Goal: Task Accomplishment & Management: Use online tool/utility

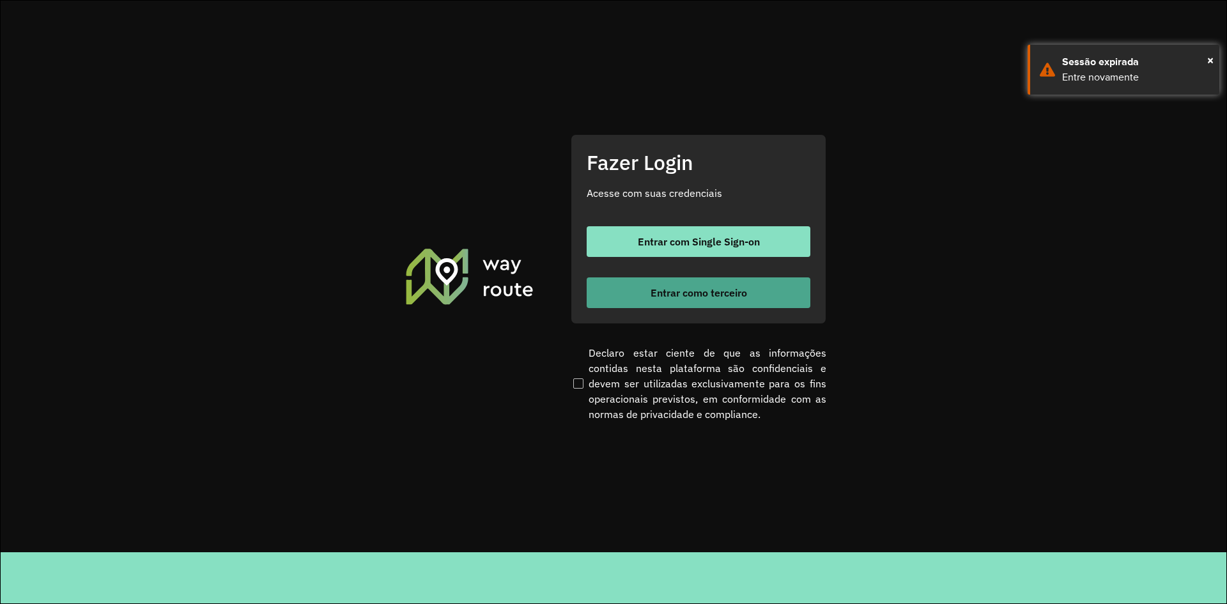
click at [708, 291] on span "Entrar como terceiro" at bounding box center [699, 293] width 97 height 10
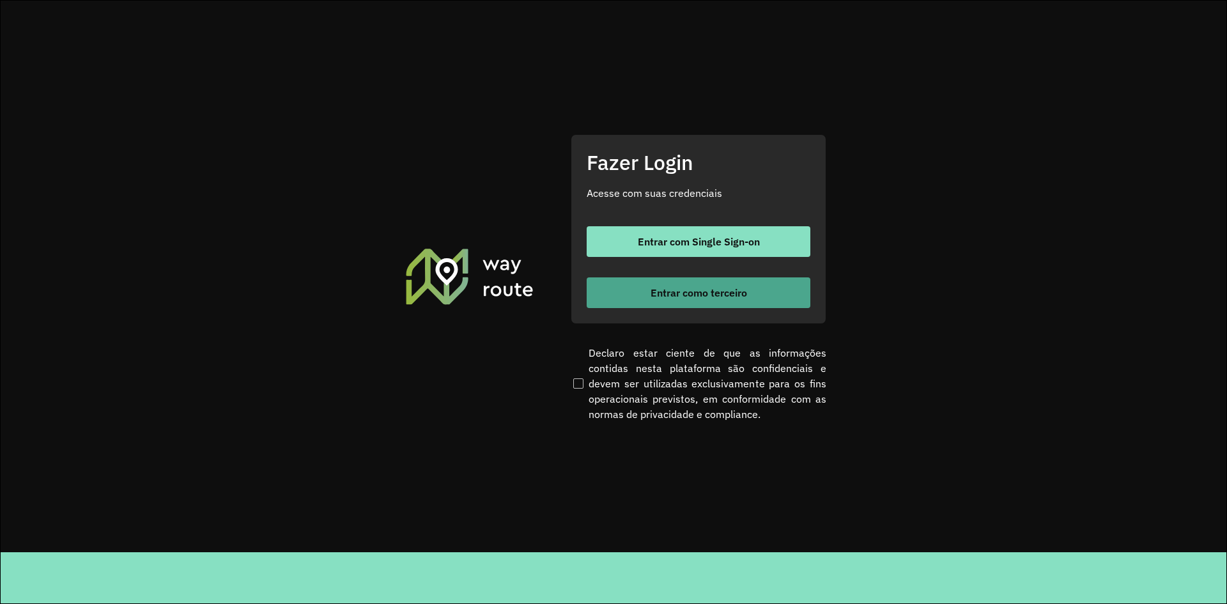
click at [708, 291] on span "Entrar como terceiro" at bounding box center [699, 293] width 97 height 10
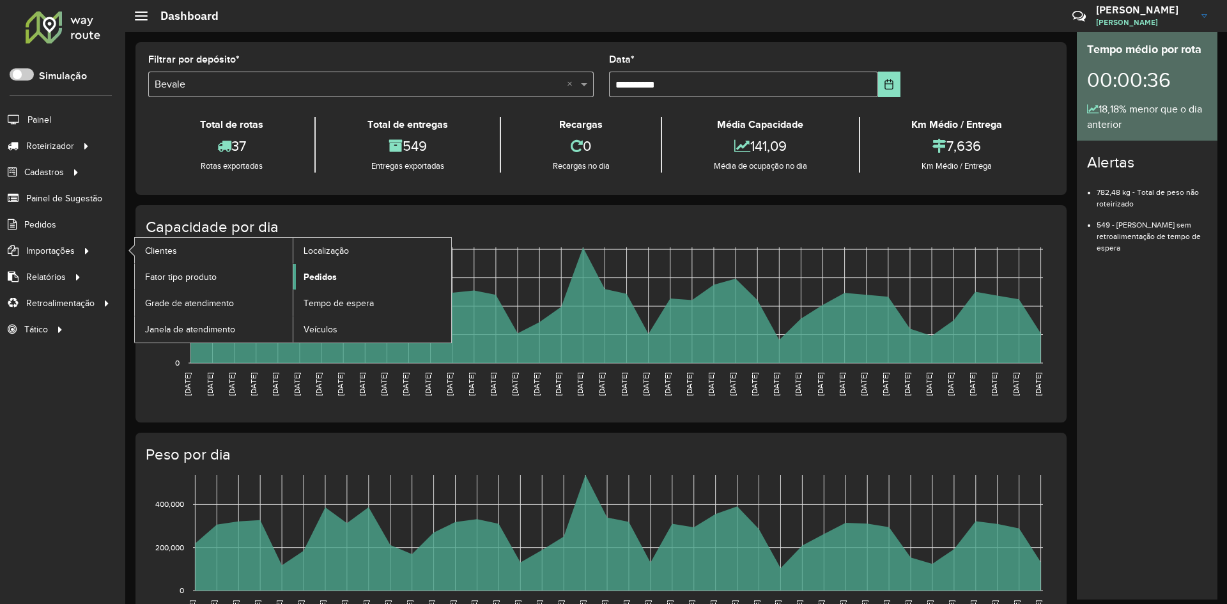
click at [320, 277] on span "Pedidos" at bounding box center [320, 276] width 33 height 13
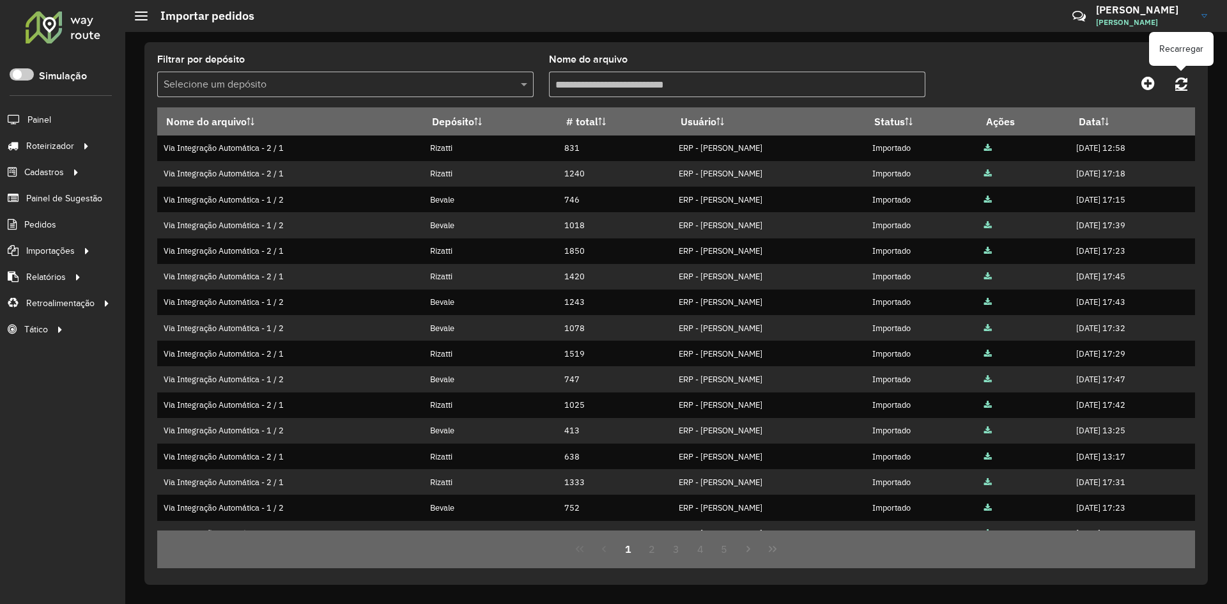
click at [1185, 84] on icon at bounding box center [1181, 83] width 12 height 14
click at [162, 144] on span "Entregas" at bounding box center [163, 145] width 36 height 13
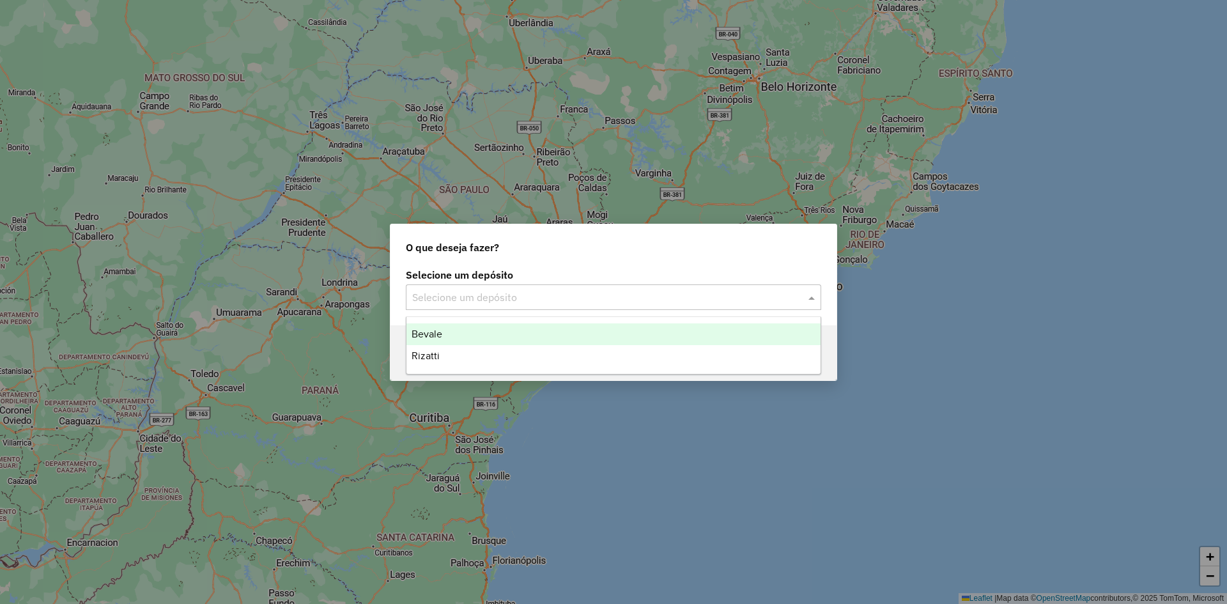
click at [462, 299] on input "text" at bounding box center [600, 297] width 377 height 15
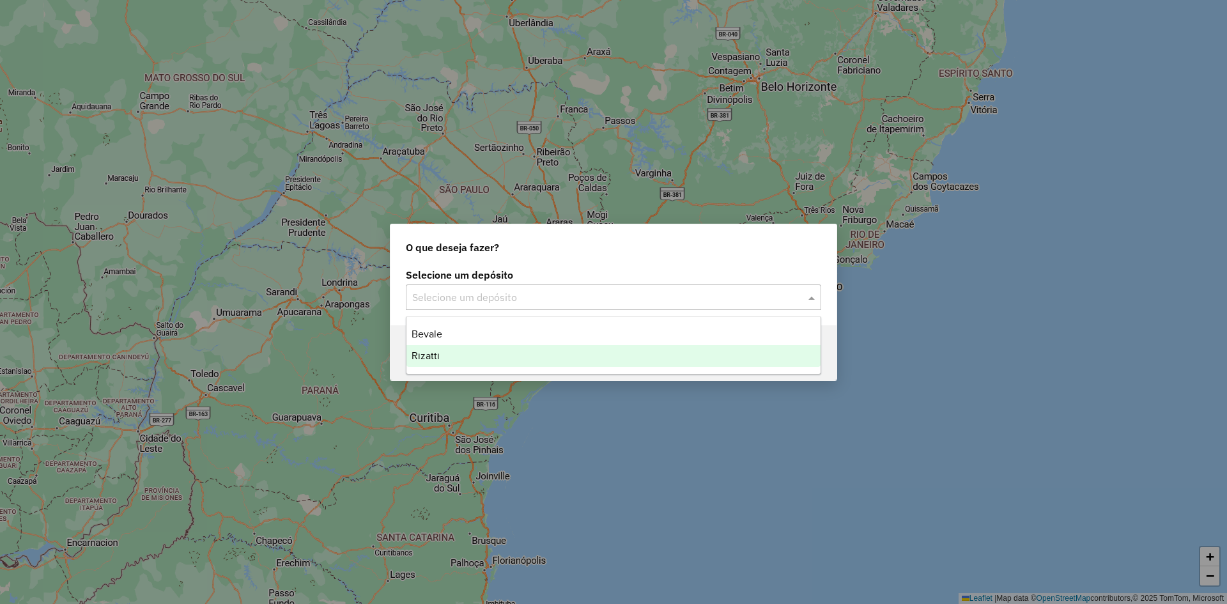
click at [440, 353] on div "Rizatti" at bounding box center [614, 356] width 414 height 22
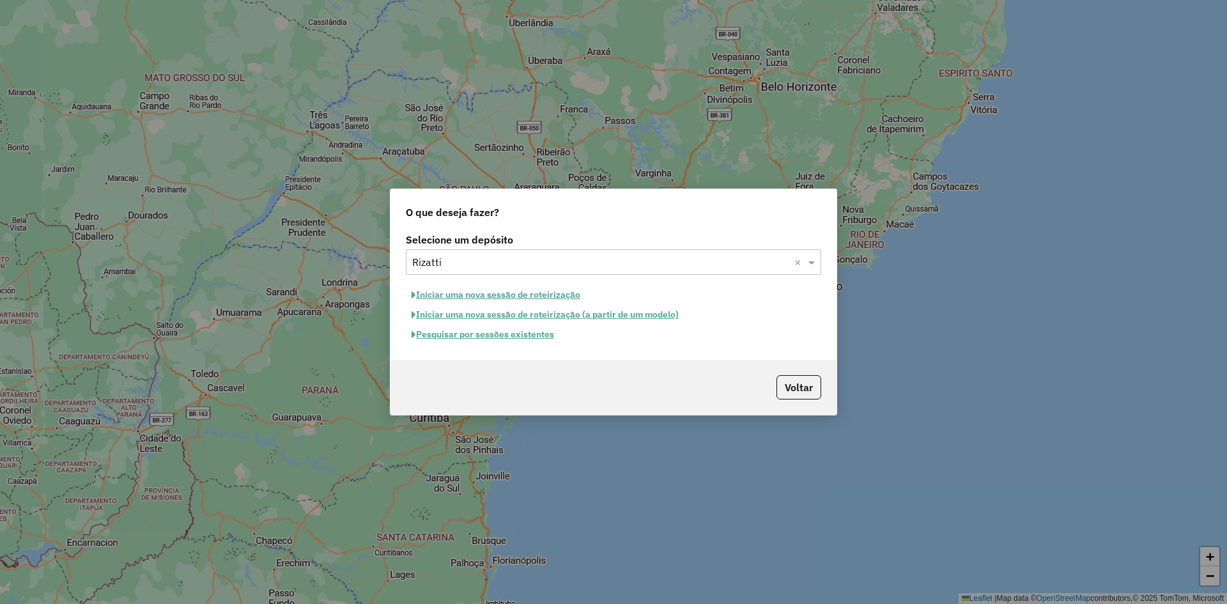
click at [473, 297] on button "Iniciar uma nova sessão de roteirização" at bounding box center [496, 295] width 180 height 20
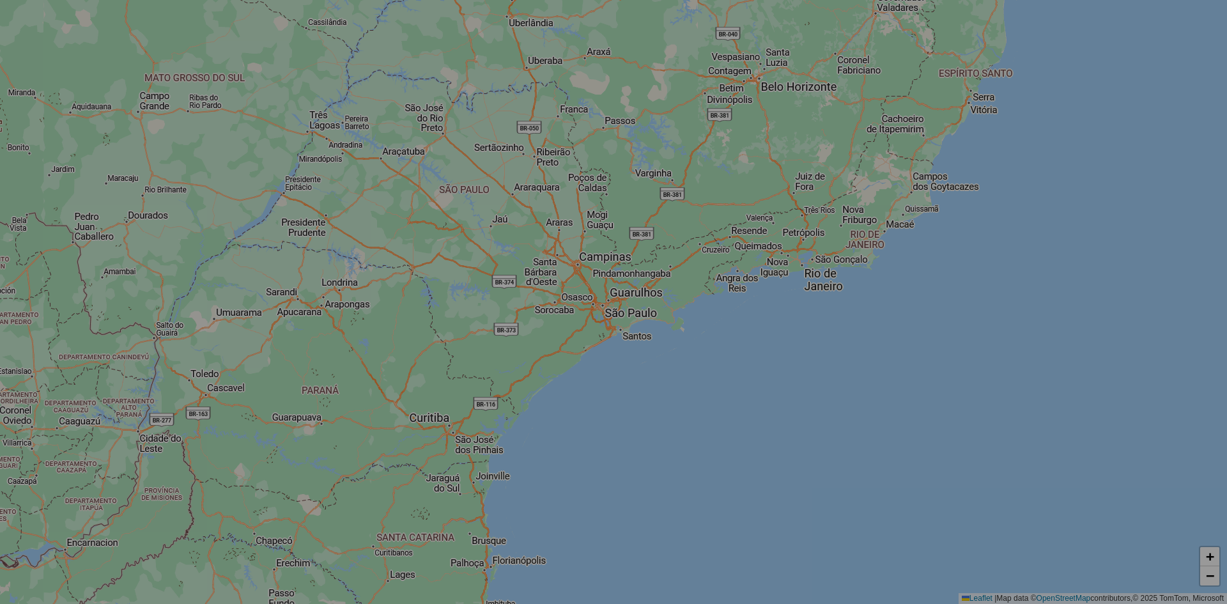
select select "*"
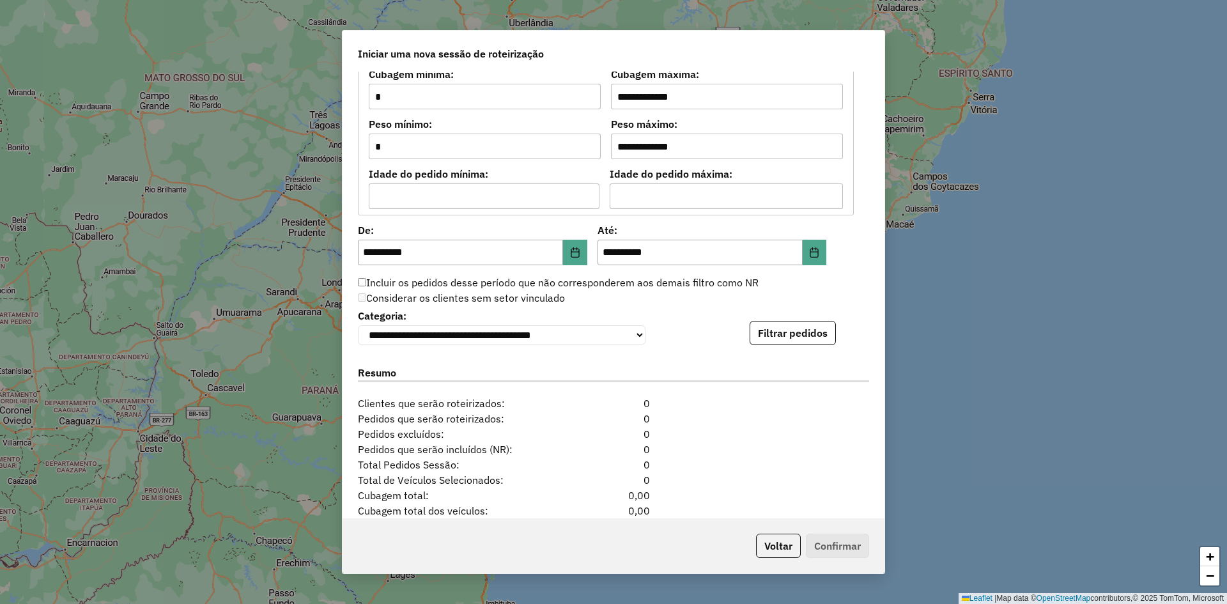
scroll to position [1174, 0]
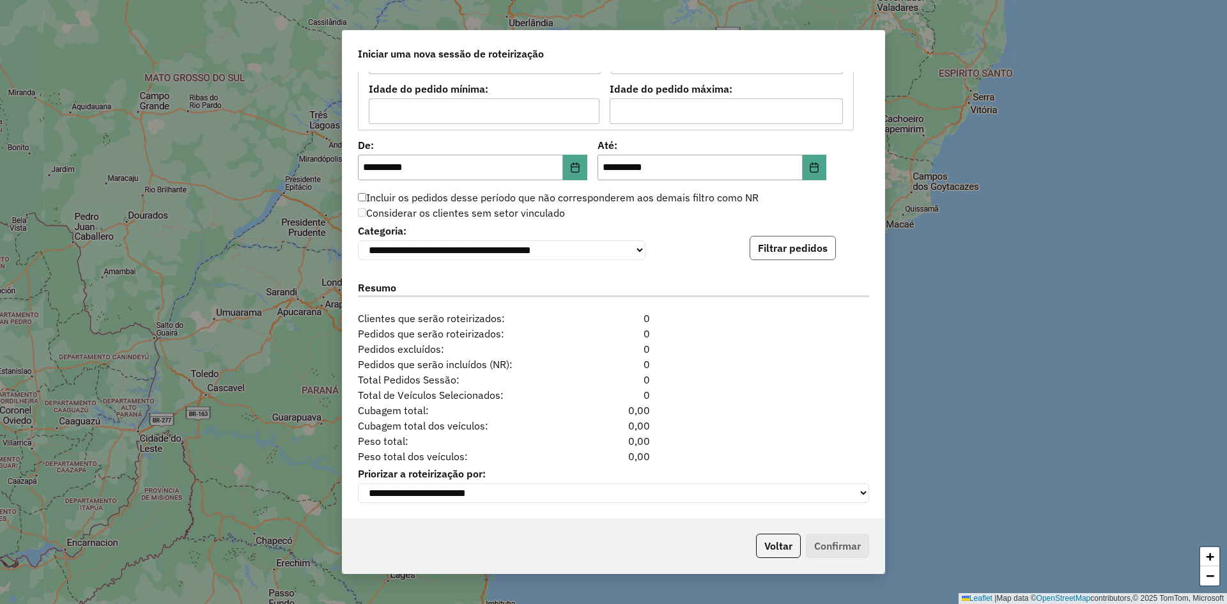
click at [791, 245] on button "Filtrar pedidos" at bounding box center [793, 248] width 86 height 24
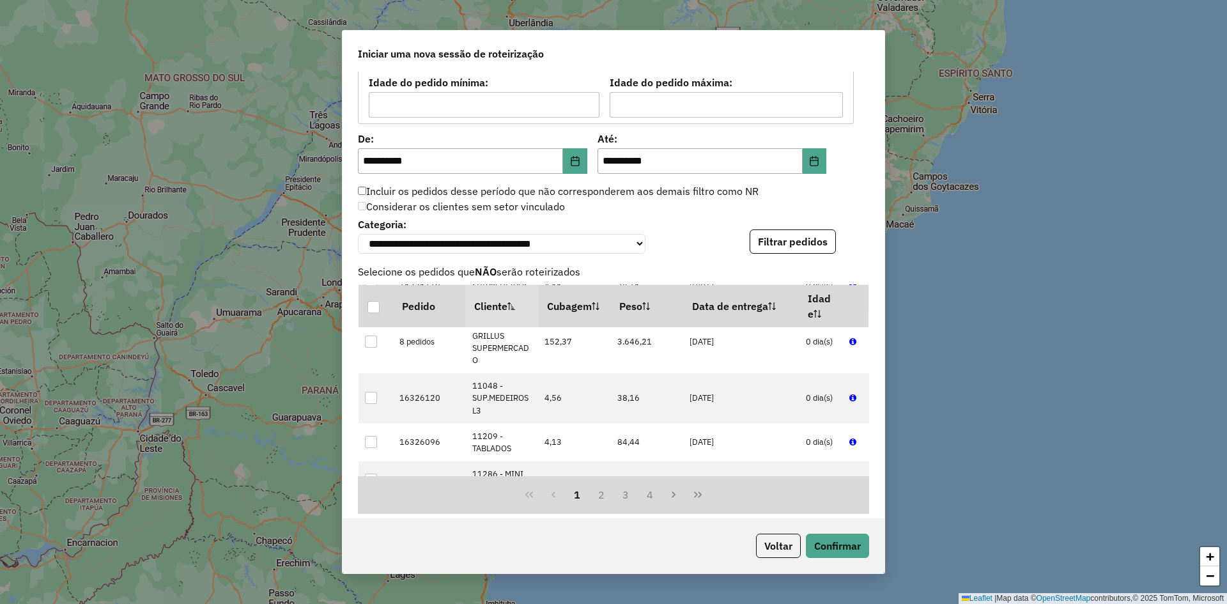
scroll to position [1438, 0]
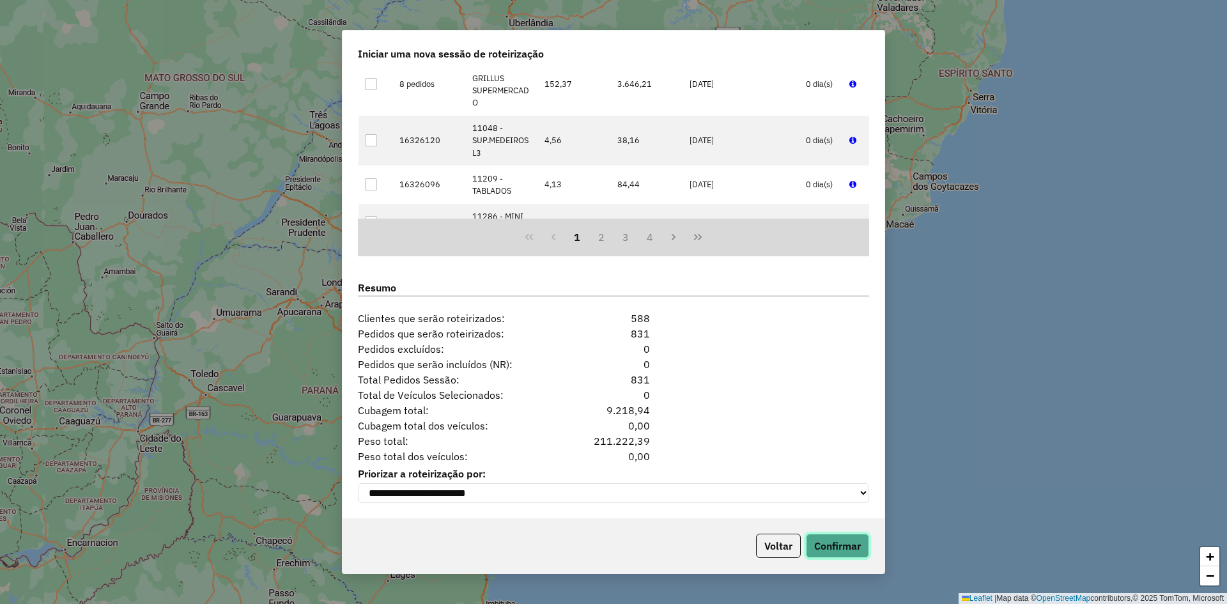
click at [837, 539] on button "Confirmar" at bounding box center [837, 546] width 63 height 24
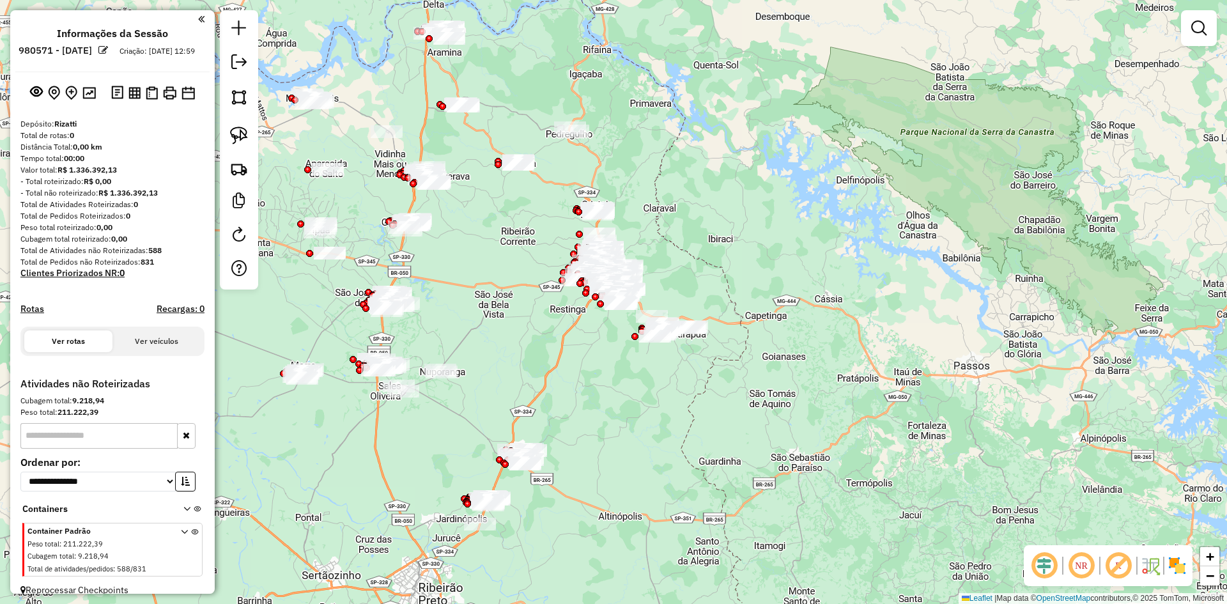
drag, startPoint x: 481, startPoint y: 220, endPoint x: 469, endPoint y: 224, distance: 13.5
click at [481, 220] on div "Janela de atendimento Grade de atendimento Capacidade Transportadoras Veículos …" at bounding box center [613, 302] width 1227 height 604
click at [240, 173] on img at bounding box center [239, 169] width 18 height 18
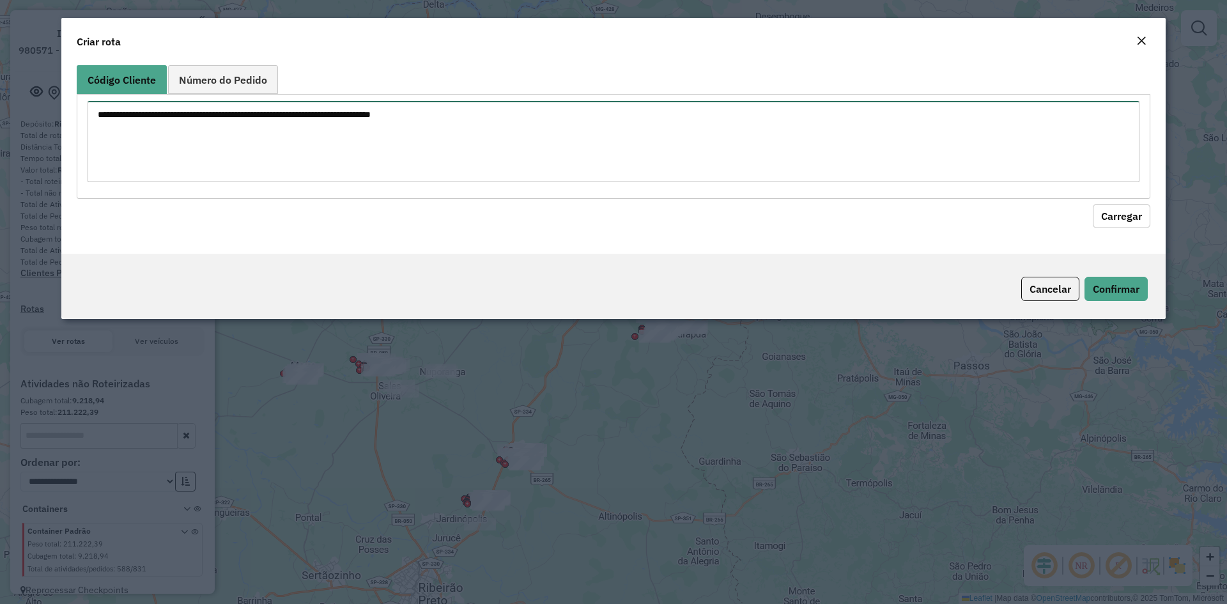
click at [206, 128] on textarea at bounding box center [614, 141] width 1052 height 81
paste textarea "***** ***** **** ***** ***** ***** ***** ***** ***** *****"
type textarea "***** ***** **** ***** ***** ***** ***** ***** ***** *****"
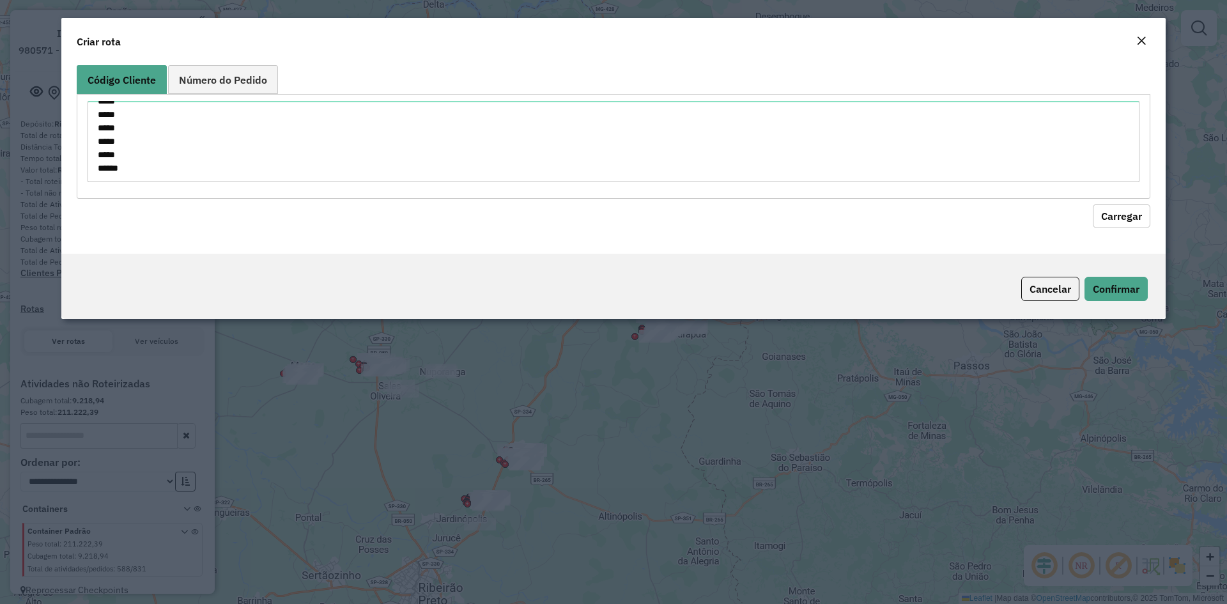
click at [1120, 213] on button "Carregar" at bounding box center [1122, 216] width 58 height 24
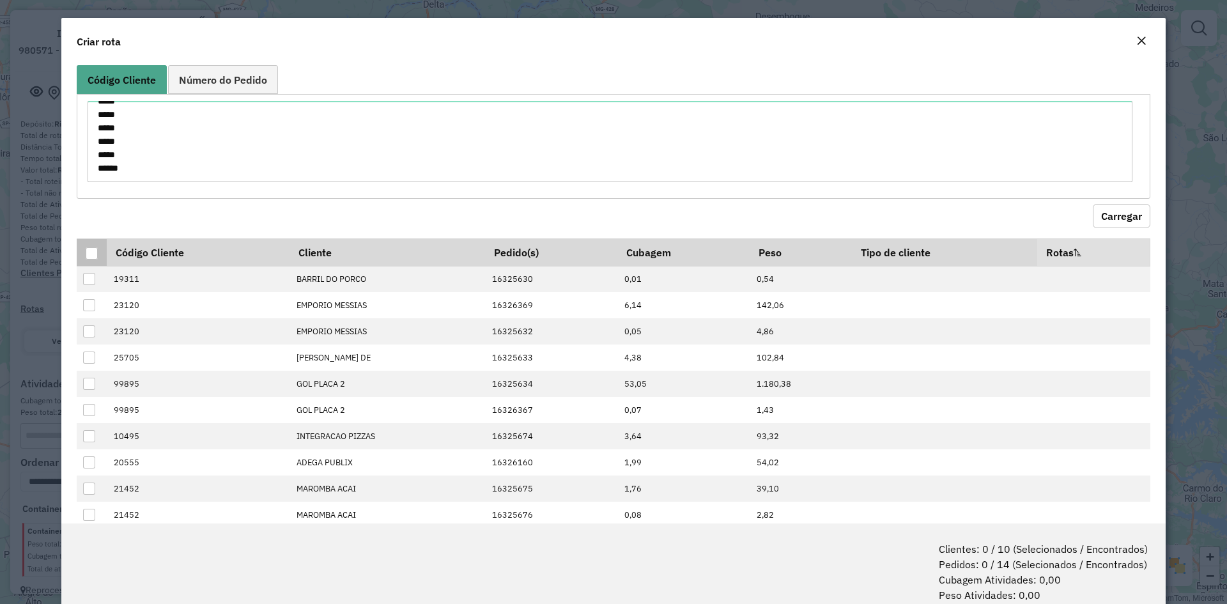
click at [97, 252] on div at bounding box center [92, 253] width 12 height 12
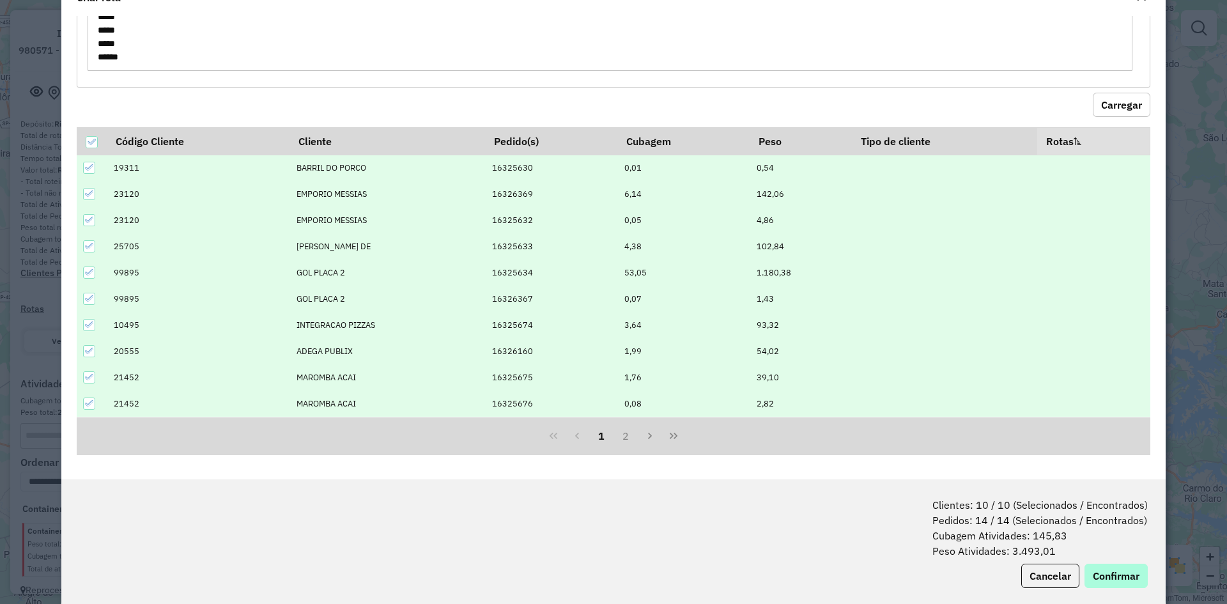
scroll to position [64, 0]
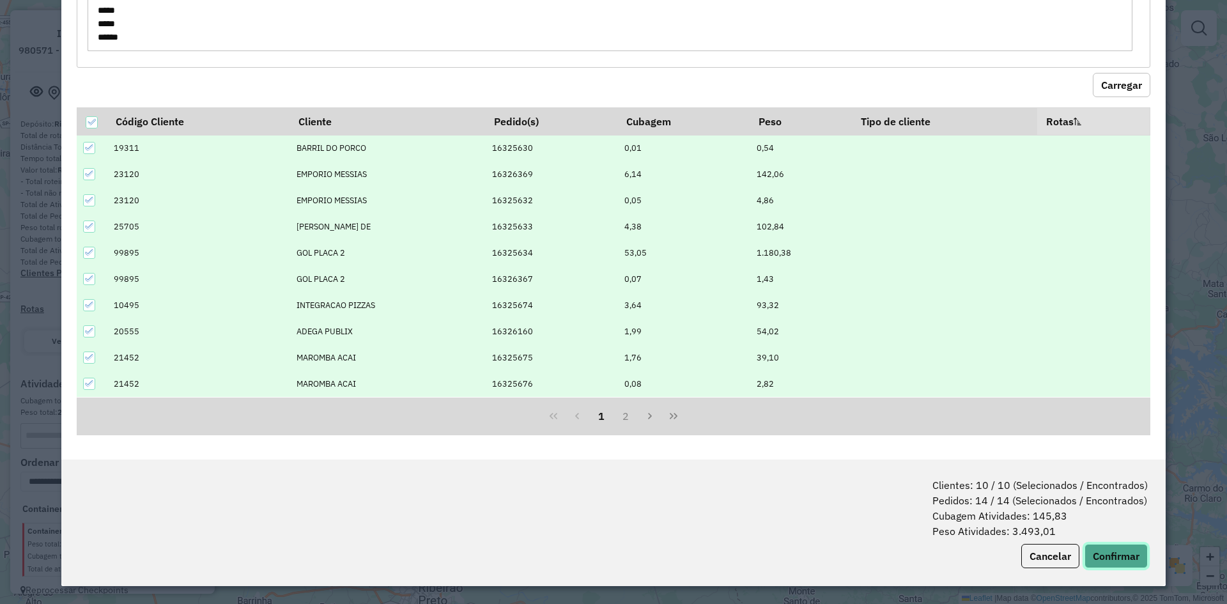
click at [1116, 554] on button "Confirmar" at bounding box center [1116, 556] width 63 height 24
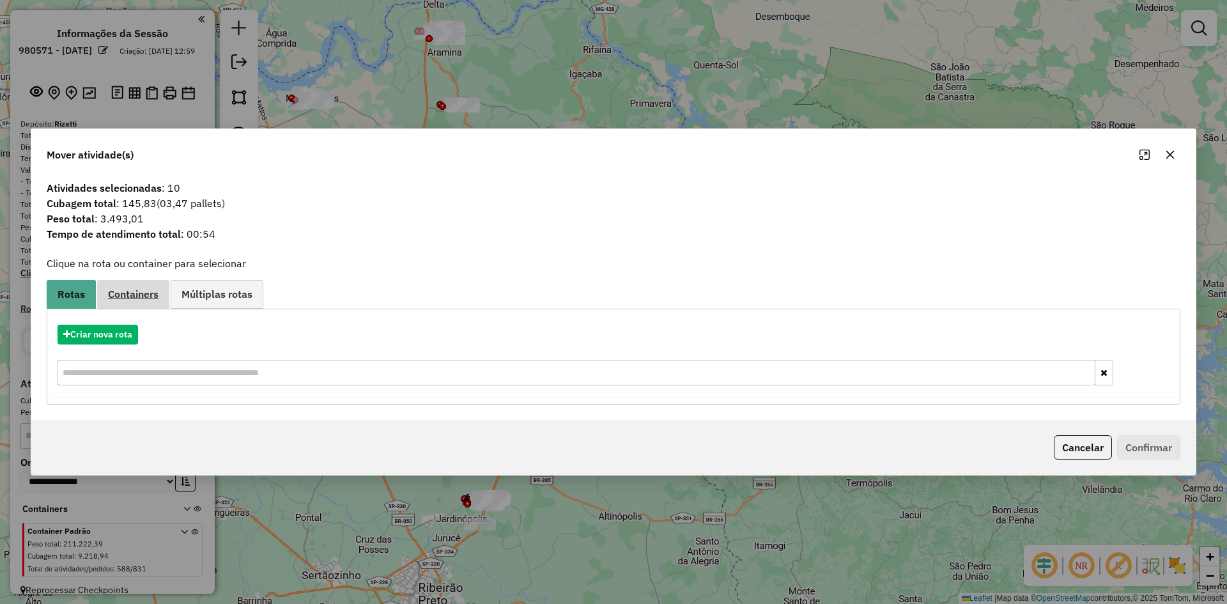
click at [126, 297] on span "Containers" at bounding box center [133, 294] width 50 height 10
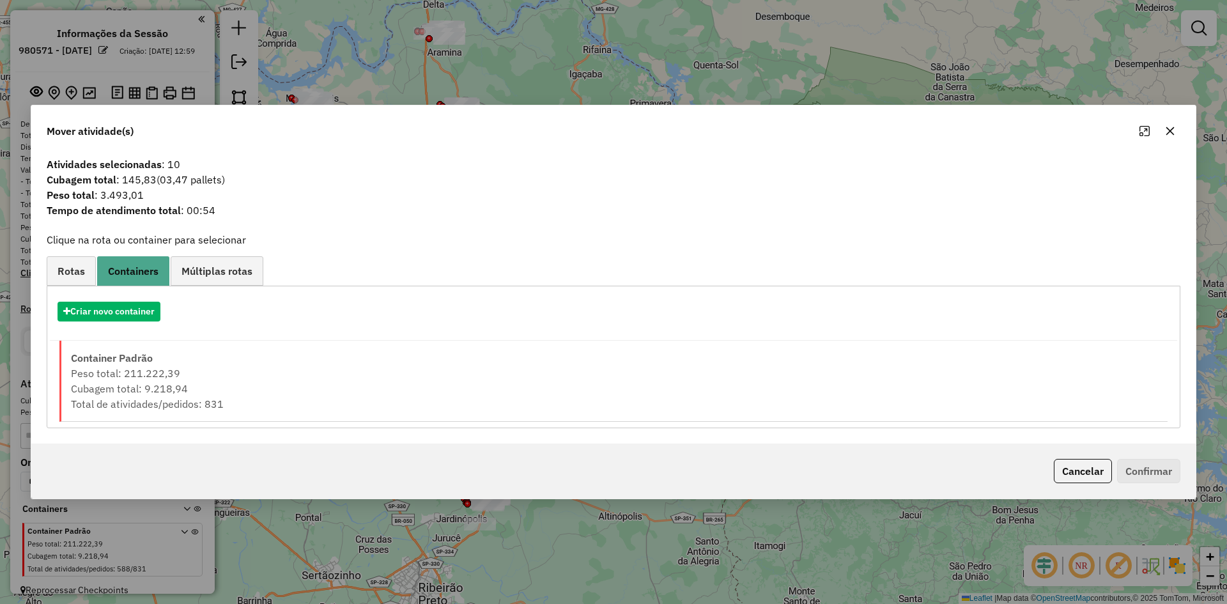
click at [128, 323] on div "Criar novo container" at bounding box center [613, 316] width 1127 height 49
click at [150, 311] on button "Criar novo container" at bounding box center [109, 312] width 103 height 20
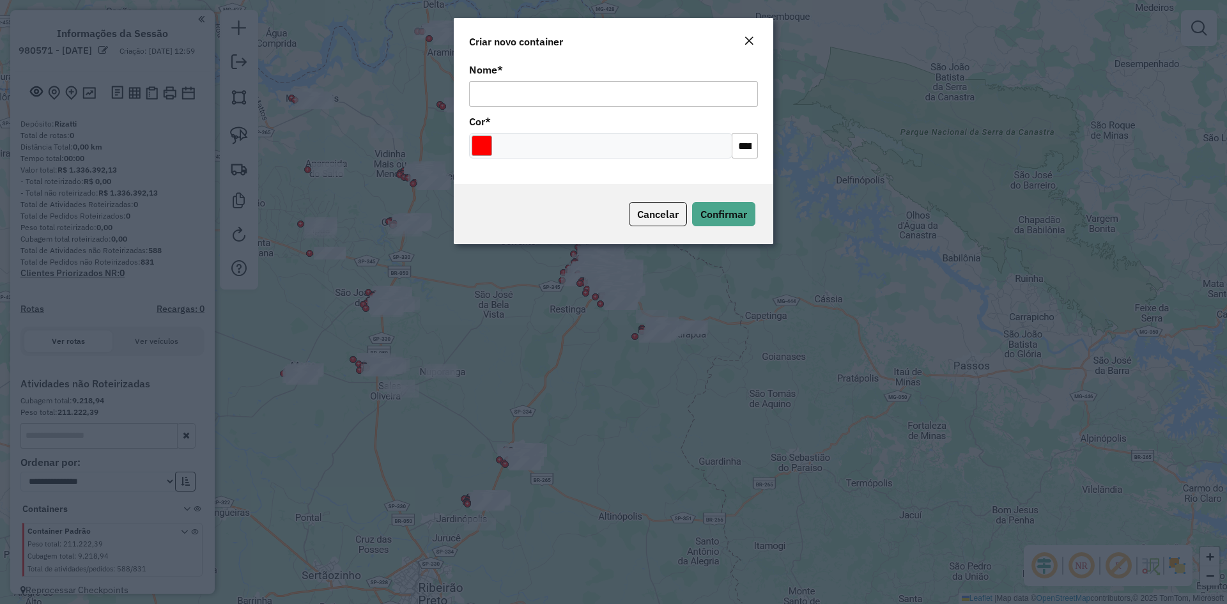
click at [568, 107] on div "Nome * Cor * *******" at bounding box center [614, 122] width 320 height 124
click at [570, 101] on input "Nome *" at bounding box center [613, 94] width 289 height 26
type input "*******"
drag, startPoint x: 479, startPoint y: 144, endPoint x: 506, endPoint y: 152, distance: 28.5
click at [479, 145] on input "Select a color" at bounding box center [482, 146] width 20 height 20
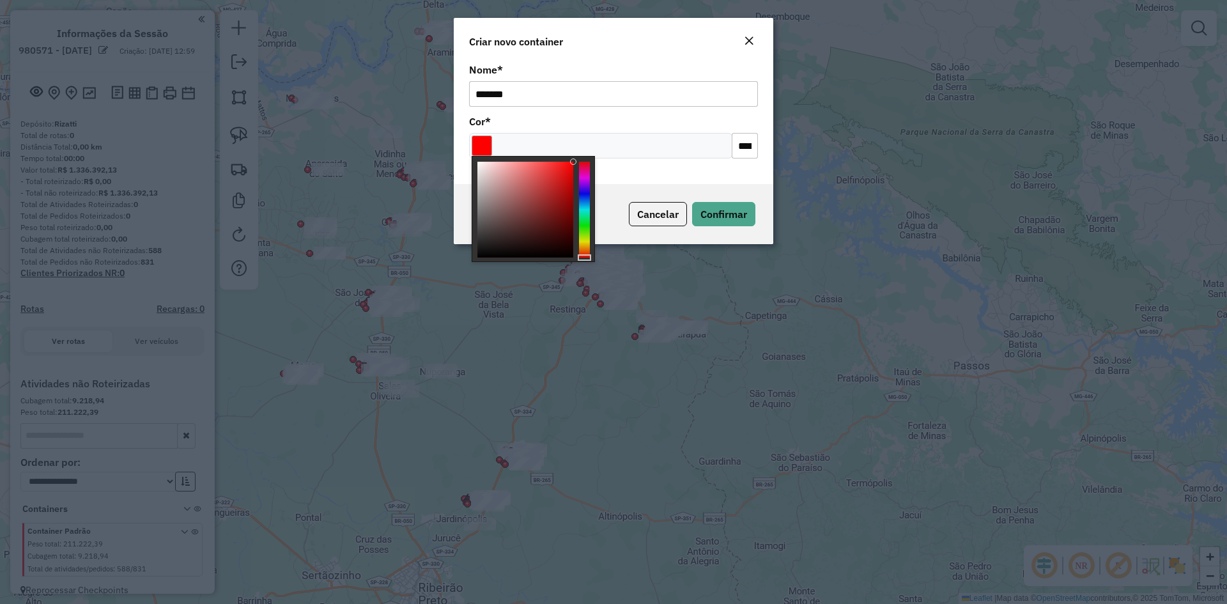
type input "*******"
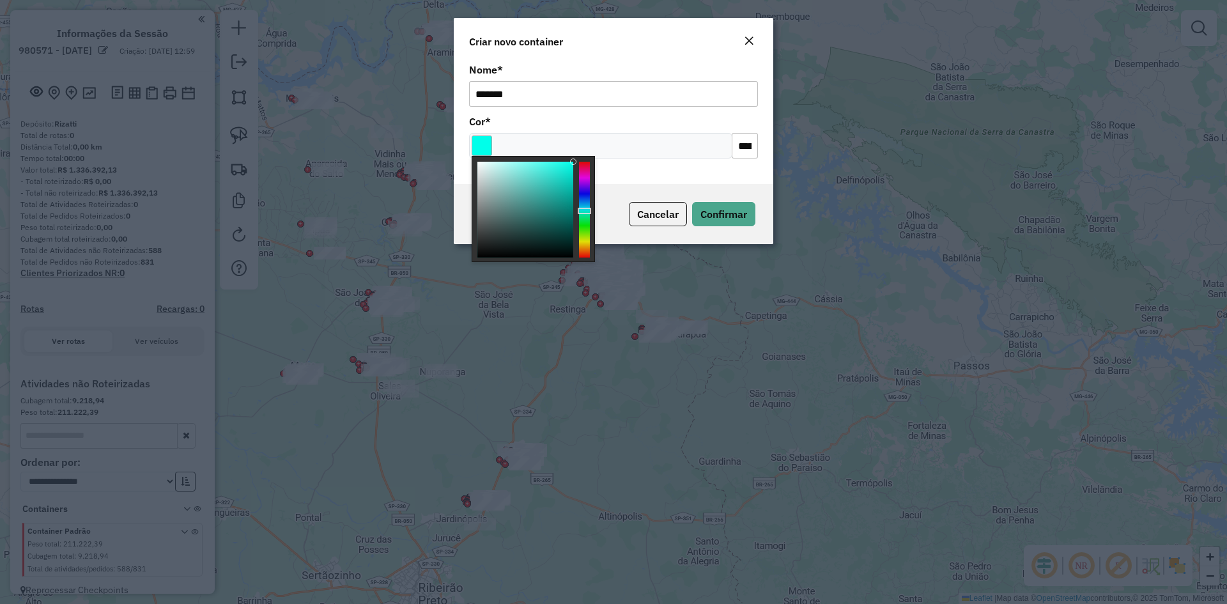
click at [586, 211] on div at bounding box center [584, 210] width 11 height 96
click at [736, 205] on button "Confirmar" at bounding box center [723, 214] width 63 height 24
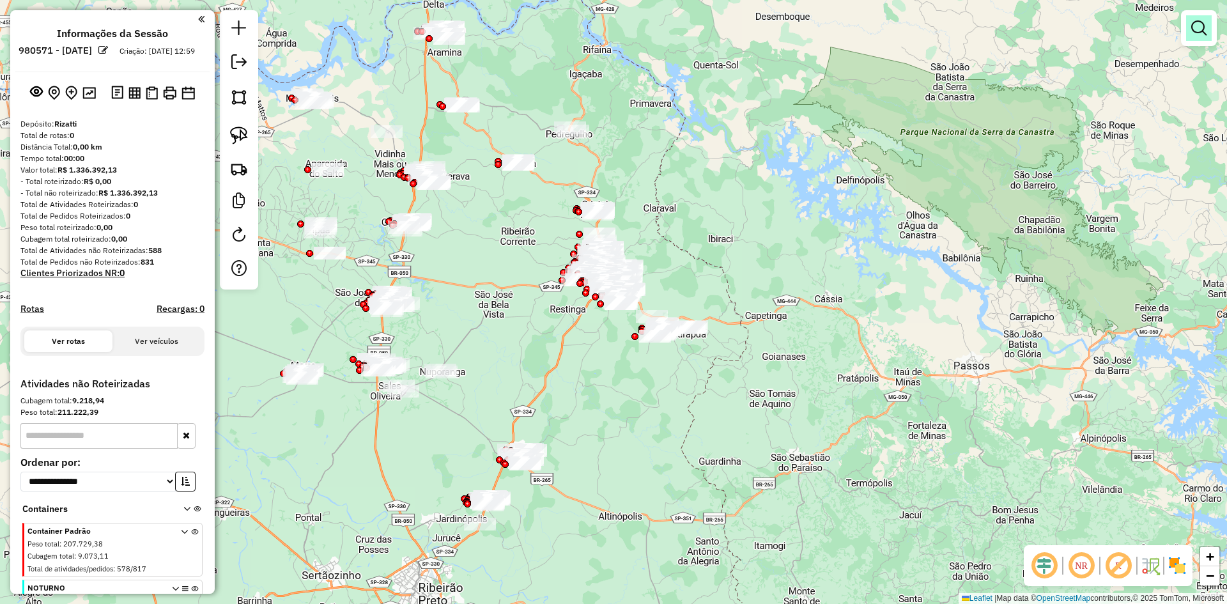
click at [1197, 33] on em at bounding box center [1198, 27] width 15 height 15
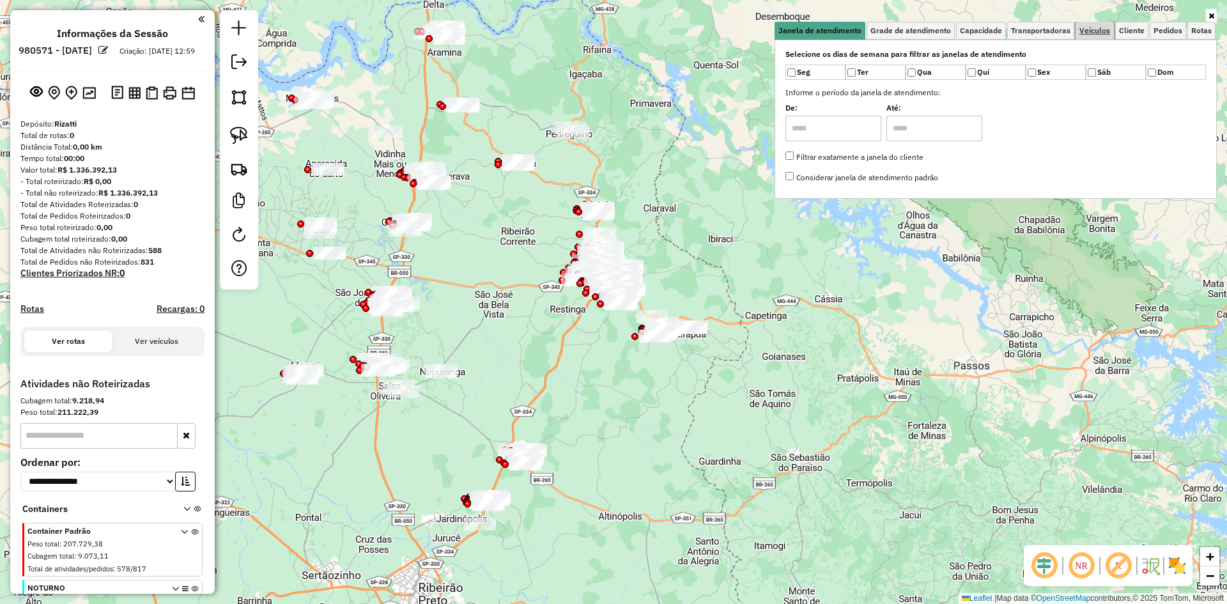
click at [1105, 33] on span "Veículos" at bounding box center [1095, 31] width 31 height 8
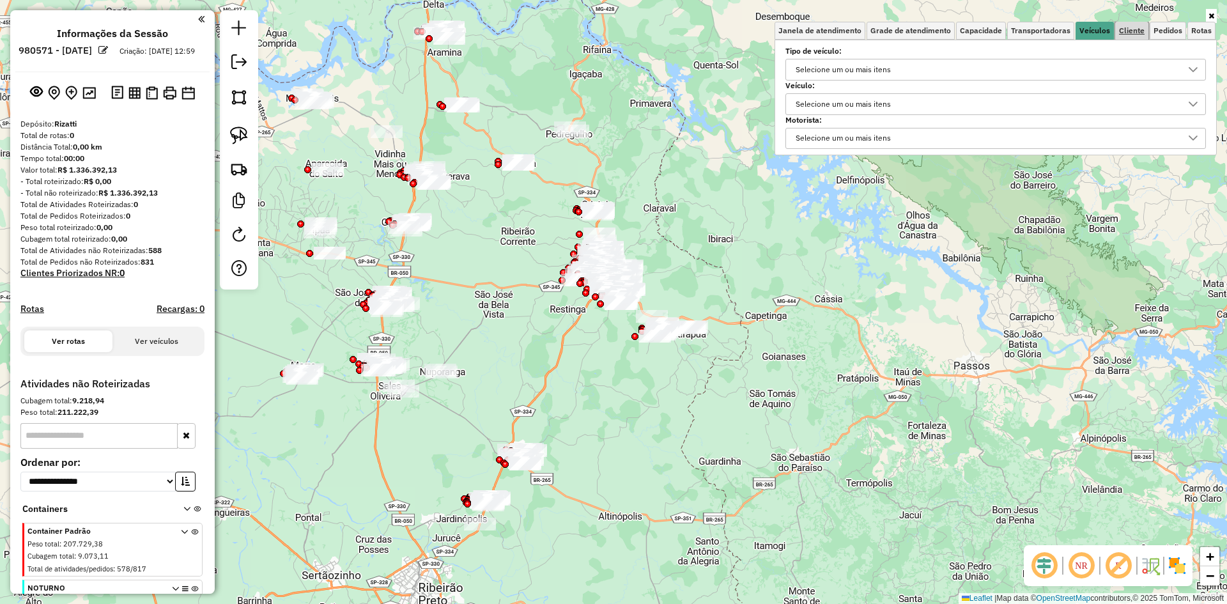
click at [1138, 31] on span "Cliente" at bounding box center [1132, 31] width 26 height 8
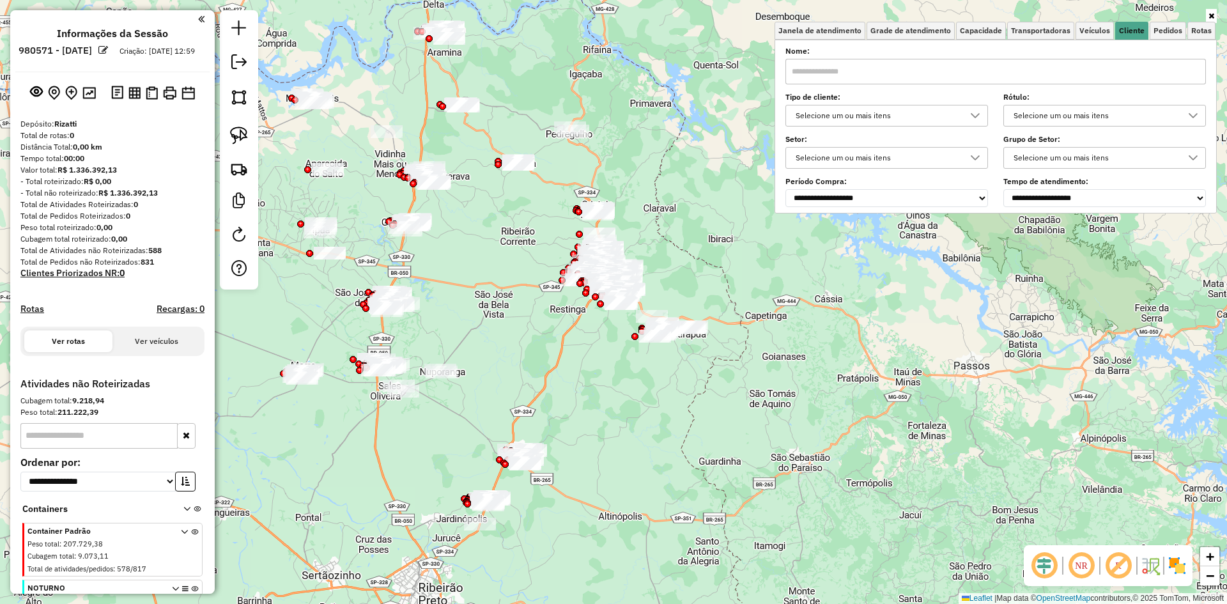
click at [853, 120] on div "Selecione um ou mais itens" at bounding box center [877, 115] width 172 height 20
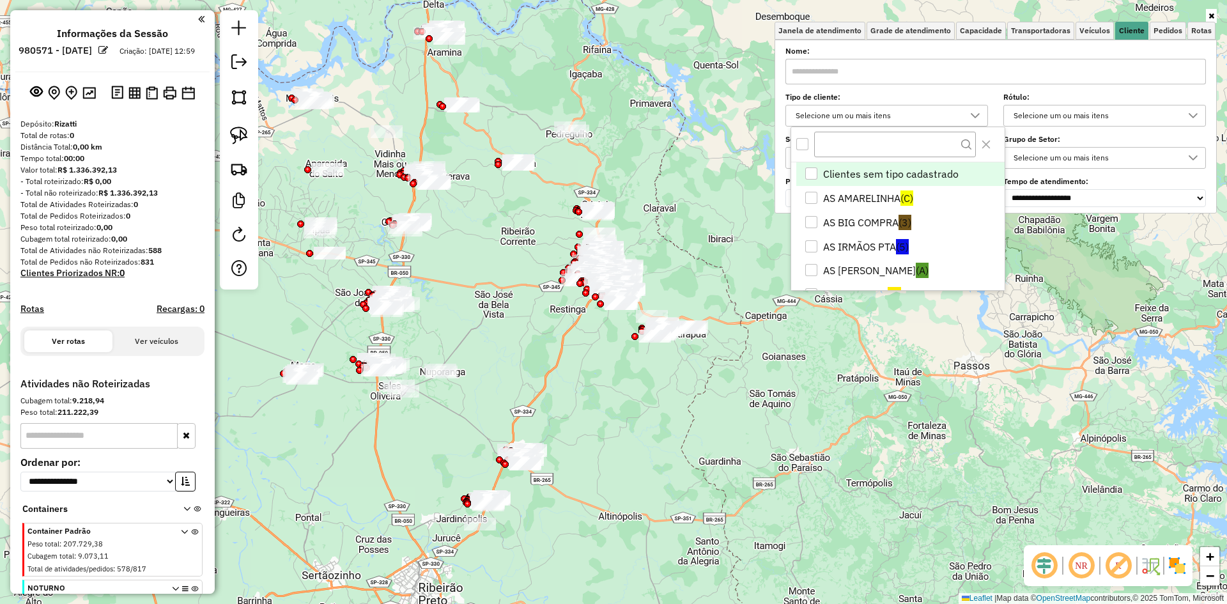
scroll to position [364, 0]
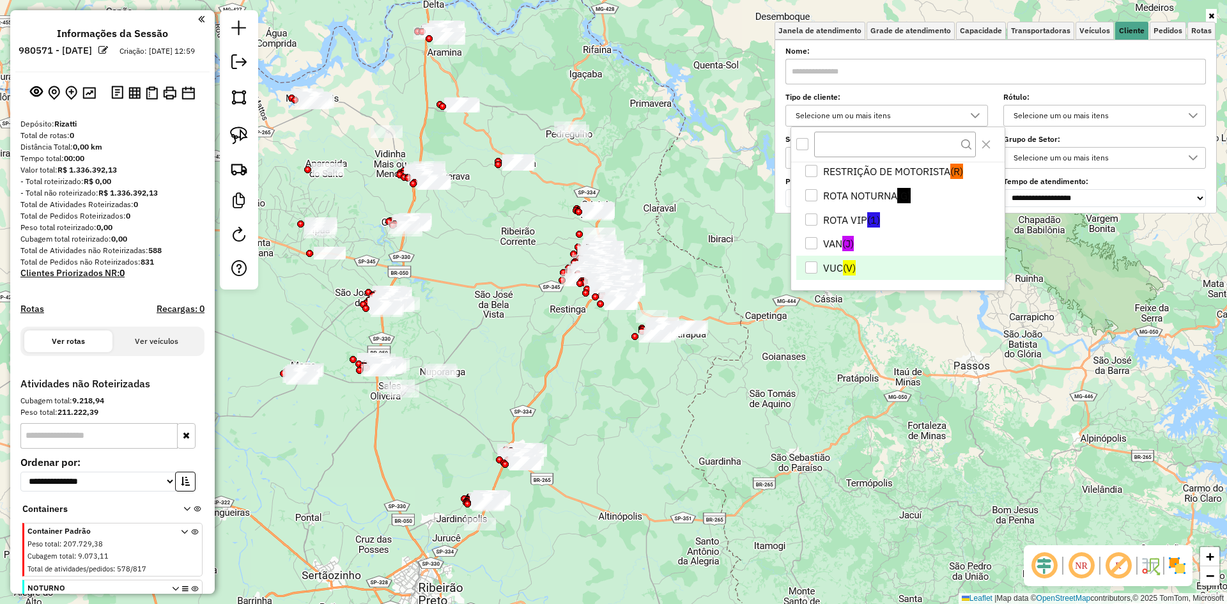
click at [835, 268] on li "VUC (V)" at bounding box center [900, 268] width 208 height 24
click at [829, 240] on li "VAN (J)" at bounding box center [900, 244] width 208 height 24
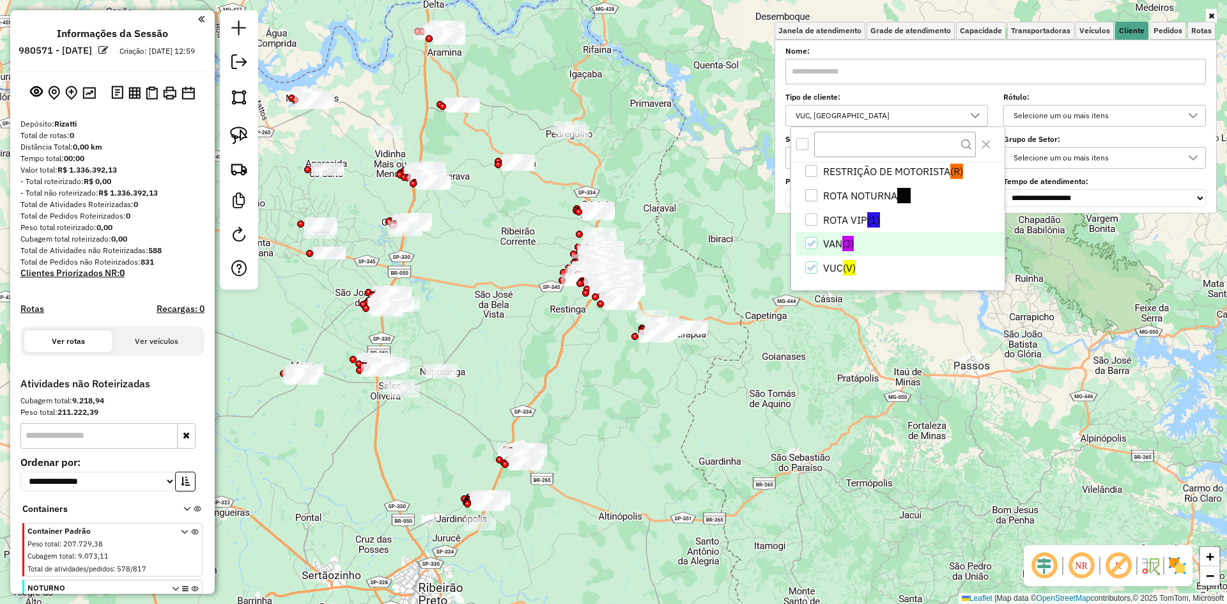
click at [766, 321] on div "Janela de atendimento Grade de atendimento Capacidade Transportadoras Veículos …" at bounding box center [613, 302] width 1227 height 604
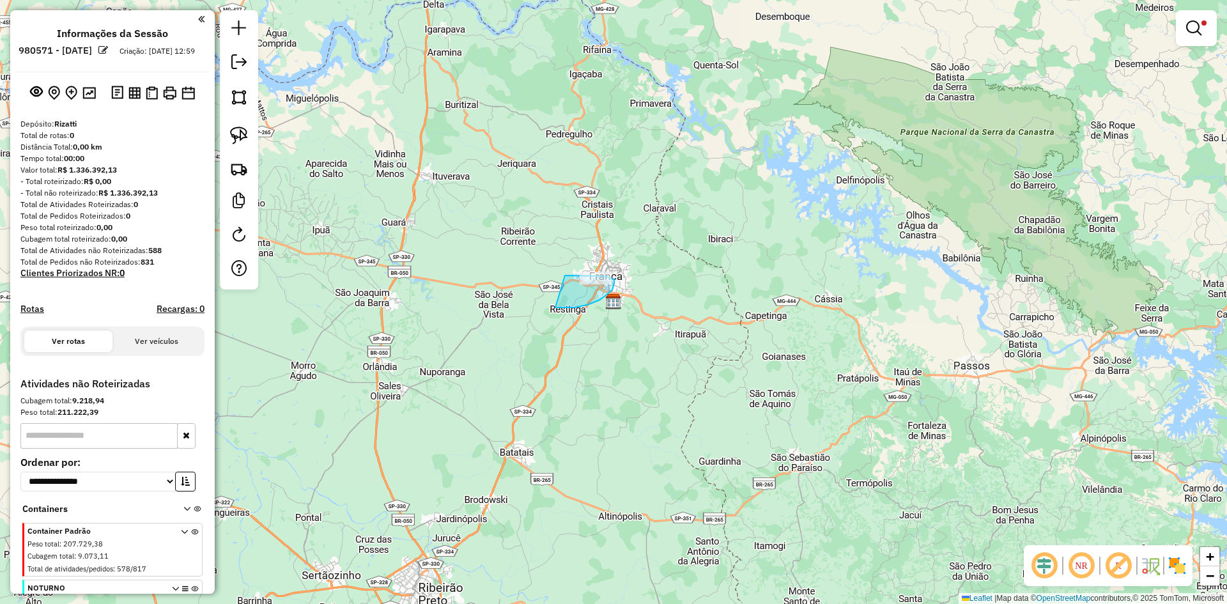
drag, startPoint x: 564, startPoint y: 307, endPoint x: 565, endPoint y: 275, distance: 32.0
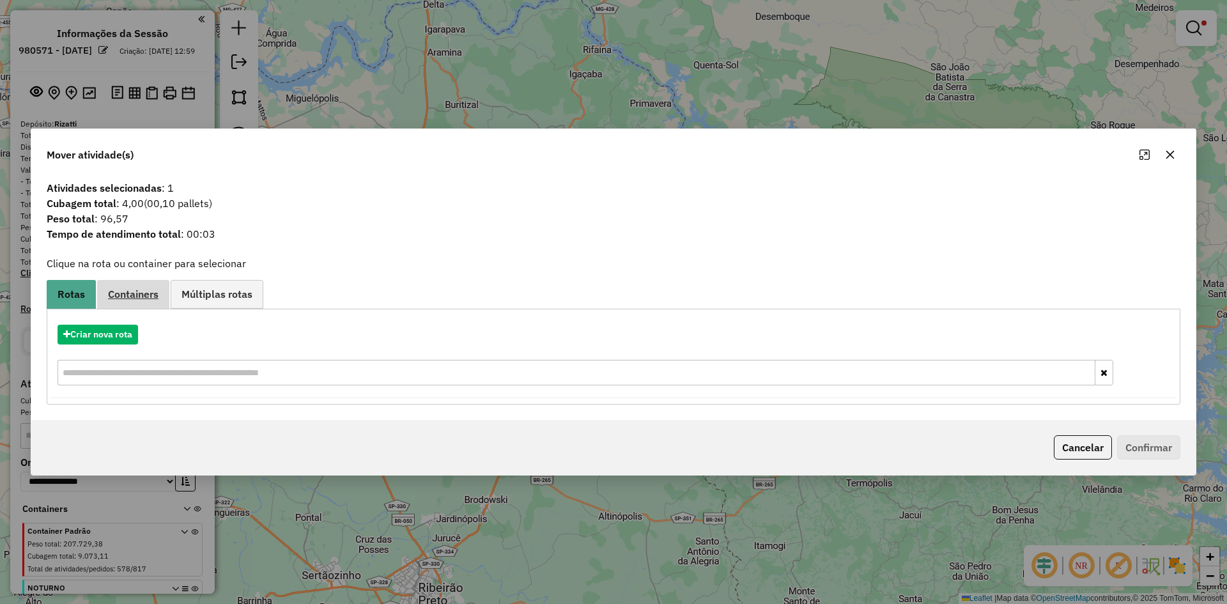
click at [139, 293] on span "Containers" at bounding box center [133, 294] width 50 height 10
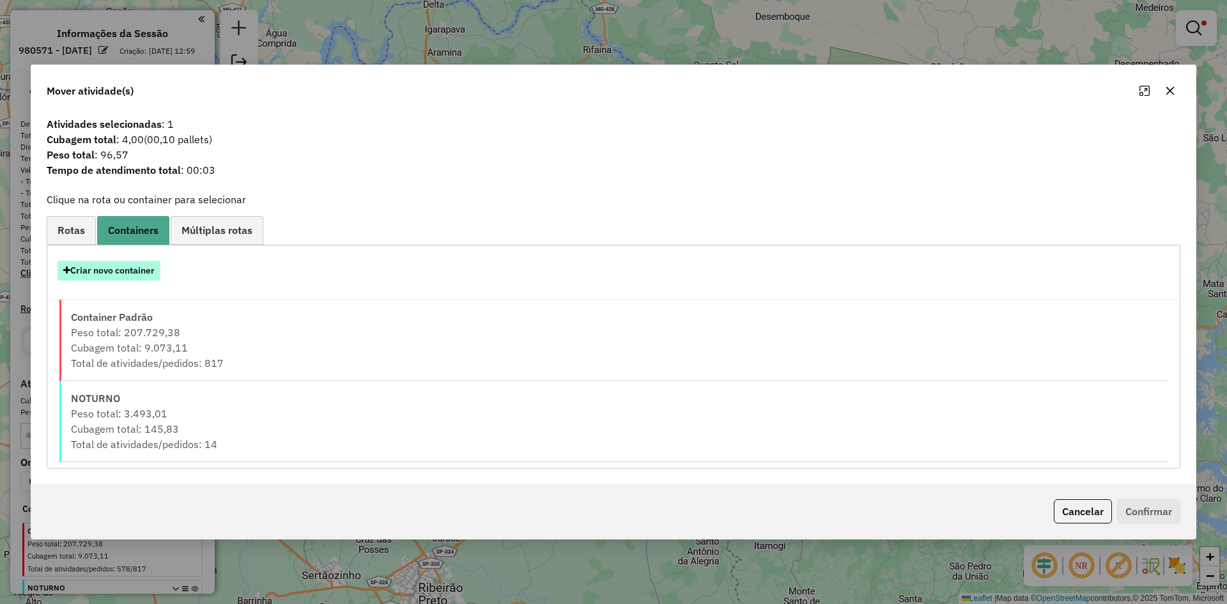
click at [102, 273] on button "Criar novo container" at bounding box center [109, 271] width 103 height 20
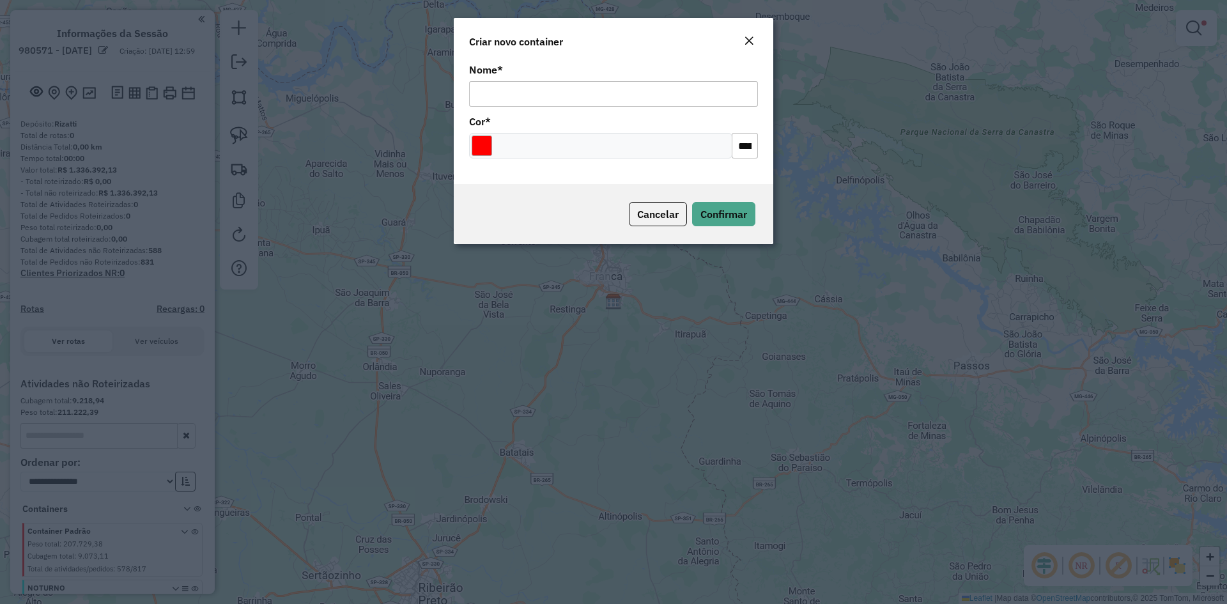
click at [544, 95] on input "Nome *" at bounding box center [613, 94] width 289 height 26
type input "***"
click at [482, 141] on input "Select a color" at bounding box center [482, 146] width 20 height 20
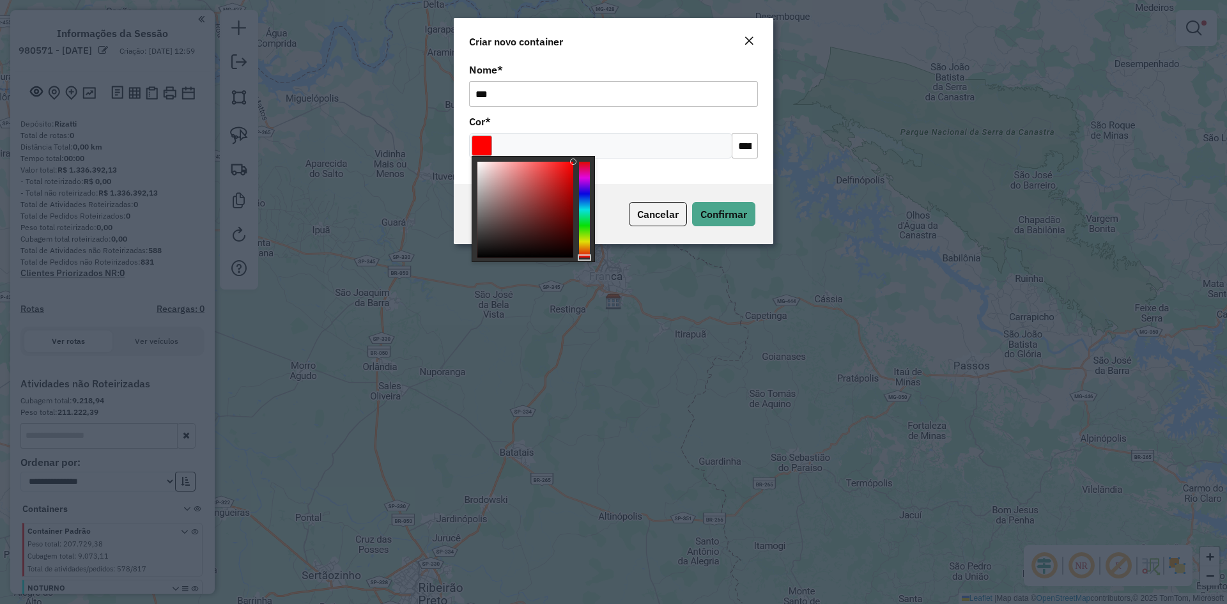
click at [585, 191] on div at bounding box center [533, 209] width 123 height 106
click at [589, 182] on div at bounding box center [584, 210] width 11 height 96
type input "*******"
click at [587, 178] on div at bounding box center [584, 210] width 11 height 96
click at [722, 215] on span "Confirmar" at bounding box center [724, 214] width 47 height 13
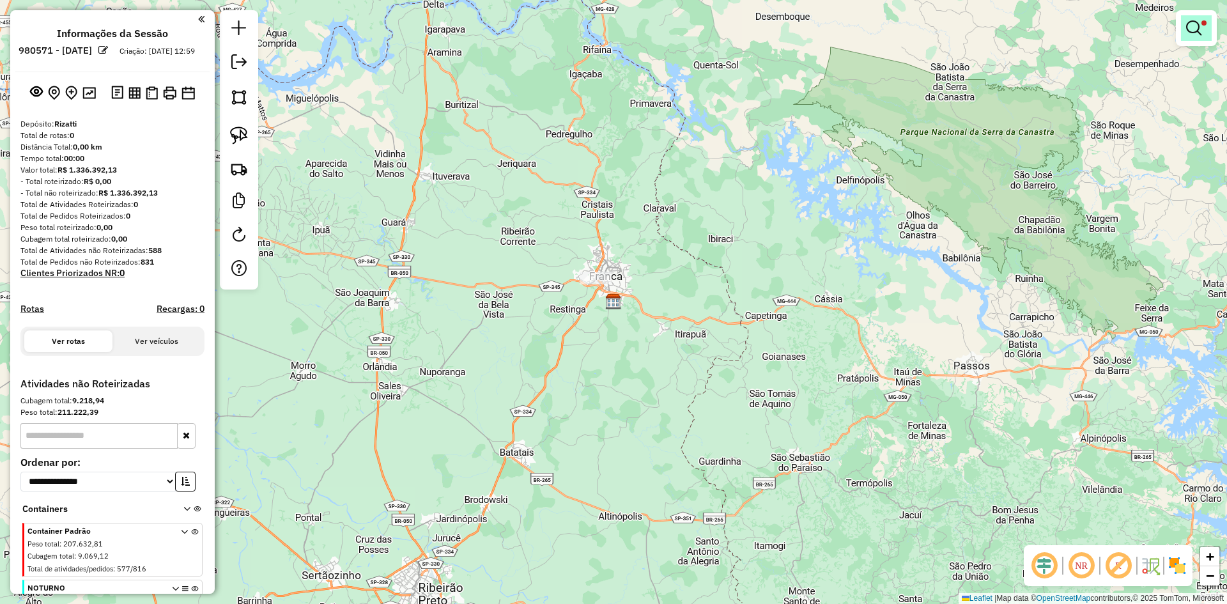
click at [1201, 33] on em at bounding box center [1193, 27] width 15 height 15
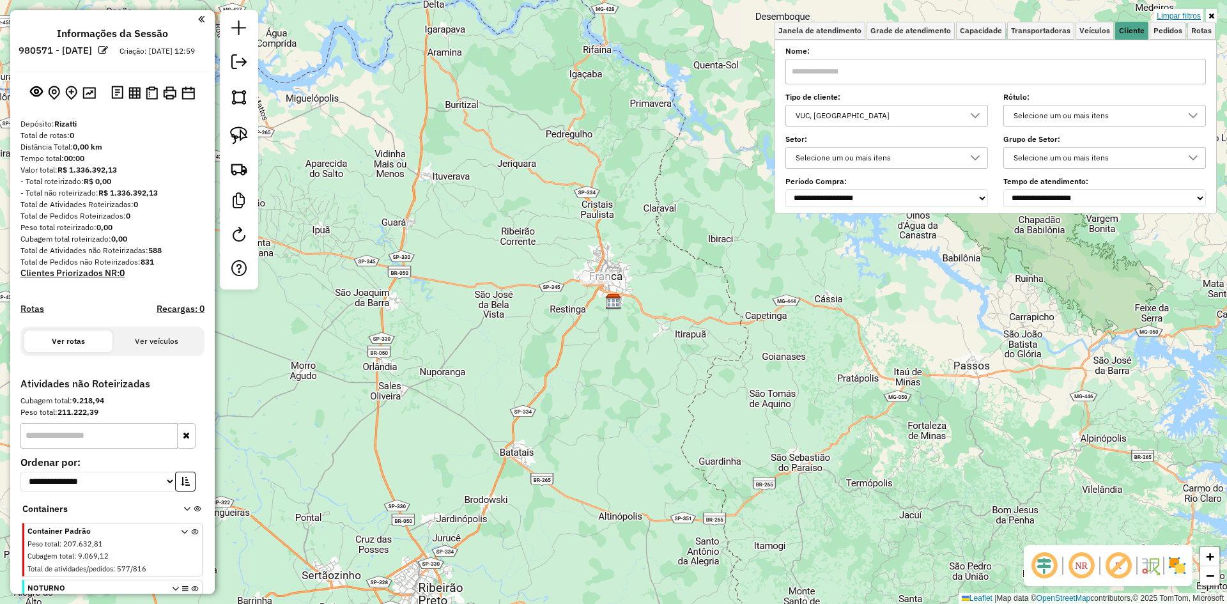
click at [1197, 19] on link "Limpar filtros" at bounding box center [1178, 16] width 49 height 14
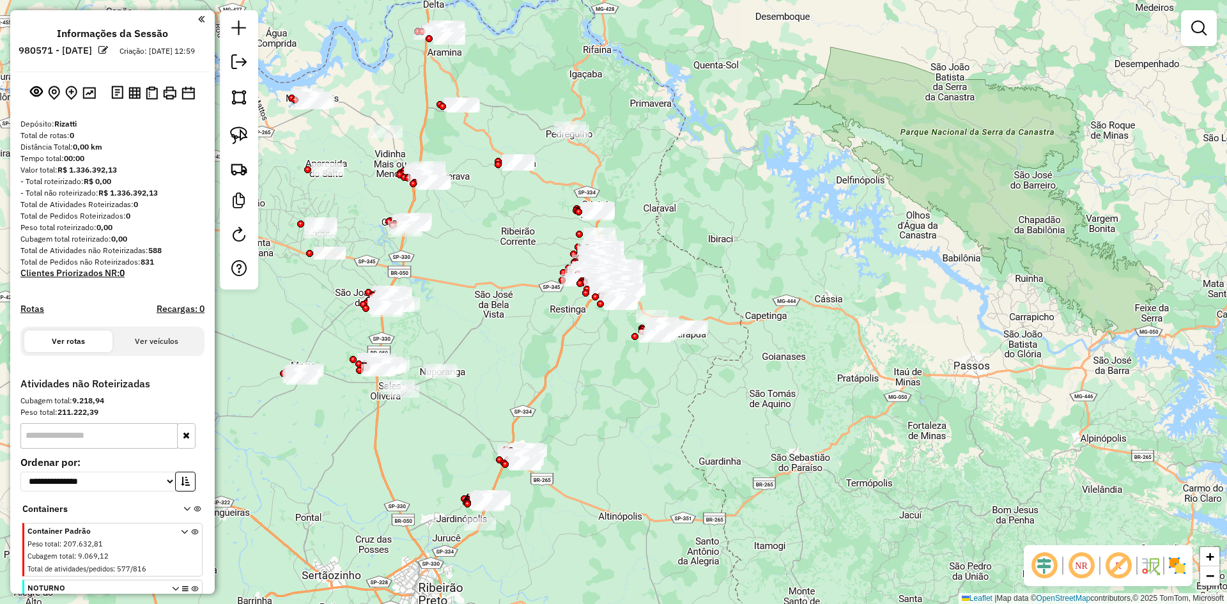
click at [764, 290] on div "Janela de atendimento Grade de atendimento Capacidade Transportadoras Veículos …" at bounding box center [613, 302] width 1227 height 604
drag, startPoint x: 1207, startPoint y: 33, endPoint x: 1189, endPoint y: 36, distance: 18.8
click at [1206, 33] on link at bounding box center [1199, 28] width 26 height 26
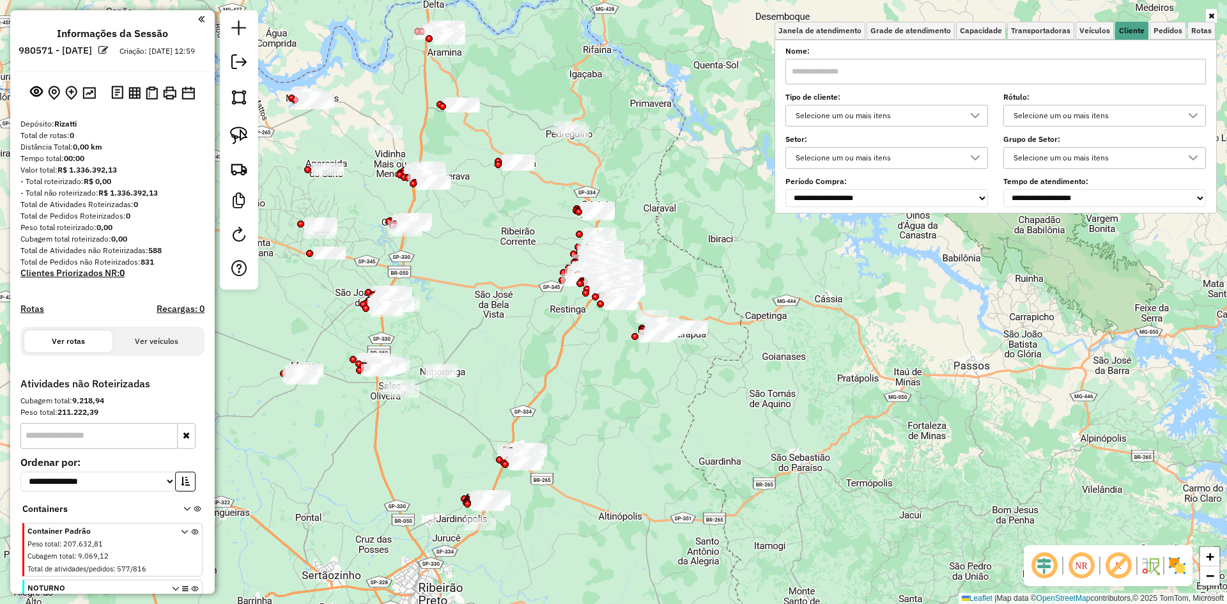
click at [980, 111] on icon at bounding box center [975, 116] width 10 height 10
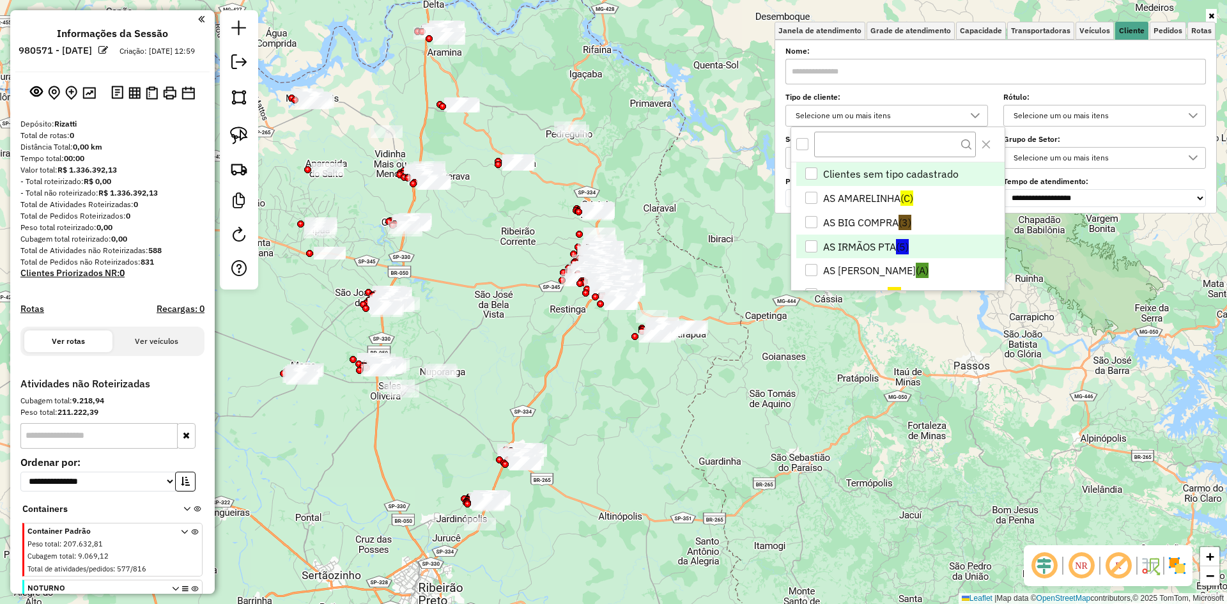
click at [869, 248] on li "AS IRMÃOS PTA (5)" at bounding box center [900, 247] width 208 height 24
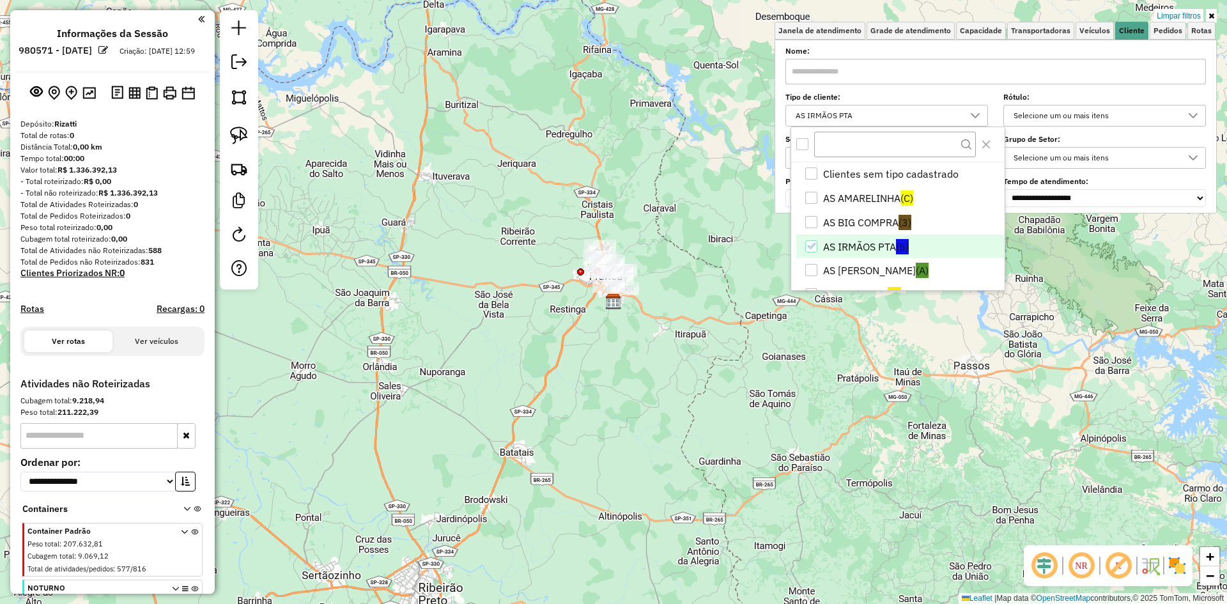
click at [854, 244] on li "AS IRMÃOS PTA (5)" at bounding box center [900, 247] width 208 height 24
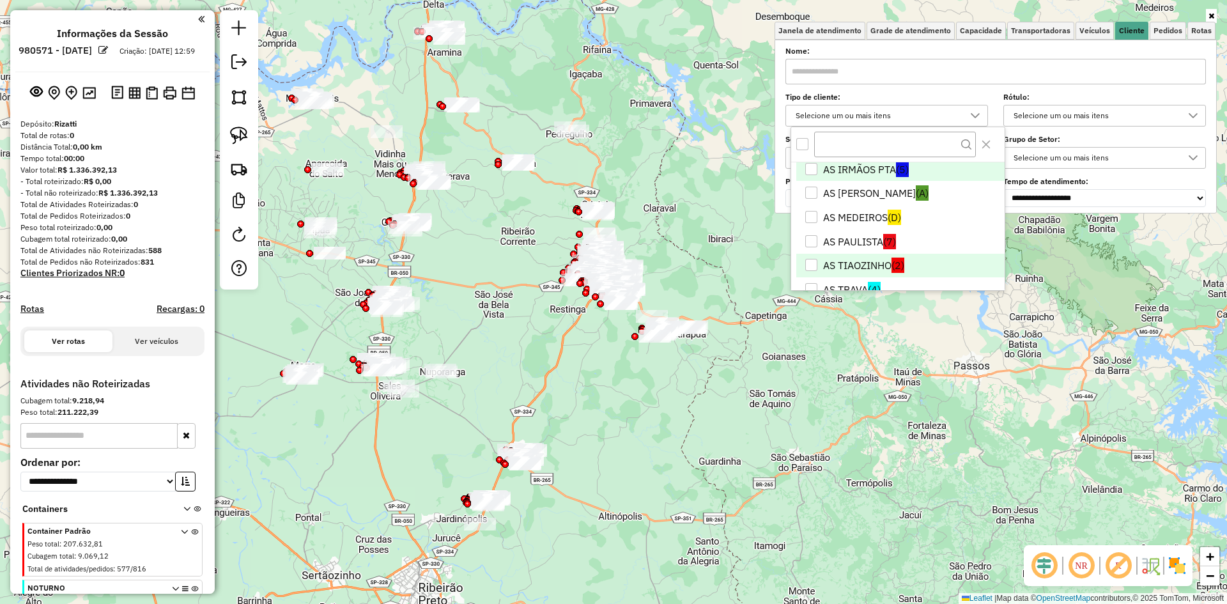
scroll to position [107, 0]
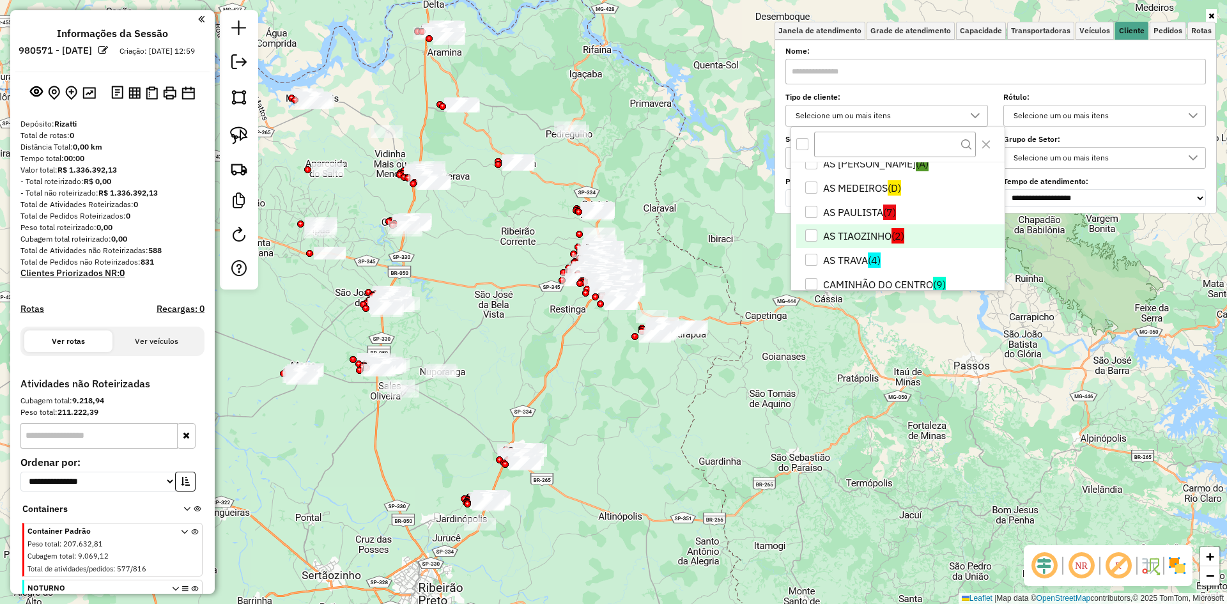
click at [867, 238] on li "AS TIAOZINHO (2)" at bounding box center [900, 236] width 208 height 24
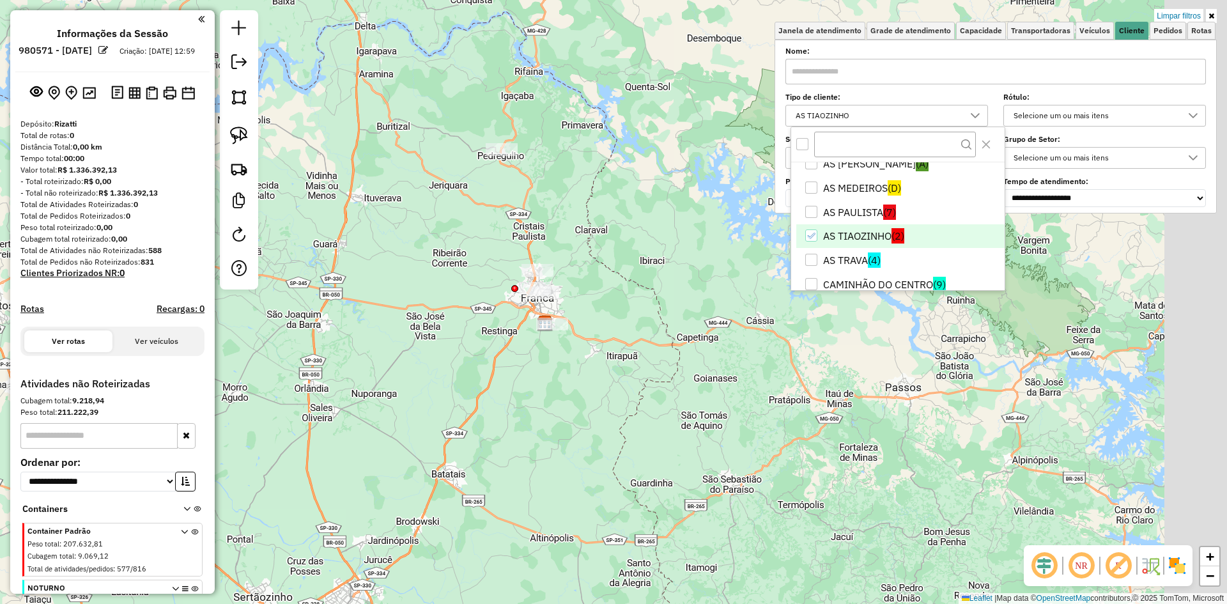
drag, startPoint x: 532, startPoint y: 277, endPoint x: 456, endPoint y: 297, distance: 78.1
click at [456, 297] on div "Limpar filtros Janela de atendimento Grade de atendimento Capacidade Transporta…" at bounding box center [613, 302] width 1227 height 604
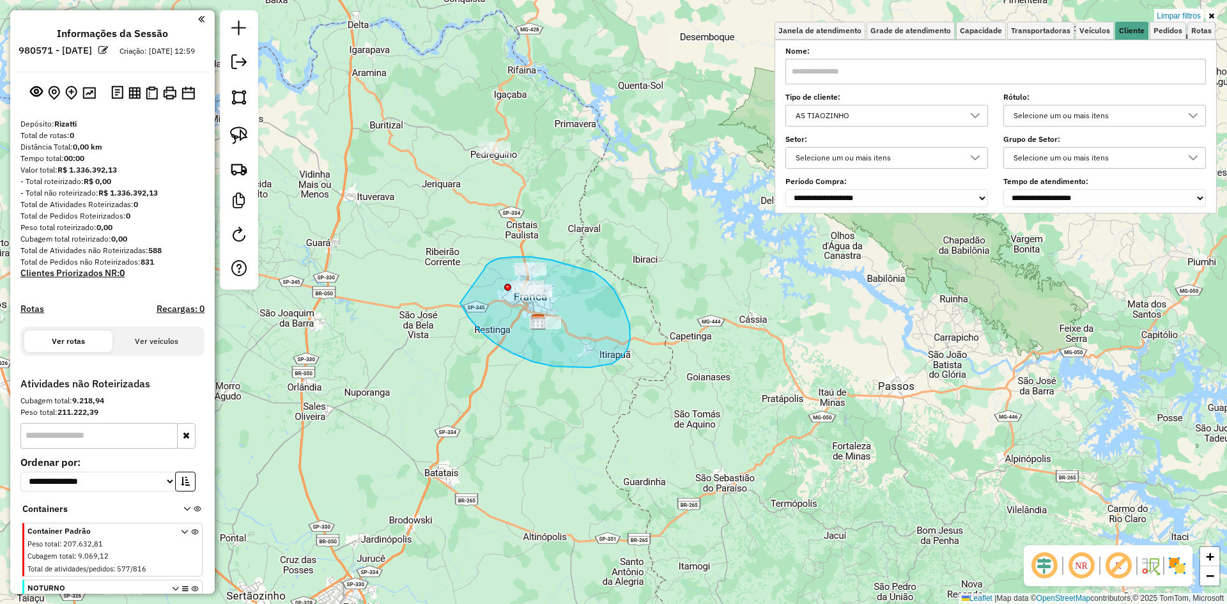
drag, startPoint x: 612, startPoint y: 364, endPoint x: 484, endPoint y: 272, distance: 157.1
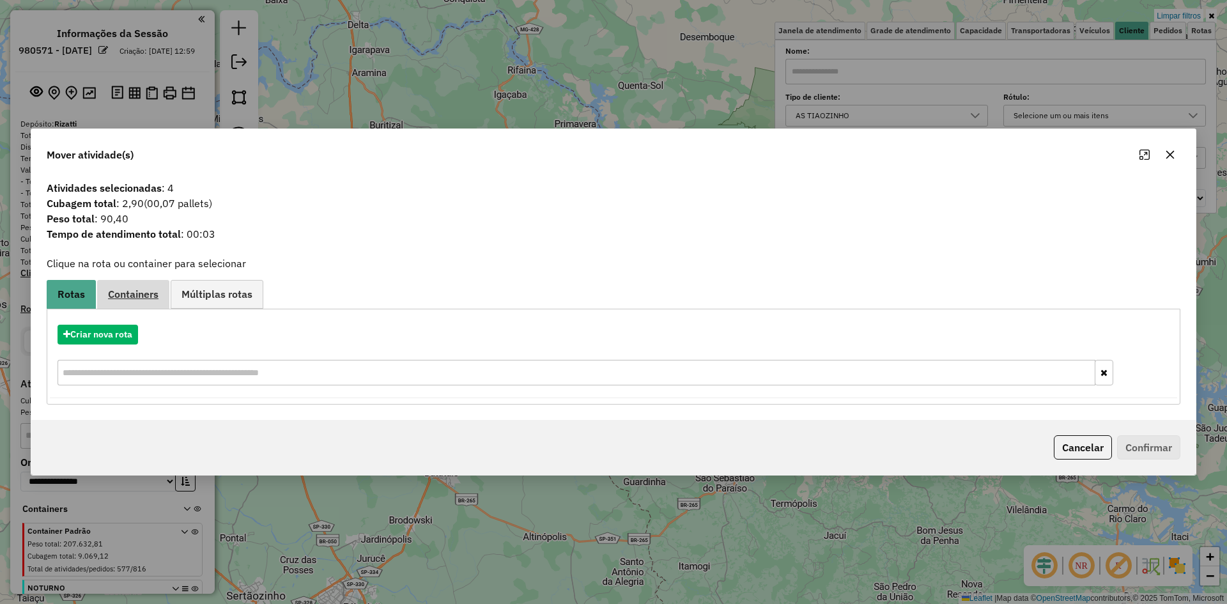
click at [132, 280] on link "Containers" at bounding box center [133, 294] width 72 height 29
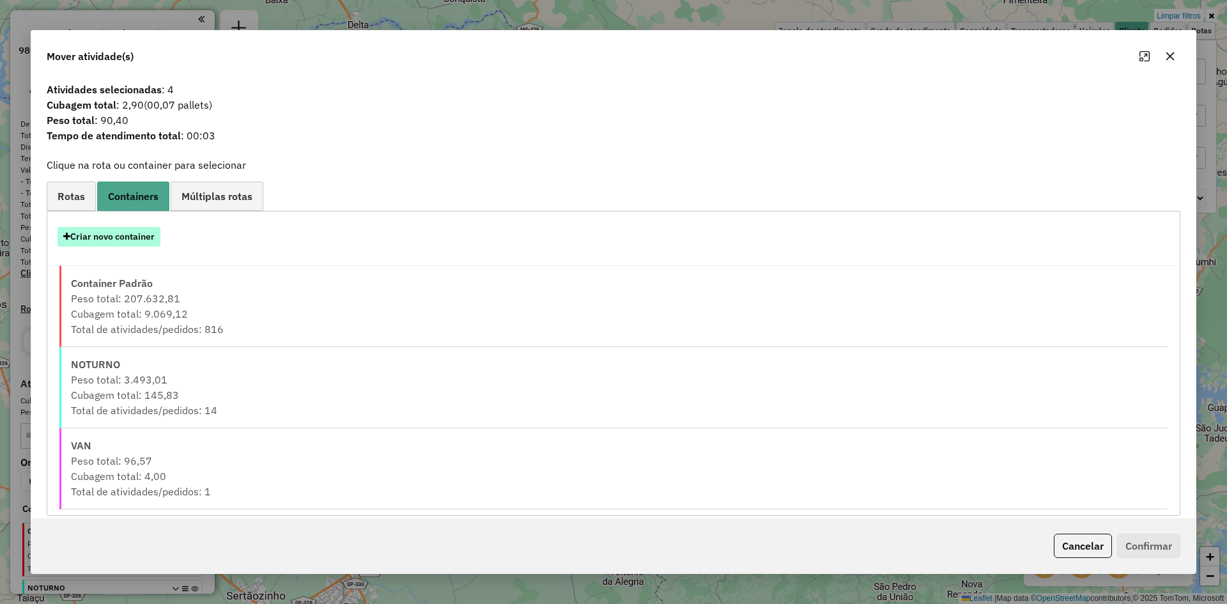
click at [97, 229] on button "Criar novo container" at bounding box center [109, 237] width 103 height 20
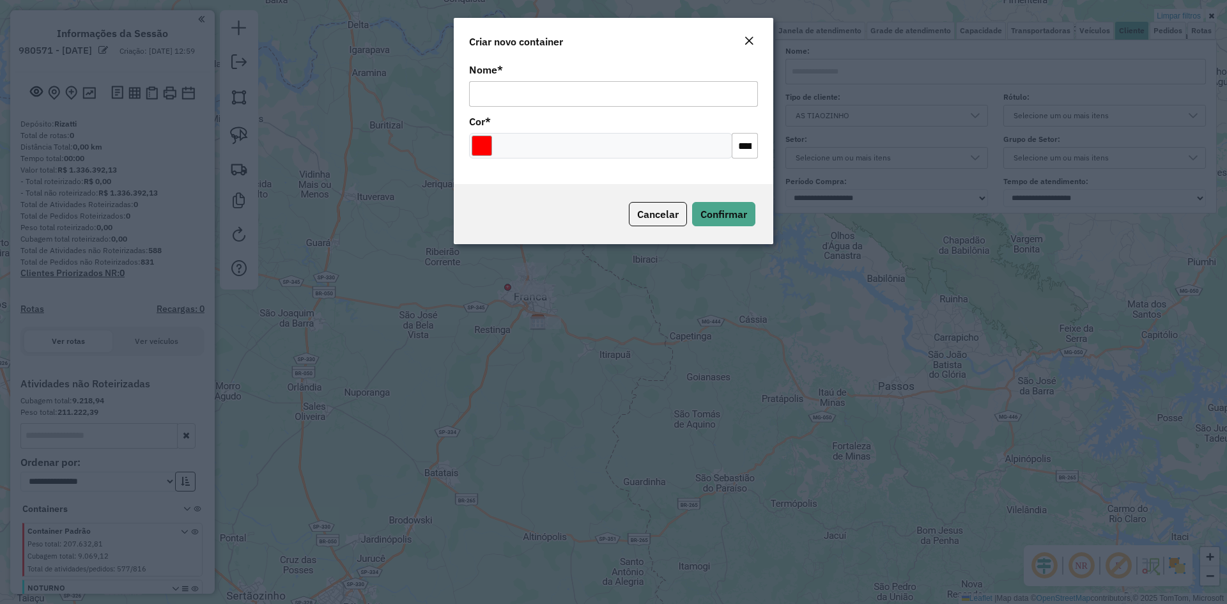
drag, startPoint x: 523, startPoint y: 85, endPoint x: 527, endPoint y: 91, distance: 7.3
click at [523, 85] on input "Nome *" at bounding box center [613, 94] width 289 height 26
type input "******"
drag, startPoint x: 481, startPoint y: 149, endPoint x: 497, endPoint y: 152, distance: 16.3
click at [482, 149] on input "Select a color" at bounding box center [482, 146] width 20 height 20
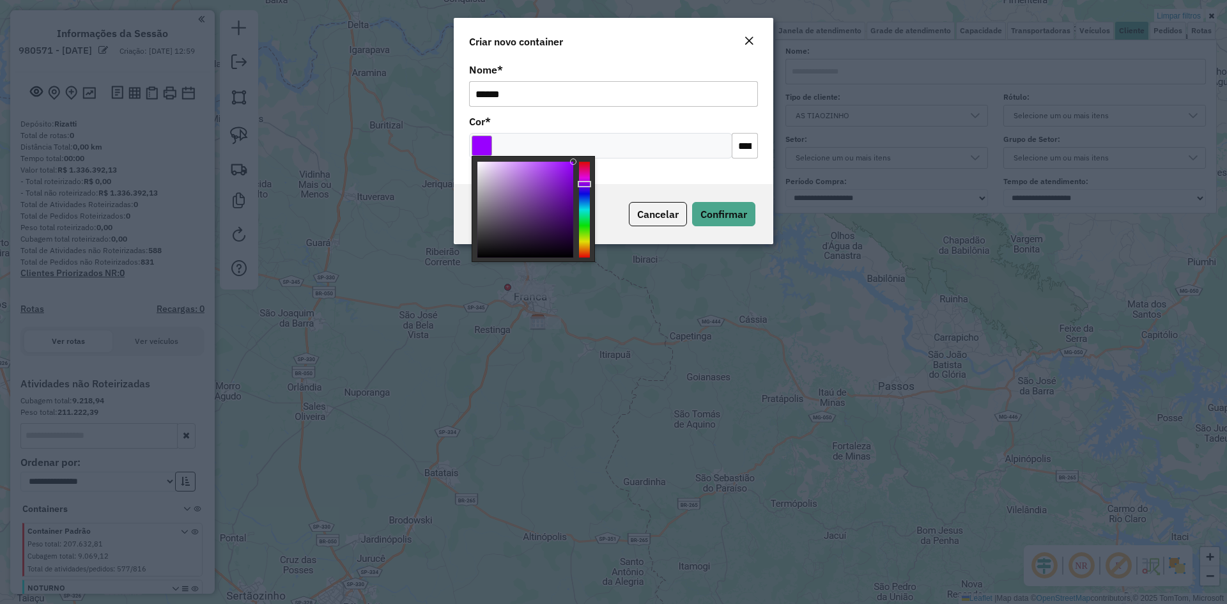
type input "*******"
click at [582, 180] on div at bounding box center [584, 210] width 11 height 96
click at [724, 215] on span "Confirmar" at bounding box center [724, 214] width 47 height 13
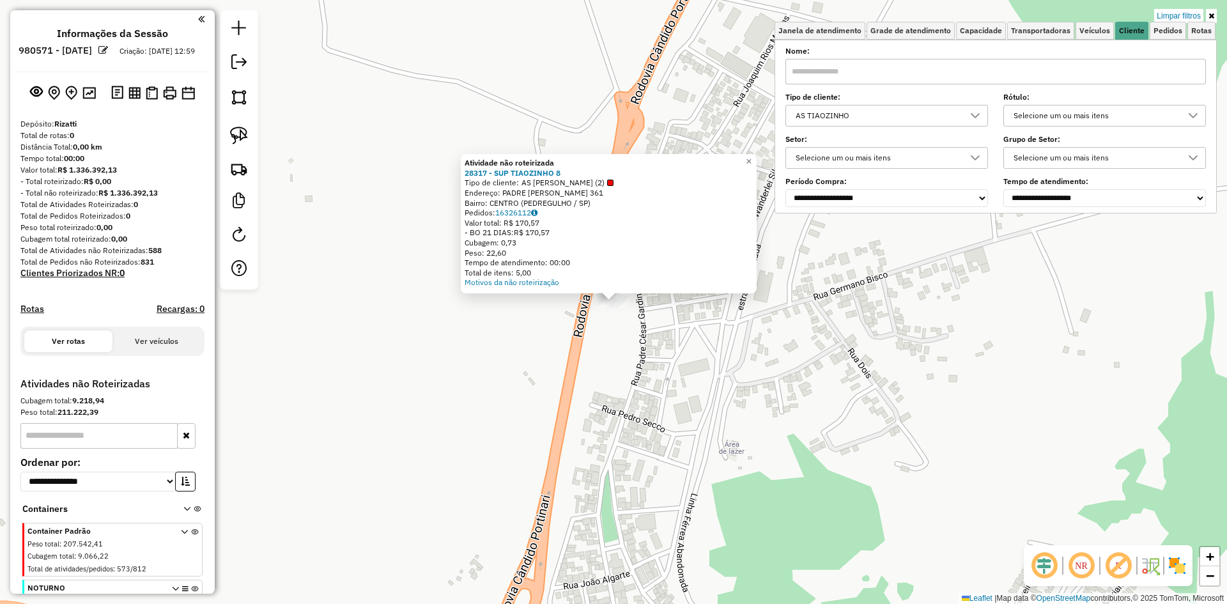
click at [657, 346] on div "Atividade não roteirizada 28317 - SUP TIAOZINHO 8 Tipo de cliente: AS TIAOZINHO…" at bounding box center [613, 302] width 1227 height 604
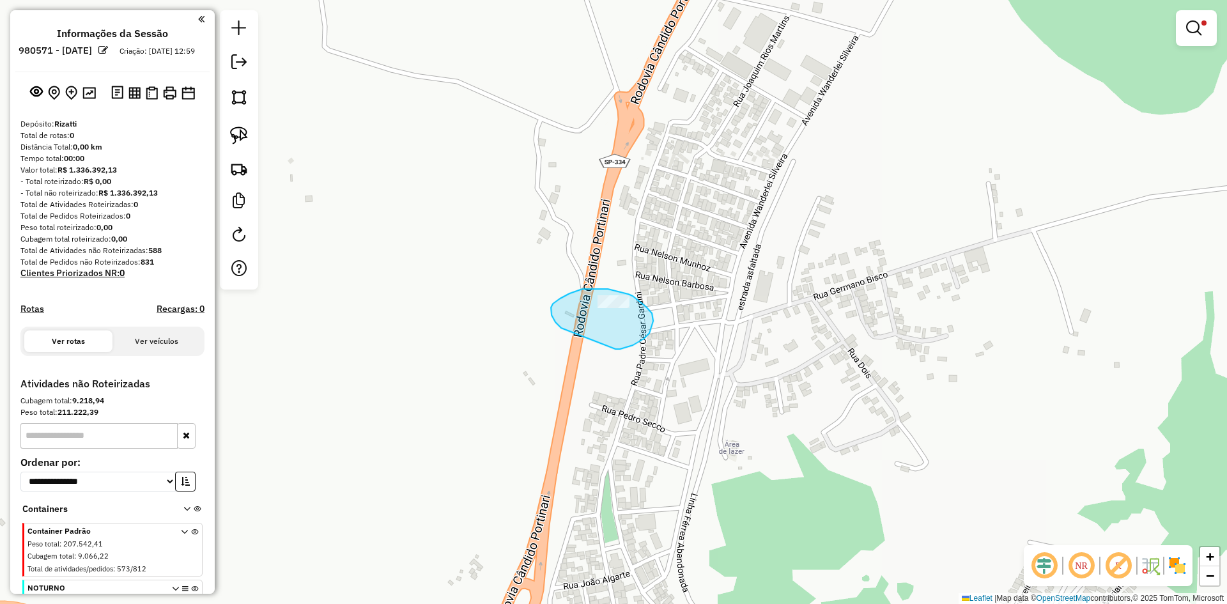
drag, startPoint x: 652, startPoint y: 327, endPoint x: 576, endPoint y: 331, distance: 76.2
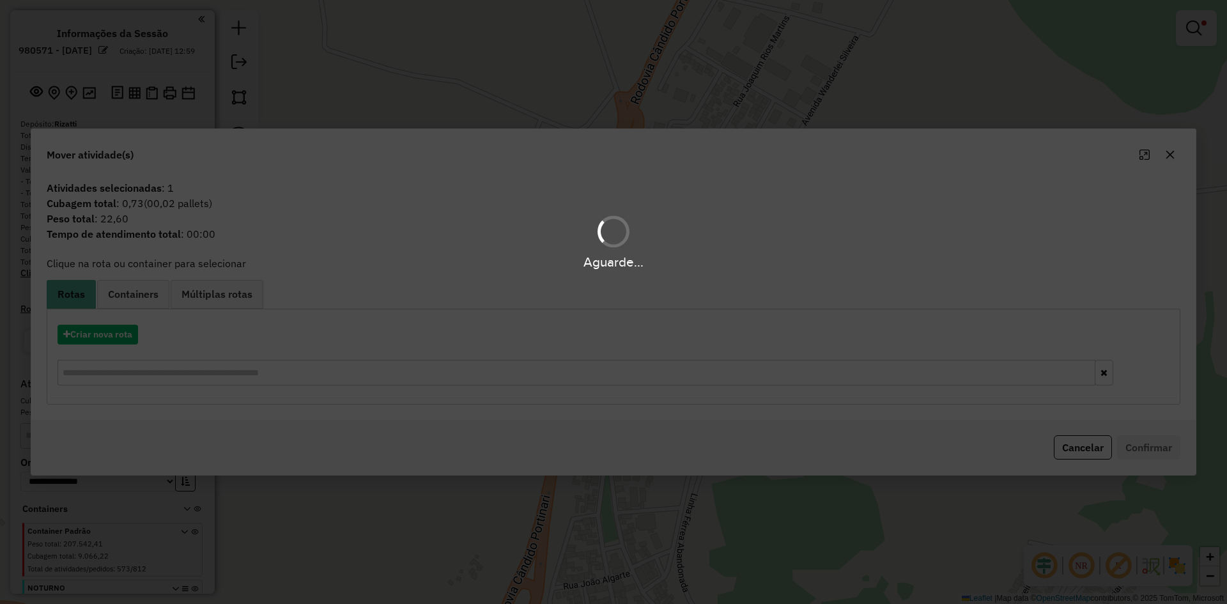
click at [137, 302] on hb-app "**********" at bounding box center [613, 302] width 1227 height 604
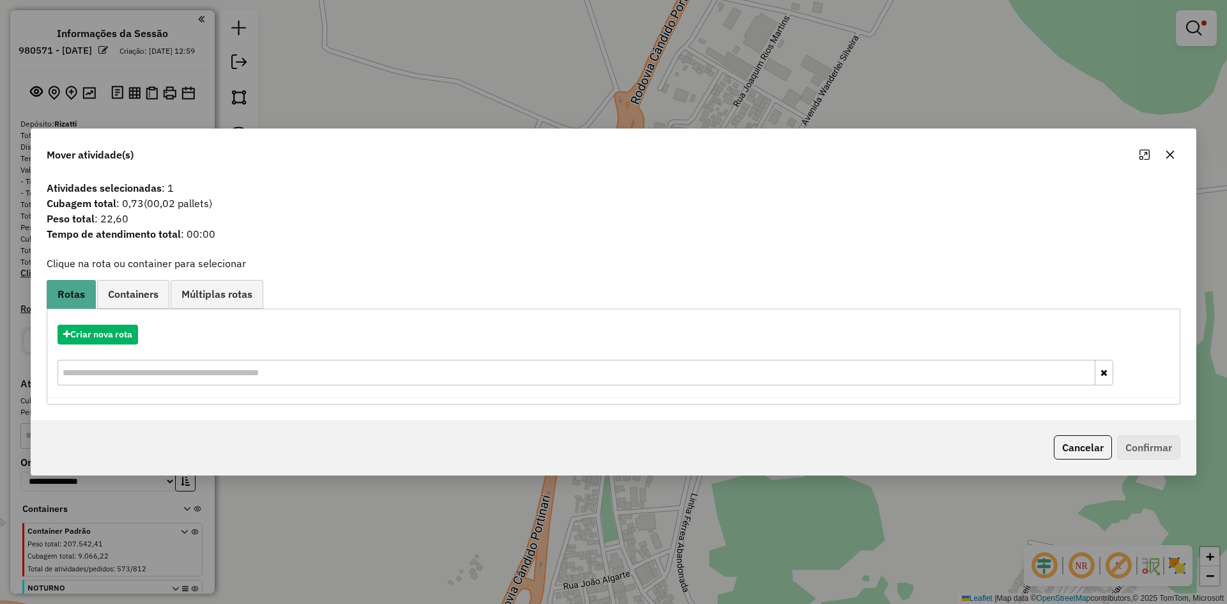
click at [137, 302] on link "Containers" at bounding box center [133, 294] width 72 height 29
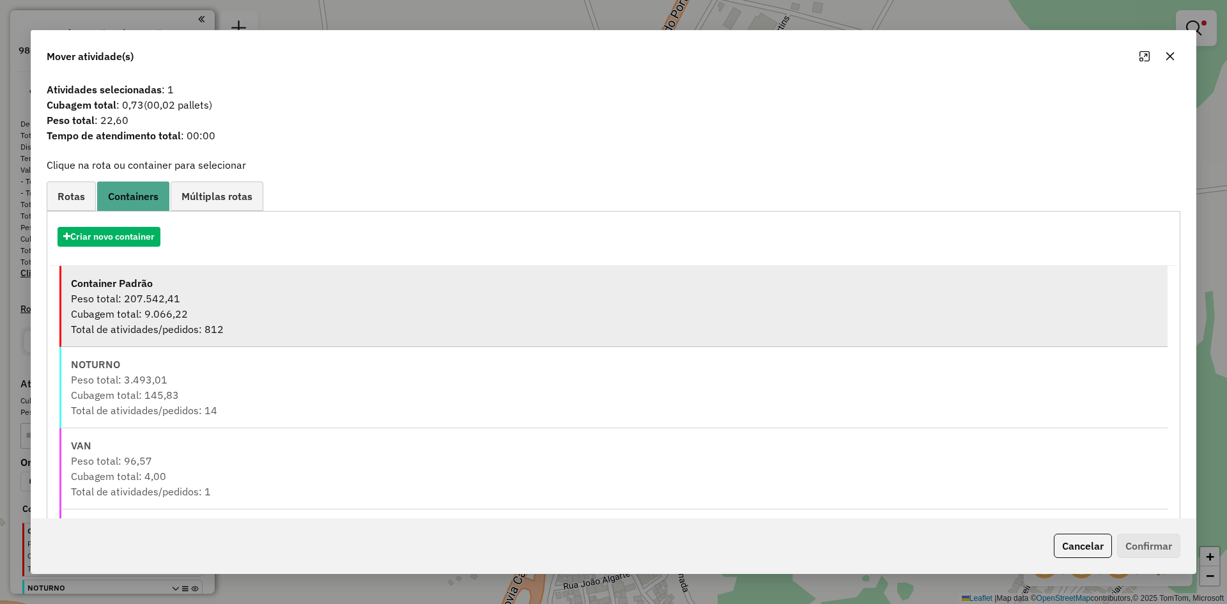
click at [126, 290] on div "Container Padrão" at bounding box center [614, 282] width 1087 height 15
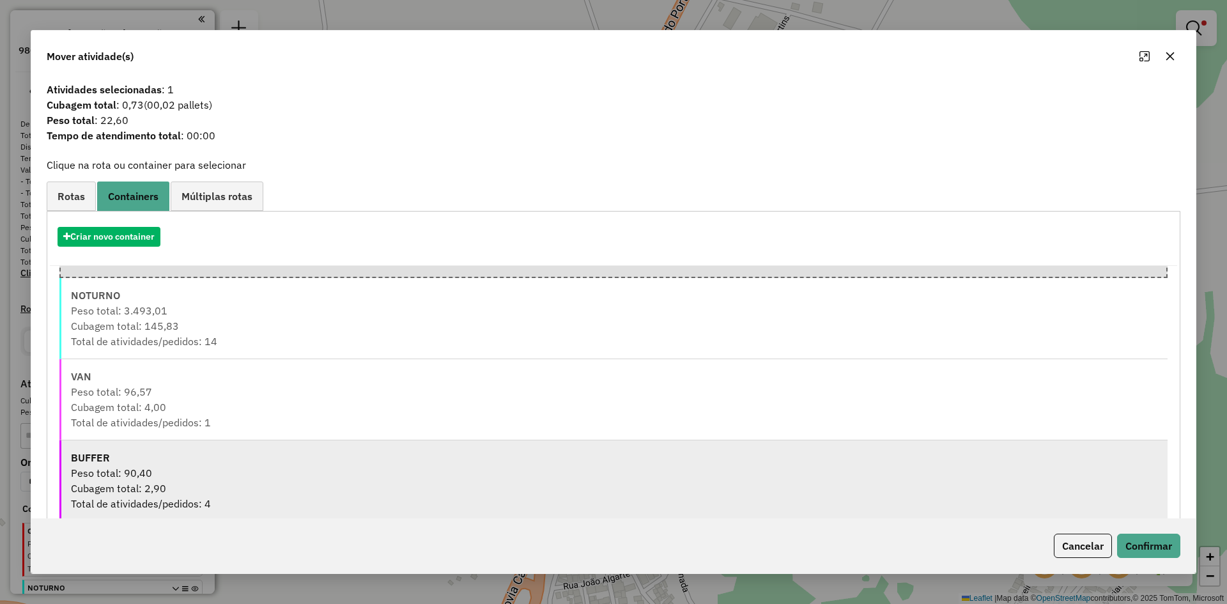
click at [163, 474] on div "Peso total: 90,40" at bounding box center [614, 472] width 1087 height 15
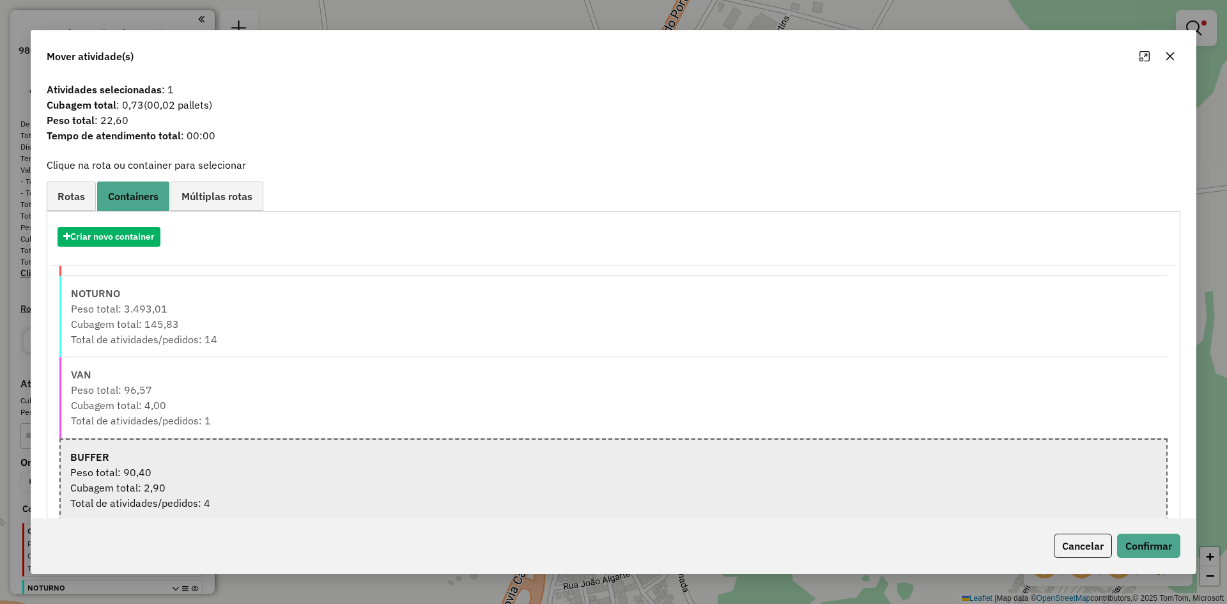
scroll to position [70, 0]
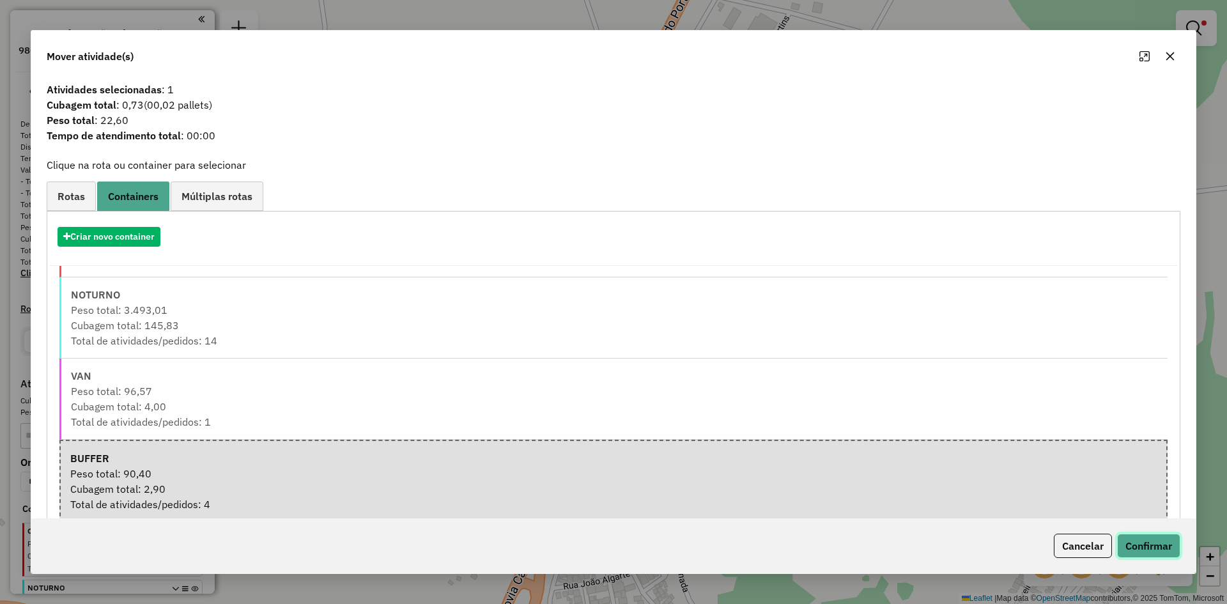
click at [1147, 544] on button "Confirmar" at bounding box center [1148, 546] width 63 height 24
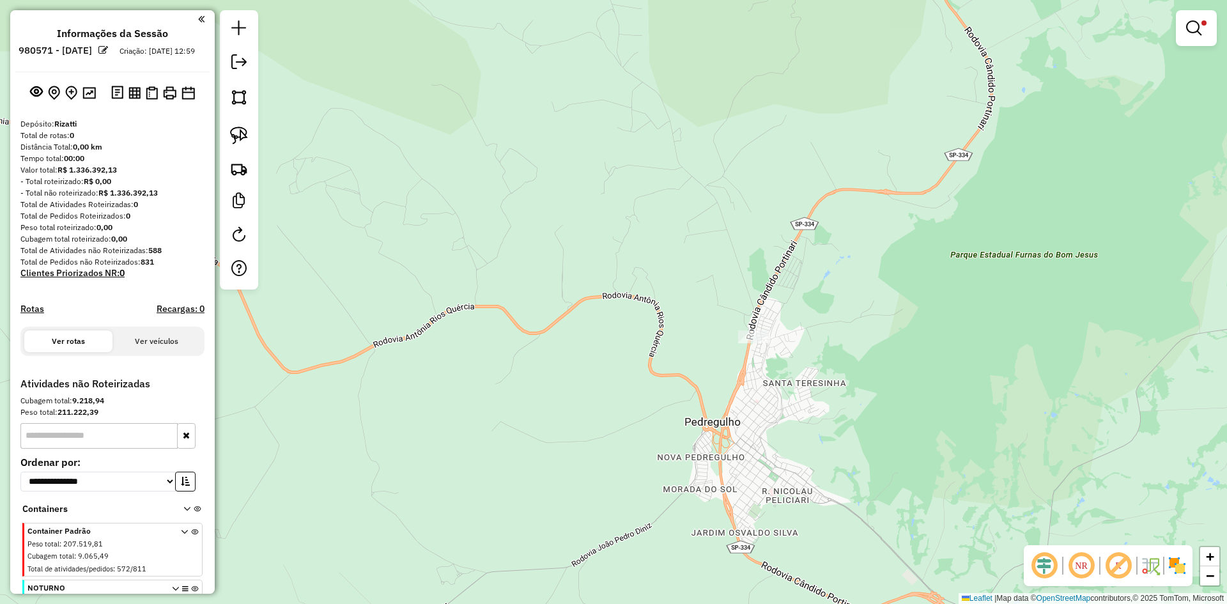
click at [1200, 21] on em at bounding box center [1193, 27] width 15 height 15
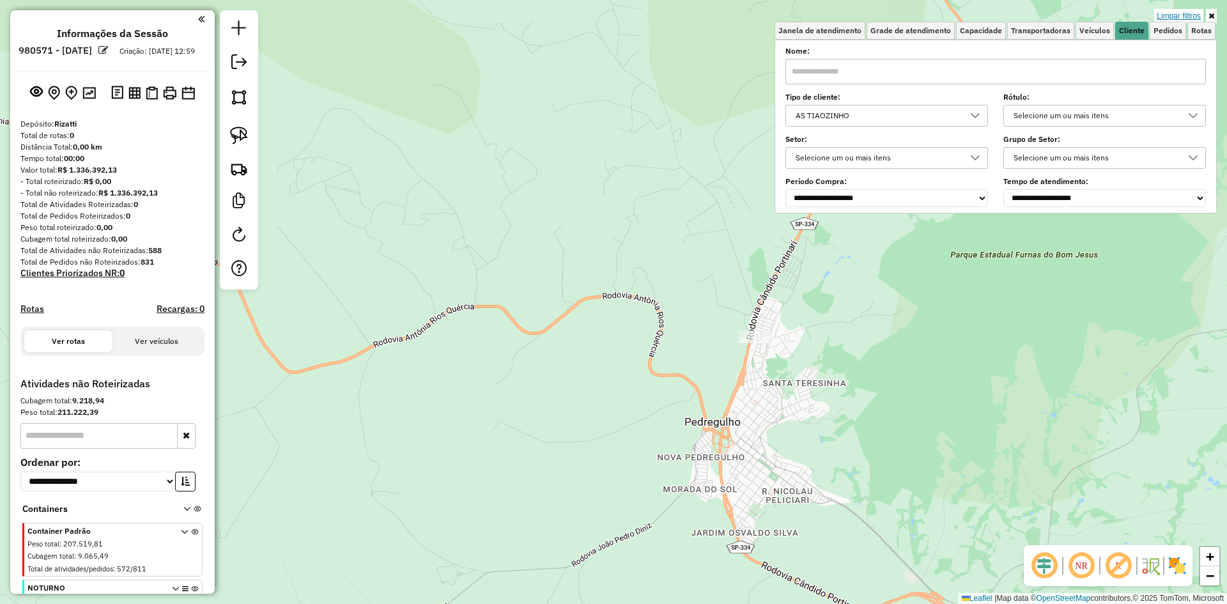
click at [1182, 16] on link "Limpar filtros" at bounding box center [1178, 16] width 49 height 14
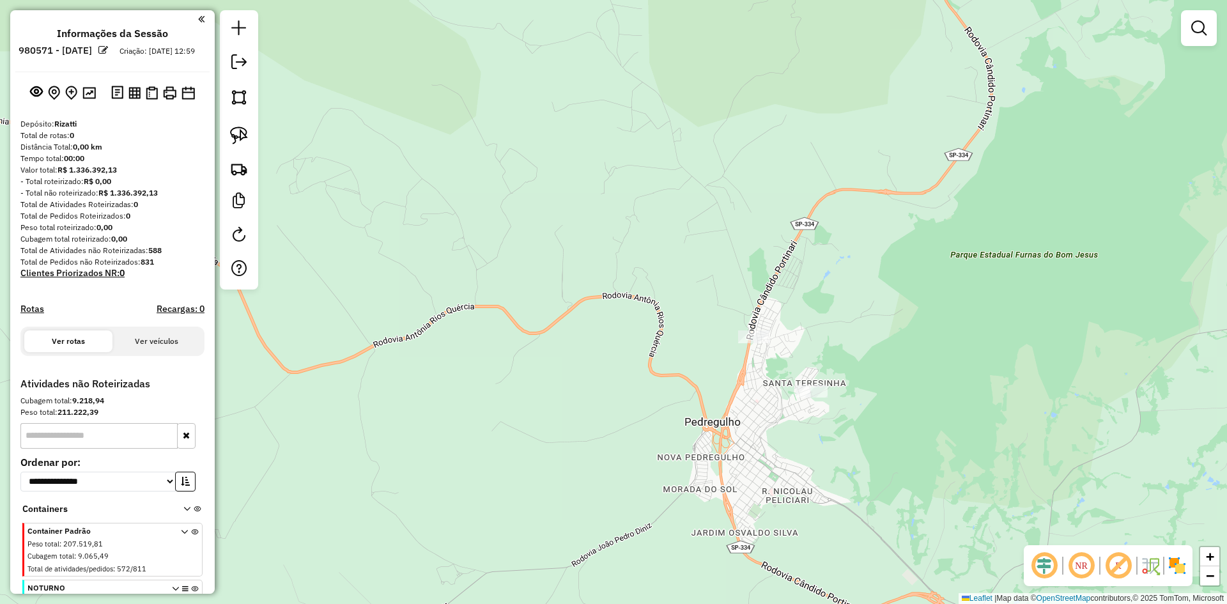
click at [807, 267] on div "Janela de atendimento Grade de atendimento Capacidade Transportadoras Veículos …" at bounding box center [613, 302] width 1227 height 604
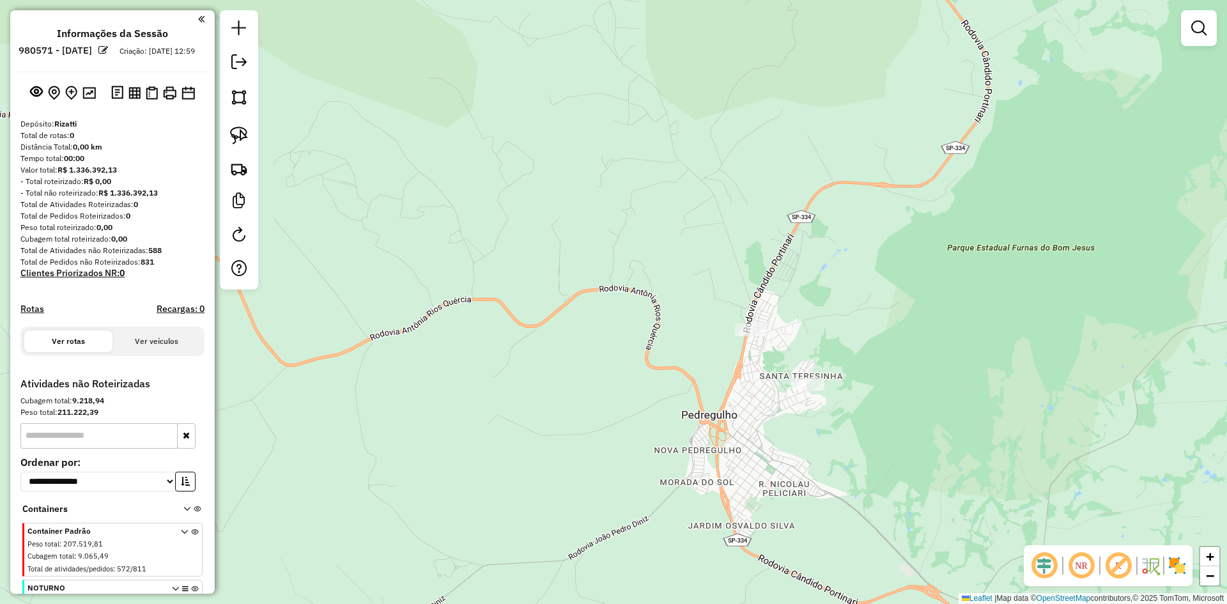
drag, startPoint x: 829, startPoint y: 324, endPoint x: 516, endPoint y: -43, distance: 482.4
click at [516, 0] on html "**********" at bounding box center [613, 302] width 1227 height 604
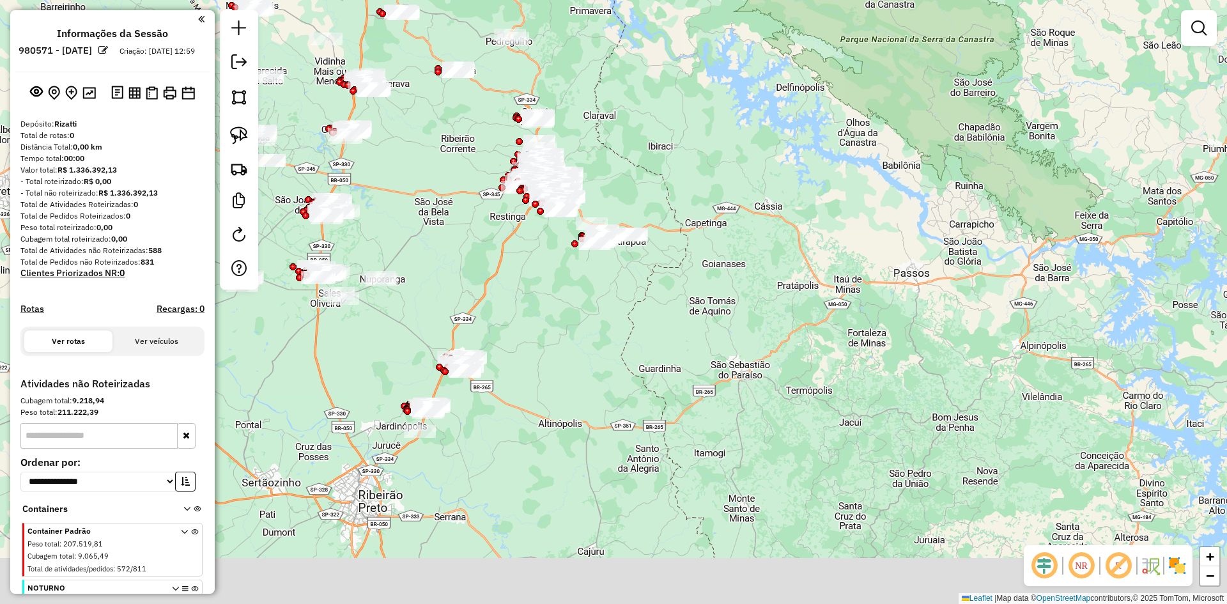
drag, startPoint x: 663, startPoint y: 244, endPoint x: 727, endPoint y: 151, distance: 112.6
click at [670, 156] on div "Janela de atendimento Grade de atendimento Capacidade Transportadoras Veículos …" at bounding box center [613, 302] width 1227 height 604
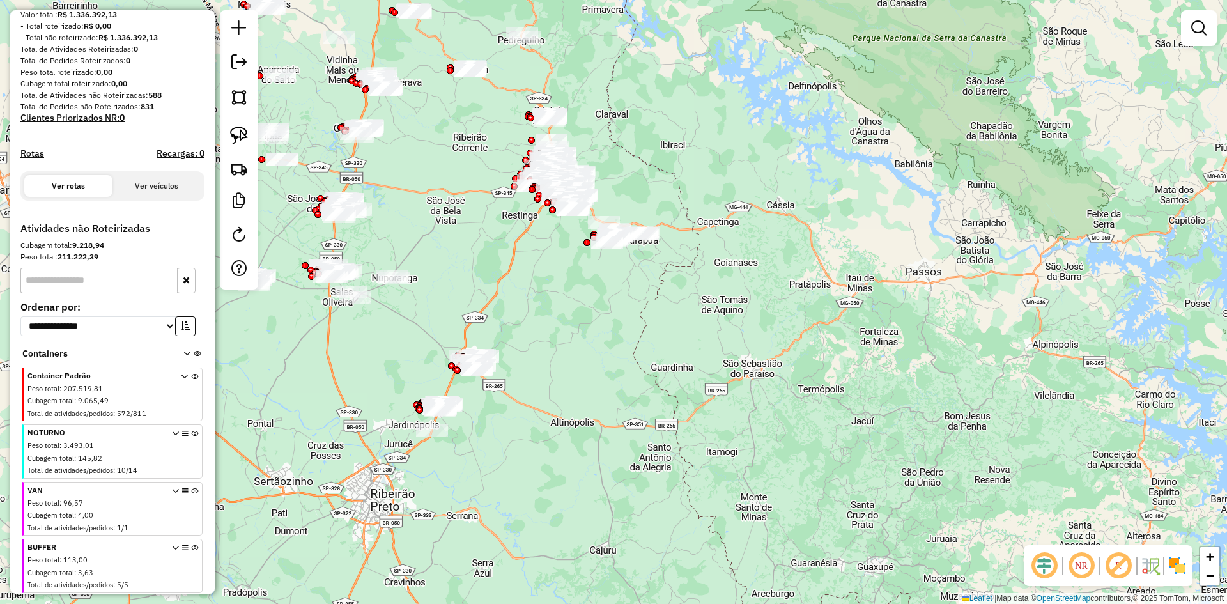
scroll to position [197, 0]
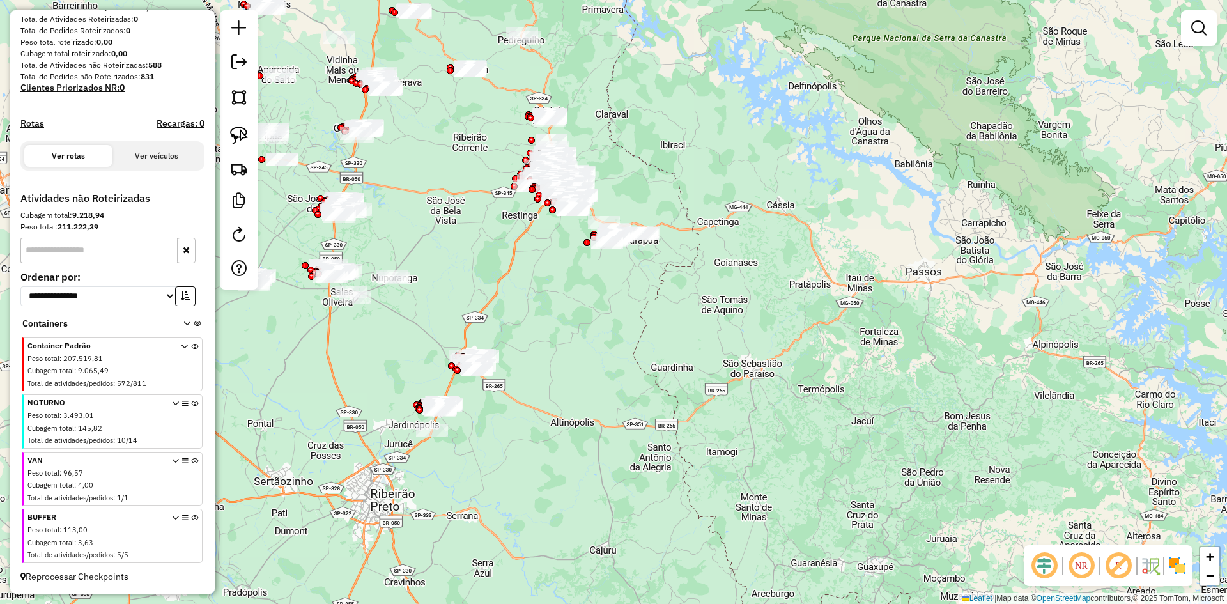
click at [191, 517] on icon at bounding box center [194, 539] width 7 height 48
click at [191, 461] on icon at bounding box center [194, 482] width 7 height 48
click at [191, 403] on icon at bounding box center [194, 424] width 7 height 48
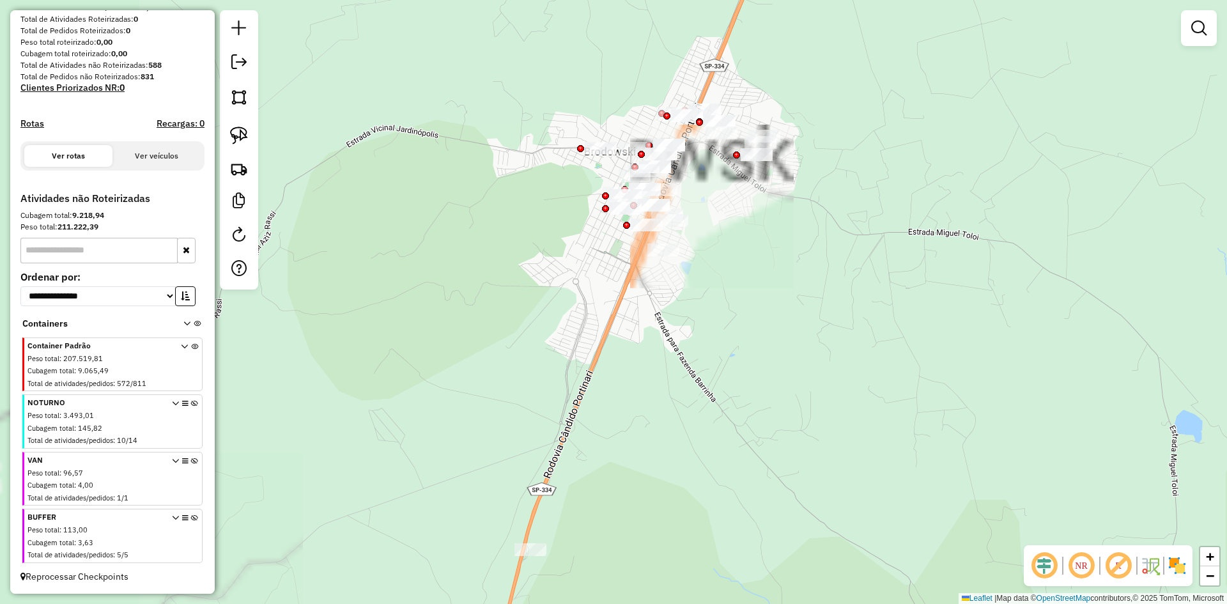
drag, startPoint x: 612, startPoint y: 368, endPoint x: 696, endPoint y: 377, distance: 84.2
click at [696, 377] on div "Janela de atendimento Grade de atendimento Capacidade Transportadoras Veículos …" at bounding box center [613, 302] width 1227 height 604
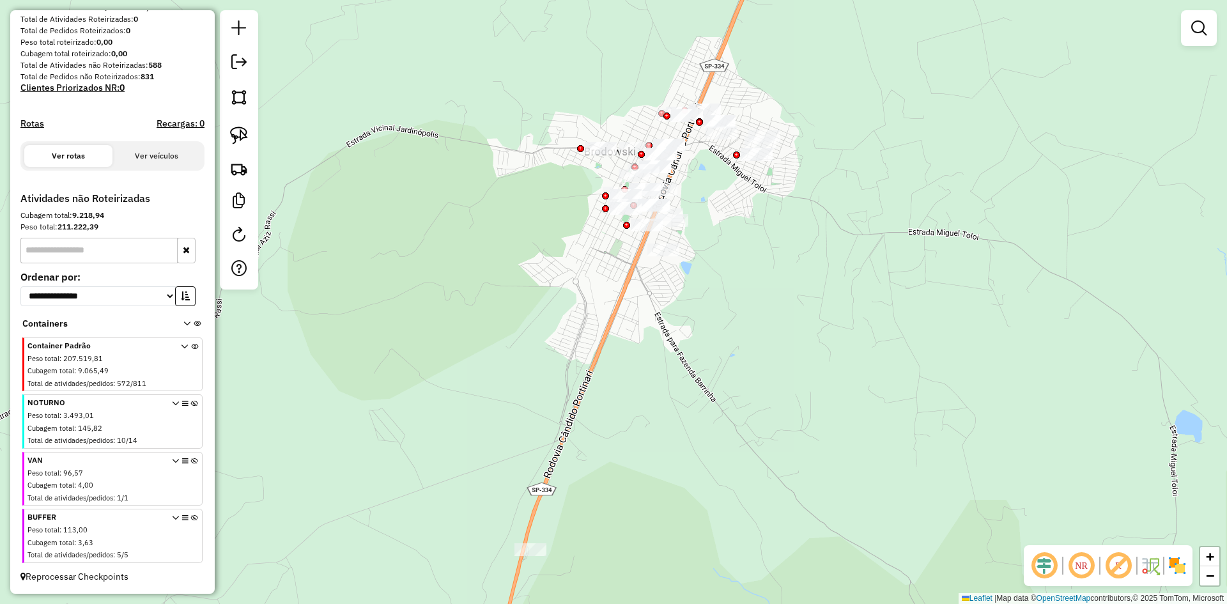
click at [1038, 571] on em at bounding box center [1044, 565] width 31 height 31
click at [1179, 568] on img at bounding box center [1177, 565] width 20 height 20
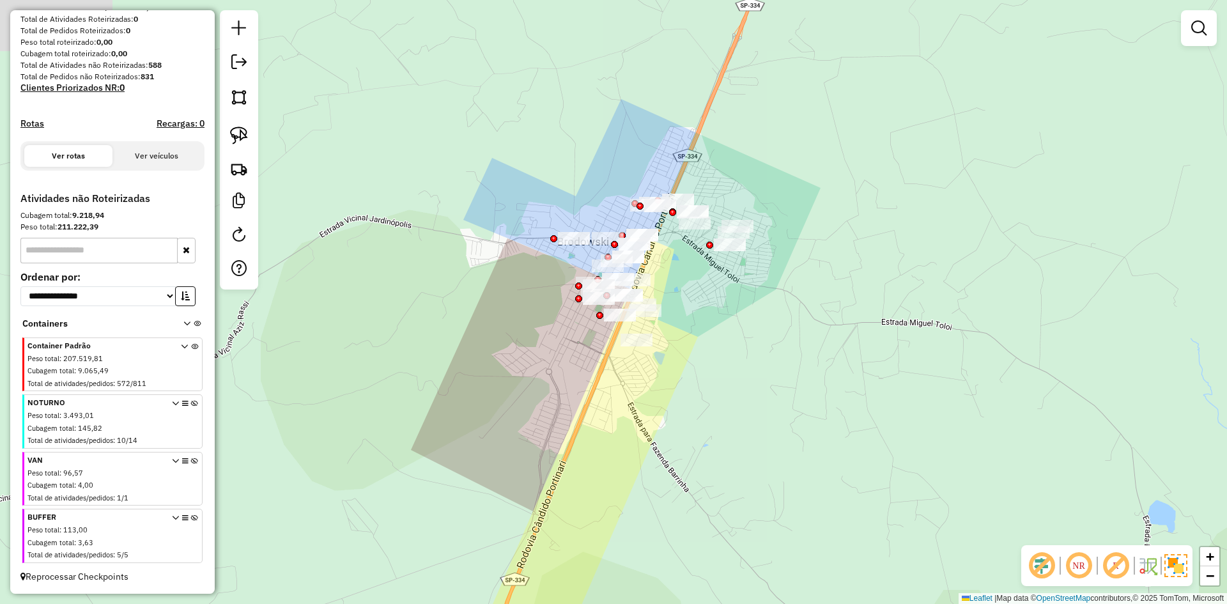
drag, startPoint x: 695, startPoint y: 374, endPoint x: 685, endPoint y: 415, distance: 42.2
click at [685, 415] on div "Janela de atendimento Grade de atendimento Capacidade Transportadoras Veículos …" at bounding box center [613, 302] width 1227 height 604
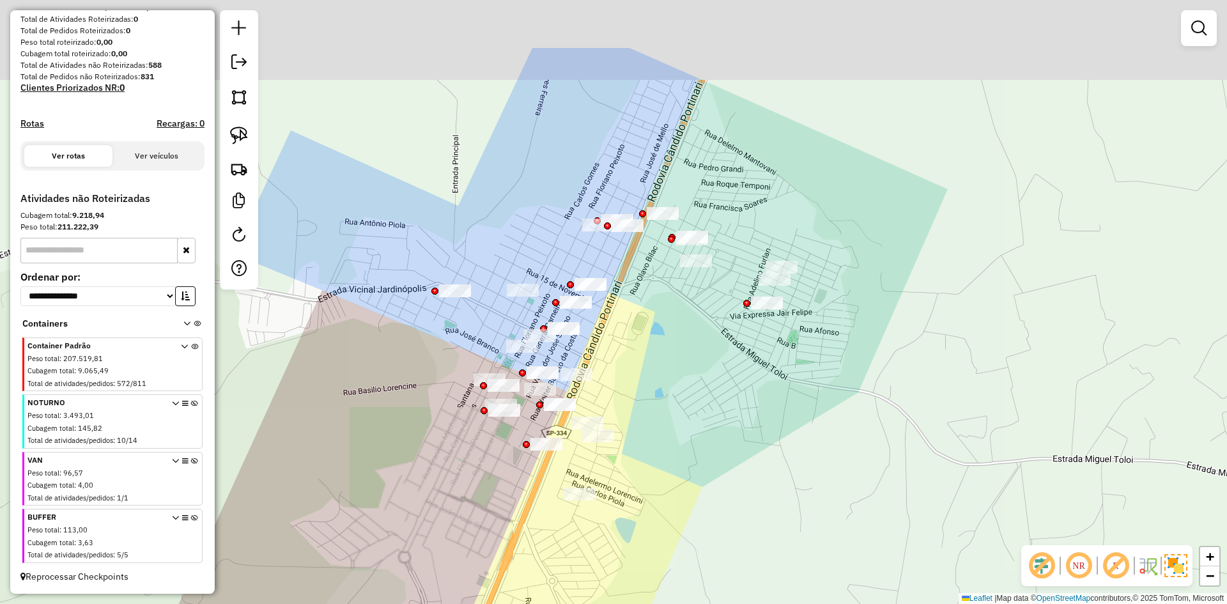
drag, startPoint x: 672, startPoint y: 387, endPoint x: 672, endPoint y: 401, distance: 13.4
click at [672, 401] on div "Janela de atendimento Grade de atendimento Capacidade Transportadoras Veículos …" at bounding box center [613, 302] width 1227 height 604
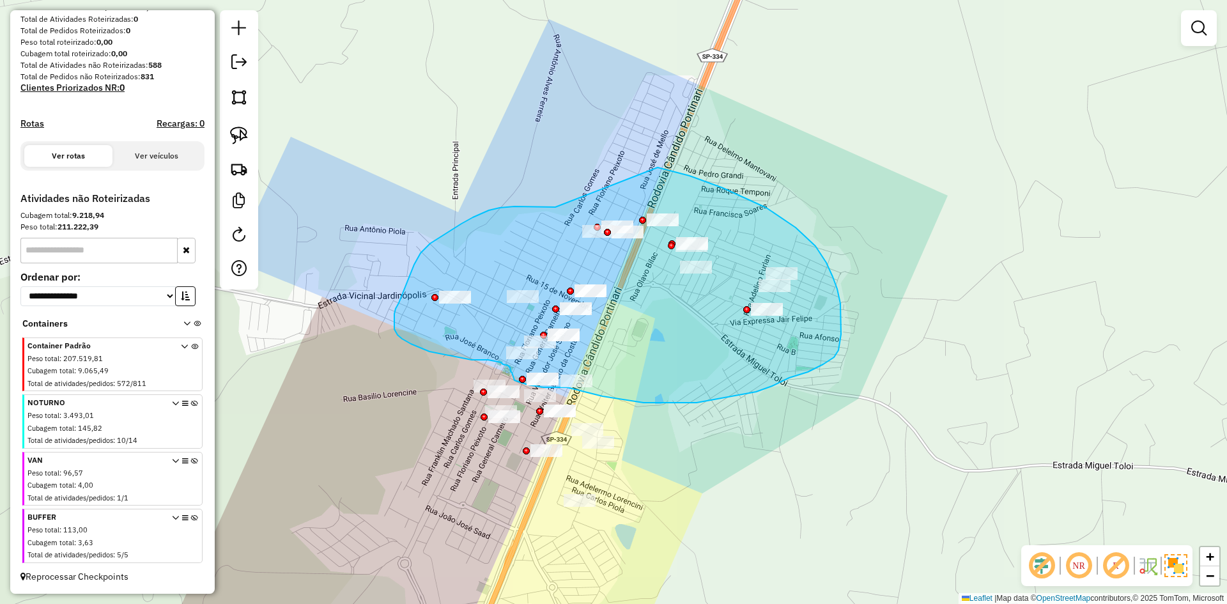
drag, startPoint x: 541, startPoint y: 206, endPoint x: 646, endPoint y: 166, distance: 112.5
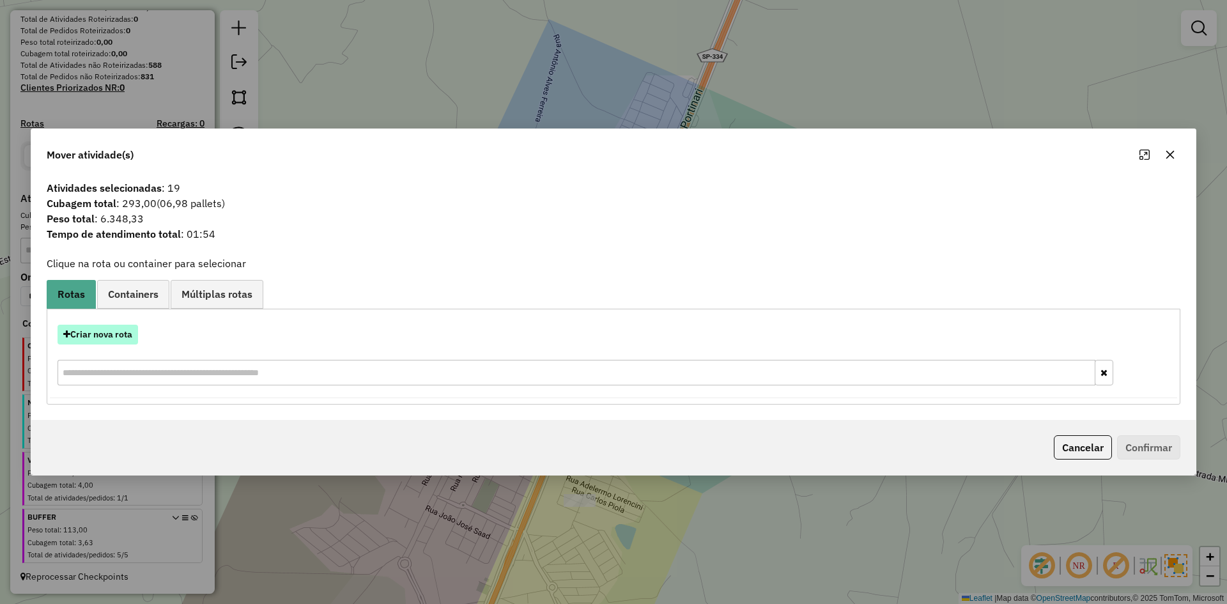
click at [90, 332] on button "Criar nova rota" at bounding box center [98, 335] width 81 height 20
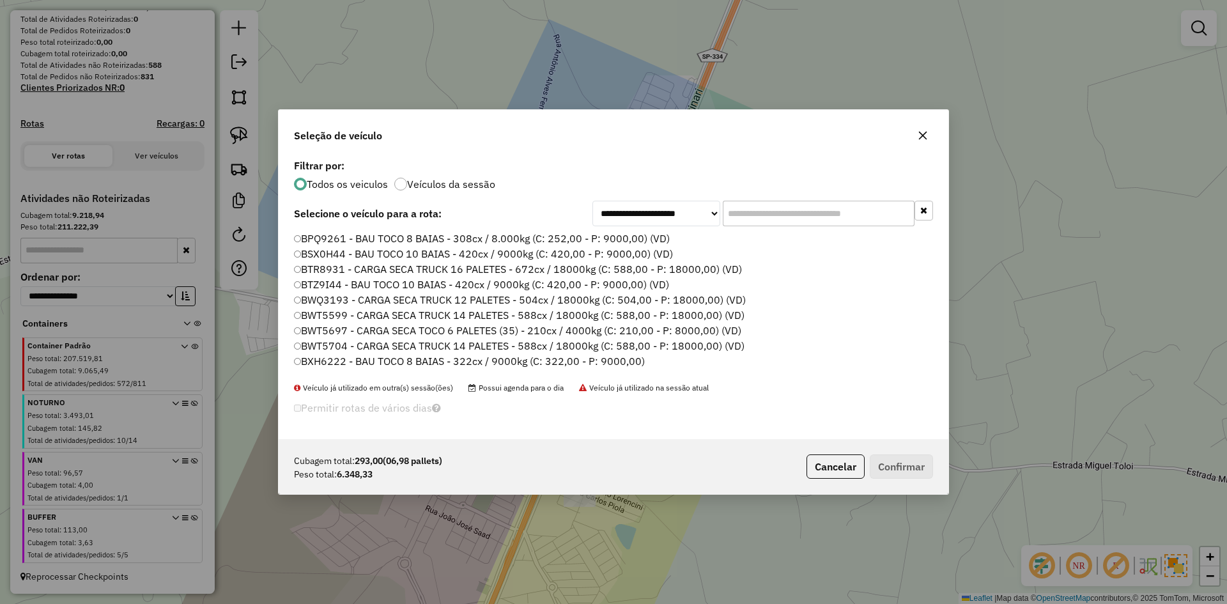
scroll to position [7, 4]
click at [794, 217] on input "text" at bounding box center [819, 214] width 192 height 26
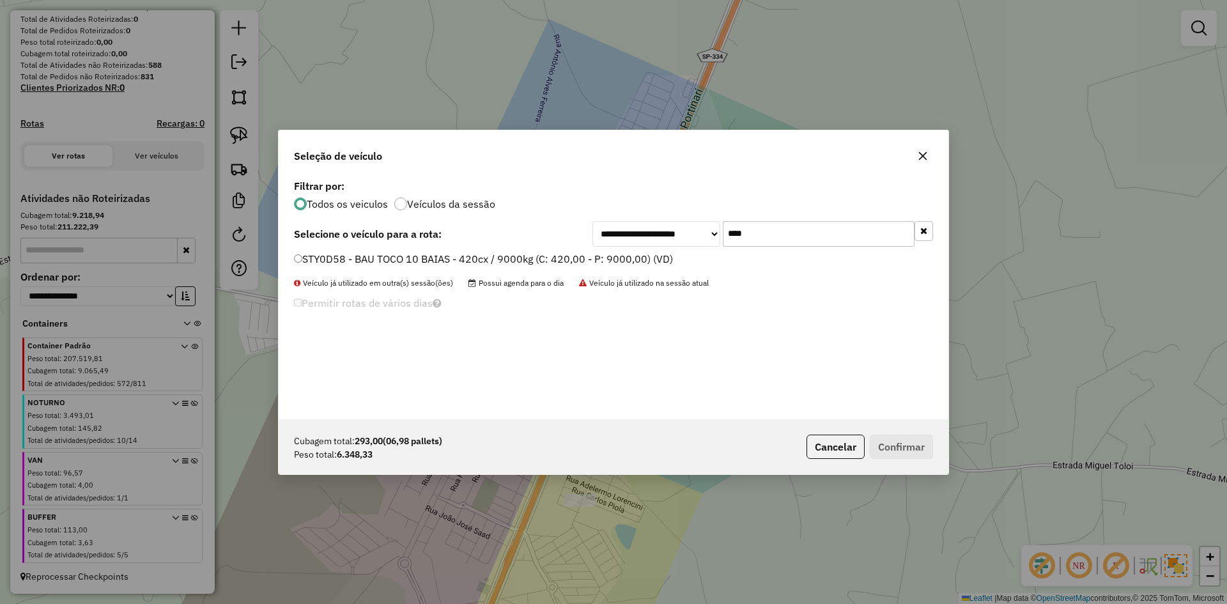
type input "****"
click at [314, 254] on label "STY0D58 - BAU TOCO 10 BAIAS - 420cx / 9000kg (C: 420,00 - P: 9000,00) (VD)" at bounding box center [483, 258] width 379 height 15
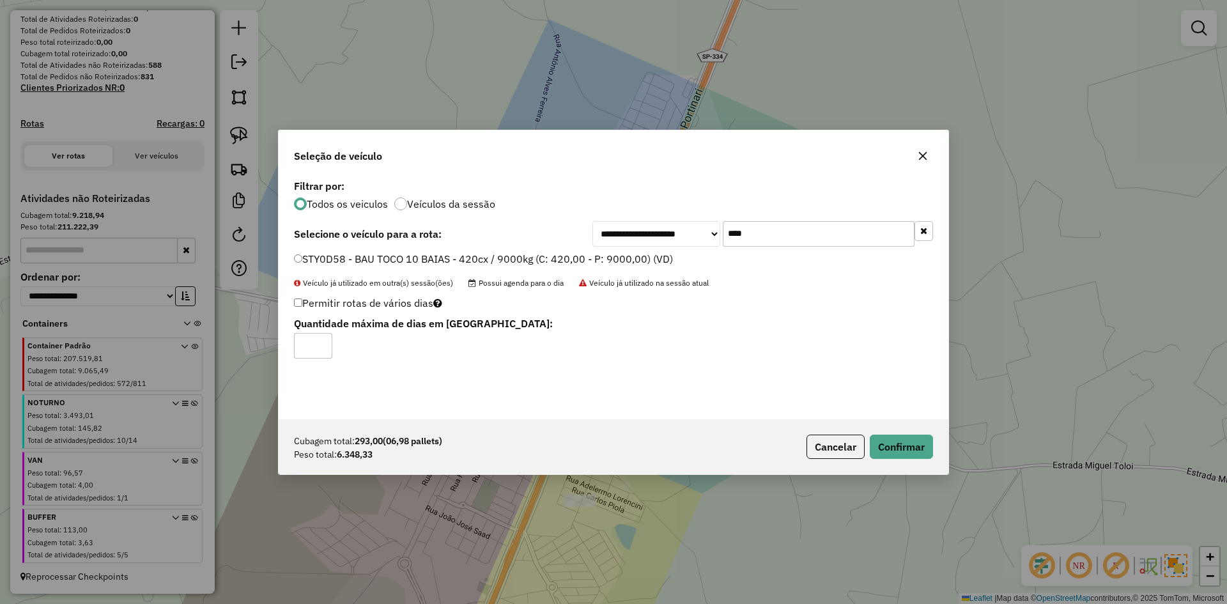
click at [934, 442] on div "Cubagem total: 293,00 (06,98 pallets) Peso total: 6.348,33 Cancelar Confirmar" at bounding box center [614, 446] width 670 height 55
click at [926, 444] on button "Confirmar" at bounding box center [901, 447] width 63 height 24
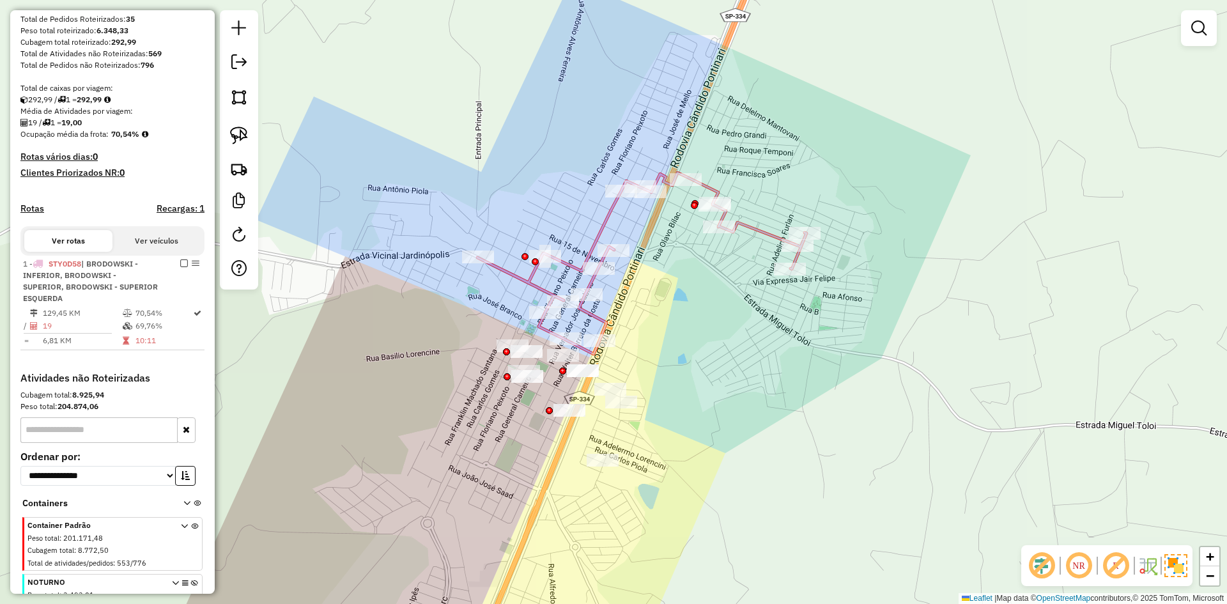
drag, startPoint x: 678, startPoint y: 392, endPoint x: 669, endPoint y: 376, distance: 18.3
click at [676, 376] on div "Janela de atendimento Grade de atendimento Capacidade Transportadoras Veículos …" at bounding box center [613, 302] width 1227 height 604
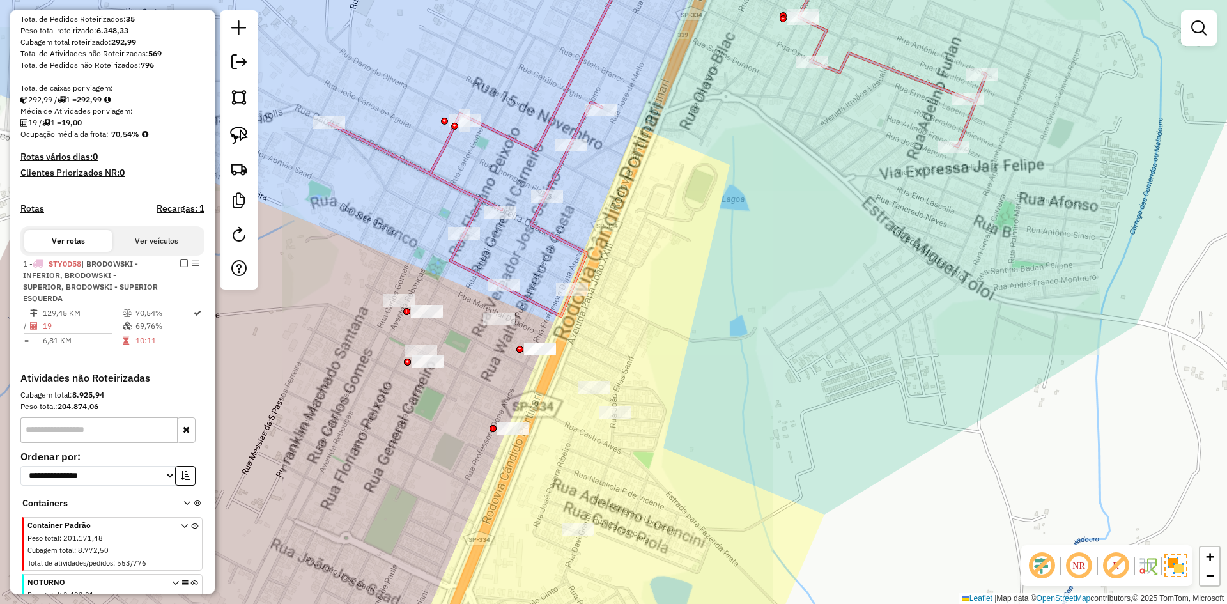
drag, startPoint x: 557, startPoint y: 404, endPoint x: 639, endPoint y: 395, distance: 82.3
click at [637, 398] on div "Janela de atendimento Grade de atendimento Capacidade Transportadoras Veículos …" at bounding box center [613, 302] width 1227 height 604
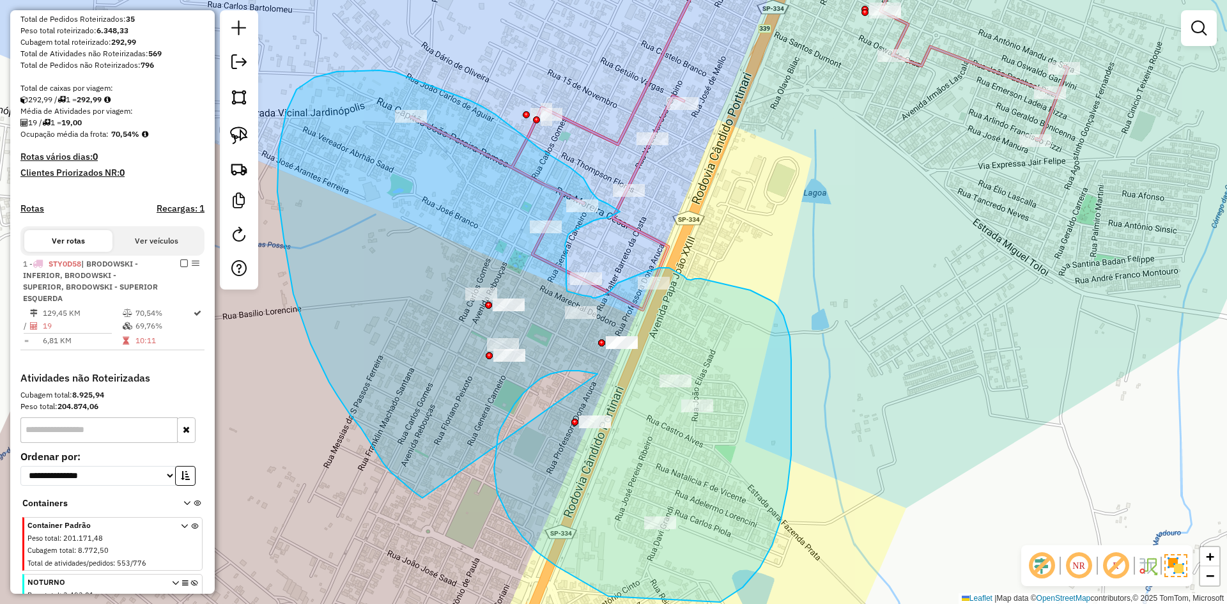
drag, startPoint x: 579, startPoint y: 371, endPoint x: 431, endPoint y: 504, distance: 199.2
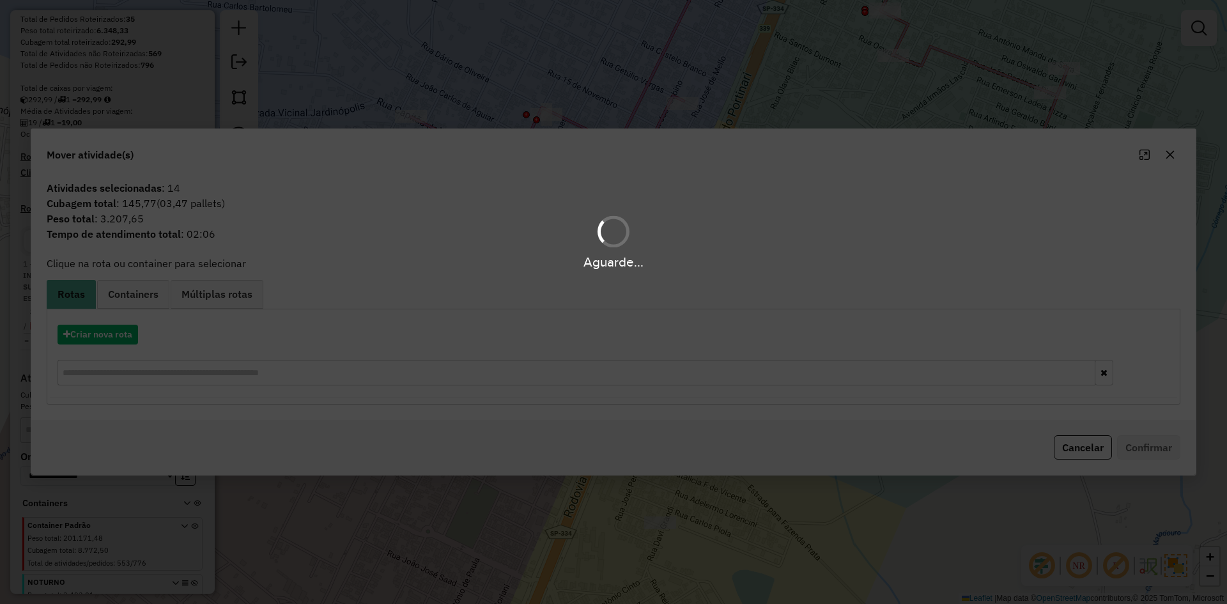
click at [419, 488] on div "Aguarde..." at bounding box center [613, 302] width 1227 height 604
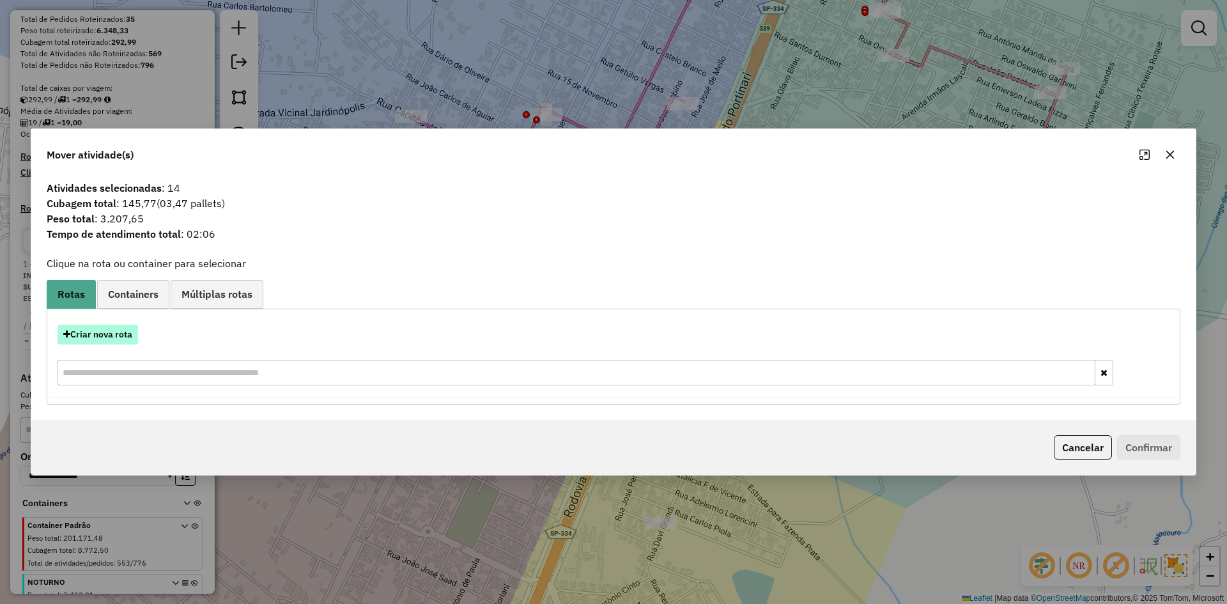
click at [93, 332] on button "Criar nova rota" at bounding box center [98, 335] width 81 height 20
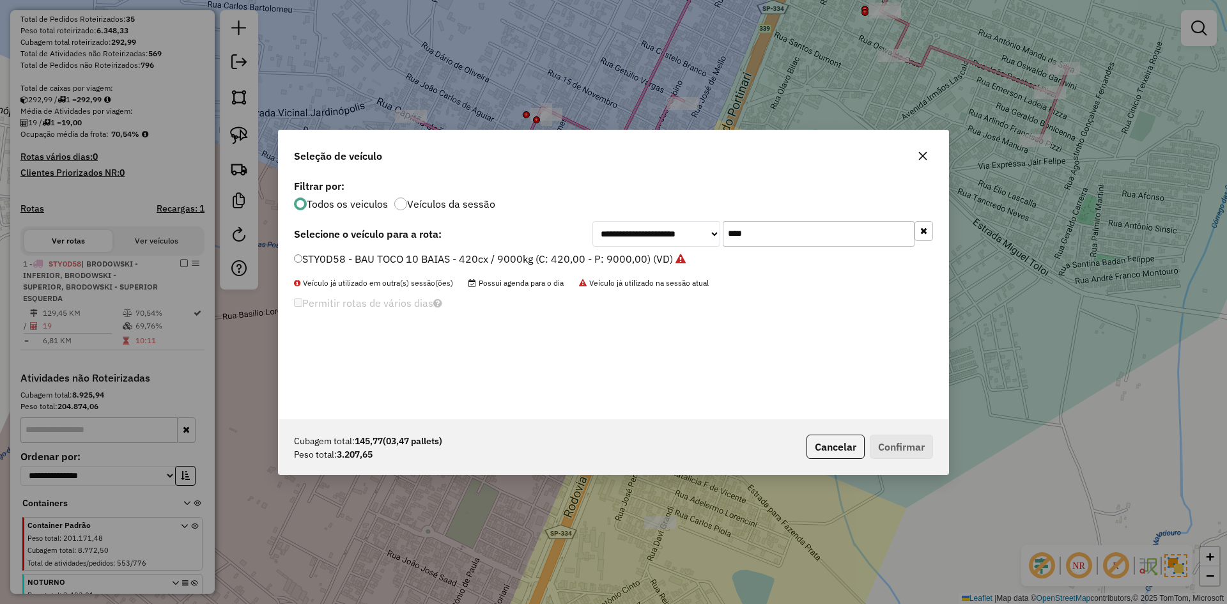
click at [740, 233] on input "****" at bounding box center [819, 234] width 192 height 26
click at [747, 229] on input "****" at bounding box center [819, 234] width 192 height 26
click at [748, 229] on input "****" at bounding box center [819, 234] width 192 height 26
type input "****"
click at [412, 260] on label "SWA7I48 - BAU TOCO 10 BAIAS - 420cx / 9000kg (C: 420,00 - P: 9000,00) (VD)" at bounding box center [484, 258] width 380 height 15
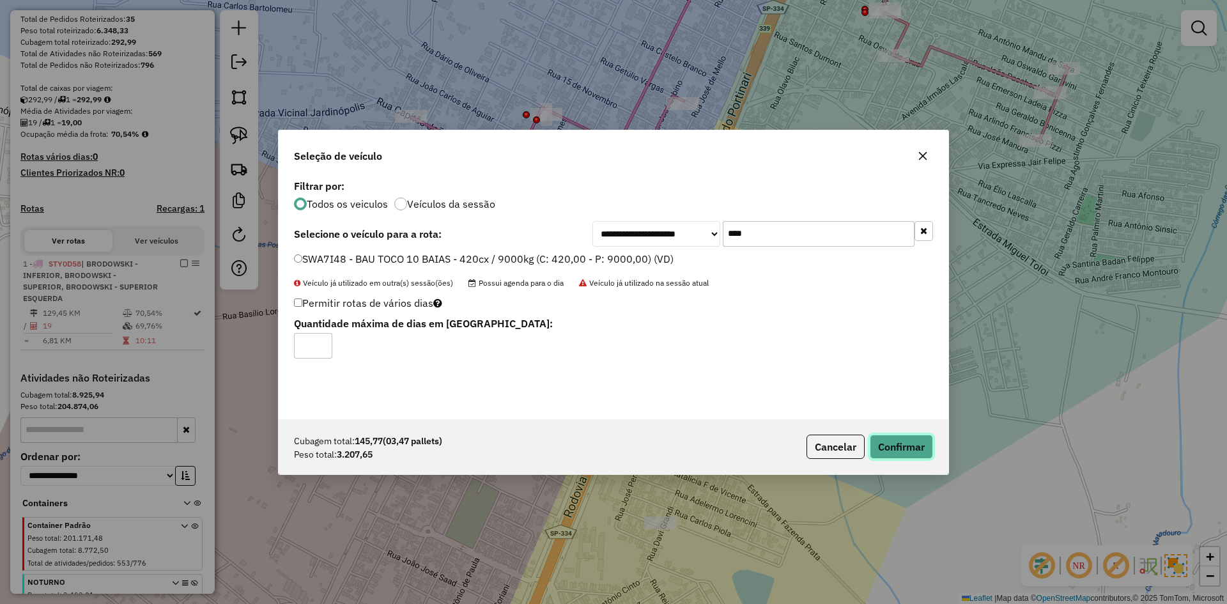
click at [911, 450] on button "Confirmar" at bounding box center [901, 447] width 63 height 24
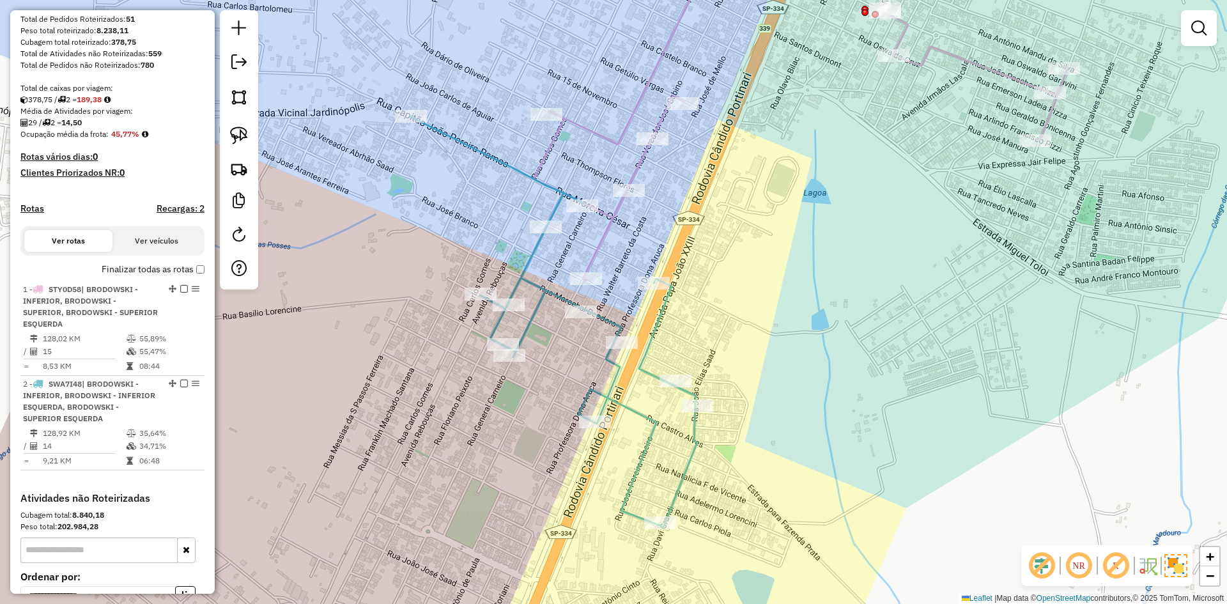
click at [605, 316] on icon at bounding box center [554, 322] width 286 height 410
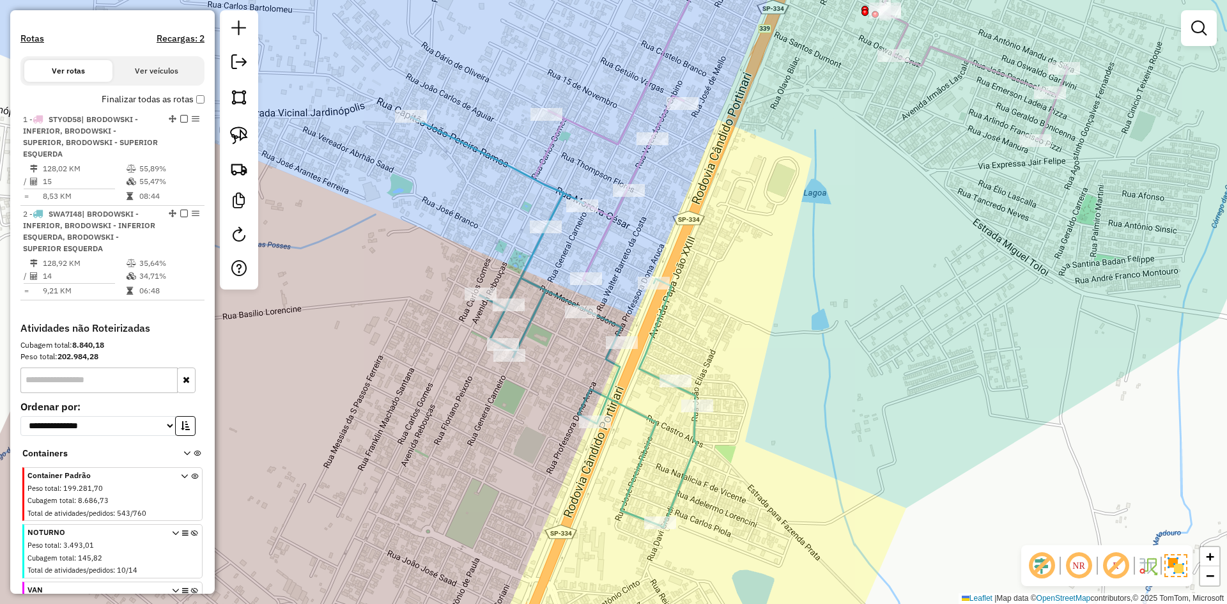
select select "**********"
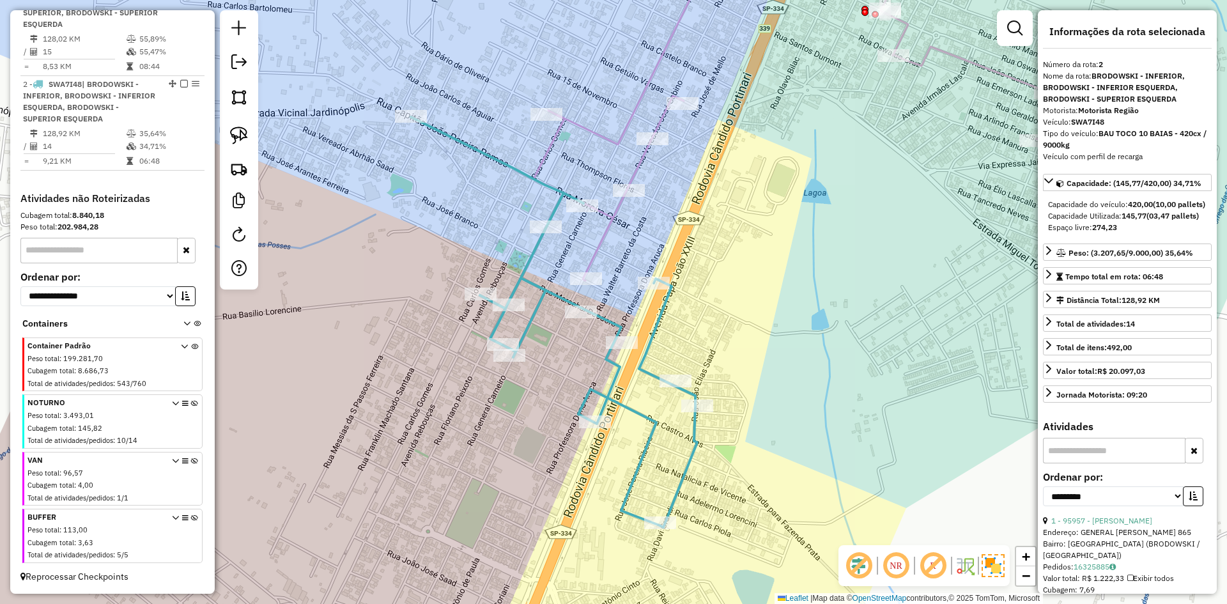
scroll to position [508, 0]
click at [611, 235] on icon at bounding box center [801, 113] width 534 height 334
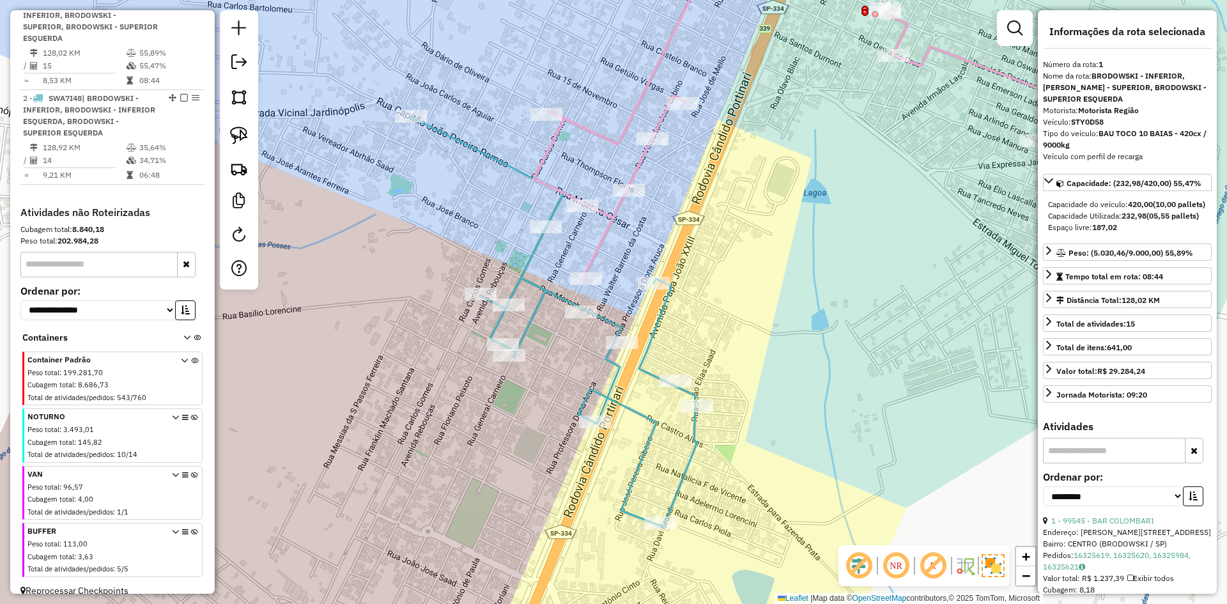
scroll to position [479, 0]
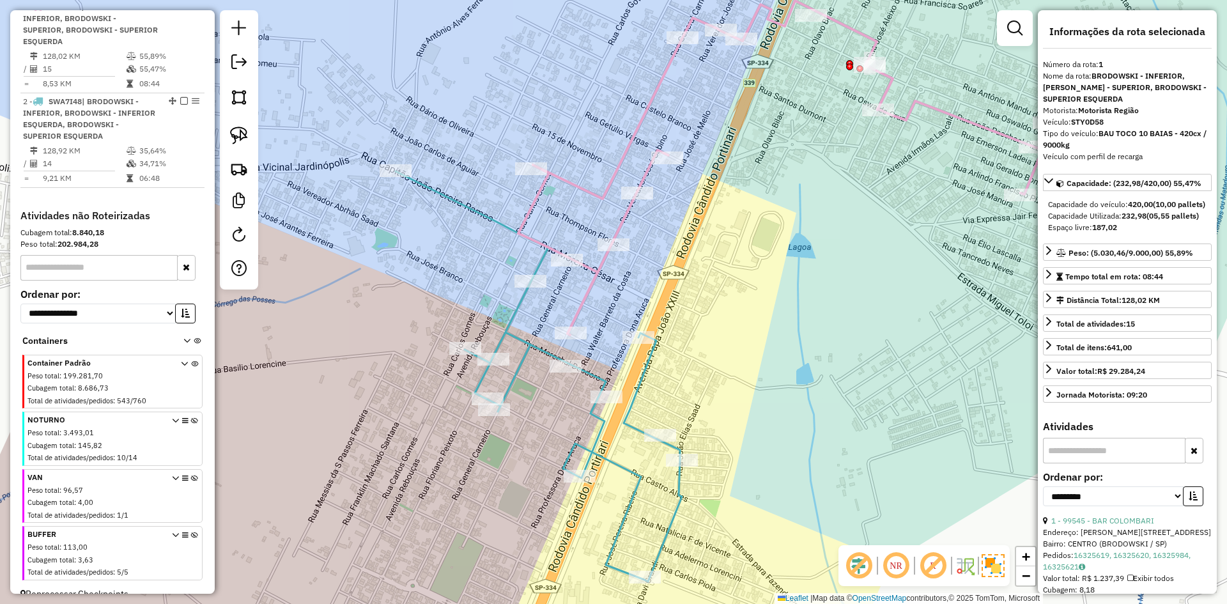
drag, startPoint x: 609, startPoint y: 274, endPoint x: 601, endPoint y: 309, distance: 35.4
click at [601, 309] on div "Janela de atendimento Grade de atendimento Capacidade Transportadoras Veículos …" at bounding box center [613, 302] width 1227 height 604
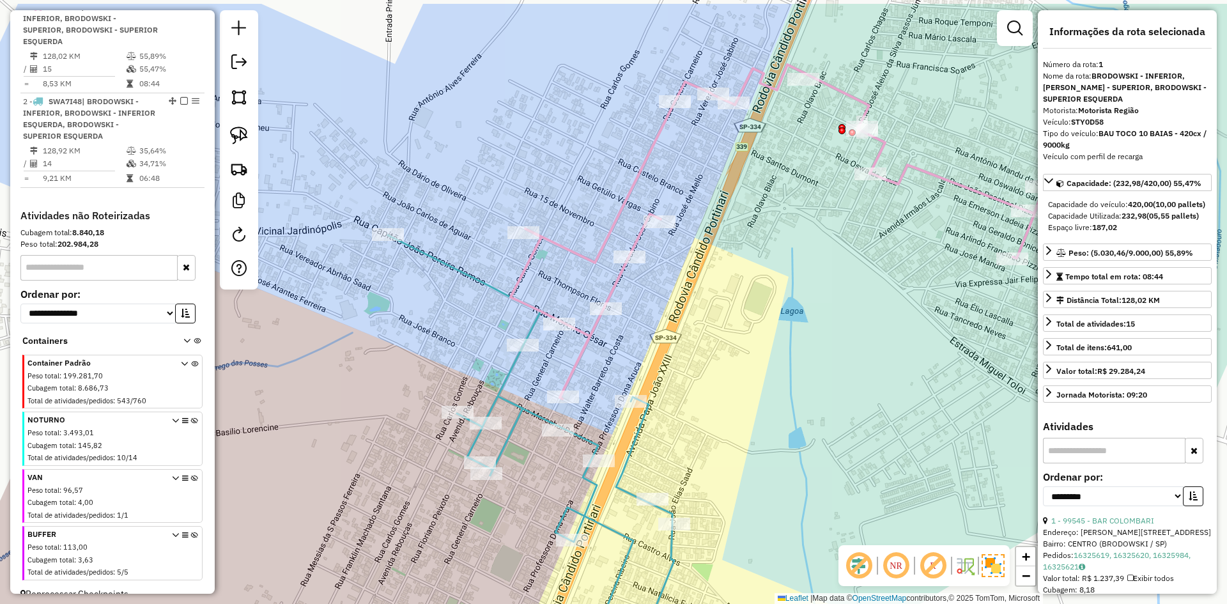
drag, startPoint x: 597, startPoint y: 303, endPoint x: 585, endPoint y: 322, distance: 21.8
click at [588, 364] on div "Janela de atendimento Grade de atendimento Capacidade Transportadoras Veículos …" at bounding box center [613, 302] width 1227 height 604
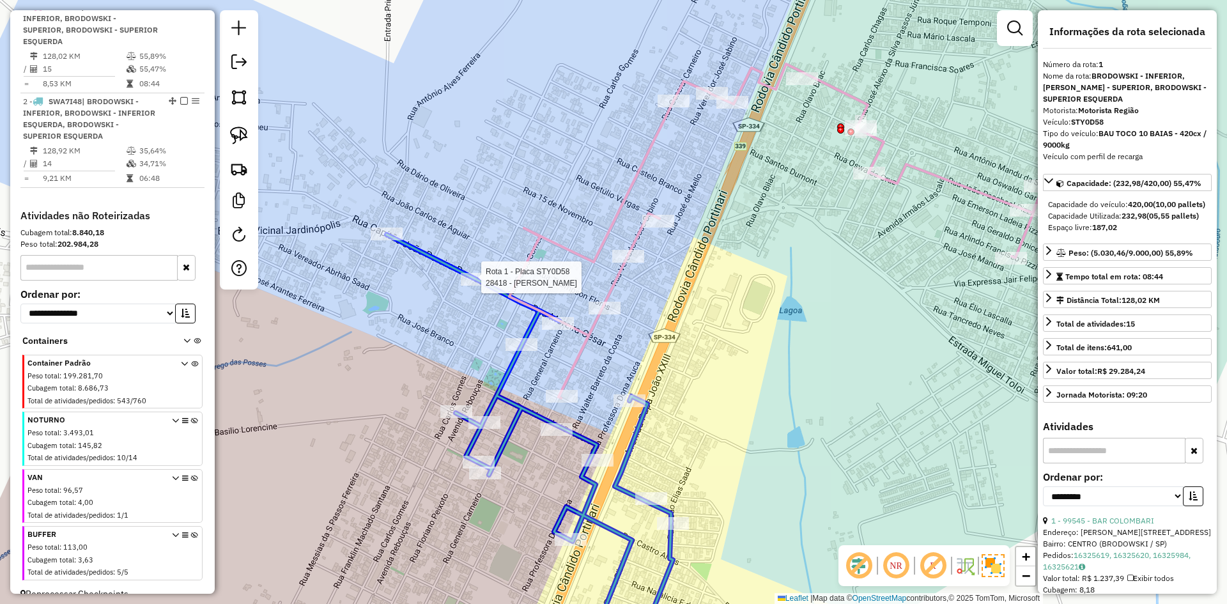
click at [477, 285] on div at bounding box center [477, 279] width 32 height 13
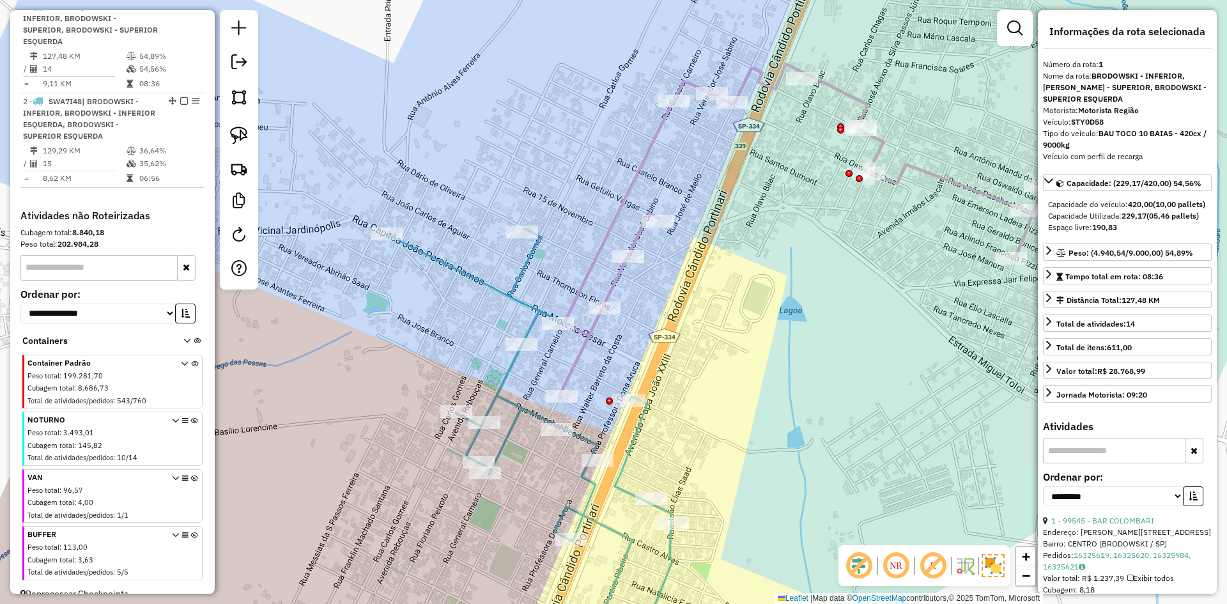
click at [532, 337] on icon at bounding box center [530, 436] width 286 height 417
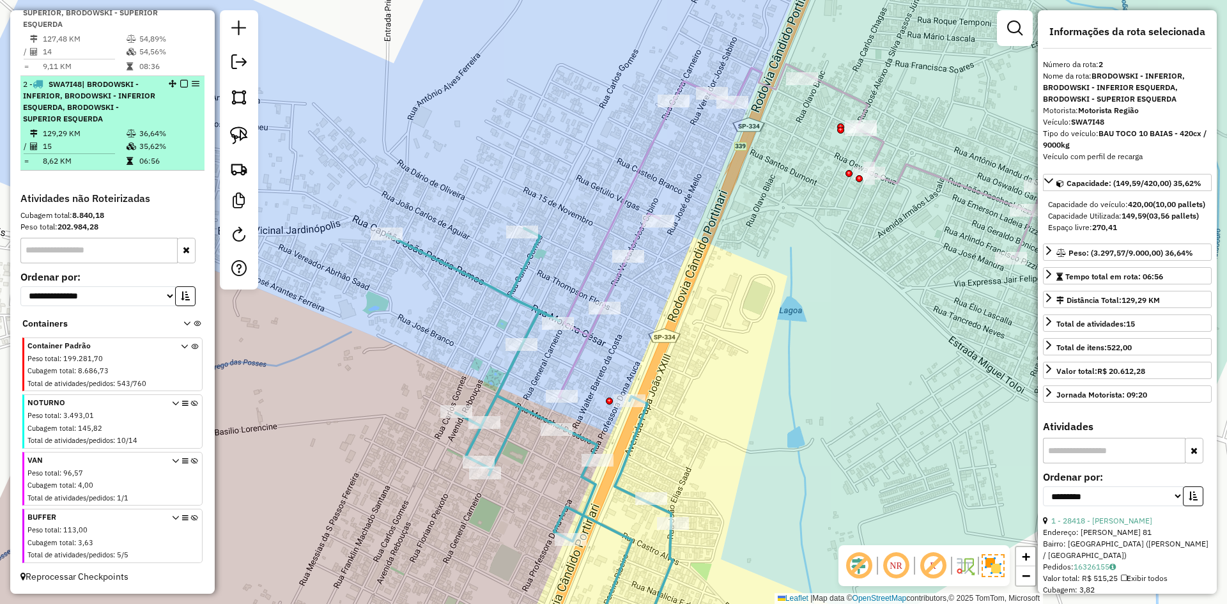
click at [185, 81] on div at bounding box center [180, 84] width 38 height 8
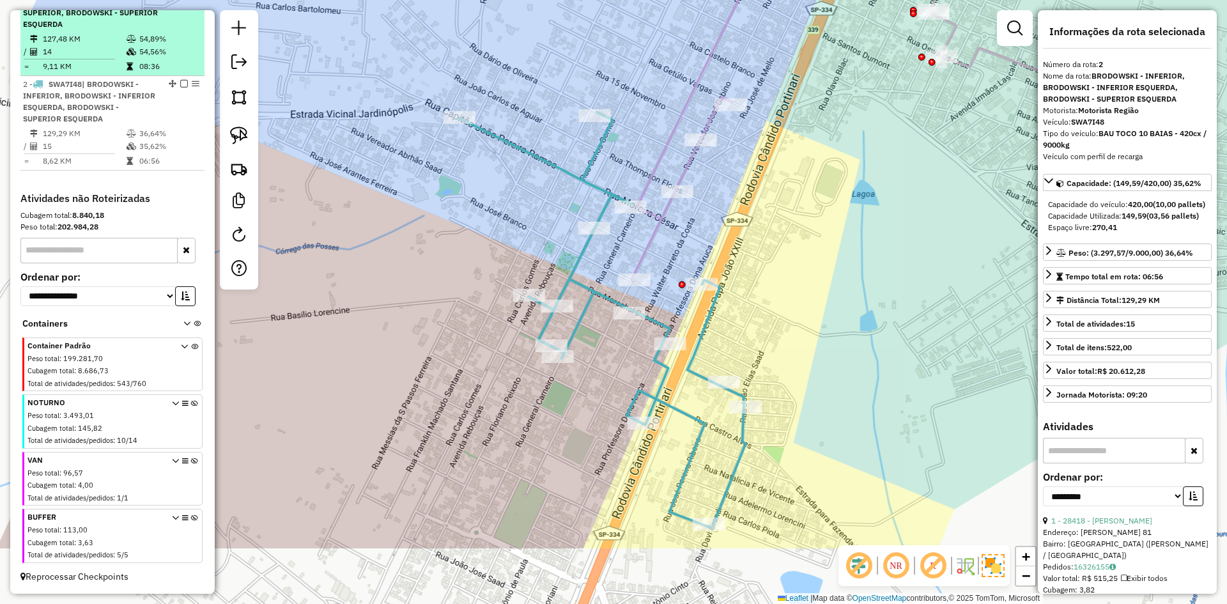
click at [180, 73] on li "1 - STY0D58 | BRODOWSKI - INFERIOR, BRODOWSKI - SUPERIOR, BRODOWSKI - SUPERIOR …" at bounding box center [112, 28] width 184 height 95
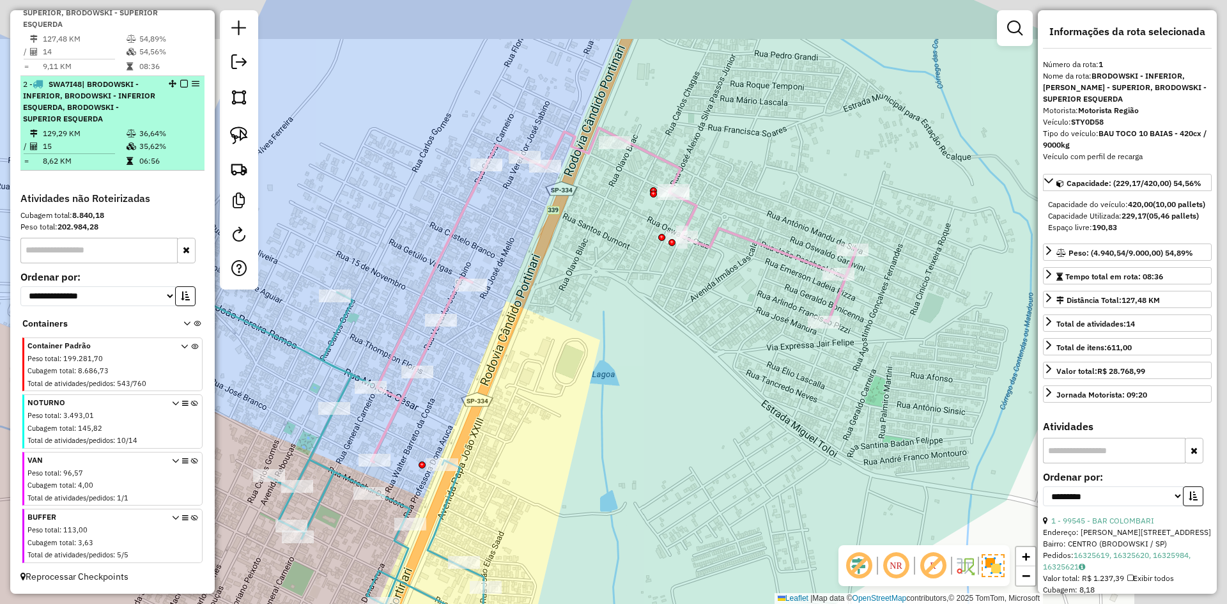
click at [180, 84] on em at bounding box center [184, 84] width 8 height 8
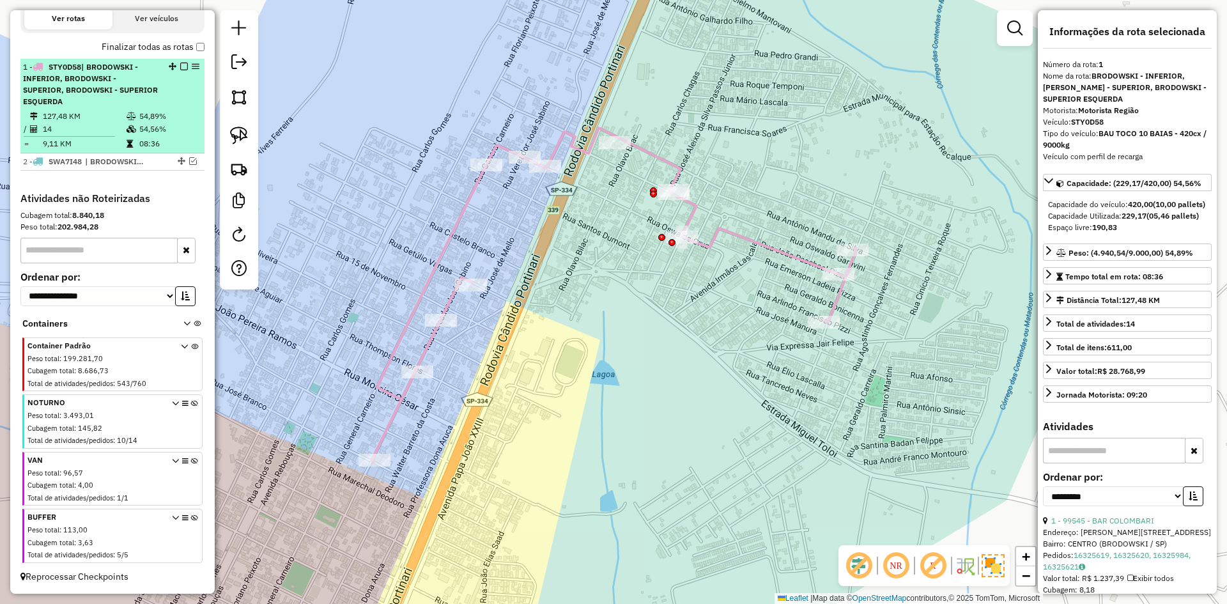
click at [180, 70] on em at bounding box center [184, 67] width 8 height 8
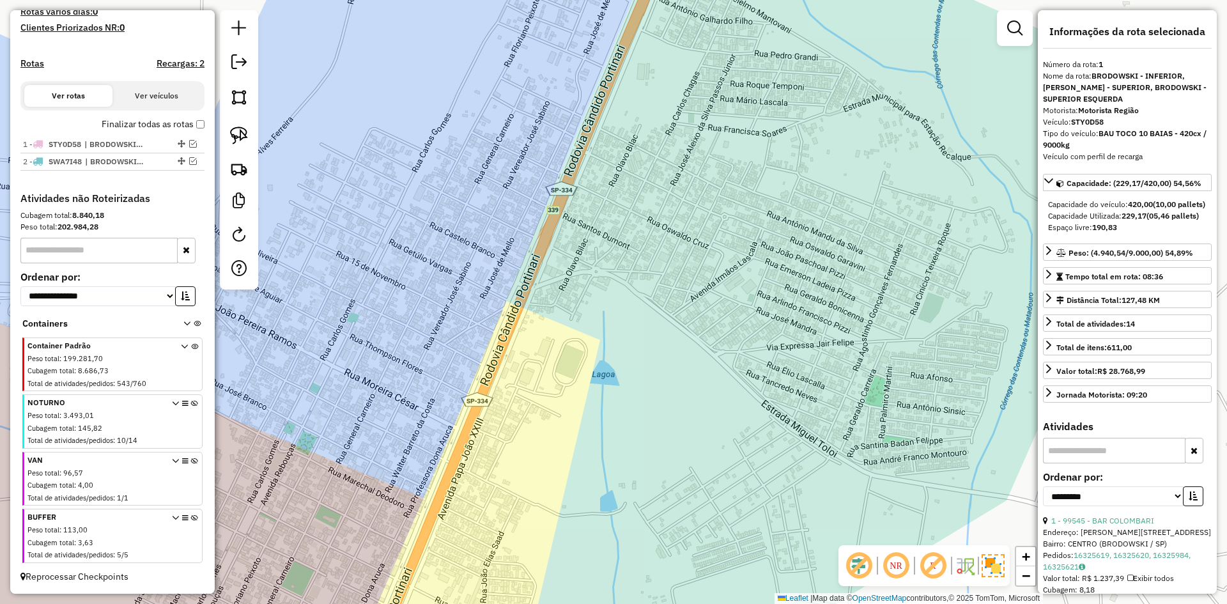
scroll to position [353, 0]
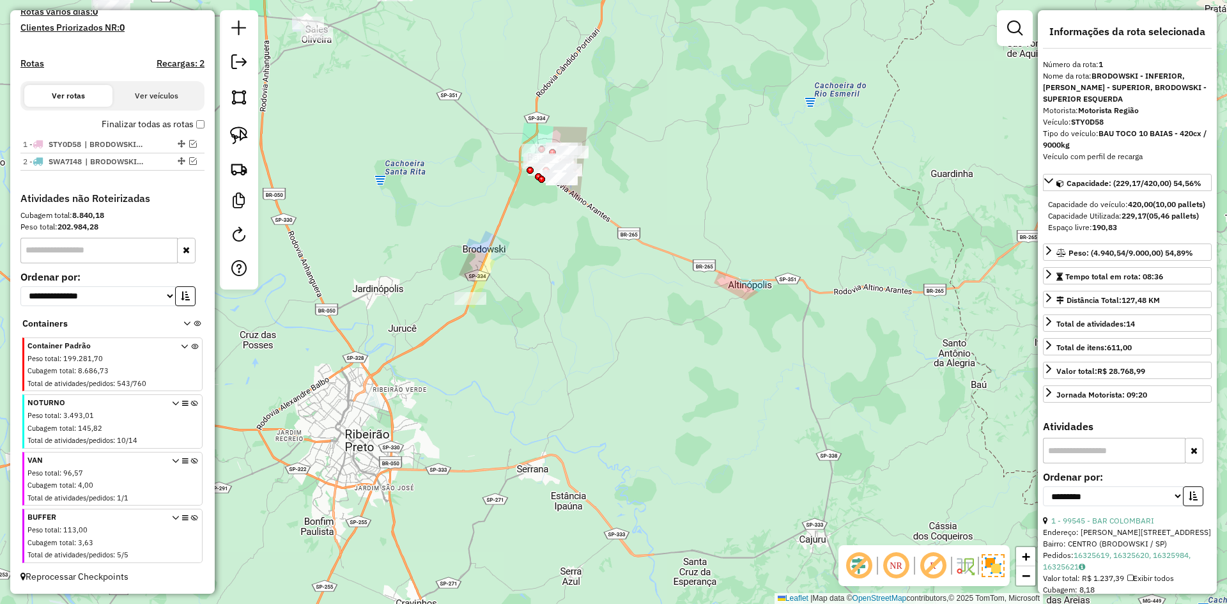
drag, startPoint x: 191, startPoint y: 162, endPoint x: 322, endPoint y: 219, distance: 142.6
click at [191, 162] on em at bounding box center [193, 161] width 8 height 8
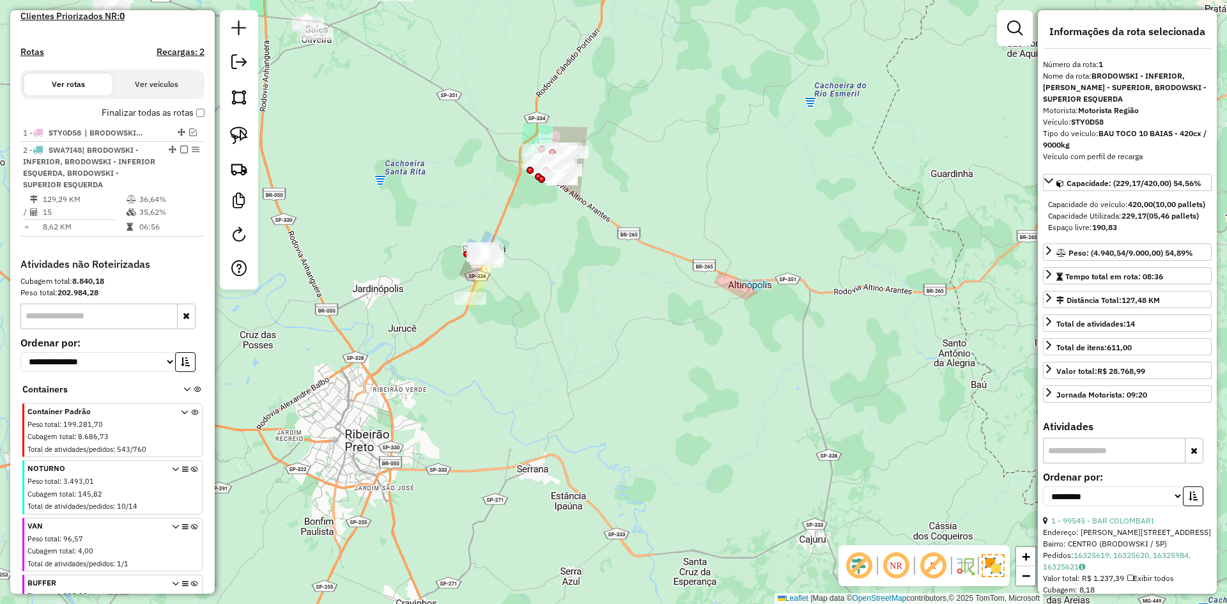
scroll to position [431, 0]
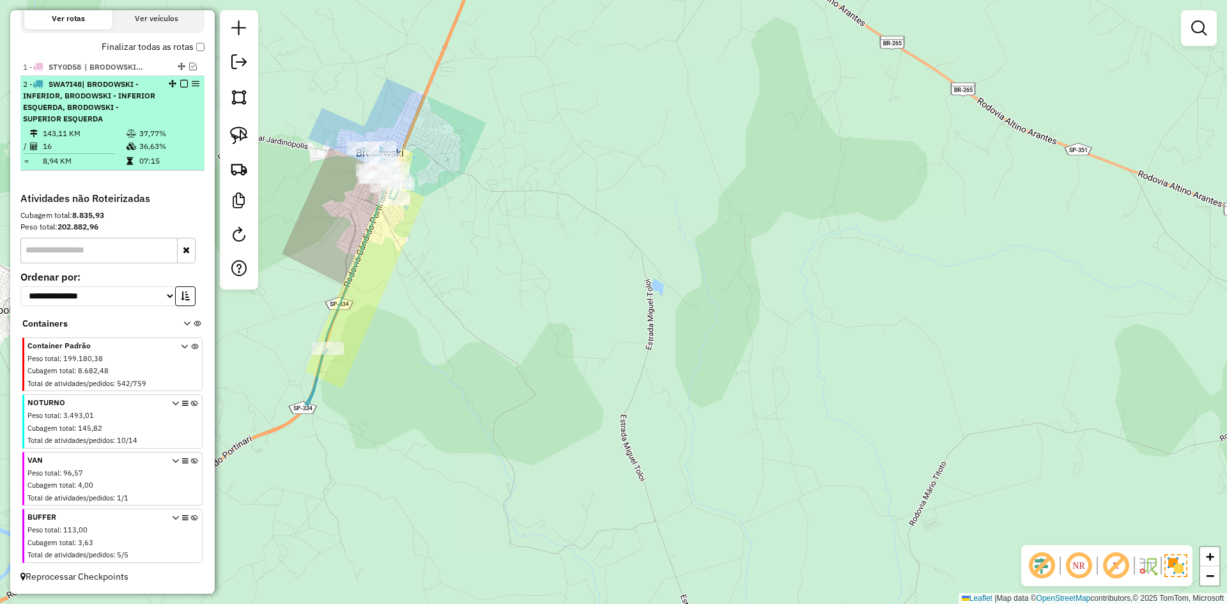
click at [181, 81] on em at bounding box center [184, 84] width 8 height 8
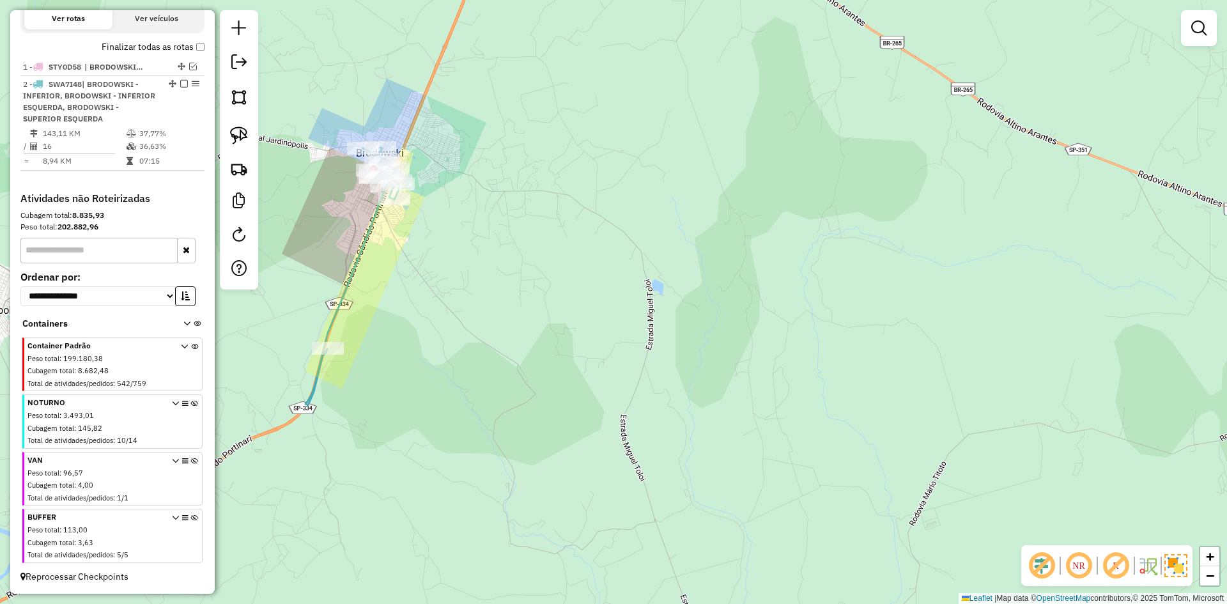
scroll to position [353, 0]
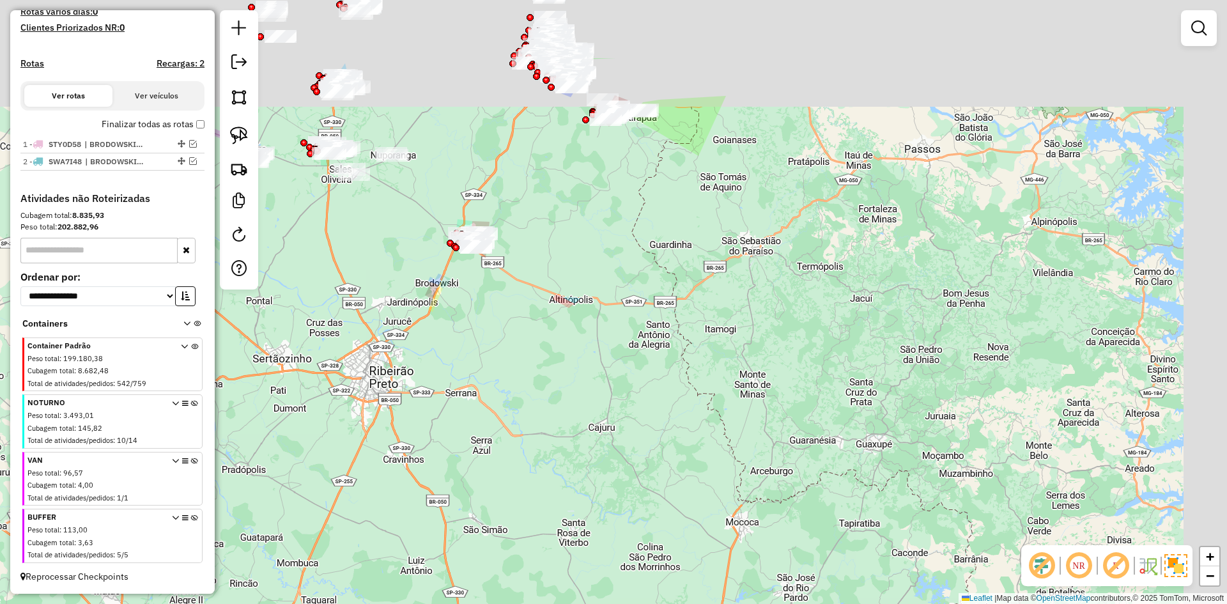
drag, startPoint x: 499, startPoint y: 261, endPoint x: 486, endPoint y: 276, distance: 19.5
click at [486, 285] on div "Janela de atendimento Grade de atendimento Capacidade Transportadoras Veículos …" at bounding box center [613, 302] width 1227 height 604
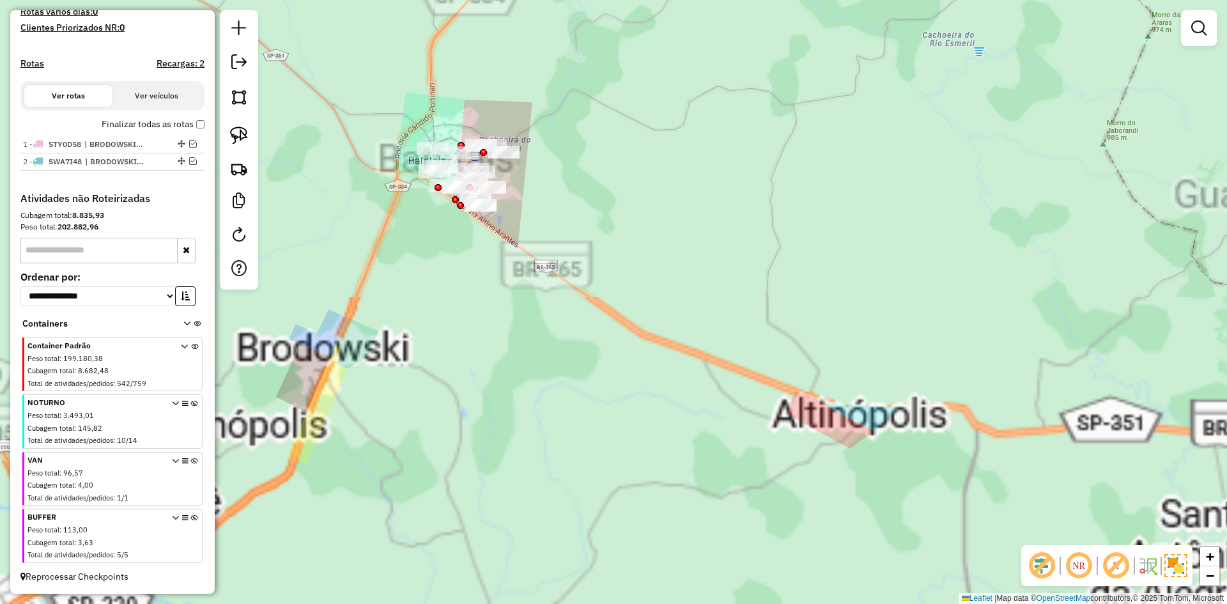
drag, startPoint x: 491, startPoint y: 286, endPoint x: 555, endPoint y: 396, distance: 126.9
click at [555, 396] on div "Janela de atendimento Grade de atendimento Capacidade Transportadoras Veículos …" at bounding box center [613, 302] width 1227 height 604
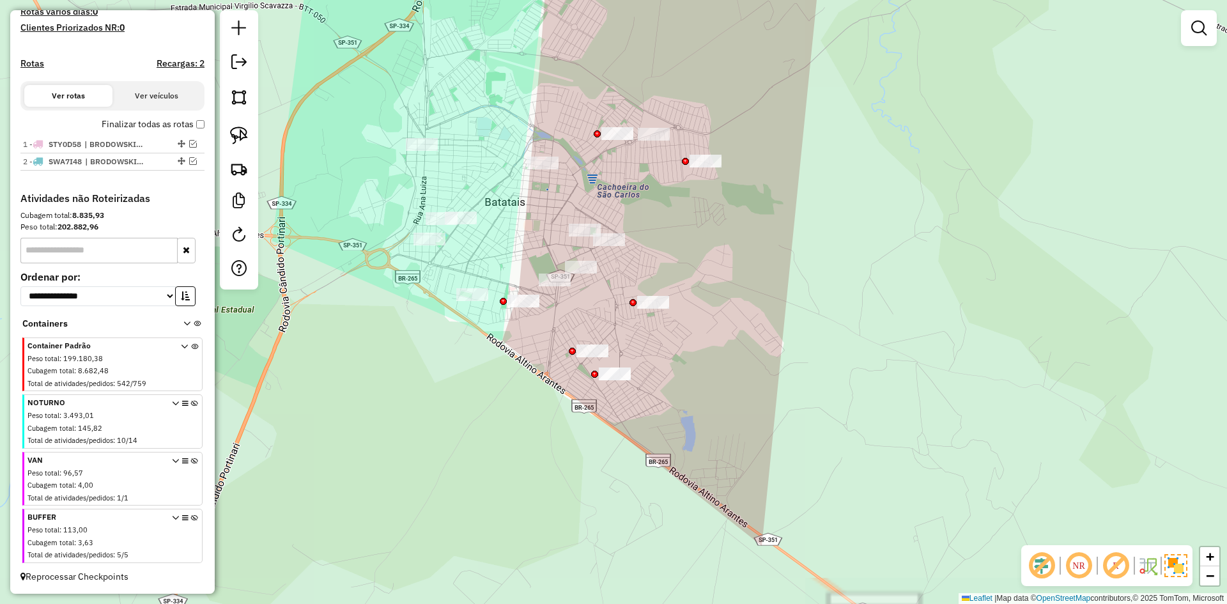
click at [497, 412] on div "Janela de atendimento Grade de atendimento Capacidade Transportadoras Veículos …" at bounding box center [613, 302] width 1227 height 604
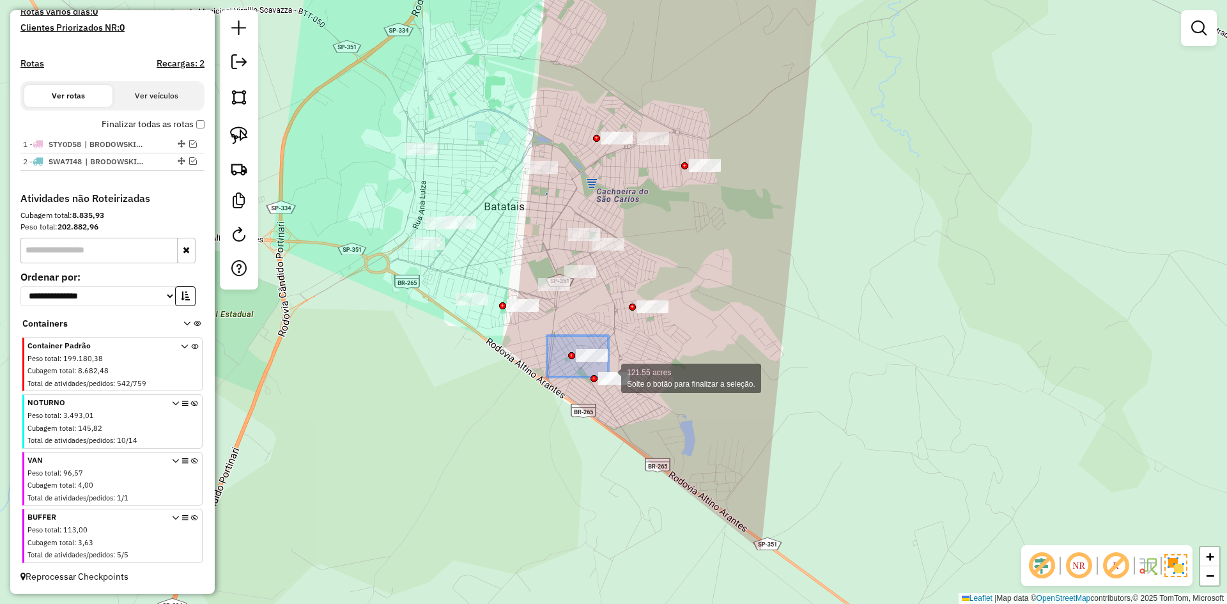
click at [608, 377] on div "121.55 acres Solte o botão para finalizar a seleção. Janela de atendimento Grad…" at bounding box center [613, 302] width 1227 height 604
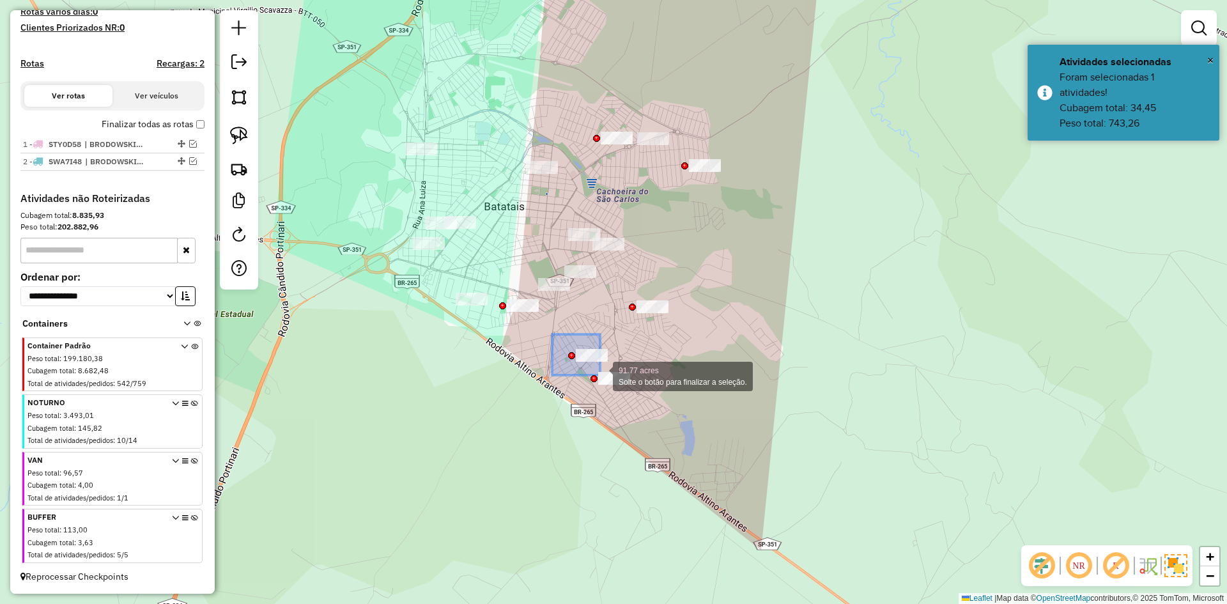
click at [600, 375] on div "91.77 acres Solte o botão para finalizar a seleção. Janela de atendimento Grade…" at bounding box center [613, 302] width 1227 height 604
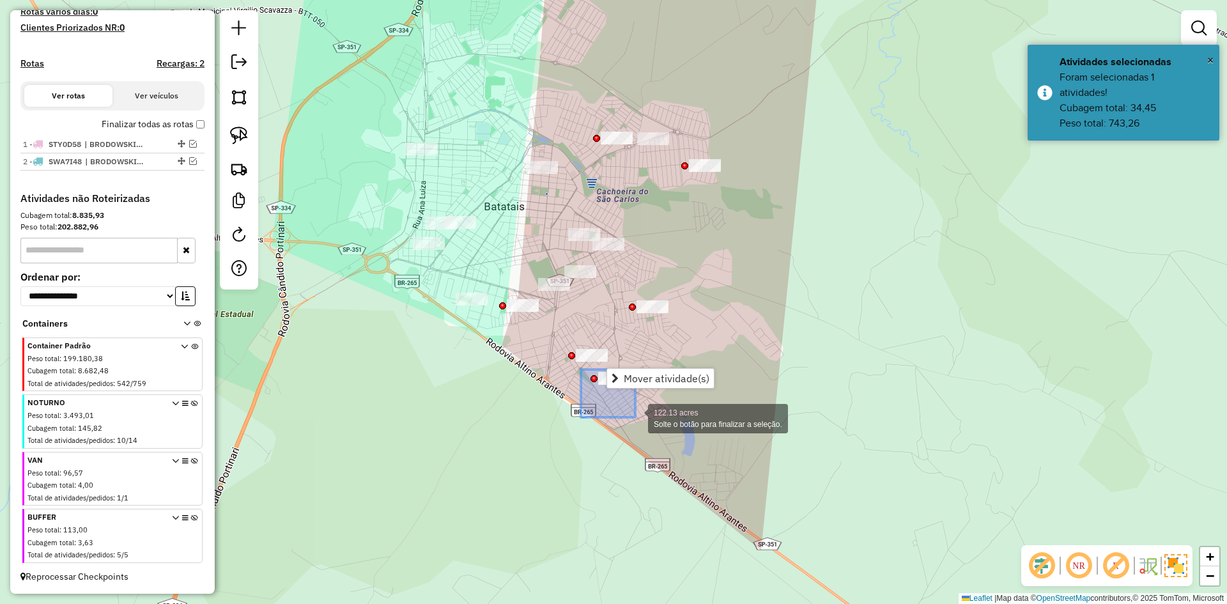
drag, startPoint x: 581, startPoint y: 369, endPoint x: 635, endPoint y: 417, distance: 72.5
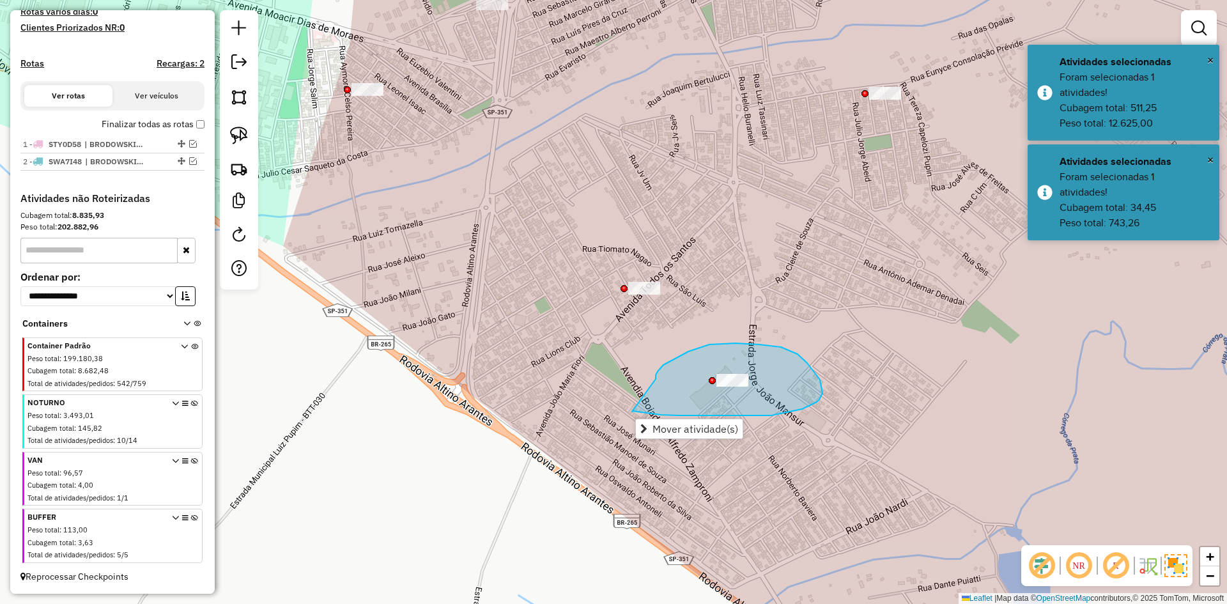
drag, startPoint x: 632, startPoint y: 412, endPoint x: 657, endPoint y: 379, distance: 41.0
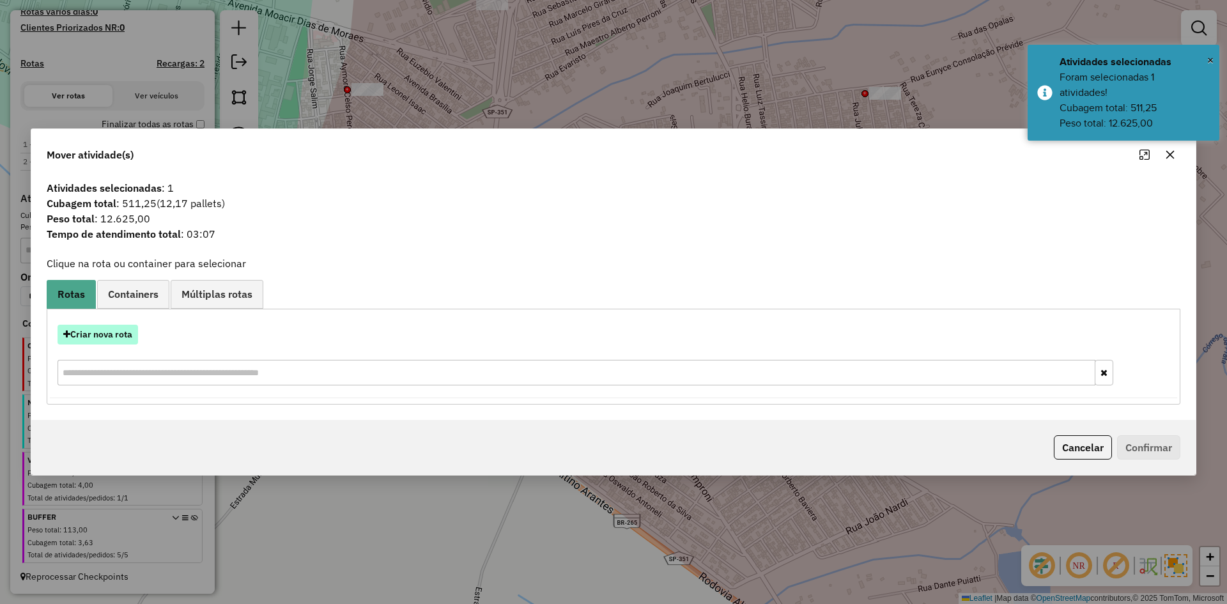
click at [128, 332] on button "Criar nova rota" at bounding box center [98, 335] width 81 height 20
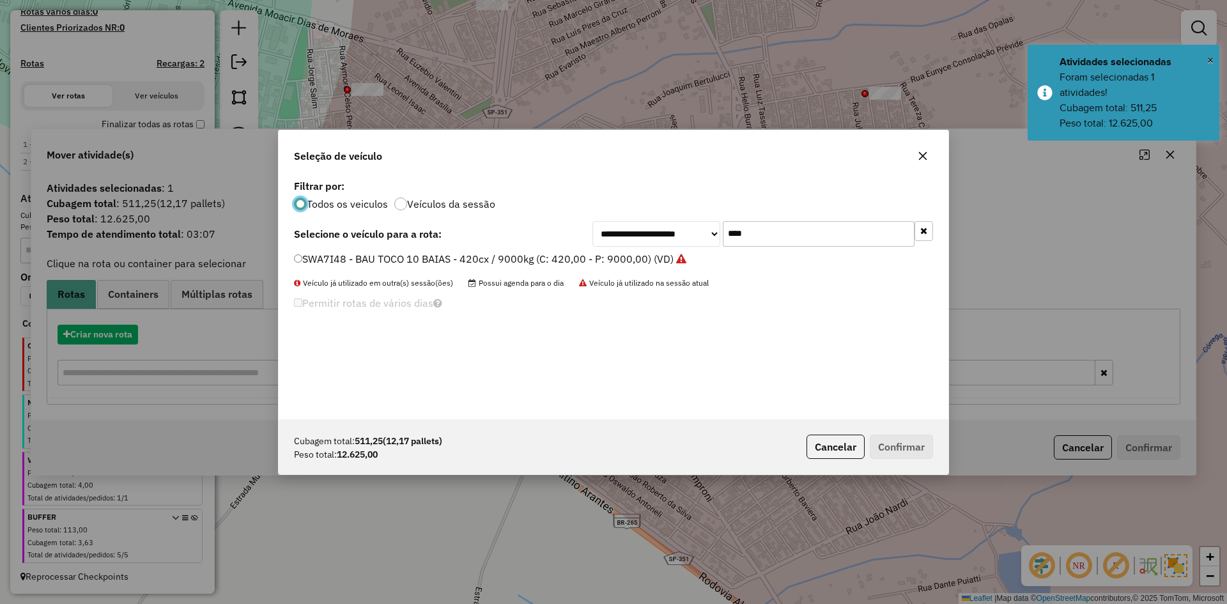
scroll to position [7, 4]
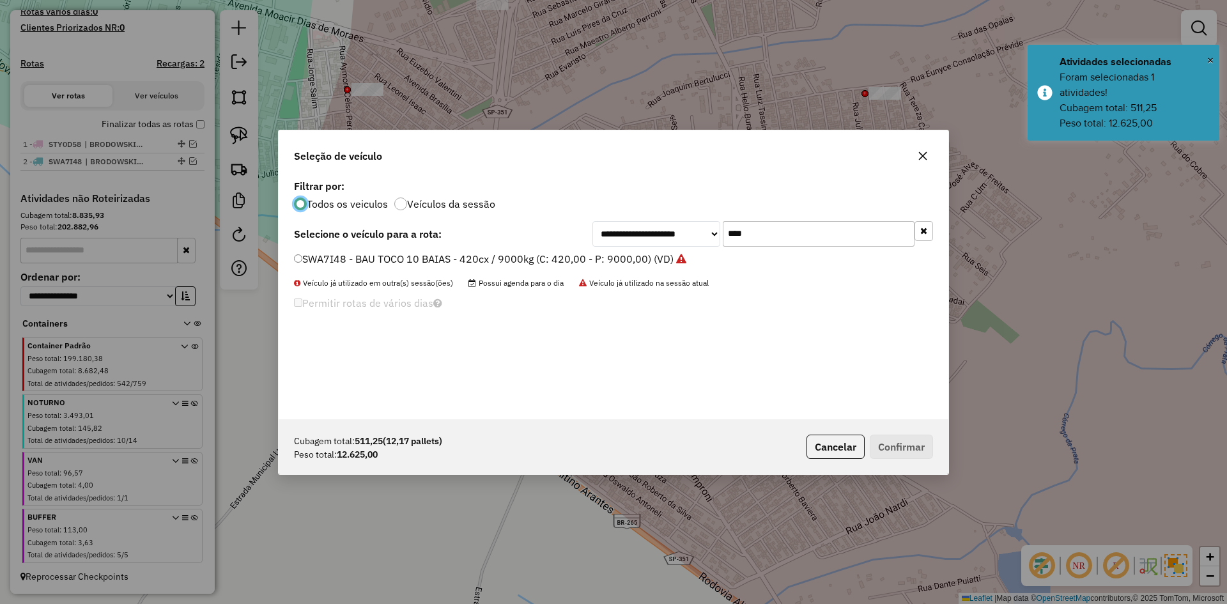
drag, startPoint x: 707, startPoint y: 240, endPoint x: 688, endPoint y: 219, distance: 27.6
click at [688, 221] on div "**********" at bounding box center [763, 234] width 341 height 26
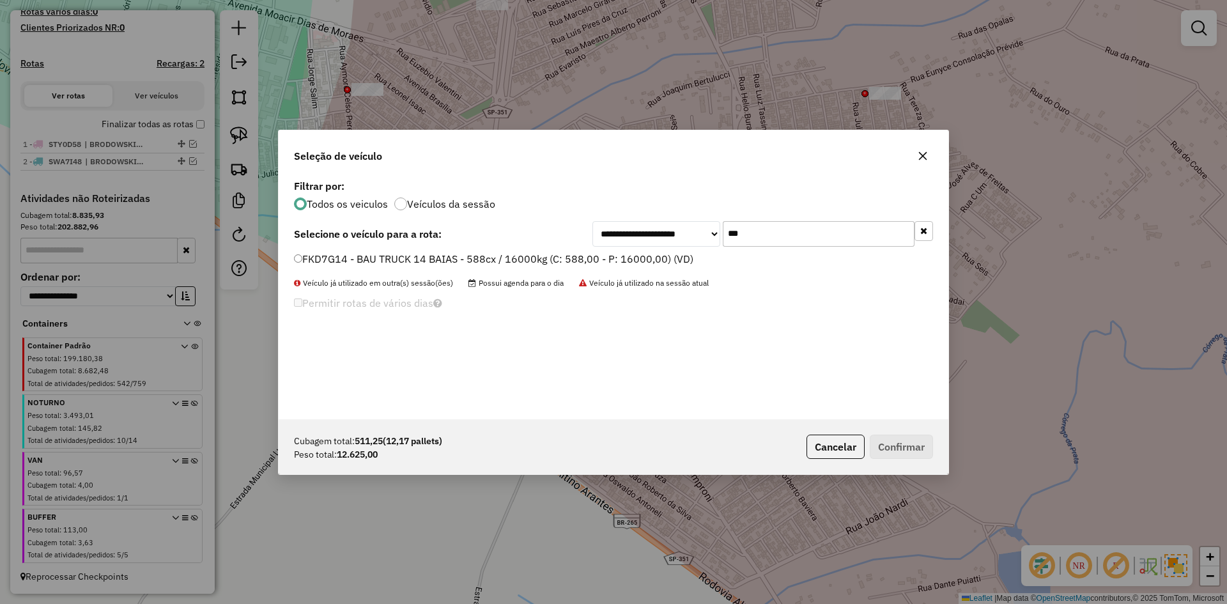
type input "***"
click at [454, 262] on label "FKD7G14 - BAU TRUCK 14 BAIAS - 588cx / 16000kg (C: 588,00 - P: 16000,00) (VD)" at bounding box center [493, 258] width 399 height 15
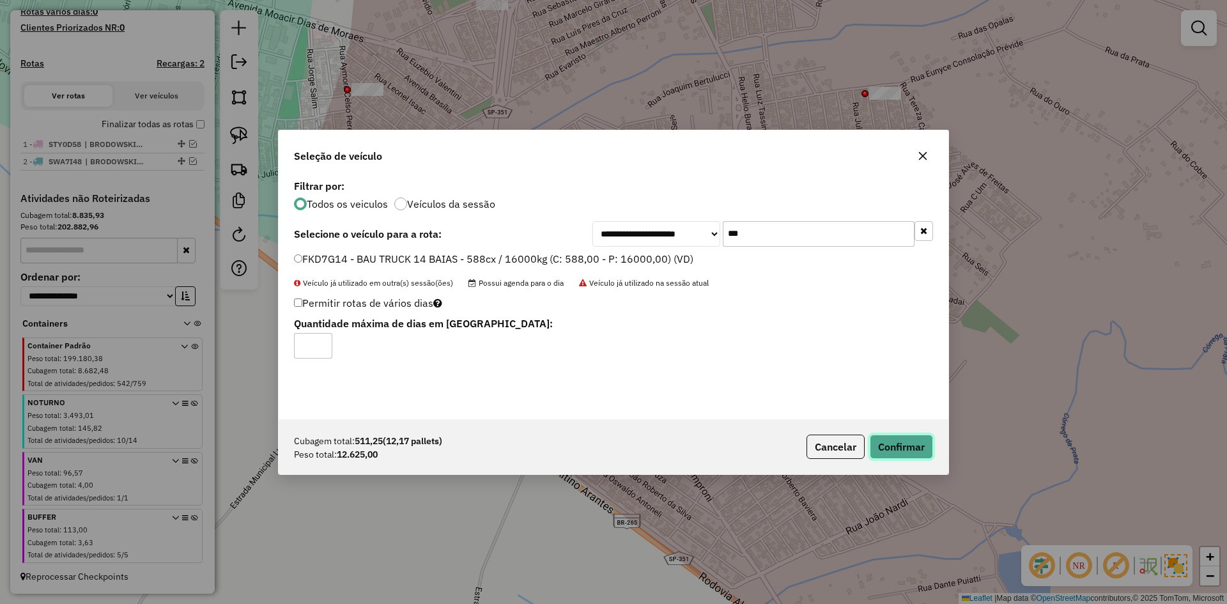
click at [874, 454] on button "Confirmar" at bounding box center [901, 447] width 63 height 24
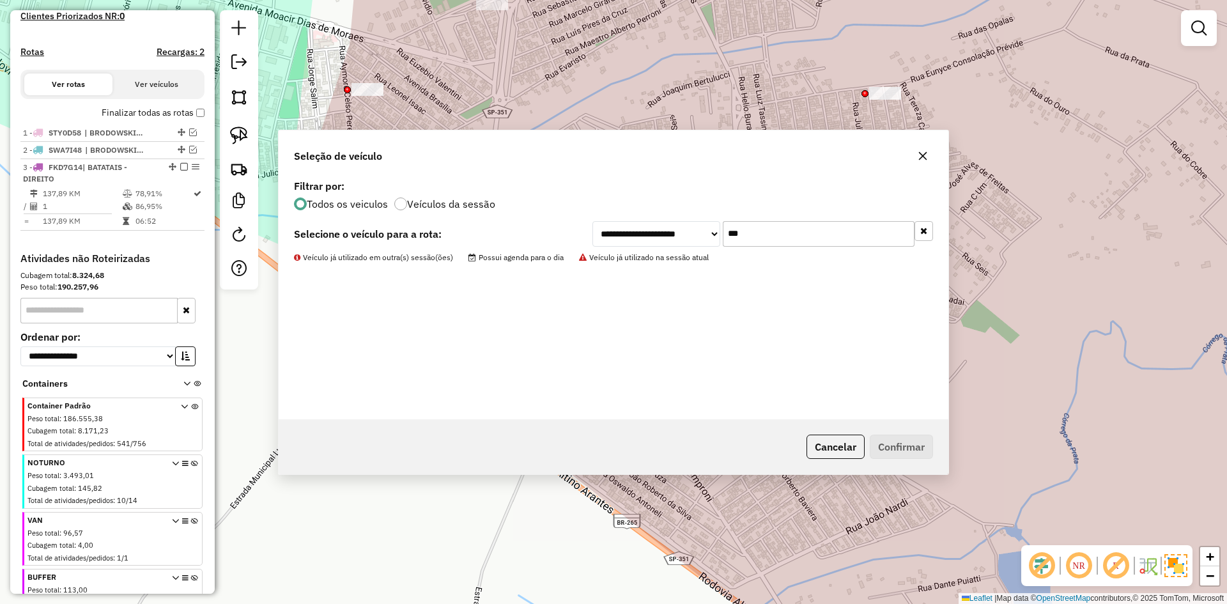
scroll to position [425, 0]
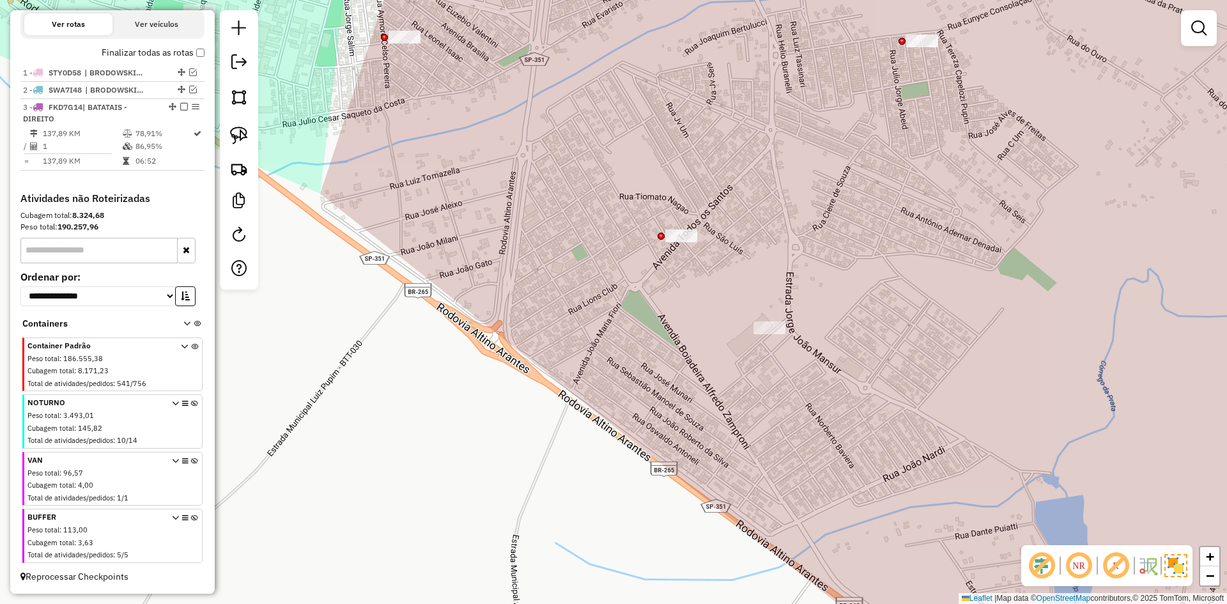
drag, startPoint x: 718, startPoint y: 333, endPoint x: 155, endPoint y: 189, distance: 581.2
click at [754, 281] on div "Janela de atendimento Grade de atendimento Capacidade Transportadoras Veículos …" at bounding box center [613, 302] width 1227 height 604
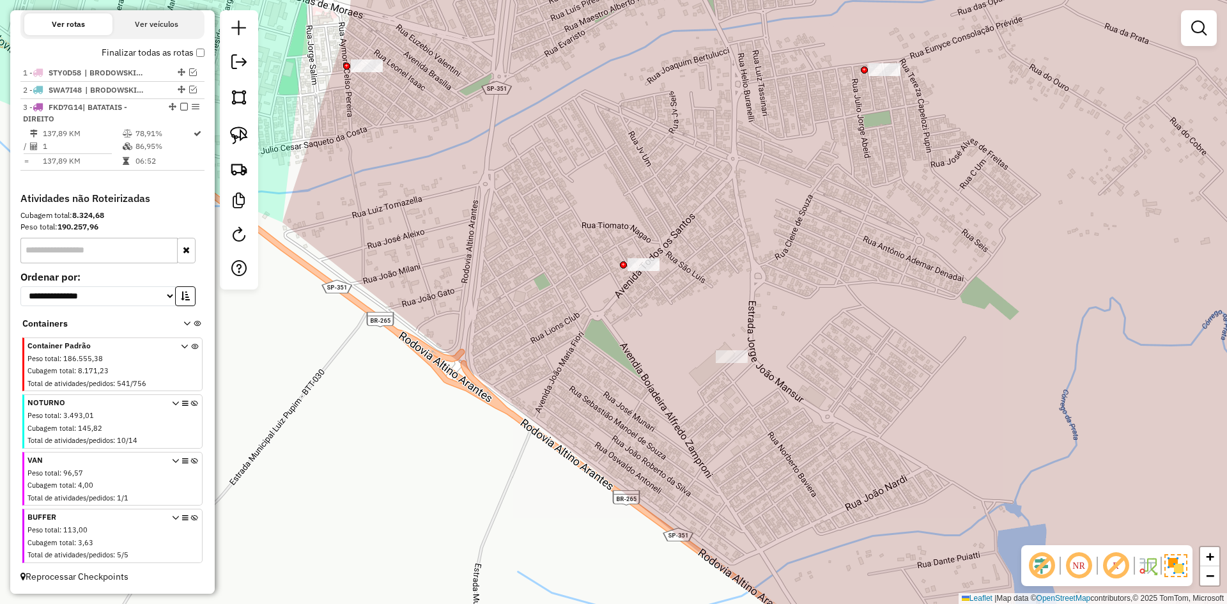
drag, startPoint x: 623, startPoint y: 309, endPoint x: 591, endPoint y: 332, distance: 39.4
click at [591, 332] on div "Janela de atendimento Grade de atendimento Capacidade Transportadoras Veículos …" at bounding box center [613, 302] width 1227 height 604
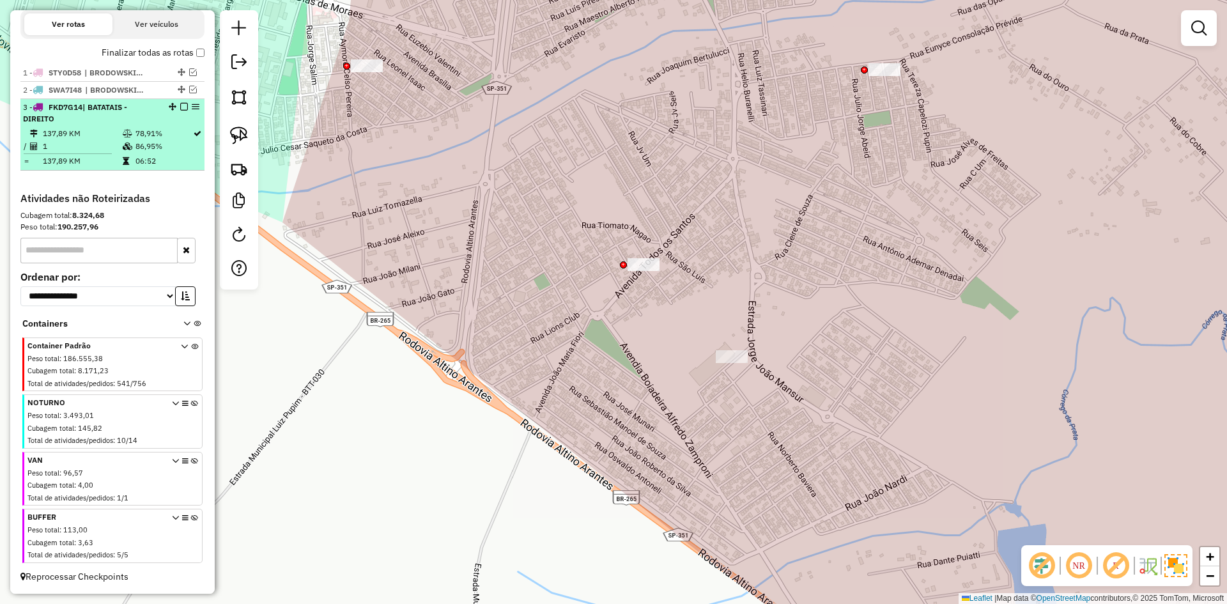
click at [180, 104] on em at bounding box center [184, 107] width 8 height 8
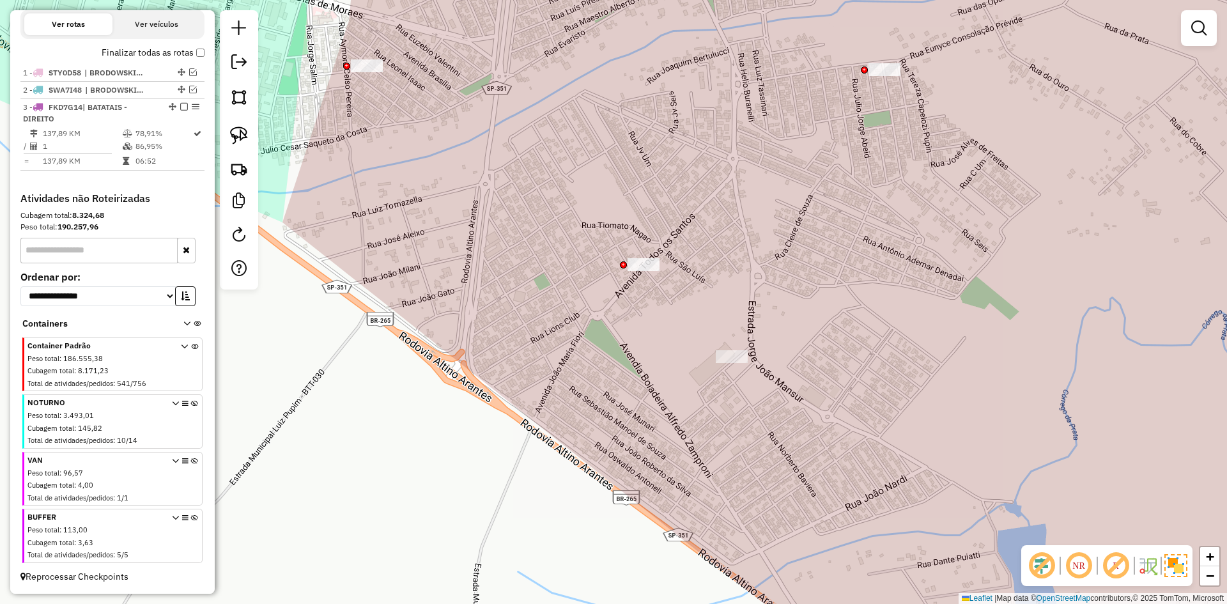
scroll to position [371, 0]
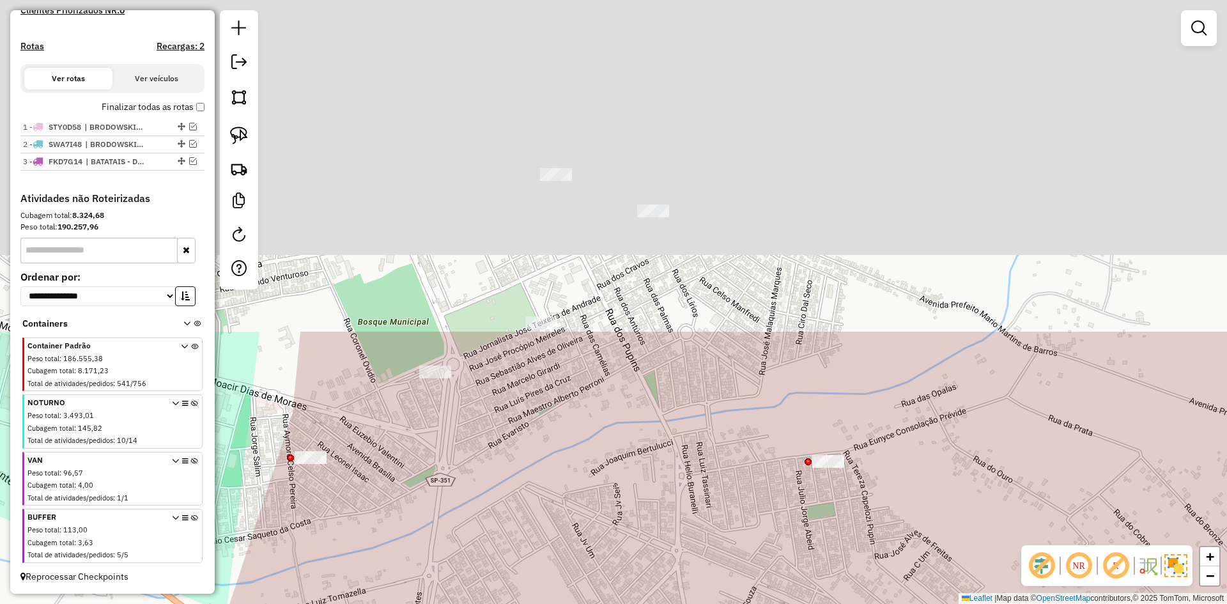
drag, startPoint x: 578, startPoint y: 185, endPoint x: 525, endPoint y: 520, distance: 339.1
click at [525, 588] on div "Janela de atendimento Grade de atendimento Capacidade Transportadoras Veículos …" at bounding box center [613, 302] width 1227 height 604
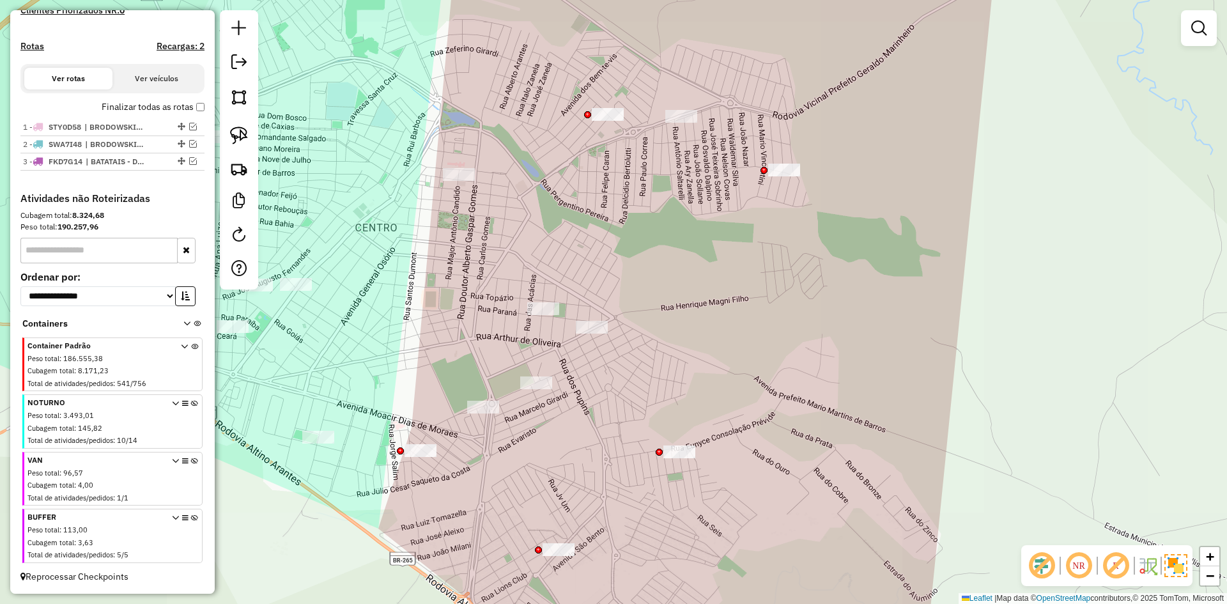
drag, startPoint x: 552, startPoint y: 517, endPoint x: 557, endPoint y: 419, distance: 98.6
click at [556, 416] on div "Janela de atendimento Grade de atendimento Capacidade Transportadoras Veículos …" at bounding box center [613, 302] width 1227 height 604
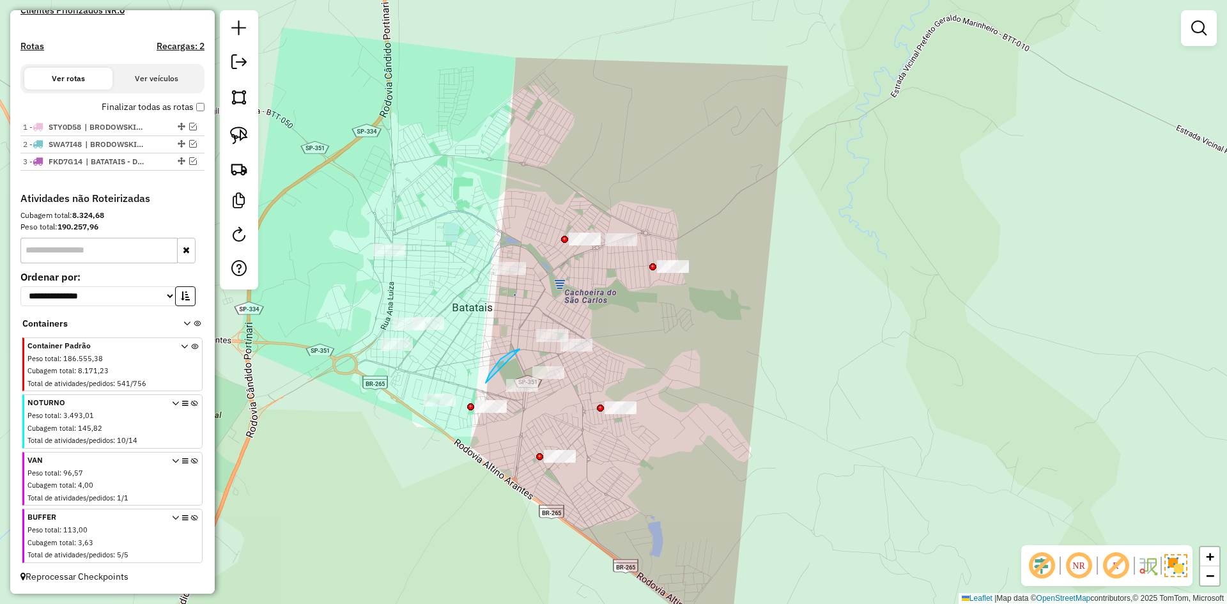
drag, startPoint x: 520, startPoint y: 349, endPoint x: 516, endPoint y: 327, distance: 22.1
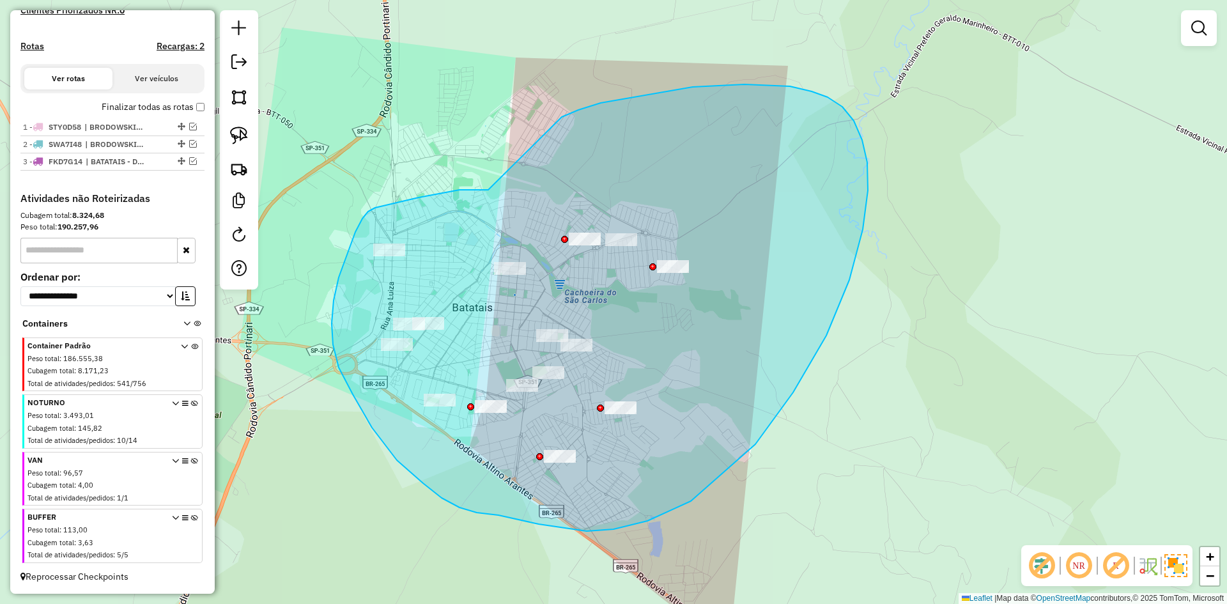
drag, startPoint x: 488, startPoint y: 190, endPoint x: 561, endPoint y: 117, distance: 103.0
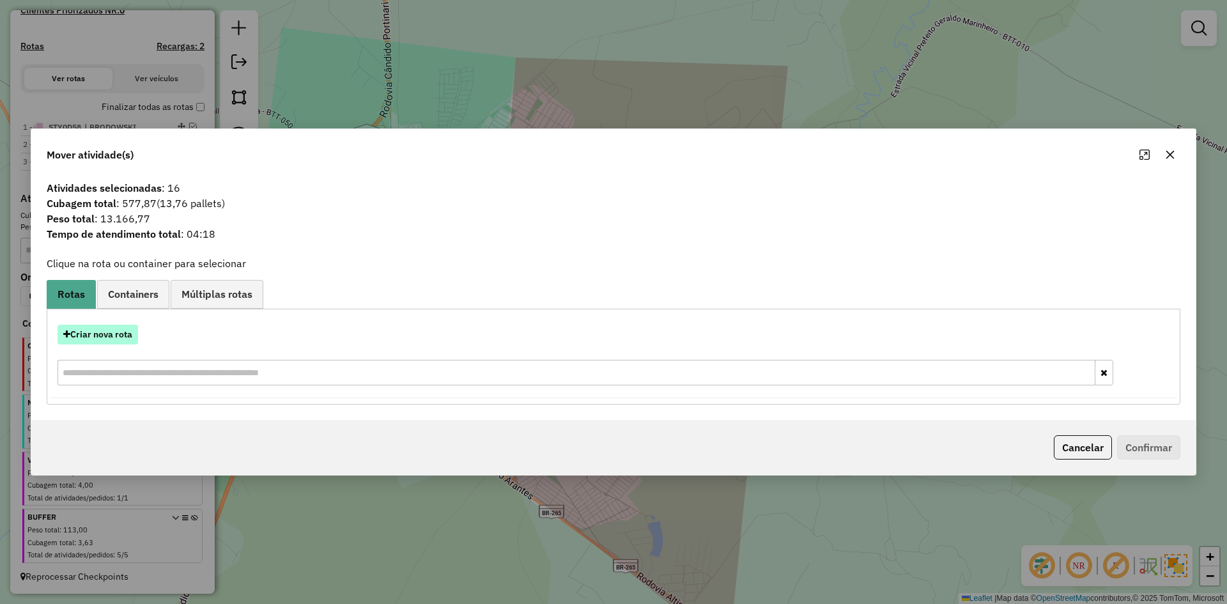
click at [117, 337] on button "Criar nova rota" at bounding box center [98, 335] width 81 height 20
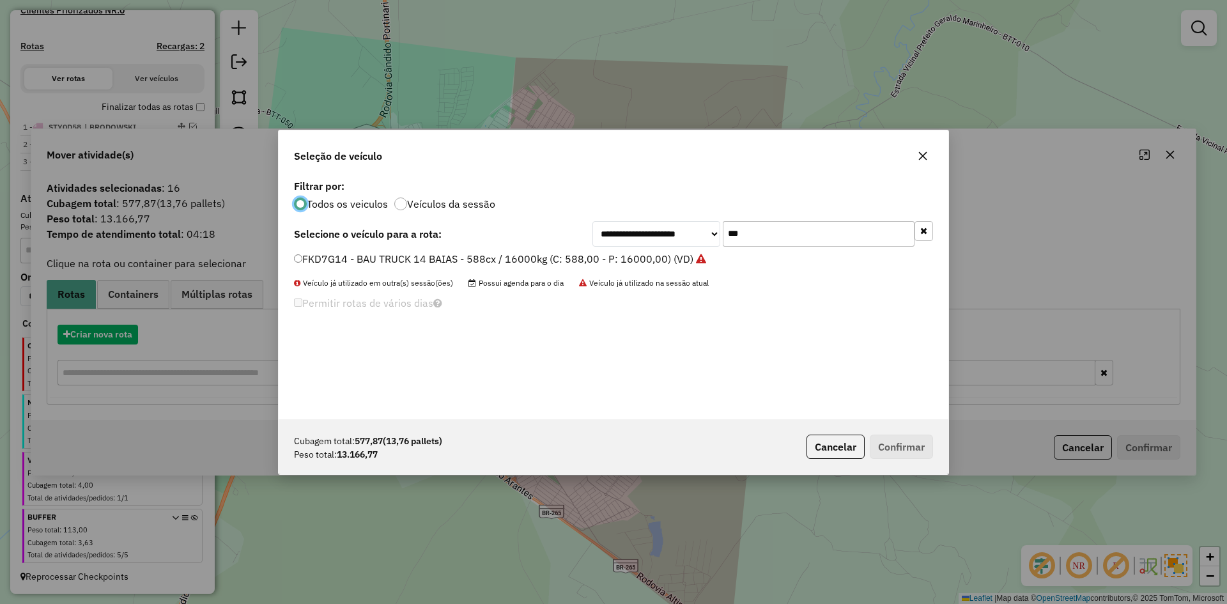
scroll to position [7, 4]
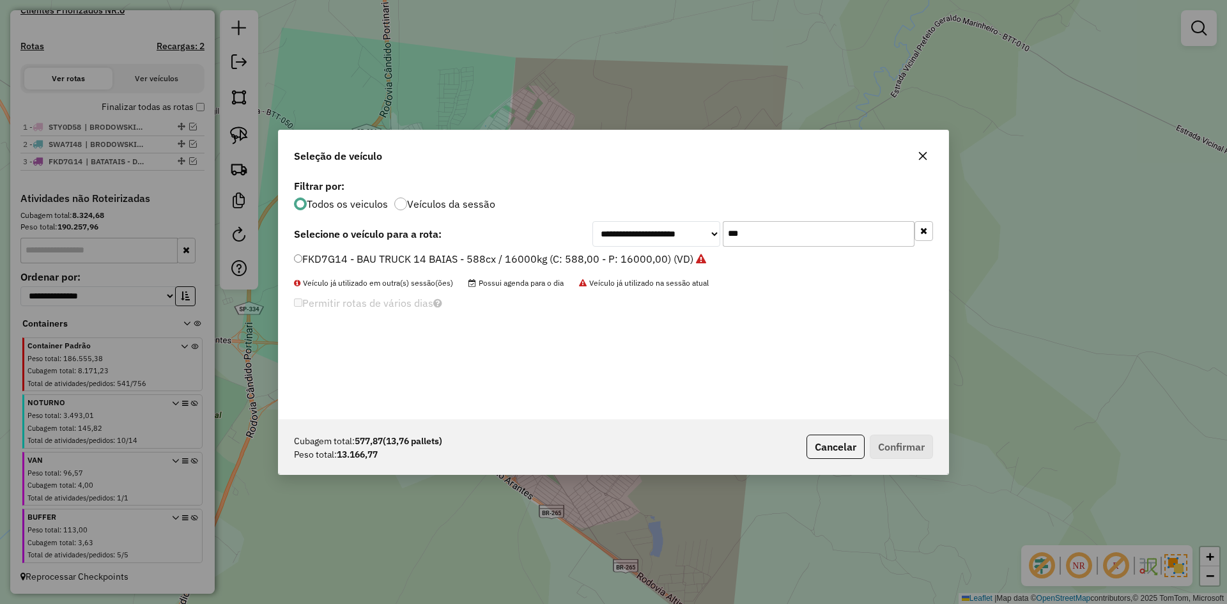
drag, startPoint x: 755, startPoint y: 232, endPoint x: 694, endPoint y: 237, distance: 61.6
click at [694, 237] on div "**********" at bounding box center [763, 234] width 341 height 26
type input "****"
click at [326, 256] on label "FJI0H71 - BAU TOCO 10 BAIAS - 420cx / 9000kg (C: 420,00 - P: 9000,00) (VD)" at bounding box center [482, 258] width 376 height 15
click at [375, 265] on label "FJI0H71 - BAU TOCO 10 BAIAS - 420cx / 9000kg (C: 420,00 - P: 9000,00) (VD)" at bounding box center [482, 258] width 376 height 15
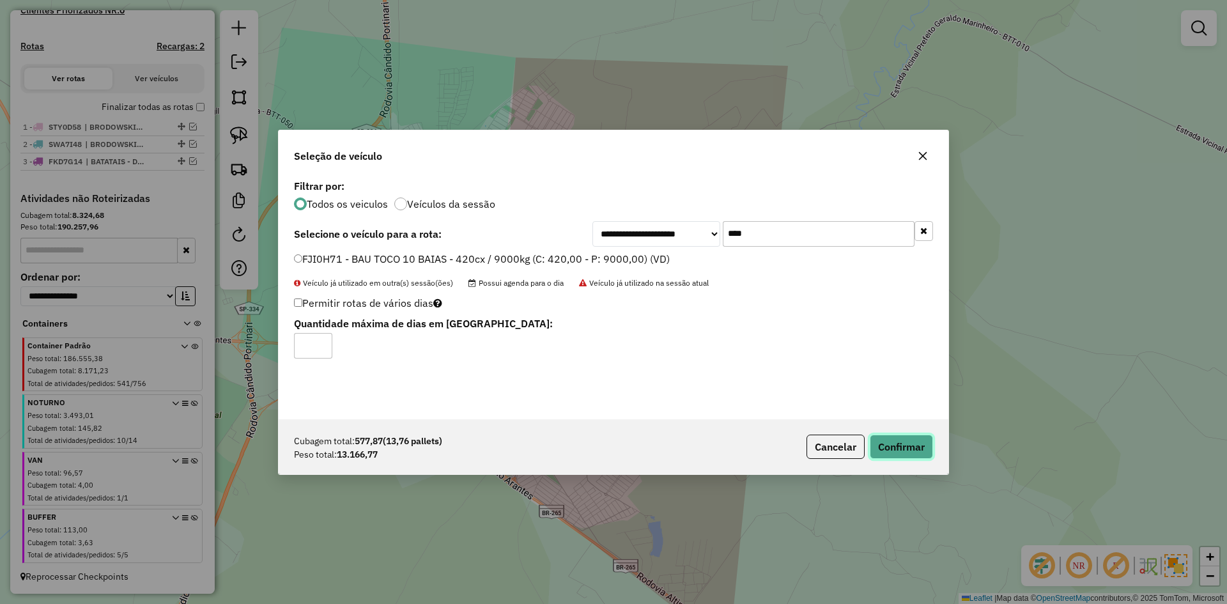
click at [900, 446] on button "Confirmar" at bounding box center [901, 447] width 63 height 24
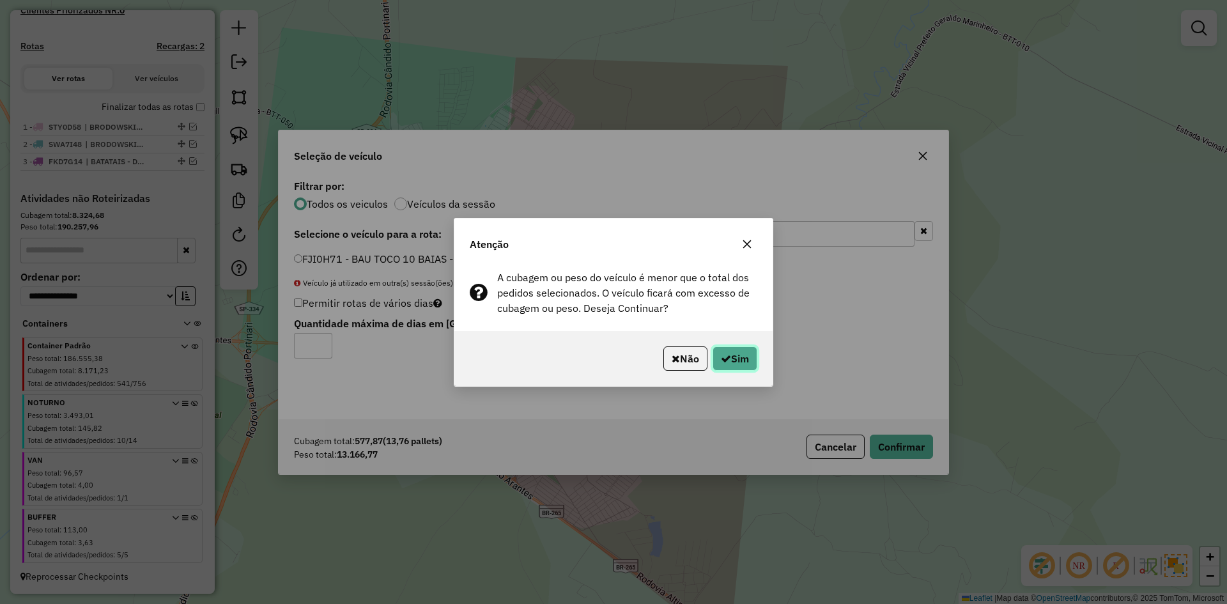
click at [720, 348] on button "Sim" at bounding box center [735, 358] width 45 height 24
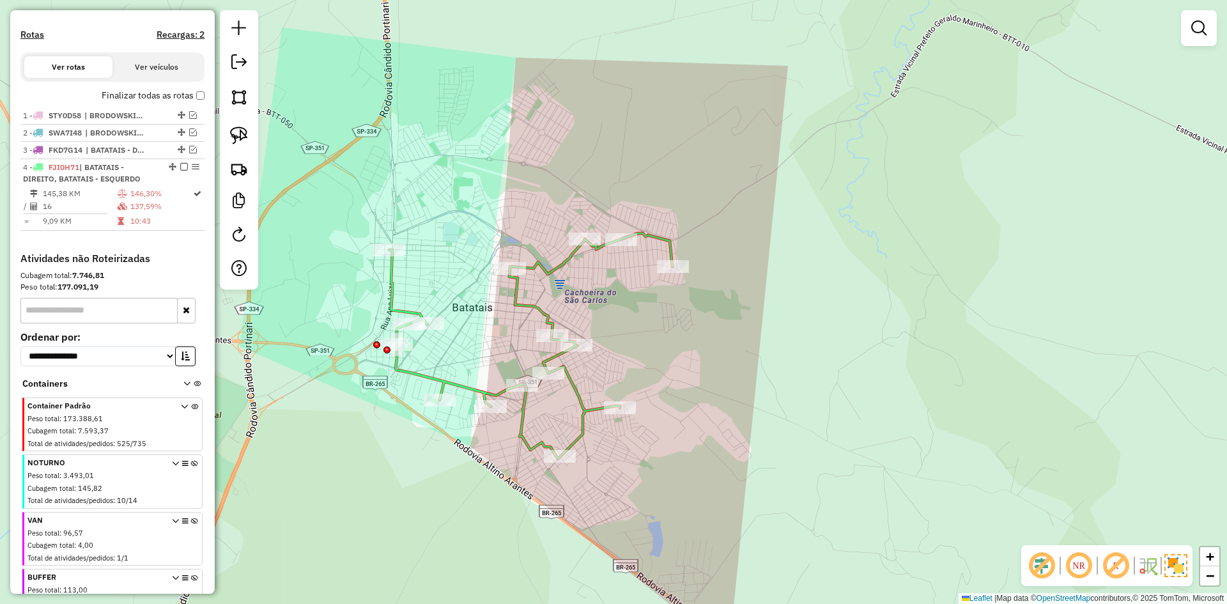
scroll to position [431, 0]
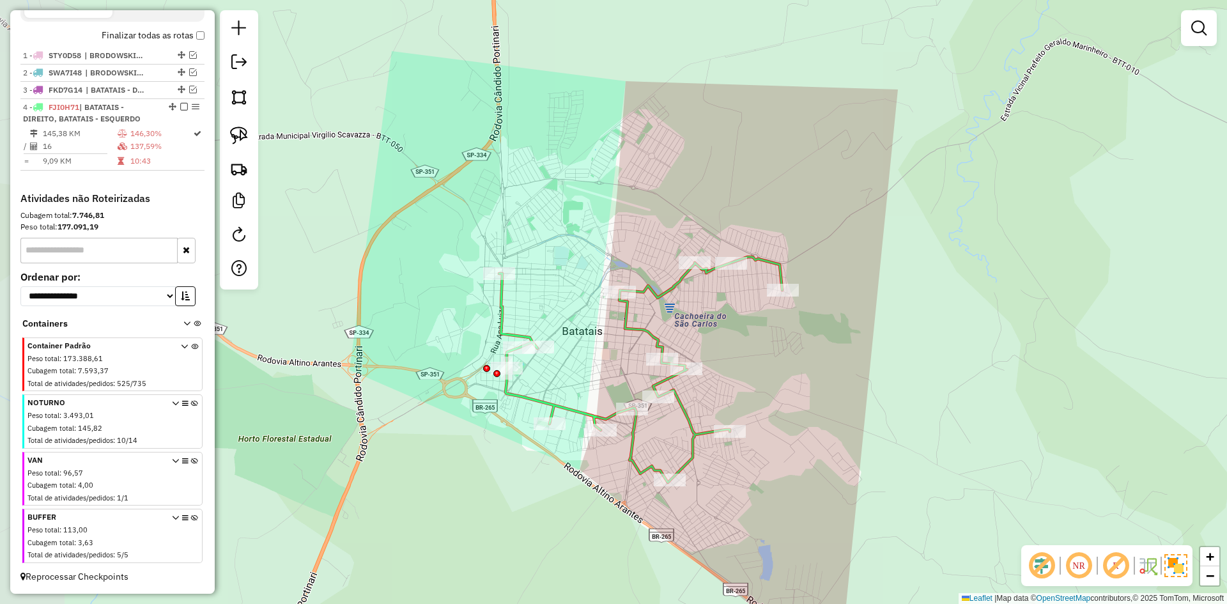
drag, startPoint x: 494, startPoint y: 340, endPoint x: 605, endPoint y: 364, distance: 113.2
click at [605, 364] on div "Janela de atendimento Grade de atendimento Capacidade Transportadoras Veículos …" at bounding box center [613, 302] width 1227 height 604
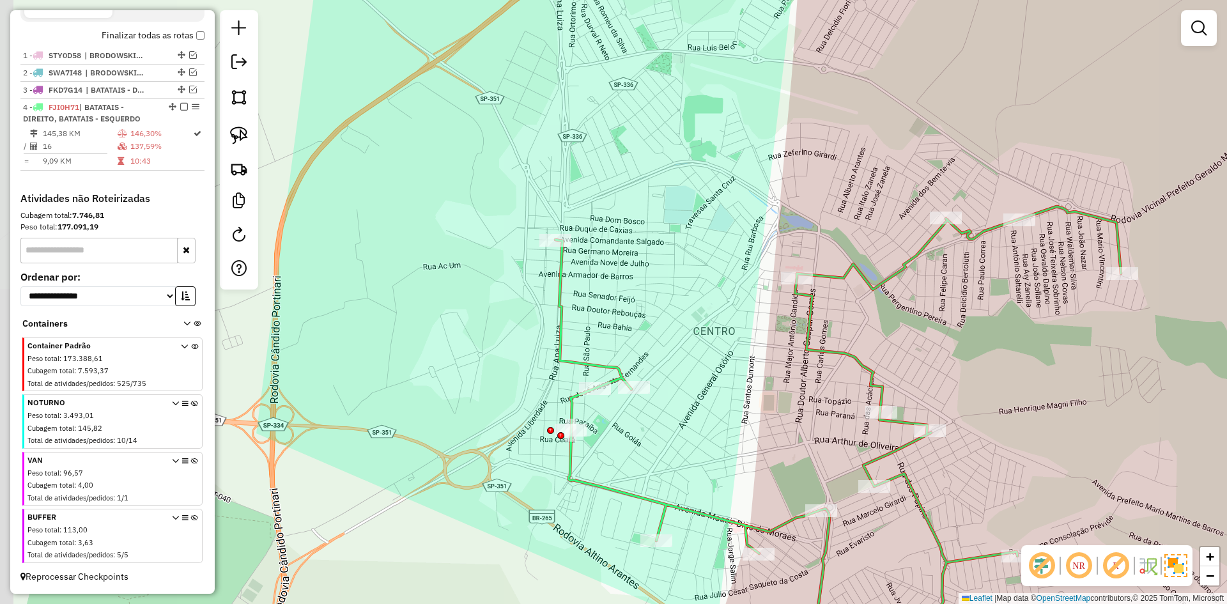
drag, startPoint x: 601, startPoint y: 356, endPoint x: 766, endPoint y: 422, distance: 177.8
click at [766, 422] on div "Janela de atendimento Grade de atendimento Capacidade Transportadoras Veículos …" at bounding box center [613, 302] width 1227 height 604
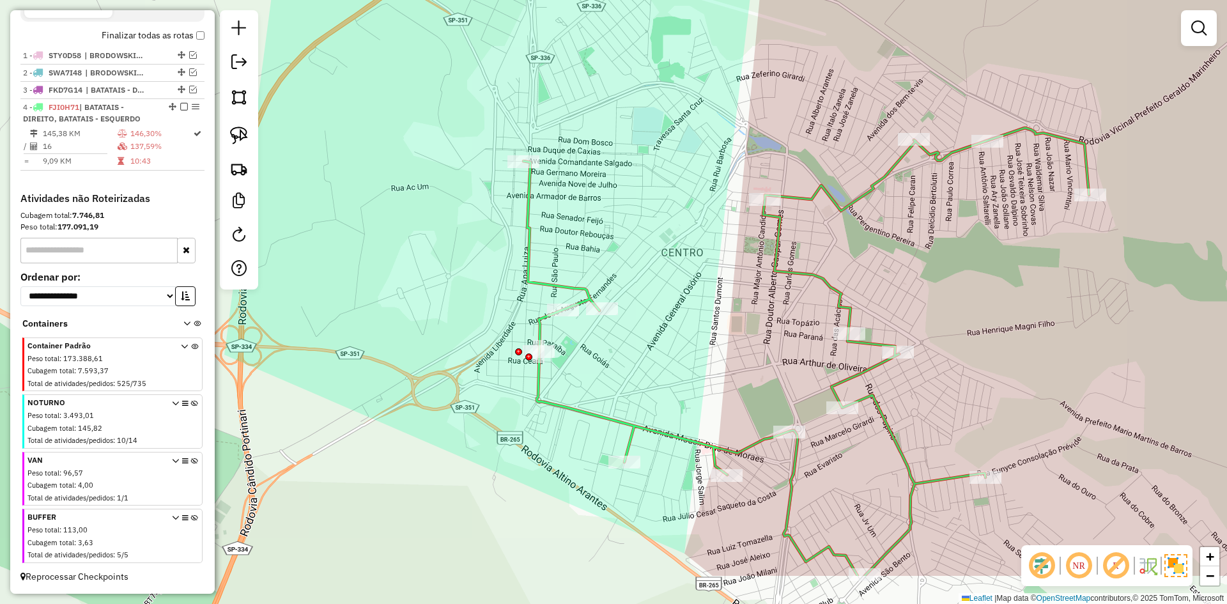
drag, startPoint x: 728, startPoint y: 313, endPoint x: 705, endPoint y: 219, distance: 96.1
click at [722, 285] on div "Janela de atendimento Grade de atendimento Capacidade Transportadoras Veículos …" at bounding box center [613, 302] width 1227 height 604
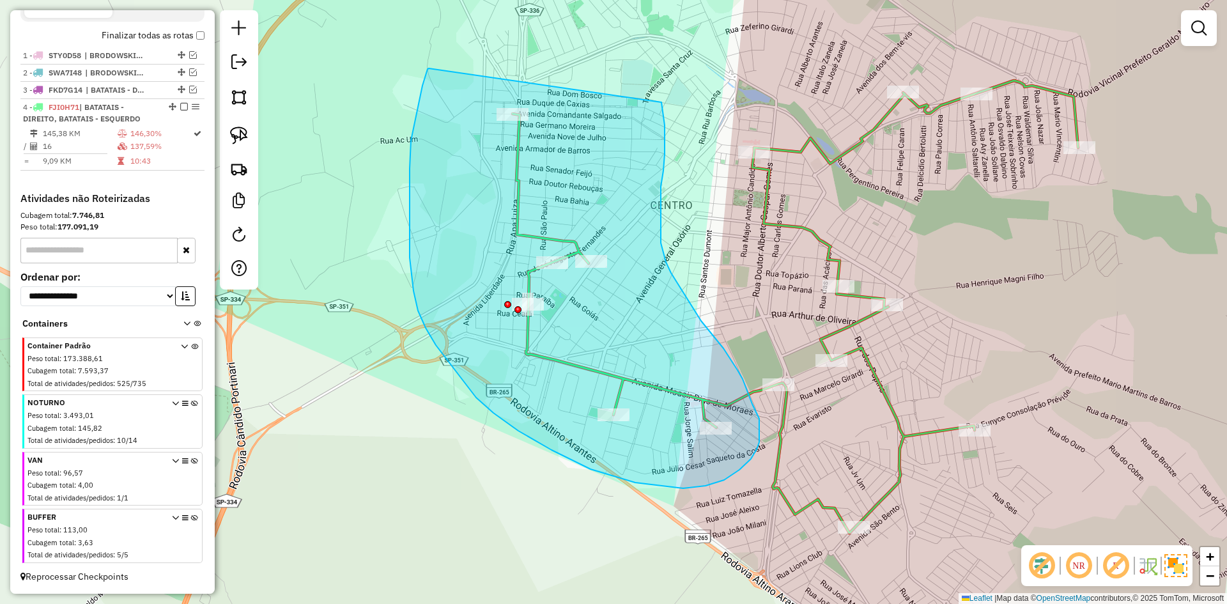
drag, startPoint x: 662, startPoint y: 103, endPoint x: 429, endPoint y: 68, distance: 235.2
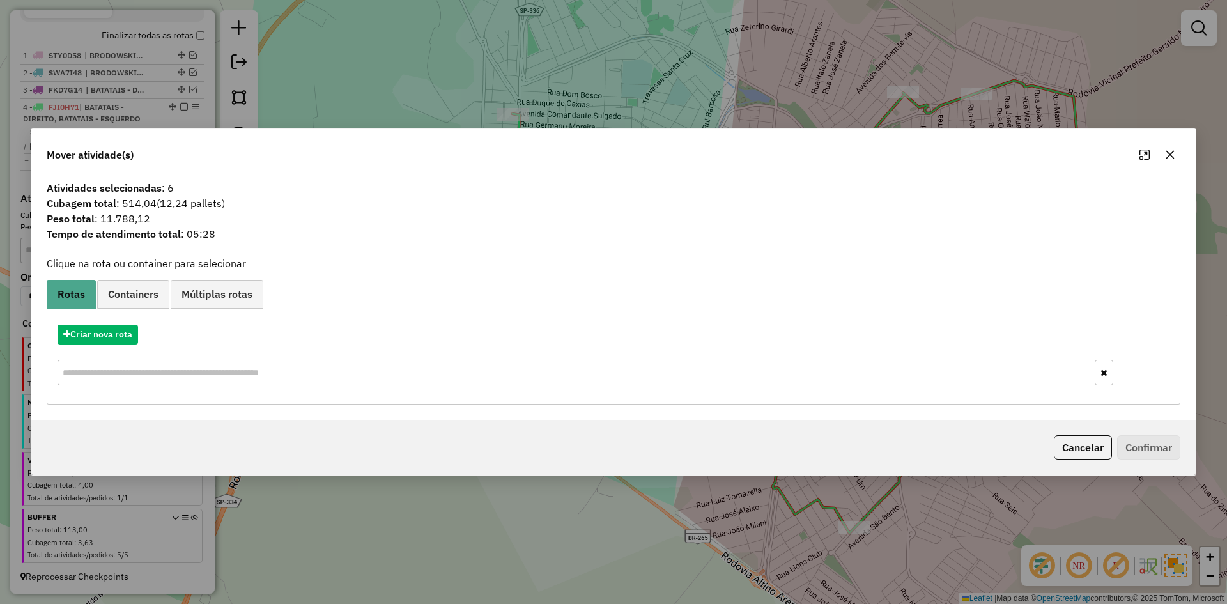
click at [1092, 444] on button "Cancelar" at bounding box center [1083, 447] width 58 height 24
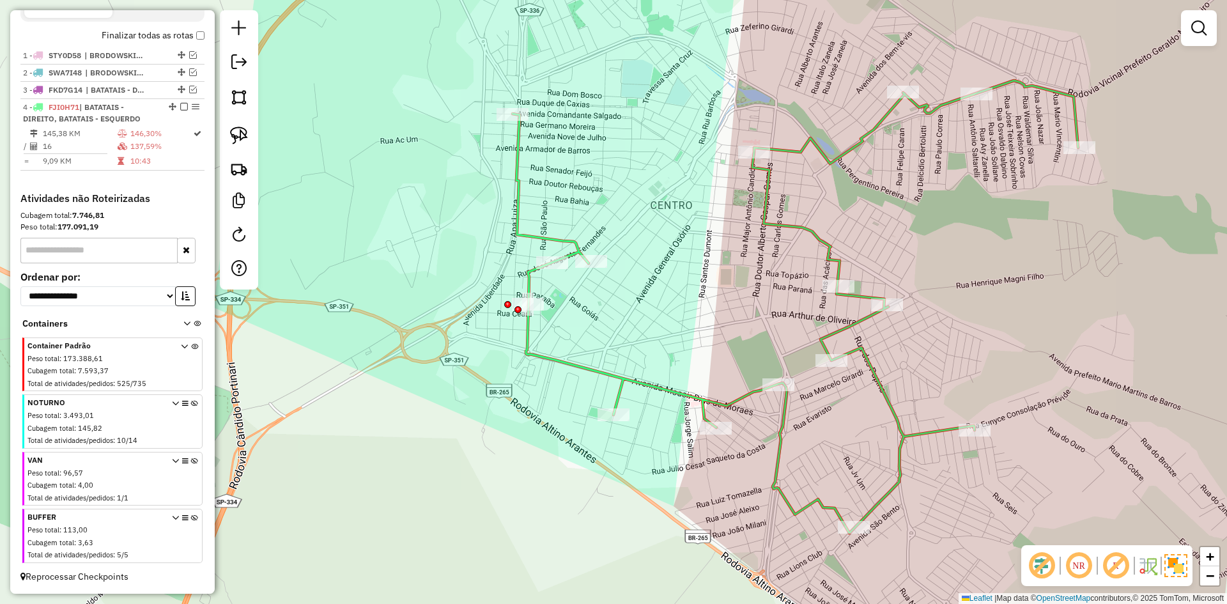
click at [628, 392] on div "Janela de atendimento Grade de atendimento Capacidade Transportadoras Veículos …" at bounding box center [613, 302] width 1227 height 604
click at [641, 380] on icon at bounding box center [796, 307] width 566 height 453
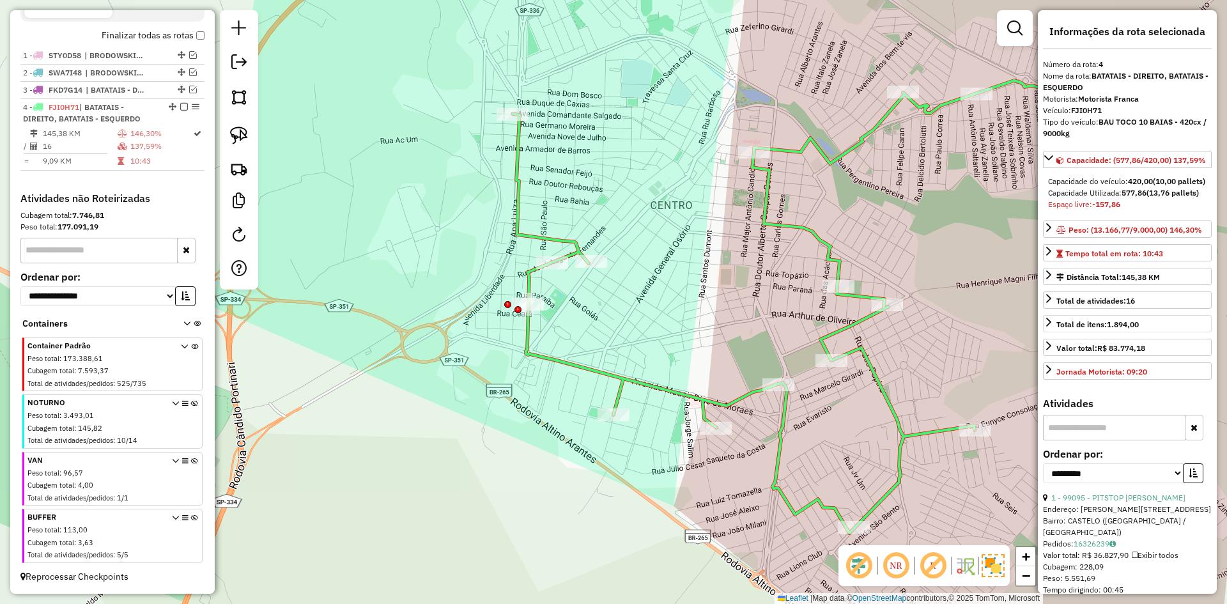
scroll to position [107, 0]
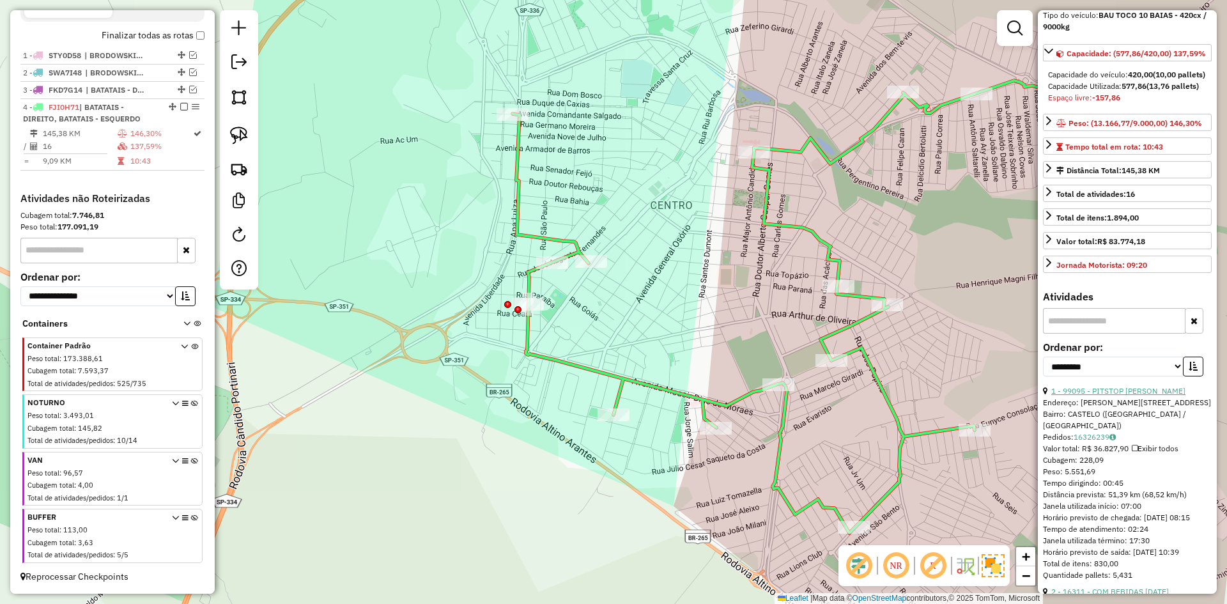
click at [1120, 396] on link "1 - 99095 - PITSTOP ANA LUIZA" at bounding box center [1118, 391] width 134 height 10
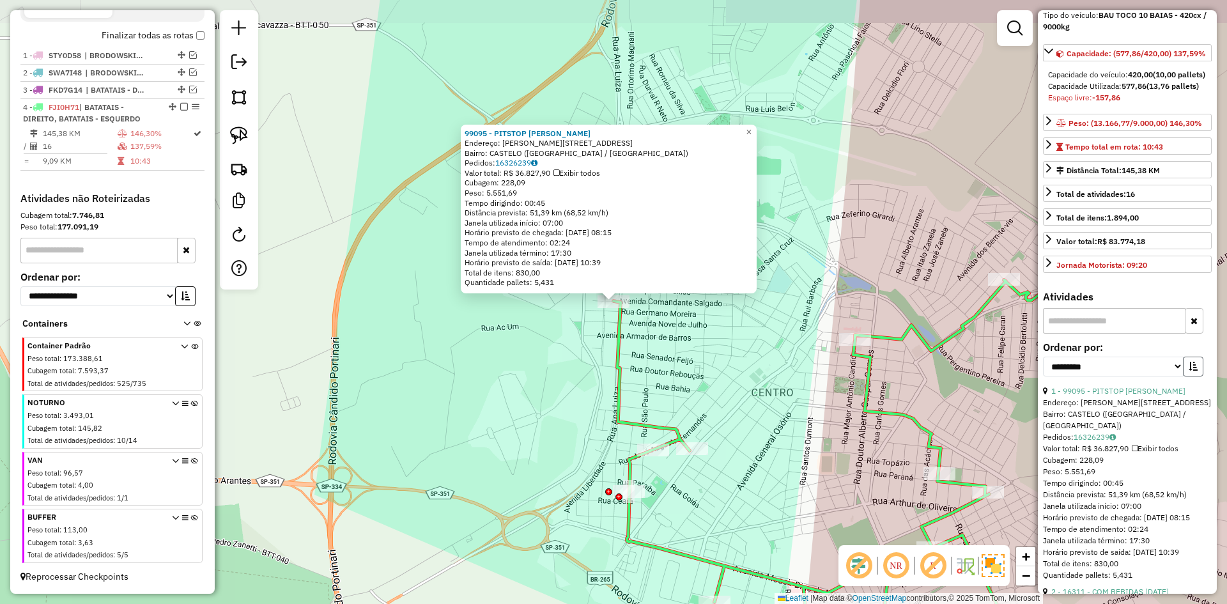
click at [1183, 376] on button "button" at bounding box center [1193, 367] width 20 height 20
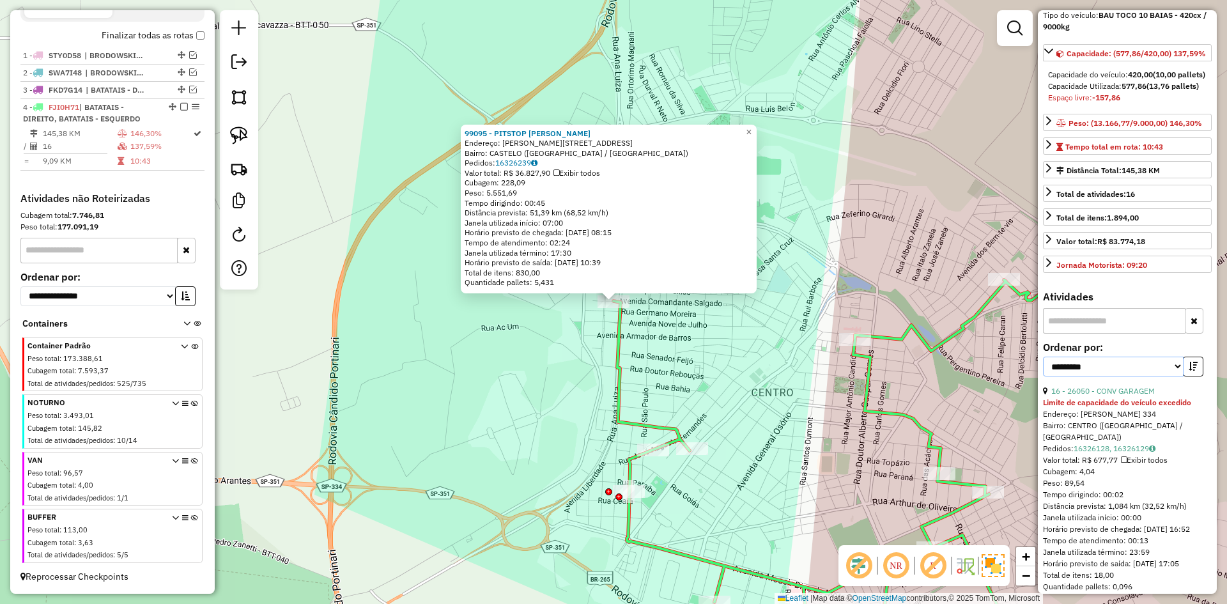
click at [1154, 376] on select "**********" at bounding box center [1113, 367] width 141 height 20
select select "**********"
click at [1043, 376] on select "**********" at bounding box center [1113, 367] width 141 height 20
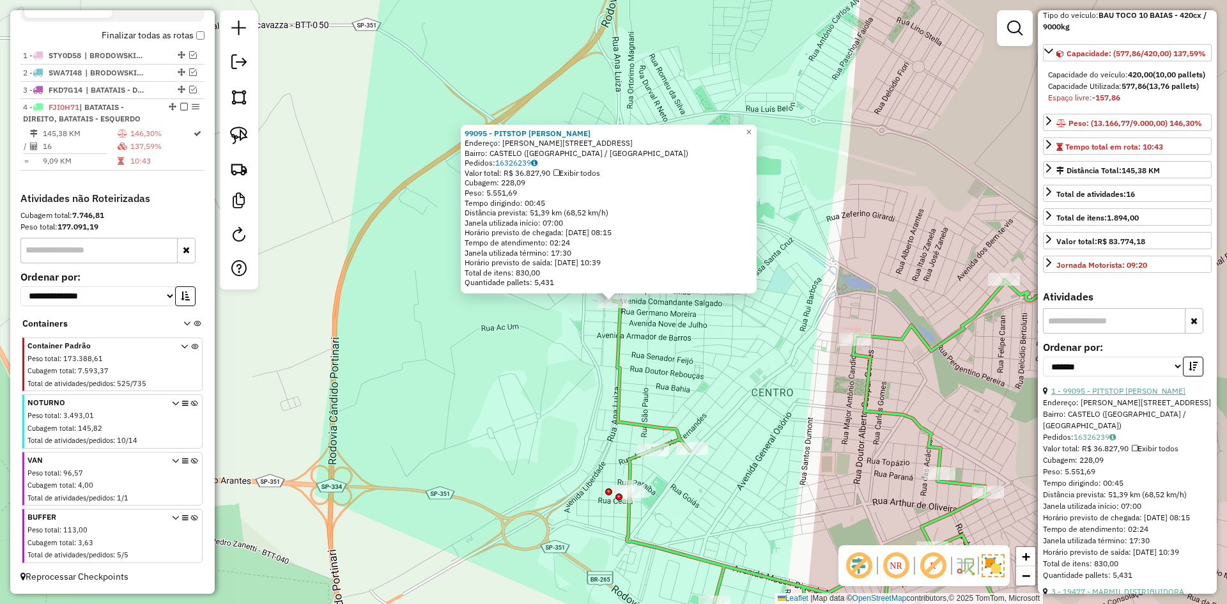
click at [1115, 396] on link "1 - 99095 - PITSTOP ANA LUIZA" at bounding box center [1118, 391] width 134 height 10
click at [653, 323] on div "99095 - PITSTOP ANA LUIZA Endereço: ANA LUIZA 92 Bairro: CASTELO (BATATAIS / SP…" at bounding box center [613, 302] width 1227 height 604
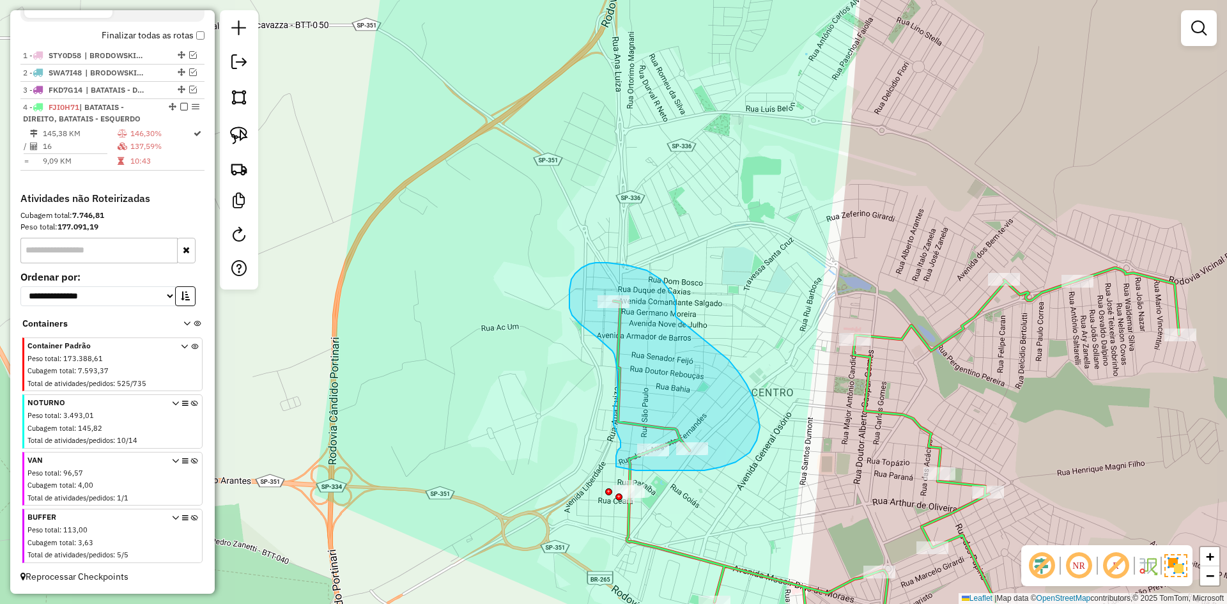
drag, startPoint x: 661, startPoint y: 279, endPoint x: 729, endPoint y: 359, distance: 104.8
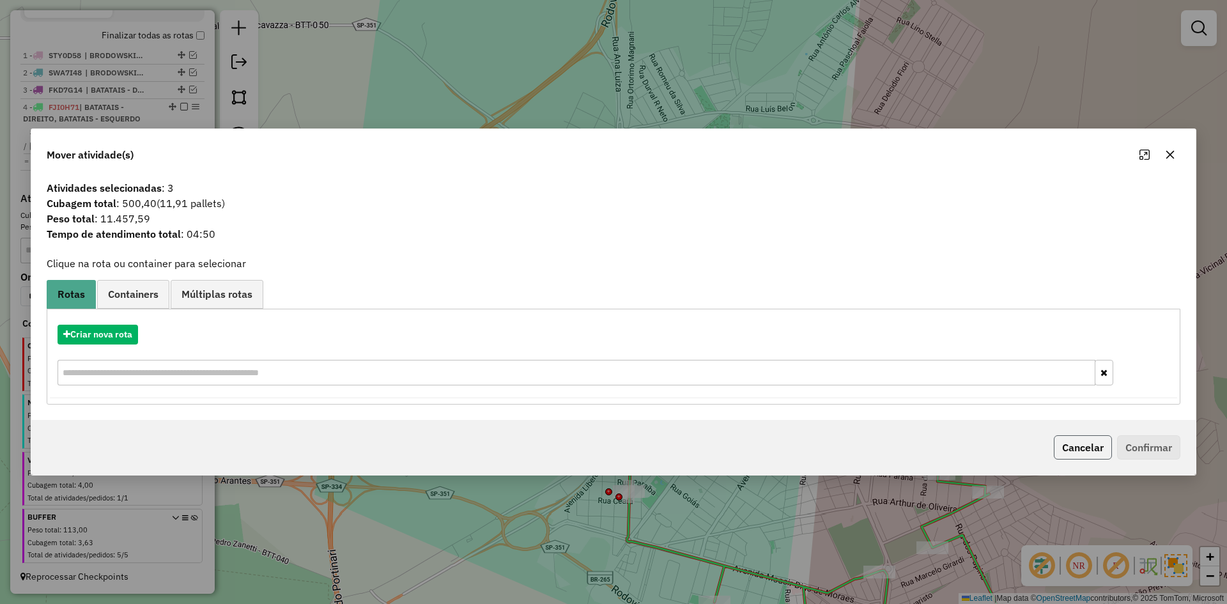
drag, startPoint x: 1094, startPoint y: 446, endPoint x: 642, endPoint y: 444, distance: 452.5
click at [1078, 443] on button "Cancelar" at bounding box center [1083, 447] width 58 height 24
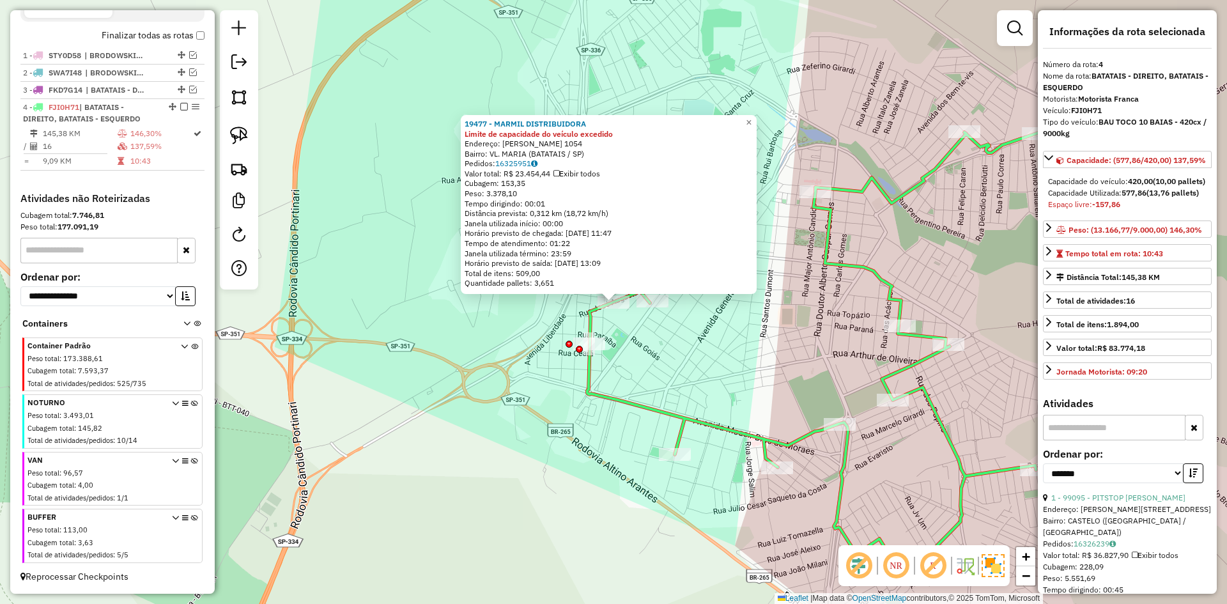
click at [649, 337] on div "19477 - MARMIL DISTRIBUIDORA Limite de capacidade do veículo excedido Endereço:…" at bounding box center [613, 302] width 1227 height 604
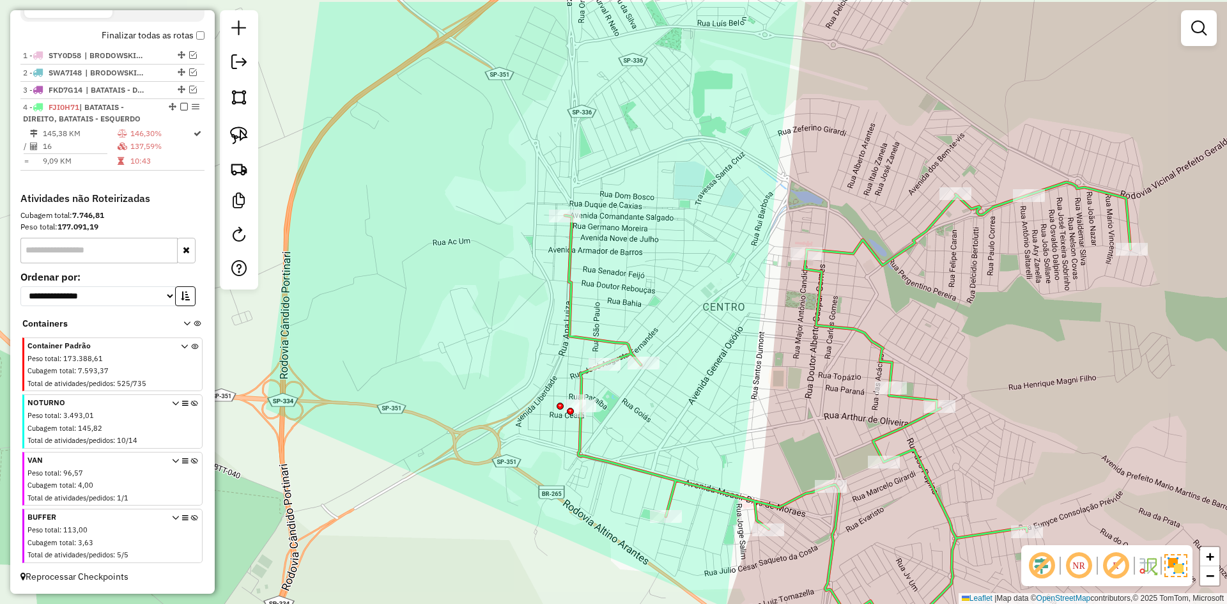
drag, startPoint x: 642, startPoint y: 339, endPoint x: 633, endPoint y: 401, distance: 62.6
click at [633, 401] on div "Janela de atendimento Grade de atendimento Capacidade Transportadoras Veículos …" at bounding box center [613, 302] width 1227 height 604
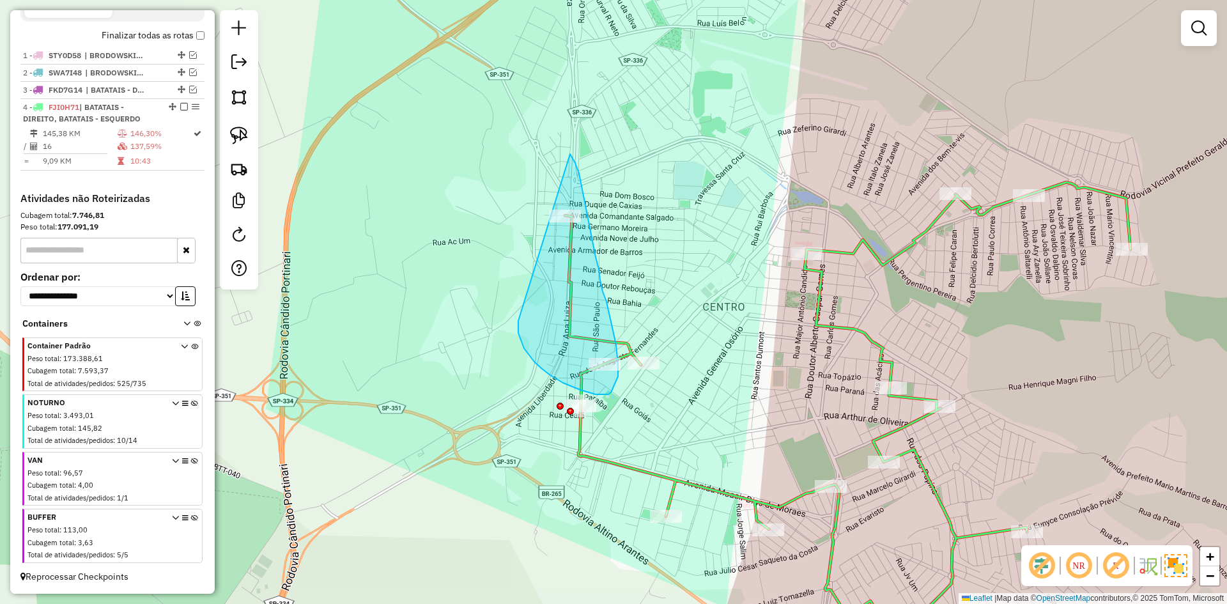
drag, startPoint x: 522, startPoint y: 343, endPoint x: 464, endPoint y: 142, distance: 208.8
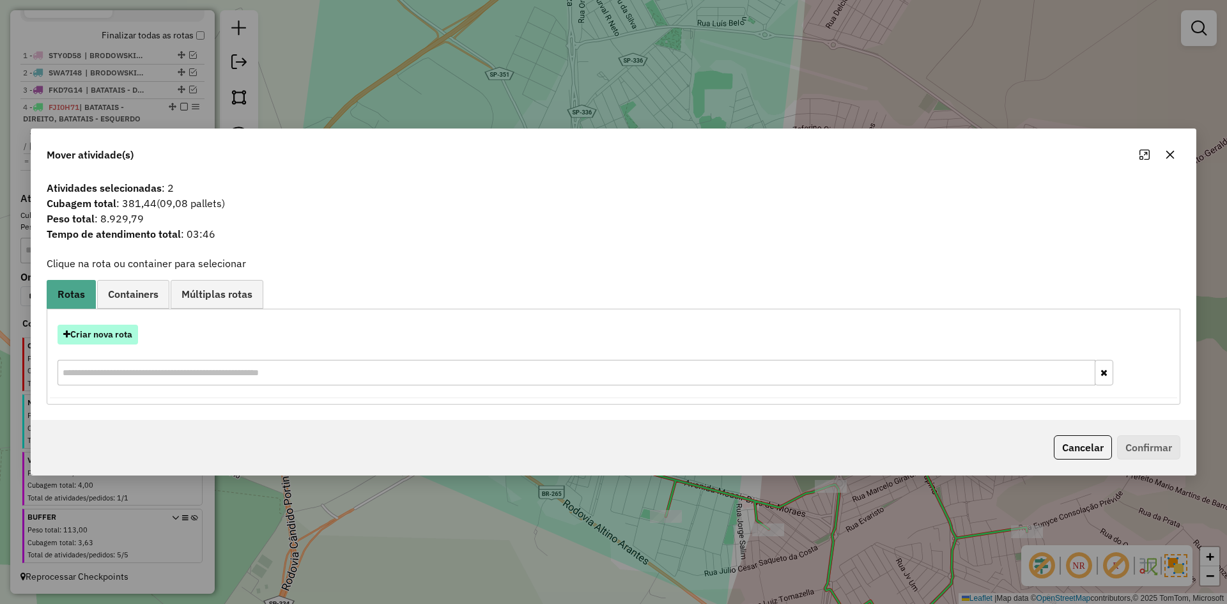
click at [108, 339] on button "Criar nova rota" at bounding box center [98, 335] width 81 height 20
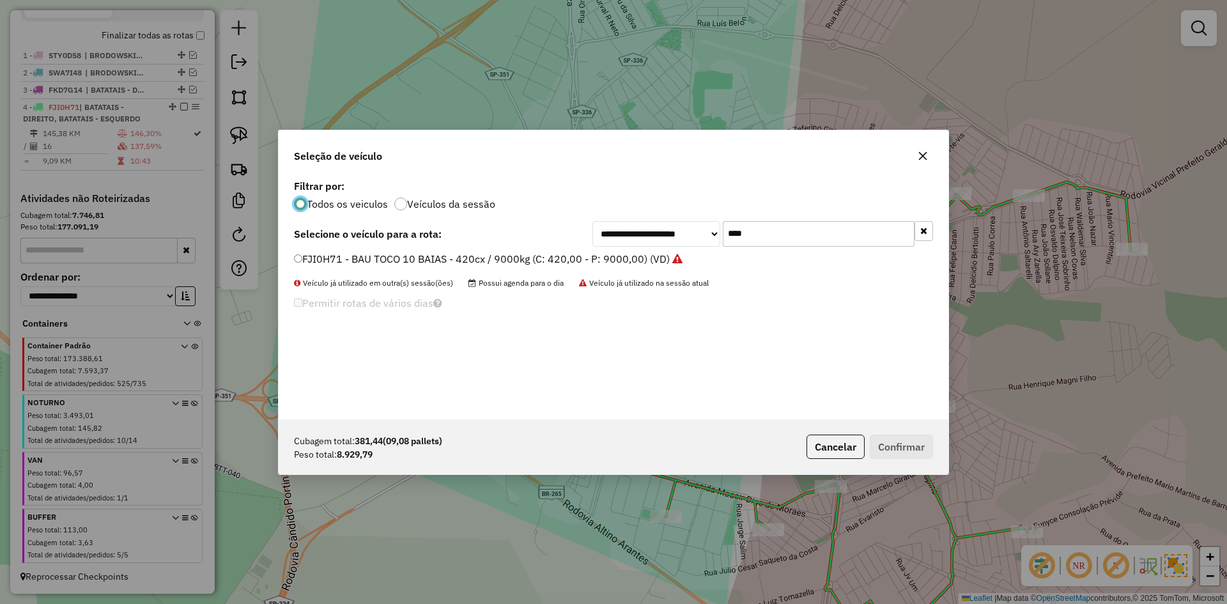
scroll to position [7, 4]
drag, startPoint x: 789, startPoint y: 233, endPoint x: 679, endPoint y: 229, distance: 109.4
click at [679, 229] on div "**********" at bounding box center [763, 234] width 341 height 26
type input "****"
drag, startPoint x: 396, startPoint y: 258, endPoint x: 406, endPoint y: 259, distance: 9.6
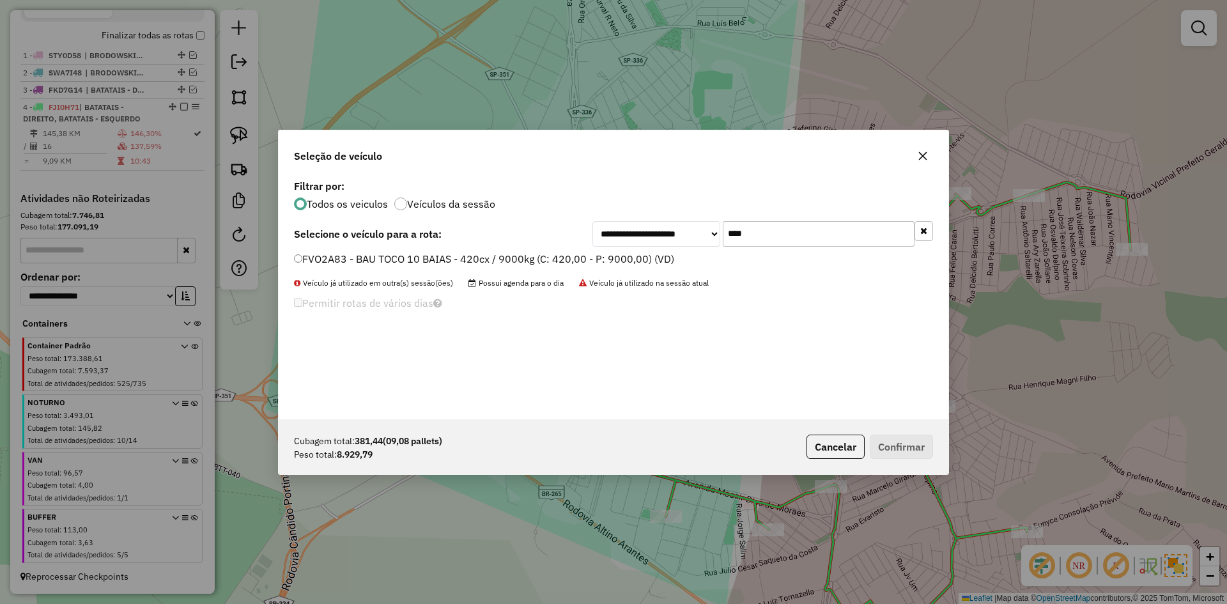
click at [398, 258] on label "FVO2A83 - BAU TOCO 10 BAIAS - 420cx / 9000kg (C: 420,00 - P: 9000,00) (VD)" at bounding box center [484, 258] width 380 height 15
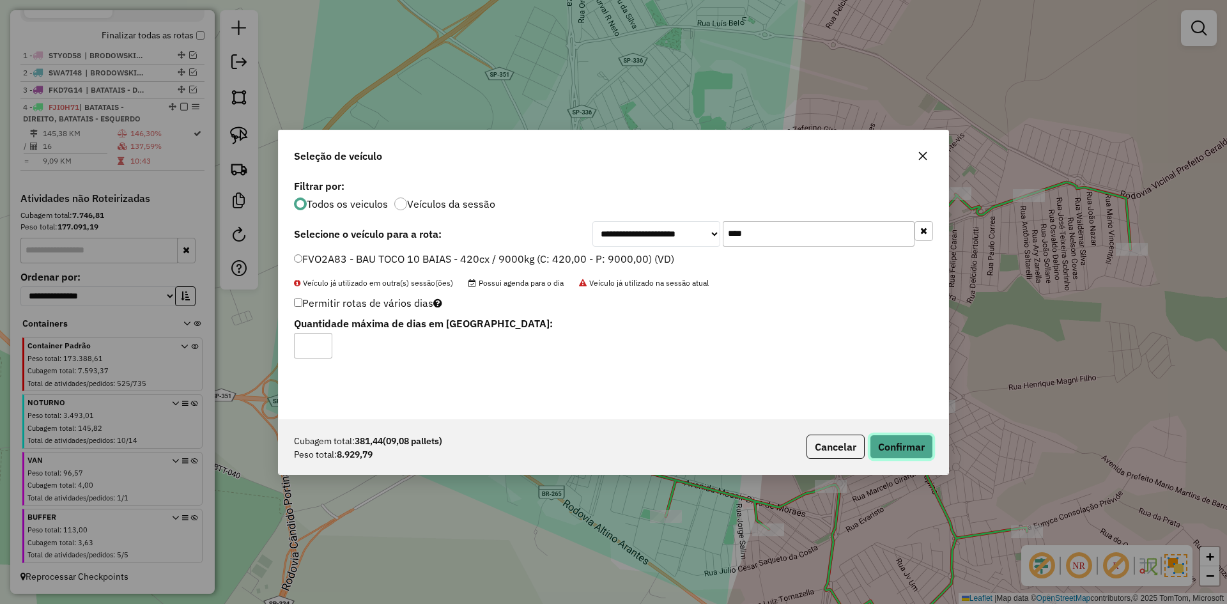
click at [904, 445] on button "Confirmar" at bounding box center [901, 447] width 63 height 24
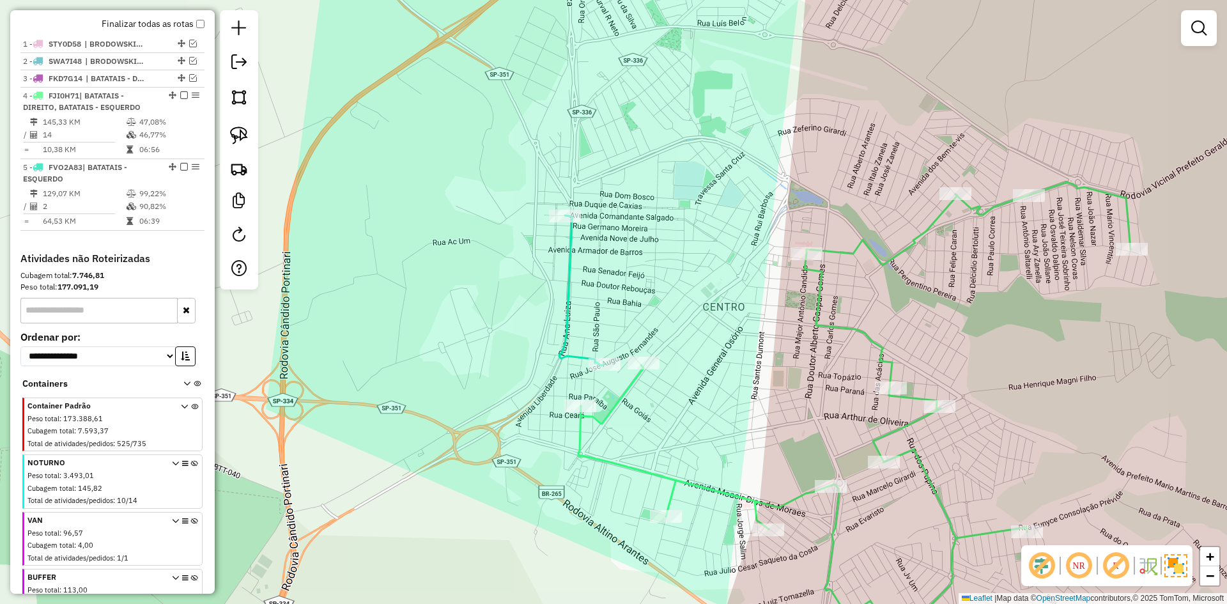
click at [837, 330] on icon at bounding box center [854, 408] width 552 height 453
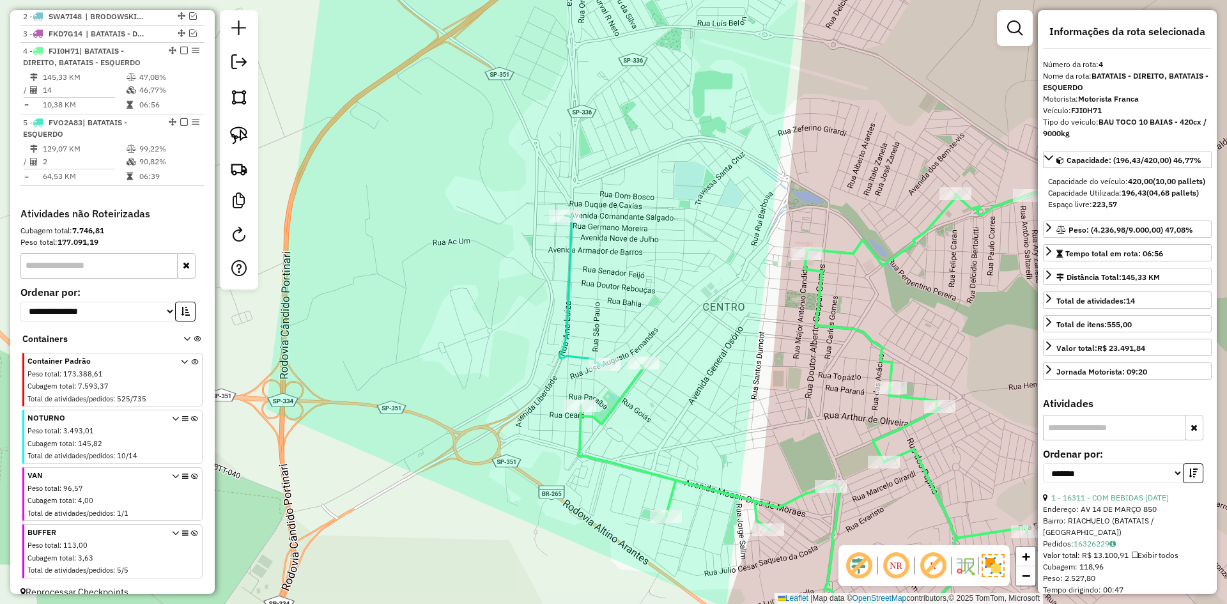
scroll to position [514, 0]
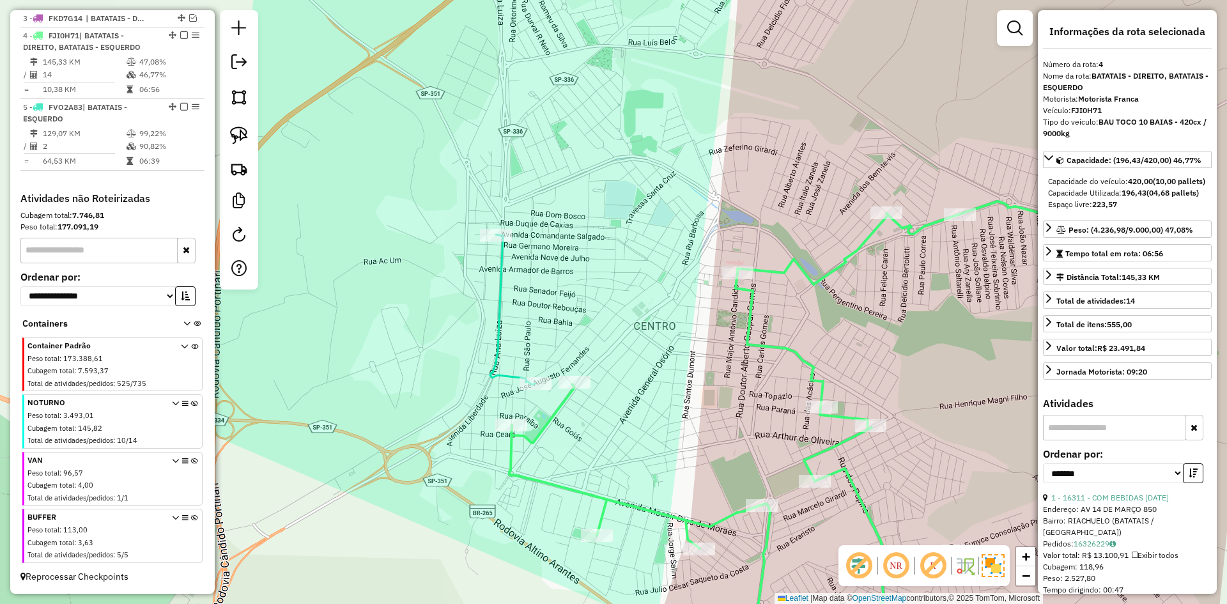
drag, startPoint x: 676, startPoint y: 340, endPoint x: 583, endPoint y: 348, distance: 93.6
click at [611, 355] on div "Janela de atendimento Grade de atendimento Capacidade Transportadoras Veículos …" at bounding box center [613, 302] width 1227 height 604
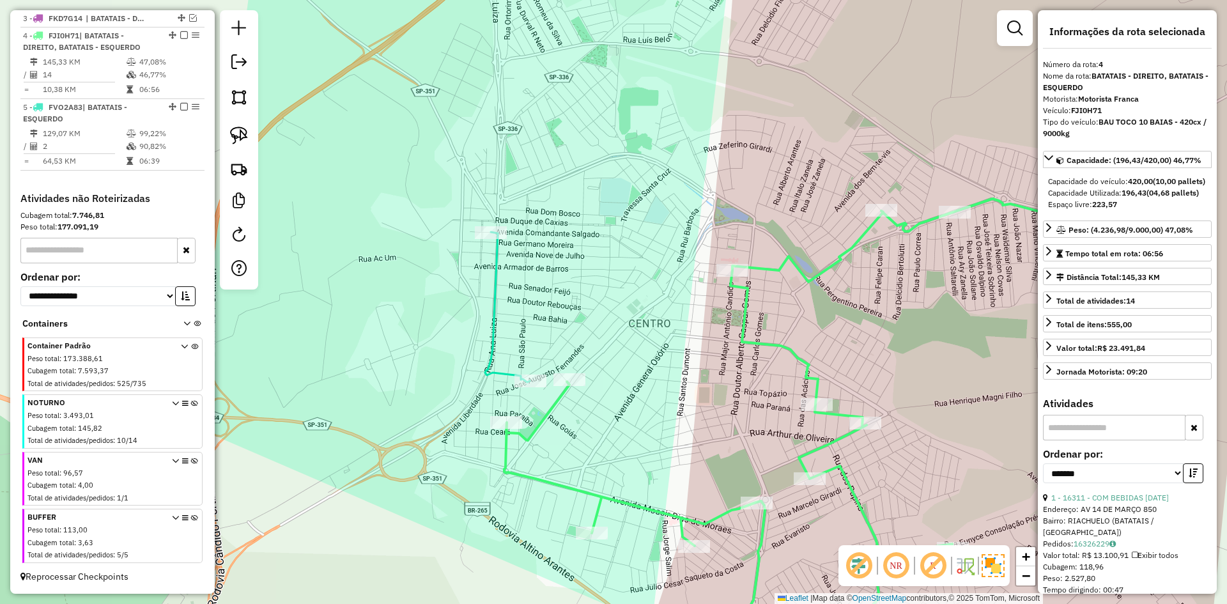
click at [500, 362] on div "Janela de atendimento Grade de atendimento Capacidade Transportadoras Veículos …" at bounding box center [613, 302] width 1227 height 604
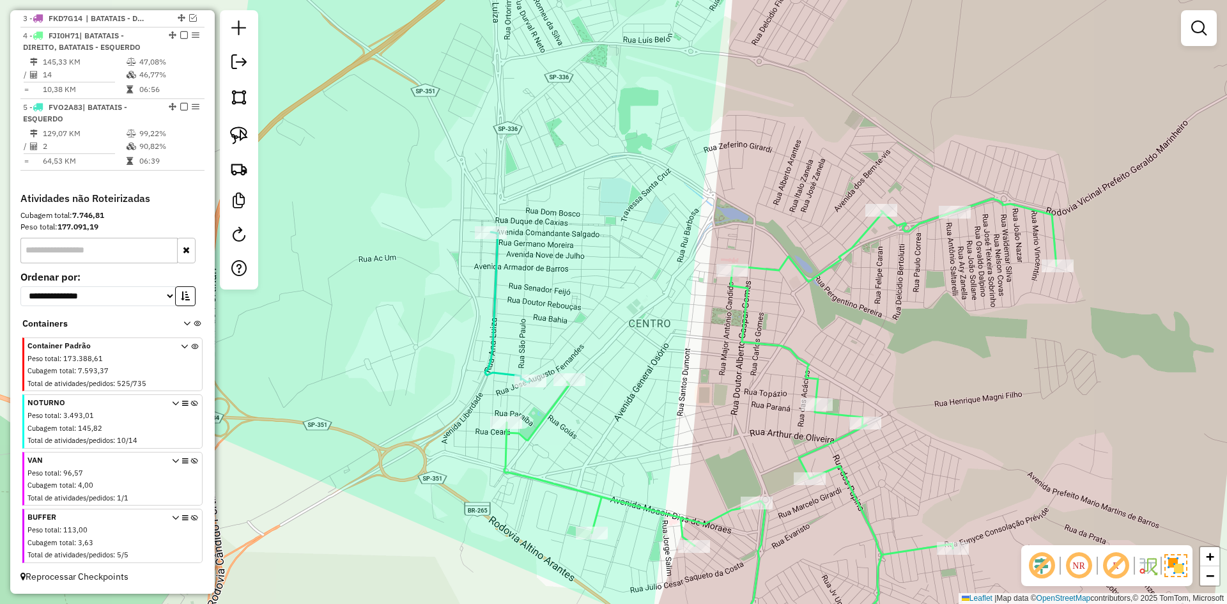
click at [492, 355] on icon at bounding box center [507, 307] width 45 height 150
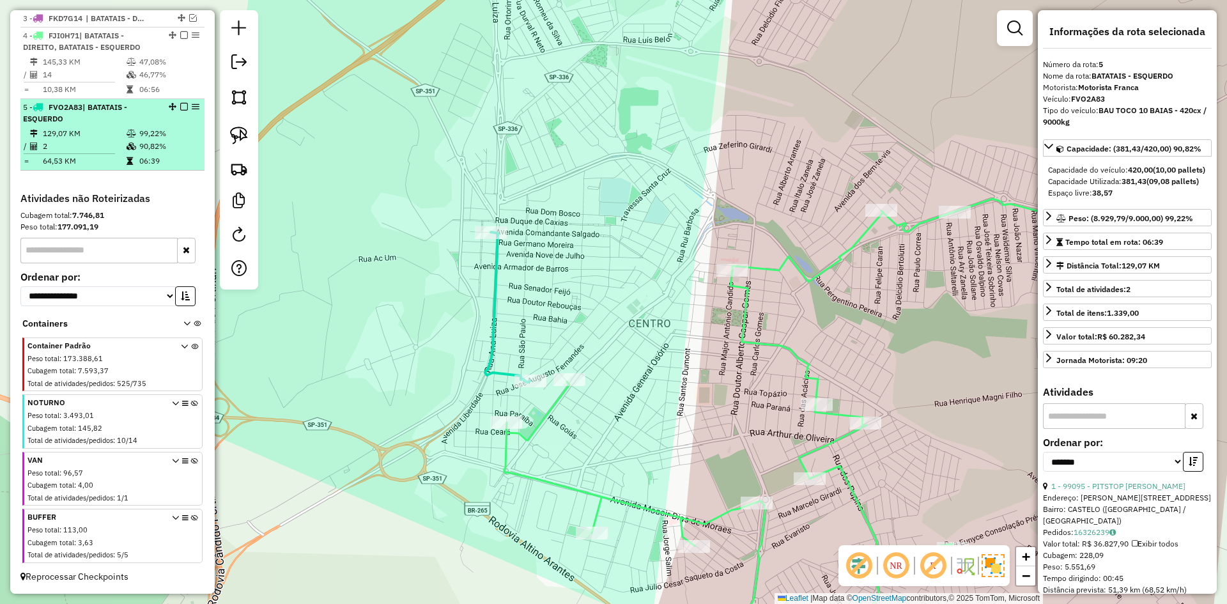
scroll to position [407, 0]
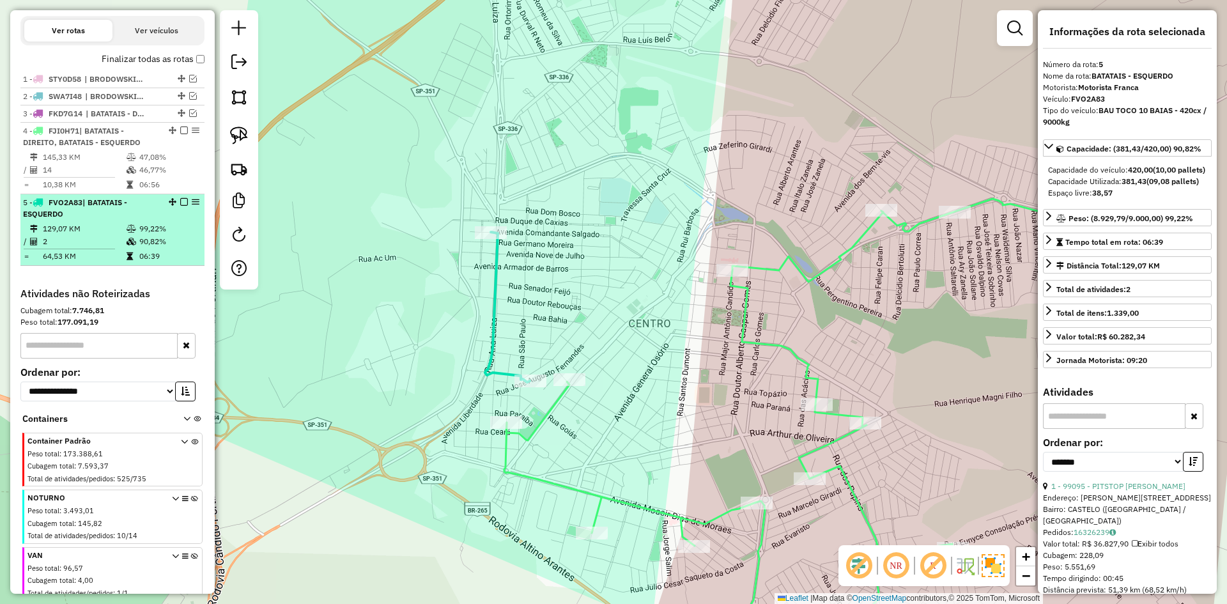
click at [181, 206] on em at bounding box center [184, 202] width 8 height 8
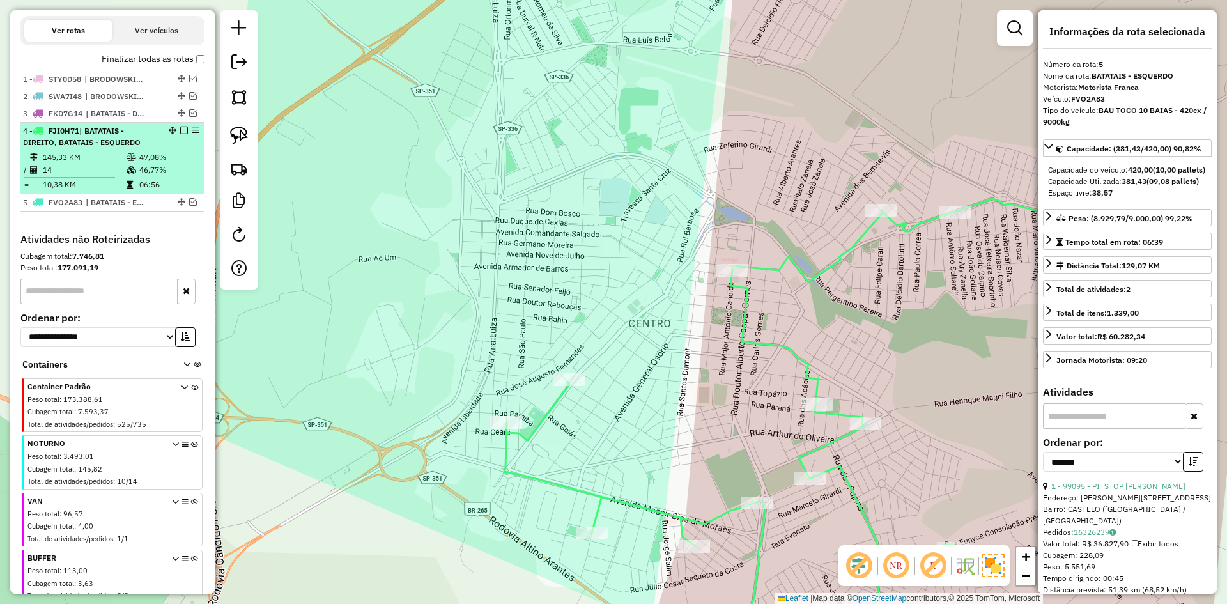
click at [180, 134] on em at bounding box center [184, 131] width 8 height 8
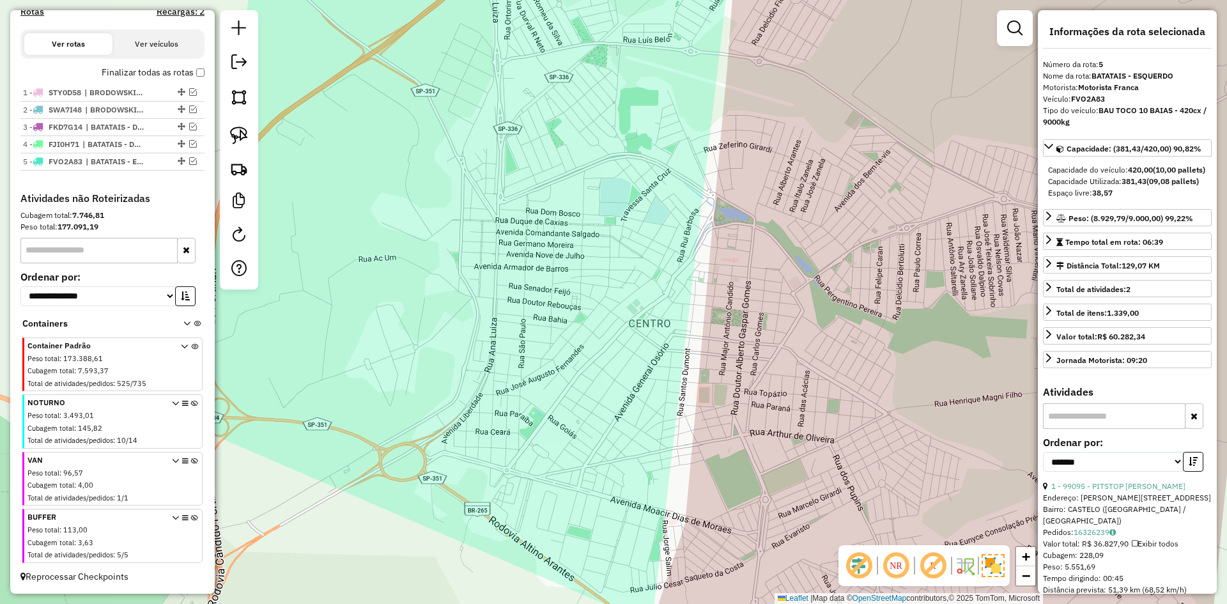
scroll to position [405, 0]
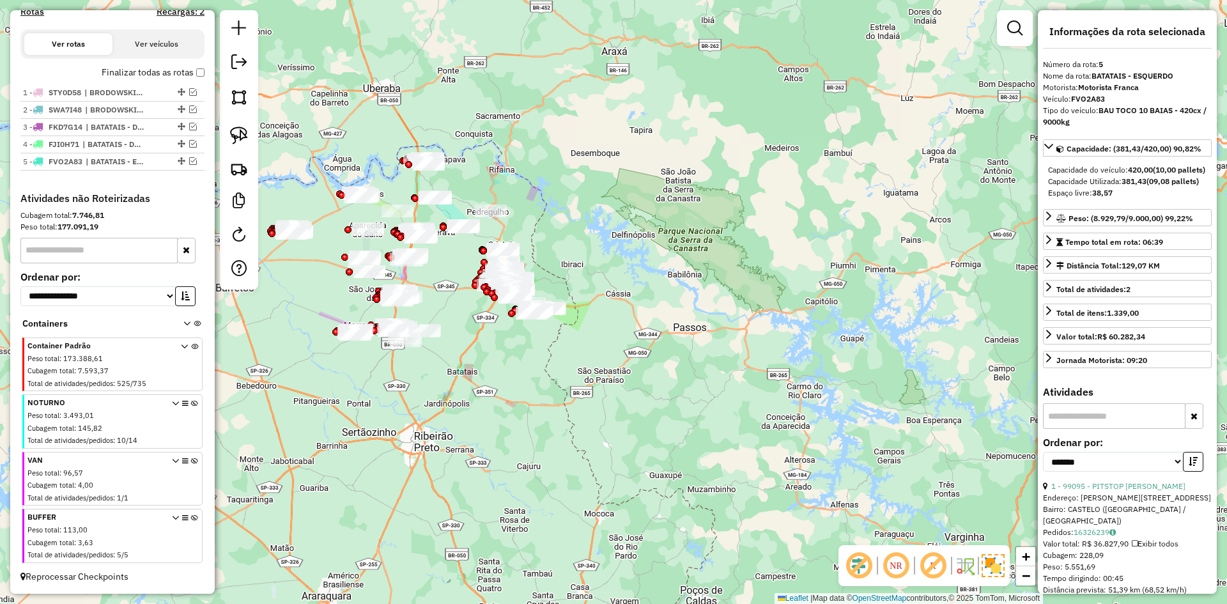
drag, startPoint x: 477, startPoint y: 372, endPoint x: 613, endPoint y: 424, distance: 145.9
click at [613, 424] on div "Janela de atendimento Grade de atendimento Capacidade Transportadoras Veículos …" at bounding box center [613, 302] width 1227 height 604
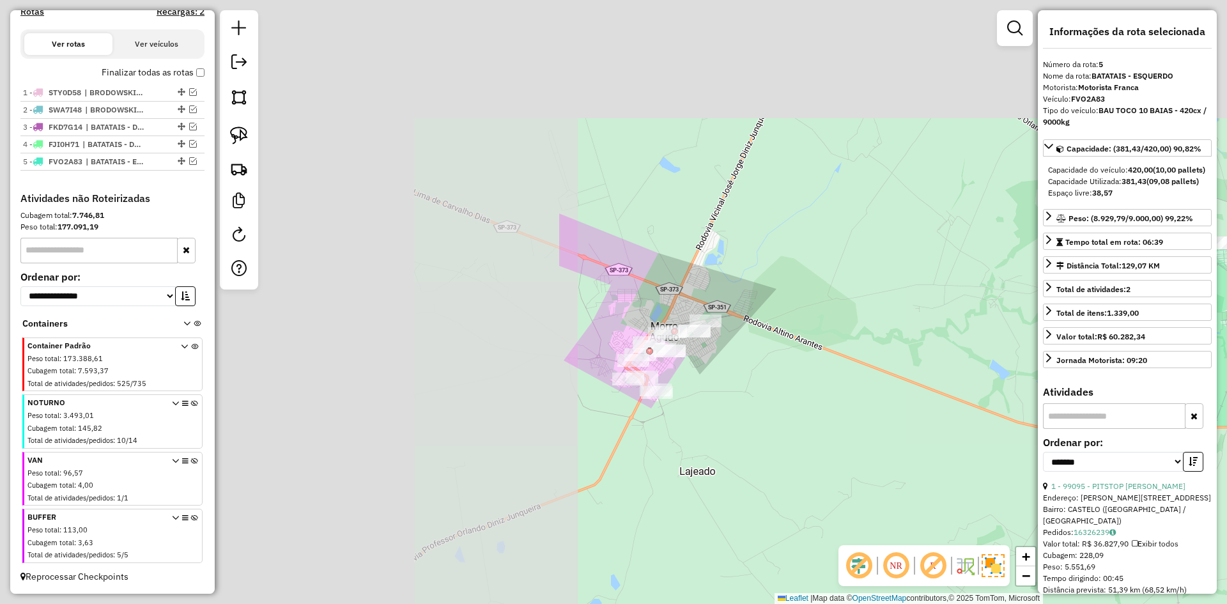
drag, startPoint x: 623, startPoint y: 421, endPoint x: 1101, endPoint y: 573, distance: 501.7
click at [1101, 573] on hb-router-mapa "Informações da Sessão 980571 - 18/08/2025 Criação: 16/08/2025 12:59 Depósito: R…" at bounding box center [613, 302] width 1227 height 604
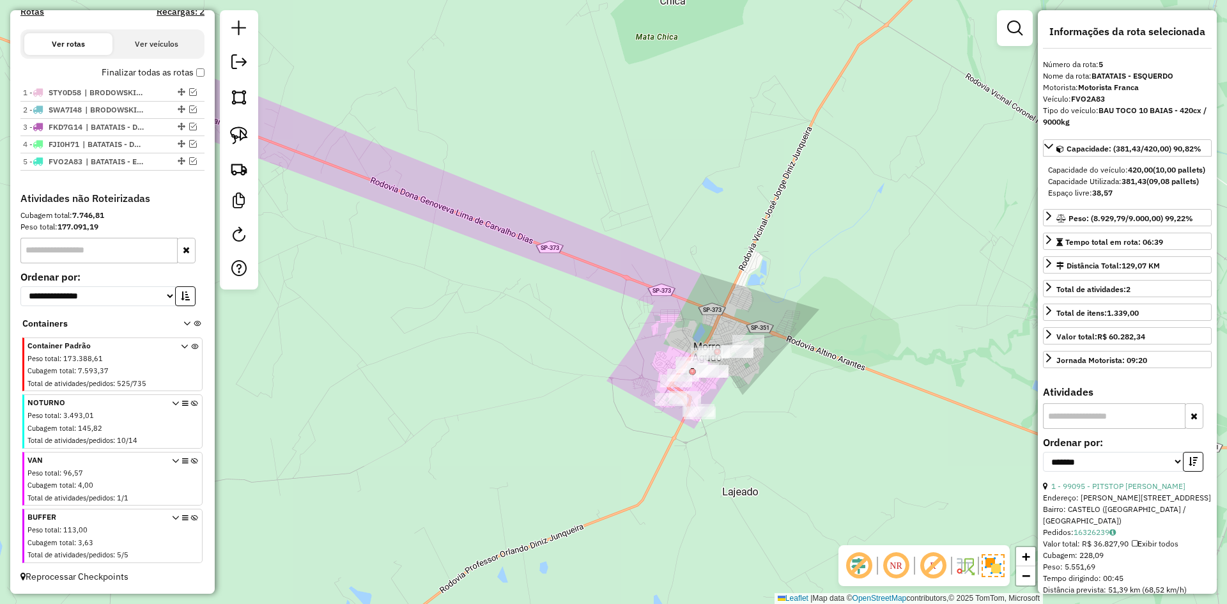
drag, startPoint x: 948, startPoint y: 485, endPoint x: 985, endPoint y: 538, distance: 64.7
click at [1009, 557] on hb-router-mapa "Informações da Sessão 980571 - 18/08/2025 Criação: 16/08/2025 12:59 Depósito: R…" at bounding box center [613, 302] width 1227 height 604
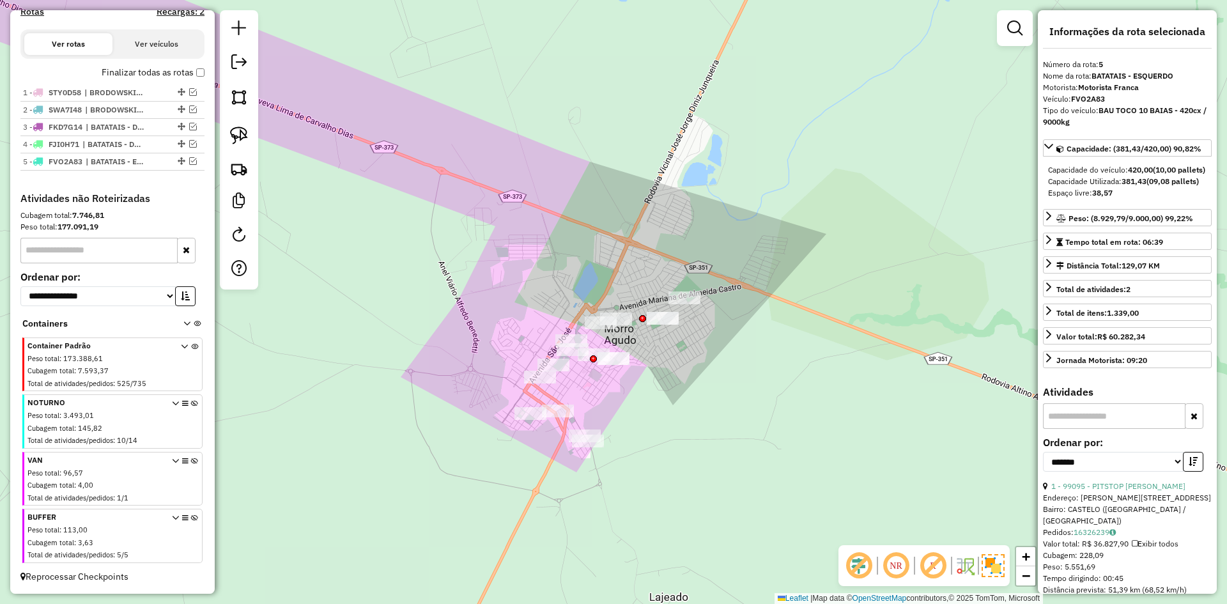
drag, startPoint x: 732, startPoint y: 442, endPoint x: 680, endPoint y: 419, distance: 56.9
click at [680, 419] on div "Janela de atendimento Grade de atendimento Capacidade Transportadoras Veículos …" at bounding box center [613, 302] width 1227 height 604
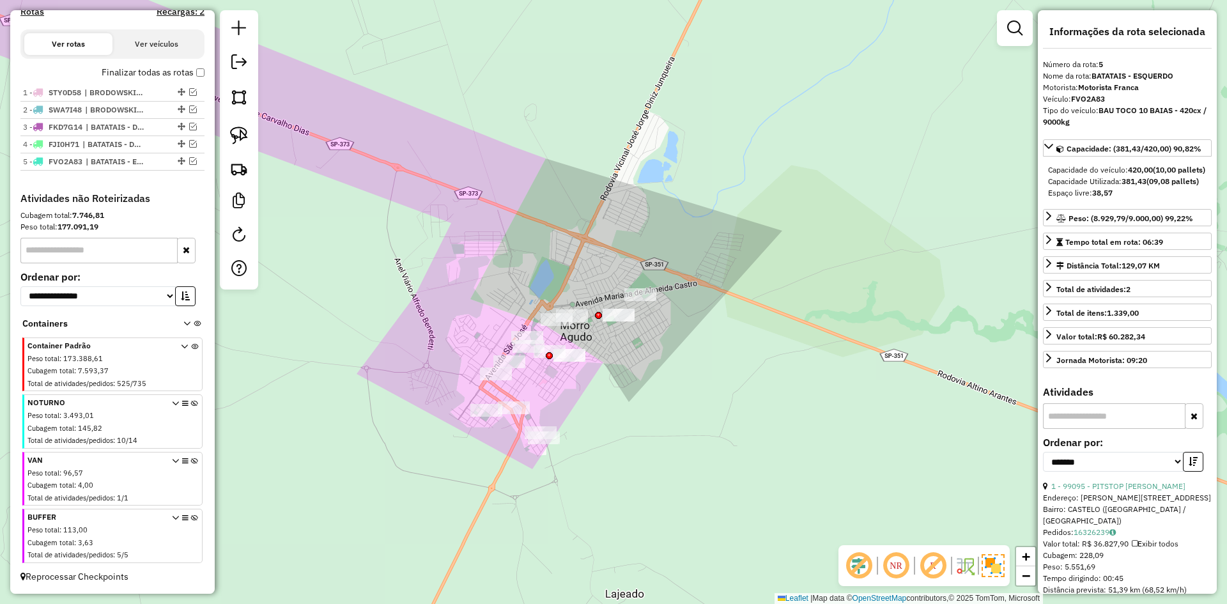
drag, startPoint x: 325, startPoint y: 554, endPoint x: 275, endPoint y: 493, distance: 78.5
click at [276, 576] on div "Janela de atendimento Grade de atendimento Capacidade Transportadoras Veículos …" at bounding box center [613, 302] width 1227 height 604
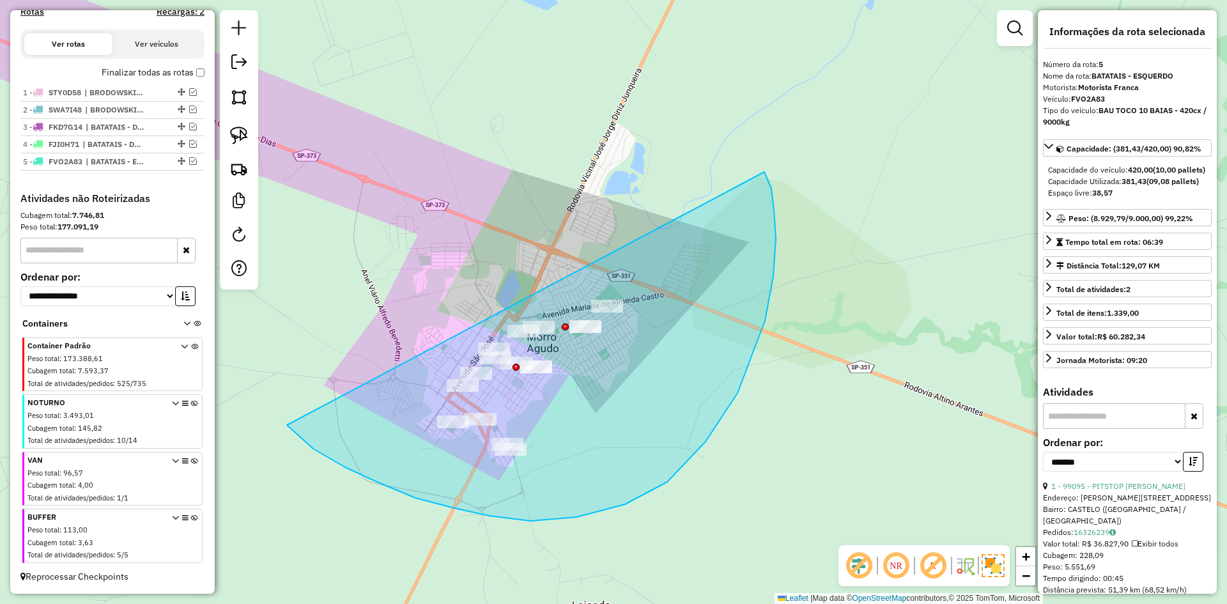
drag, startPoint x: 301, startPoint y: 438, endPoint x: 362, endPoint y: 196, distance: 249.9
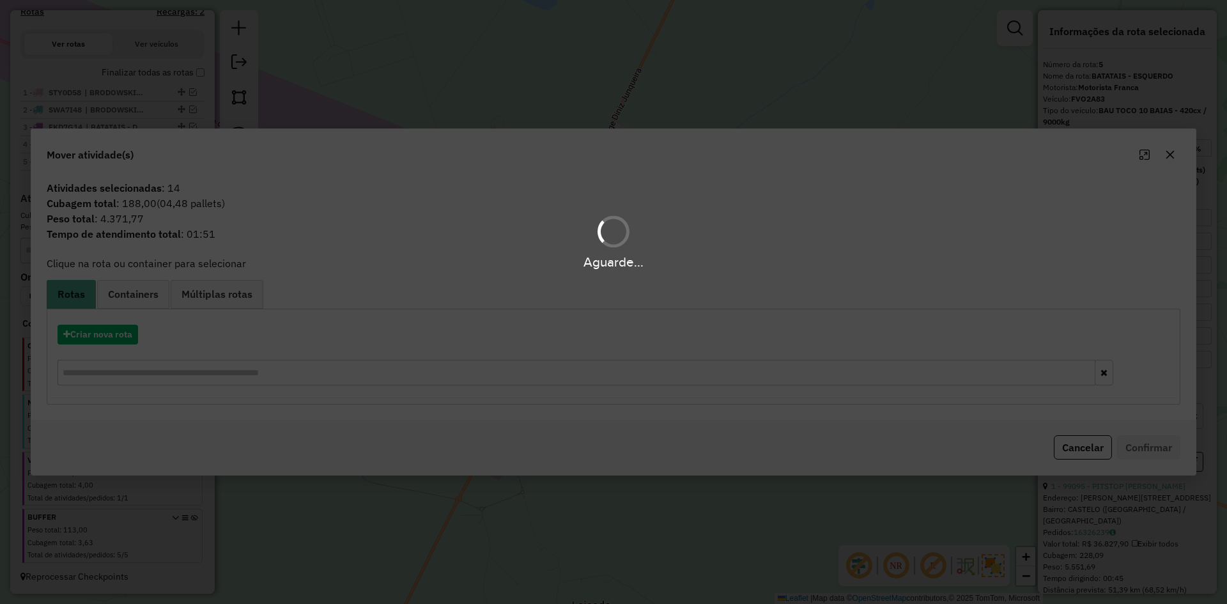
click at [106, 355] on div "Criar nova rota" at bounding box center [613, 356] width 1127 height 83
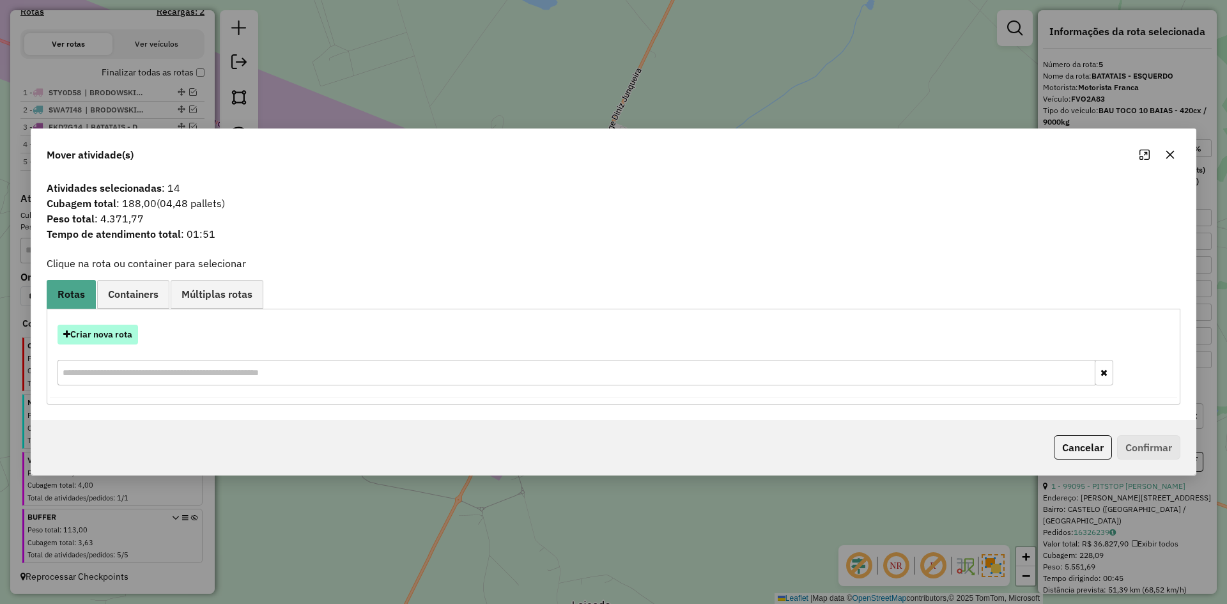
click at [112, 342] on button "Criar nova rota" at bounding box center [98, 335] width 81 height 20
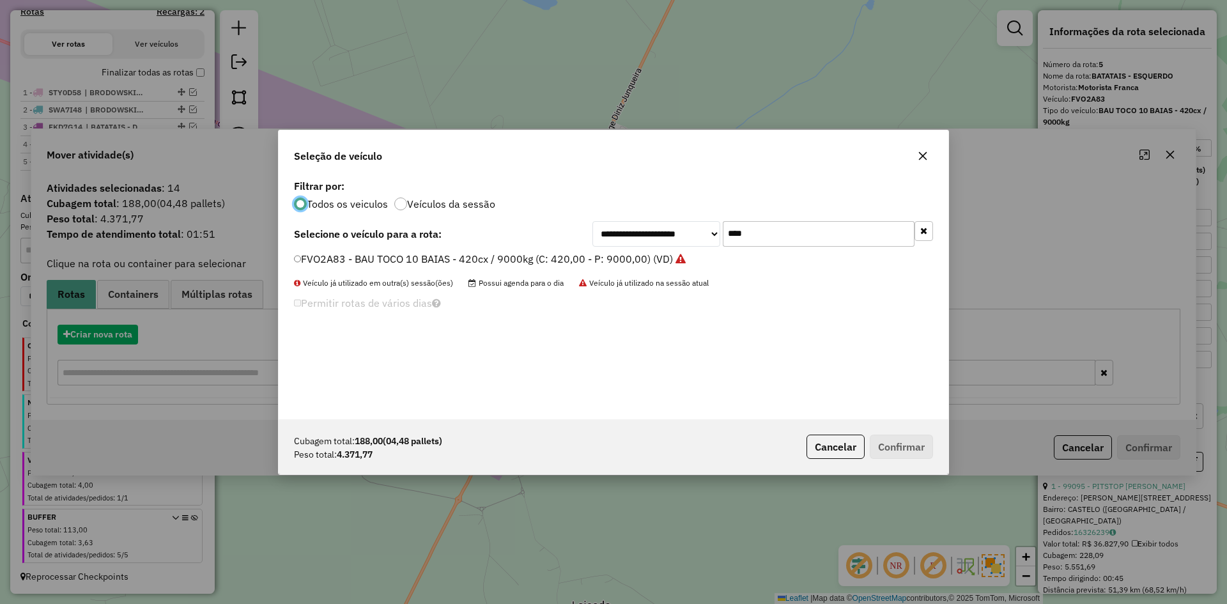
scroll to position [7, 4]
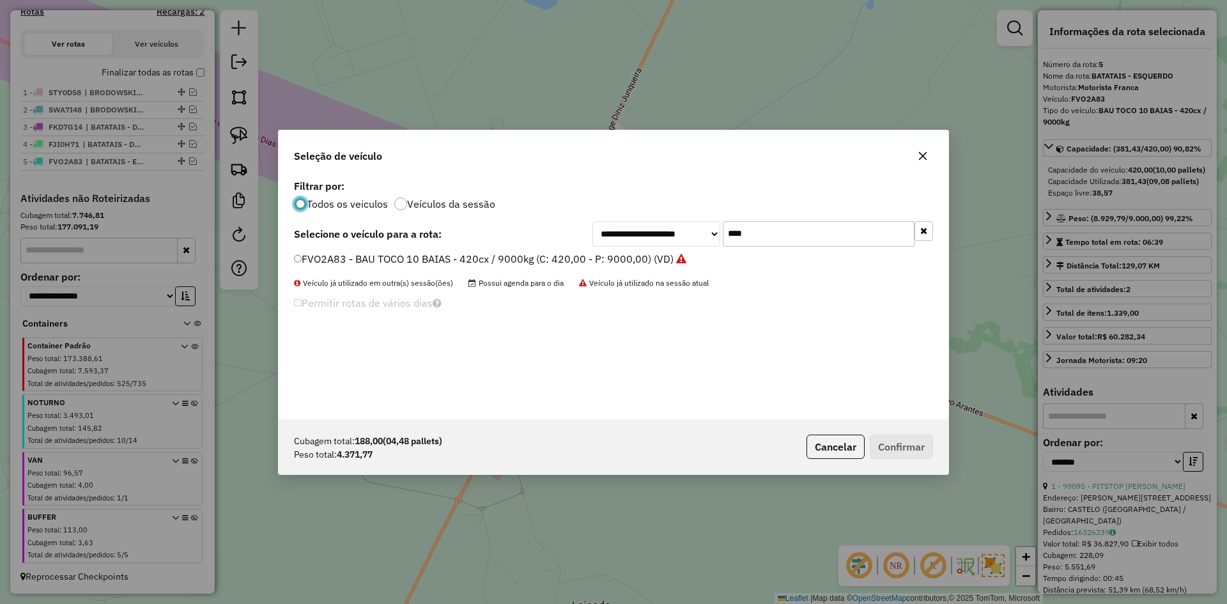
drag, startPoint x: 765, startPoint y: 233, endPoint x: 663, endPoint y: 233, distance: 101.6
click at [663, 233] on div "**********" at bounding box center [763, 234] width 341 height 26
type input "****"
drag, startPoint x: 398, startPoint y: 260, endPoint x: 607, endPoint y: 295, distance: 212.1
click at [399, 260] on label "SUY3I49 - BAU TOCO 10 BAIAS - 420cx / 9000kg (C: 420,00 - P: 9000,00) (VD)" at bounding box center [482, 258] width 377 height 15
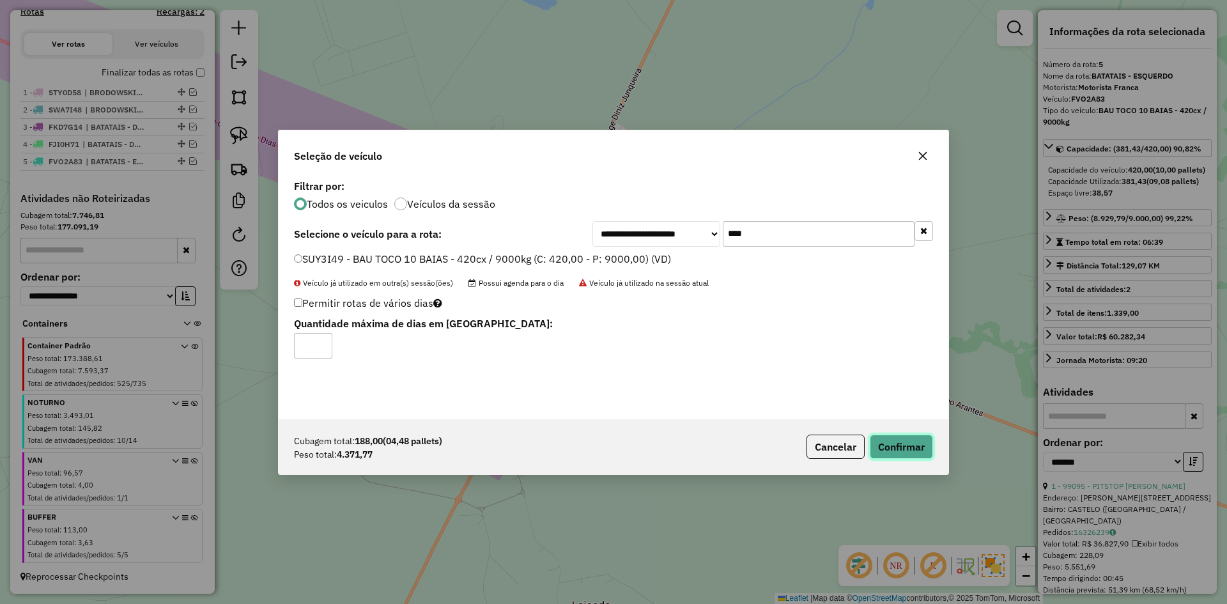
click at [896, 444] on button "Confirmar" at bounding box center [901, 447] width 63 height 24
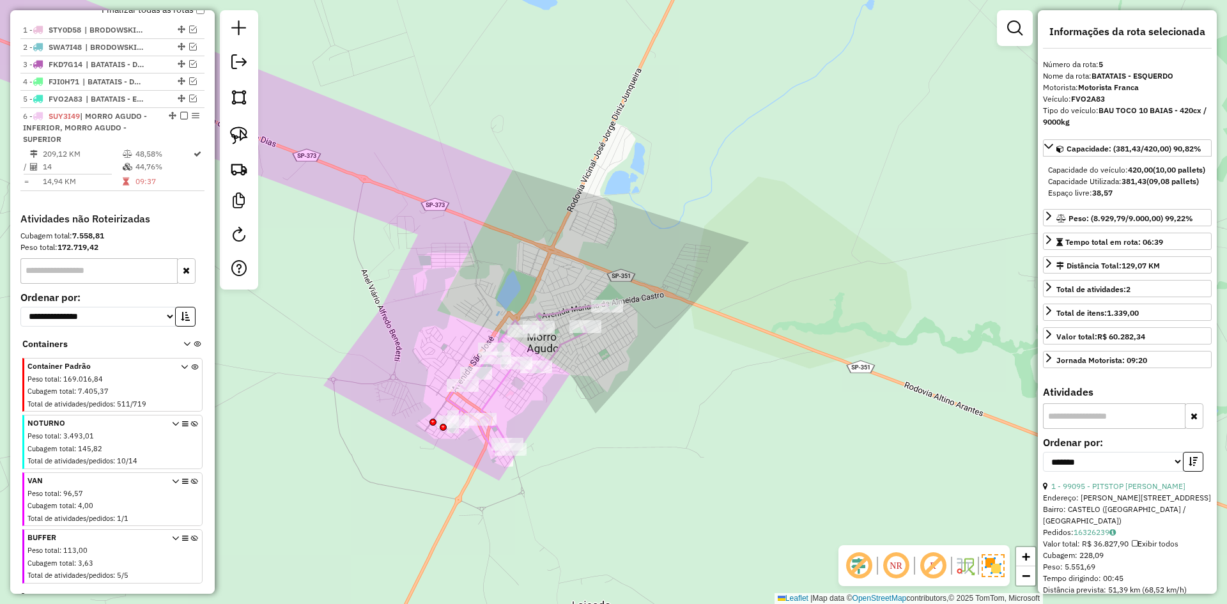
scroll to position [488, 0]
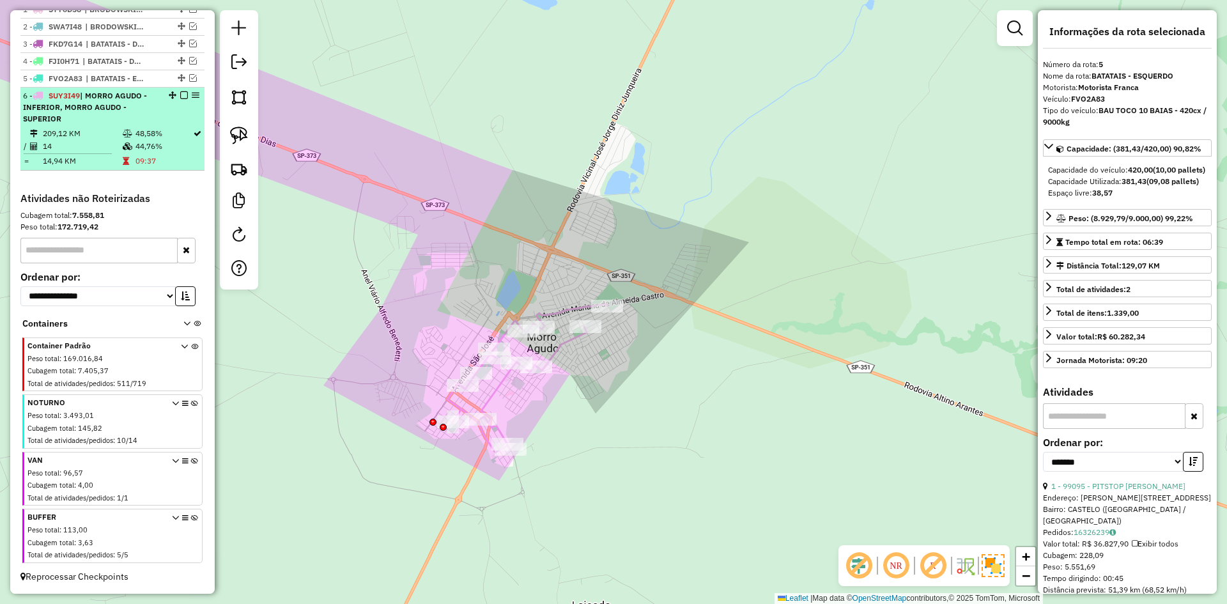
click at [162, 128] on td "48,58%" at bounding box center [164, 133] width 58 height 13
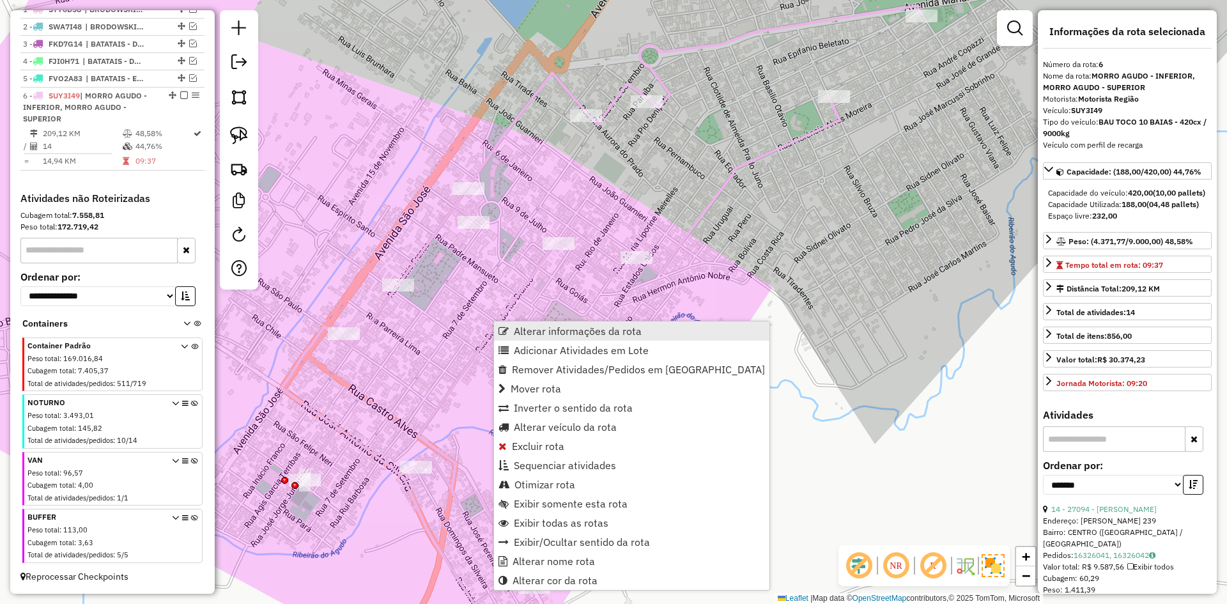
click at [542, 330] on span "Alterar informações da rota" at bounding box center [578, 331] width 128 height 10
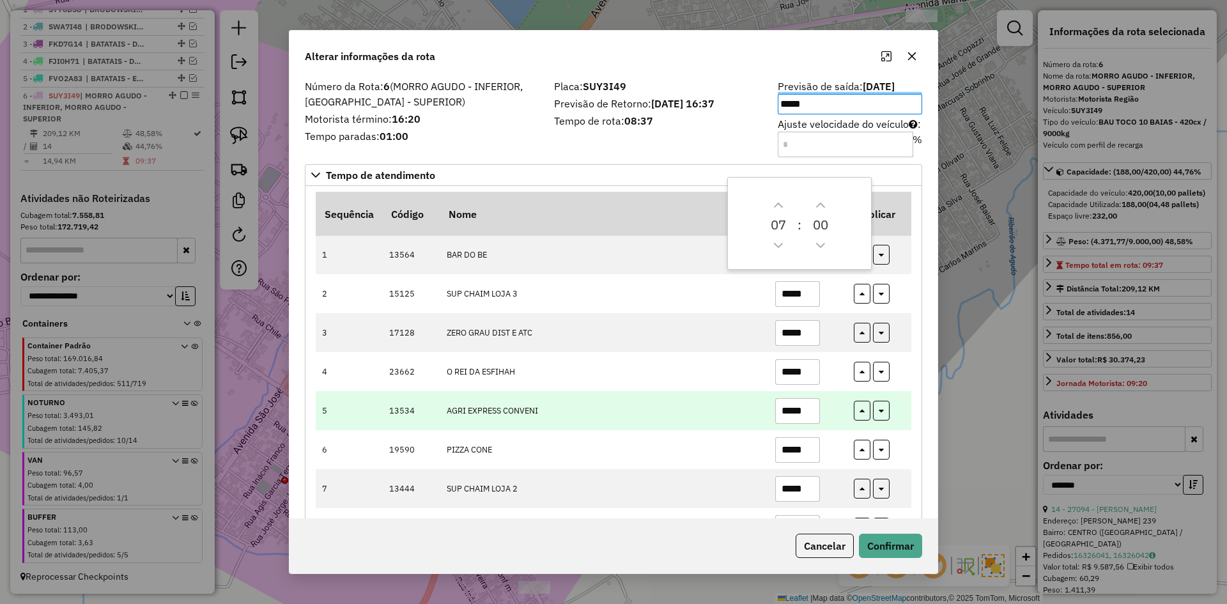
click at [610, 412] on td "AGRI EXPRESS CONVENI" at bounding box center [604, 410] width 329 height 39
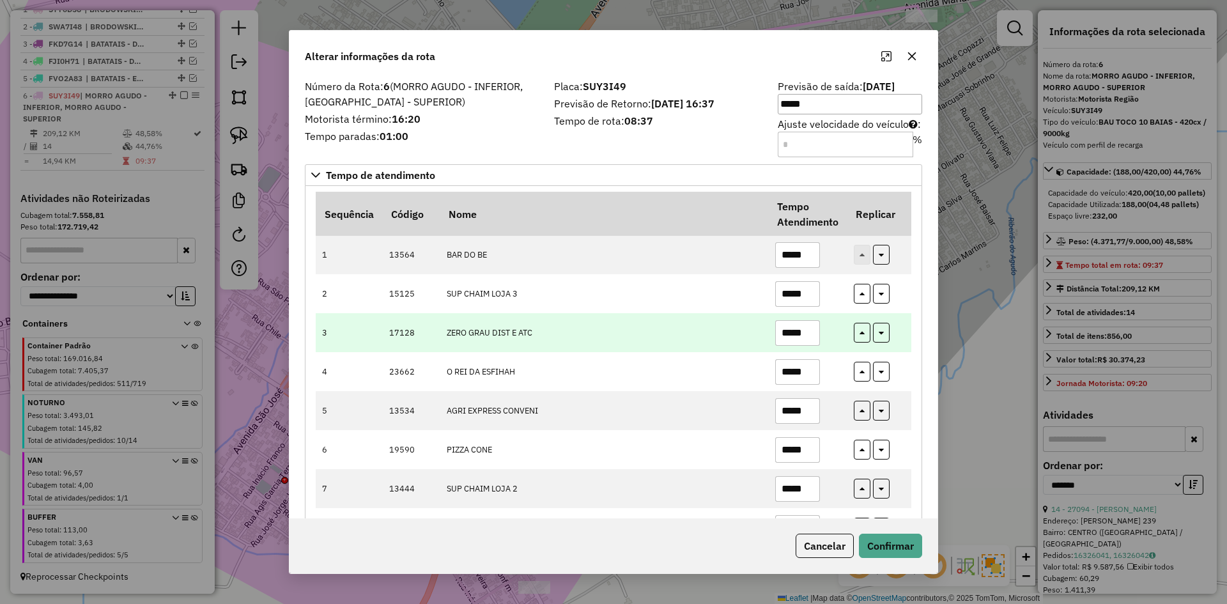
click at [805, 342] on input "*****" at bounding box center [797, 333] width 45 height 26
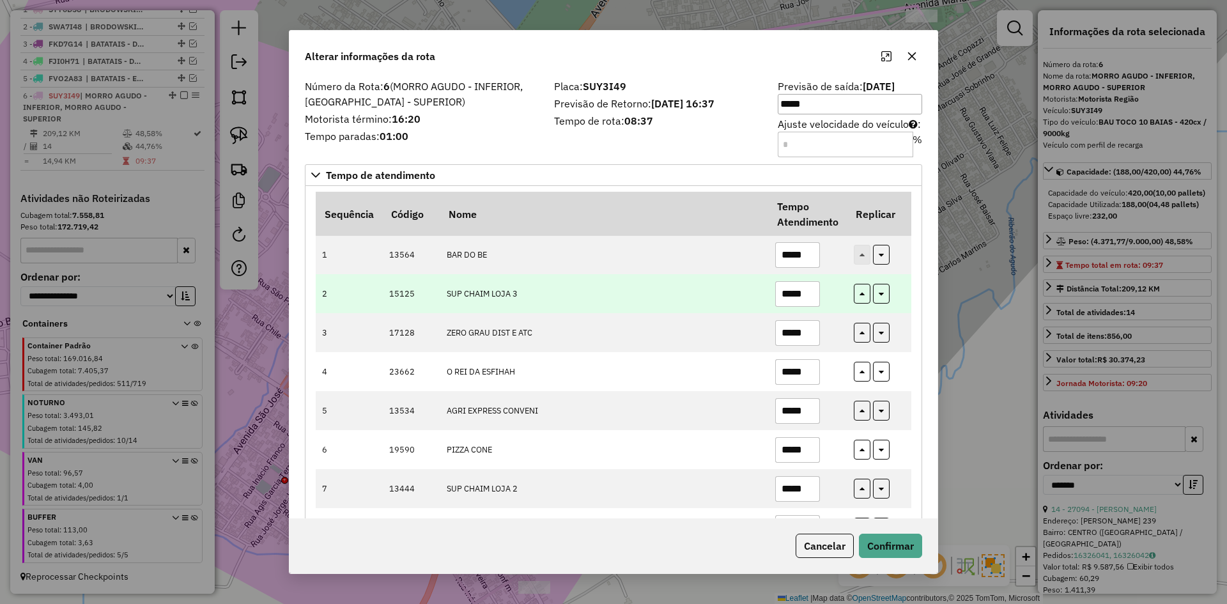
type input "*****"
click at [811, 292] on input "*****" at bounding box center [797, 294] width 45 height 26
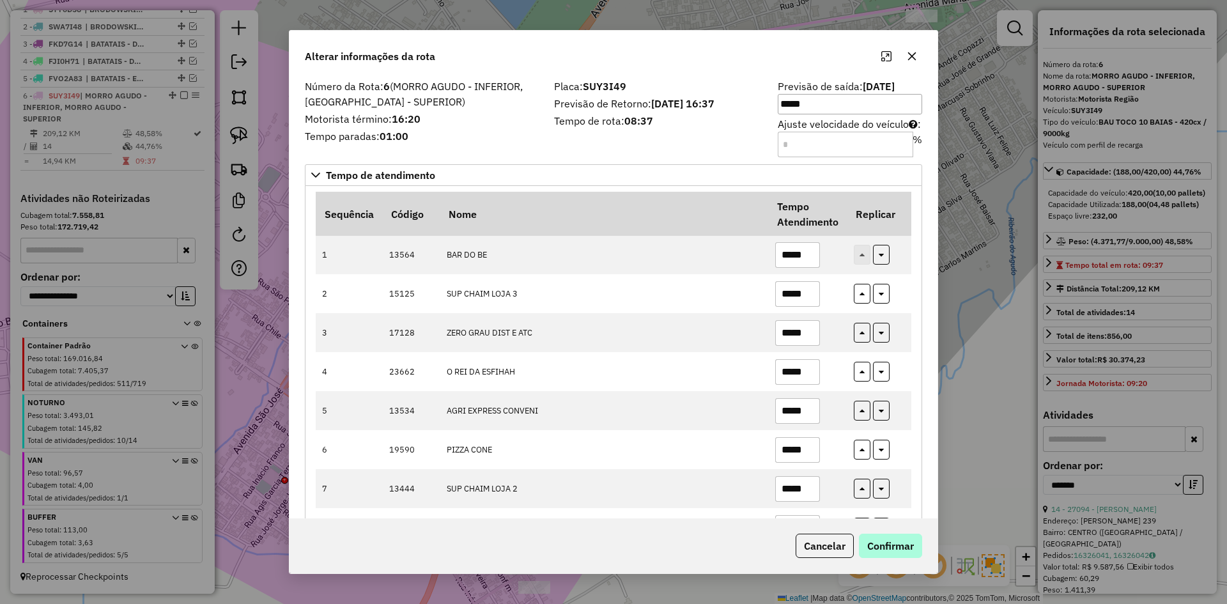
type input "*****"
click at [899, 538] on button "Confirmar" at bounding box center [890, 546] width 63 height 24
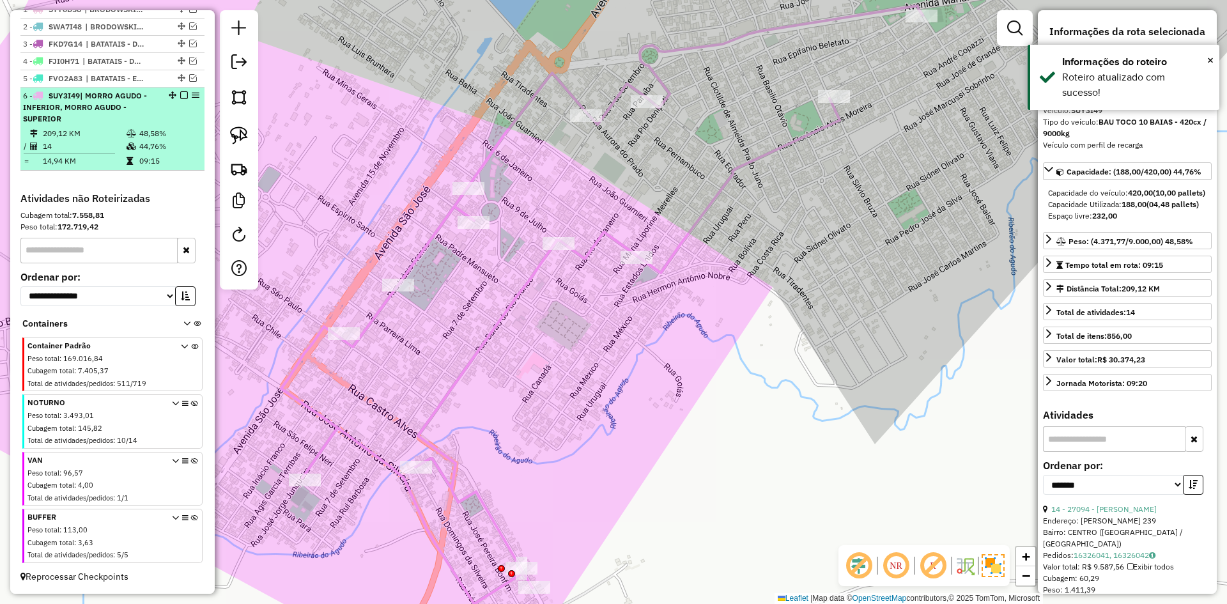
click at [184, 95] on div at bounding box center [180, 95] width 38 height 8
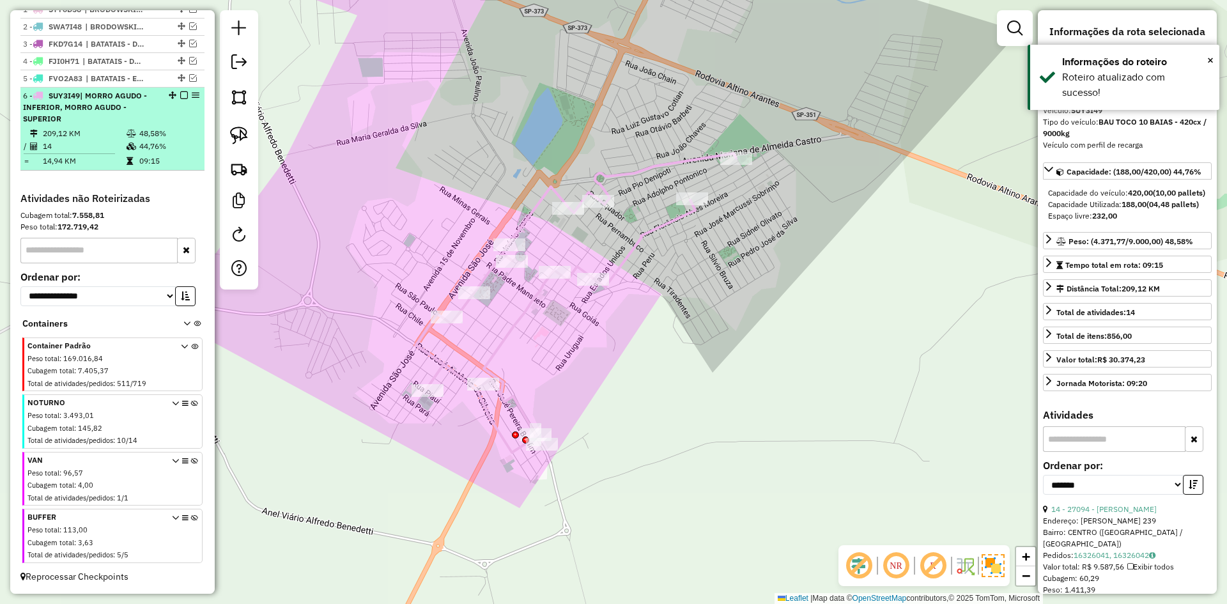
click at [176, 93] on div at bounding box center [180, 95] width 38 height 8
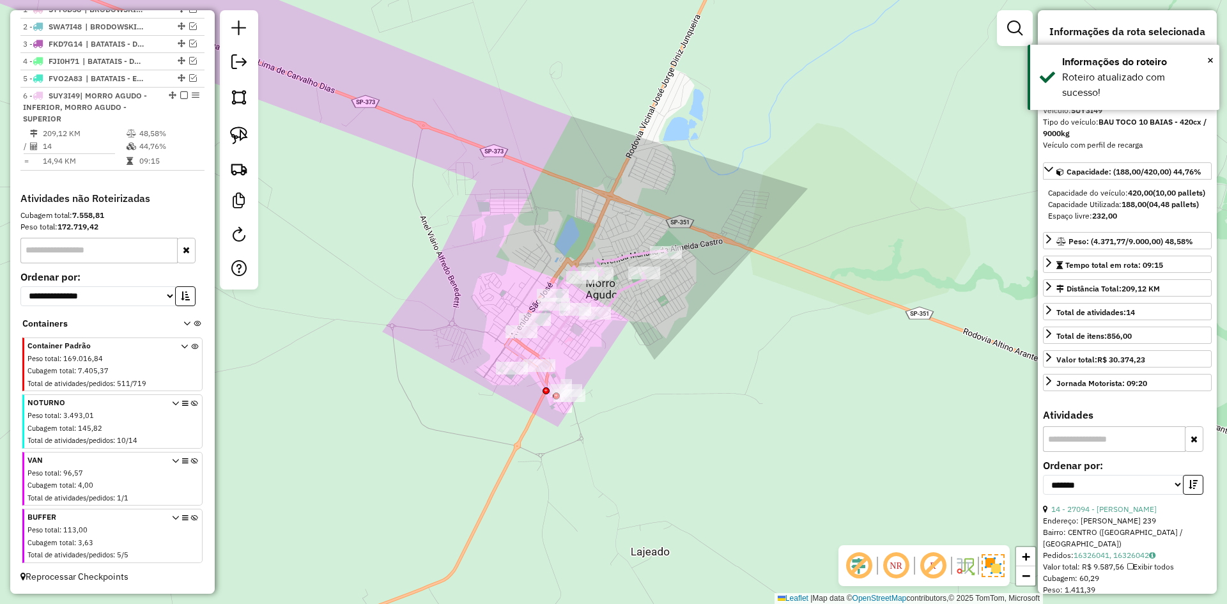
drag, startPoint x: 178, startPoint y: 94, endPoint x: 427, endPoint y: 201, distance: 271.2
click at [180, 94] on em at bounding box center [184, 95] width 8 height 8
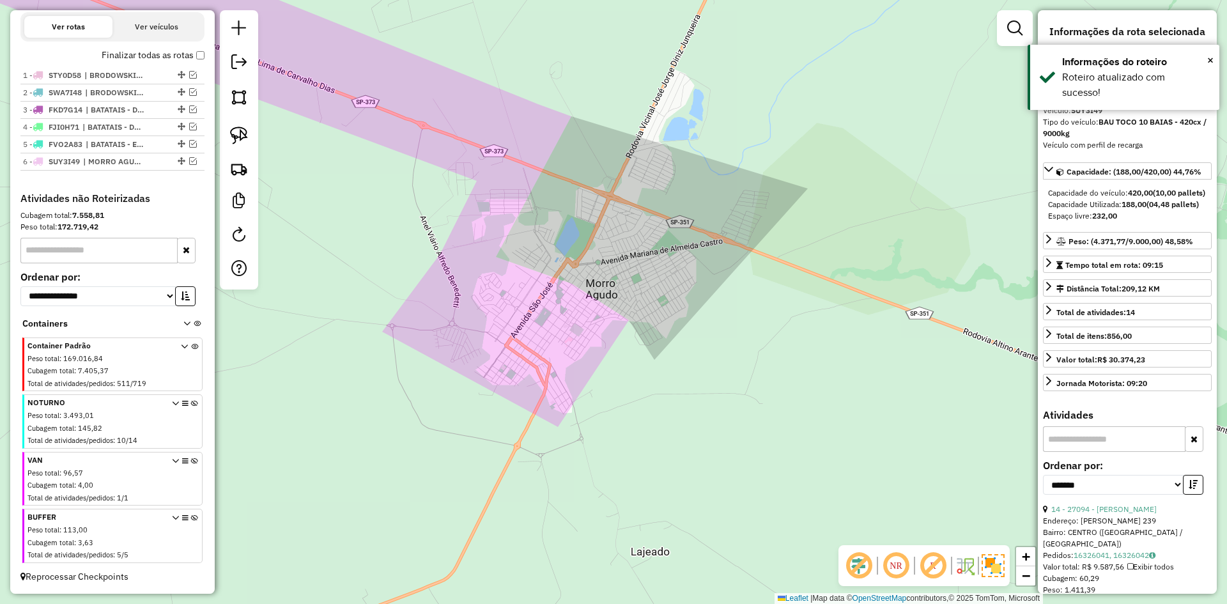
scroll to position [422, 0]
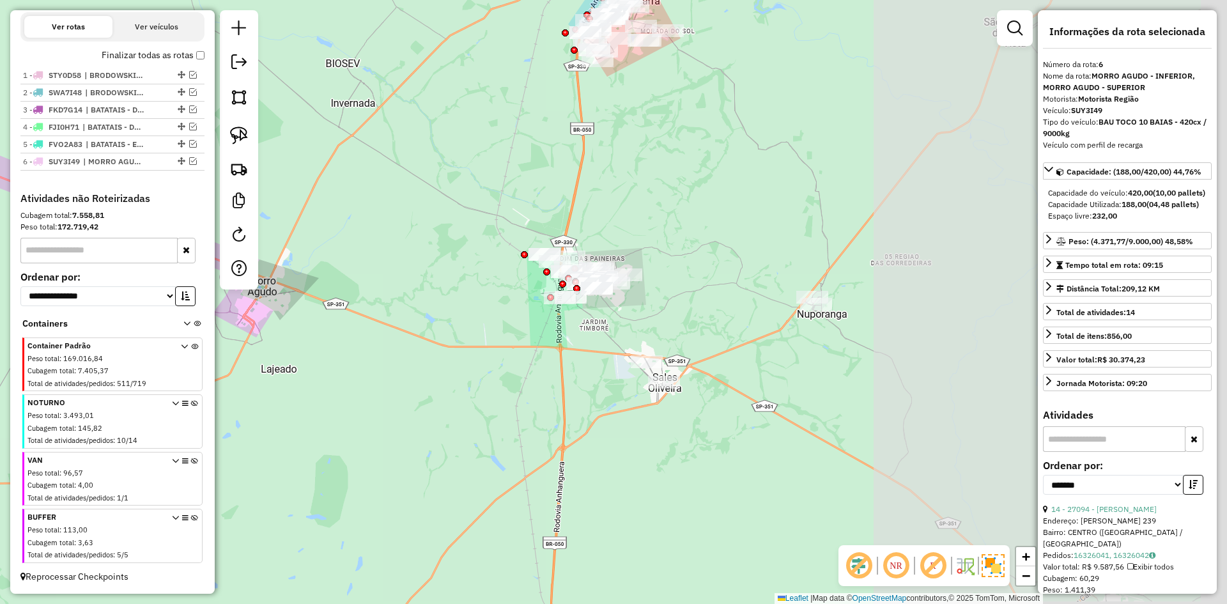
drag, startPoint x: 722, startPoint y: 361, endPoint x: 320, endPoint y: 344, distance: 402.4
click at [320, 344] on div "Janela de atendimento Grade de atendimento Capacidade Transportadoras Veículos …" at bounding box center [613, 302] width 1227 height 604
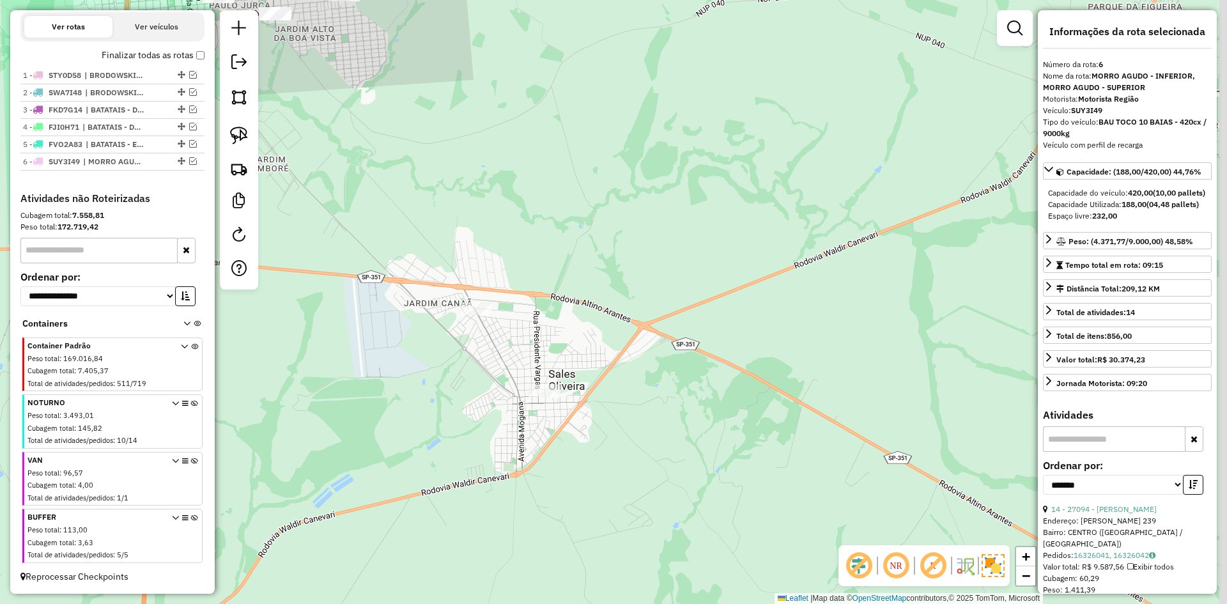
drag, startPoint x: 639, startPoint y: 334, endPoint x: 617, endPoint y: 341, distance: 23.6
click at [609, 359] on div "Janela de atendimento Grade de atendimento Capacidade Transportadoras Veículos …" at bounding box center [613, 302] width 1227 height 604
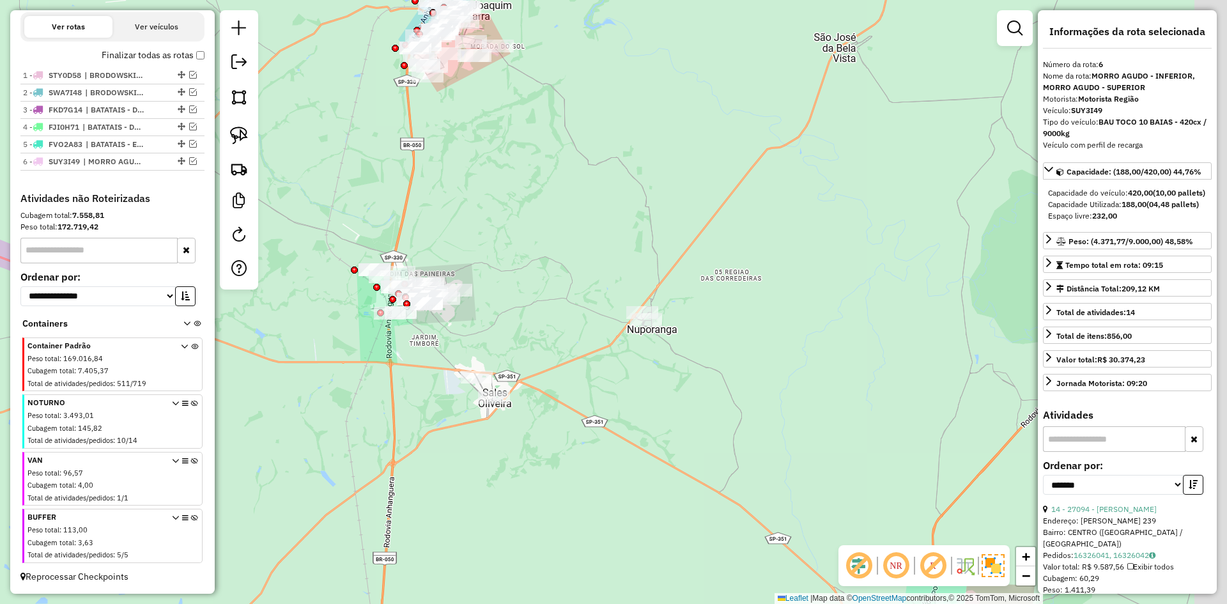
drag, startPoint x: 690, startPoint y: 374, endPoint x: 545, endPoint y: 423, distance: 152.6
click at [545, 423] on div "Janela de atendimento Grade de atendimento Capacidade Transportadoras Veículos …" at bounding box center [613, 302] width 1227 height 604
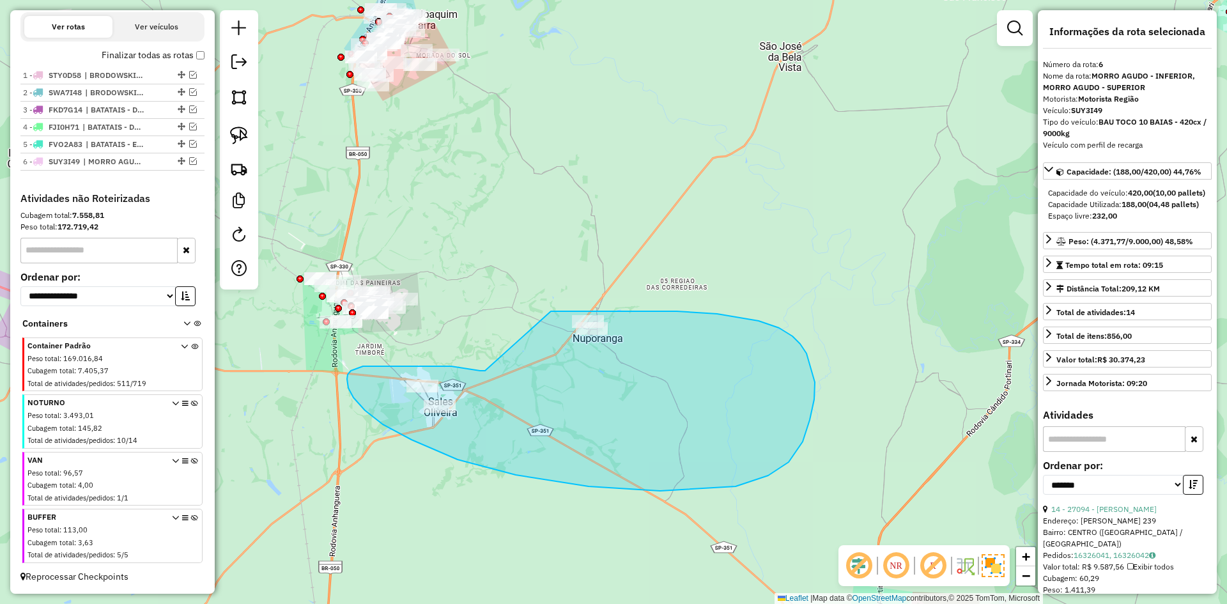
drag, startPoint x: 485, startPoint y: 371, endPoint x: 551, endPoint y: 311, distance: 88.7
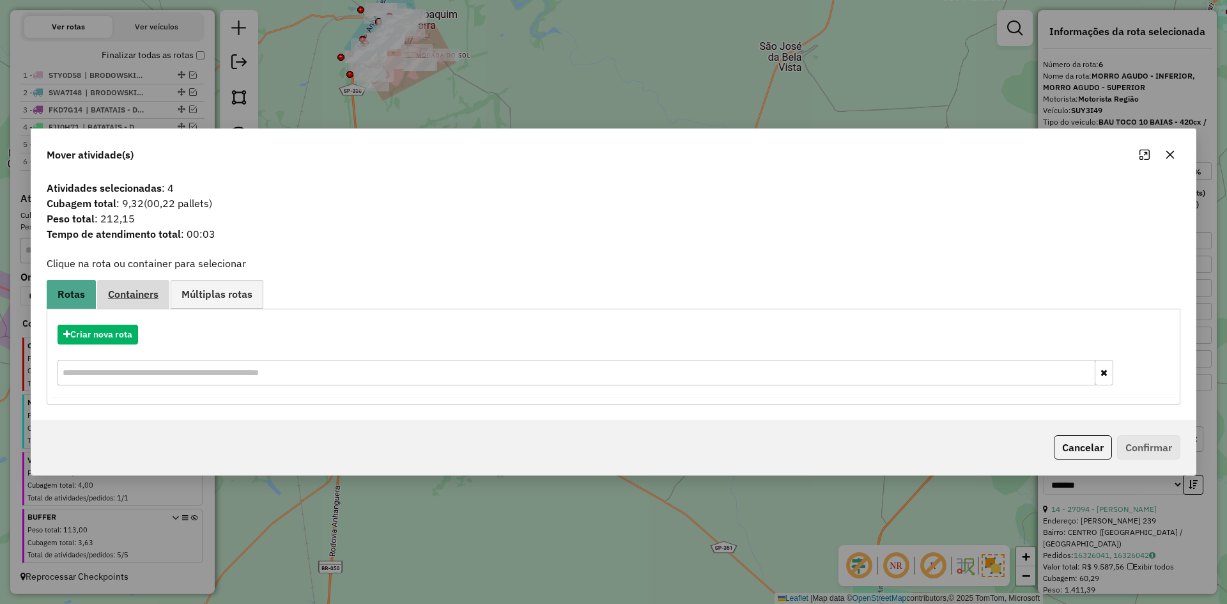
click at [125, 293] on span "Containers" at bounding box center [133, 294] width 50 height 10
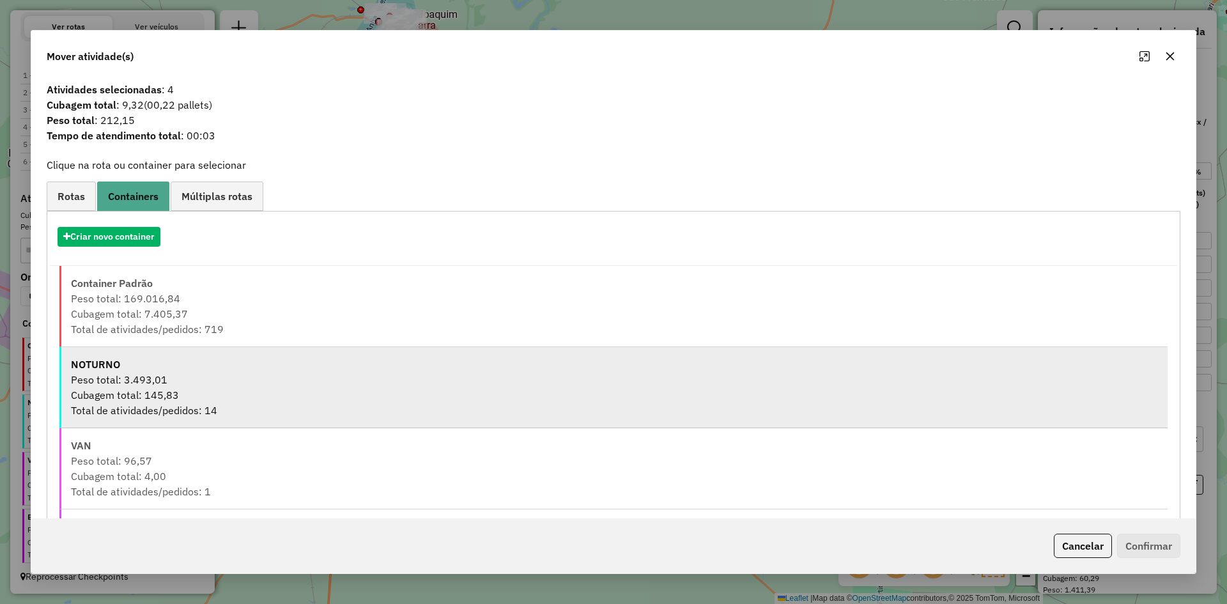
scroll to position [69, 0]
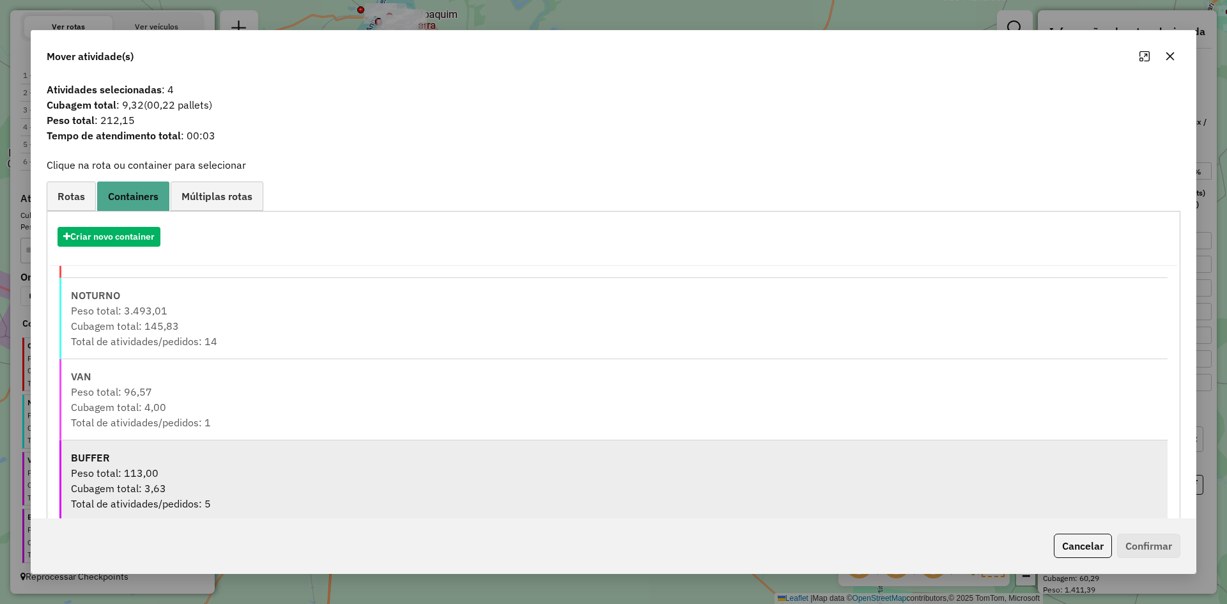
click at [185, 481] on div "Cubagem total: 3,63" at bounding box center [614, 488] width 1087 height 15
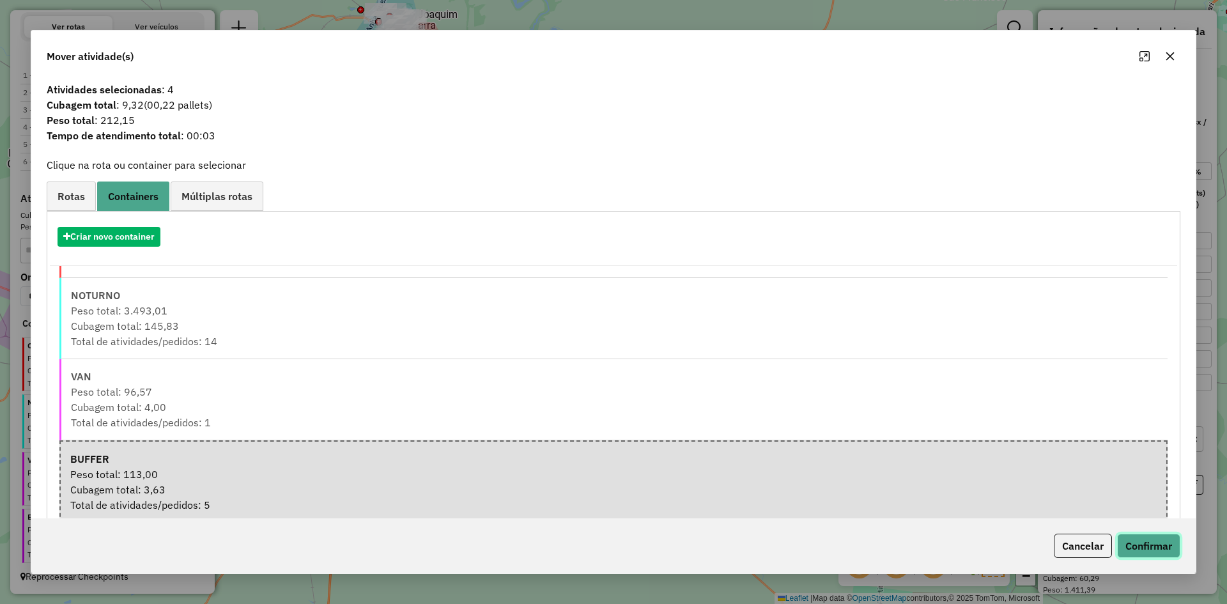
click at [1153, 534] on button "Confirmar" at bounding box center [1148, 546] width 63 height 24
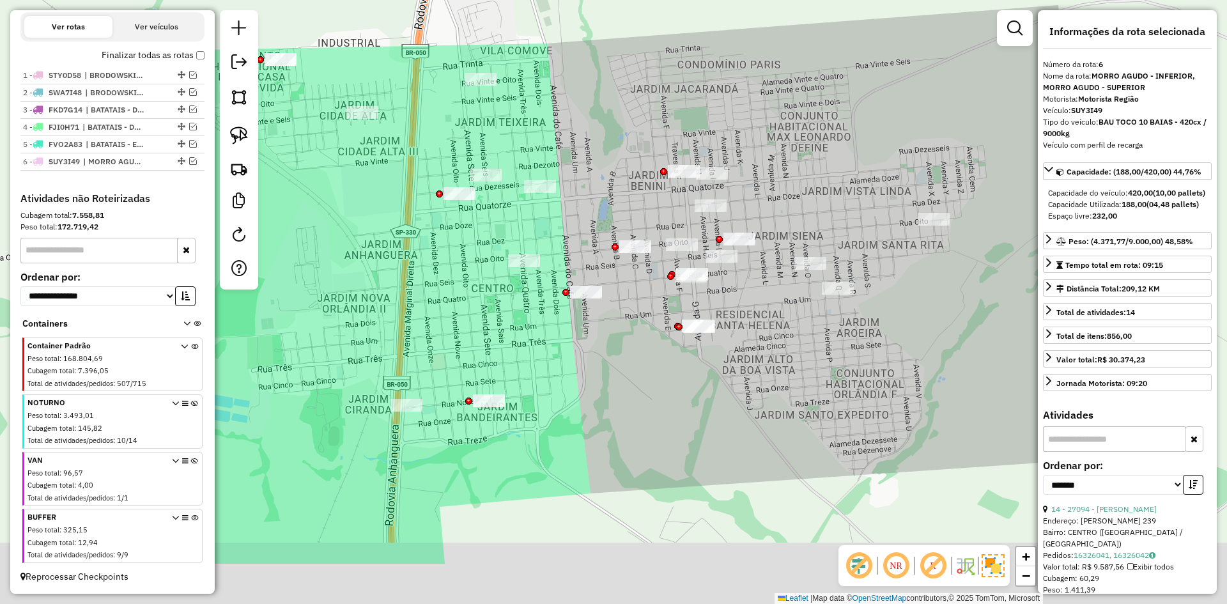
drag, startPoint x: 462, startPoint y: 338, endPoint x: 638, endPoint y: 200, distance: 223.5
click at [635, 199] on div "Janela de atendimento Grade de atendimento Capacidade Transportadoras Veículos …" at bounding box center [613, 302] width 1227 height 604
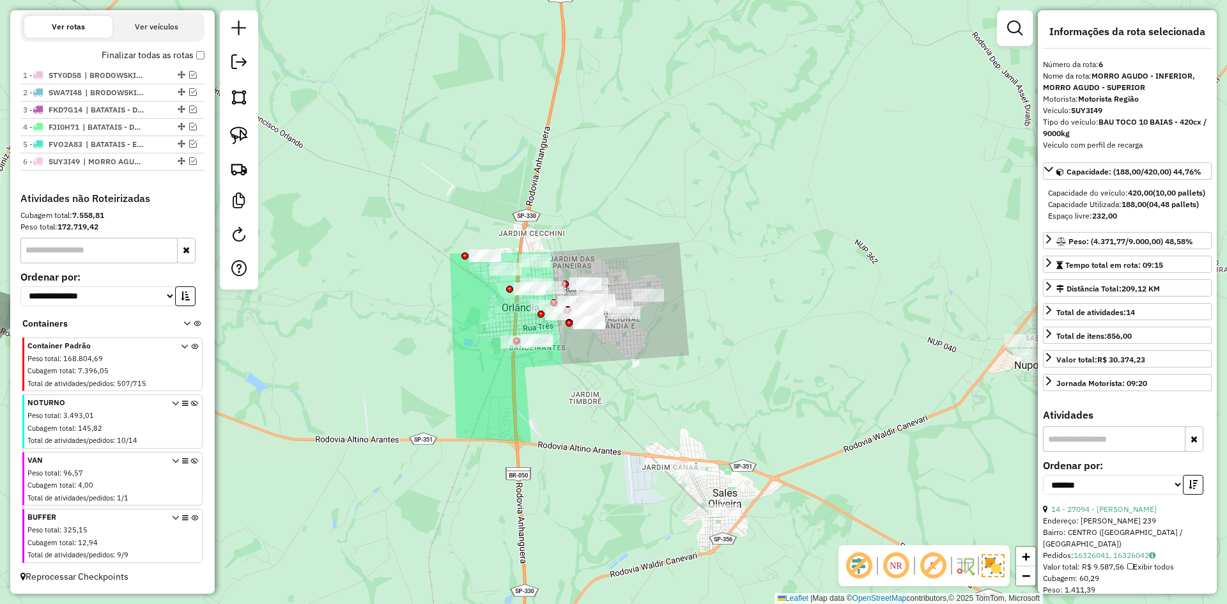
drag, startPoint x: 607, startPoint y: 352, endPoint x: 557, endPoint y: 410, distance: 77.1
click at [557, 410] on div "Janela de atendimento Grade de atendimento Capacidade Transportadoras Veículos …" at bounding box center [613, 302] width 1227 height 604
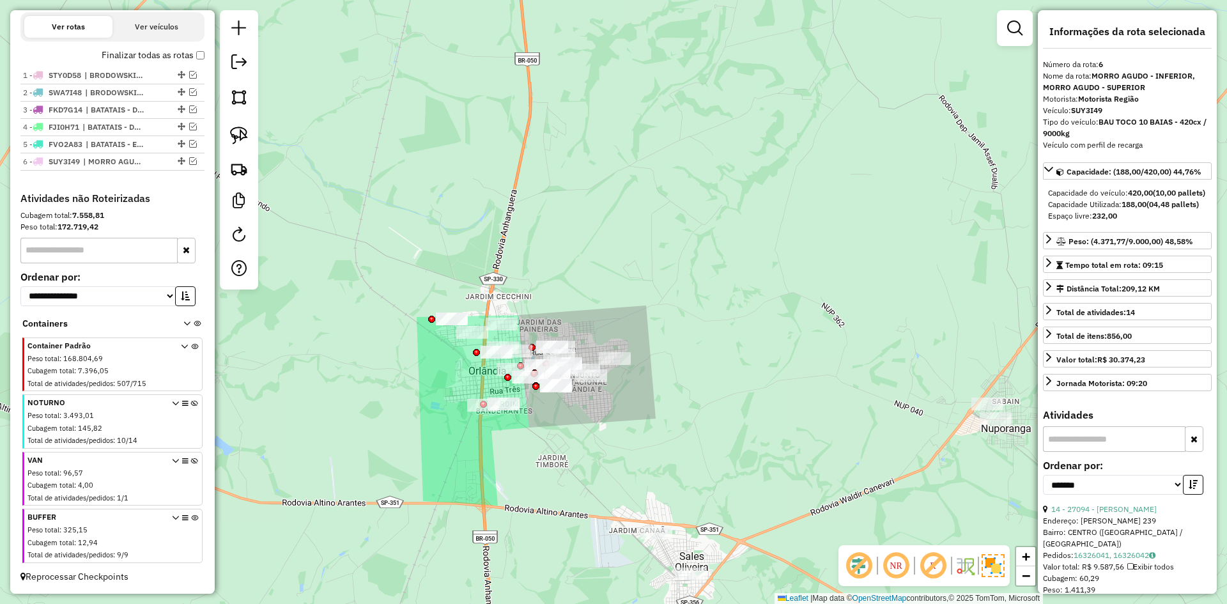
drag, startPoint x: 539, startPoint y: 449, endPoint x: 525, endPoint y: 481, distance: 35.5
click at [525, 481] on div "Janela de atendimento Grade de atendimento Capacidade Transportadoras Veículos …" at bounding box center [613, 302] width 1227 height 604
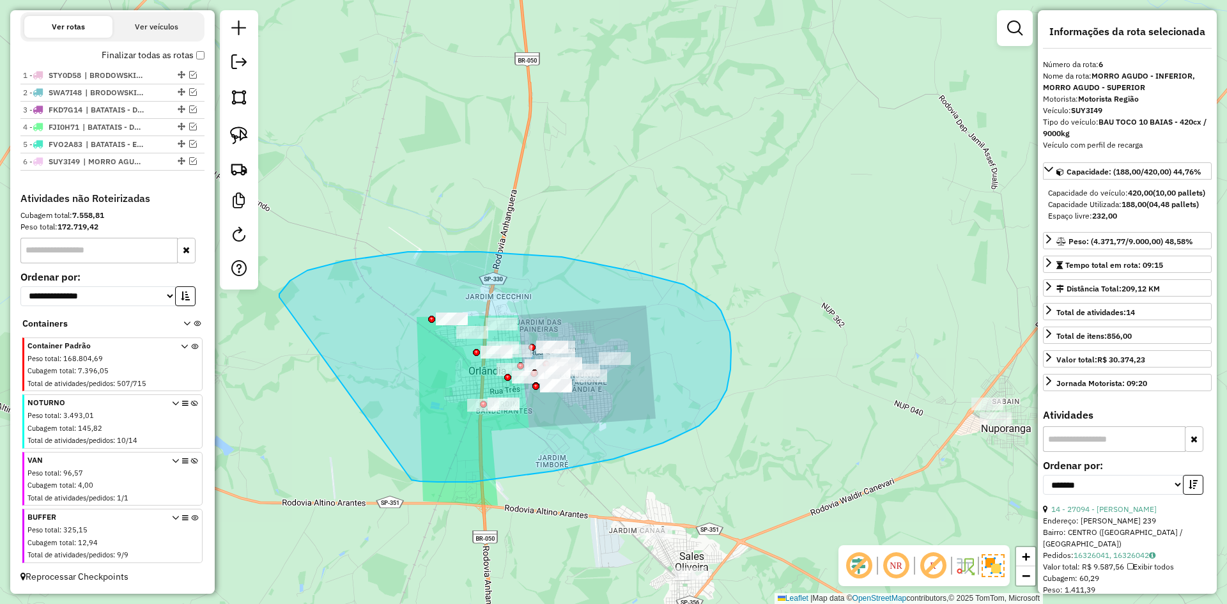
drag, startPoint x: 614, startPoint y: 459, endPoint x: 280, endPoint y: 297, distance: 370.8
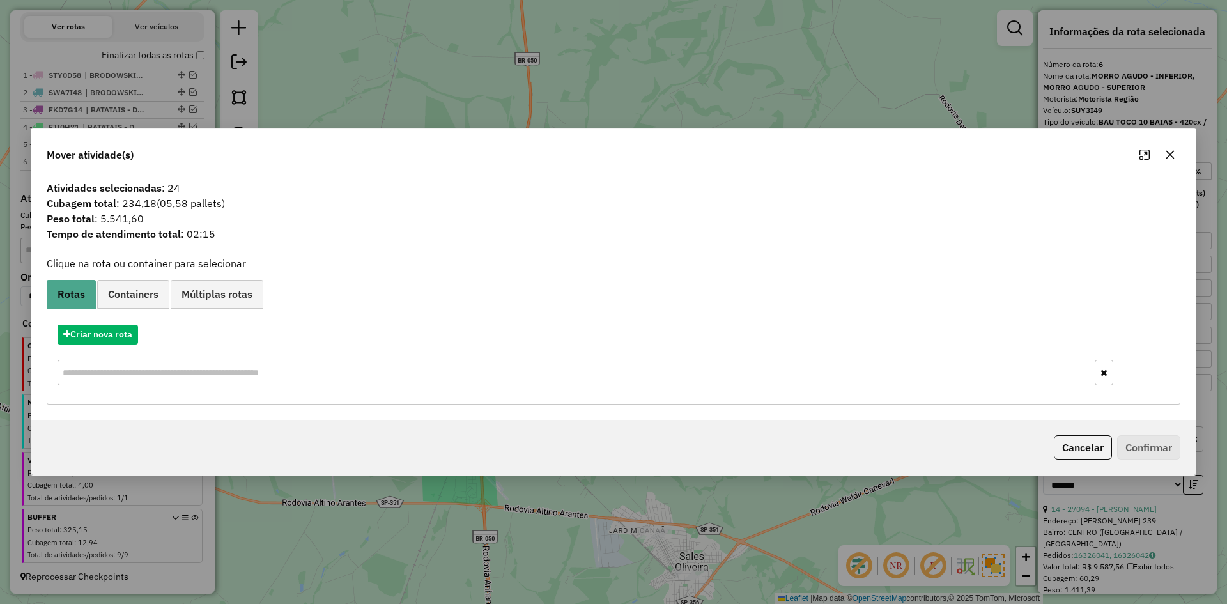
click at [96, 345] on div "Criar nova rota" at bounding box center [613, 356] width 1127 height 83
drag, startPoint x: 83, startPoint y: 337, endPoint x: 100, endPoint y: 336, distance: 16.7
click at [100, 336] on button "Criar nova rota" at bounding box center [98, 335] width 81 height 20
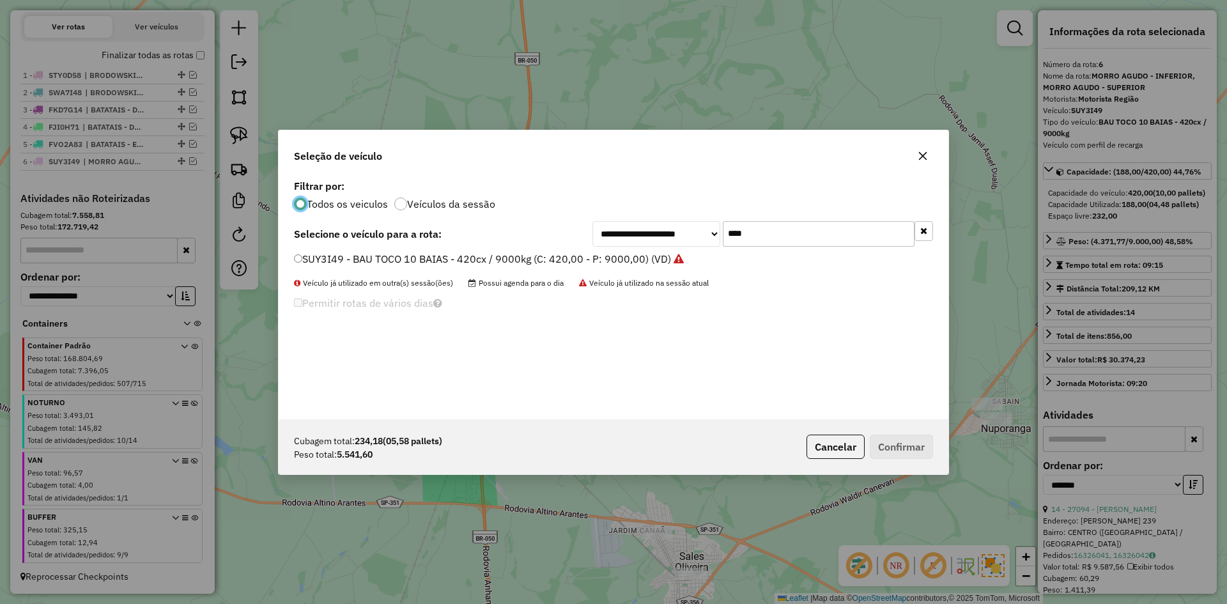
scroll to position [7, 4]
drag, startPoint x: 789, startPoint y: 236, endPoint x: 674, endPoint y: 238, distance: 115.7
click at [674, 238] on div "**********" at bounding box center [763, 234] width 341 height 26
type input "****"
drag, startPoint x: 515, startPoint y: 259, endPoint x: 534, endPoint y: 267, distance: 21.2
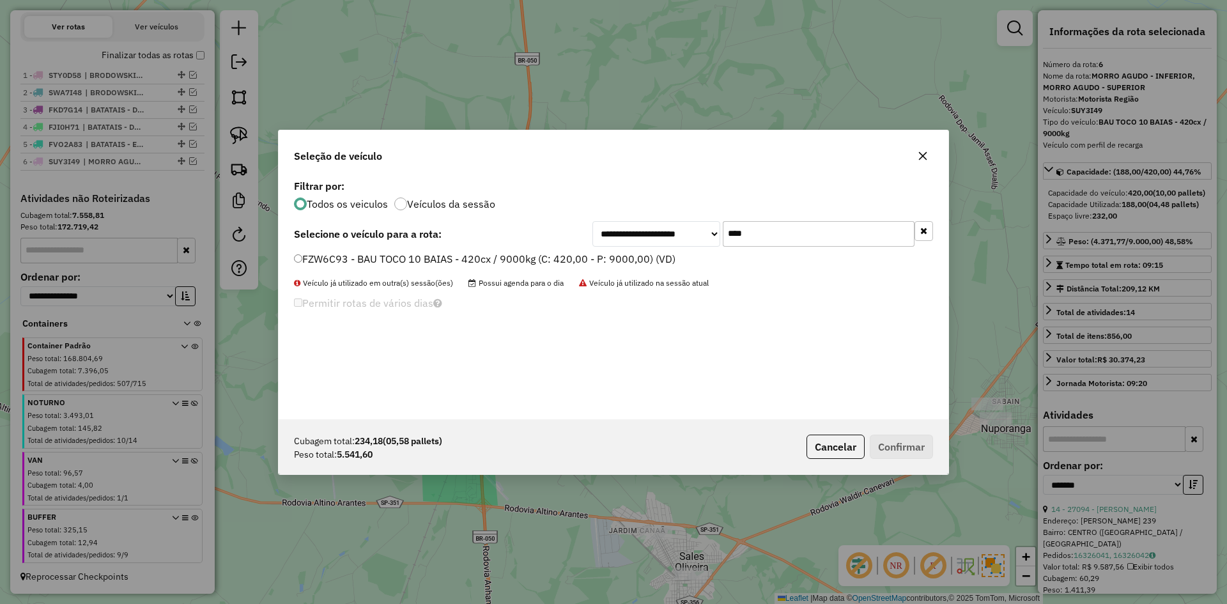
click at [515, 259] on label "FZW6C93 - BAU TOCO 10 BAIAS - 420cx / 9000kg (C: 420,00 - P: 9000,00) (VD)" at bounding box center [485, 258] width 382 height 15
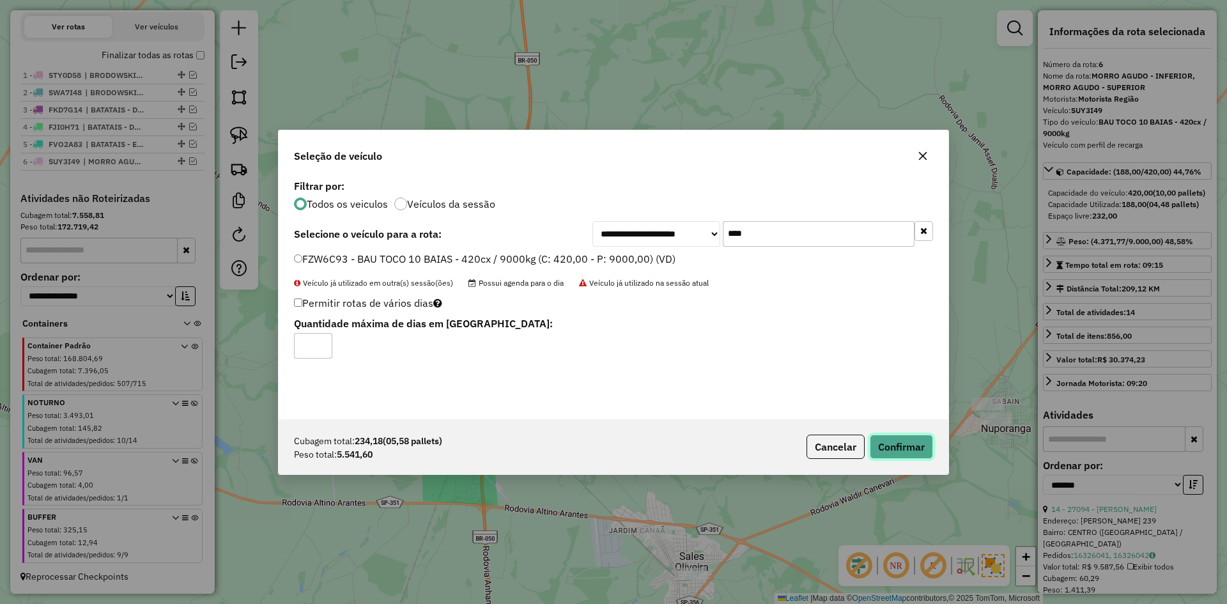
click at [910, 445] on button "Confirmar" at bounding box center [901, 447] width 63 height 24
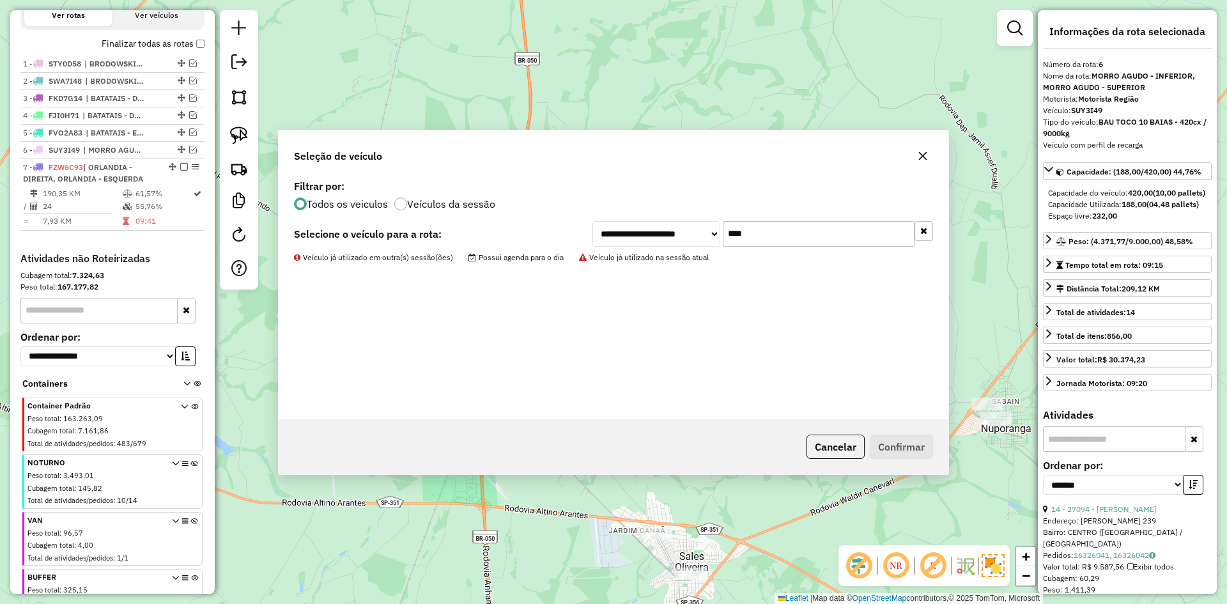
scroll to position [494, 0]
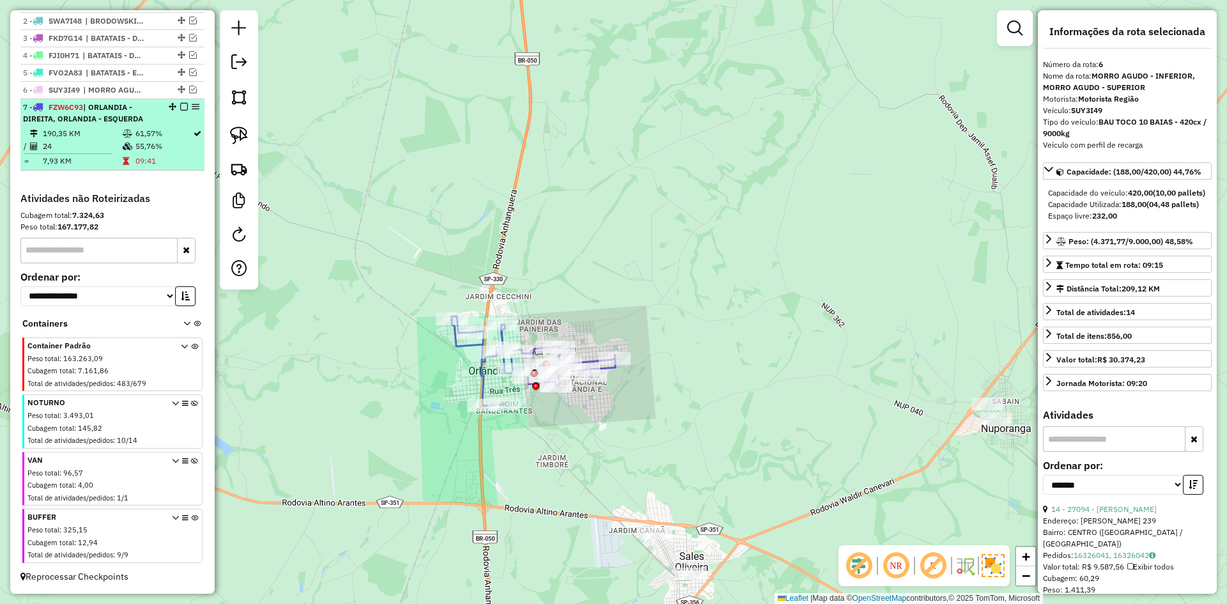
click at [166, 122] on div "7 - FZW6C93 | ORLANDIA - DIREITA, ORLANDIA - ESQUERDA" at bounding box center [112, 113] width 179 height 23
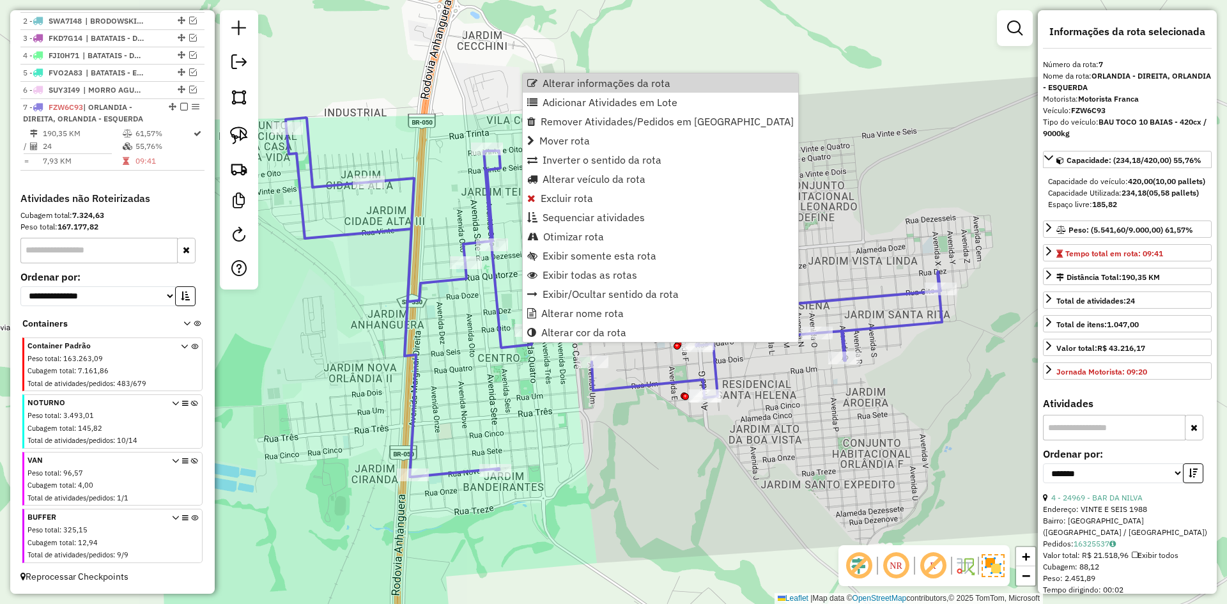
click at [562, 70] on div "Janela de atendimento Grade de atendimento Capacidade Transportadoras Veículos …" at bounding box center [613, 302] width 1227 height 604
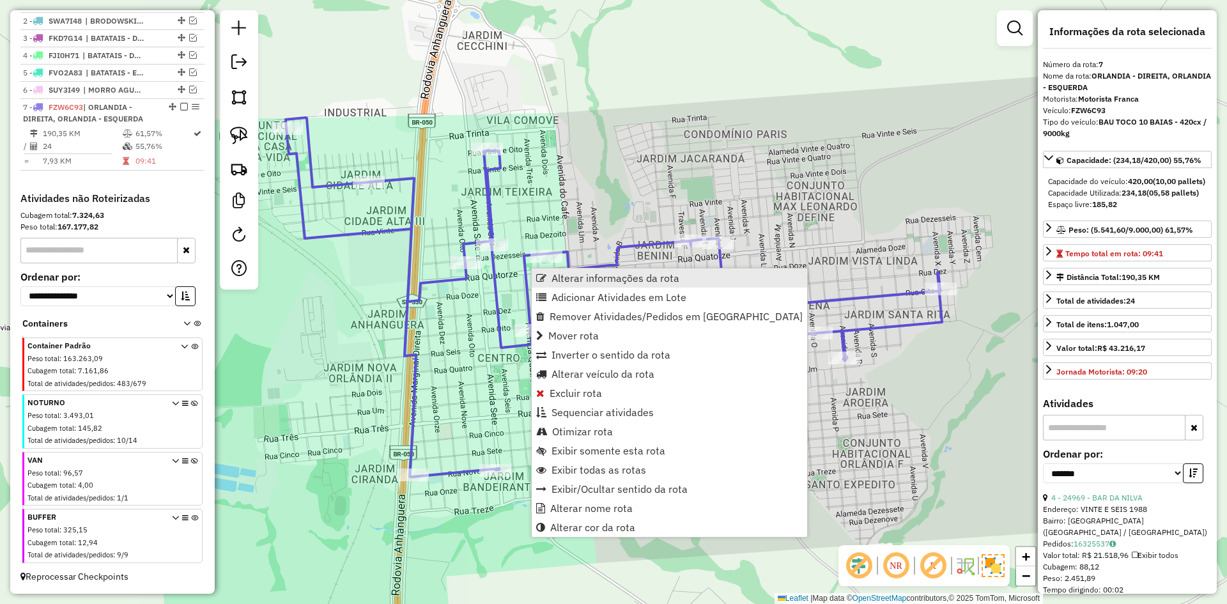
click at [580, 276] on span "Alterar informações da rota" at bounding box center [616, 278] width 128 height 10
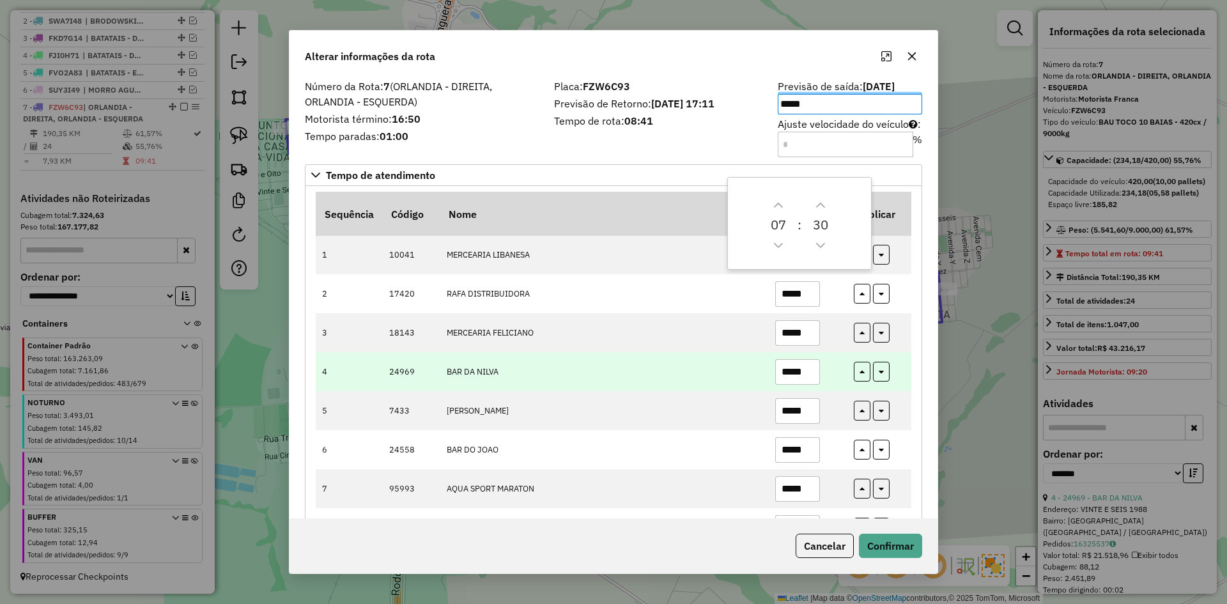
click at [807, 366] on input "*****" at bounding box center [797, 372] width 45 height 26
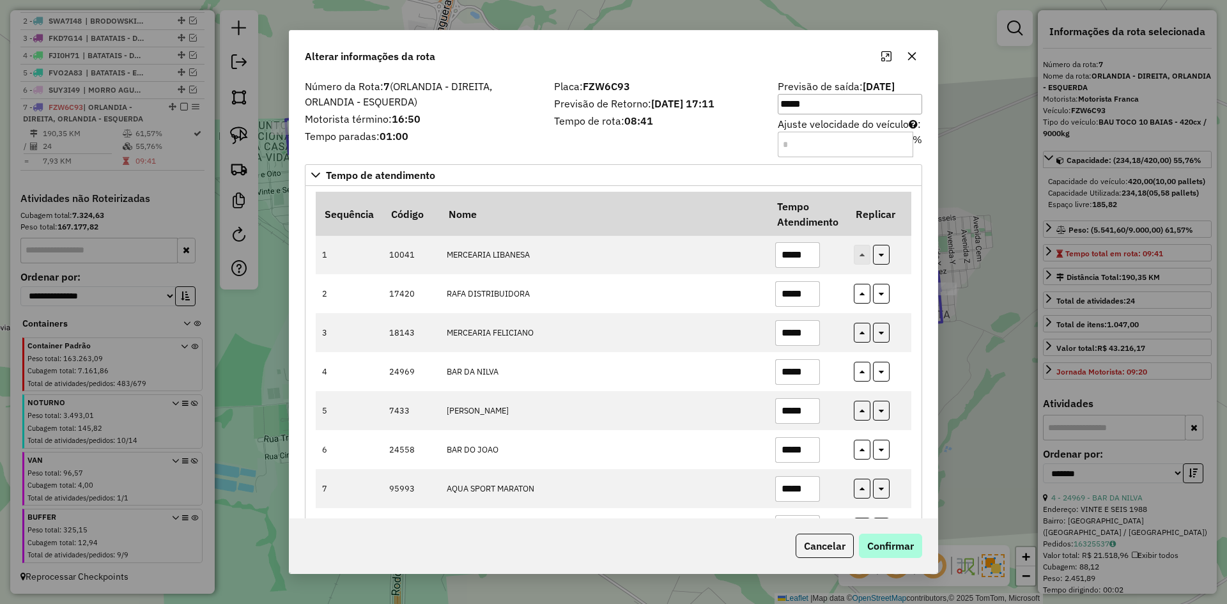
type input "*****"
click at [890, 548] on button "Confirmar" at bounding box center [890, 546] width 63 height 24
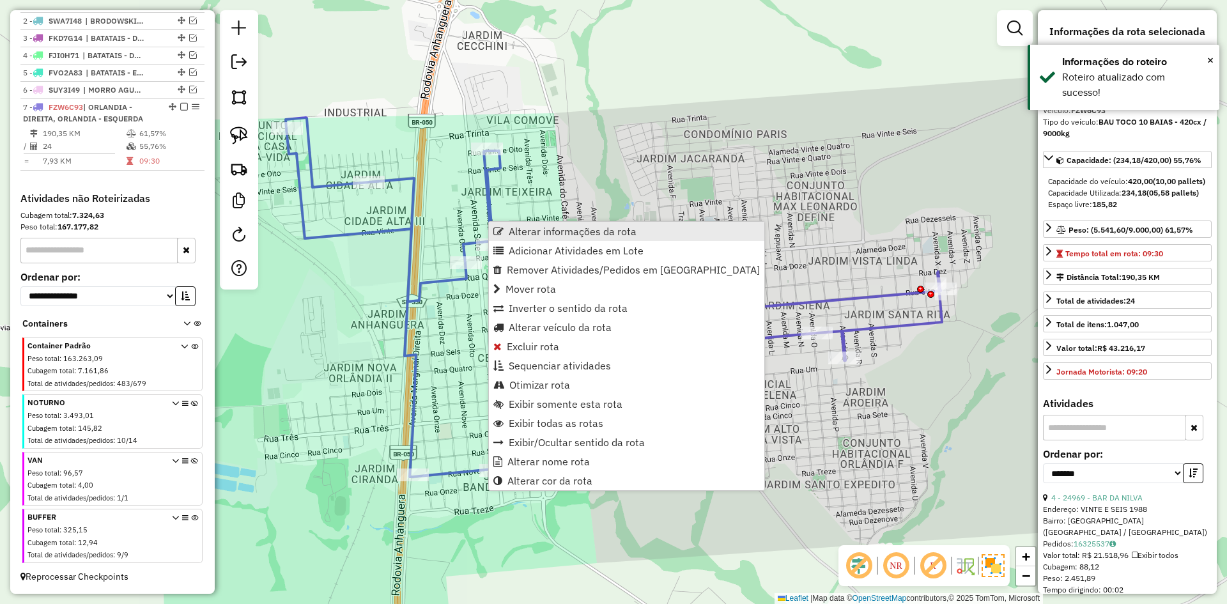
click at [525, 231] on span "Alterar informações da rota" at bounding box center [573, 231] width 128 height 10
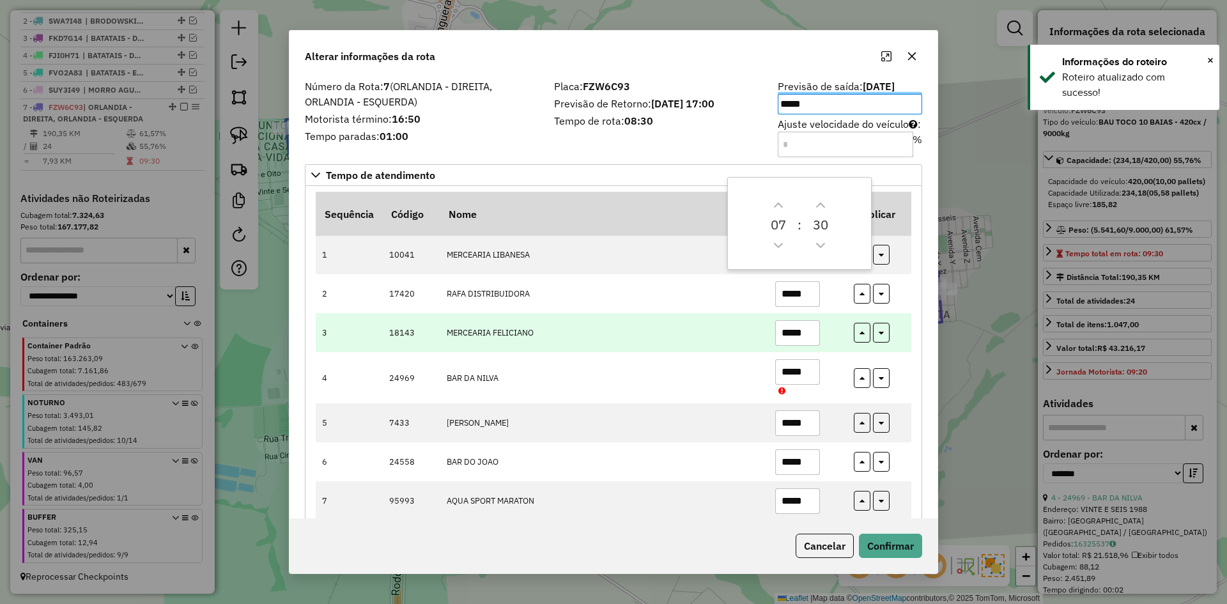
click at [811, 334] on input "*****" at bounding box center [797, 333] width 45 height 26
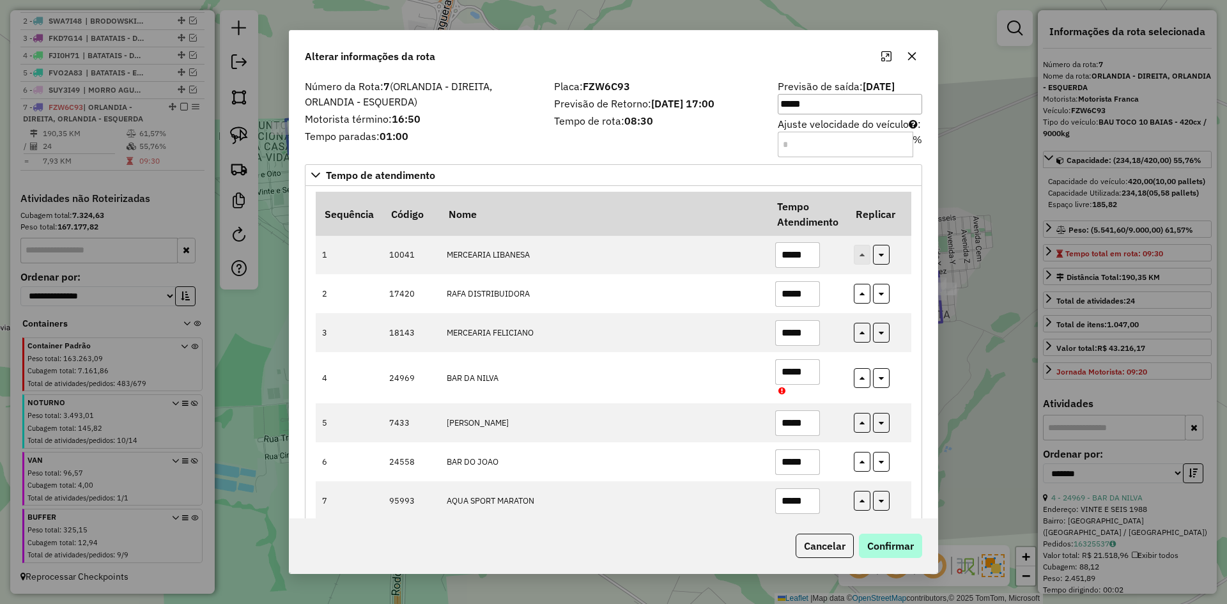
type input "*****"
click at [887, 549] on button "Confirmar" at bounding box center [890, 546] width 63 height 24
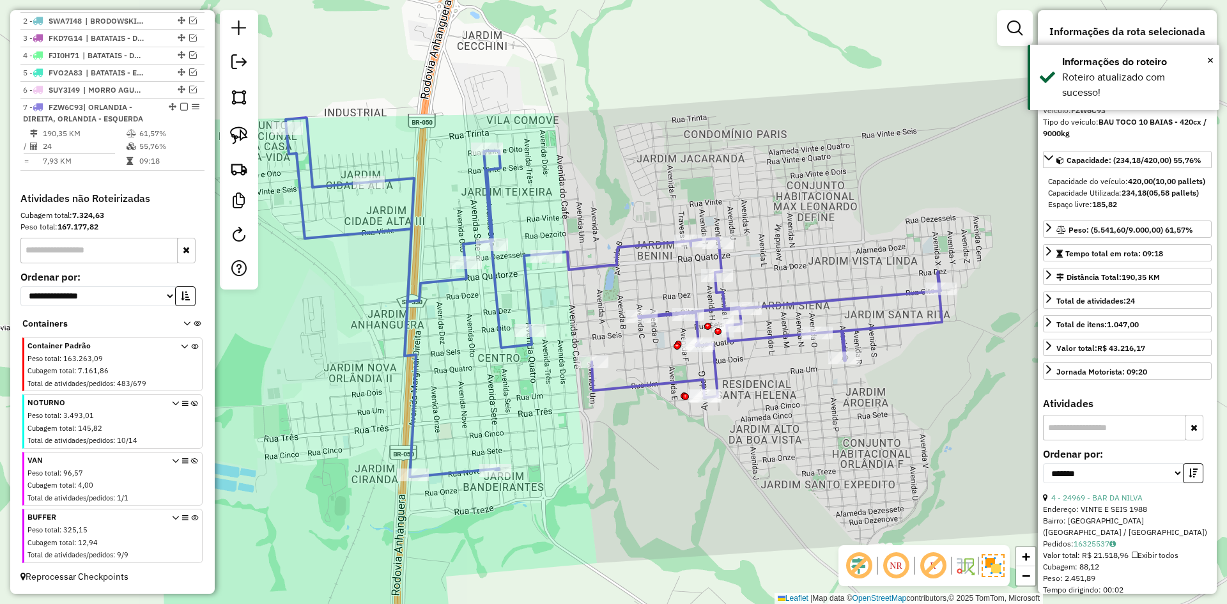
drag, startPoint x: 180, startPoint y: 108, endPoint x: 491, endPoint y: 289, distance: 359.5
click at [182, 107] on em at bounding box center [184, 107] width 8 height 8
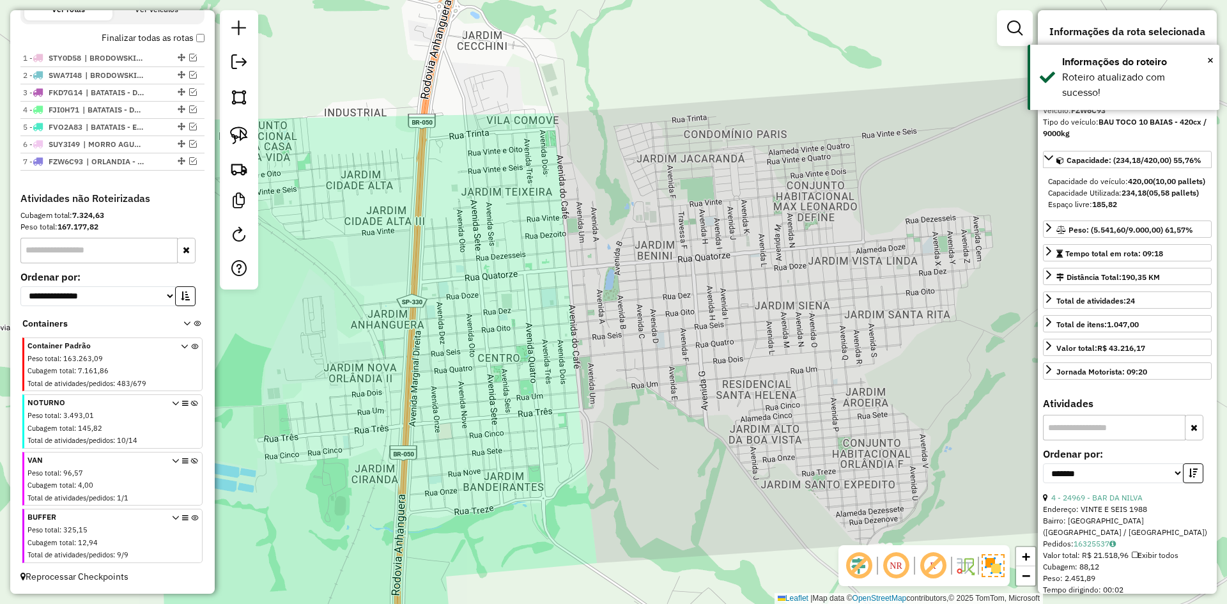
scroll to position [440, 0]
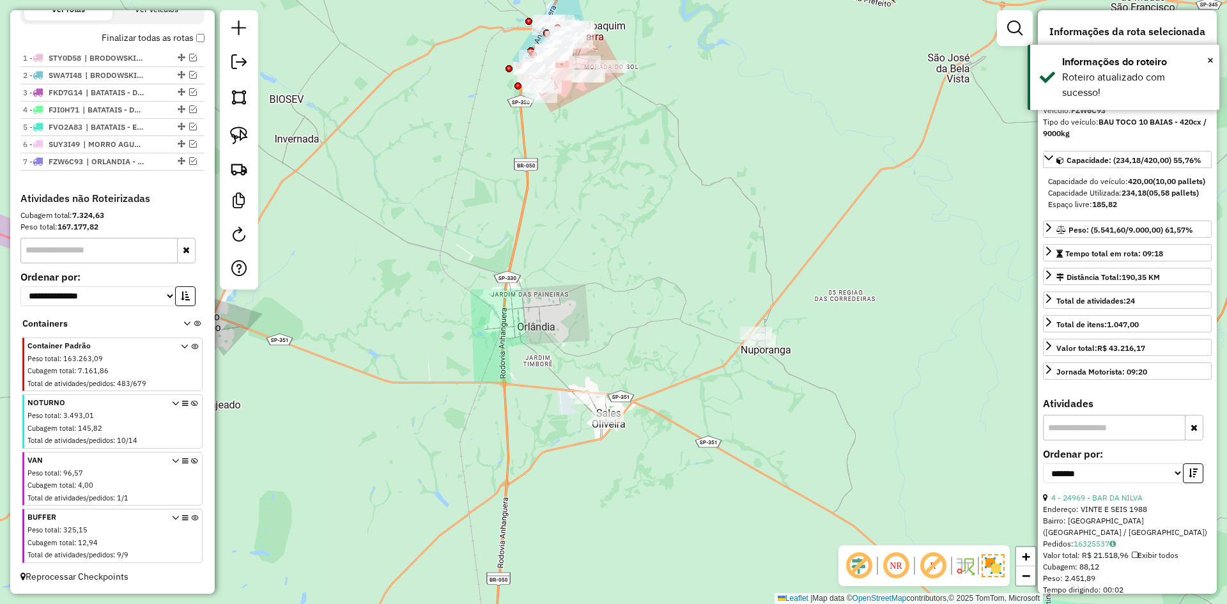
drag, startPoint x: 502, startPoint y: 287, endPoint x: 517, endPoint y: 306, distance: 24.2
click at [517, 306] on div "Janela de atendimento Grade de atendimento Capacidade Transportadoras Veículos …" at bounding box center [613, 302] width 1227 height 604
click at [191, 518] on icon at bounding box center [194, 539] width 7 height 48
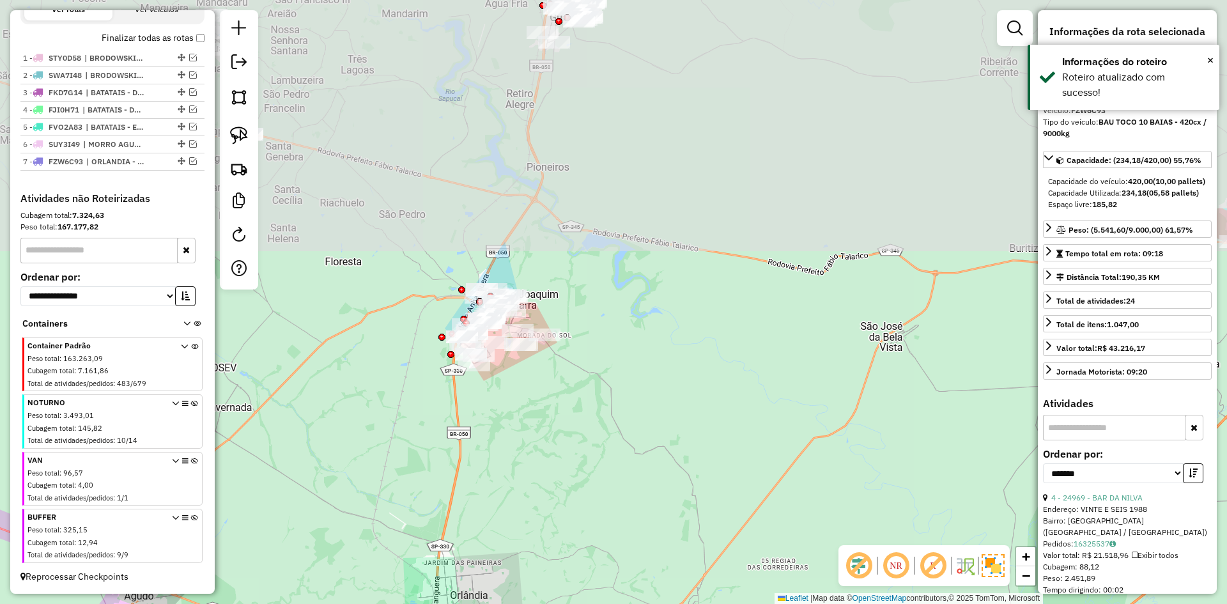
drag, startPoint x: 672, startPoint y: 150, endPoint x: 619, endPoint y: 374, distance: 230.1
click at [619, 374] on div "Janela de atendimento Grade de atendimento Capacidade Transportadoras Veículos …" at bounding box center [613, 302] width 1227 height 604
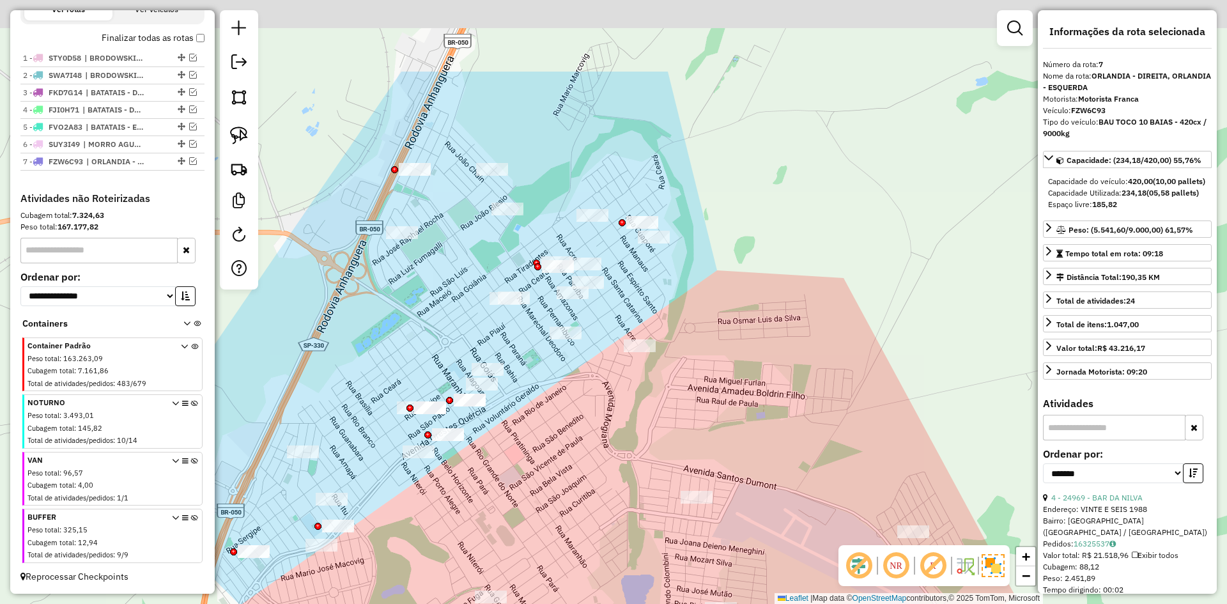
drag, startPoint x: 532, startPoint y: 297, endPoint x: 619, endPoint y: 428, distance: 157.4
click at [633, 430] on div "Janela de atendimento Grade de atendimento Capacidade Transportadoras Veículos …" at bounding box center [613, 302] width 1227 height 604
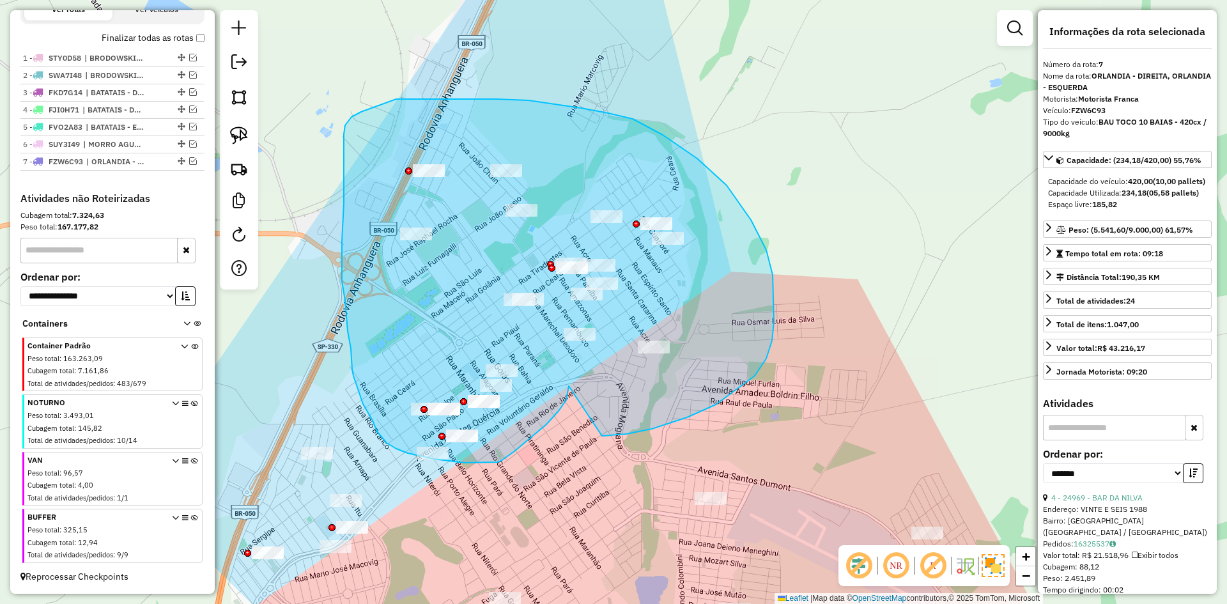
drag, startPoint x: 652, startPoint y: 429, endPoint x: 569, endPoint y: 386, distance: 93.5
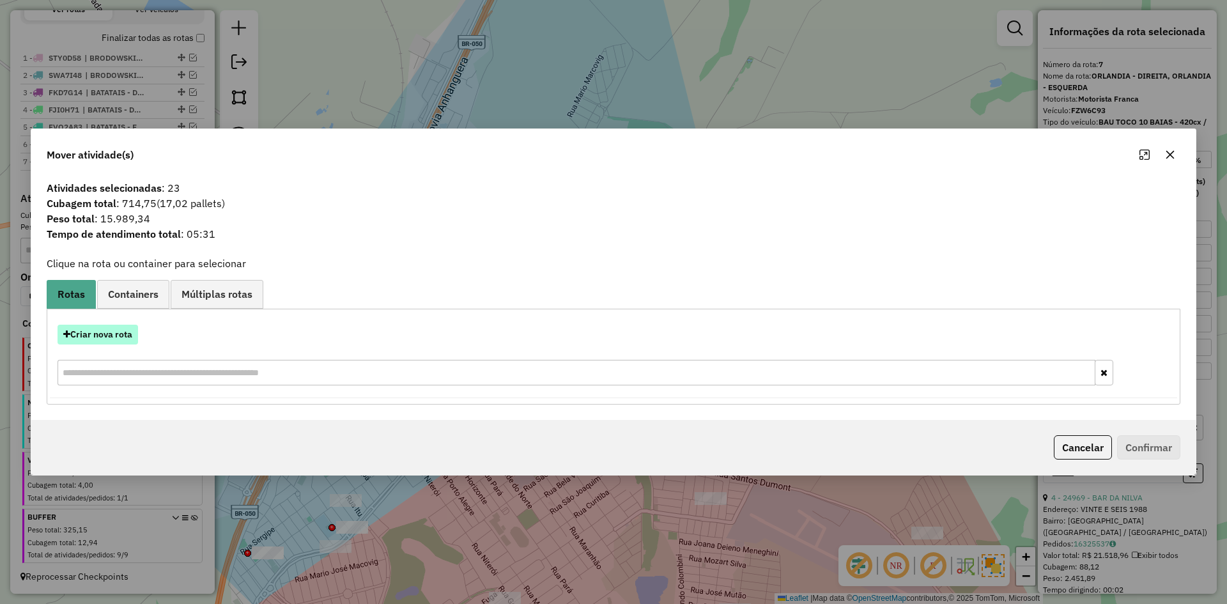
click at [101, 331] on button "Criar nova rota" at bounding box center [98, 335] width 81 height 20
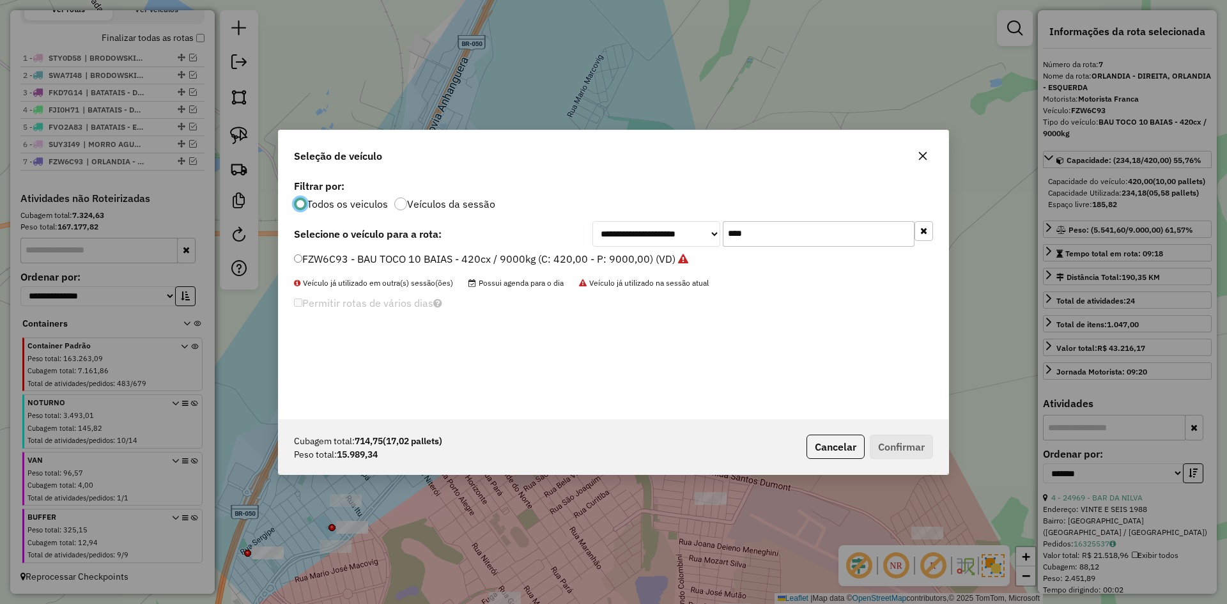
scroll to position [7, 4]
drag, startPoint x: 777, startPoint y: 237, endPoint x: 677, endPoint y: 238, distance: 100.4
click at [677, 238] on div "**********" at bounding box center [763, 234] width 341 height 26
type input "****"
click at [484, 256] on label "FVE4C33 - BAU TOCO 10 BAIAS - 420cx / 9000kg (C: 420,00 - P: 9000,00) (VD)" at bounding box center [483, 258] width 379 height 15
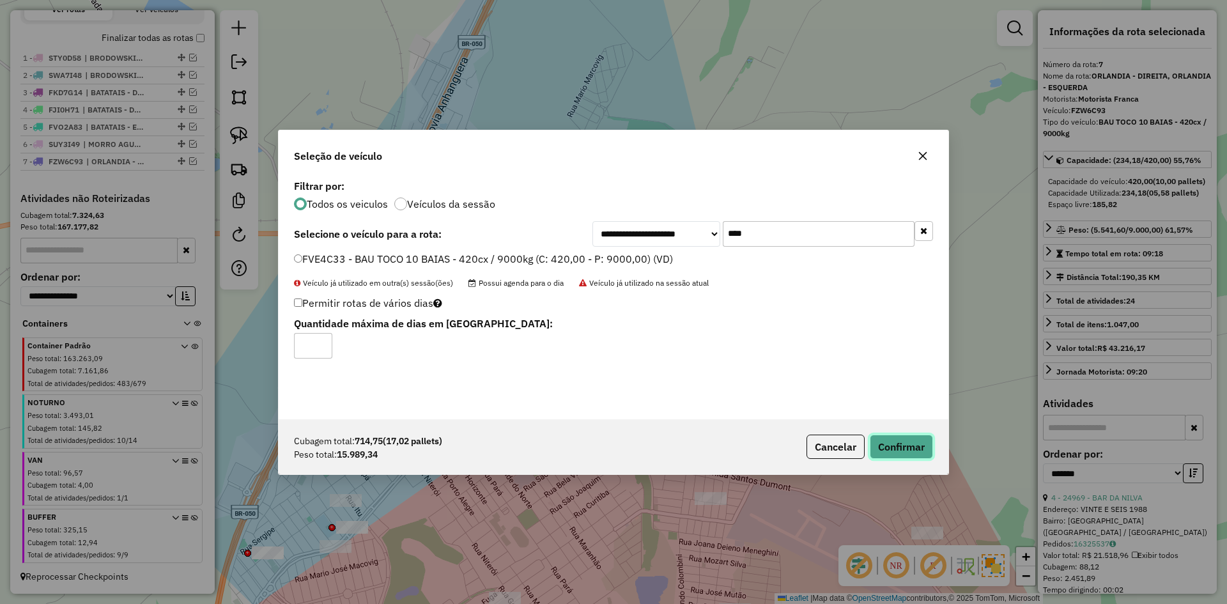
click at [905, 447] on button "Confirmar" at bounding box center [901, 447] width 63 height 24
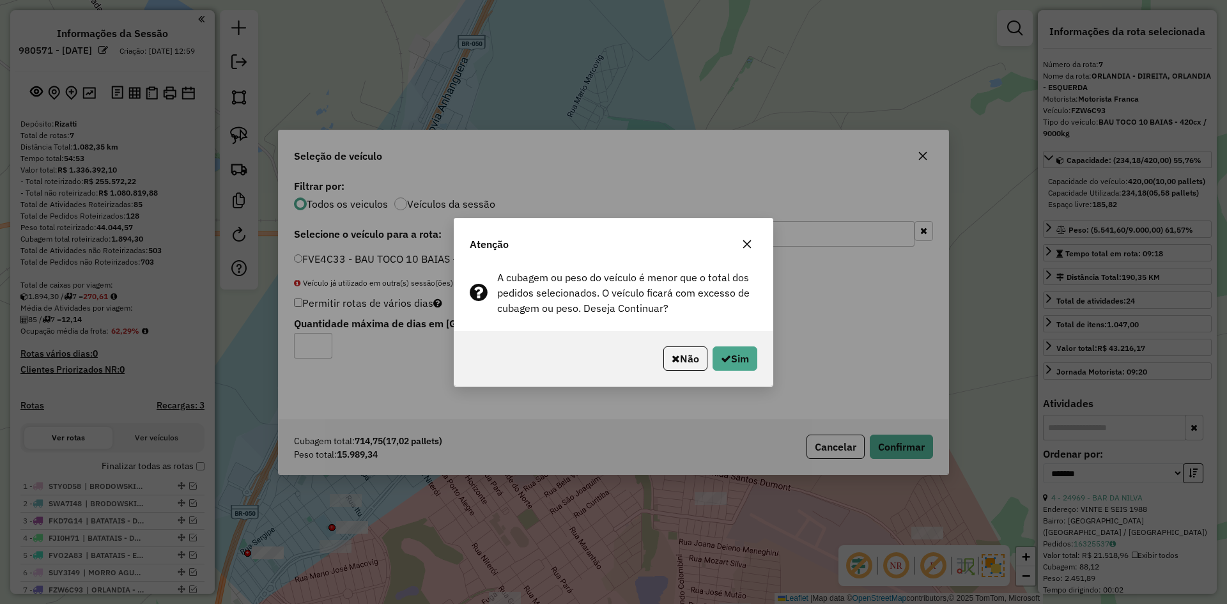
scroll to position [7, 4]
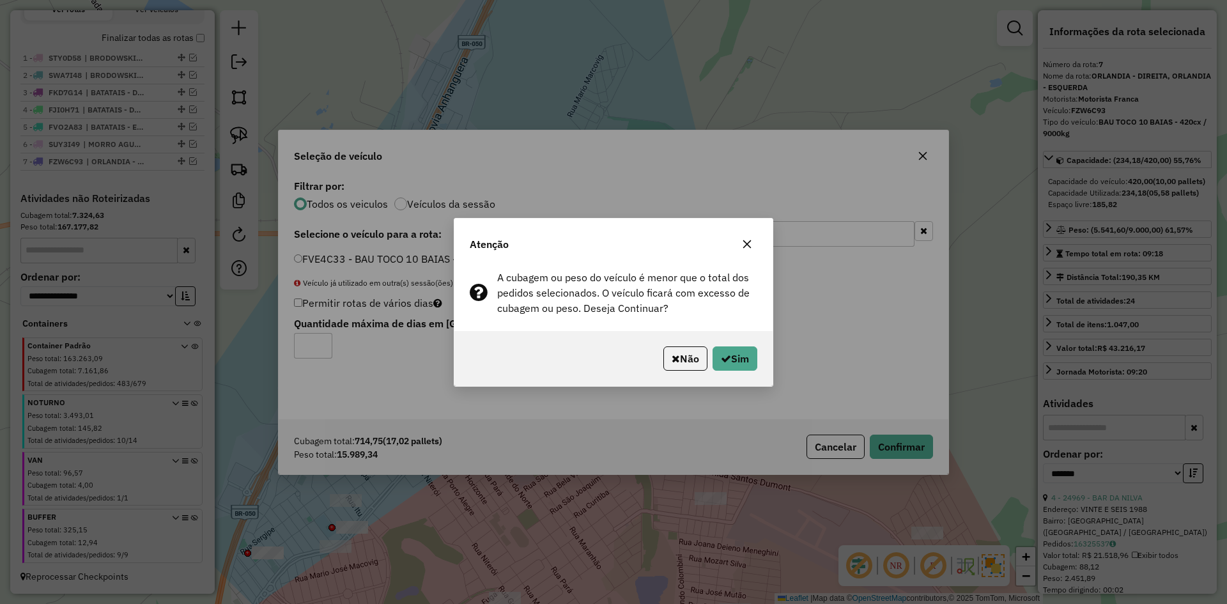
click at [761, 354] on div "Não Sim" at bounding box center [613, 358] width 318 height 55
click at [732, 362] on button "Sim" at bounding box center [735, 358] width 45 height 24
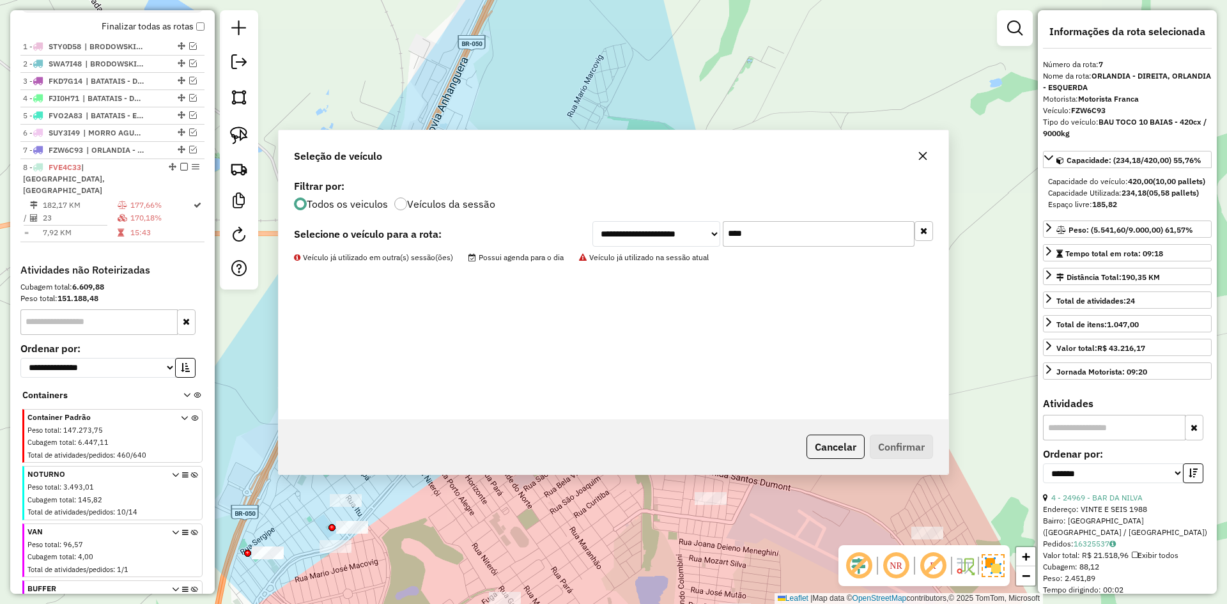
scroll to position [523, 0]
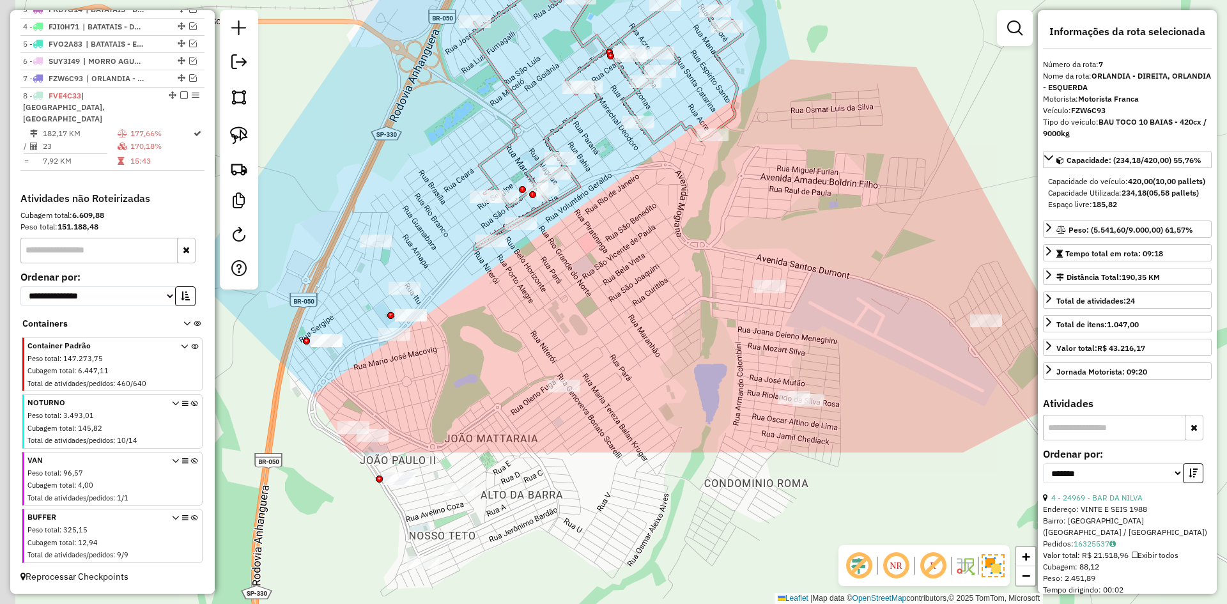
drag, startPoint x: 639, startPoint y: 343, endPoint x: 679, endPoint y: 226, distance: 123.9
click at [679, 226] on div "Janela de atendimento Grade de atendimento Capacidade Transportadoras Veículos …" at bounding box center [613, 302] width 1227 height 604
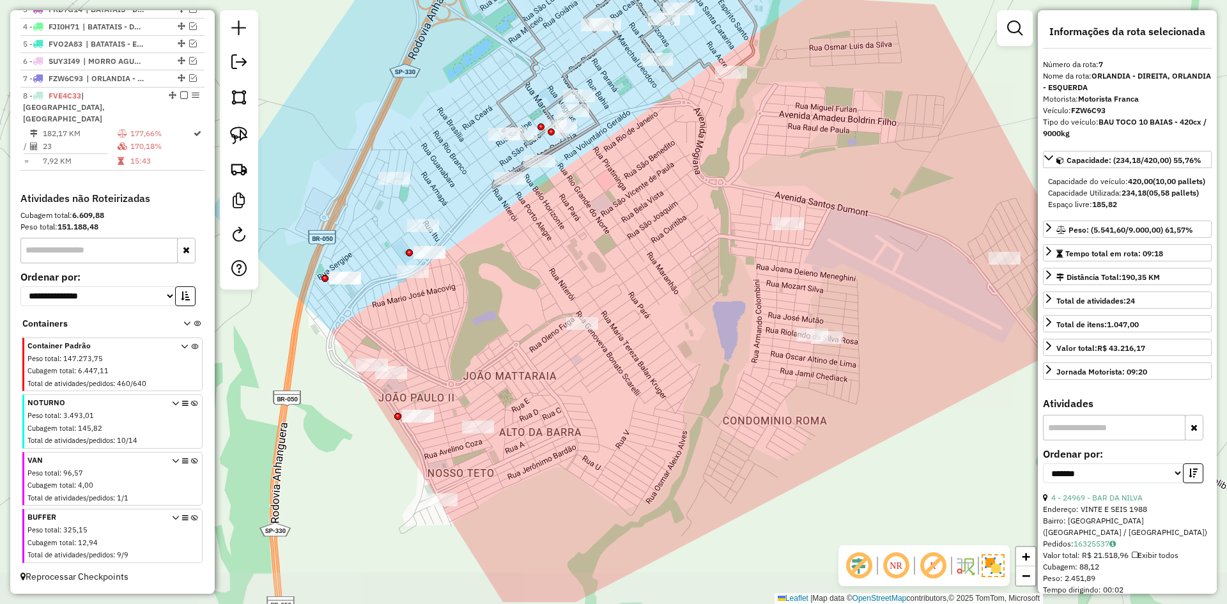
drag, startPoint x: 670, startPoint y: 208, endPoint x: 692, endPoint y: 163, distance: 49.7
click at [692, 163] on div "Janela de atendimento Grade de atendimento Capacidade Transportadoras Veículos …" at bounding box center [613, 302] width 1227 height 604
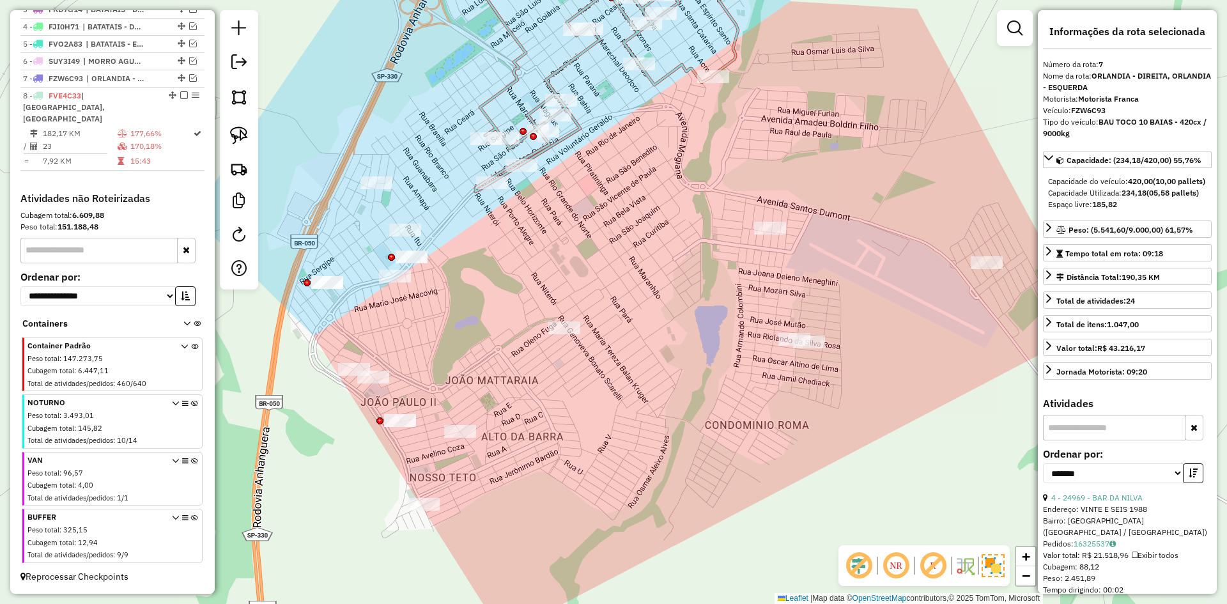
drag, startPoint x: 690, startPoint y: 182, endPoint x: 662, endPoint y: 189, distance: 28.8
click at [662, 189] on div "Janela de atendimento Grade de atendimento Capacidade Transportadoras Veículos …" at bounding box center [613, 302] width 1227 height 604
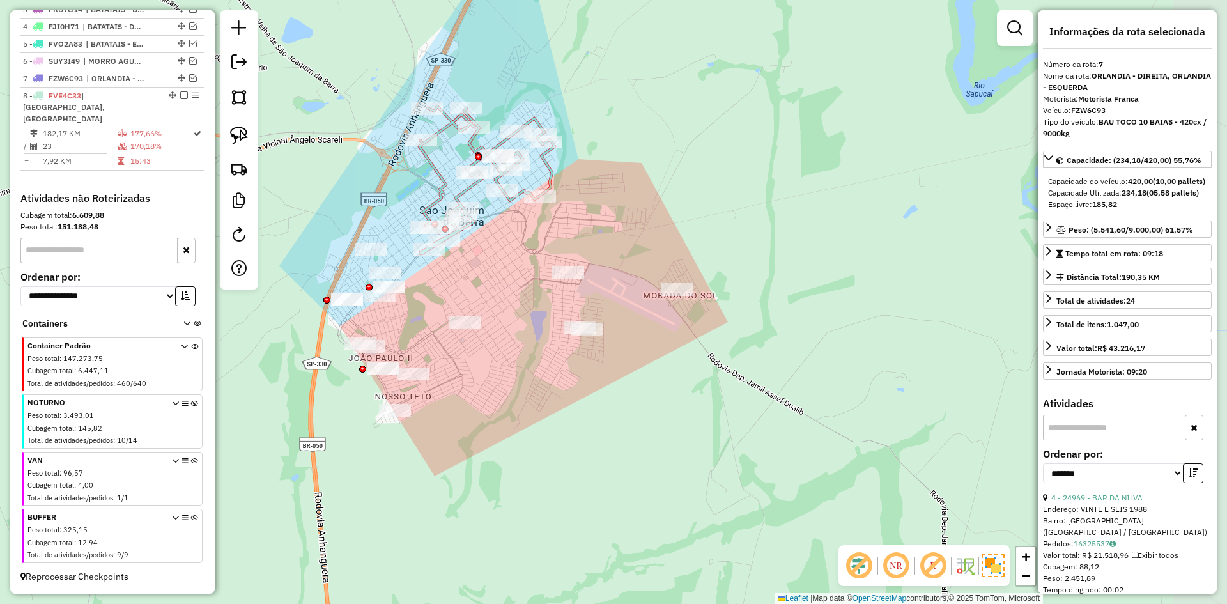
drag, startPoint x: 472, startPoint y: 330, endPoint x: 450, endPoint y: 327, distance: 22.0
click at [449, 329] on div "Janela de atendimento Grade de atendimento Capacidade Transportadoras Veículos …" at bounding box center [613, 302] width 1227 height 604
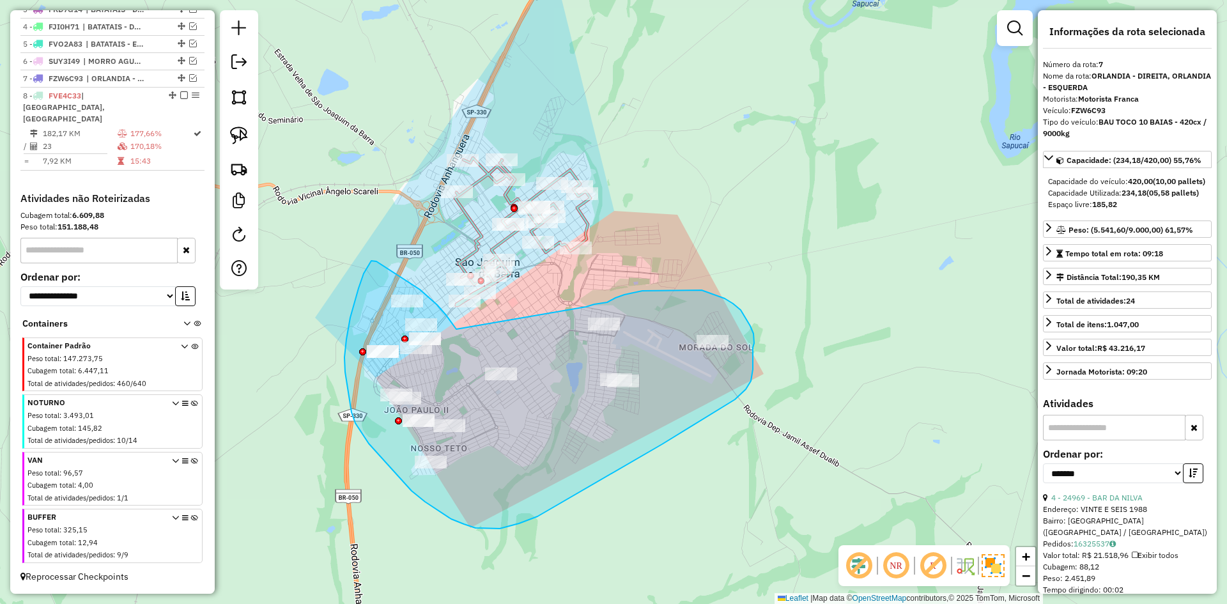
drag, startPoint x: 420, startPoint y: 290, endPoint x: 586, endPoint y: 307, distance: 167.1
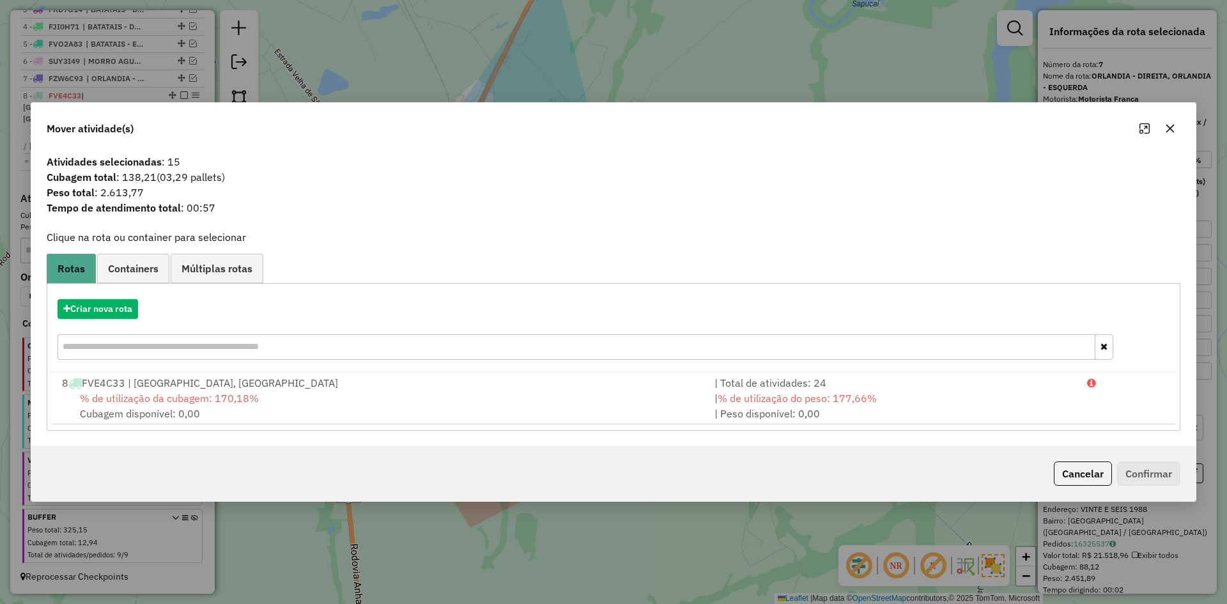
click at [104, 311] on hb-app "Aguarde... Pop-up bloqueado! Seu navegador bloqueou automáticamente a abertura …" at bounding box center [613, 302] width 1227 height 604
click at [109, 305] on button "Criar nova rota" at bounding box center [98, 309] width 81 height 20
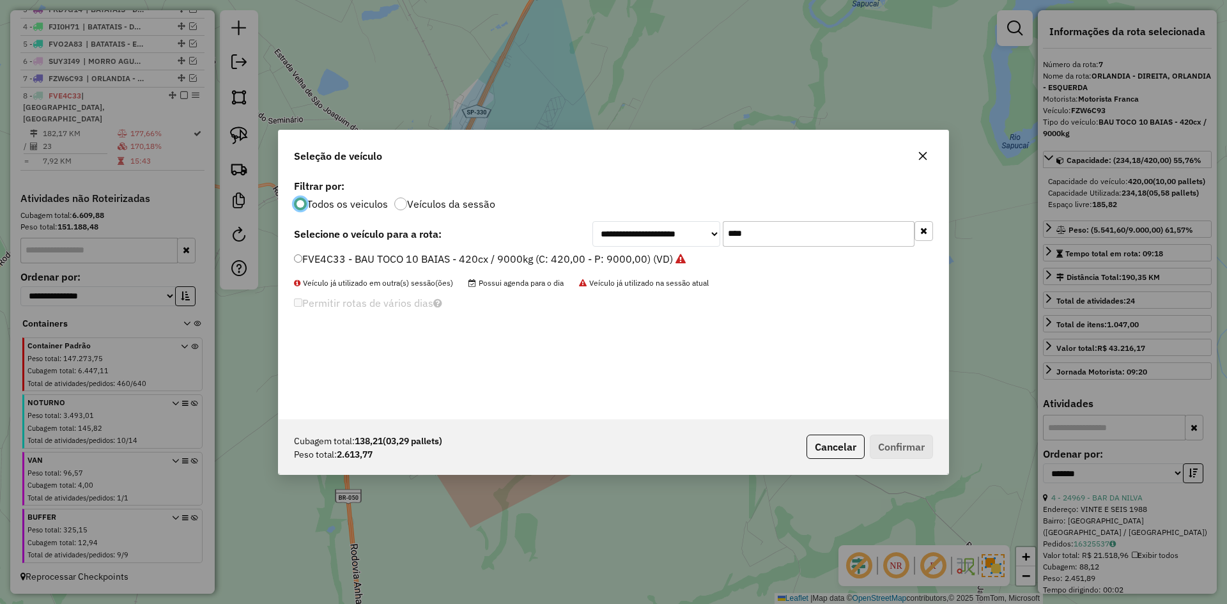
scroll to position [7, 4]
drag, startPoint x: 780, startPoint y: 234, endPoint x: 692, endPoint y: 234, distance: 87.6
click at [692, 234] on div "**********" at bounding box center [763, 234] width 341 height 26
type input "****"
click at [447, 260] on label "FPN2G83 - BAU TOCO 10 BAIAS - 420cx / 9000kg (C: 420,00 - P: 9000,00) (VD)" at bounding box center [484, 258] width 381 height 15
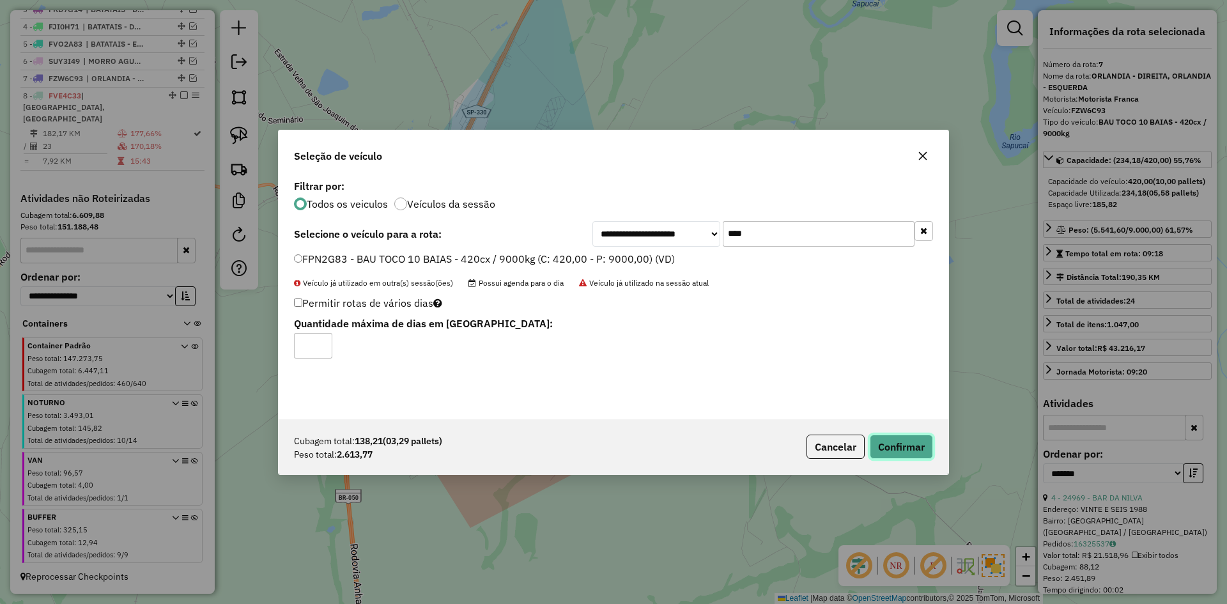
click at [886, 443] on button "Confirmar" at bounding box center [901, 447] width 63 height 24
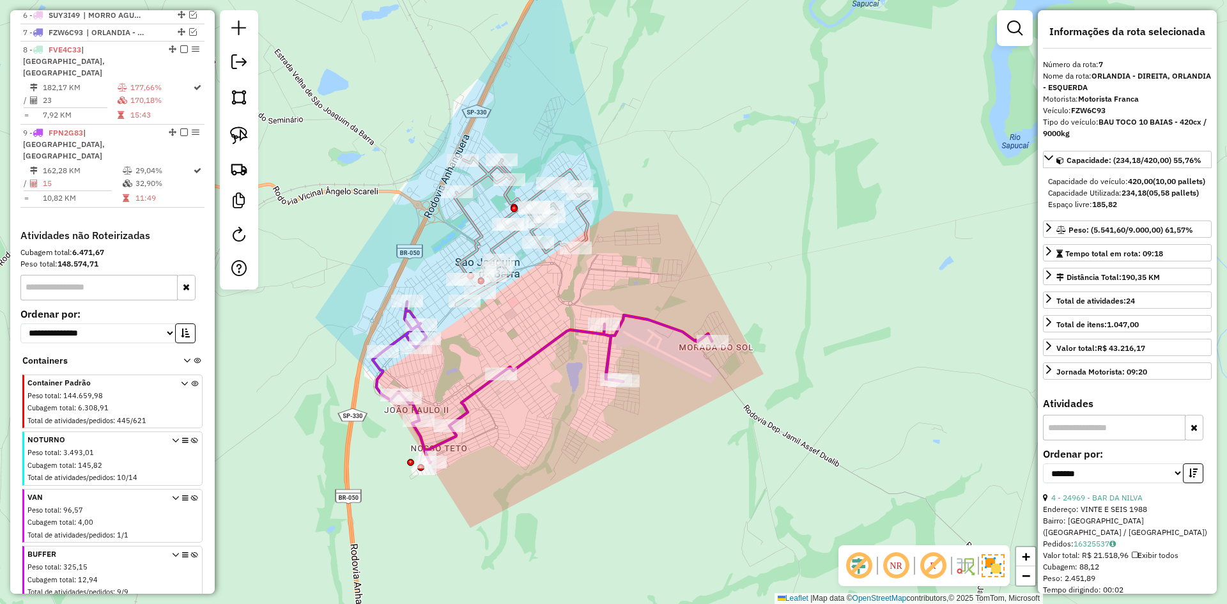
scroll to position [583, 0]
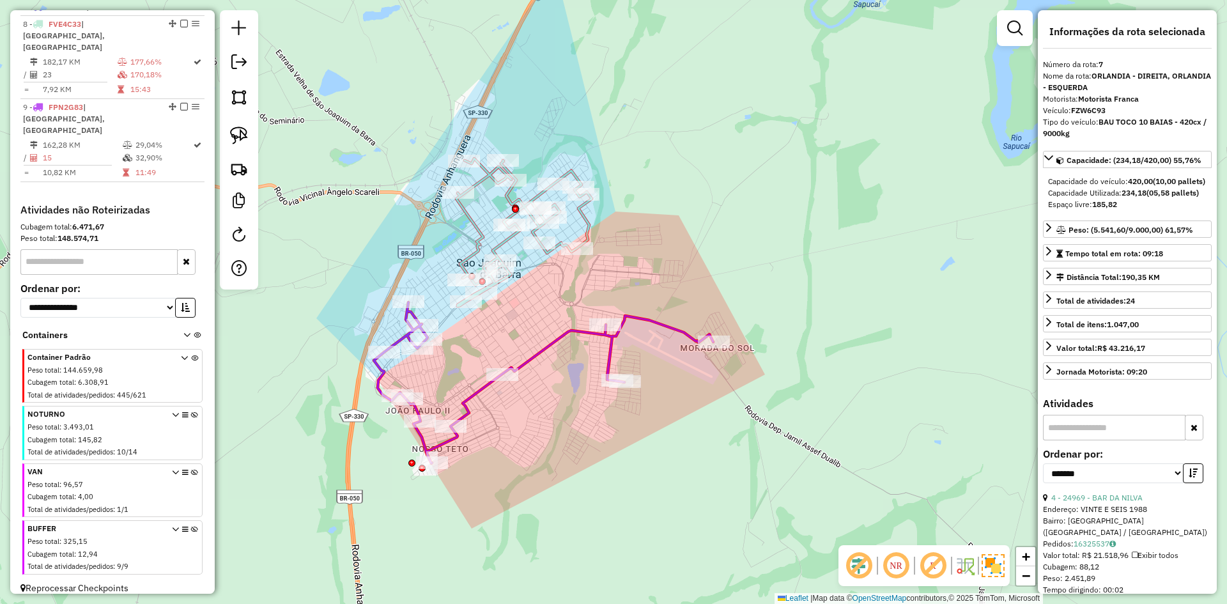
drag, startPoint x: 541, startPoint y: 346, endPoint x: 470, endPoint y: 330, distance: 72.1
click at [542, 347] on icon at bounding box center [543, 382] width 339 height 161
drag, startPoint x: 467, startPoint y: 327, endPoint x: 558, endPoint y: 344, distance: 92.9
click at [560, 346] on div "Janela de atendimento Grade de atendimento Capacidade Transportadoras Veículos …" at bounding box center [613, 302] width 1227 height 604
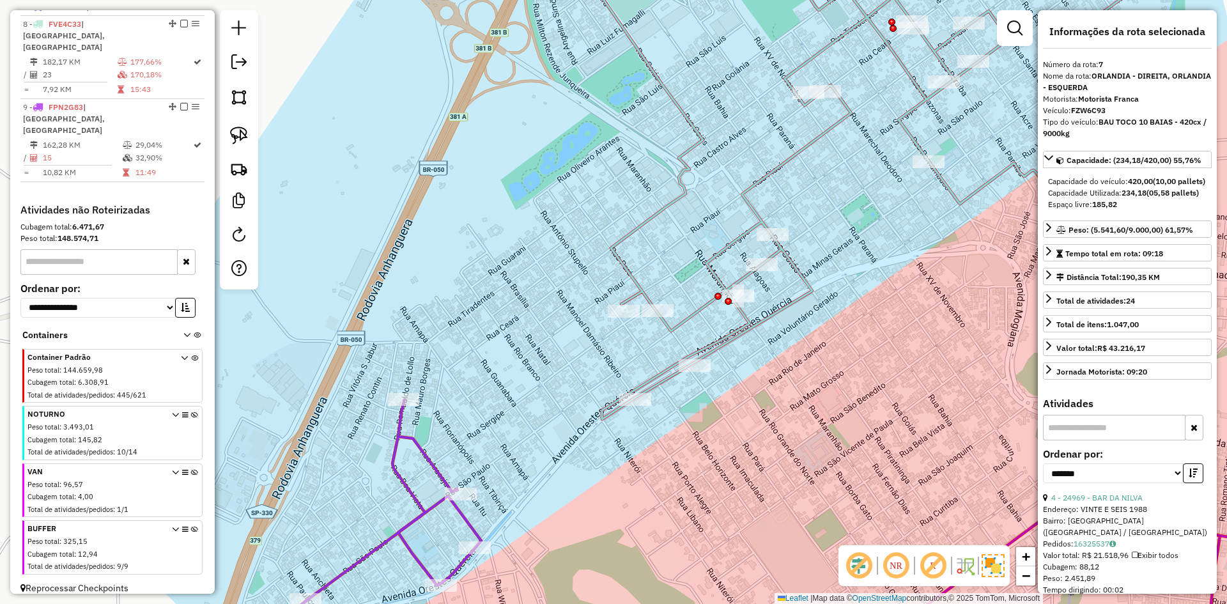
click at [623, 263] on icon at bounding box center [866, 179] width 543 height 479
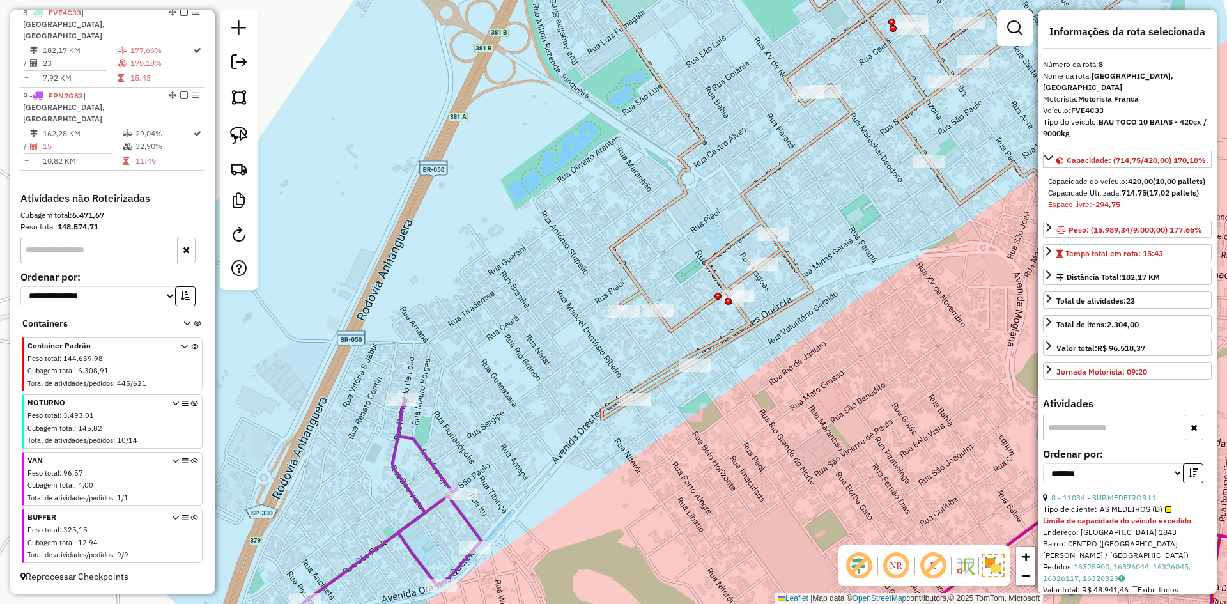
scroll to position [213, 0]
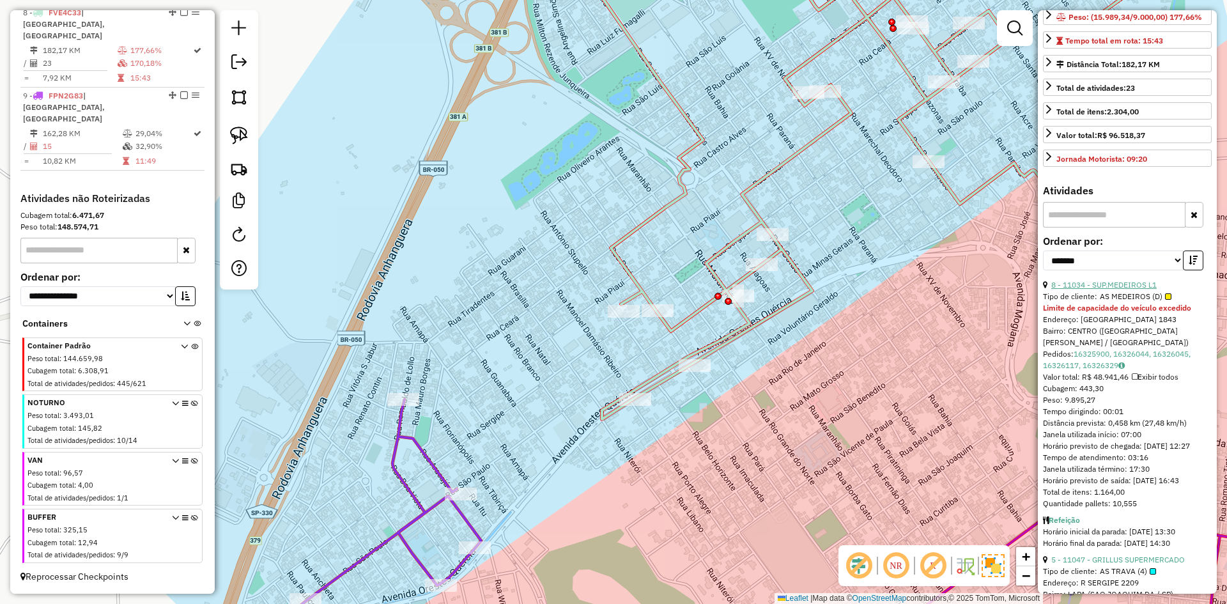
click at [1126, 290] on link "8 - 11034 - SUP.MEDEIROS L1" at bounding box center [1103, 285] width 105 height 10
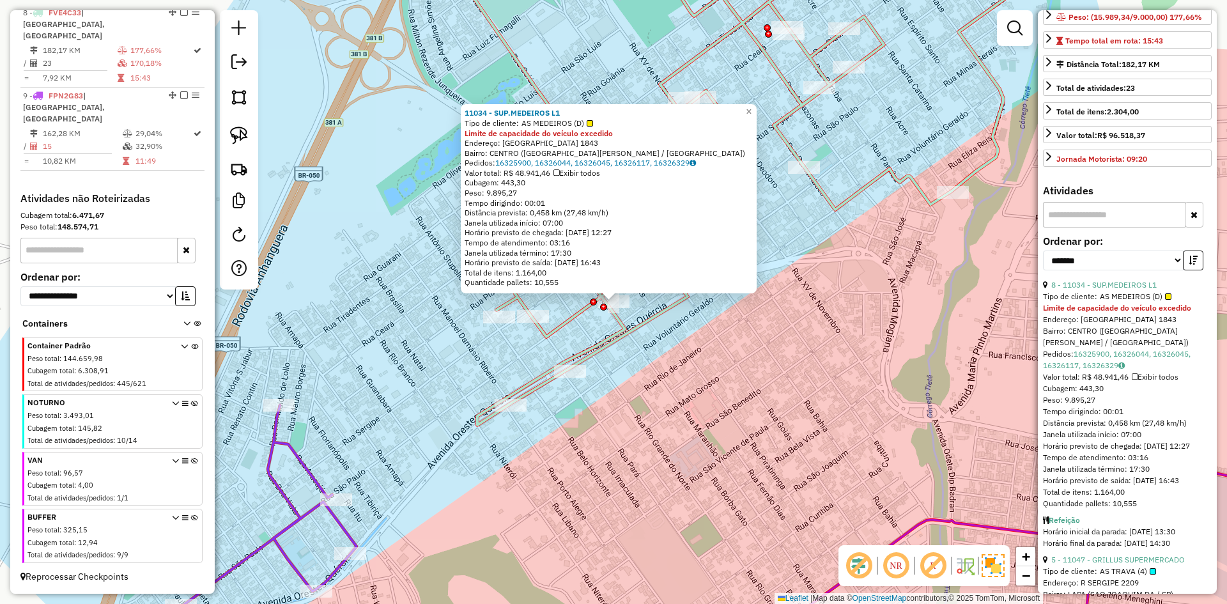
click at [633, 450] on div "11034 - SUP.MEDEIROS L1 Tipo de cliente: AS MEDEIROS (D) Limite de capacidade d…" at bounding box center [613, 302] width 1227 height 604
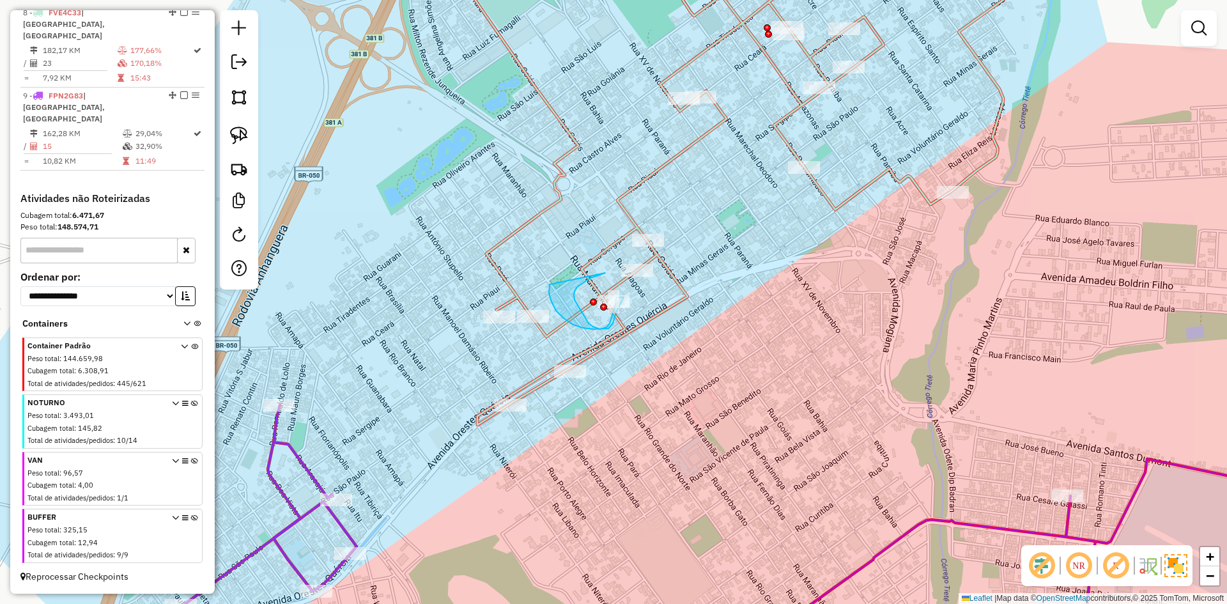
drag, startPoint x: 605, startPoint y: 273, endPoint x: 551, endPoint y: 283, distance: 55.3
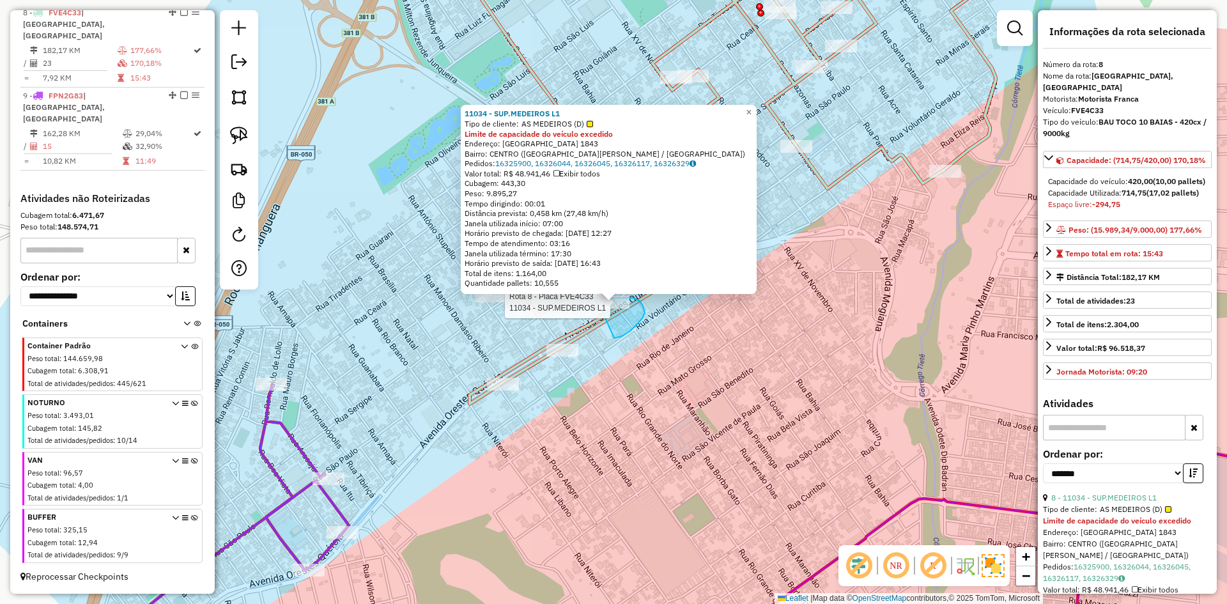
click at [599, 304] on div "Rota 8 - Placa FVE4C33 11034 - SUP.MEDEIROS L1 11034 - SUP.MEDEIROS L1 Tipo de …" at bounding box center [613, 302] width 1227 height 604
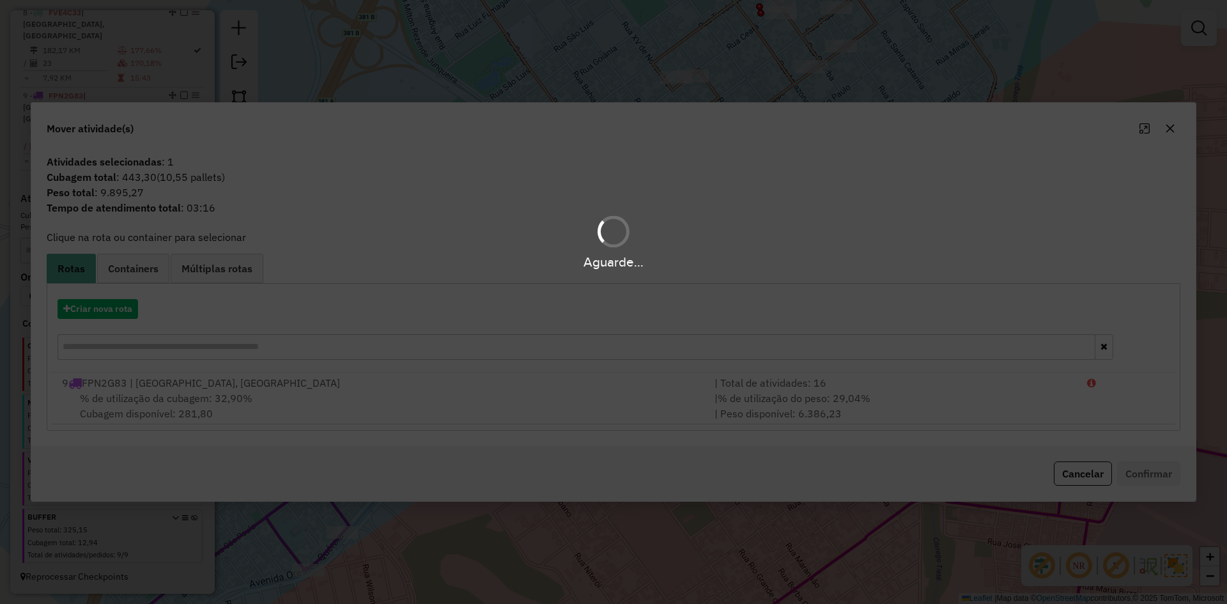
click at [151, 279] on div "Aguarde..." at bounding box center [613, 302] width 1227 height 604
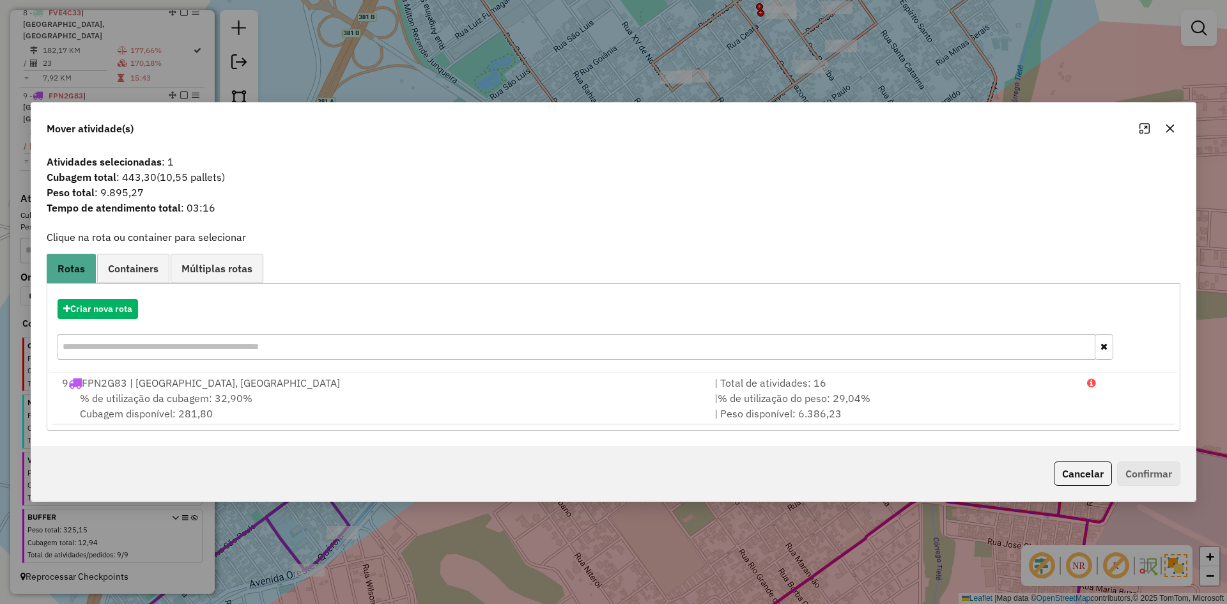
click at [151, 279] on link "Containers" at bounding box center [133, 268] width 72 height 29
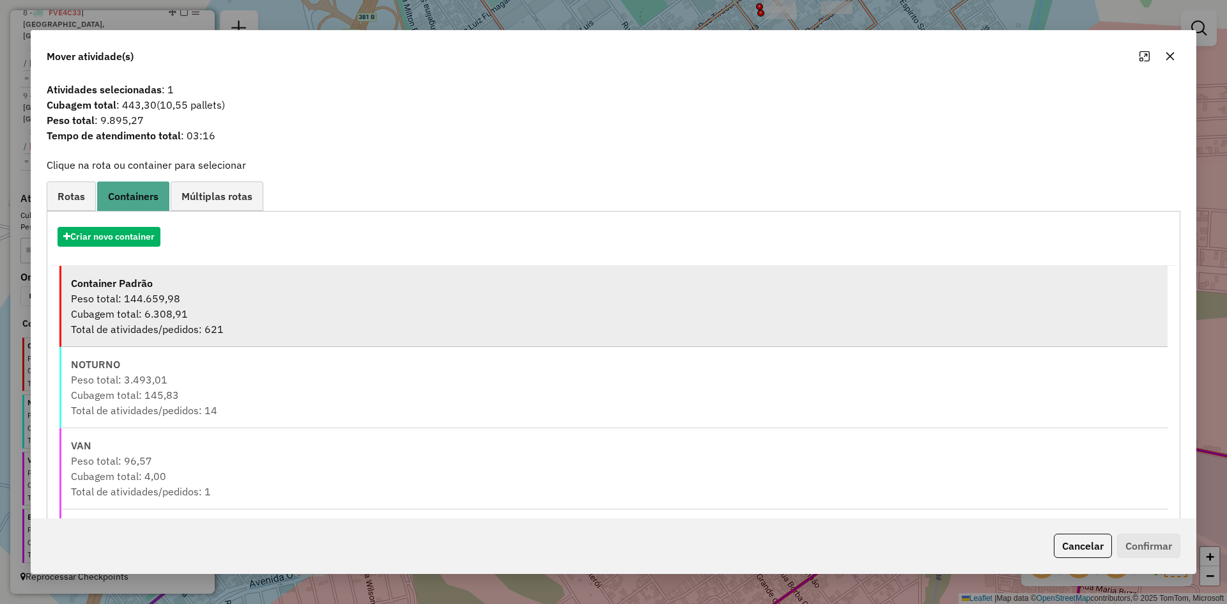
click at [143, 295] on div "Peso total: 144.659,98" at bounding box center [614, 298] width 1087 height 15
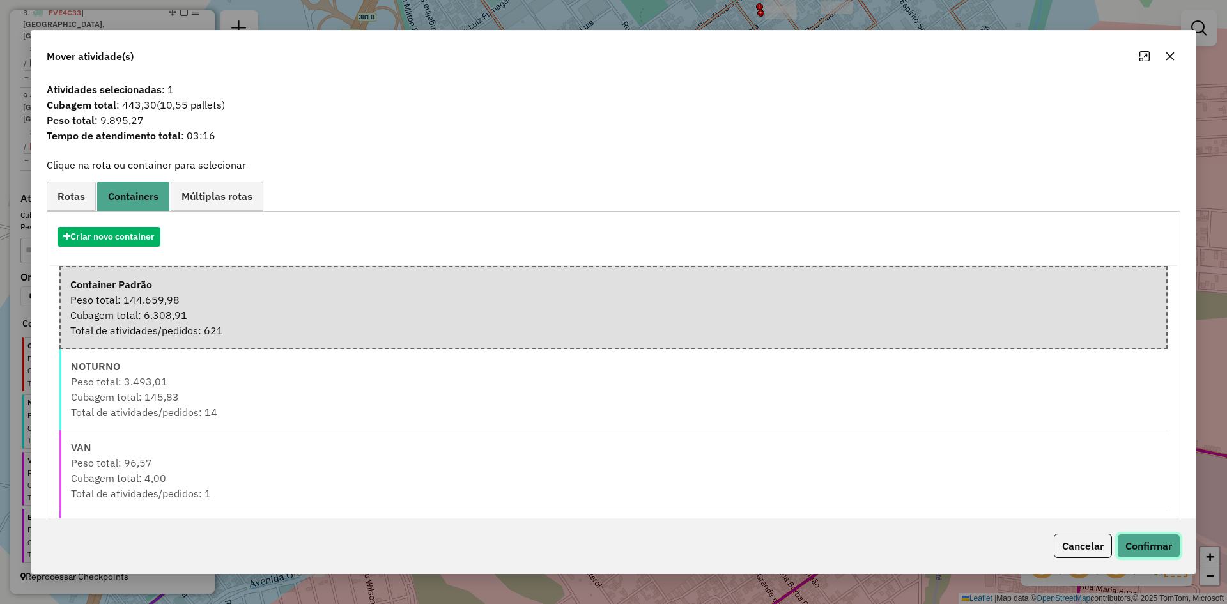
click at [1140, 546] on button "Confirmar" at bounding box center [1148, 546] width 63 height 24
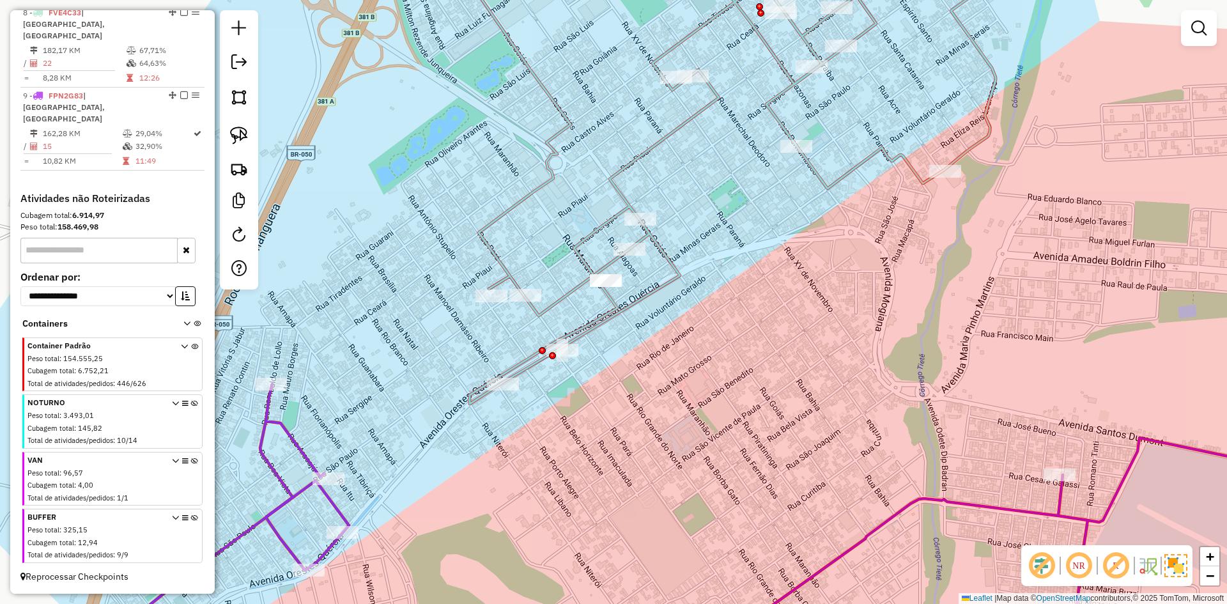
scroll to position [517, 0]
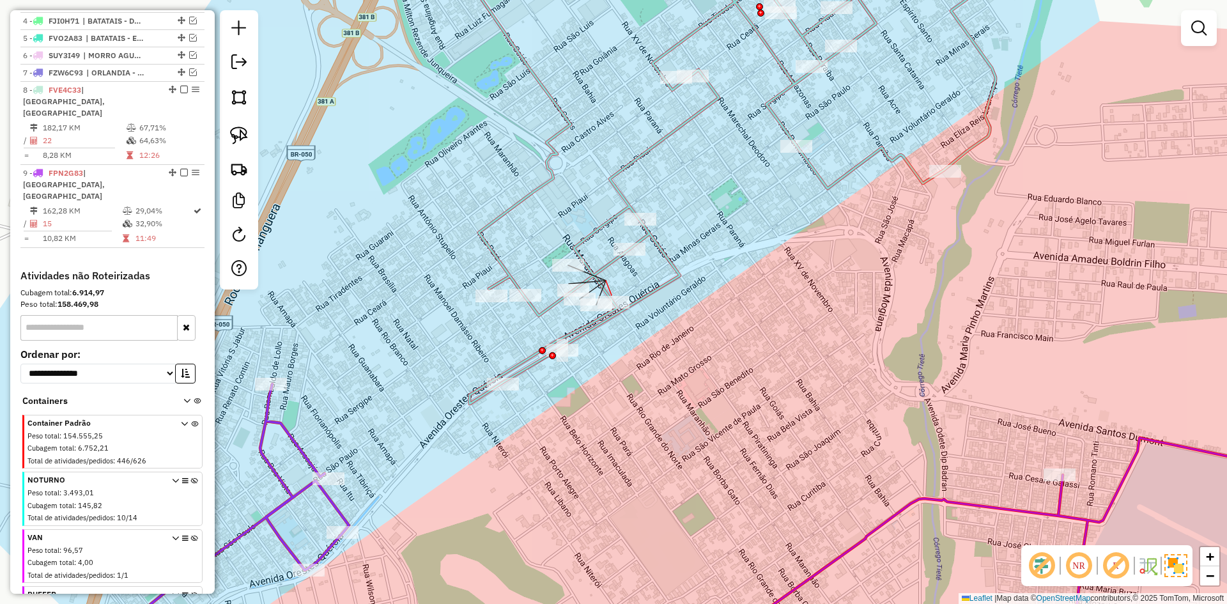
click at [578, 281] on div at bounding box center [580, 284] width 7 height 7
click at [596, 288] on icon at bounding box center [588, 293] width 26 height 18
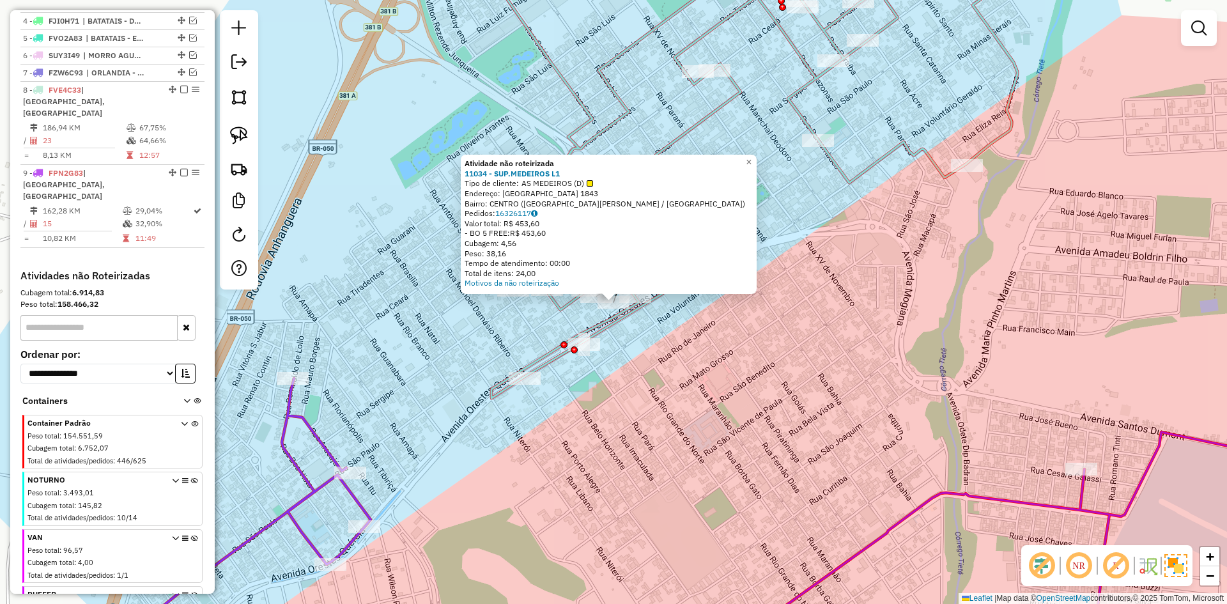
click at [610, 318] on icon at bounding box center [755, 169] width 543 height 458
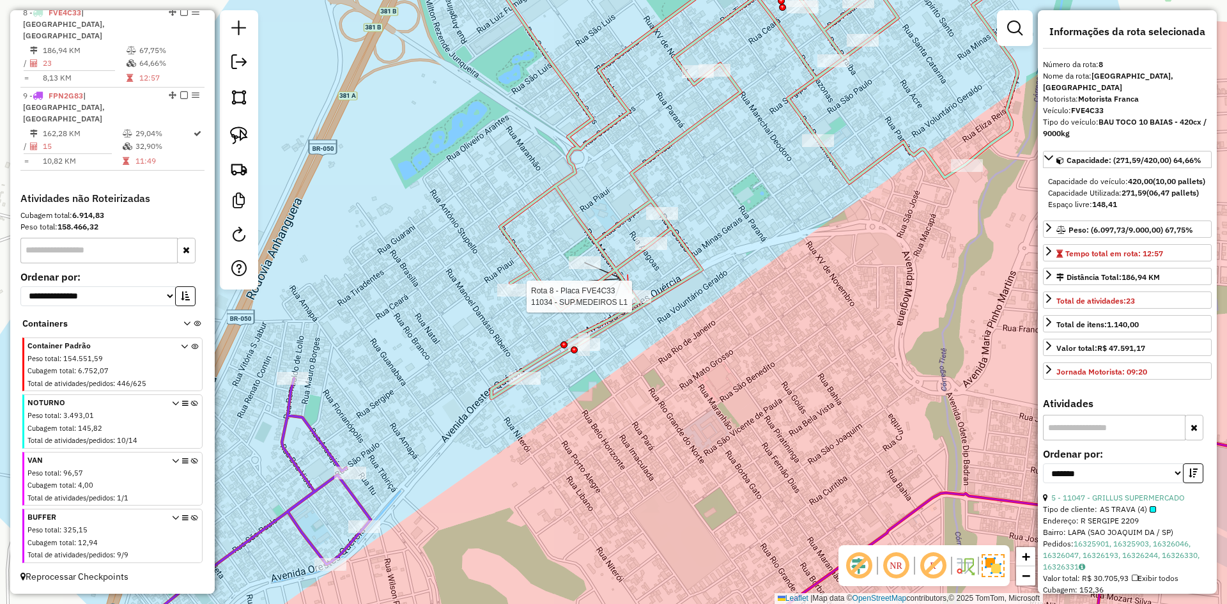
scroll to position [600, 0]
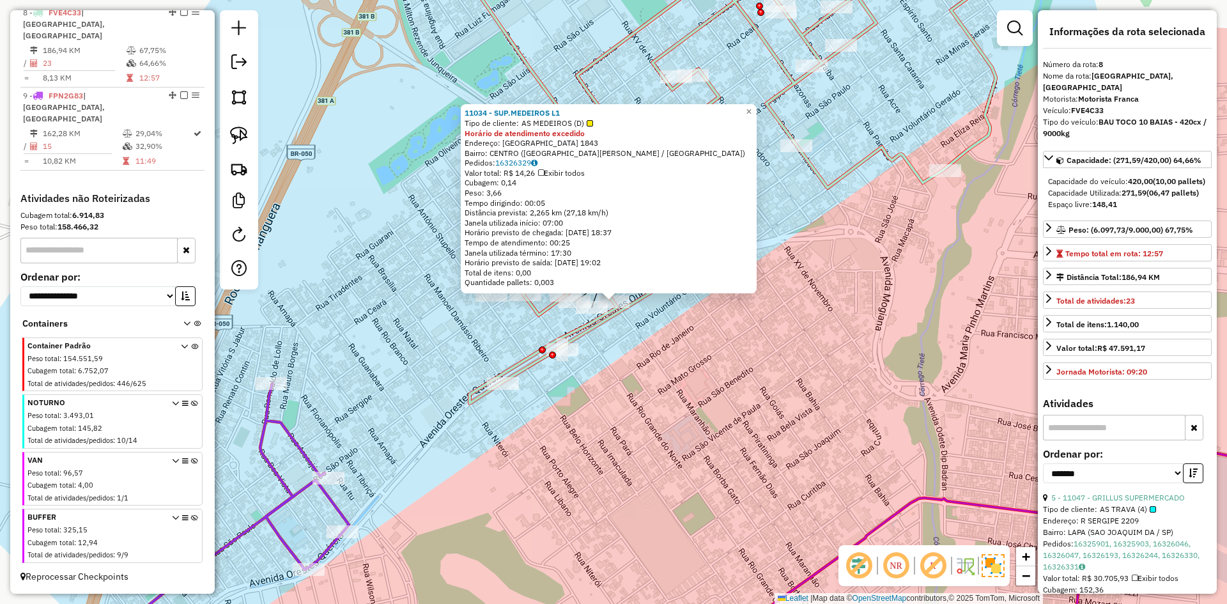
click at [640, 319] on div "11034 - SUP.MEDEIROS L1 Tipo de cliente: AS MEDEIROS (D) Horário de atendimento…" at bounding box center [613, 302] width 1227 height 604
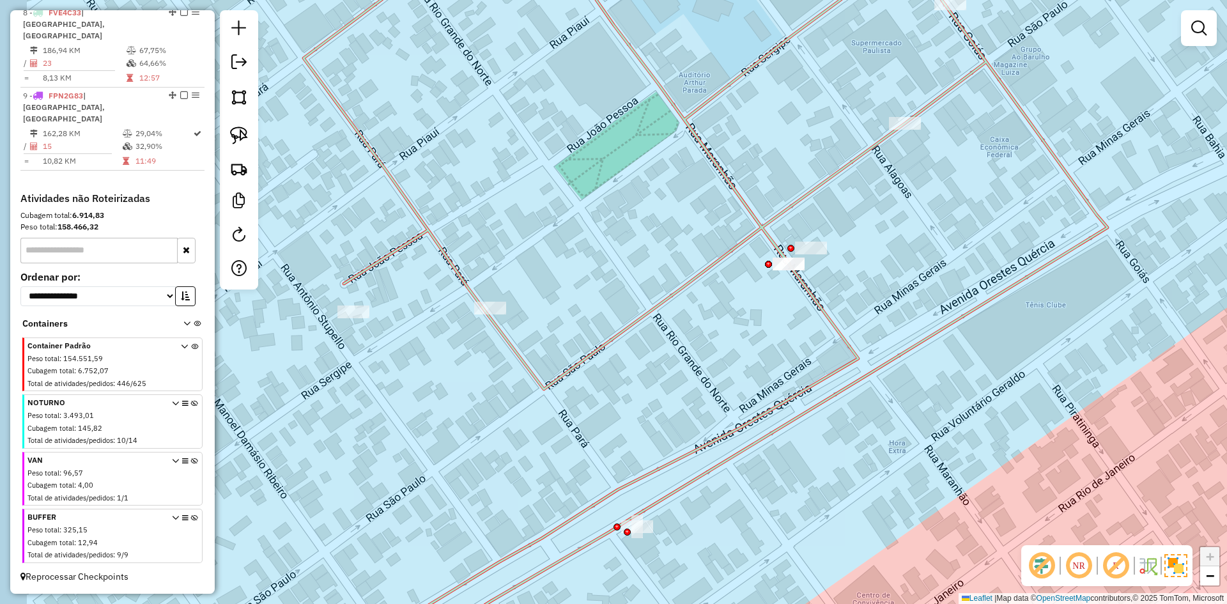
drag, startPoint x: 695, startPoint y: 295, endPoint x: 712, endPoint y: 298, distance: 17.4
click at [736, 292] on div "Janela de atendimento Grade de atendimento Capacidade Transportadoras Veículos …" at bounding box center [613, 302] width 1227 height 604
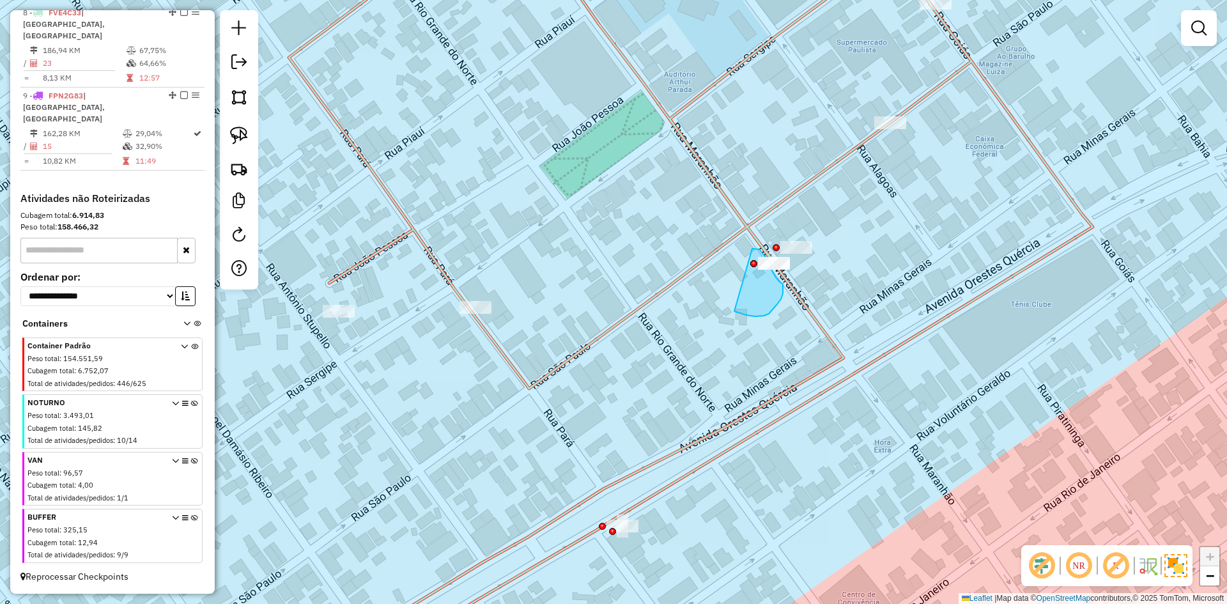
drag, startPoint x: 747, startPoint y: 315, endPoint x: 752, endPoint y: 249, distance: 66.7
click at [752, 249] on div "Janela de atendimento Grade de atendimento Capacidade Transportadoras Veículos …" at bounding box center [613, 302] width 1227 height 604
drag, startPoint x: 755, startPoint y: 311, endPoint x: 687, endPoint y: 235, distance: 101.8
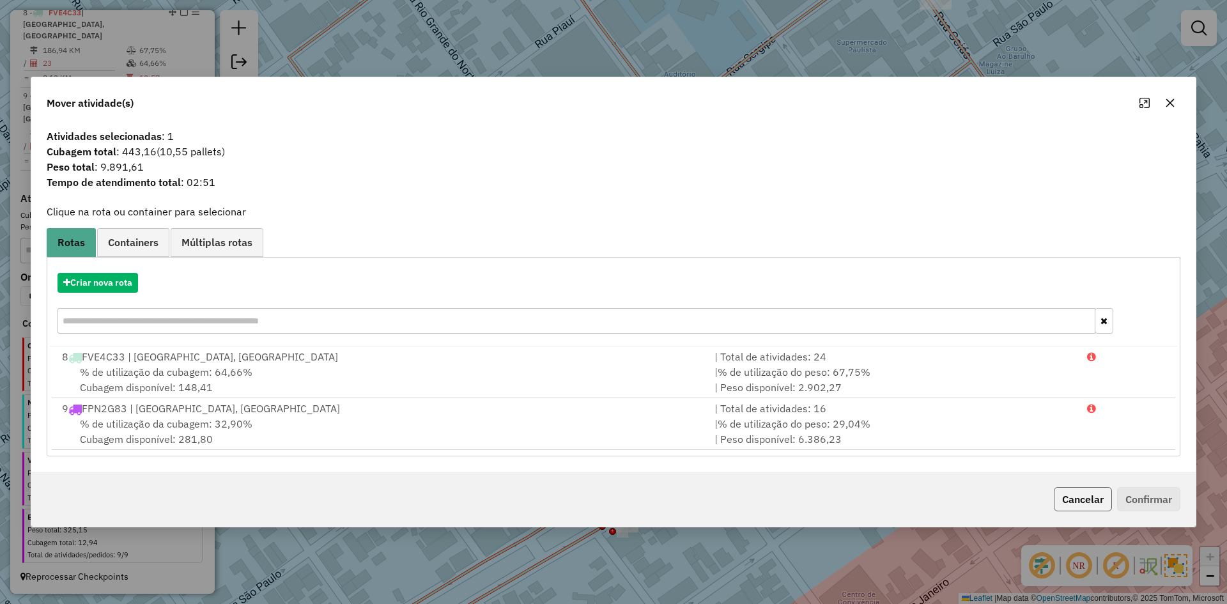
click at [1071, 493] on button "Cancelar" at bounding box center [1083, 499] width 58 height 24
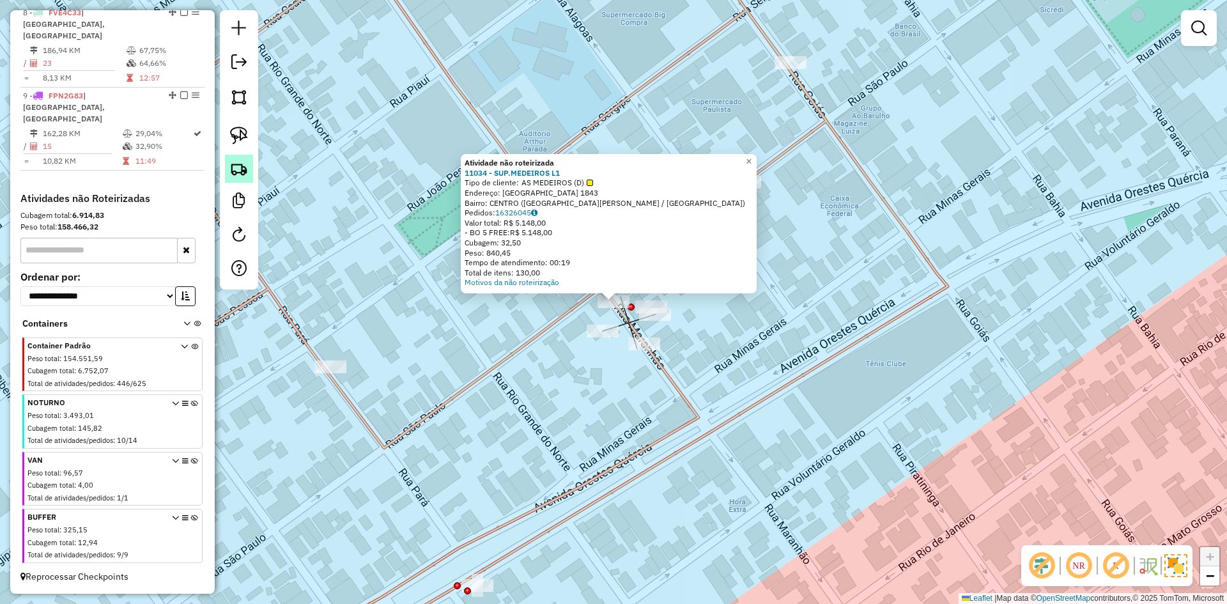
click at [240, 174] on img at bounding box center [239, 169] width 18 height 18
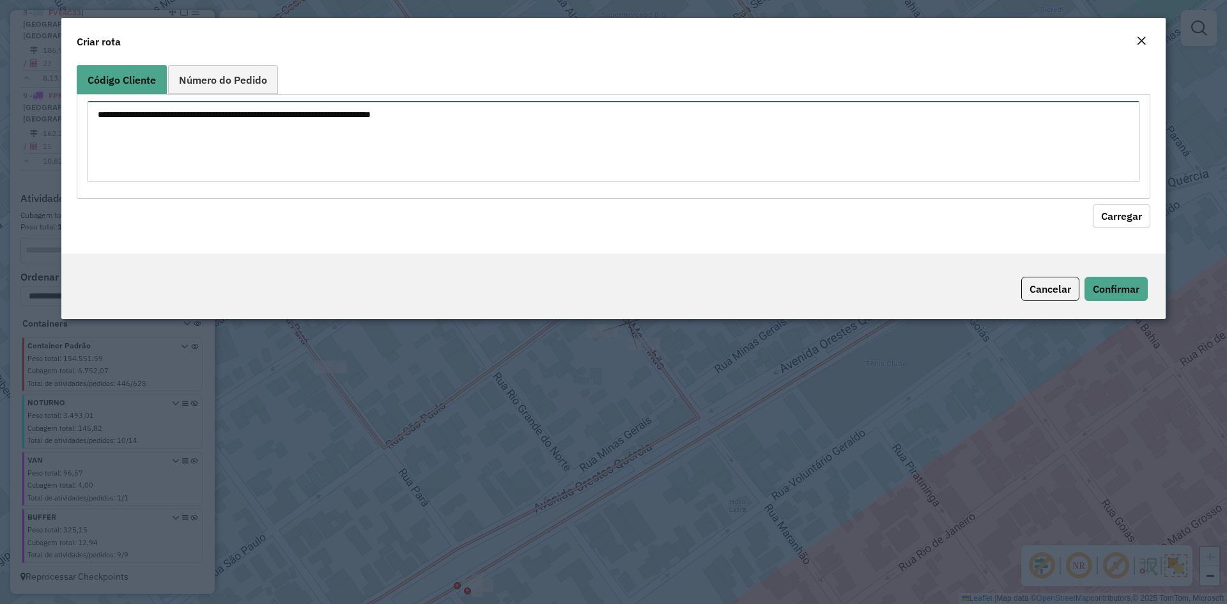
click at [215, 128] on textarea at bounding box center [614, 141] width 1052 height 81
type textarea "*****"
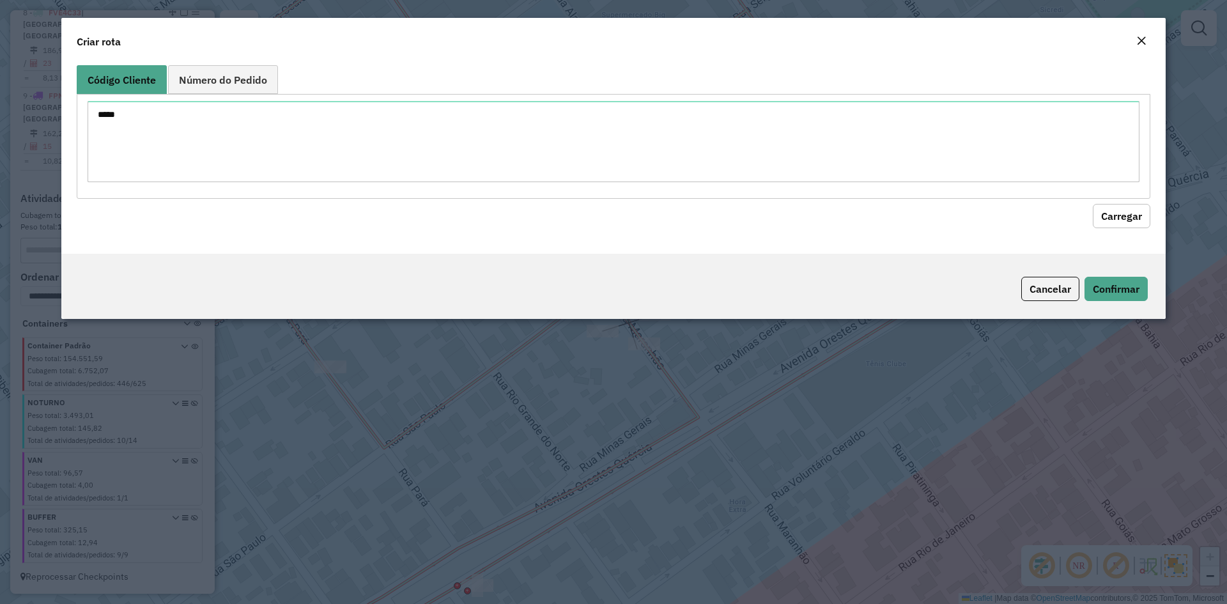
click at [1129, 221] on button "Carregar" at bounding box center [1122, 216] width 58 height 24
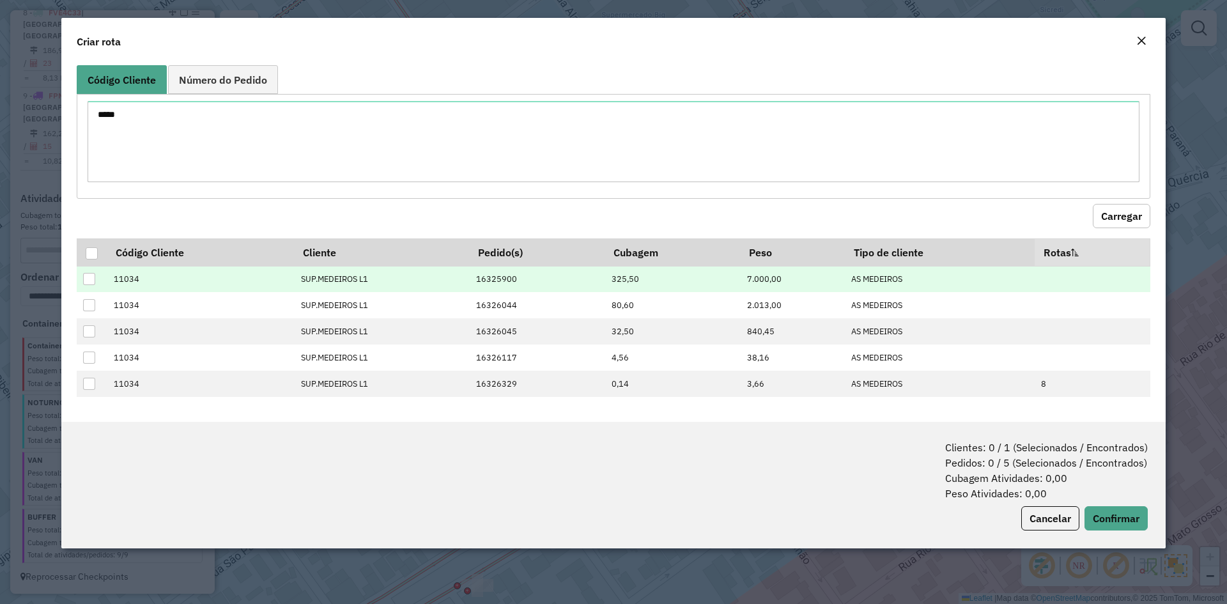
click at [98, 276] on td at bounding box center [92, 279] width 30 height 26
click at [95, 278] on td at bounding box center [92, 279] width 30 height 26
click at [87, 281] on div at bounding box center [89, 279] width 12 height 12
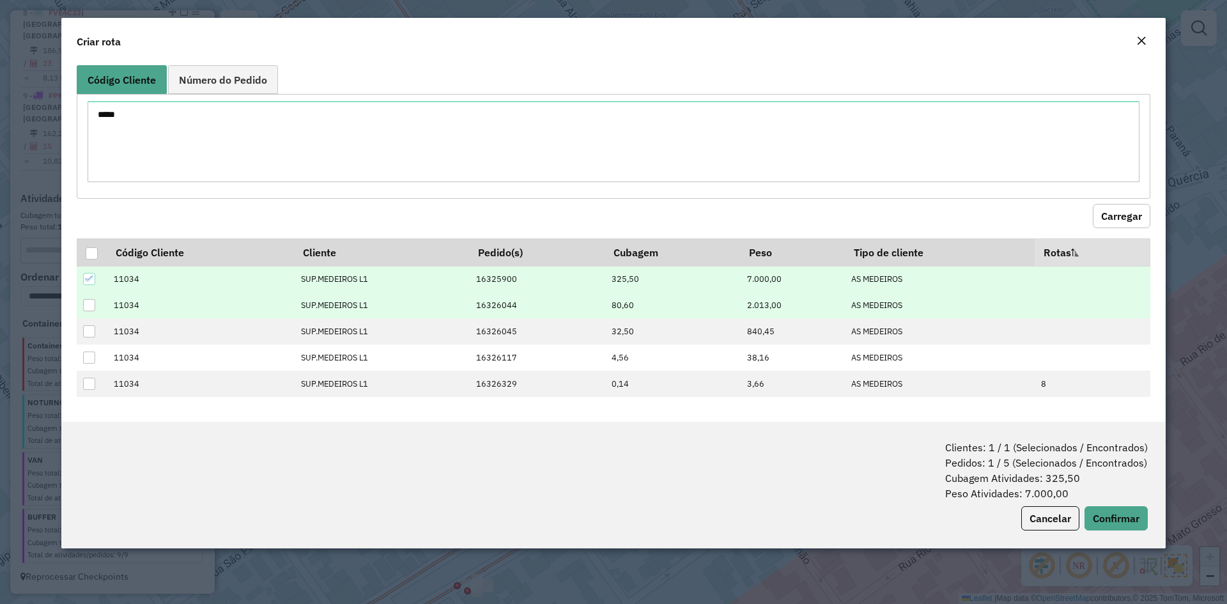
click at [87, 304] on div at bounding box center [89, 305] width 12 height 12
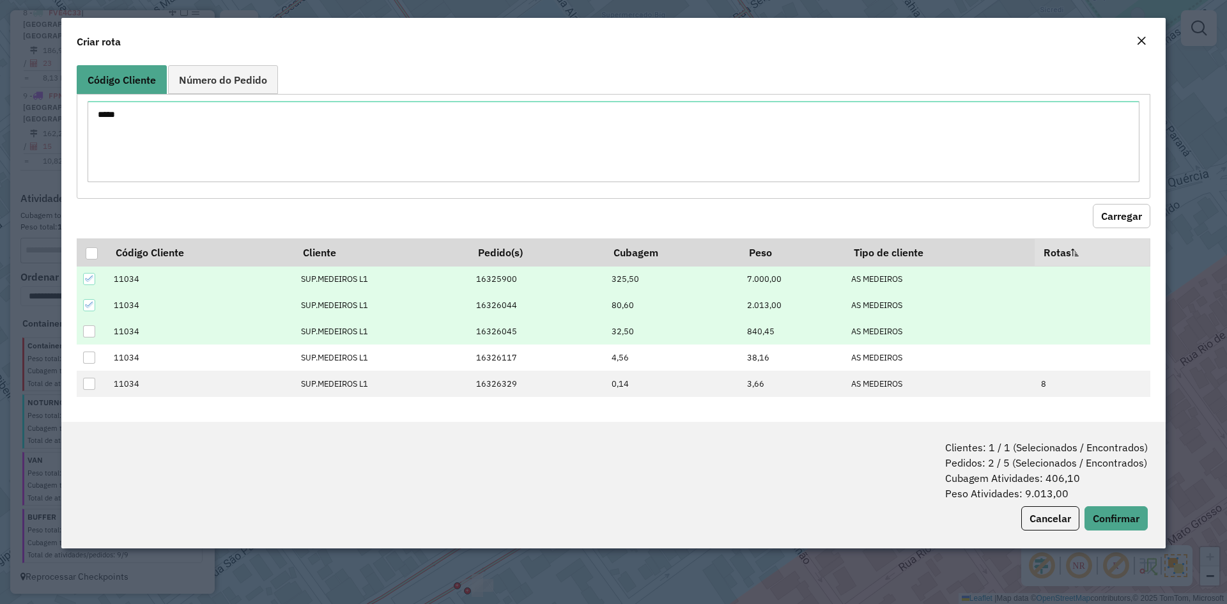
click at [90, 330] on div at bounding box center [89, 331] width 12 height 12
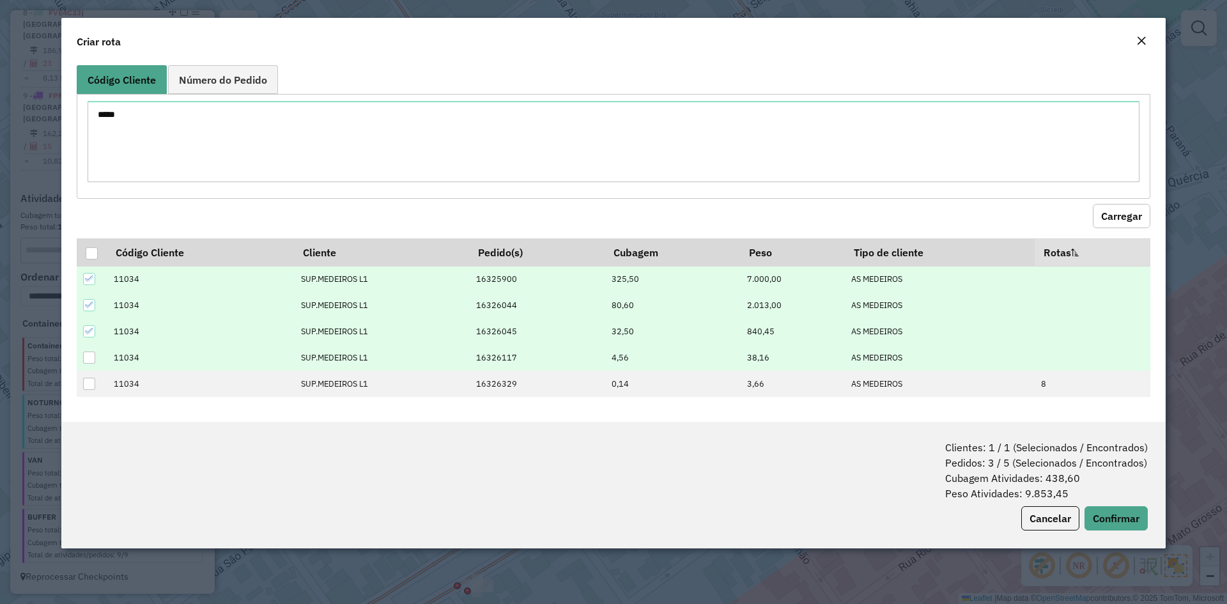
click at [86, 358] on div at bounding box center [89, 358] width 12 height 12
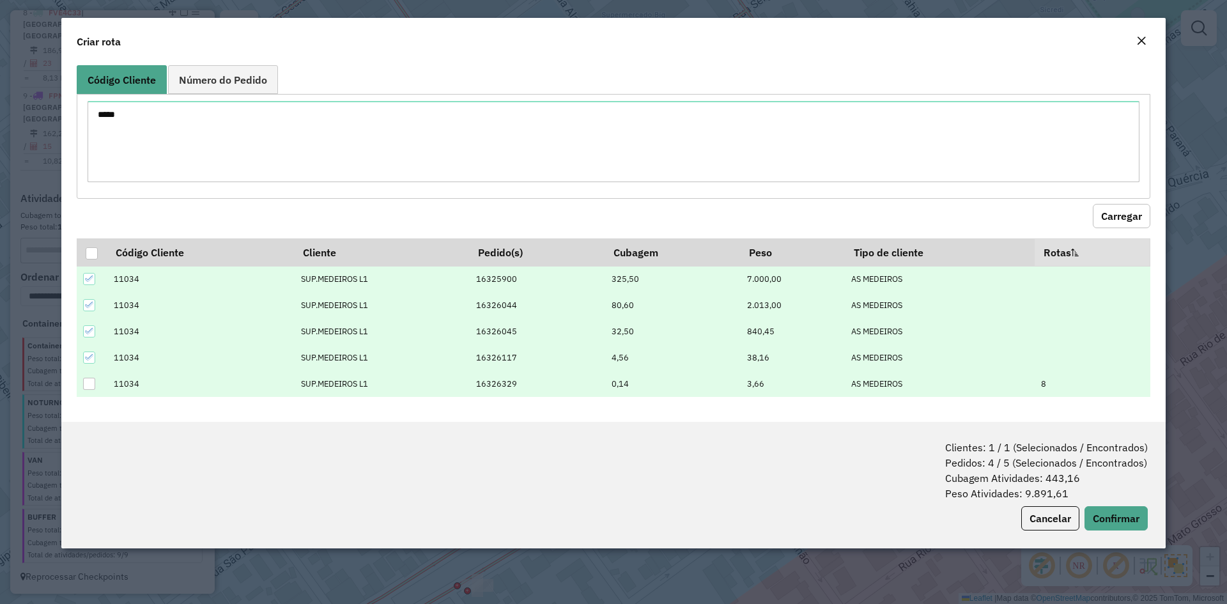
click at [89, 387] on div at bounding box center [89, 384] width 12 height 12
click at [90, 383] on icon at bounding box center [89, 383] width 9 height 9
click at [1117, 516] on button "Confirmar" at bounding box center [1116, 518] width 63 height 24
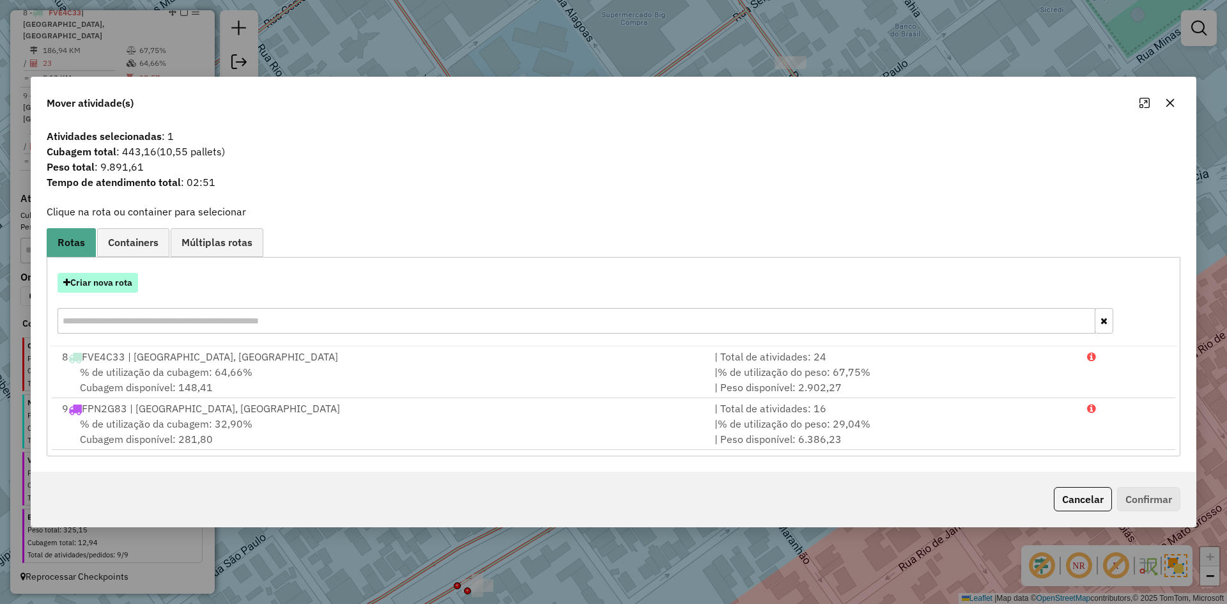
click at [126, 278] on button "Criar nova rota" at bounding box center [98, 283] width 81 height 20
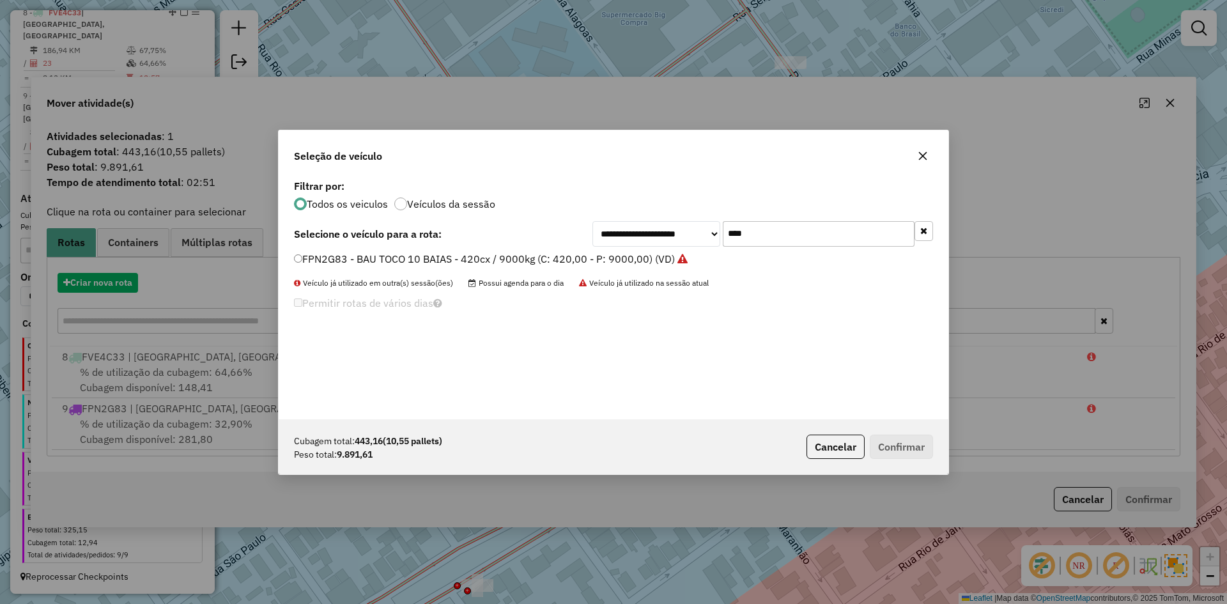
scroll to position [7, 4]
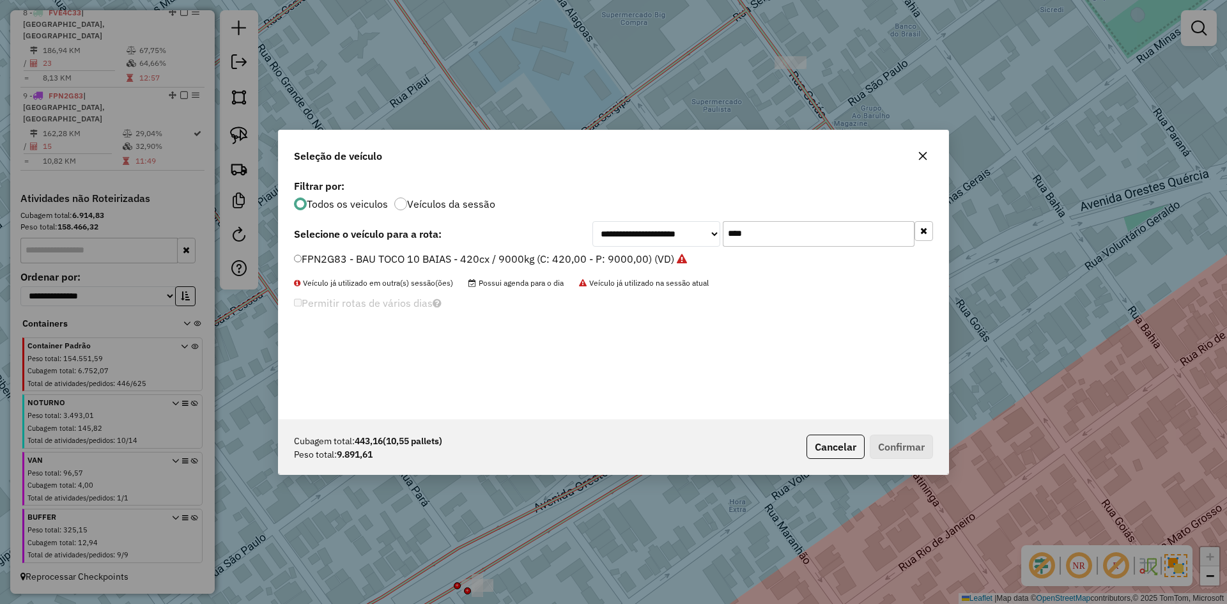
drag, startPoint x: 765, startPoint y: 234, endPoint x: 683, endPoint y: 235, distance: 82.5
click at [683, 235] on div "**********" at bounding box center [763, 234] width 341 height 26
type input "***"
click at [499, 265] on label "FIU3555 - BAU TRUCK 12 BAIAS - 462cx / 12540kg (C: 462,00 - P: 12540,00) (VD)" at bounding box center [492, 258] width 396 height 15
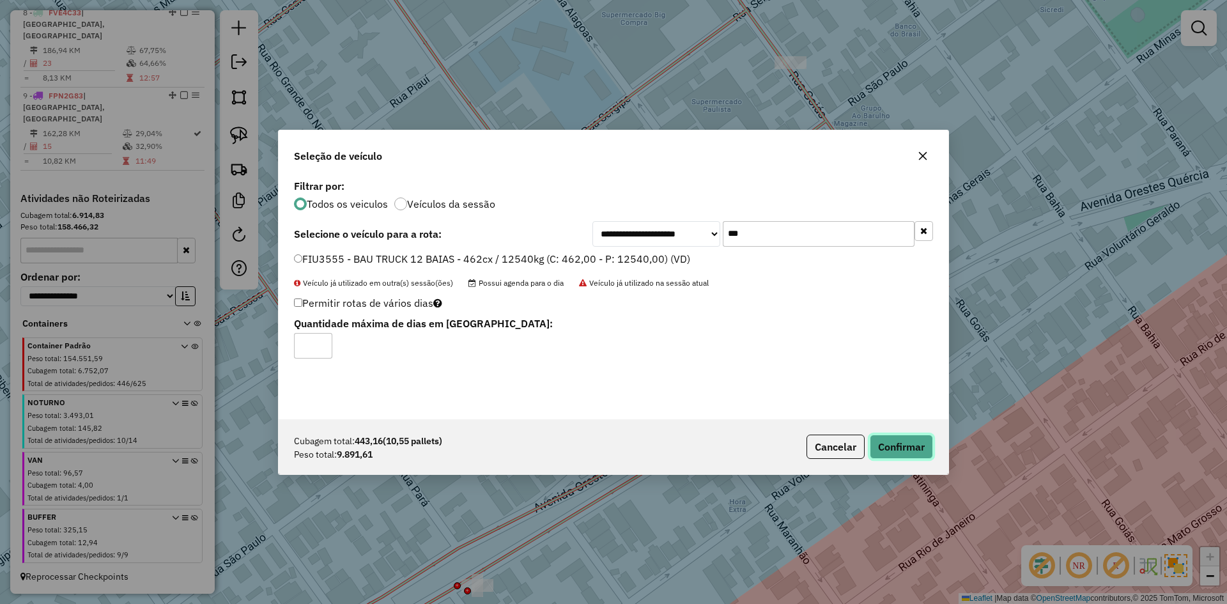
click at [912, 447] on button "Confirmar" at bounding box center [901, 447] width 63 height 24
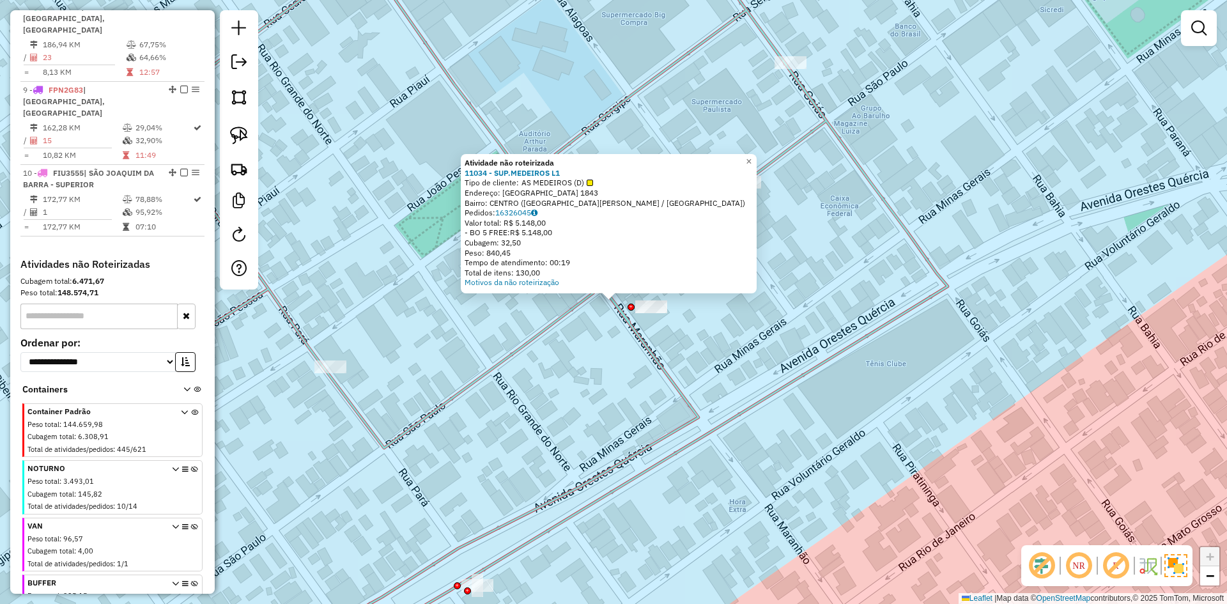
click at [660, 350] on div "Atividade não roteirizada 11034 - SUP.MEDEIROS L1 Tipo de cliente: AS MEDEIROS …" at bounding box center [613, 302] width 1227 height 604
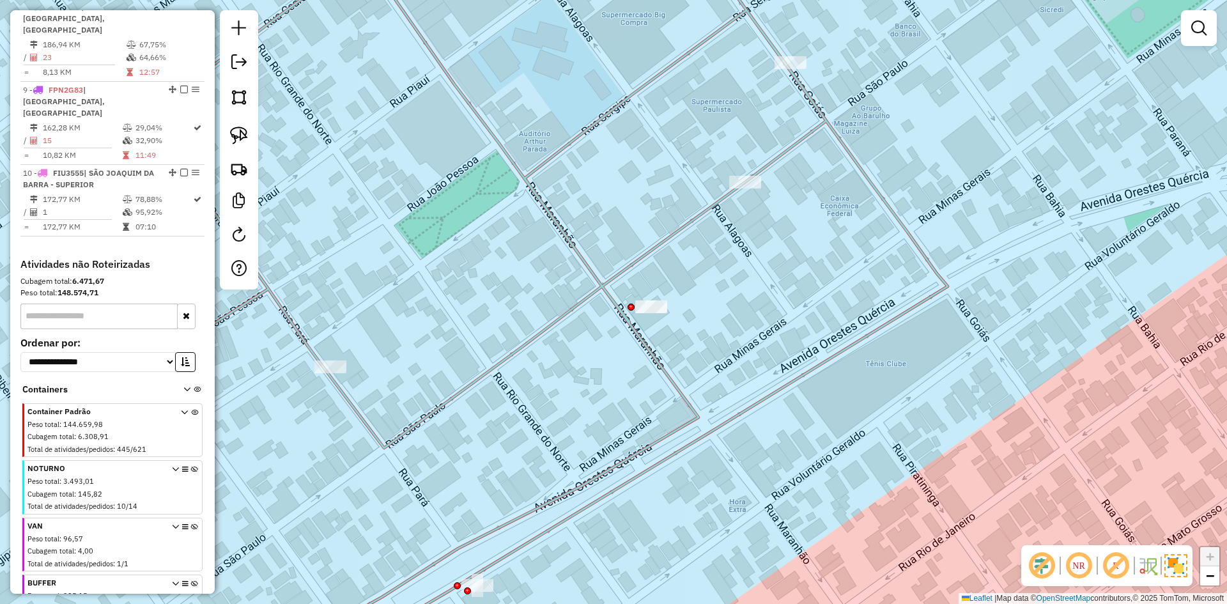
drag, startPoint x: 644, startPoint y: 350, endPoint x: 655, endPoint y: 318, distance: 33.6
click at [644, 350] on icon at bounding box center [546, 302] width 804 height 725
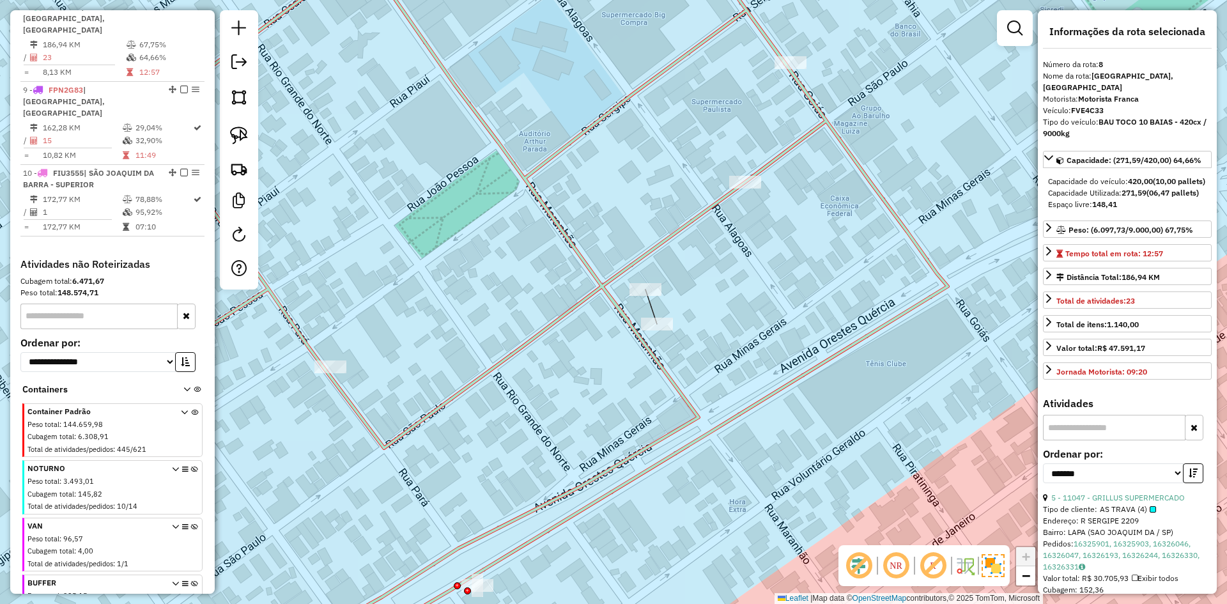
click at [652, 296] on div at bounding box center [646, 289] width 32 height 13
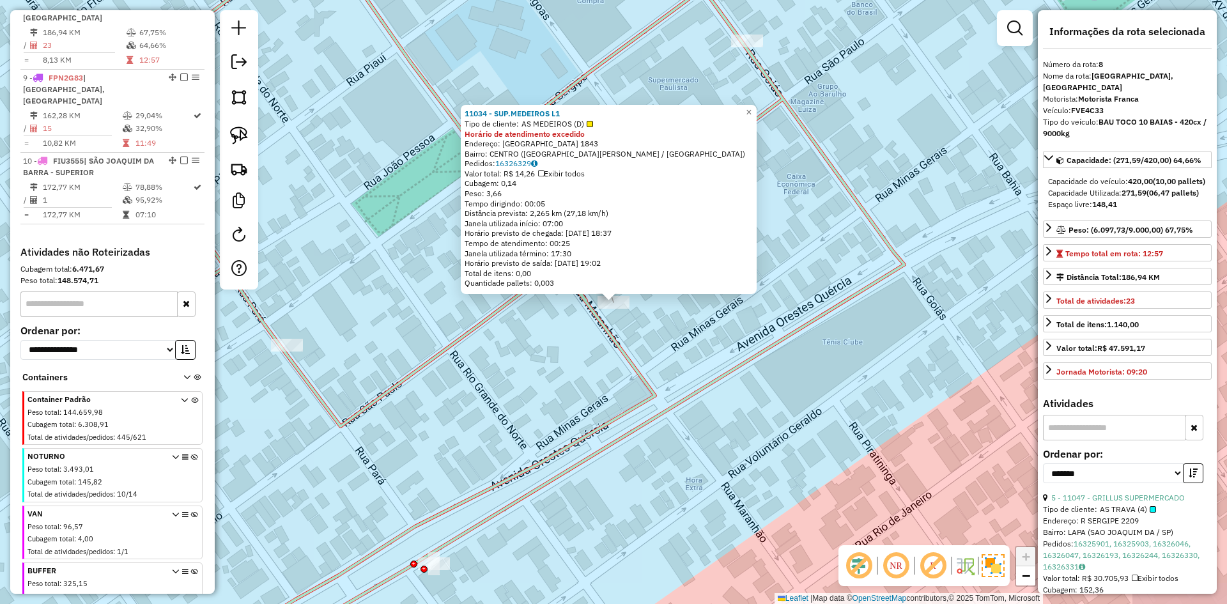
scroll to position [600, 0]
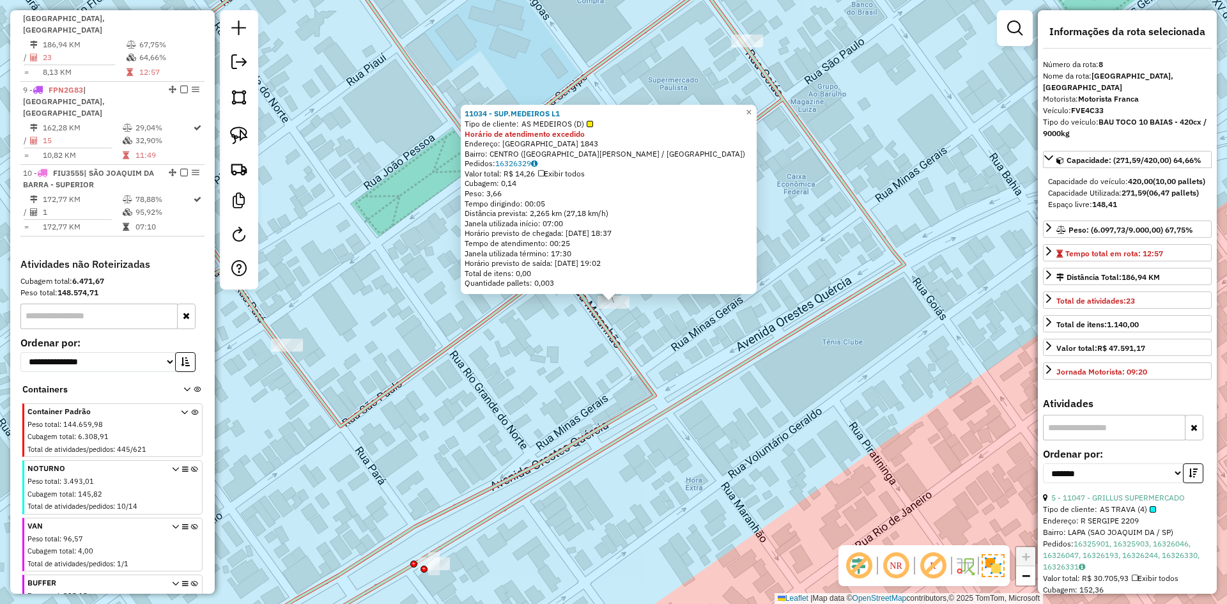
click at [647, 332] on div "11034 - SUP.MEDEIROS L1 Tipo de cliente: AS MEDEIROS (D) Horário de atendimento…" at bounding box center [613, 302] width 1227 height 604
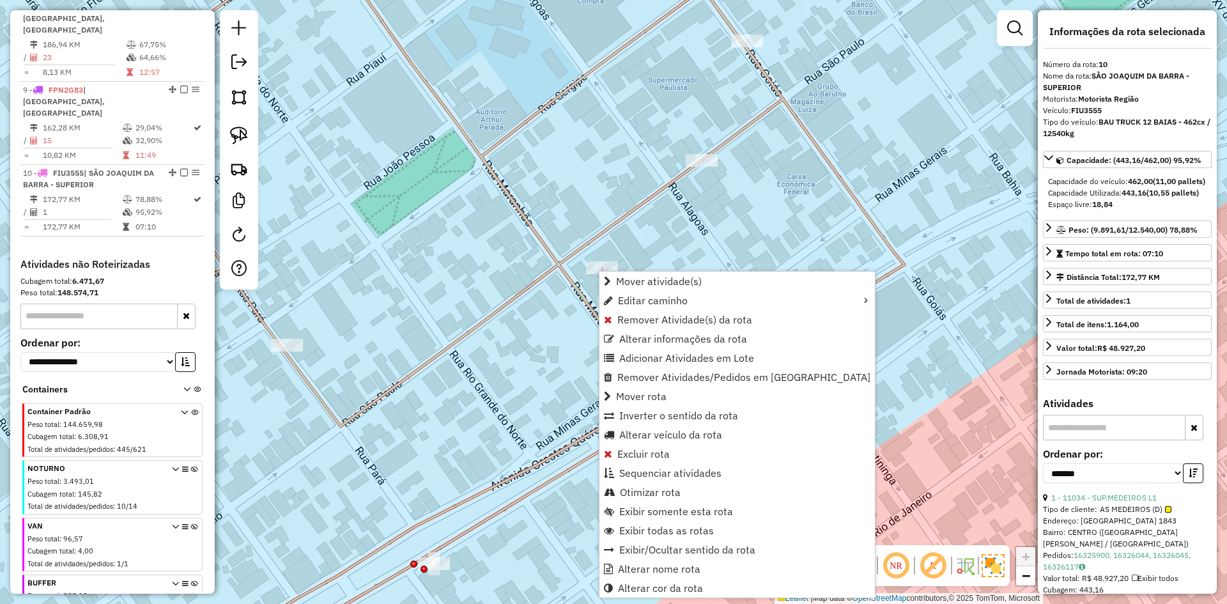
scroll to position [678, 0]
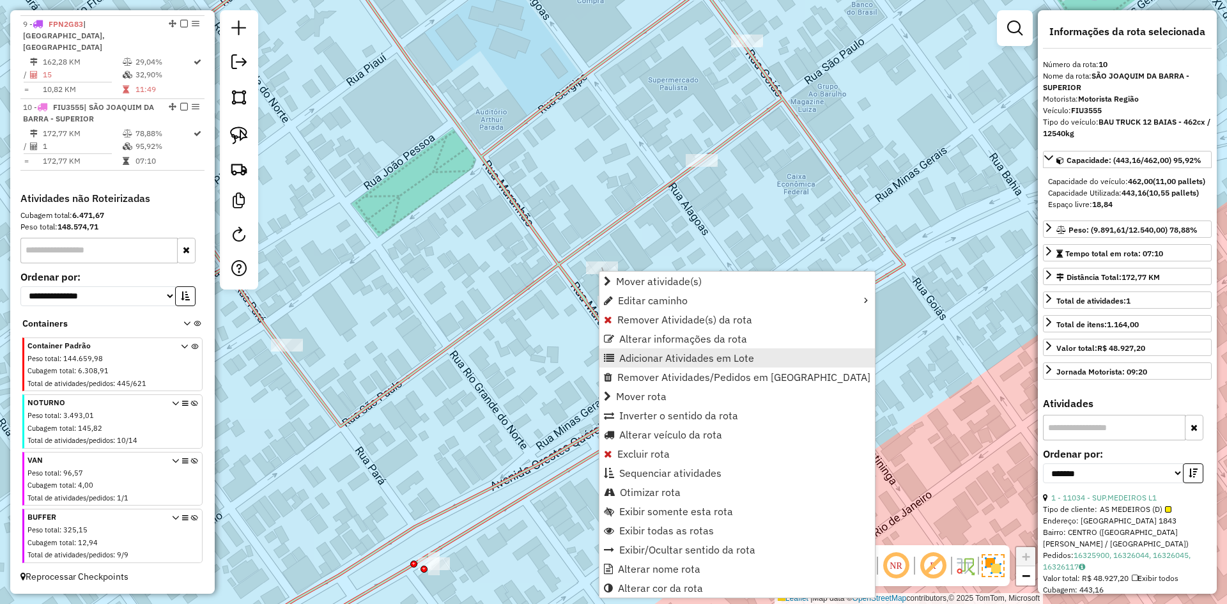
click at [655, 354] on span "Adicionar Atividades em Lote" at bounding box center [686, 358] width 135 height 10
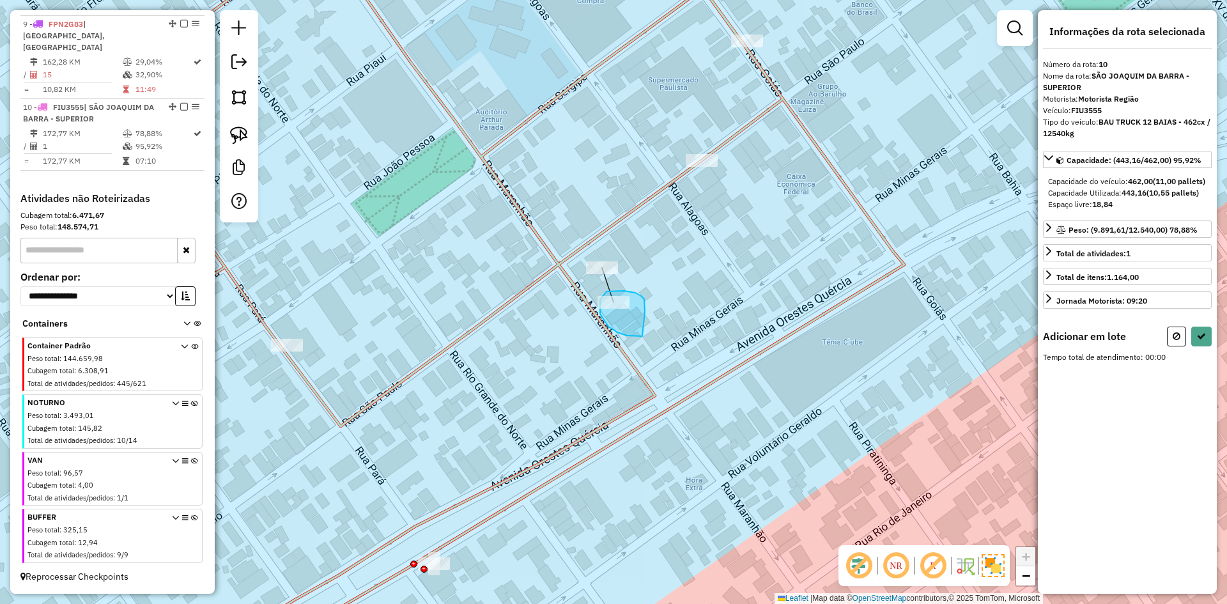
drag, startPoint x: 635, startPoint y: 293, endPoint x: 649, endPoint y: 326, distance: 36.1
click at [1196, 346] on button at bounding box center [1201, 337] width 20 height 20
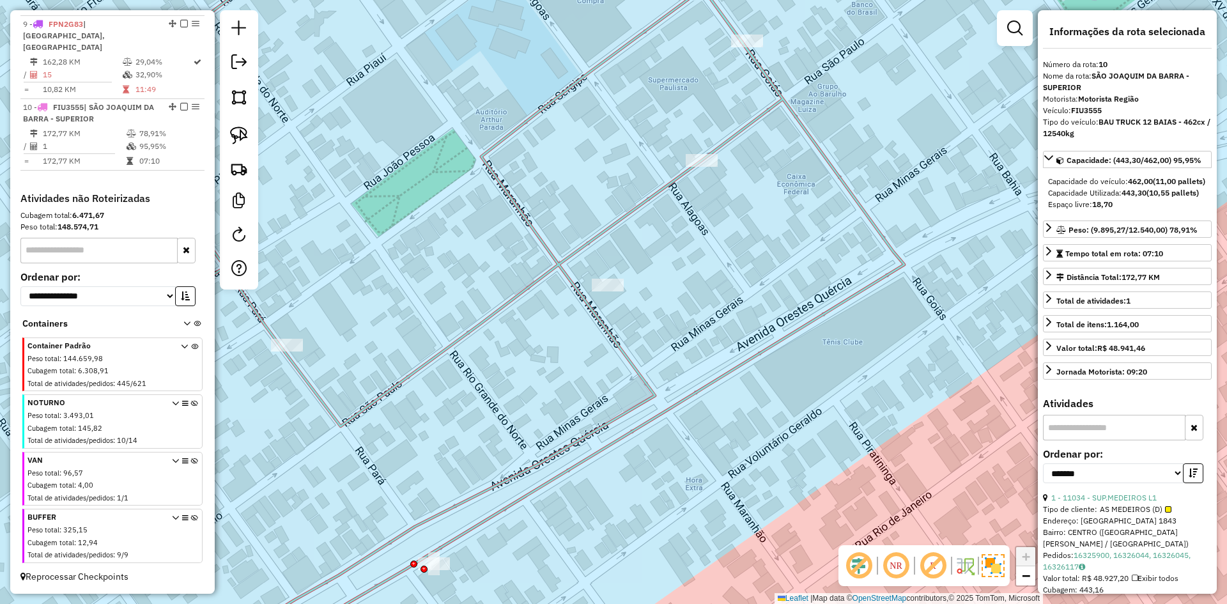
click at [543, 366] on div "Janela de atendimento Grade de atendimento Capacidade Transportadoras Veículos …" at bounding box center [613, 302] width 1227 height 604
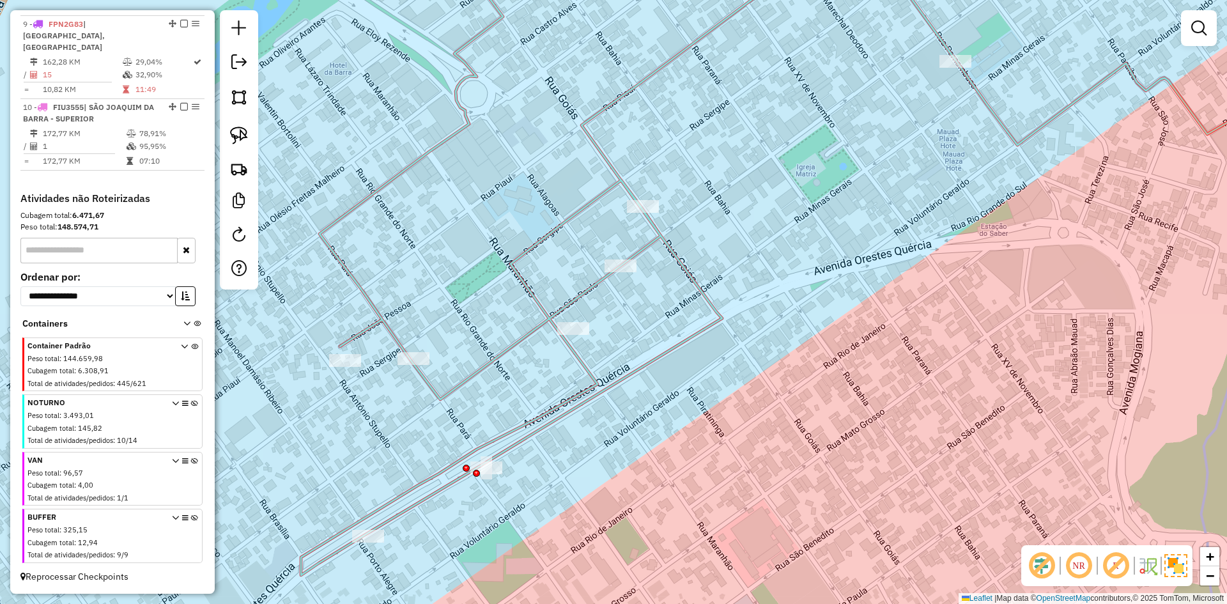
click at [545, 322] on icon at bounding box center [825, 257] width 1049 height 635
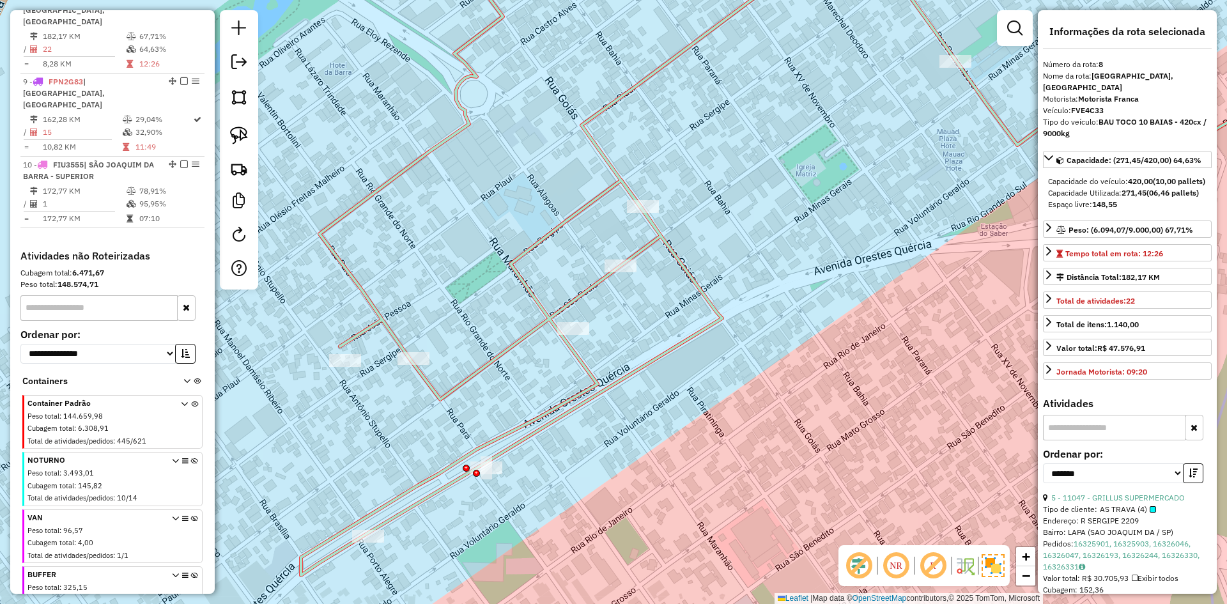
scroll to position [600, 0]
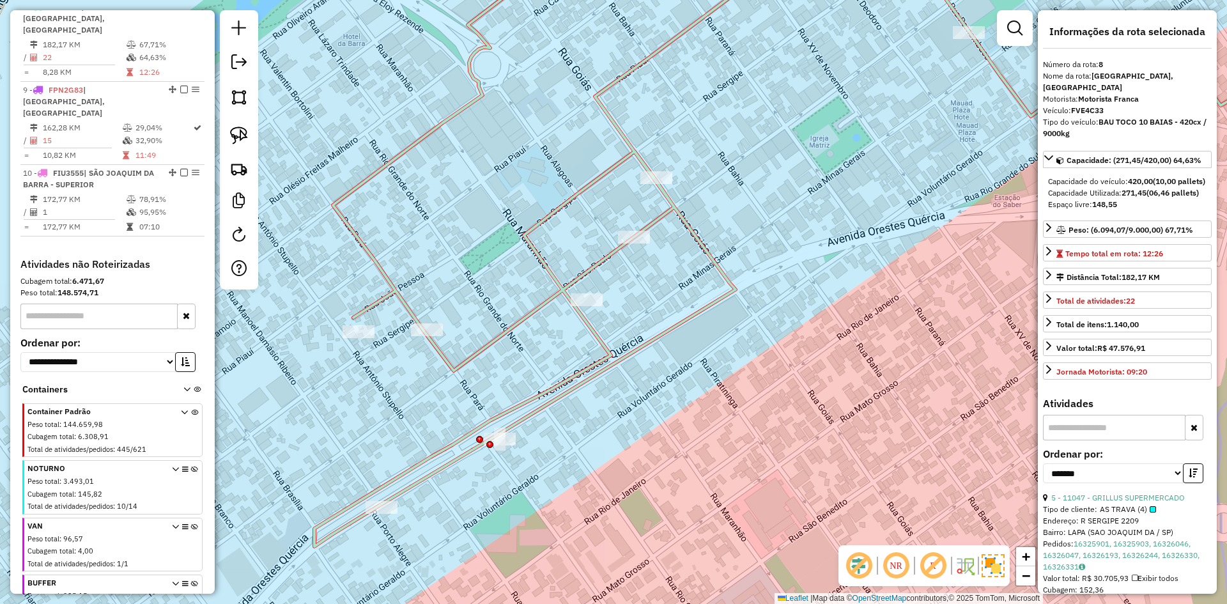
drag, startPoint x: 533, startPoint y: 372, endPoint x: 577, endPoint y: 309, distance: 76.2
click at [571, 291] on div "Janela de atendimento Grade de atendimento Capacidade Transportadoras Veículos …" at bounding box center [613, 302] width 1227 height 604
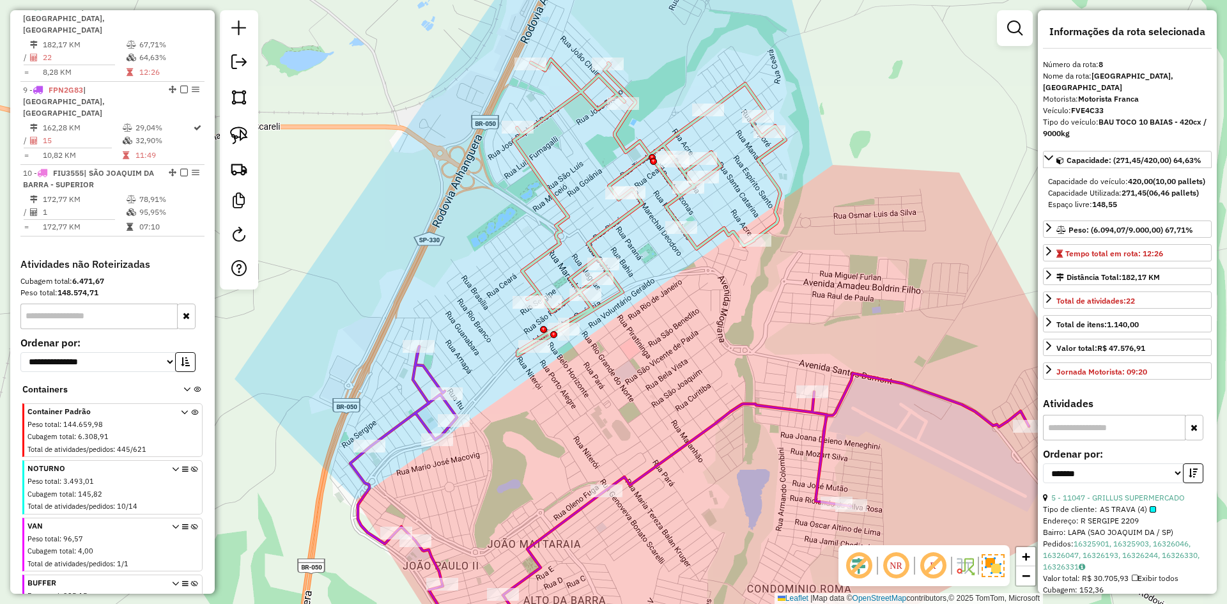
click at [598, 359] on div "Janela de atendimento Grade de atendimento Capacidade Transportadoras Veículos …" at bounding box center [613, 302] width 1227 height 604
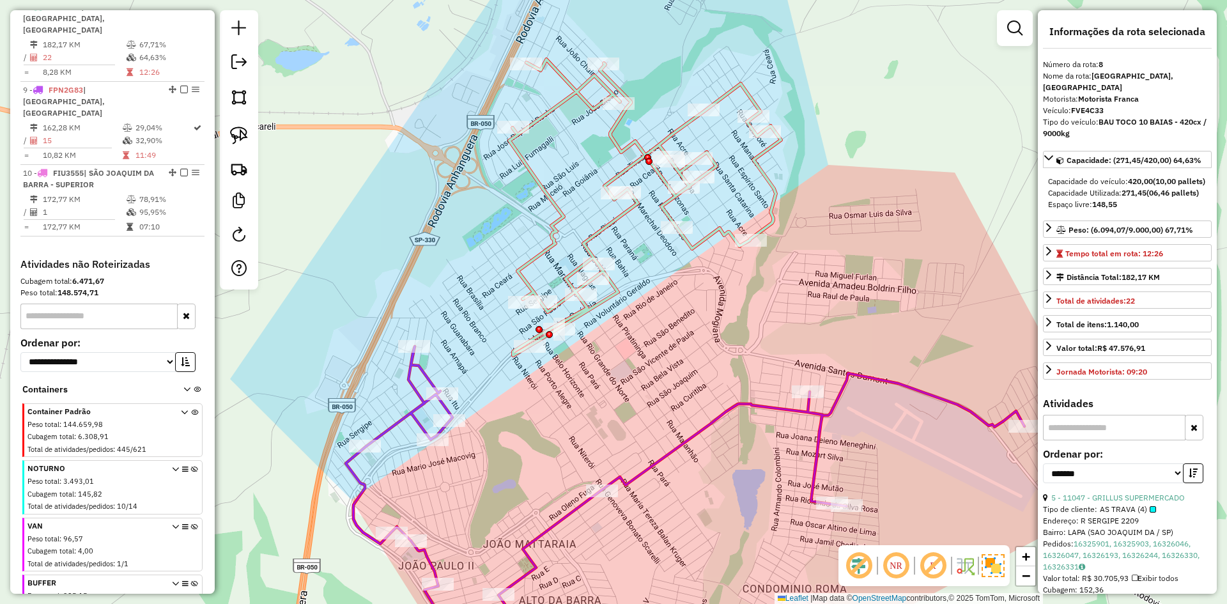
click at [410, 373] on icon at bounding box center [685, 505] width 679 height 318
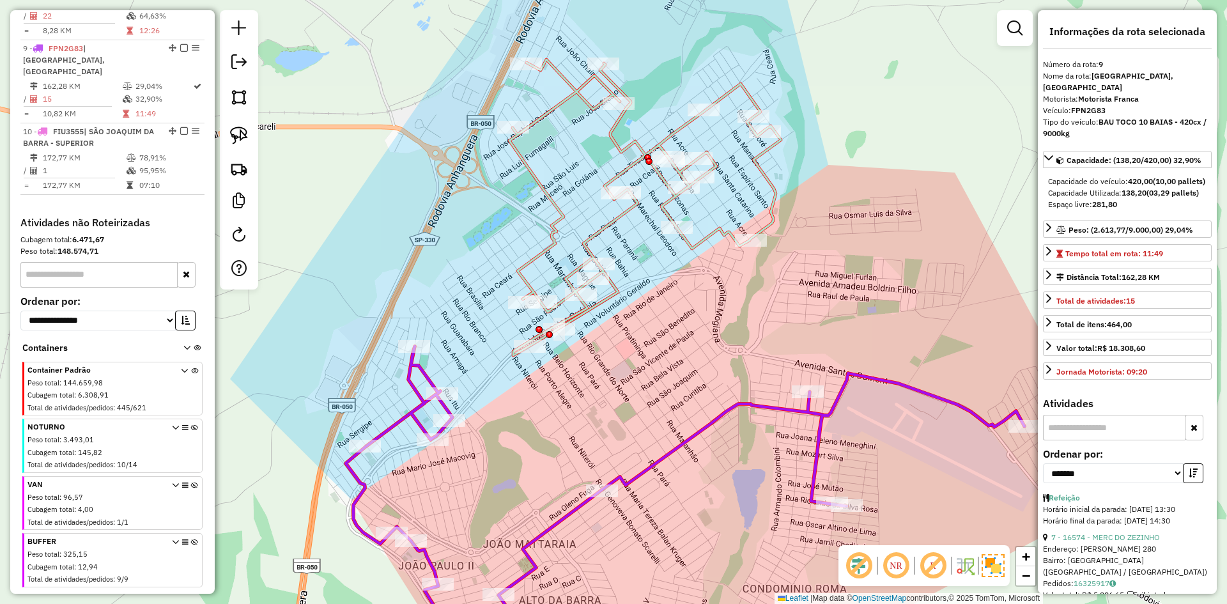
scroll to position [678, 0]
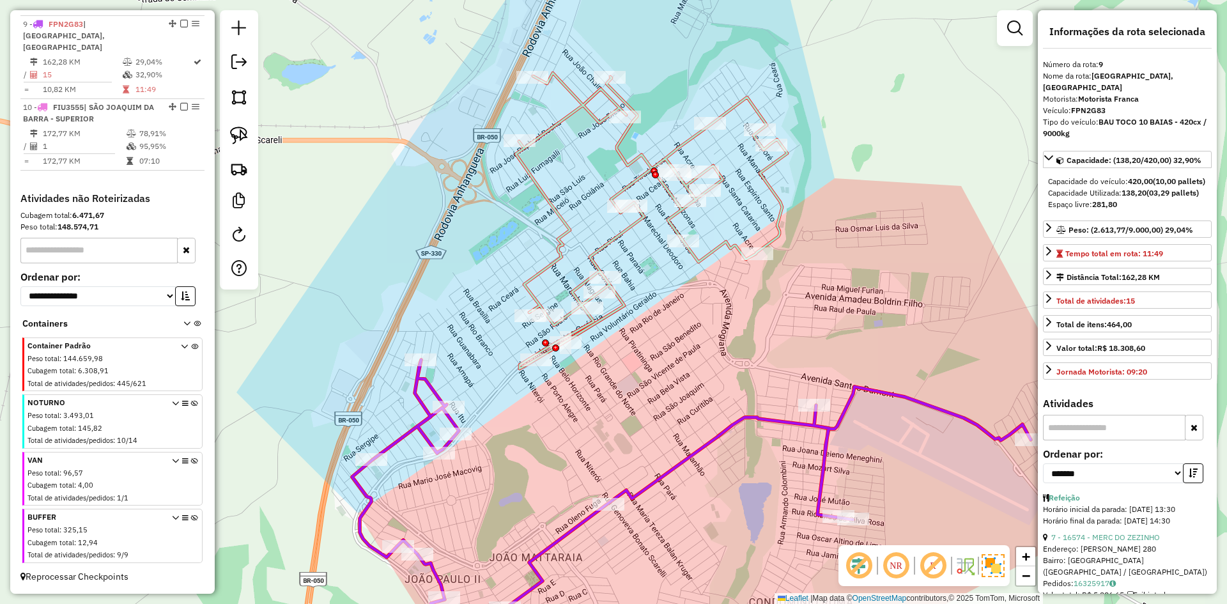
drag, startPoint x: 593, startPoint y: 435, endPoint x: 576, endPoint y: 455, distance: 26.4
click at [575, 436] on div "Janela de atendimento Grade de atendimento Capacidade Transportadoras Veículos …" at bounding box center [613, 302] width 1227 height 604
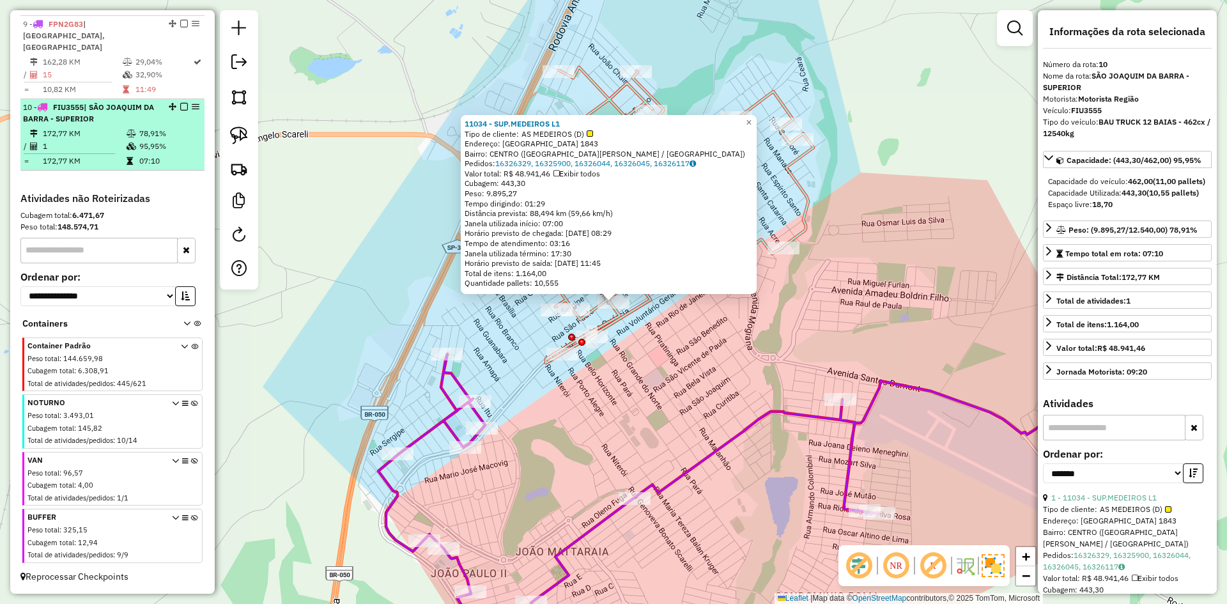
click at [158, 116] on div "10 - FIU3555 | SÃO JOAQUIM DA BARRA - SUPERIOR" at bounding box center [112, 113] width 179 height 23
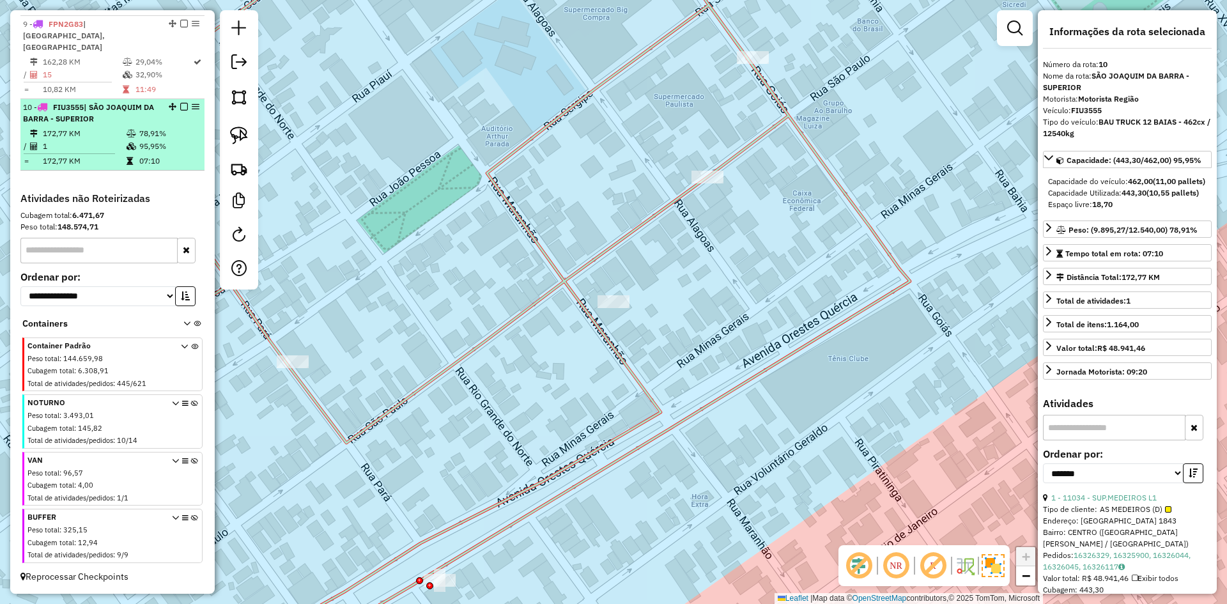
click at [180, 107] on em at bounding box center [184, 107] width 8 height 8
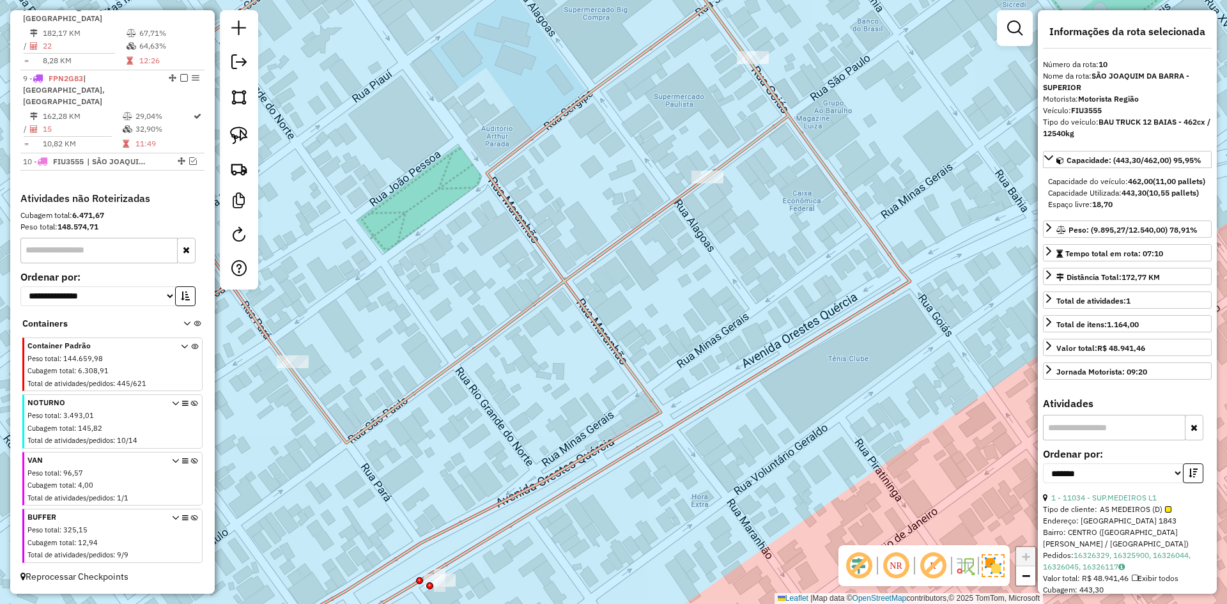
scroll to position [623, 0]
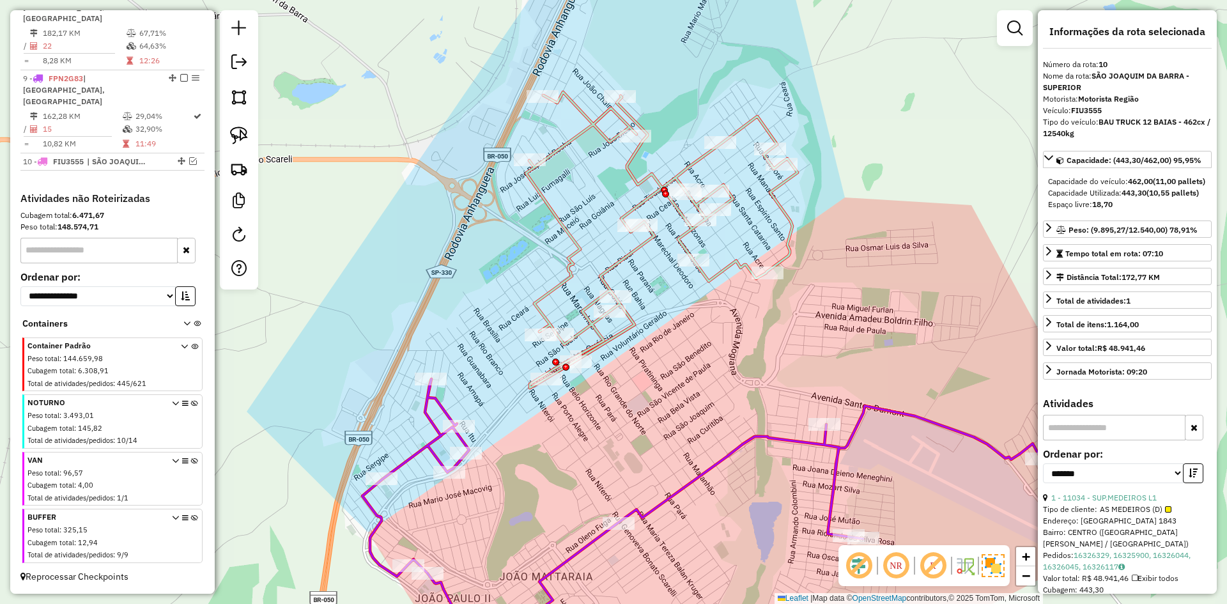
click at [606, 343] on icon at bounding box center [662, 240] width 272 height 296
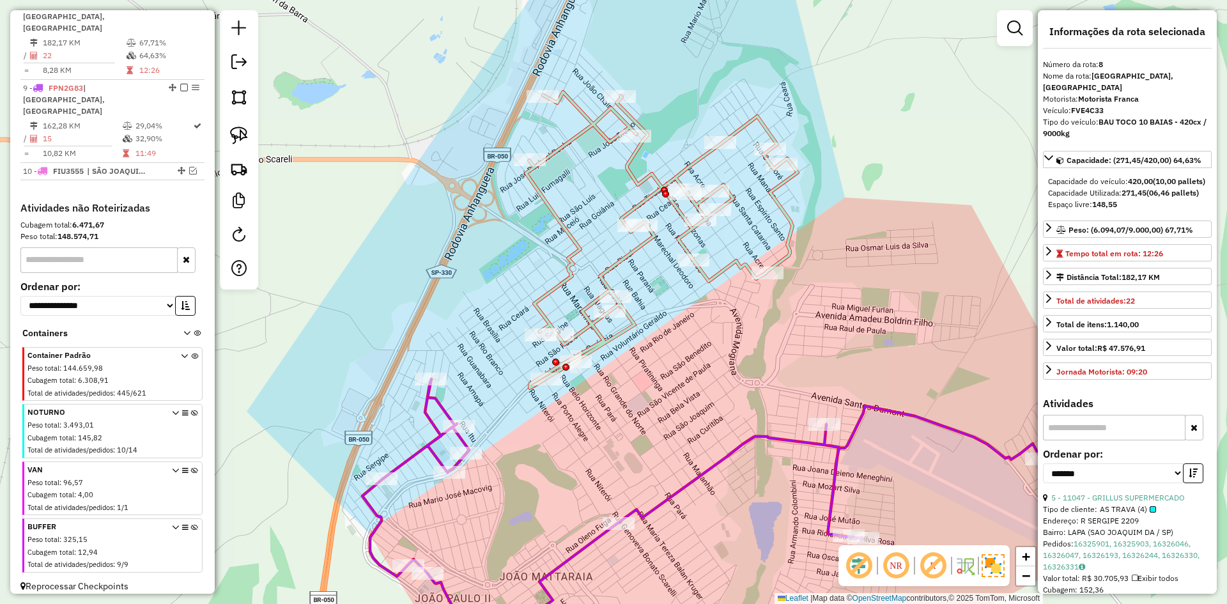
scroll to position [600, 0]
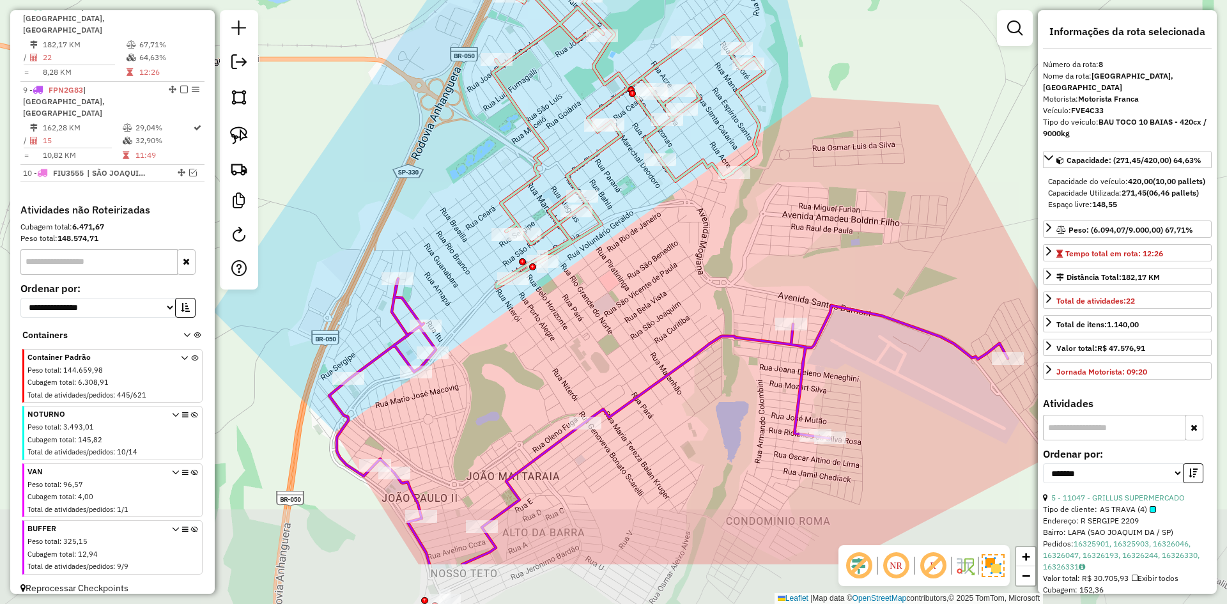
drag, startPoint x: 651, startPoint y: 381, endPoint x: 604, endPoint y: 295, distance: 98.4
click at [604, 295] on div "Janela de atendimento Grade de atendimento Capacidade Transportadoras Veículos …" at bounding box center [613, 302] width 1227 height 604
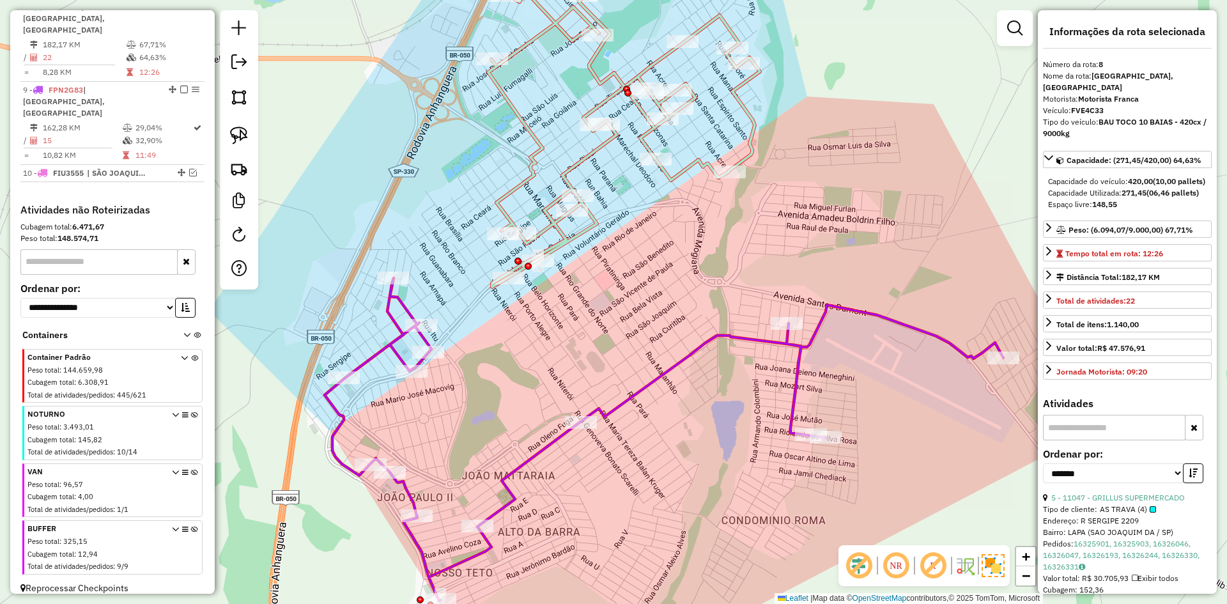
click at [663, 375] on icon at bounding box center [664, 439] width 679 height 323
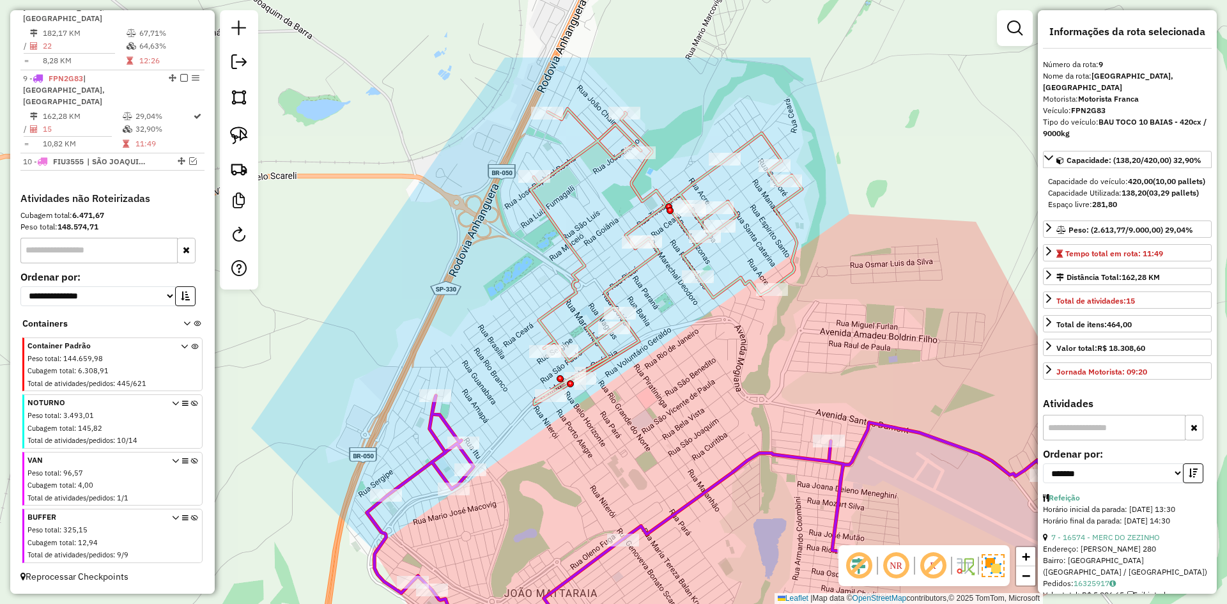
drag, startPoint x: 632, startPoint y: 311, endPoint x: 675, endPoint y: 431, distance: 128.4
click at [675, 431] on div "Janela de atendimento Grade de atendimento Capacidade Transportadoras Veículos …" at bounding box center [613, 302] width 1227 height 604
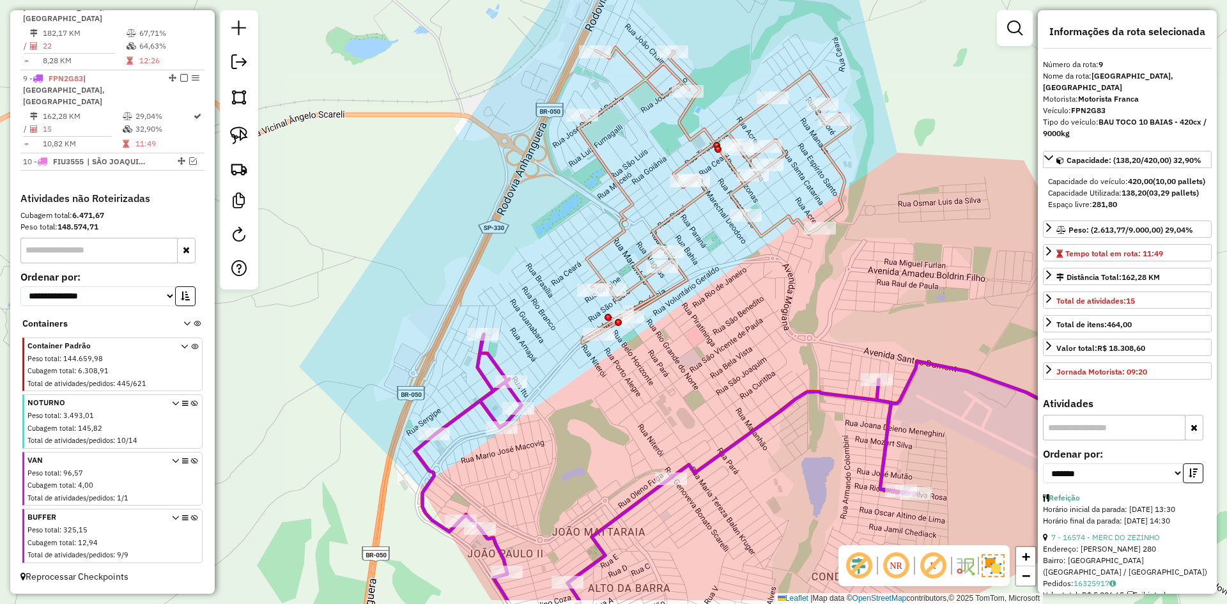
drag, startPoint x: 699, startPoint y: 359, endPoint x: 612, endPoint y: 367, distance: 86.7
click at [699, 356] on div "Janela de atendimento Grade de atendimento Capacidade Transportadoras Veículos …" at bounding box center [613, 302] width 1227 height 604
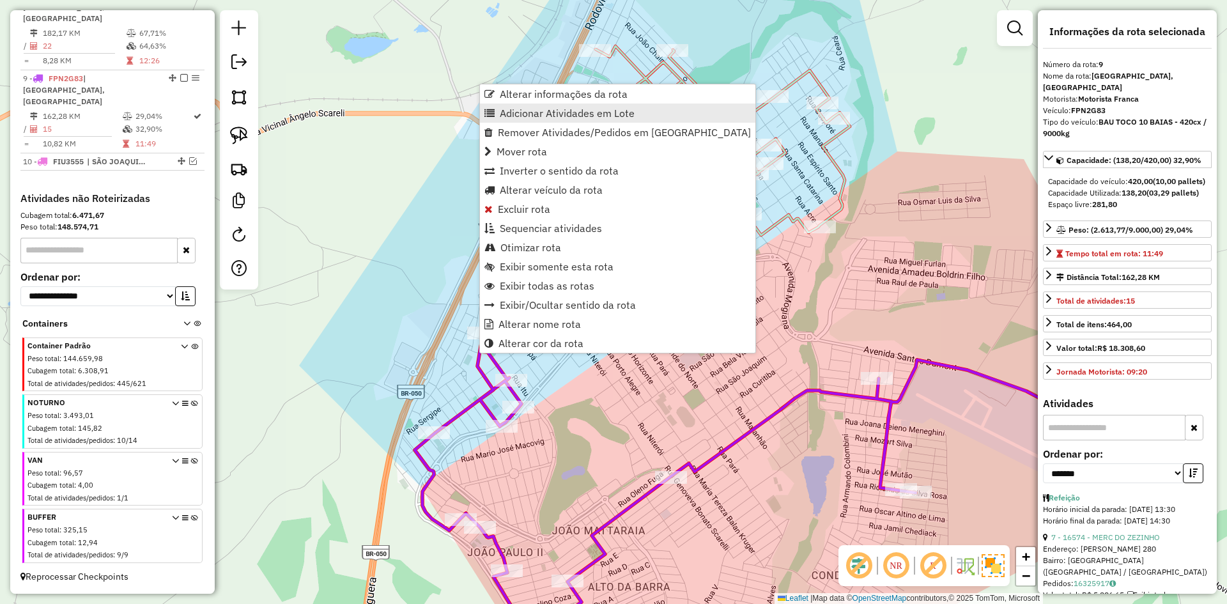
click at [524, 109] on span "Adicionar Atividades em Lote" at bounding box center [567, 113] width 135 height 10
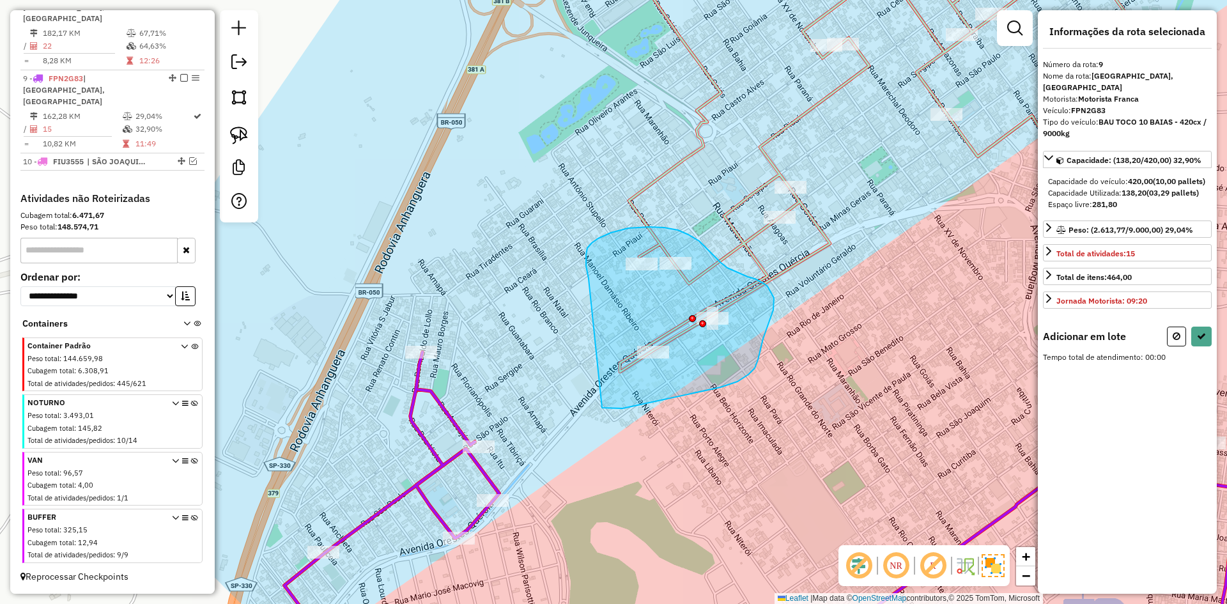
drag, startPoint x: 664, startPoint y: 399, endPoint x: 589, endPoint y: 279, distance: 142.4
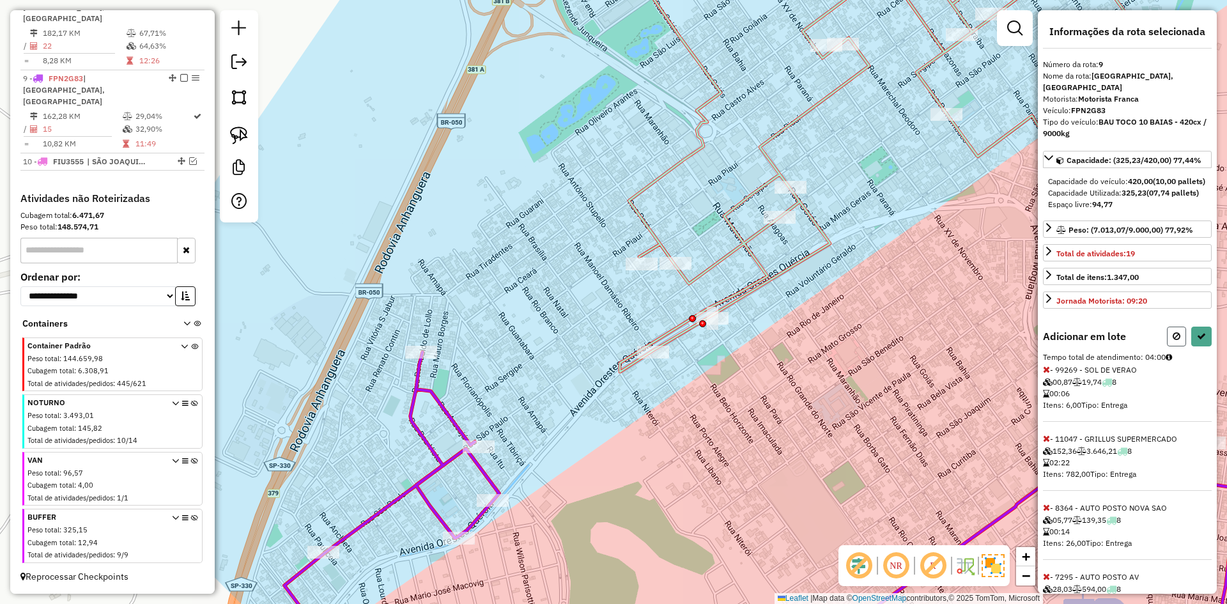
drag, startPoint x: 1173, startPoint y: 369, endPoint x: 828, endPoint y: 368, distance: 344.5
click at [1173, 341] on icon at bounding box center [1177, 336] width 8 height 9
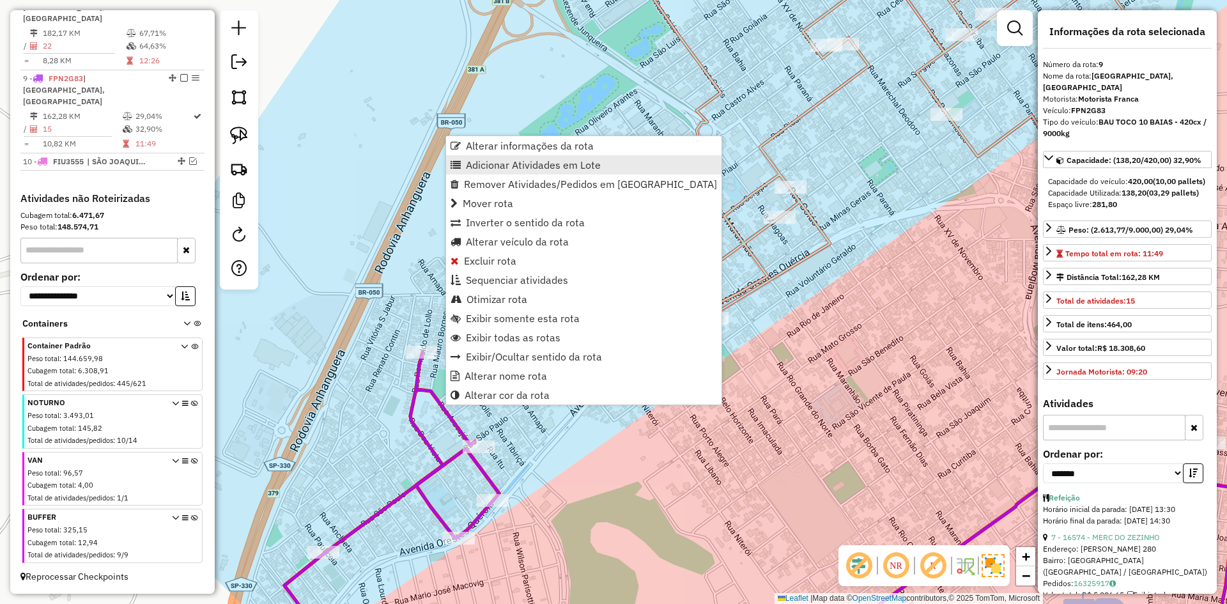
click at [523, 166] on span "Adicionar Atividades em Lote" at bounding box center [533, 165] width 135 height 10
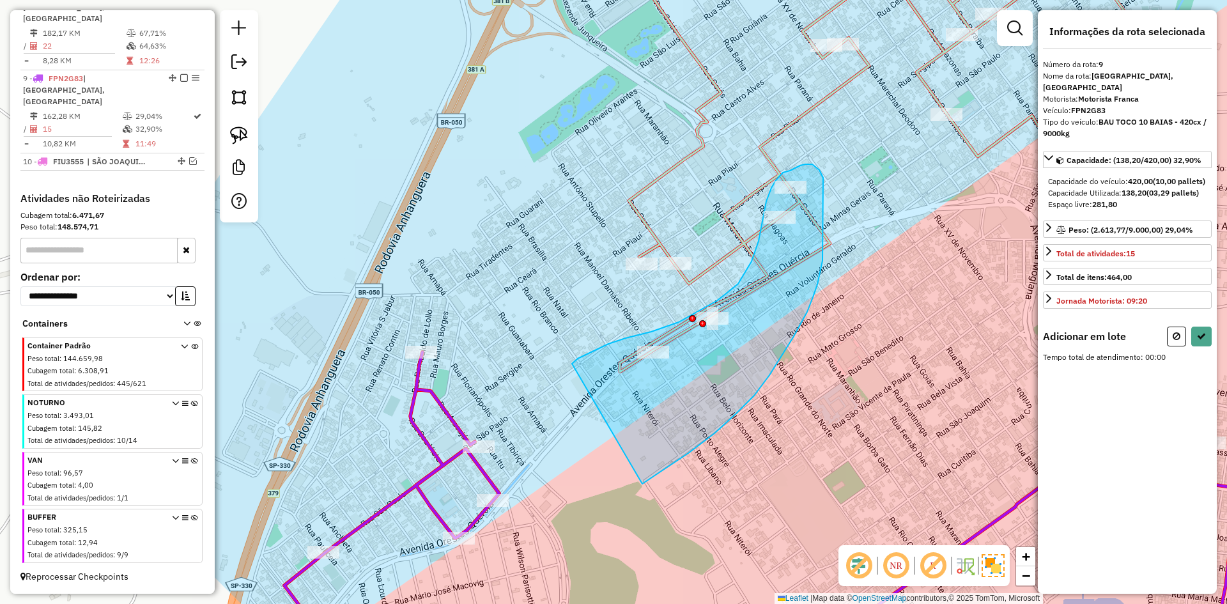
drag, startPoint x: 648, startPoint y: 481, endPoint x: 572, endPoint y: 364, distance: 139.5
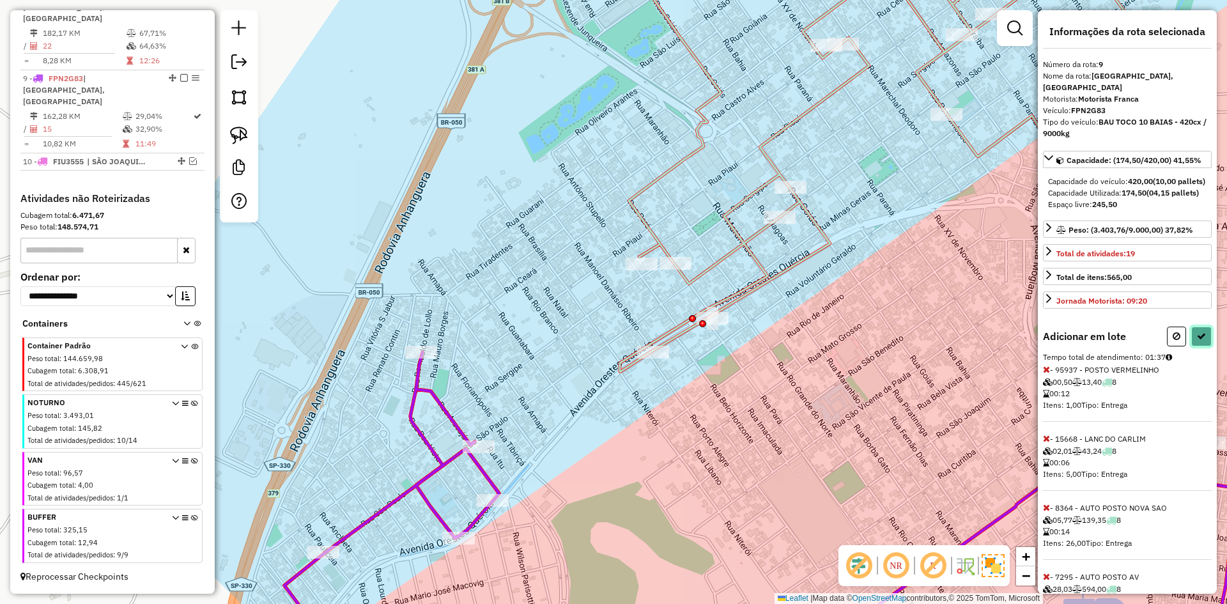
drag, startPoint x: 1199, startPoint y: 368, endPoint x: 920, endPoint y: 483, distance: 301.5
click at [1197, 341] on icon at bounding box center [1201, 336] width 9 height 9
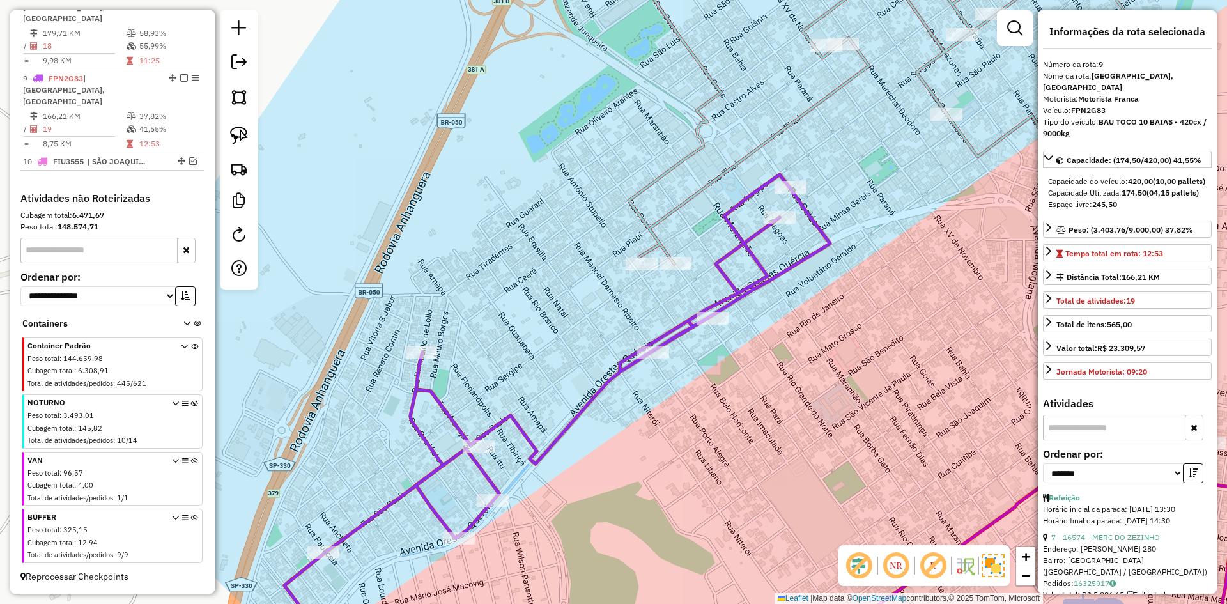
click at [608, 372] on div "Janela de atendimento Grade de atendimento Capacidade Transportadoras Veículos …" at bounding box center [613, 302] width 1227 height 604
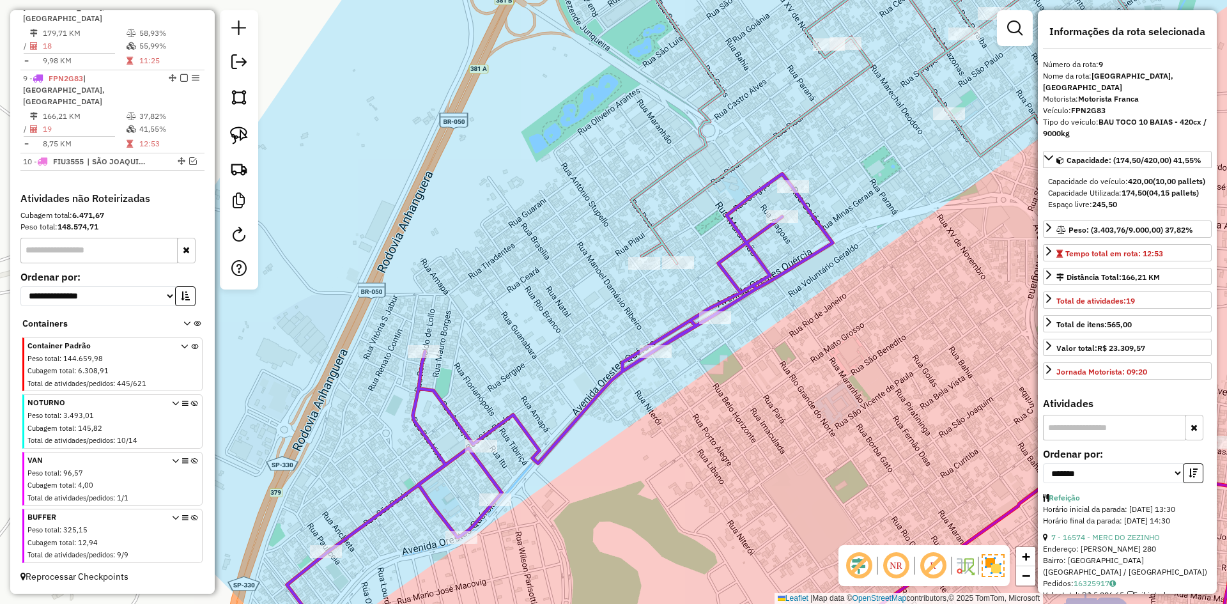
click at [656, 240] on icon at bounding box center [886, 101] width 541 height 323
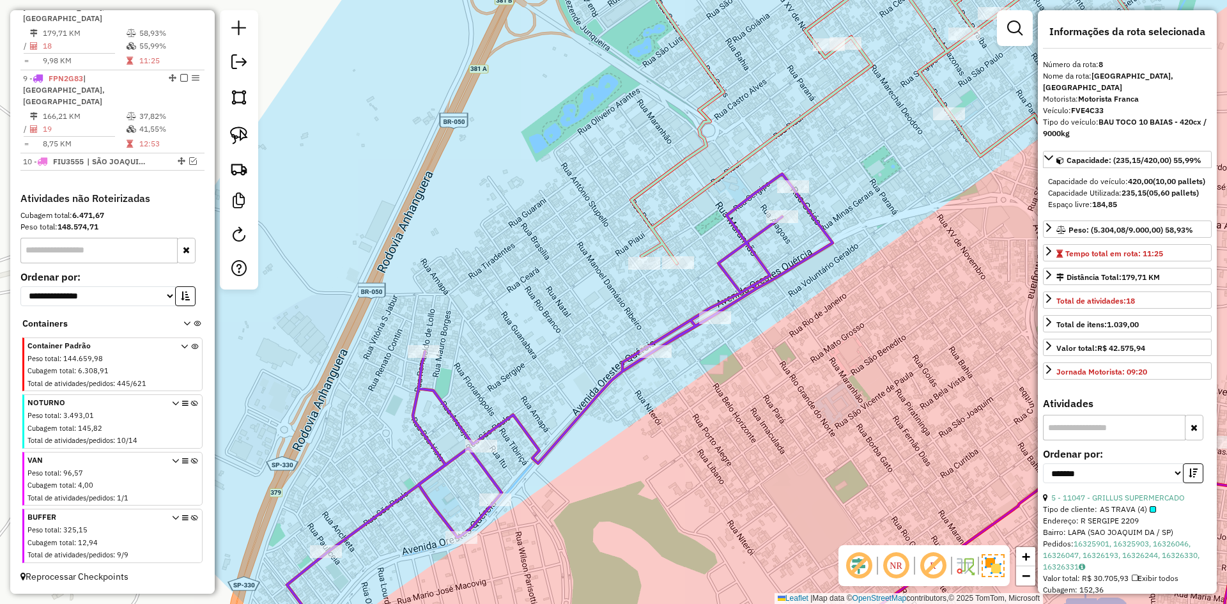
scroll to position [600, 0]
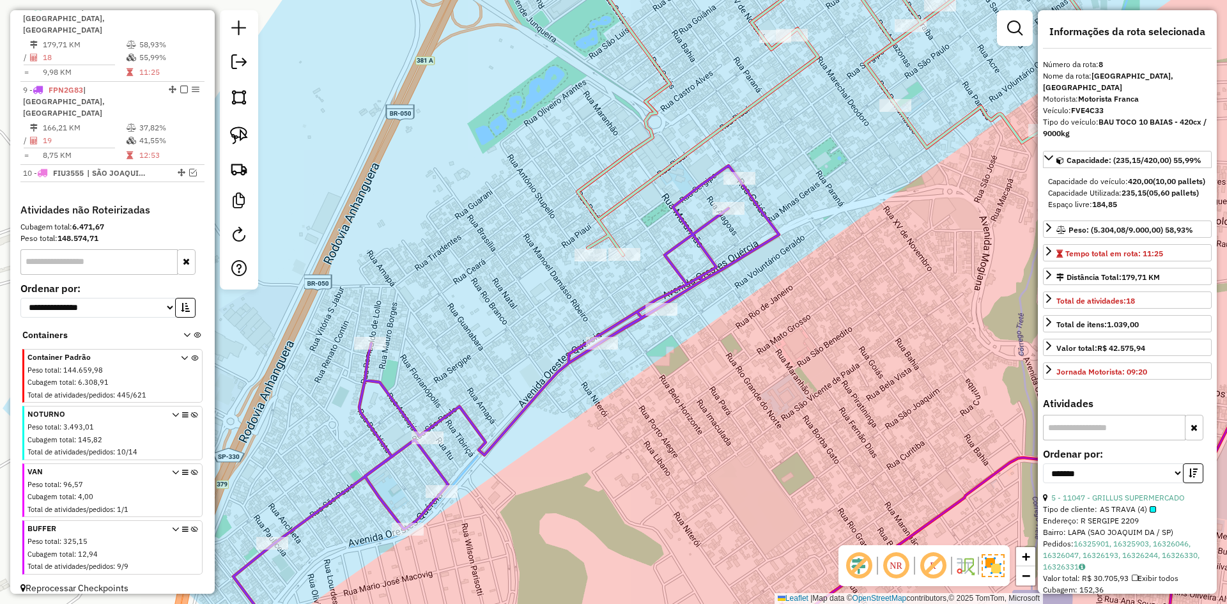
drag, startPoint x: 832, startPoint y: 204, endPoint x: 692, endPoint y: 196, distance: 140.2
click at [692, 196] on div "Janela de atendimento Grade de atendimento Capacidade Transportadoras Veículos …" at bounding box center [613, 302] width 1227 height 604
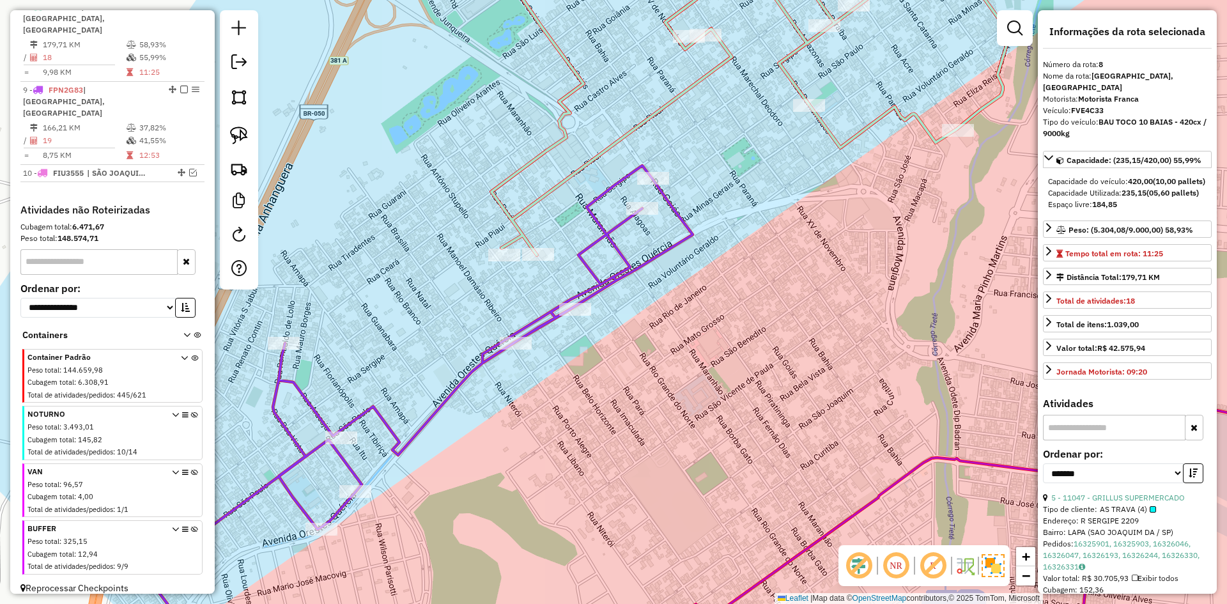
click at [672, 248] on icon at bounding box center [748, 415] width 1203 height 499
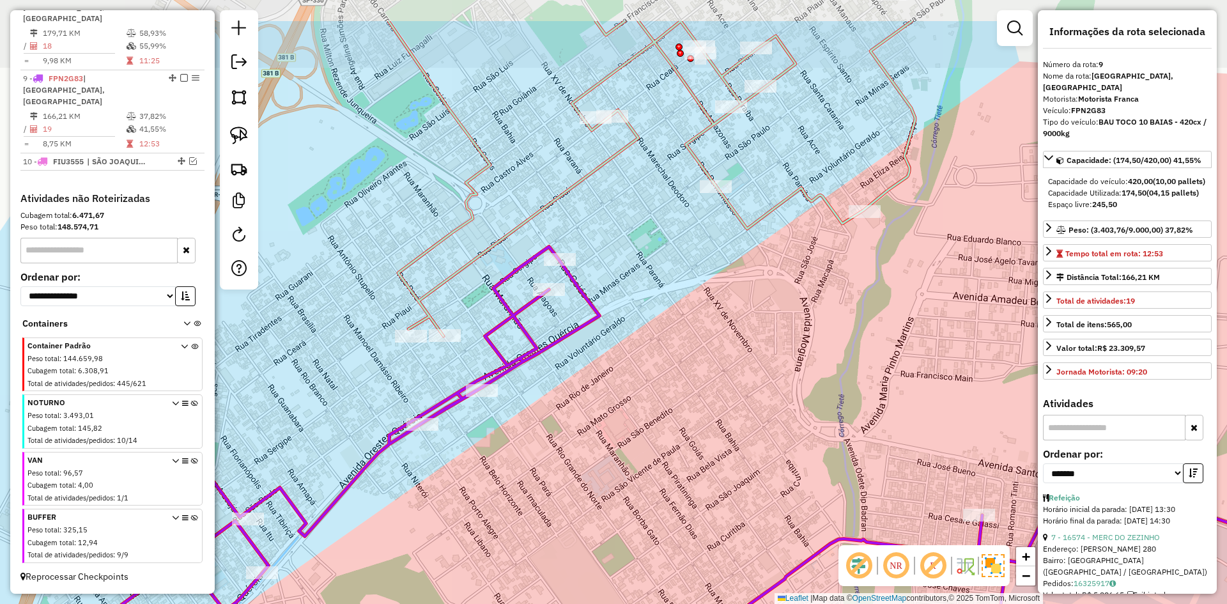
drag, startPoint x: 647, startPoint y: 287, endPoint x: 596, endPoint y: 330, distance: 67.6
click at [596, 330] on div "Janela de atendimento Grade de atendimento Capacidade Transportadoras Veículos …" at bounding box center [613, 302] width 1227 height 604
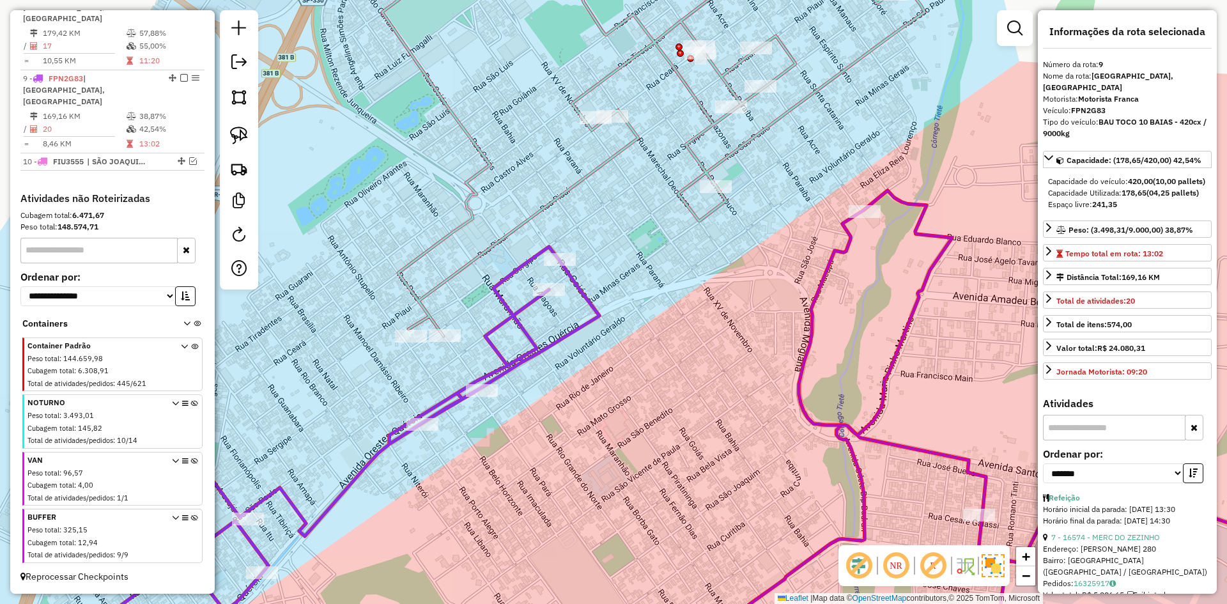
click at [699, 215] on icon at bounding box center [653, 138] width 543 height 396
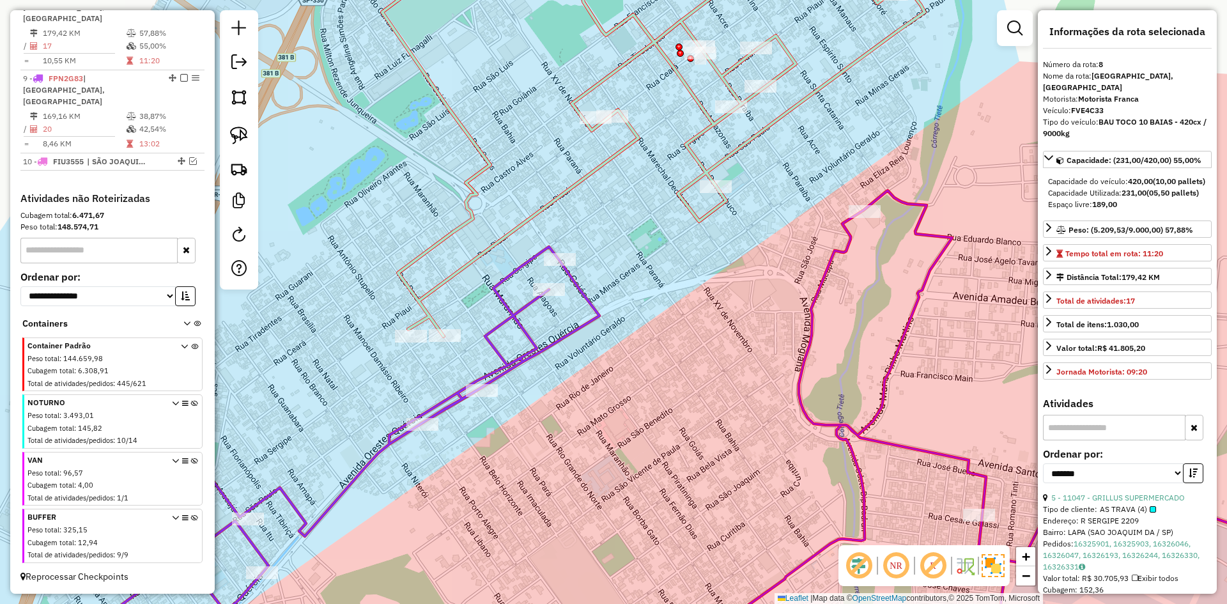
scroll to position [600, 0]
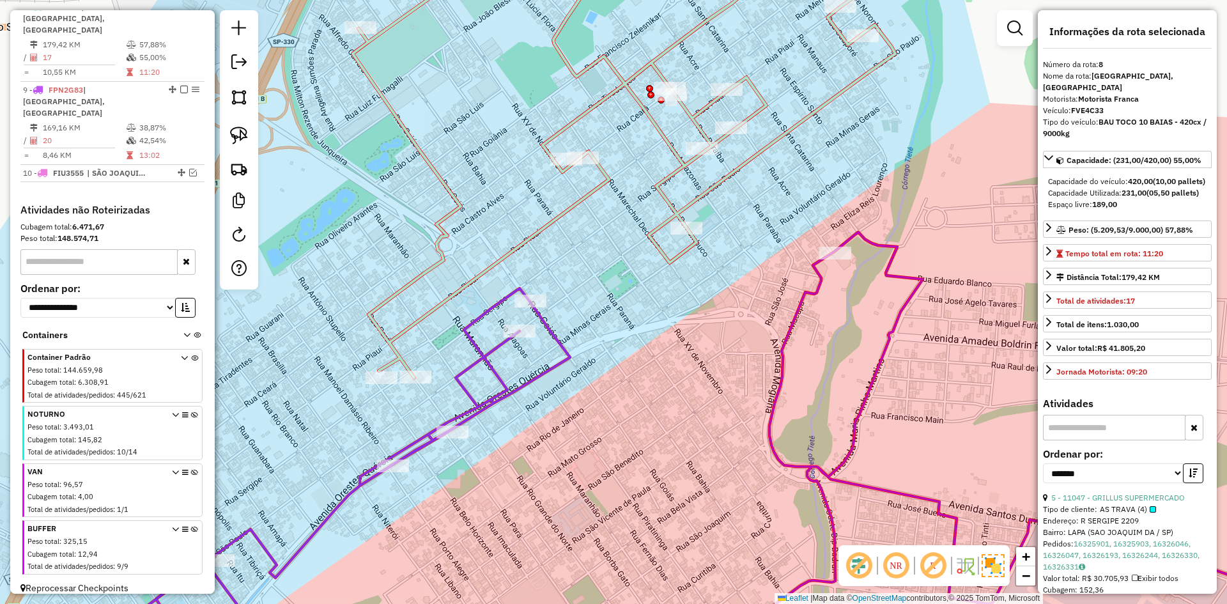
drag, startPoint x: 635, startPoint y: 290, endPoint x: 630, endPoint y: 300, distance: 12.0
click at [630, 300] on div "Janela de atendimento Grade de atendimento Capacidade Transportadoras Veículos …" at bounding box center [613, 302] width 1227 height 604
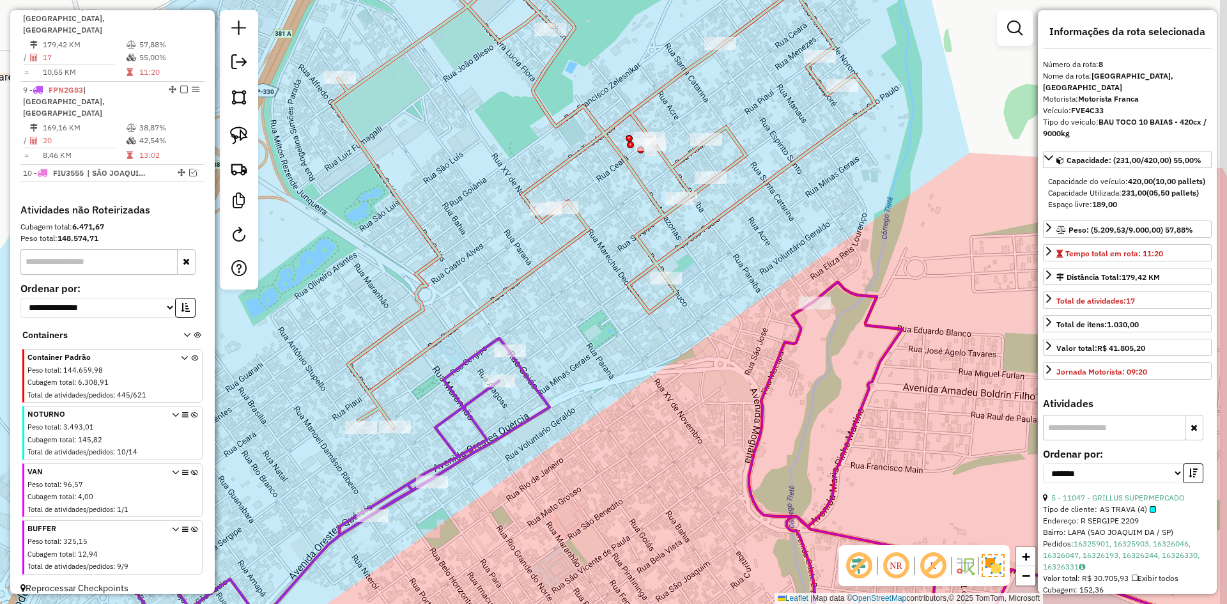
drag, startPoint x: 628, startPoint y: 302, endPoint x: 580, endPoint y: 449, distance: 155.4
click at [581, 459] on div "Janela de atendimento Grade de atendimento Capacidade Transportadoras Veículos …" at bounding box center [613, 302] width 1227 height 604
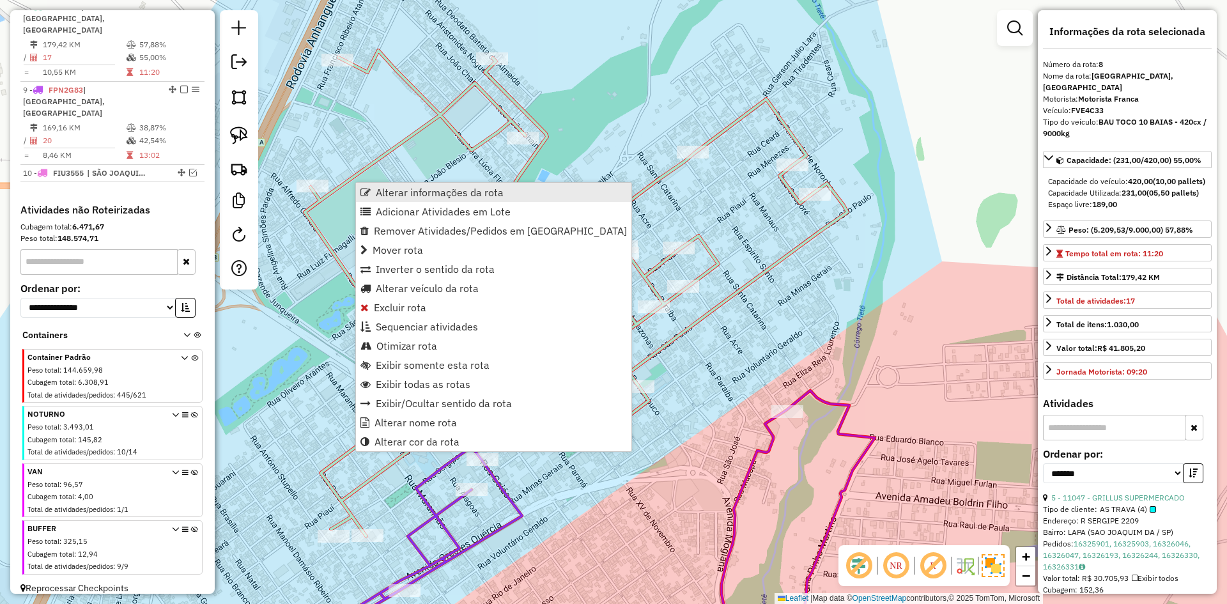
click at [384, 193] on span "Alterar informações da rota" at bounding box center [440, 192] width 128 height 10
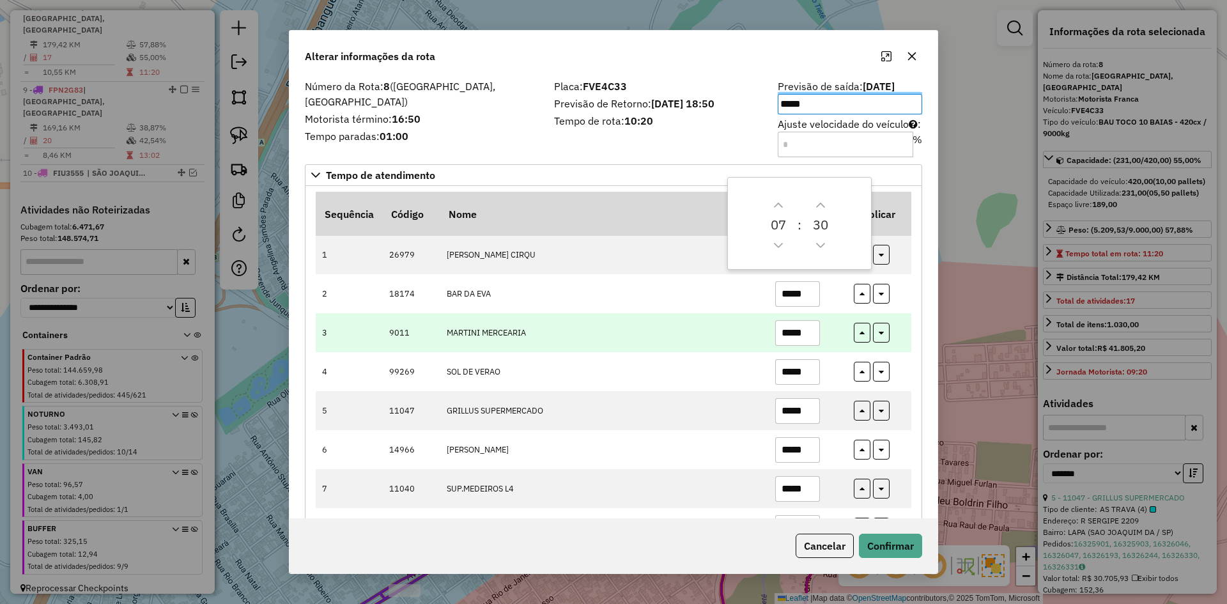
click at [487, 334] on td "MARTINI MERCEARIA" at bounding box center [604, 332] width 329 height 39
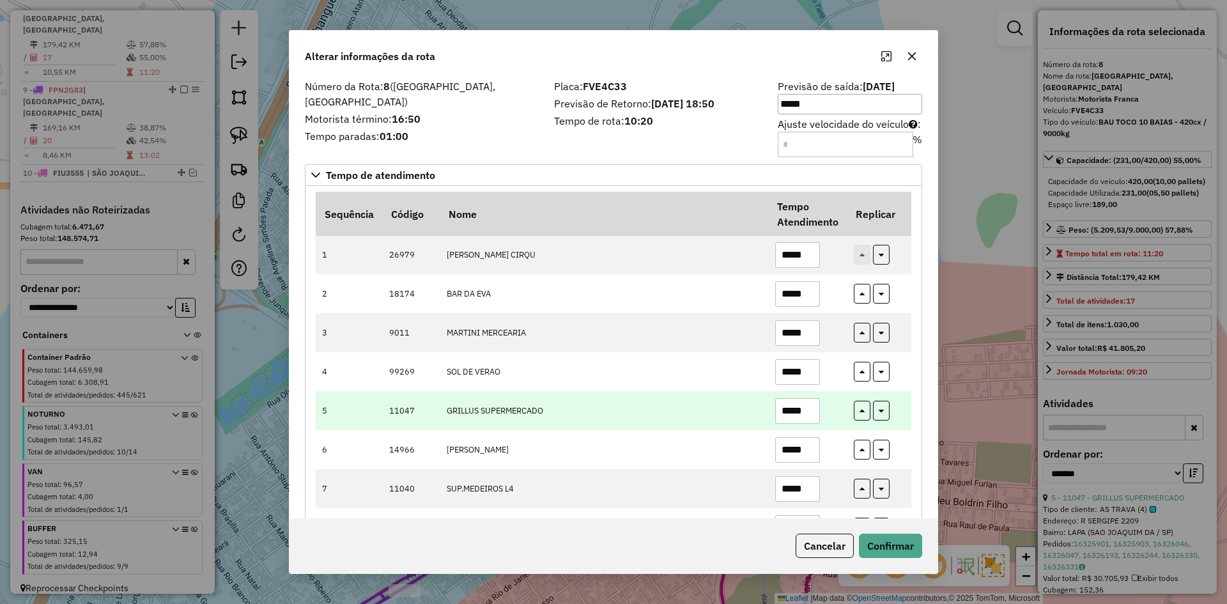
click at [793, 410] on input "*****" at bounding box center [797, 411] width 45 height 26
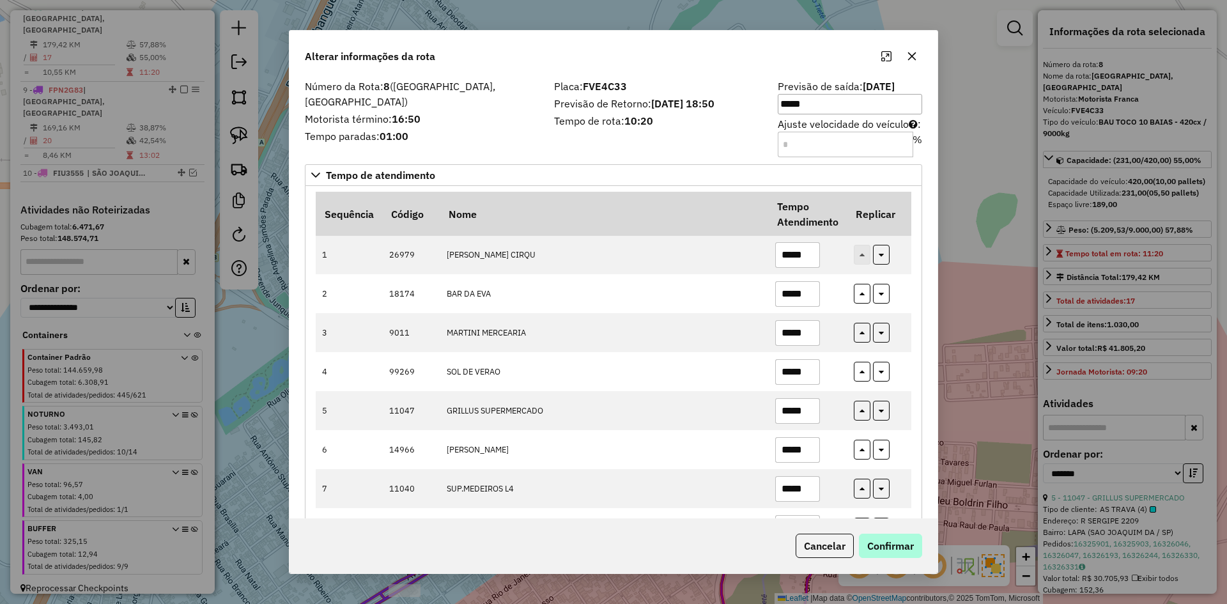
type input "*****"
click at [892, 534] on button "Confirmar" at bounding box center [890, 546] width 63 height 24
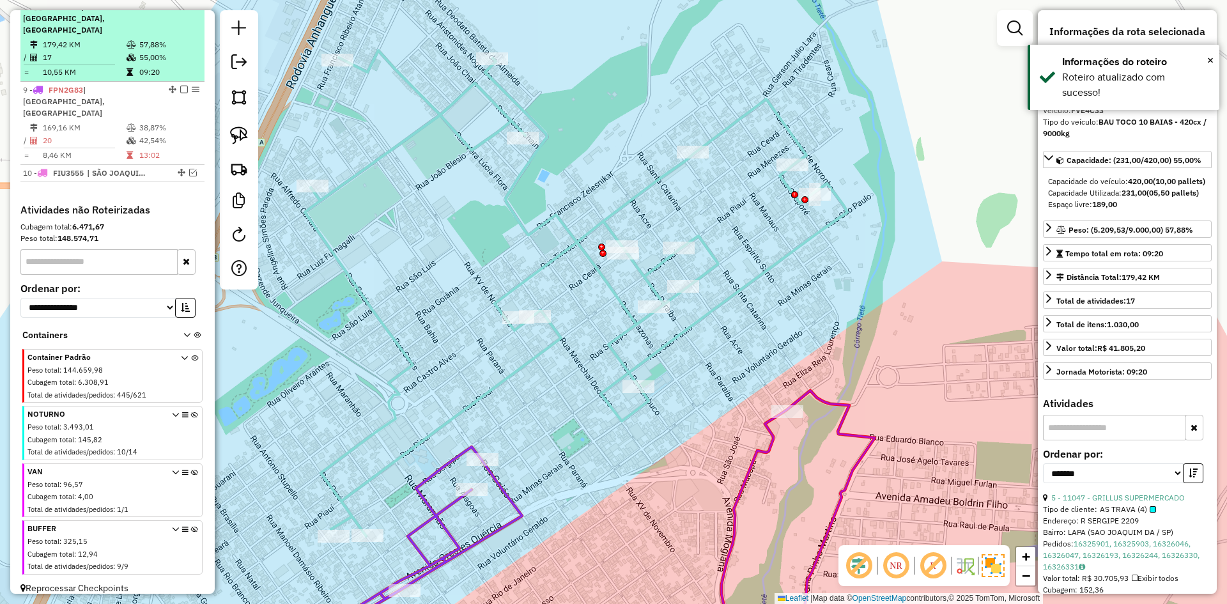
click at [183, 10] on em at bounding box center [184, 7] width 8 height 8
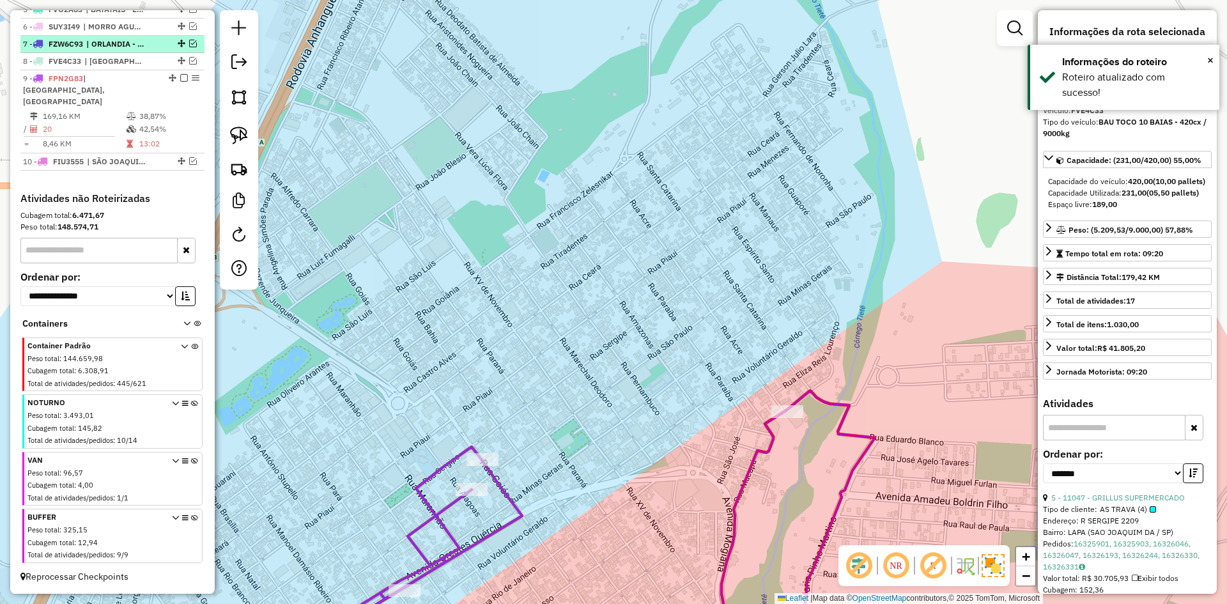
scroll to position [534, 0]
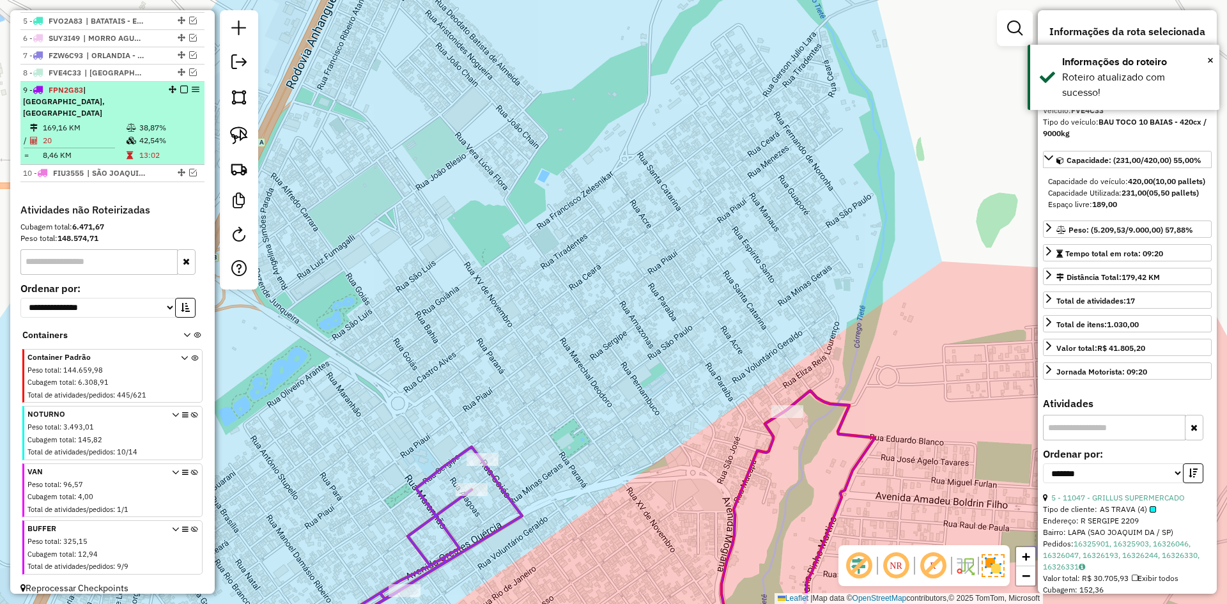
click at [169, 113] on div "9 - FPN2G83 | SÃO JOAQUIM DA BARRA - INFERIOR, SÃO JOAQUIM DA BARRA - SUPERIOR" at bounding box center [112, 101] width 179 height 35
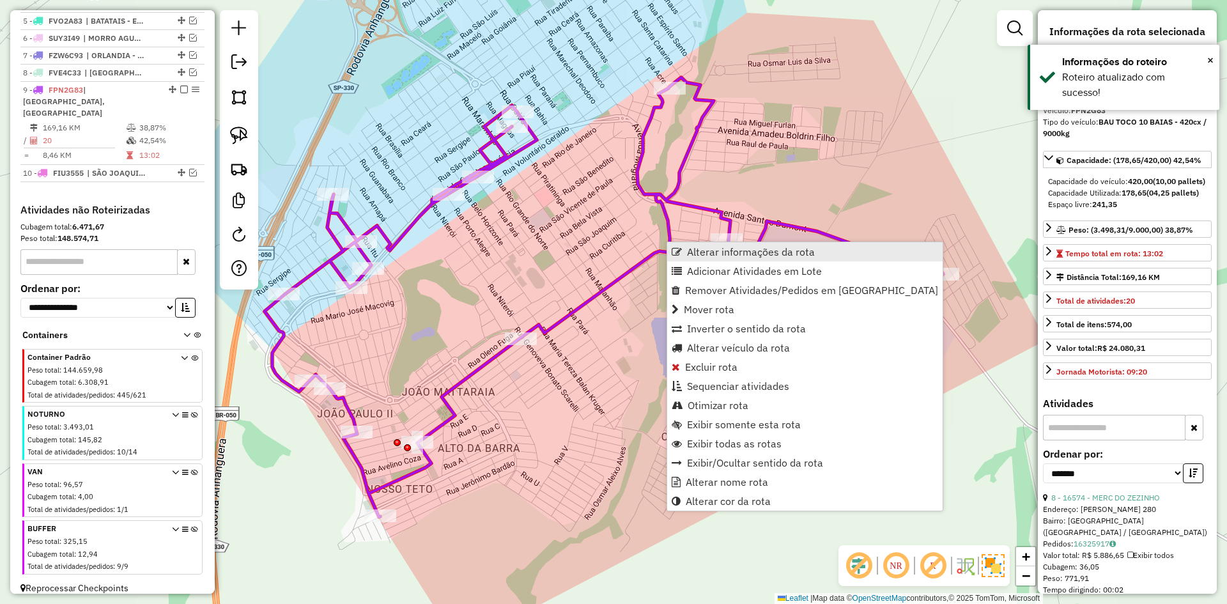
scroll to position [557, 0]
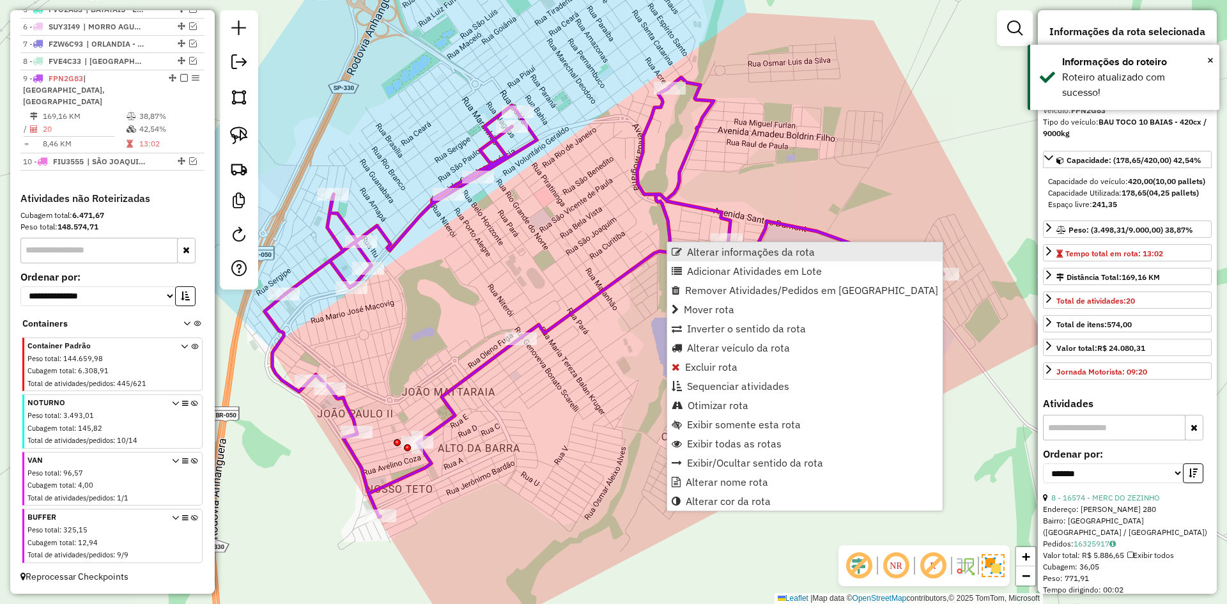
click at [697, 253] on span "Alterar informações da rota" at bounding box center [751, 252] width 128 height 10
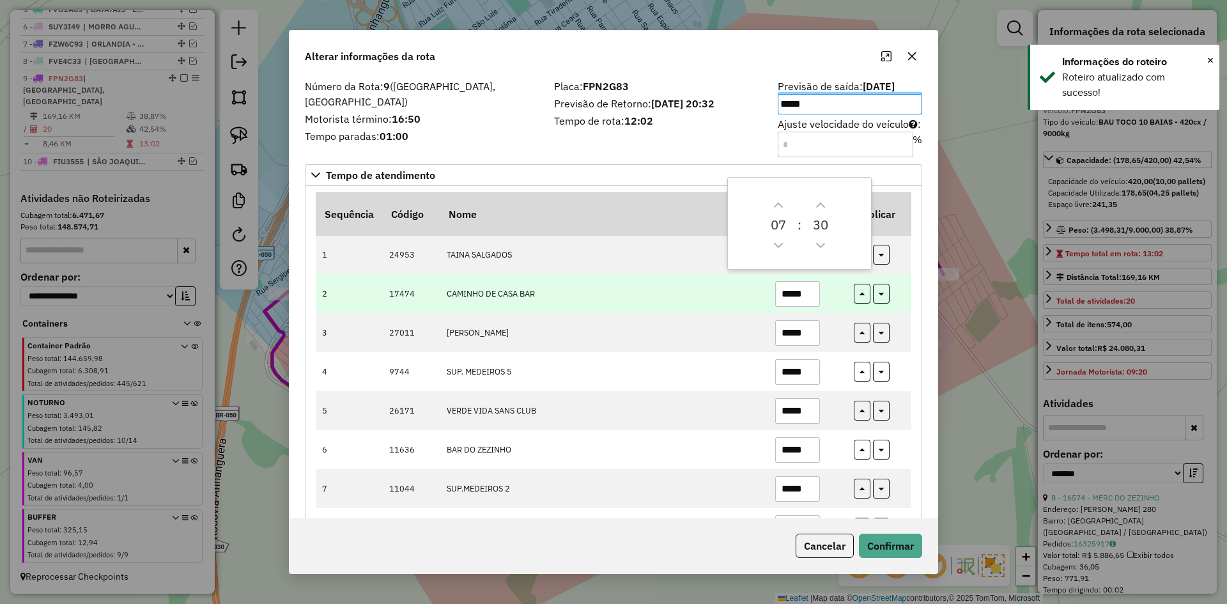
click at [653, 311] on td "CAMINHO DE CASA BAR" at bounding box center [604, 293] width 329 height 39
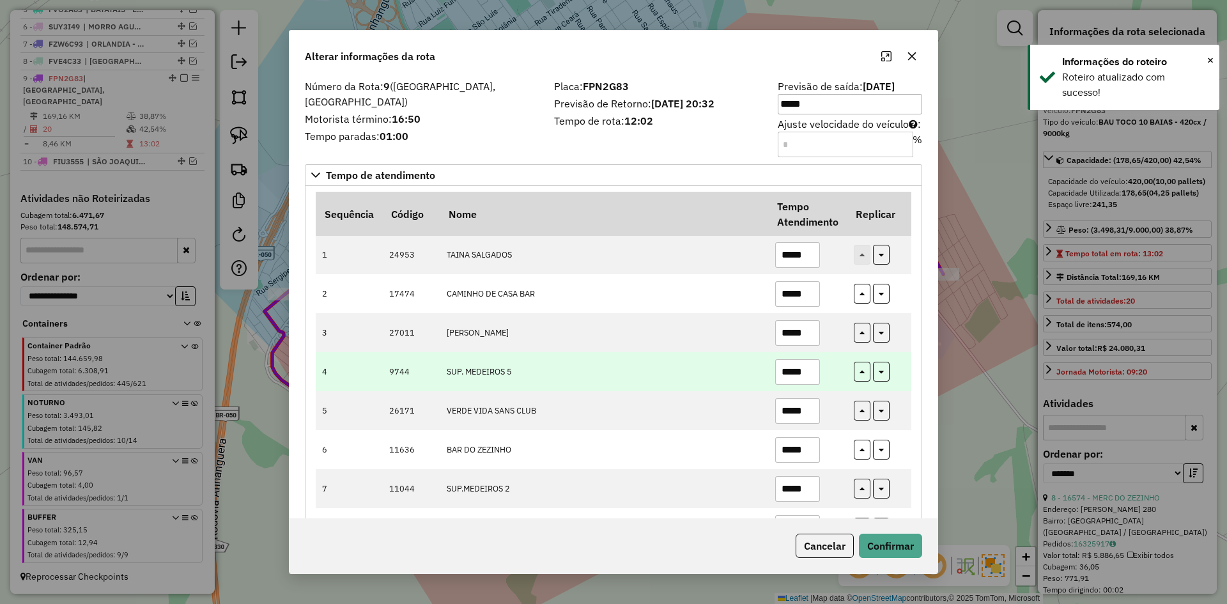
click at [791, 376] on input "*****" at bounding box center [797, 372] width 45 height 26
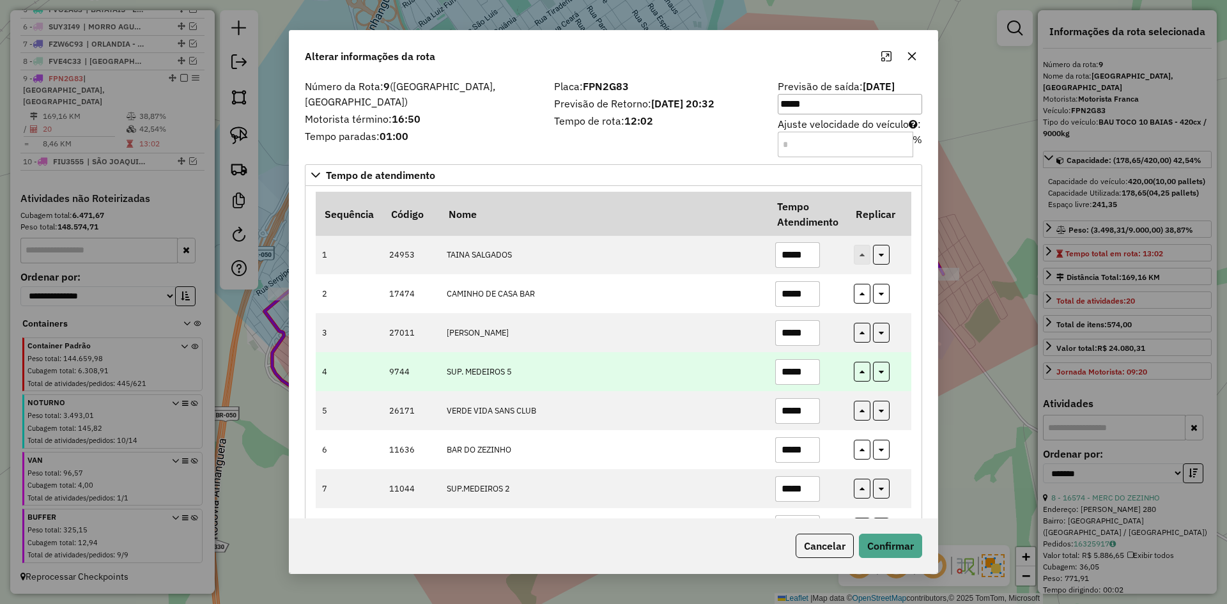
scroll to position [213, 0]
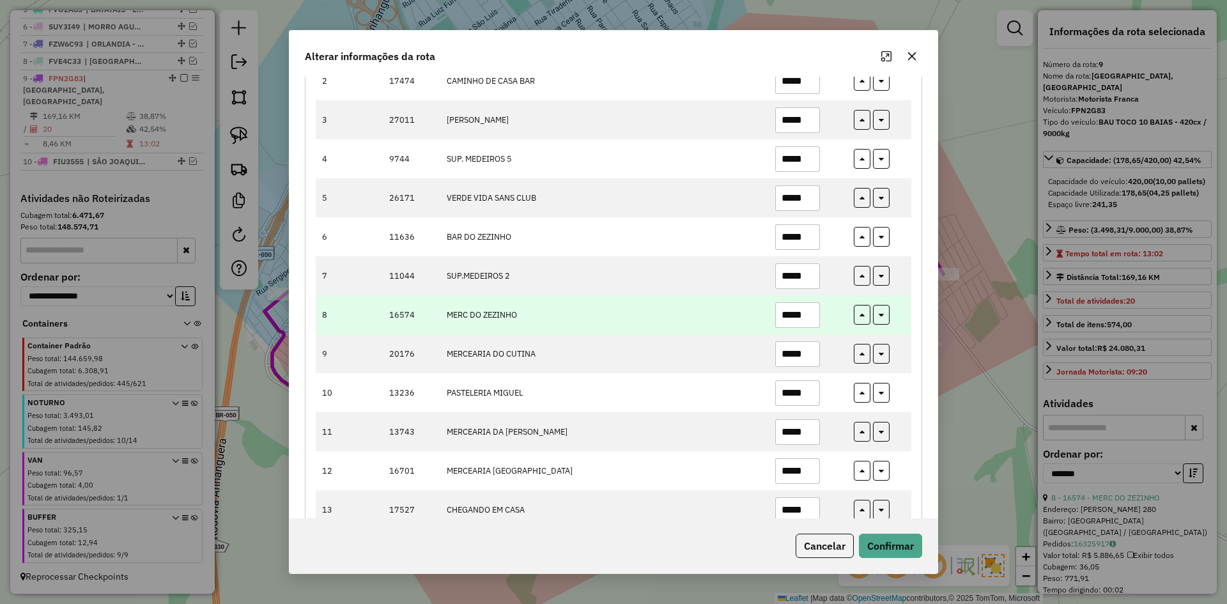
type input "*****"
click at [790, 320] on input "*****" at bounding box center [797, 315] width 45 height 26
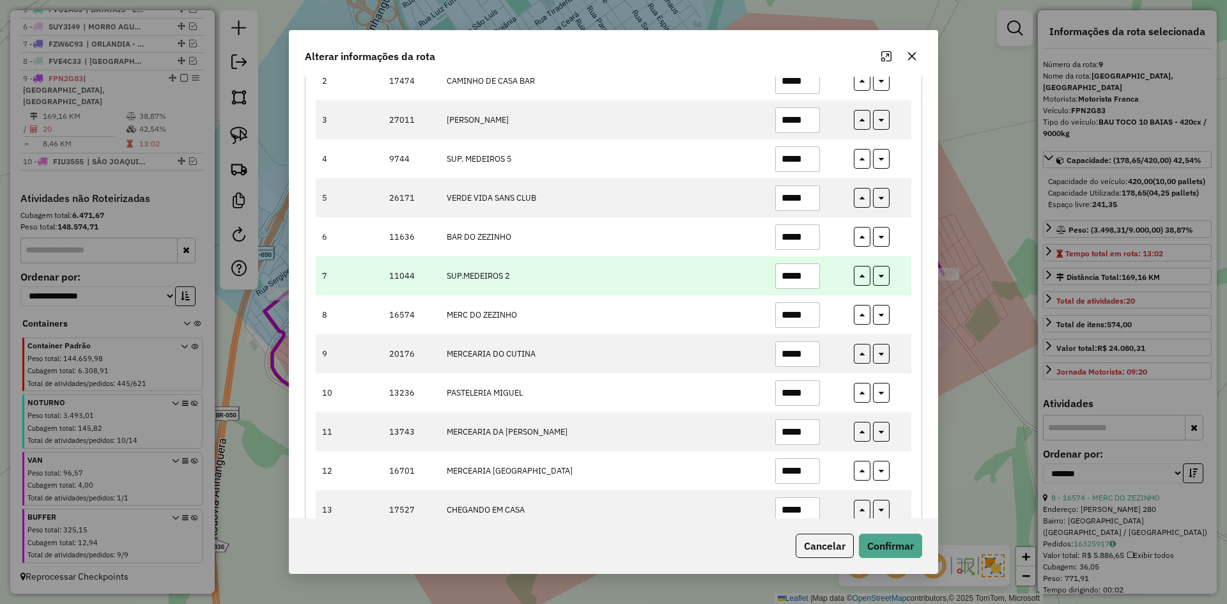
type input "*****"
click at [791, 274] on input "*****" at bounding box center [797, 276] width 45 height 26
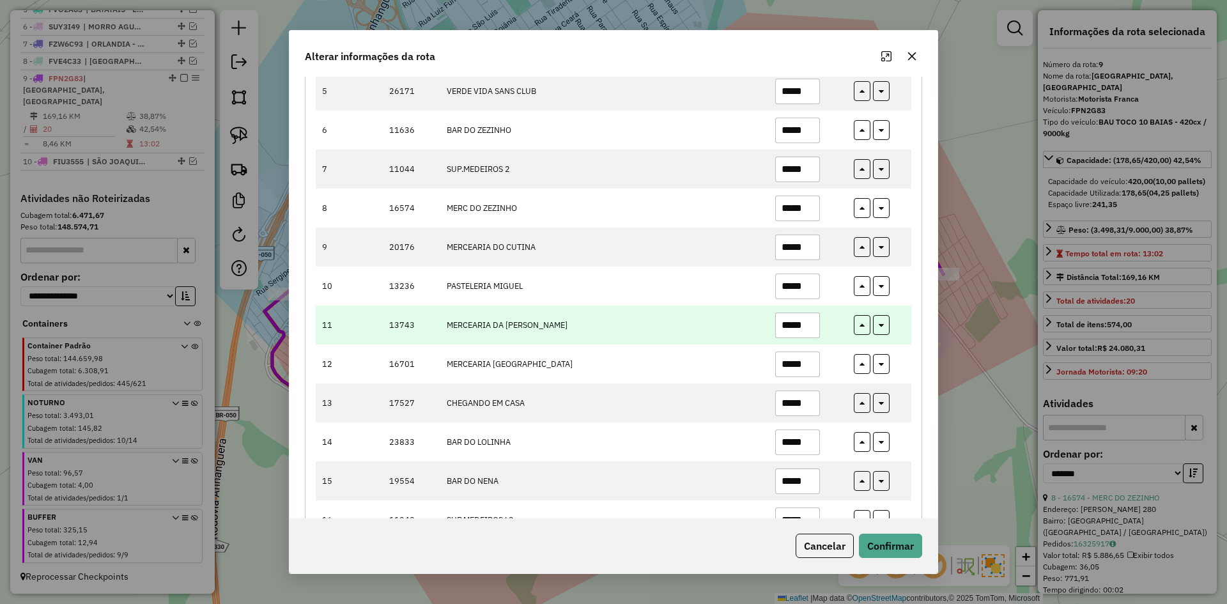
scroll to position [426, 0]
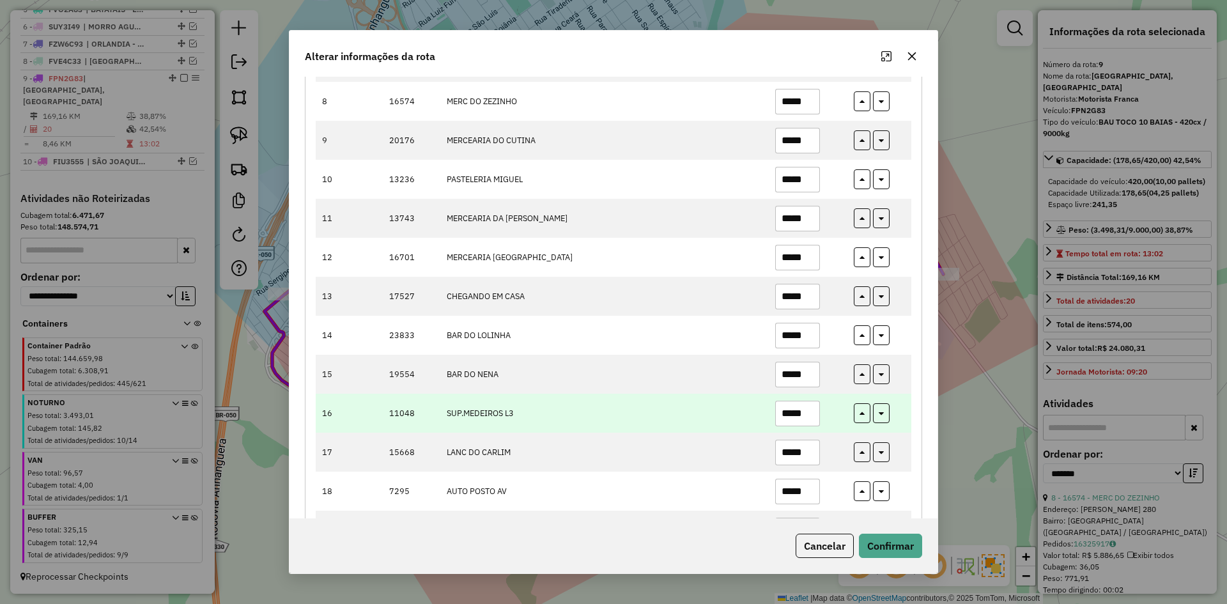
type input "*****"
click at [808, 410] on input "*****" at bounding box center [797, 414] width 45 height 26
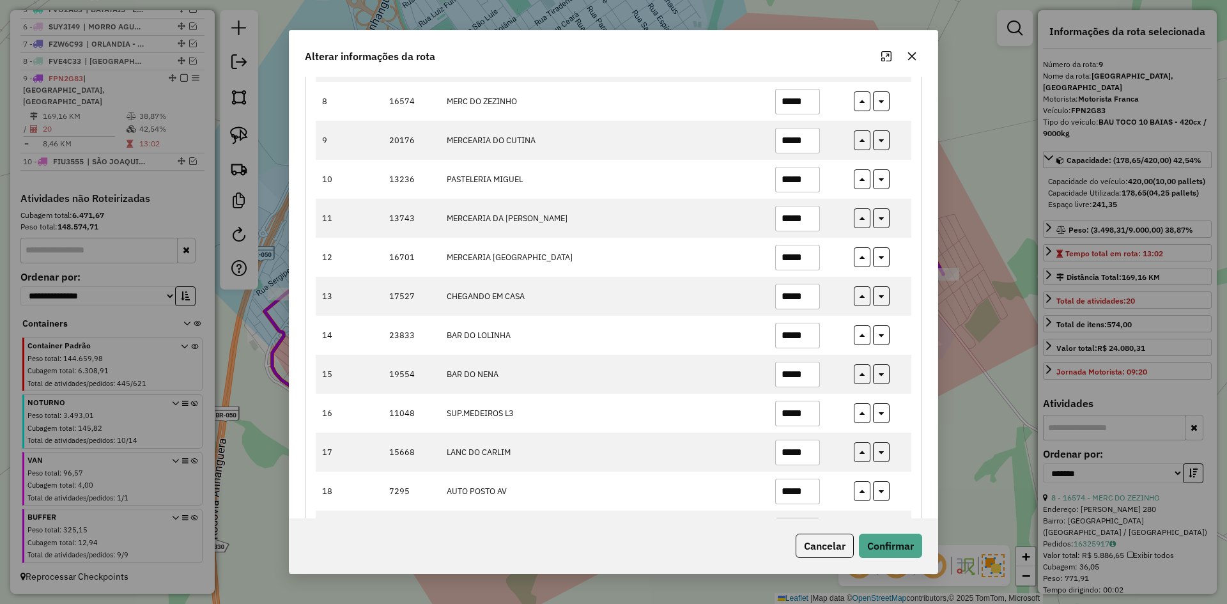
type input "*****"
click at [878, 558] on div "Cancelar Confirmar" at bounding box center [614, 545] width 648 height 55
click at [884, 543] on button "Confirmar" at bounding box center [890, 546] width 63 height 24
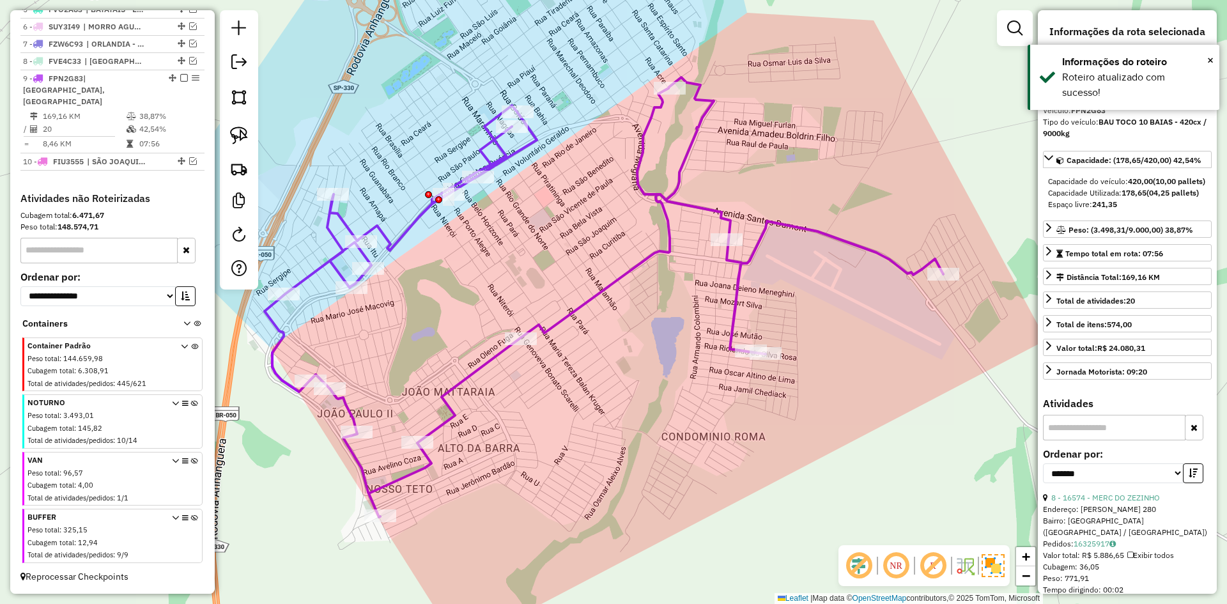
click at [627, 273] on icon at bounding box center [604, 297] width 679 height 440
drag, startPoint x: 611, startPoint y: 275, endPoint x: 617, endPoint y: 286, distance: 12.1
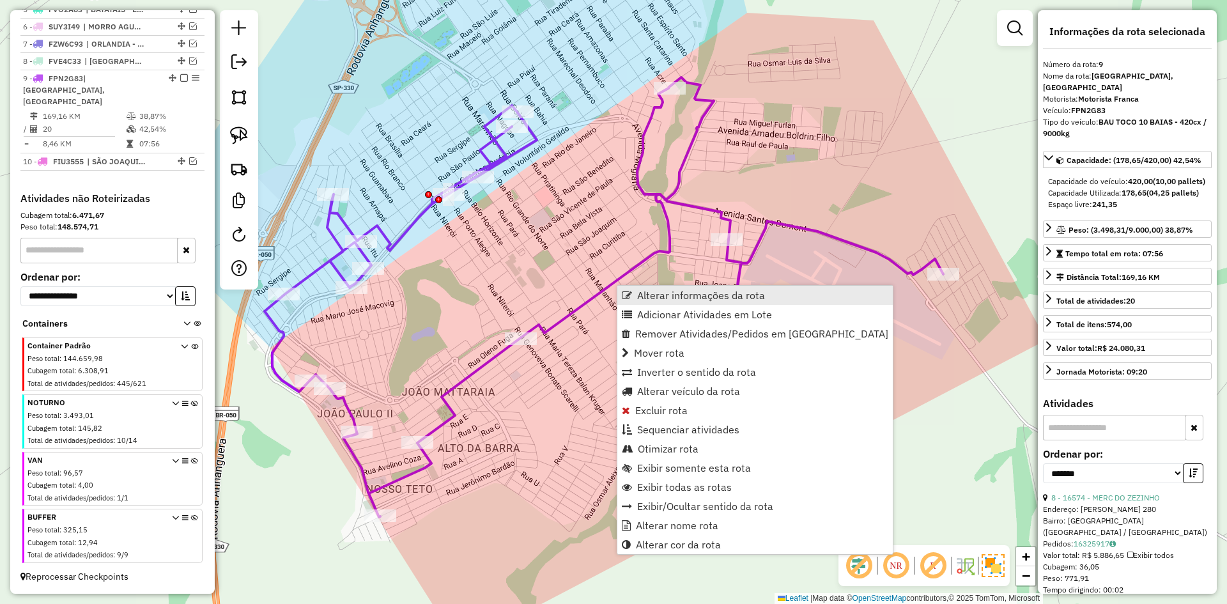
click at [633, 293] on link "Alterar informações da rota" at bounding box center [754, 295] width 275 height 19
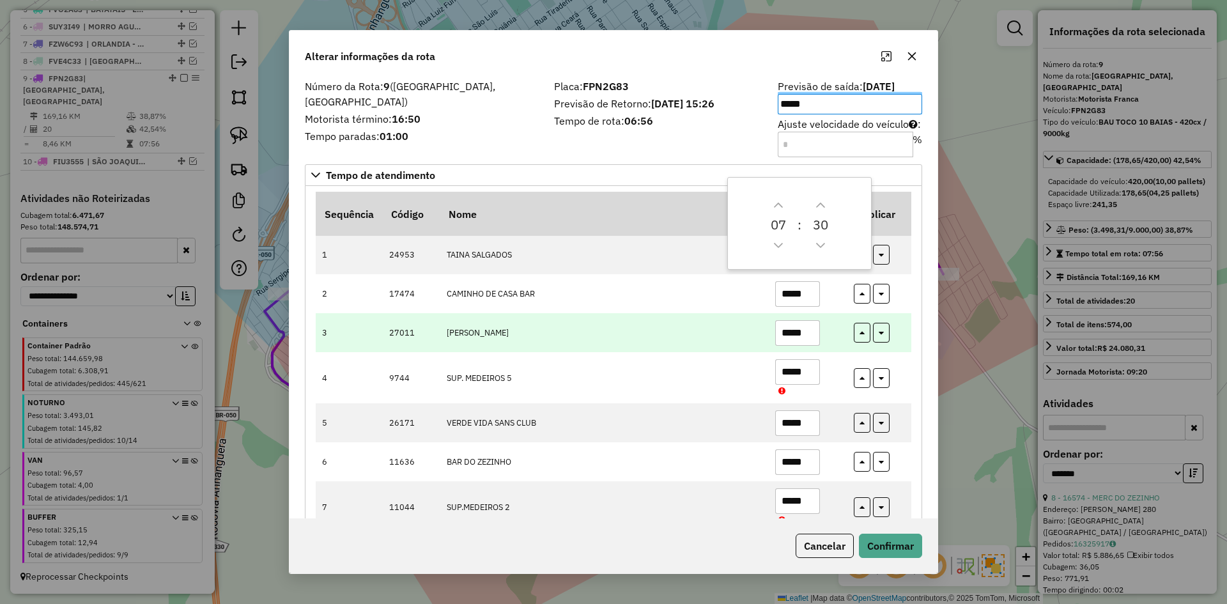
click at [808, 336] on input "*****" at bounding box center [797, 333] width 45 height 26
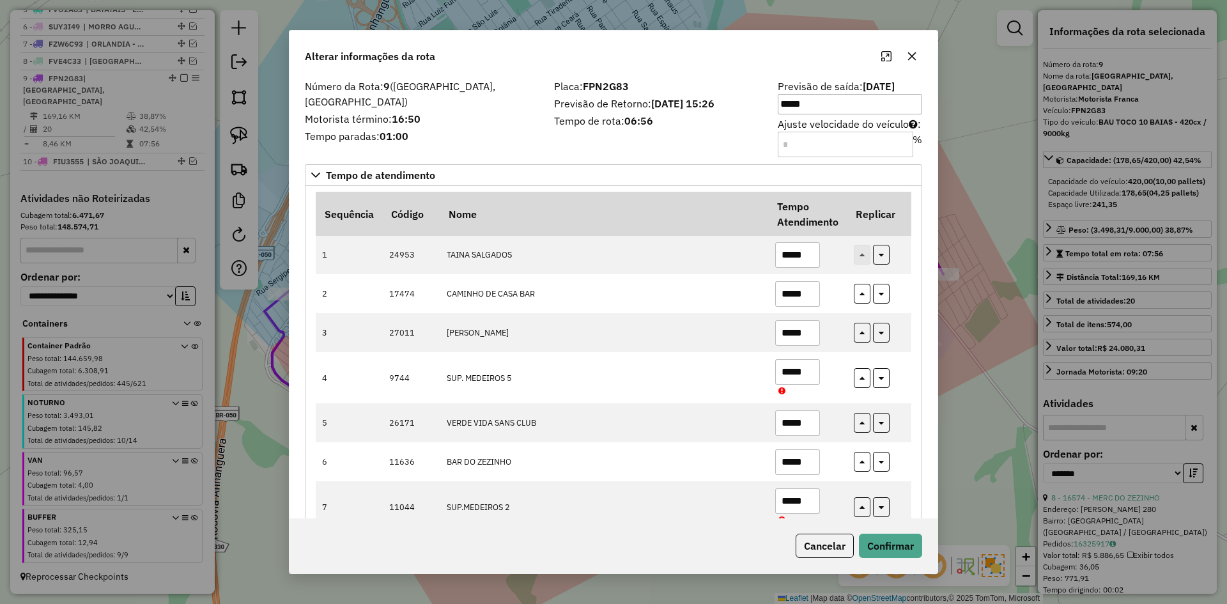
type input "*****"
click at [887, 561] on div "Cancelar Confirmar" at bounding box center [614, 545] width 648 height 55
click at [899, 555] on button "Confirmar" at bounding box center [890, 546] width 63 height 24
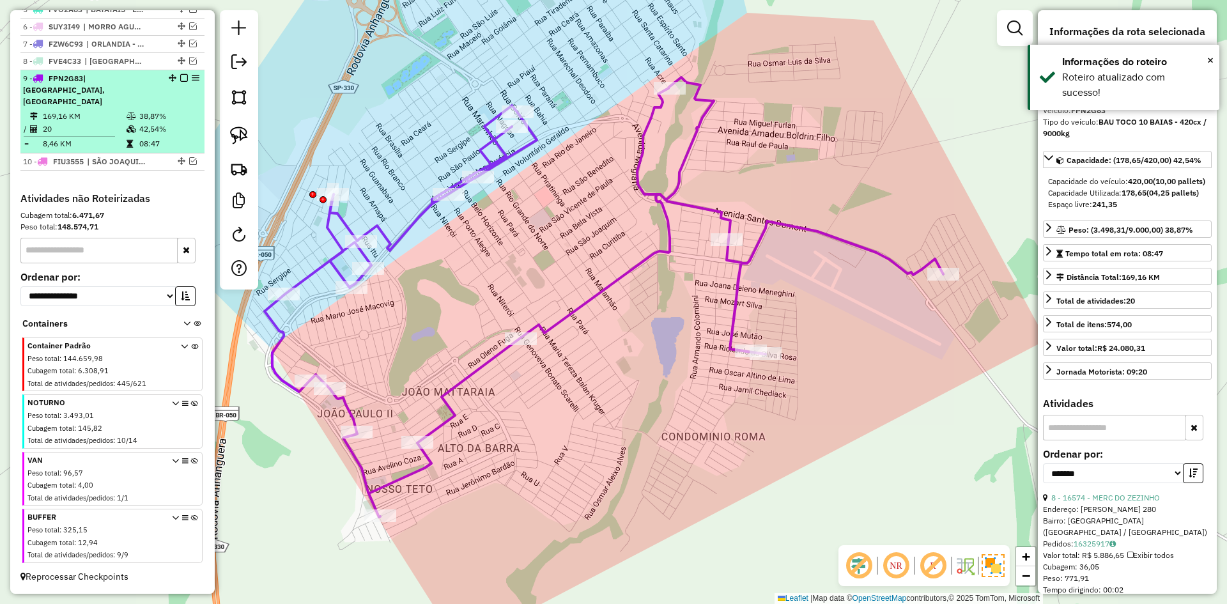
click at [180, 76] on em at bounding box center [184, 78] width 8 height 8
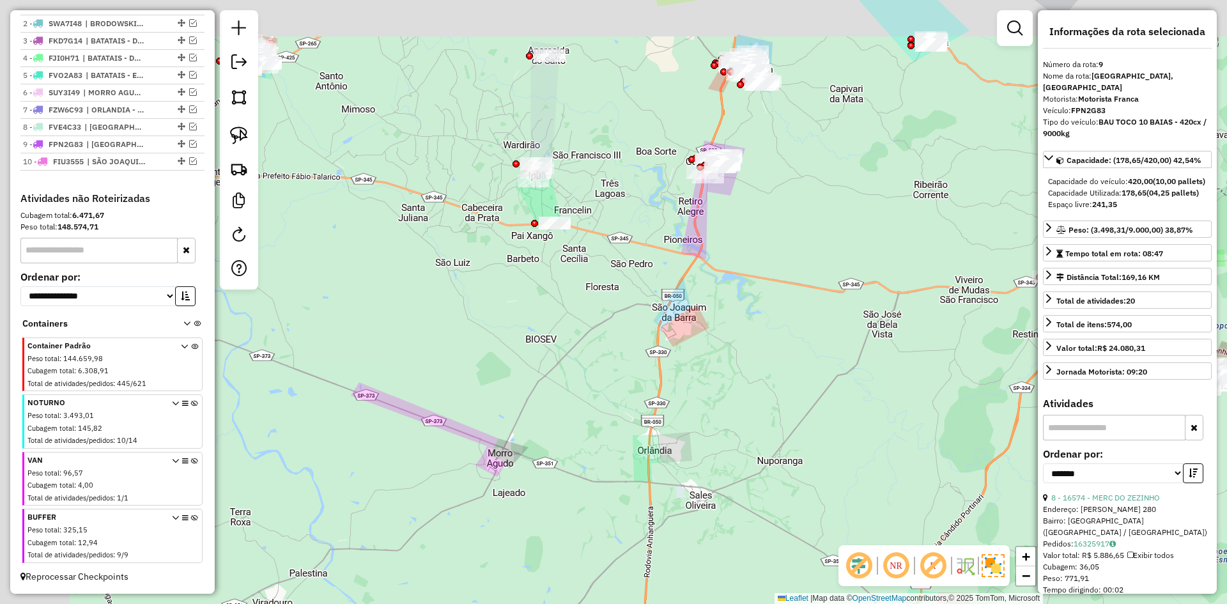
drag, startPoint x: 574, startPoint y: 265, endPoint x: 610, endPoint y: 238, distance: 44.7
click at [672, 304] on div "Janela de atendimento Grade de atendimento Capacidade Transportadoras Veículos …" at bounding box center [613, 302] width 1227 height 604
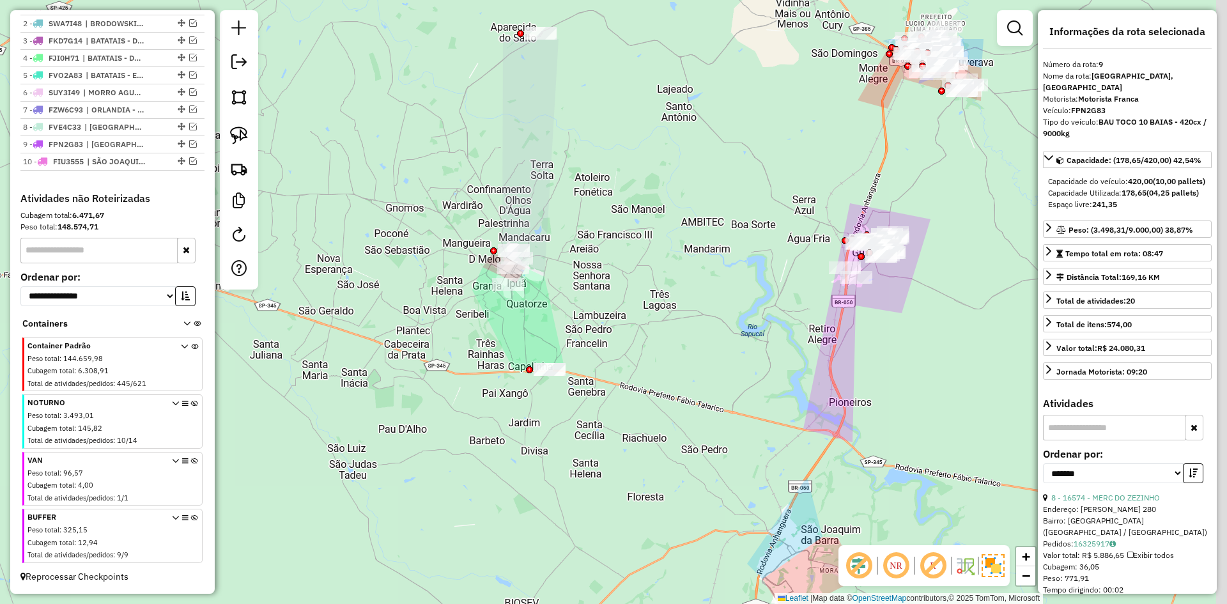
drag, startPoint x: 443, startPoint y: 314, endPoint x: 402, endPoint y: 417, distance: 110.1
click at [403, 416] on div "Janela de atendimento Grade de atendimento Capacidade Transportadoras Veículos …" at bounding box center [613, 302] width 1227 height 604
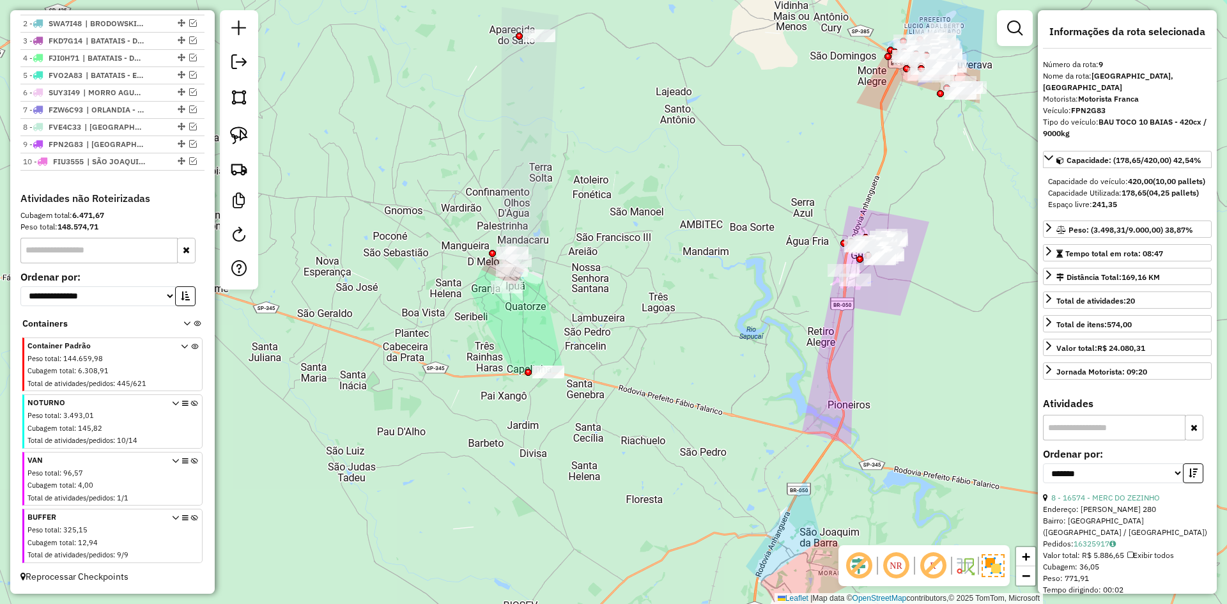
drag, startPoint x: 399, startPoint y: 378, endPoint x: 365, endPoint y: 409, distance: 46.6
click at [376, 431] on div "Janela de atendimento Grade de atendimento Capacidade Transportadoras Veículos …" at bounding box center [613, 302] width 1227 height 604
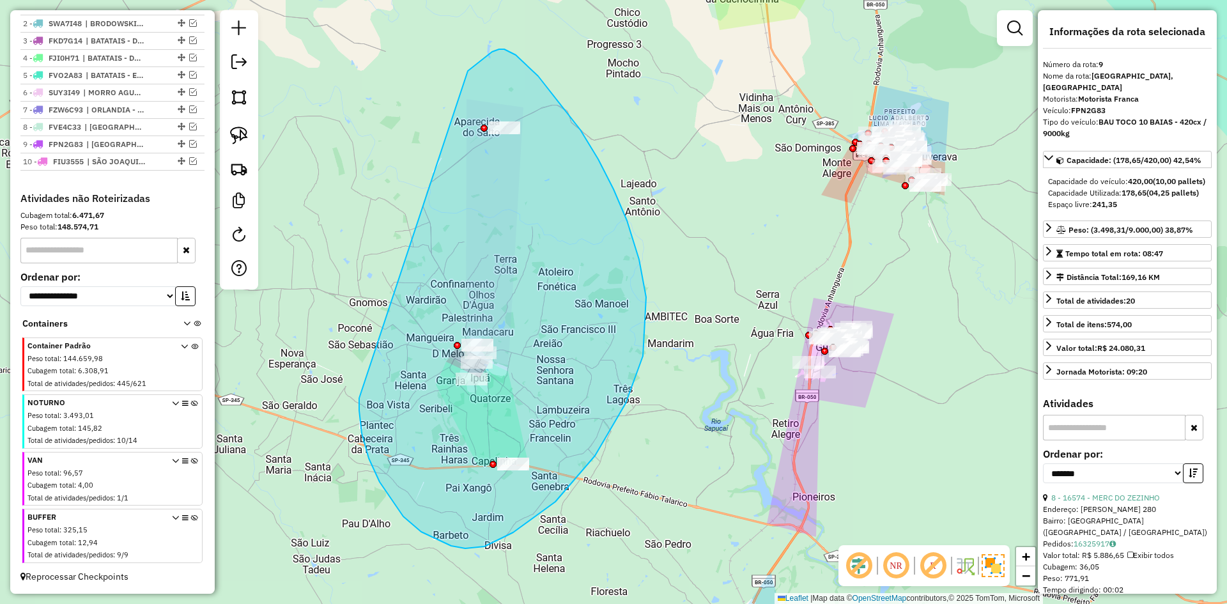
drag, startPoint x: 359, startPoint y: 398, endPoint x: 417, endPoint y: 157, distance: 247.7
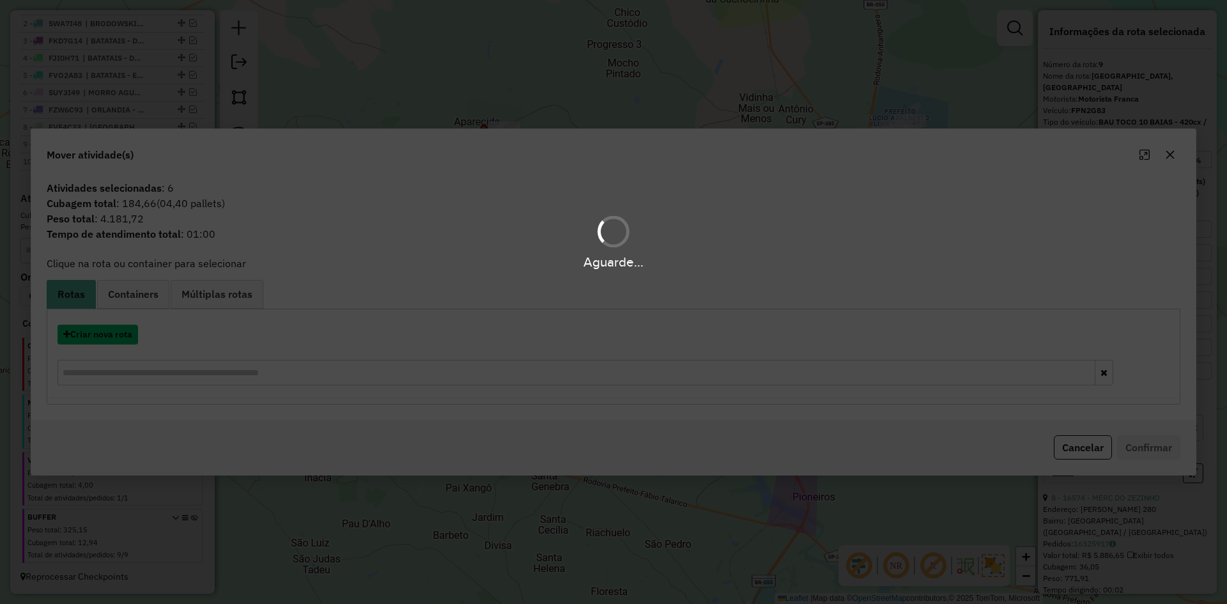
click at [132, 339] on button "Criar nova rota" at bounding box center [98, 335] width 81 height 20
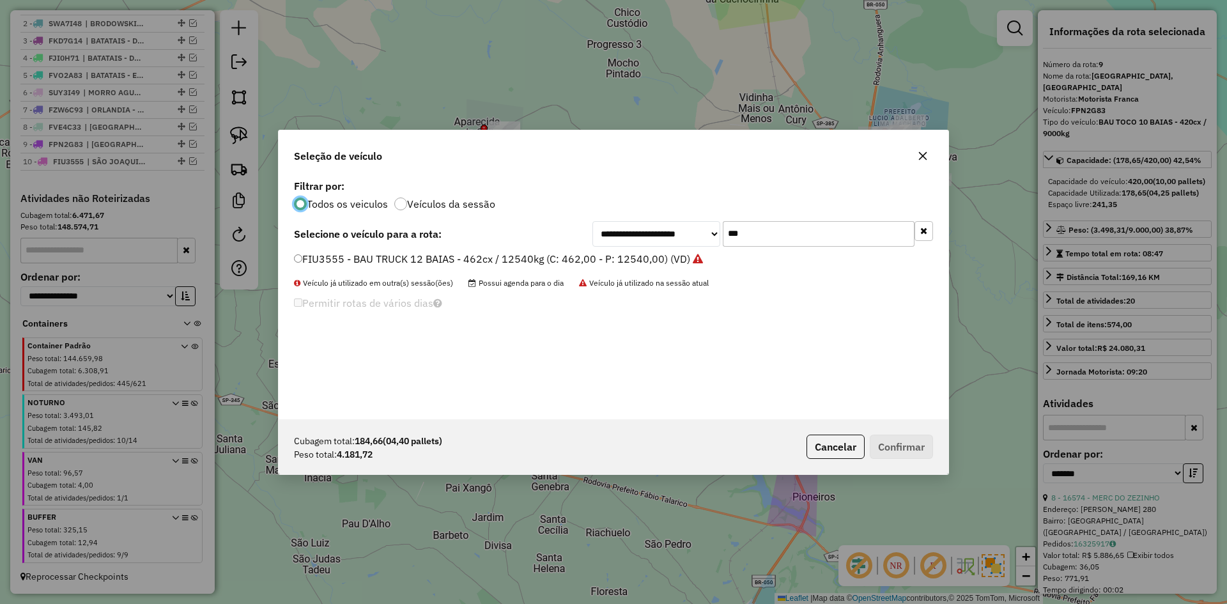
scroll to position [7, 4]
drag, startPoint x: 734, startPoint y: 233, endPoint x: 679, endPoint y: 242, distance: 56.3
click at [679, 242] on div "**********" at bounding box center [763, 234] width 341 height 26
type input "****"
drag, startPoint x: 391, startPoint y: 261, endPoint x: 477, endPoint y: 279, distance: 87.5
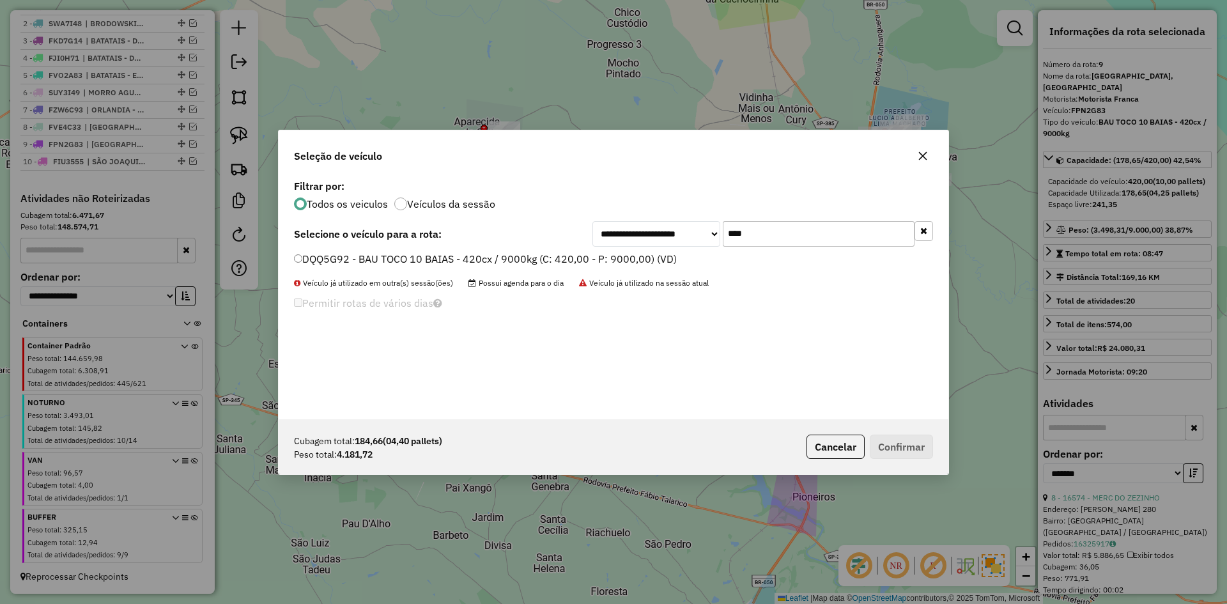
click at [391, 260] on label "DQQ5G92 - BAU TOCO 10 BAIAS - 420cx / 9000kg (C: 420,00 - P: 9000,00) (VD)" at bounding box center [485, 258] width 383 height 15
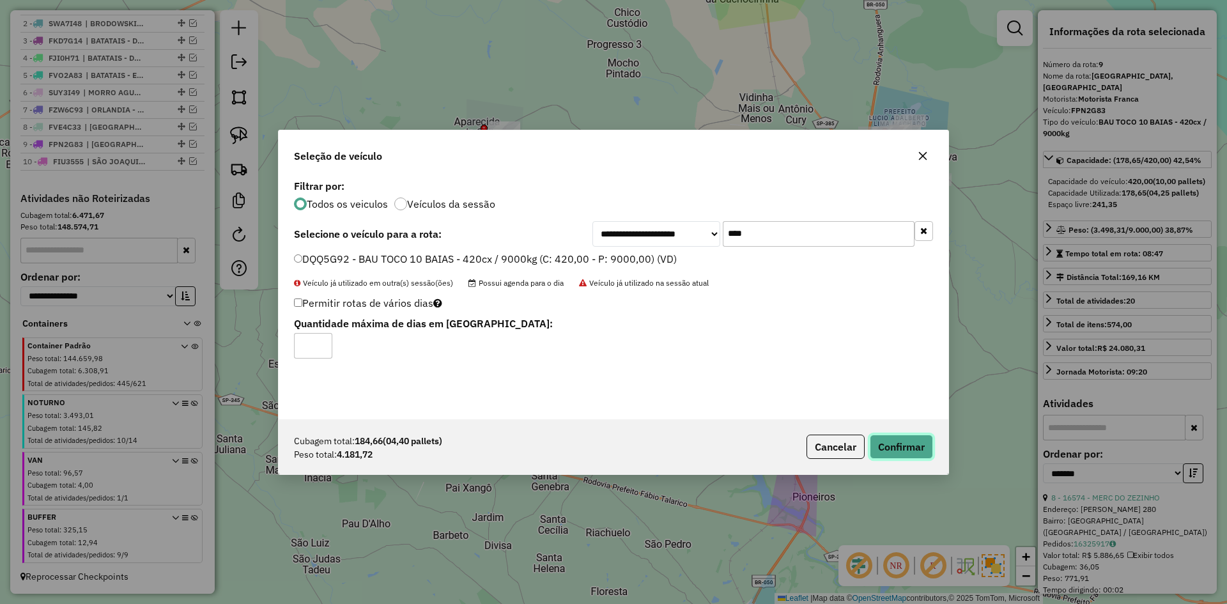
click at [902, 444] on button "Confirmar" at bounding box center [901, 447] width 63 height 24
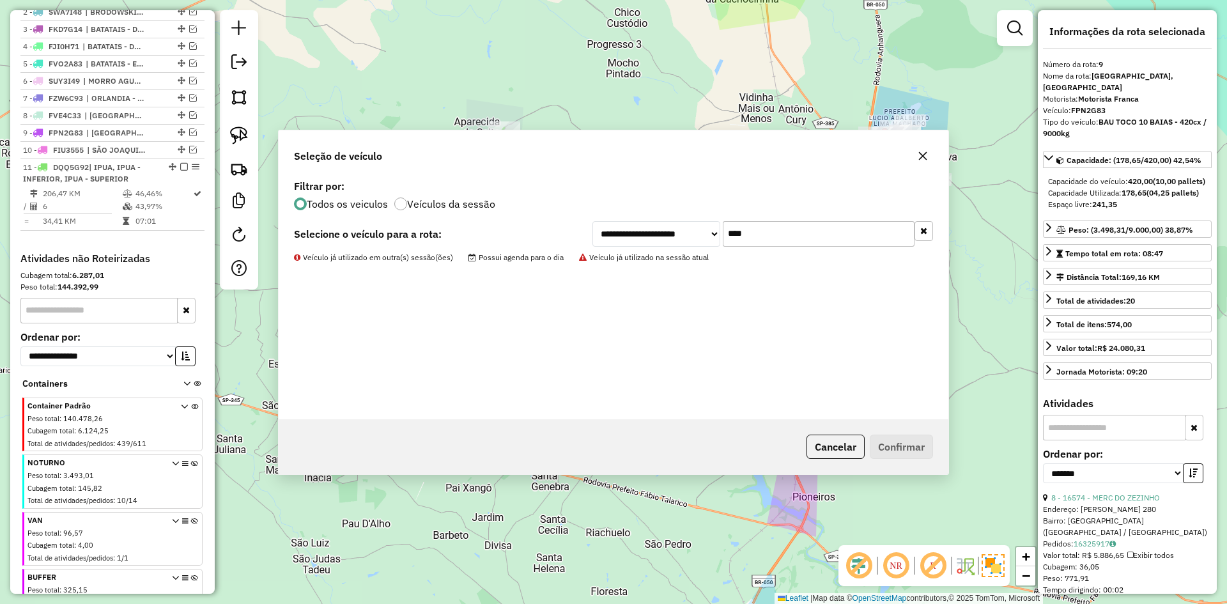
scroll to position [563, 0]
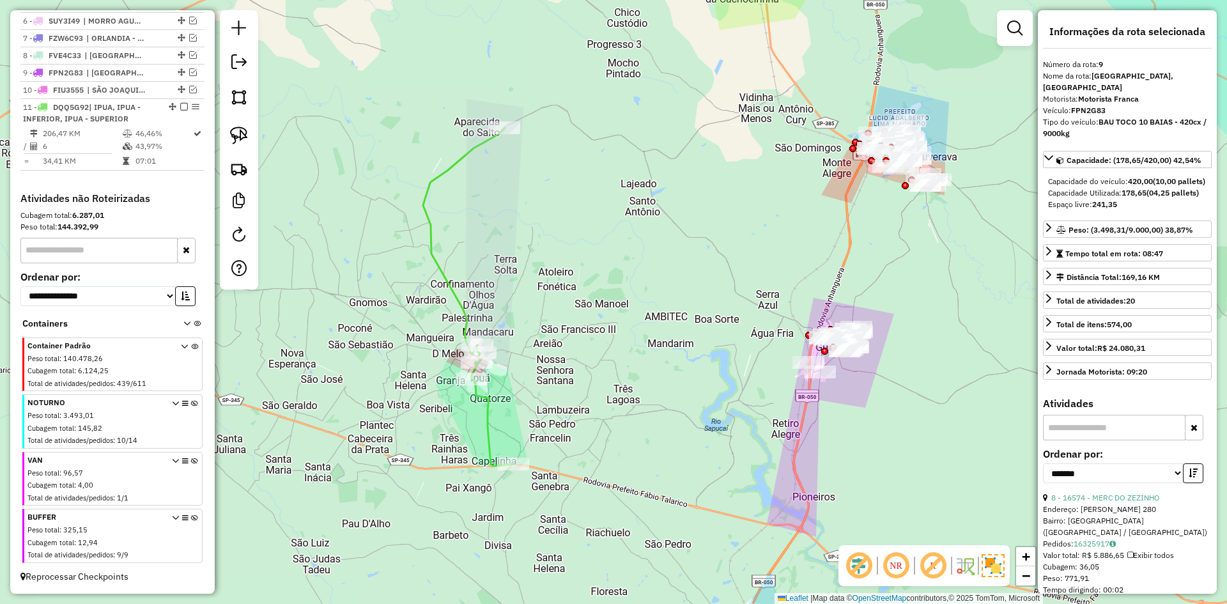
drag, startPoint x: 734, startPoint y: 477, endPoint x: 717, endPoint y: 484, distance: 19.2
click at [718, 484] on div "Janela de atendimento Grade de atendimento Capacidade Transportadoras Veículos …" at bounding box center [613, 302] width 1227 height 604
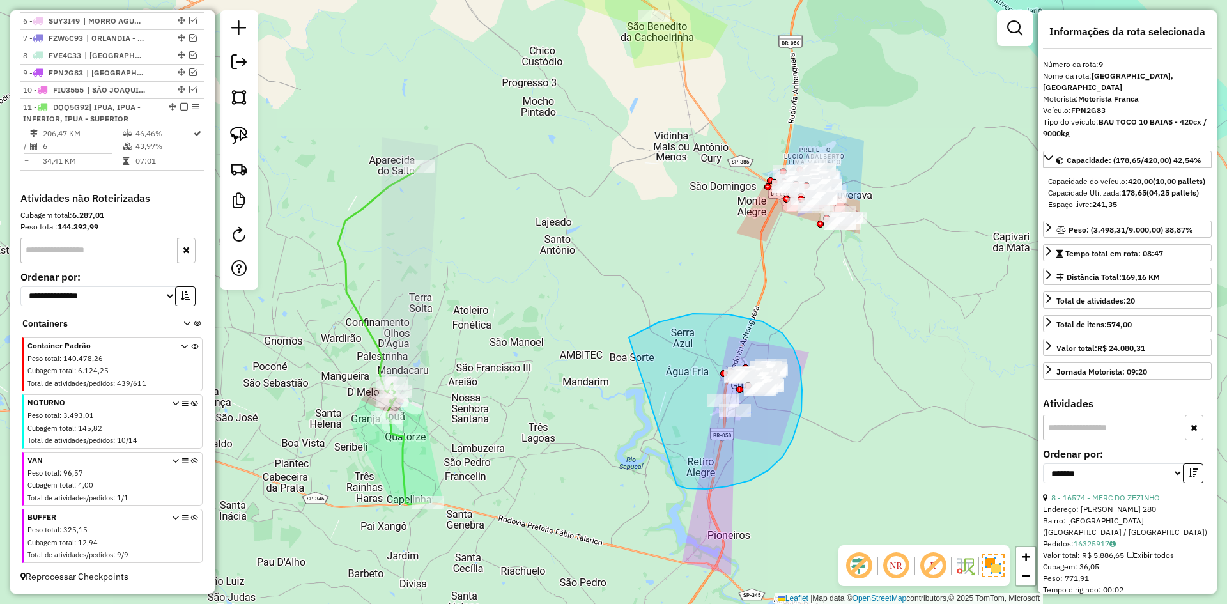
drag, startPoint x: 692, startPoint y: 489, endPoint x: 593, endPoint y: 382, distance: 146.1
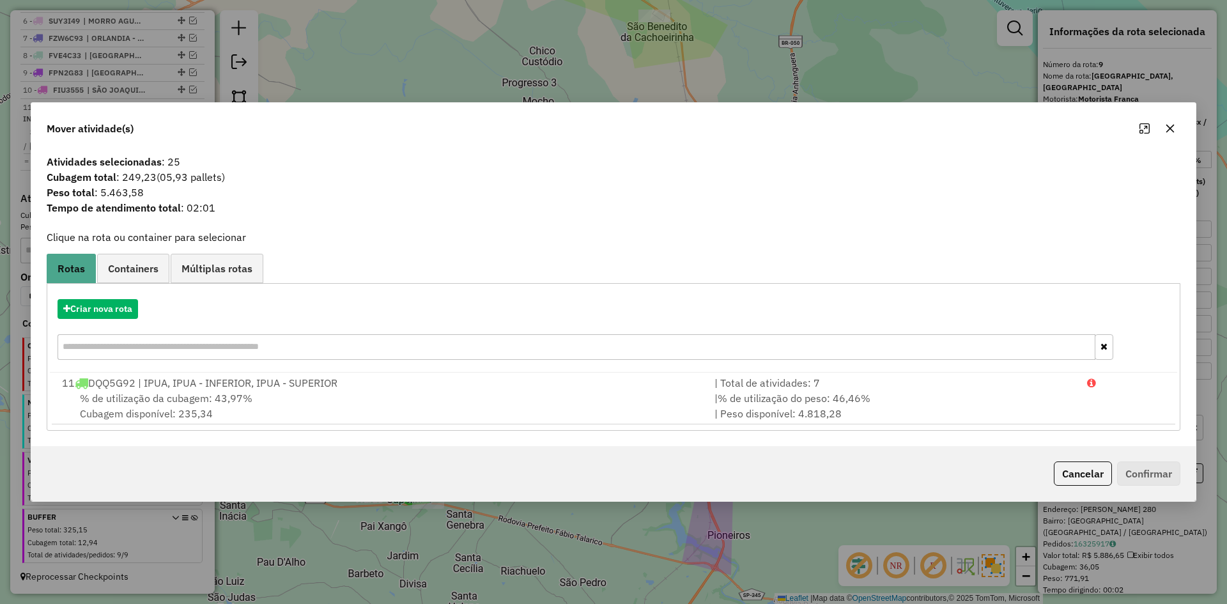
click at [123, 320] on div "Criar nova rota" at bounding box center [613, 331] width 1127 height 83
click at [112, 312] on button "Criar nova rota" at bounding box center [98, 309] width 81 height 20
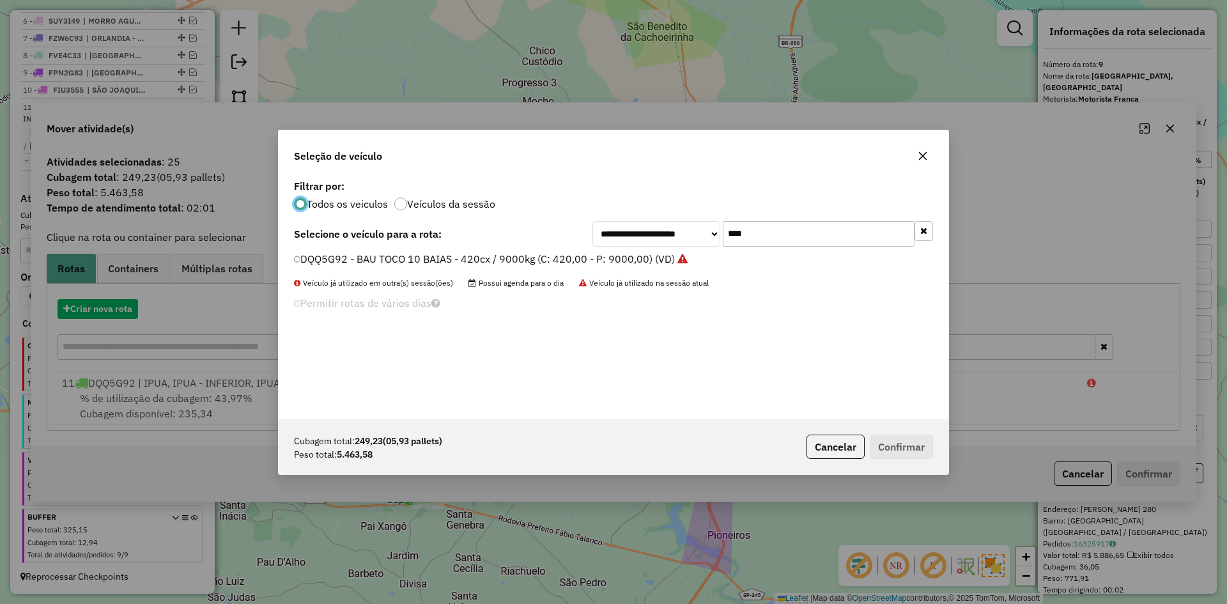
scroll to position [7, 4]
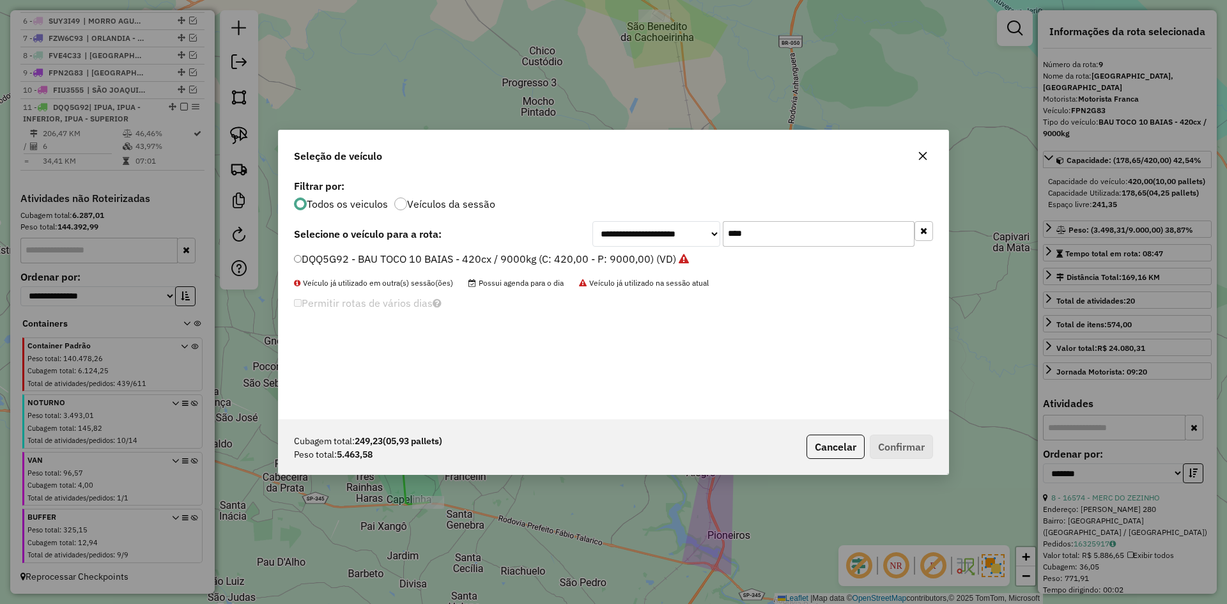
drag, startPoint x: 766, startPoint y: 235, endPoint x: 679, endPoint y: 233, distance: 87.6
click at [679, 233] on div "**********" at bounding box center [763, 234] width 341 height 26
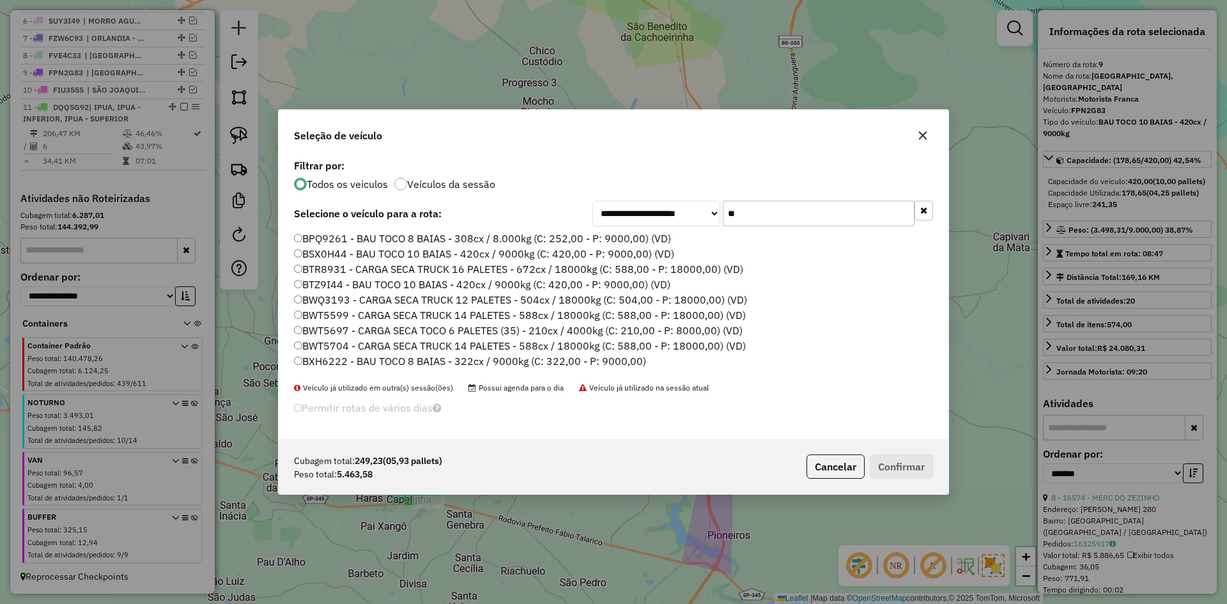
type input "*"
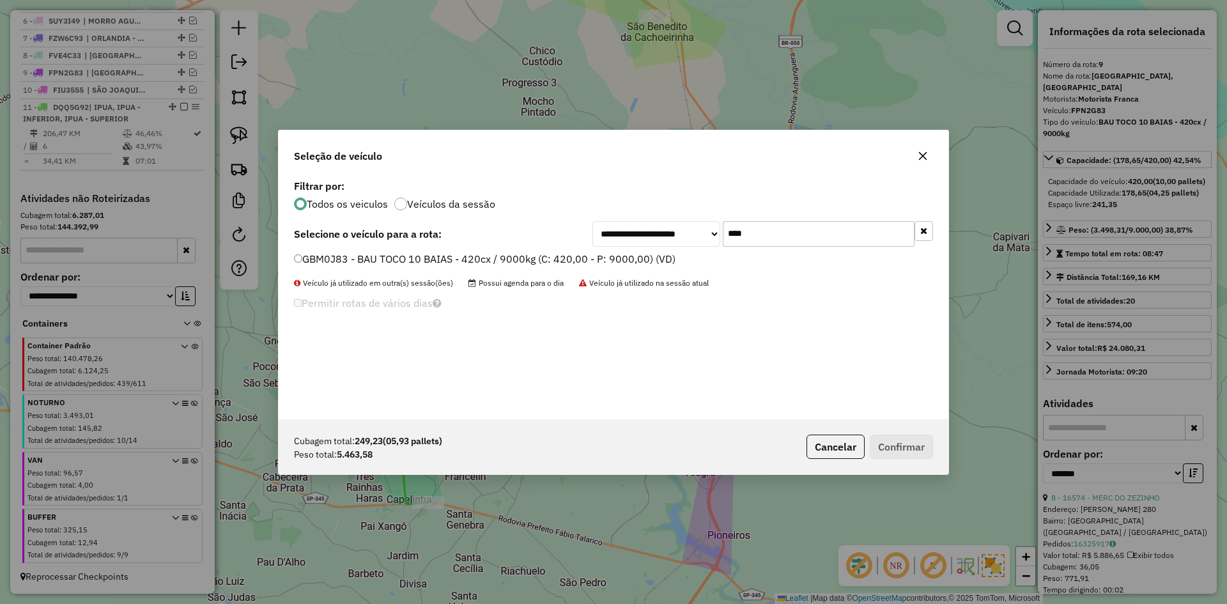
type input "****"
click at [307, 258] on label "GBM0J83 - BAU TOCO 10 BAIAS - 420cx / 9000kg (C: 420,00 - P: 9000,00) (VD)" at bounding box center [485, 258] width 382 height 15
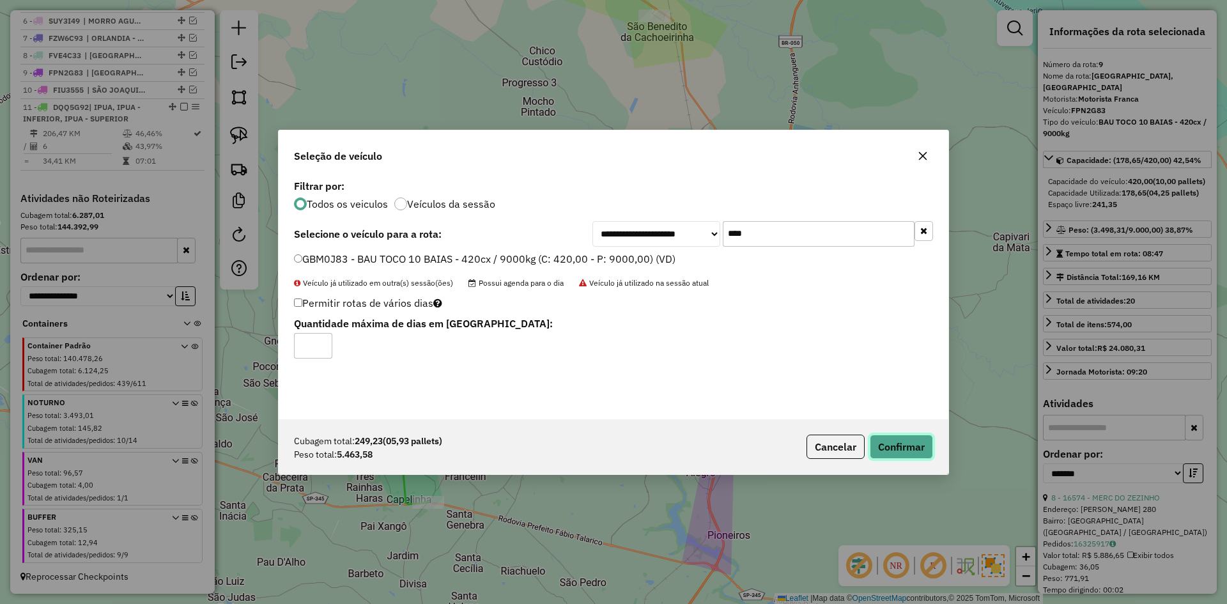
click at [923, 444] on button "Confirmar" at bounding box center [901, 447] width 63 height 24
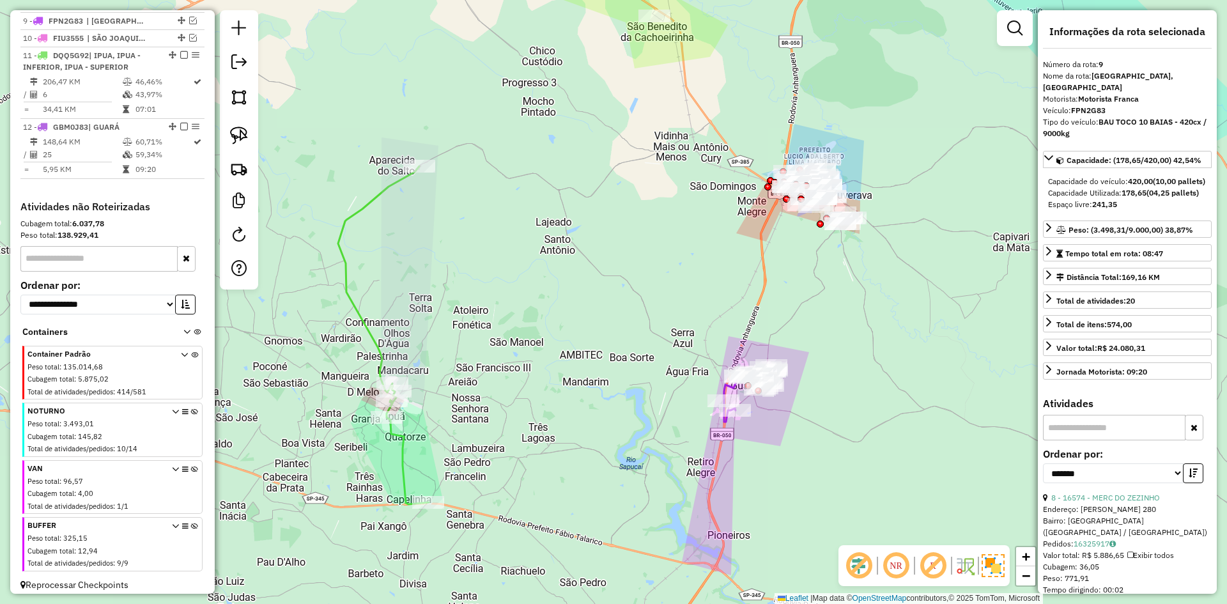
scroll to position [617, 0]
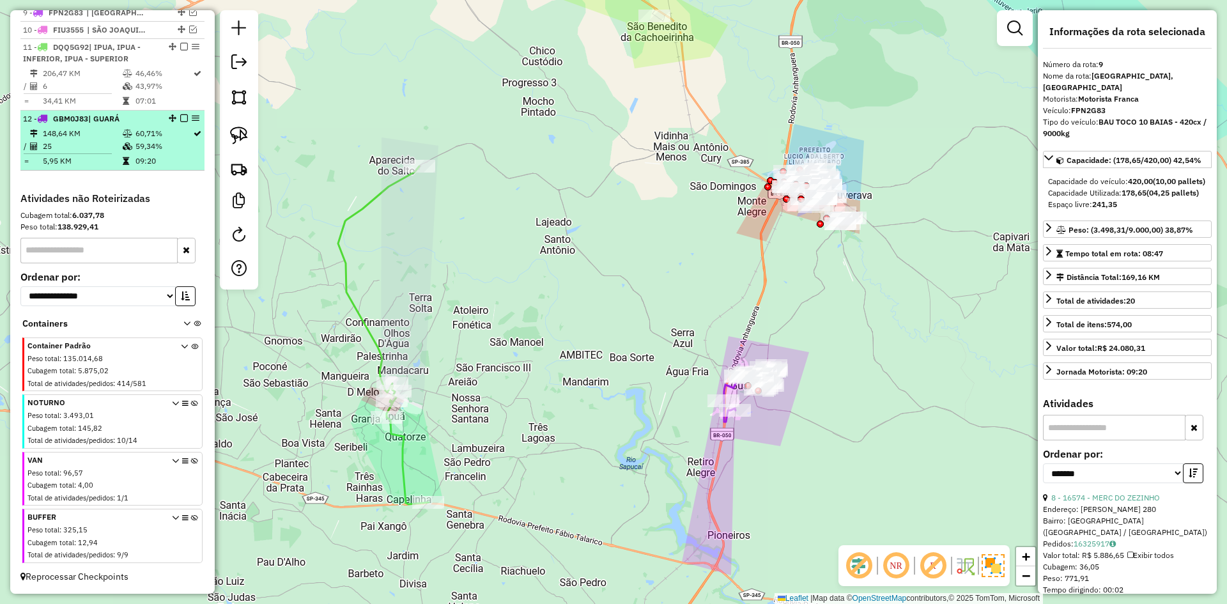
click at [183, 122] on em at bounding box center [184, 118] width 8 height 8
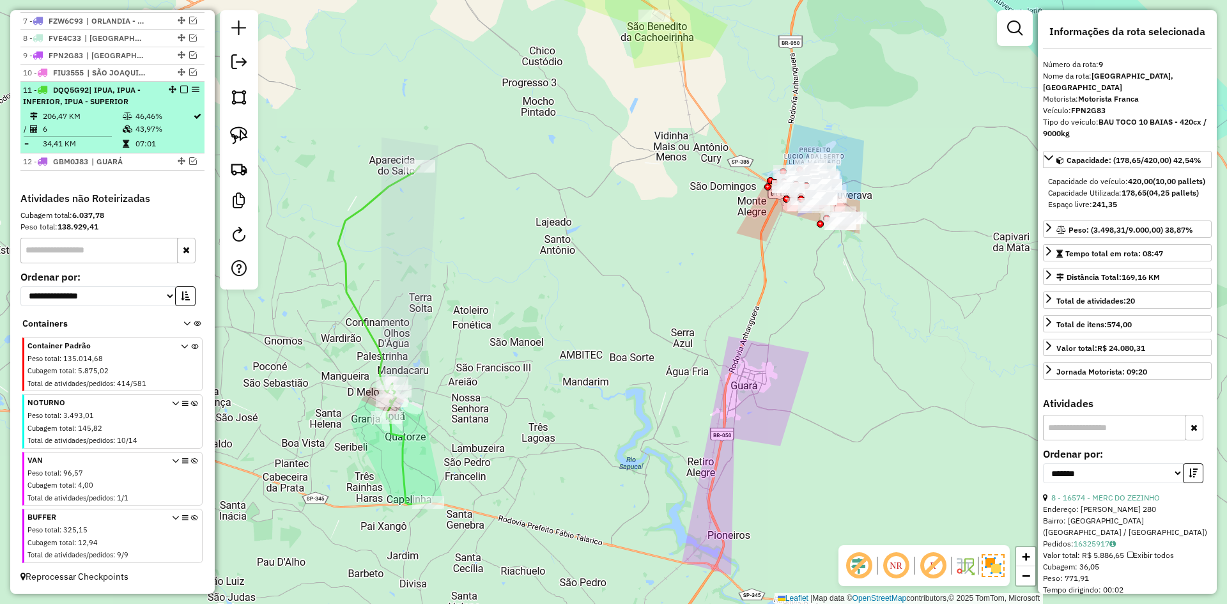
click at [180, 88] on em at bounding box center [184, 90] width 8 height 8
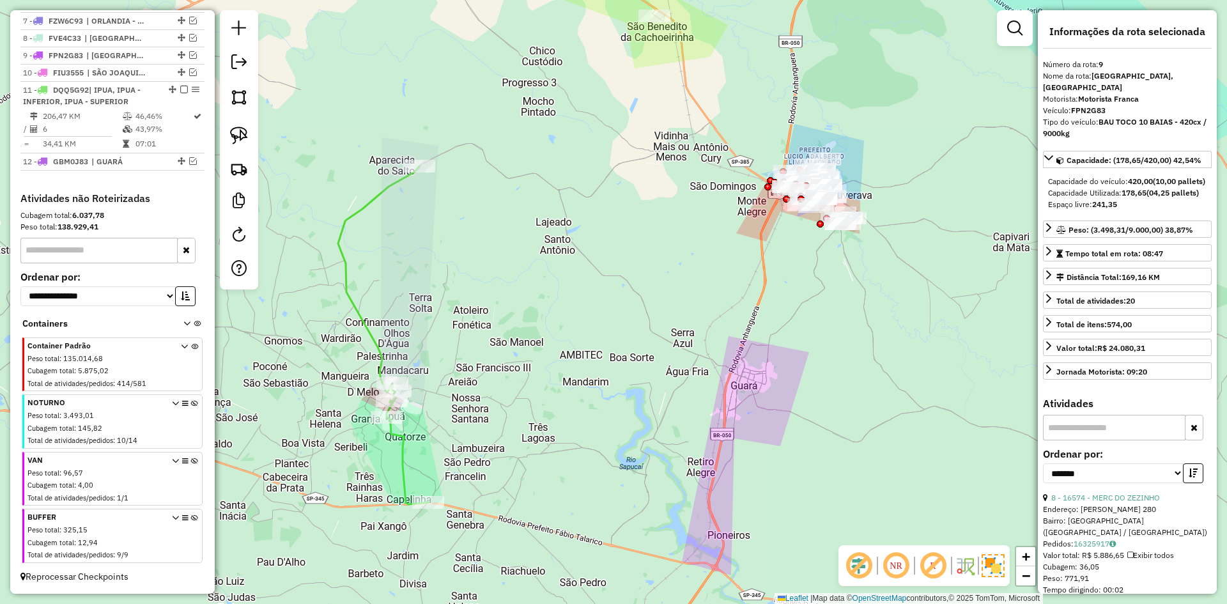
scroll to position [526, 0]
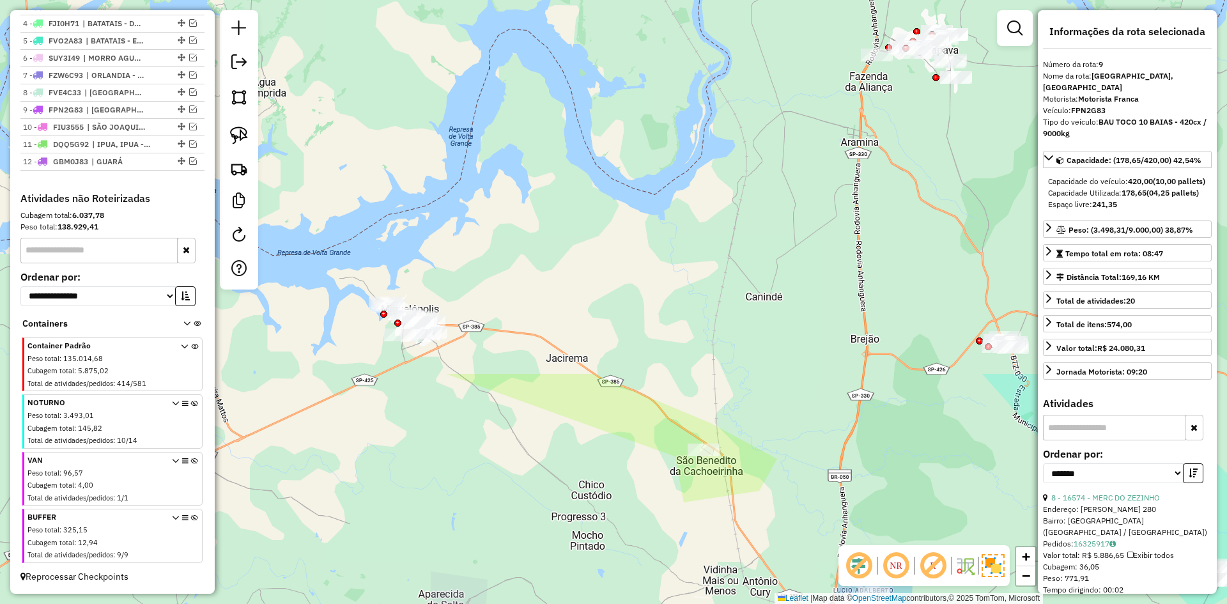
drag, startPoint x: 536, startPoint y: 88, endPoint x: 585, endPoint y: 522, distance: 436.8
click at [585, 522] on div "Janela de atendimento Grade de atendimento Capacidade Transportadoras Veículos …" at bounding box center [613, 302] width 1227 height 604
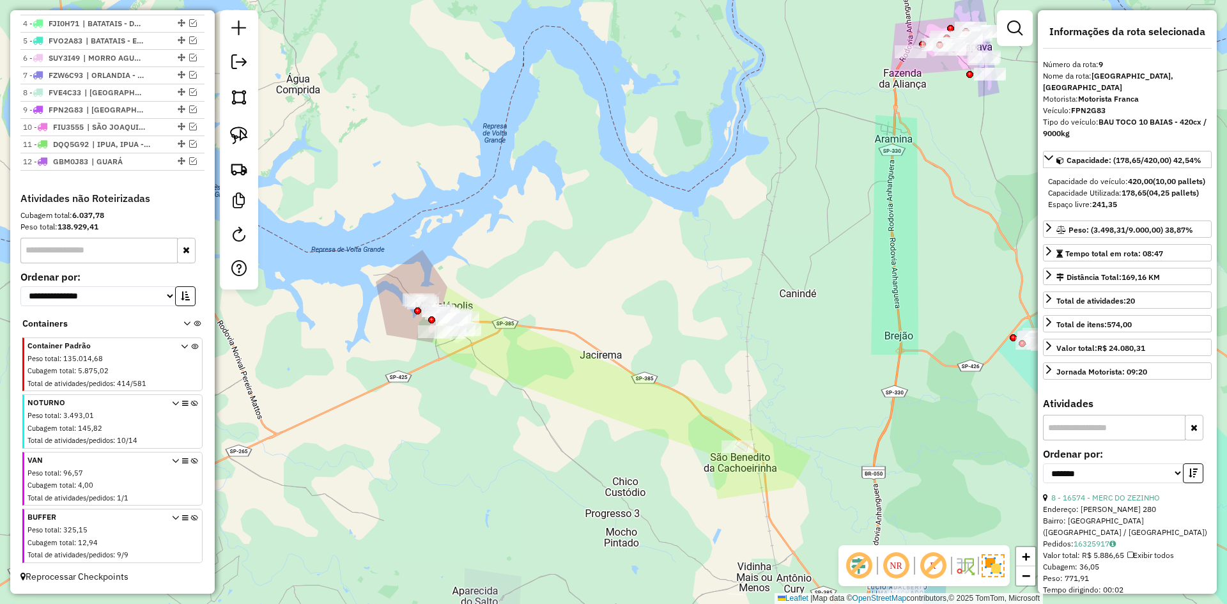
drag, startPoint x: 546, startPoint y: 502, endPoint x: 581, endPoint y: 499, distance: 35.4
click at [581, 499] on div "Janela de atendimento Grade de atendimento Capacidade Transportadoras Veículos …" at bounding box center [613, 302] width 1227 height 604
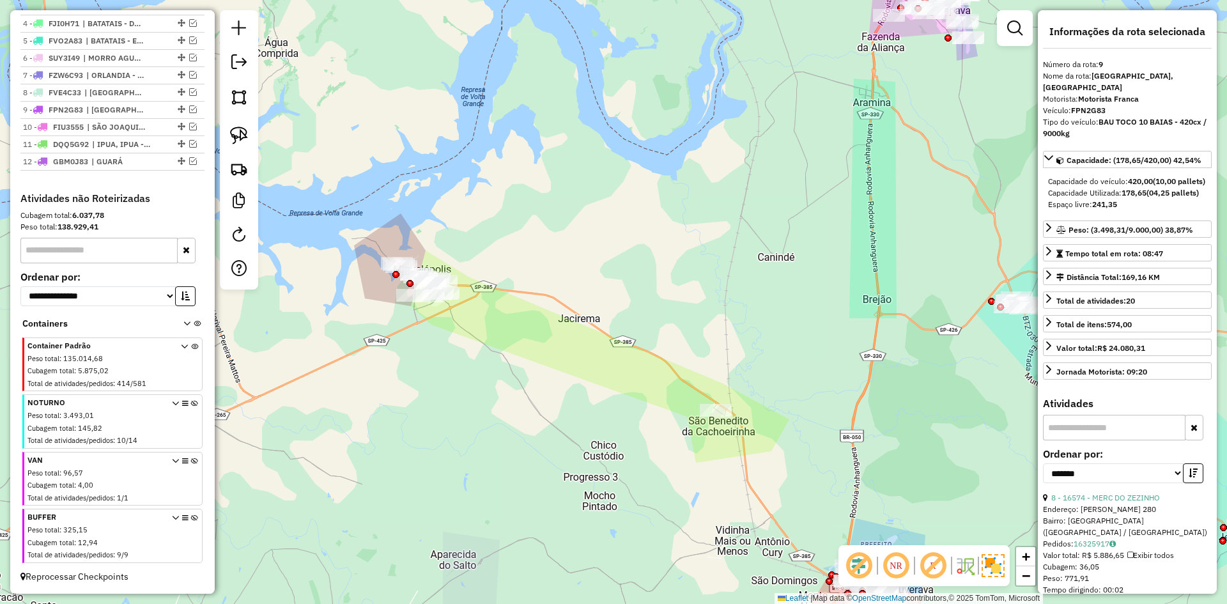
drag, startPoint x: 357, startPoint y: 355, endPoint x: 338, endPoint y: 321, distance: 38.9
click at [338, 321] on div "Janela de atendimento Grade de atendimento Capacidade Transportadoras Veículos …" at bounding box center [613, 302] width 1227 height 604
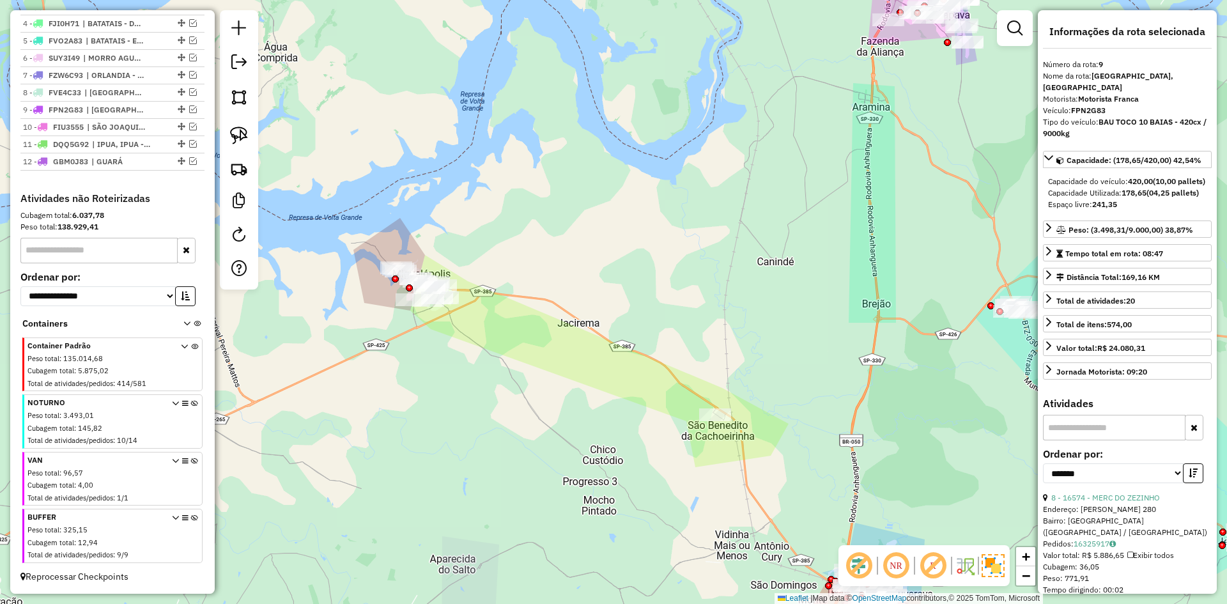
drag, startPoint x: 517, startPoint y: 445, endPoint x: 525, endPoint y: 492, distance: 48.0
click at [525, 492] on div "Janela de atendimento Grade de atendimento Capacidade Transportadoras Veículos …" at bounding box center [613, 302] width 1227 height 604
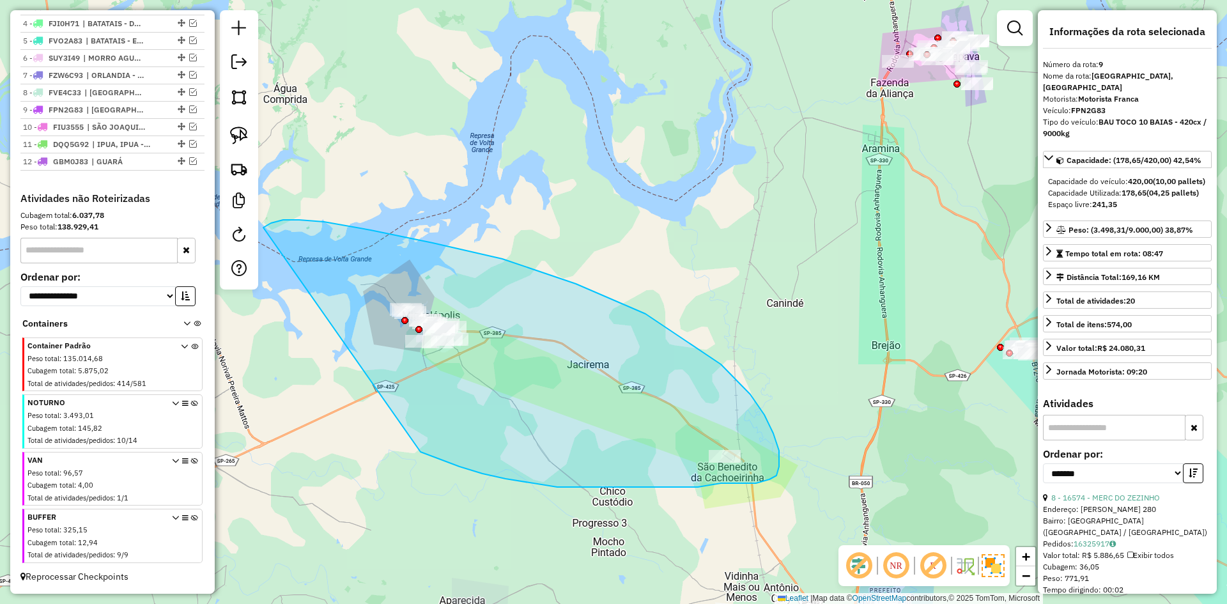
drag, startPoint x: 421, startPoint y: 452, endPoint x: 252, endPoint y: 241, distance: 270.1
click at [252, 241] on hb-router-mapa "Informações da Sessão 980571 - 18/08/2025 Criação: 16/08/2025 12:59 Depósito: R…" at bounding box center [613, 302] width 1227 height 604
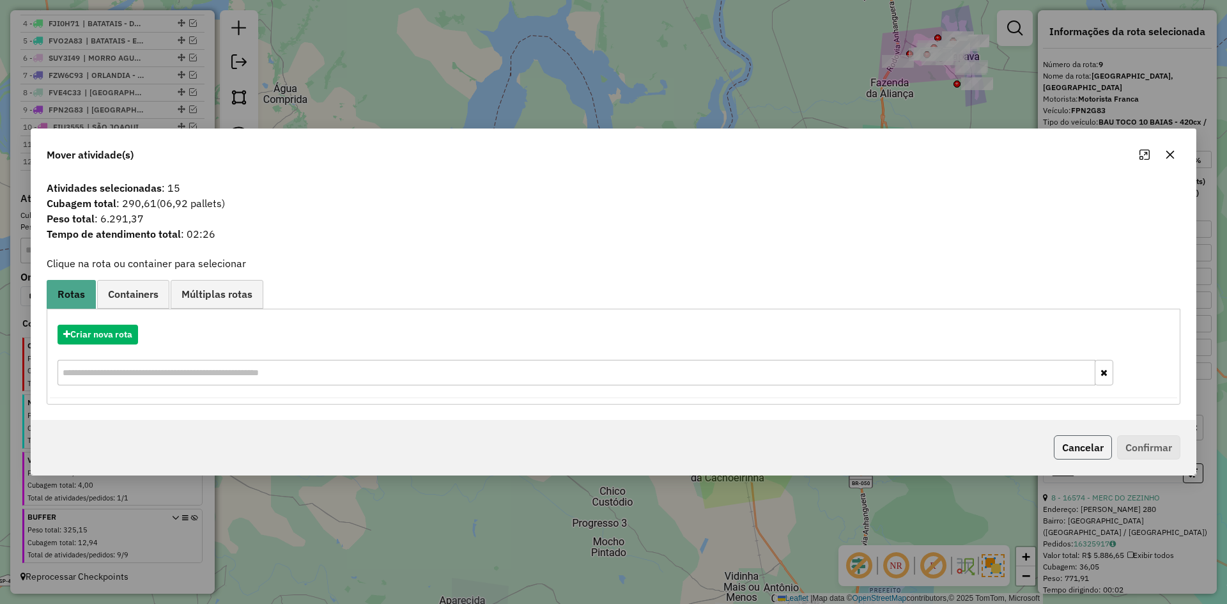
click at [1073, 453] on button "Cancelar" at bounding box center [1083, 447] width 58 height 24
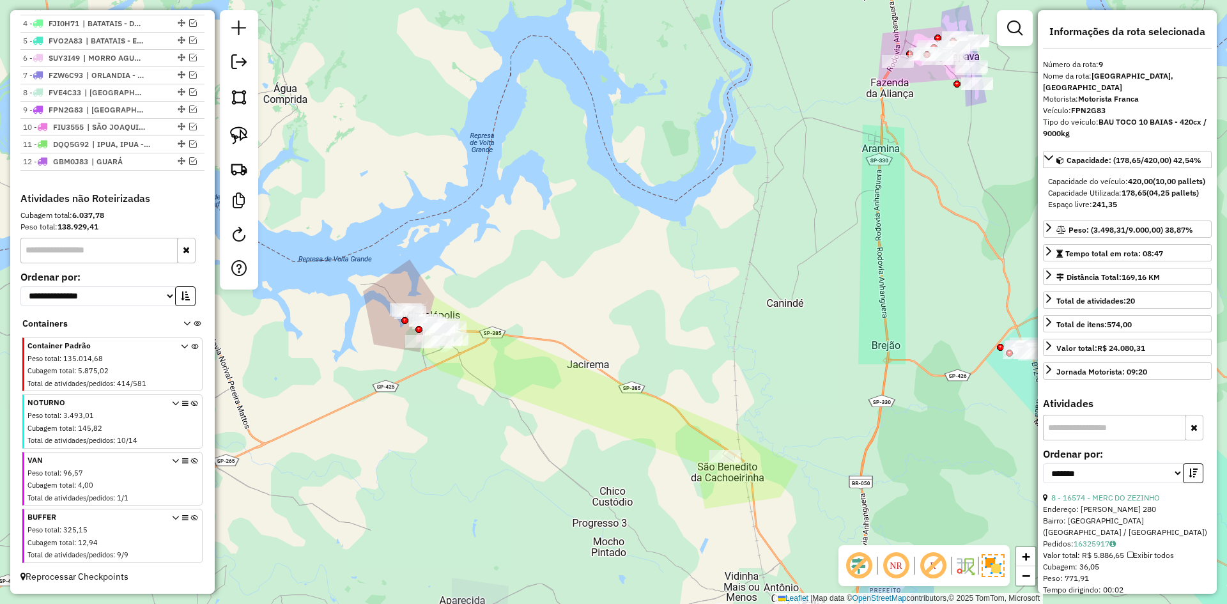
drag, startPoint x: 370, startPoint y: 461, endPoint x: 431, endPoint y: 439, distance: 64.5
click at [378, 465] on div "Janela de atendimento Grade de atendimento Capacidade Transportadoras Veículos …" at bounding box center [613, 302] width 1227 height 604
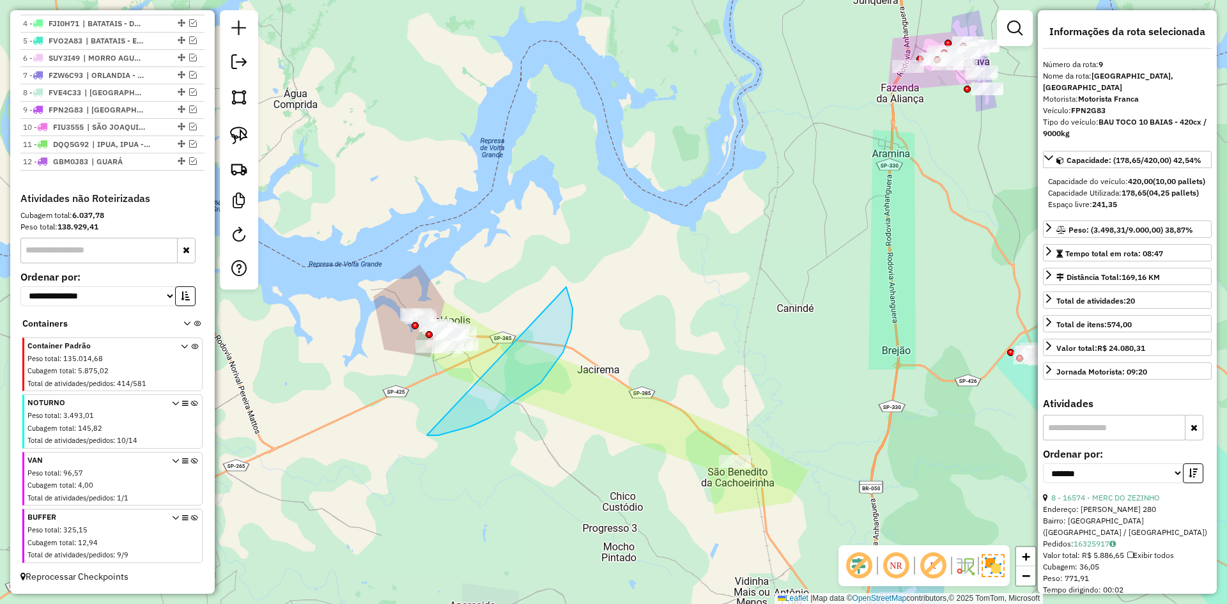
drag, startPoint x: 438, startPoint y: 435, endPoint x: 390, endPoint y: 287, distance: 156.0
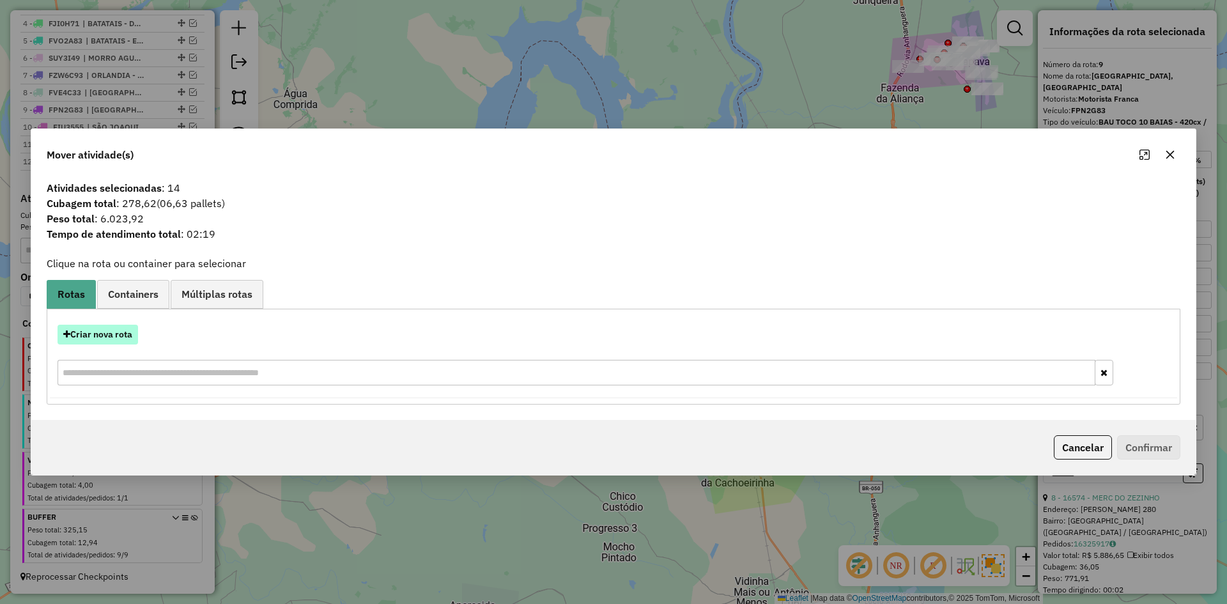
click at [105, 339] on button "Criar nova rota" at bounding box center [98, 335] width 81 height 20
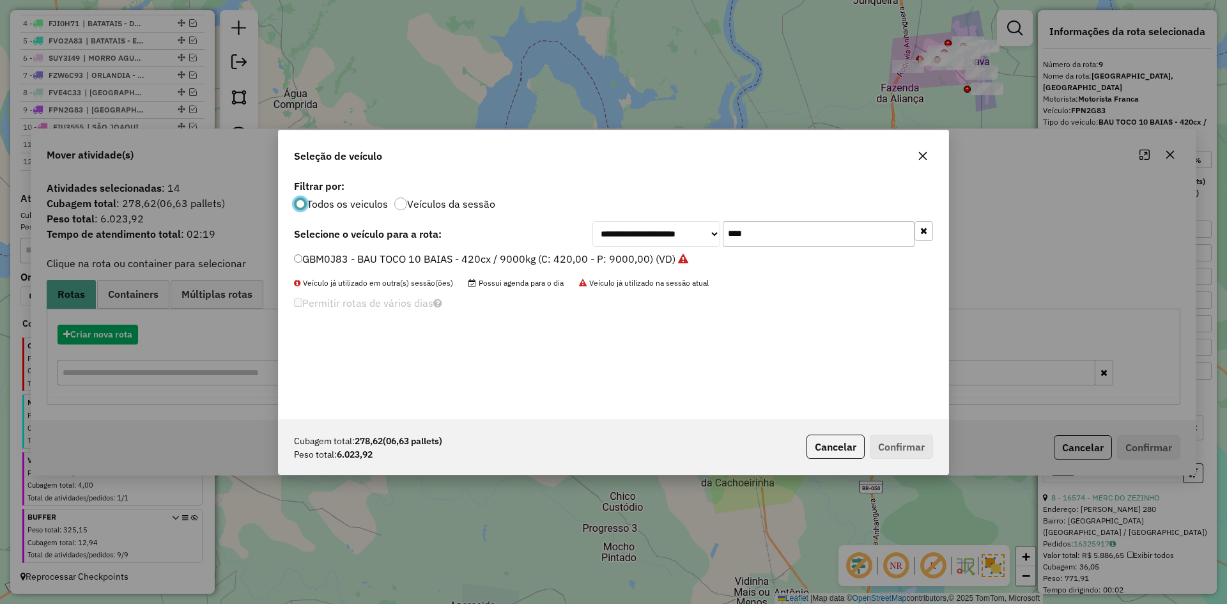
scroll to position [7, 4]
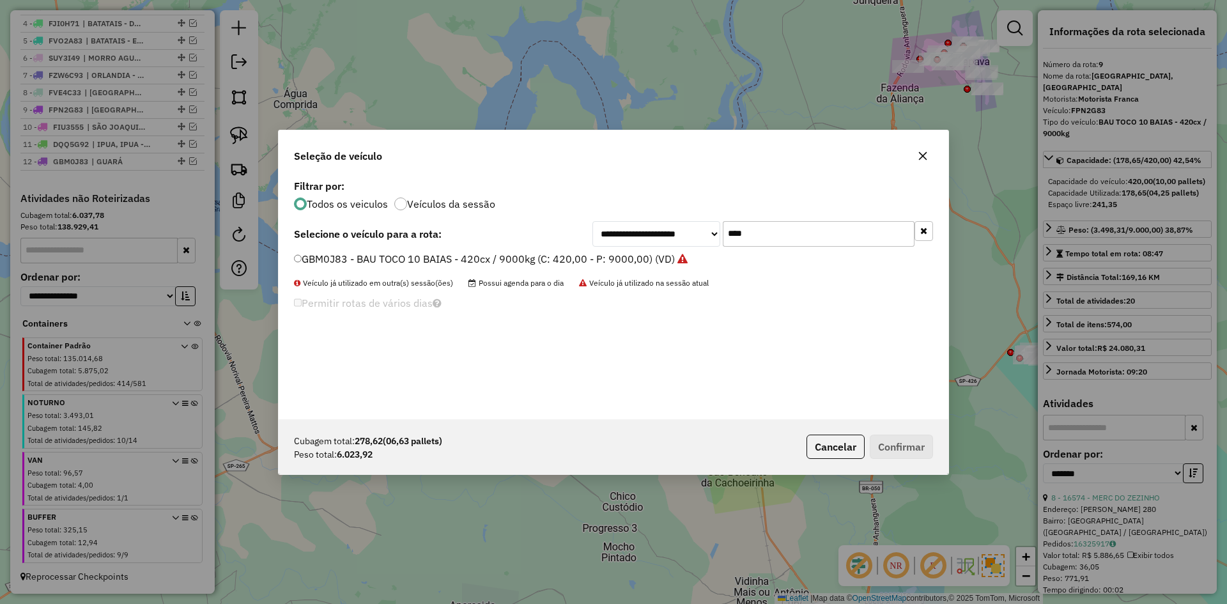
drag, startPoint x: 770, startPoint y: 228, endPoint x: 698, endPoint y: 242, distance: 73.0
click at [698, 242] on div "**********" at bounding box center [763, 234] width 341 height 26
type input "****"
drag, startPoint x: 396, startPoint y: 257, endPoint x: 414, endPoint y: 267, distance: 20.3
click at [396, 257] on label "SVU5I98 - BAU TOCO 10 BAIAS - 420cx / 9000kg (C: 420,00 - P: 9000,00) (VD)" at bounding box center [483, 258] width 378 height 15
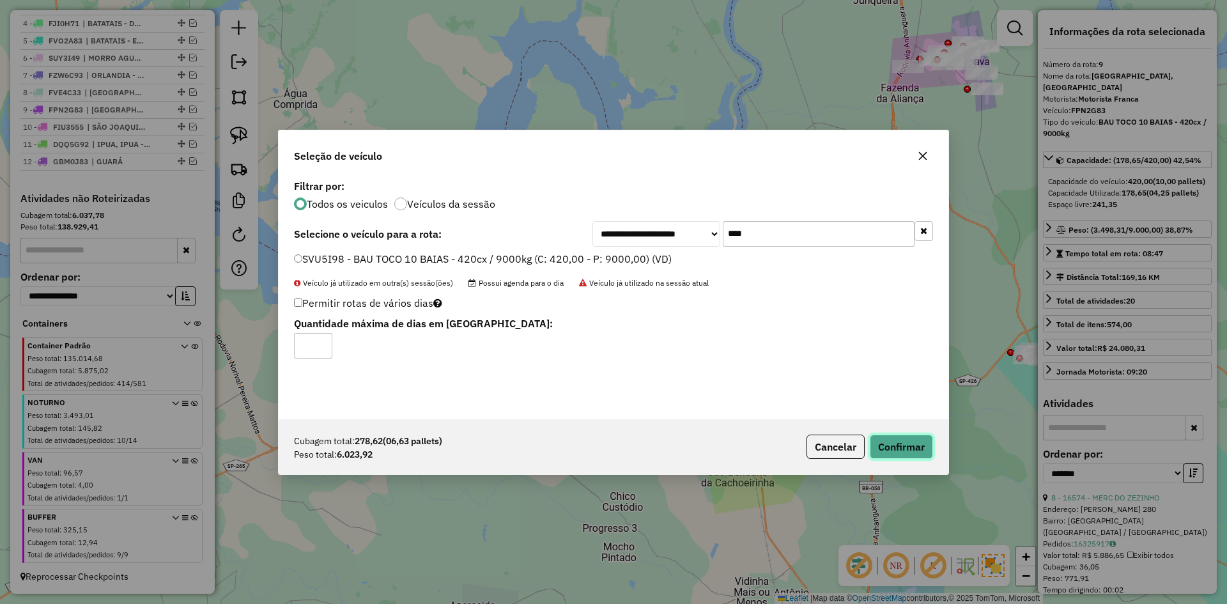
click at [931, 450] on button "Confirmar" at bounding box center [901, 447] width 63 height 24
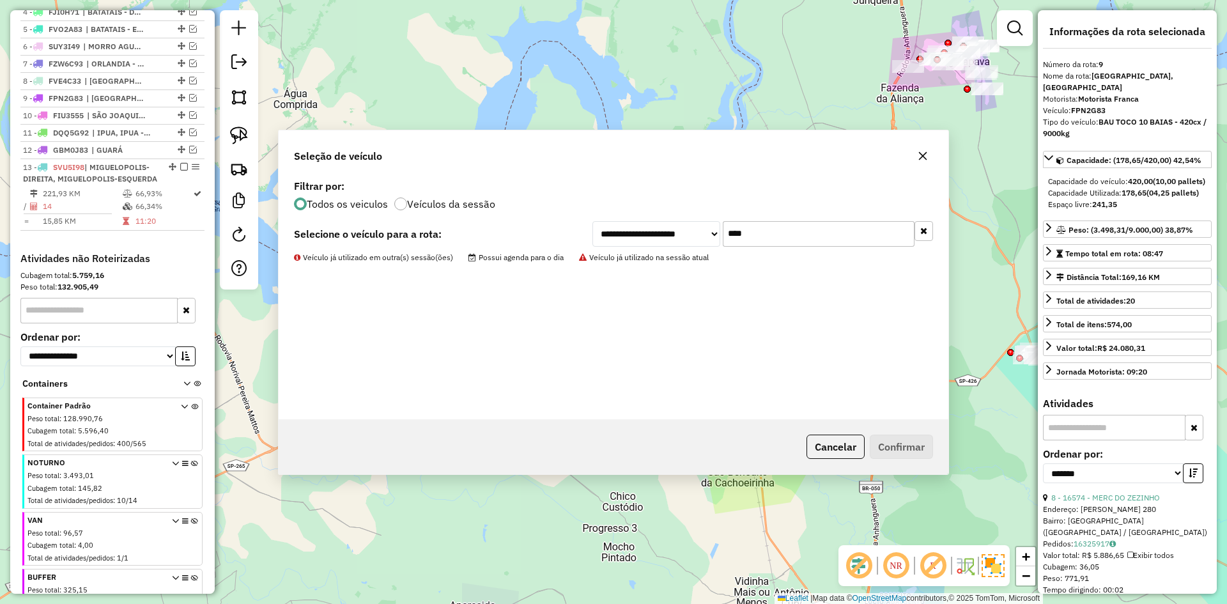
scroll to position [609, 0]
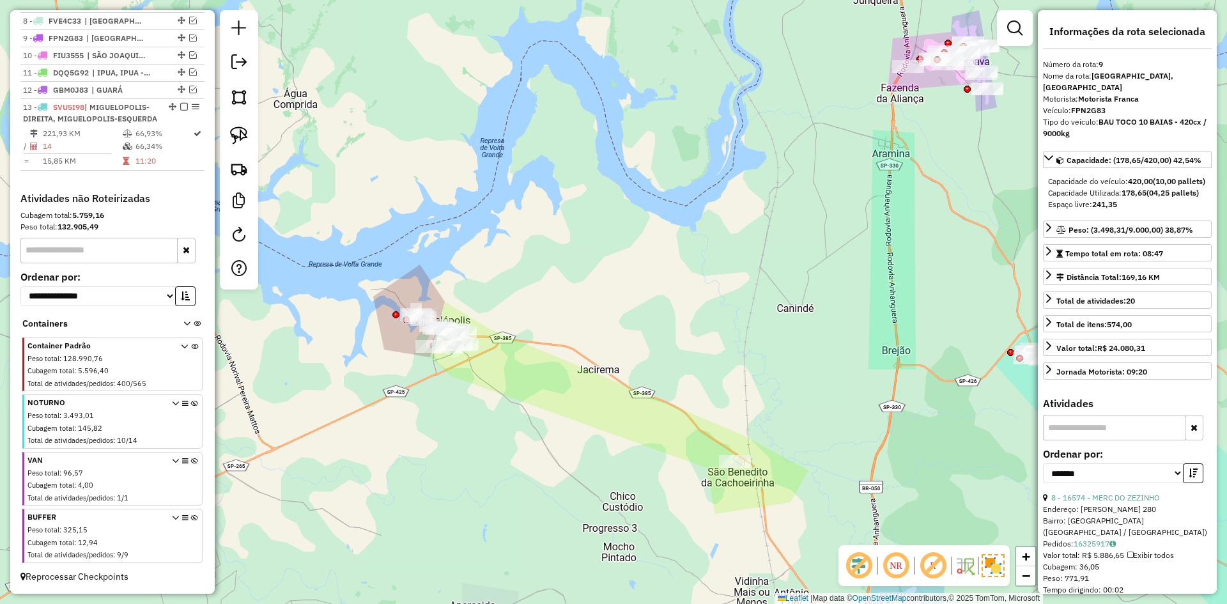
click at [504, 383] on div "Janela de atendimento Grade de atendimento Capacidade Transportadoras Veículos …" at bounding box center [613, 302] width 1227 height 604
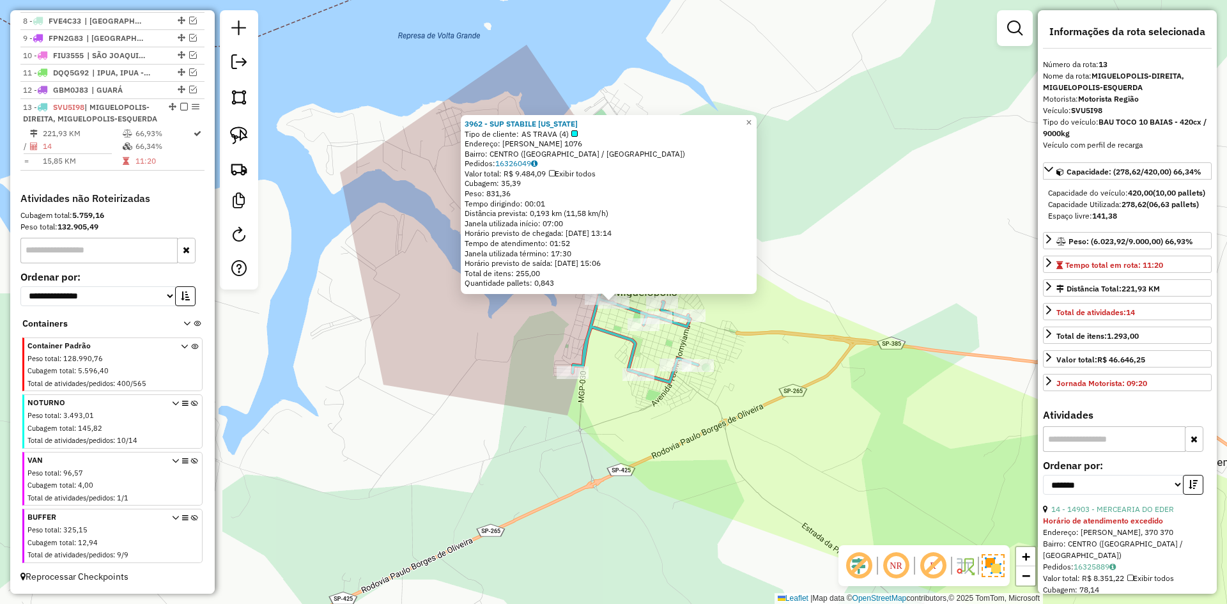
drag, startPoint x: 527, startPoint y: 392, endPoint x: 621, endPoint y: 363, distance: 98.3
click at [533, 391] on div "3962 - SUP STABILE COLORADO Tipo de cliente: AS TRAVA (4) Endereço: FRANCISCO A…" at bounding box center [613, 302] width 1227 height 604
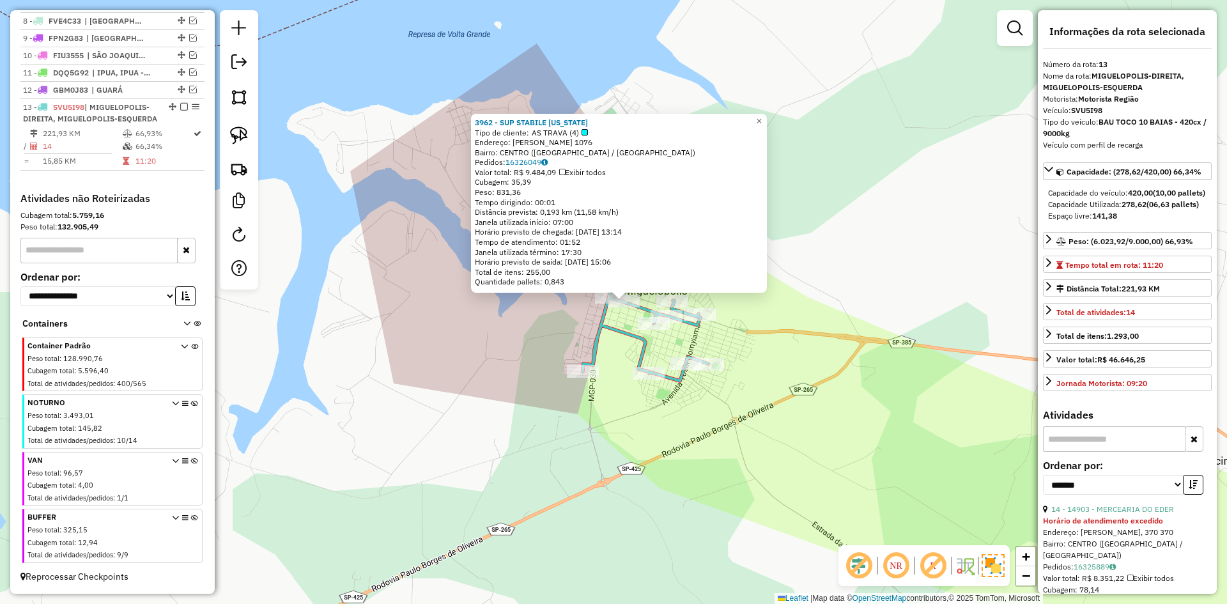
click at [630, 338] on icon at bounding box center [614, 311] width 188 height 140
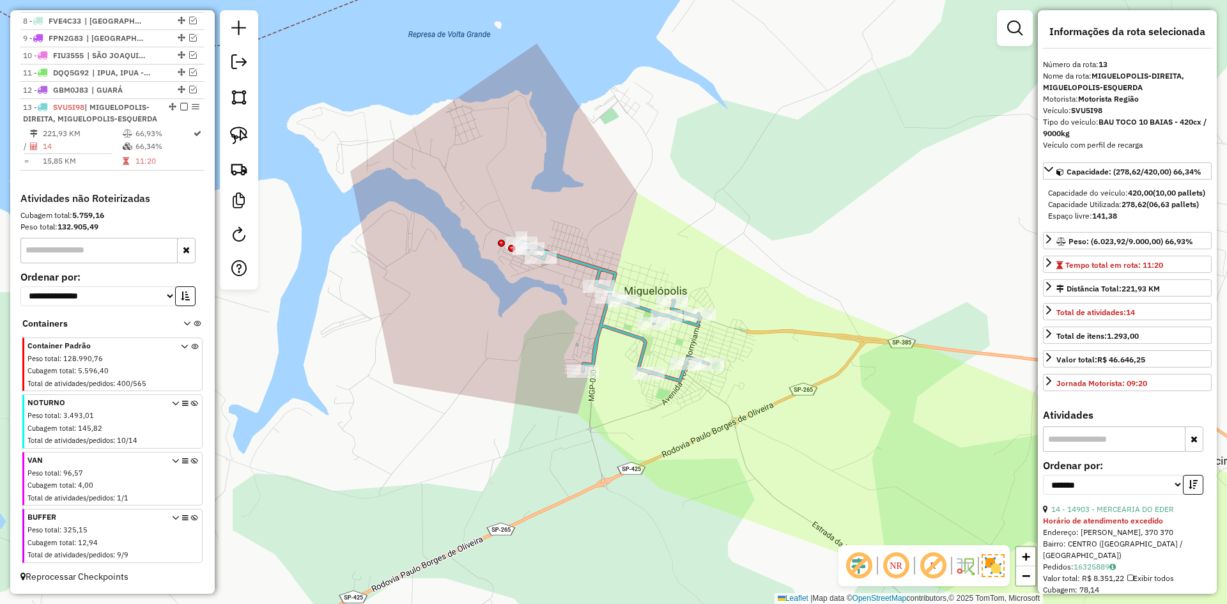
click at [625, 330] on icon at bounding box center [614, 311] width 188 height 140
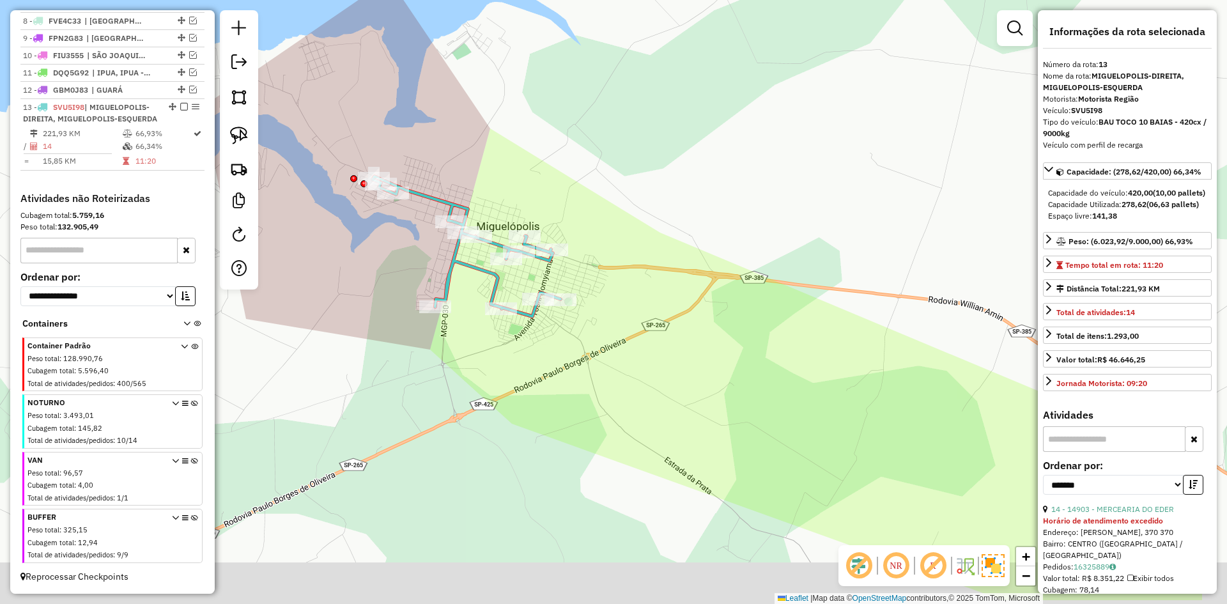
drag, startPoint x: 587, startPoint y: 350, endPoint x: 541, endPoint y: 364, distance: 48.3
click at [471, 314] on div "Janela de atendimento Grade de atendimento Capacidade Transportadoras Veículos …" at bounding box center [613, 302] width 1227 height 604
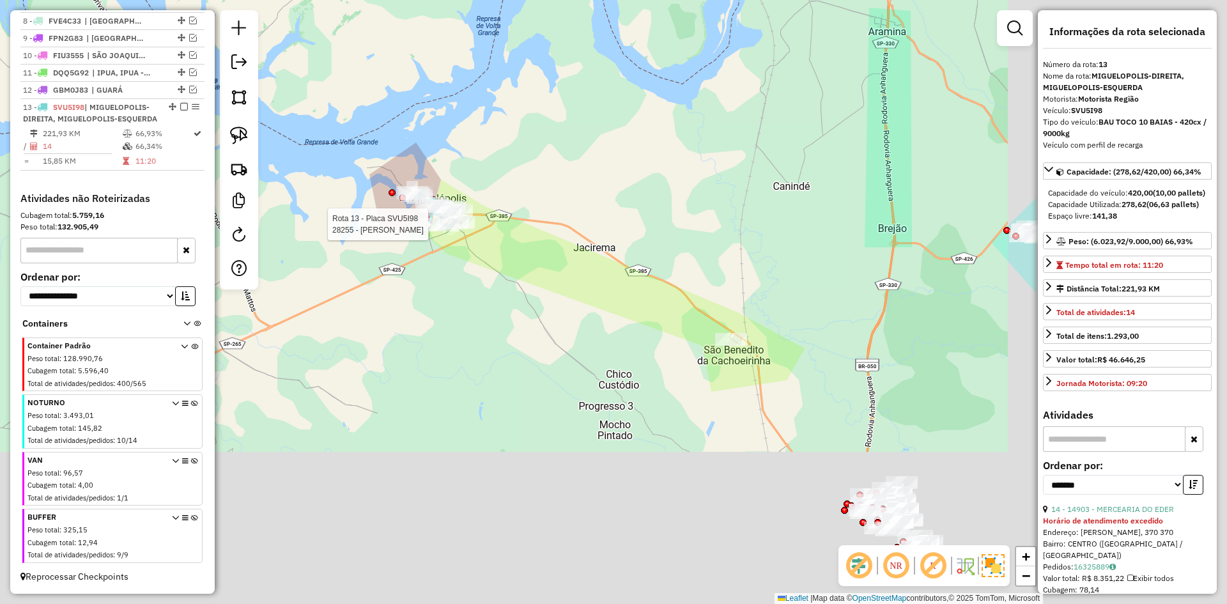
drag, startPoint x: 872, startPoint y: 508, endPoint x: 470, endPoint y: 219, distance: 494.6
click at [431, 164] on div "Rota 13 - Placa SVU5I98 28255 - EMILIANA PAIVA Janela de atendimento Grade de a…" at bounding box center [613, 302] width 1227 height 604
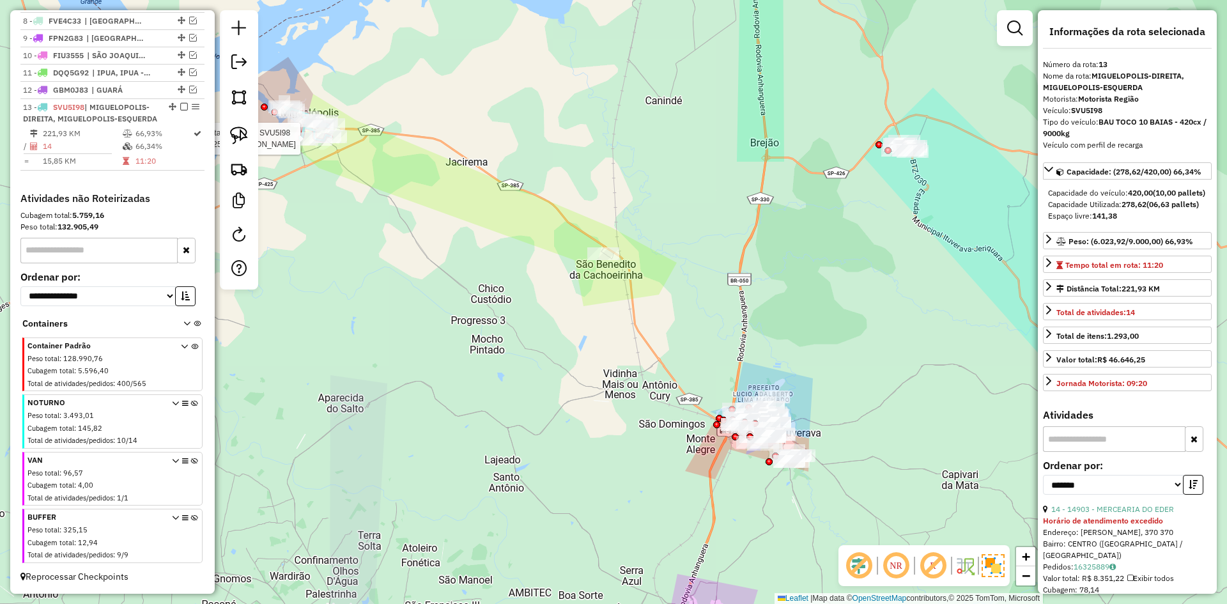
drag, startPoint x: 543, startPoint y: 316, endPoint x: 472, endPoint y: 257, distance: 92.1
click at [472, 257] on div "Rota 13 - Placa SVU5I98 28255 - EMILIANA PAIVA Janela de atendimento Grade de a…" at bounding box center [613, 302] width 1227 height 604
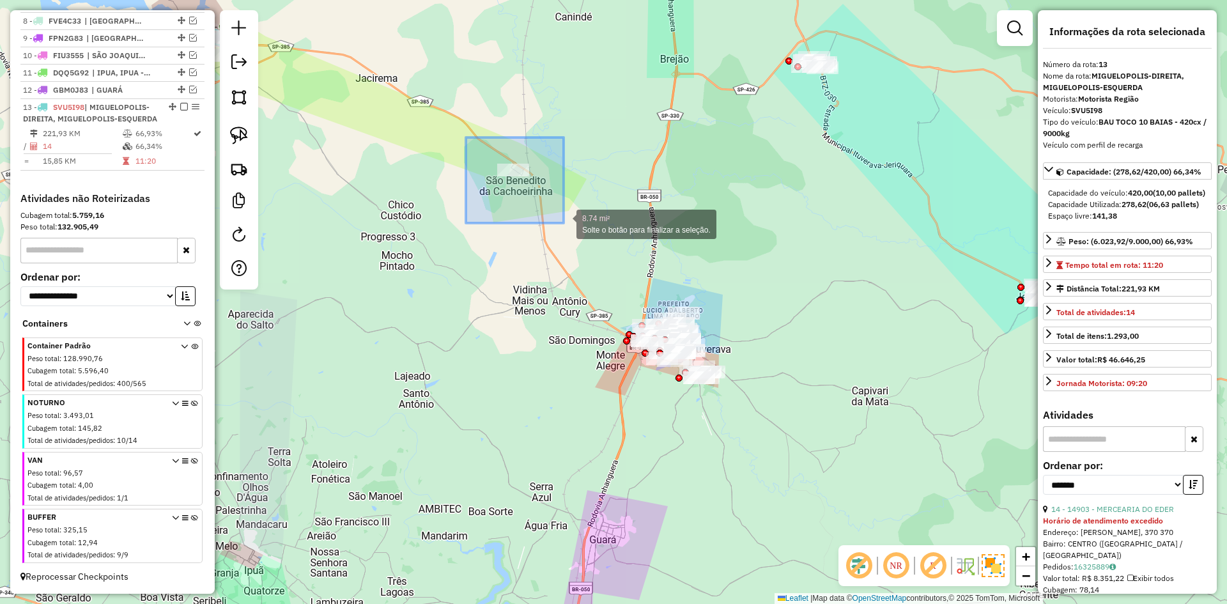
drag, startPoint x: 564, startPoint y: 223, endPoint x: 570, endPoint y: 229, distance: 8.1
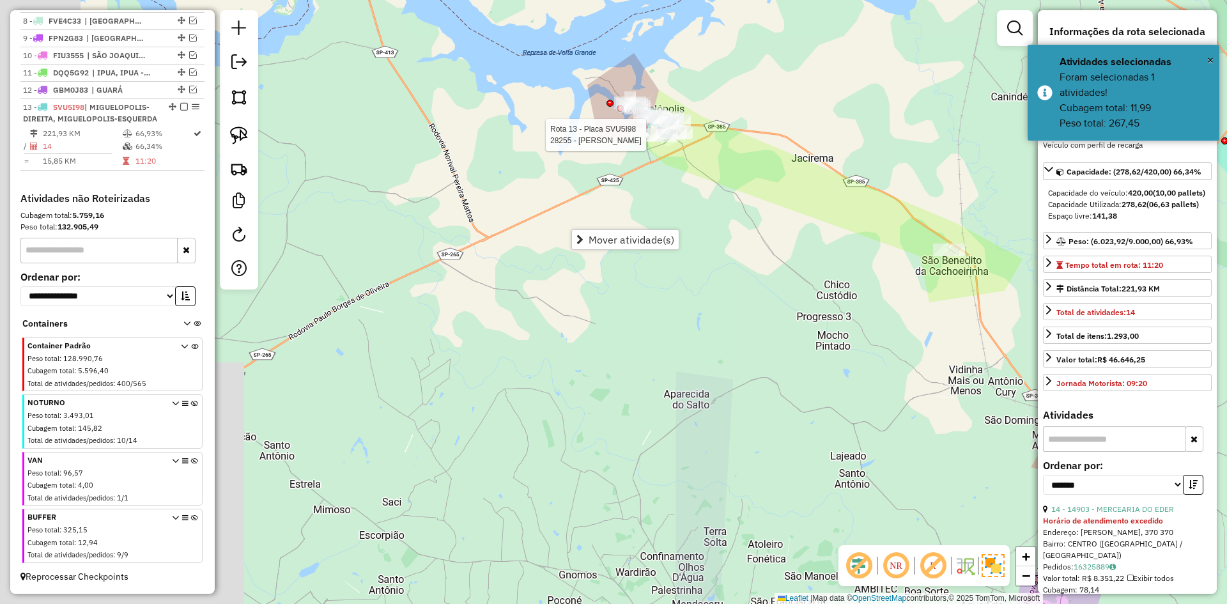
drag, startPoint x: 476, startPoint y: 228, endPoint x: 914, endPoint y: 311, distance: 446.4
click at [914, 311] on div "Rota 13 - Placa SVU5I98 28255 - EMILIANA PAIVA Janela de atendimento Grade de a…" at bounding box center [613, 302] width 1227 height 604
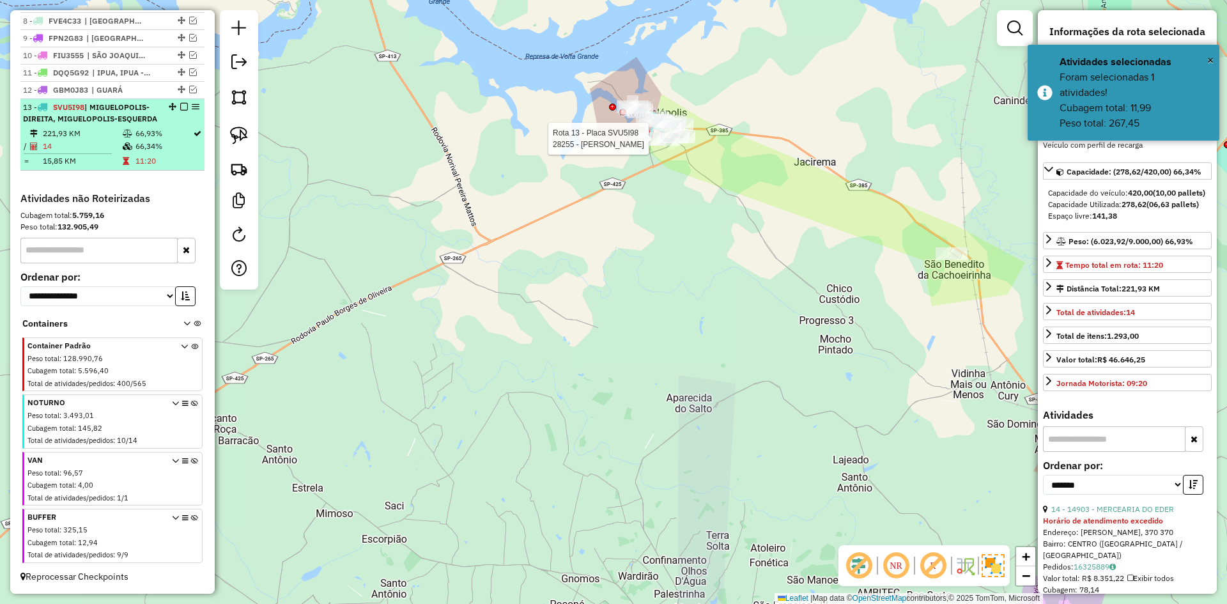
click at [171, 124] on div "13 - SVU5I98 | MIGUELOPOLIS-DIREITA, MIGUELOPOLIS-ESQUERDA" at bounding box center [112, 113] width 179 height 23
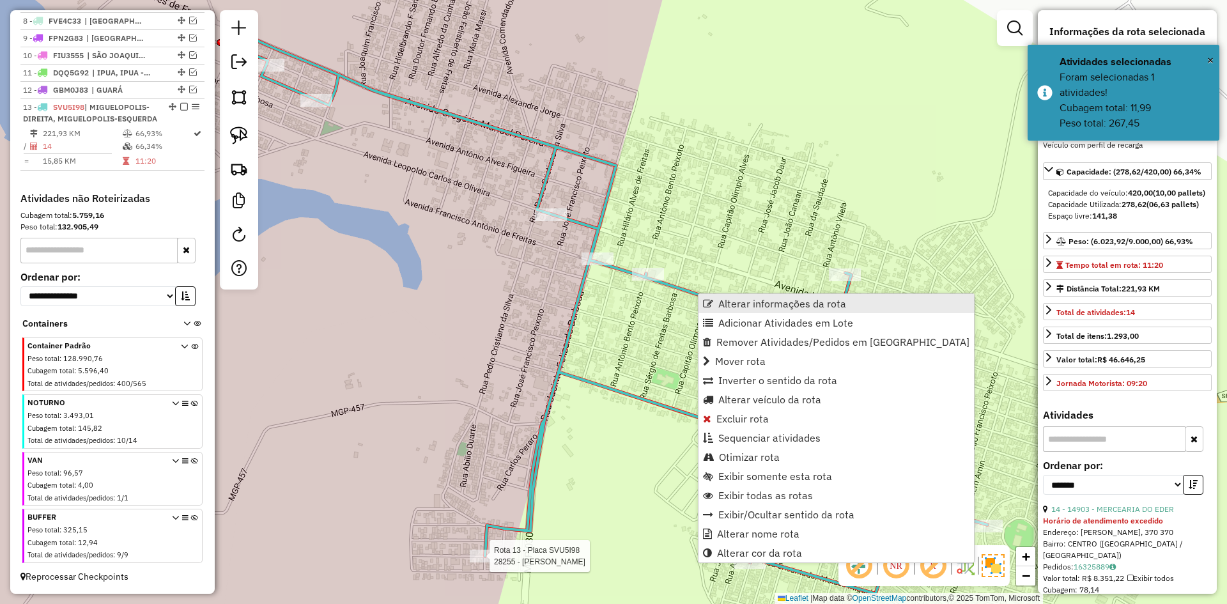
click at [761, 306] on span "Alterar informações da rota" at bounding box center [782, 303] width 128 height 10
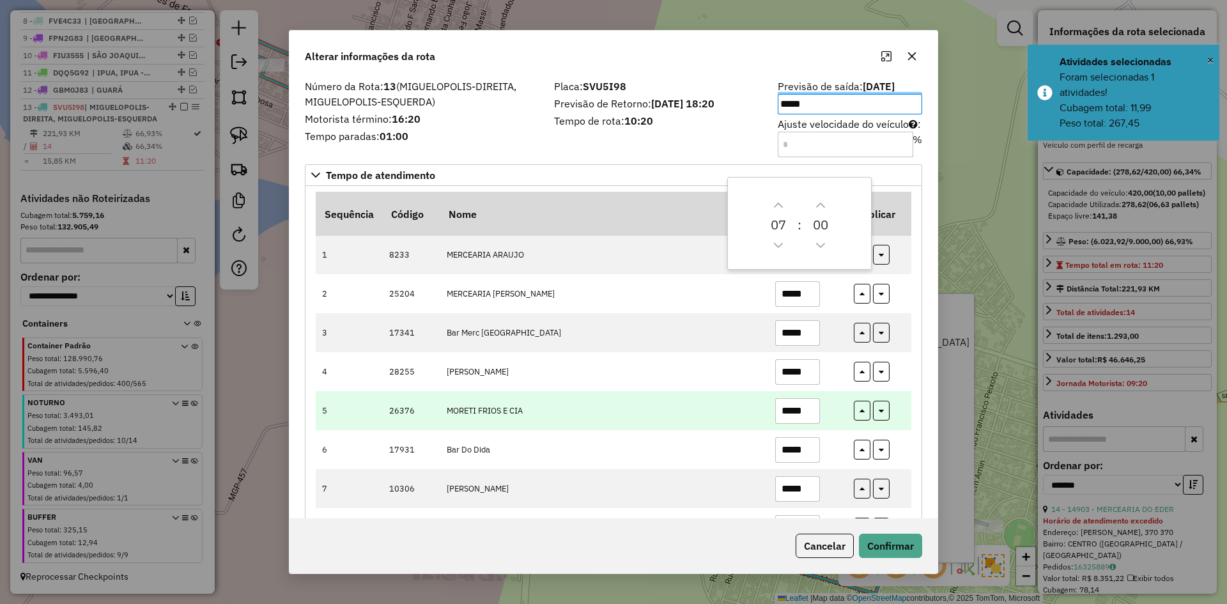
click at [720, 420] on td "MORETI FRIOS E CIA" at bounding box center [604, 410] width 329 height 39
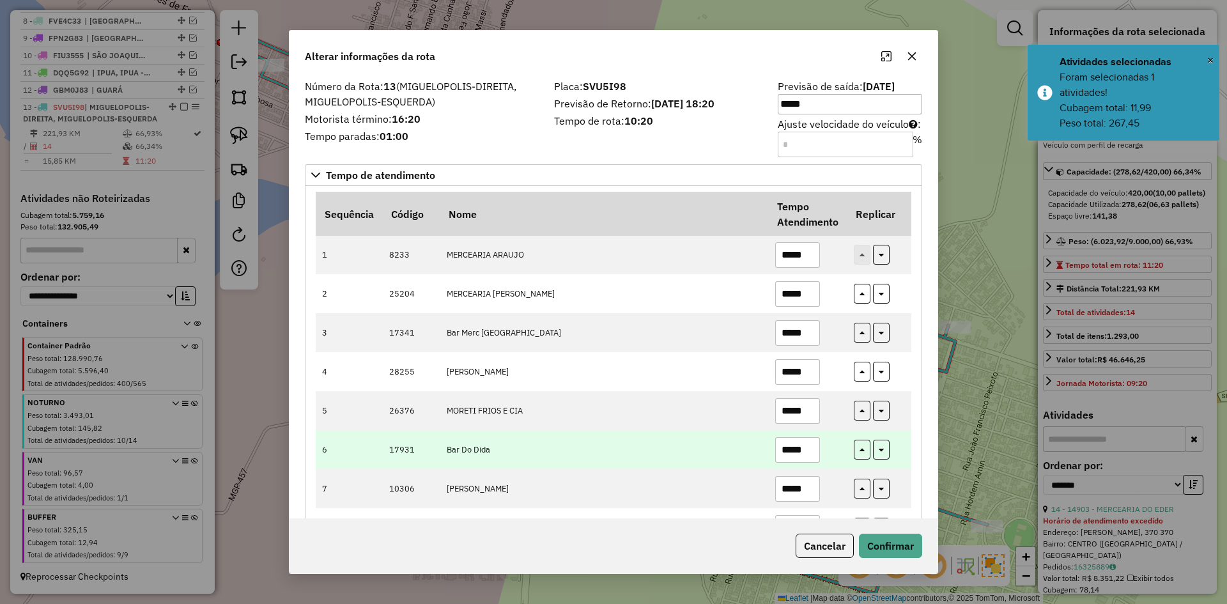
scroll to position [286, 0]
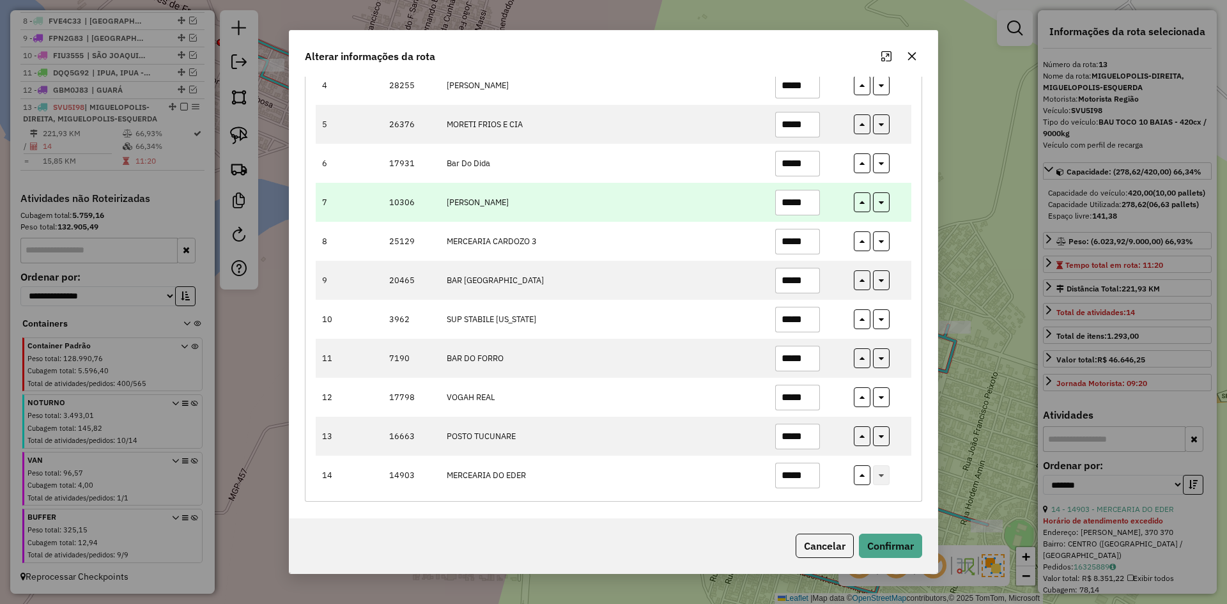
click at [792, 203] on input "*****" at bounding box center [797, 203] width 45 height 26
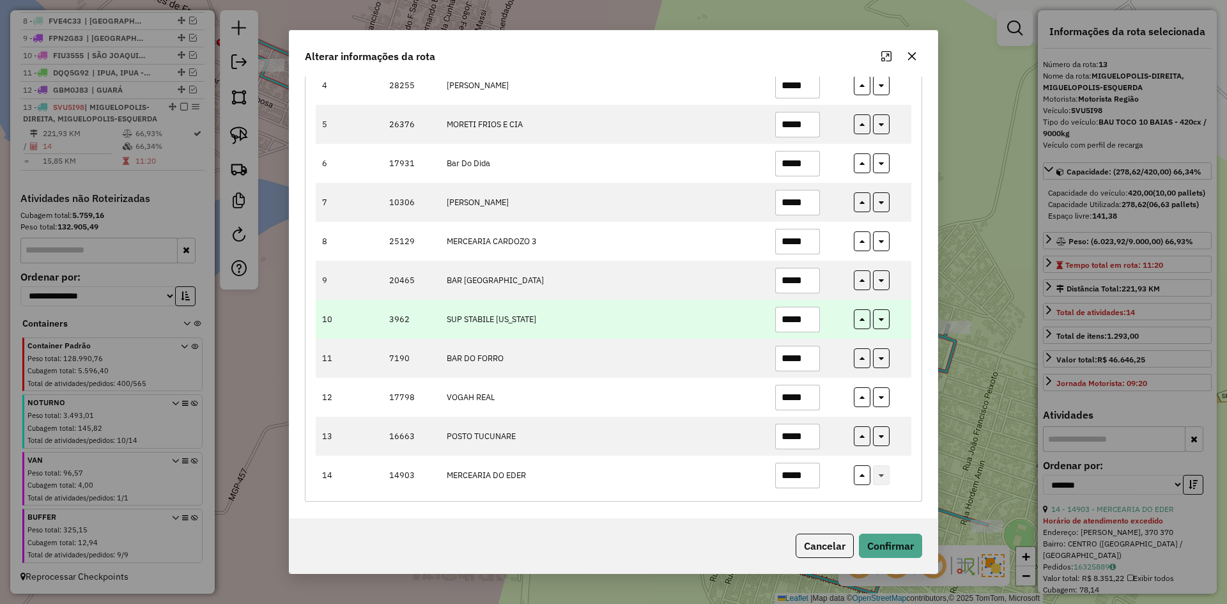
type input "*****"
click at [791, 320] on input "*****" at bounding box center [797, 320] width 45 height 26
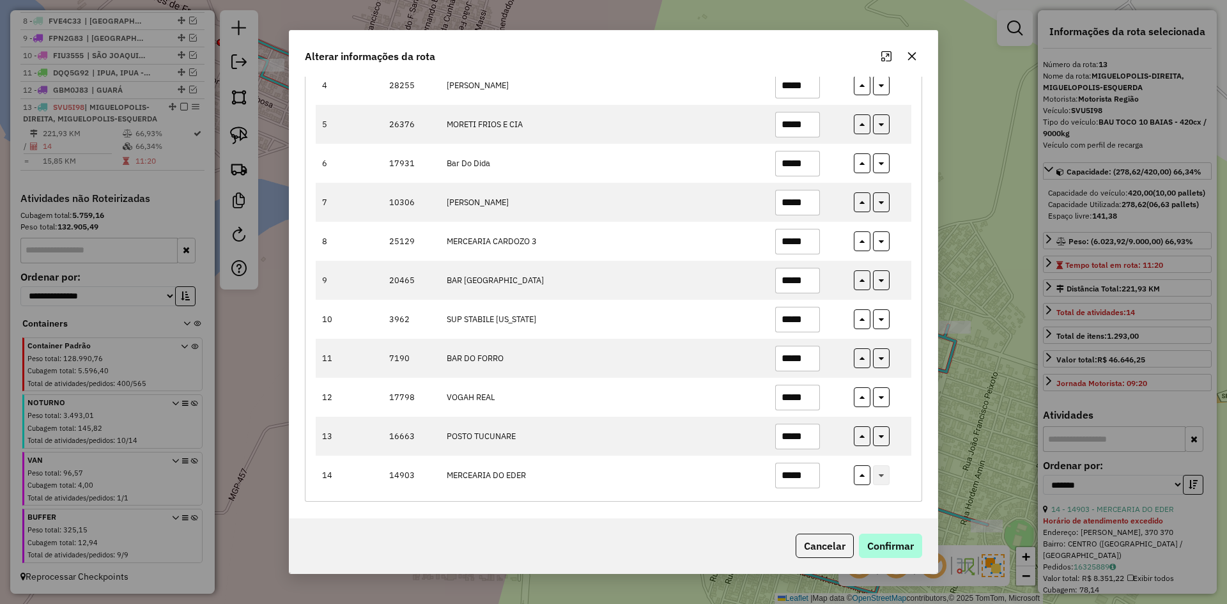
type input "*****"
click at [888, 539] on button "Confirmar" at bounding box center [890, 546] width 63 height 24
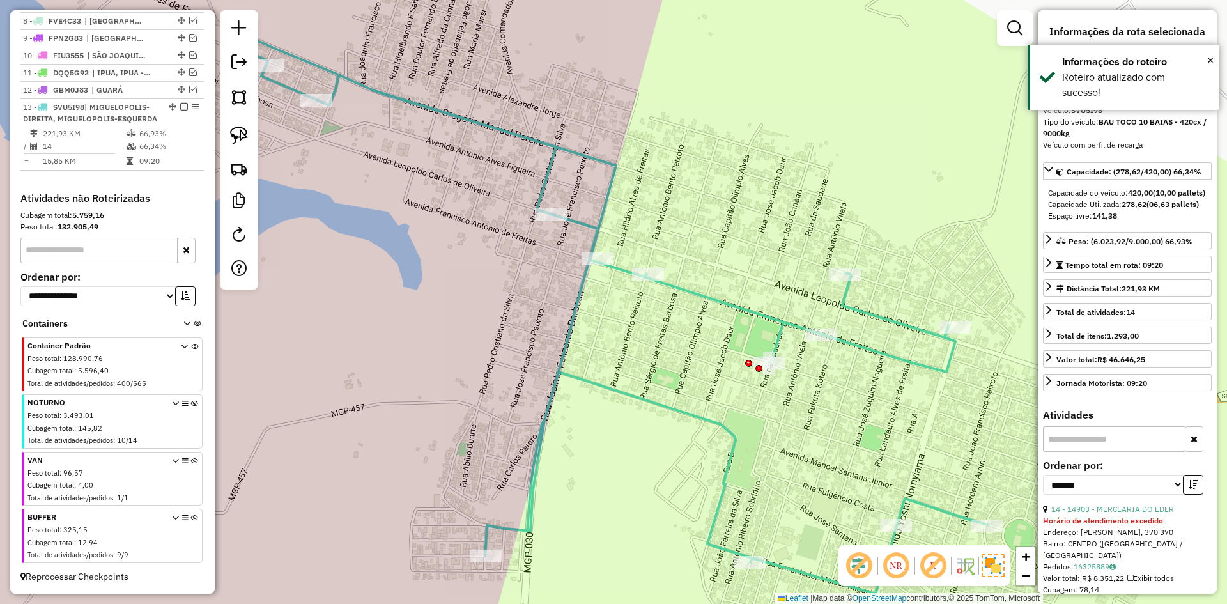
click at [711, 300] on icon at bounding box center [611, 314] width 752 height 560
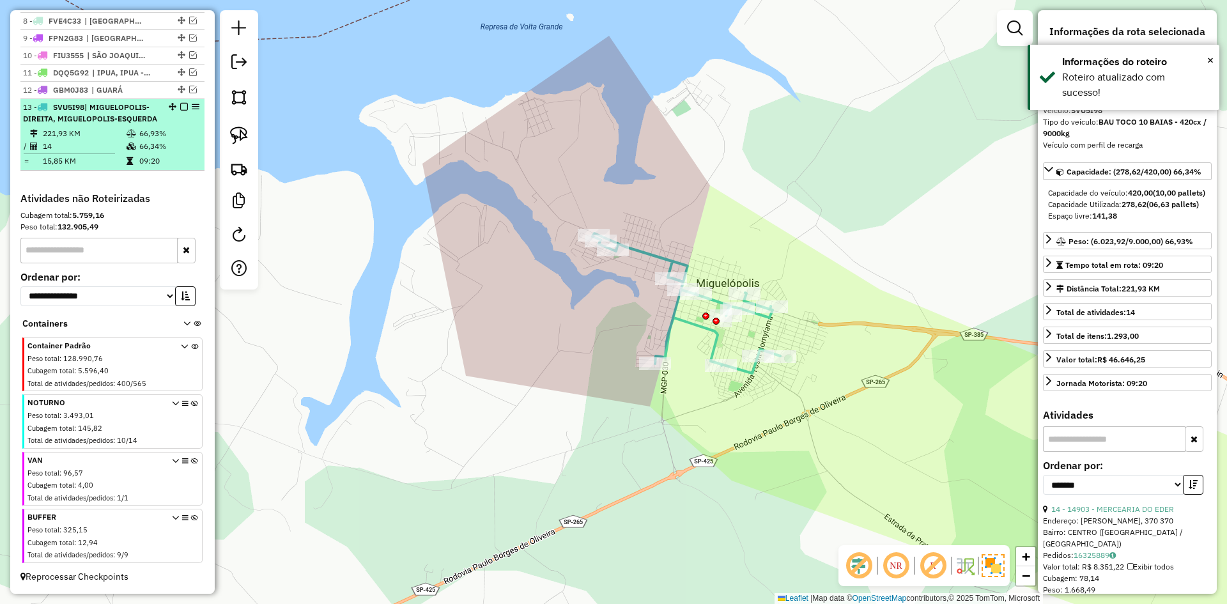
click at [180, 103] on em at bounding box center [184, 107] width 8 height 8
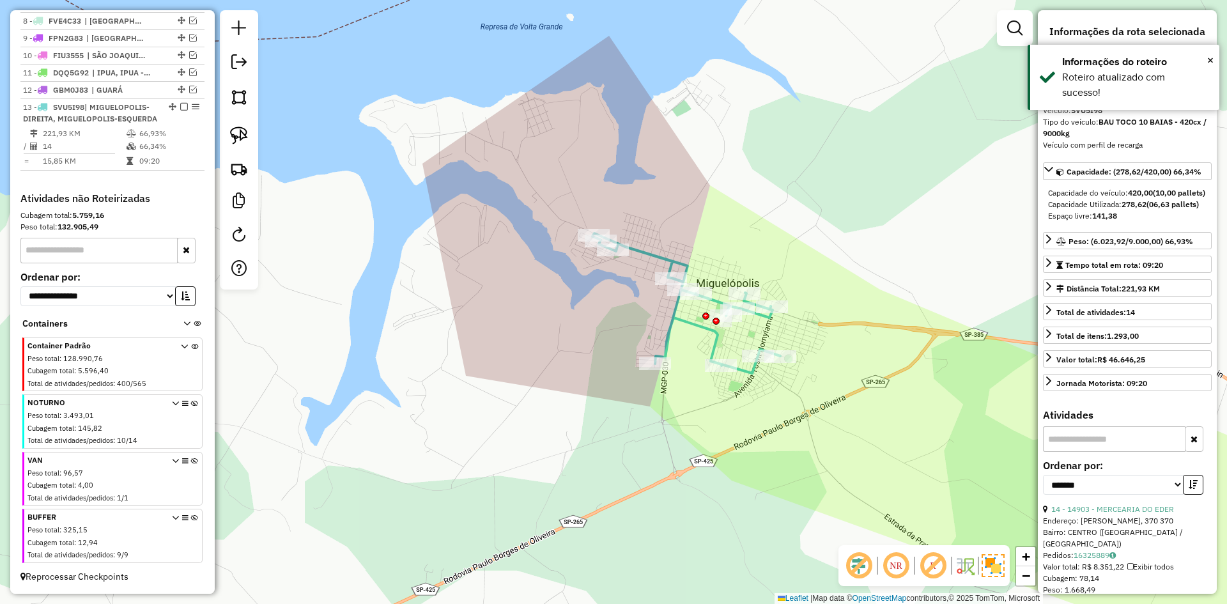
scroll to position [543, 0]
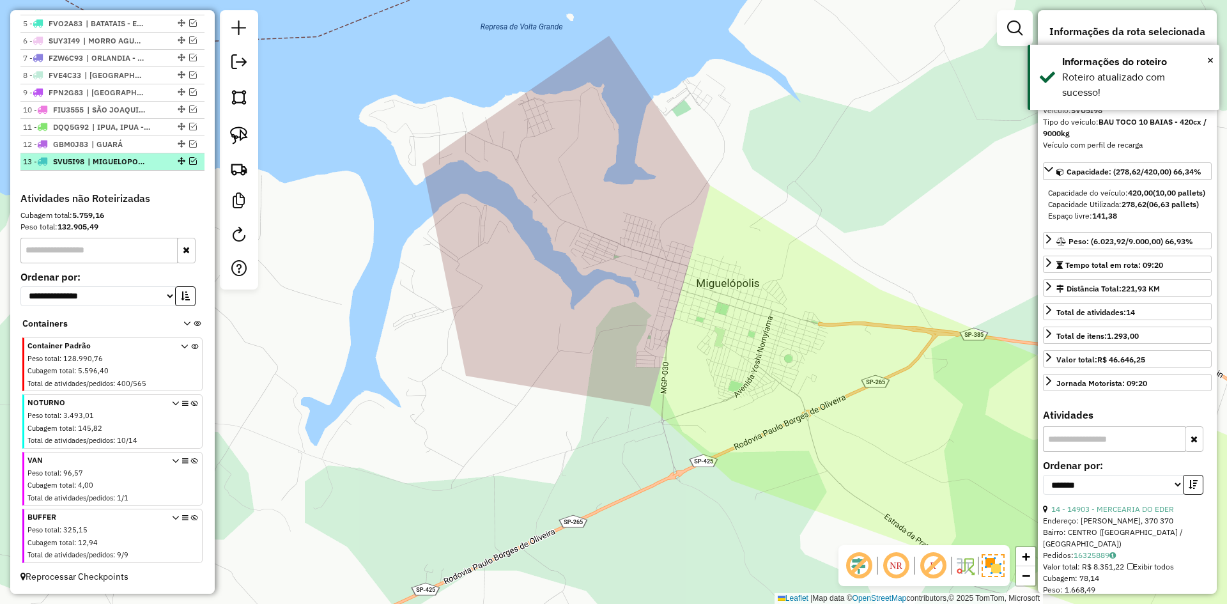
drag, startPoint x: 439, startPoint y: 290, endPoint x: 144, endPoint y: 166, distance: 320.3
click at [144, 166] on hb-router-mapa "Informações da Sessão 980571 - 18/08/2025 Criação: 16/08/2025 12:59 Depósito: R…" at bounding box center [613, 302] width 1227 height 604
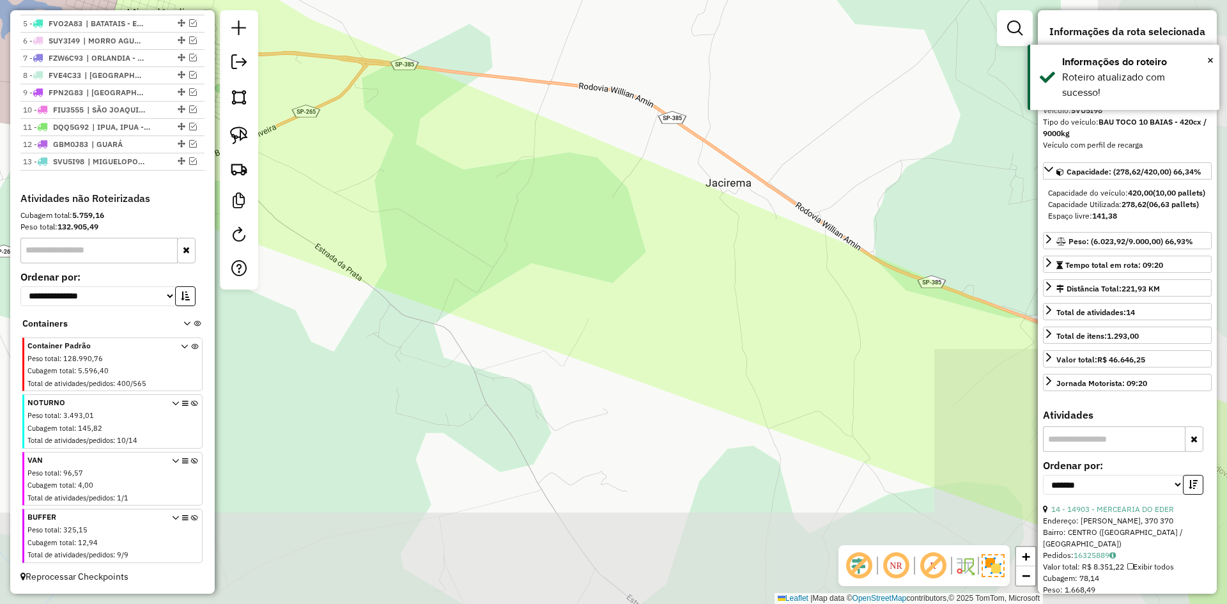
drag, startPoint x: 284, startPoint y: 249, endPoint x: 204, endPoint y: 210, distance: 89.5
click at [73, 161] on hb-router-mapa "Informações da Sessão 980571 - 18/08/2025 Criação: 16/08/2025 12:59 Depósito: R…" at bounding box center [613, 302] width 1227 height 604
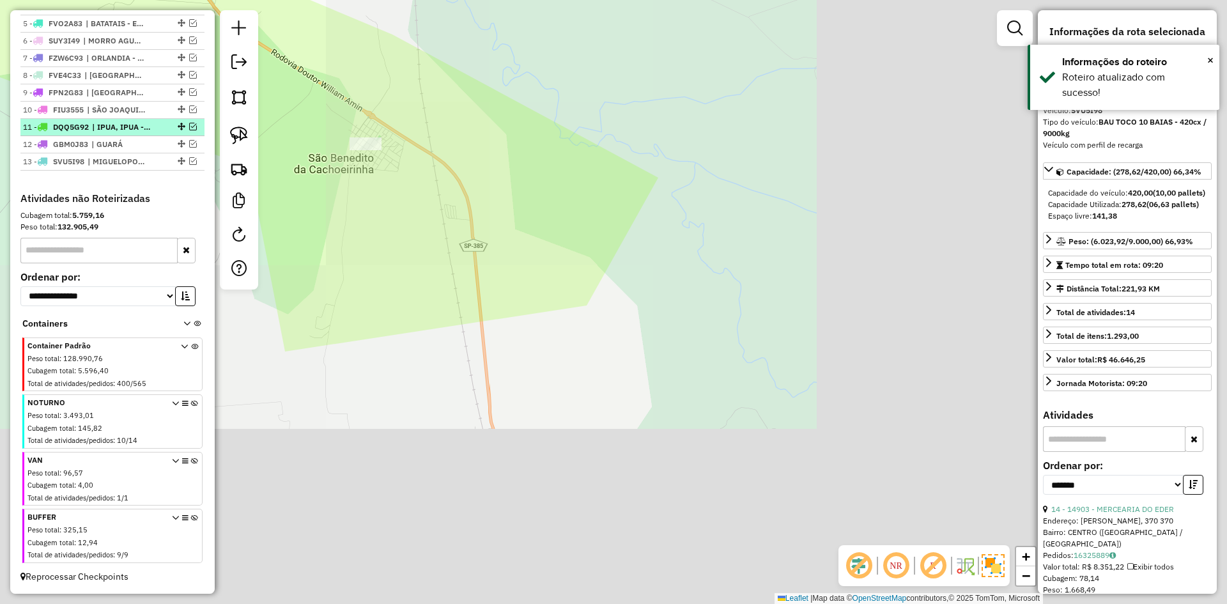
drag, startPoint x: 524, startPoint y: 322, endPoint x: 61, endPoint y: 129, distance: 501.4
click at [61, 129] on hb-router-mapa "Informações da Sessão 980571 - 18/08/2025 Criação: 16/08/2025 12:59 Depósito: R…" at bounding box center [613, 302] width 1227 height 604
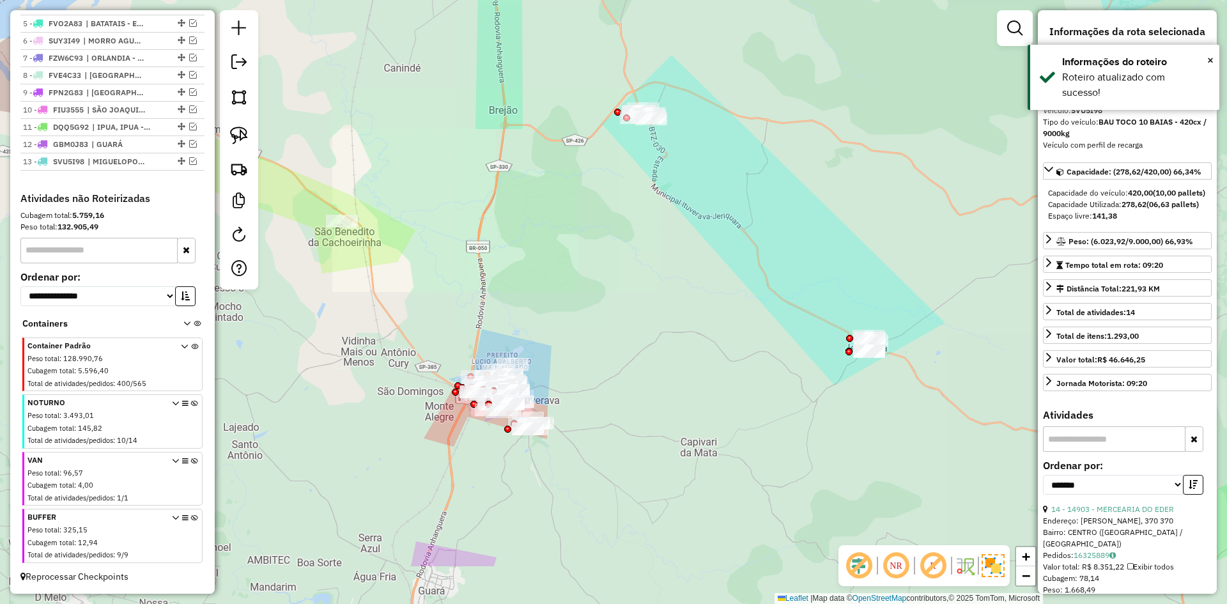
drag, startPoint x: 489, startPoint y: 290, endPoint x: 348, endPoint y: 164, distance: 188.8
click at [345, 157] on div "Janela de atendimento Grade de atendimento Capacidade Transportadoras Veículos …" at bounding box center [613, 302] width 1227 height 604
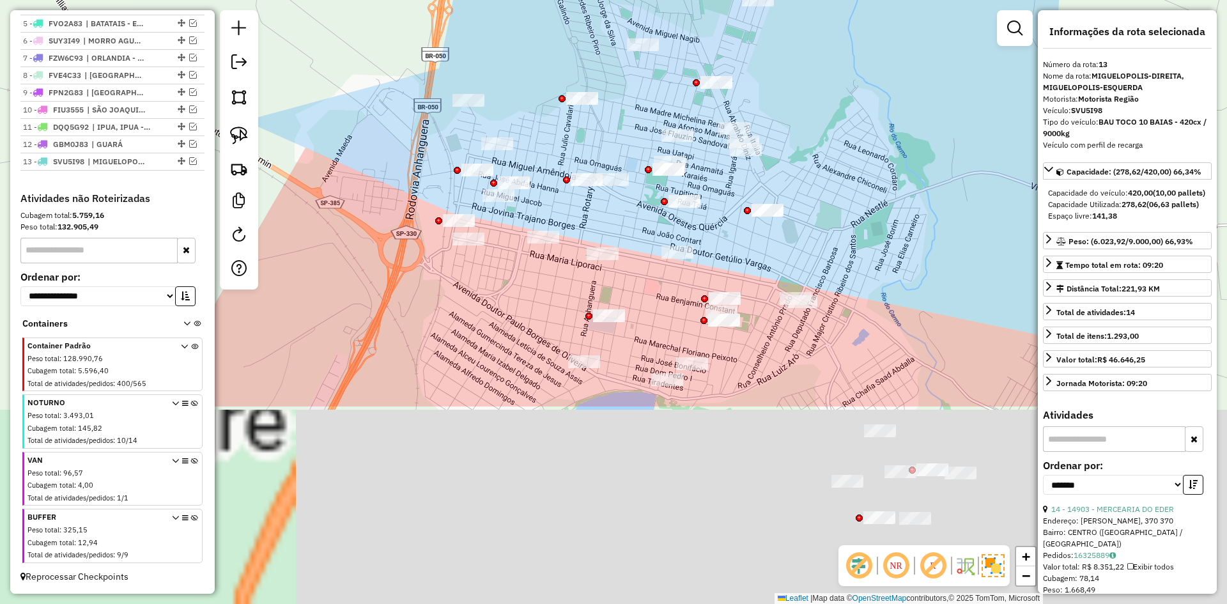
drag, startPoint x: 475, startPoint y: 109, endPoint x: 490, endPoint y: 99, distance: 17.9
click at [471, 66] on div "Janela de atendimento Grade de atendimento Capacidade Transportadoras Veículos …" at bounding box center [613, 302] width 1227 height 604
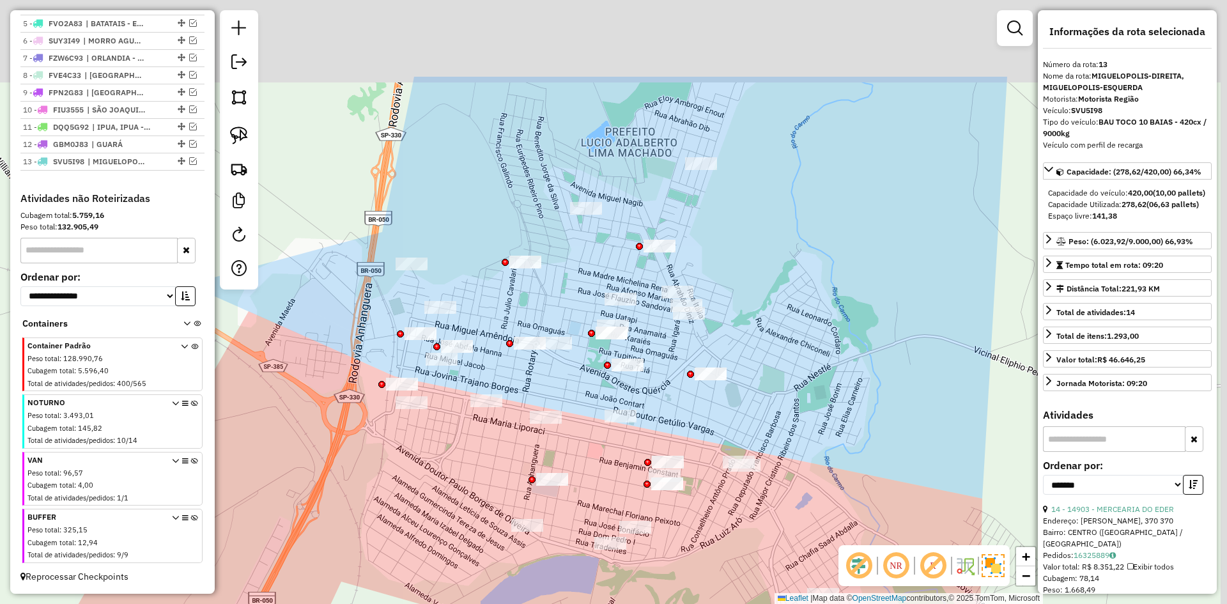
drag, startPoint x: 582, startPoint y: 157, endPoint x: 510, endPoint y: 314, distance: 172.8
click at [510, 314] on div "Janela de atendimento Grade de atendimento Capacidade Transportadoras Veículos …" at bounding box center [613, 302] width 1227 height 604
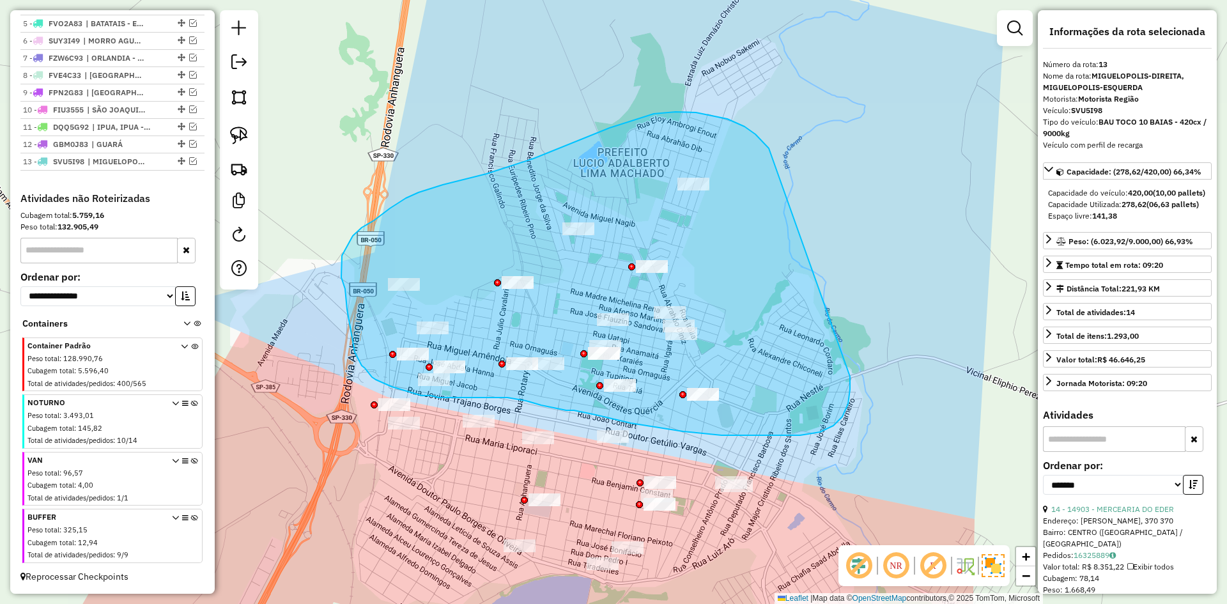
drag, startPoint x: 755, startPoint y: 134, endPoint x: 842, endPoint y: 325, distance: 210.0
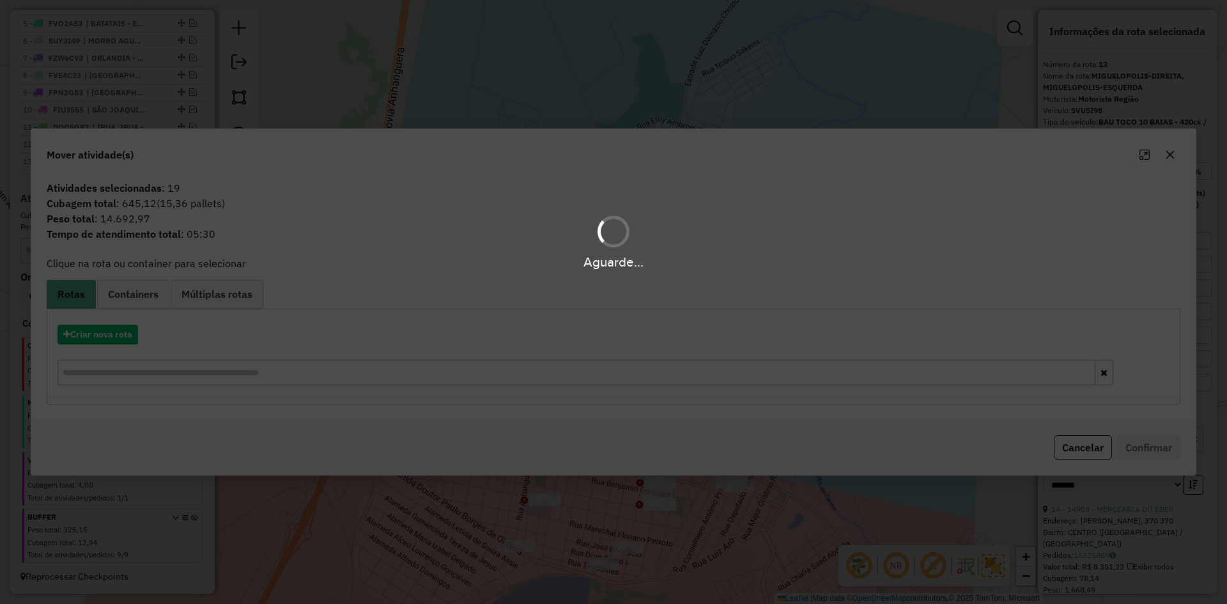
click at [121, 325] on div "Aguarde..." at bounding box center [613, 302] width 1227 height 604
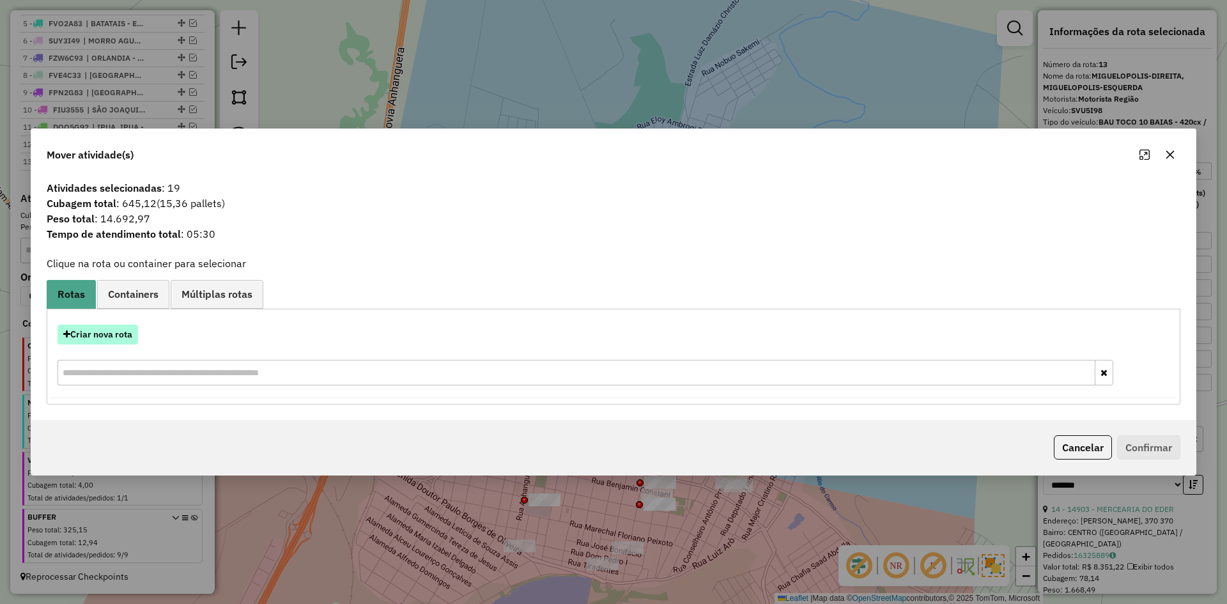
click at [115, 340] on button "Criar nova rota" at bounding box center [98, 335] width 81 height 20
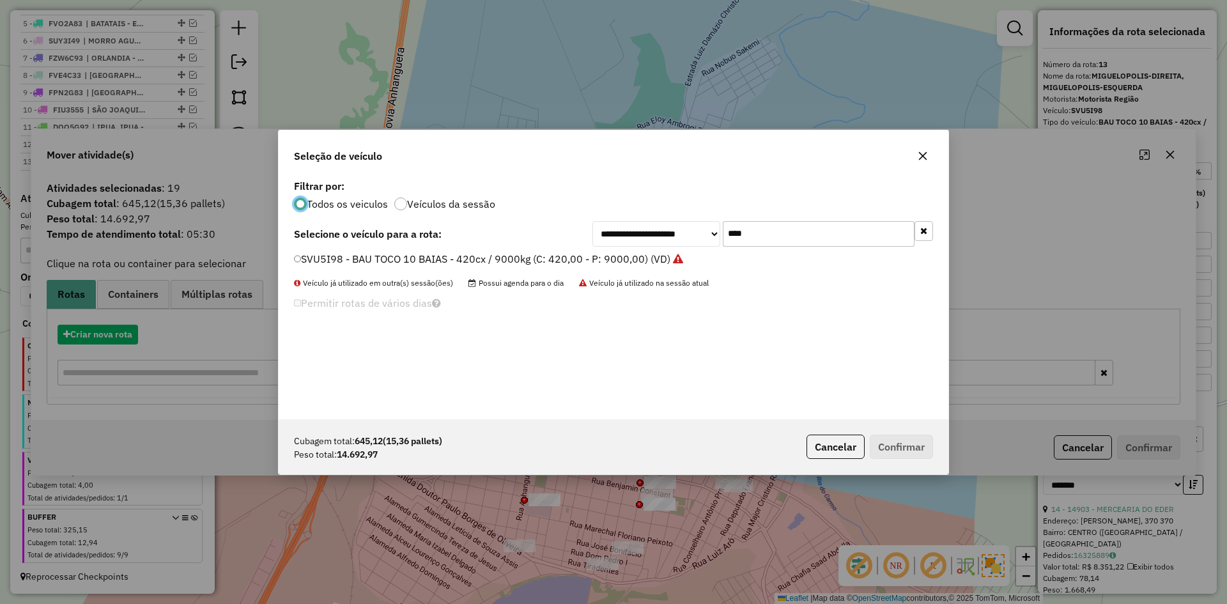
scroll to position [7, 4]
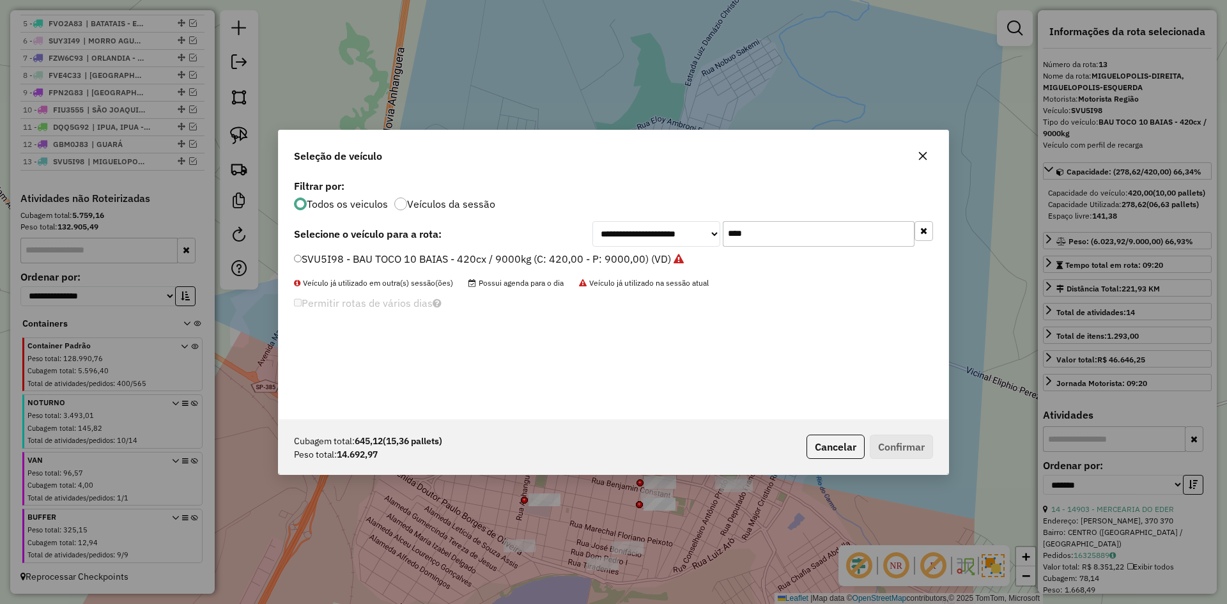
drag, startPoint x: 785, startPoint y: 229, endPoint x: 659, endPoint y: 252, distance: 128.0
click at [659, 252] on div "**********" at bounding box center [614, 297] width 670 height 243
type input "****"
drag, startPoint x: 465, startPoint y: 270, endPoint x: 460, endPoint y: 260, distance: 12.3
click at [465, 269] on div "ESN6B04 - BAU TOCO 10 BAIAS - 420cx / 9000kg (C: 420,00 - P: 9000,00) (VD)" at bounding box center [613, 265] width 655 height 26
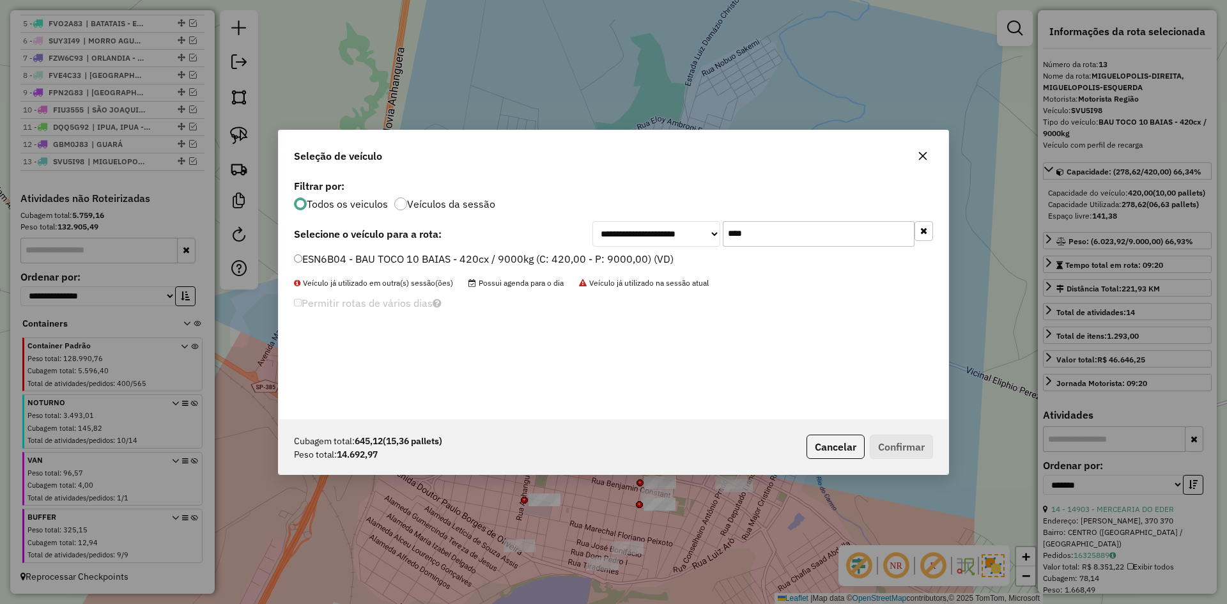
click at [460, 260] on label "ESN6B04 - BAU TOCO 10 BAIAS - 420cx / 9000kg (C: 420,00 - P: 9000,00) (VD)" at bounding box center [484, 258] width 380 height 15
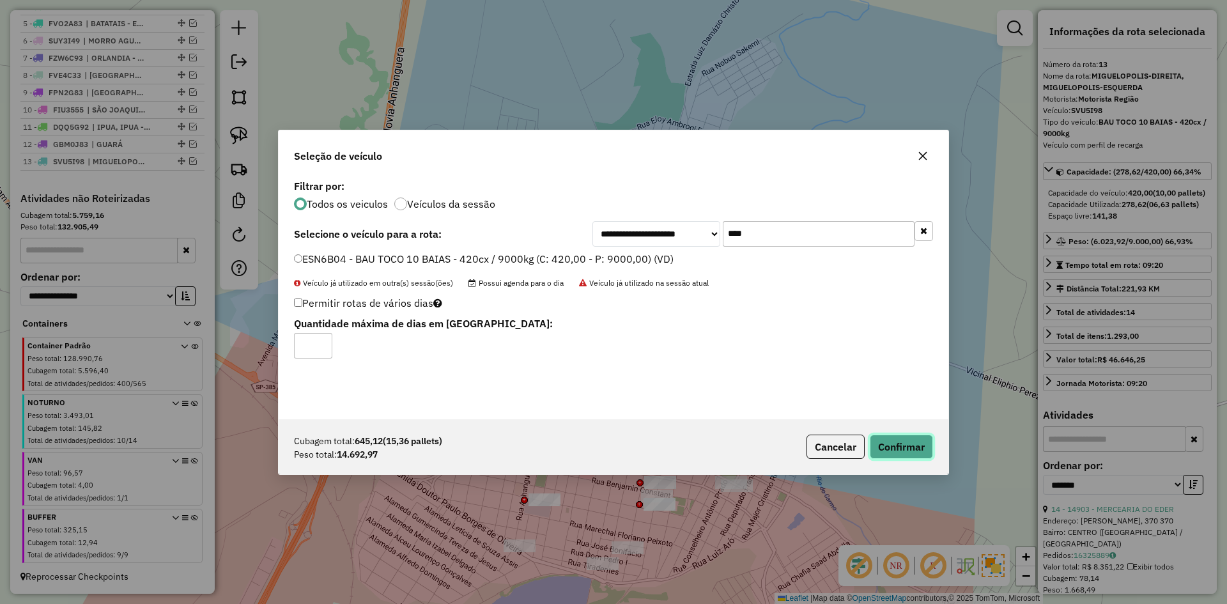
click at [891, 454] on button "Confirmar" at bounding box center [901, 447] width 63 height 24
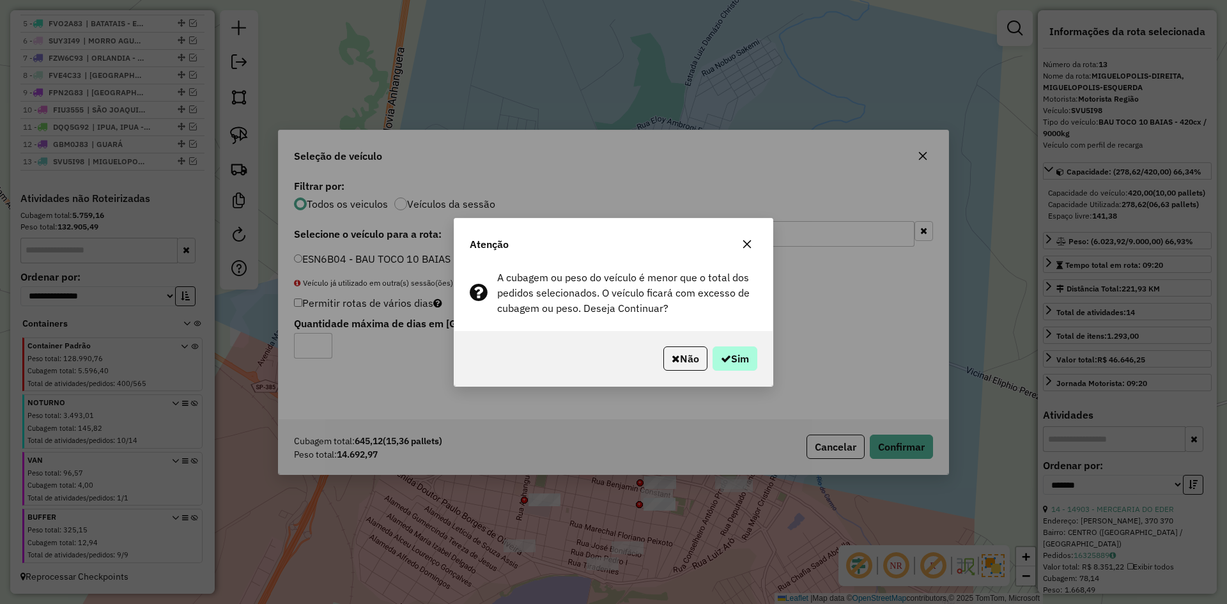
drag, startPoint x: 755, startPoint y: 371, endPoint x: 740, endPoint y: 362, distance: 17.2
click at [746, 366] on div "Não Sim" at bounding box center [613, 358] width 318 height 55
click at [740, 362] on button "Sim" at bounding box center [735, 358] width 45 height 24
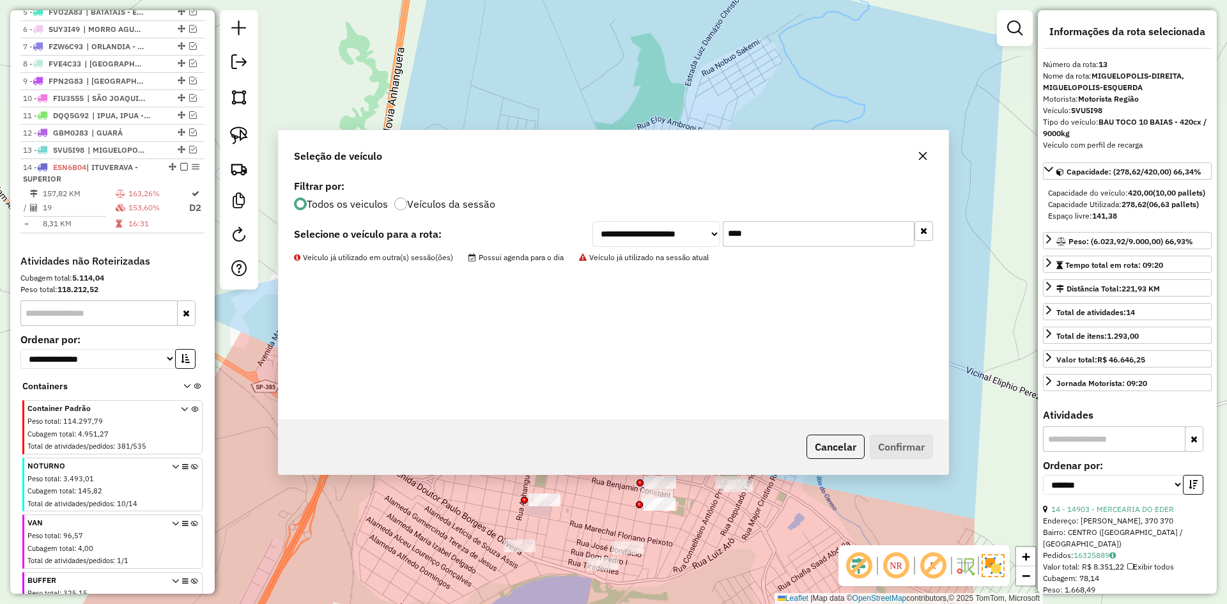
scroll to position [617, 0]
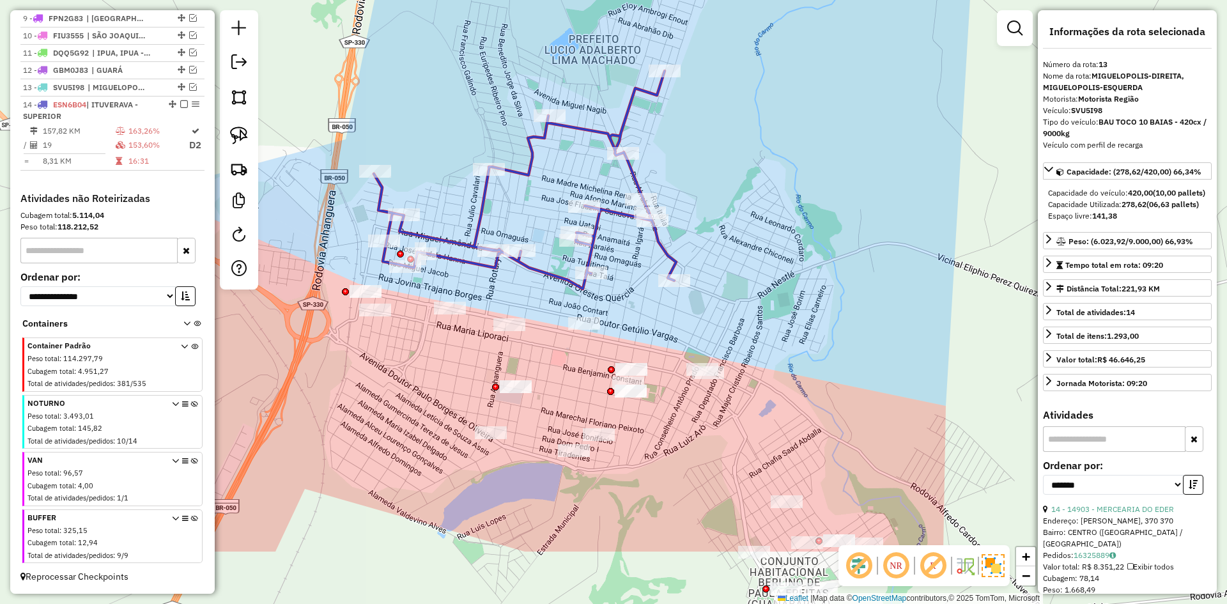
drag, startPoint x: 599, startPoint y: 474, endPoint x: 570, endPoint y: 325, distance: 152.3
click at [570, 325] on div "Janela de atendimento Grade de atendimento Capacidade Transportadoras Veículos …" at bounding box center [613, 302] width 1227 height 604
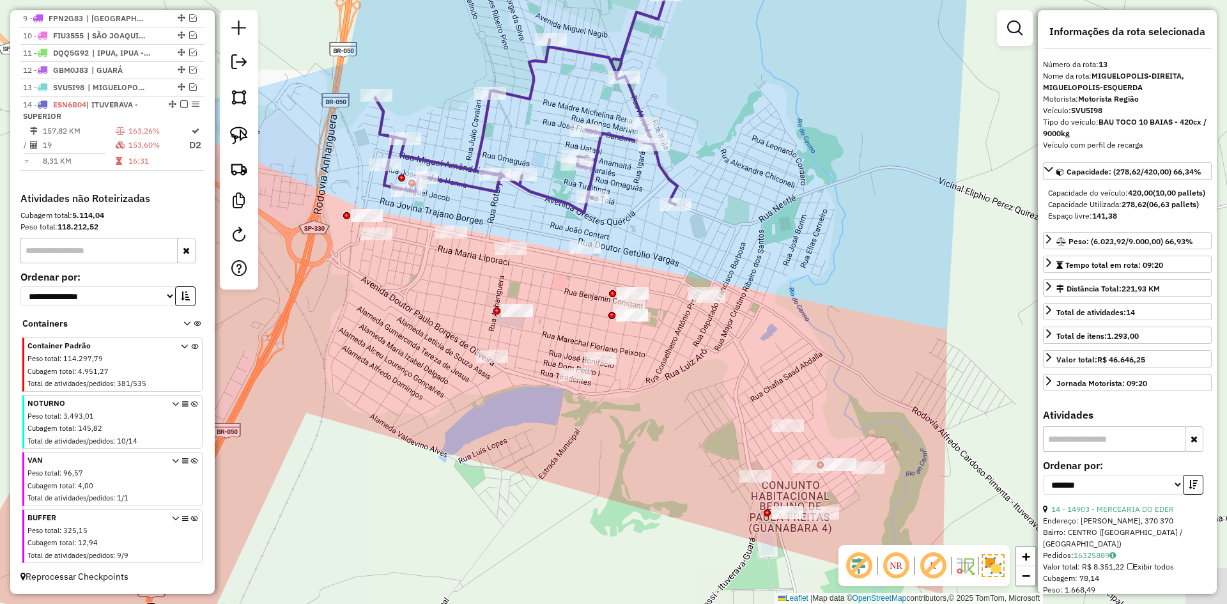
drag, startPoint x: 600, startPoint y: 451, endPoint x: 600, endPoint y: 437, distance: 14.1
click at [600, 437] on div "Janela de atendimento Grade de atendimento Capacidade Transportadoras Veículos …" at bounding box center [613, 302] width 1227 height 604
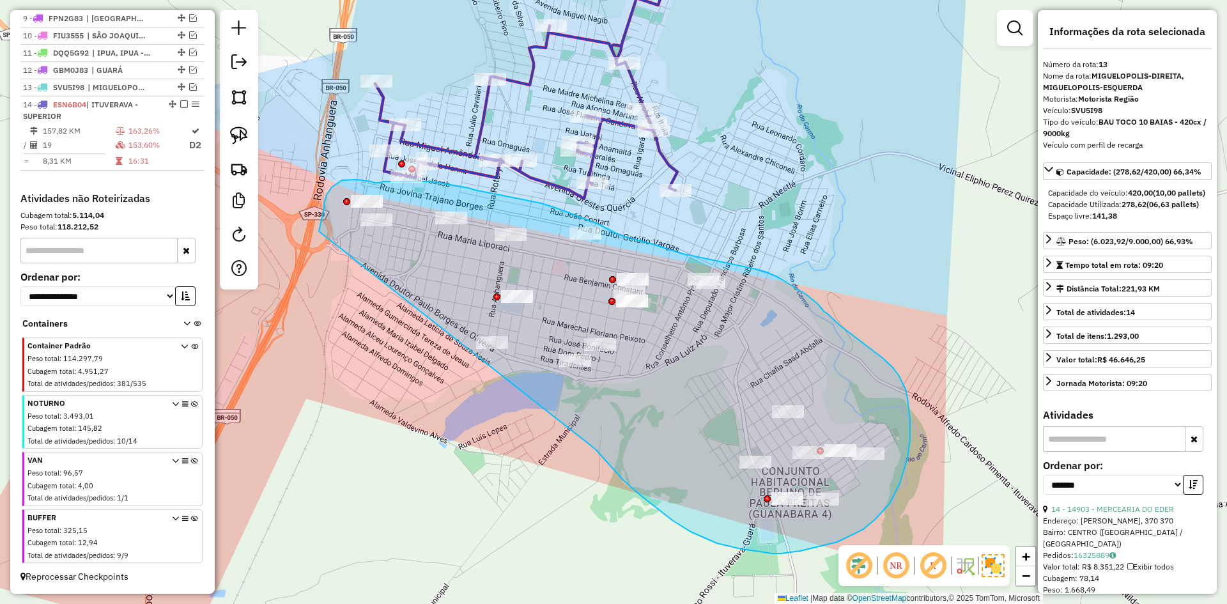
drag, startPoint x: 640, startPoint y: 495, endPoint x: 319, endPoint y: 257, distance: 399.4
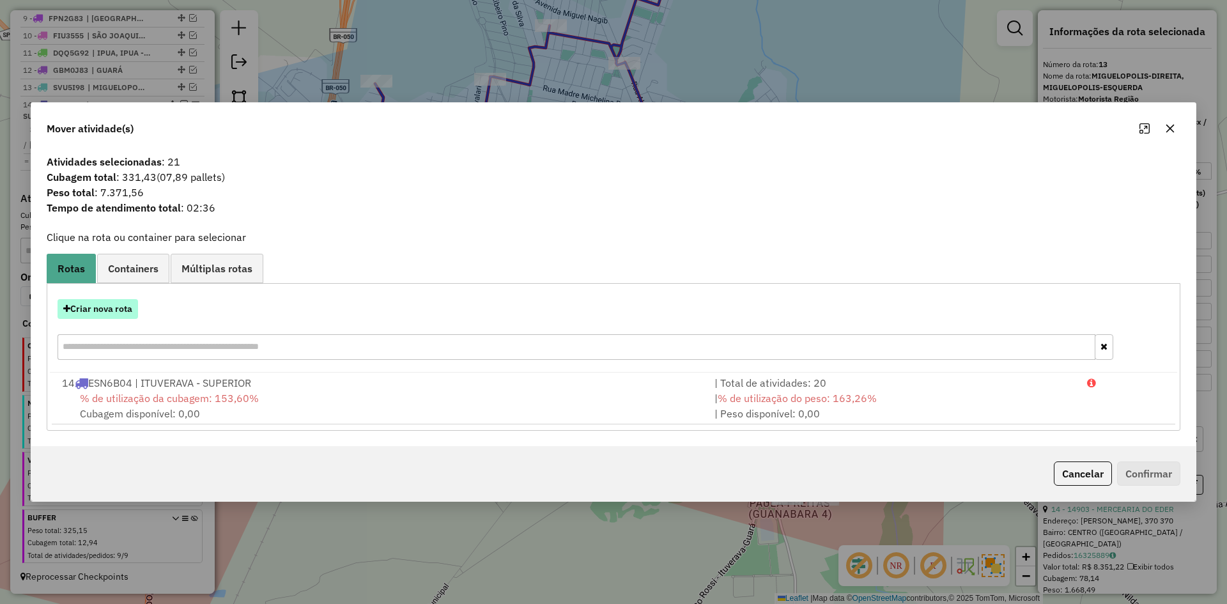
click at [81, 313] on button "Criar nova rota" at bounding box center [98, 309] width 81 height 20
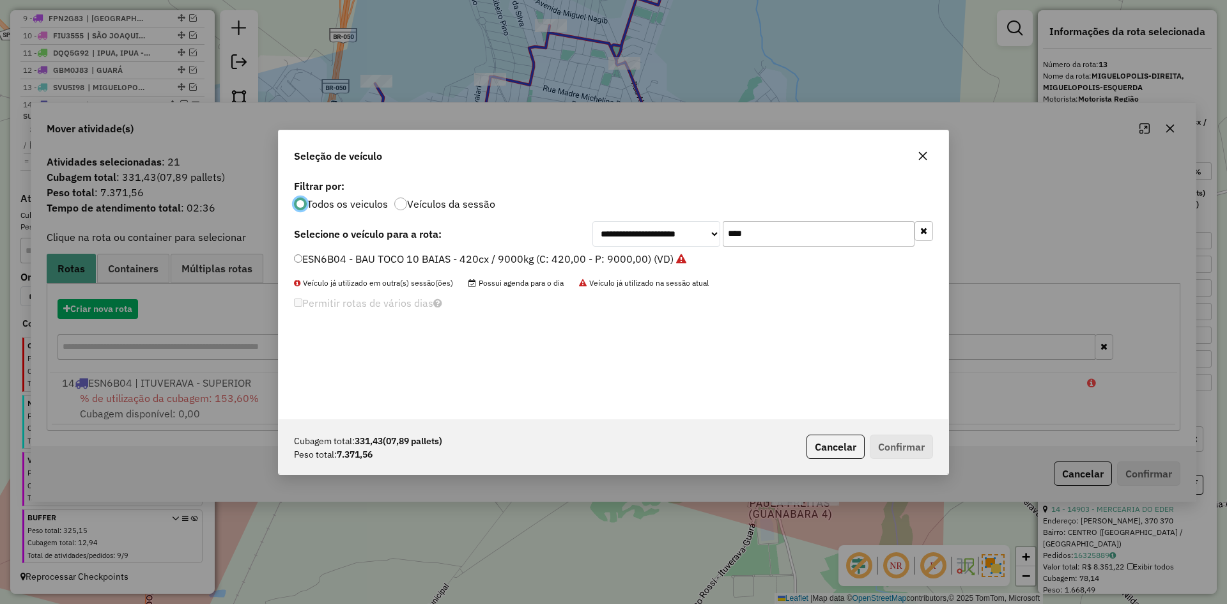
scroll to position [7, 4]
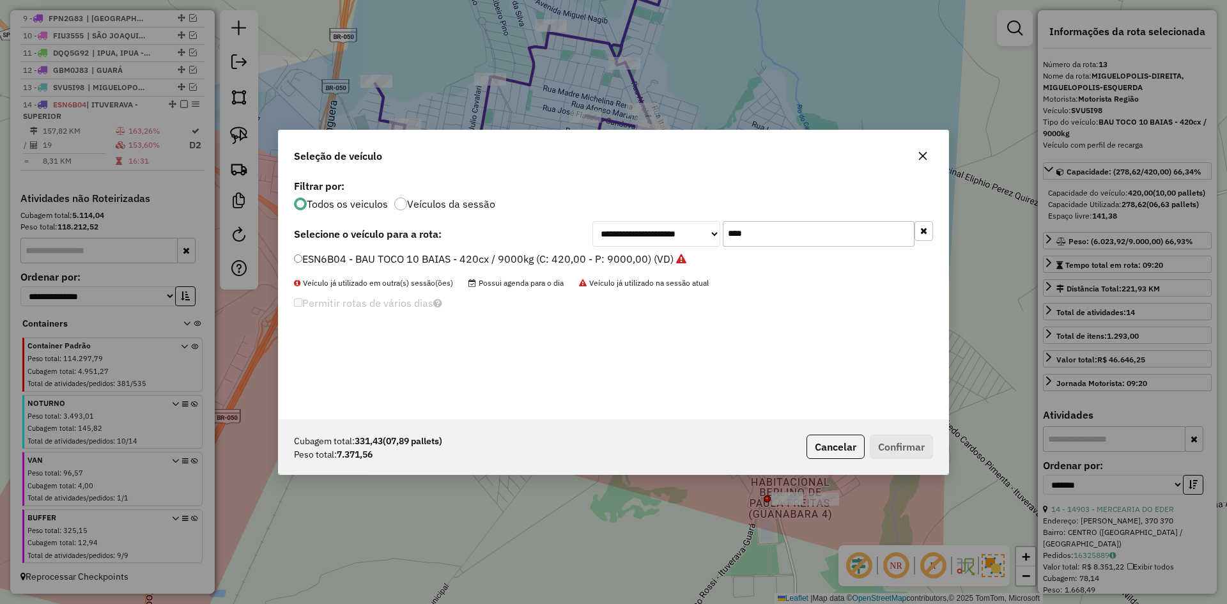
drag, startPoint x: 796, startPoint y: 225, endPoint x: 614, endPoint y: 221, distance: 182.9
click at [614, 221] on div "**********" at bounding box center [763, 234] width 341 height 26
type input "****"
drag, startPoint x: 419, startPoint y: 260, endPoint x: 426, endPoint y: 261, distance: 6.5
click at [419, 260] on label "FYV1F74 - BAU TOCO 10 BAIAS - 420cx / 9000kg (C: 420,00 - P: 9000,00) (VD)" at bounding box center [483, 258] width 378 height 15
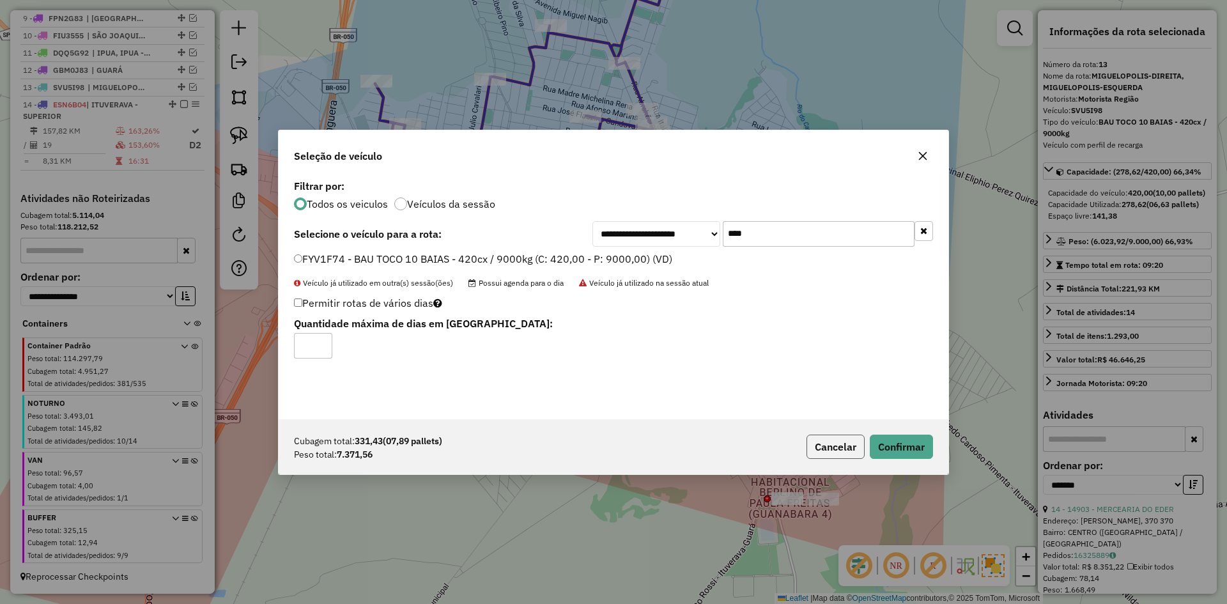
click at [862, 438] on button "Cancelar" at bounding box center [836, 447] width 58 height 24
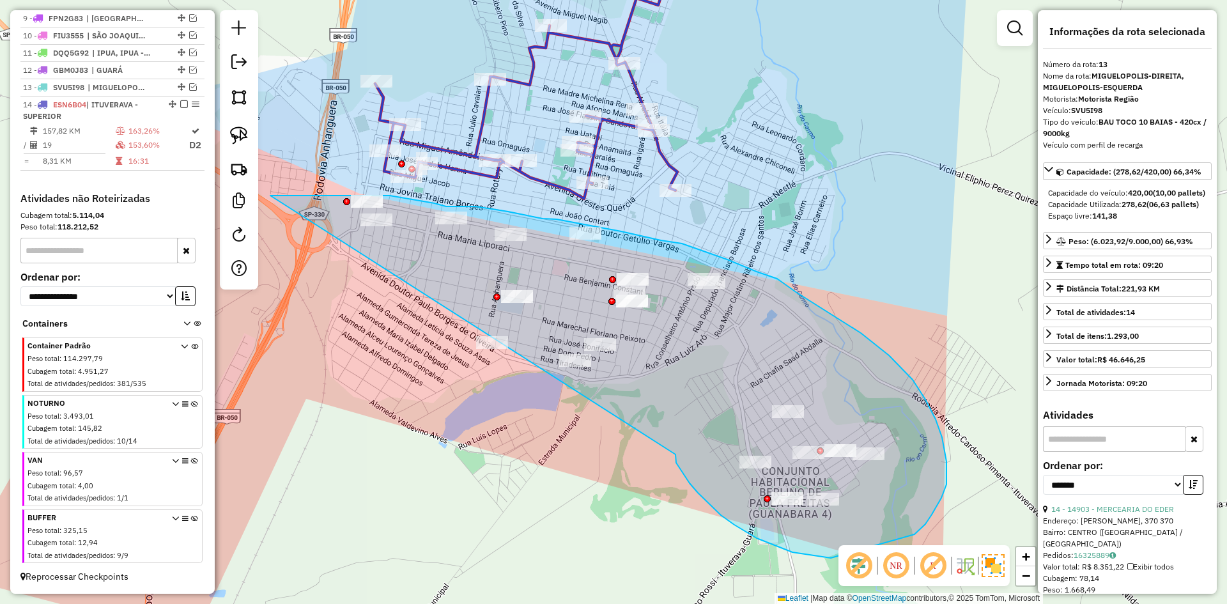
drag, startPoint x: 707, startPoint y: 502, endPoint x: 268, endPoint y: 196, distance: 535.3
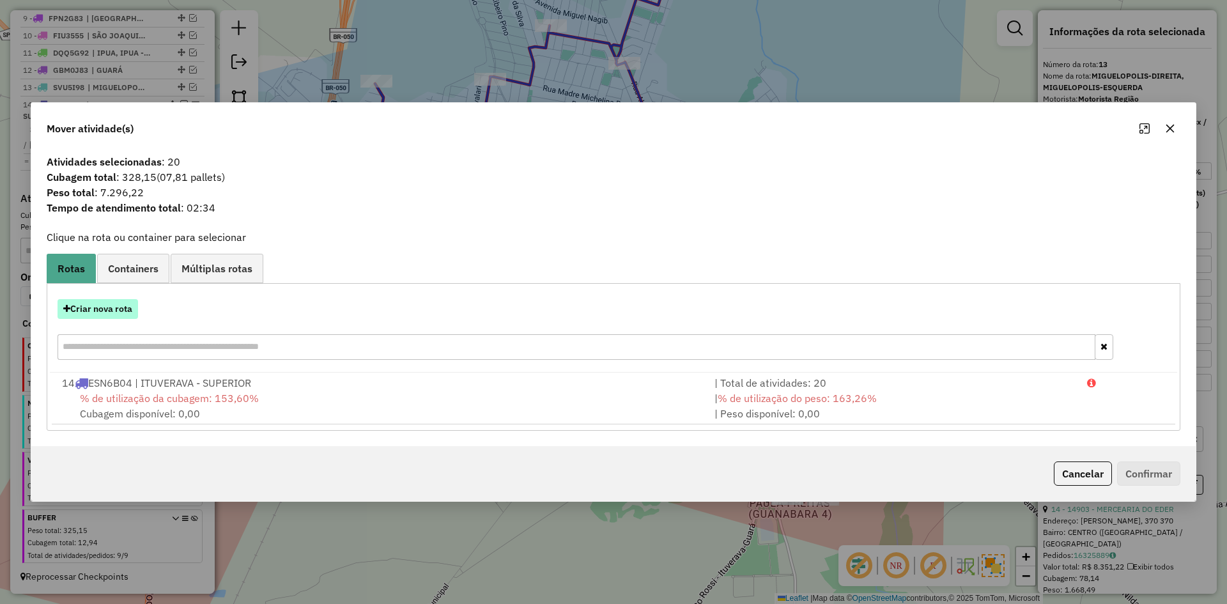
click at [96, 313] on button "Criar nova rota" at bounding box center [98, 309] width 81 height 20
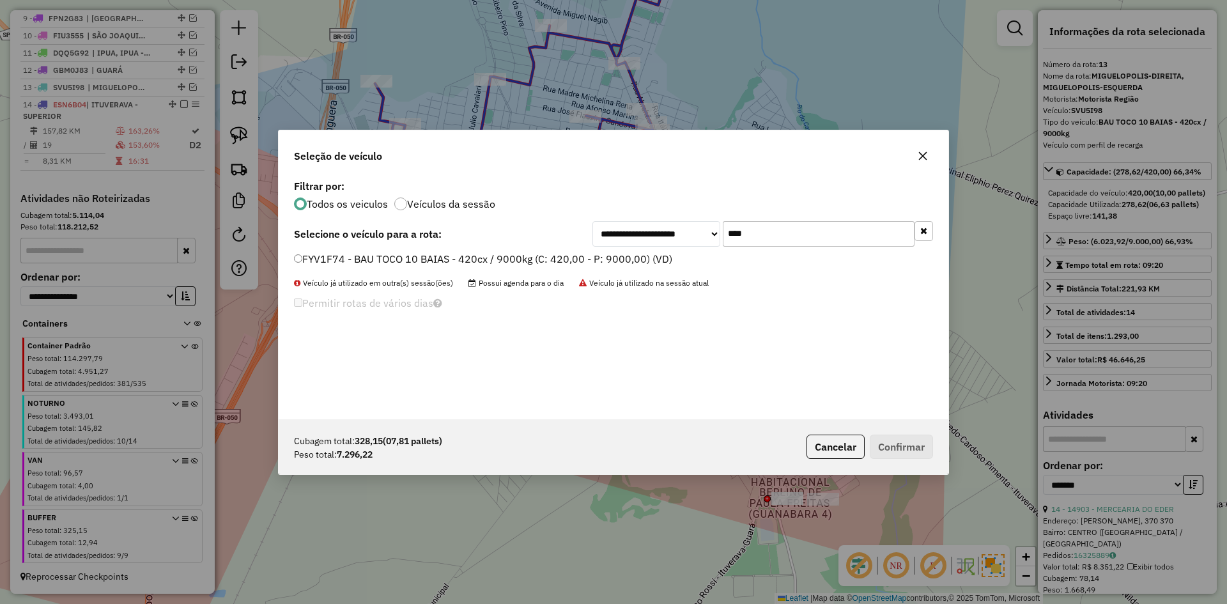
drag, startPoint x: 775, startPoint y: 240, endPoint x: 674, endPoint y: 230, distance: 100.8
click at [674, 230] on div "**********" at bounding box center [763, 234] width 341 height 26
click at [385, 249] on div "**********" at bounding box center [614, 297] width 670 height 243
click at [390, 258] on label "FYV1F74 - BAU TOCO 10 BAIAS - 420cx / 9000kg (C: 420,00 - P: 9000,00) (VD)" at bounding box center [483, 258] width 378 height 15
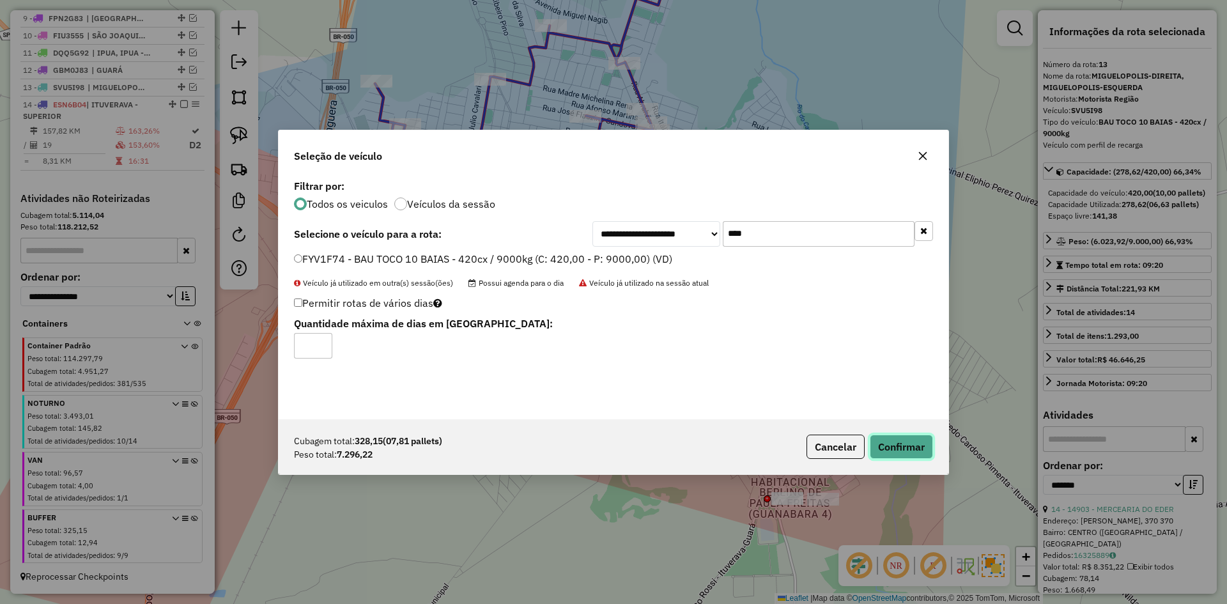
click at [907, 435] on button "Confirmar" at bounding box center [901, 447] width 63 height 24
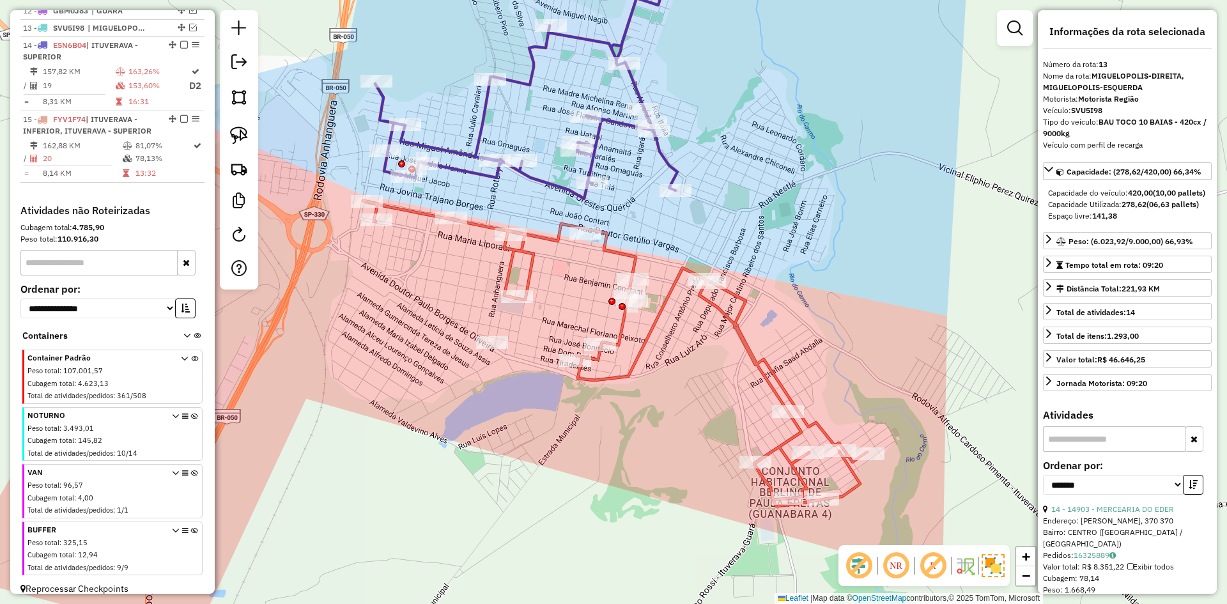
scroll to position [686, 0]
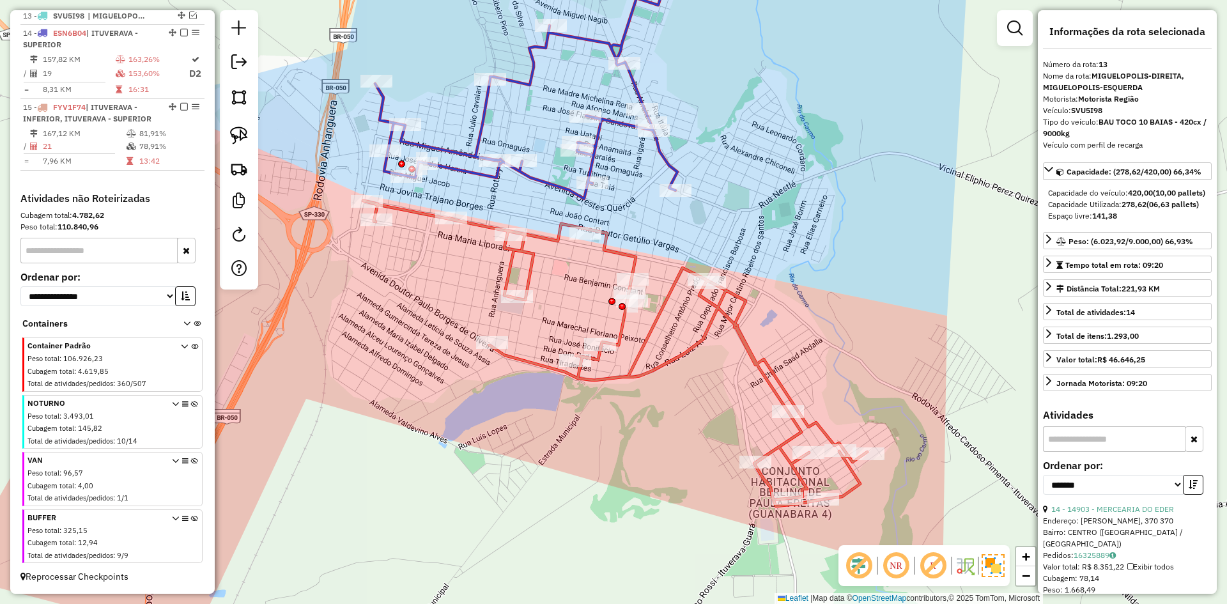
click at [461, 160] on icon at bounding box center [526, 90] width 302 height 218
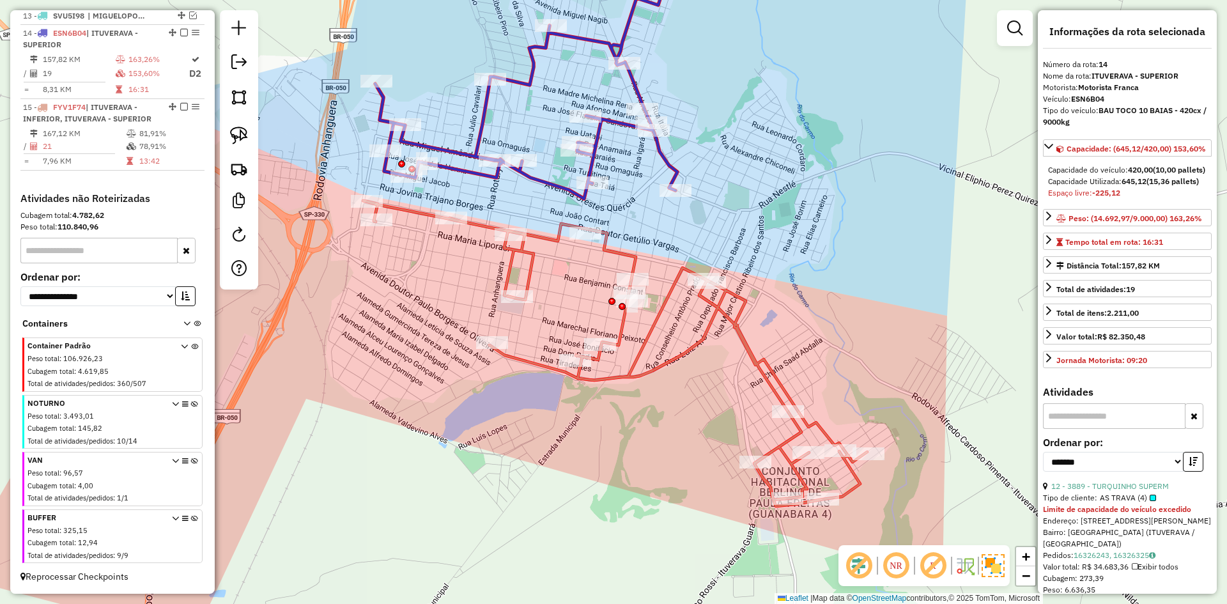
scroll to position [689, 0]
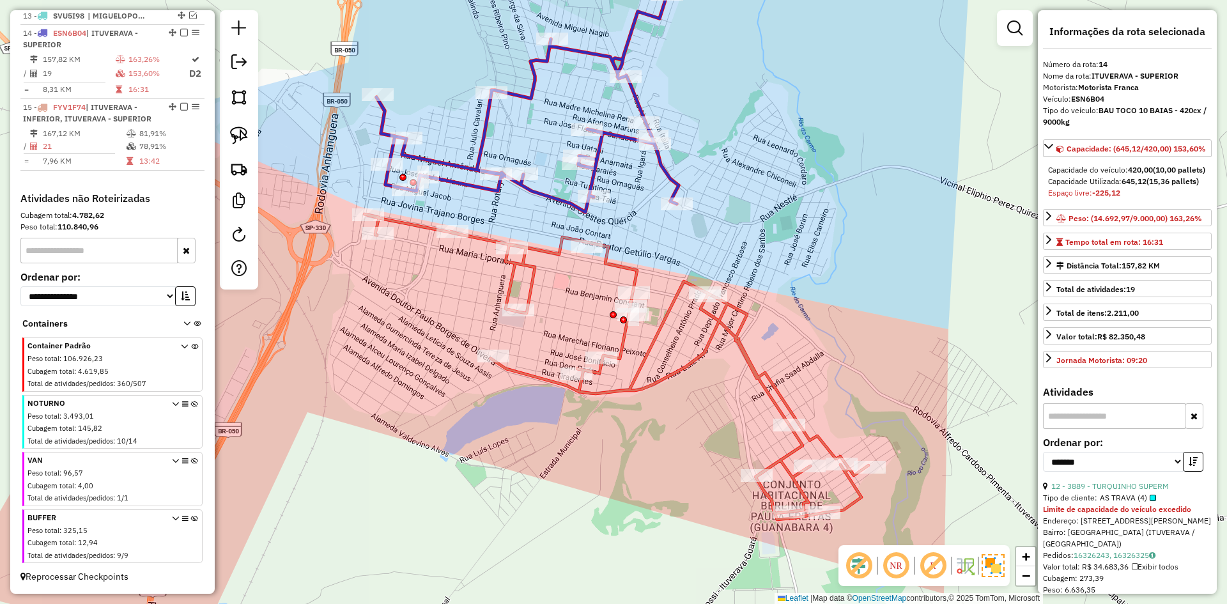
drag, startPoint x: 454, startPoint y: 124, endPoint x: 454, endPoint y: 169, distance: 44.7
click at [454, 169] on div "Janela de atendimento Grade de atendimento Capacidade Transportadoras Veículos …" at bounding box center [613, 302] width 1227 height 604
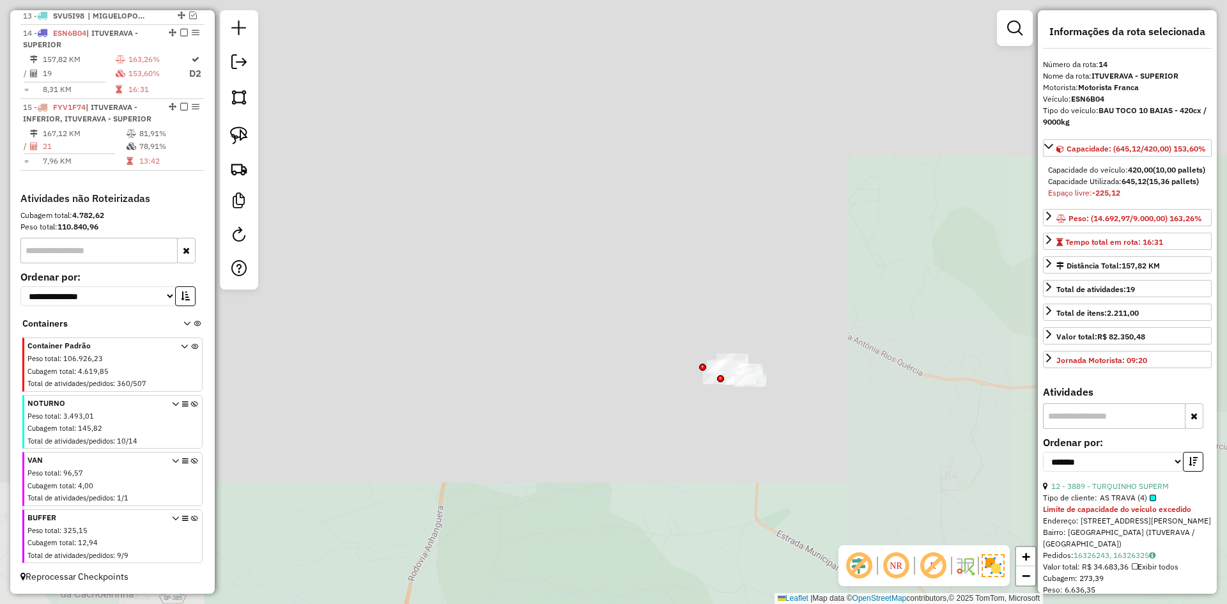
drag, startPoint x: 475, startPoint y: 210, endPoint x: 425, endPoint y: 804, distance: 596.5
click at [425, 603] on html "Aguarde... Pop-up bloqueado! Seu navegador bloqueou automáticamente a abertura …" at bounding box center [613, 302] width 1227 height 604
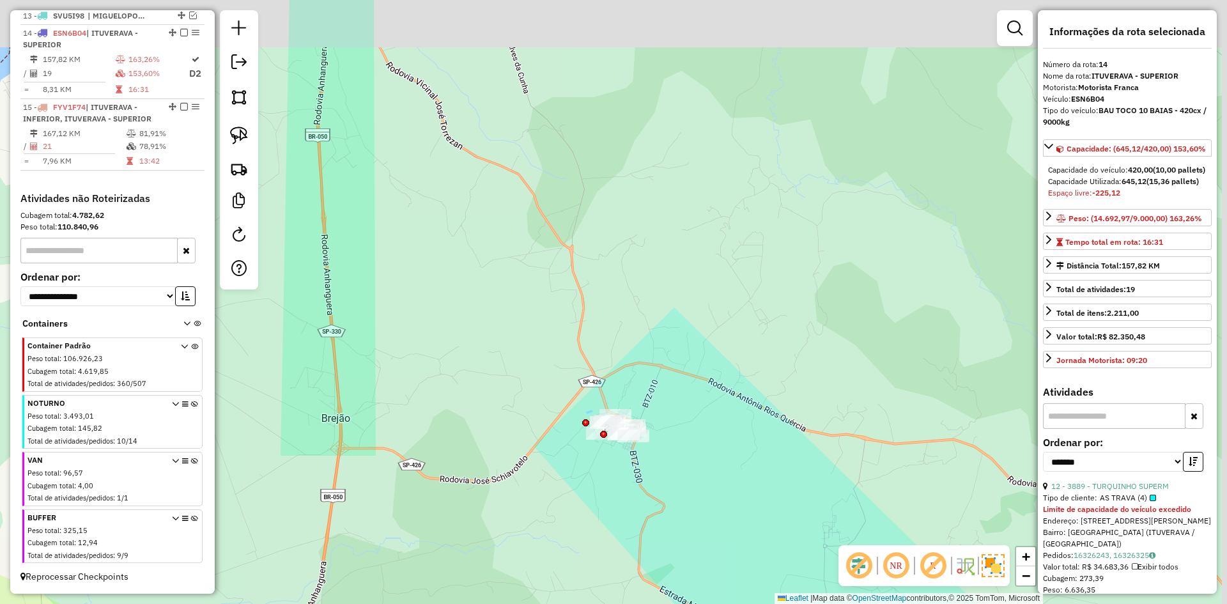
drag, startPoint x: 524, startPoint y: 440, endPoint x: 516, endPoint y: 443, distance: 8.9
click at [516, 443] on div "Janela de atendimento Grade de atendimento Capacidade Transportadoras Veículos …" at bounding box center [613, 302] width 1227 height 604
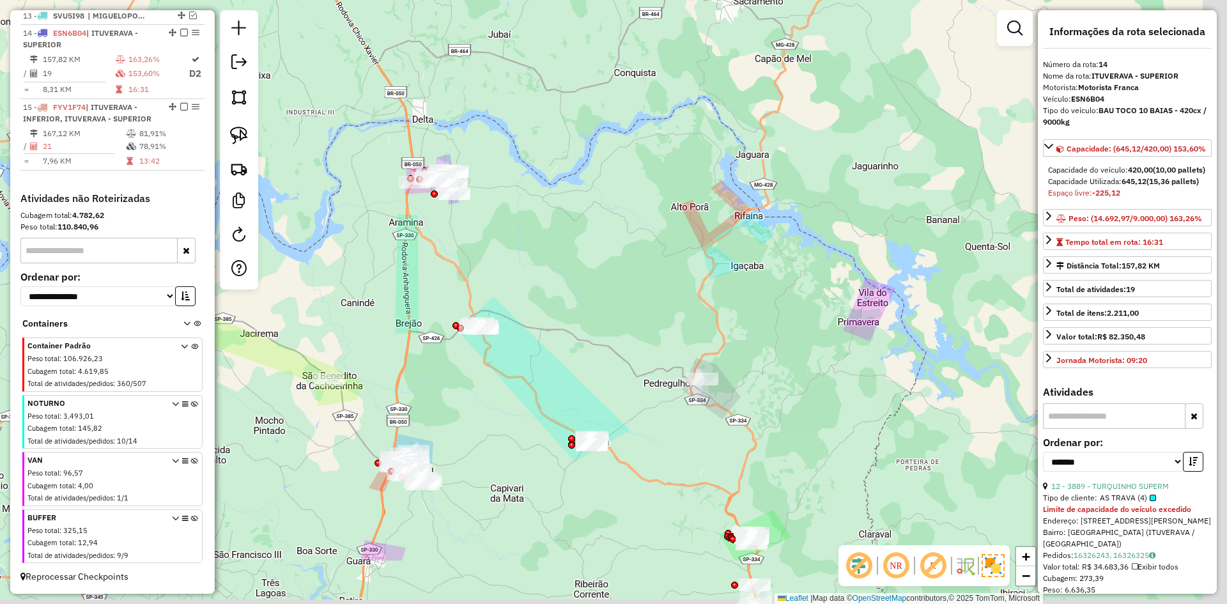
drag, startPoint x: 471, startPoint y: 419, endPoint x: 456, endPoint y: 392, distance: 30.4
click at [456, 392] on div "Janela de atendimento Grade de atendimento Capacidade Transportadoras Veículos …" at bounding box center [613, 302] width 1227 height 604
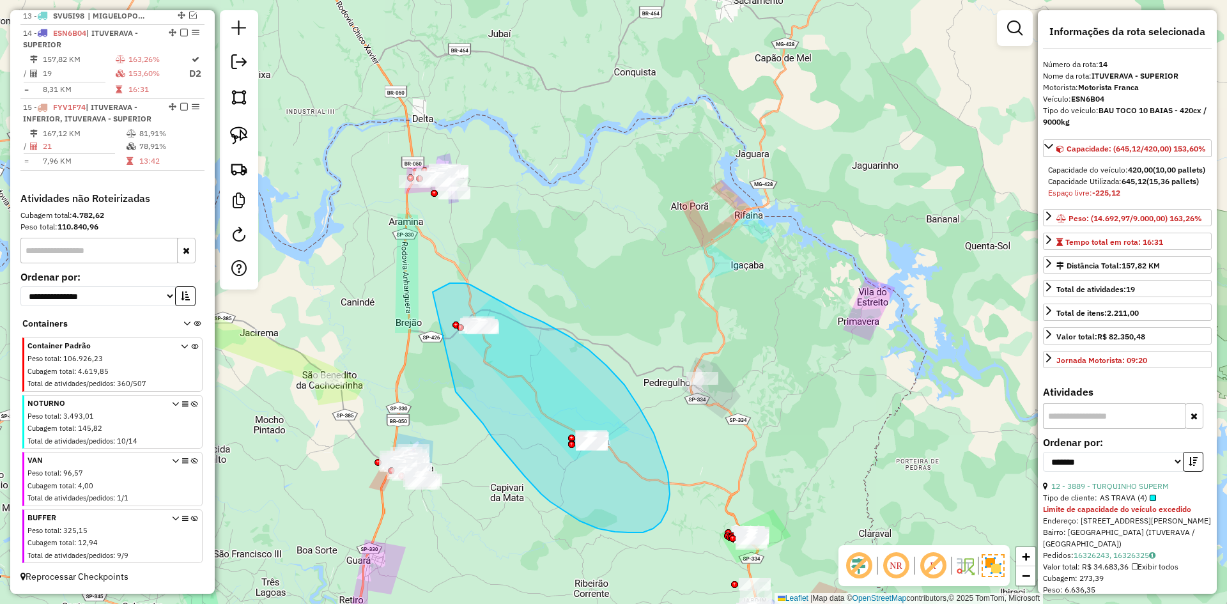
drag, startPoint x: 541, startPoint y: 494, endPoint x: 433, endPoint y: 292, distance: 229.4
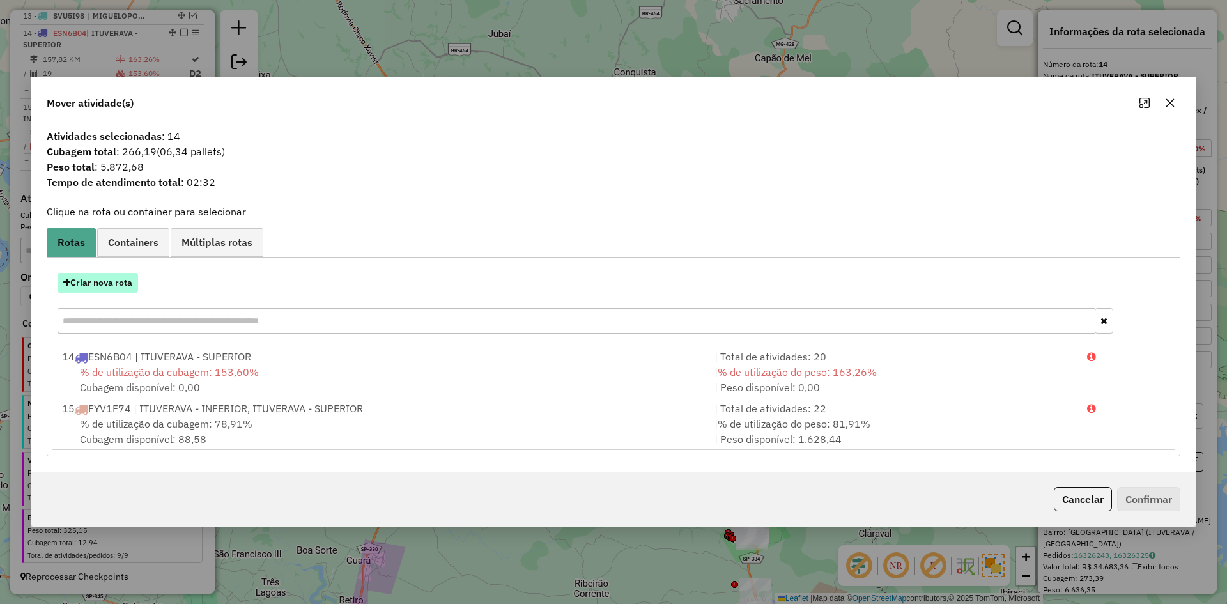
click at [117, 283] on button "Criar nova rota" at bounding box center [98, 283] width 81 height 20
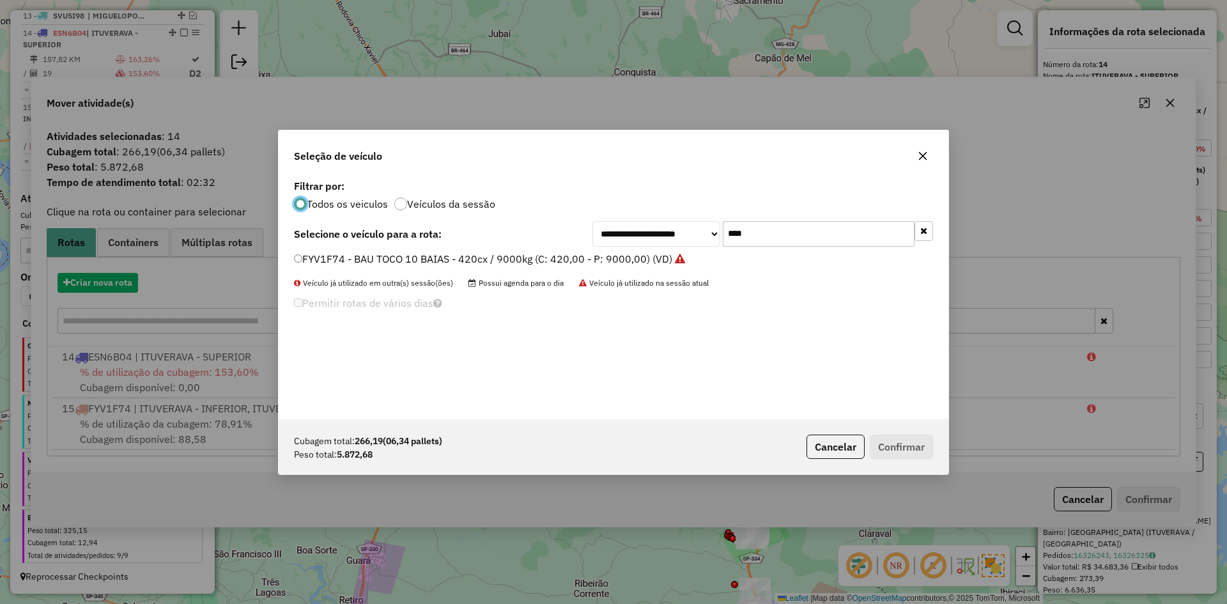
scroll to position [7, 4]
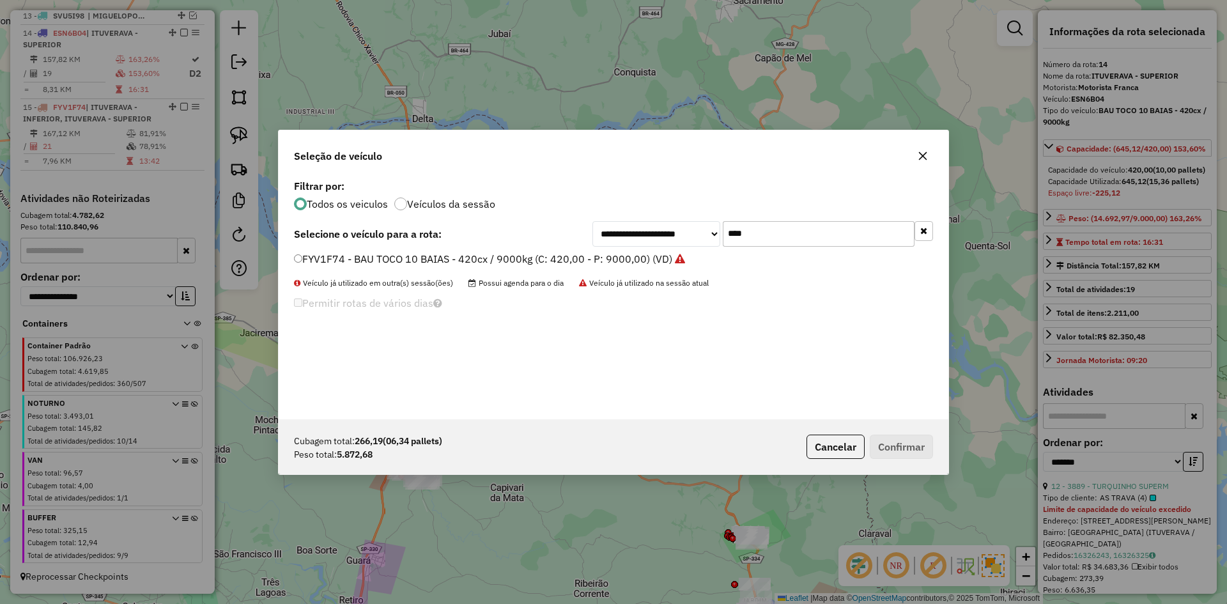
drag, startPoint x: 722, startPoint y: 228, endPoint x: 677, endPoint y: 231, distance: 44.8
click at [677, 231] on div "**********" at bounding box center [763, 234] width 341 height 26
type input "****"
drag, startPoint x: 373, startPoint y: 261, endPoint x: 389, endPoint y: 265, distance: 16.4
click at [373, 261] on label "FNW4C94 - BAU TOCO 10 BAIAS - 420cx / 9000kg (C: 420,00 - P: 9000,00) (VD)" at bounding box center [485, 258] width 383 height 15
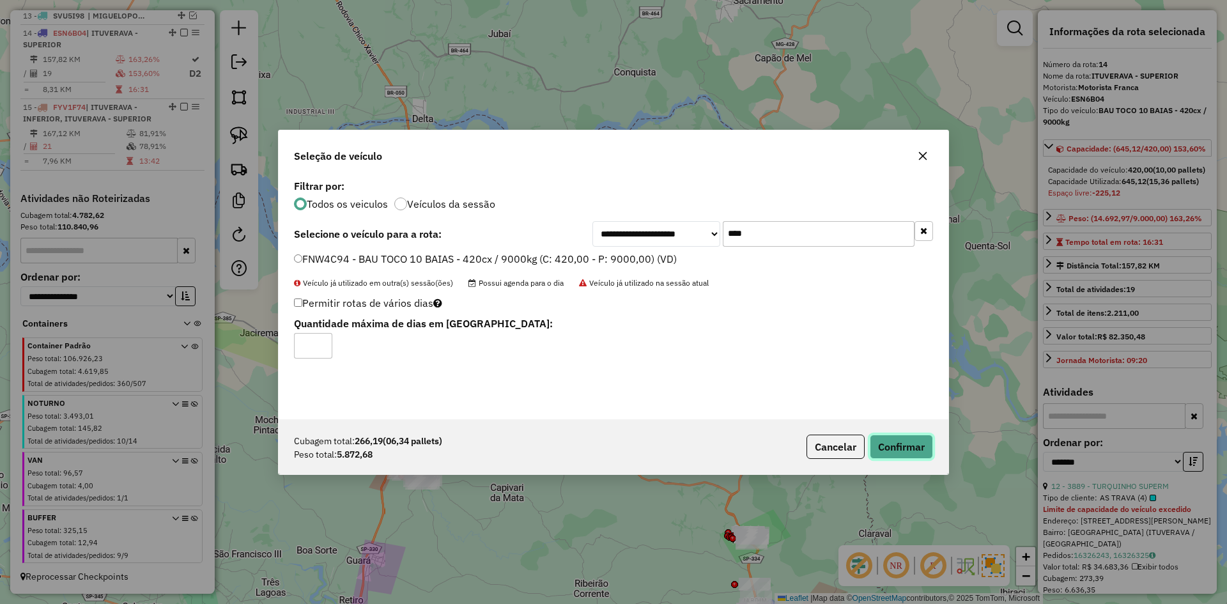
click at [895, 442] on button "Confirmar" at bounding box center [901, 447] width 63 height 24
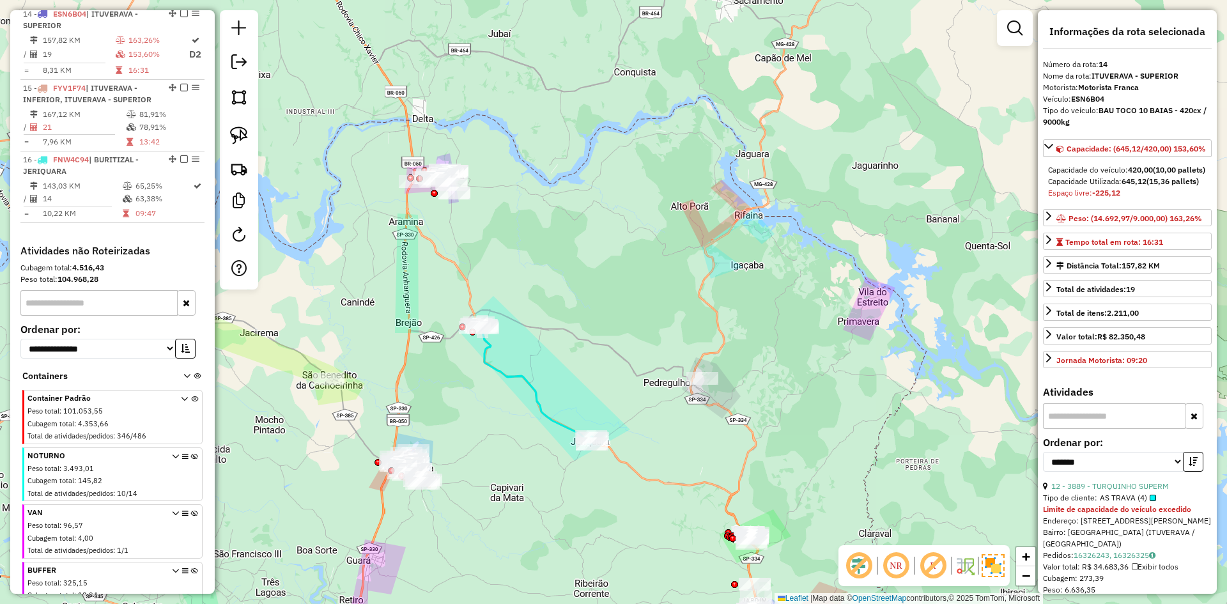
scroll to position [704, 0]
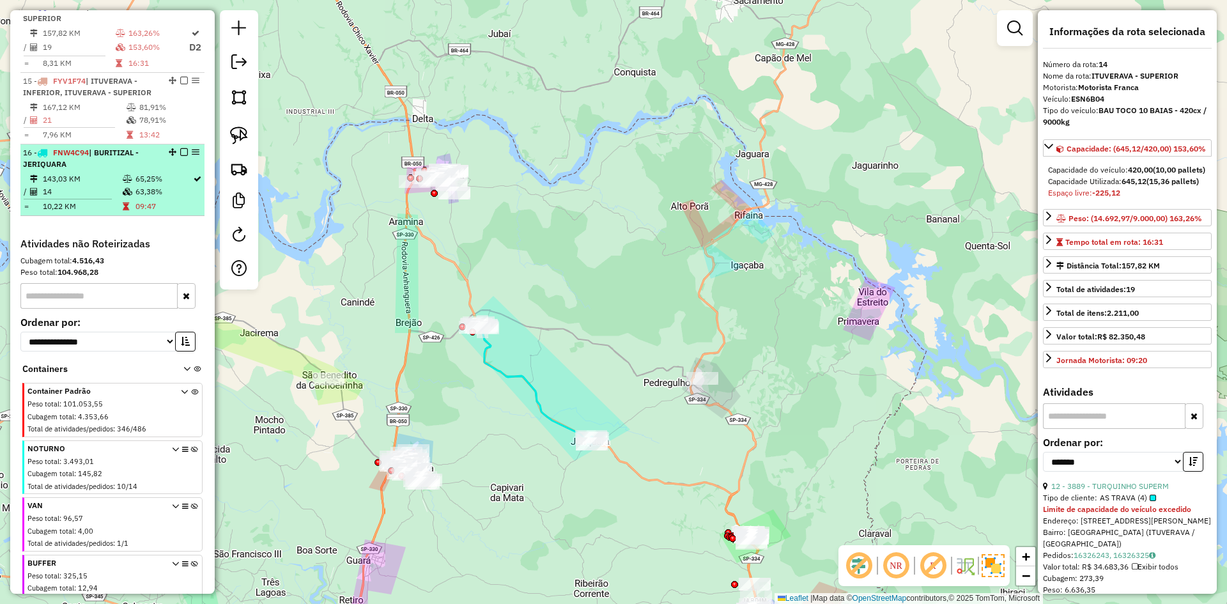
click at [157, 182] on li "16 - FNW4C94 | BURITIZAL - JERIQUARA 143,03 KM 65,25% / 14 63,38% = 10,22 KM 09…" at bounding box center [112, 180] width 184 height 72
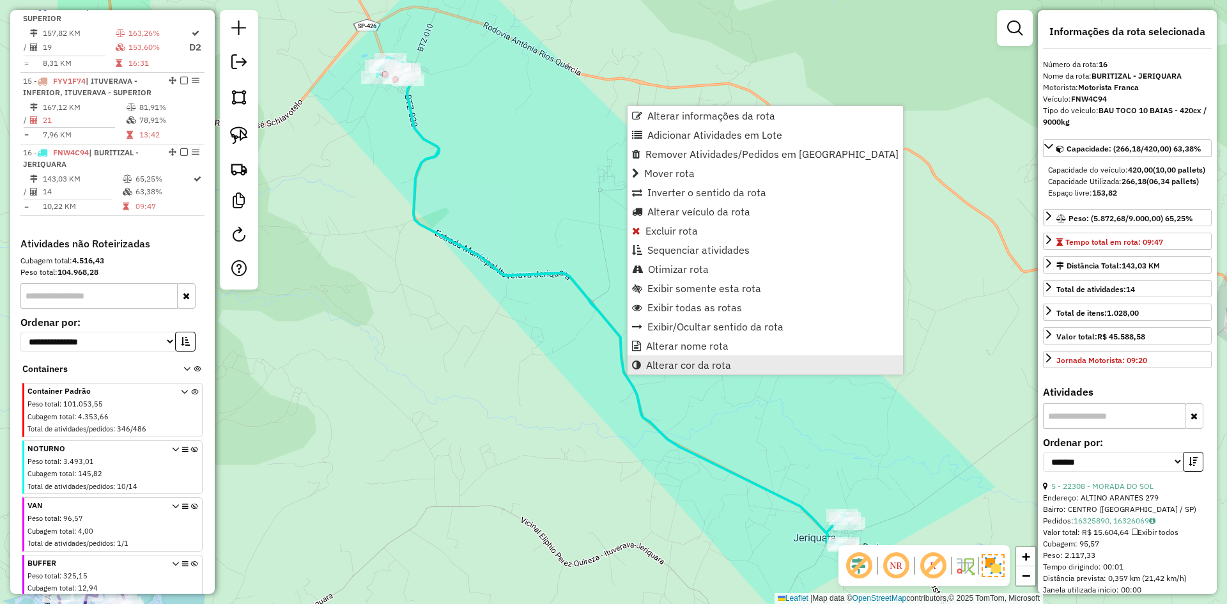
scroll to position [761, 0]
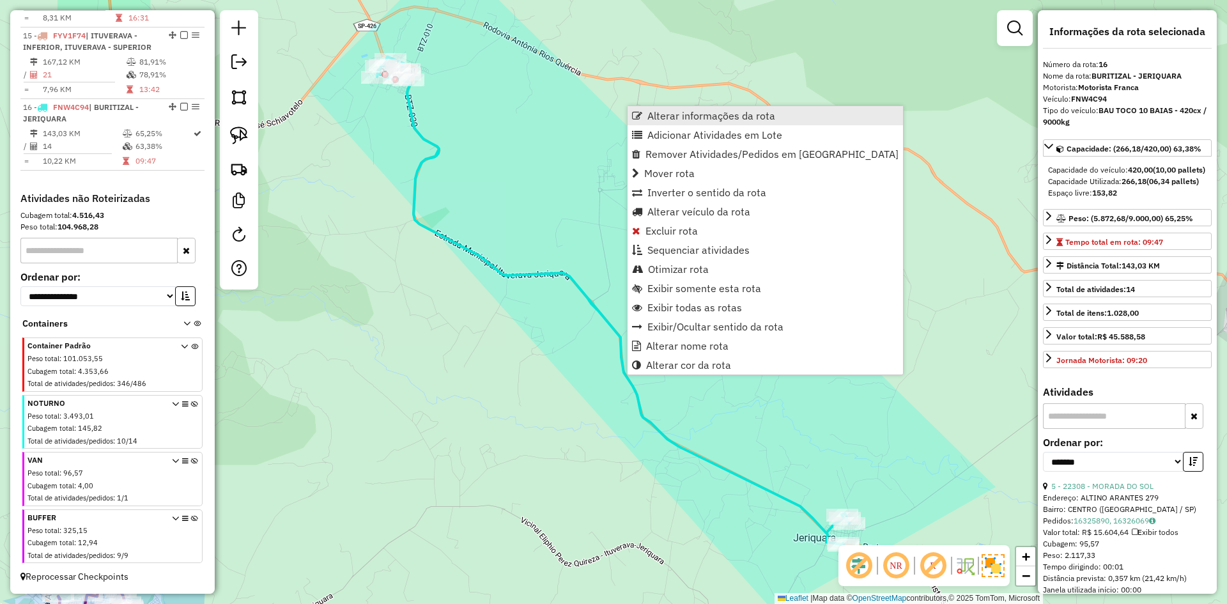
click at [675, 123] on link "Alterar informações da rota" at bounding box center [765, 115] width 275 height 19
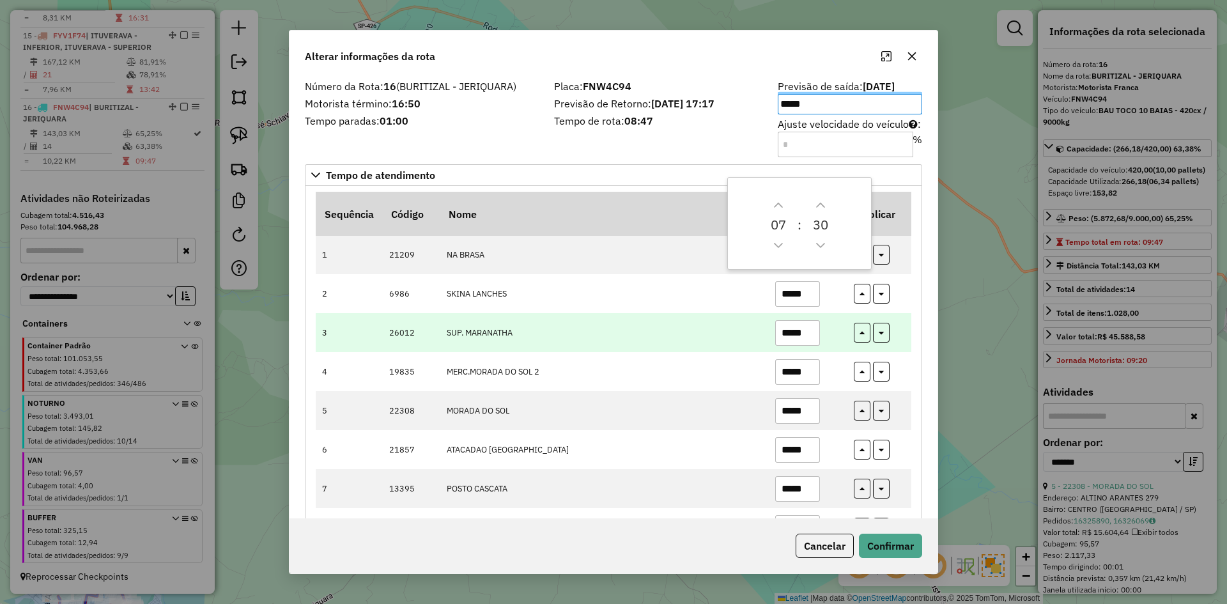
click at [697, 318] on tbody "1 21209 NA BRASA ***** 2 6986 SKINA LANCHES ***** 3 26012 SUP. MARANATHA ***** …" at bounding box center [614, 508] width 596 height 546
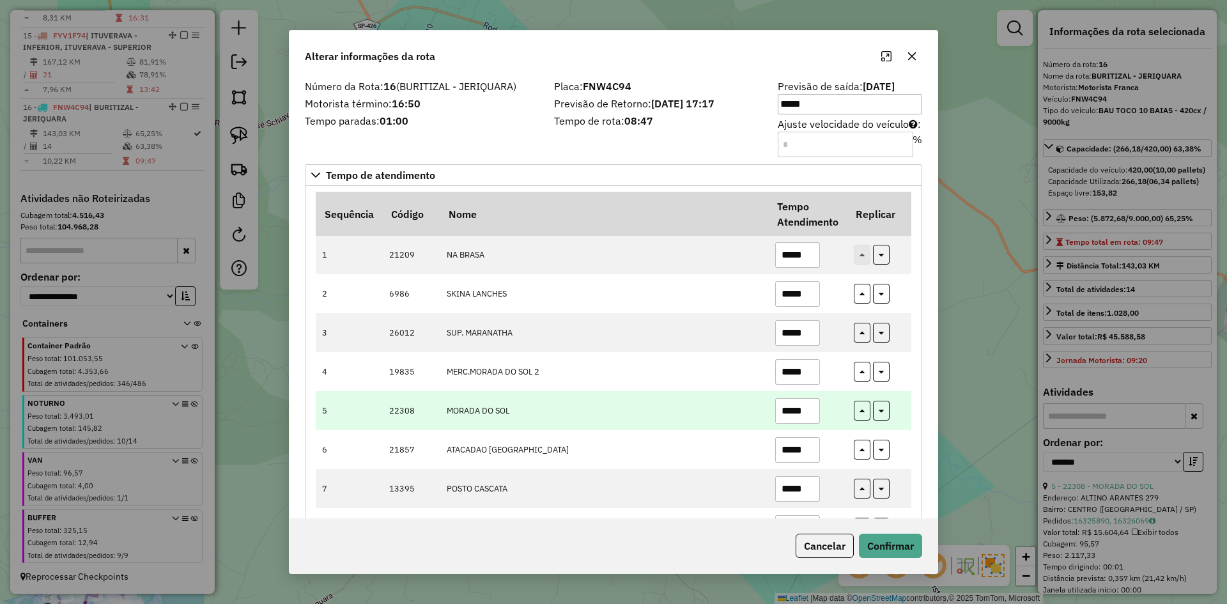
scroll to position [213, 0]
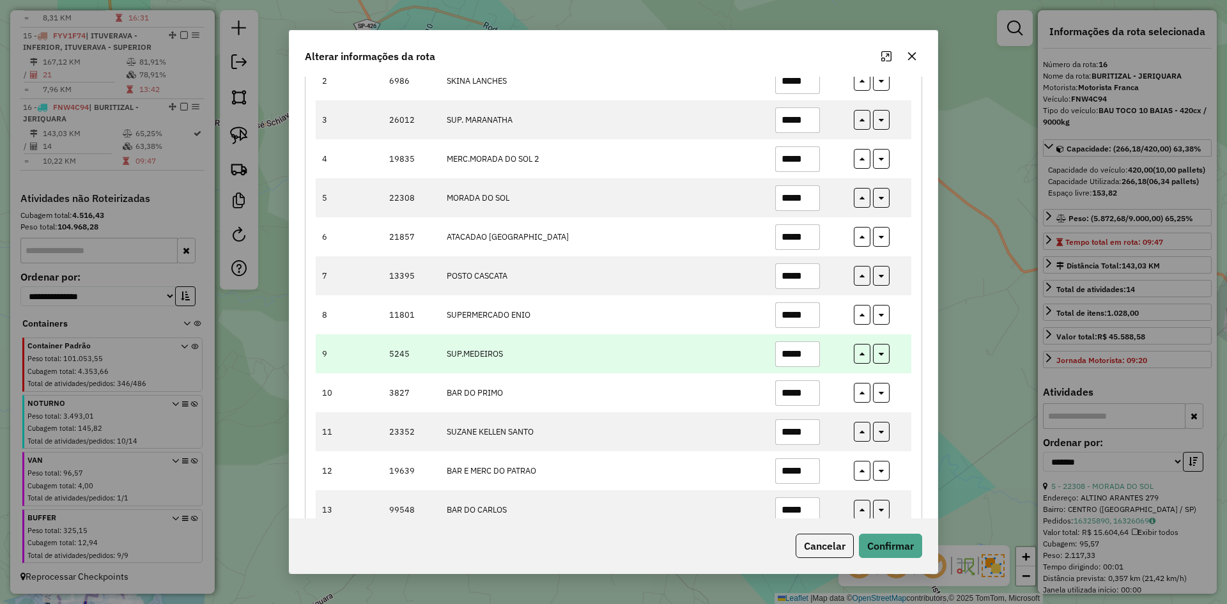
click at [805, 356] on input "*****" at bounding box center [797, 354] width 45 height 26
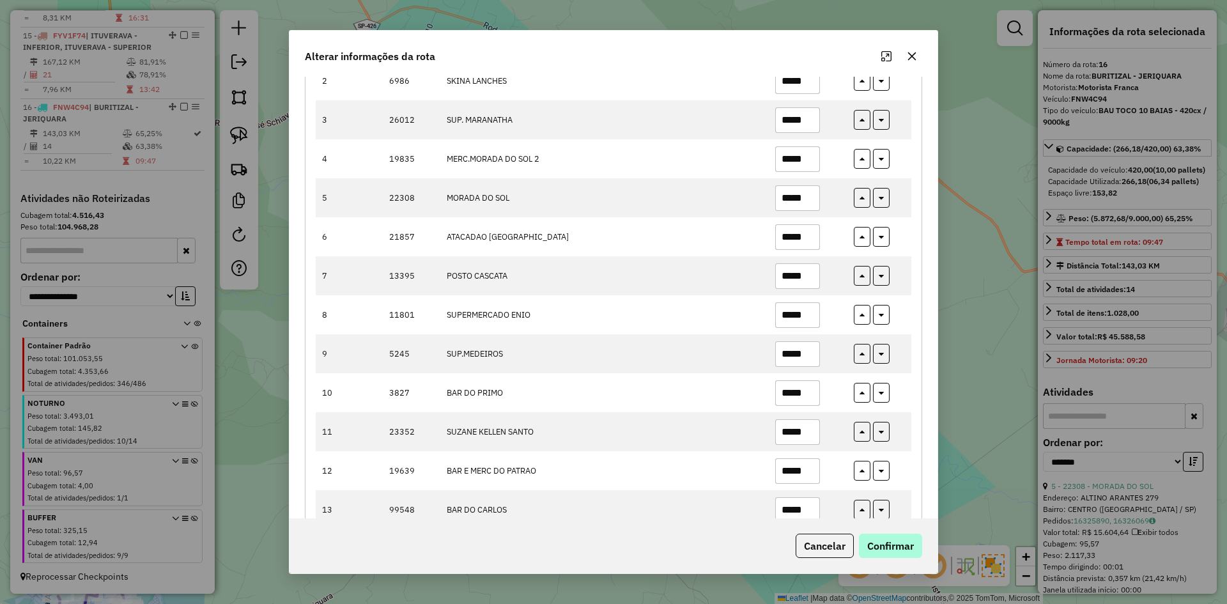
type input "*****"
click at [890, 548] on button "Confirmar" at bounding box center [890, 546] width 63 height 24
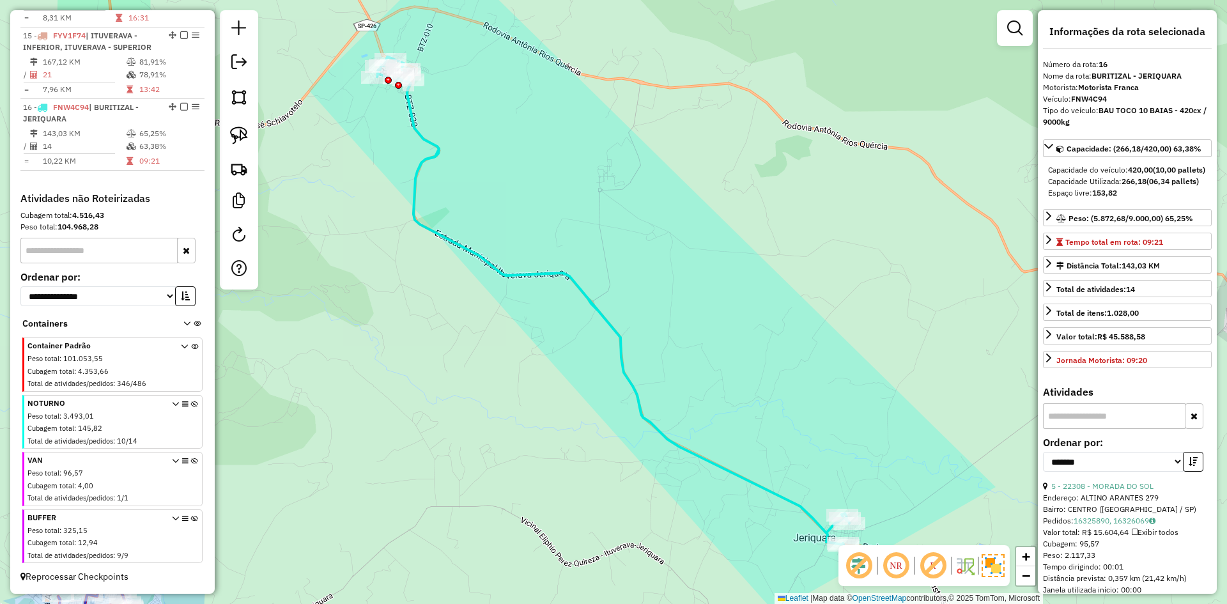
click at [438, 233] on icon at bounding box center [613, 301] width 472 height 488
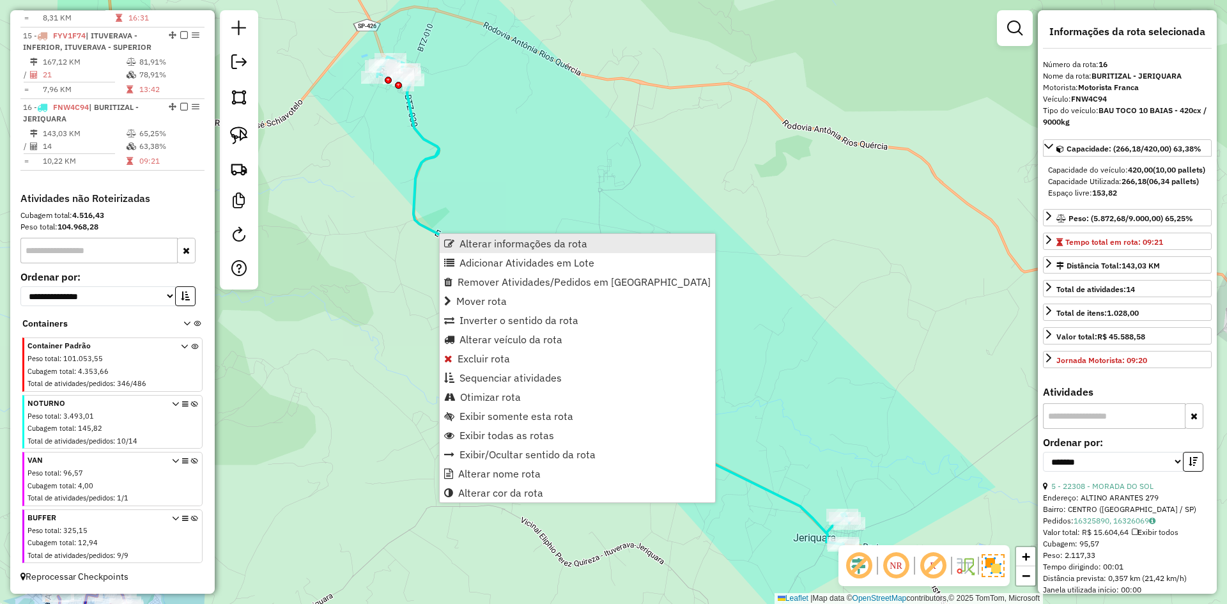
click at [470, 243] on span "Alterar informações da rota" at bounding box center [524, 243] width 128 height 10
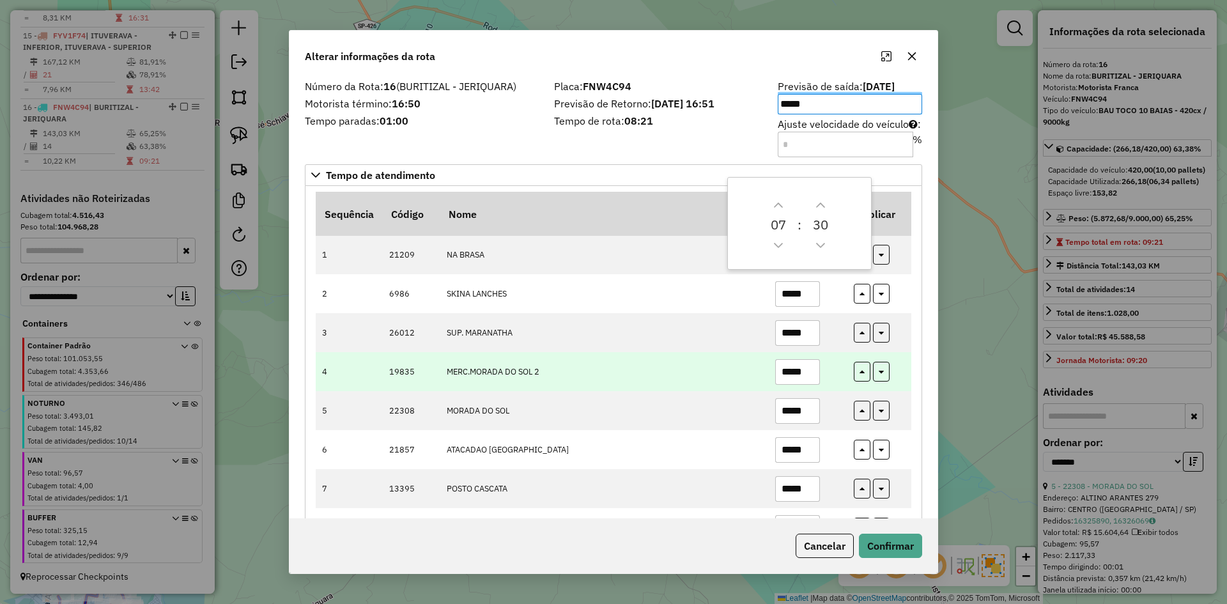
drag, startPoint x: 585, startPoint y: 394, endPoint x: 752, endPoint y: 364, distance: 169.6
click at [601, 394] on td "MORADA DO SOL" at bounding box center [604, 410] width 329 height 39
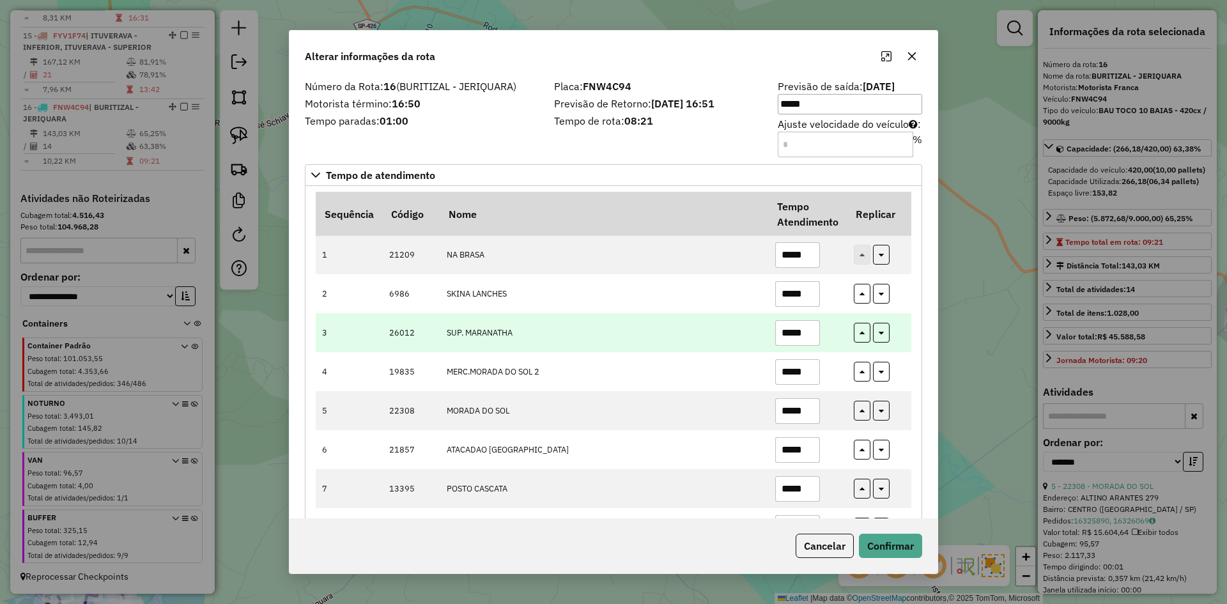
click at [812, 328] on input "*****" at bounding box center [797, 333] width 45 height 26
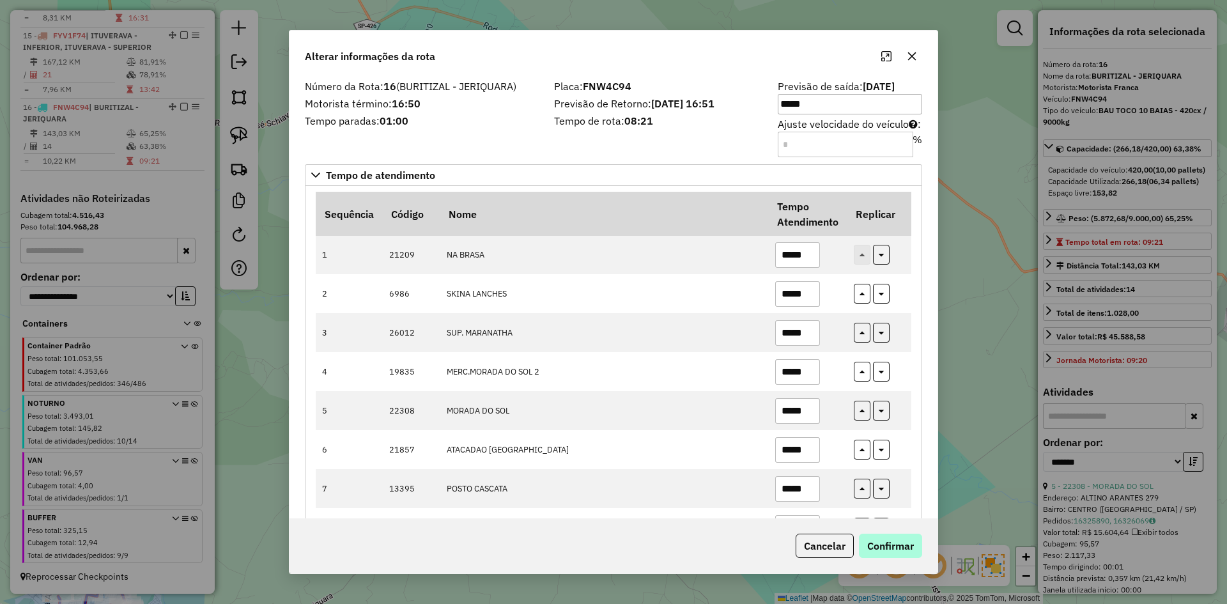
type input "*****"
click at [887, 545] on button "Confirmar" at bounding box center [890, 546] width 63 height 24
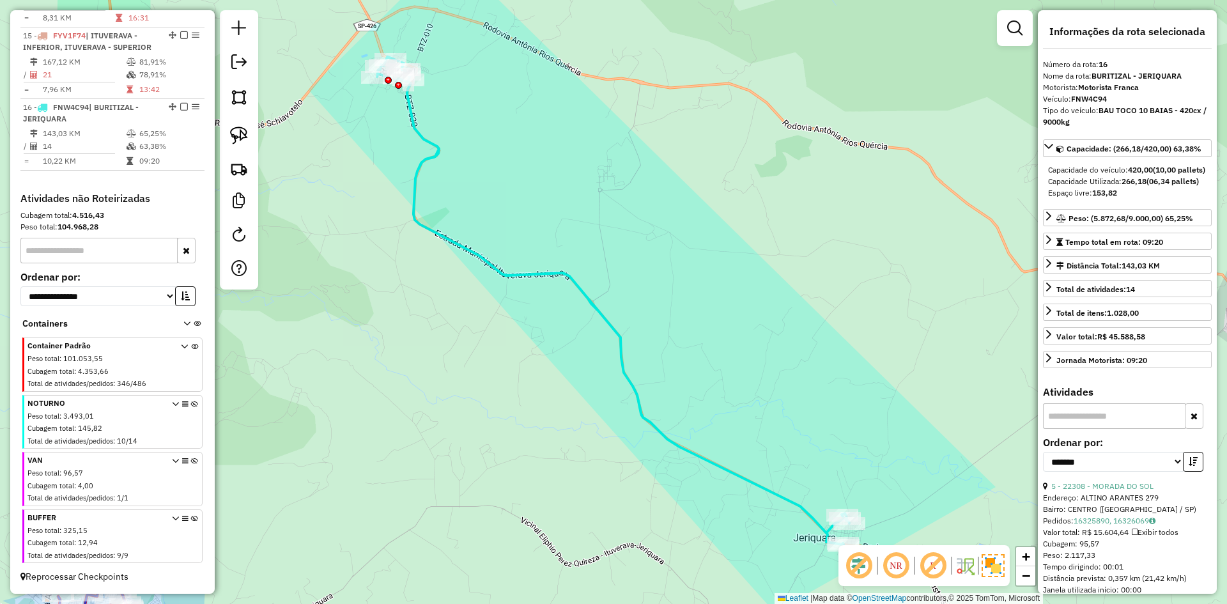
click at [894, 403] on div "Janela de atendimento Grade de atendimento Capacidade Transportadoras Veículos …" at bounding box center [613, 302] width 1227 height 604
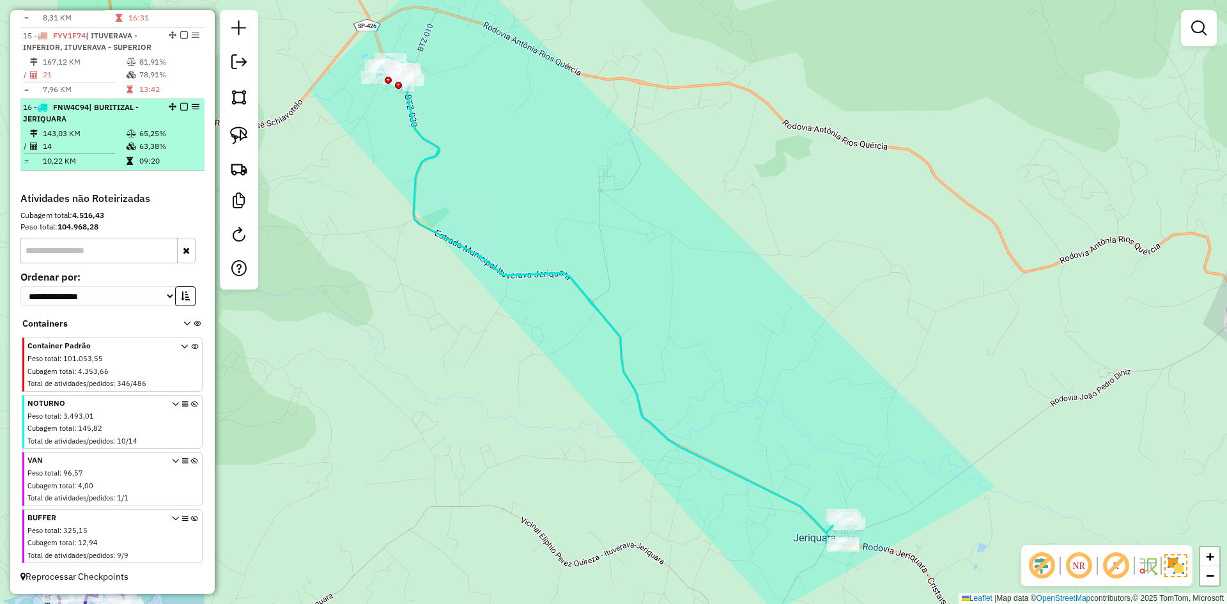
click at [180, 109] on em at bounding box center [184, 107] width 8 height 8
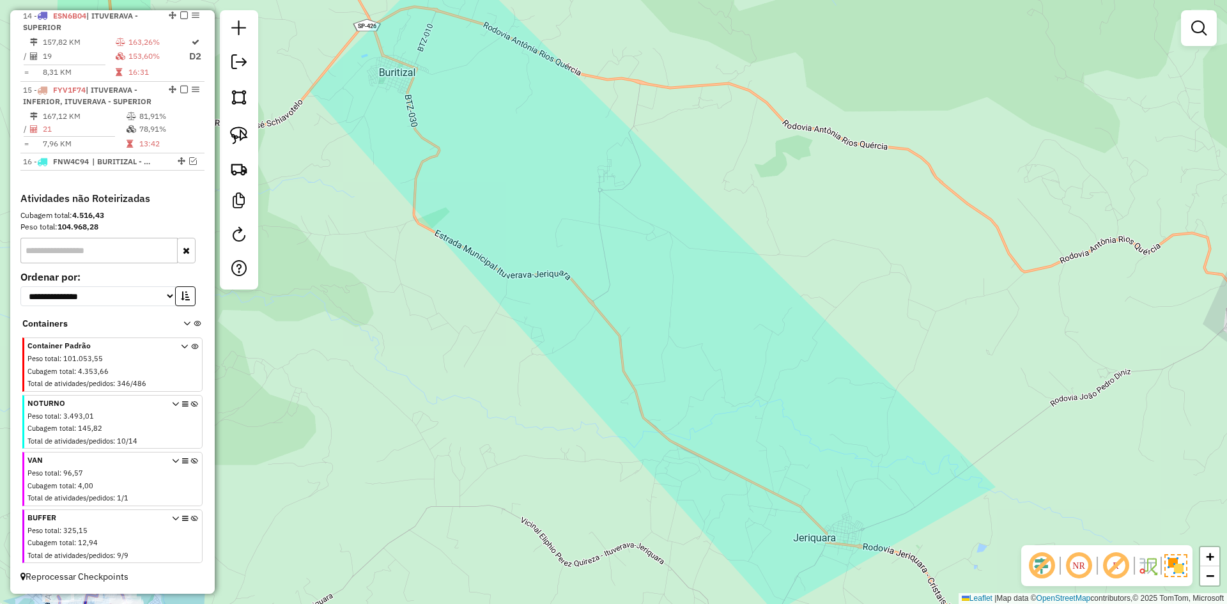
scroll to position [706, 0]
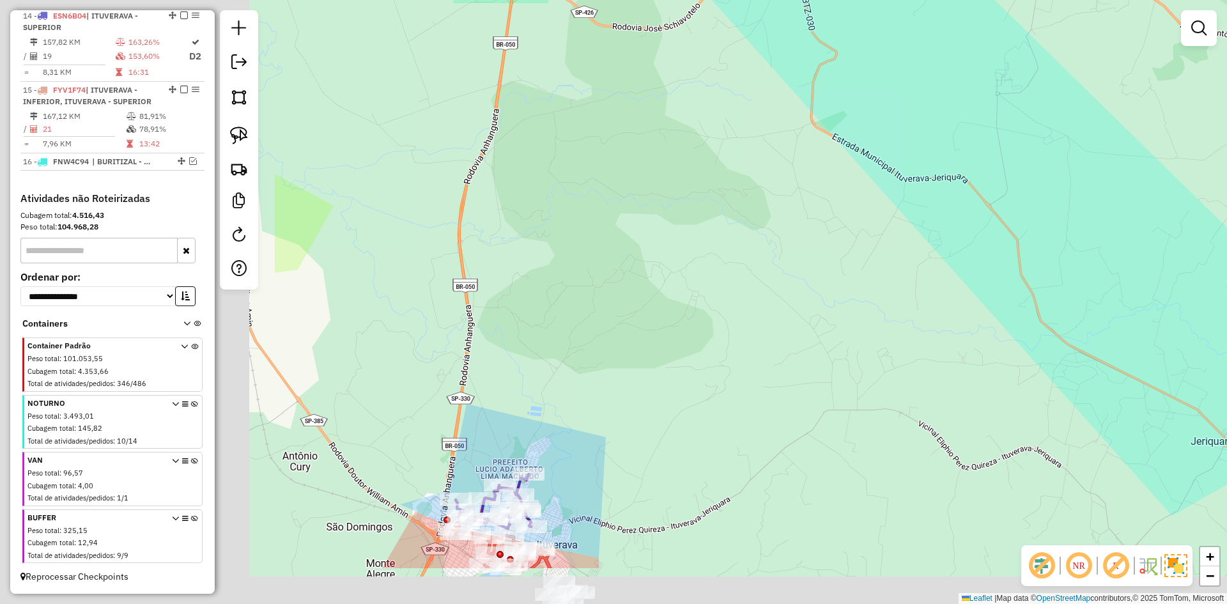
drag, startPoint x: 805, startPoint y: 178, endPoint x: 871, endPoint y: 133, distance: 79.1
click at [872, 130] on div "Janela de atendimento Grade de atendimento Capacidade Transportadoras Veículos …" at bounding box center [613, 302] width 1227 height 604
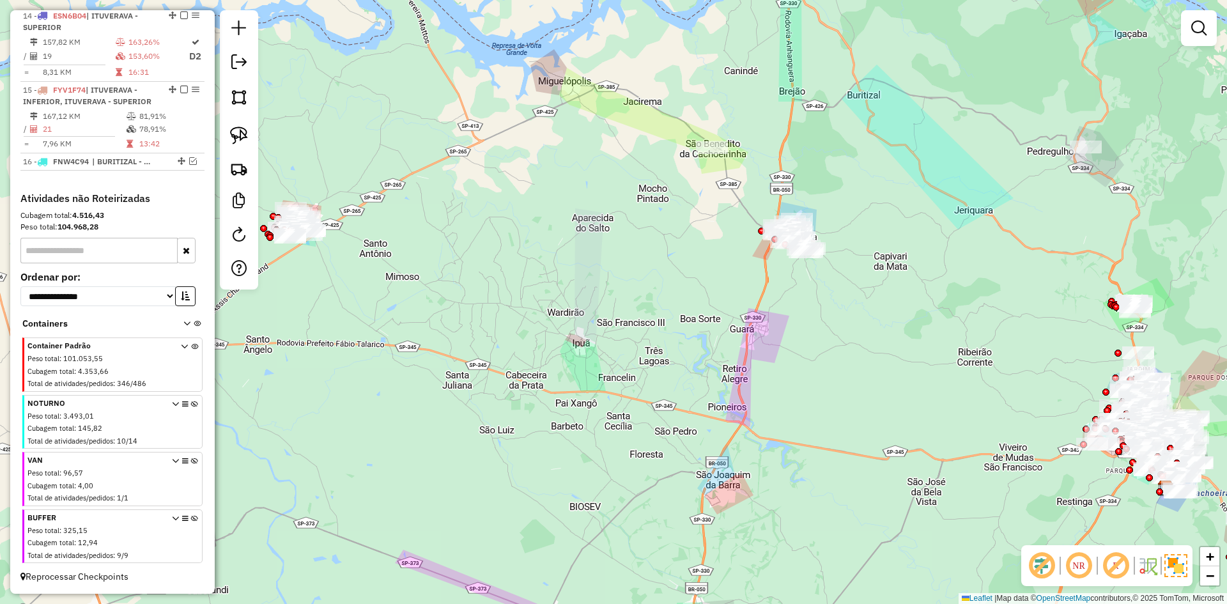
drag, startPoint x: 841, startPoint y: 240, endPoint x: 810, endPoint y: 244, distance: 30.9
click at [810, 244] on div "Janela de atendimento Grade de atendimento Capacidade Transportadoras Veículos …" at bounding box center [613, 302] width 1227 height 604
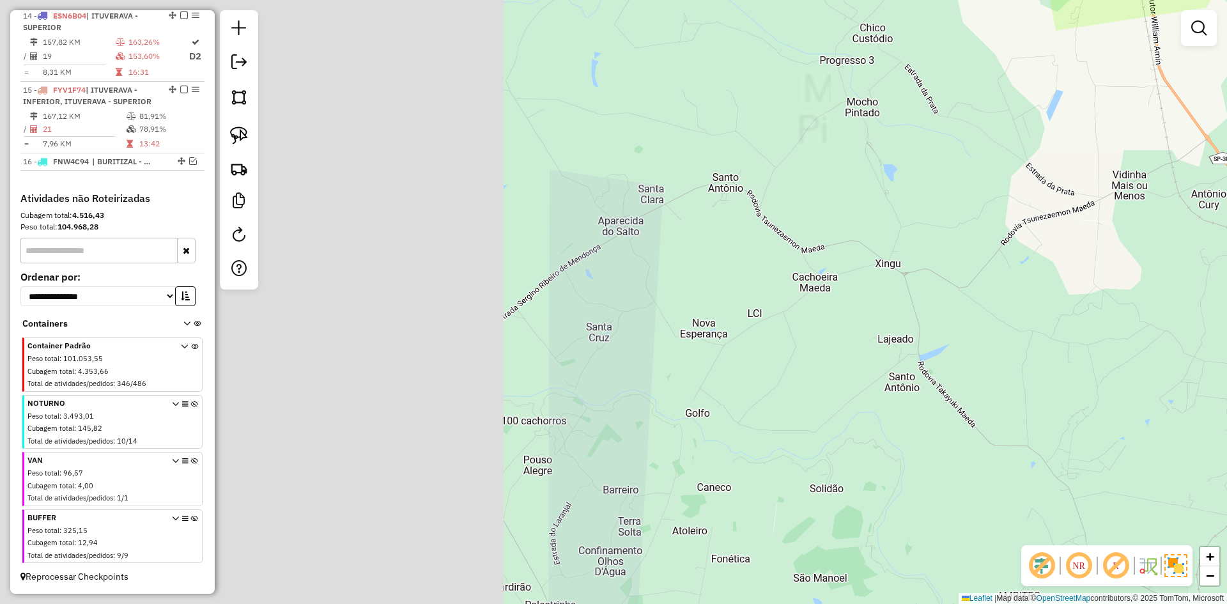
drag, startPoint x: 493, startPoint y: 212, endPoint x: 1155, endPoint y: 250, distance: 662.6
click at [1168, 250] on div "Janela de atendimento Grade de atendimento Capacidade Transportadoras Veículos …" at bounding box center [613, 302] width 1227 height 604
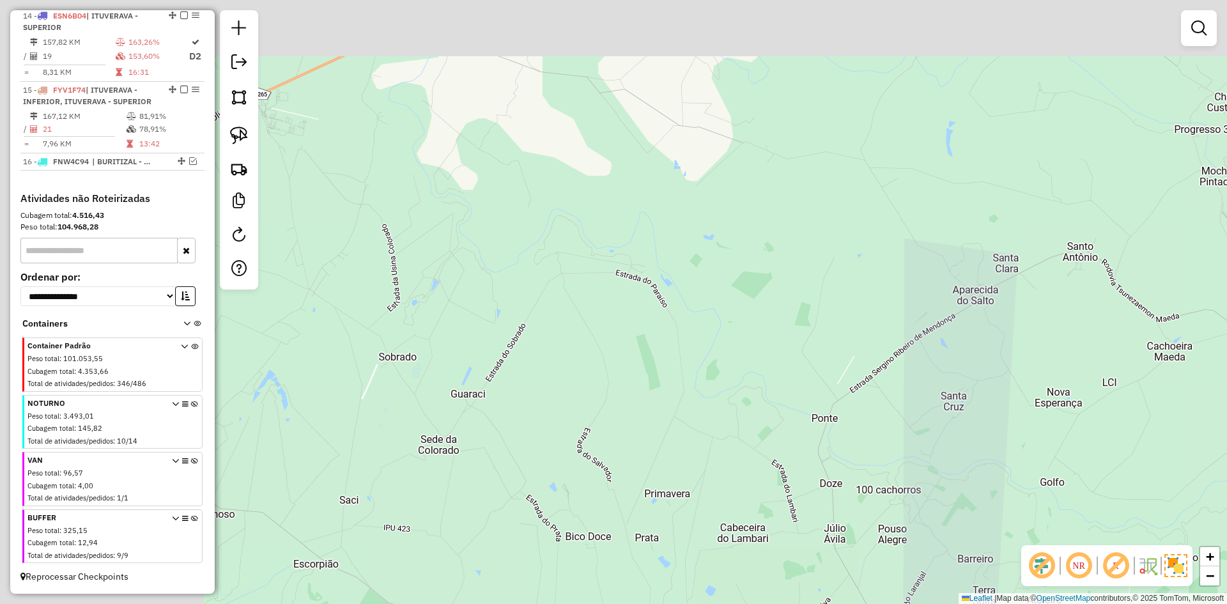
drag, startPoint x: 557, startPoint y: 225, endPoint x: 933, endPoint y: 306, distance: 384.5
click at [933, 306] on div "Janela de atendimento Grade de atendimento Capacidade Transportadoras Veículos …" at bounding box center [613, 302] width 1227 height 604
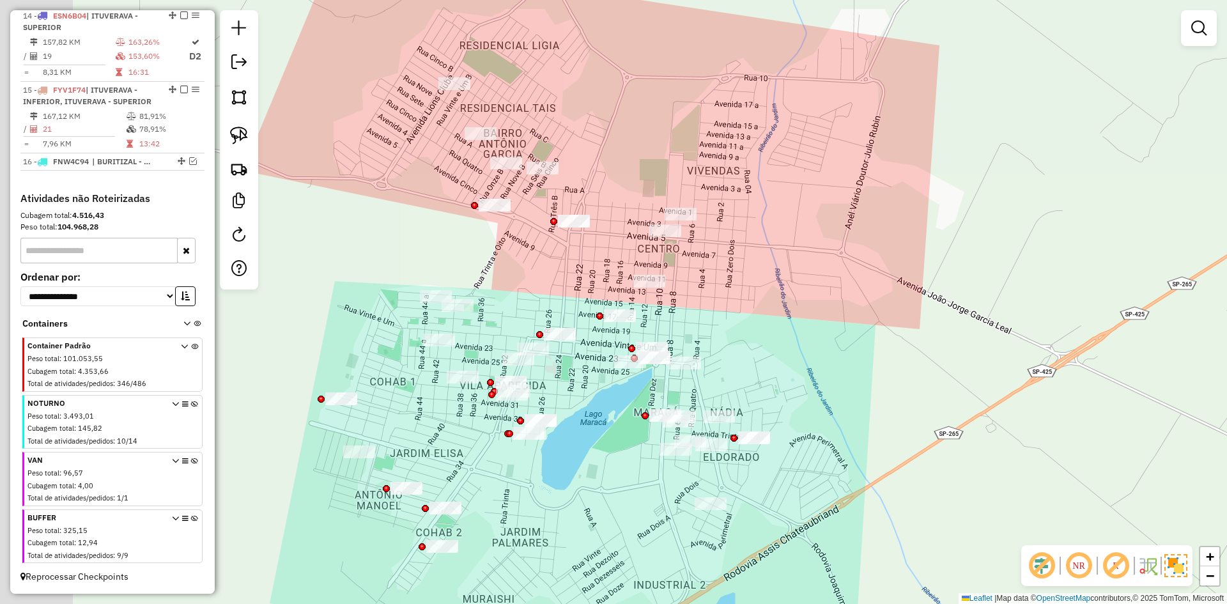
drag, startPoint x: 718, startPoint y: 339, endPoint x: 934, endPoint y: 319, distance: 216.4
click at [934, 319] on div "Janela de atendimento Grade de atendimento Capacidade Transportadoras Veículos …" at bounding box center [613, 302] width 1227 height 604
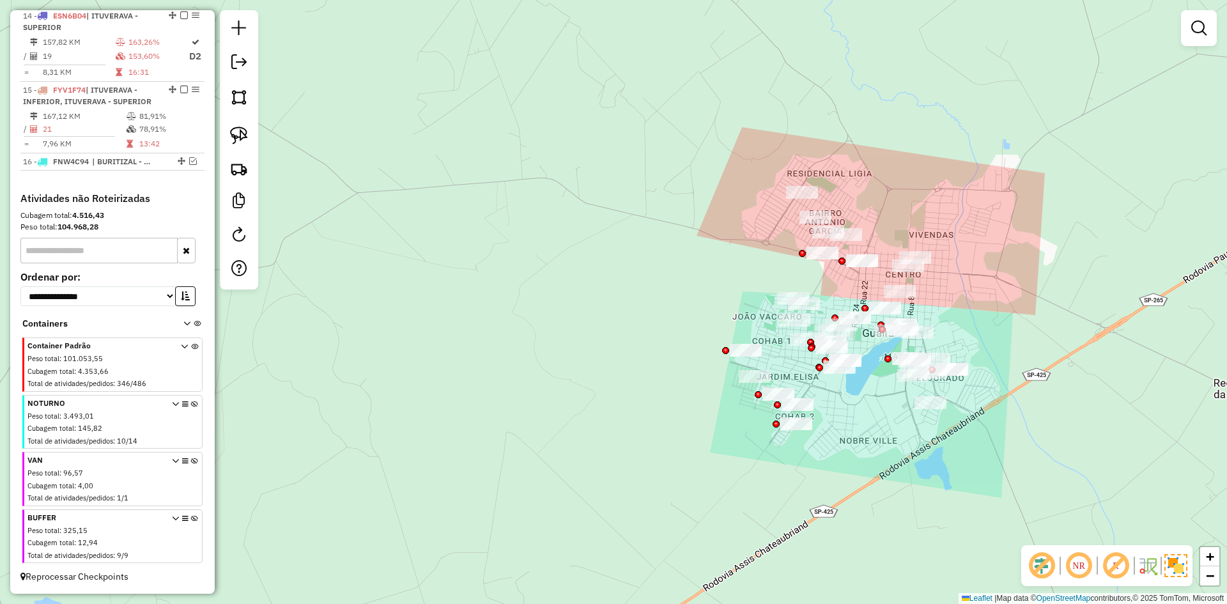
drag, startPoint x: 867, startPoint y: 449, endPoint x: 710, endPoint y: 503, distance: 165.5
click at [710, 503] on div "Janela de atendimento Grade de atendimento Capacidade Transportadoras Veículos …" at bounding box center [613, 302] width 1227 height 604
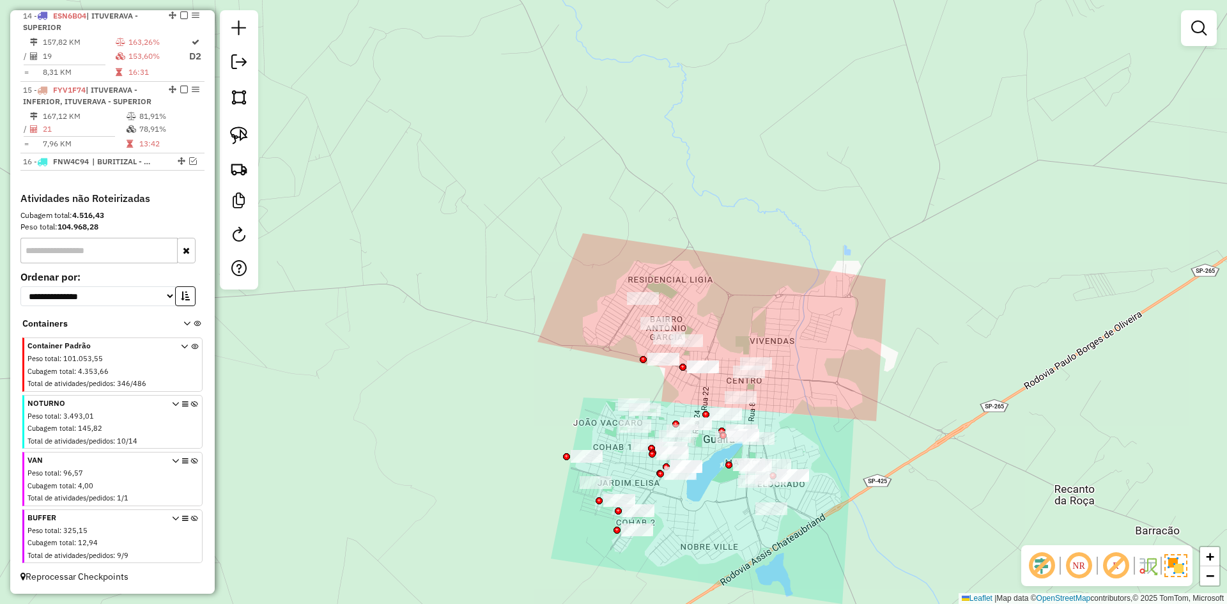
drag, startPoint x: 518, startPoint y: 249, endPoint x: 505, endPoint y: 365, distance: 116.4
click at [505, 365] on div "Janela de atendimento Grade de atendimento Capacidade Transportadoras Veículos …" at bounding box center [613, 302] width 1227 height 604
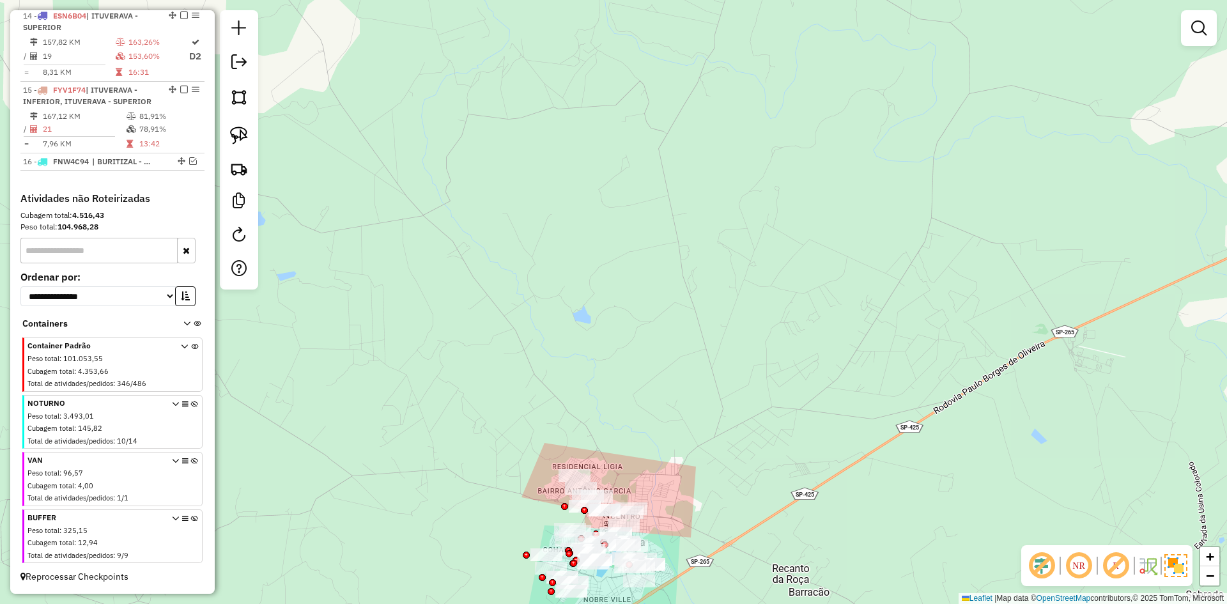
drag, startPoint x: 502, startPoint y: 286, endPoint x: 508, endPoint y: 396, distance: 110.1
click at [508, 396] on div "Janela de atendimento Grade de atendimento Capacidade Transportadoras Veículos …" at bounding box center [613, 302] width 1227 height 604
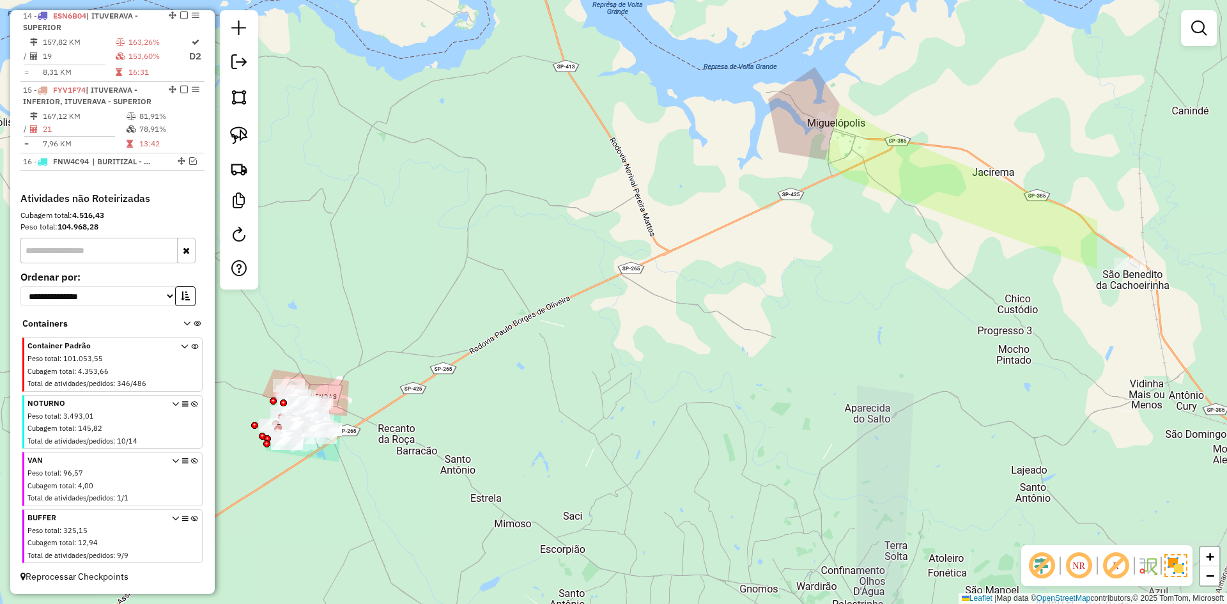
drag, startPoint x: 591, startPoint y: 362, endPoint x: 346, endPoint y: 300, distance: 252.5
click at [346, 300] on div "Janela de atendimento Grade de atendimento Capacidade Transportadoras Veículos …" at bounding box center [613, 302] width 1227 height 604
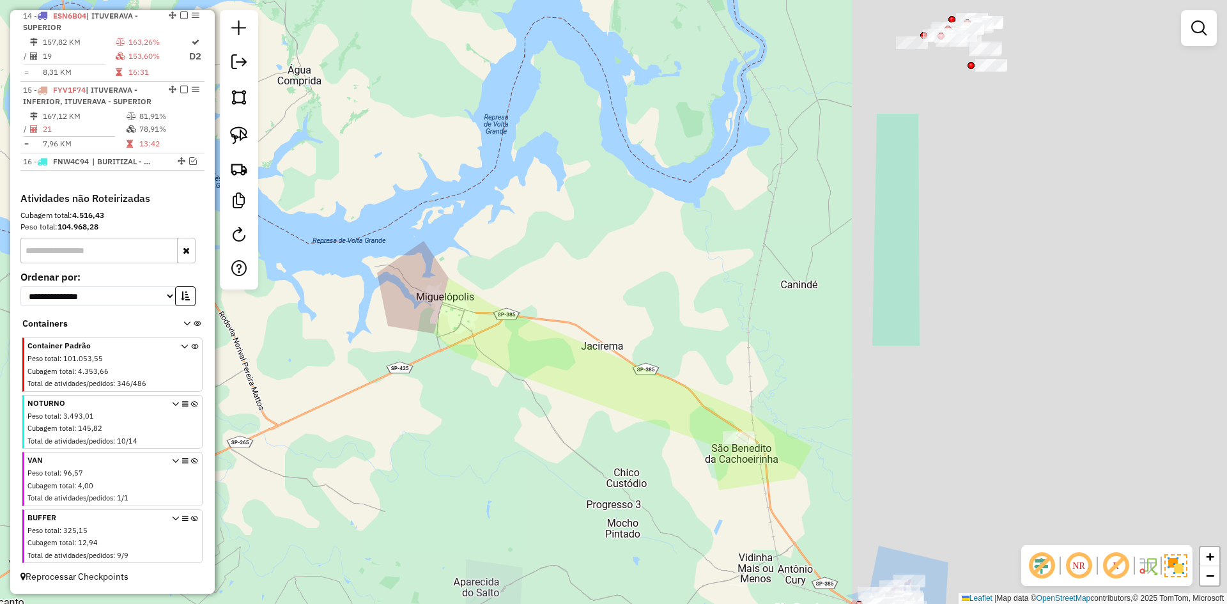
drag, startPoint x: 464, startPoint y: 417, endPoint x: 394, endPoint y: 433, distance: 71.3
click at [403, 452] on div "Janela de atendimento Grade de atendimento Capacidade Transportadoras Veículos …" at bounding box center [613, 302] width 1227 height 604
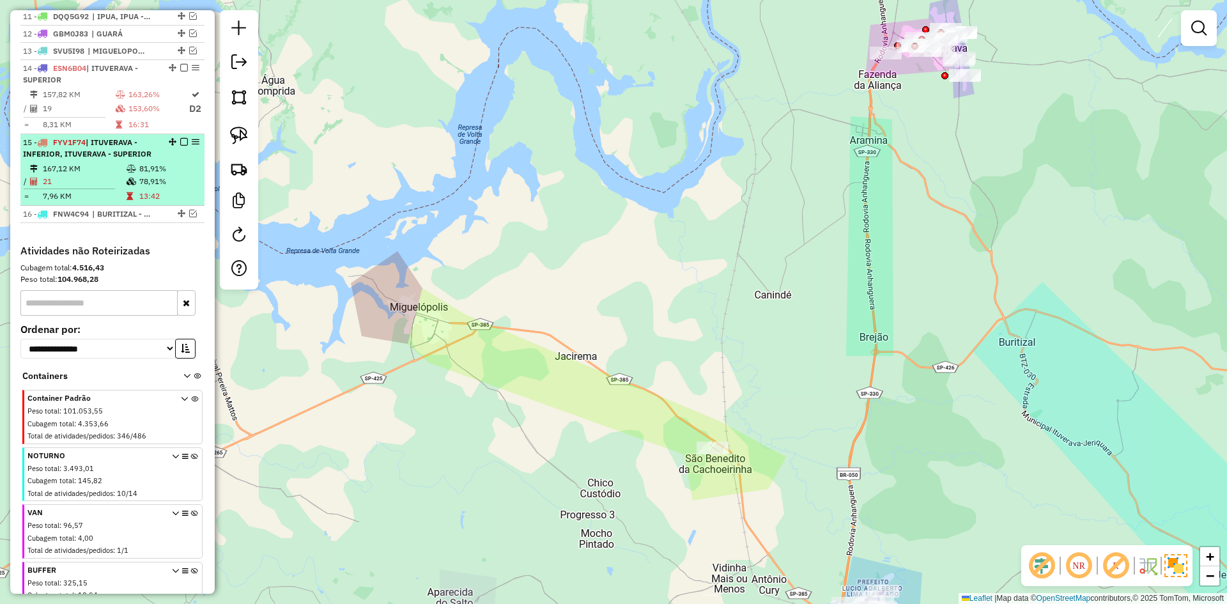
scroll to position [600, 0]
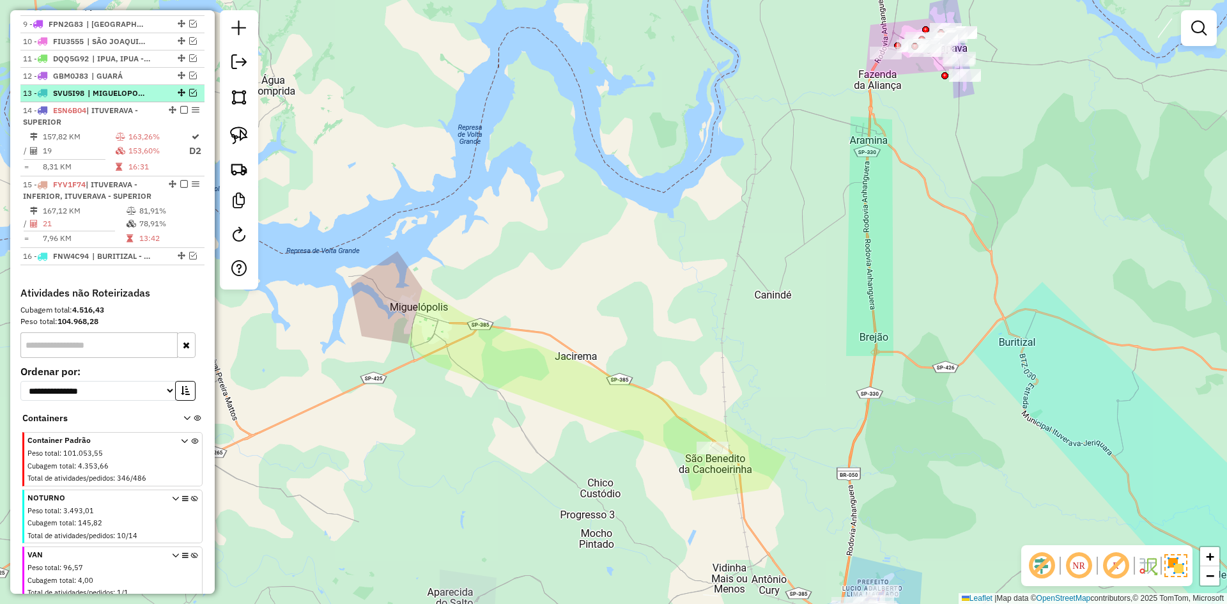
click at [189, 97] on em at bounding box center [193, 93] width 8 height 8
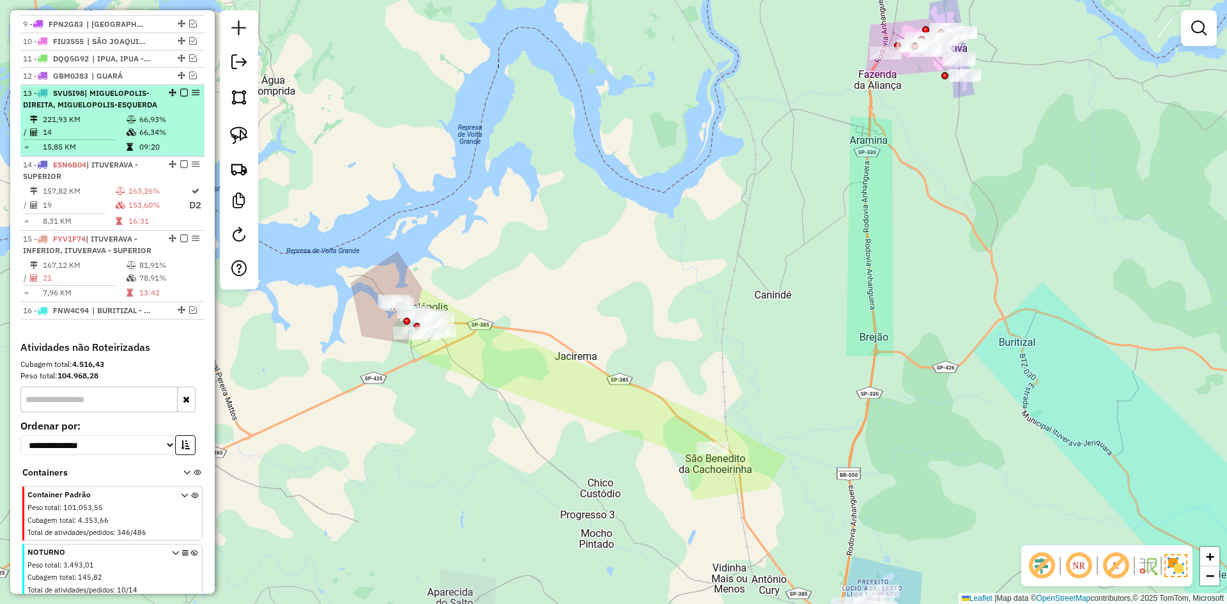
click at [182, 97] on em at bounding box center [184, 93] width 8 height 8
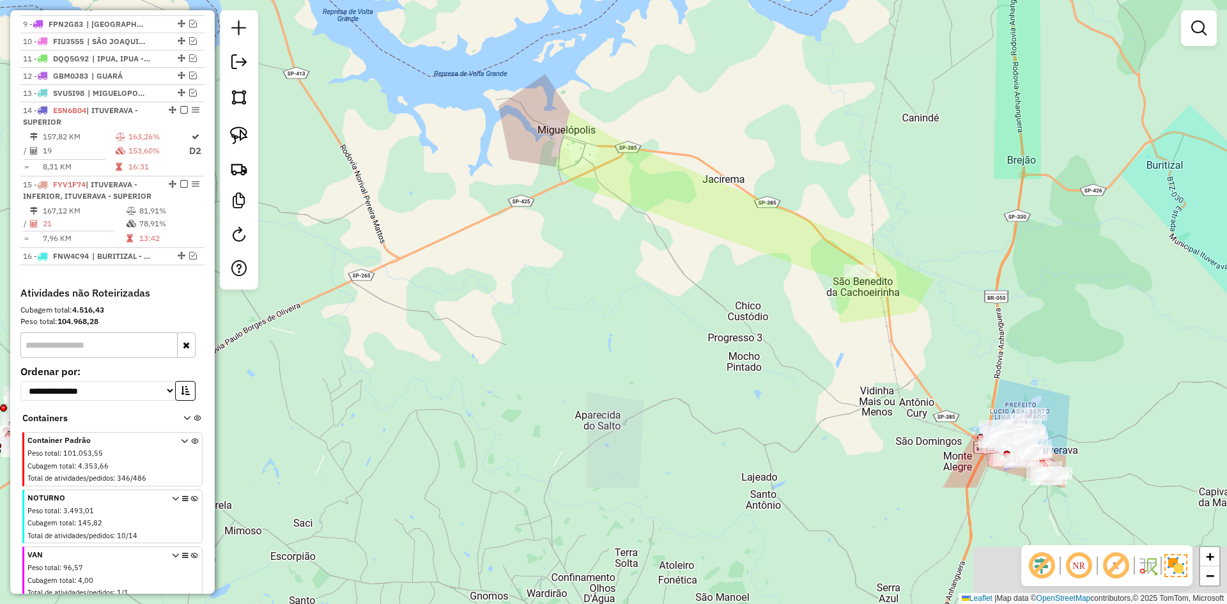
drag, startPoint x: 458, startPoint y: 437, endPoint x: 765, endPoint y: 126, distance: 437.5
click at [765, 126] on div "Janela de atendimento Grade de atendimento Capacidade Transportadoras Veículos …" at bounding box center [613, 302] width 1227 height 604
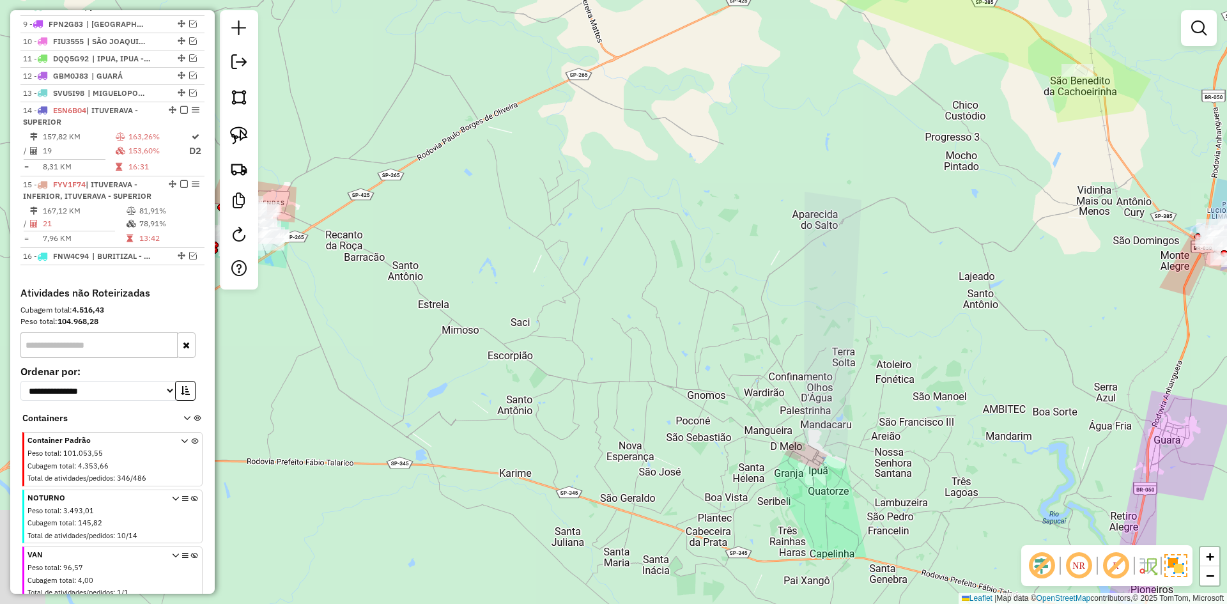
drag, startPoint x: 591, startPoint y: 314, endPoint x: 901, endPoint y: 149, distance: 351.1
click at [909, 148] on div "Janela de atendimento Grade de atendimento Capacidade Transportadoras Veículos …" at bounding box center [613, 302] width 1227 height 604
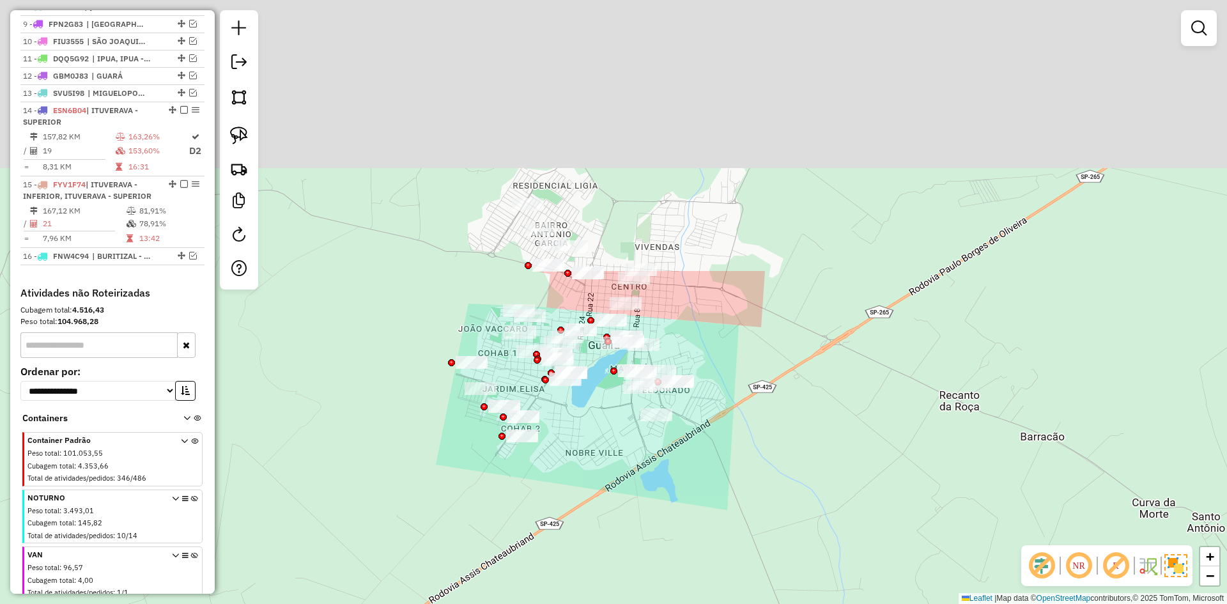
drag, startPoint x: 473, startPoint y: 40, endPoint x: 406, endPoint y: 389, distance: 355.4
click at [407, 389] on div "Janela de atendimento Grade de atendimento Capacidade Transportadoras Veículos …" at bounding box center [613, 302] width 1227 height 604
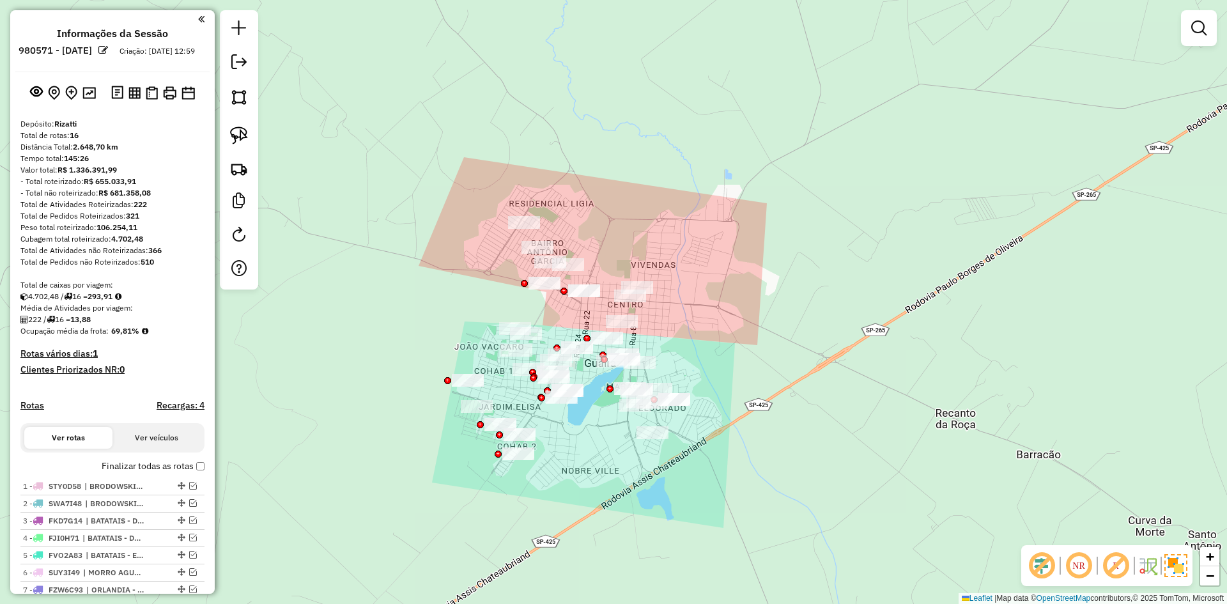
scroll to position [600, 0]
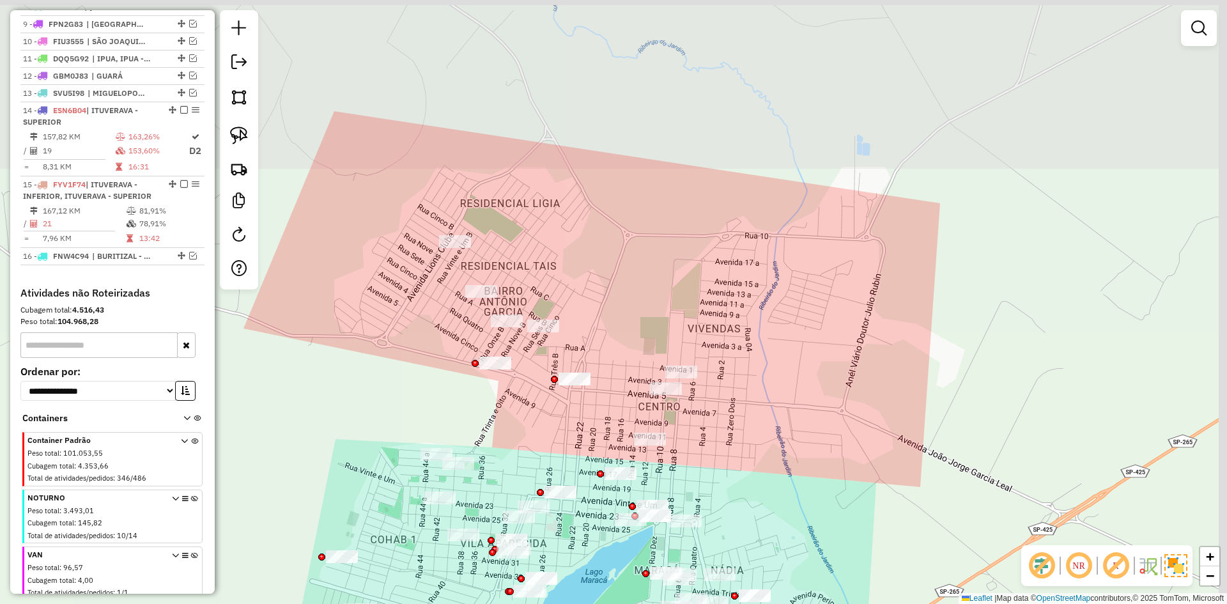
drag, startPoint x: 585, startPoint y: 242, endPoint x: 508, endPoint y: 375, distance: 154.4
click at [506, 399] on div "Janela de atendimento Grade de atendimento Capacidade Transportadoras Veículos …" at bounding box center [613, 302] width 1227 height 604
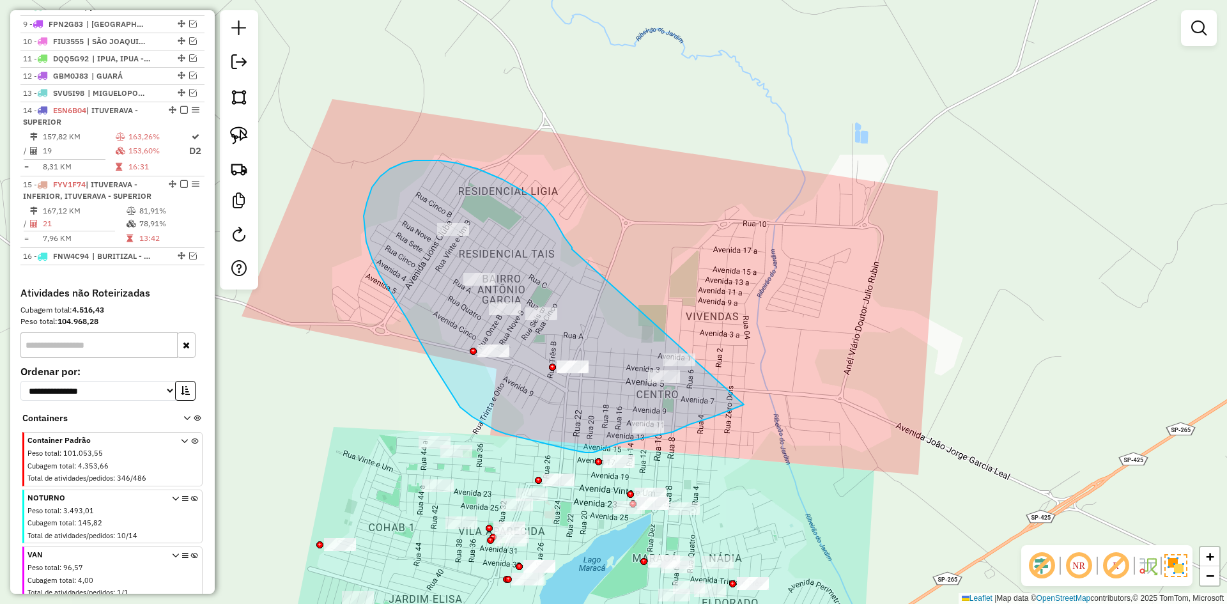
drag, startPoint x: 531, startPoint y: 196, endPoint x: 800, endPoint y: 265, distance: 277.8
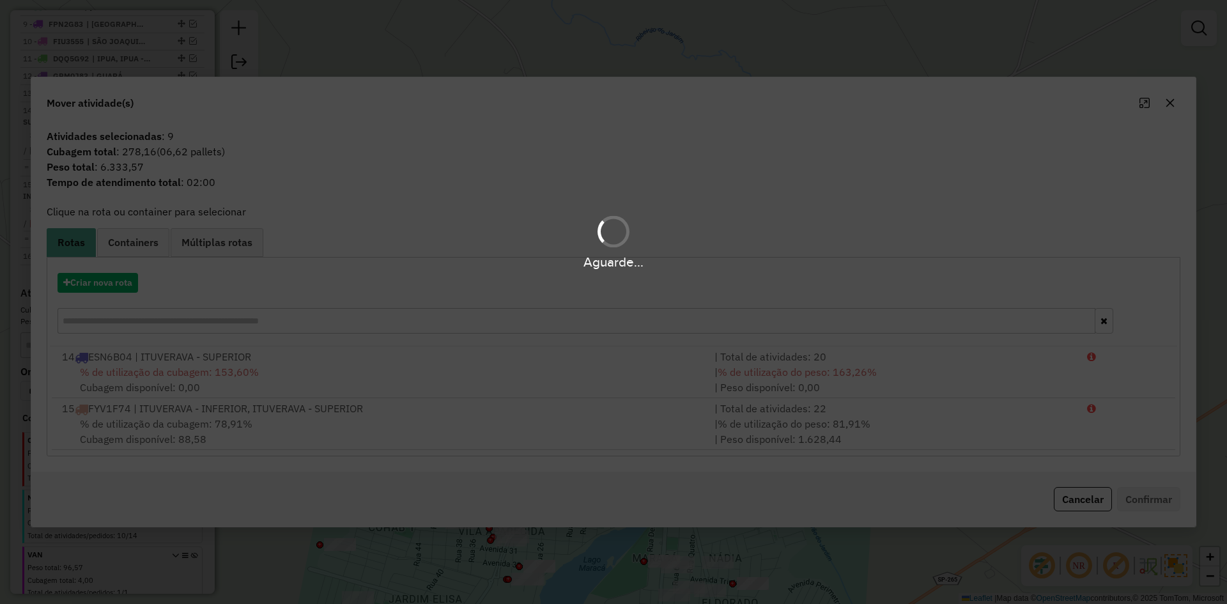
click at [108, 272] on div "Aguarde..." at bounding box center [613, 302] width 1227 height 604
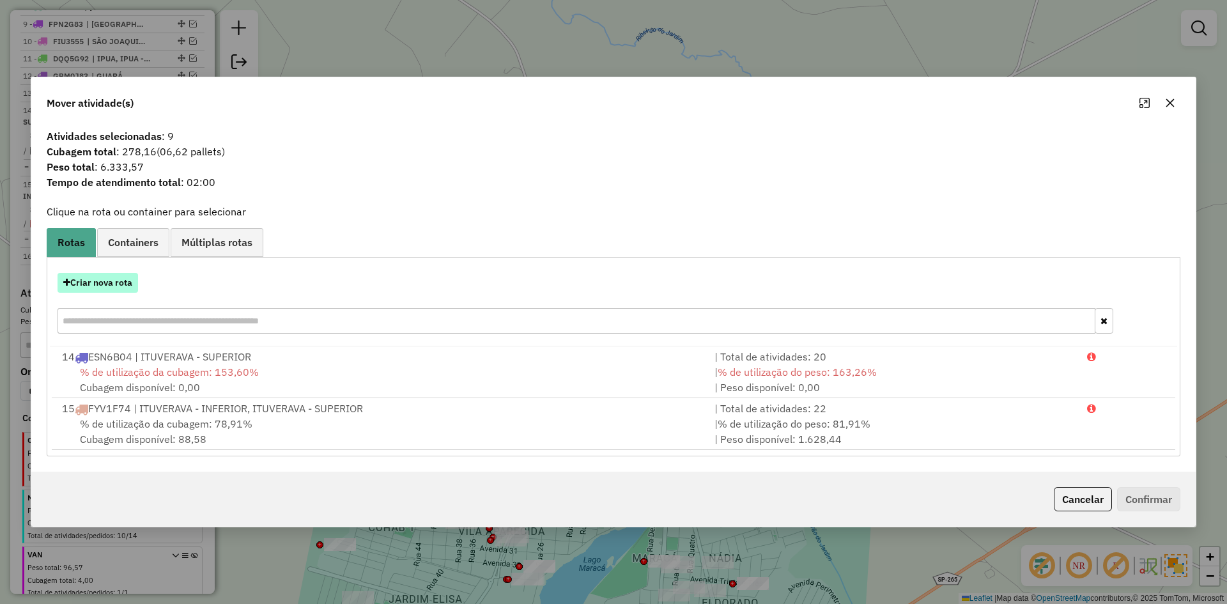
click at [101, 279] on button "Criar nova rota" at bounding box center [98, 283] width 81 height 20
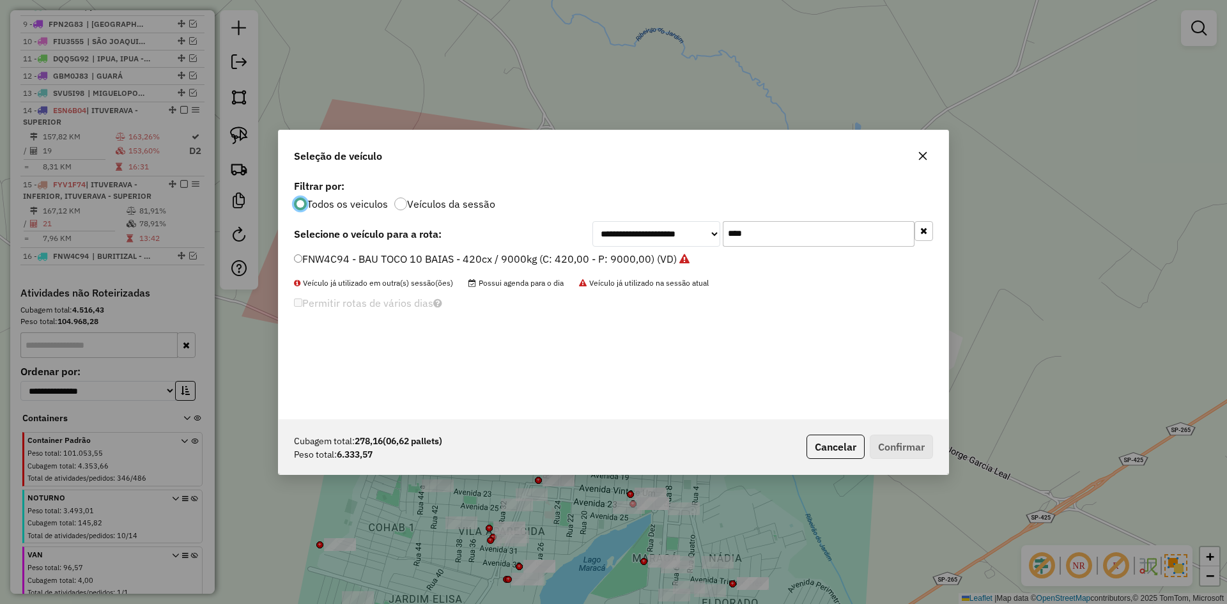
scroll to position [7, 4]
drag, startPoint x: 777, startPoint y: 231, endPoint x: 713, endPoint y: 231, distance: 63.9
click at [713, 231] on div "**********" at bounding box center [763, 234] width 341 height 26
type input "****"
click at [452, 260] on label "ESN6B04 - BAU TOCO 10 BAIAS - 420cx / 9000kg (C: 420,00 - P: 9000,00) (VD)" at bounding box center [490, 258] width 392 height 15
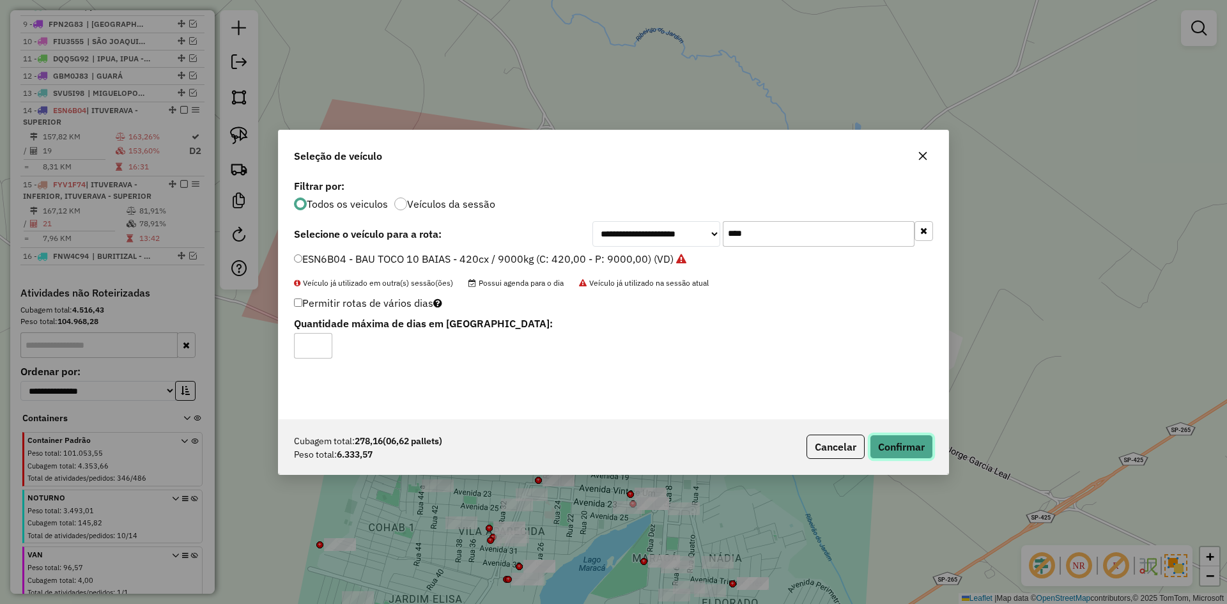
click at [914, 444] on button "Confirmar" at bounding box center [901, 447] width 63 height 24
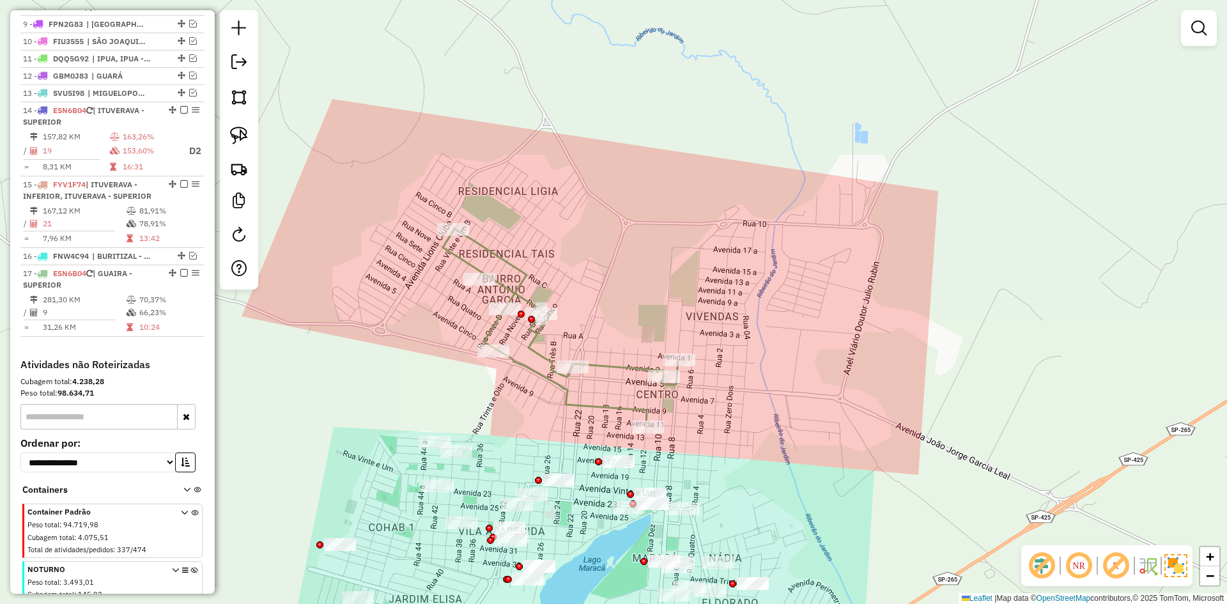
drag, startPoint x: 295, startPoint y: 441, endPoint x: 334, endPoint y: 315, distance: 131.8
click at [334, 315] on div "Janela de atendimento Grade de atendimento Capacidade Transportadoras Veículos …" at bounding box center [613, 302] width 1227 height 604
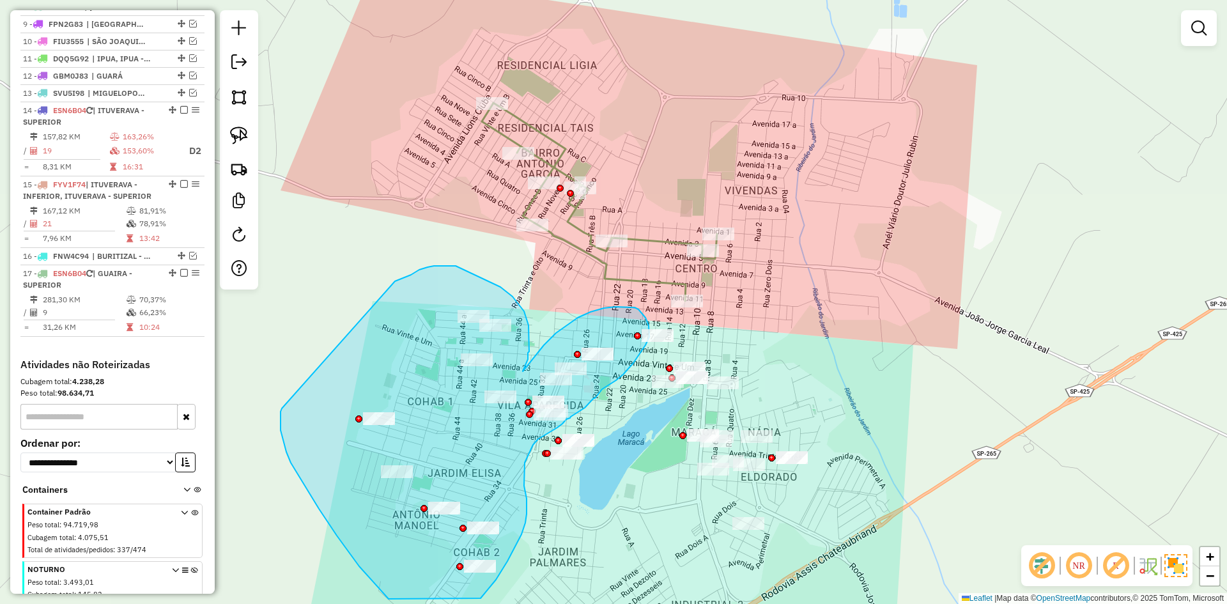
drag, startPoint x: 399, startPoint y: 280, endPoint x: 282, endPoint y: 408, distance: 174.2
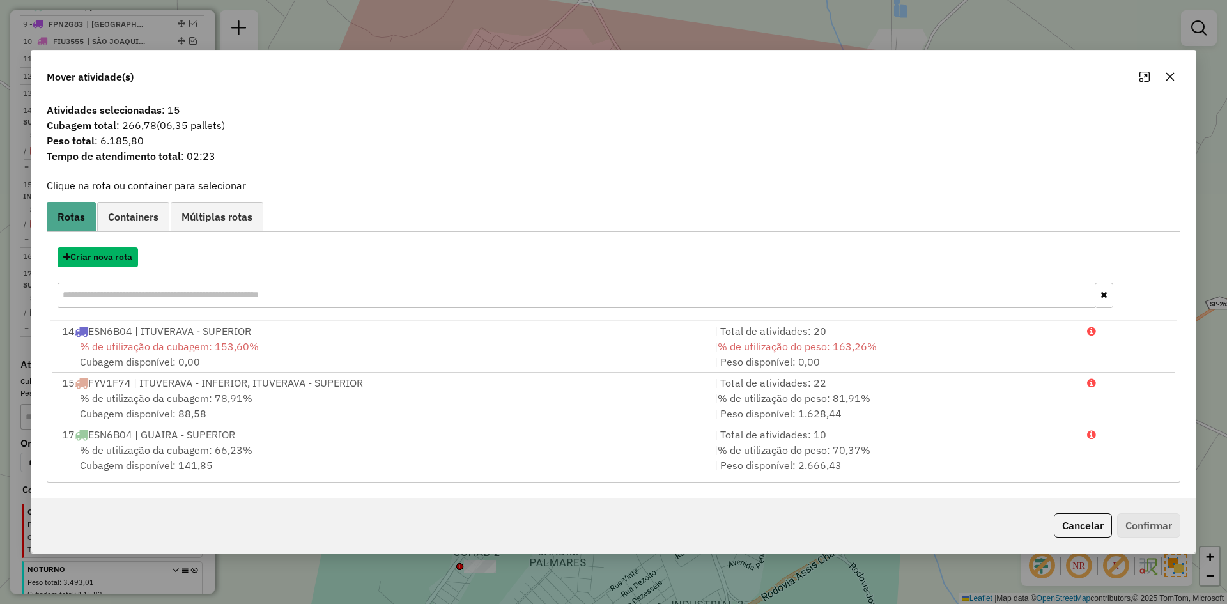
click at [106, 259] on button "Criar nova rota" at bounding box center [98, 257] width 81 height 20
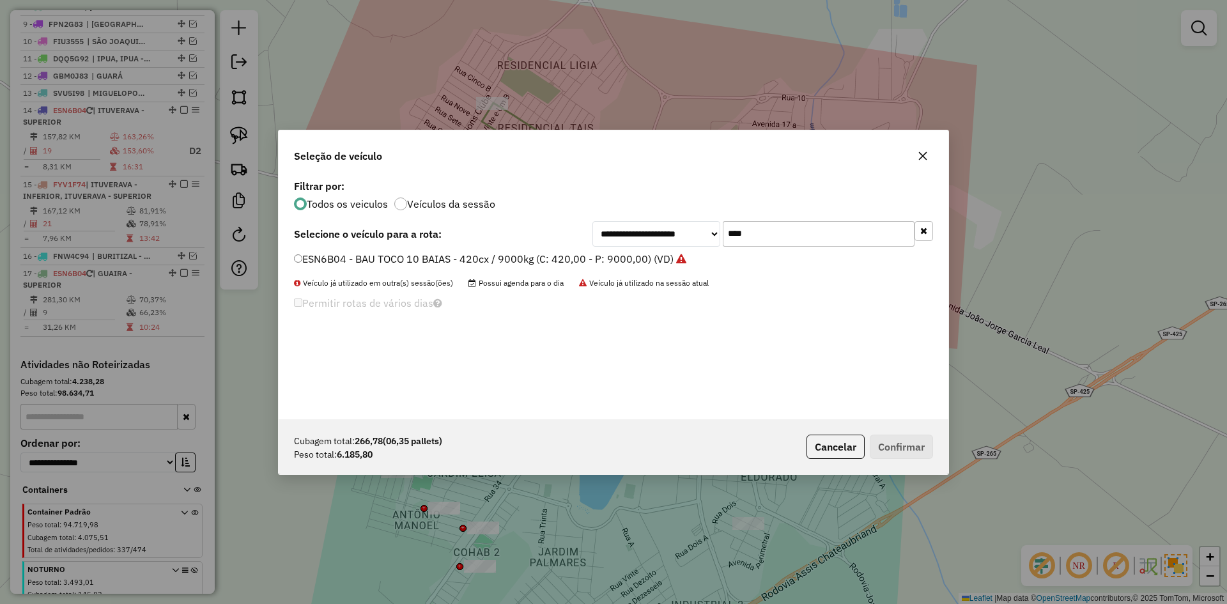
drag, startPoint x: 791, startPoint y: 233, endPoint x: 713, endPoint y: 231, distance: 78.6
click at [713, 231] on div "**********" at bounding box center [763, 234] width 341 height 26
type input "****"
drag, startPoint x: 403, startPoint y: 261, endPoint x: 561, endPoint y: 296, distance: 162.2
click at [403, 261] on label "DZA7A41 - BAU TOCO 10 BAIAS - 420cx / 9000kg (C: 420,00 - P: 9000,00) (VD)" at bounding box center [484, 258] width 380 height 15
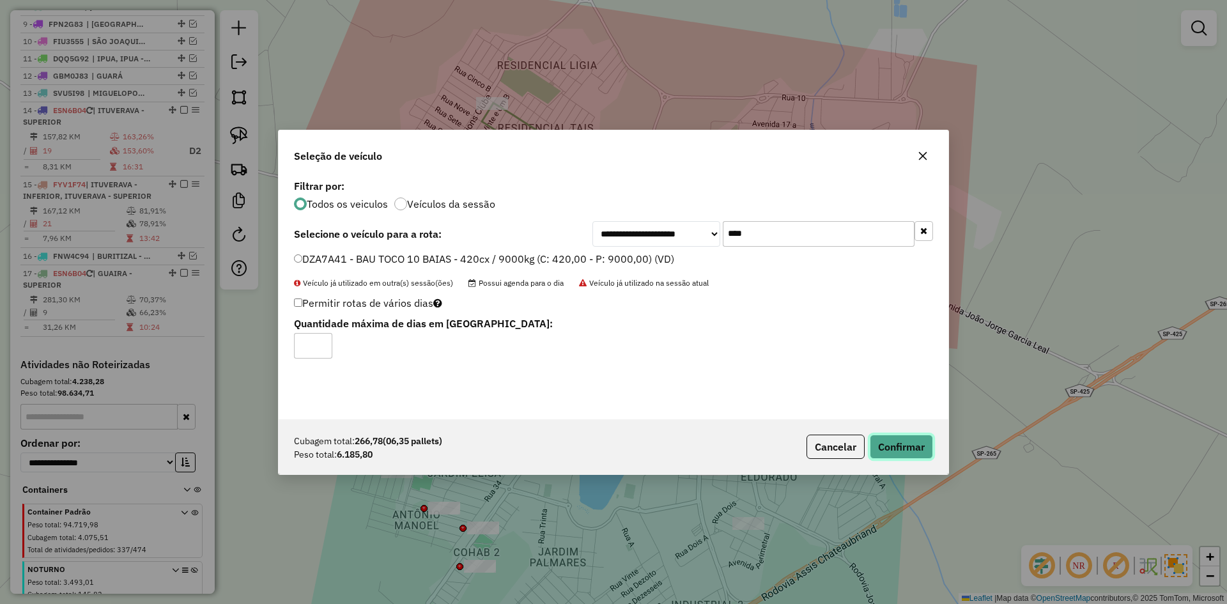
click at [886, 446] on button "Confirmar" at bounding box center [901, 447] width 63 height 24
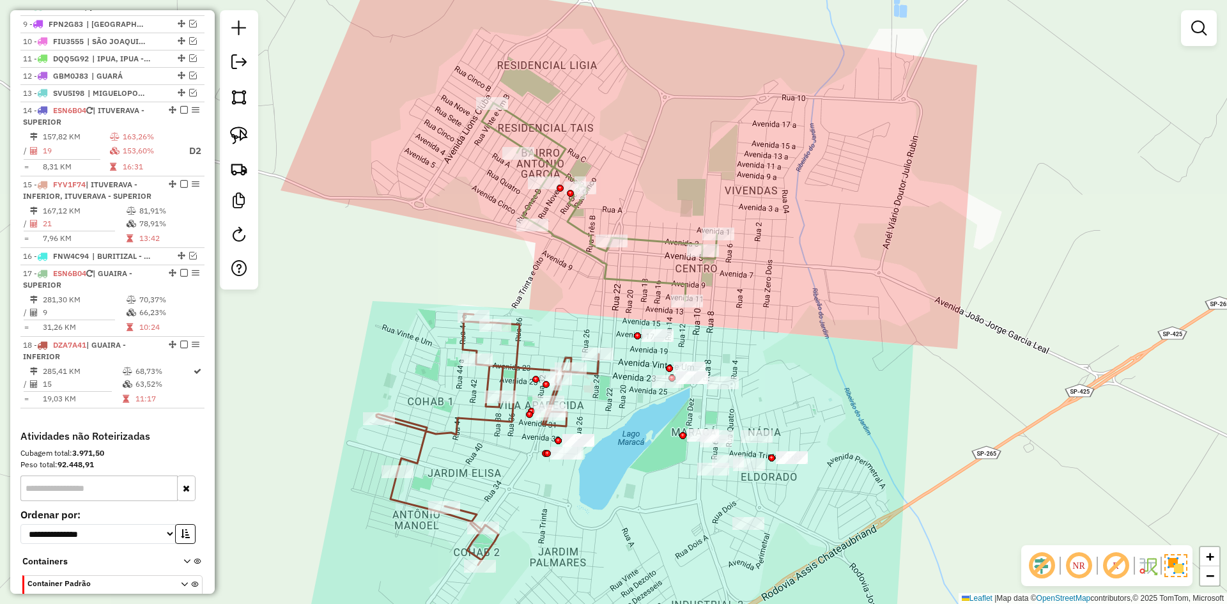
click at [599, 378] on icon at bounding box center [487, 439] width 222 height 251
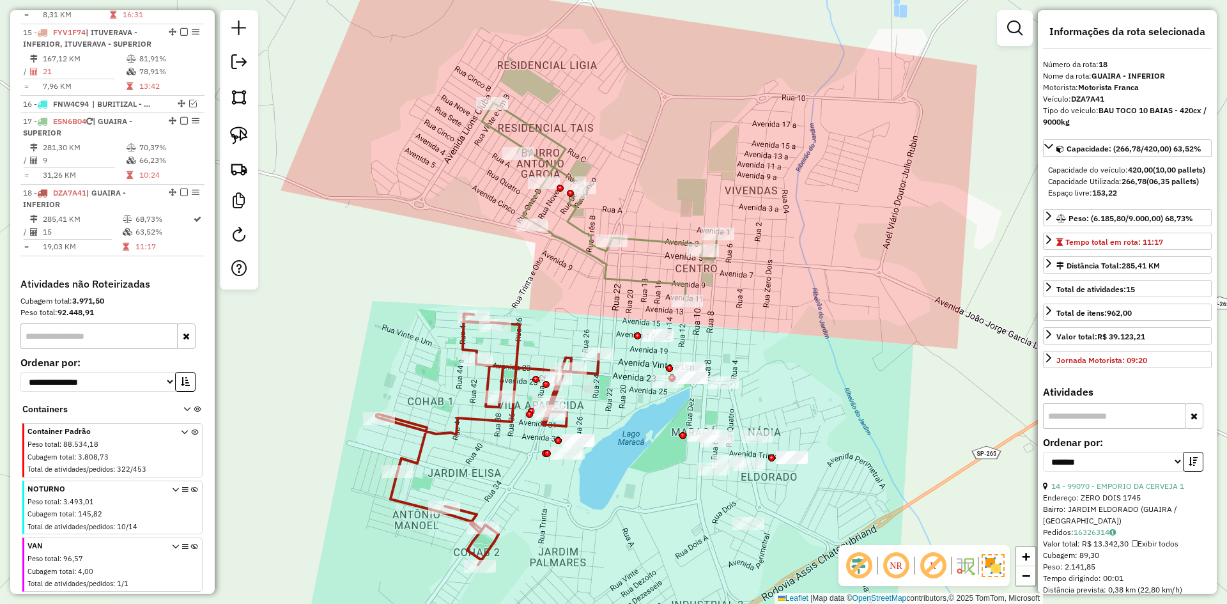
scroll to position [849, 0]
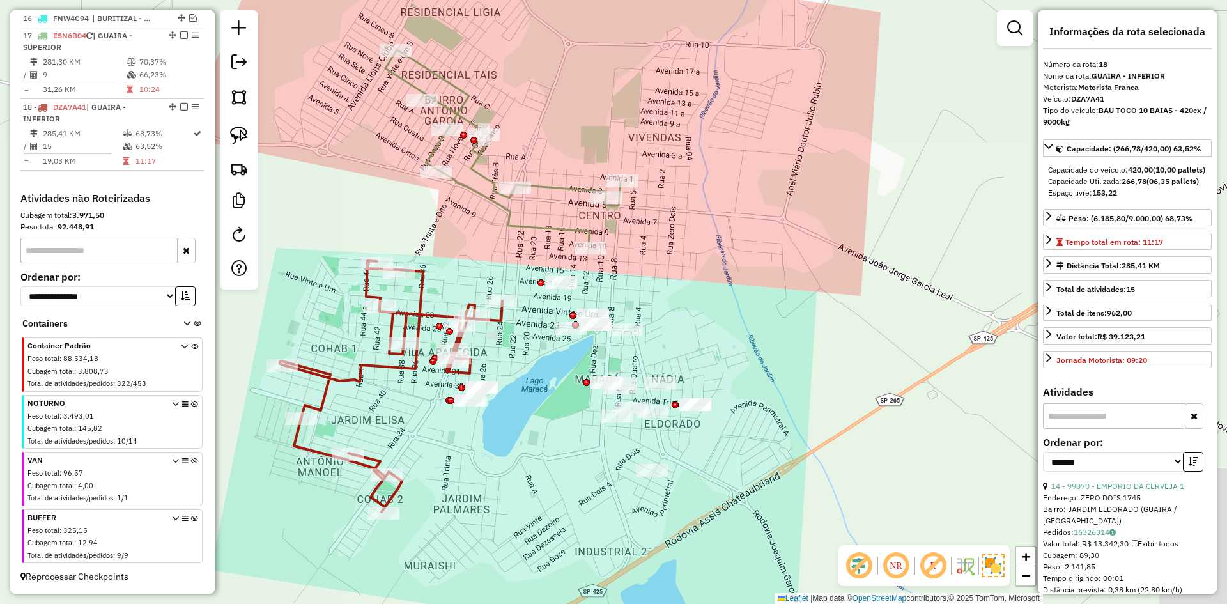
drag, startPoint x: 568, startPoint y: 366, endPoint x: 503, endPoint y: 332, distance: 73.8
click at [504, 333] on div "Janela de atendimento Grade de atendimento Capacidade Transportadoras Veículos …" at bounding box center [613, 302] width 1227 height 604
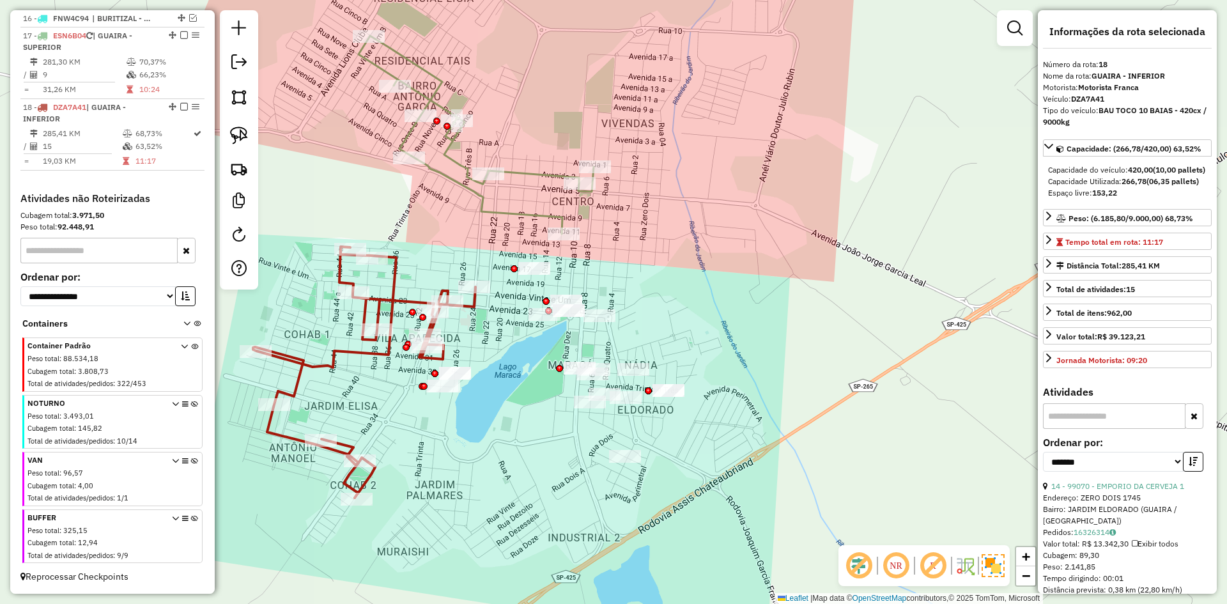
click at [505, 212] on icon at bounding box center [476, 135] width 235 height 198
click at [433, 215] on div "Janela de atendimento Grade de atendimento Capacidade Transportadoras Veículos …" at bounding box center [613, 302] width 1227 height 604
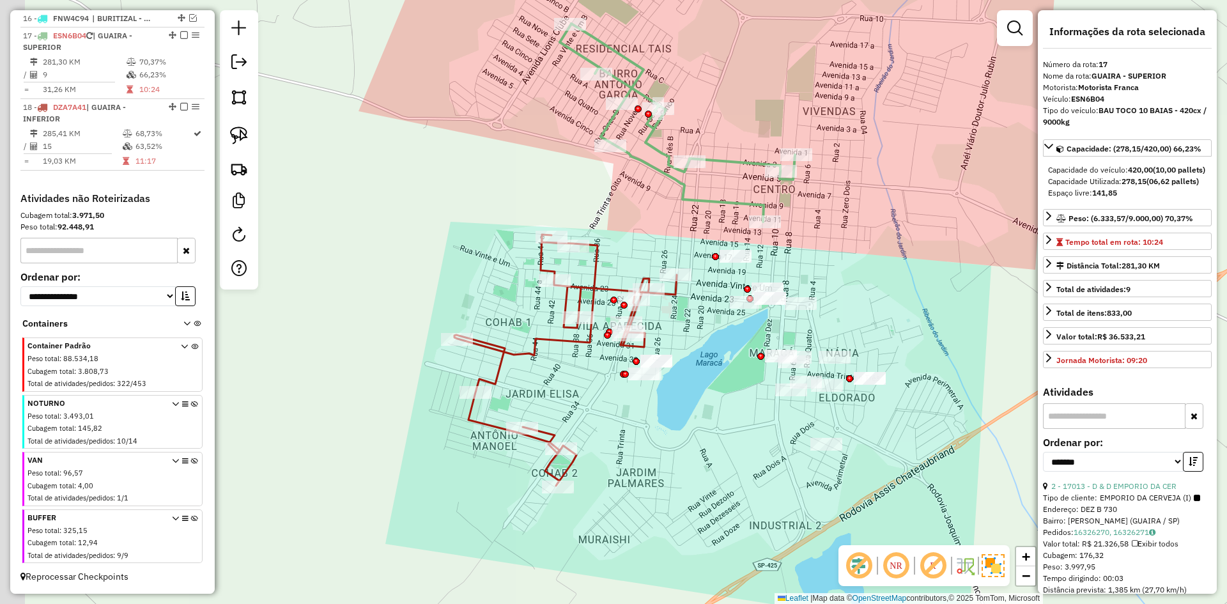
drag, startPoint x: 471, startPoint y: 422, endPoint x: 730, endPoint y: 448, distance: 260.1
click at [732, 449] on div "Janela de atendimento Grade de atendimento Capacidade Transportadoras Veículos …" at bounding box center [613, 302] width 1227 height 604
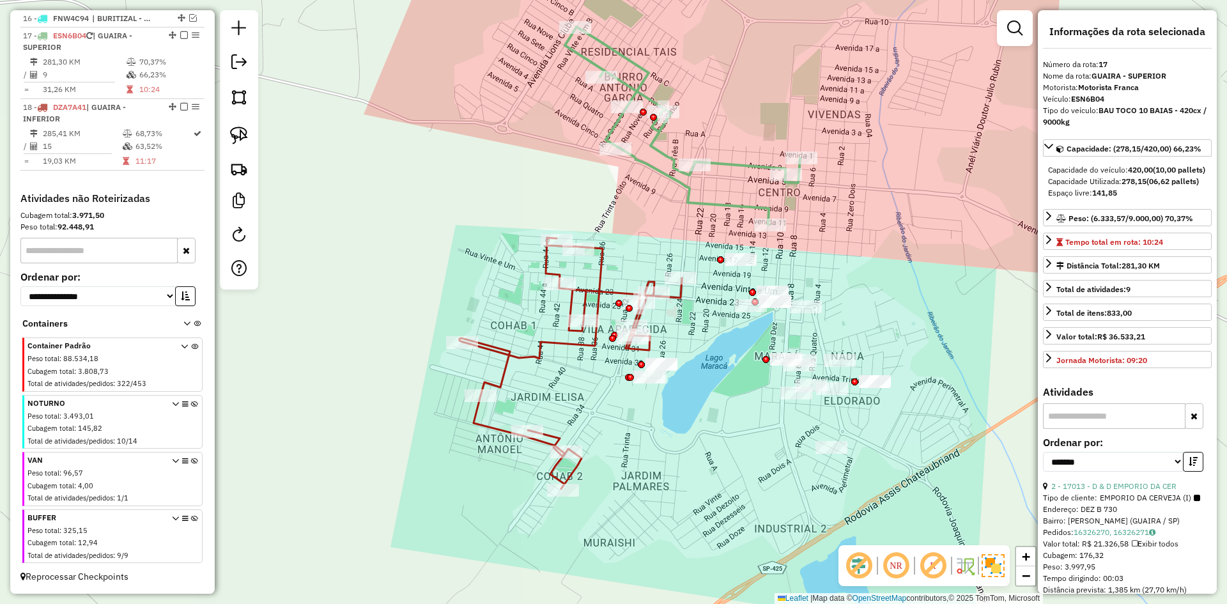
click at [589, 348] on icon at bounding box center [571, 363] width 222 height 251
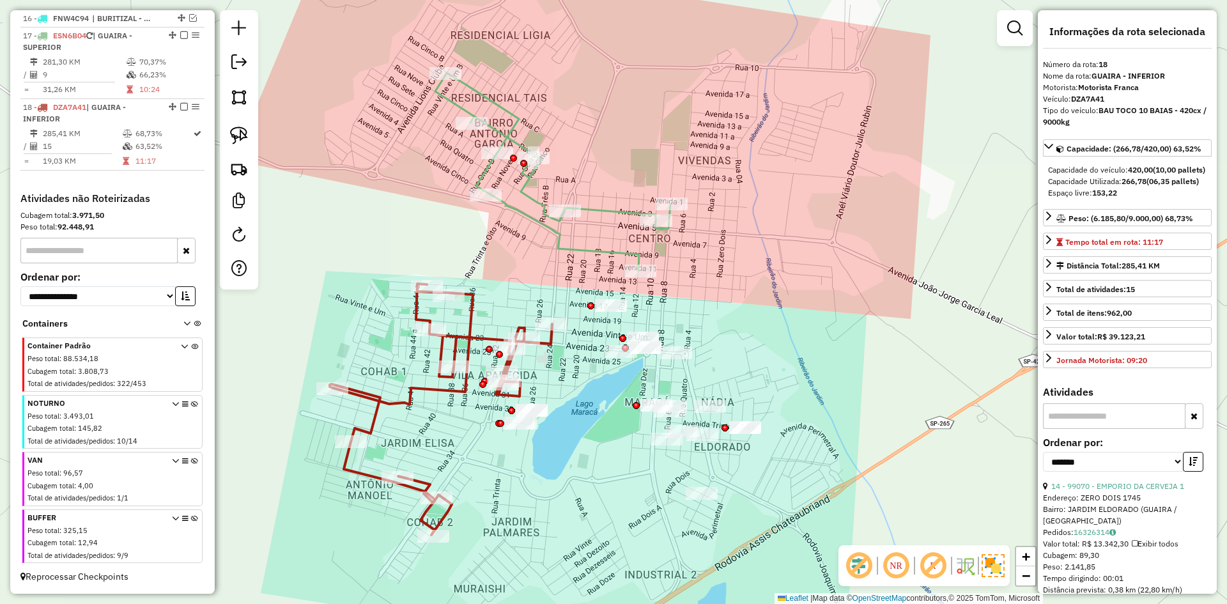
drag, startPoint x: 596, startPoint y: 394, endPoint x: 568, endPoint y: 557, distance: 165.4
click at [467, 438] on div "Janela de atendimento Grade de atendimento Capacidade Transportadoras Veículos …" at bounding box center [613, 302] width 1227 height 604
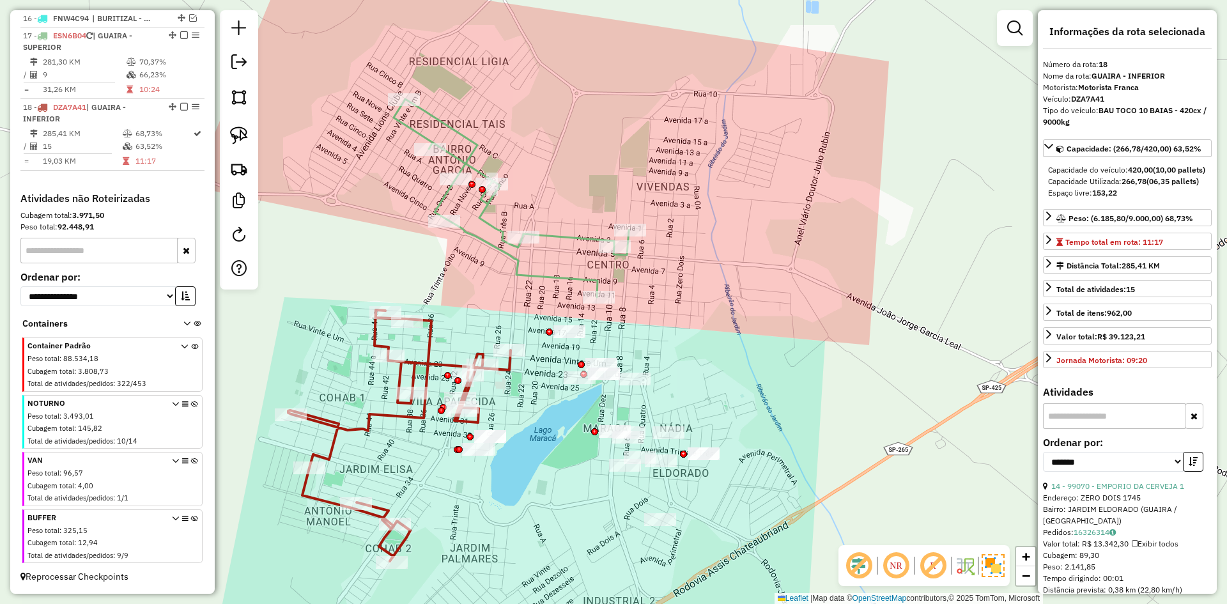
drag, startPoint x: 613, startPoint y: 504, endPoint x: 531, endPoint y: 531, distance: 86.9
click at [555, 545] on div "Janela de atendimento Grade de atendimento Capacidade Transportadoras Veículos …" at bounding box center [613, 302] width 1227 height 604
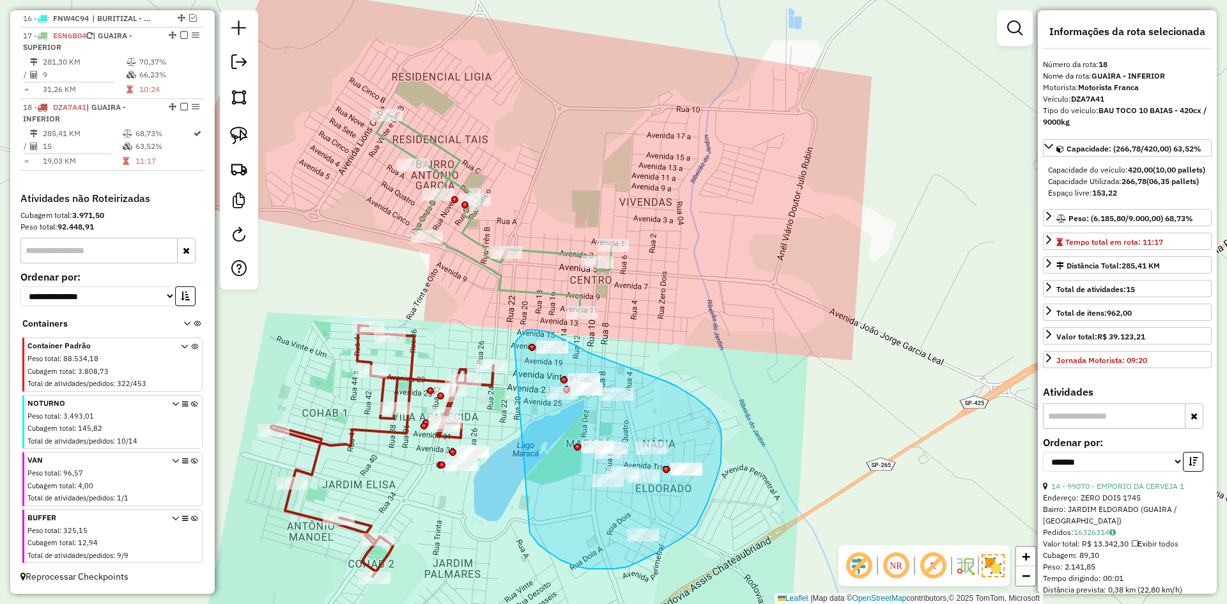
drag, startPoint x: 547, startPoint y: 551, endPoint x: 515, endPoint y: 361, distance: 192.6
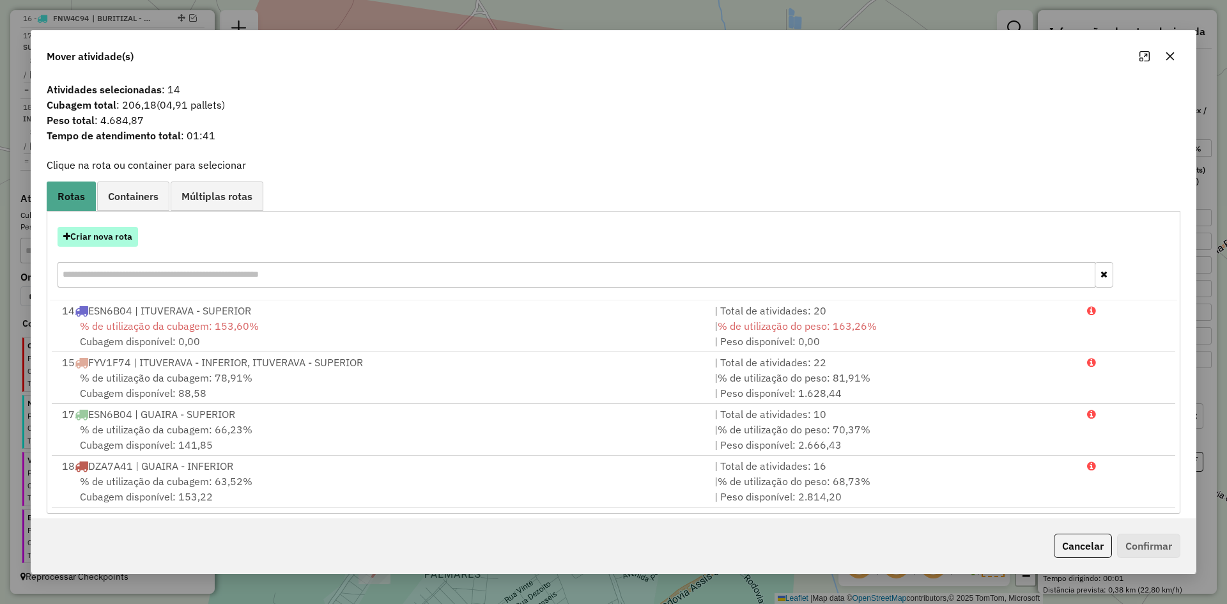
click at [95, 233] on button "Criar nova rota" at bounding box center [98, 237] width 81 height 20
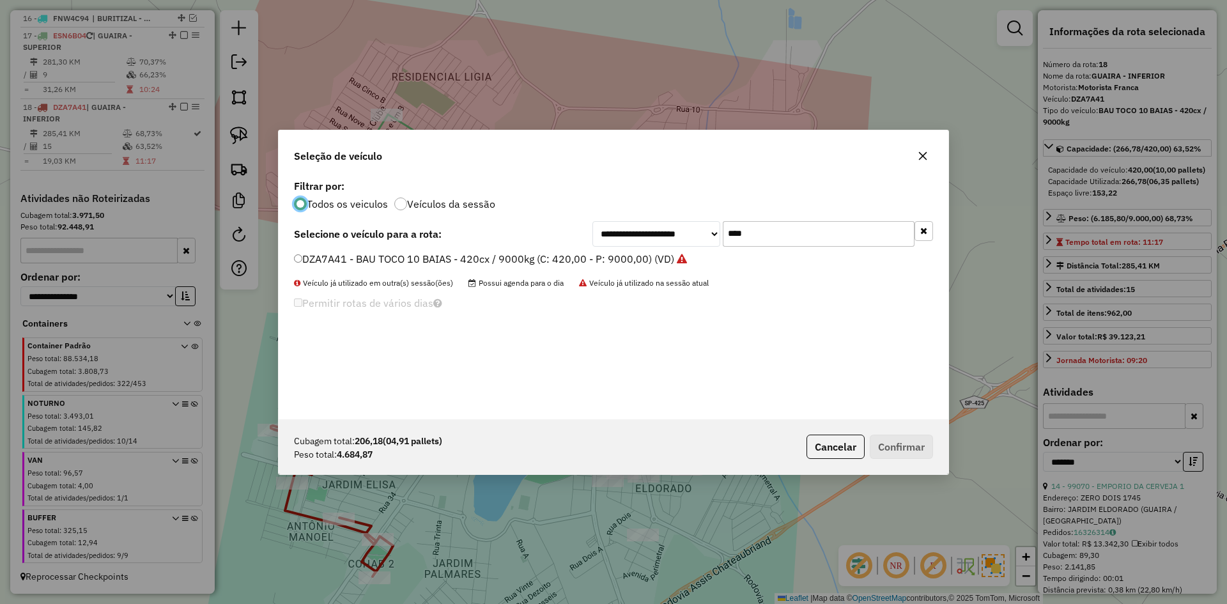
scroll to position [7, 4]
drag, startPoint x: 757, startPoint y: 234, endPoint x: 688, endPoint y: 240, distance: 69.3
click at [688, 240] on div "**********" at bounding box center [763, 234] width 341 height 26
type input "****"
drag, startPoint x: 428, startPoint y: 258, endPoint x: 530, endPoint y: 289, distance: 106.8
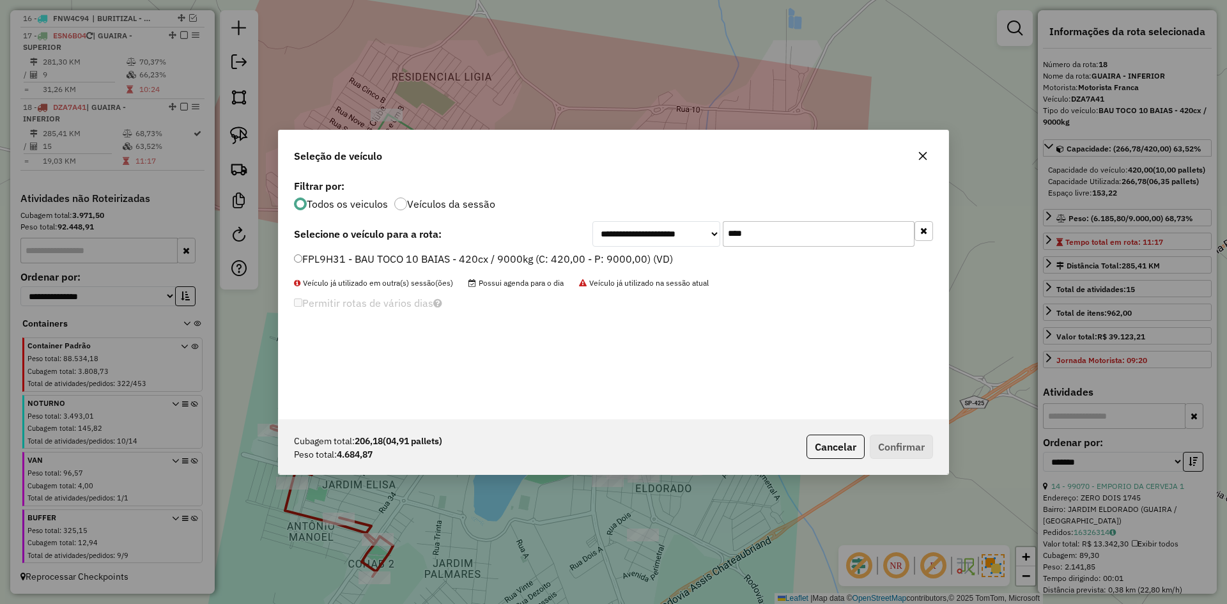
click at [427, 256] on label "FPL9H31 - BAU TOCO 10 BAIAS - 420cx / 9000kg (C: 420,00 - P: 9000,00) (VD)" at bounding box center [483, 258] width 379 height 15
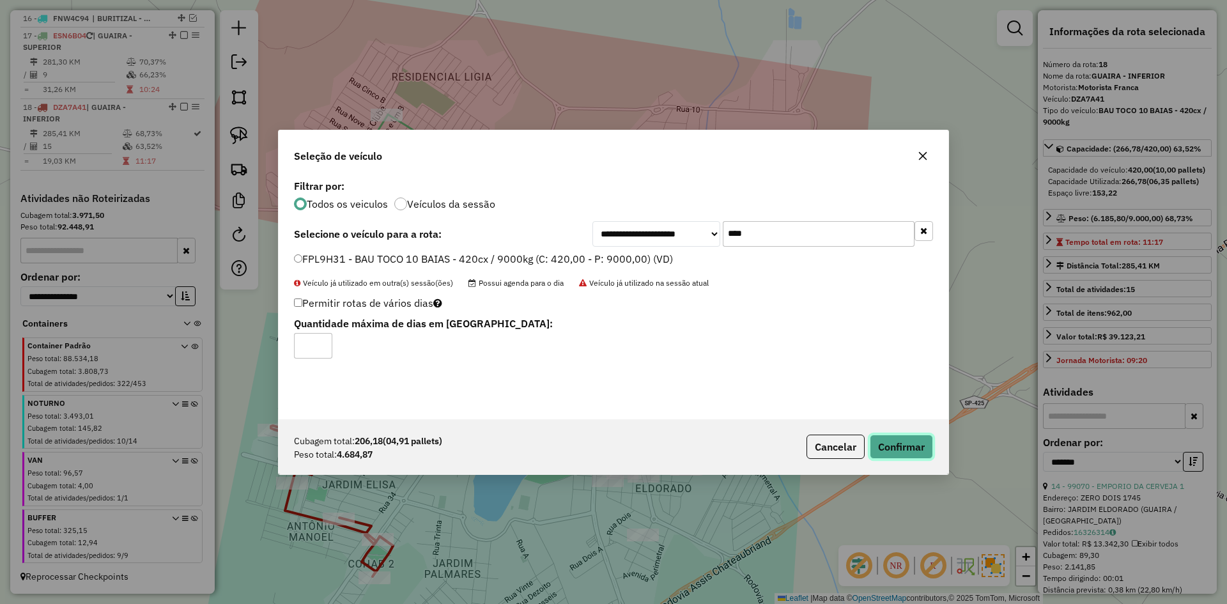
click at [893, 444] on button "Confirmar" at bounding box center [901, 447] width 63 height 24
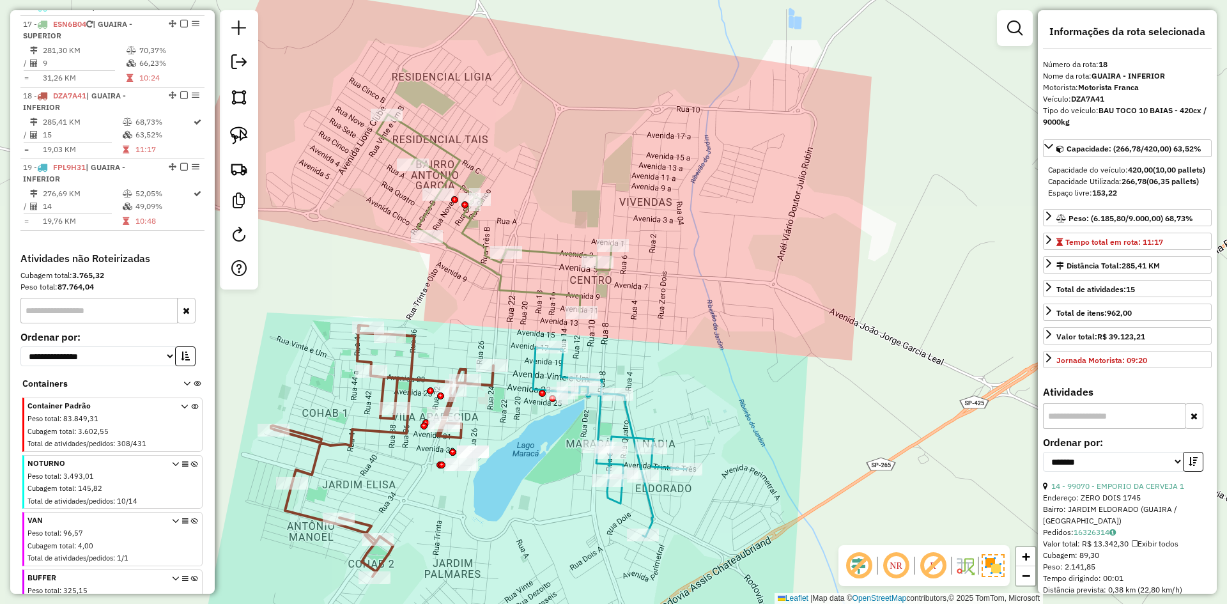
scroll to position [921, 0]
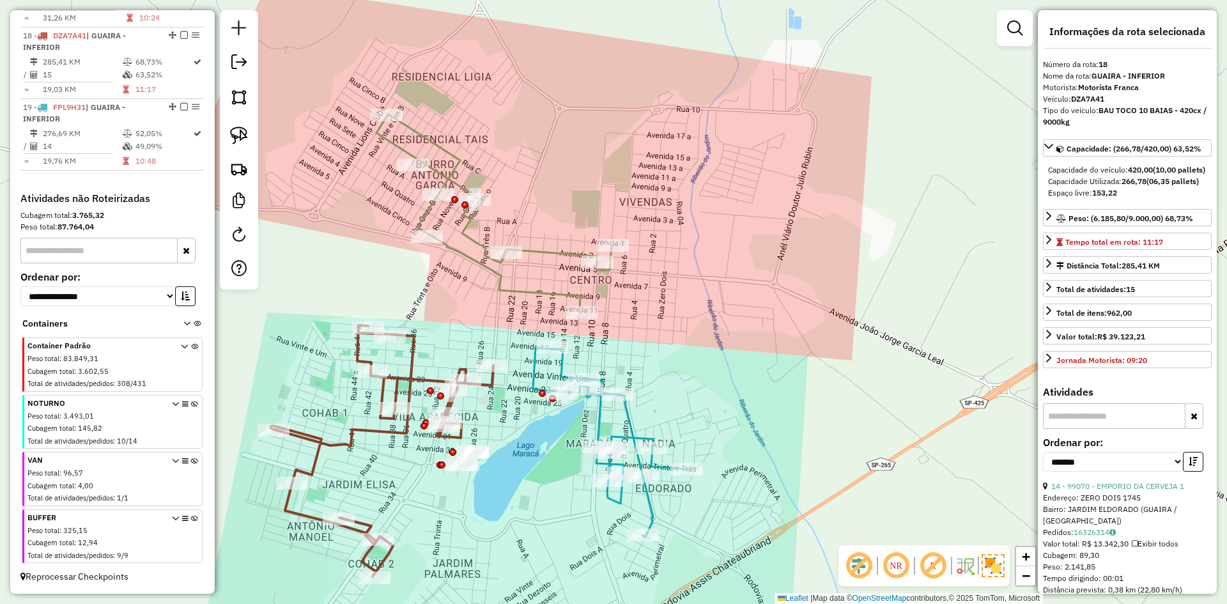
drag, startPoint x: 660, startPoint y: 343, endPoint x: 674, endPoint y: 334, distance: 16.9
click at [674, 334] on div "Janela de atendimento Grade de atendimento Capacidade Transportadoras Veículos …" at bounding box center [613, 302] width 1227 height 604
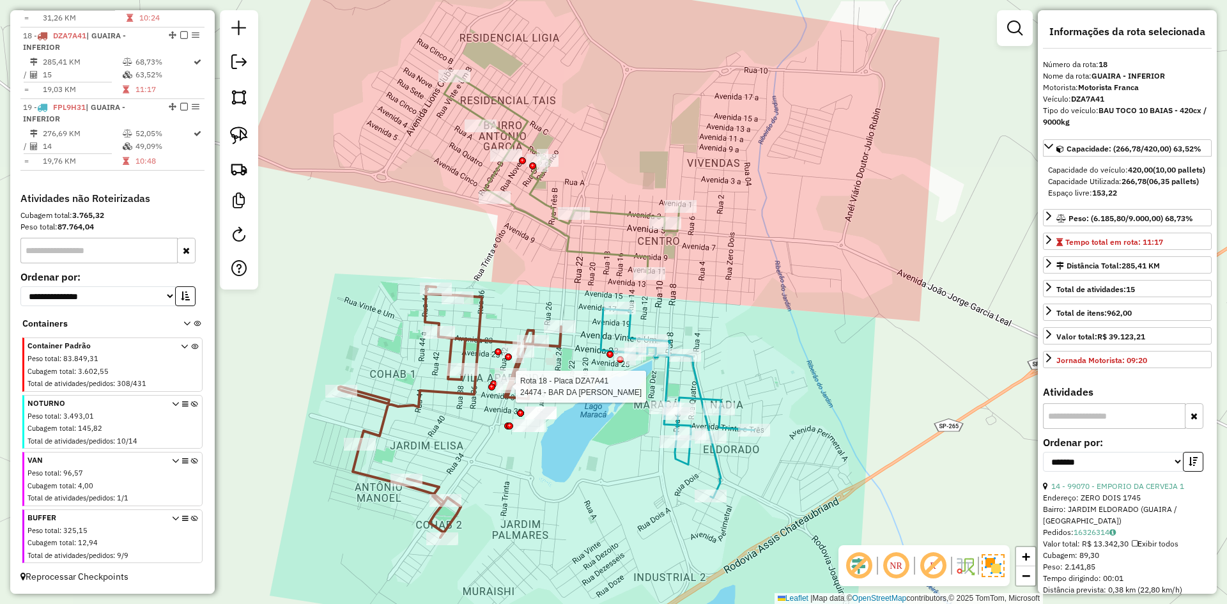
click at [515, 396] on icon at bounding box center [450, 411] width 222 height 251
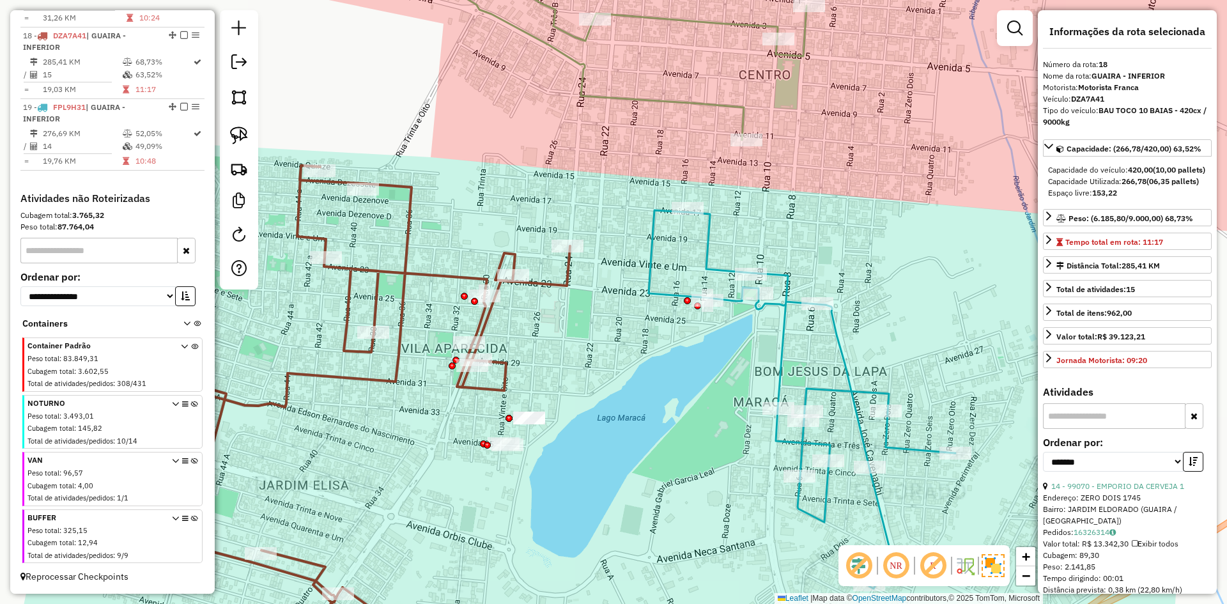
drag, startPoint x: 545, startPoint y: 386, endPoint x: 539, endPoint y: 365, distance: 21.9
click at [539, 365] on div "Janela de atendimento Grade de atendimento Capacidade Transportadoras Veículos …" at bounding box center [613, 302] width 1227 height 604
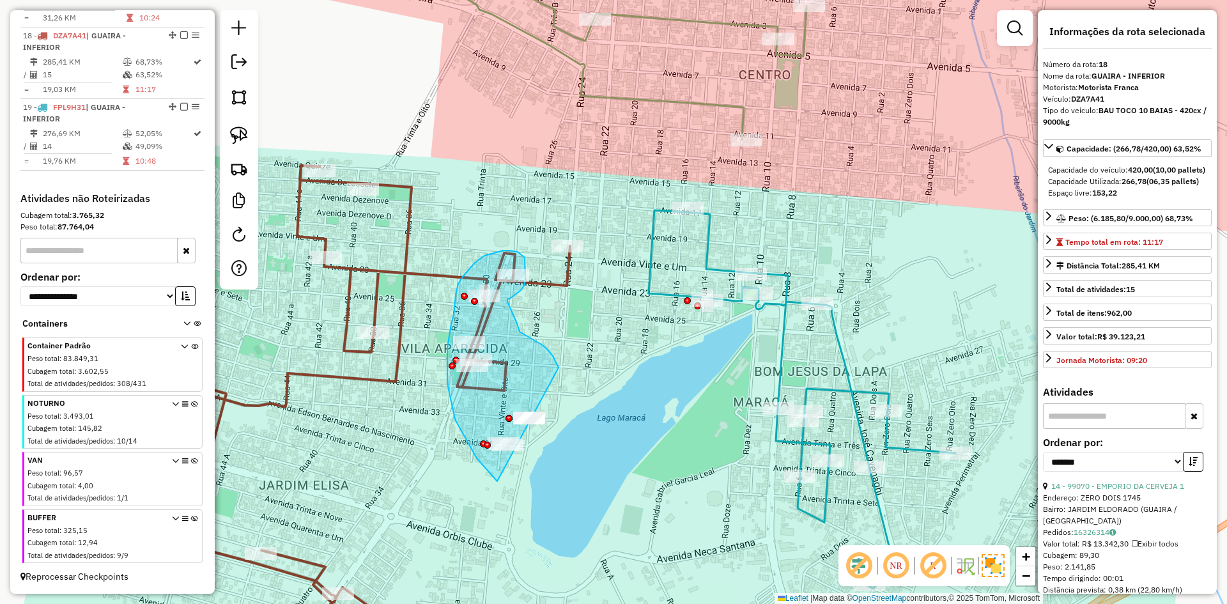
drag, startPoint x: 559, startPoint y: 368, endPoint x: 566, endPoint y: 417, distance: 50.4
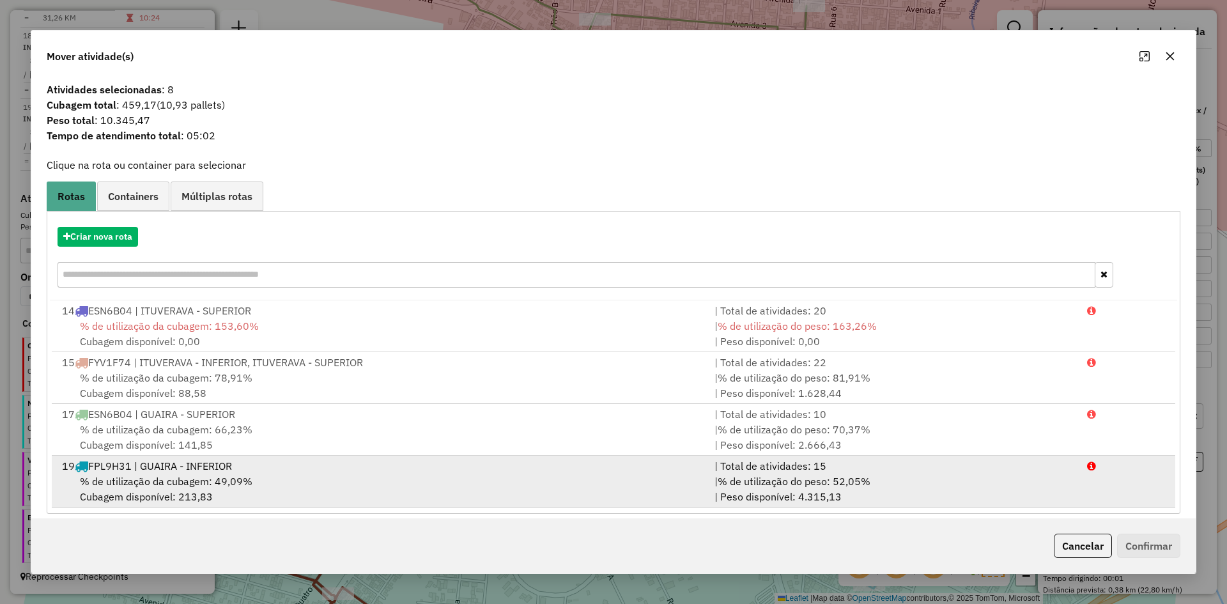
drag, startPoint x: 1084, startPoint y: 543, endPoint x: 978, endPoint y: 495, distance: 116.2
click at [1069, 534] on div "Cancelar Confirmar" at bounding box center [1115, 546] width 132 height 24
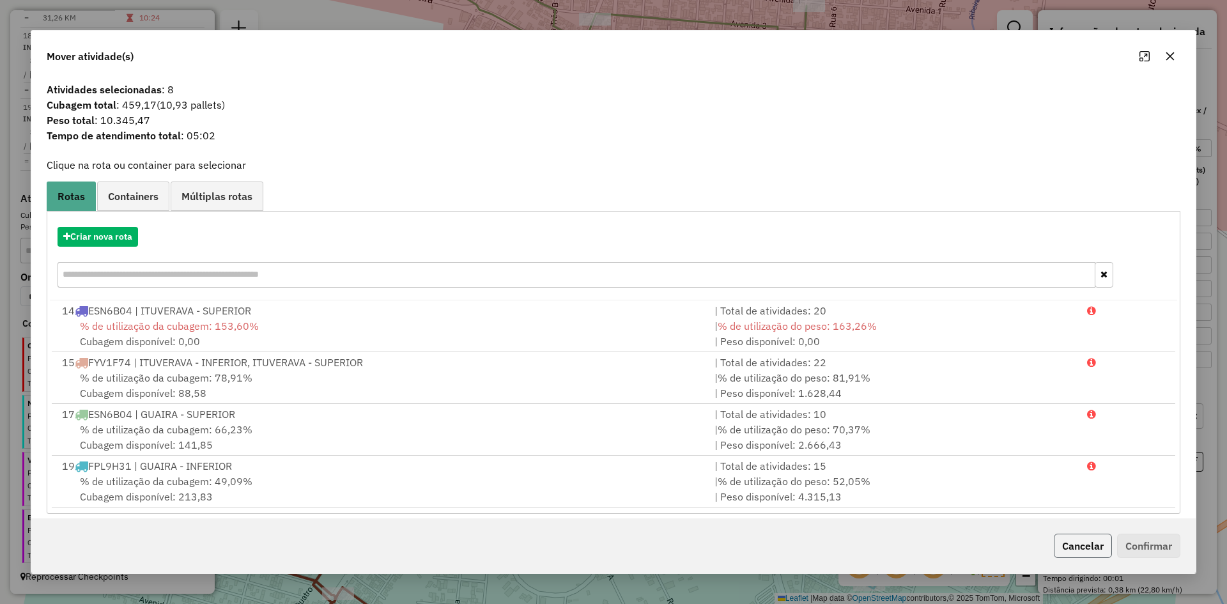
click at [1106, 550] on button "Cancelar" at bounding box center [1083, 546] width 58 height 24
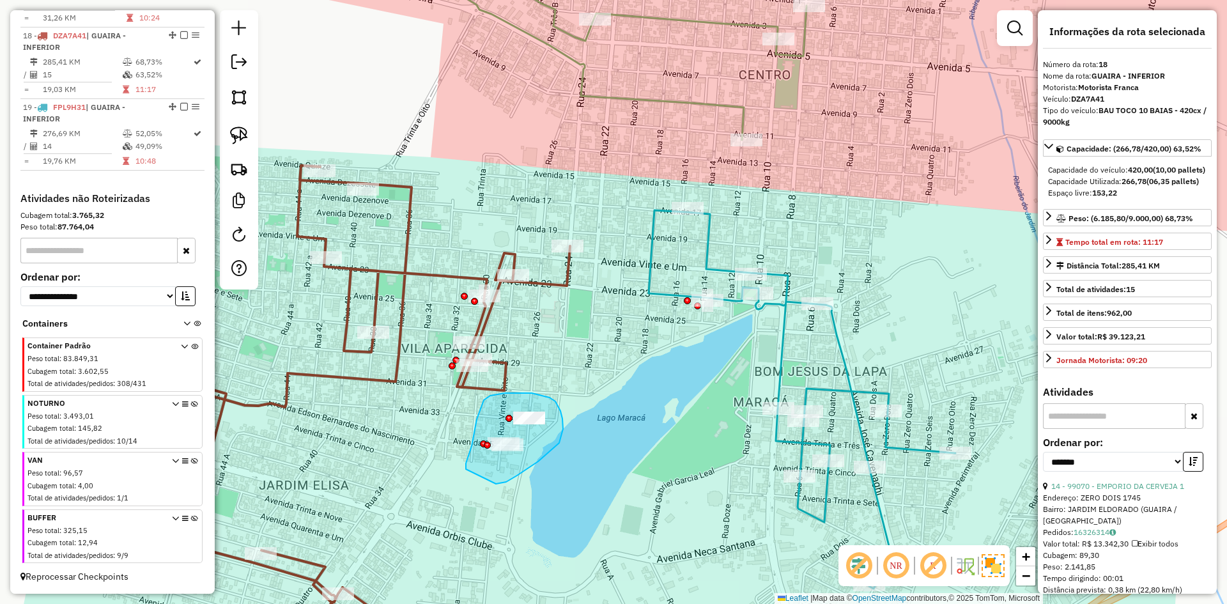
drag, startPoint x: 563, startPoint y: 429, endPoint x: 466, endPoint y: 470, distance: 105.4
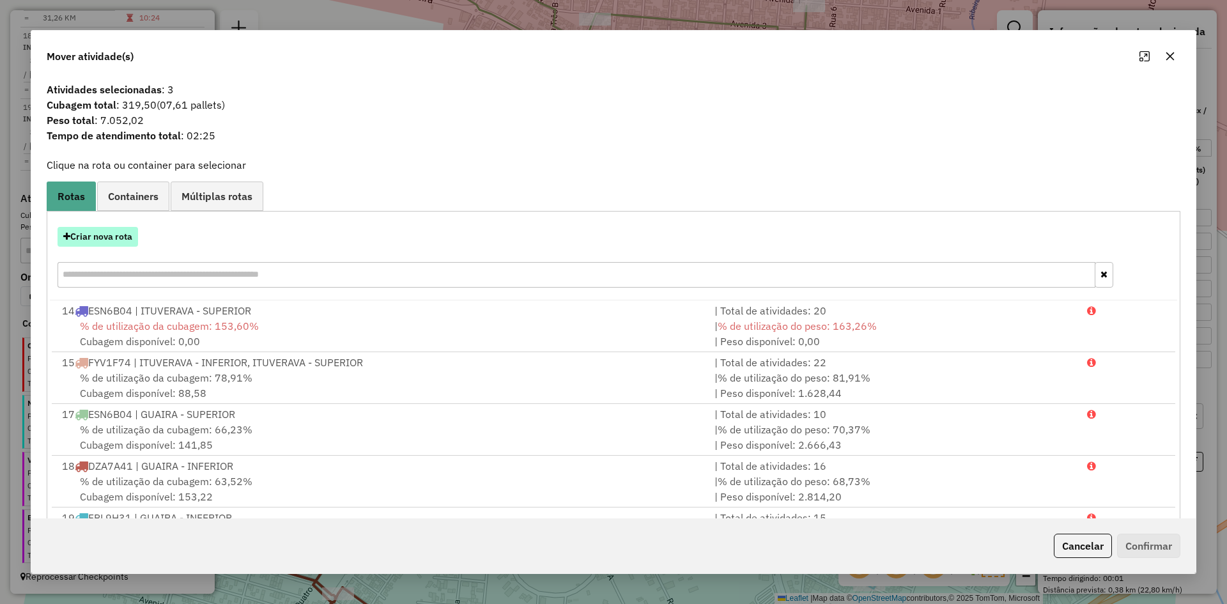
click at [114, 237] on button "Criar nova rota" at bounding box center [98, 237] width 81 height 20
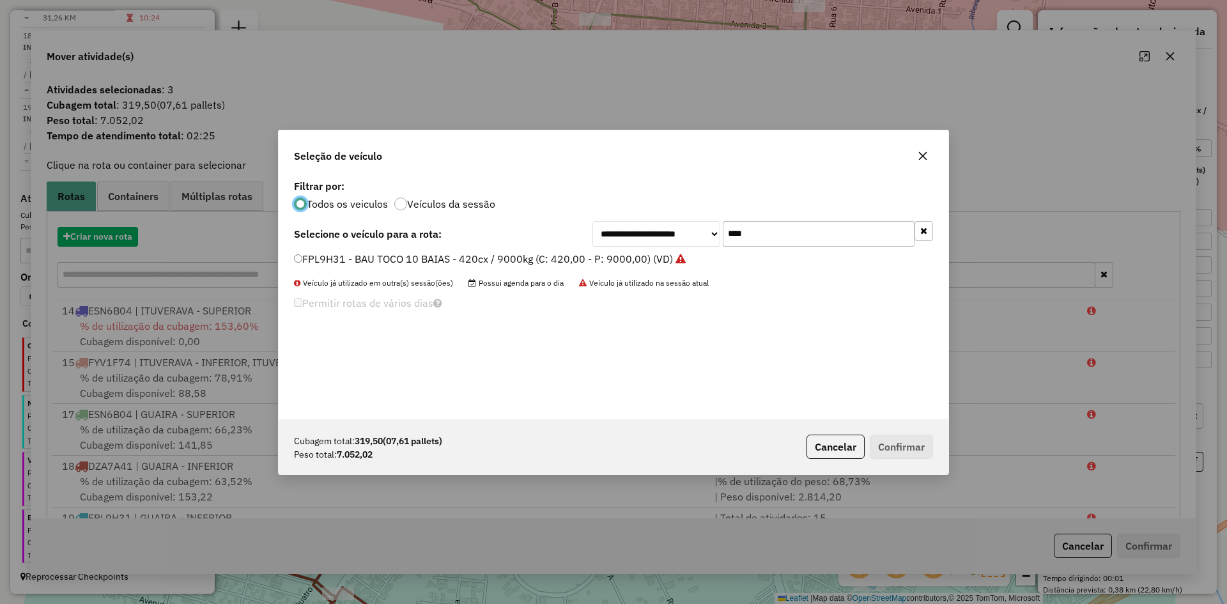
scroll to position [7, 4]
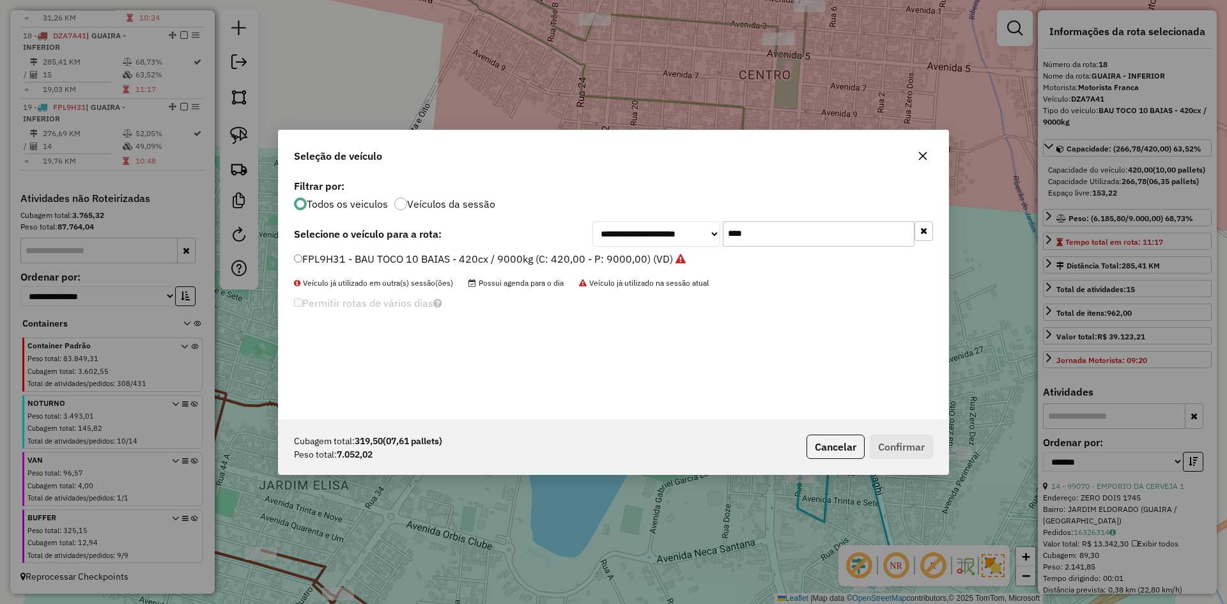
drag, startPoint x: 766, startPoint y: 234, endPoint x: 658, endPoint y: 234, distance: 108.7
click at [658, 234] on div "**********" at bounding box center [763, 234] width 341 height 26
type input "****"
drag, startPoint x: 428, startPoint y: 264, endPoint x: 438, endPoint y: 265, distance: 10.2
click at [429, 263] on label "SUR6J49 - BAU TOCO 10 BAIAS - 420cx / 9000kg (C: 420,00 - P: 9000,00) (VD)" at bounding box center [483, 258] width 379 height 15
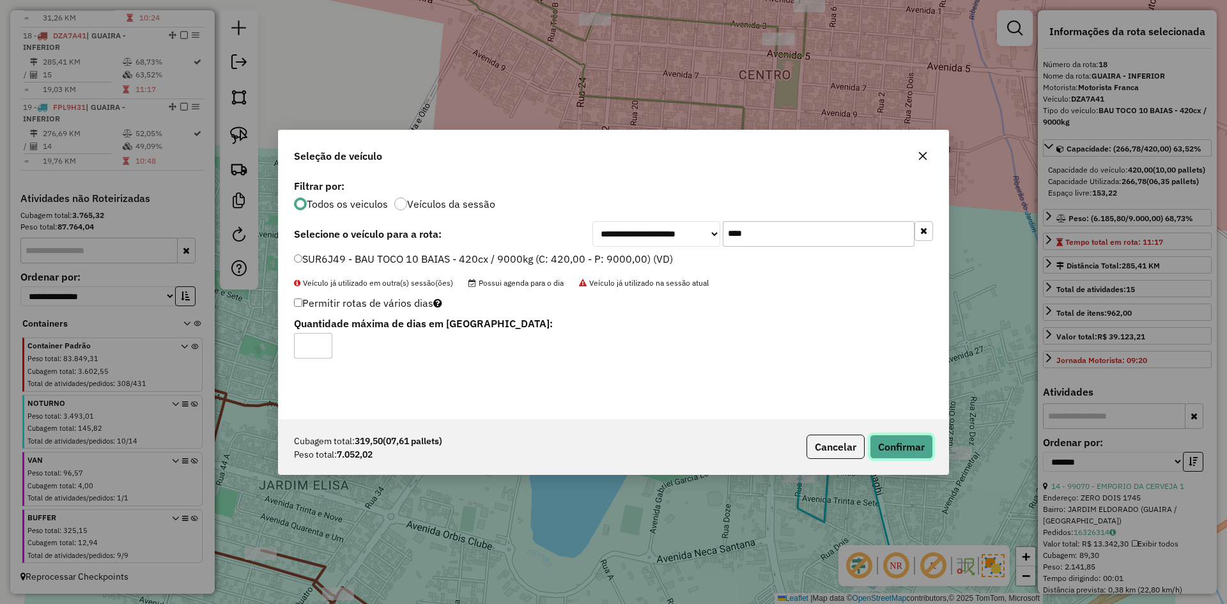
click at [915, 446] on button "Confirmar" at bounding box center [901, 447] width 63 height 24
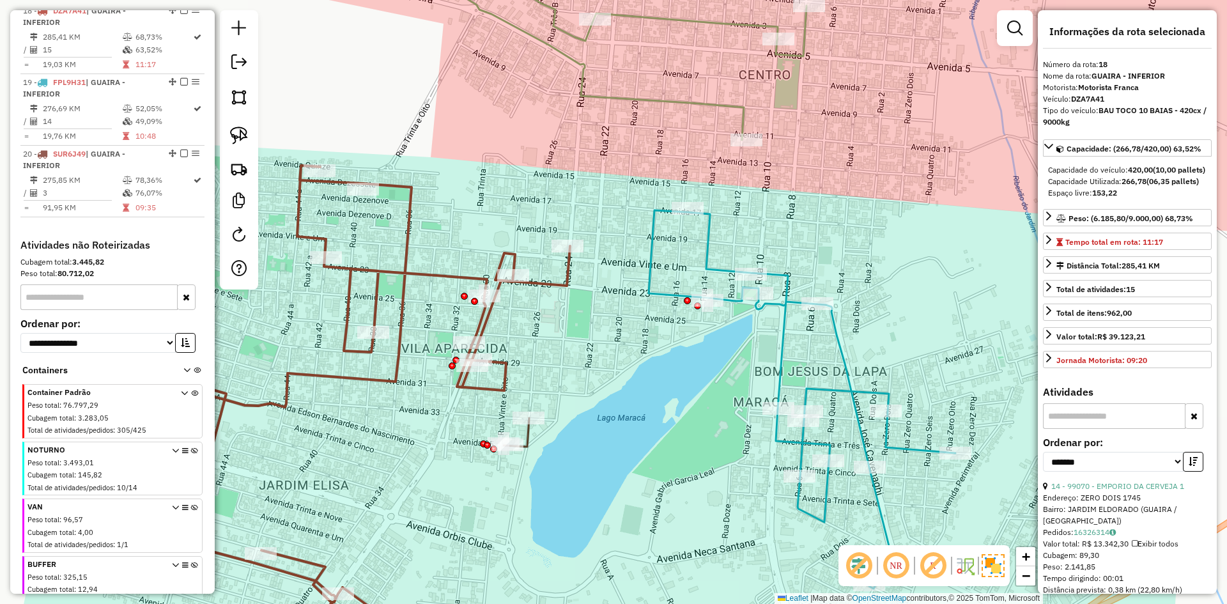
scroll to position [938, 0]
click at [657, 290] on icon at bounding box center [802, 399] width 307 height 378
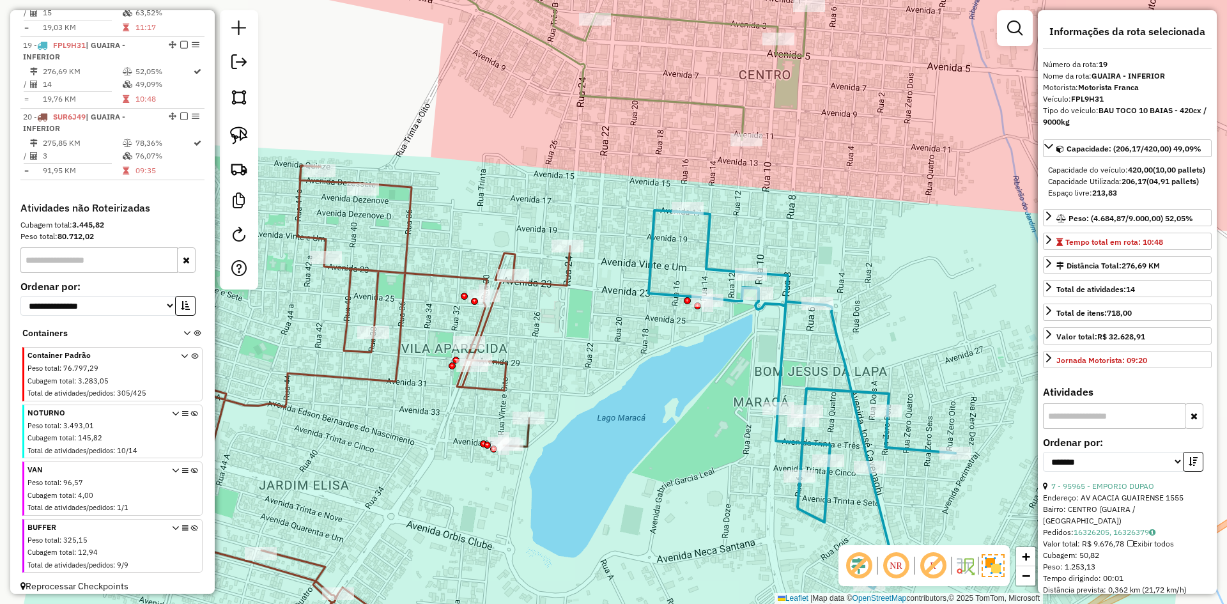
scroll to position [993, 0]
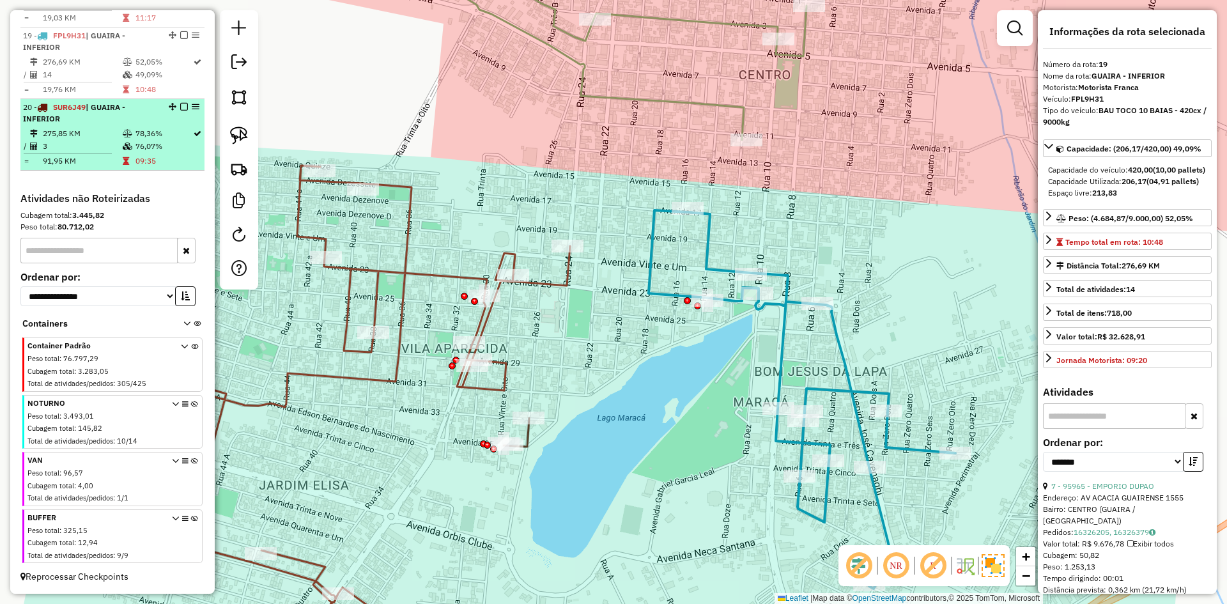
click at [155, 112] on div "20 - SUR6J49 | GUAIRA - INFERIOR" at bounding box center [112, 113] width 179 height 23
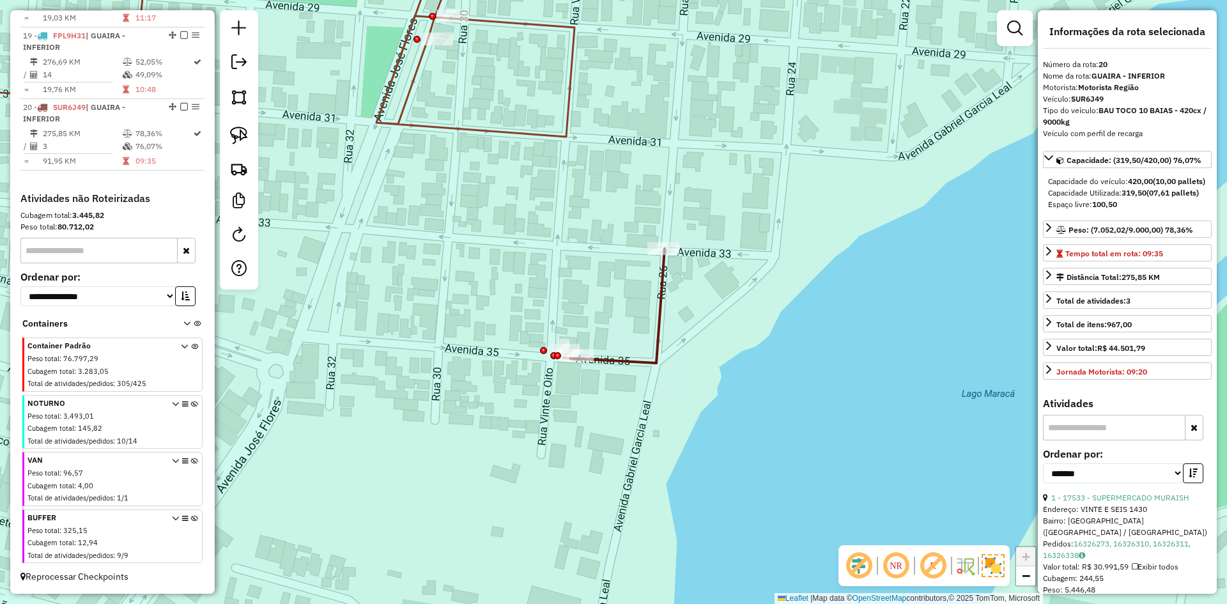
click at [655, 363] on icon at bounding box center [614, 306] width 101 height 114
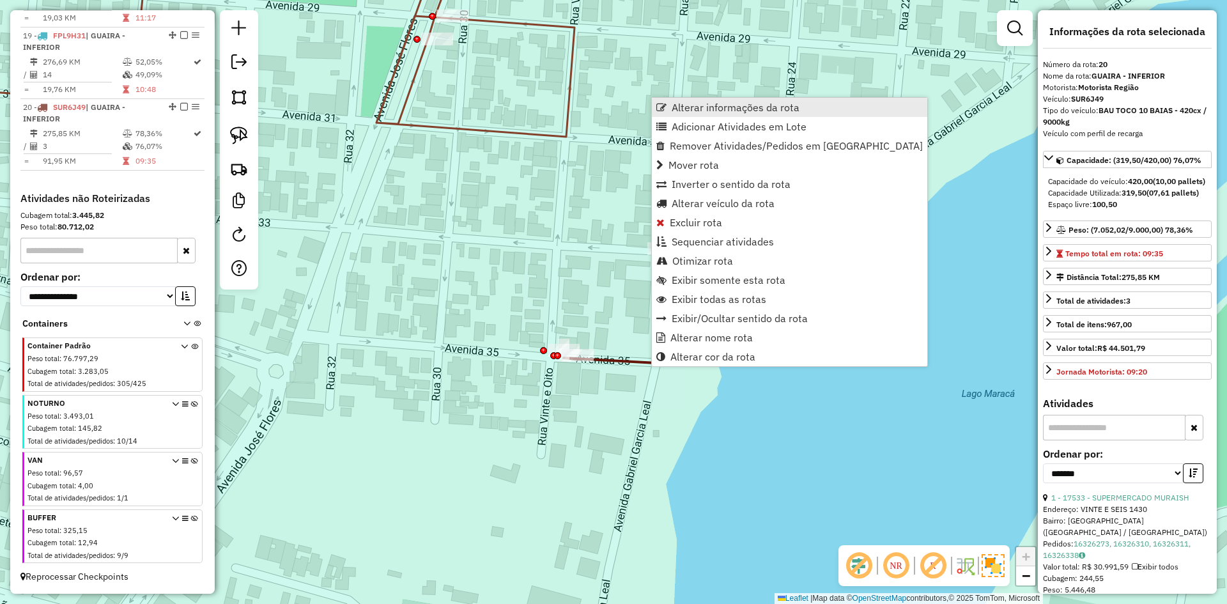
click at [692, 108] on span "Alterar informações da rota" at bounding box center [736, 107] width 128 height 10
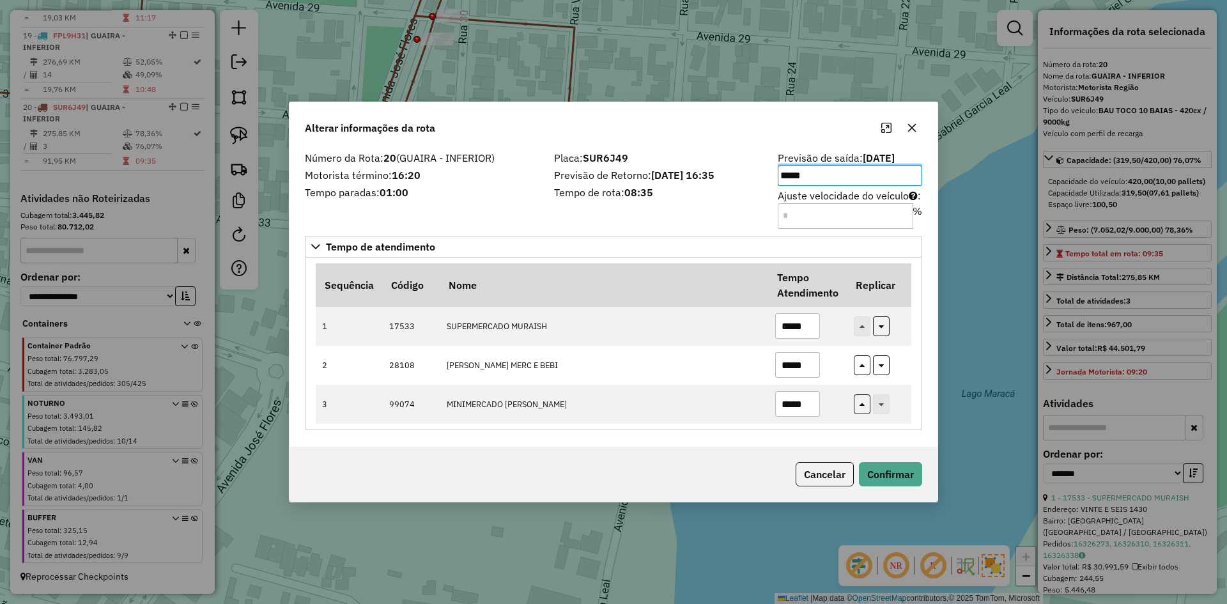
click at [691, 474] on div "Cancelar Confirmar" at bounding box center [614, 474] width 648 height 55
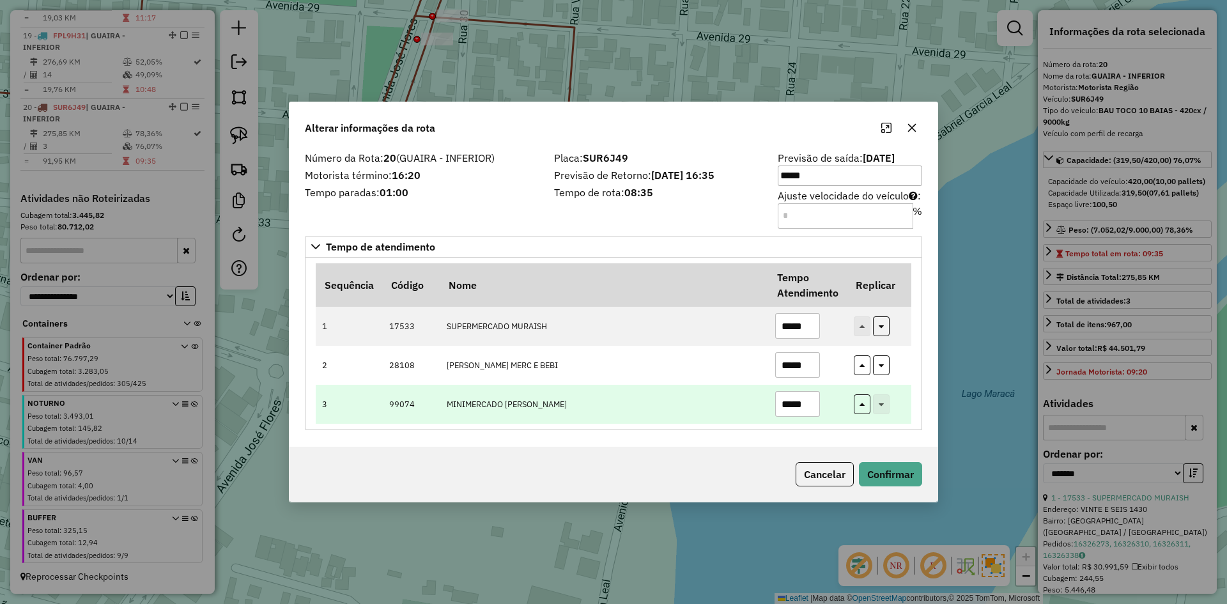
click at [807, 402] on input "*****" at bounding box center [797, 404] width 45 height 26
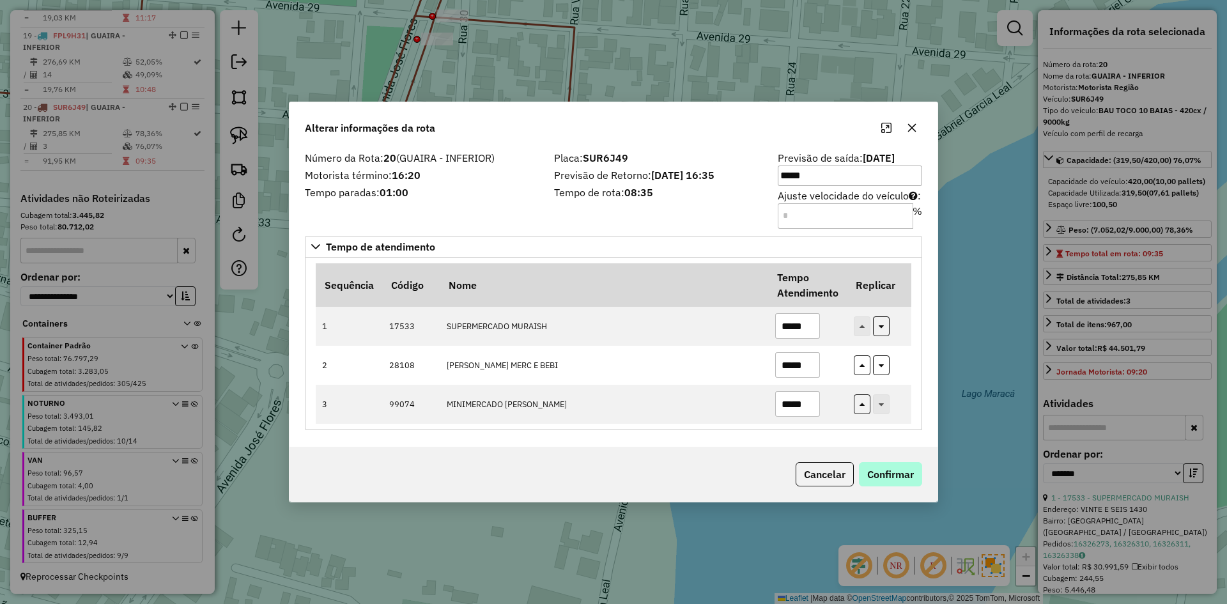
type input "*****"
click at [903, 474] on button "Confirmar" at bounding box center [890, 474] width 63 height 24
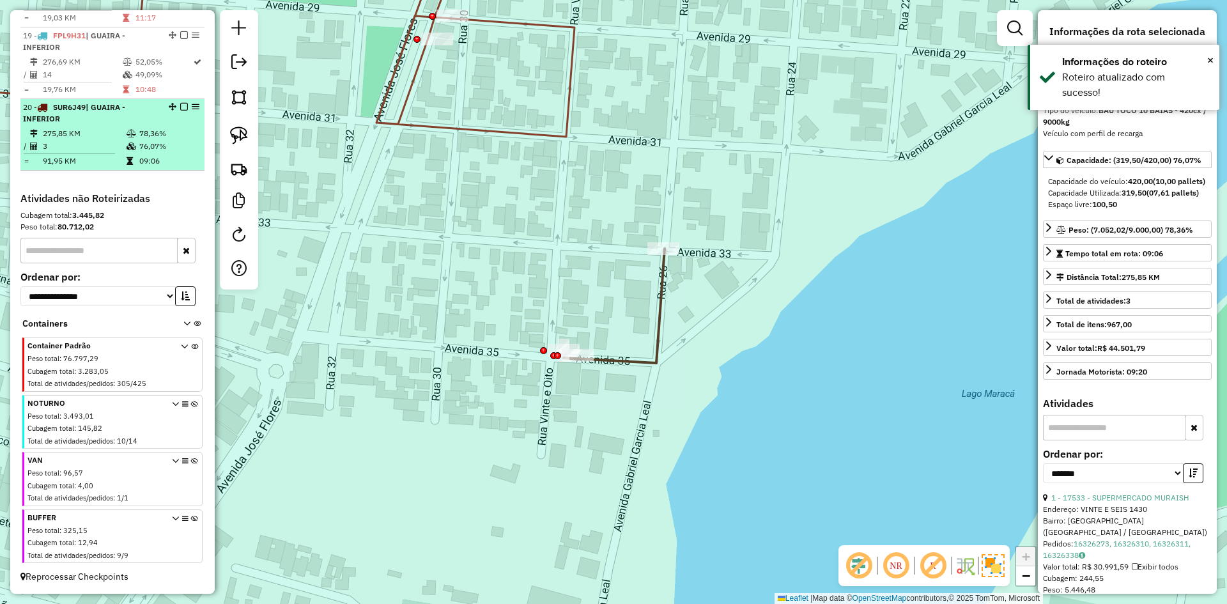
click at [162, 125] on div "20 - SUR6J49 | GUAIRA - INFERIOR" at bounding box center [112, 113] width 179 height 23
click at [180, 107] on em at bounding box center [184, 107] width 8 height 8
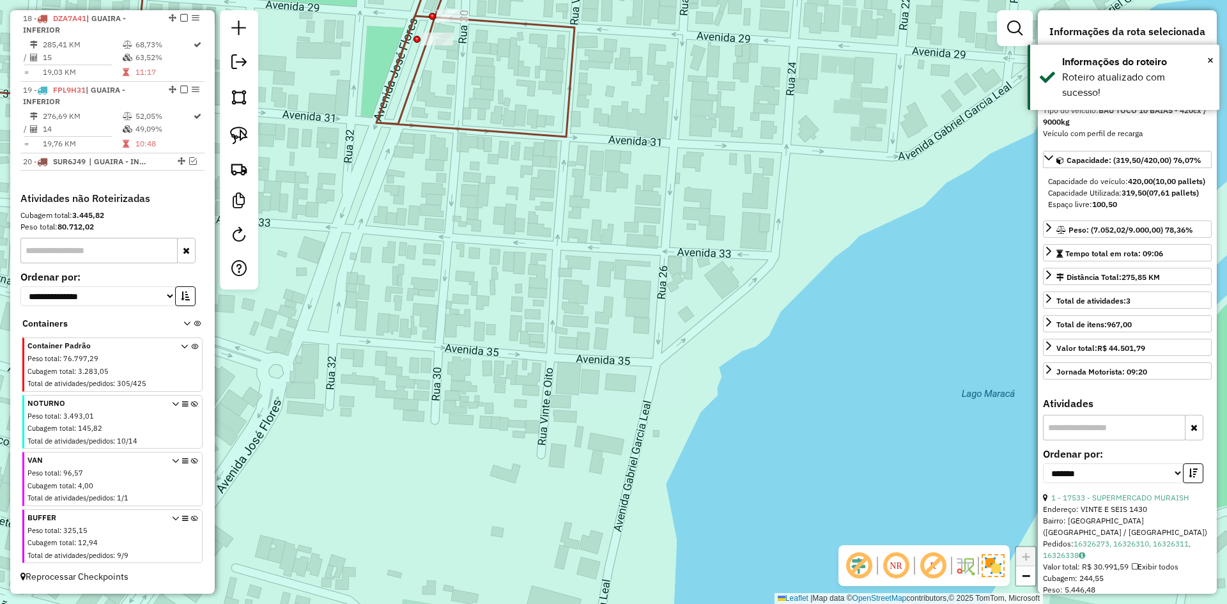
scroll to position [938, 0]
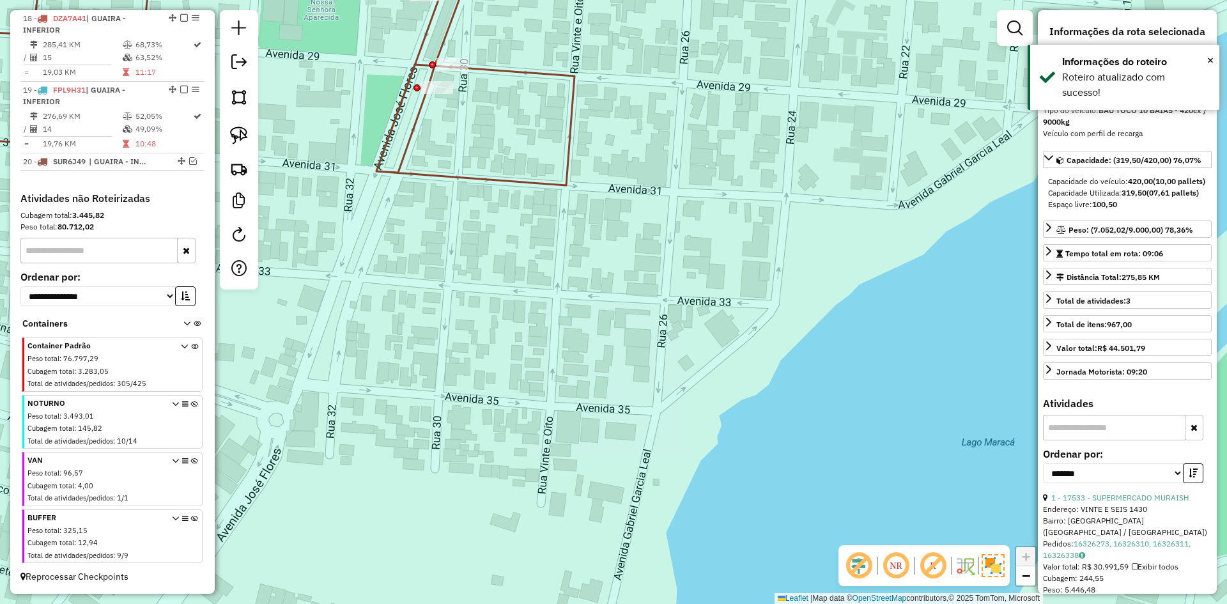
drag, startPoint x: 529, startPoint y: 215, endPoint x: 531, endPoint y: 407, distance: 191.1
click at [532, 411] on div "Janela de atendimento Grade de atendimento Capacidade Transportadoras Veículos …" at bounding box center [613, 302] width 1227 height 604
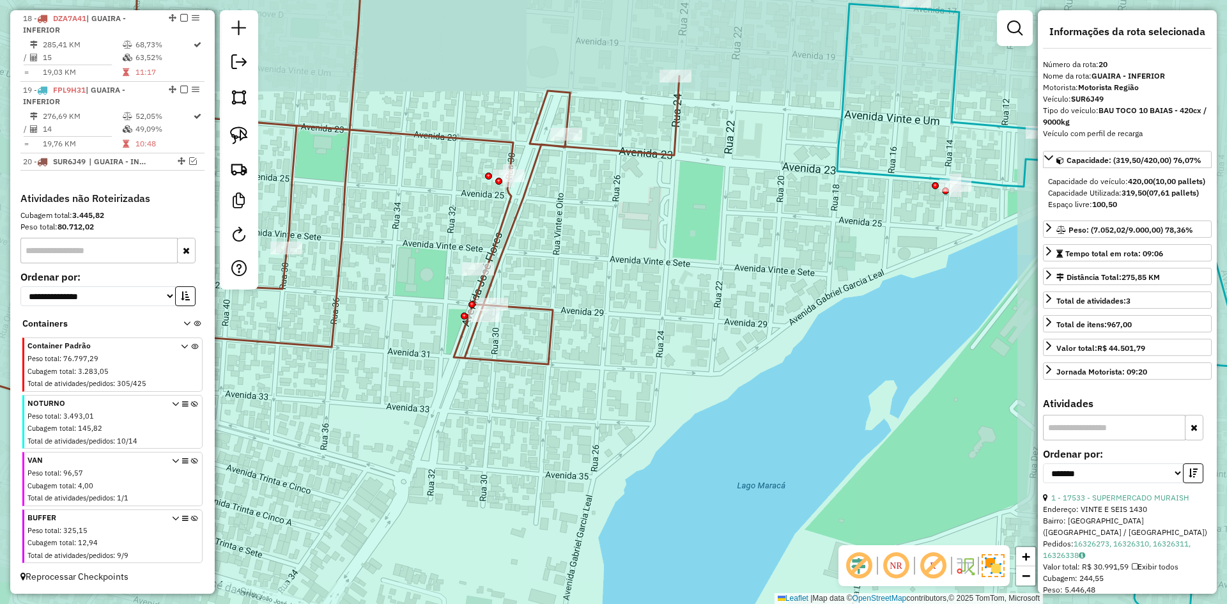
click at [547, 311] on icon at bounding box center [278, 302] width 802 height 725
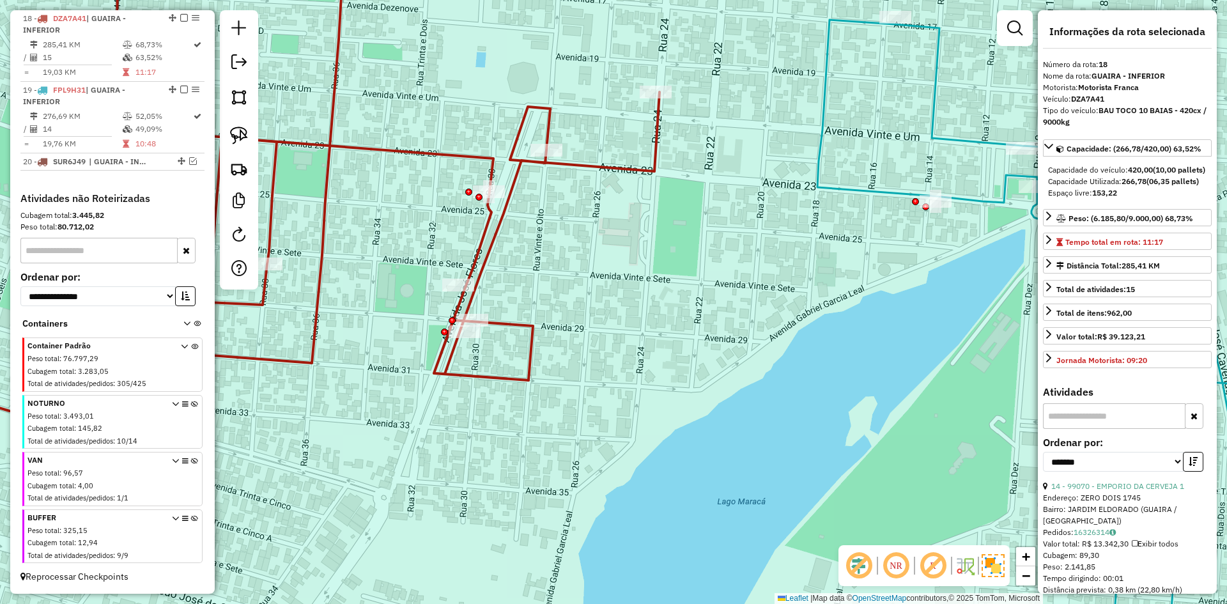
drag, startPoint x: 684, startPoint y: 274, endPoint x: 483, endPoint y: 415, distance: 245.1
click at [488, 414] on div "Janela de atendimento Grade de atendimento Capacidade Transportadoras Veículos …" at bounding box center [613, 302] width 1227 height 604
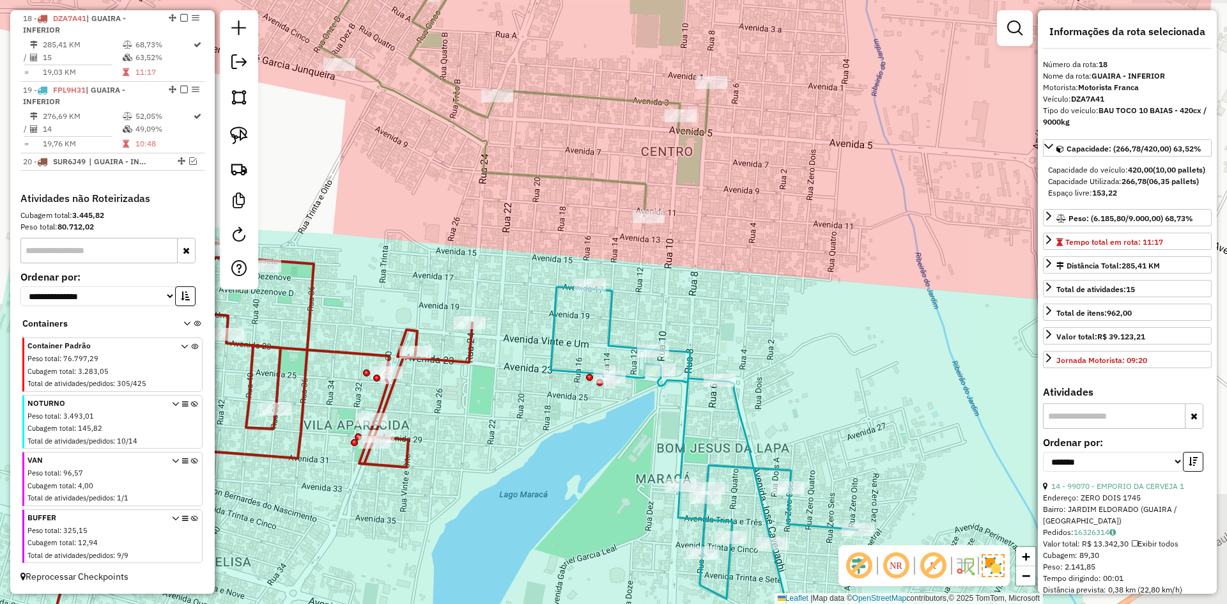
click at [609, 329] on icon at bounding box center [704, 476] width 307 height 378
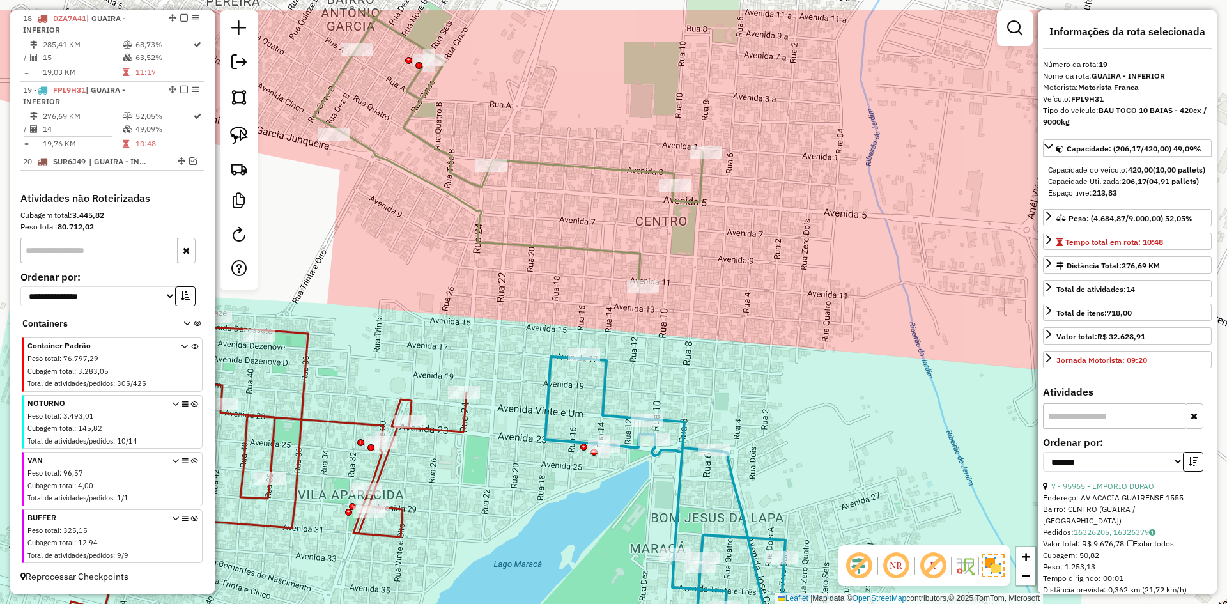
click at [660, 366] on div "Janela de atendimento Grade de atendimento Capacidade Transportadoras Veículos …" at bounding box center [613, 302] width 1227 height 604
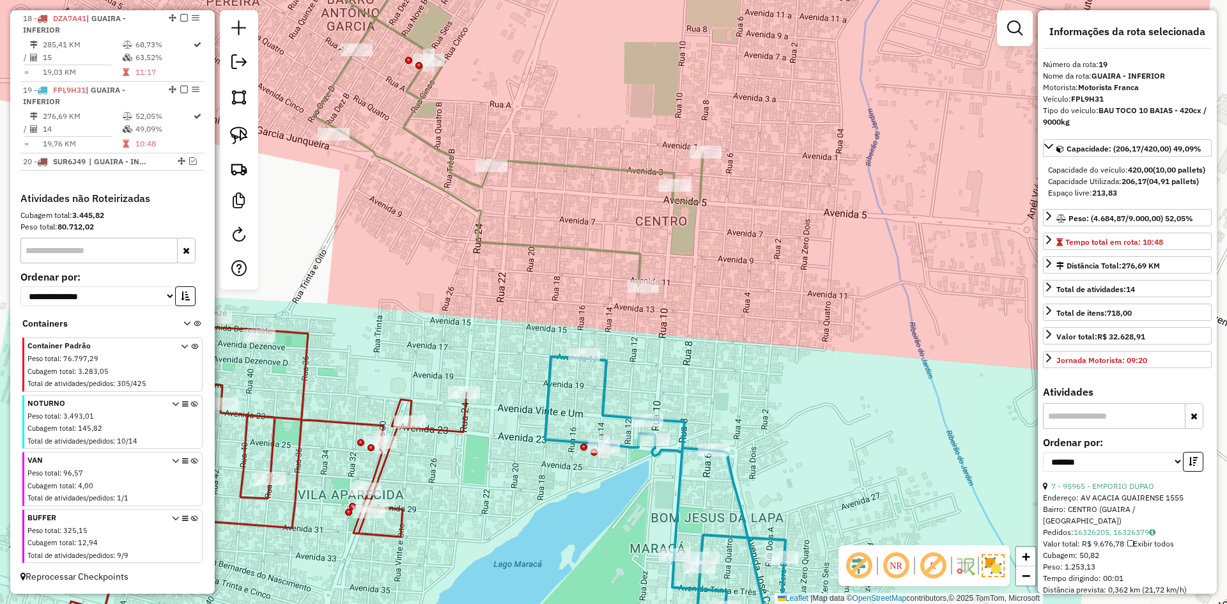
click at [618, 250] on icon at bounding box center [477, 113] width 452 height 346
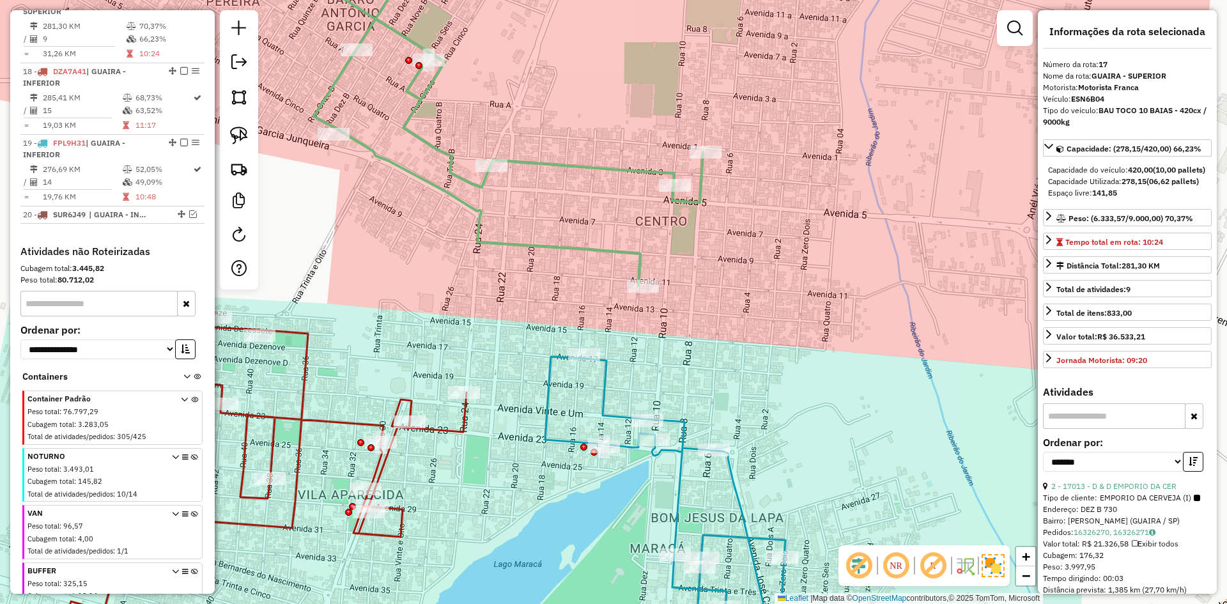
scroll to position [867, 0]
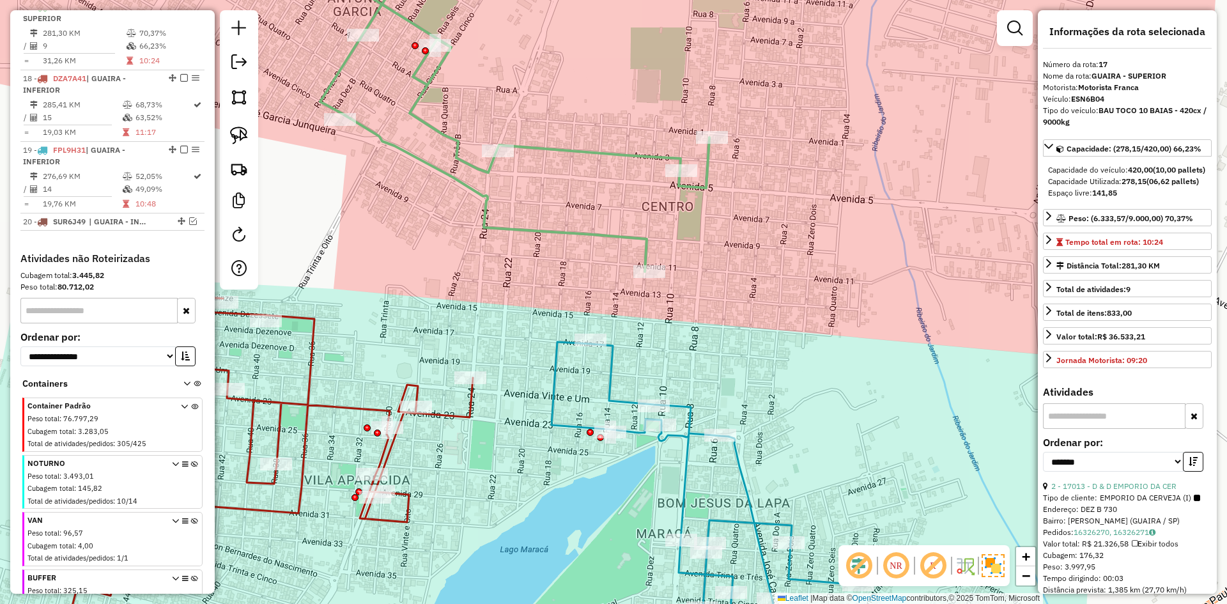
drag, startPoint x: 585, startPoint y: 298, endPoint x: 596, endPoint y: 280, distance: 20.9
click at [596, 280] on div "Janela de atendimento Grade de atendimento Capacidade Transportadoras Veículos …" at bounding box center [613, 302] width 1227 height 604
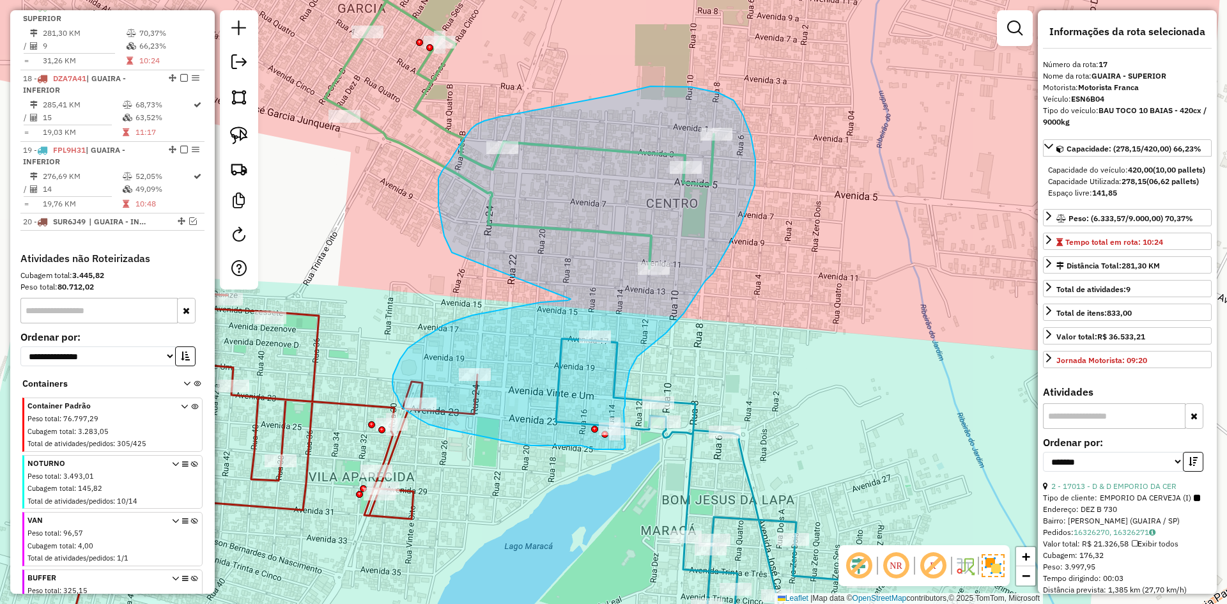
drag, startPoint x: 571, startPoint y: 299, endPoint x: 463, endPoint y: 283, distance: 108.7
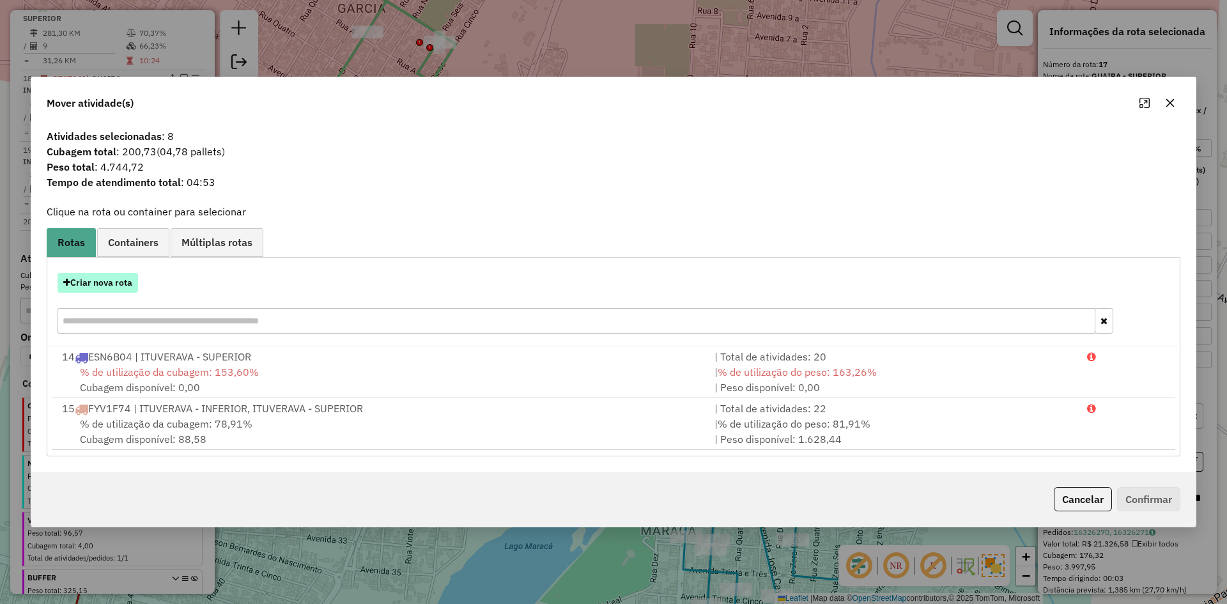
click at [111, 285] on button "Criar nova rota" at bounding box center [98, 283] width 81 height 20
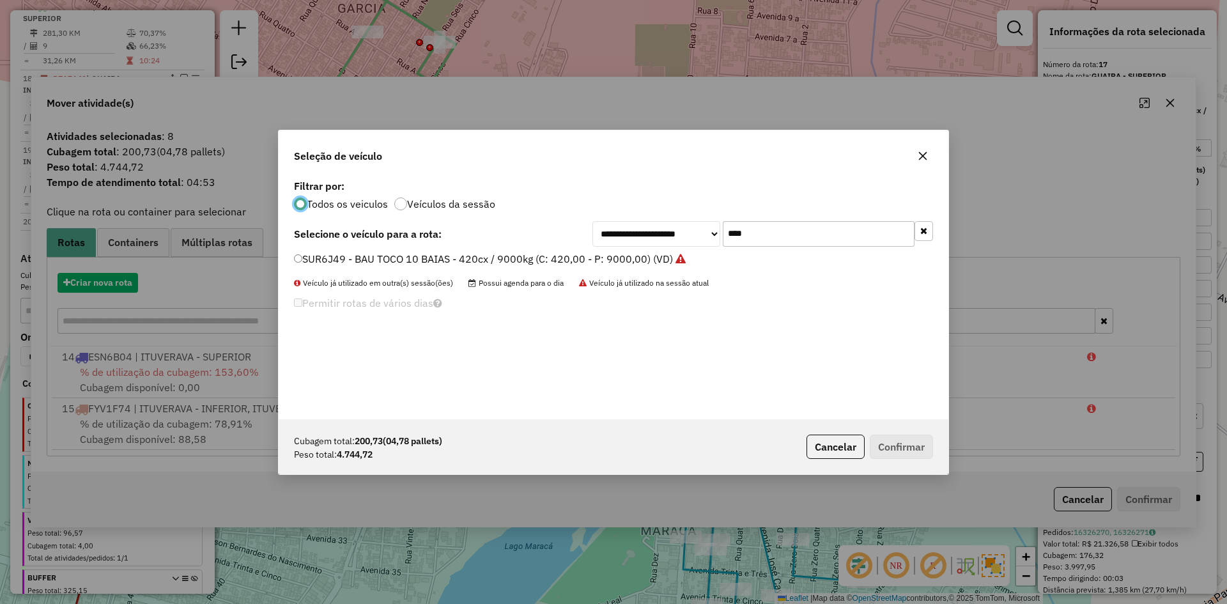
scroll to position [7, 4]
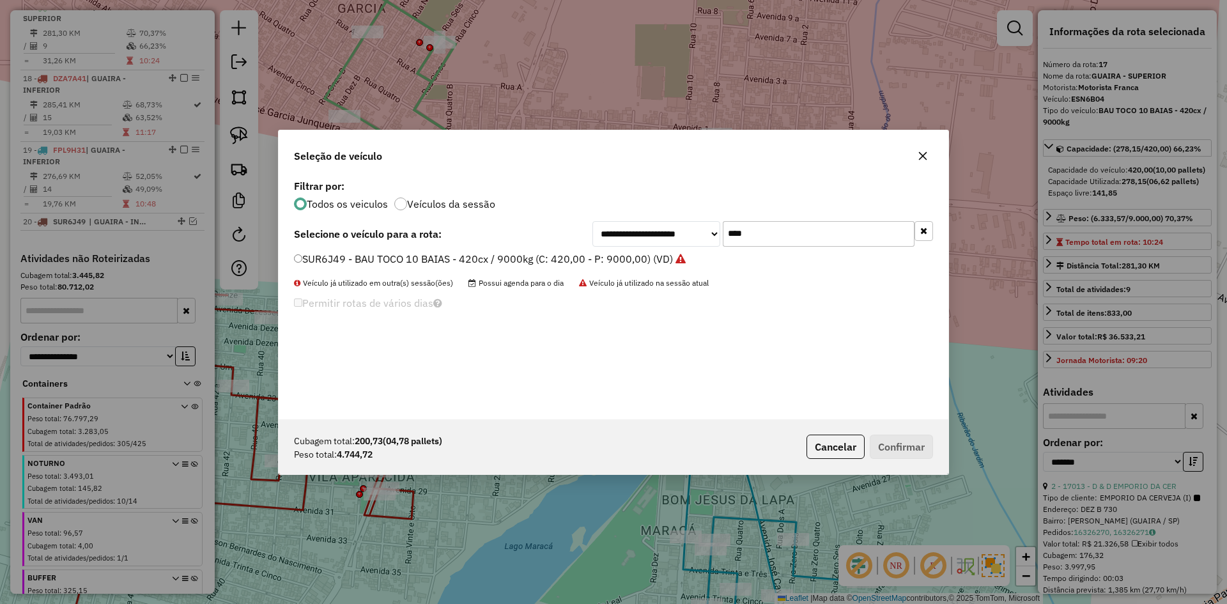
drag, startPoint x: 767, startPoint y: 229, endPoint x: 665, endPoint y: 224, distance: 101.8
click at [668, 227] on div "**********" at bounding box center [763, 234] width 341 height 26
type input "****"
drag, startPoint x: 466, startPoint y: 260, endPoint x: 479, endPoint y: 261, distance: 13.6
click at [466, 260] on label "EOC4D84 - BAU TOCO 10 BAIAS - 420cx / 9000kg (C: 420,00 - P: 9000,00) (VD)" at bounding box center [484, 258] width 381 height 15
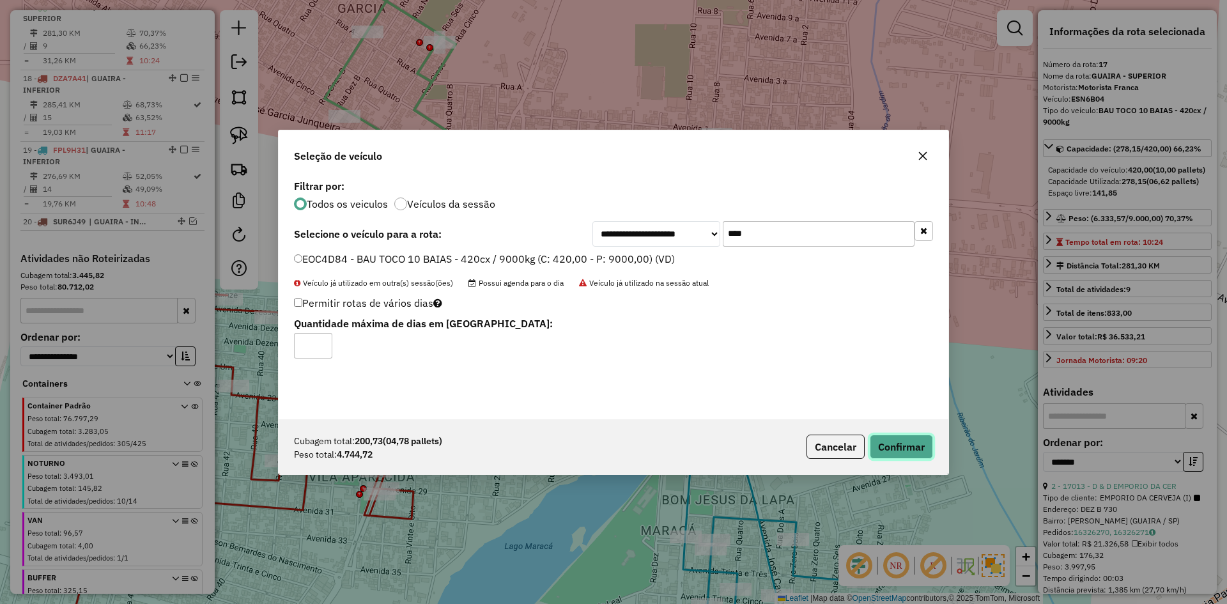
click at [904, 445] on button "Confirmar" at bounding box center [901, 447] width 63 height 24
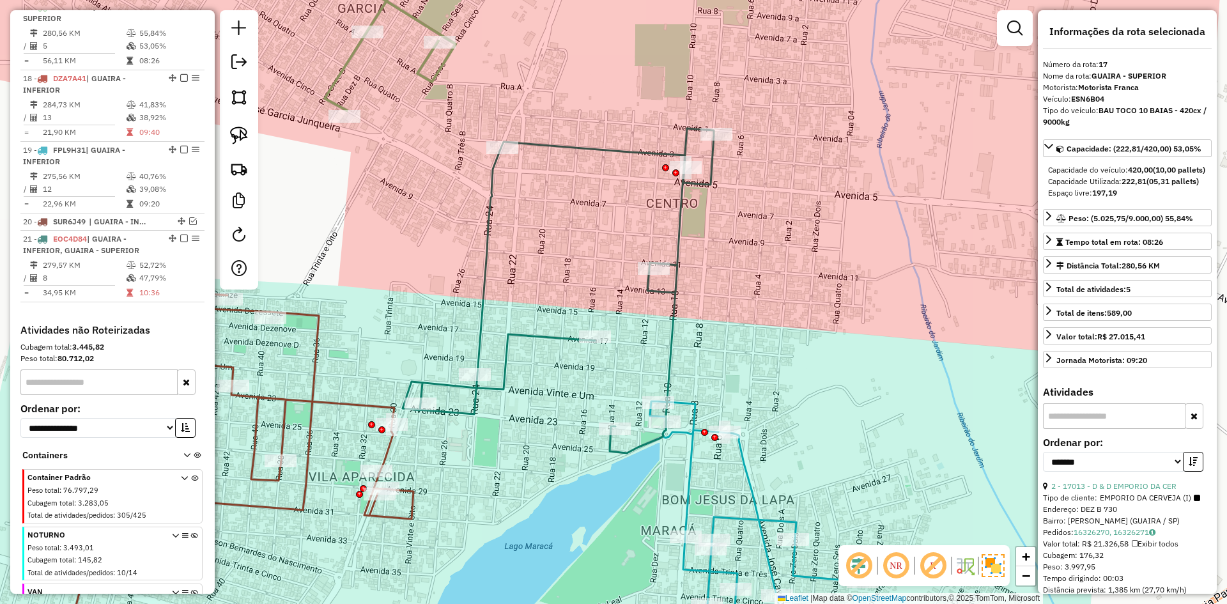
click at [430, 74] on icon at bounding box center [373, 25] width 165 height 171
click at [431, 77] on icon at bounding box center [373, 25] width 165 height 171
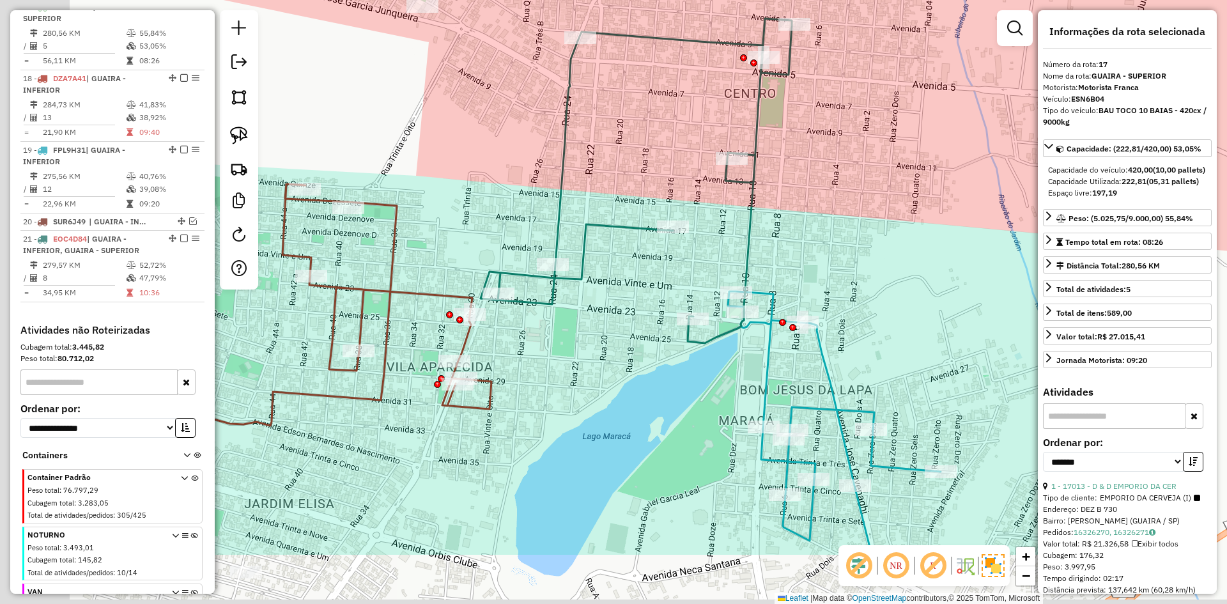
click at [469, 88] on div "Janela de atendimento Grade de atendimento Capacidade Transportadoras Veículos …" at bounding box center [613, 302] width 1227 height 604
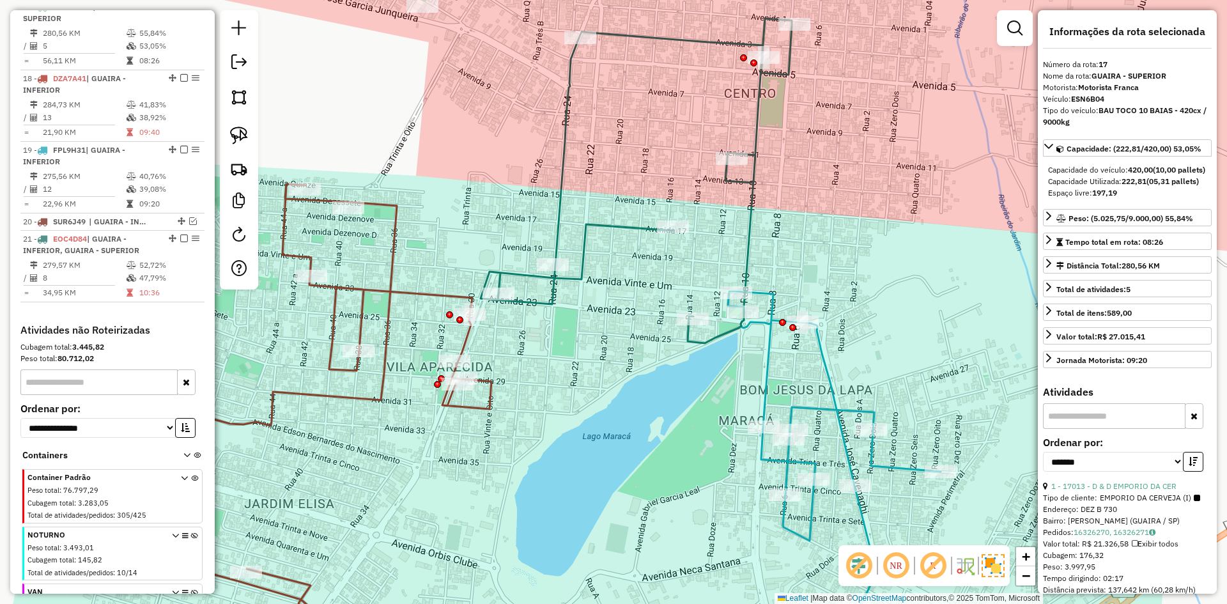
click at [438, 299] on icon at bounding box center [301, 424] width 382 height 481
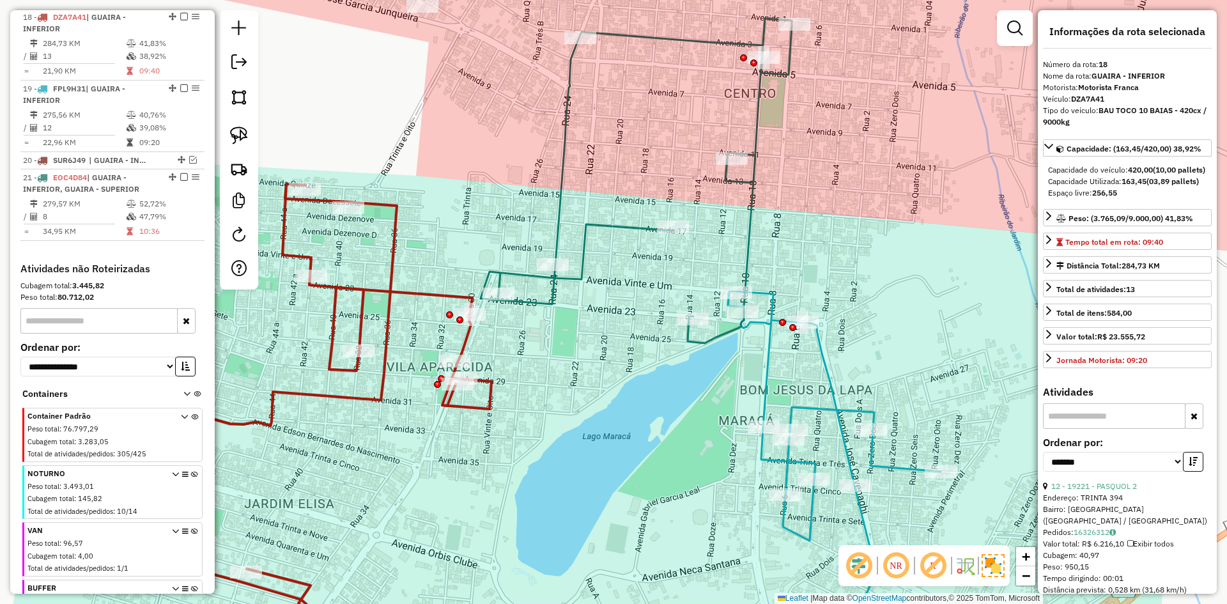
scroll to position [938, 0]
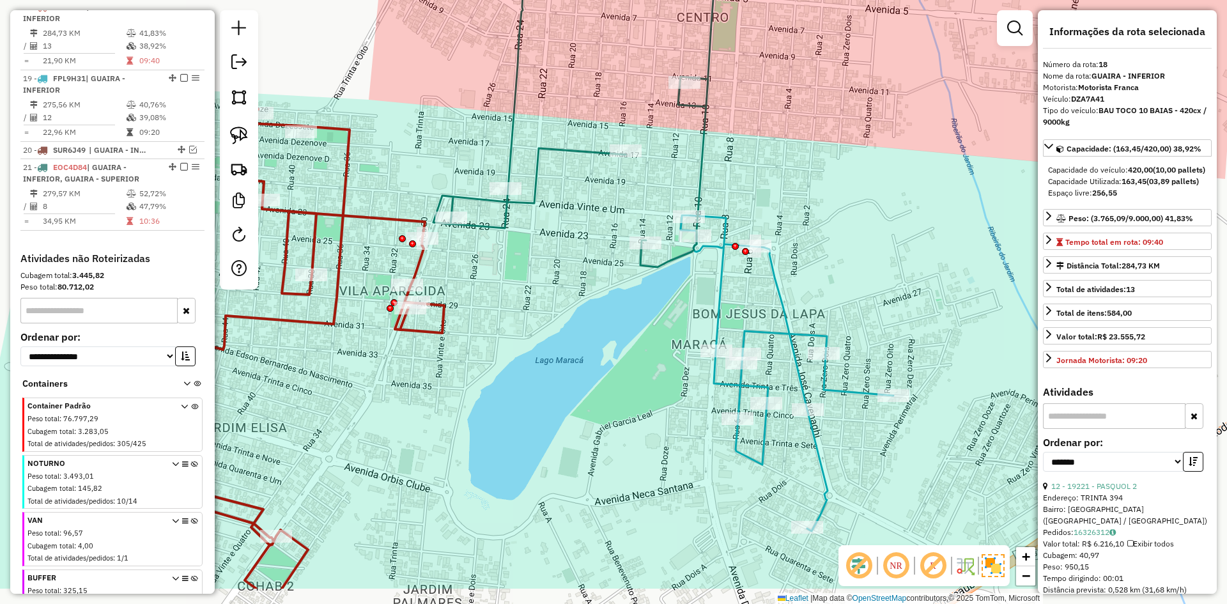
drag, startPoint x: 423, startPoint y: 165, endPoint x: 414, endPoint y: 155, distance: 14.0
click at [412, 154] on div "Janela de atendimento Grade de atendimento Capacidade Transportadoras Veículos …" at bounding box center [613, 302] width 1227 height 604
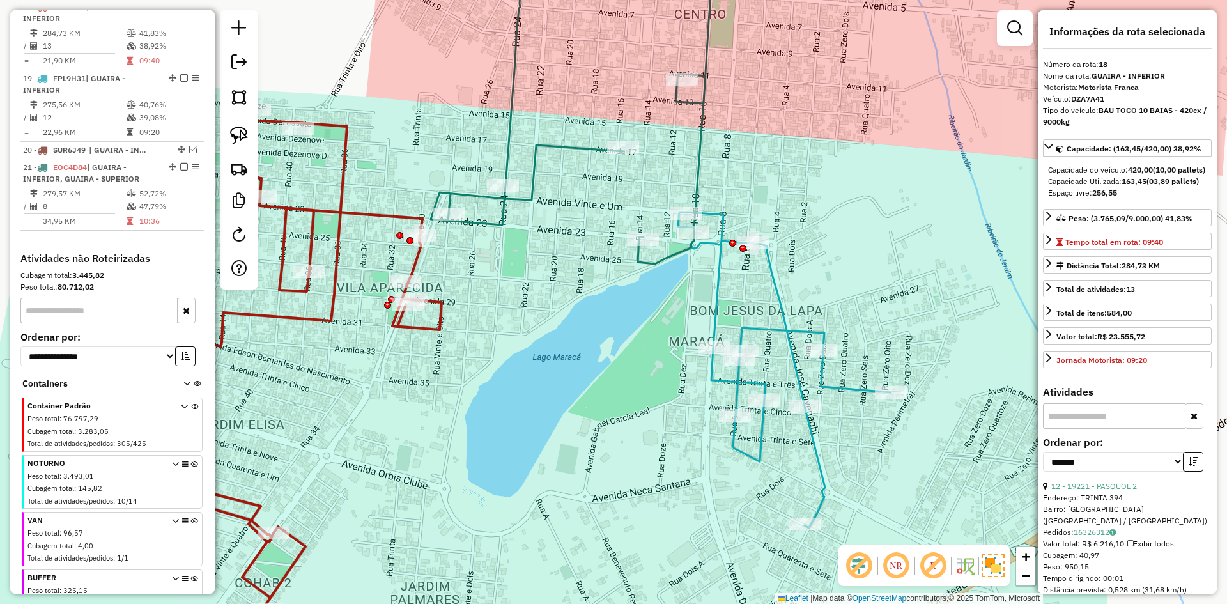
click at [713, 282] on icon at bounding box center [784, 370] width 213 height 316
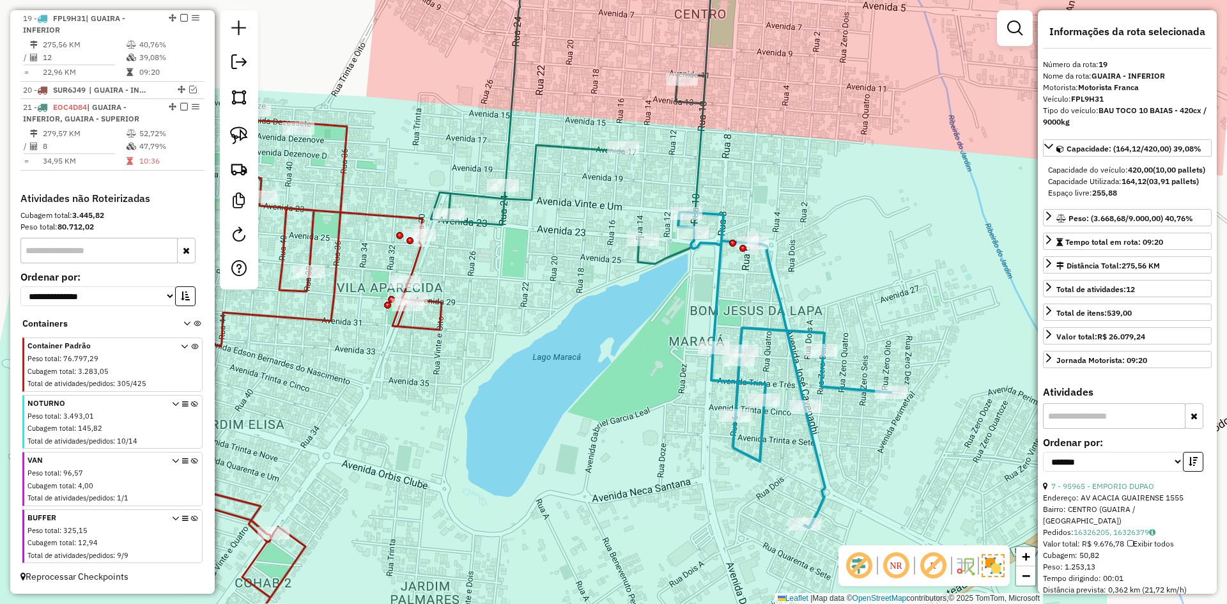
scroll to position [1010, 0]
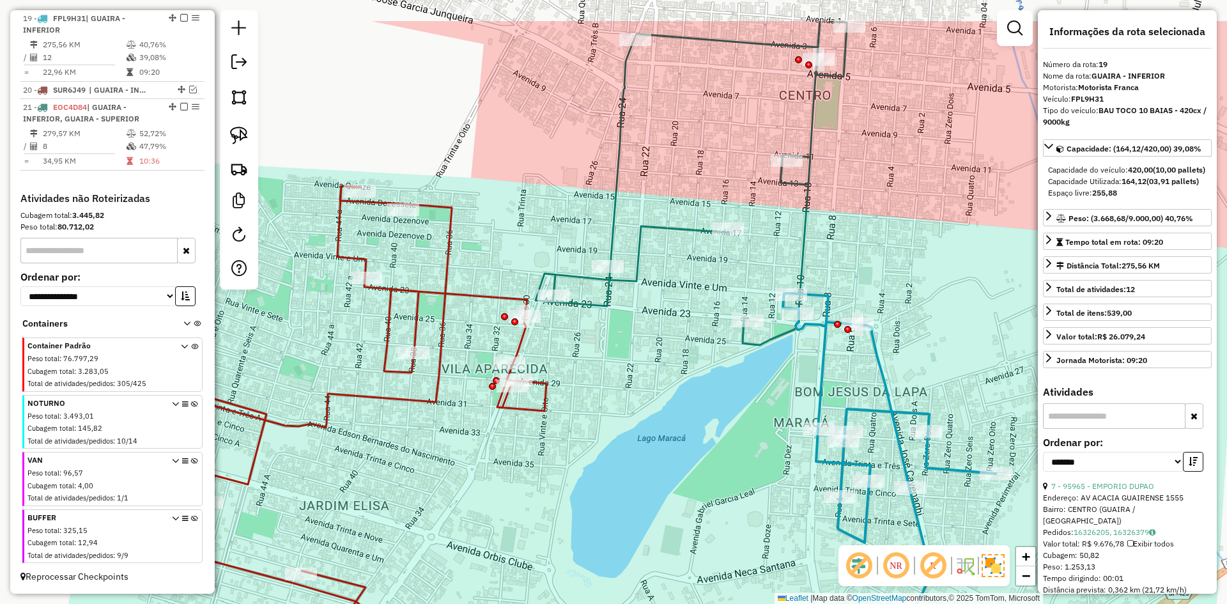
drag, startPoint x: 658, startPoint y: 300, endPoint x: 753, endPoint y: 388, distance: 129.3
click at [761, 384] on div "Janela de atendimento Grade de atendimento Capacidade Transportadoras Veículos …" at bounding box center [613, 302] width 1227 height 604
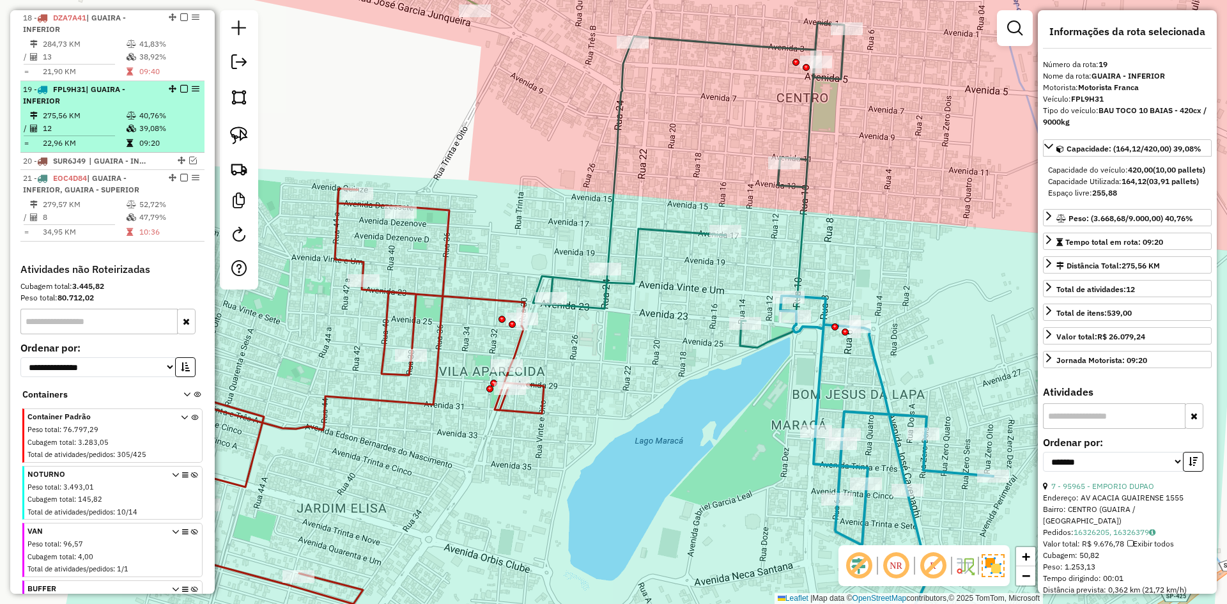
scroll to position [903, 0]
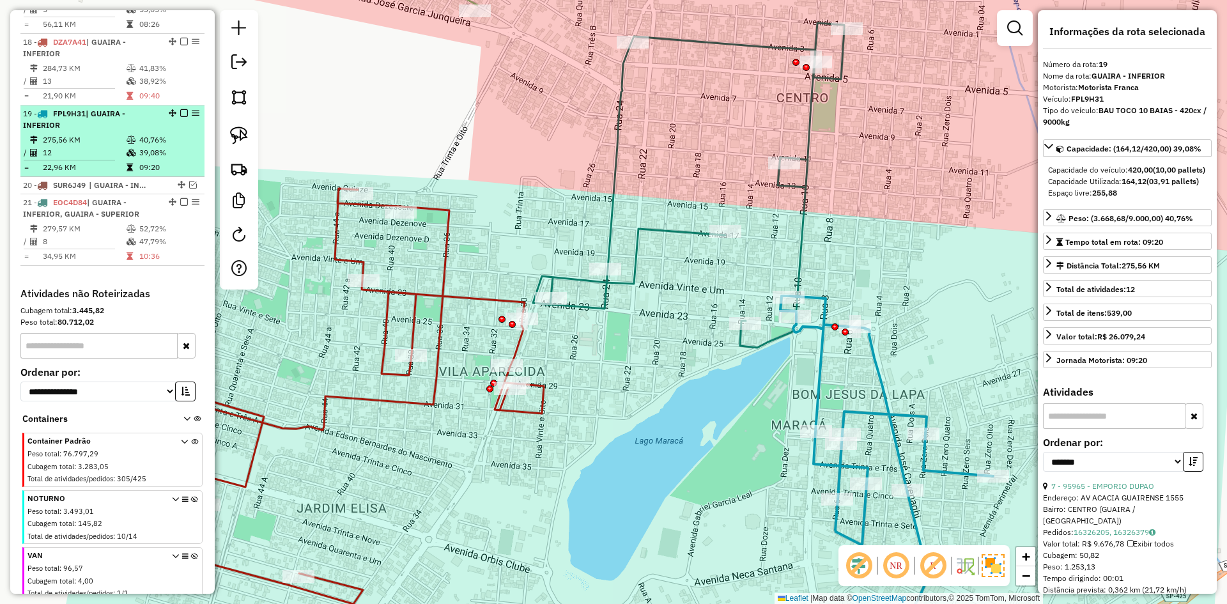
click at [184, 117] on div at bounding box center [180, 113] width 38 height 8
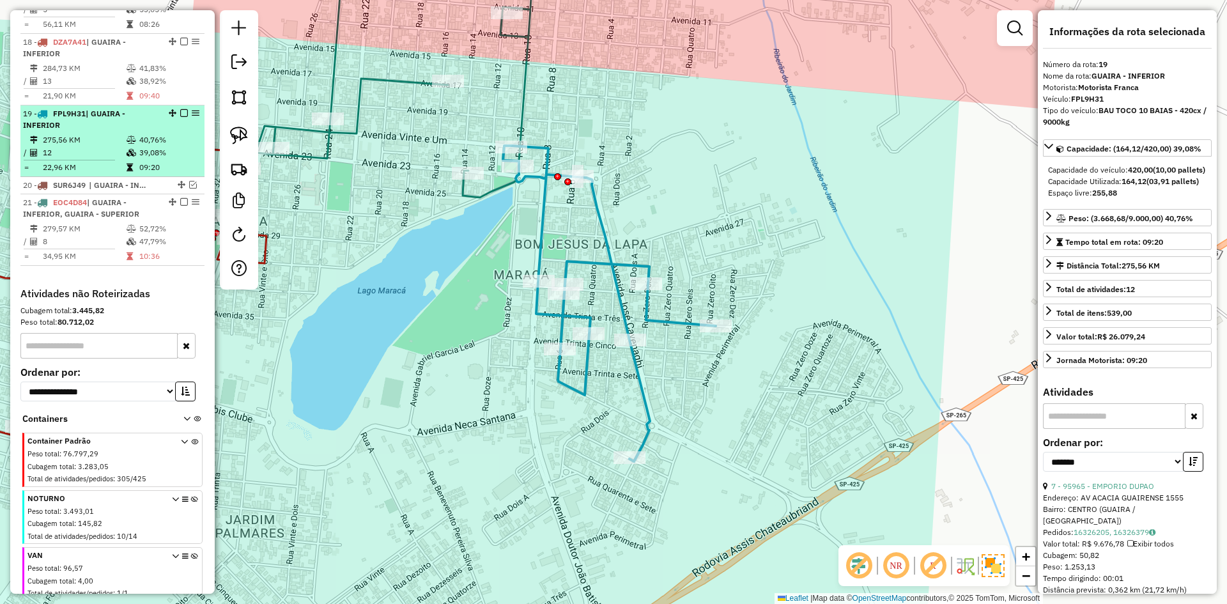
click at [183, 117] on em at bounding box center [184, 113] width 8 height 8
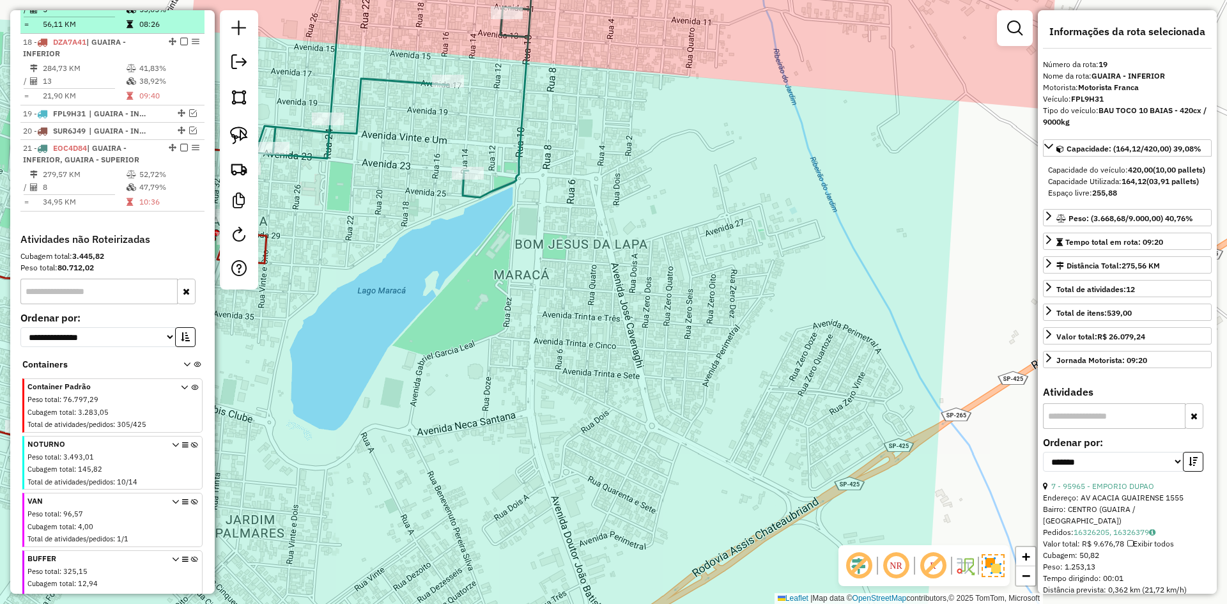
click at [167, 29] on td "08:26" at bounding box center [169, 24] width 61 height 13
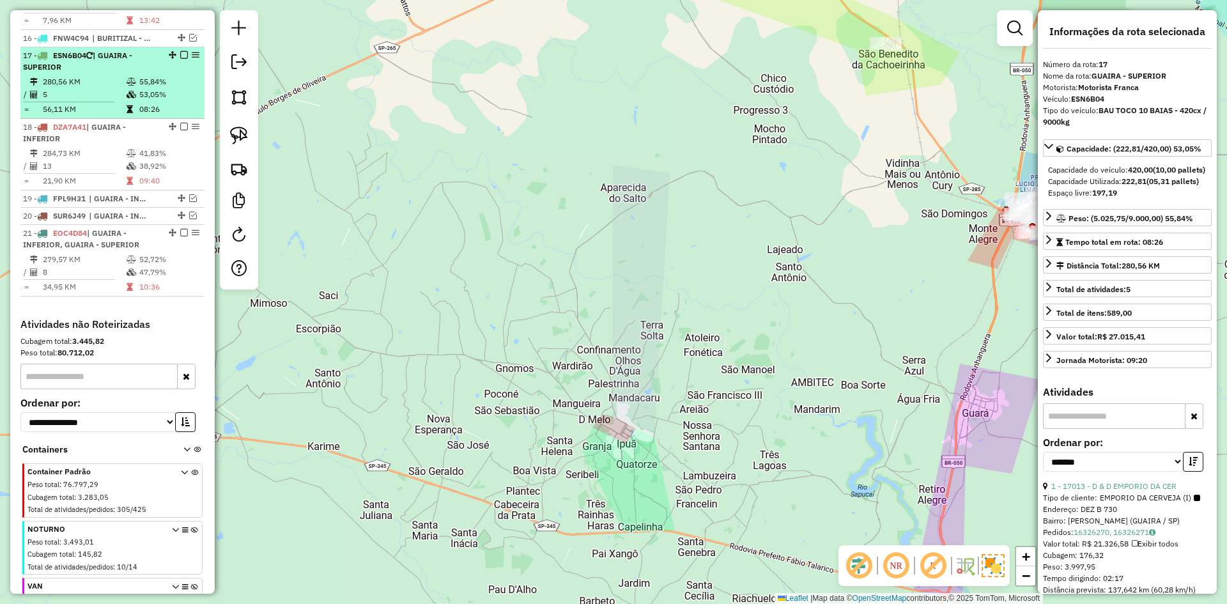
scroll to position [796, 0]
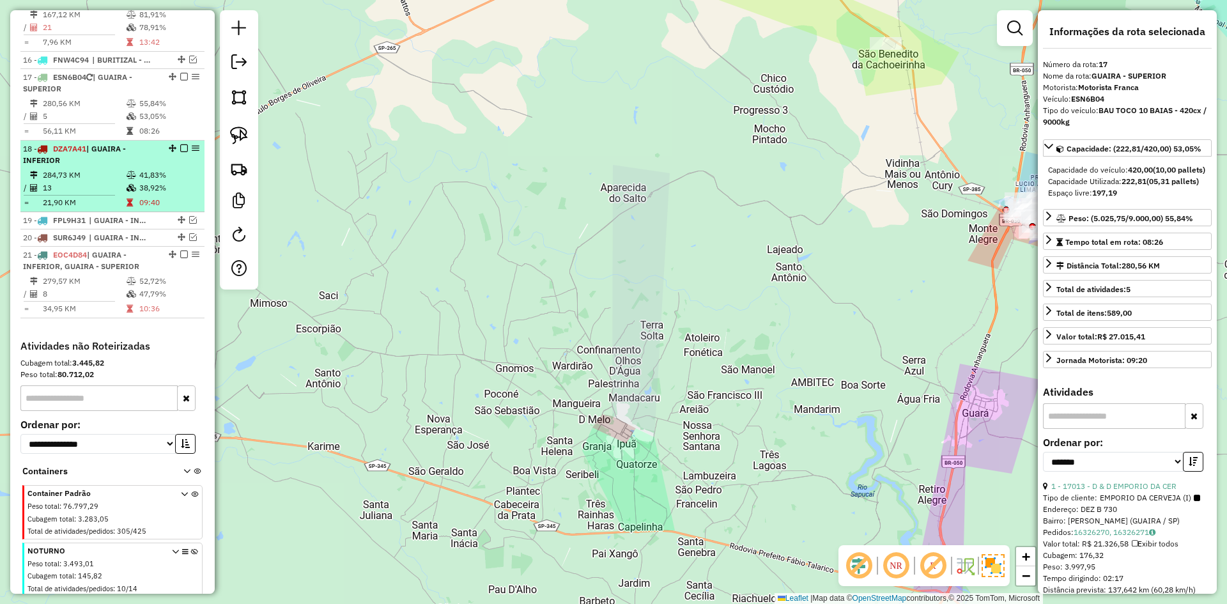
click at [117, 166] on div "18 - DZA7A41 | GUAIRA - INFERIOR" at bounding box center [91, 154] width 136 height 23
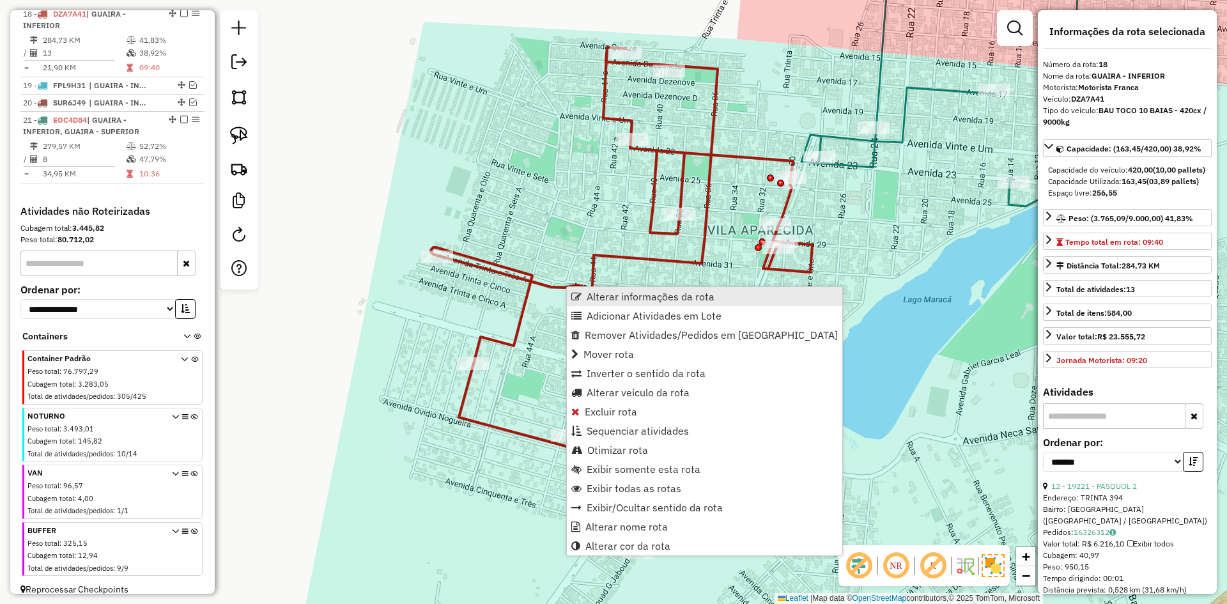
scroll to position [938, 0]
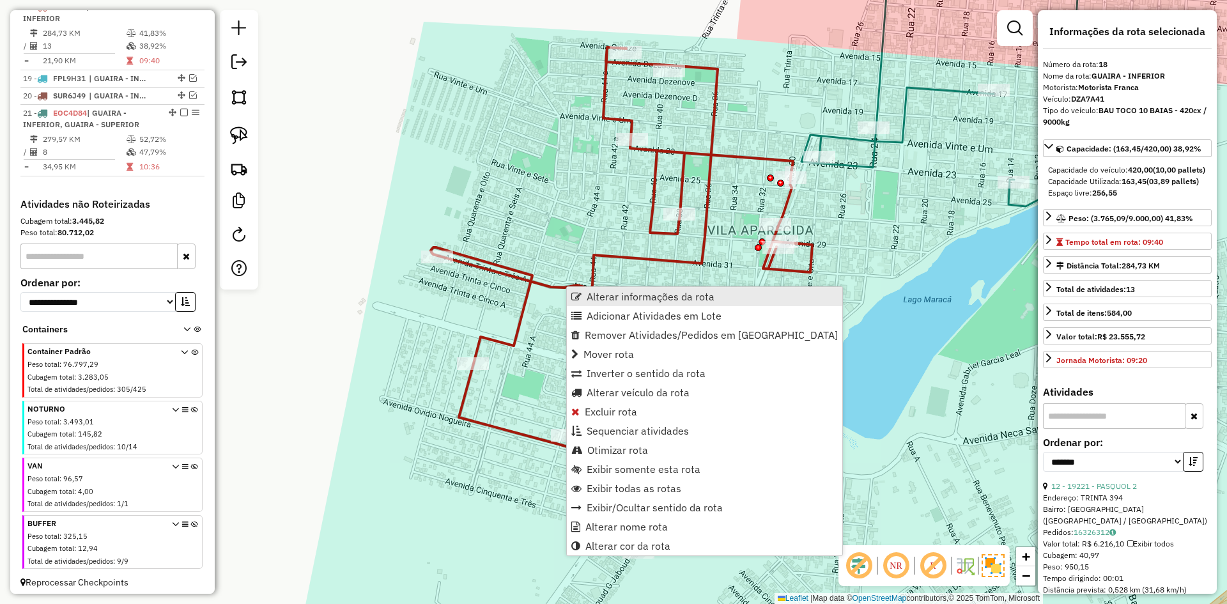
click at [600, 293] on span "Alterar informações da rota" at bounding box center [651, 296] width 128 height 10
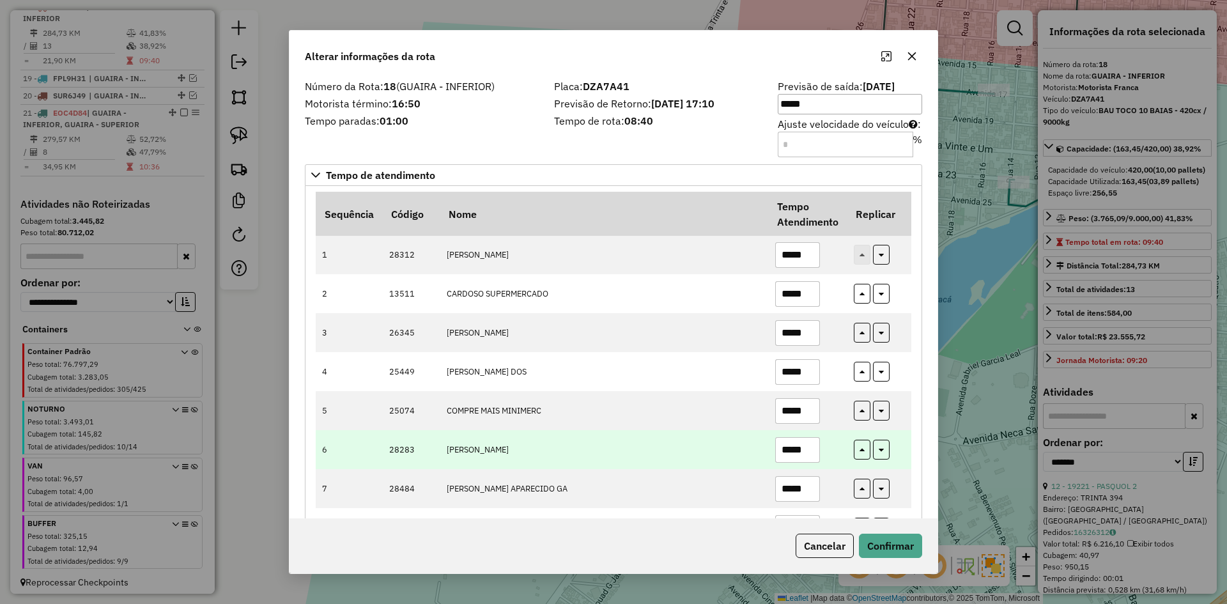
drag, startPoint x: 675, startPoint y: 444, endPoint x: 678, endPoint y: 437, distance: 7.1
click at [674, 443] on td "ELAINE GOMES CARDOSO" at bounding box center [604, 449] width 329 height 39
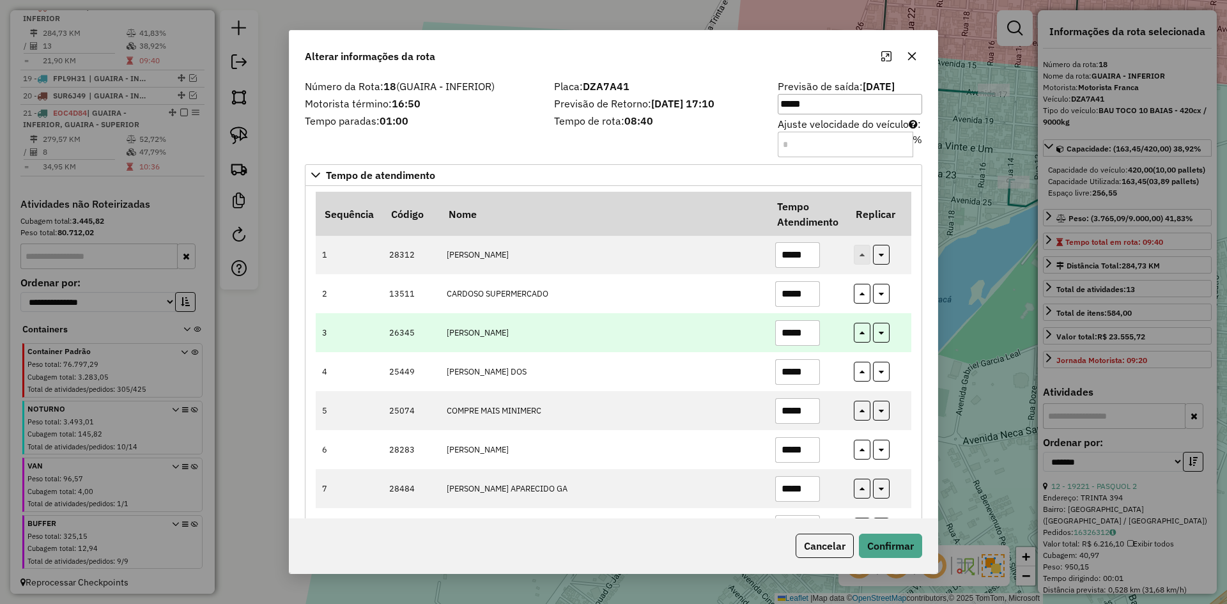
click at [811, 339] on input "*****" at bounding box center [797, 333] width 45 height 26
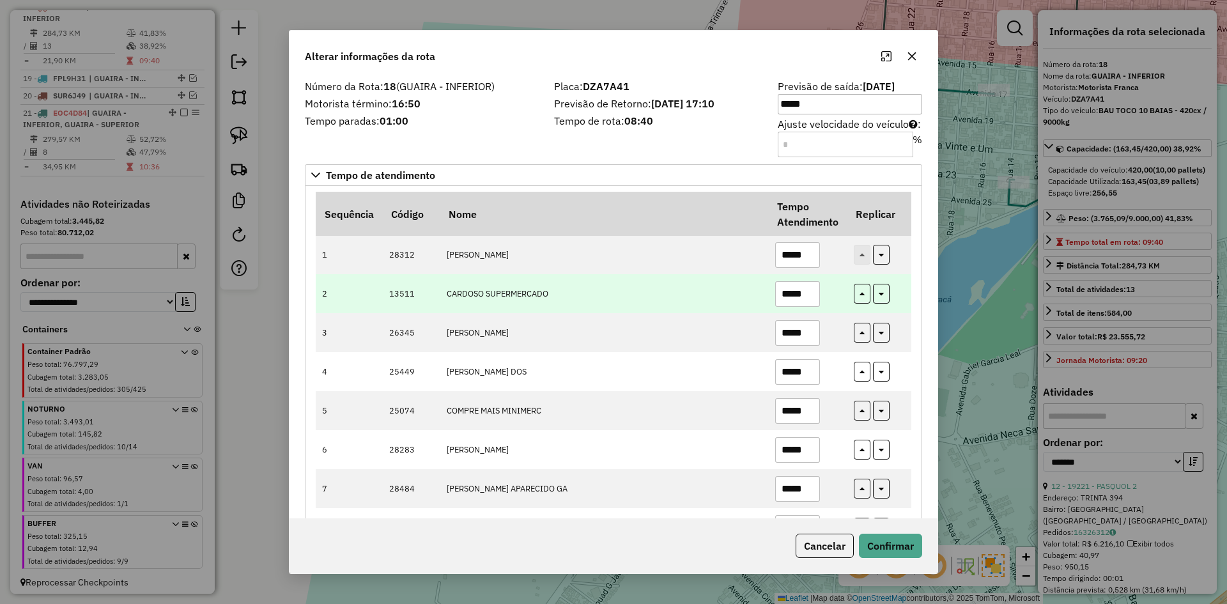
click at [809, 291] on input "*****" at bounding box center [797, 294] width 45 height 26
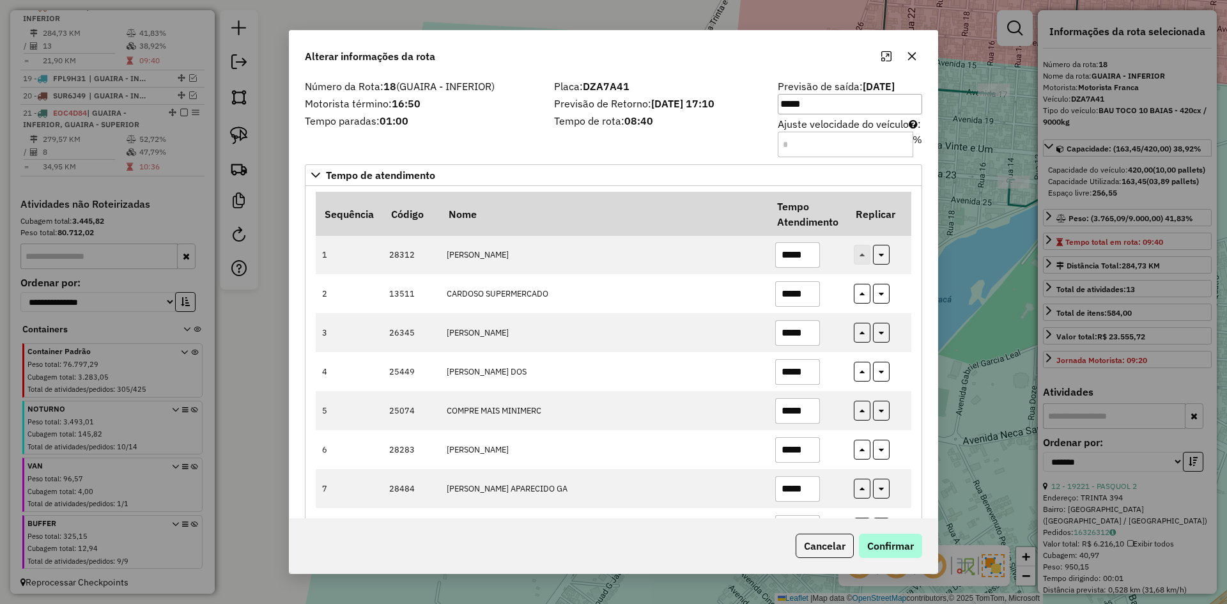
type input "*****"
click at [901, 536] on button "Confirmar" at bounding box center [890, 546] width 63 height 24
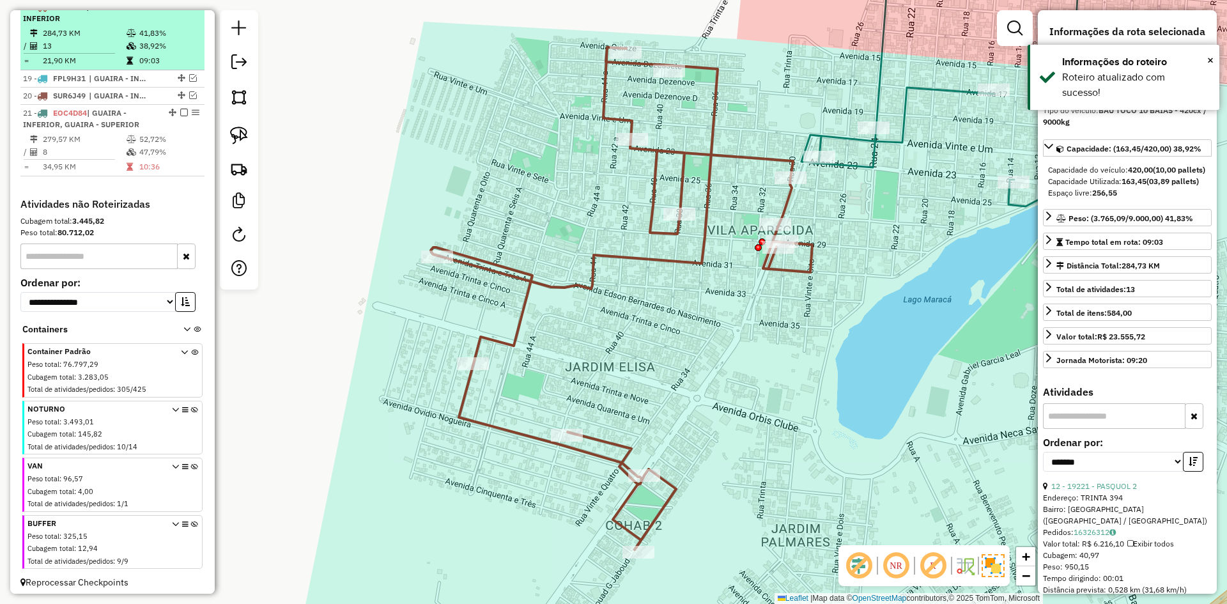
drag, startPoint x: 119, startPoint y: 16, endPoint x: 125, endPoint y: 15, distance: 6.4
click at [121, 15] on span "| GUAIRA - INFERIOR" at bounding box center [74, 12] width 103 height 21
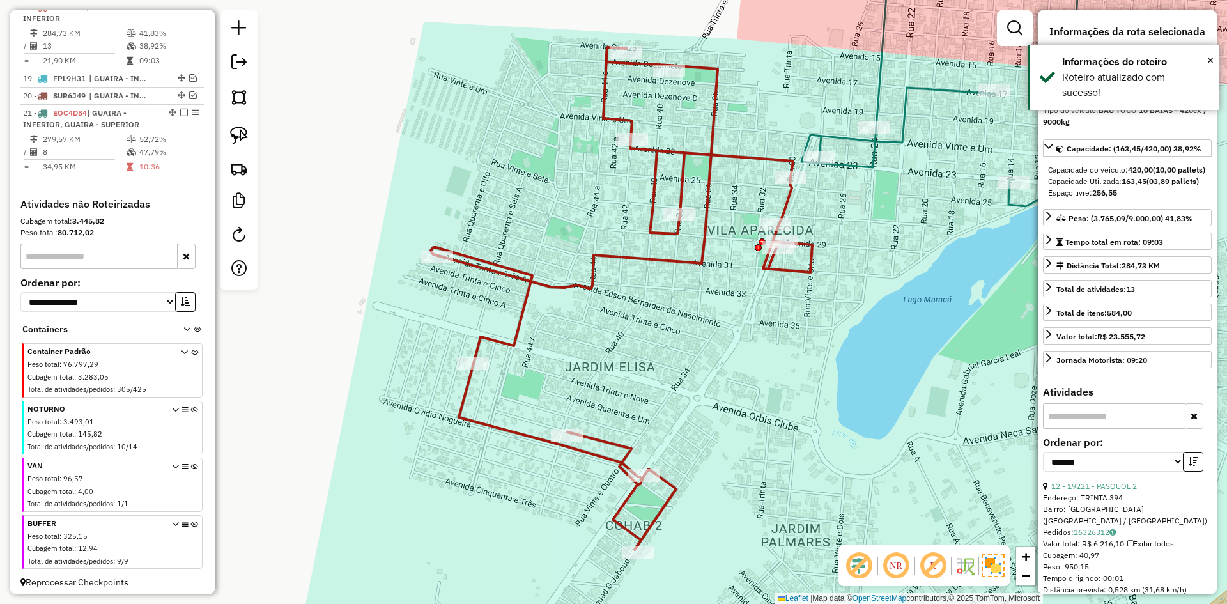
drag, startPoint x: 181, startPoint y: 15, endPoint x: 174, endPoint y: 22, distance: 9.0
click at [181, 10] on em at bounding box center [184, 7] width 8 height 8
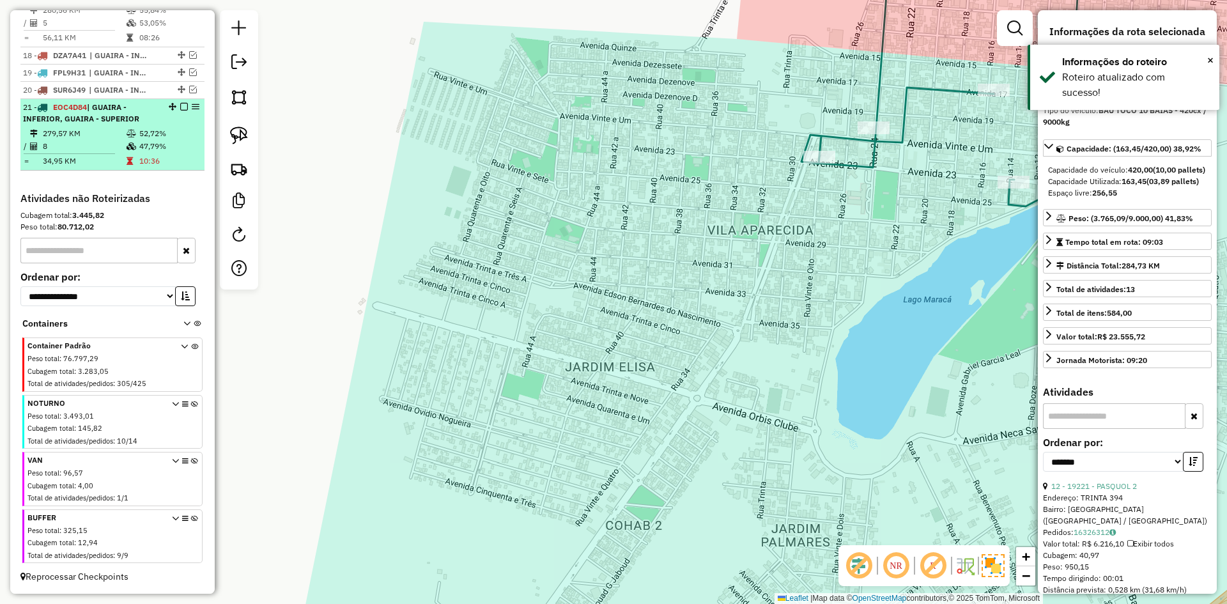
click at [157, 120] on div "21 - EOC4D84 | GUAIRA - INFERIOR, GUAIRA - SUPERIOR" at bounding box center [112, 113] width 179 height 23
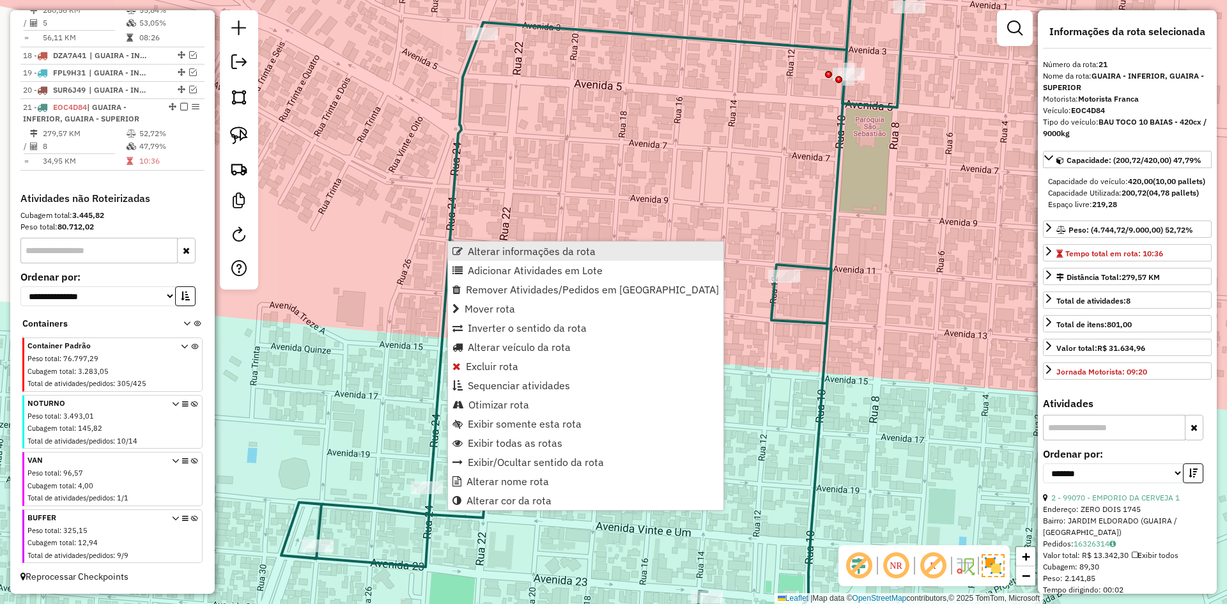
click at [476, 249] on span "Alterar informações da rota" at bounding box center [532, 251] width 128 height 10
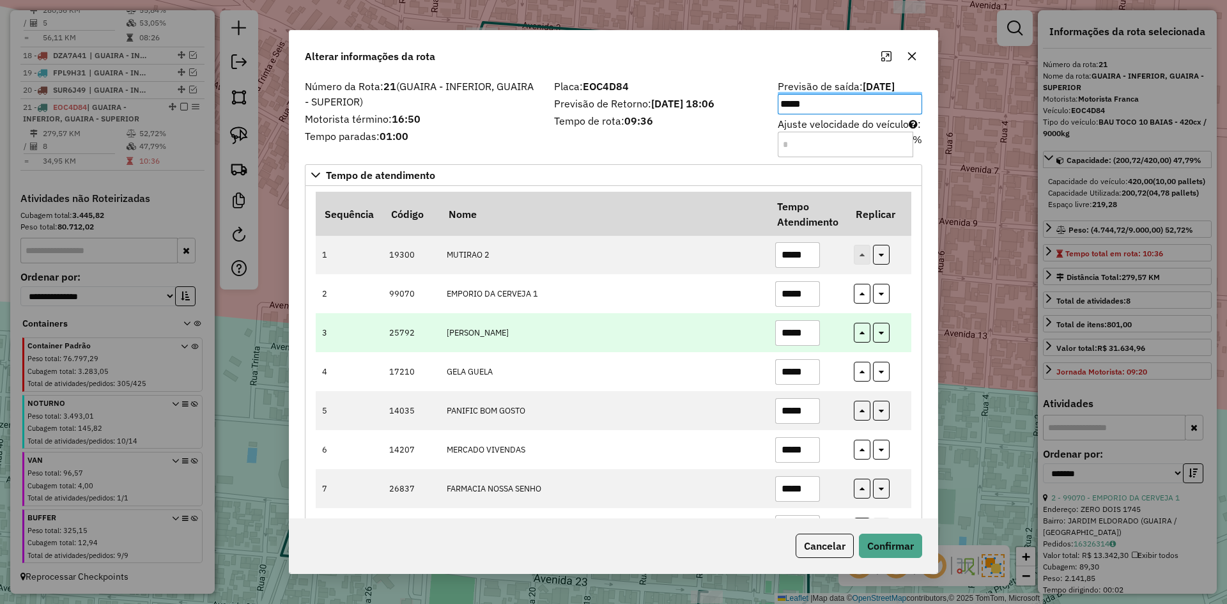
click at [623, 332] on td "ANTONIO BRITO SOARES" at bounding box center [604, 332] width 329 height 39
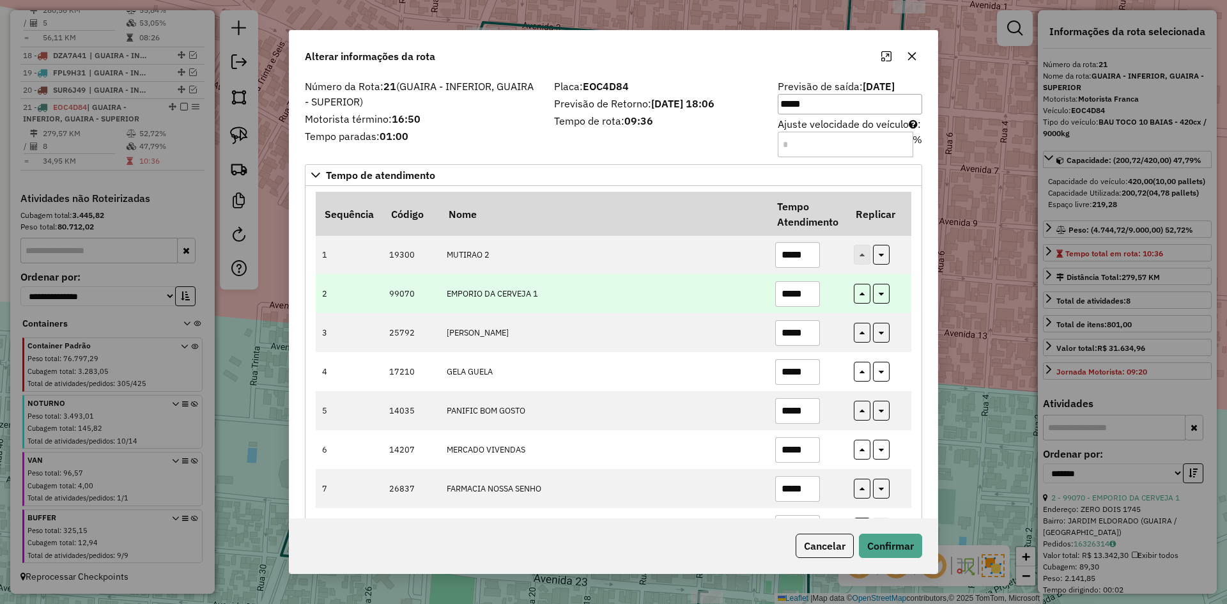
click at [791, 295] on input "*****" at bounding box center [797, 294] width 45 height 26
click at [805, 299] on input "*****" at bounding box center [797, 294] width 45 height 26
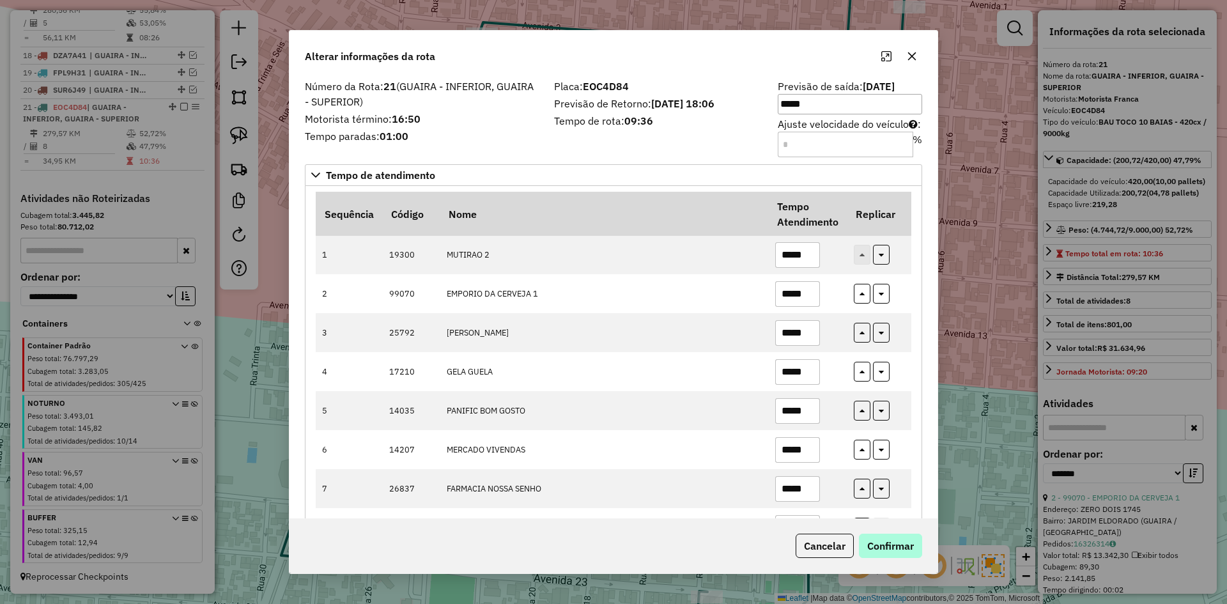
type input "*****"
click at [897, 555] on button "Confirmar" at bounding box center [890, 546] width 63 height 24
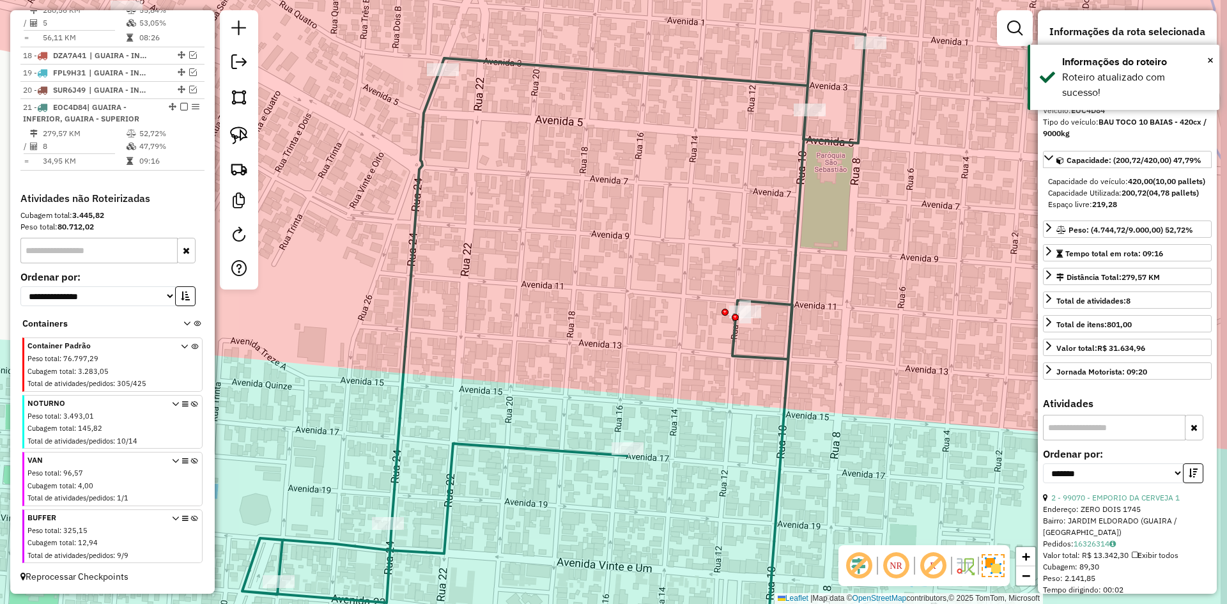
drag, startPoint x: 720, startPoint y: 240, endPoint x: 681, endPoint y: 277, distance: 54.7
click at [681, 277] on div "Janela de atendimento Grade de atendimento Capacidade Transportadoras Veículos …" at bounding box center [613, 302] width 1227 height 604
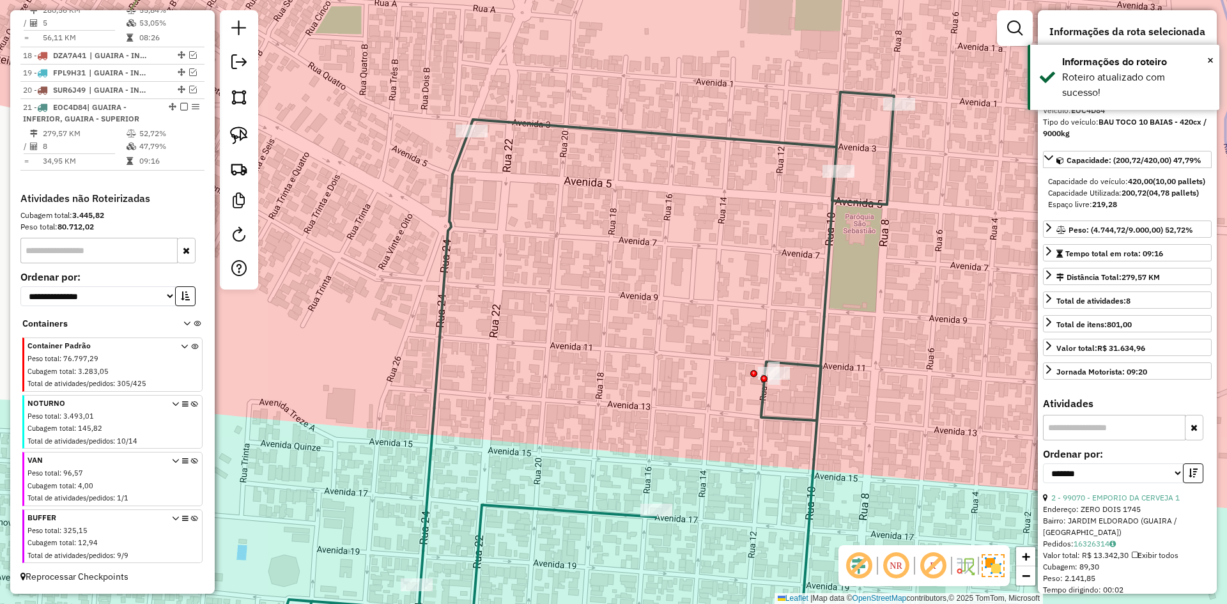
drag, startPoint x: 637, startPoint y: 276, endPoint x: 667, endPoint y: 336, distance: 67.2
click at [667, 336] on div "Janela de atendimento Grade de atendimento Capacidade Transportadoras Veículos …" at bounding box center [613, 302] width 1227 height 604
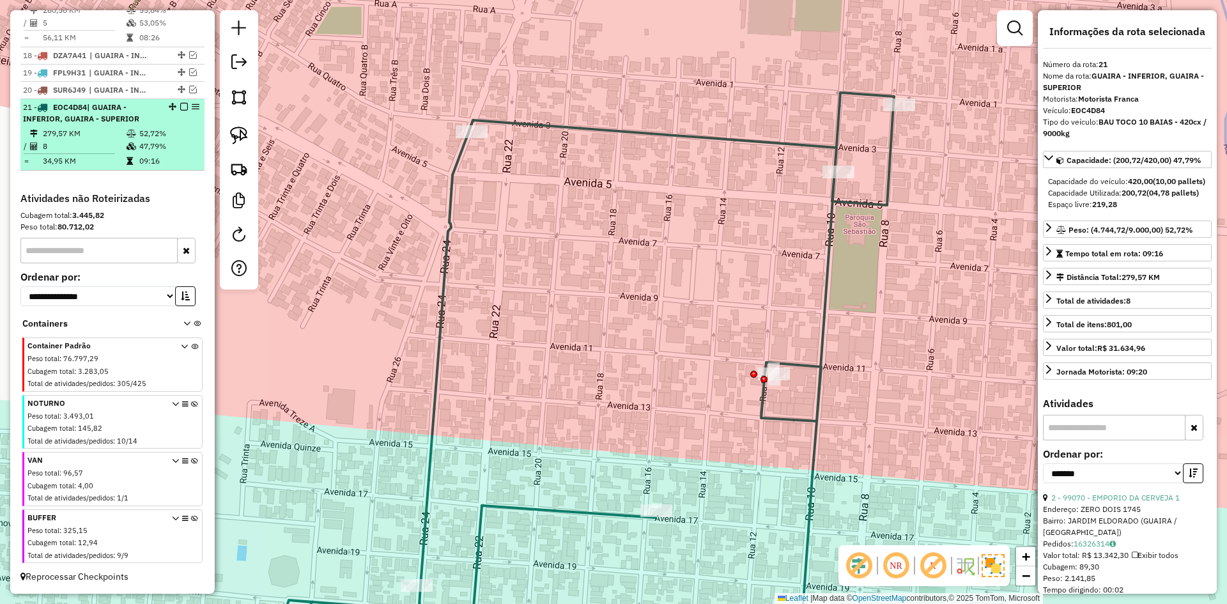
click at [180, 109] on em at bounding box center [184, 107] width 8 height 8
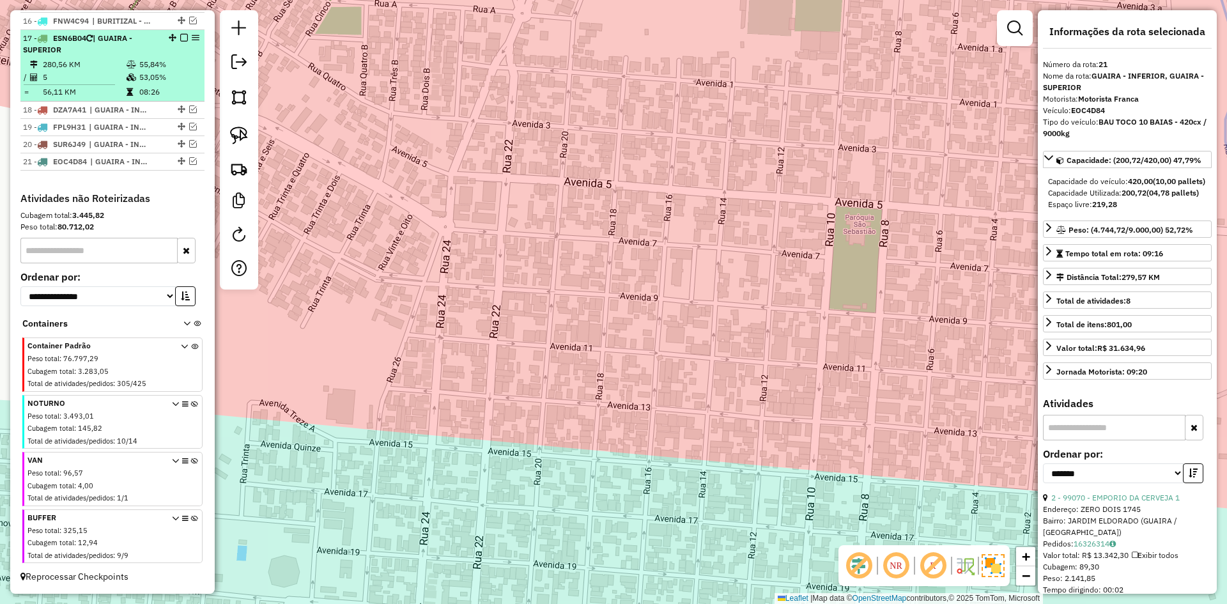
click at [132, 63] on icon at bounding box center [132, 65] width 10 height 8
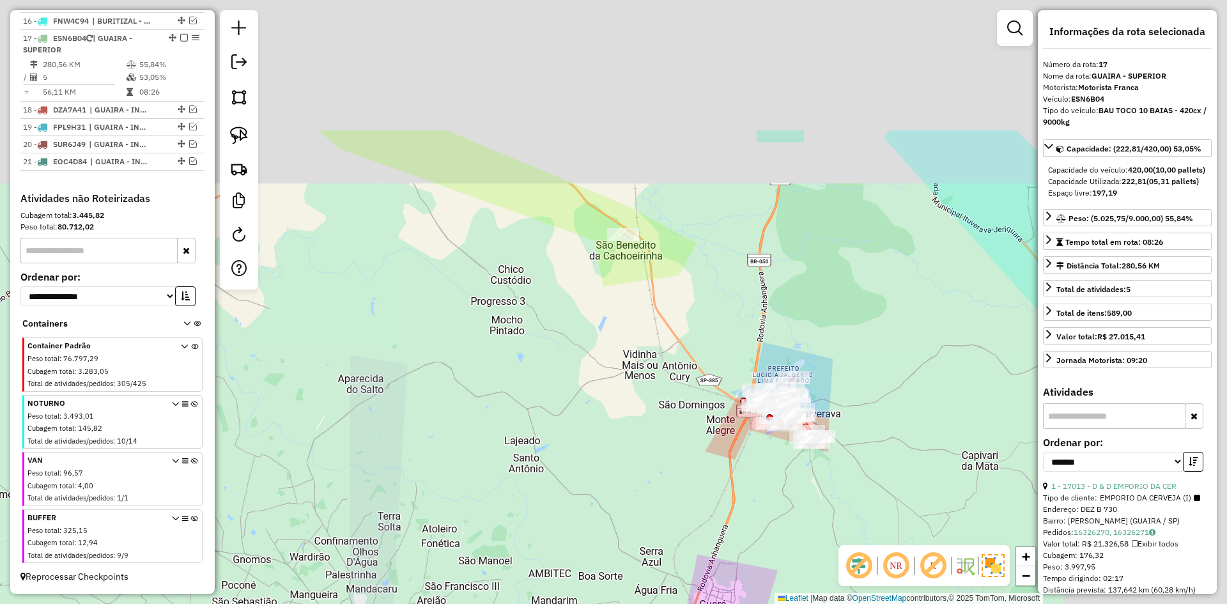
drag, startPoint x: 655, startPoint y: 235, endPoint x: 428, endPoint y: 393, distance: 276.9
click at [428, 393] on div "Janela de atendimento Grade de atendimento Capacidade Transportadoras Veículos …" at bounding box center [613, 302] width 1227 height 604
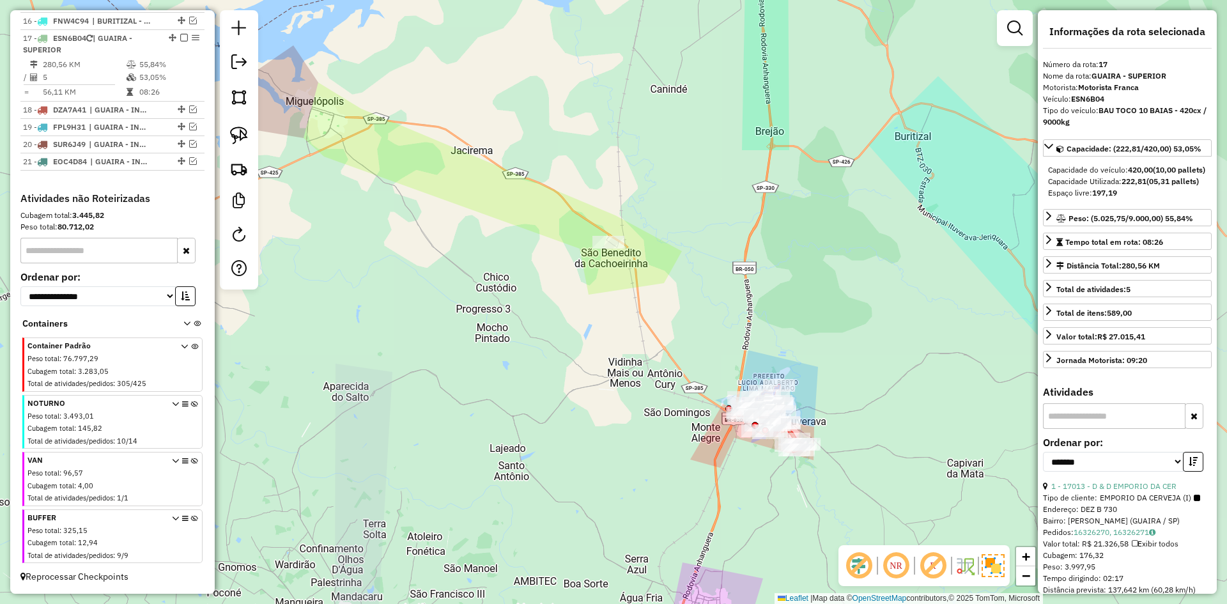
drag, startPoint x: 639, startPoint y: 401, endPoint x: 637, endPoint y: 385, distance: 16.0
click at [655, 417] on div "Janela de atendimento Grade de atendimento Capacidade Transportadoras Veículos …" at bounding box center [613, 302] width 1227 height 604
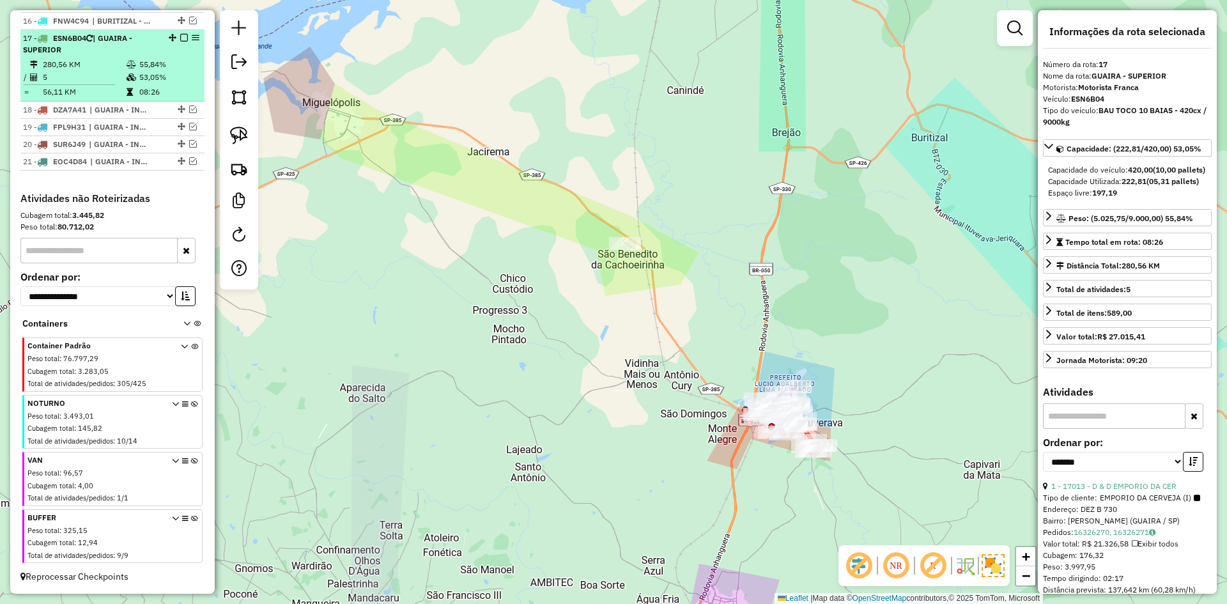
click at [104, 46] on div "17 - ESN6B04 | GUAIRA - SUPERIOR" at bounding box center [91, 44] width 136 height 23
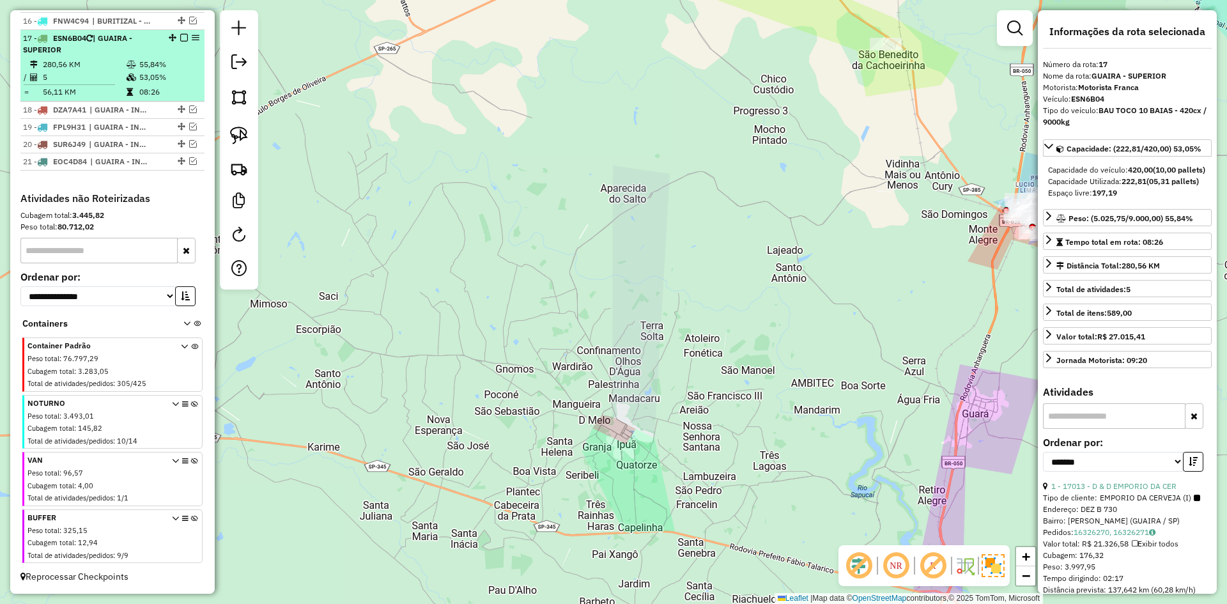
click at [106, 43] on span "| GUAIRA - SUPERIOR" at bounding box center [77, 43] width 109 height 21
click at [105, 47] on div "17 - ESN6B04 | GUAIRA - SUPERIOR" at bounding box center [91, 44] width 136 height 23
click at [180, 37] on em at bounding box center [184, 38] width 8 height 8
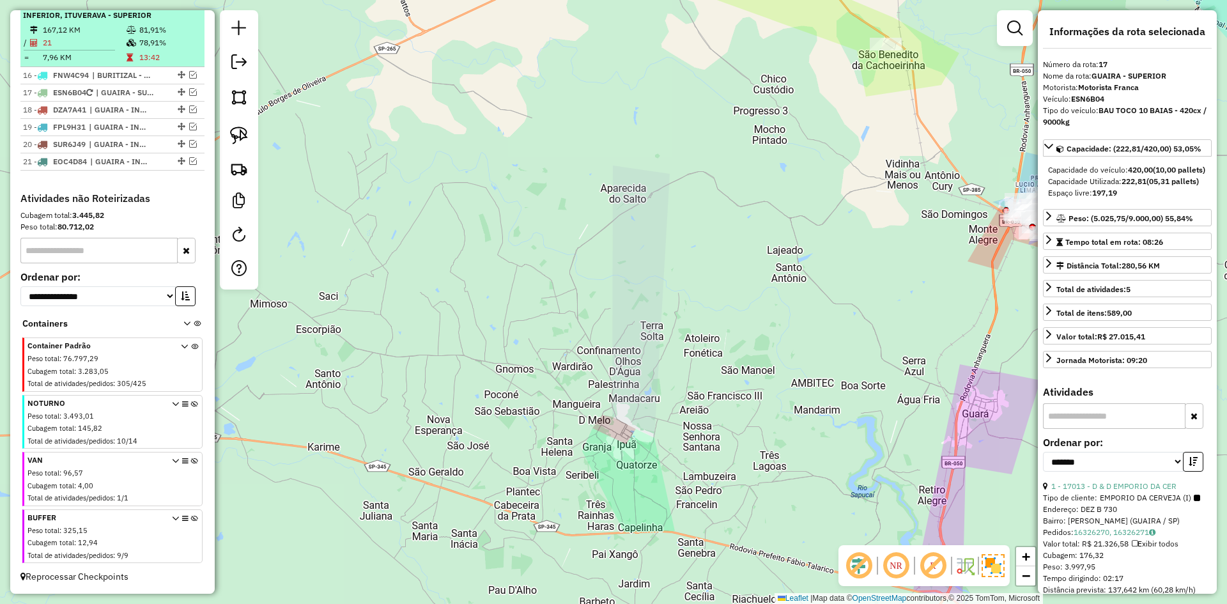
scroll to position [686, 0]
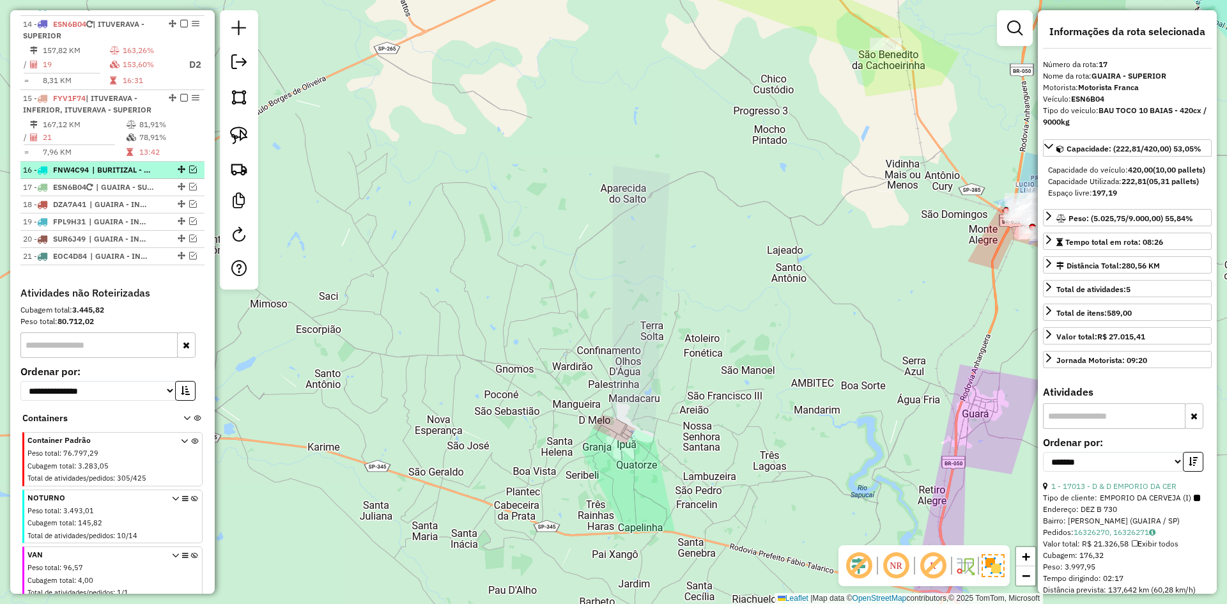
click at [190, 173] on em at bounding box center [193, 170] width 8 height 8
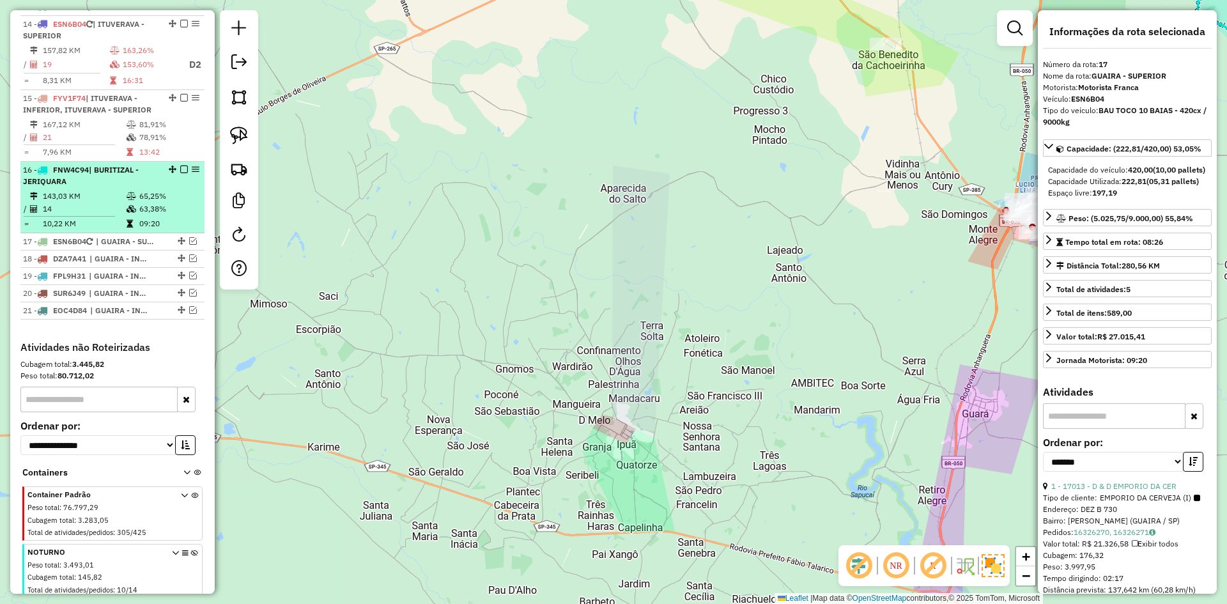
click at [67, 203] on td "143,03 KM" at bounding box center [84, 196] width 84 height 13
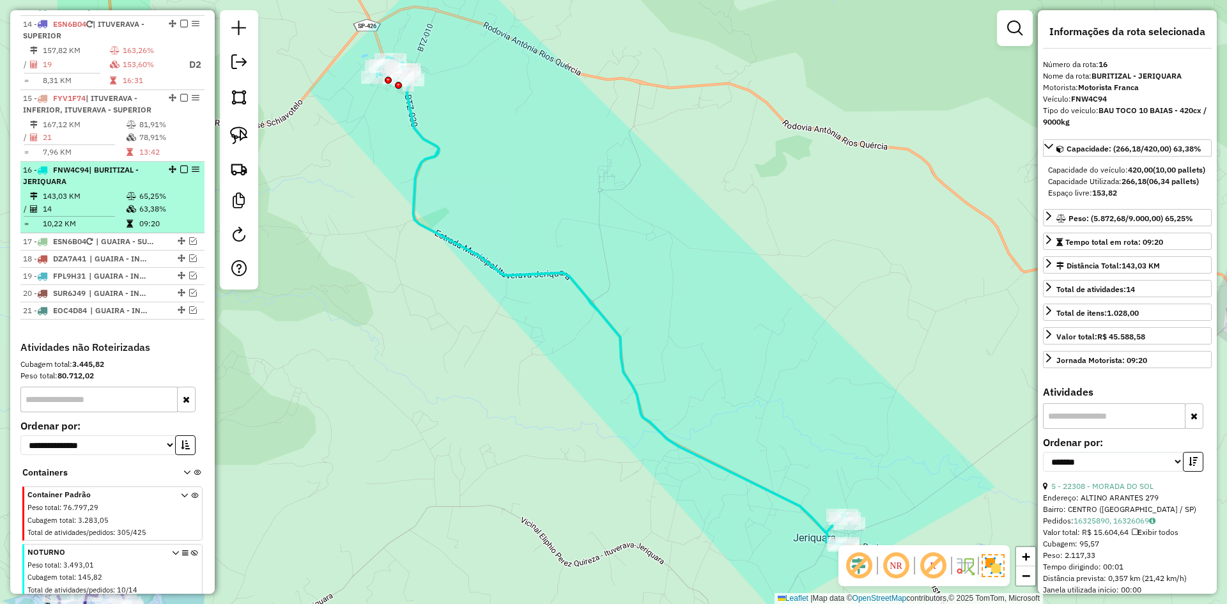
click at [184, 173] on div at bounding box center [180, 170] width 38 height 8
click at [180, 173] on em at bounding box center [184, 170] width 8 height 8
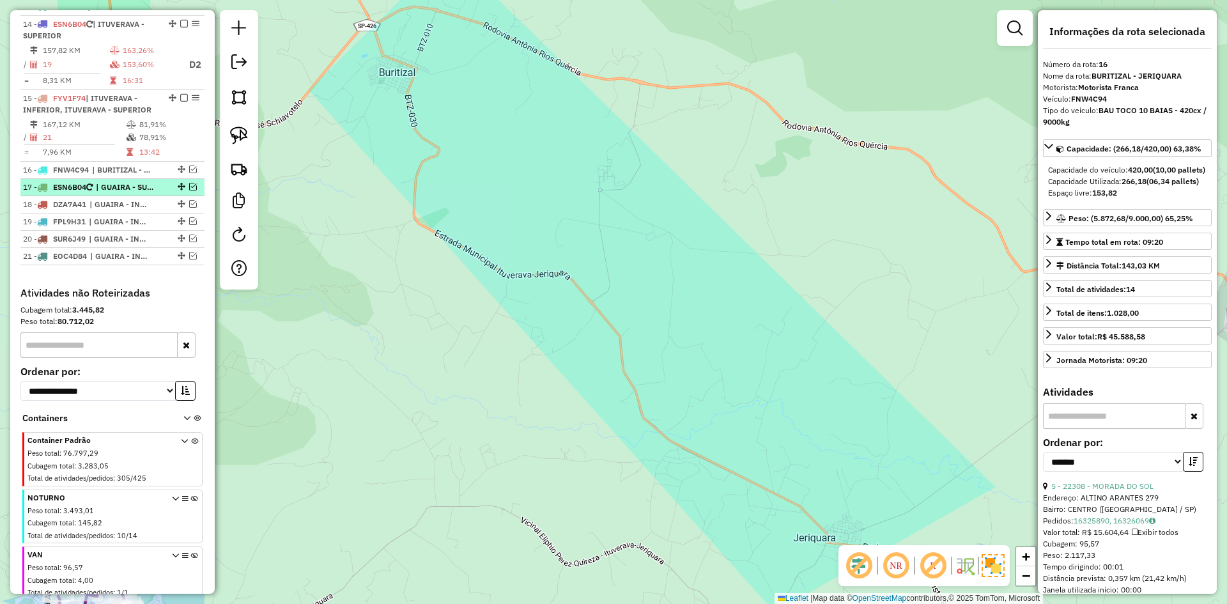
click at [137, 193] on span "| GUAIRA - SUPERIOR" at bounding box center [125, 188] width 59 height 12
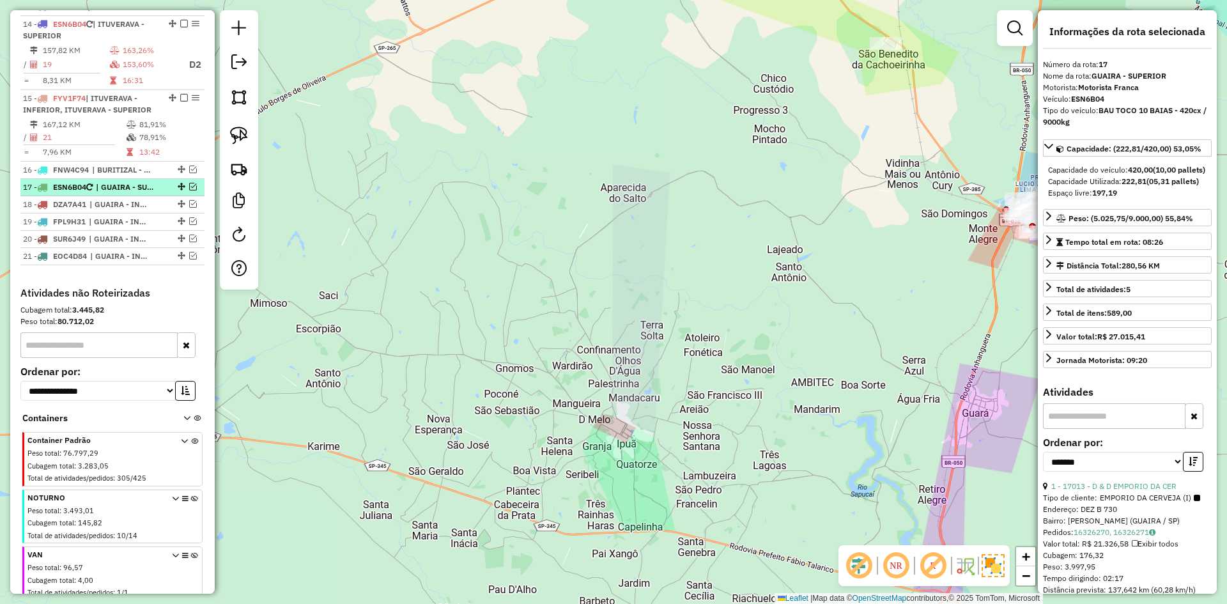
click at [189, 190] on em at bounding box center [193, 187] width 8 height 8
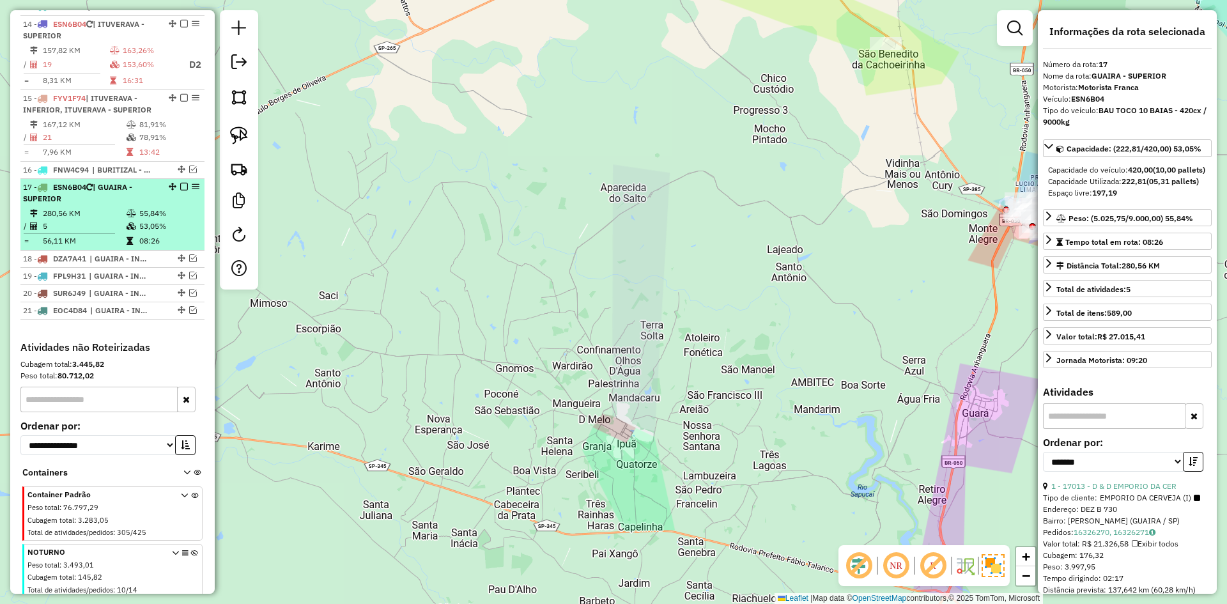
click at [147, 217] on li "17 - ESN6B04 | GUAIRA - SUPERIOR 280,56 KM 55,84% / 5 53,05% = 56,11 KM 08:26" at bounding box center [112, 215] width 184 height 72
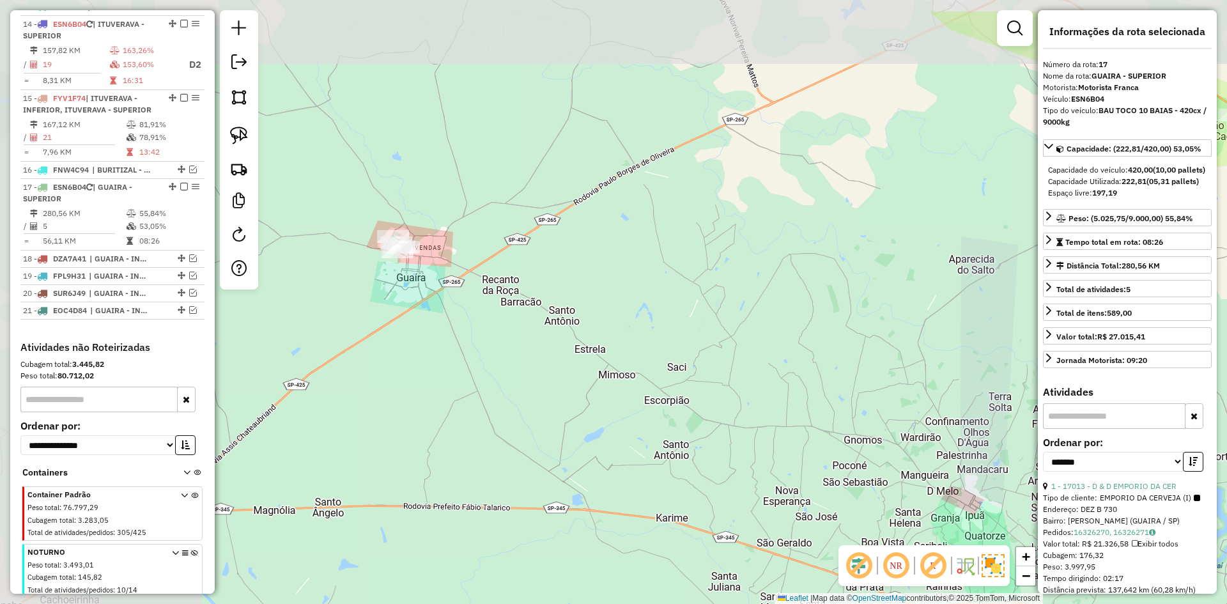
drag, startPoint x: 447, startPoint y: 284, endPoint x: 435, endPoint y: 279, distance: 12.6
click at [771, 352] on div "Janela de atendimento Grade de atendimento Capacidade Transportadoras Veículos …" at bounding box center [613, 302] width 1227 height 604
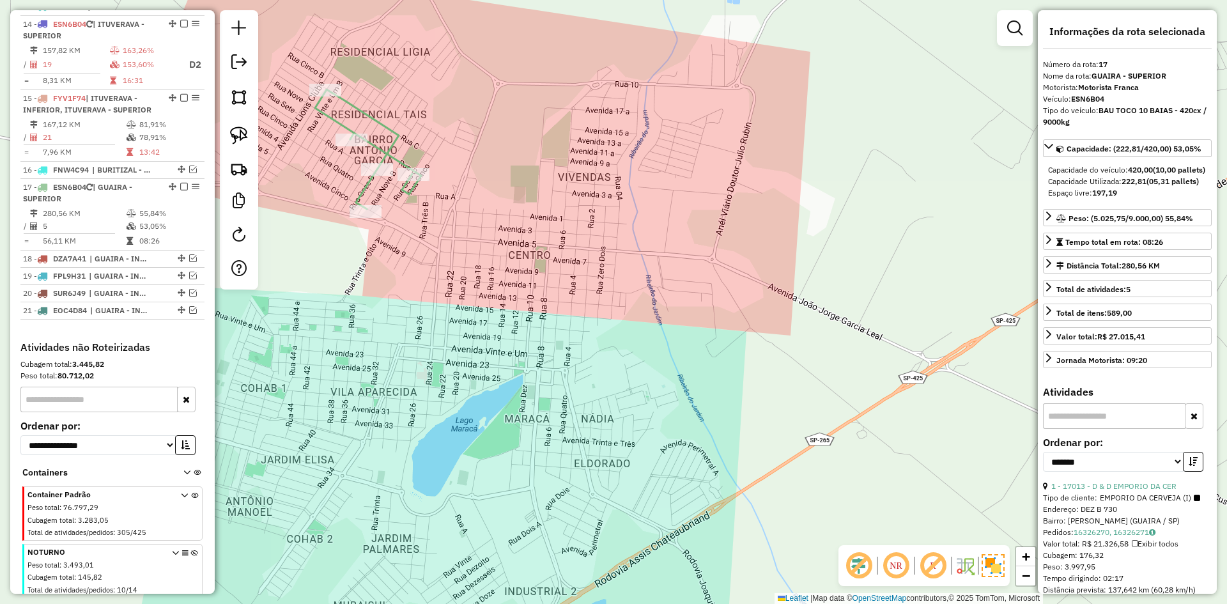
click at [384, 151] on icon at bounding box center [368, 149] width 106 height 120
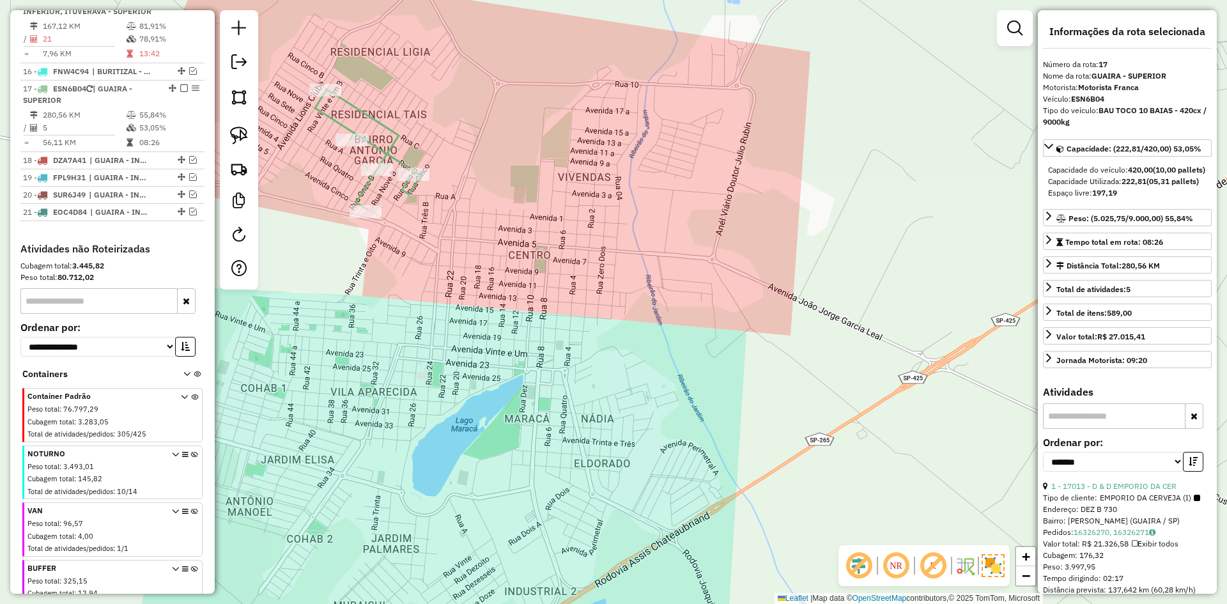
scroll to position [847, 0]
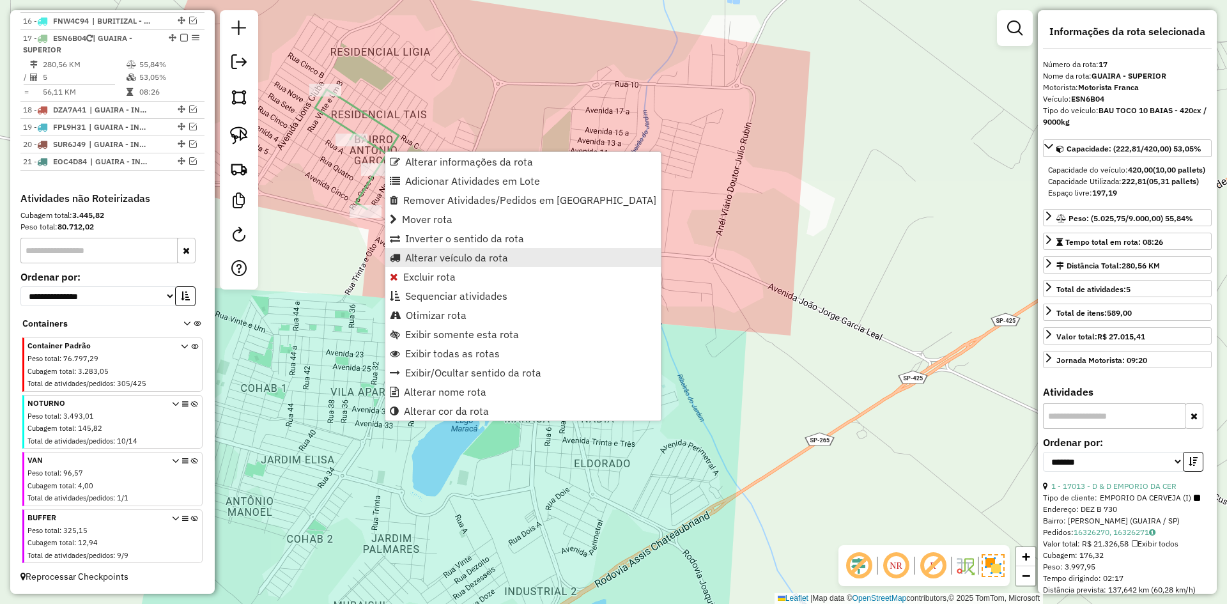
click at [424, 260] on span "Alterar veículo da rota" at bounding box center [456, 257] width 103 height 10
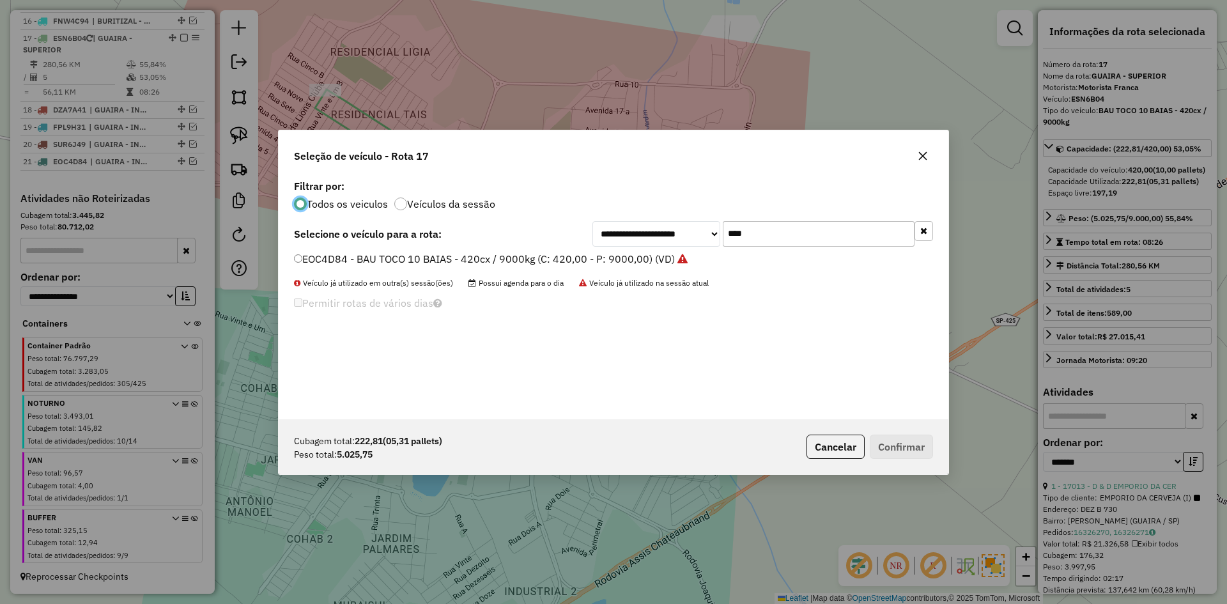
scroll to position [7, 4]
drag, startPoint x: 773, startPoint y: 224, endPoint x: 676, endPoint y: 229, distance: 98.0
click at [676, 229] on div "**********" at bounding box center [763, 234] width 341 height 26
type input "****"
drag, startPoint x: 313, startPoint y: 263, endPoint x: 397, endPoint y: 279, distance: 85.8
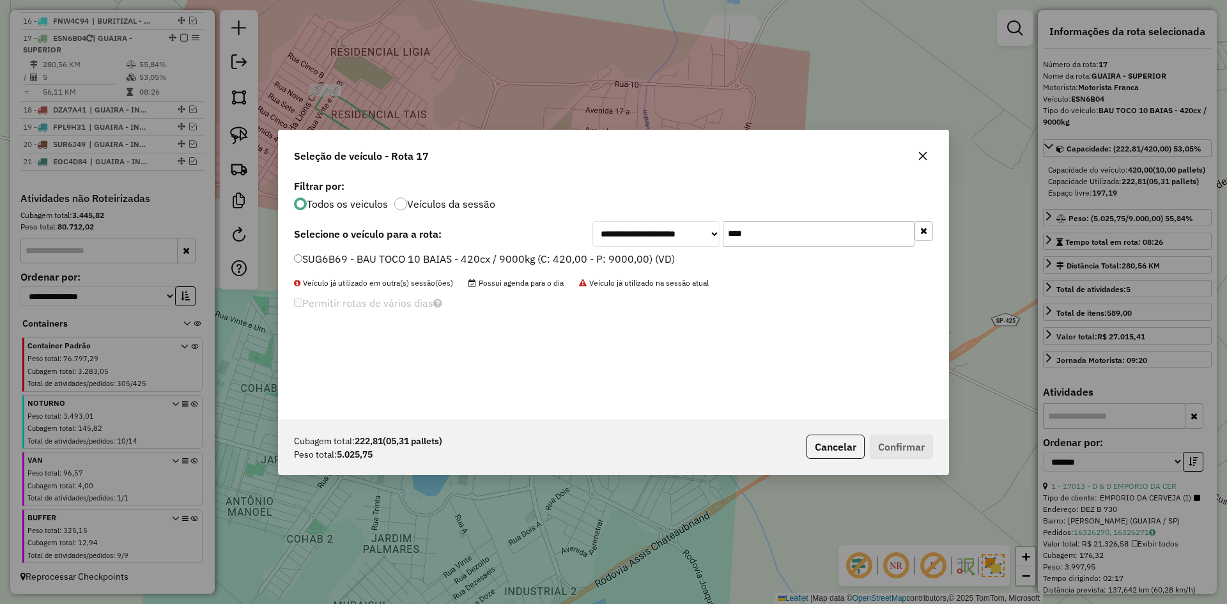
click at [313, 263] on label "SUG6B69 - BAU TOCO 10 BAIAS - 420cx / 9000kg (C: 420,00 - P: 9000,00) (VD)" at bounding box center [484, 258] width 381 height 15
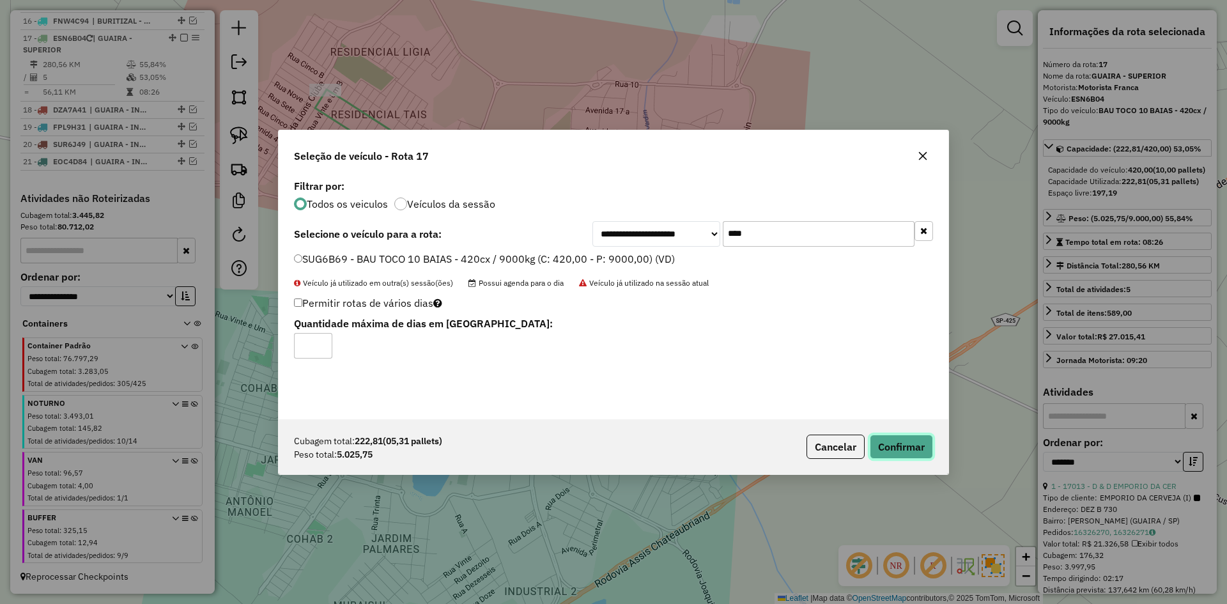
click at [910, 449] on button "Confirmar" at bounding box center [901, 447] width 63 height 24
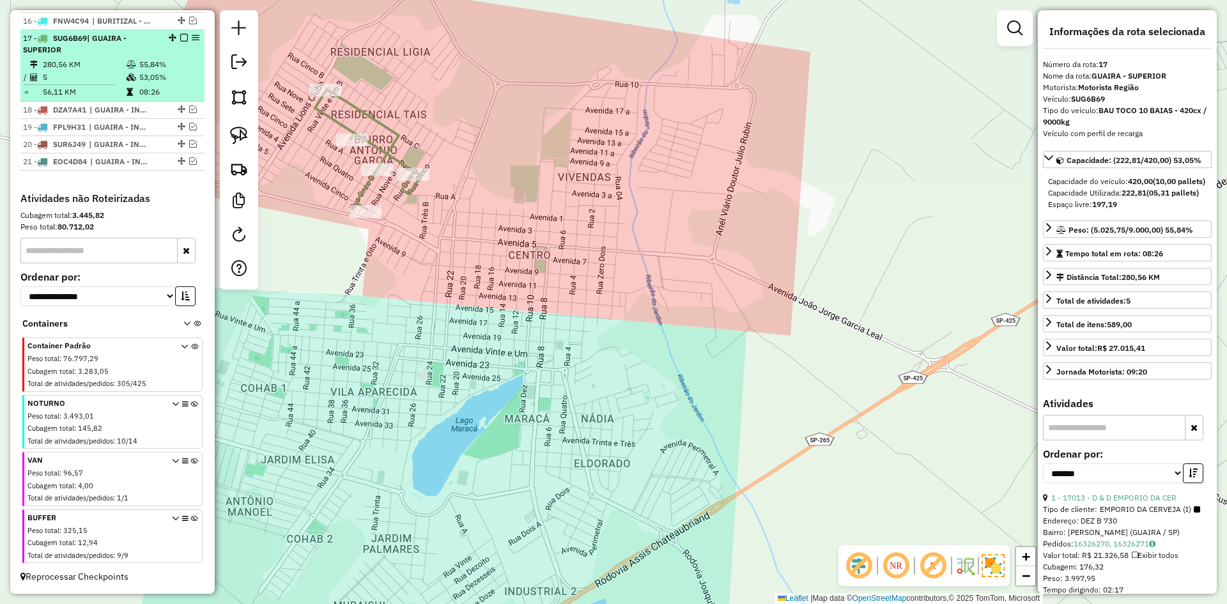
click at [183, 36] on em at bounding box center [184, 38] width 8 height 8
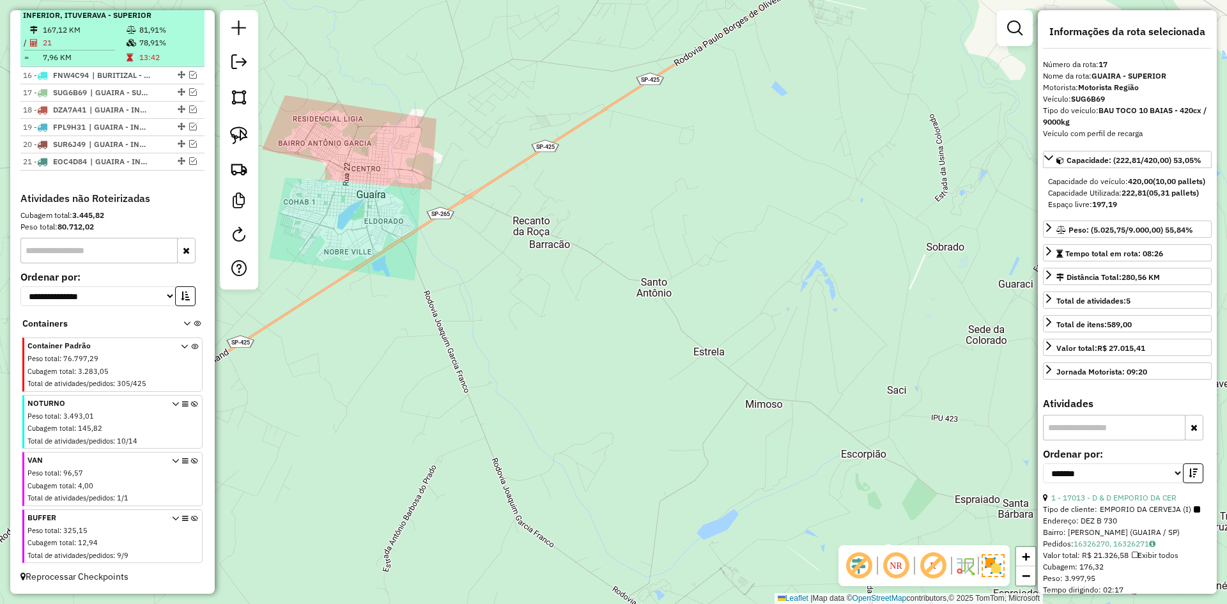
click at [86, 30] on td "167,12 KM" at bounding box center [84, 30] width 84 height 13
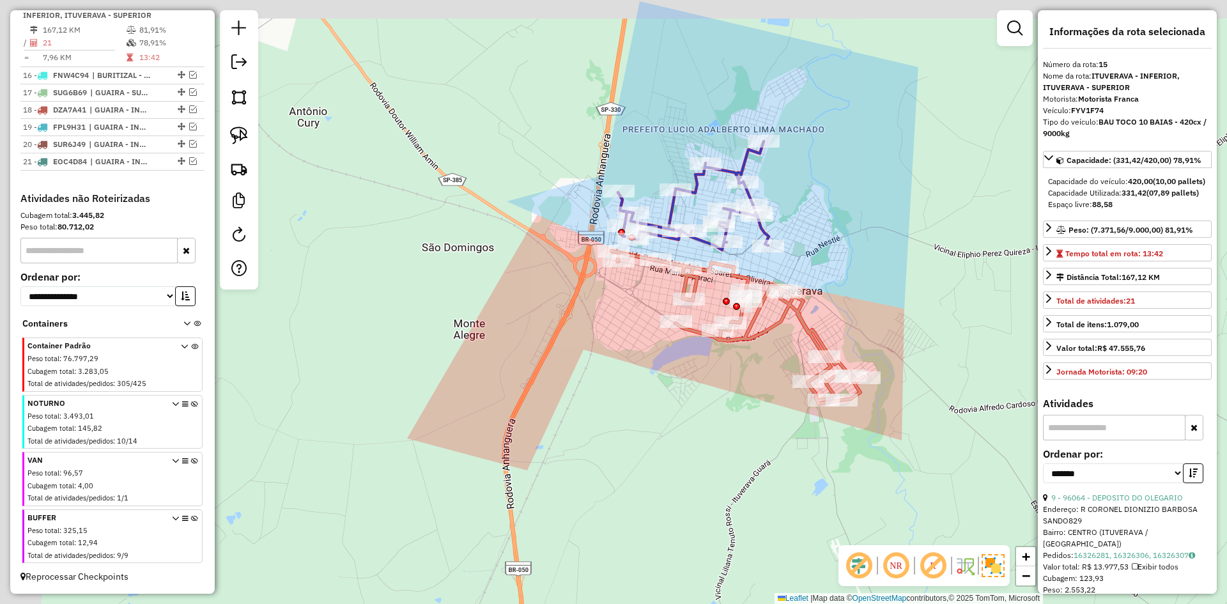
drag, startPoint x: 758, startPoint y: 259, endPoint x: 788, endPoint y: 286, distance: 40.7
click at [791, 283] on div "Janela de atendimento Grade de atendimento Capacidade Transportadoras Veículos …" at bounding box center [613, 302] width 1227 height 604
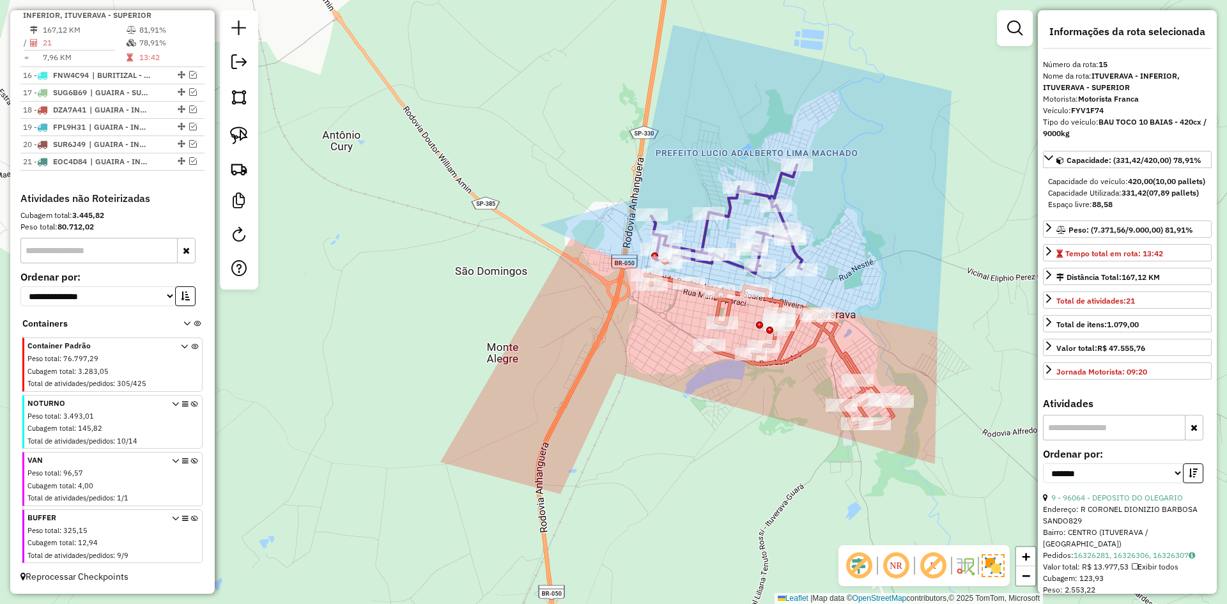
drag, startPoint x: 673, startPoint y: 128, endPoint x: 440, endPoint y: 631, distance: 553.9
click at [440, 603] on html "Aguarde... Pop-up bloqueado! Seu navegador bloqueou automáticamente a abertura …" at bounding box center [613, 302] width 1227 height 604
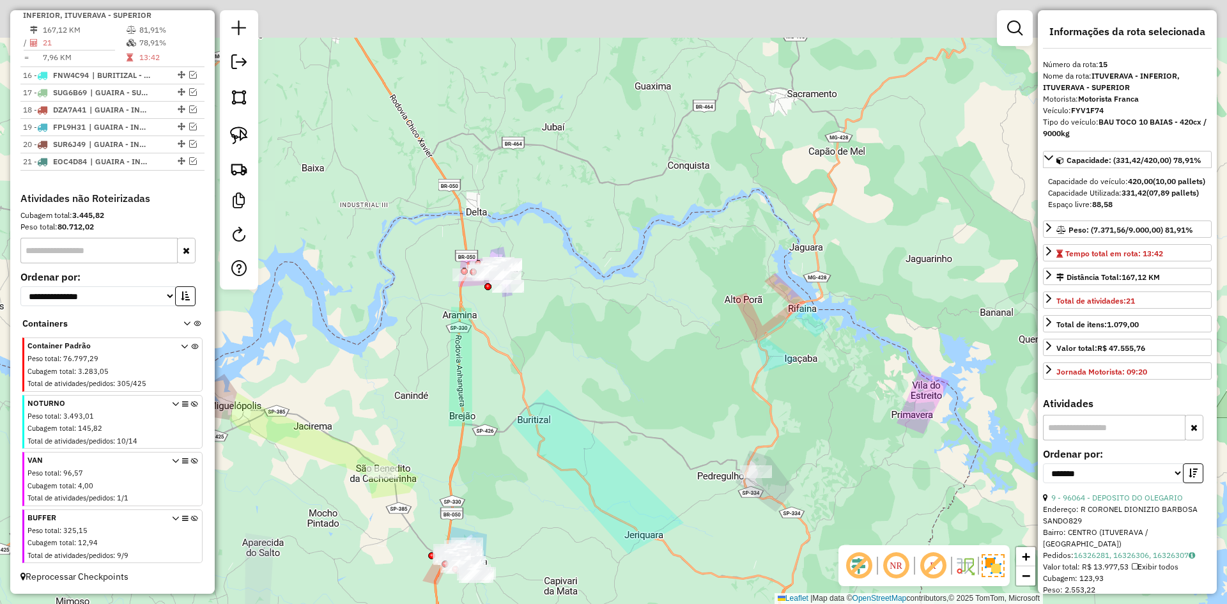
drag, startPoint x: 564, startPoint y: 299, endPoint x: 463, endPoint y: 359, distance: 117.2
click at [504, 421] on div "Janela de atendimento Grade de atendimento Capacidade Transportadoras Veículos …" at bounding box center [613, 302] width 1227 height 604
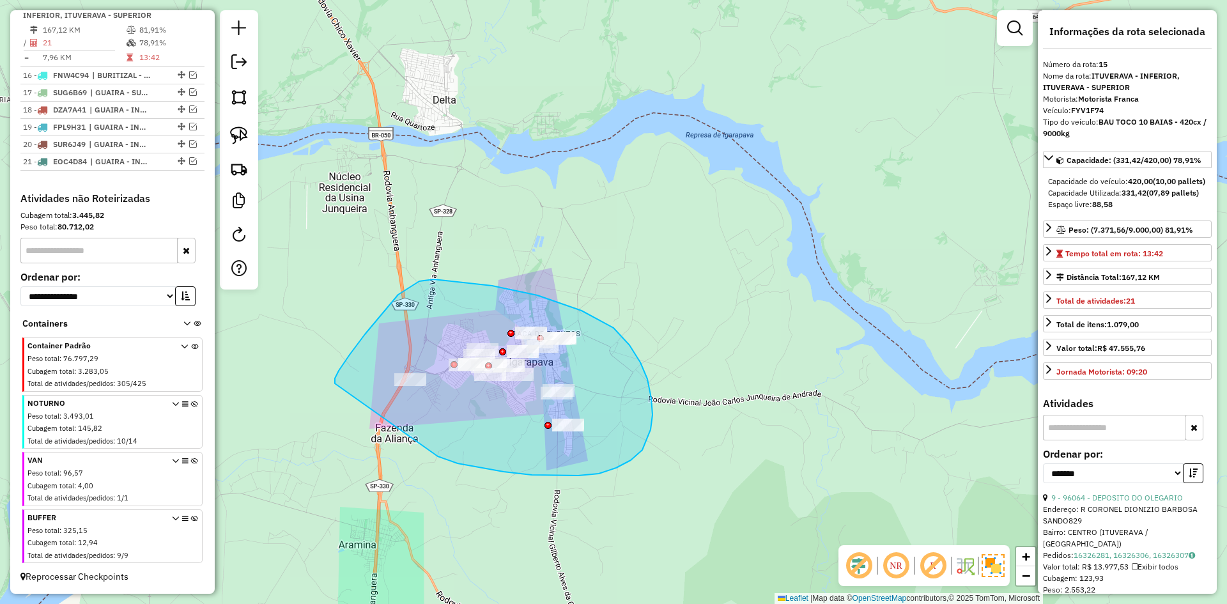
drag, startPoint x: 458, startPoint y: 463, endPoint x: 343, endPoint y: 399, distance: 131.4
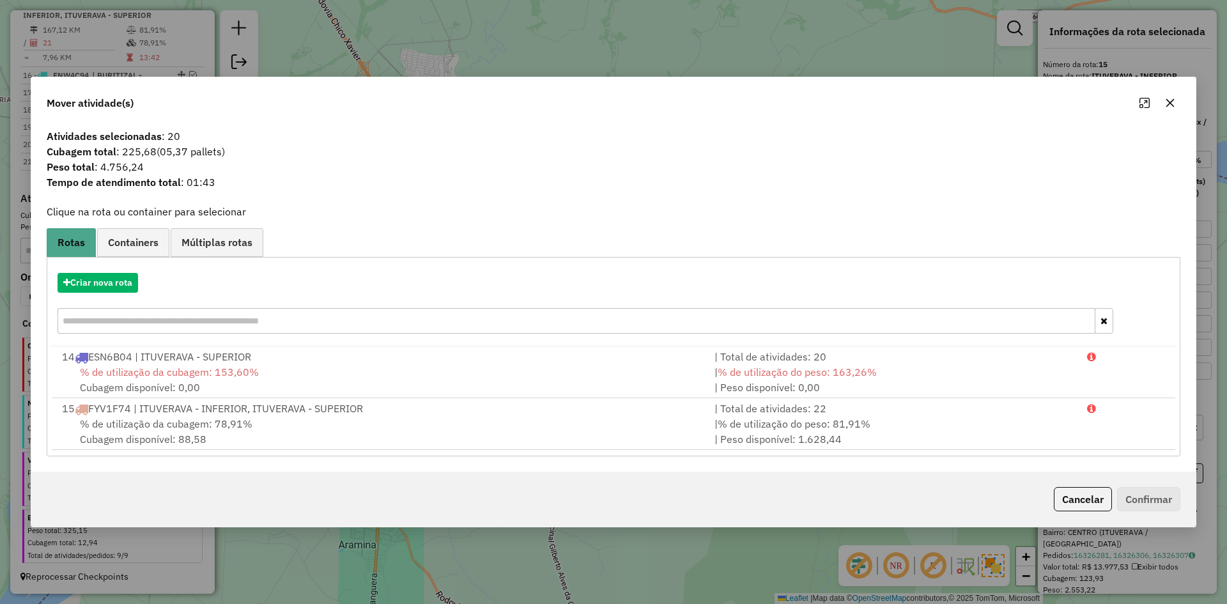
click at [108, 260] on div "Criar nova rota 14 ESN6B04 | ITUVERAVA - SUPERIOR | Total de atividades: 20 % d…" at bounding box center [614, 356] width 1134 height 199
click at [114, 286] on button "Criar nova rota" at bounding box center [98, 283] width 81 height 20
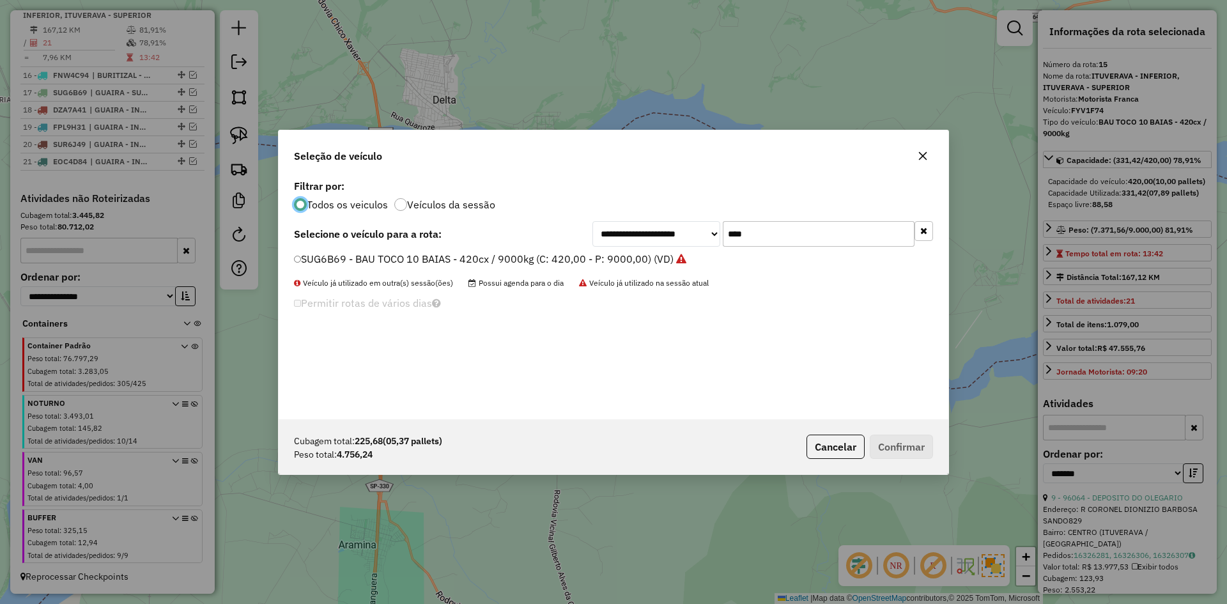
scroll to position [7, 4]
drag, startPoint x: 804, startPoint y: 236, endPoint x: 662, endPoint y: 236, distance: 141.9
click at [662, 236] on div "**********" at bounding box center [763, 234] width 341 height 26
type input "****"
drag, startPoint x: 431, startPoint y: 252, endPoint x: 455, endPoint y: 265, distance: 27.2
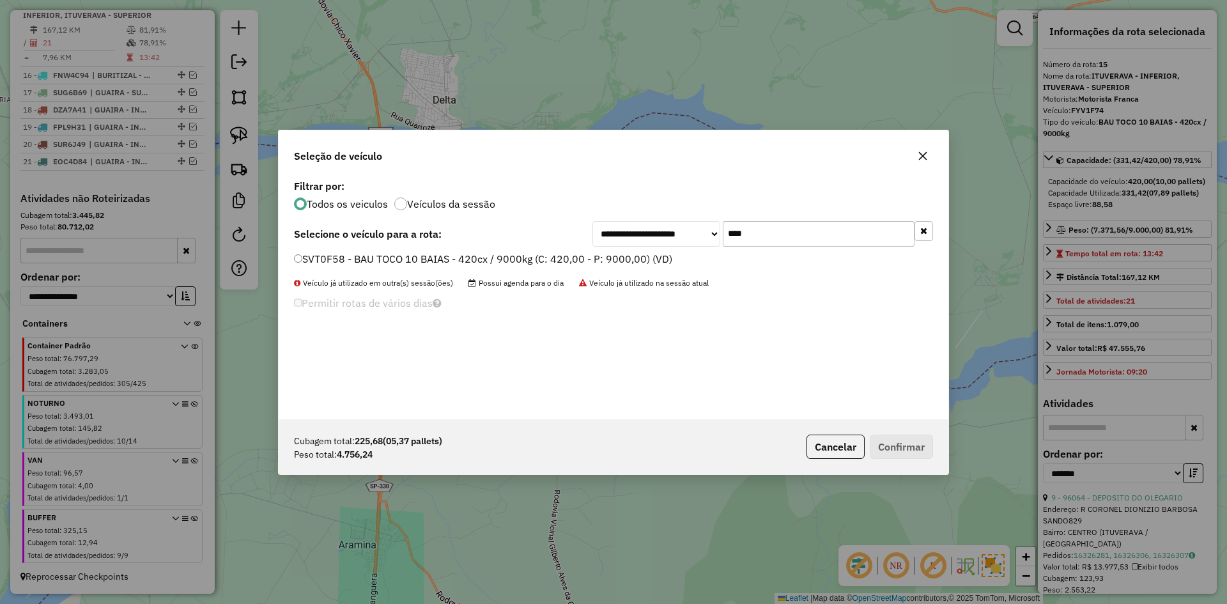
click at [431, 252] on label "SVT0F58 - BAU TOCO 10 BAIAS - 420cx / 9000kg (C: 420,00 - P: 9000,00) (VD)" at bounding box center [483, 258] width 378 height 15
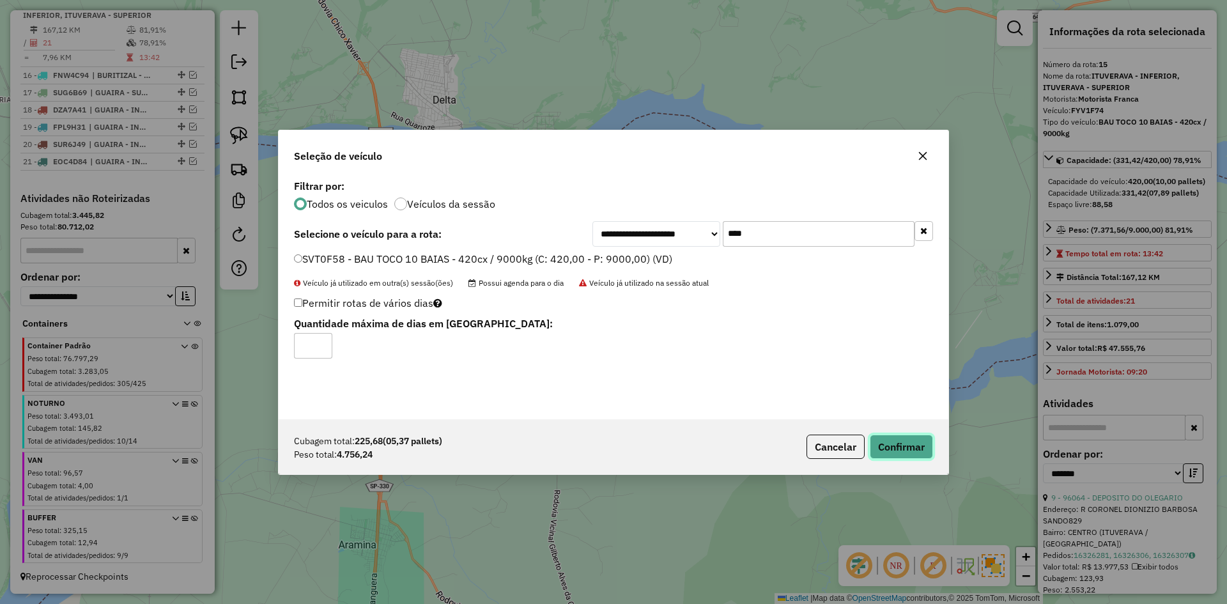
click at [920, 451] on button "Confirmar" at bounding box center [901, 447] width 63 height 24
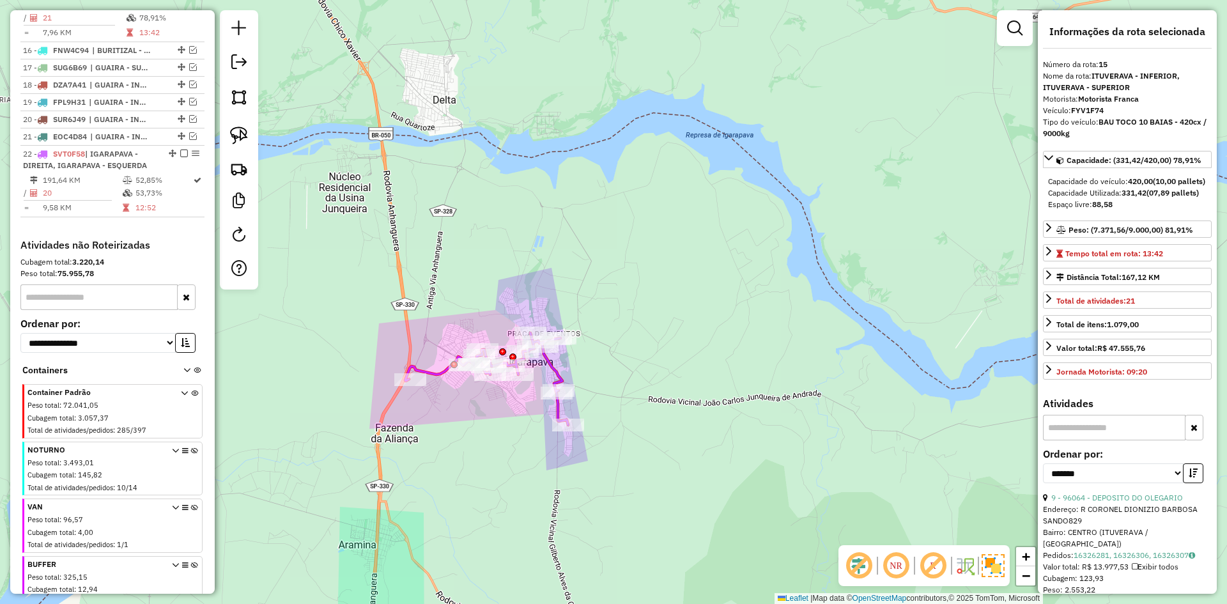
scroll to position [778, 0]
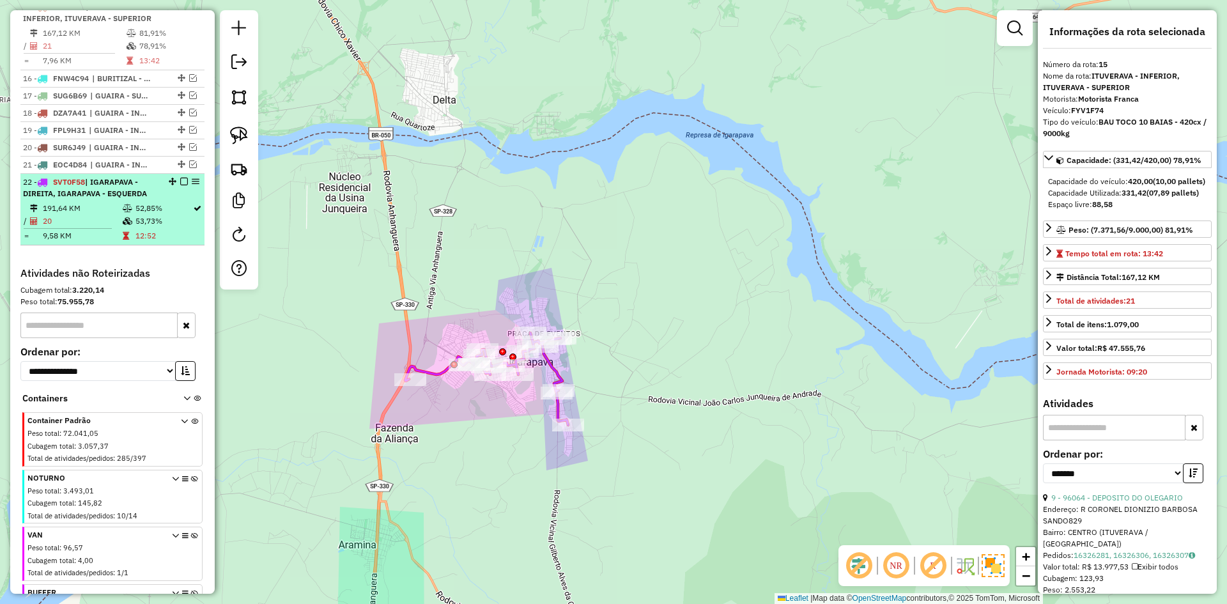
click at [166, 228] on td "53,73%" at bounding box center [164, 221] width 58 height 13
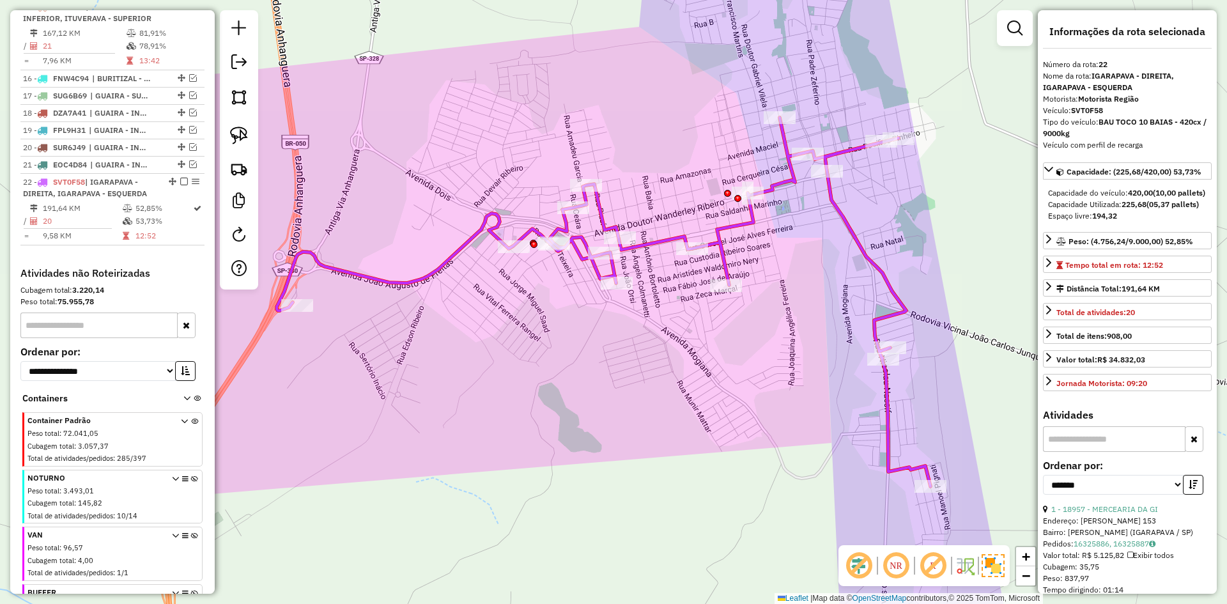
drag, startPoint x: 444, startPoint y: 258, endPoint x: 449, endPoint y: 262, distance: 6.8
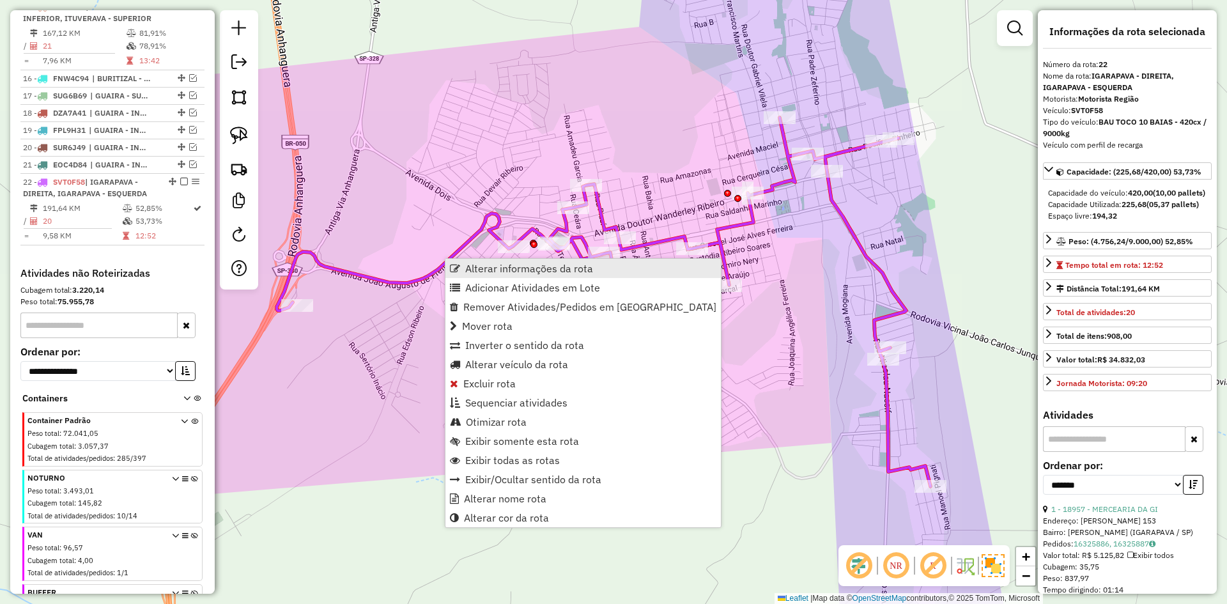
scroll to position [864, 0]
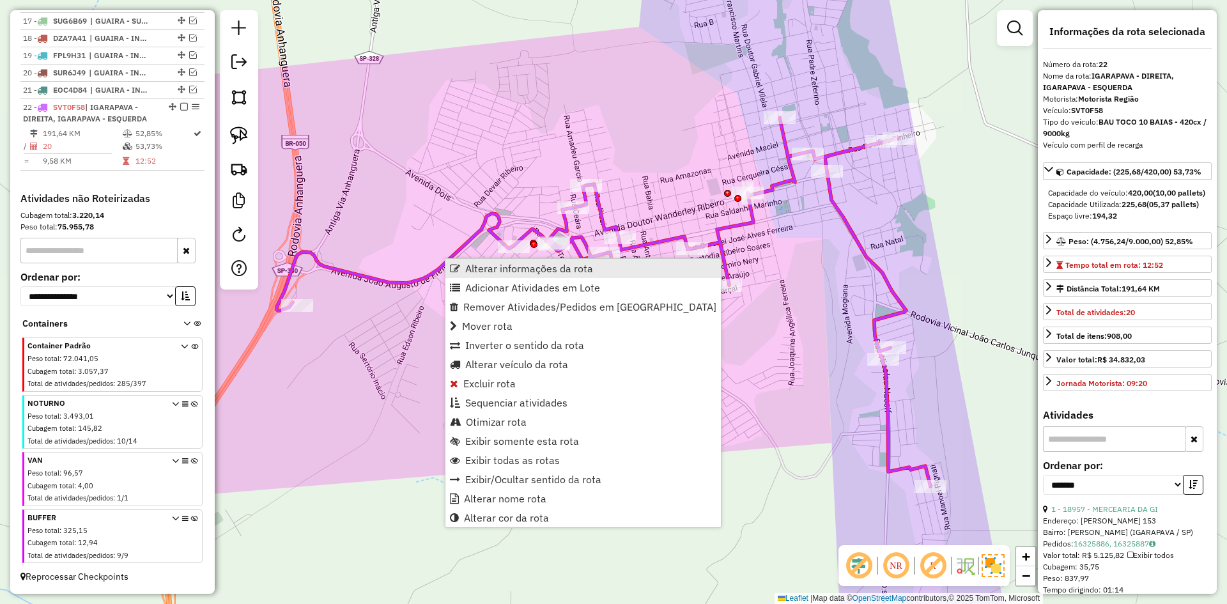
click at [483, 271] on span "Alterar informações da rota" at bounding box center [529, 268] width 128 height 10
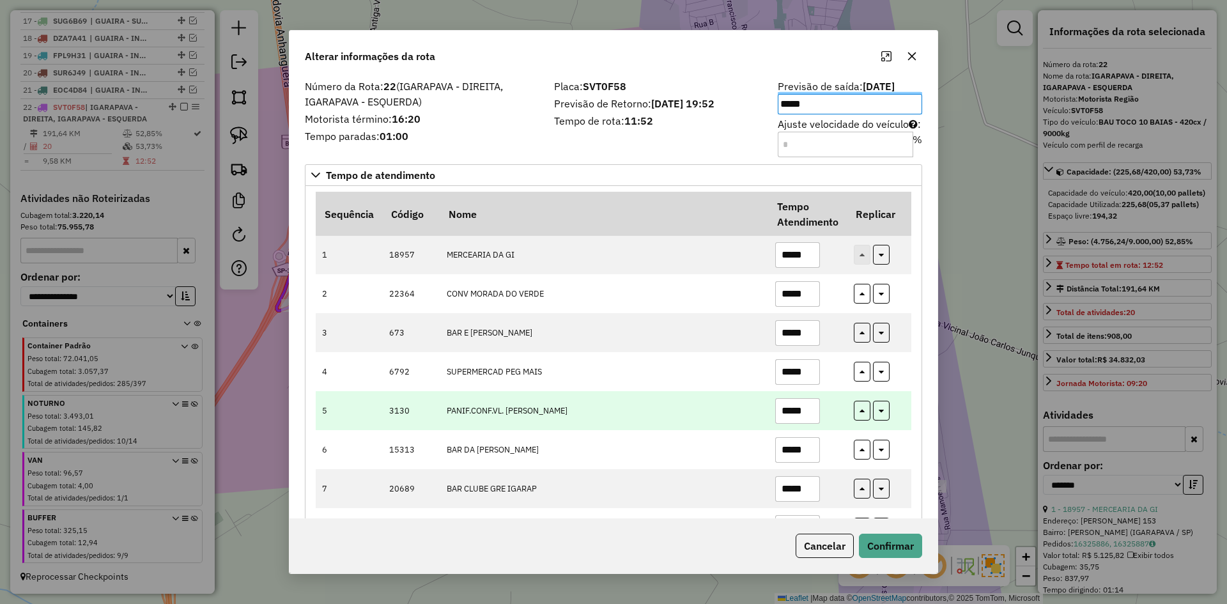
drag, startPoint x: 574, startPoint y: 399, endPoint x: 582, endPoint y: 400, distance: 7.8
click at [575, 399] on td "PANIF.CONF.VL. GOMES" at bounding box center [604, 410] width 329 height 39
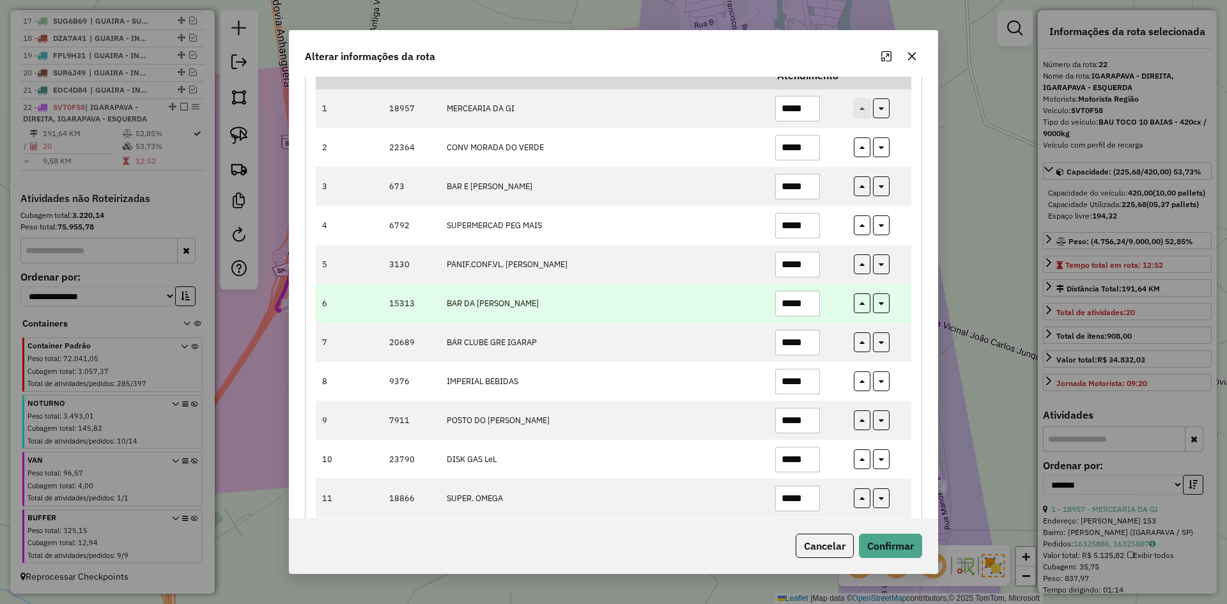
scroll to position [213, 0]
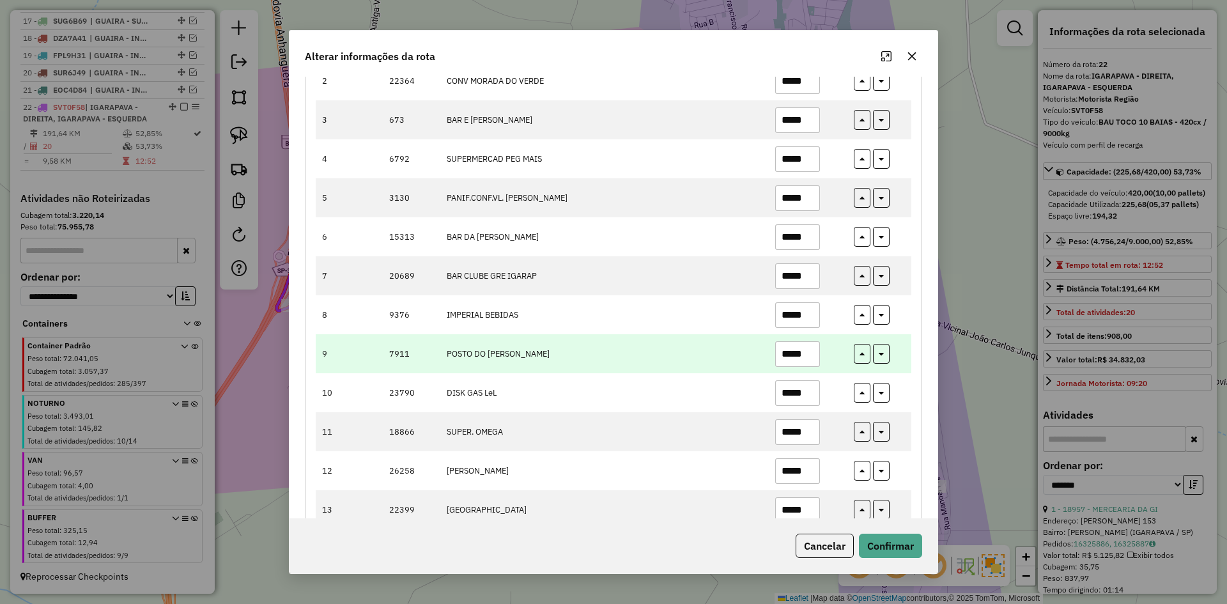
drag, startPoint x: 810, startPoint y: 355, endPoint x: 776, endPoint y: 353, distance: 34.6
click at [776, 353] on input "*****" at bounding box center [797, 354] width 45 height 26
type input "*****"
click at [862, 353] on icon "button" at bounding box center [862, 356] width 5 height 9
type input "*****"
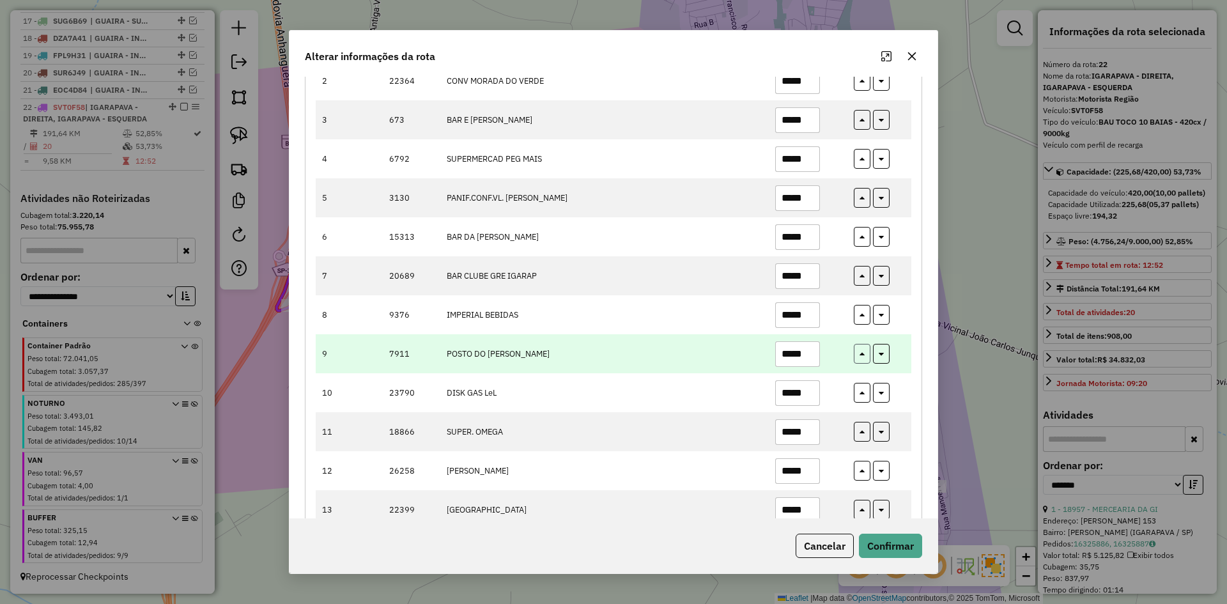
type input "*****"
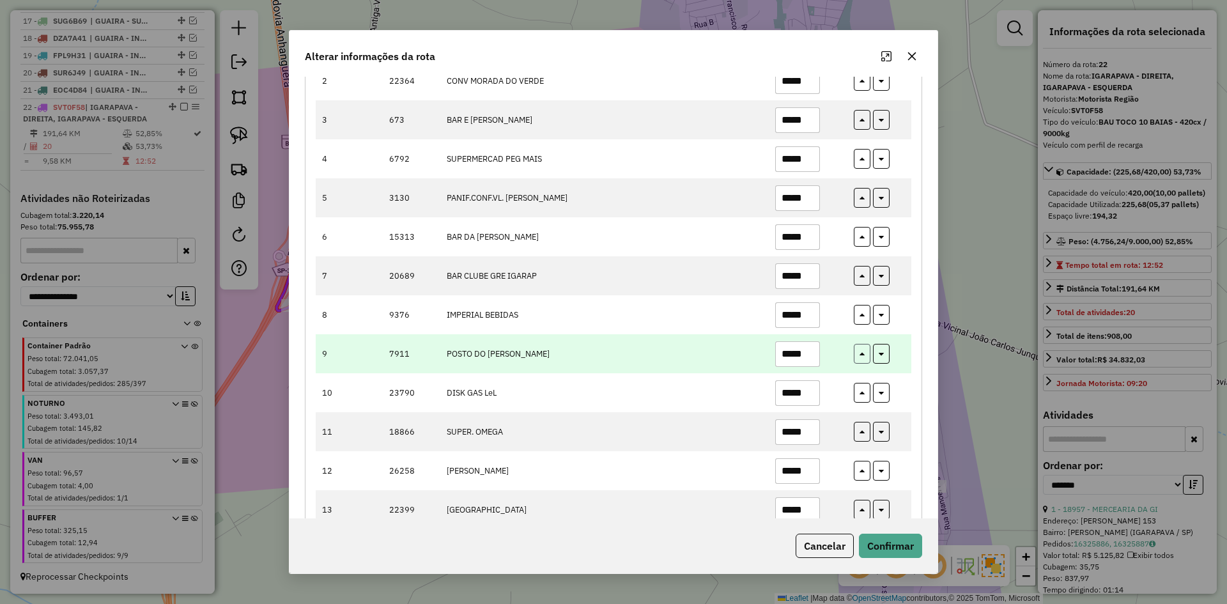
type input "*****"
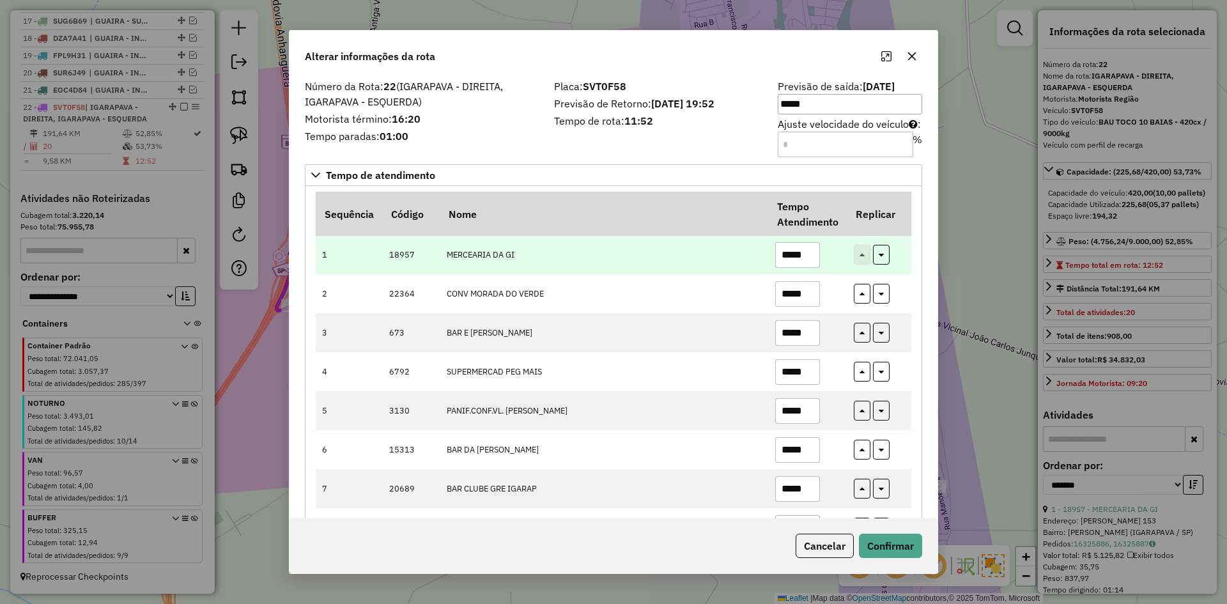
click at [810, 260] on input "*****" at bounding box center [797, 255] width 45 height 26
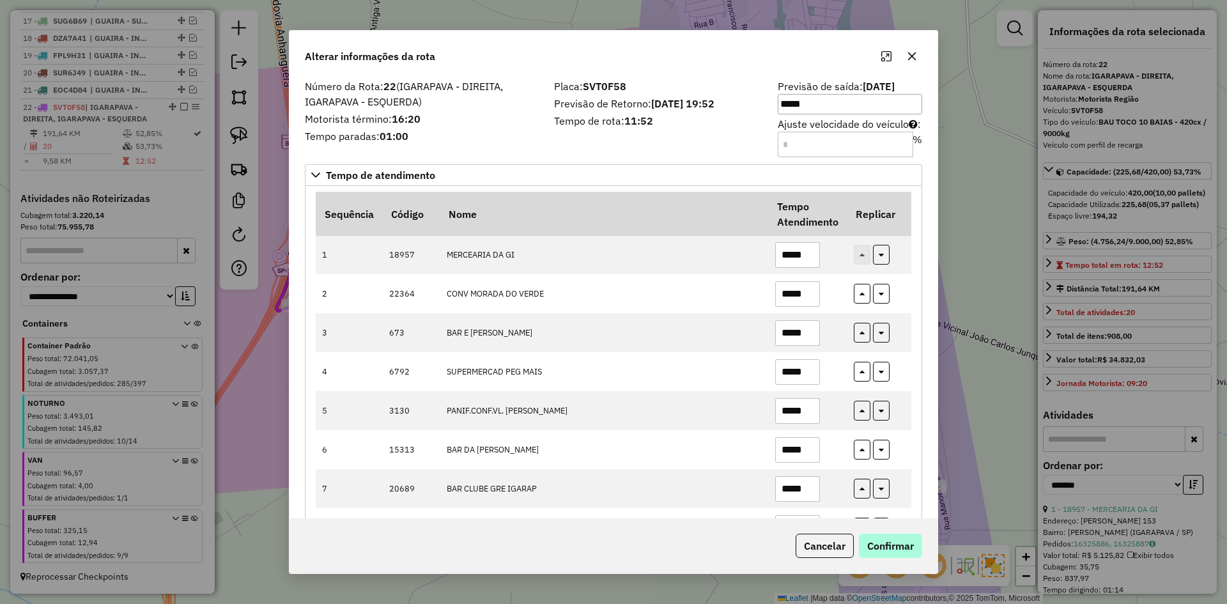
type input "*****"
click at [885, 552] on button "Confirmar" at bounding box center [890, 546] width 63 height 24
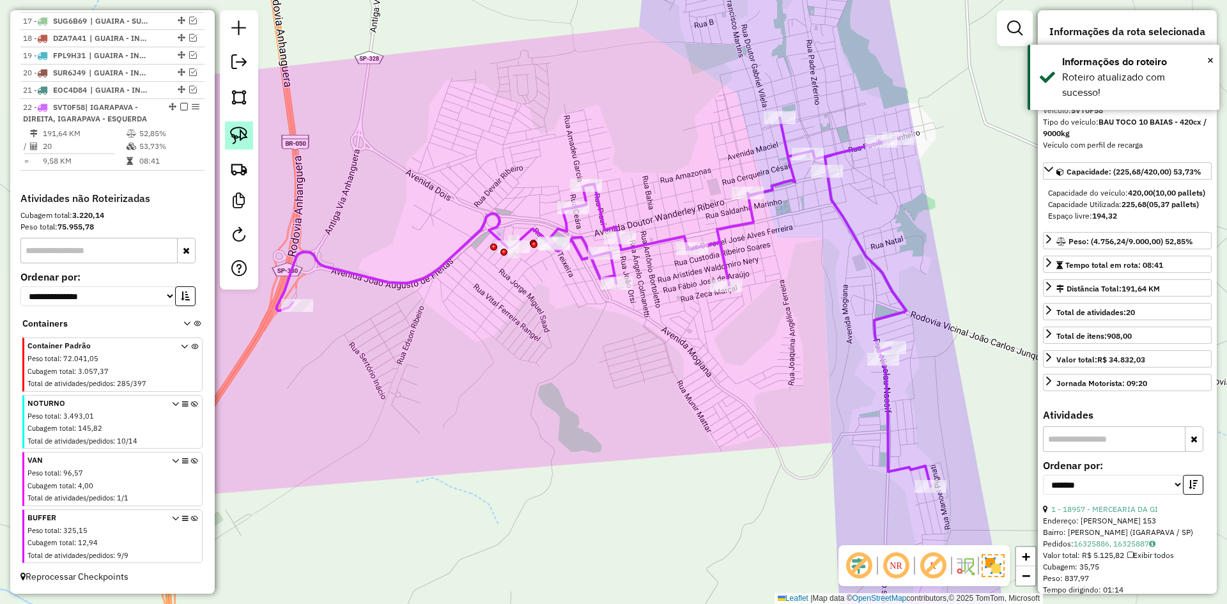
drag, startPoint x: 180, startPoint y: 106, endPoint x: 237, endPoint y: 146, distance: 70.2
click at [189, 102] on div "22 - SVT0F58 | IGARAPAVA - DIREITA, IGARAPAVA - ESQUERDA" at bounding box center [112, 113] width 179 height 23
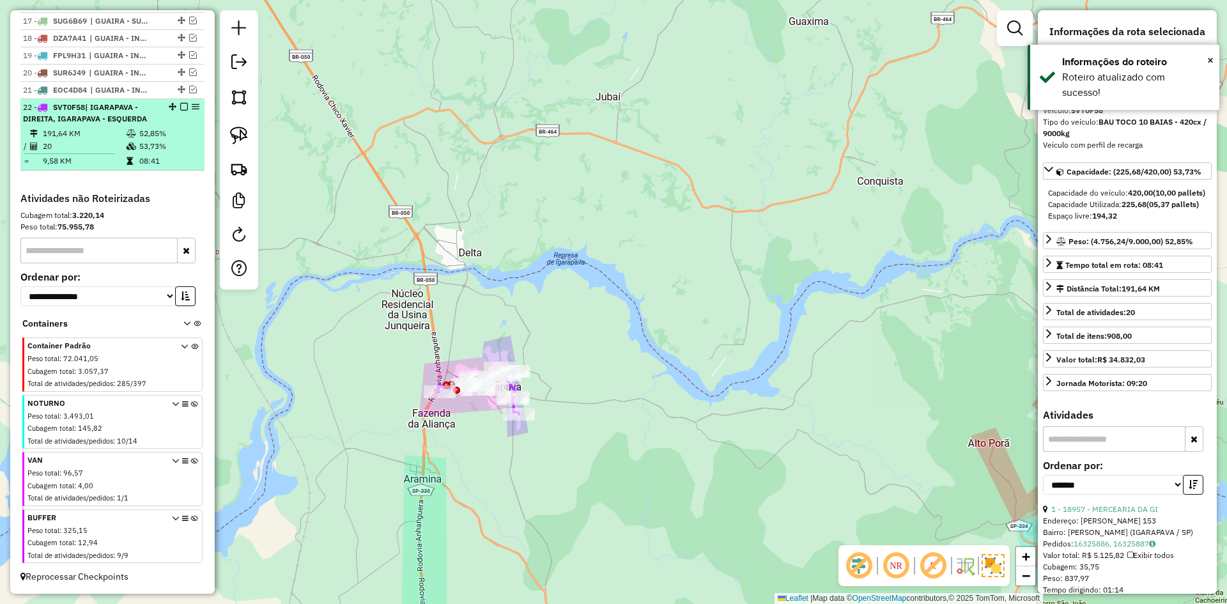
click at [180, 105] on em at bounding box center [184, 107] width 8 height 8
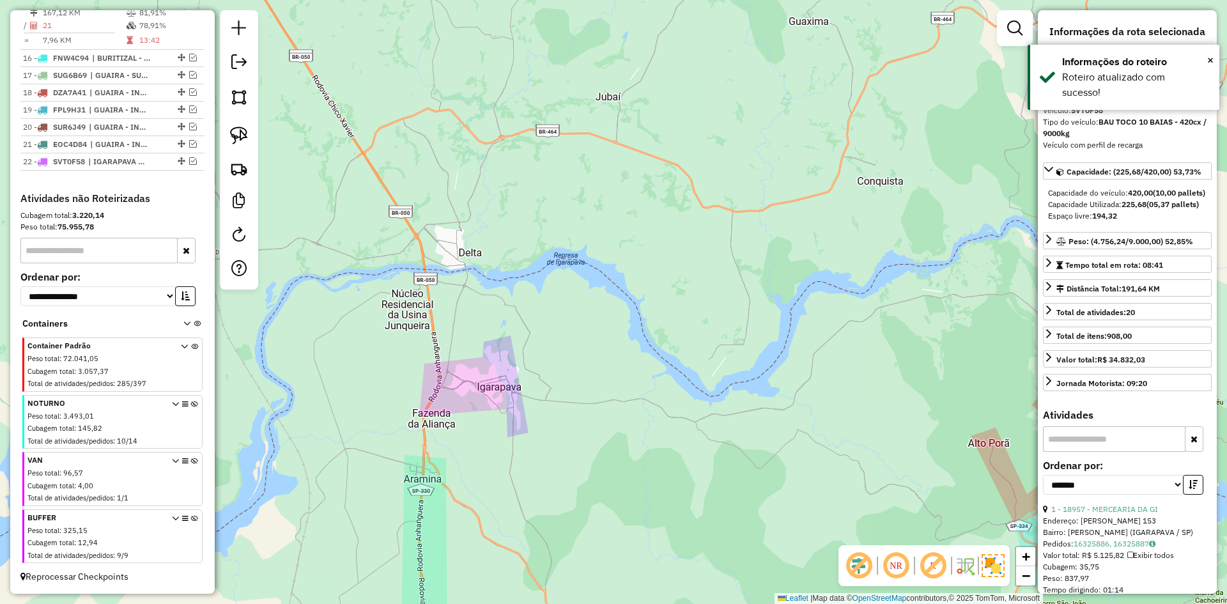
scroll to position [810, 0]
drag, startPoint x: 528, startPoint y: 194, endPoint x: 570, endPoint y: 131, distance: 75.7
click at [568, 131] on div "Janela de atendimento Grade de atendimento Capacidade Transportadoras Veículos …" at bounding box center [613, 302] width 1227 height 604
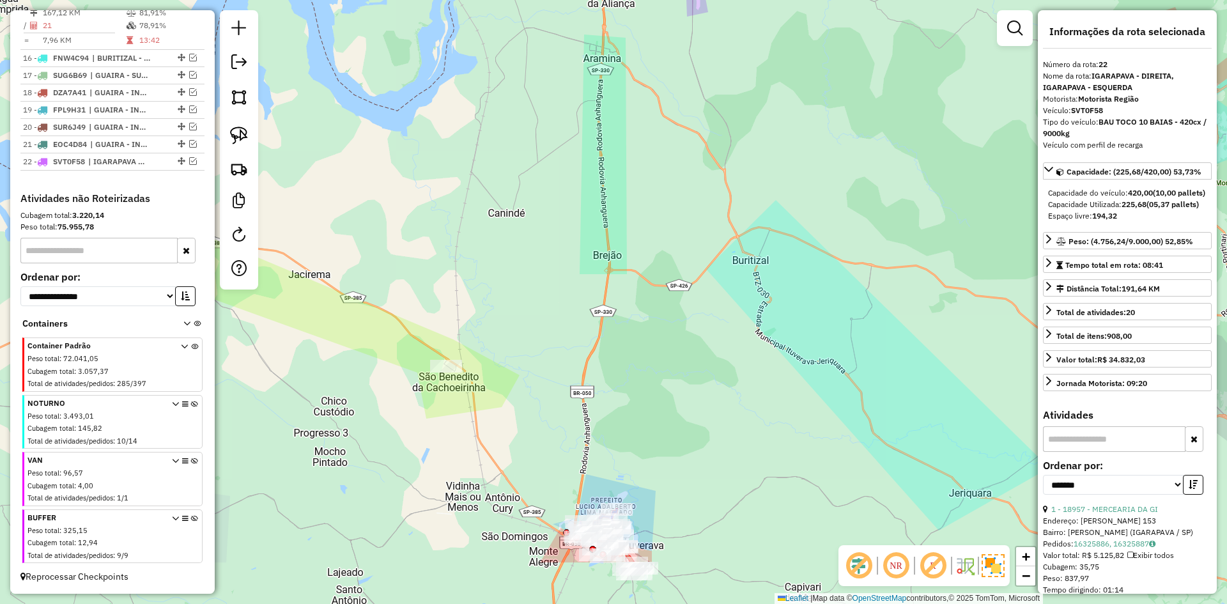
drag, startPoint x: 568, startPoint y: 297, endPoint x: 599, endPoint y: 93, distance: 206.3
click at [599, 93] on div "Janela de atendimento Grade de atendimento Capacidade Transportadoras Veículos …" at bounding box center [613, 302] width 1227 height 604
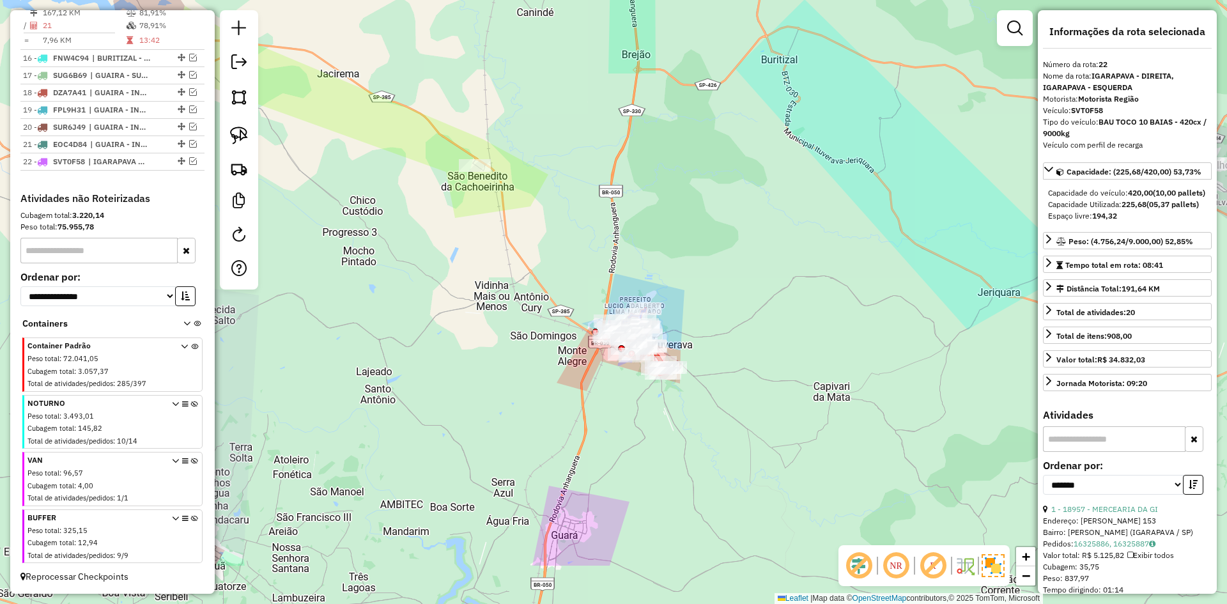
click at [568, 223] on div "Janela de atendimento Grade de atendimento Capacidade Transportadoras Veículos …" at bounding box center [613, 302] width 1227 height 604
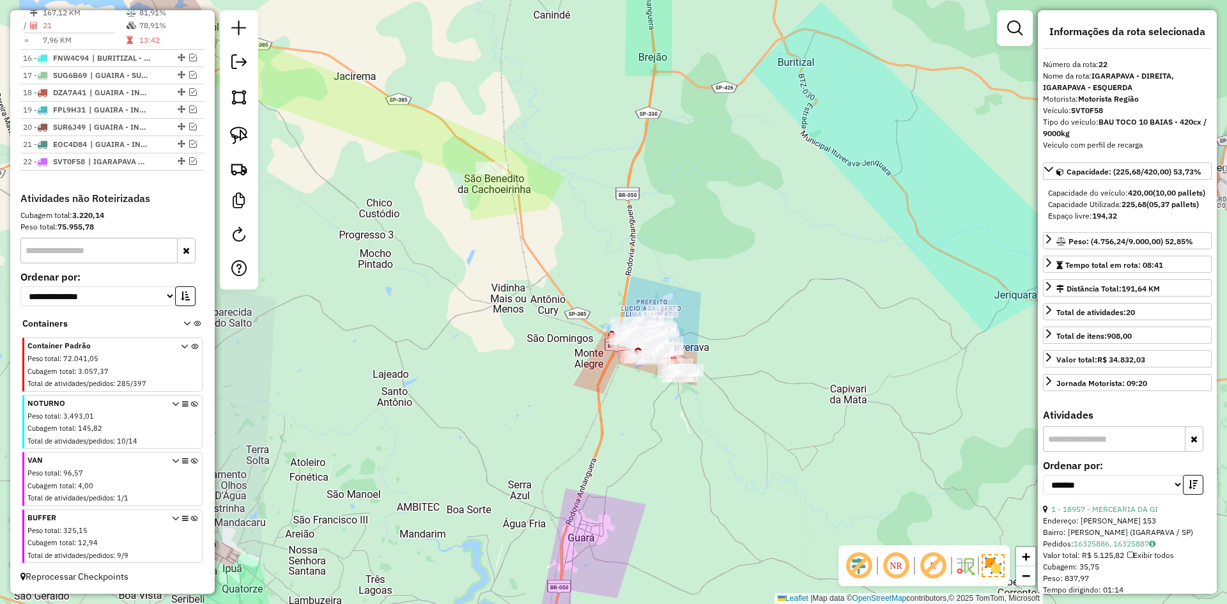
click at [725, 252] on div "Janela de atendimento Grade de atendimento Capacidade Transportadoras Veículos …" at bounding box center [613, 302] width 1227 height 604
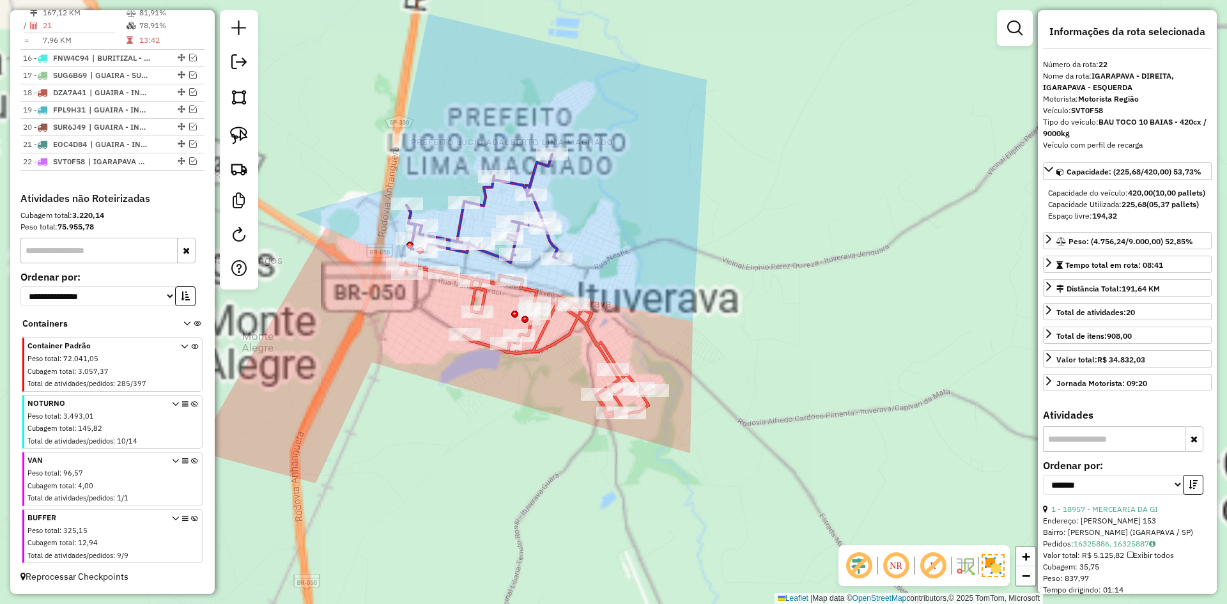
drag, startPoint x: 672, startPoint y: 313, endPoint x: 871, endPoint y: 360, distance: 205.0
click at [879, 364] on div "Janela de atendimento Grade de atendimento Capacidade Transportadoras Veículos …" at bounding box center [613, 302] width 1227 height 604
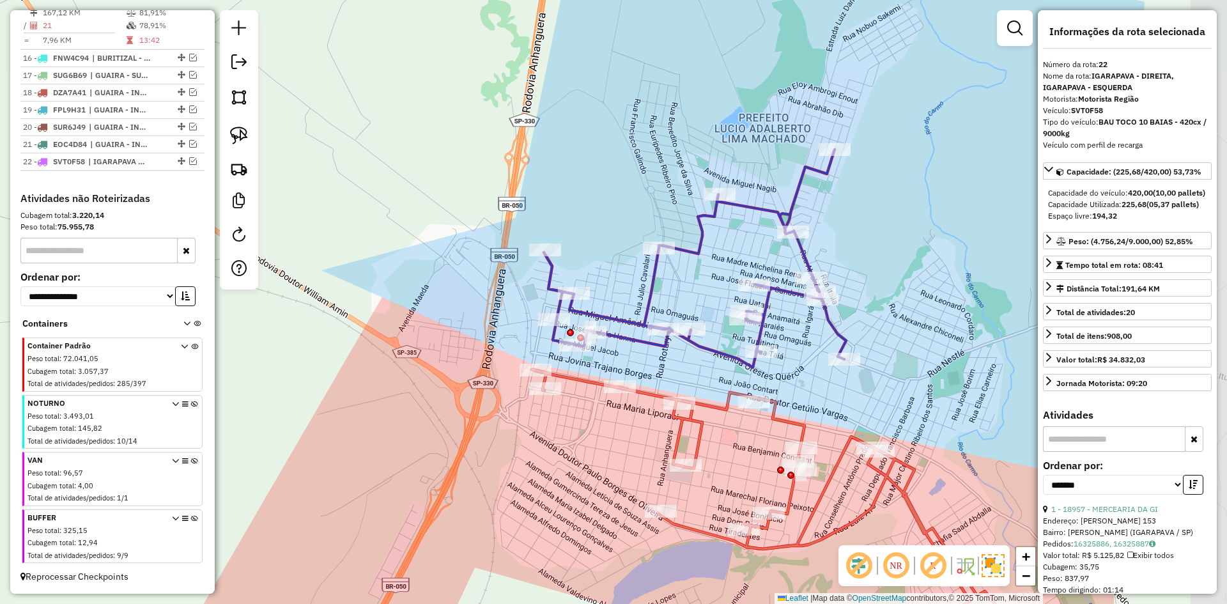
drag, startPoint x: 491, startPoint y: 265, endPoint x: 441, endPoint y: 330, distance: 82.6
click at [441, 330] on div "Janela de atendimento Grade de atendimento Capacidade Transportadoras Veículos …" at bounding box center [613, 302] width 1227 height 604
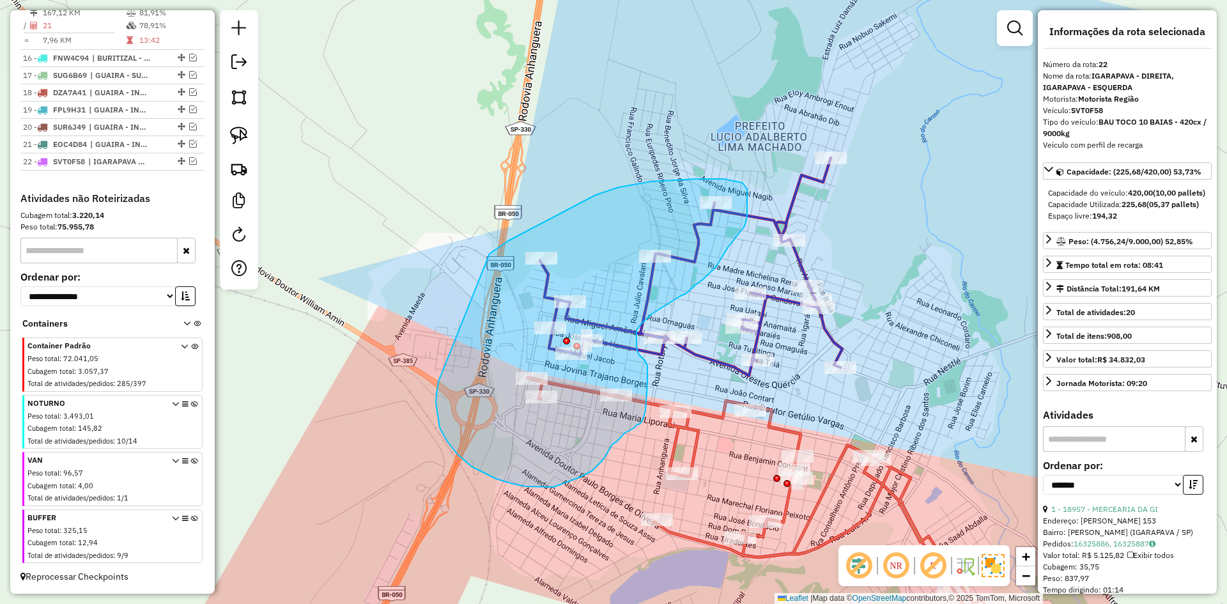
drag, startPoint x: 463, startPoint y: 321, endPoint x: 489, endPoint y: 254, distance: 71.5
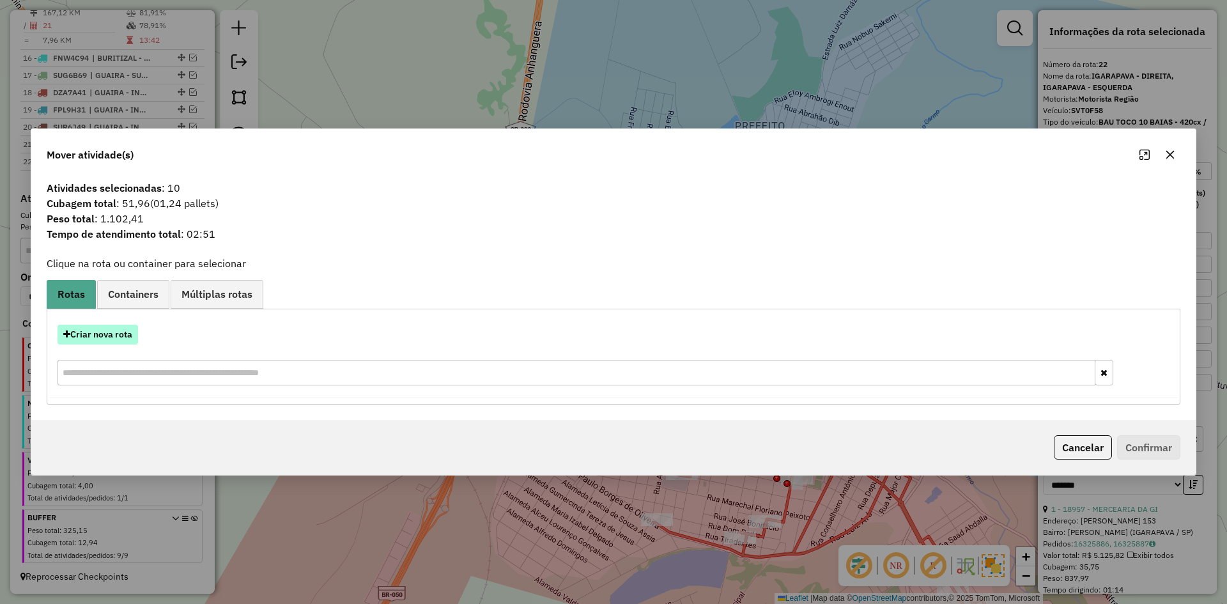
click at [123, 334] on button "Criar nova rota" at bounding box center [98, 335] width 81 height 20
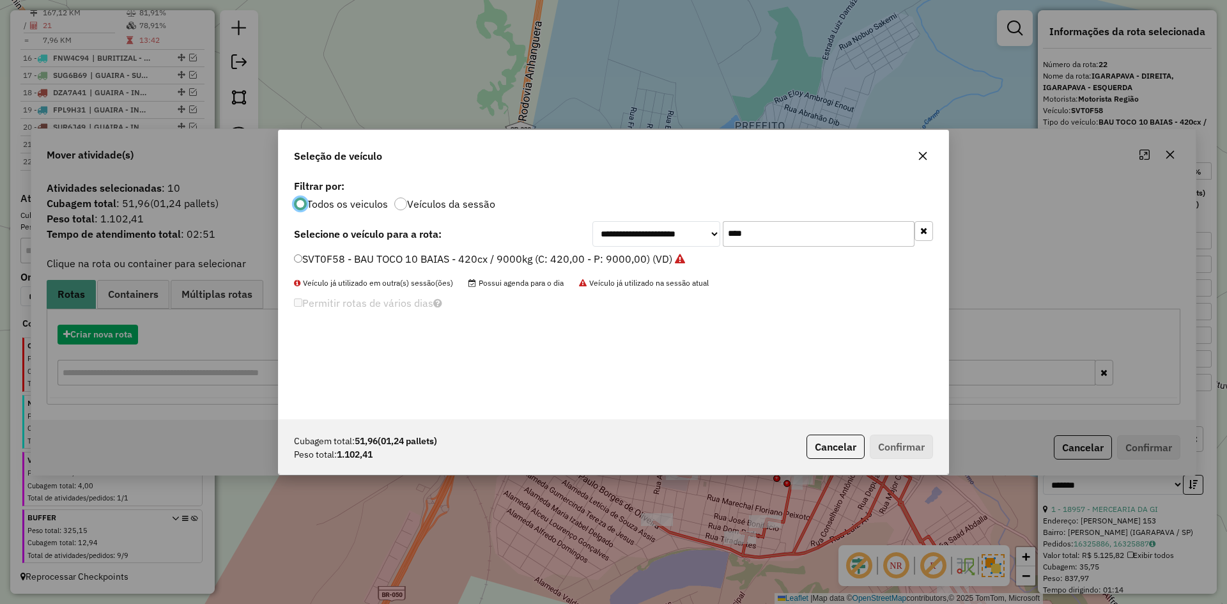
scroll to position [7, 4]
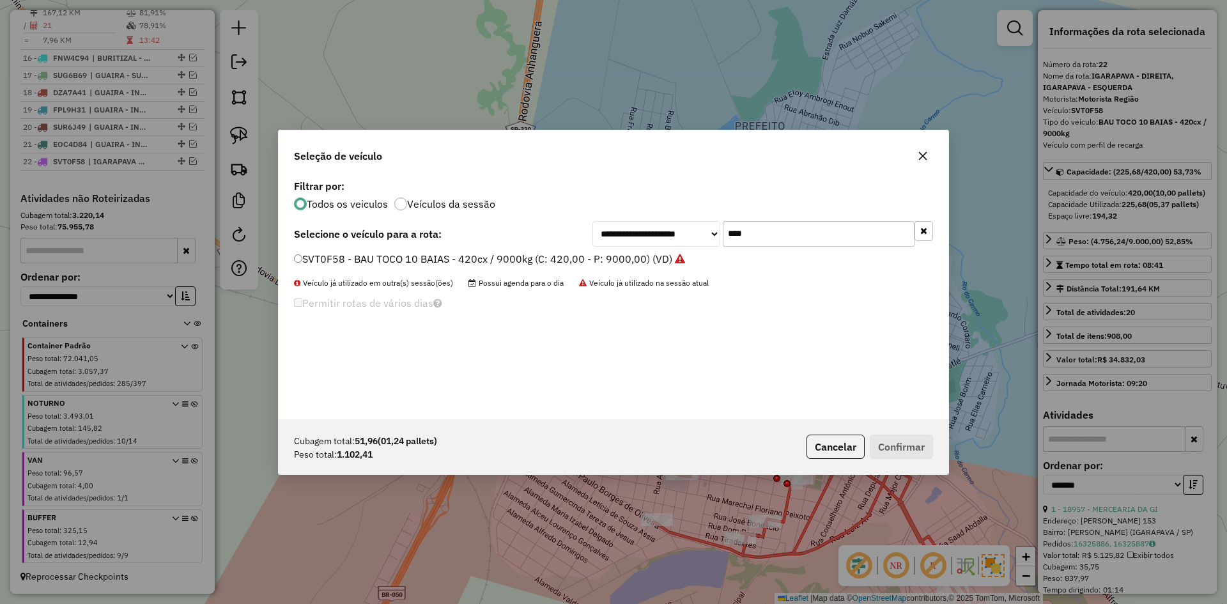
drag, startPoint x: 773, startPoint y: 228, endPoint x: 677, endPoint y: 236, distance: 96.3
click at [679, 236] on div "**********" at bounding box center [763, 234] width 341 height 26
type input "****"
click at [404, 262] on label "GEF4B41 - BAU TOCO 10 BAIAS - 420cx / 9000kg (C: 420,00 - P: 9000,00) (VD)" at bounding box center [484, 258] width 380 height 15
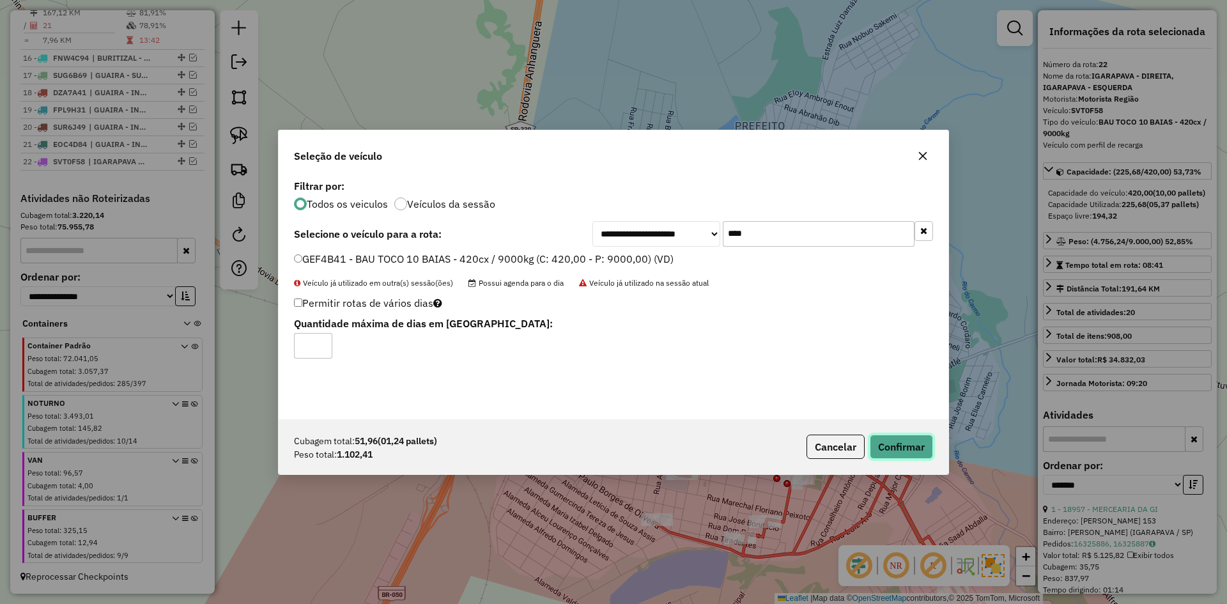
click at [911, 451] on button "Confirmar" at bounding box center [901, 447] width 63 height 24
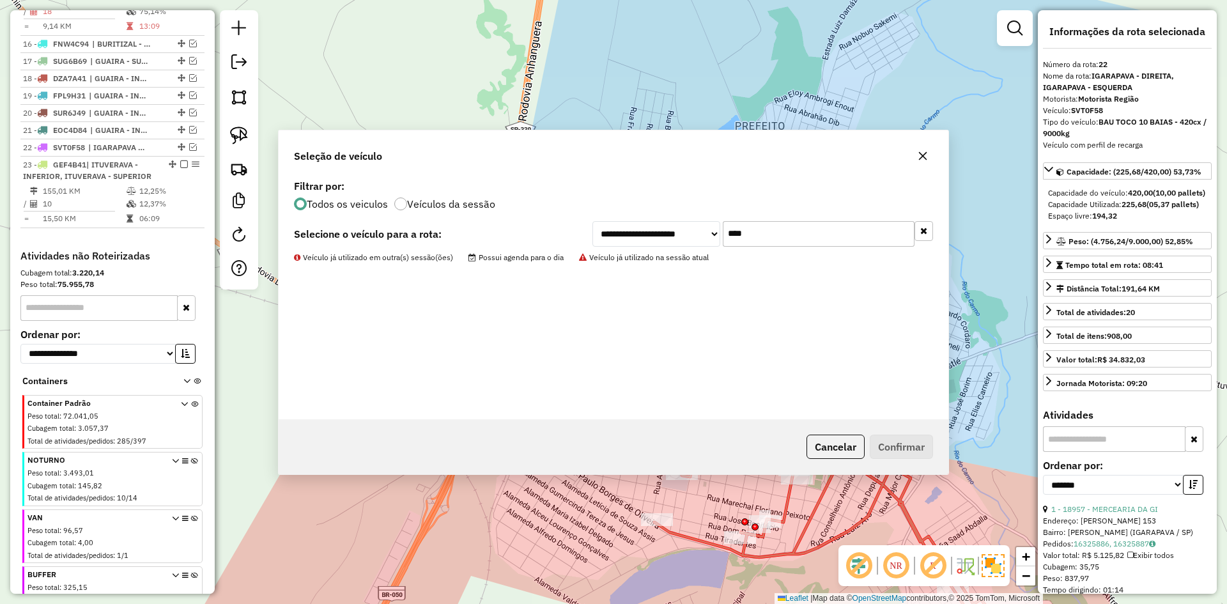
scroll to position [879, 0]
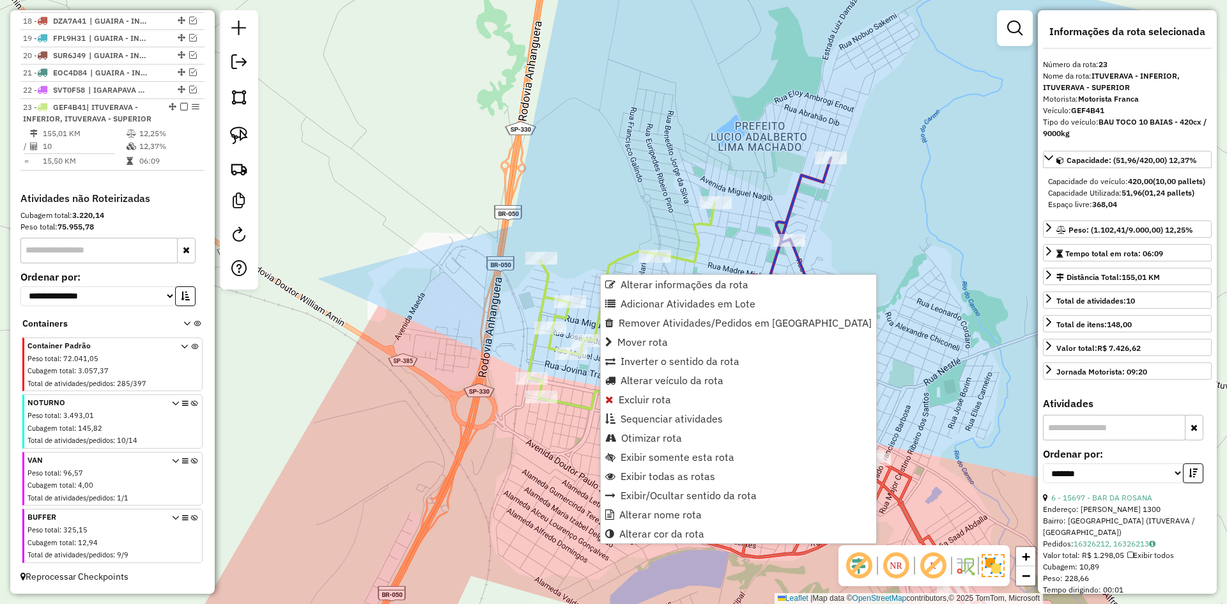
drag, startPoint x: 641, startPoint y: 301, endPoint x: 550, endPoint y: 136, distance: 188.5
click at [632, 288] on ul "Alterar informações da rota Adicionar Atividades em Lote Remover Atividades/Ped…" at bounding box center [738, 409] width 275 height 268
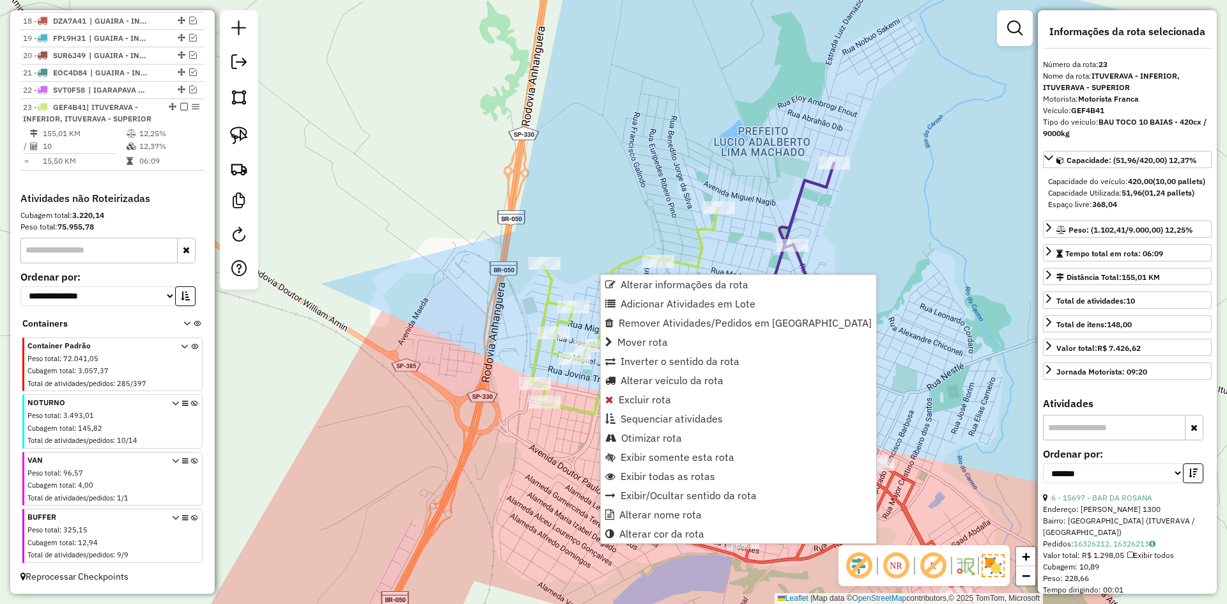
drag, startPoint x: 553, startPoint y: 140, endPoint x: 921, endPoint y: 525, distance: 532.5
click at [921, 525] on div "Janela de atendimento Grade de atendimento Capacidade Transportadoras Veículos …" at bounding box center [613, 302] width 1227 height 604
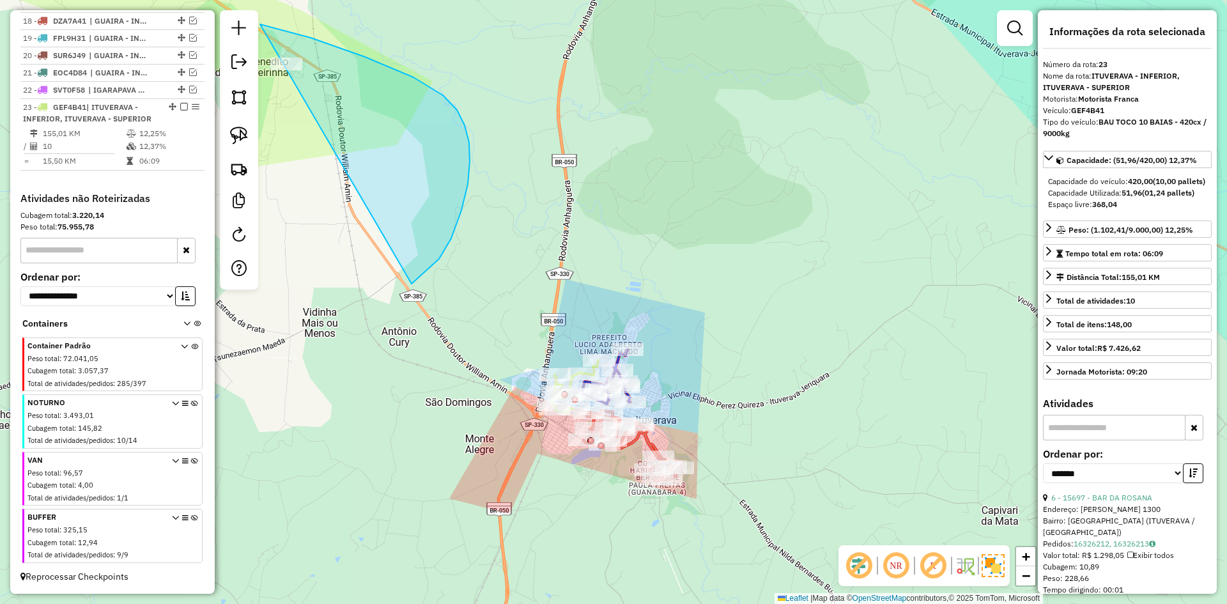
drag, startPoint x: 439, startPoint y: 259, endPoint x: 263, endPoint y: 183, distance: 191.3
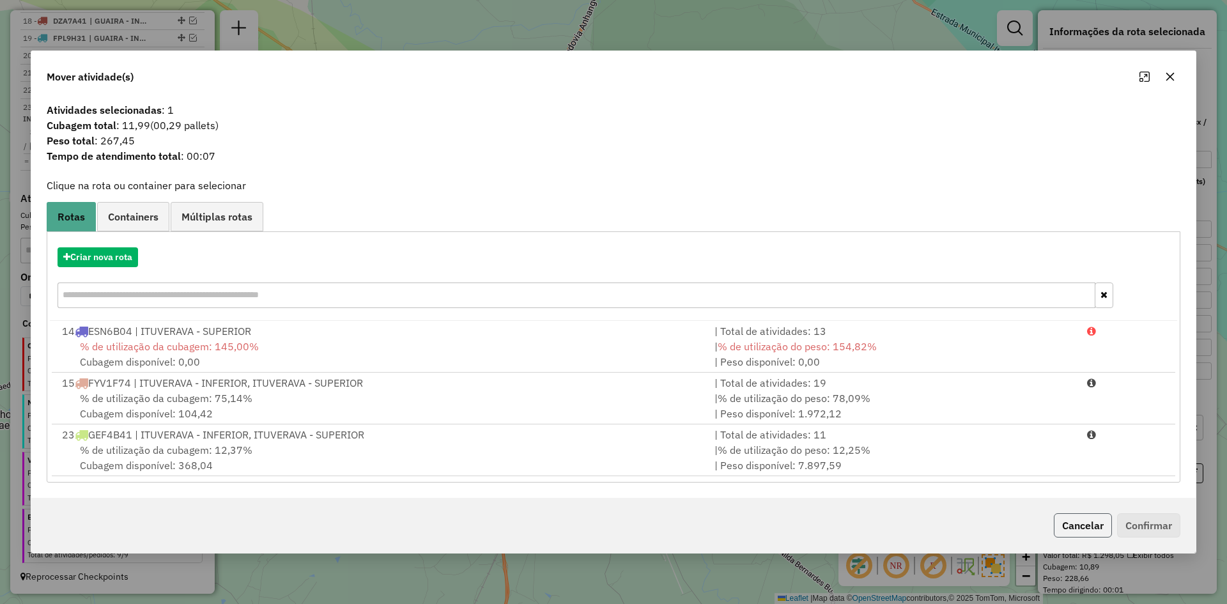
click at [1098, 521] on button "Cancelar" at bounding box center [1083, 525] width 58 height 24
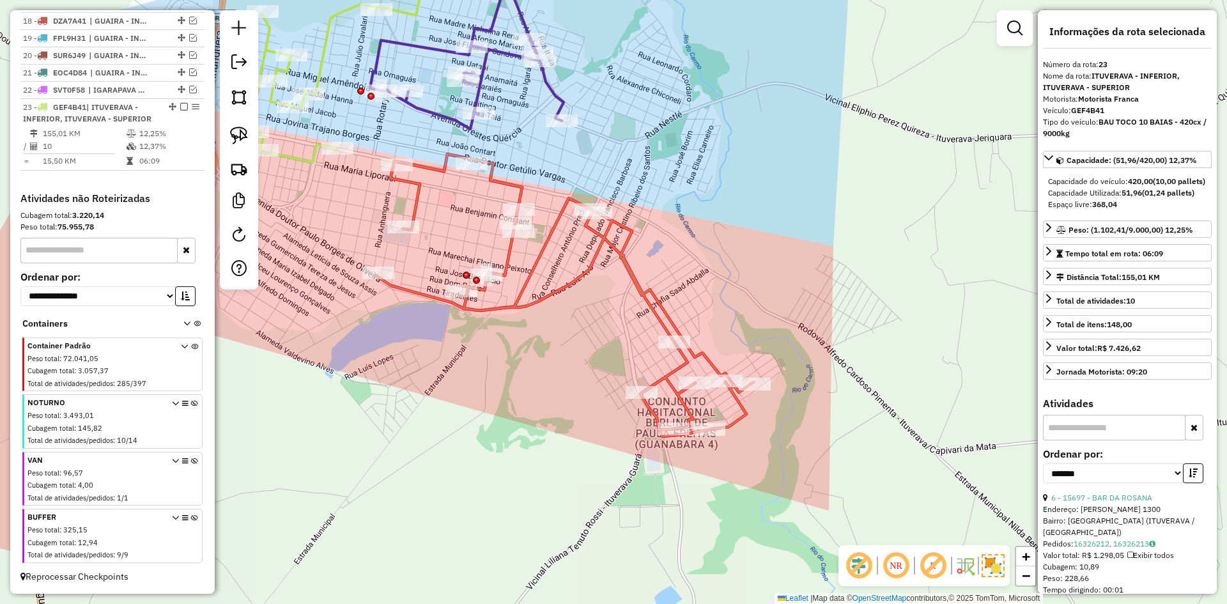
drag, startPoint x: 403, startPoint y: 198, endPoint x: 466, endPoint y: 254, distance: 84.7
click at [483, 279] on div "Janela de atendimento Grade de atendimento Capacidade Transportadoras Veículos …" at bounding box center [613, 302] width 1227 height 604
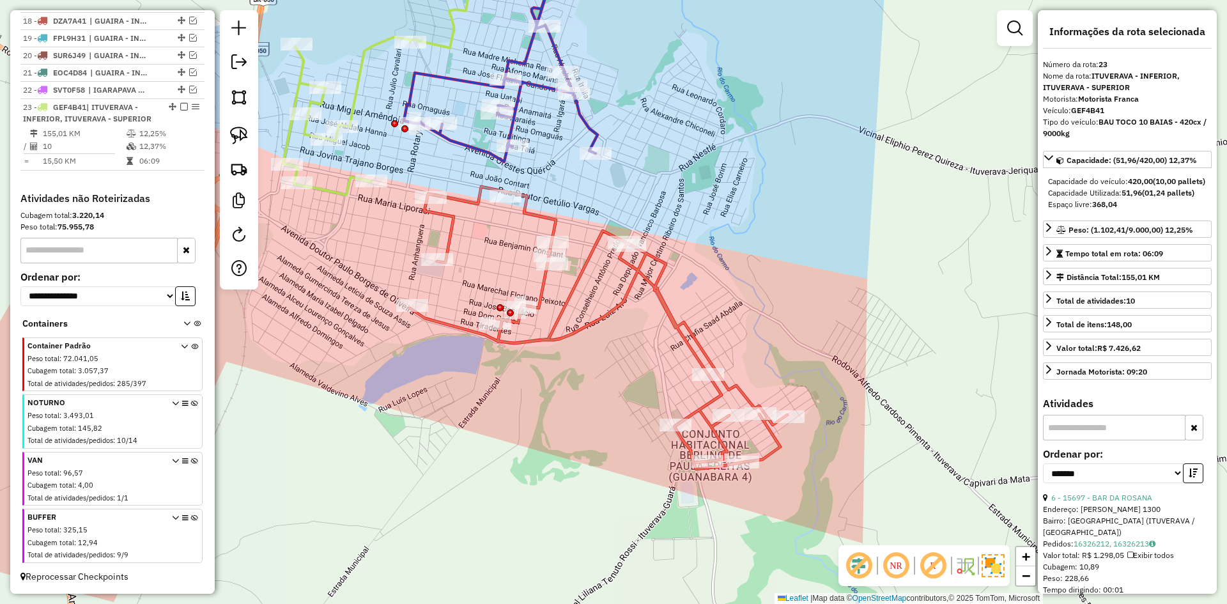
click at [455, 236] on icon at bounding box center [599, 328] width 378 height 283
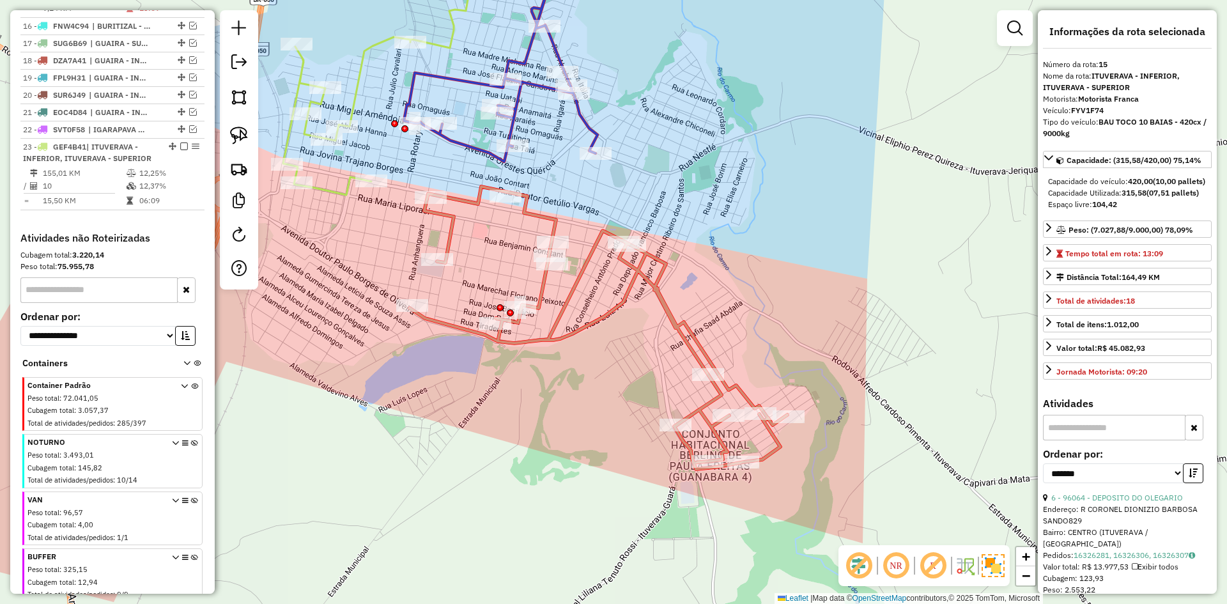
scroll to position [775, 0]
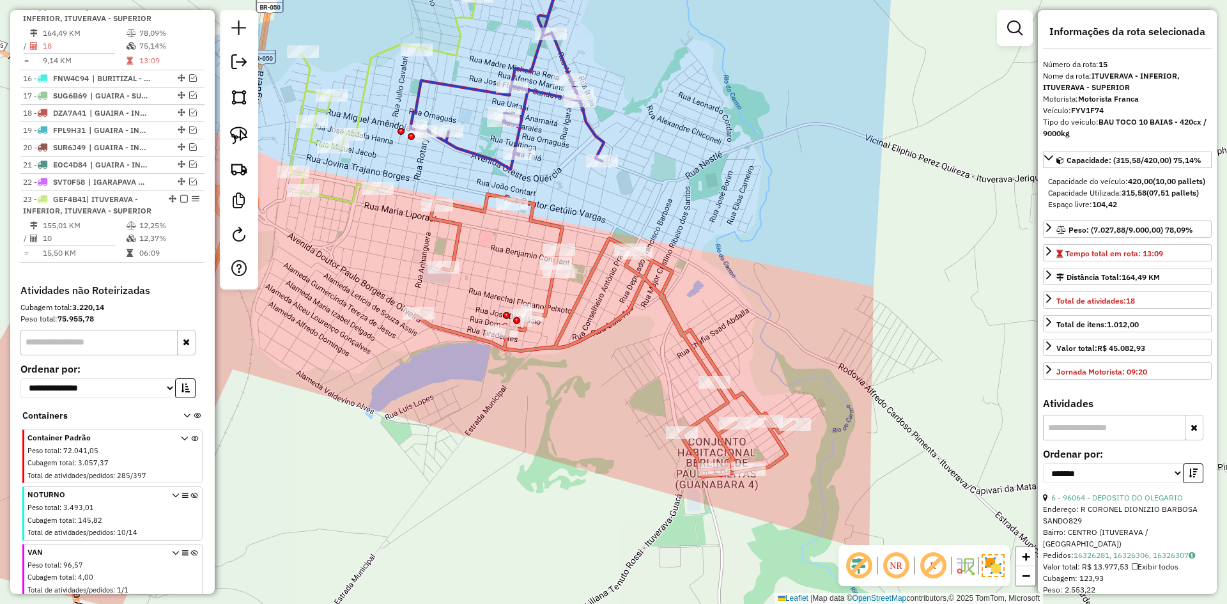
drag, startPoint x: 465, startPoint y: 244, endPoint x: 782, endPoint y: 311, distance: 324.2
click at [491, 261] on icon at bounding box center [605, 335] width 378 height 283
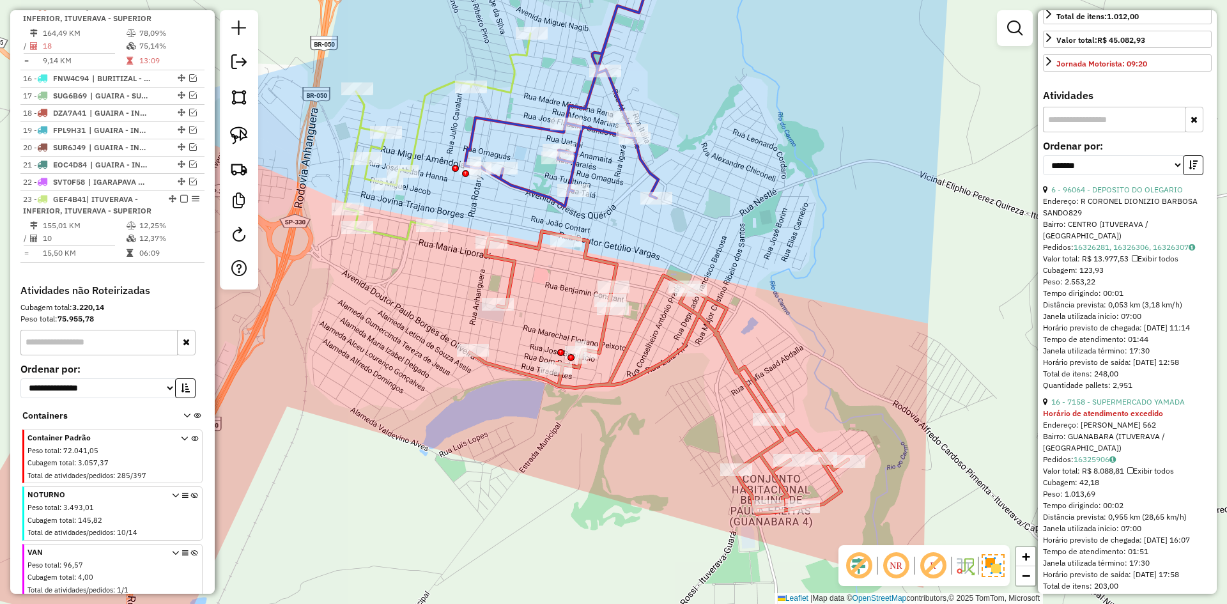
scroll to position [320, 0]
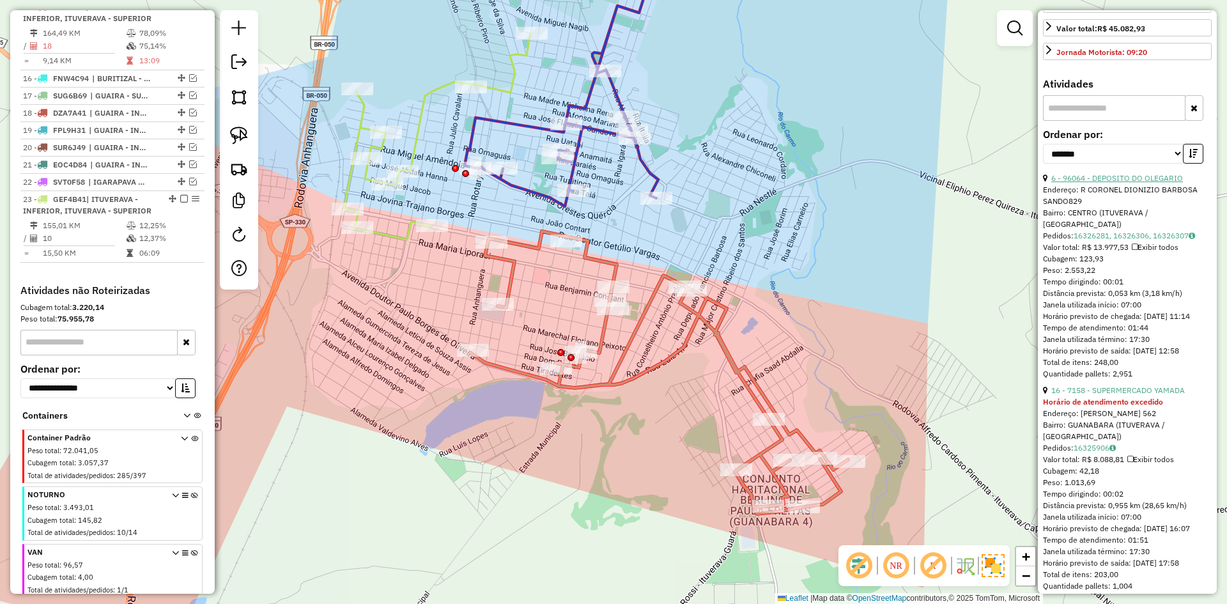
click at [1133, 183] on link "6 - 96064 - DEPOSITO DO OLEGARIO" at bounding box center [1117, 178] width 132 height 10
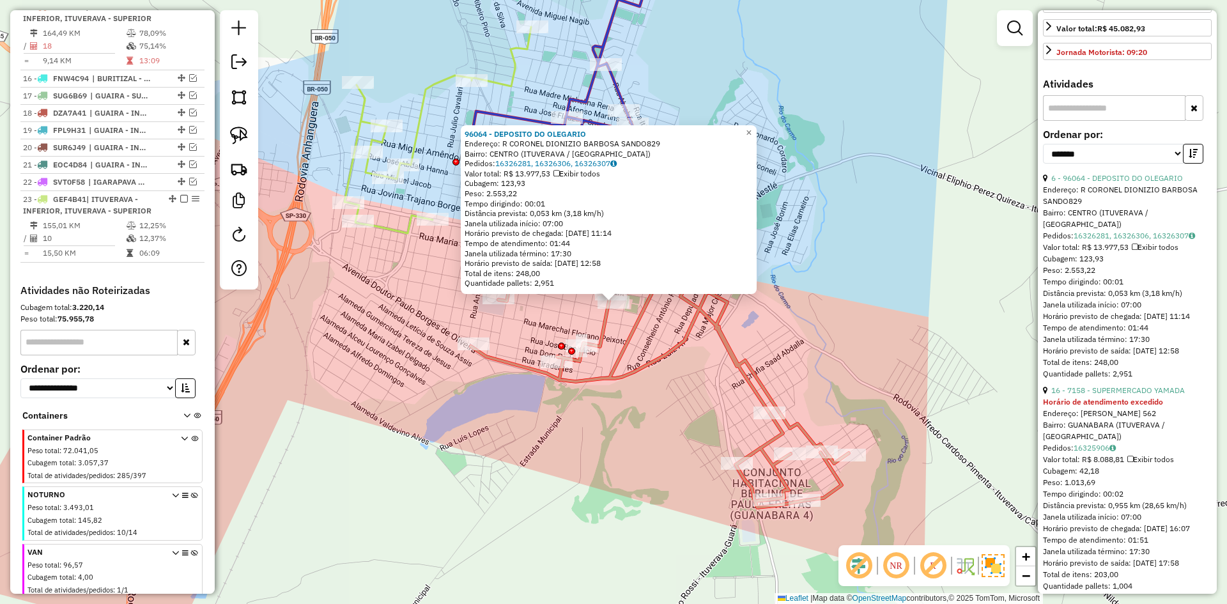
click at [528, 311] on div "96064 - DEPOSITO DO OLEGARIO Endereço: R CORONEL DIONIZIO BARBOSA SANDO829 Bair…" at bounding box center [613, 302] width 1227 height 604
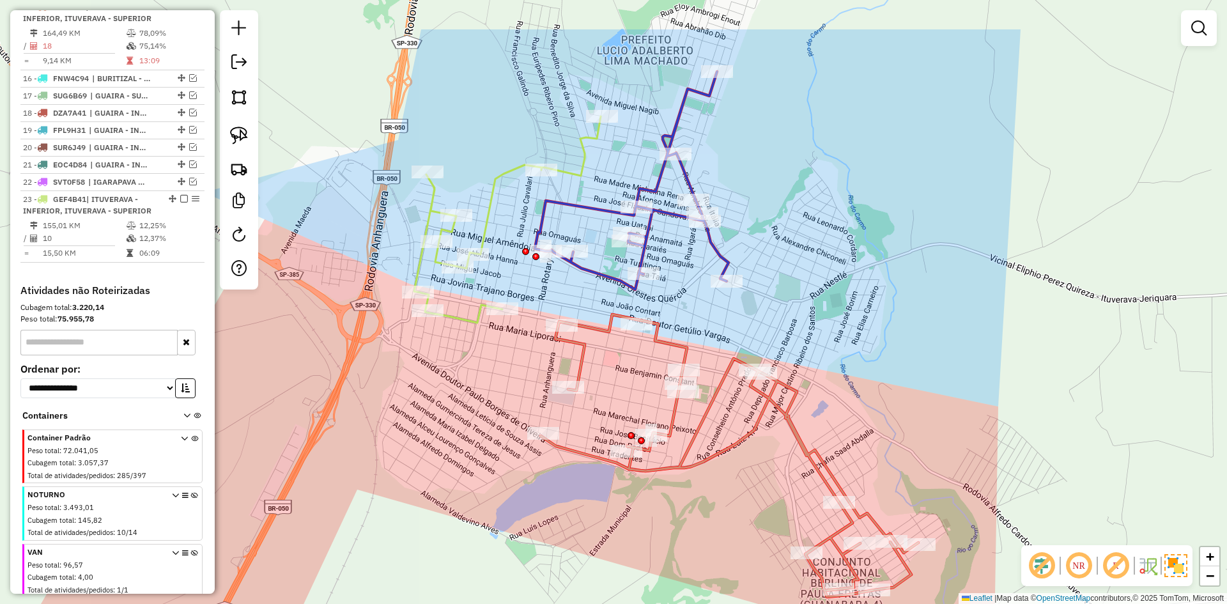
drag, startPoint x: 593, startPoint y: 391, endPoint x: 608, endPoint y: 415, distance: 28.7
click at [608, 415] on div "Janela de atendimento Grade de atendimento Capacidade Transportadoras Veículos …" at bounding box center [613, 302] width 1227 height 604
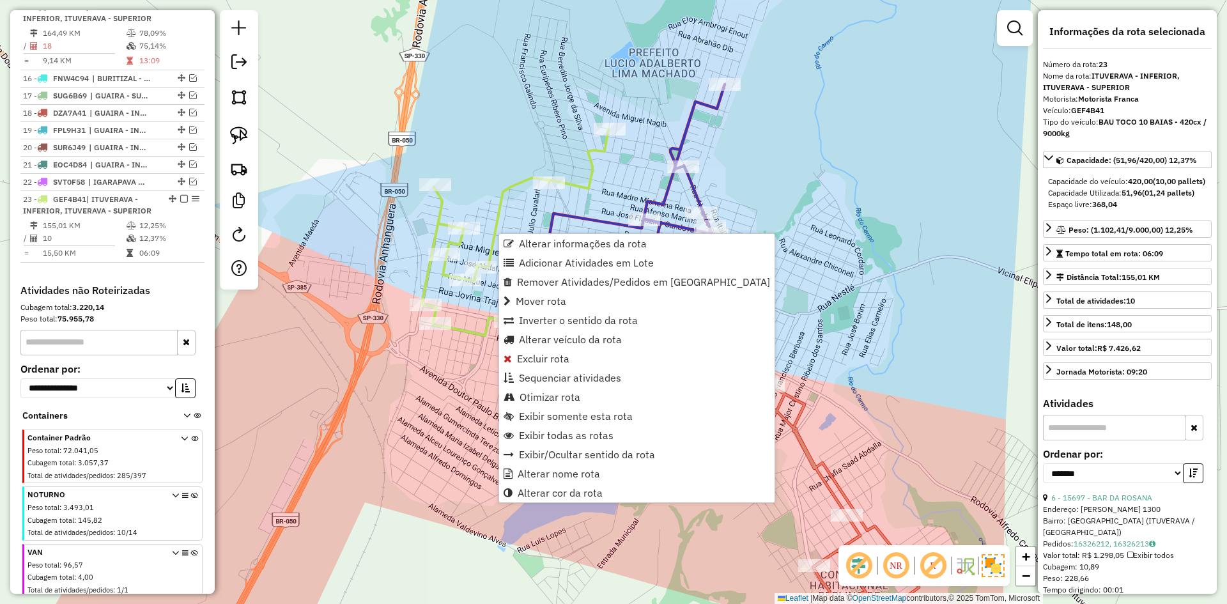
scroll to position [879, 0]
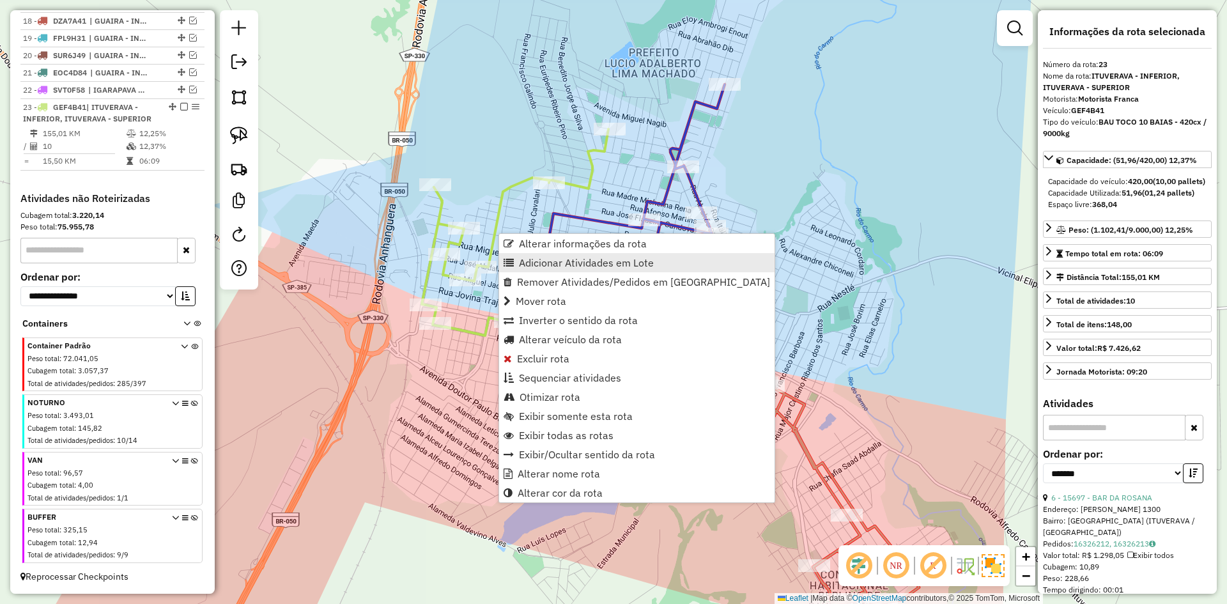
click at [553, 263] on span "Adicionar Atividades em Lote" at bounding box center [586, 263] width 135 height 10
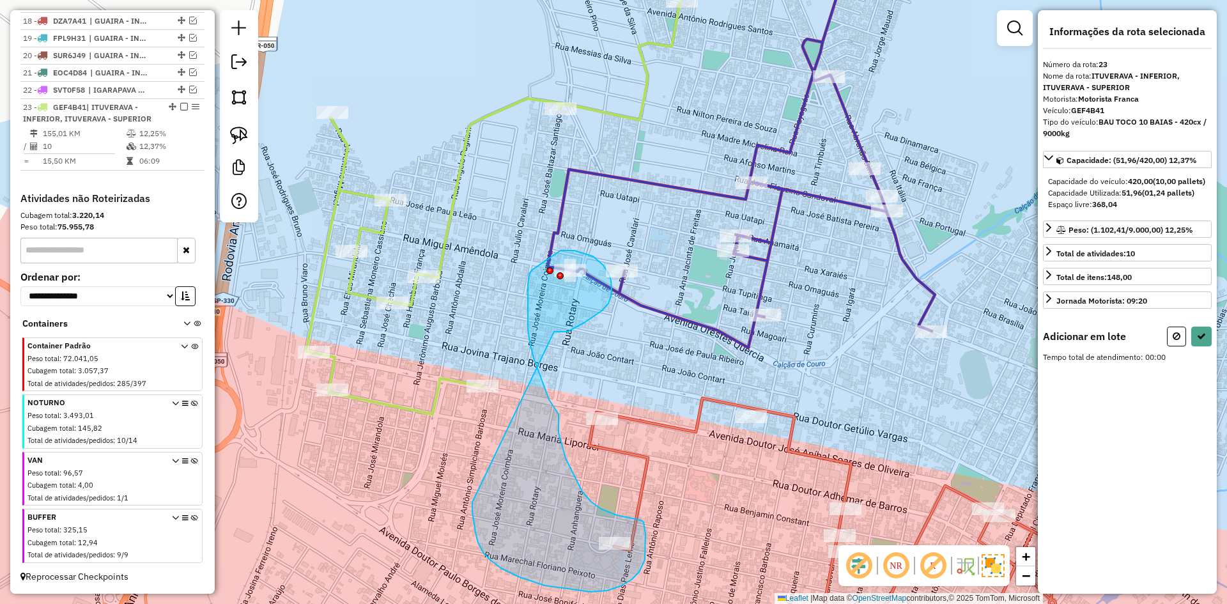
drag, startPoint x: 575, startPoint y: 328, endPoint x: 472, endPoint y: 499, distance: 199.0
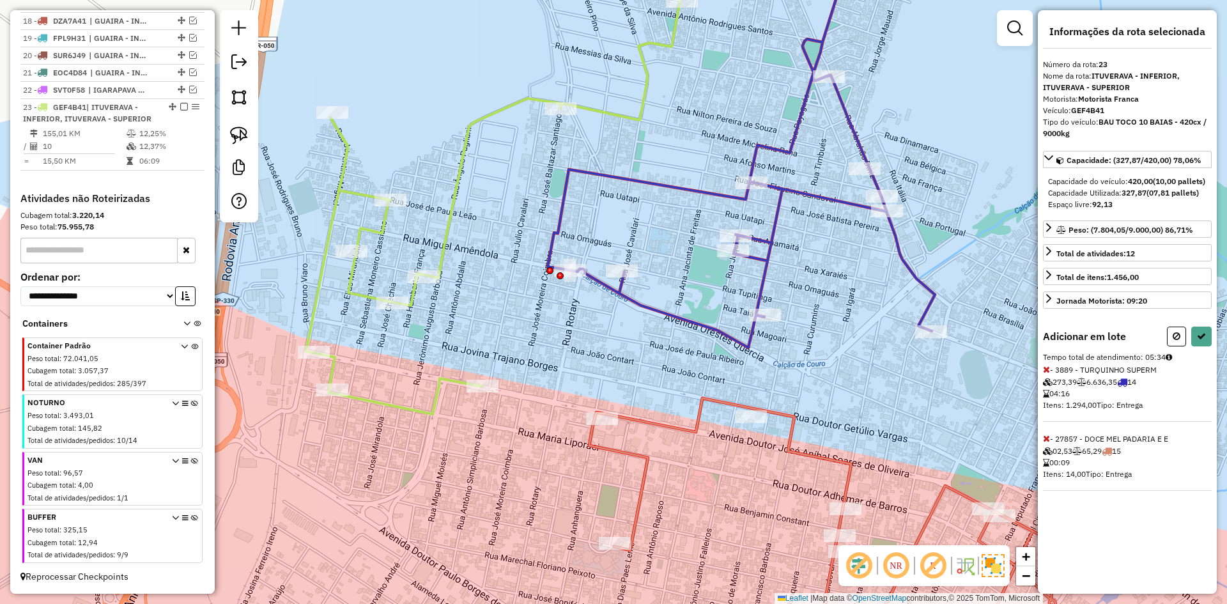
click at [1182, 346] on button at bounding box center [1176, 337] width 19 height 20
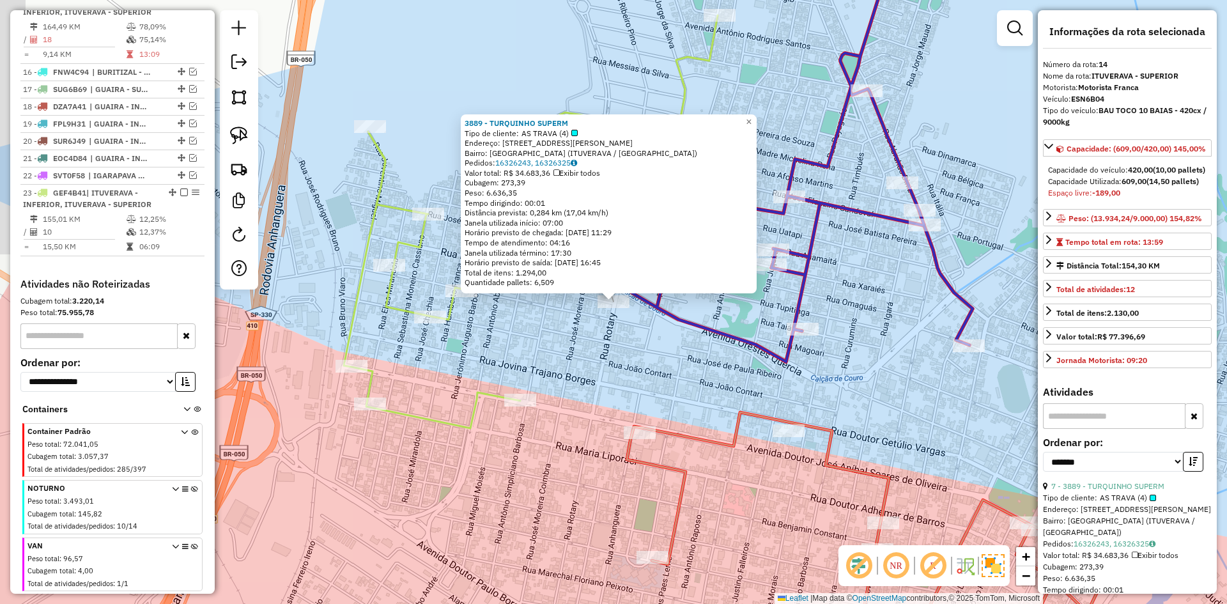
scroll to position [704, 0]
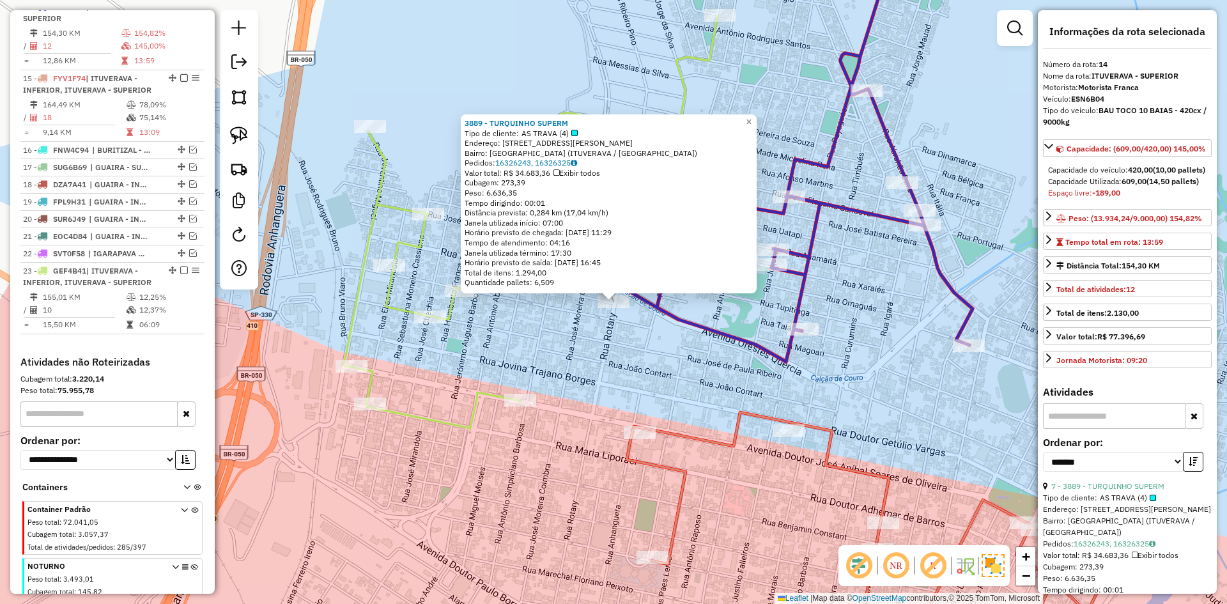
click at [539, 330] on div "3889 - TURQUINHO SUPERM Tipo de cliente: AS TRAVA (4) Endereço: R MIGUEL AMENDU…" at bounding box center [613, 302] width 1227 height 604
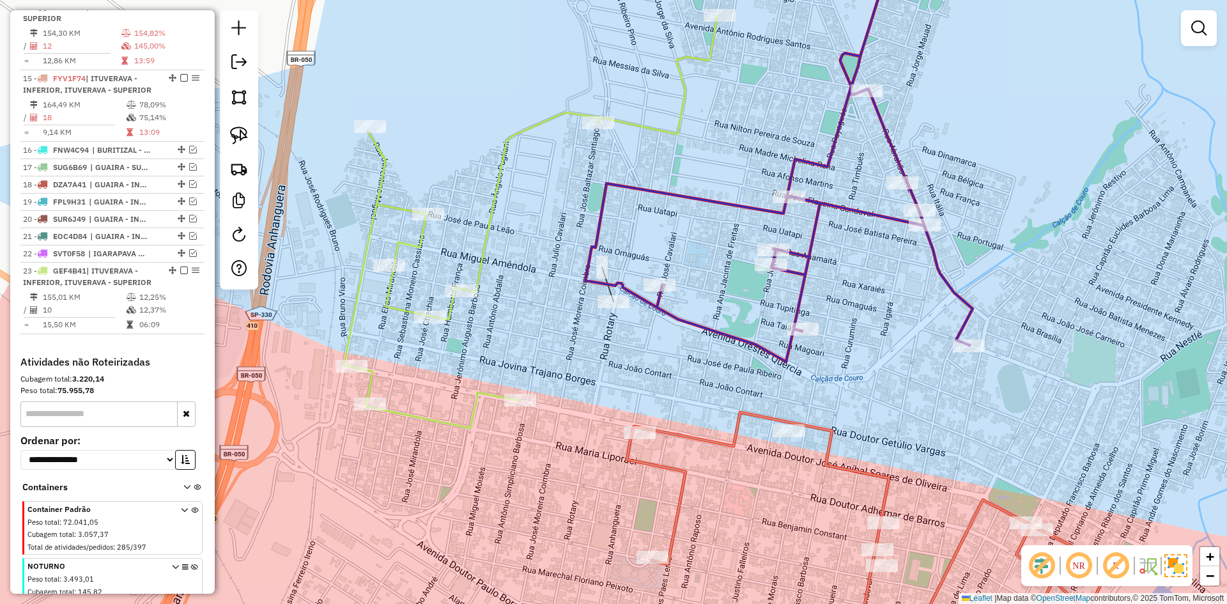
click at [676, 313] on icon at bounding box center [778, 151] width 387 height 422
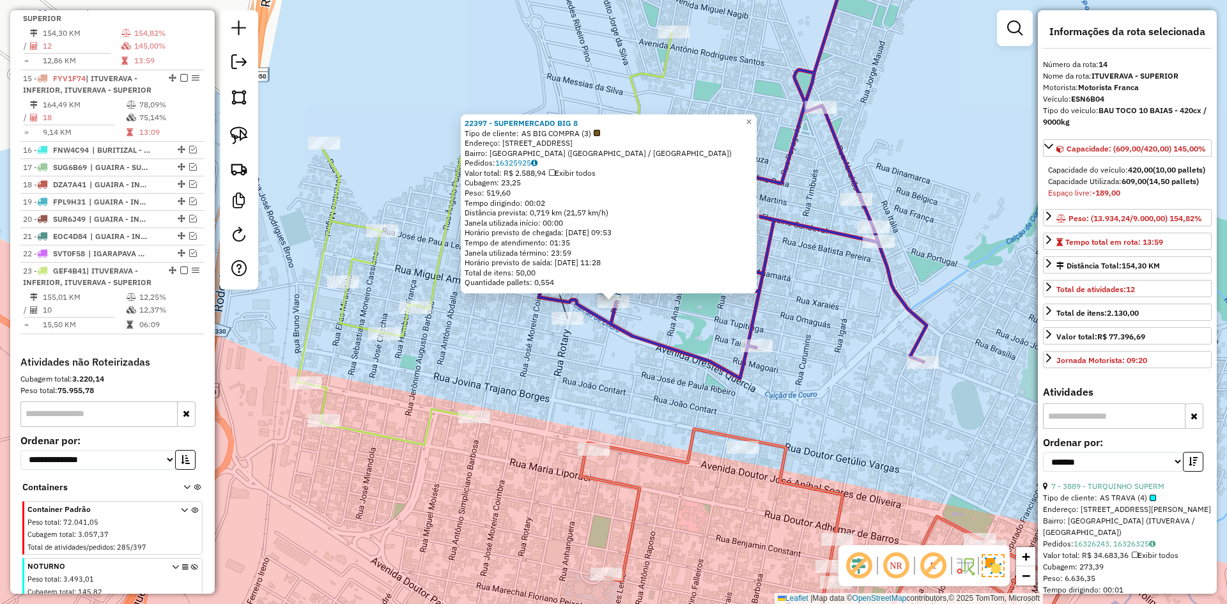
click at [657, 316] on div "22397 - SUPERMERCADO BIG 8 Tipo de cliente: AS BIG COMPRA (3) Endereço: Av Ores…" at bounding box center [613, 302] width 1227 height 604
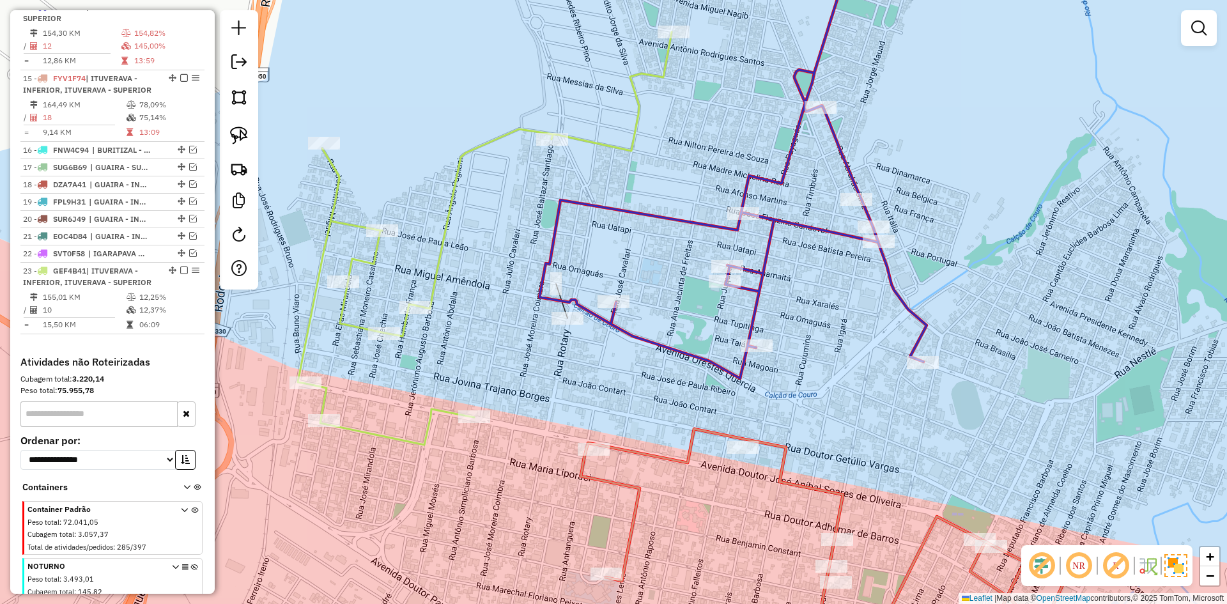
drag, startPoint x: 436, startPoint y: 251, endPoint x: 446, endPoint y: 253, distance: 10.5
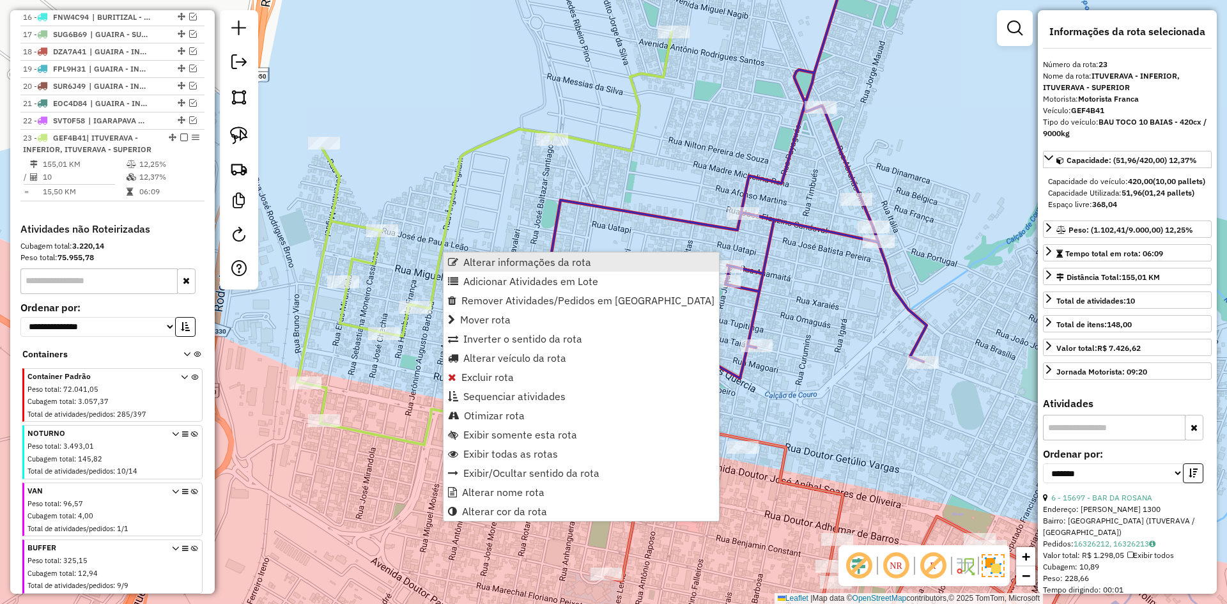
scroll to position [879, 0]
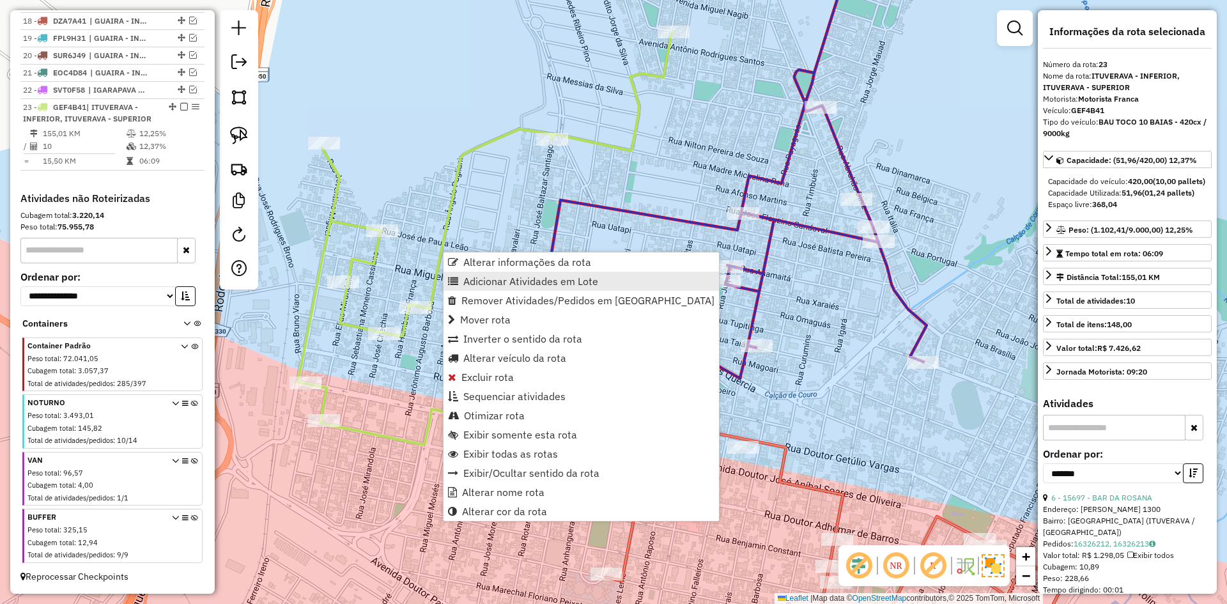
drag, startPoint x: 488, startPoint y: 279, endPoint x: 511, endPoint y: 278, distance: 22.4
click at [488, 279] on span "Adicionar Atividades em Lote" at bounding box center [530, 281] width 135 height 10
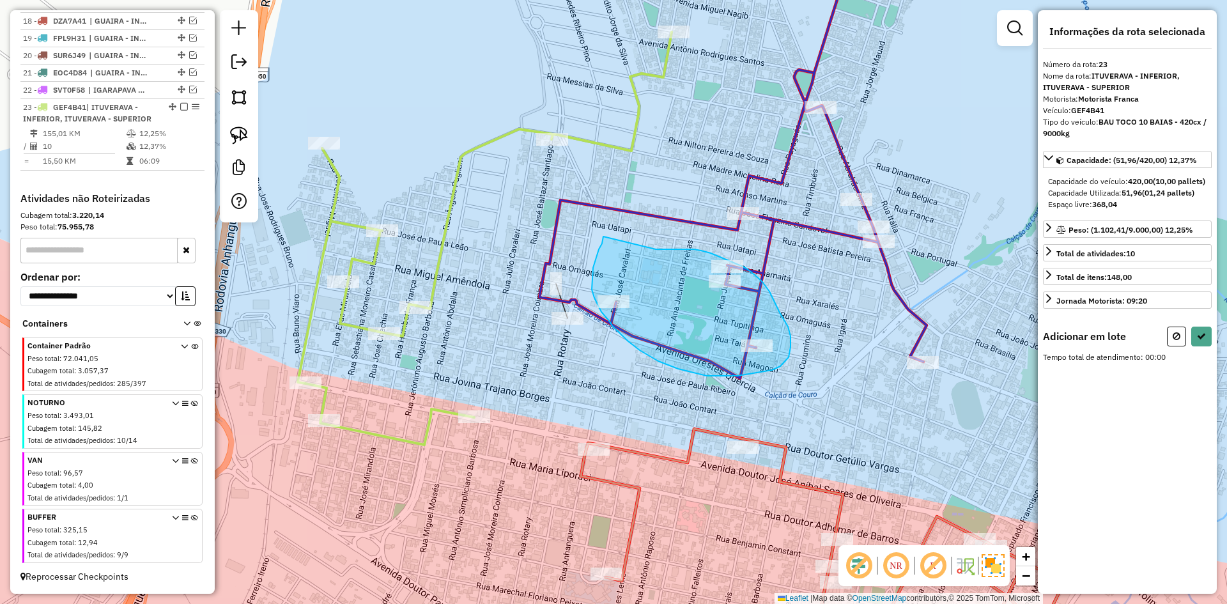
drag, startPoint x: 666, startPoint y: 249, endPoint x: 603, endPoint y: 236, distance: 63.9
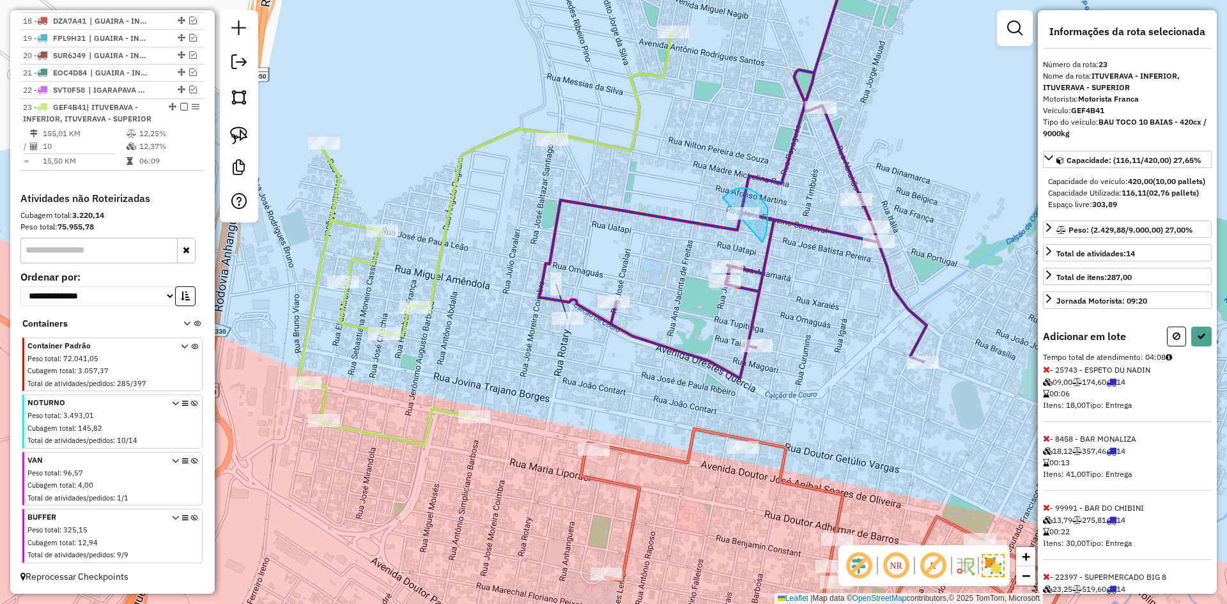
drag, startPoint x: 763, startPoint y: 240, endPoint x: 725, endPoint y: 249, distance: 39.4
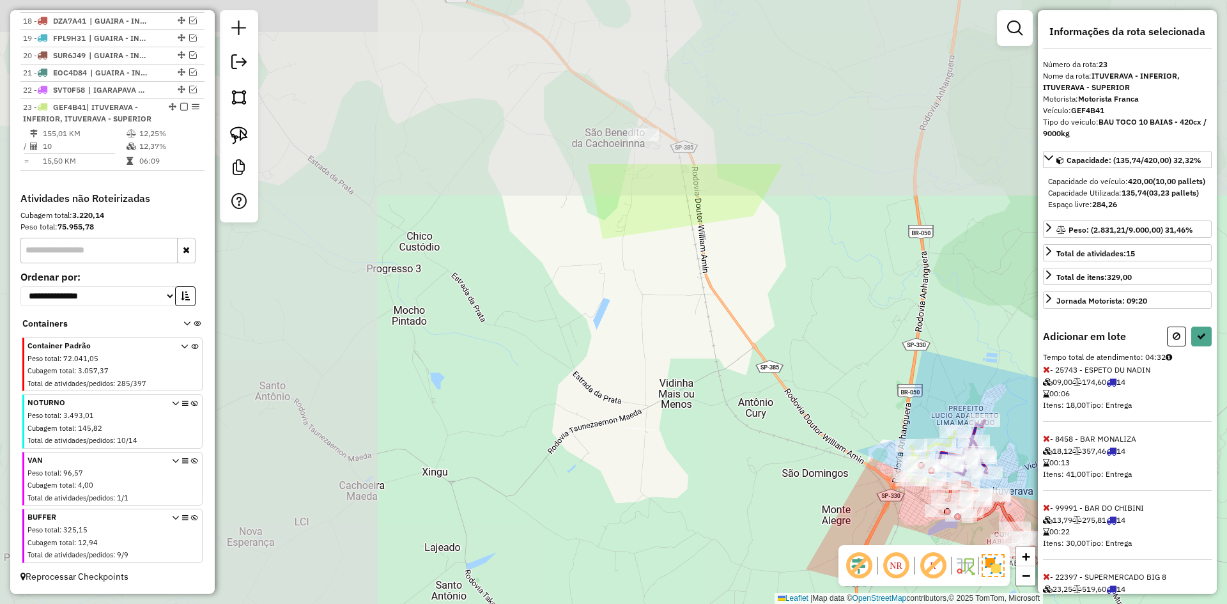
drag, startPoint x: 414, startPoint y: 203, endPoint x: 793, endPoint y: 359, distance: 409.6
click at [826, 421] on div "Janela de atendimento Grade de atendimento Capacidade Transportadoras Veículos …" at bounding box center [613, 302] width 1227 height 604
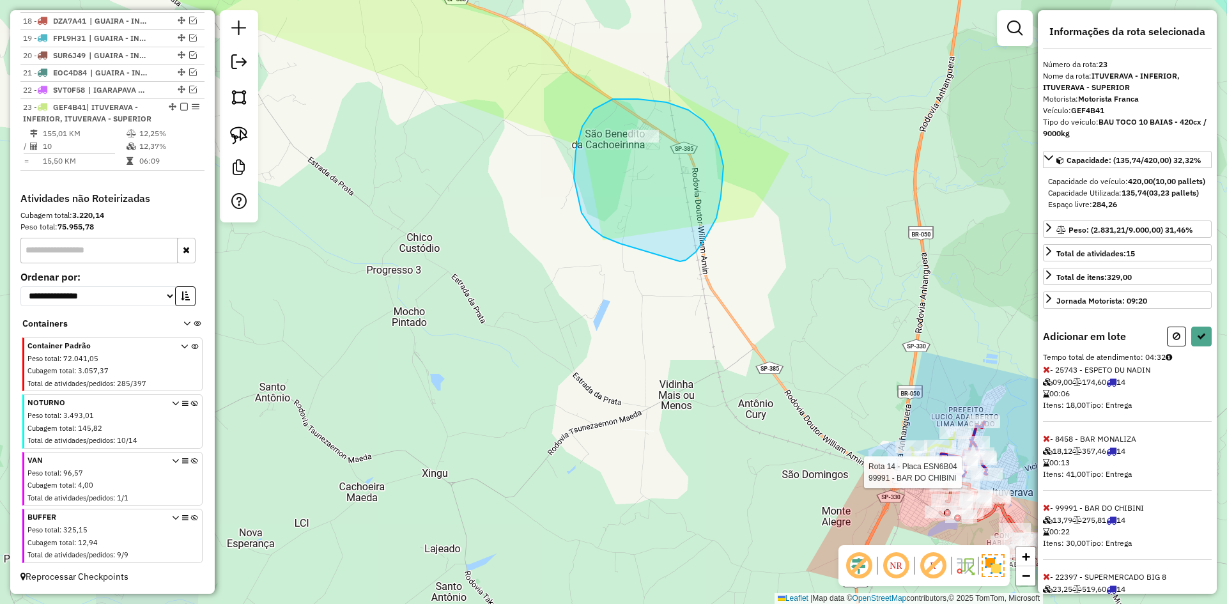
drag, startPoint x: 706, startPoint y: 236, endPoint x: 771, endPoint y: 279, distance: 77.1
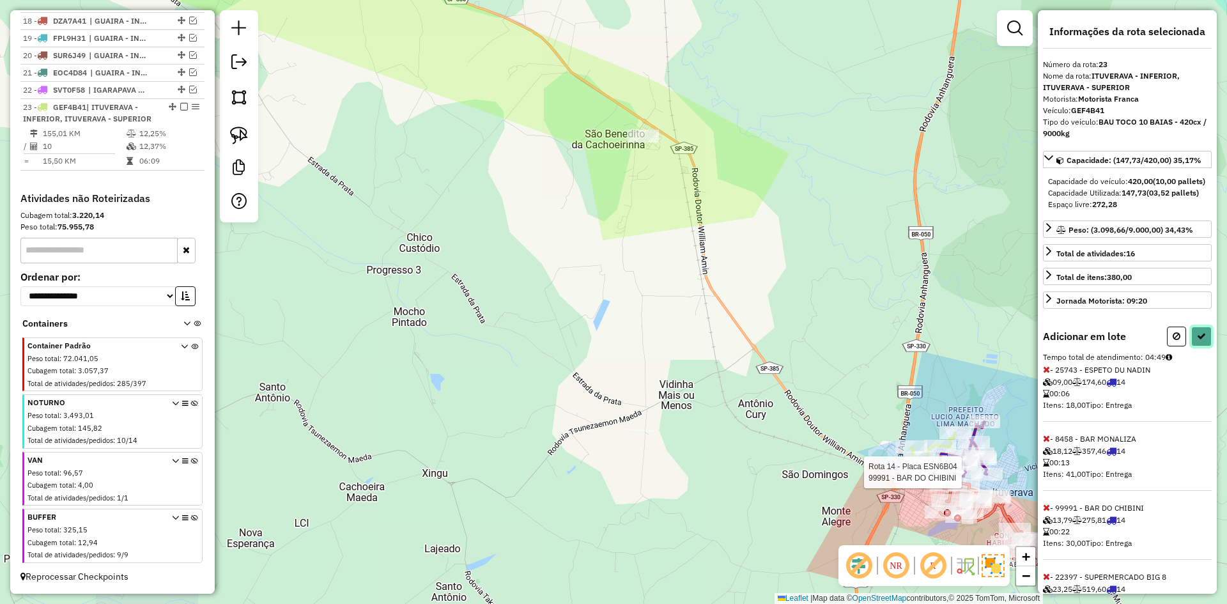
click at [1197, 341] on icon at bounding box center [1201, 336] width 9 height 9
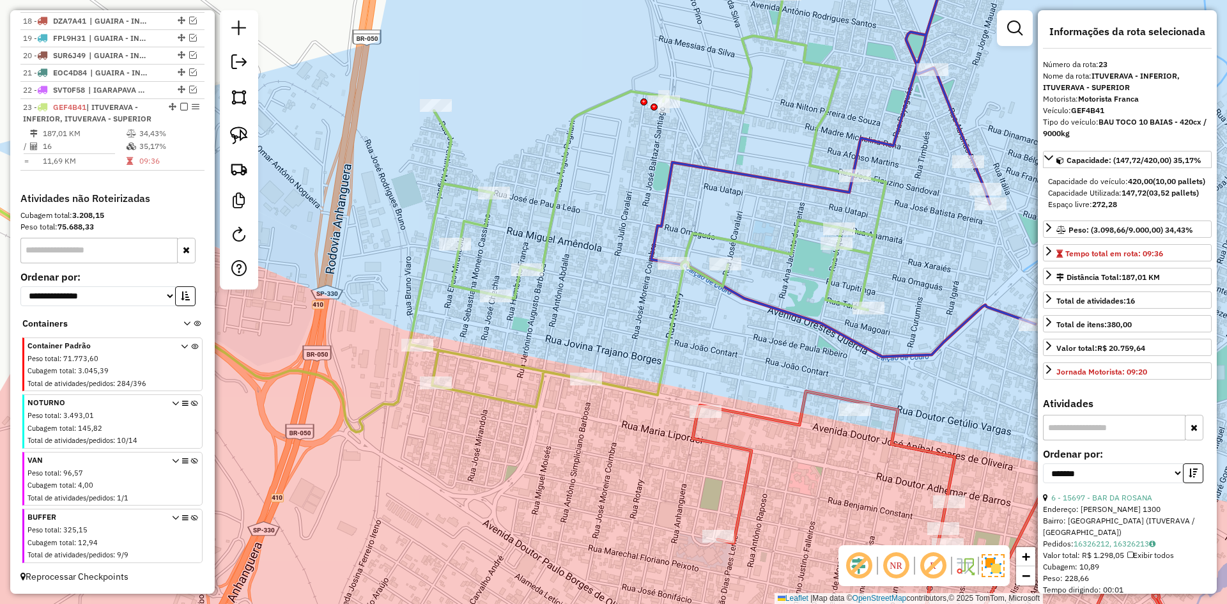
drag, startPoint x: 805, startPoint y: 375, endPoint x: 699, endPoint y: 336, distance: 112.8
click at [699, 343] on div "Janela de atendimento Grade de atendimento Capacidade Transportadoras Veículos …" at bounding box center [613, 302] width 1227 height 604
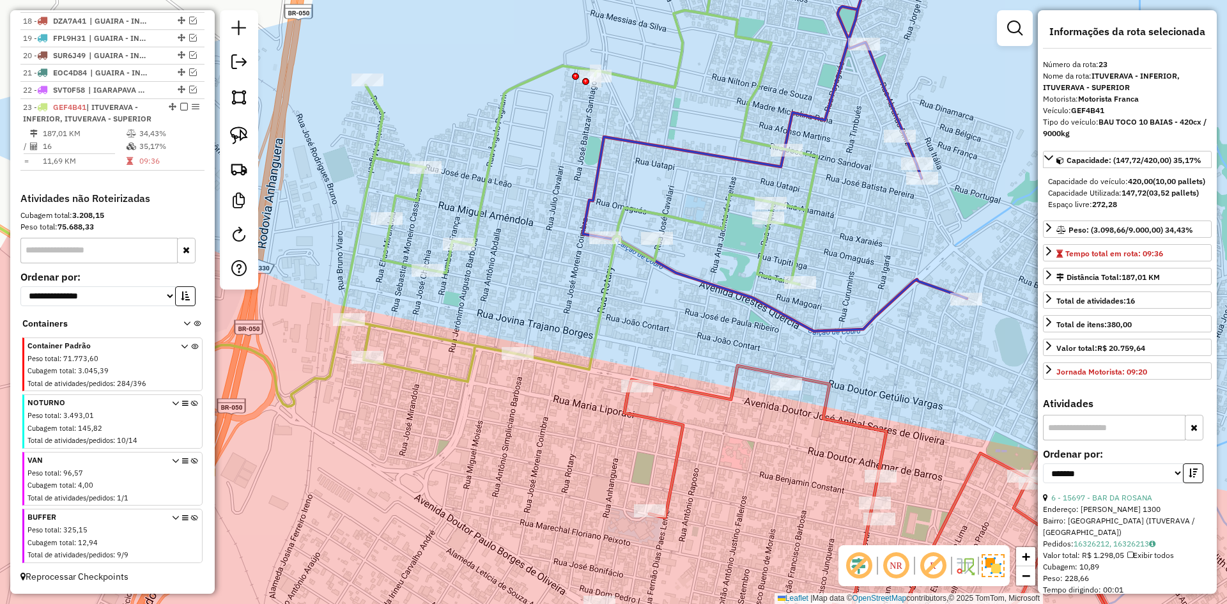
click at [701, 289] on icon at bounding box center [775, 135] width 384 height 391
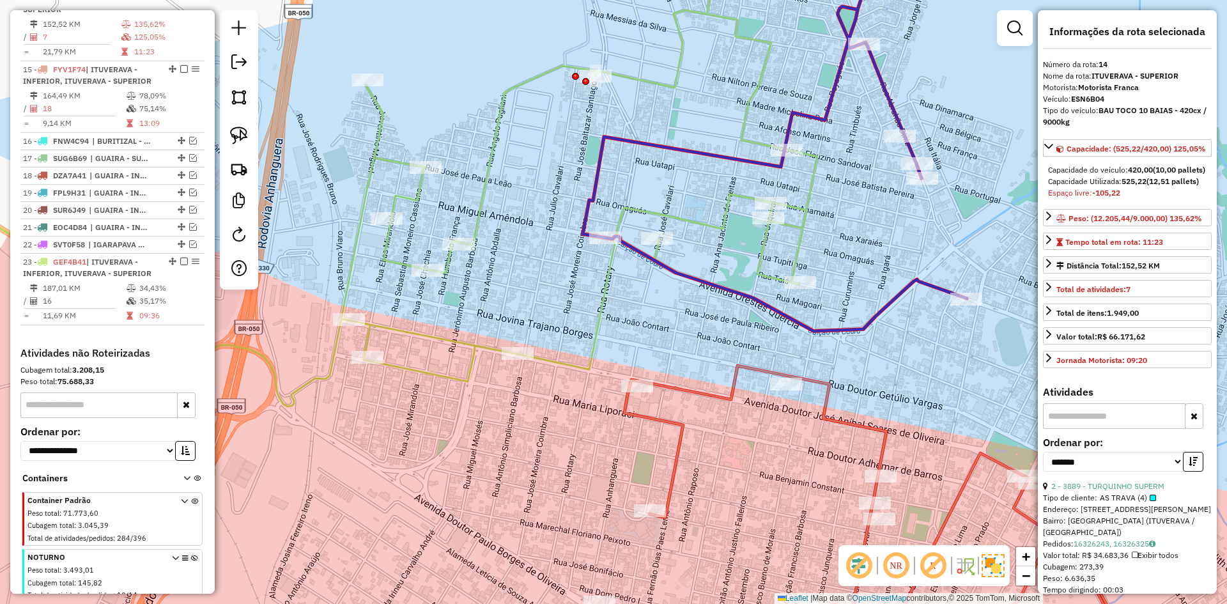
scroll to position [704, 0]
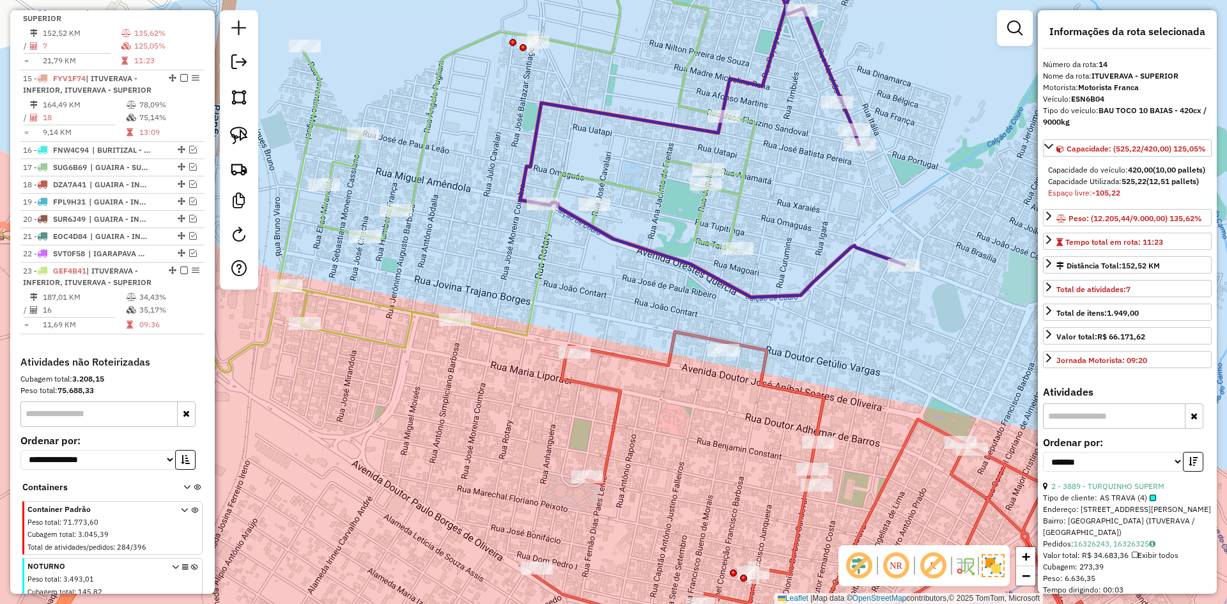
drag, startPoint x: 694, startPoint y: 316, endPoint x: 634, endPoint y: 279, distance: 69.7
click at [632, 280] on div "Janela de atendimento Grade de atendimento Capacidade Transportadoras Veículos …" at bounding box center [613, 302] width 1227 height 604
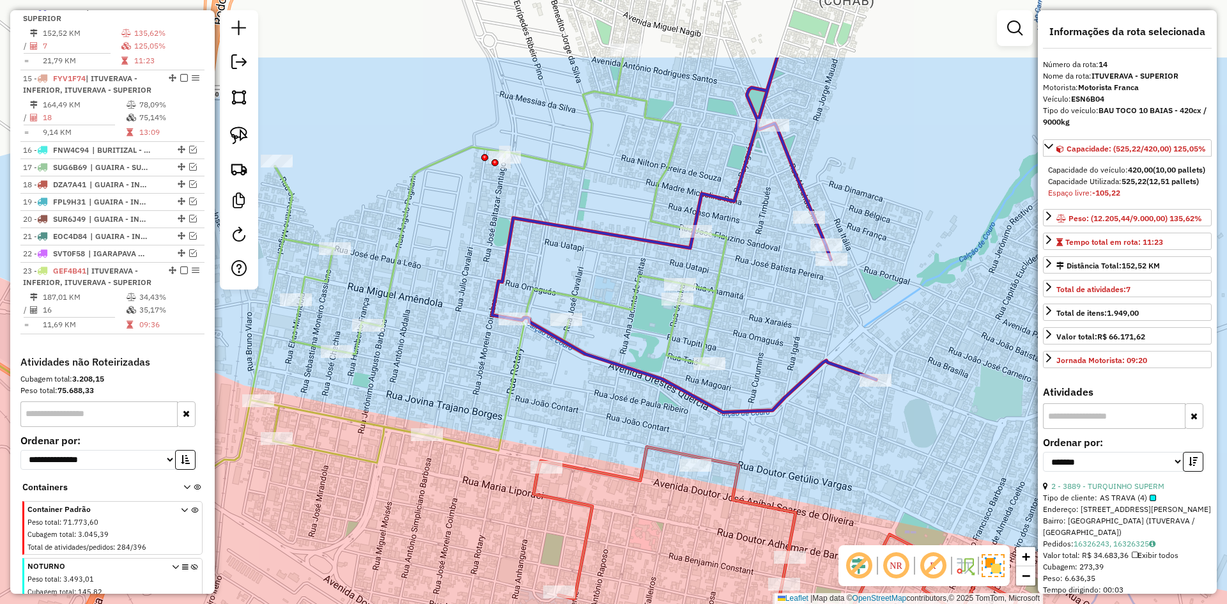
drag, startPoint x: 635, startPoint y: 279, endPoint x: 605, endPoint y: 404, distance: 128.2
click at [605, 405] on div "Janela de atendimento Grade de atendimento Capacidade Transportadoras Veículos …" at bounding box center [613, 302] width 1227 height 604
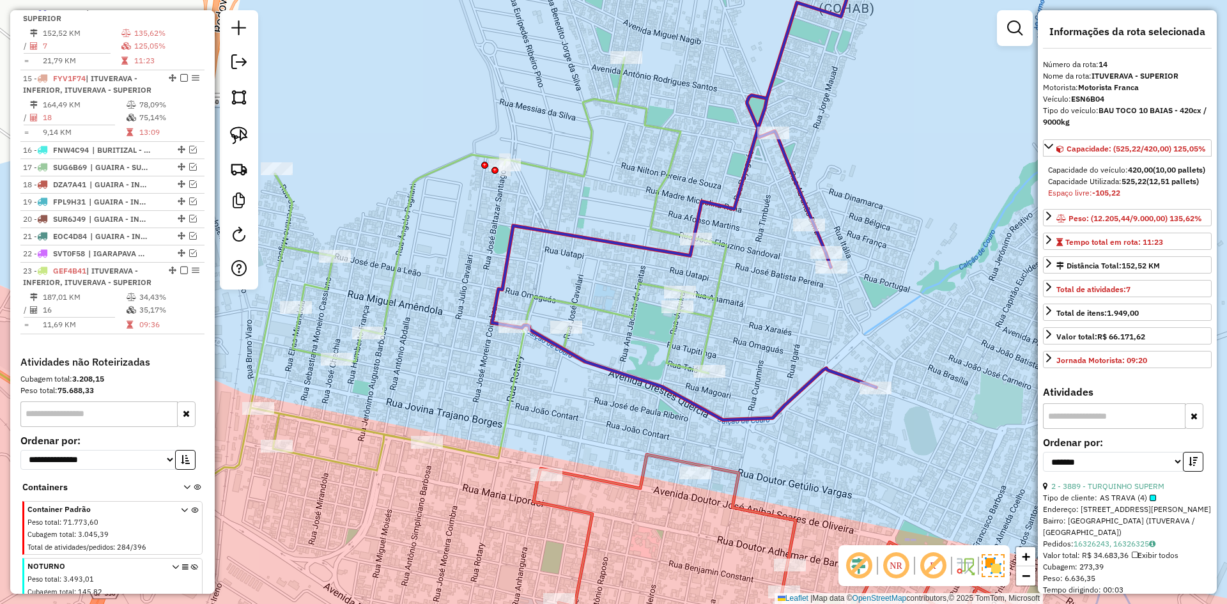
click at [612, 367] on icon at bounding box center [684, 194] width 384 height 452
click at [1131, 491] on link "2 - 3889 - TURQUINHO SUPERM" at bounding box center [1107, 486] width 113 height 10
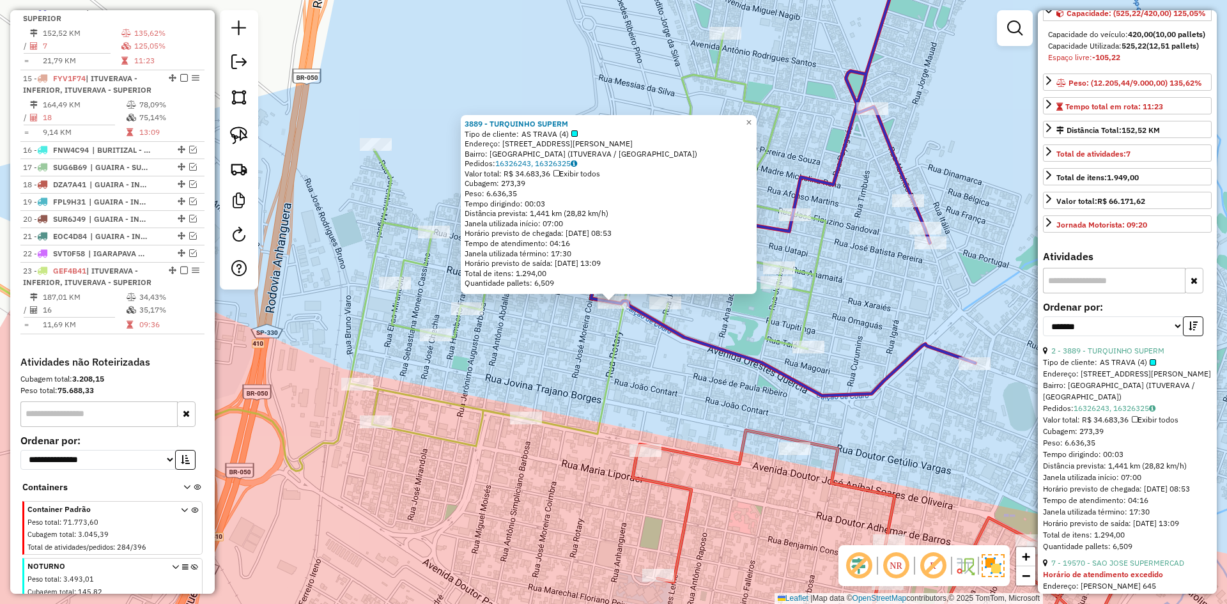
scroll to position [213, 0]
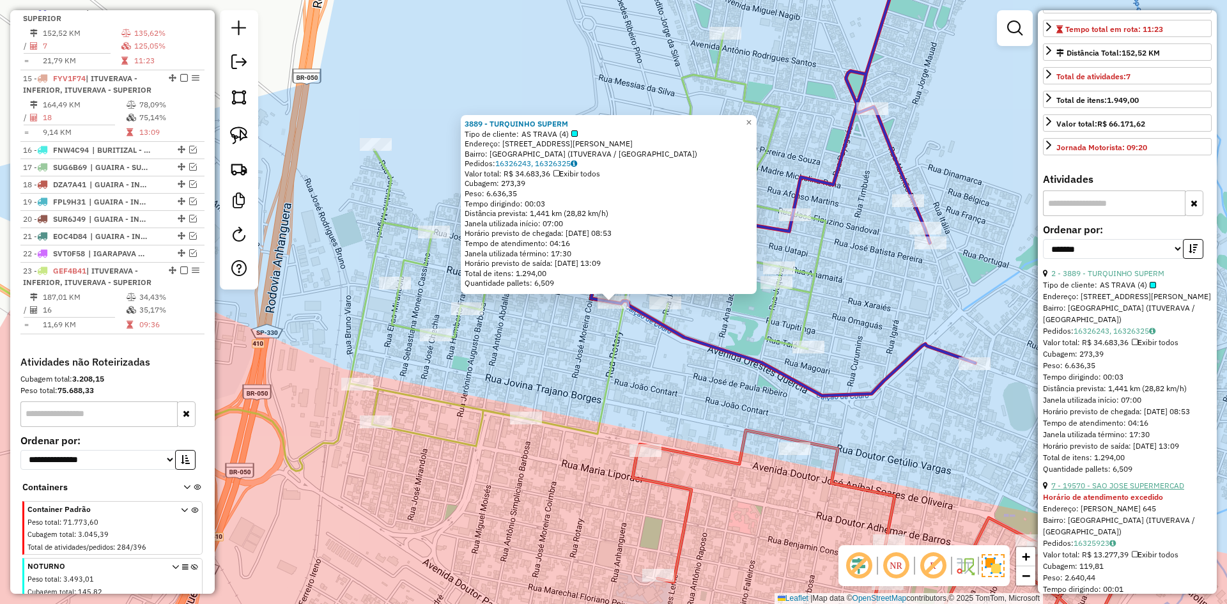
click at [1129, 490] on link "7 - 19570 - SAO JOSE SUPERMERCAD" at bounding box center [1117, 486] width 133 height 10
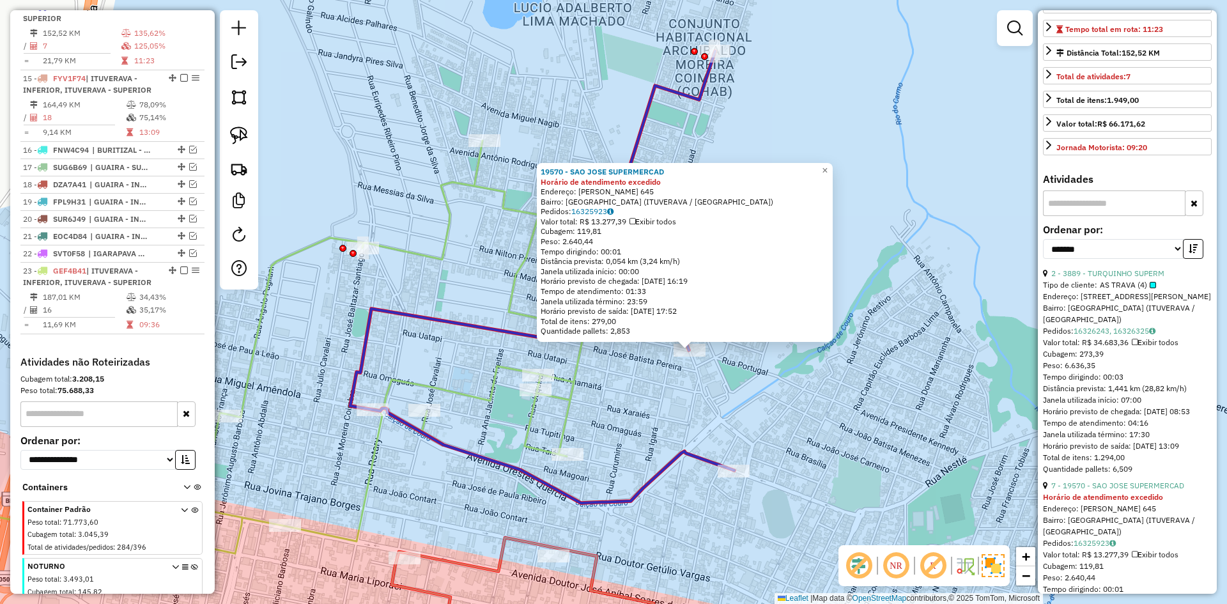
drag, startPoint x: 568, startPoint y: 354, endPoint x: 700, endPoint y: 428, distance: 151.7
click at [693, 426] on div "19570 - SAO JOSE SUPERMERCAD Horário de atendimento excedido Endereço: JOSE FLA…" at bounding box center [613, 302] width 1227 height 604
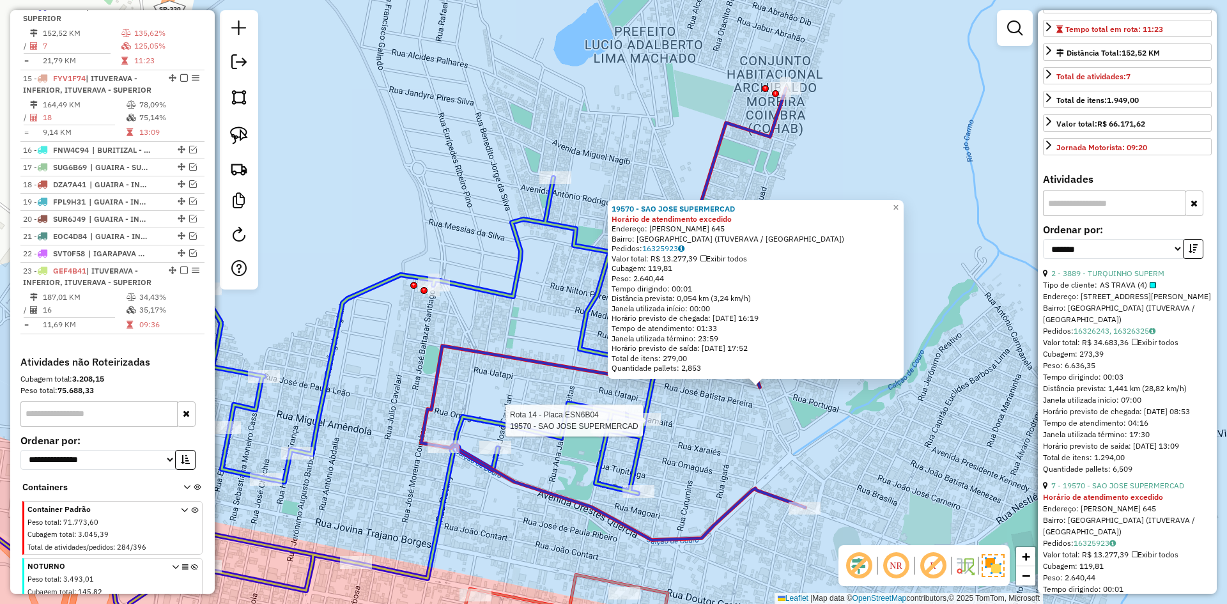
click at [639, 426] on div at bounding box center [645, 419] width 32 height 13
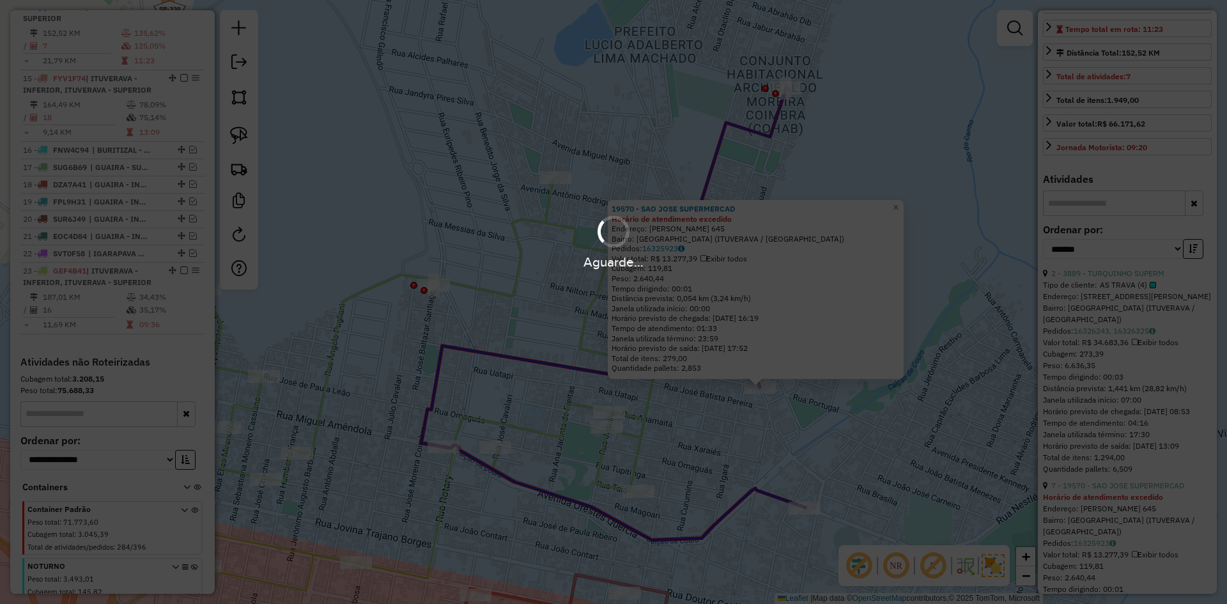
scroll to position [201, 0]
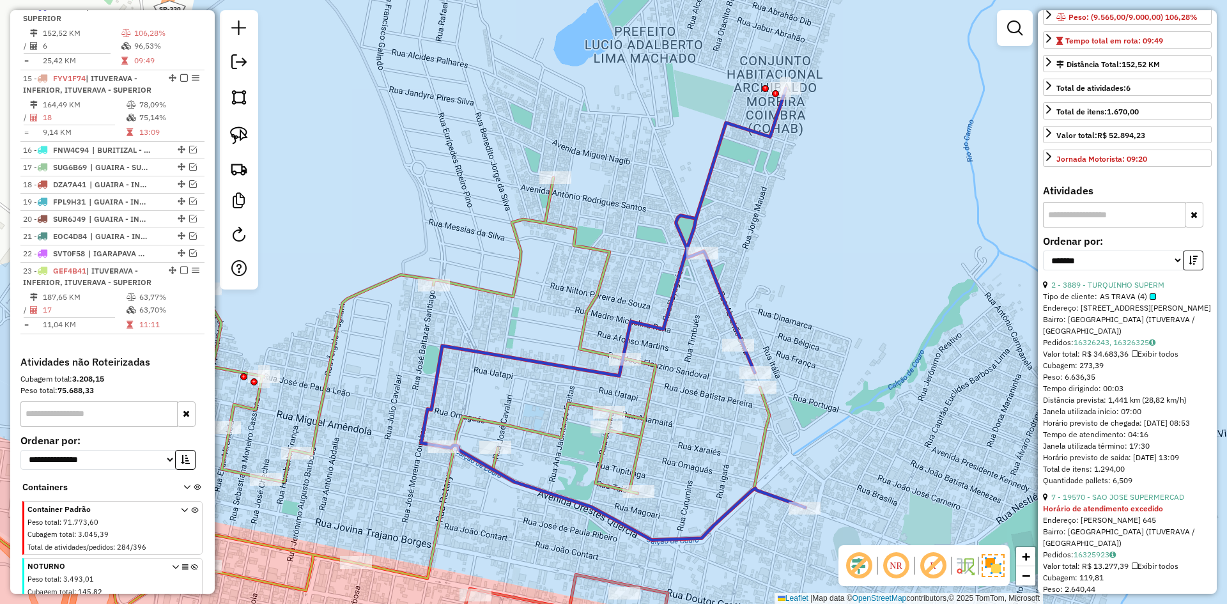
click at [726, 305] on icon at bounding box center [613, 314] width 384 height 452
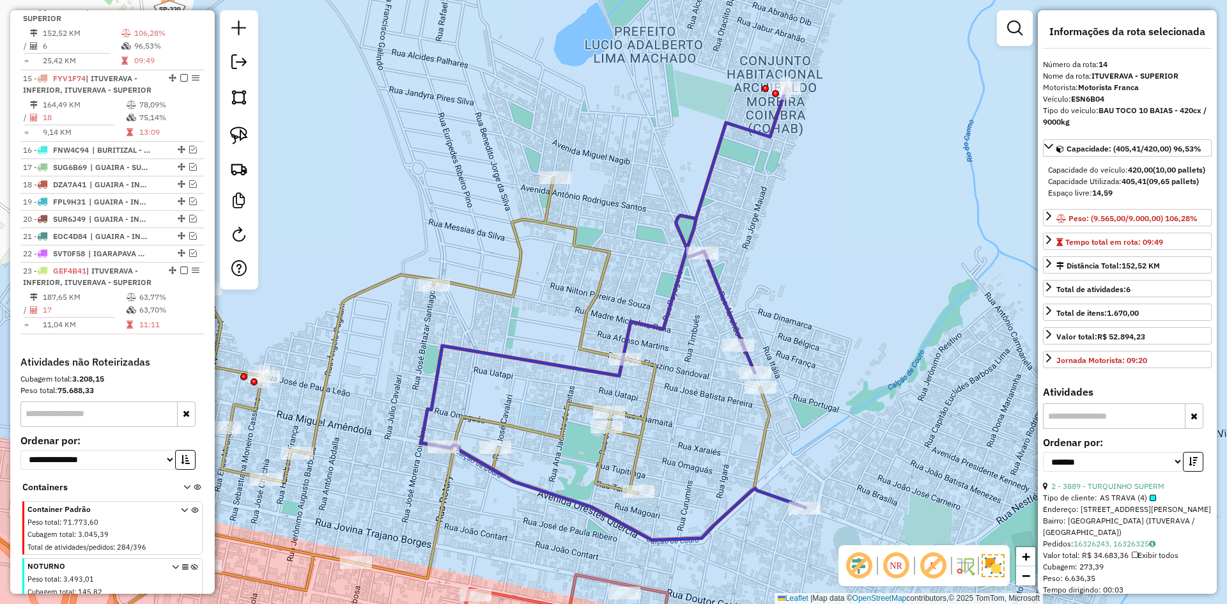
click at [728, 509] on icon at bounding box center [613, 314] width 384 height 452
click at [730, 513] on icon at bounding box center [613, 314] width 384 height 452
click at [726, 483] on div "Janela de atendimento Grade de atendimento Capacidade Transportadoras Veículos …" at bounding box center [613, 302] width 1227 height 604
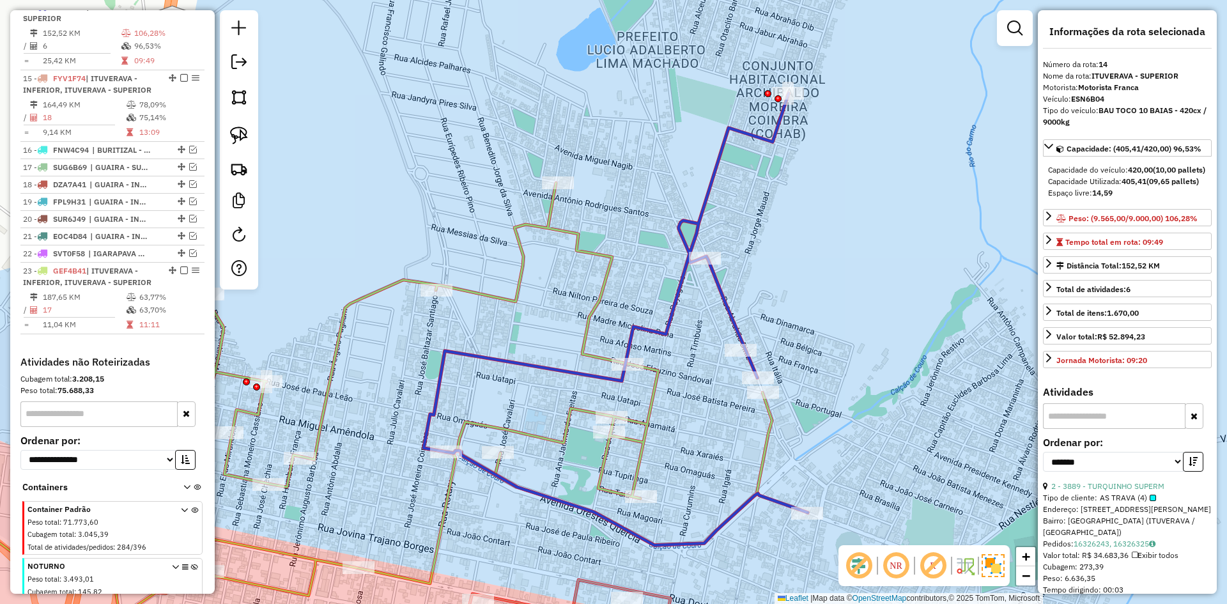
click at [770, 432] on icon at bounding box center [324, 402] width 895 height 438
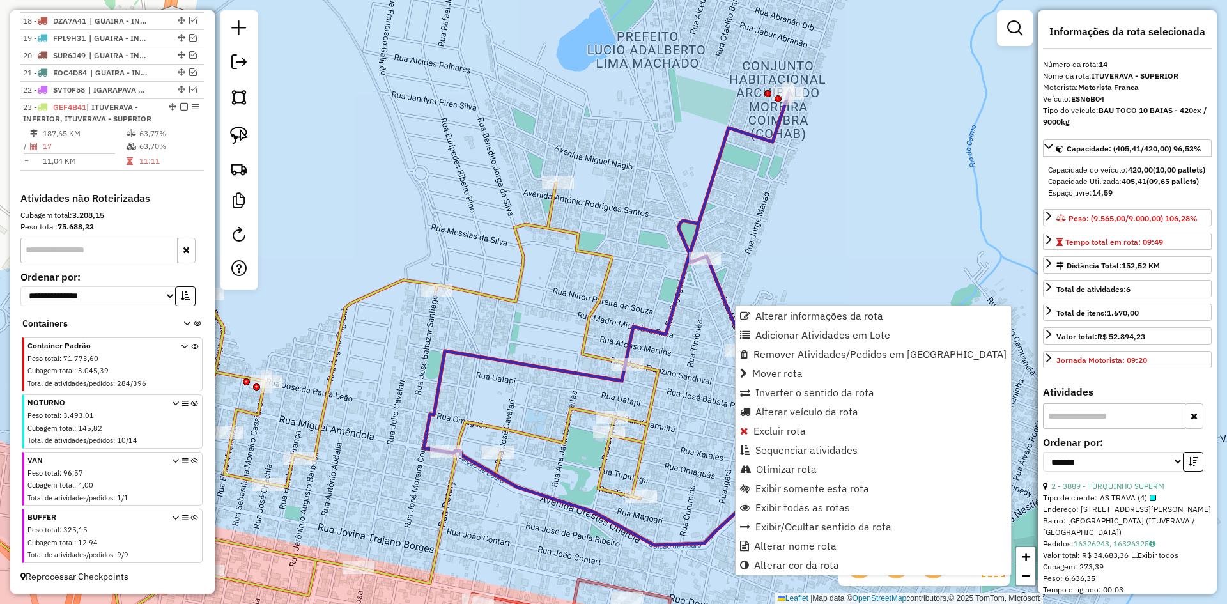
scroll to position [704, 0]
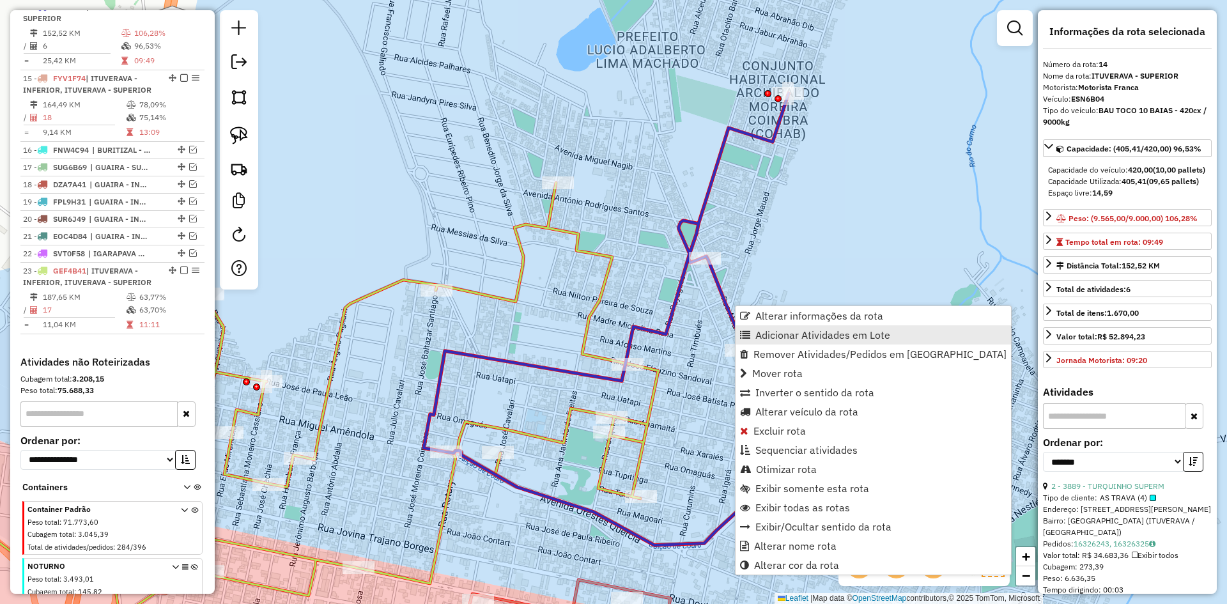
click at [762, 332] on span "Adicionar Atividades em Lote" at bounding box center [822, 335] width 135 height 10
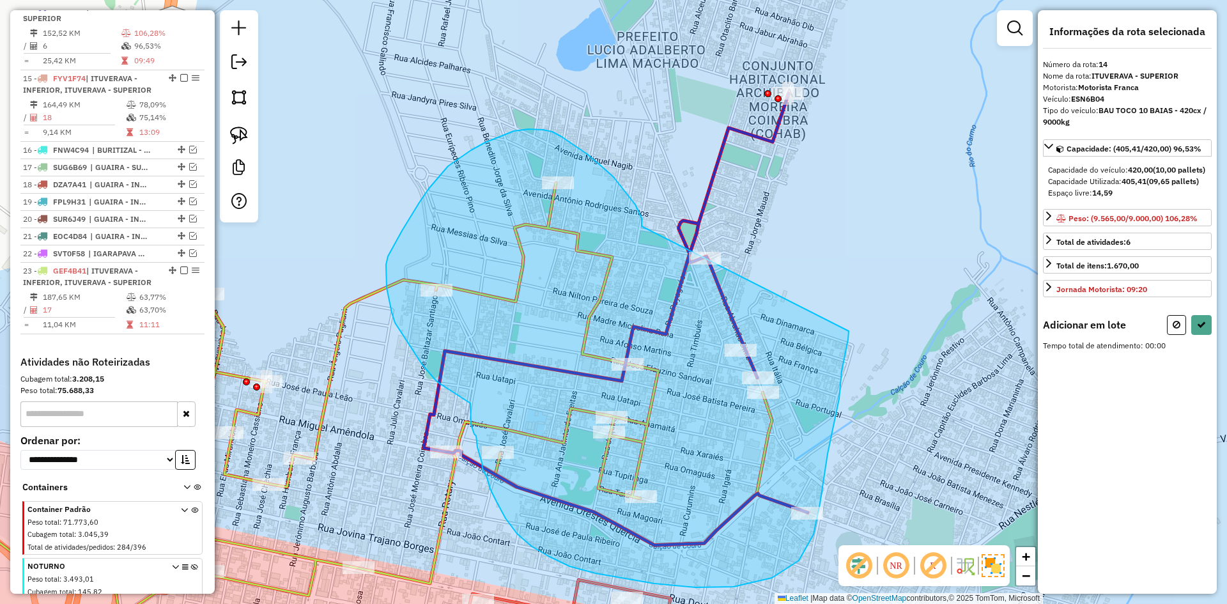
drag, startPoint x: 635, startPoint y: 205, endPoint x: 849, endPoint y: 331, distance: 248.2
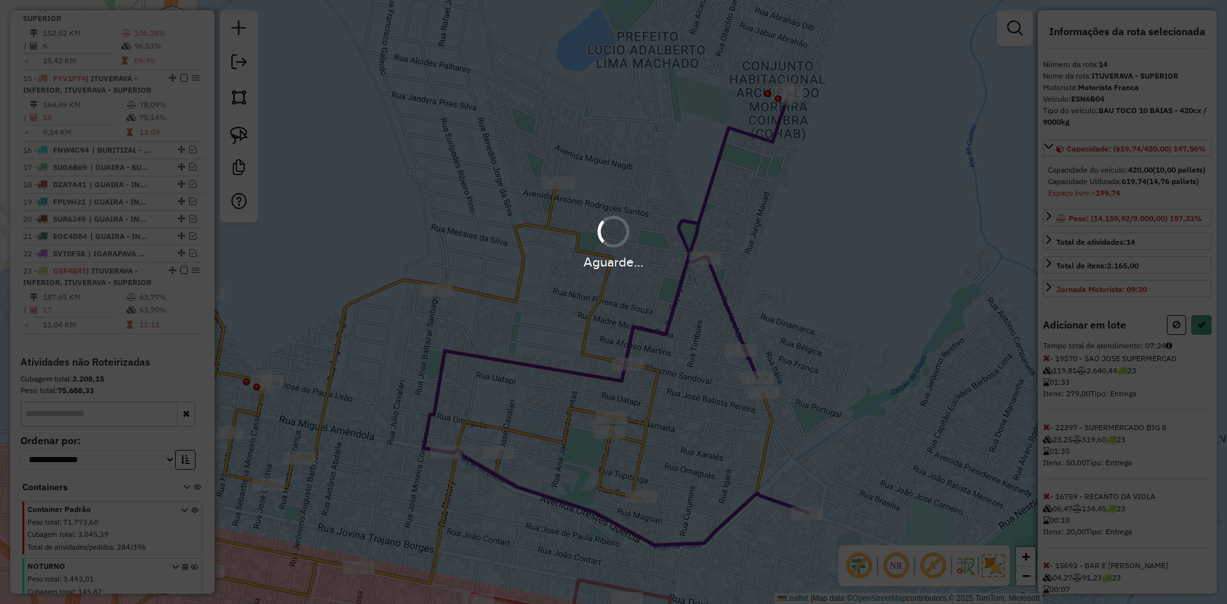
click at [1208, 360] on div "Aguarde..." at bounding box center [613, 302] width 1227 height 604
click at [1208, 360] on hb-app "Aguarde... Pop-up bloqueado! Seu navegador bloqueou automáticamente a abertura …" at bounding box center [613, 302] width 1227 height 604
click at [1208, 360] on div "Informações da rota selecionada Número da rota: 14 Nome da rota: ITUVERAVA - SU…" at bounding box center [1127, 302] width 179 height 584
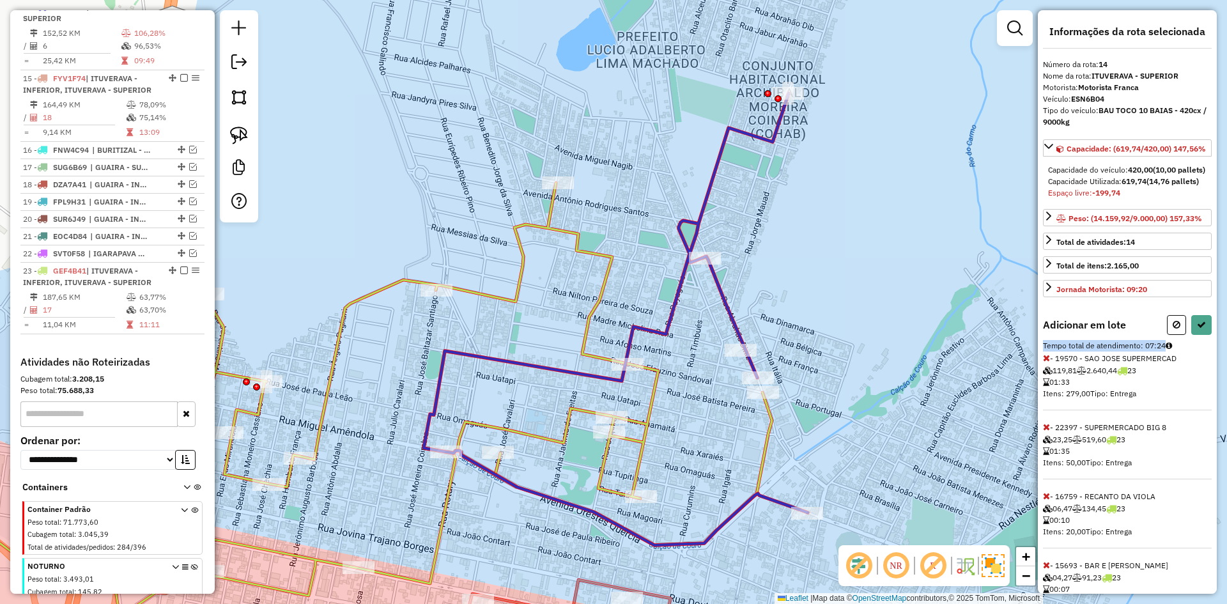
click at [1208, 360] on div "Informações da rota selecionada Número da rota: 14 Nome da rota: ITUVERAVA - SU…" at bounding box center [1127, 302] width 179 height 584
click at [1197, 329] on icon at bounding box center [1201, 324] width 9 height 9
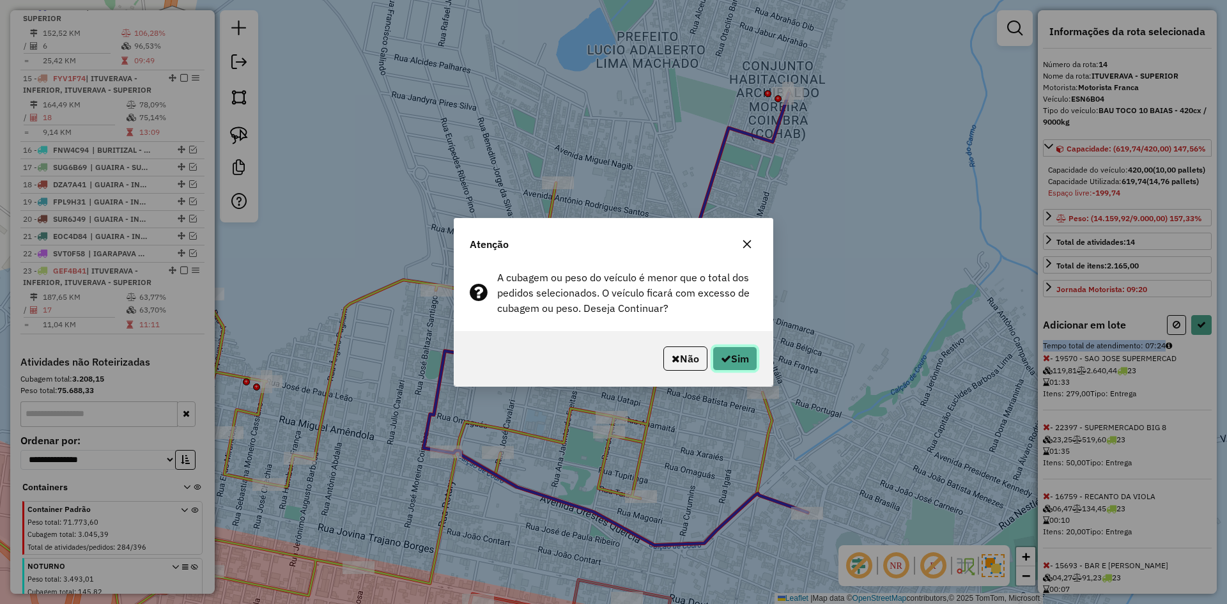
click at [743, 362] on button "Sim" at bounding box center [735, 358] width 45 height 24
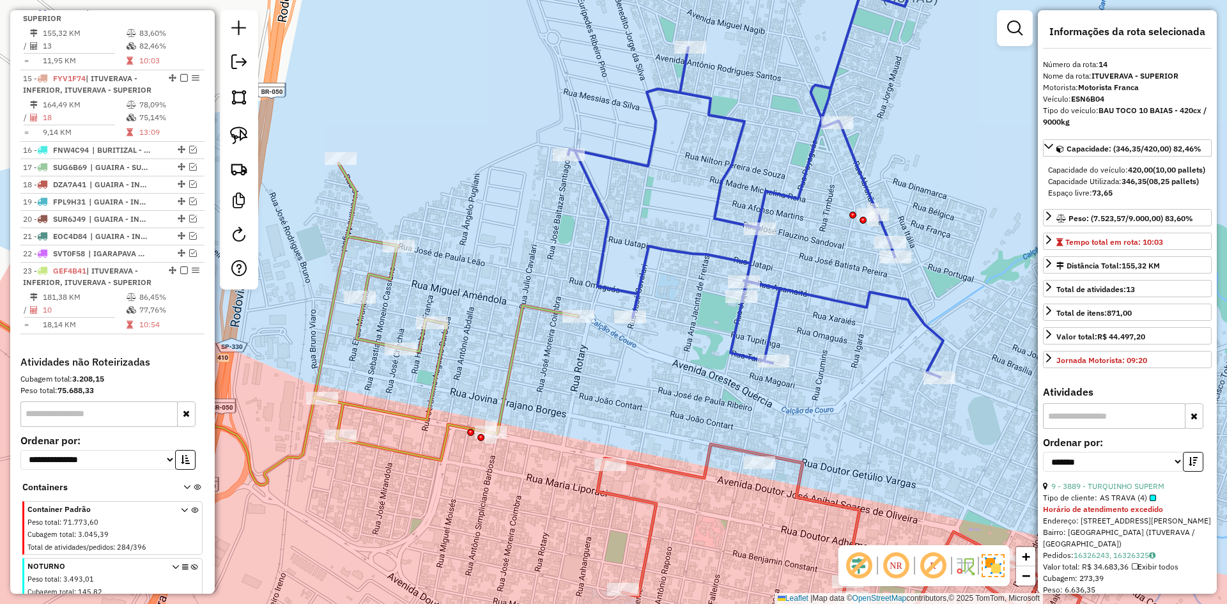
click at [618, 290] on icon at bounding box center [755, 167] width 375 height 419
click at [520, 309] on icon at bounding box center [227, 325] width 701 height 322
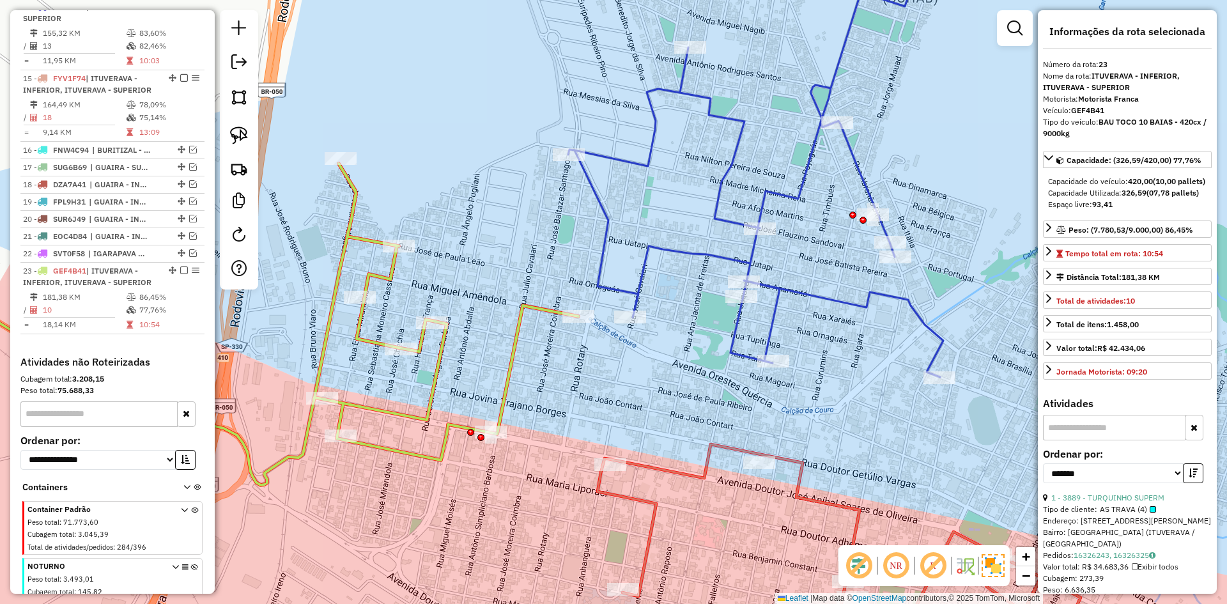
scroll to position [879, 0]
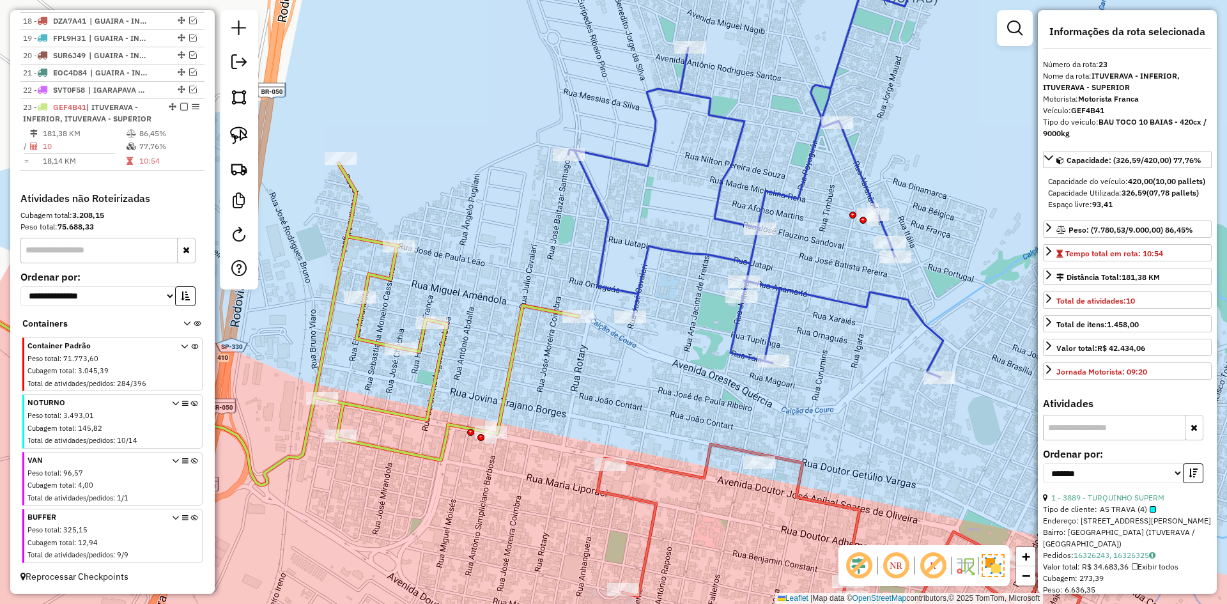
drag, startPoint x: 570, startPoint y: 407, endPoint x: 523, endPoint y: 325, distance: 94.2
click at [520, 328] on div "Janela de atendimento Grade de atendimento Capacidade Transportadoras Veículos …" at bounding box center [613, 302] width 1227 height 604
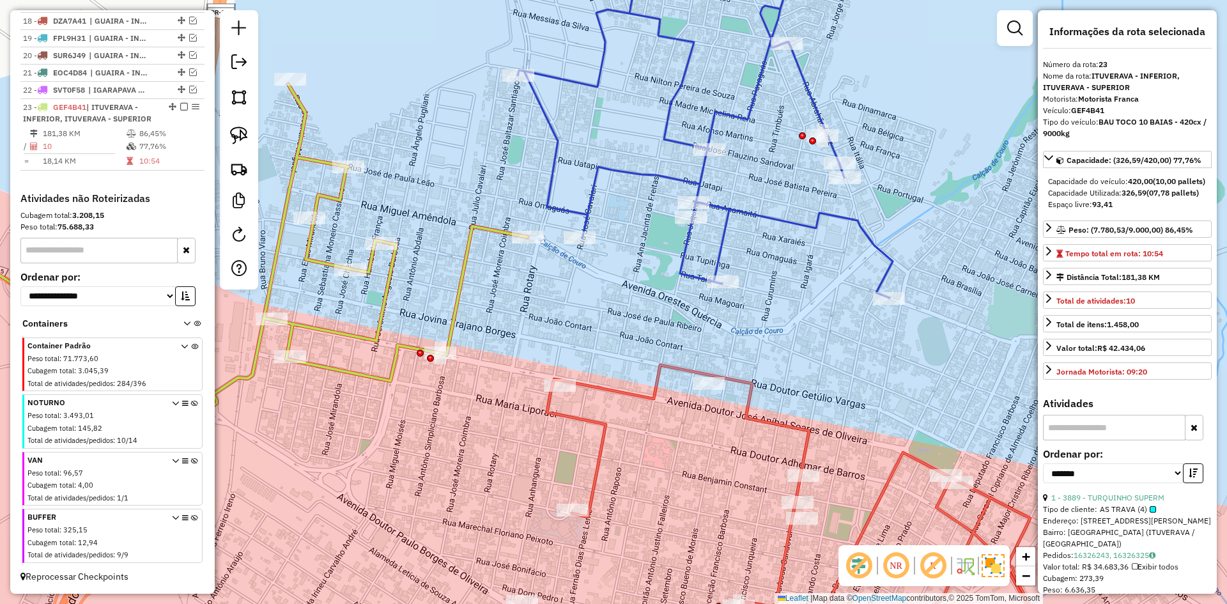
drag, startPoint x: 636, startPoint y: 362, endPoint x: 628, endPoint y: 333, distance: 30.6
click at [628, 333] on div "Janela de atendimento Grade de atendimento Capacidade Transportadoras Veículos …" at bounding box center [613, 302] width 1227 height 604
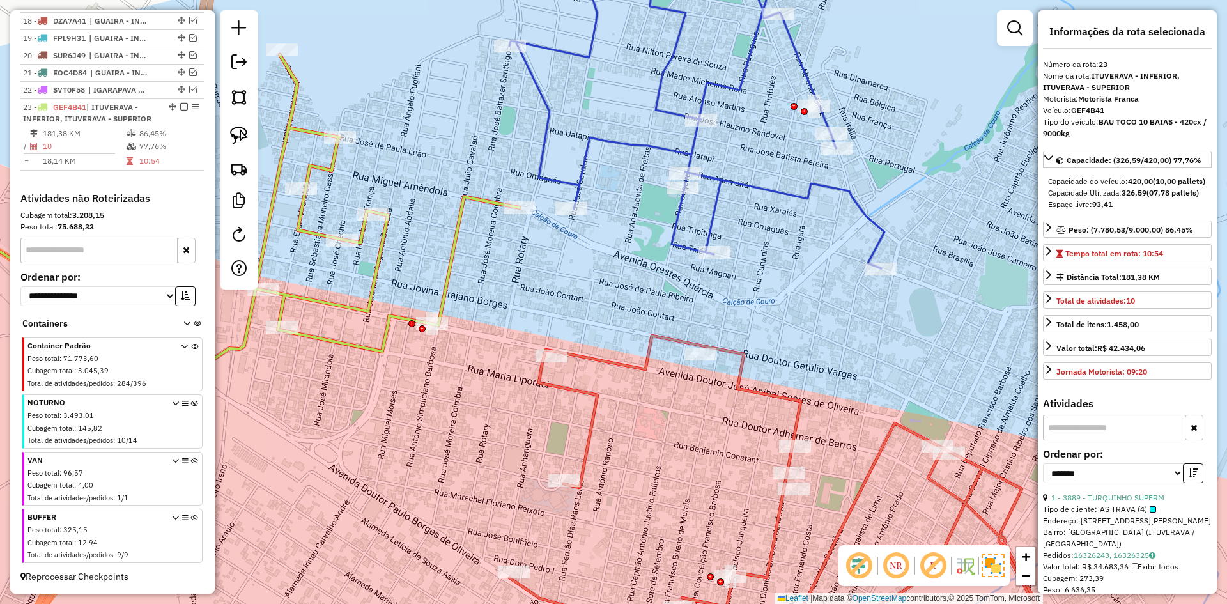
click at [603, 364] on icon at bounding box center [802, 500] width 587 height 329
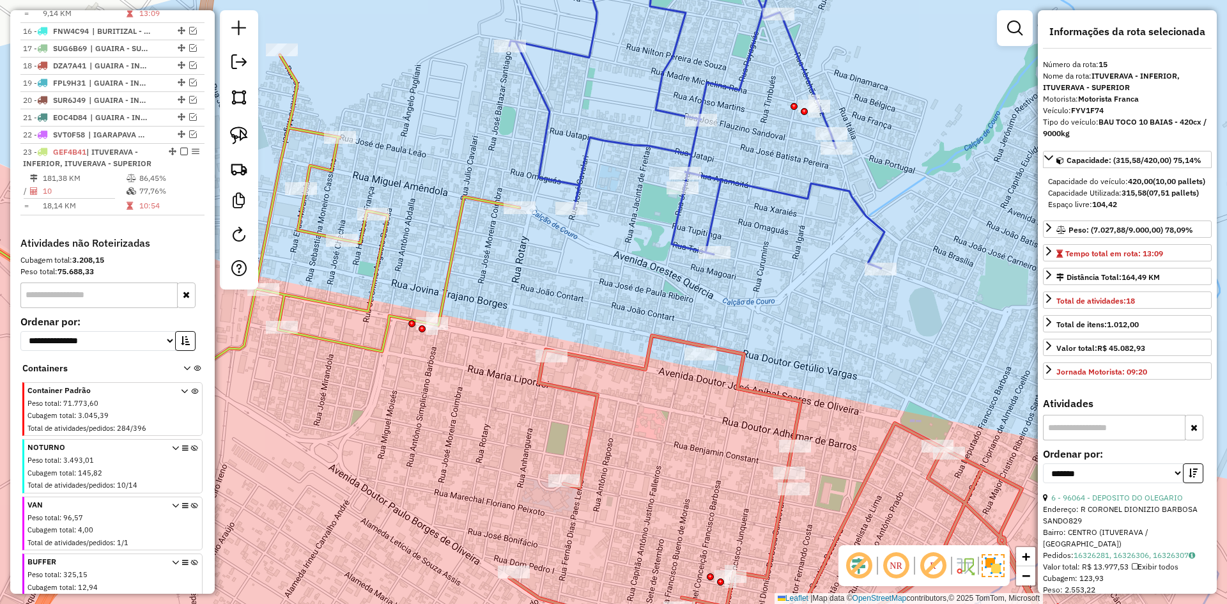
scroll to position [775, 0]
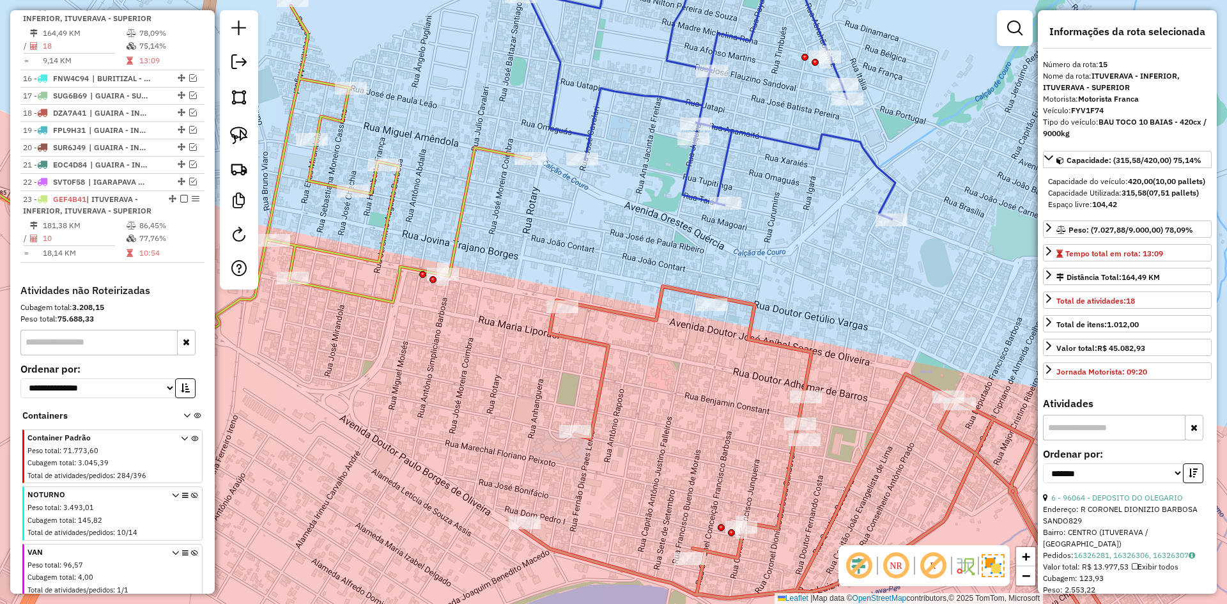
drag, startPoint x: 610, startPoint y: 284, endPoint x: 695, endPoint y: 206, distance: 115.4
click at [695, 206] on div "Janela de atendimento Grade de atendimento Capacidade Transportadoras Veículos …" at bounding box center [613, 302] width 1227 height 604
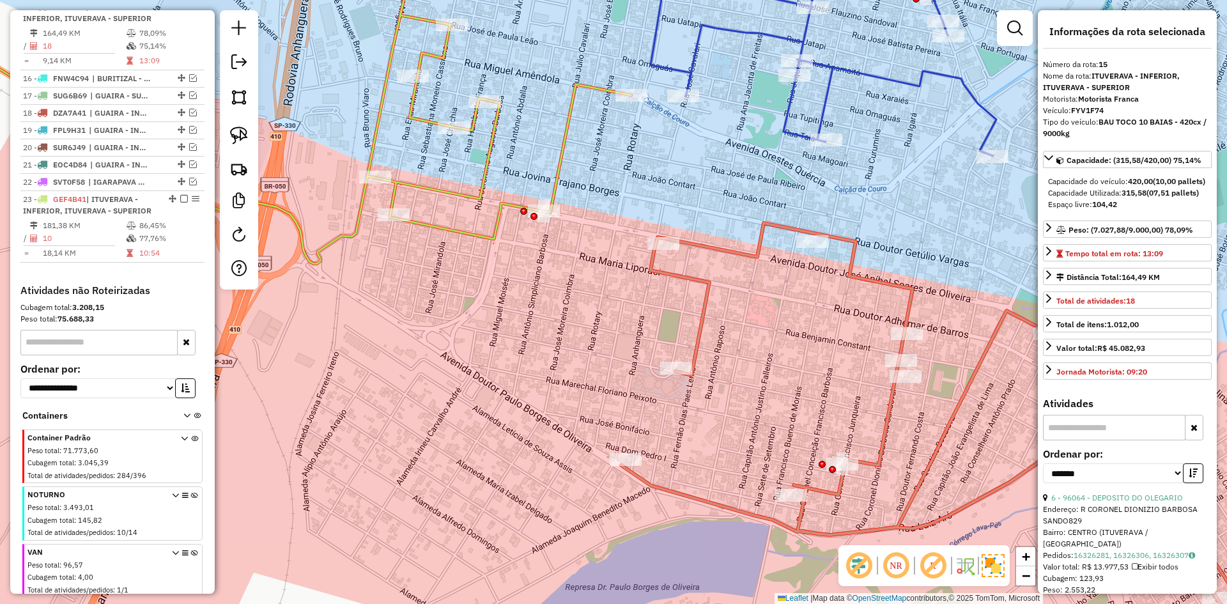
drag, startPoint x: 693, startPoint y: 196, endPoint x: 680, endPoint y: 192, distance: 13.3
click at [695, 195] on div "Janela de atendimento Grade de atendimento Capacidade Transportadoras Veículos …" at bounding box center [613, 302] width 1227 height 604
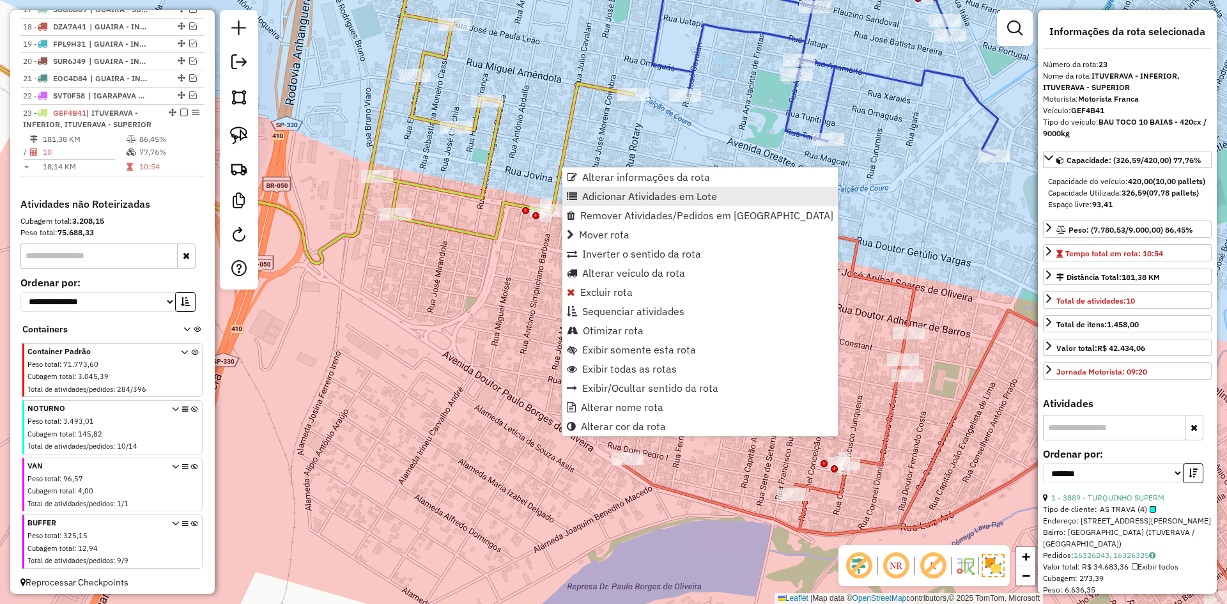
scroll to position [879, 0]
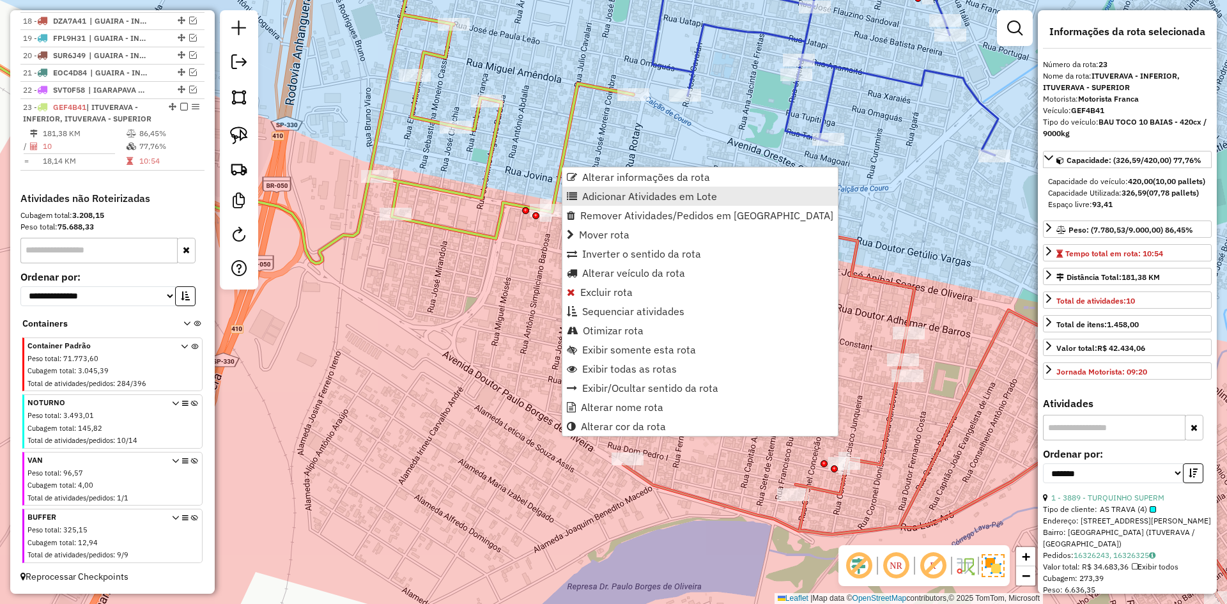
click at [598, 198] on span "Adicionar Atividades em Lote" at bounding box center [649, 196] width 135 height 10
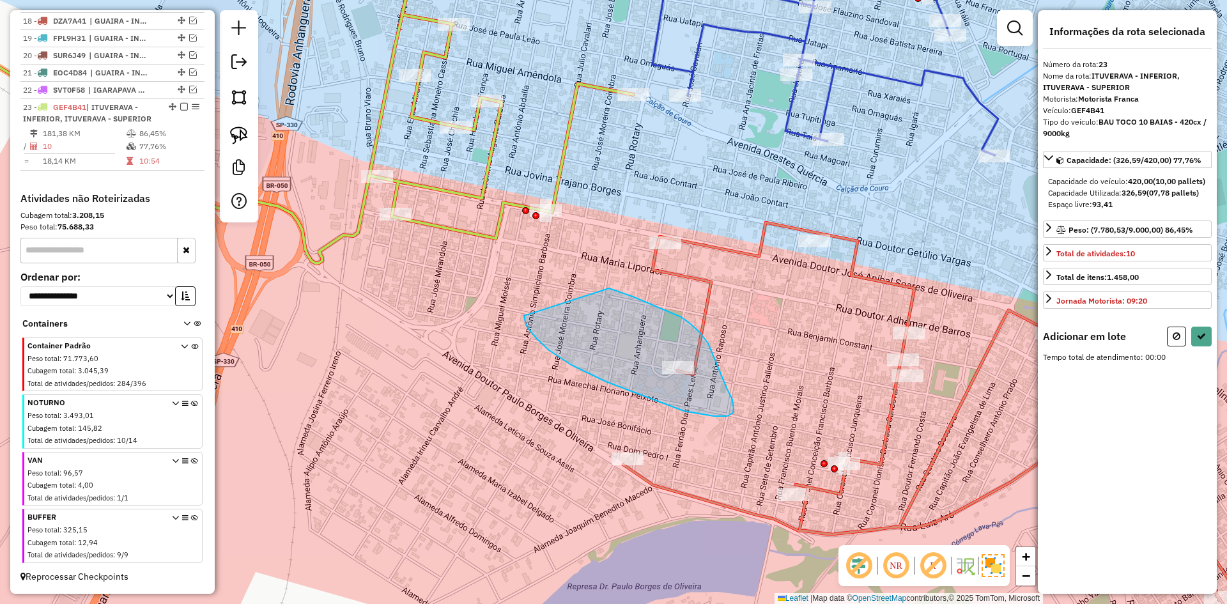
drag, startPoint x: 609, startPoint y: 288, endPoint x: 524, endPoint y: 306, distance: 86.7
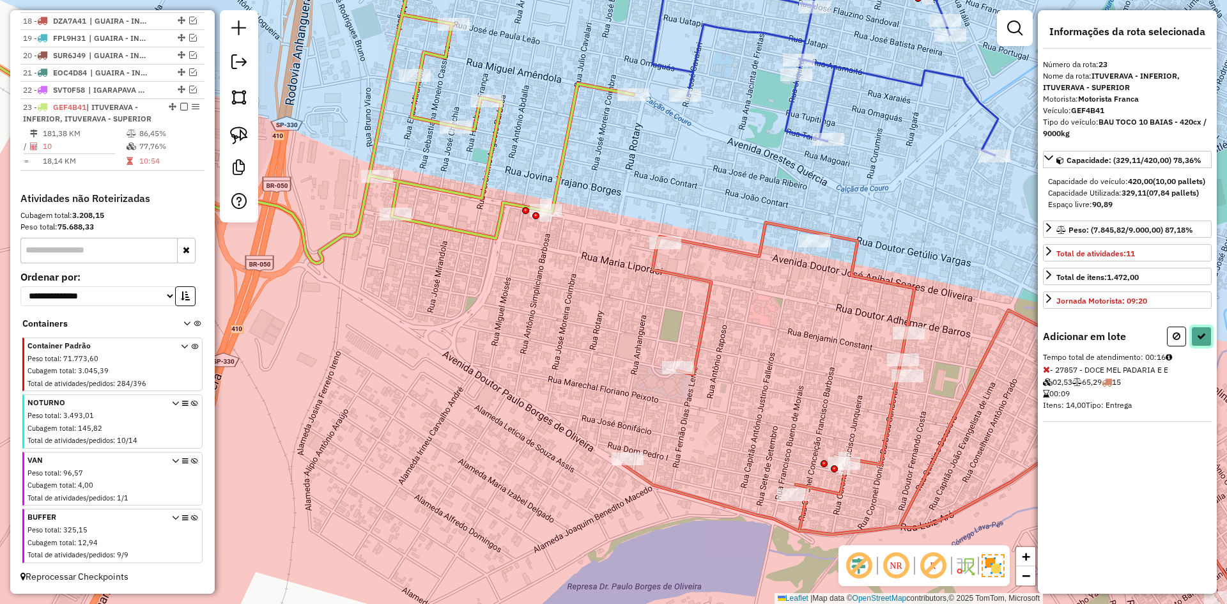
click at [1208, 339] on button at bounding box center [1201, 337] width 20 height 20
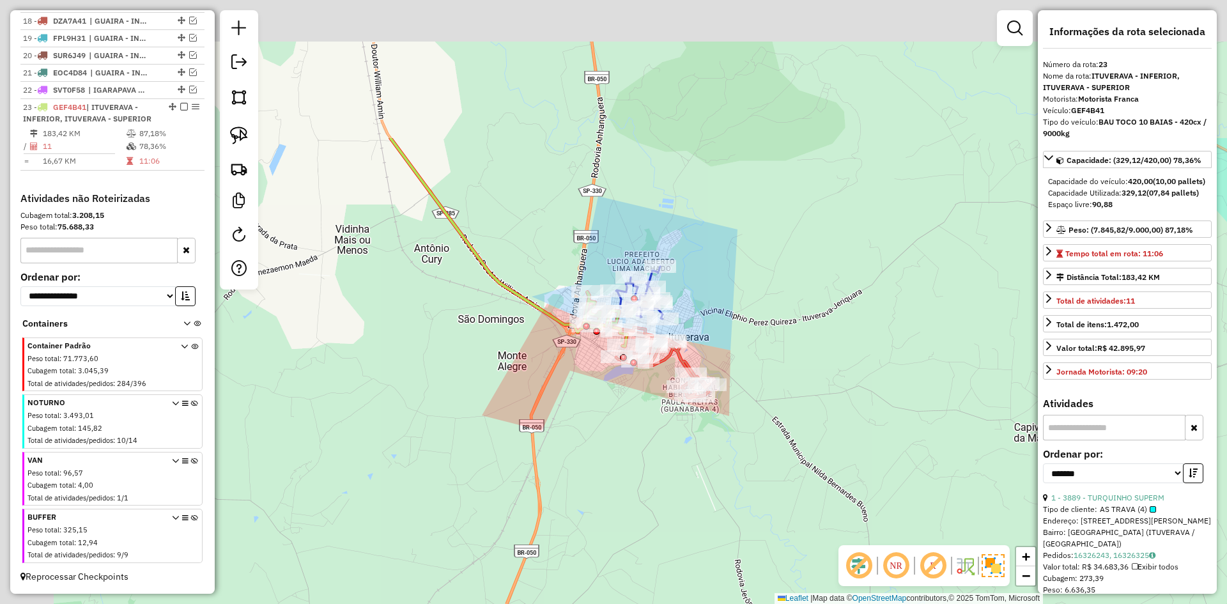
drag, startPoint x: 489, startPoint y: 36, endPoint x: 465, endPoint y: 222, distance: 187.5
click at [557, 240] on div "Janela de atendimento Grade de atendimento Capacidade Transportadoras Veículos …" at bounding box center [613, 302] width 1227 height 604
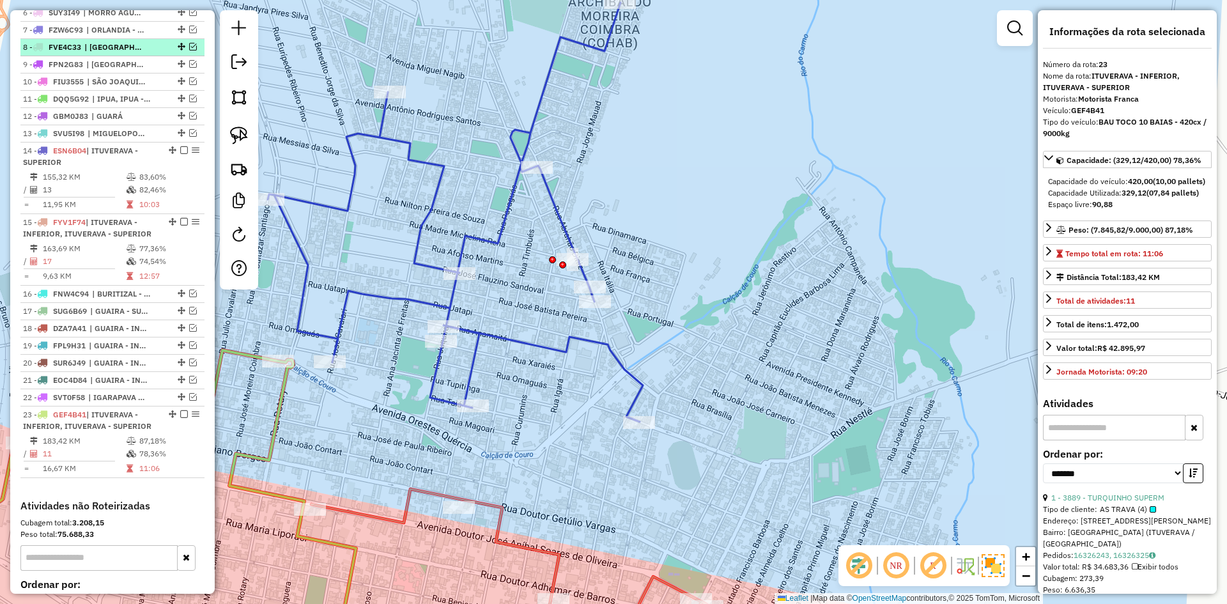
scroll to position [453, 0]
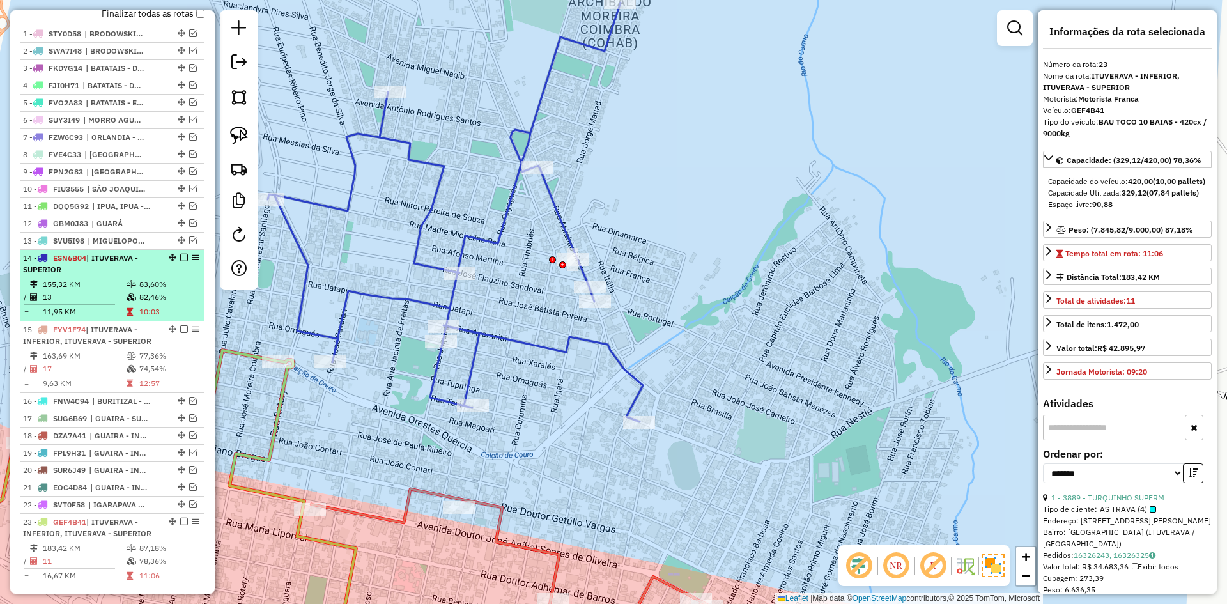
click at [153, 275] on div "14 - ESN6B04 | ITUVERAVA - SUPERIOR" at bounding box center [91, 263] width 136 height 23
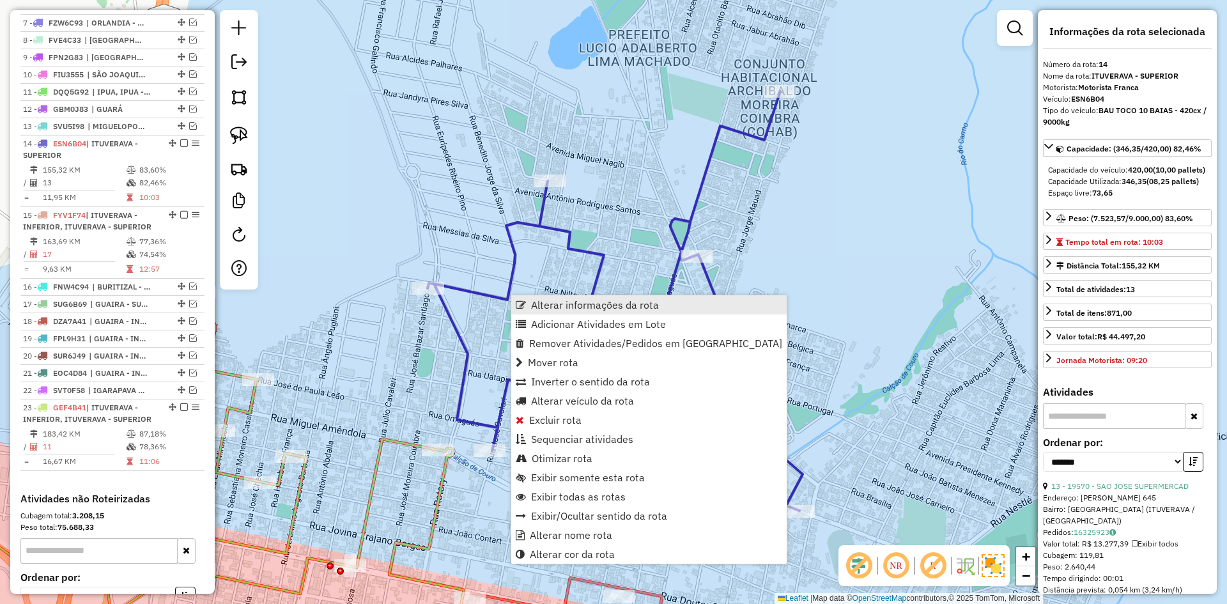
scroll to position [704, 0]
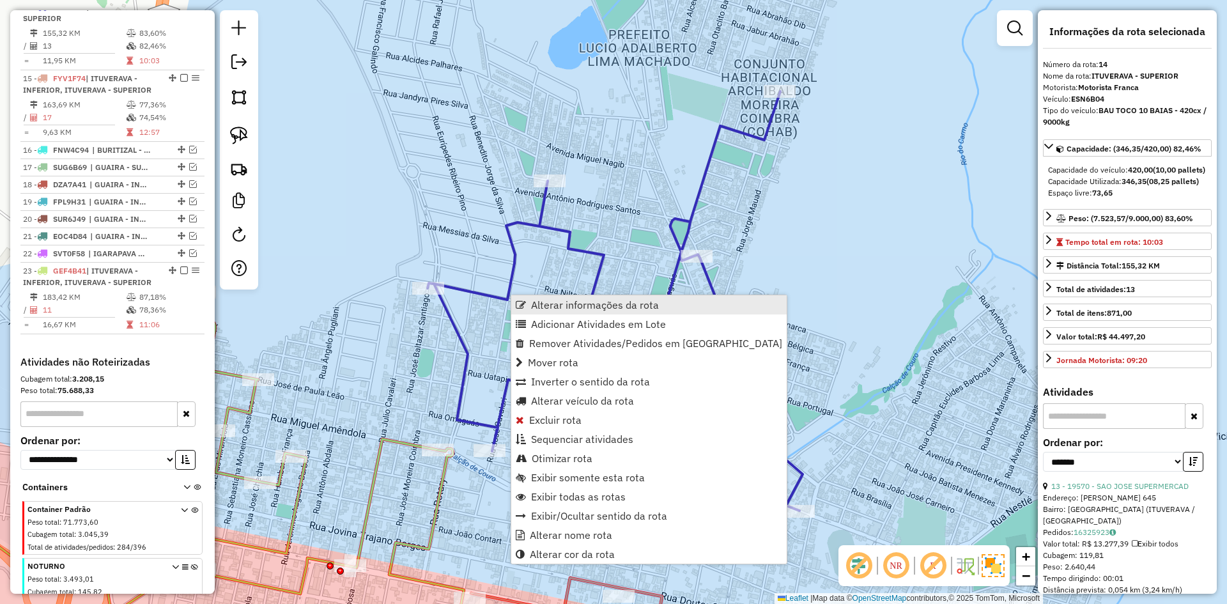
click at [552, 302] on span "Alterar informações da rota" at bounding box center [595, 305] width 128 height 10
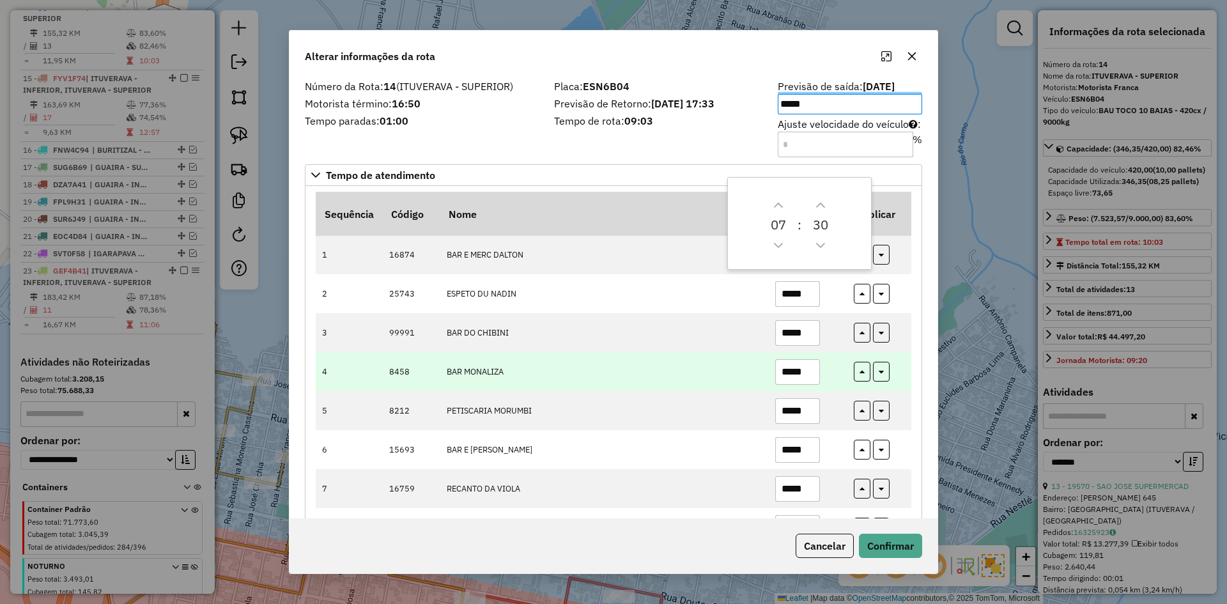
drag, startPoint x: 655, startPoint y: 377, endPoint x: 702, endPoint y: 384, distance: 47.2
click at [662, 377] on td "BAR MONALIZA" at bounding box center [604, 371] width 329 height 39
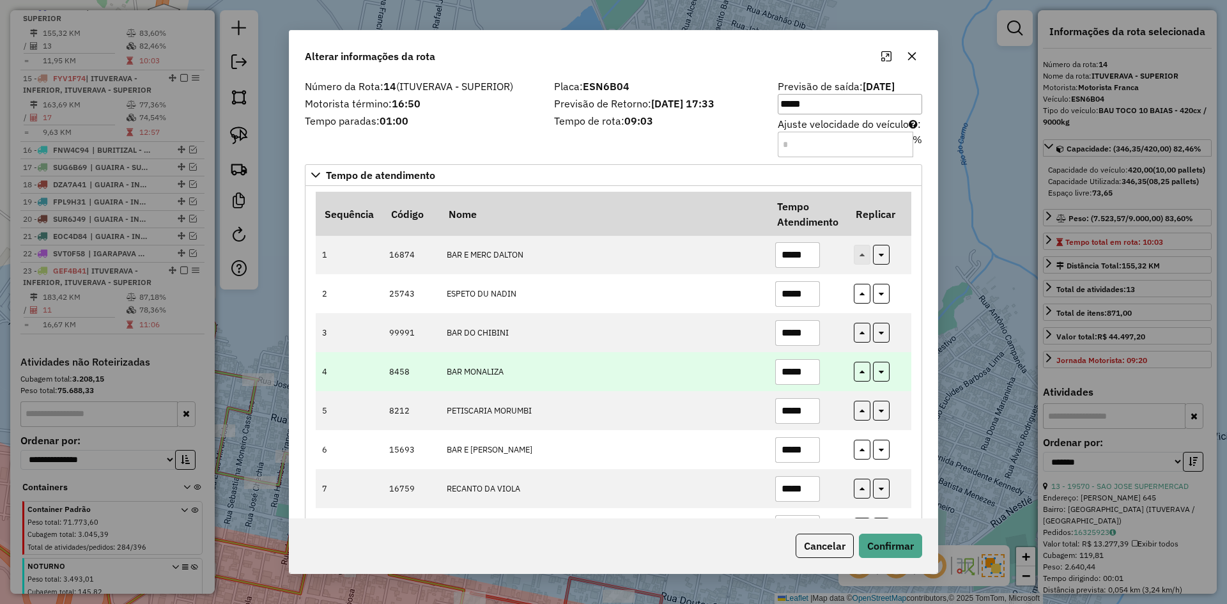
scroll to position [107, 0]
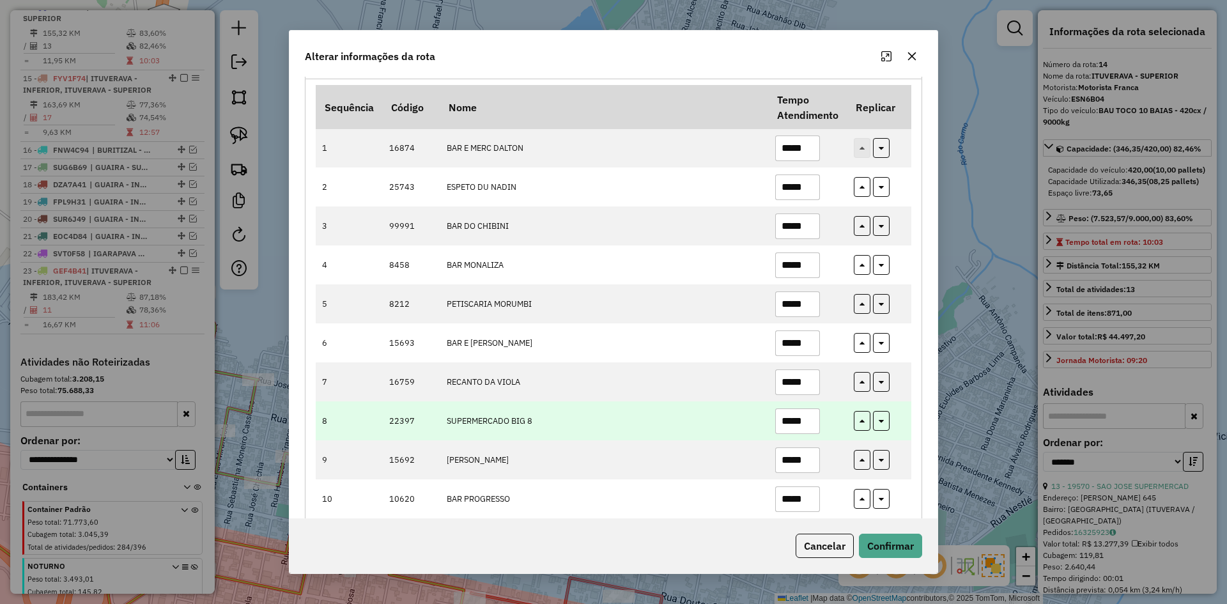
click at [789, 421] on input "*****" at bounding box center [797, 421] width 45 height 26
click at [811, 427] on input "*****" at bounding box center [797, 421] width 45 height 26
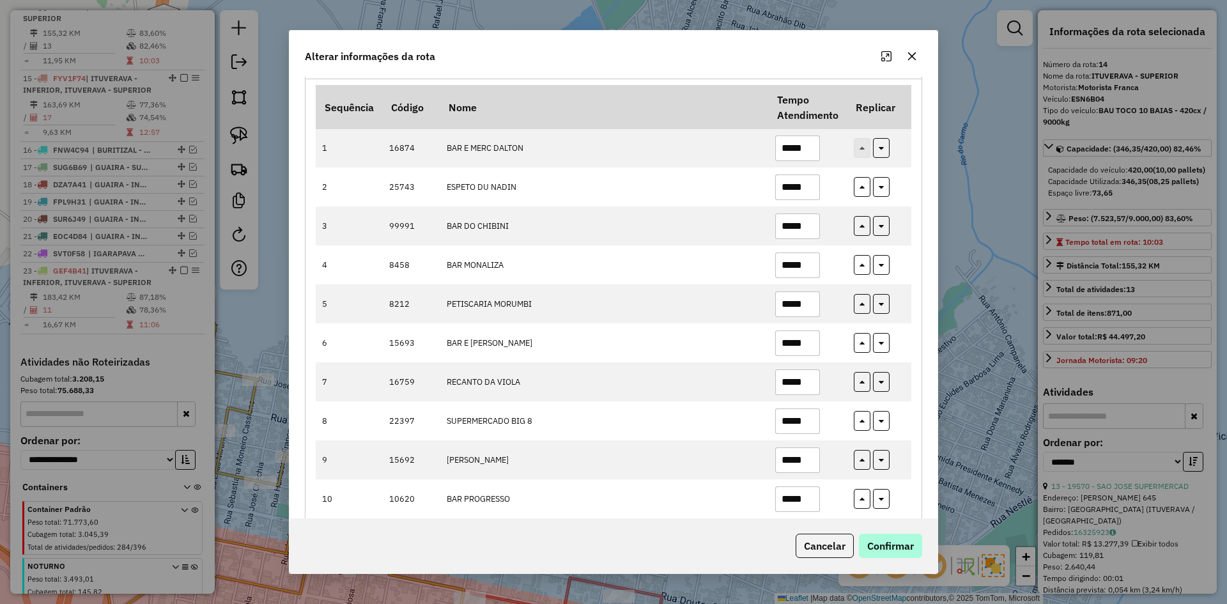
type input "*****"
click at [908, 536] on button "Confirmar" at bounding box center [890, 546] width 63 height 24
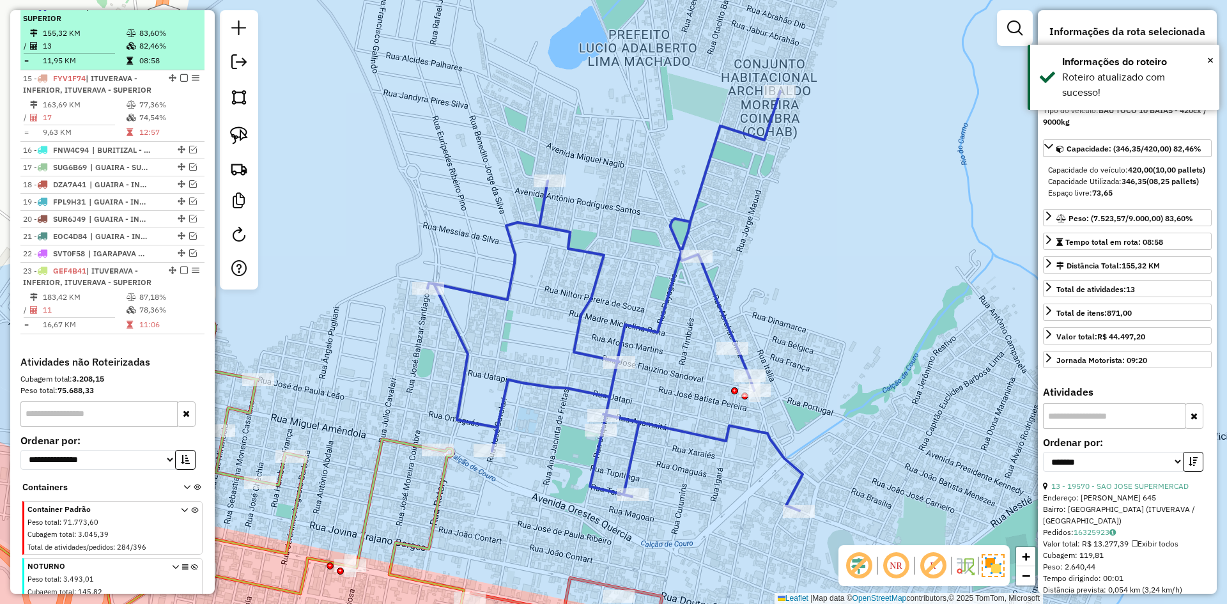
click at [182, 10] on em at bounding box center [184, 7] width 8 height 8
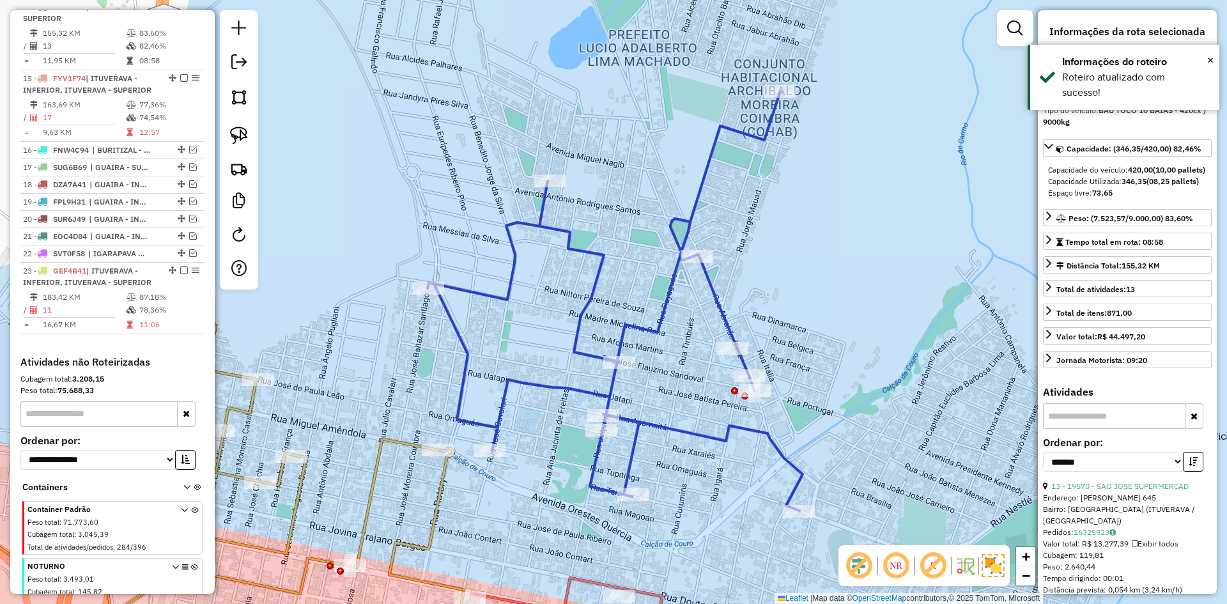
scroll to position [649, 0]
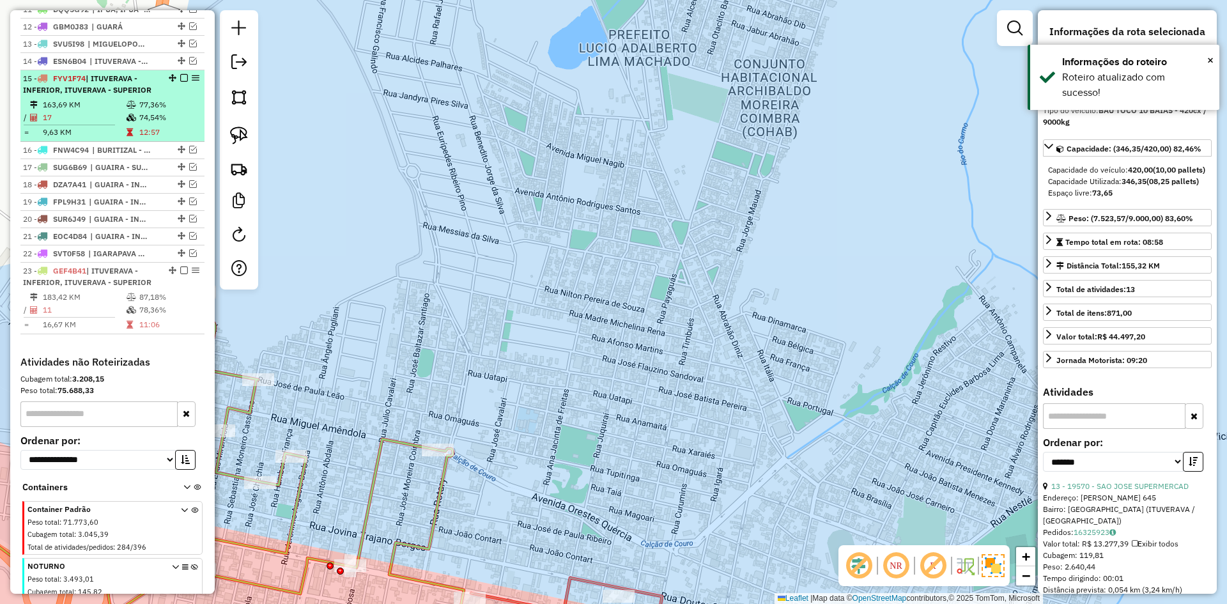
click at [98, 95] on span "| ITUVERAVA - INFERIOR, ITUVERAVA - SUPERIOR" at bounding box center [87, 84] width 128 height 21
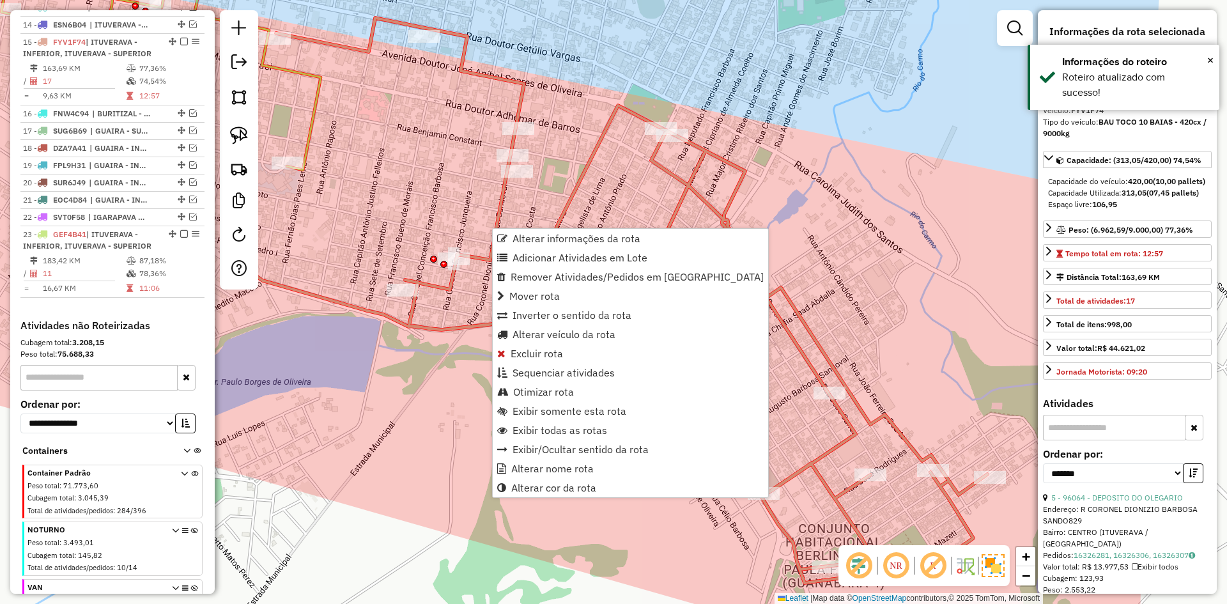
scroll to position [721, 0]
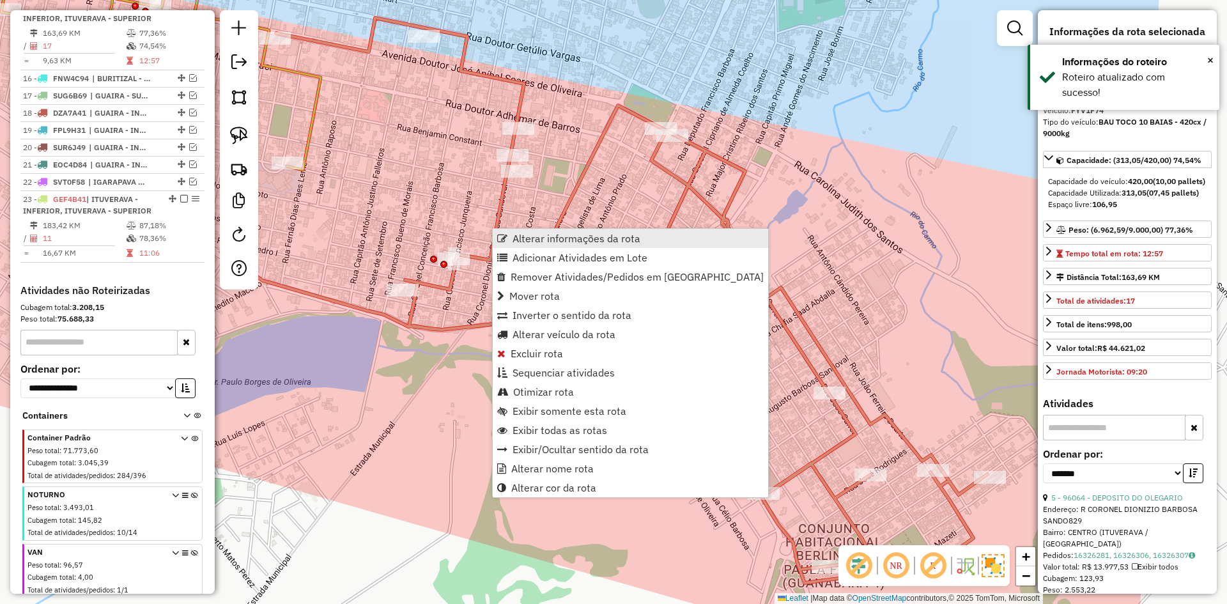
click at [529, 236] on span "Alterar informações da rota" at bounding box center [577, 238] width 128 height 10
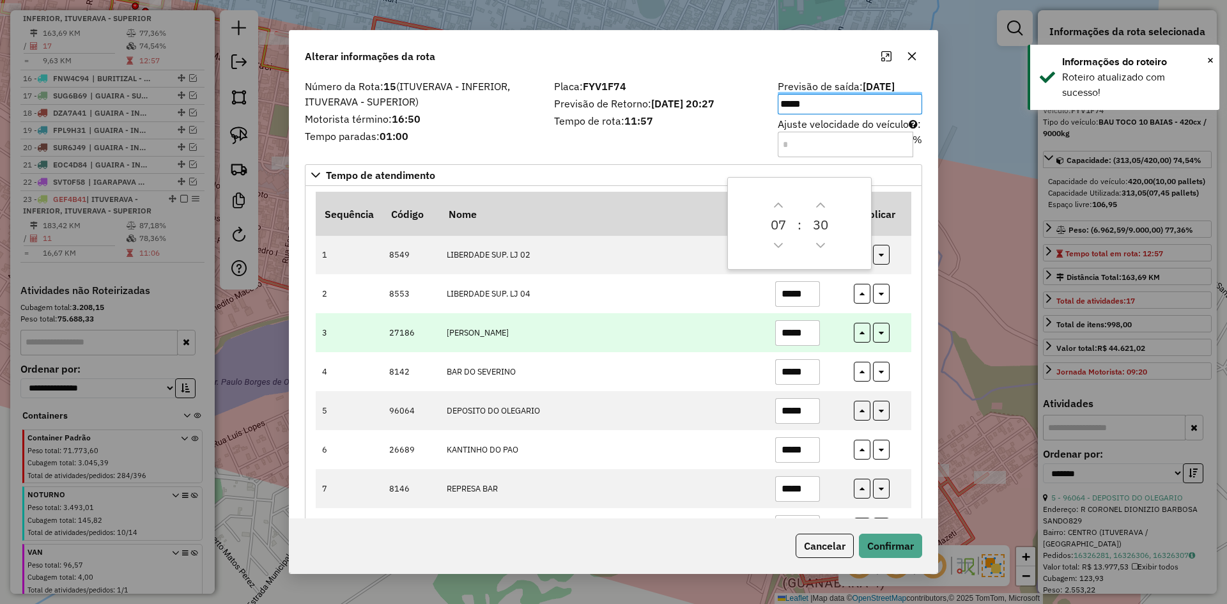
click at [621, 333] on td "SaO JOSE II" at bounding box center [604, 332] width 329 height 39
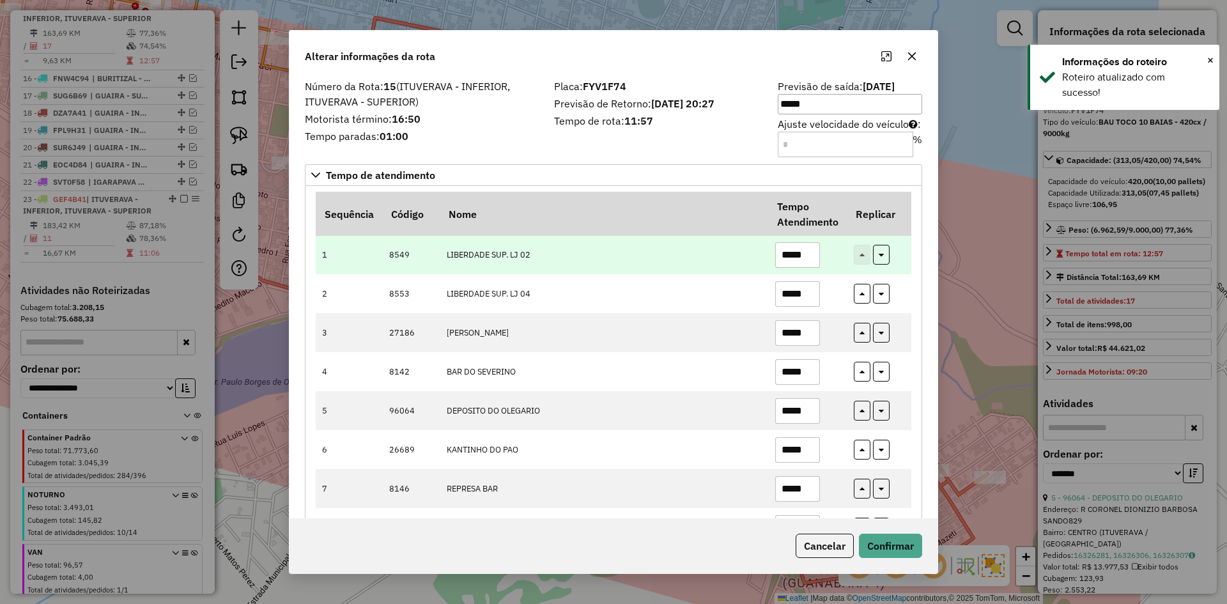
click at [789, 260] on input "*****" at bounding box center [797, 255] width 45 height 26
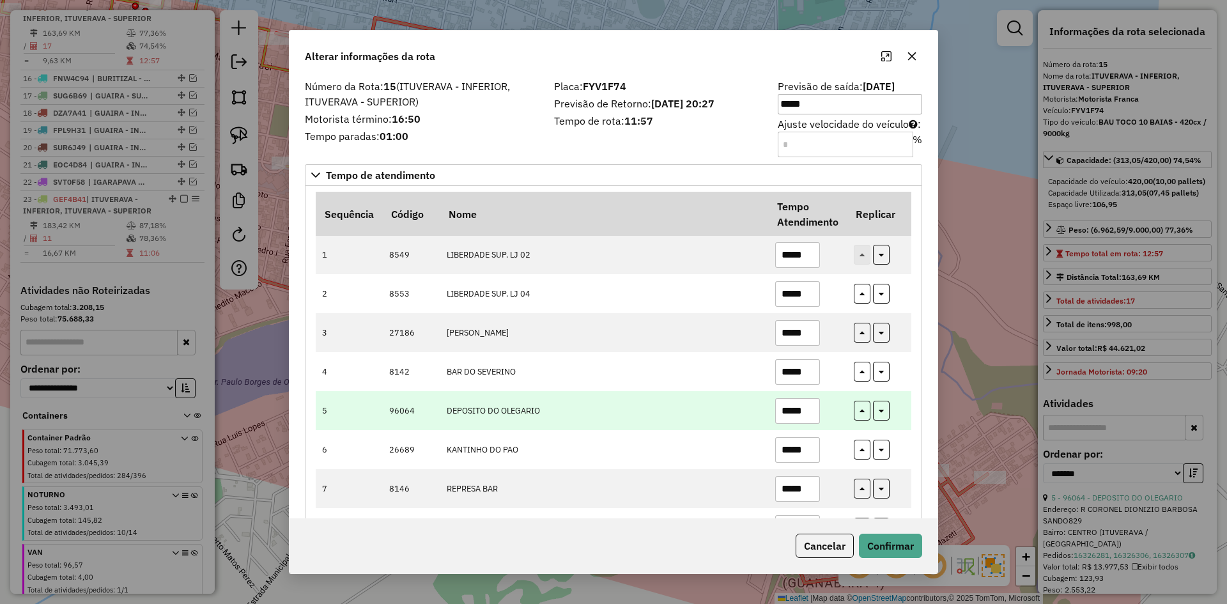
type input "*****"
click at [791, 414] on input "*****" at bounding box center [797, 411] width 45 height 26
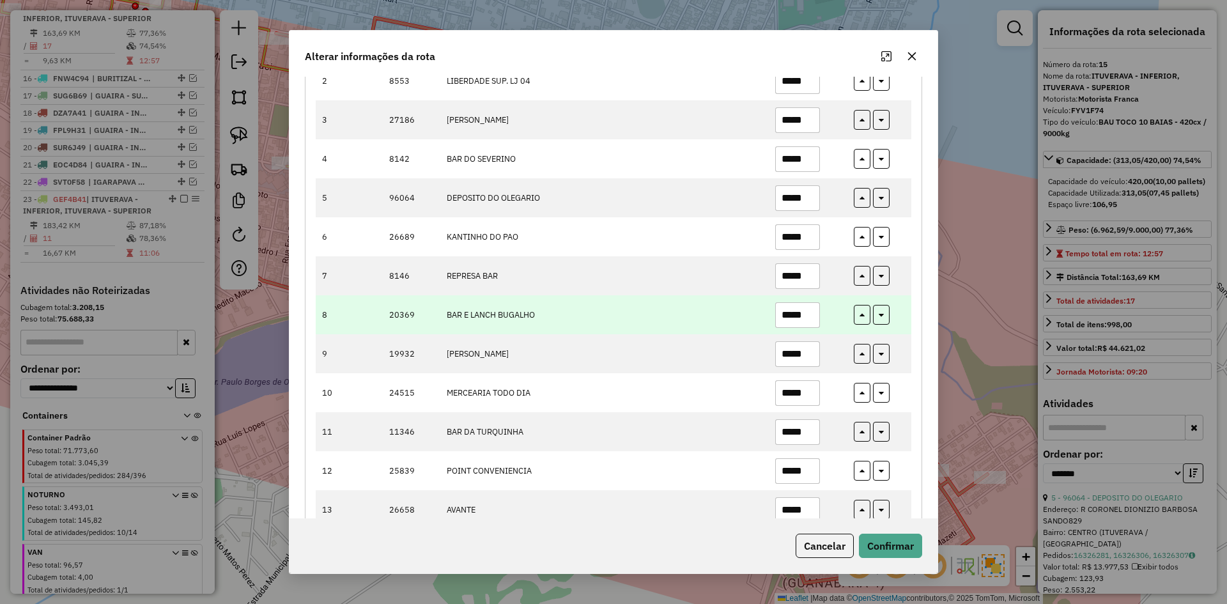
type input "*****"
click at [818, 307] on td "*****" at bounding box center [807, 314] width 79 height 39
click at [816, 314] on input "*****" at bounding box center [797, 315] width 45 height 26
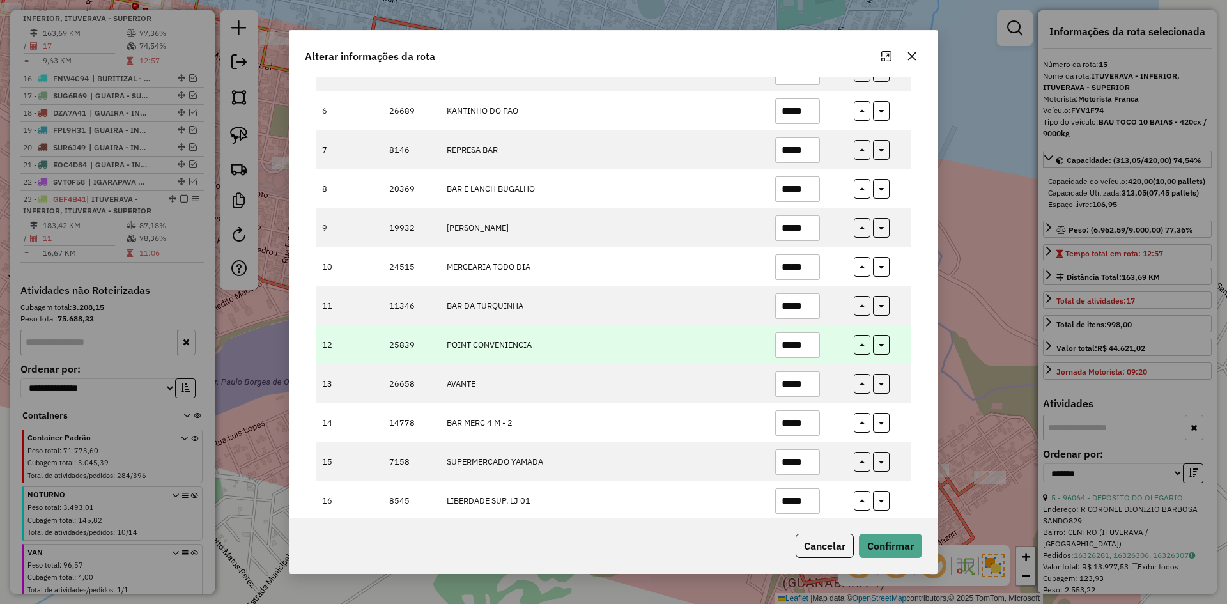
scroll to position [403, 0]
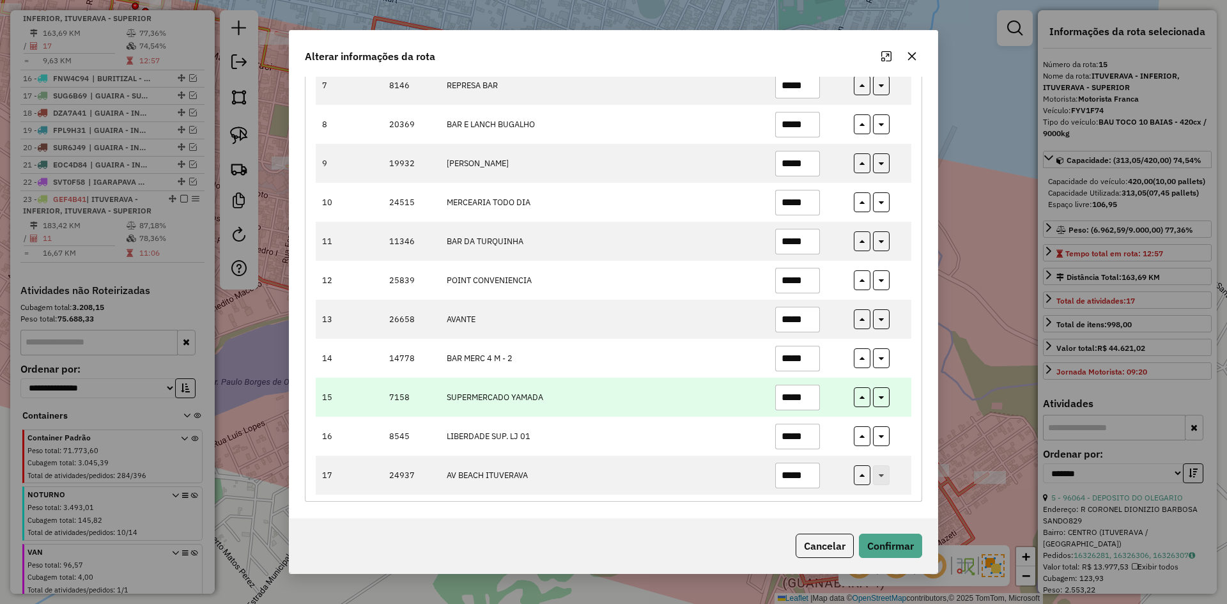
type input "*****"
click at [805, 403] on input "*****" at bounding box center [797, 398] width 45 height 26
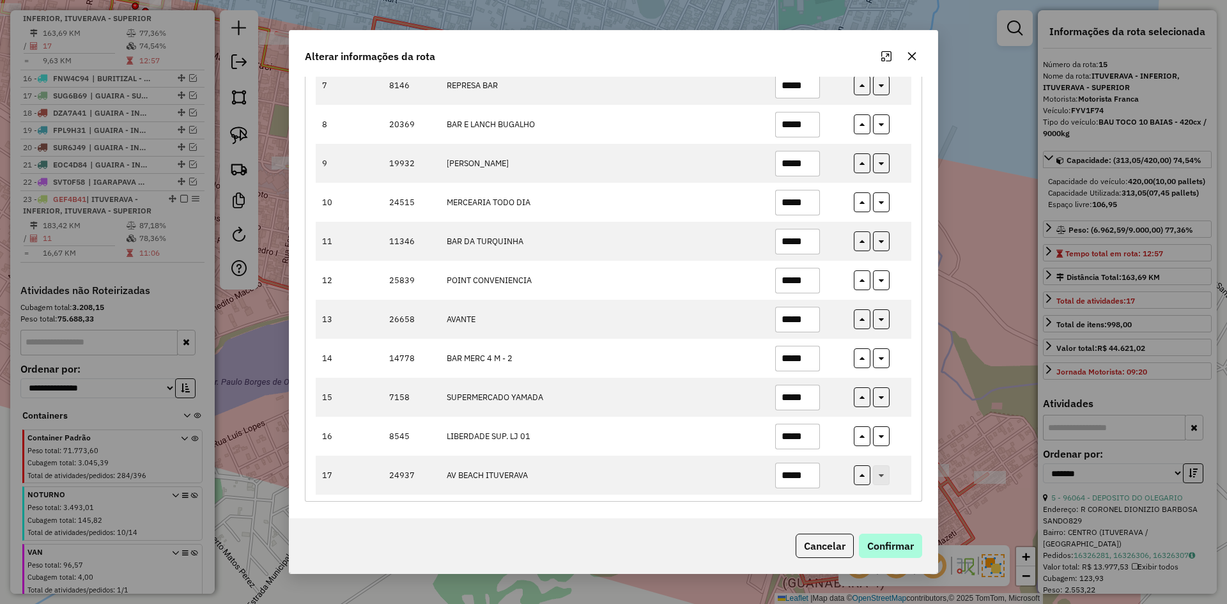
type input "*****"
click at [899, 541] on button "Confirmar" at bounding box center [890, 546] width 63 height 24
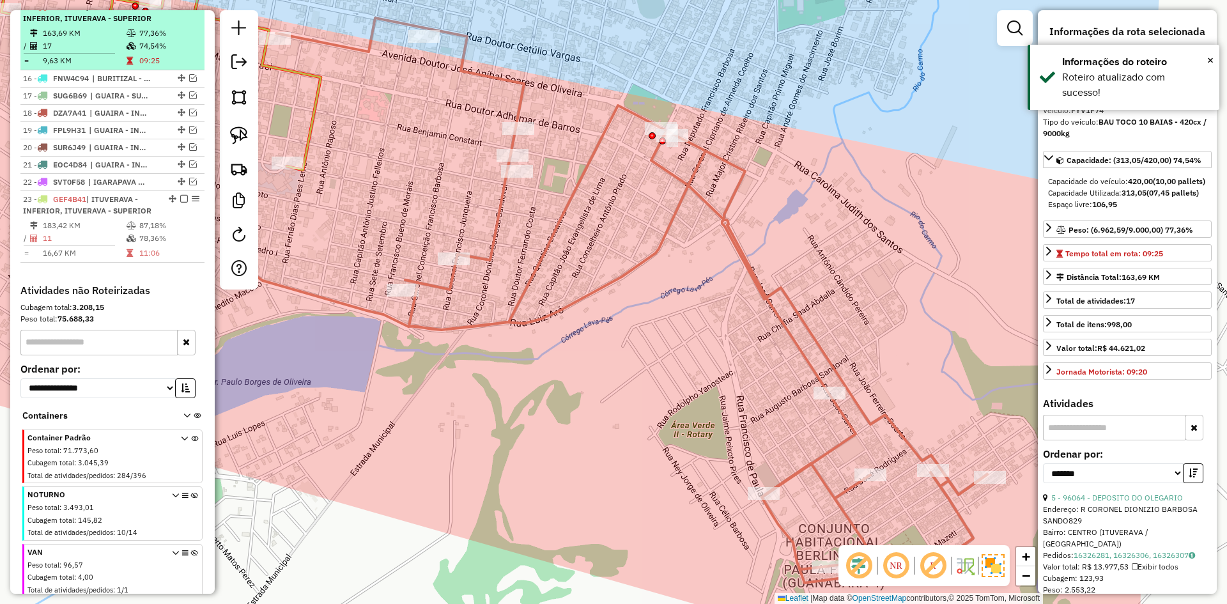
drag, startPoint x: 111, startPoint y: 47, endPoint x: 150, endPoint y: 60, distance: 41.2
click at [111, 40] on td "163,69 KM" at bounding box center [84, 33] width 84 height 13
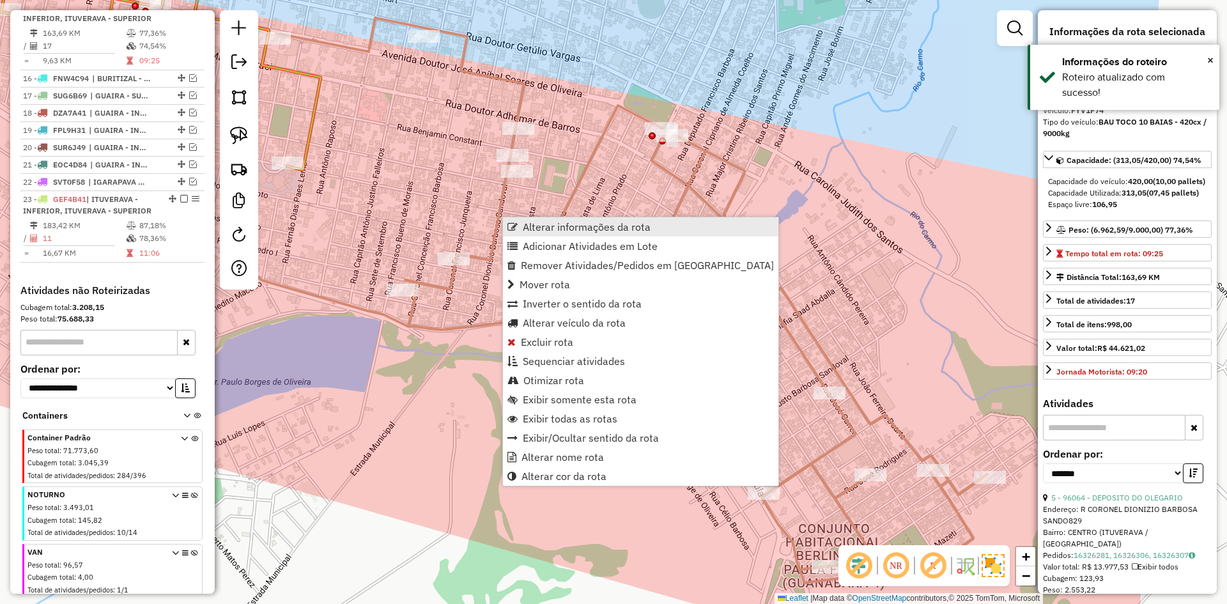
click at [541, 228] on span "Alterar informações da rota" at bounding box center [587, 227] width 128 height 10
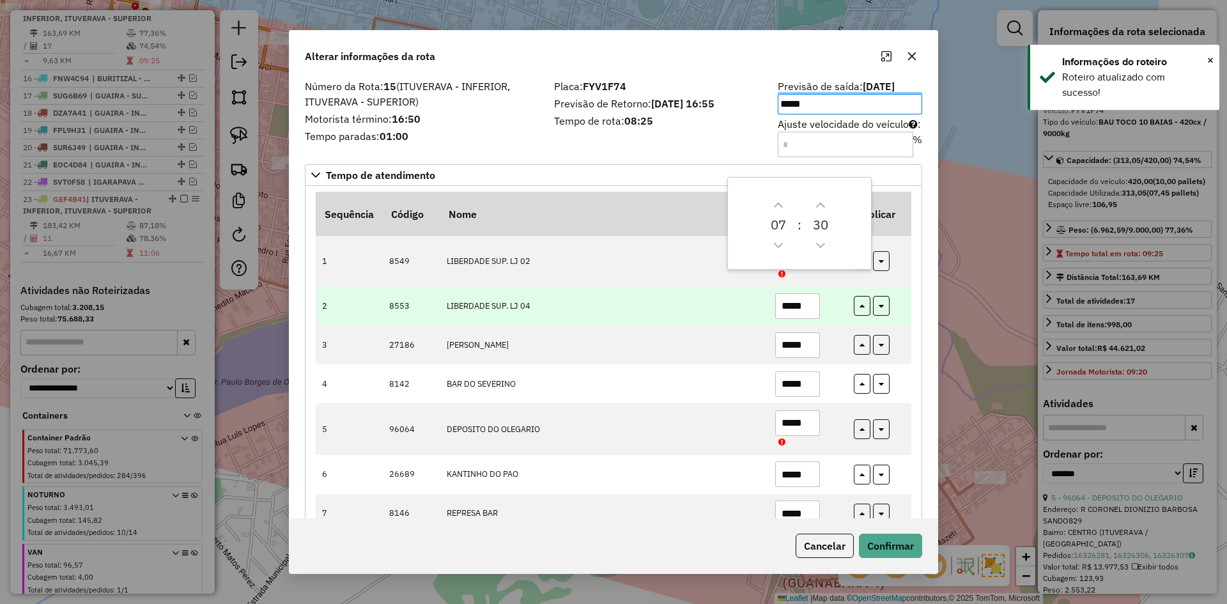
click at [812, 311] on input "*****" at bounding box center [797, 306] width 45 height 26
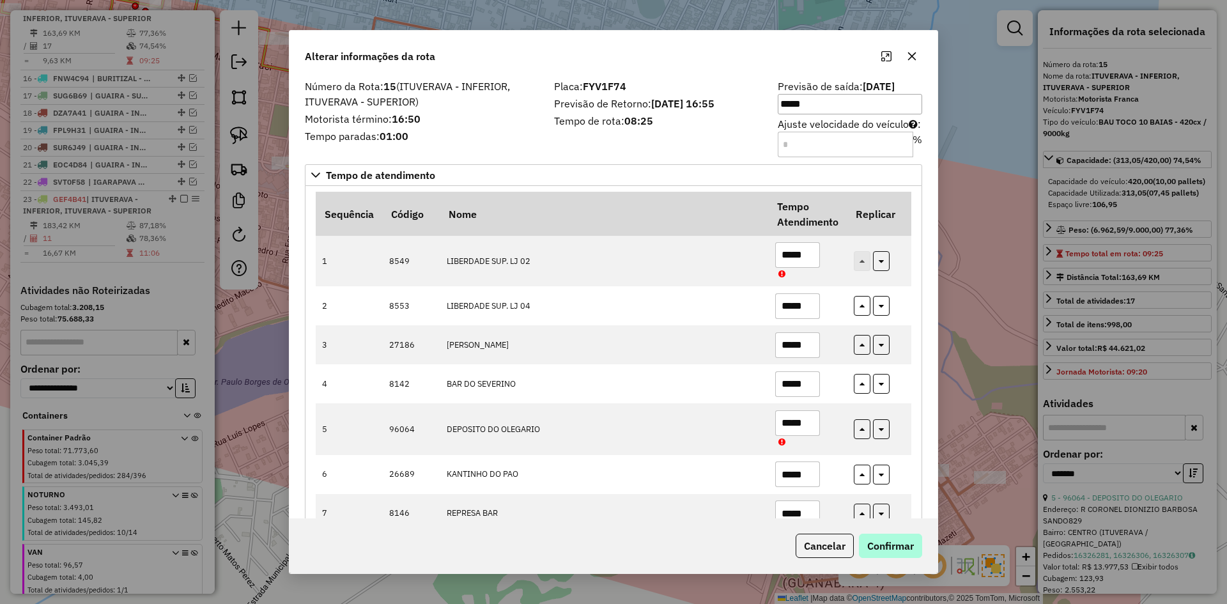
type input "*****"
click at [891, 548] on button "Confirmar" at bounding box center [890, 546] width 63 height 24
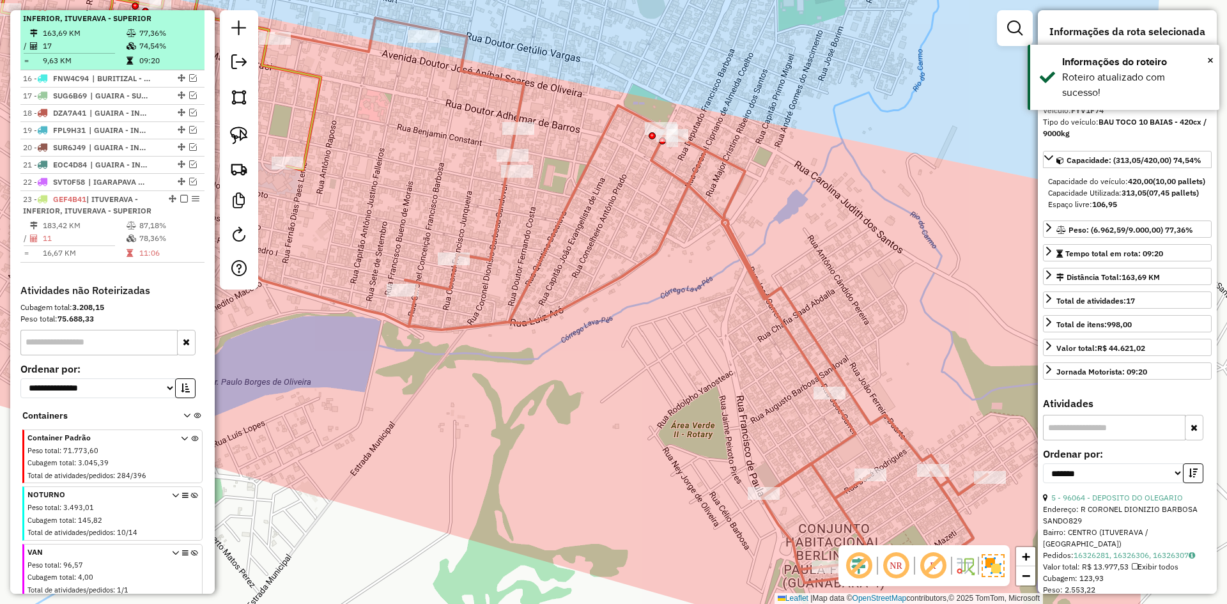
click at [182, 10] on em at bounding box center [184, 7] width 8 height 8
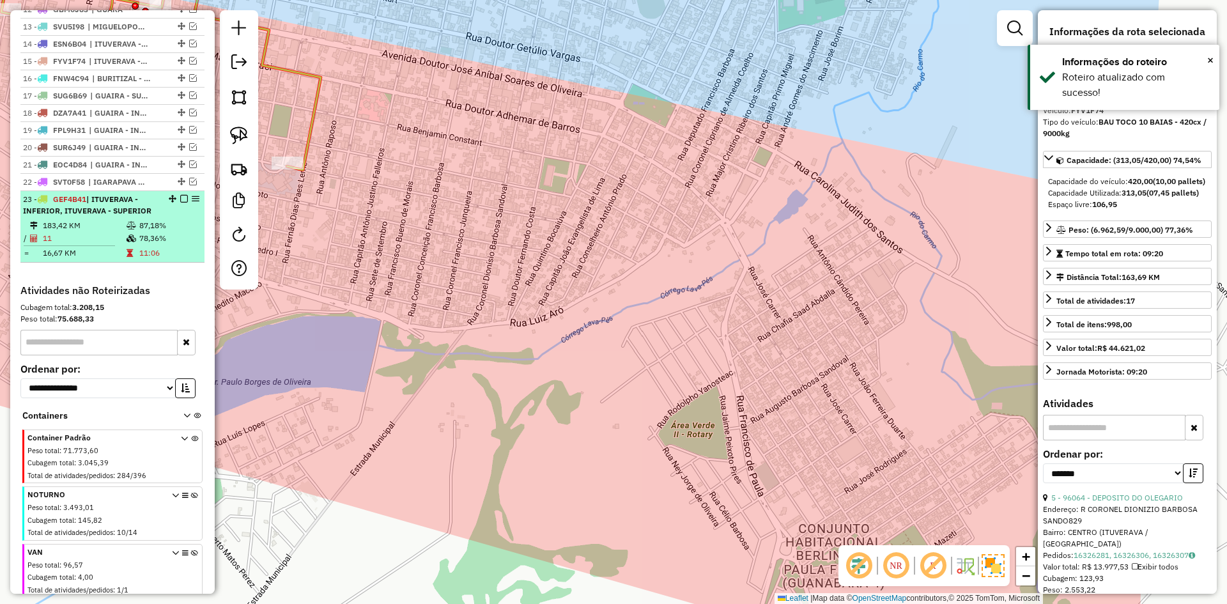
click at [164, 216] on div "23 - GEF4B41 | ITUVERAVA - INFERIOR, ITUVERAVA - SUPERIOR" at bounding box center [112, 205] width 179 height 23
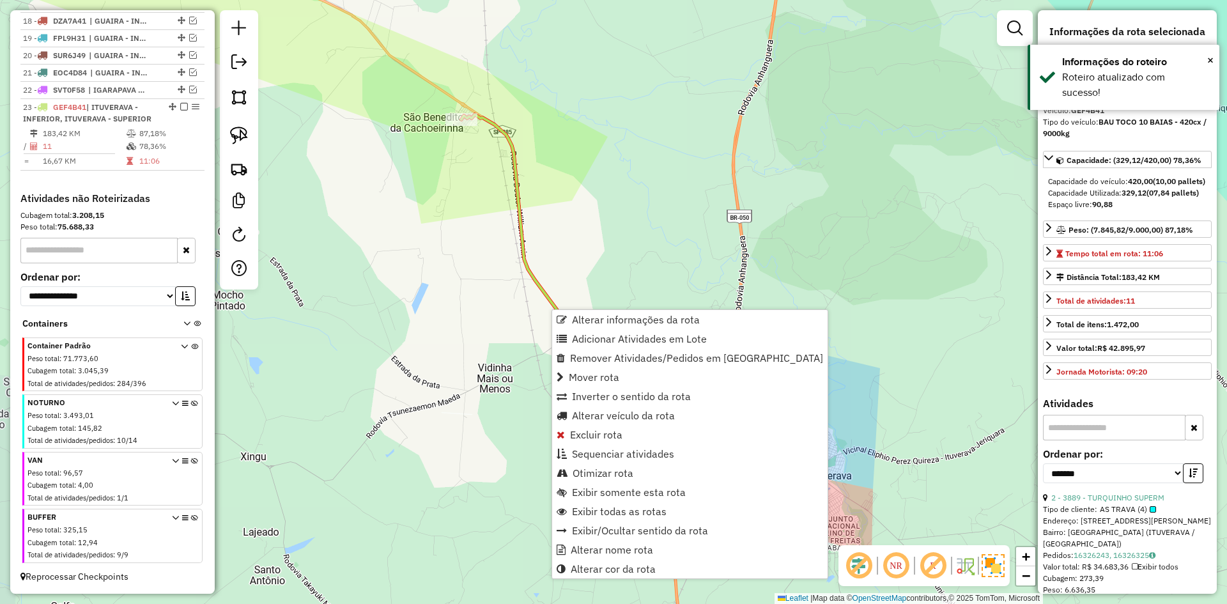
scroll to position [770, 0]
drag, startPoint x: 579, startPoint y: 308, endPoint x: 585, endPoint y: 318, distance: 11.5
click at [582, 315] on hb-router-mapa "Alterar informações da rota Adicionar Atividades em Lote Remover Atividades/Ped…" at bounding box center [613, 302] width 1227 height 604
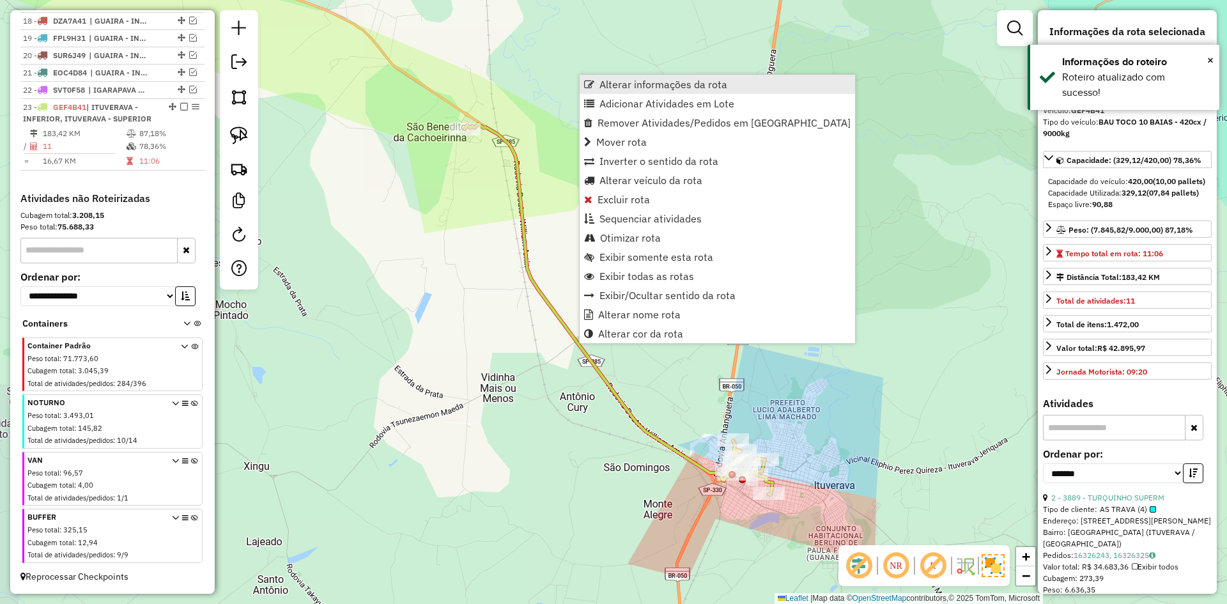
click at [643, 88] on span "Alterar informações da rota" at bounding box center [664, 84] width 128 height 10
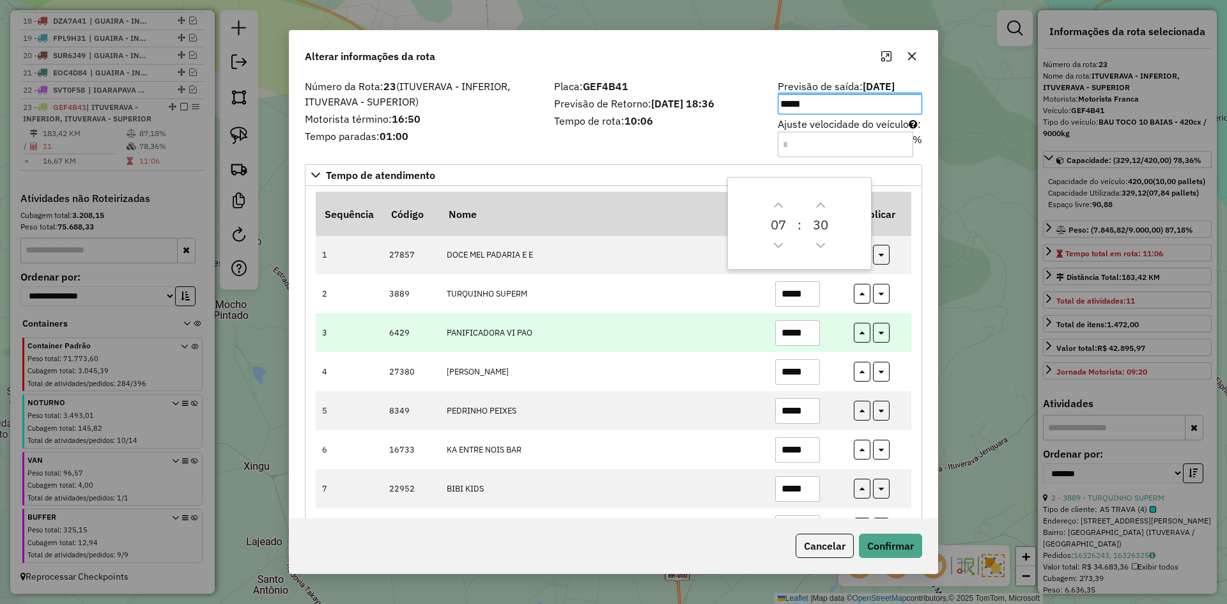
click at [675, 349] on td "PANIFICADORA VI PAO" at bounding box center [604, 332] width 329 height 39
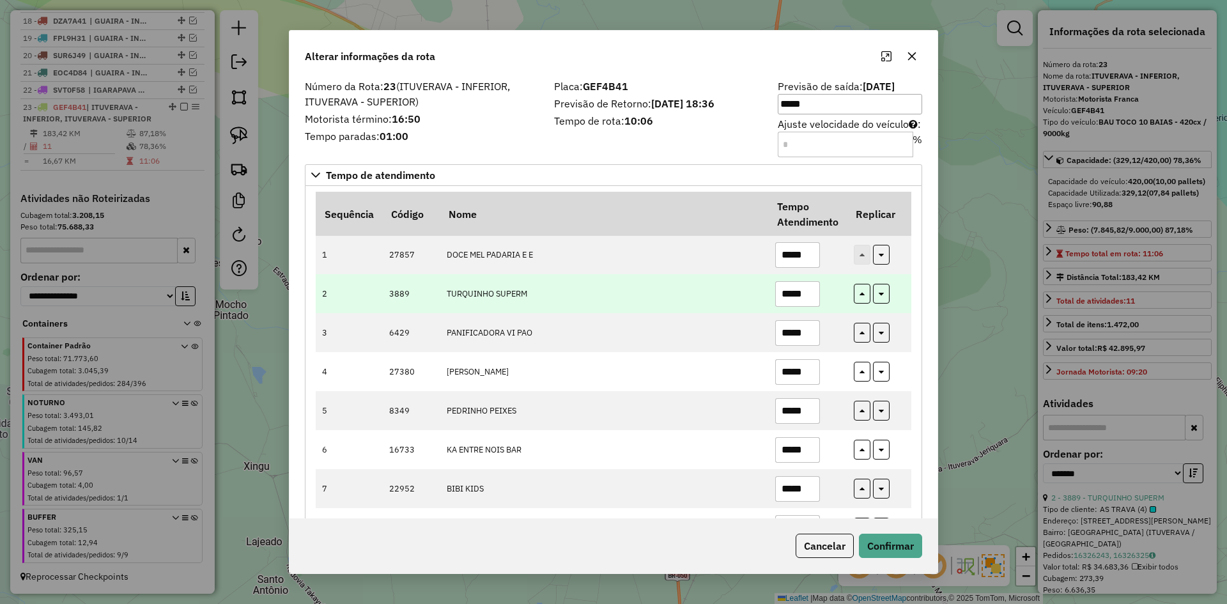
click at [789, 295] on input "*****" at bounding box center [797, 294] width 45 height 26
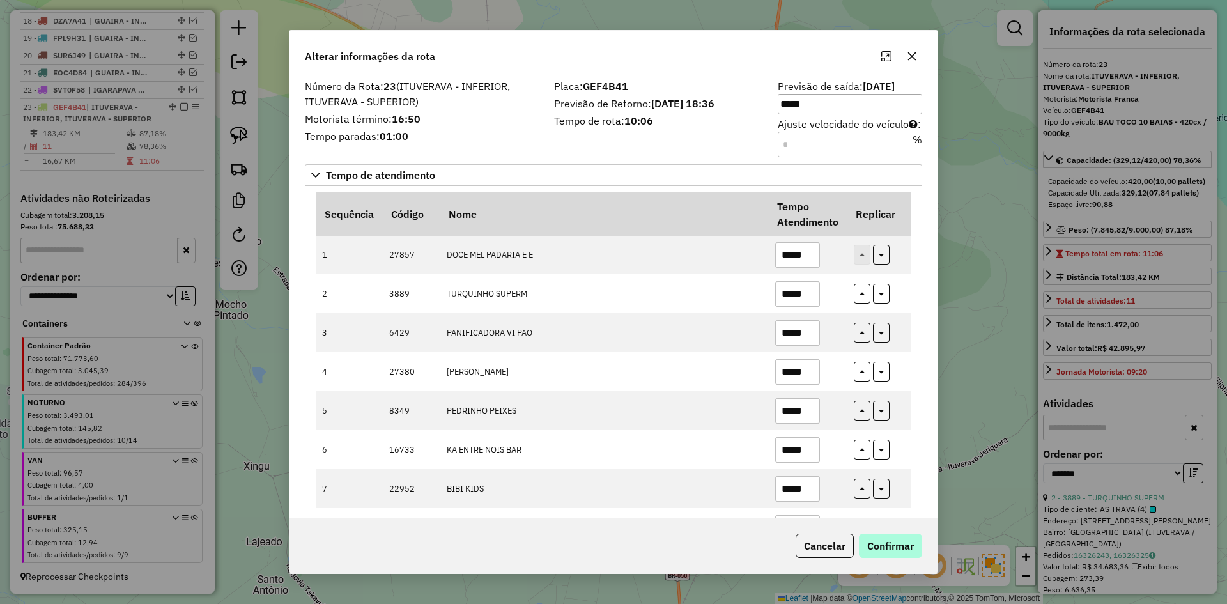
type input "*****"
click at [895, 550] on button "Confirmar" at bounding box center [890, 546] width 63 height 24
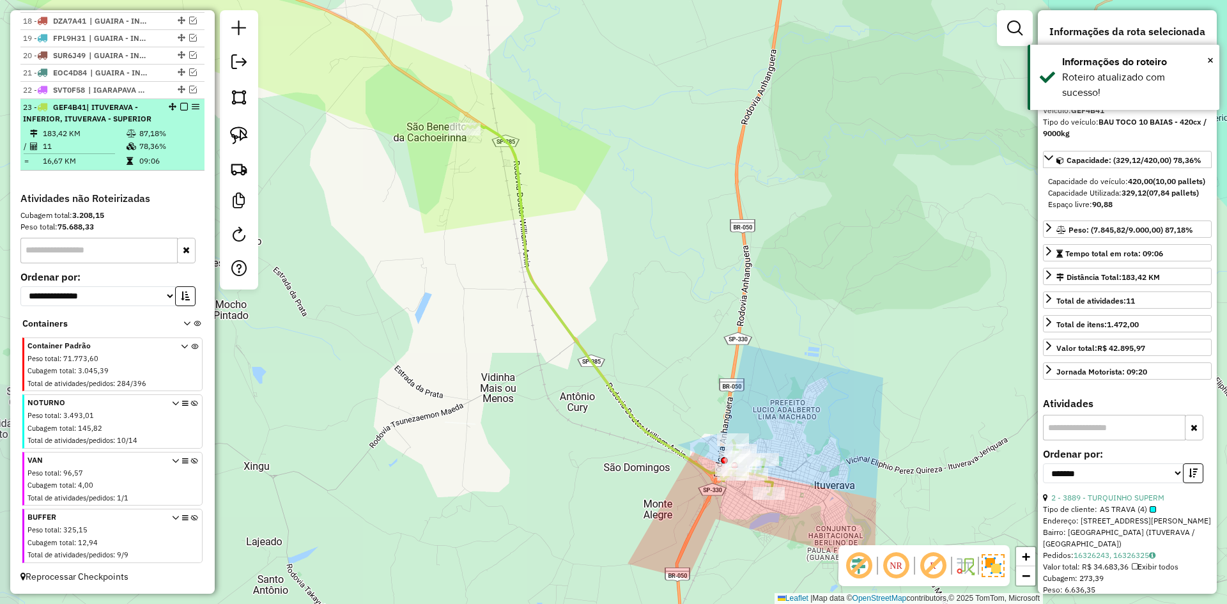
click at [181, 111] on div "23 - GEF4B41 | ITUVERAVA - INFERIOR, ITUVERAVA - SUPERIOR" at bounding box center [112, 113] width 179 height 23
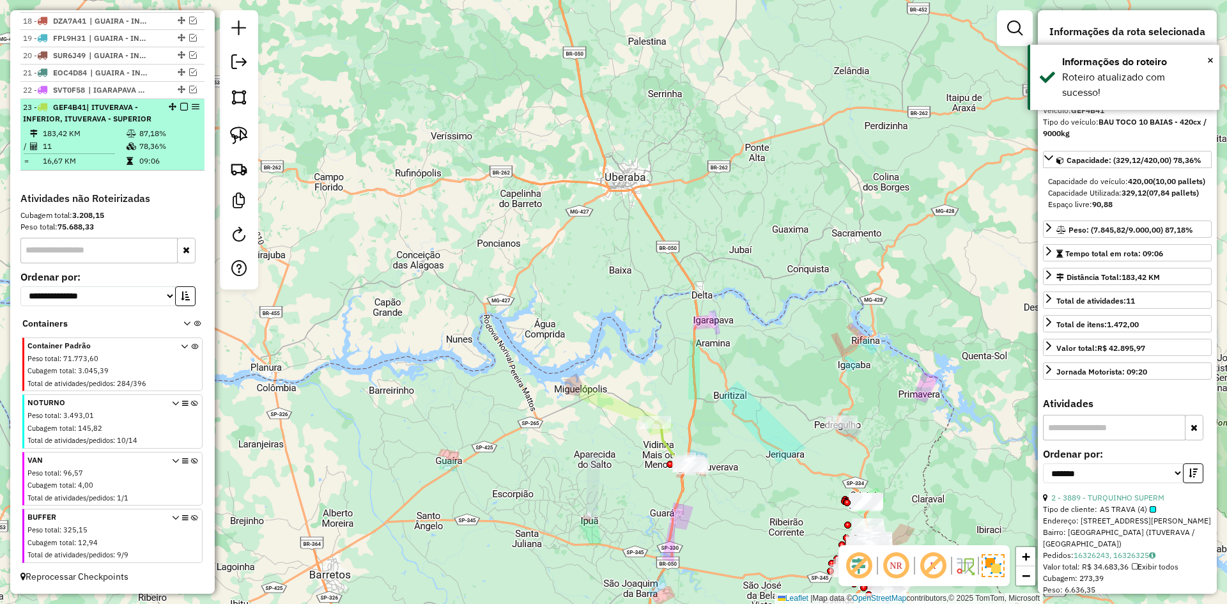
click at [180, 105] on em at bounding box center [184, 107] width 8 height 8
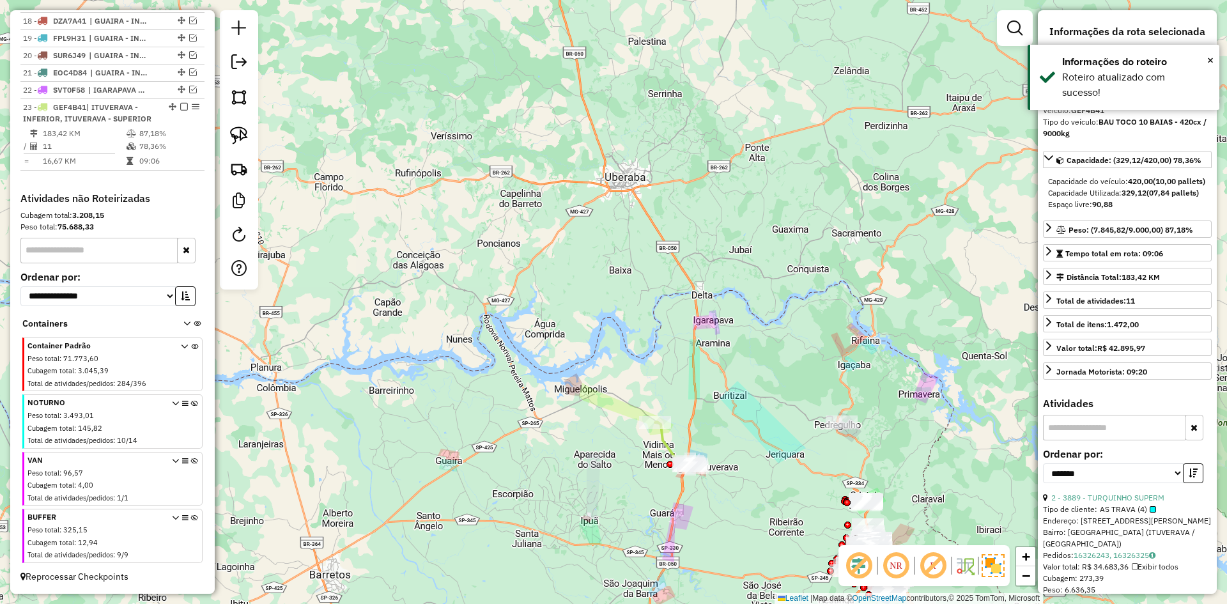
scroll to position [716, 0]
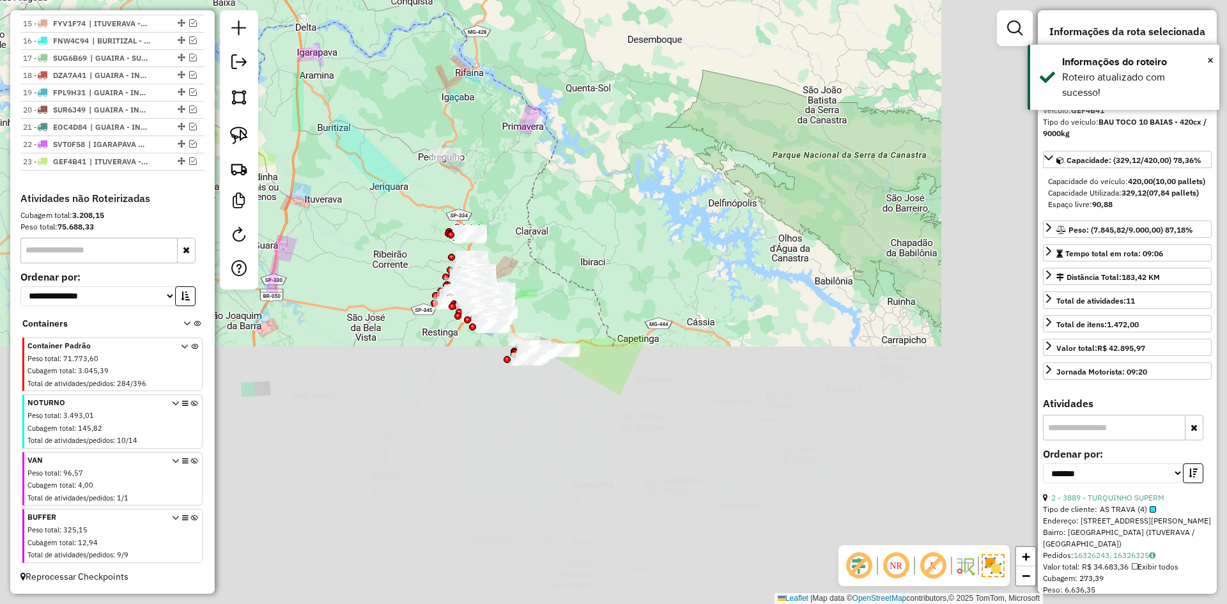
drag, startPoint x: 360, startPoint y: 186, endPoint x: 345, endPoint y: 156, distance: 34.0
click at [345, 156] on div "Janela de atendimento Grade de atendimento Capacidade Transportadoras Veículos …" at bounding box center [613, 302] width 1227 height 604
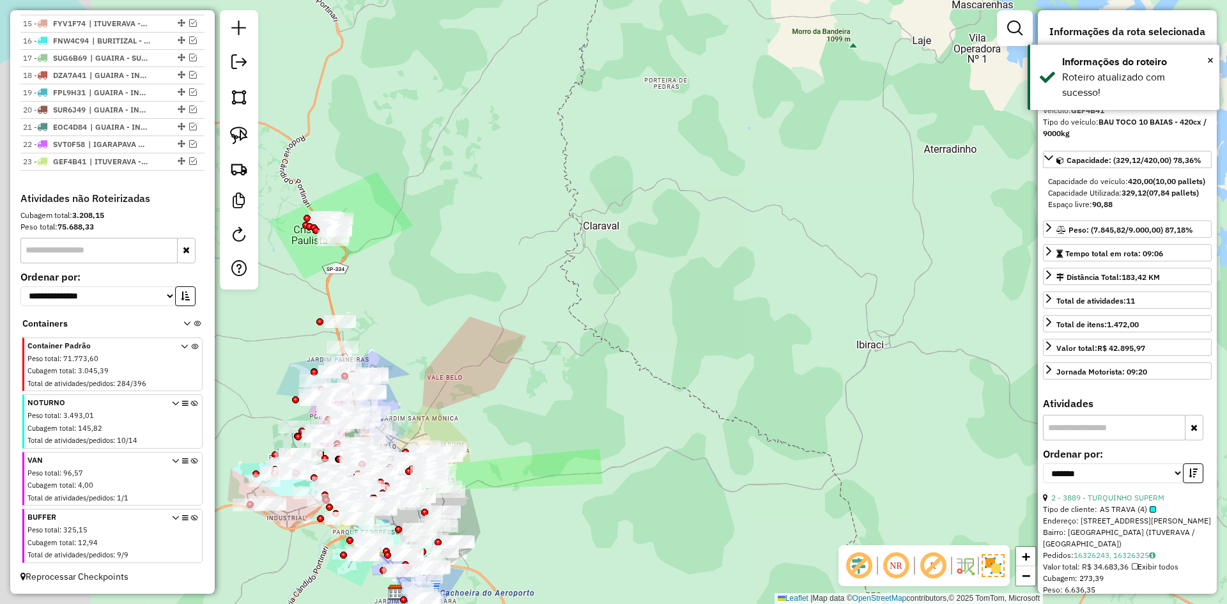
drag, startPoint x: 595, startPoint y: 249, endPoint x: 876, endPoint y: 274, distance: 281.8
click at [879, 266] on div "Janela de atendimento Grade de atendimento Capacidade Transportadoras Veículos …" at bounding box center [613, 302] width 1227 height 604
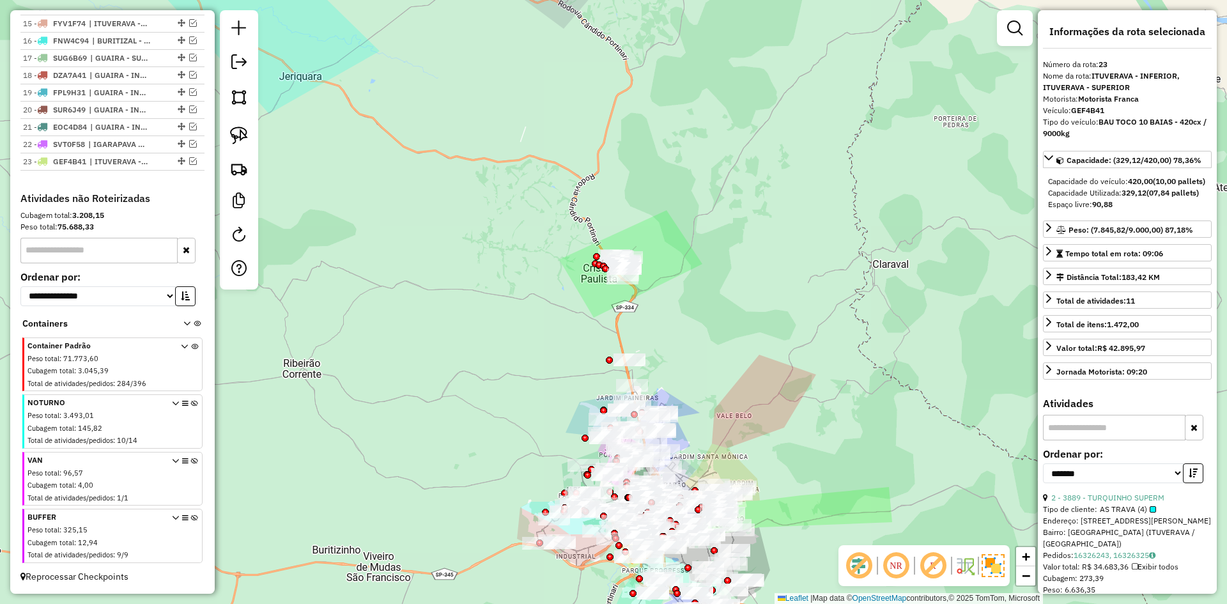
click at [588, 291] on div "Janela de atendimento Grade de atendimento Capacidade Transportadoras Veículos …" at bounding box center [613, 302] width 1227 height 604
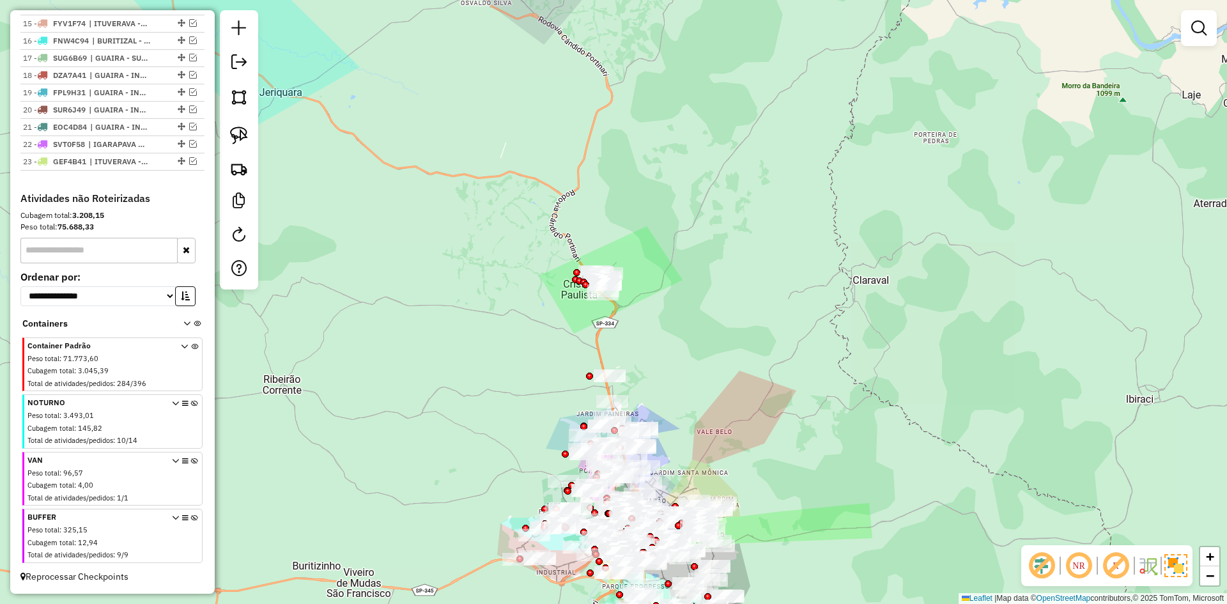
drag, startPoint x: 588, startPoint y: 291, endPoint x: 529, endPoint y: 340, distance: 76.7
click at [529, 340] on div "Janela de atendimento Grade de atendimento Capacidade Transportadoras Veículos …" at bounding box center [613, 302] width 1227 height 604
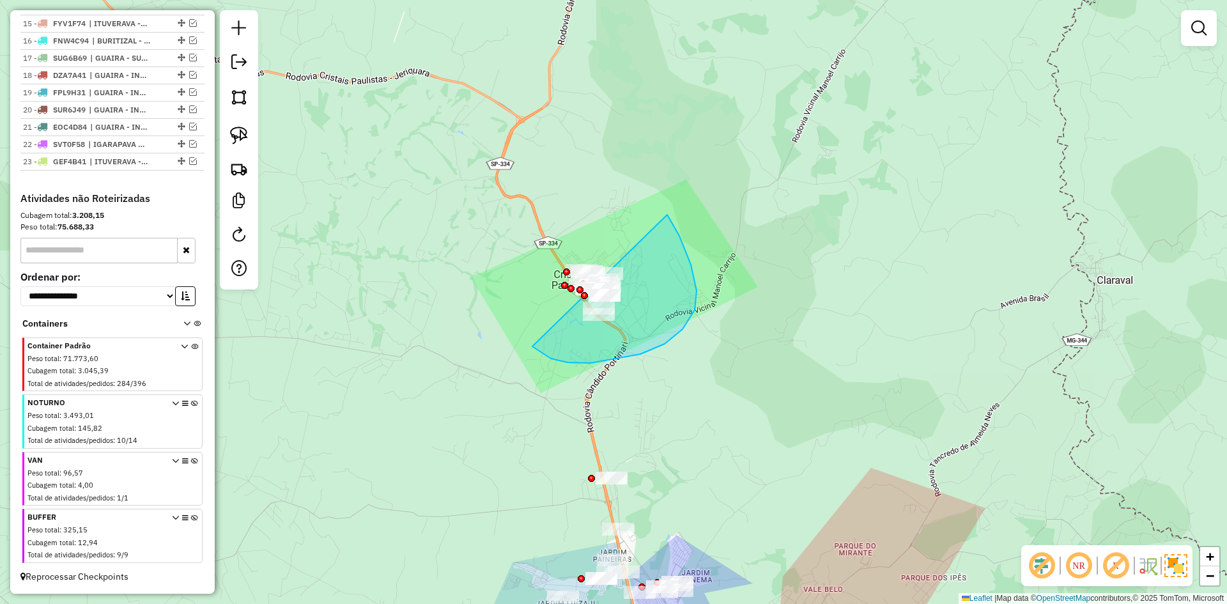
drag, startPoint x: 683, startPoint y: 329, endPoint x: 467, endPoint y: 274, distance: 223.1
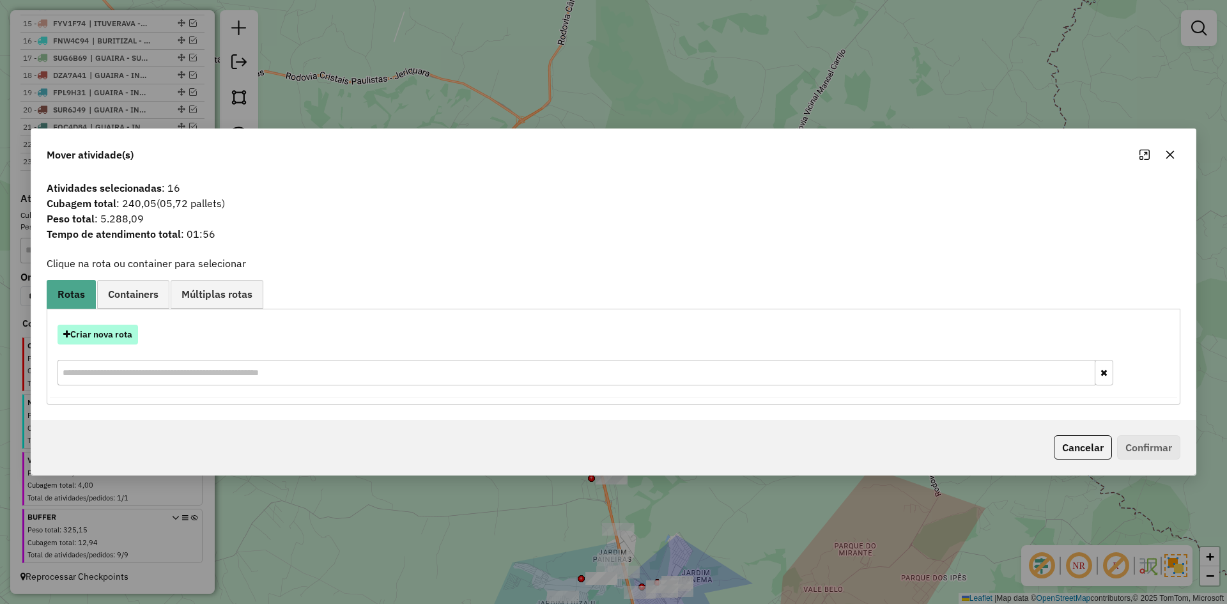
click at [108, 341] on button "Criar nova rota" at bounding box center [98, 335] width 81 height 20
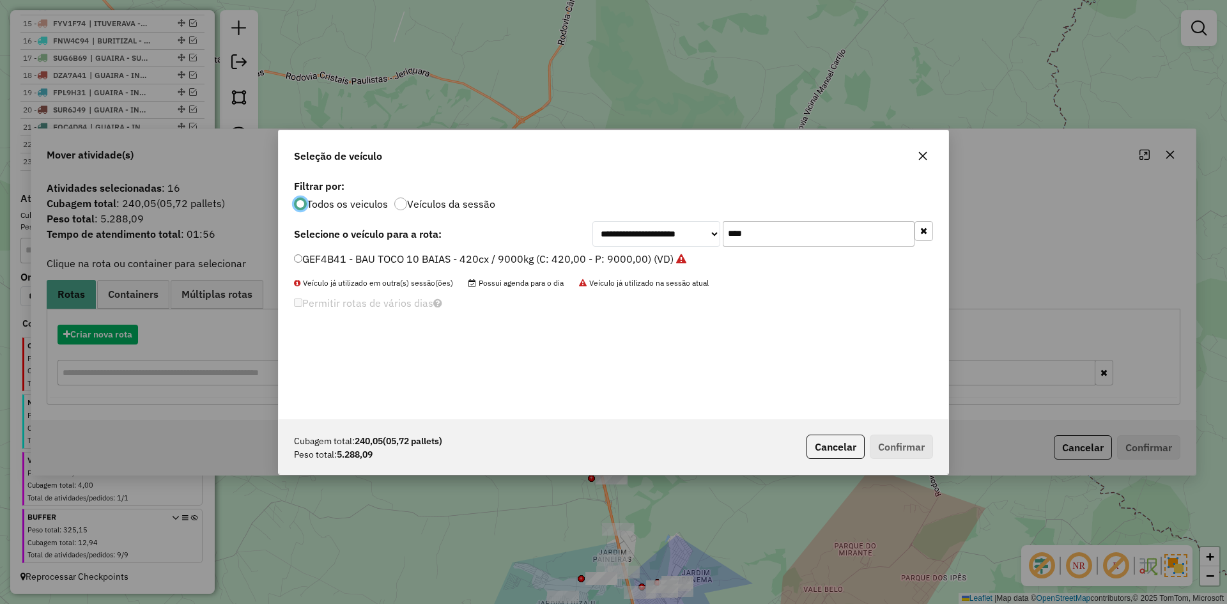
scroll to position [7, 4]
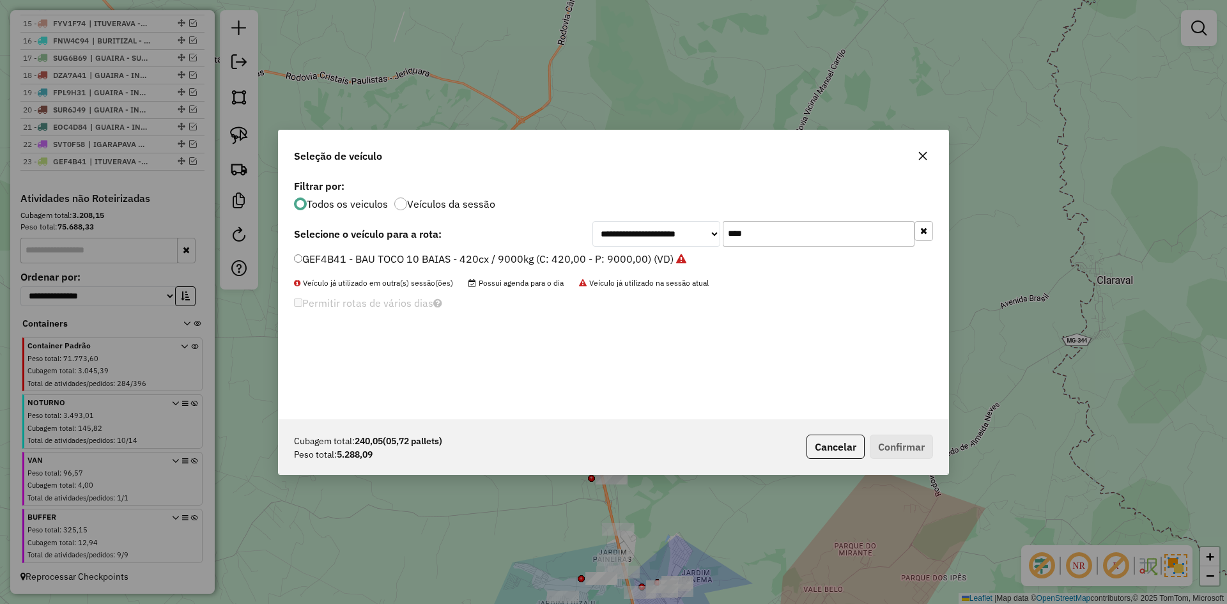
drag, startPoint x: 833, startPoint y: 236, endPoint x: 646, endPoint y: 229, distance: 187.4
click at [646, 229] on div "**********" at bounding box center [763, 234] width 341 height 26
type input "****"
drag, startPoint x: 341, startPoint y: 267, endPoint x: 486, endPoint y: 270, distance: 145.8
click at [341, 266] on li "EZN7B34 - BAU TOCO 10 BAIAS - 420cx / 9000kg (C: 420,00 - P: 9000,00) (VD)" at bounding box center [613, 259] width 639 height 15
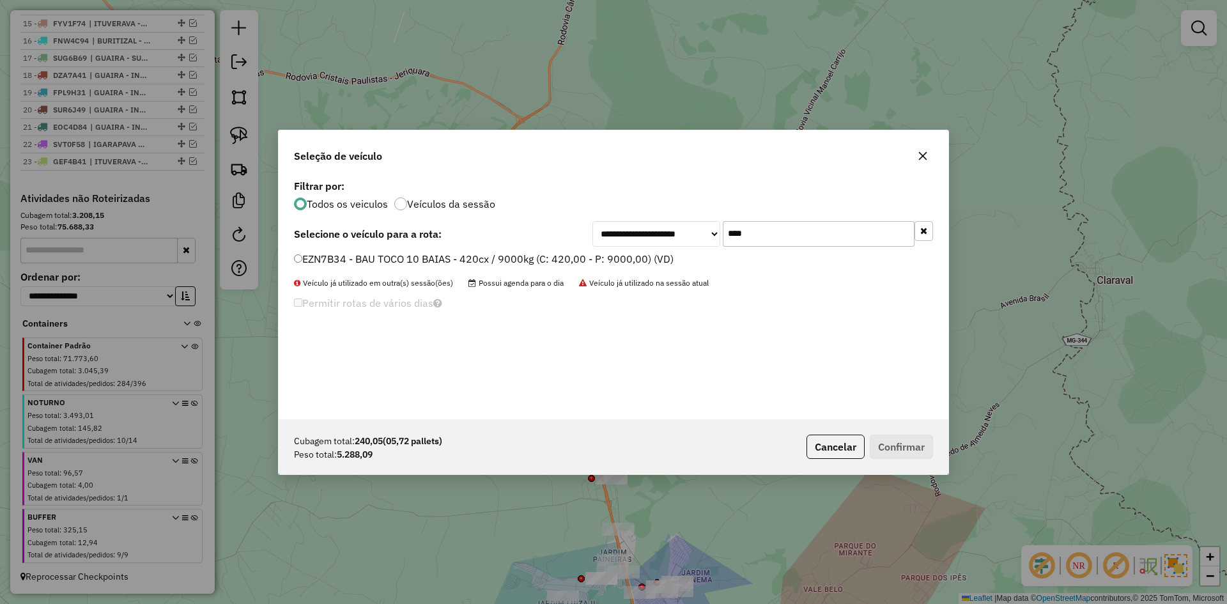
click at [306, 255] on label "EZN7B34 - BAU TOCO 10 BAIAS - 420cx / 9000kg (C: 420,00 - P: 9000,00) (VD)" at bounding box center [484, 258] width 380 height 15
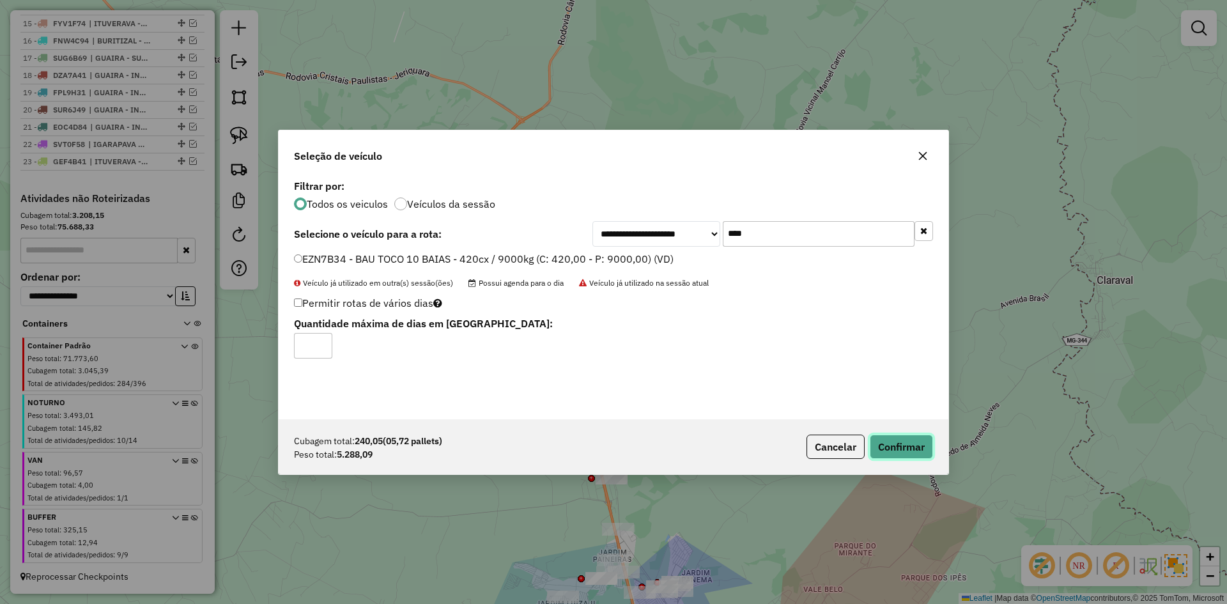
click at [892, 446] on button "Confirmar" at bounding box center [901, 447] width 63 height 24
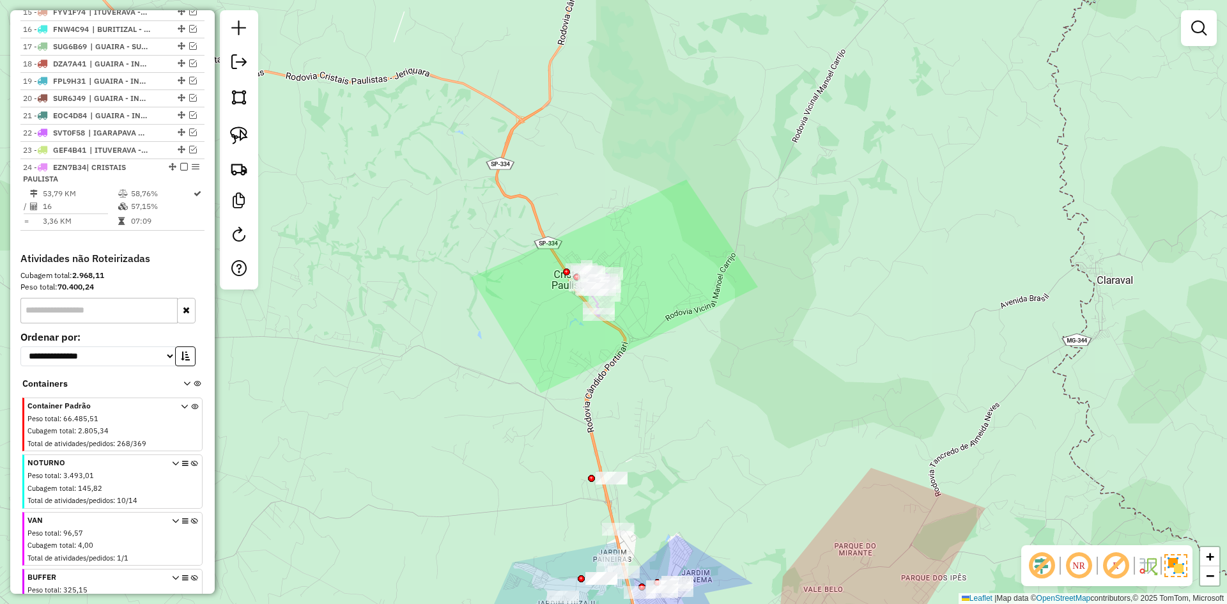
scroll to position [770, 0]
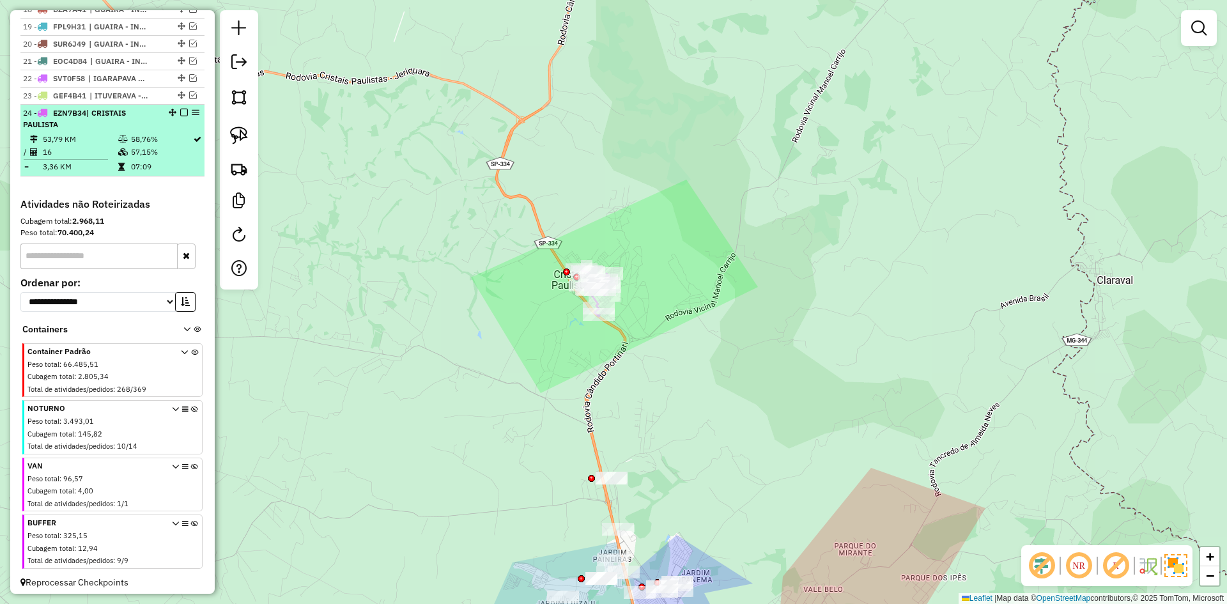
click at [180, 116] on em at bounding box center [184, 113] width 8 height 8
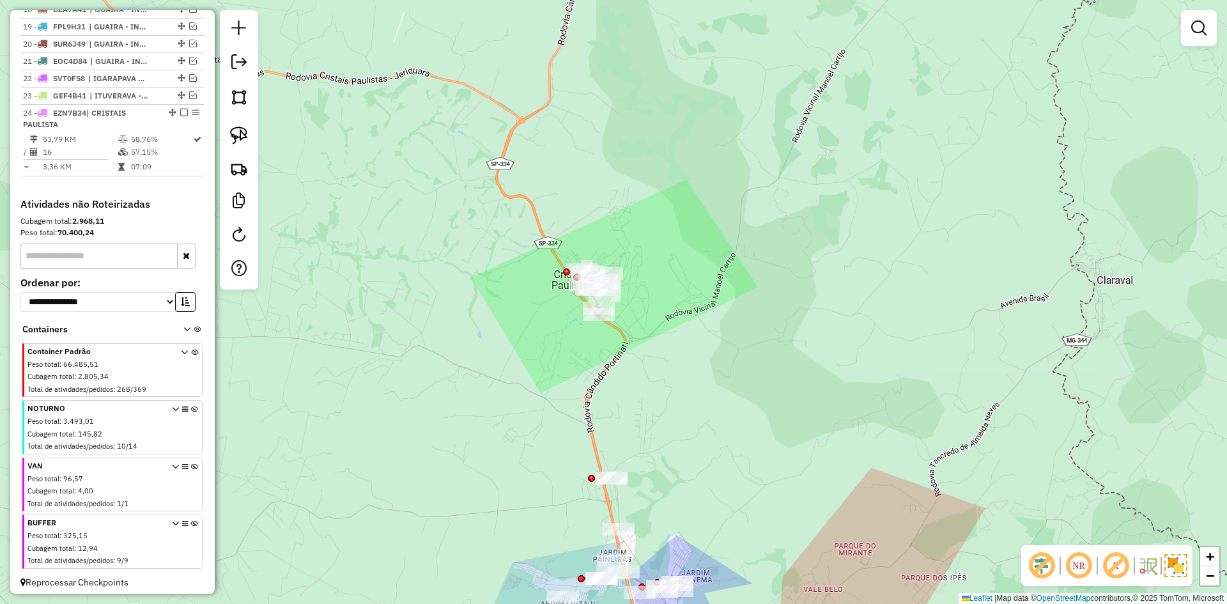
scroll to position [733, 0]
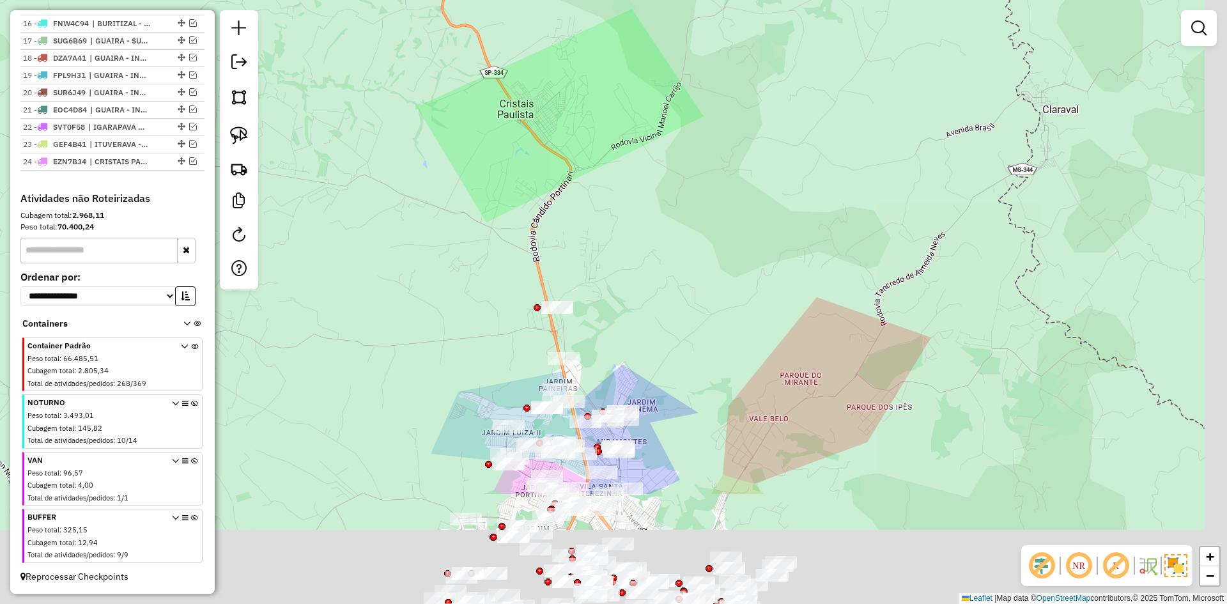
drag, startPoint x: 509, startPoint y: 349, endPoint x: 435, endPoint y: 38, distance: 319.4
click at [434, 39] on div "Janela de atendimento Grade de atendimento Capacidade Transportadoras Veículos …" at bounding box center [613, 302] width 1227 height 604
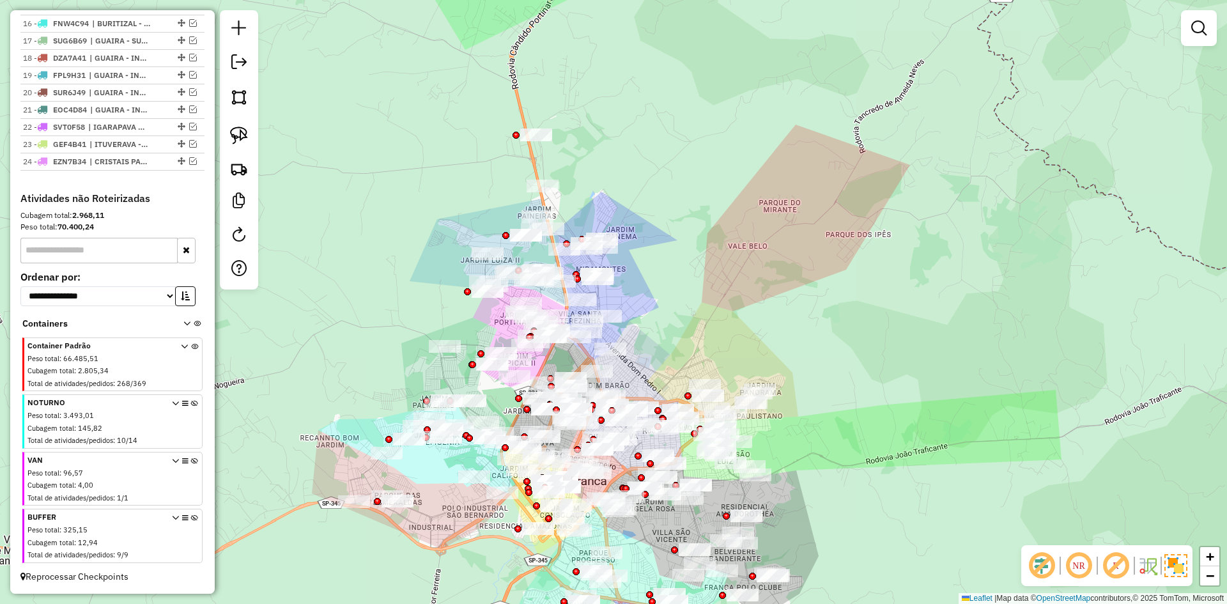
drag, startPoint x: 630, startPoint y: 145, endPoint x: 695, endPoint y: 353, distance: 218.1
click at [695, 353] on div "Janela de atendimento Grade de atendimento Capacidade Transportadoras Veículos …" at bounding box center [613, 302] width 1227 height 604
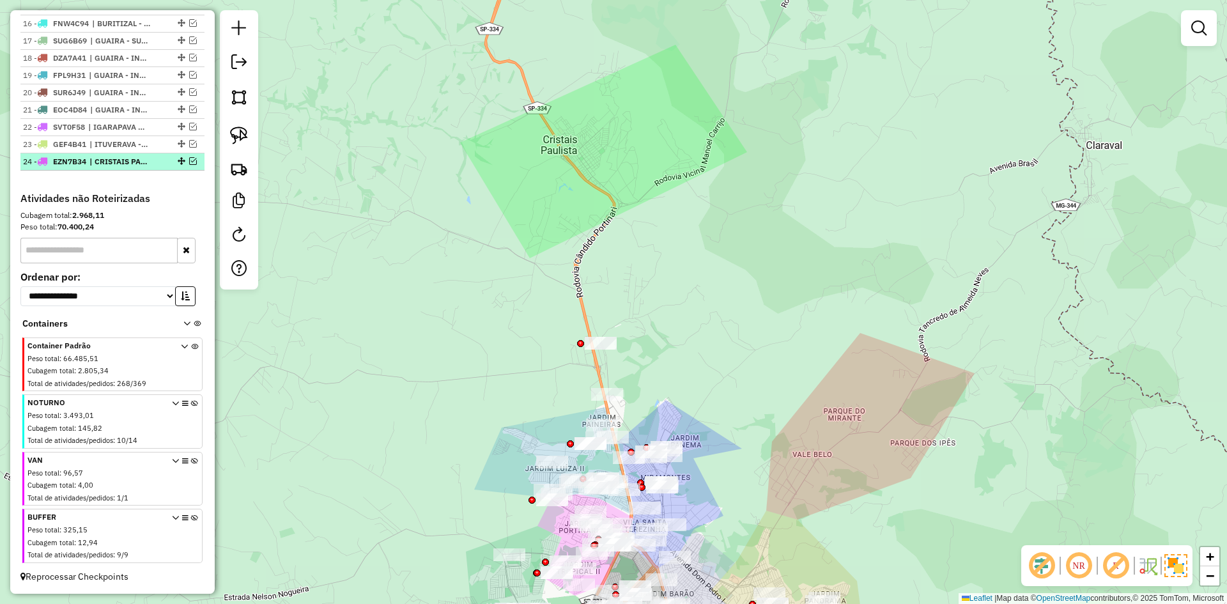
click at [189, 160] on em at bounding box center [193, 161] width 8 height 8
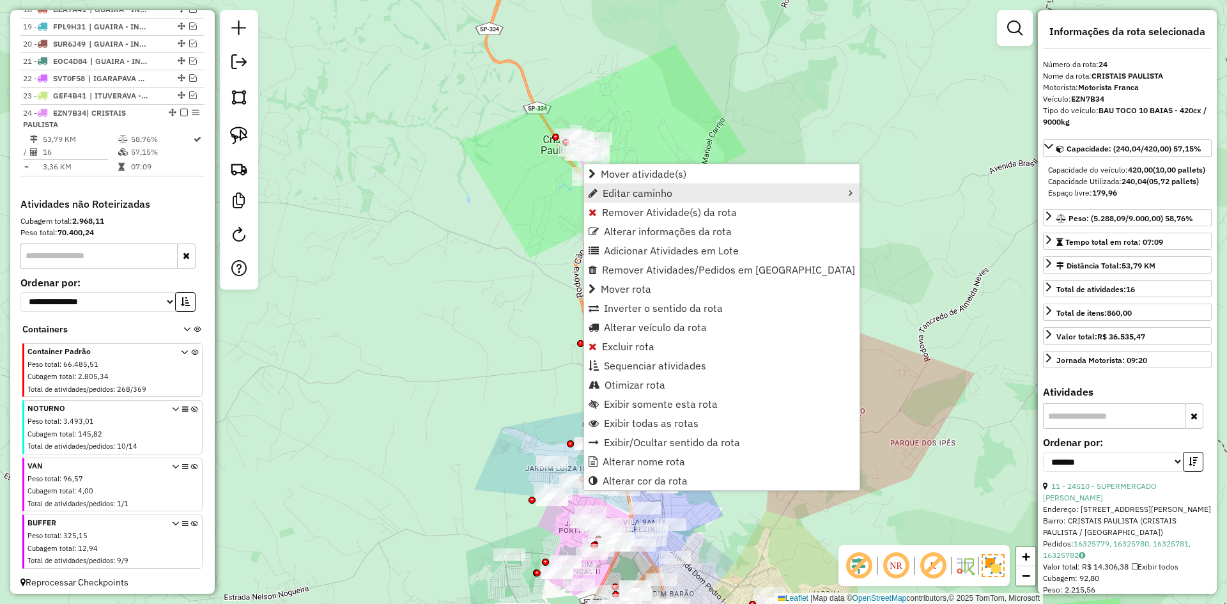
scroll to position [787, 0]
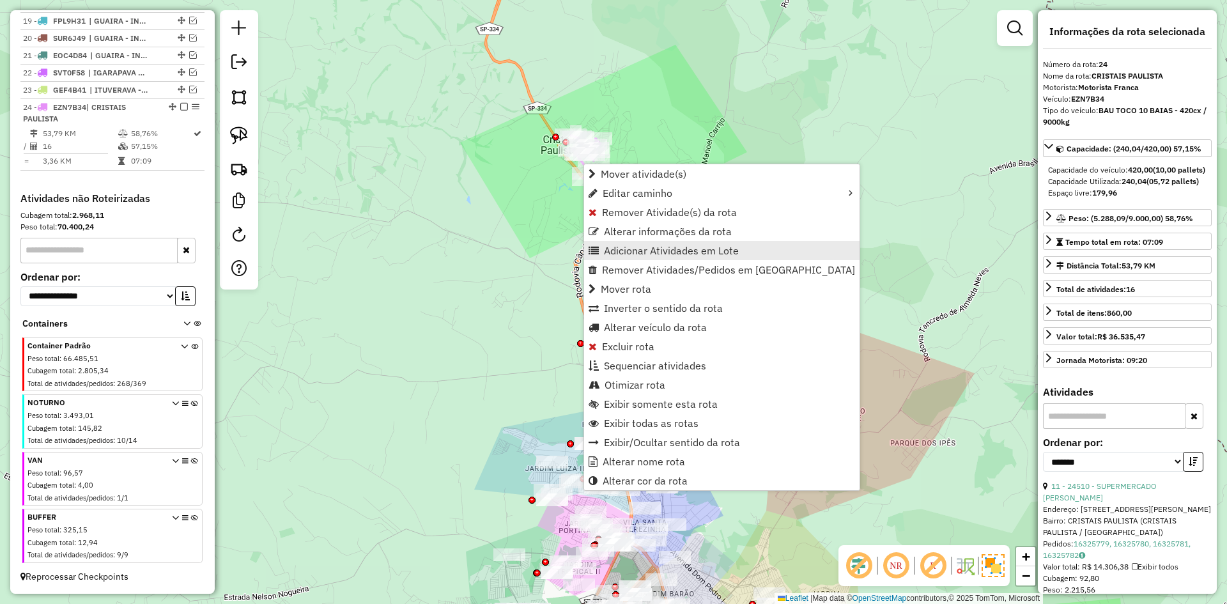
click at [644, 247] on span "Adicionar Atividades em Lote" at bounding box center [671, 250] width 135 height 10
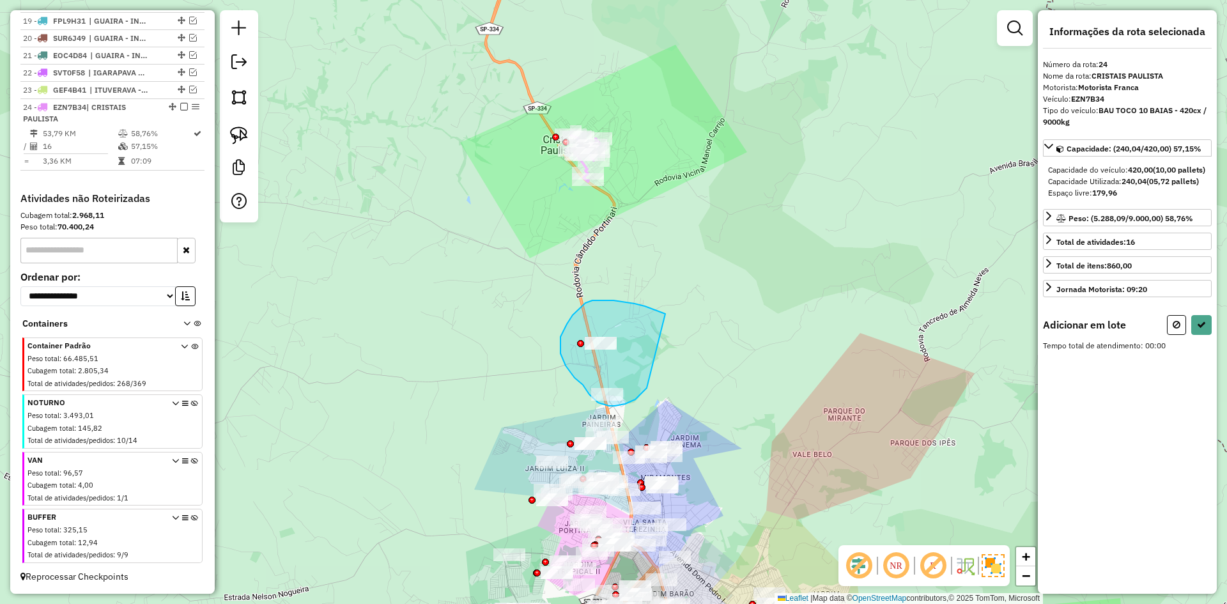
drag, startPoint x: 654, startPoint y: 309, endPoint x: 665, endPoint y: 300, distance: 14.6
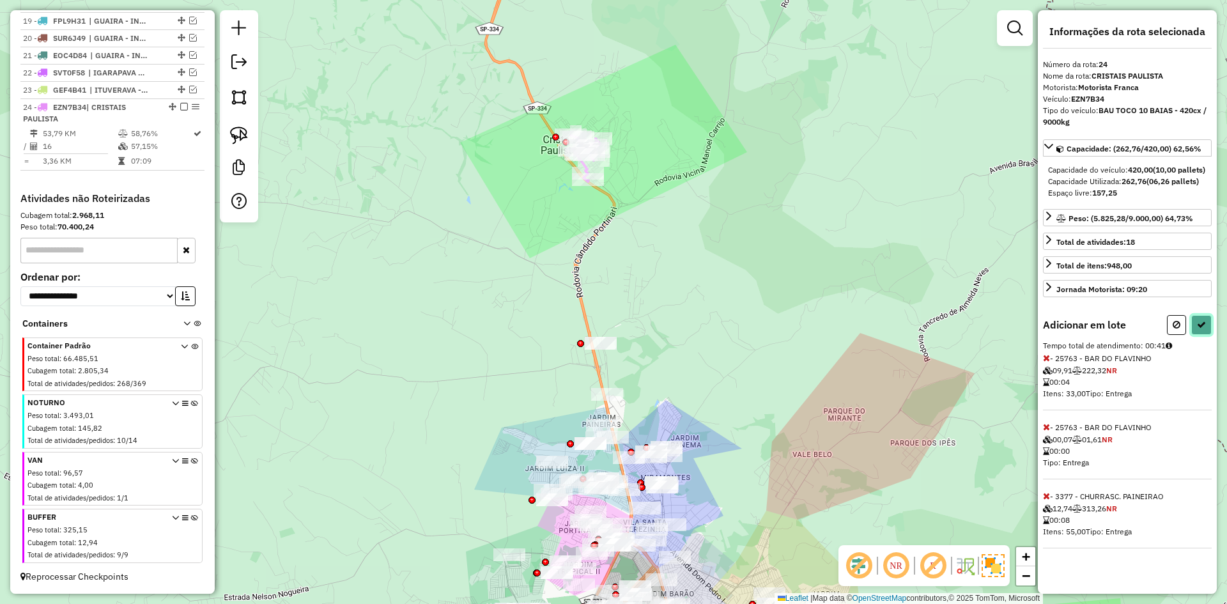
click at [1209, 335] on button at bounding box center [1201, 325] width 20 height 20
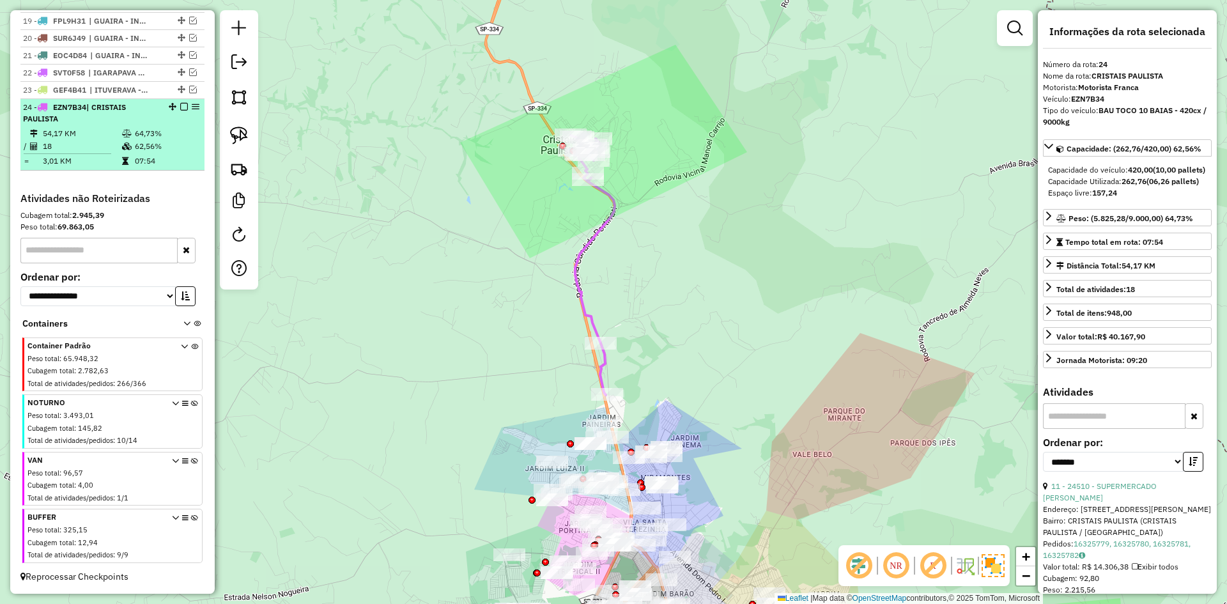
click at [180, 110] on em at bounding box center [184, 107] width 8 height 8
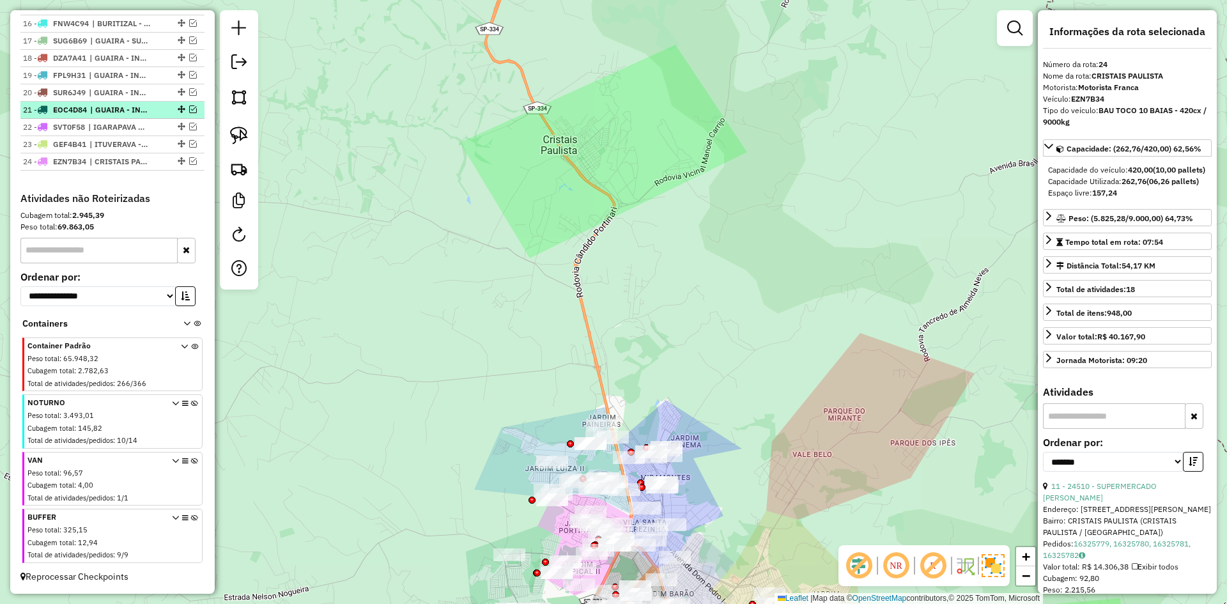
scroll to position [733, 0]
drag, startPoint x: 551, startPoint y: 121, endPoint x: 525, endPoint y: -3, distance: 126.0
click at [525, 0] on html "Aguarde... Pop-up bloqueado! Seu navegador bloqueou automáticamente a abertura …" at bounding box center [613, 302] width 1227 height 604
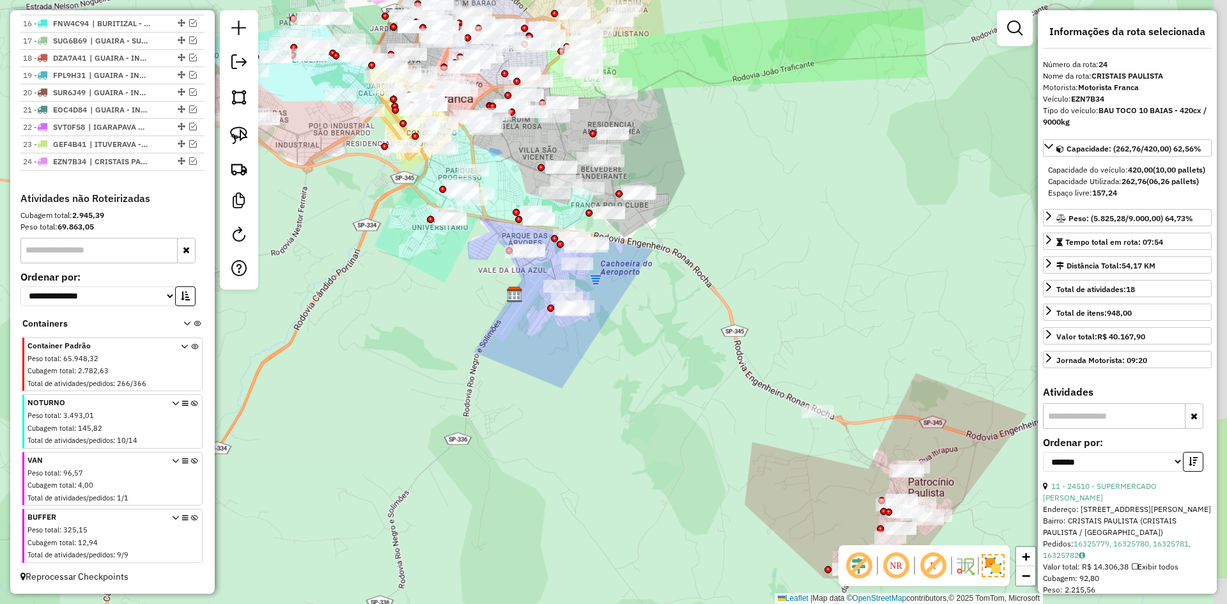
drag, startPoint x: 864, startPoint y: 332, endPoint x: 750, endPoint y: 227, distance: 155.2
click at [740, 223] on div "Janela de atendimento Grade de atendimento Capacidade Transportadoras Veículos …" at bounding box center [613, 302] width 1227 height 604
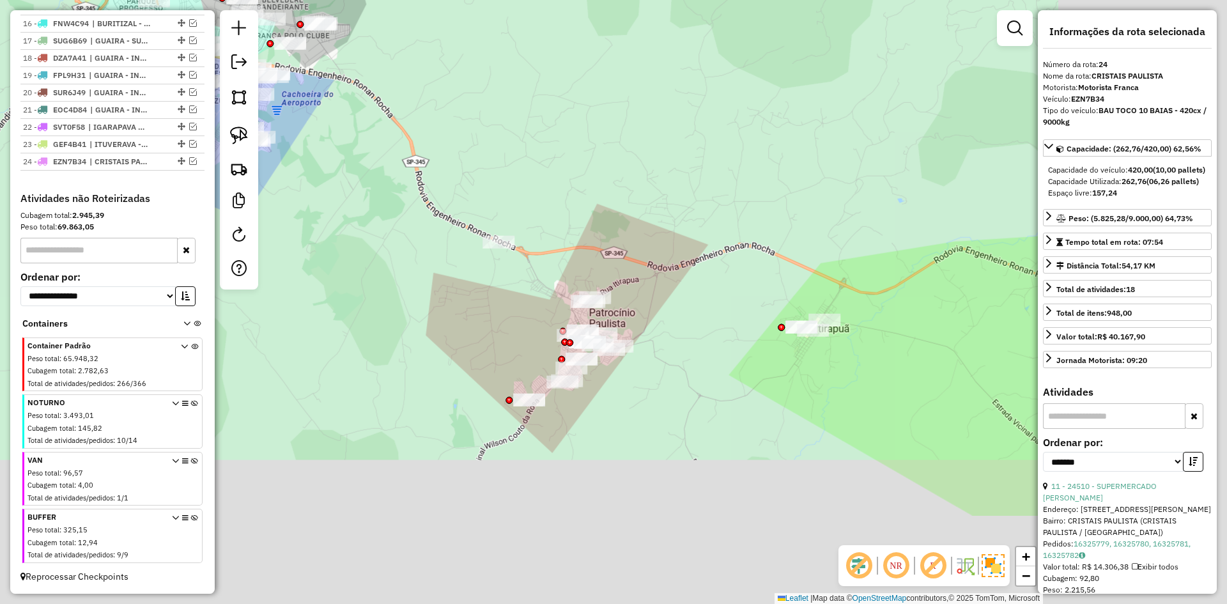
drag, startPoint x: 543, startPoint y: 143, endPoint x: 509, endPoint y: 75, distance: 75.7
click at [509, 75] on div "Janela de atendimento Grade de atendimento Capacidade Transportadoras Veículos …" at bounding box center [613, 302] width 1227 height 604
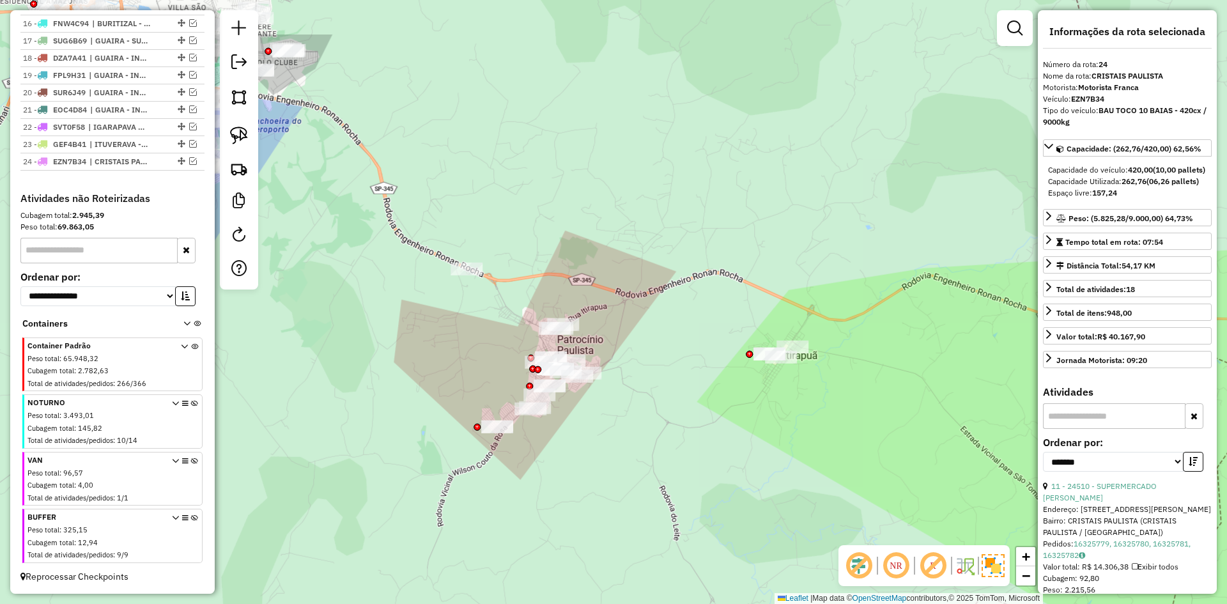
drag, startPoint x: 461, startPoint y: 391, endPoint x: 431, endPoint y: 467, distance: 82.6
click at [431, 467] on div "Janela de atendimento Grade de atendimento Capacidade Transportadoras Veículos …" at bounding box center [613, 302] width 1227 height 604
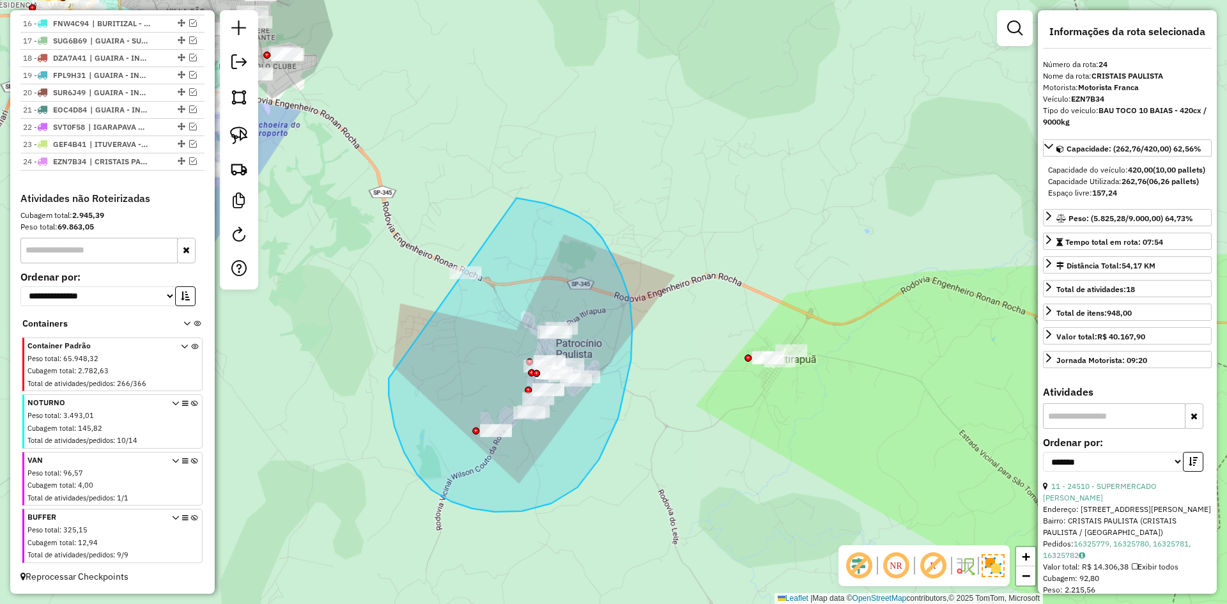
drag, startPoint x: 495, startPoint y: 512, endPoint x: 399, endPoint y: 230, distance: 297.5
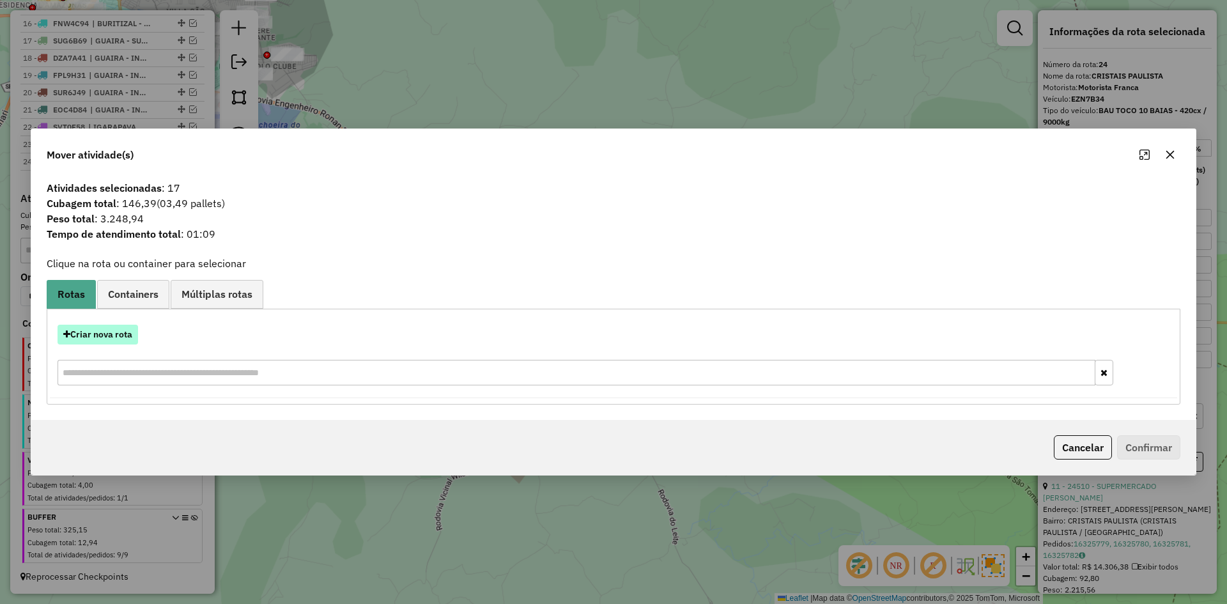
click at [113, 336] on button "Criar nova rota" at bounding box center [98, 335] width 81 height 20
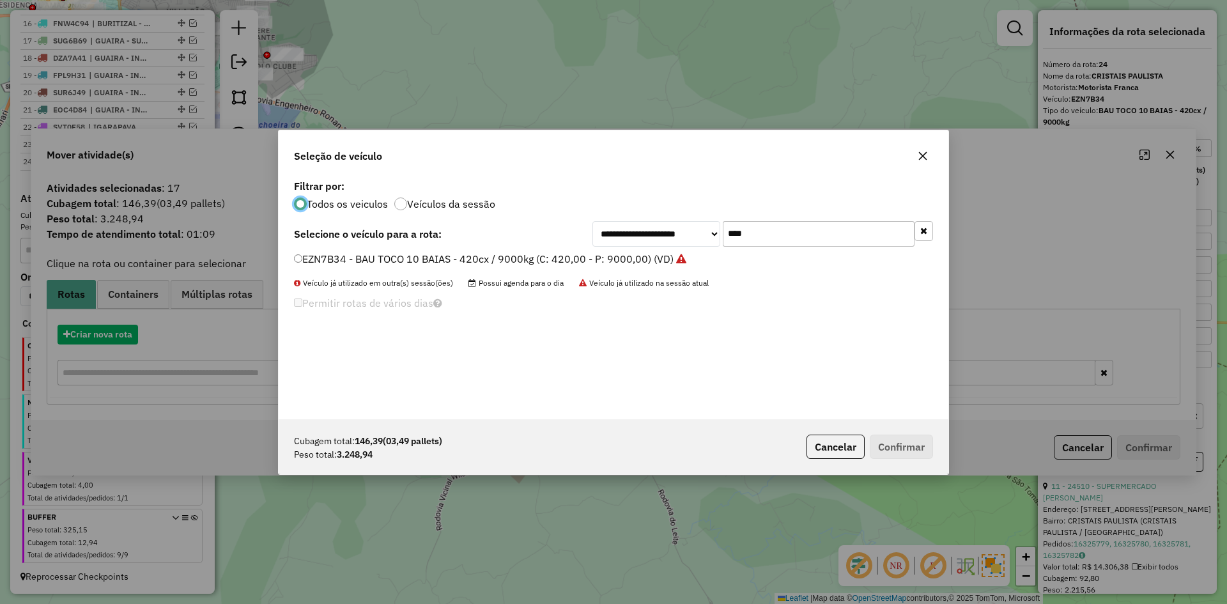
scroll to position [7, 4]
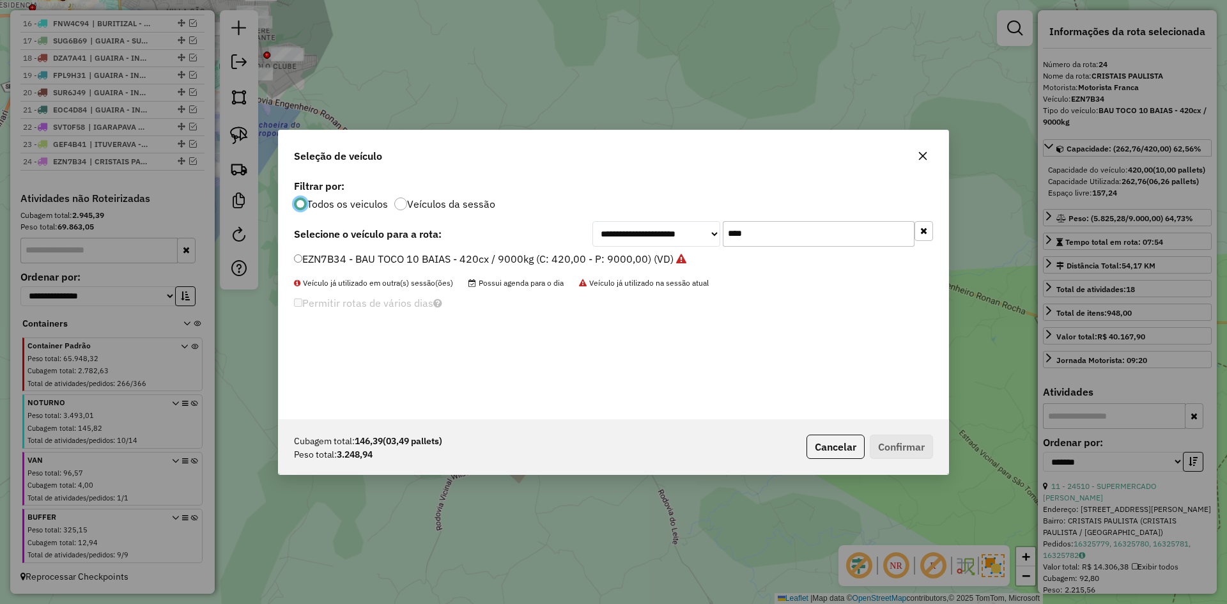
click at [780, 232] on input "****" at bounding box center [819, 234] width 192 height 26
type input "****"
drag, startPoint x: 337, startPoint y: 257, endPoint x: 481, endPoint y: 284, distance: 146.3
click at [337, 257] on label "BTZ9I44 - BAU TOCO 10 BAIAS - 420cx / 9000kg (C: 420,00 - P: 9000,00) (VD)" at bounding box center [482, 258] width 376 height 15
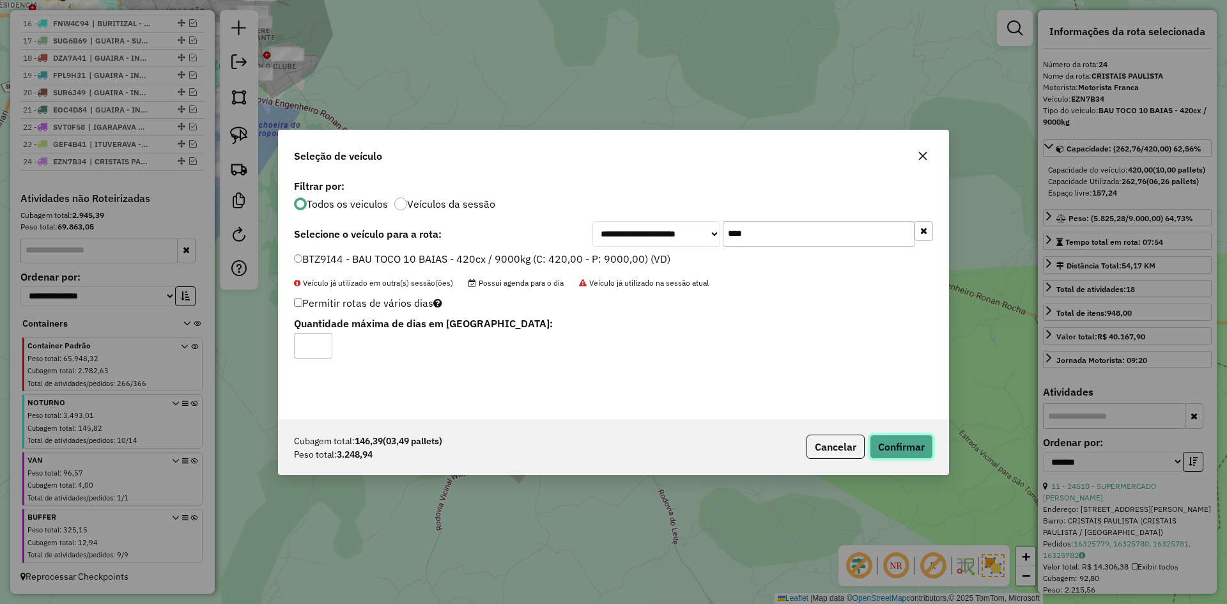
click at [918, 451] on button "Confirmar" at bounding box center [901, 447] width 63 height 24
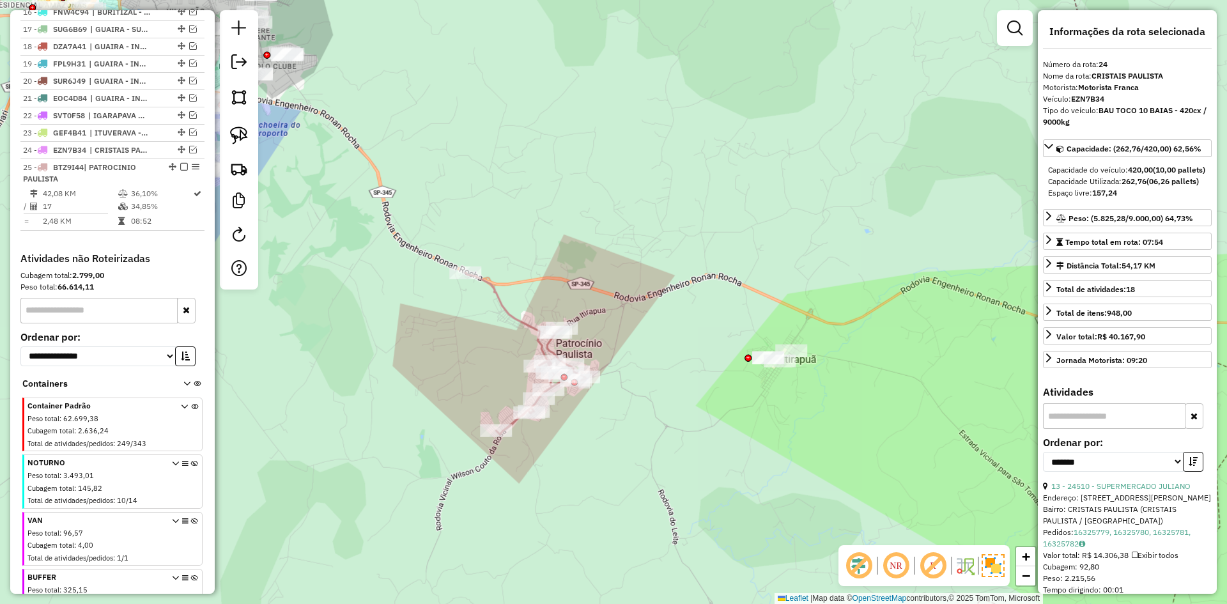
scroll to position [805, 0]
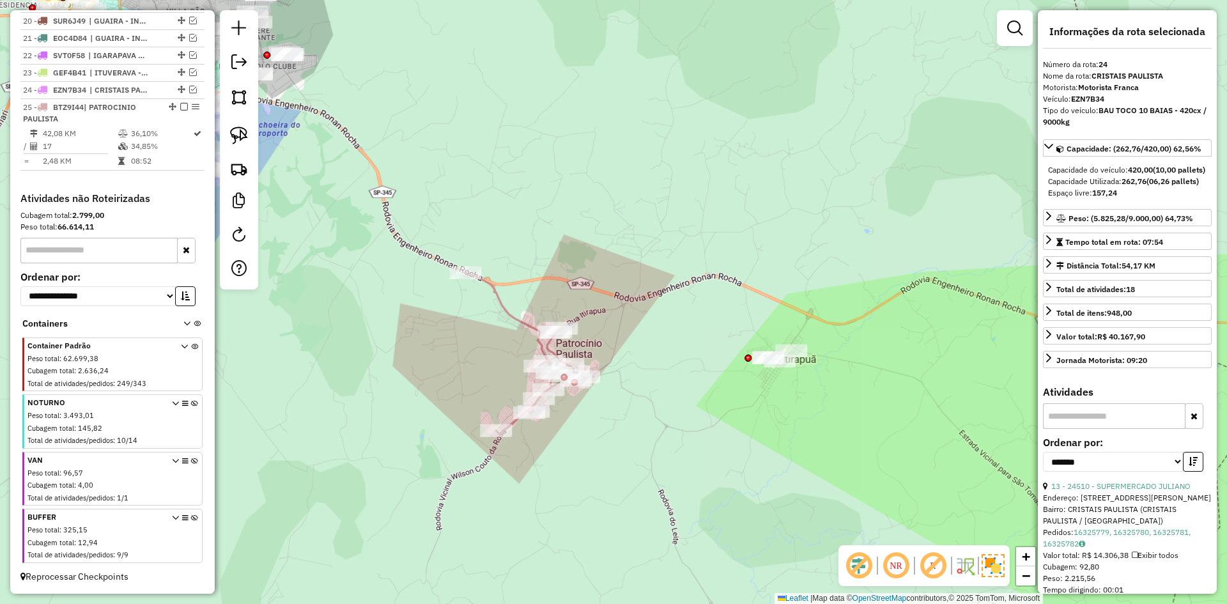
click at [623, 323] on div "Janela de atendimento Grade de atendimento Capacidade Transportadoras Veículos …" at bounding box center [613, 302] width 1227 height 604
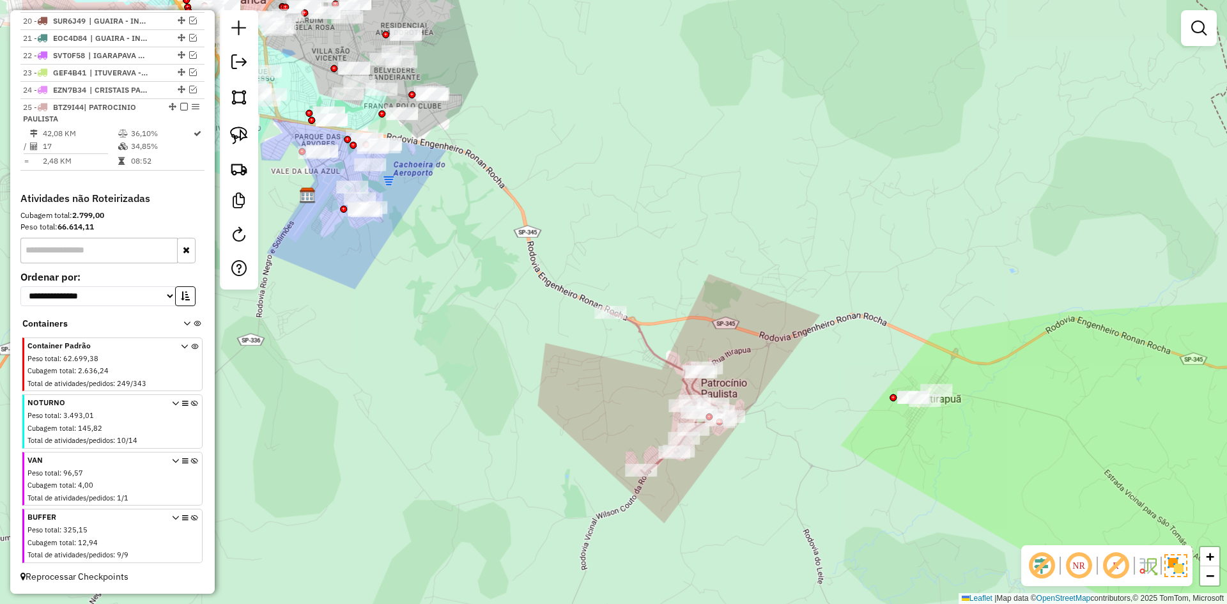
drag, startPoint x: 582, startPoint y: 290, endPoint x: 828, endPoint y: 353, distance: 254.1
click at [697, 318] on div "Janela de atendimento Grade de atendimento Capacidade Transportadoras Veículos …" at bounding box center [613, 302] width 1227 height 604
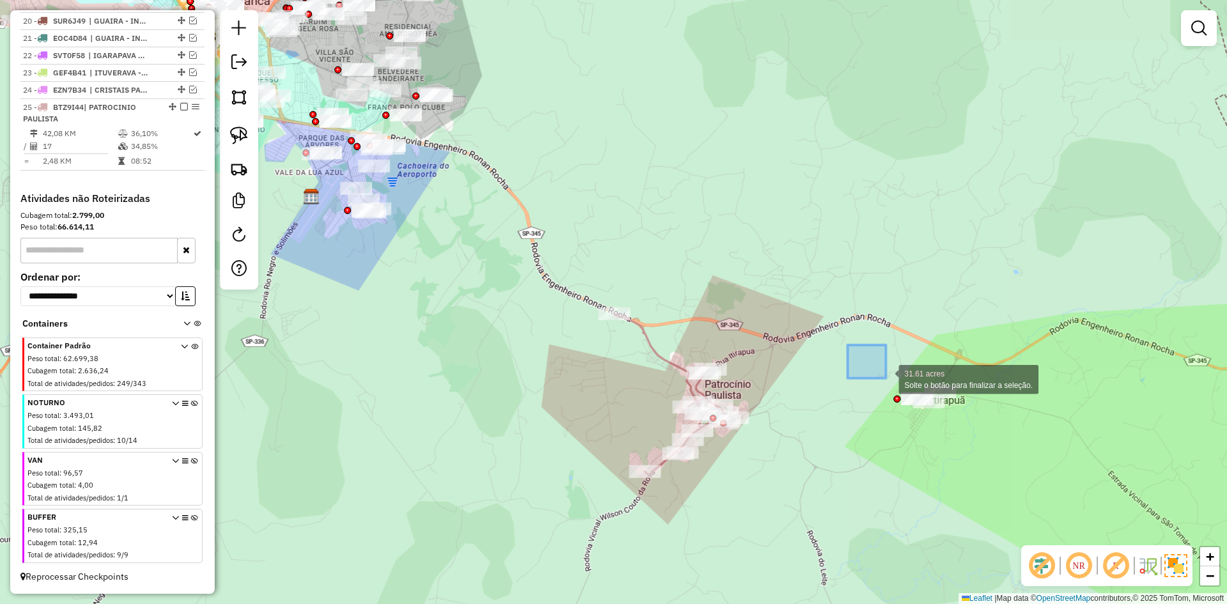
drag, startPoint x: 886, startPoint y: 378, endPoint x: 1011, endPoint y: 474, distance: 156.9
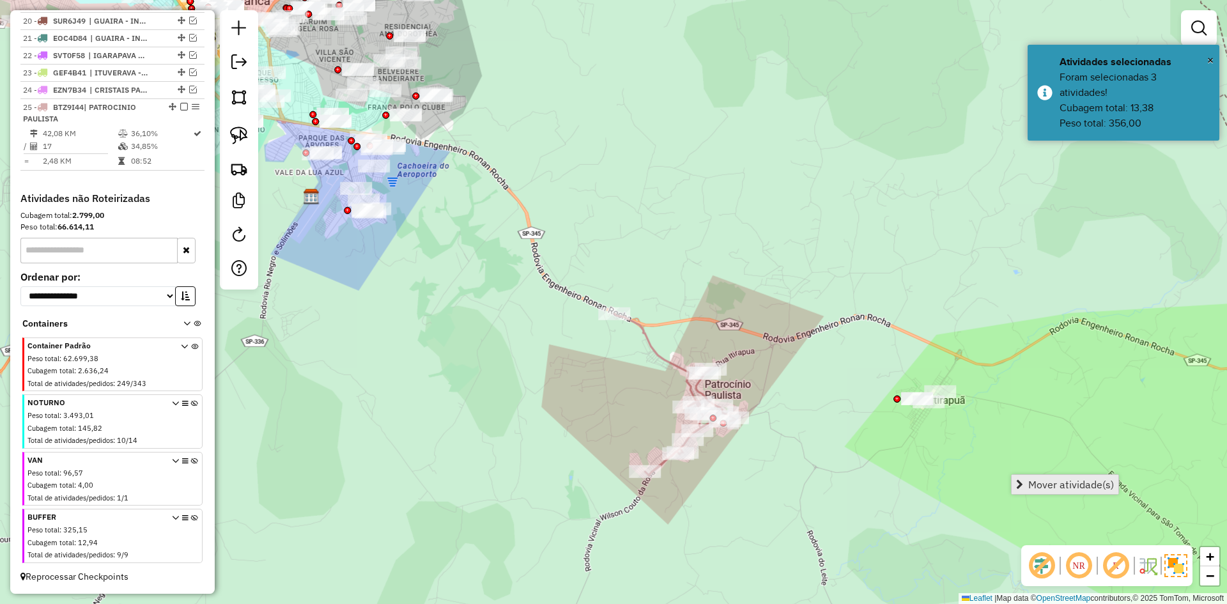
click at [1071, 476] on link "Mover atividade(s)" at bounding box center [1065, 484] width 107 height 19
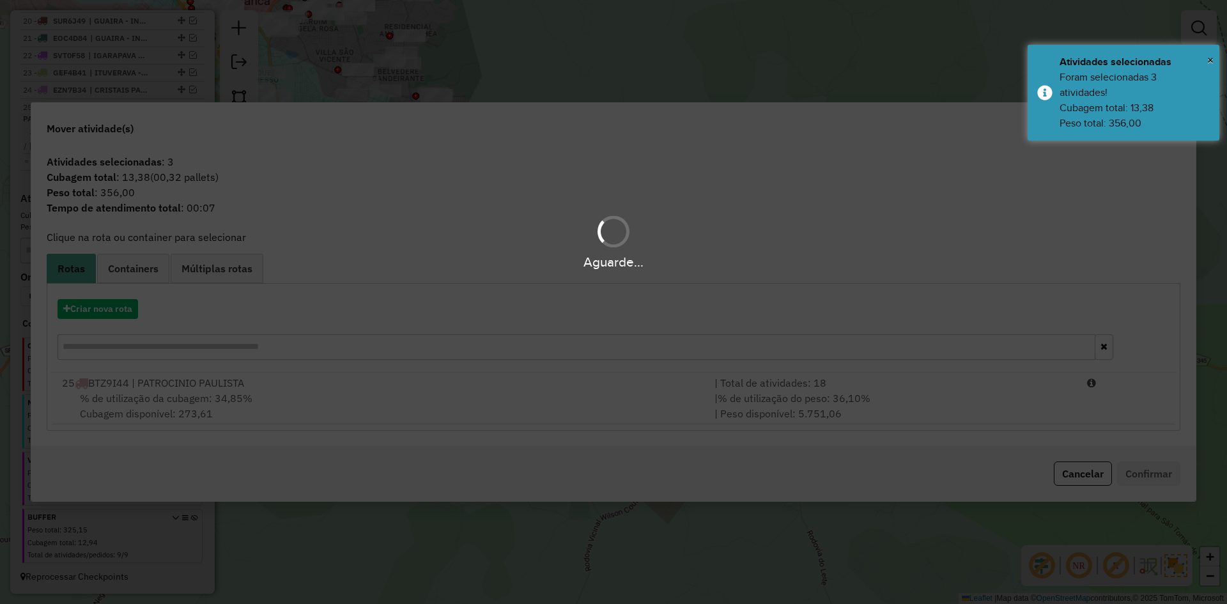
click at [132, 265] on div "Aguarde..." at bounding box center [613, 262] width 1227 height 20
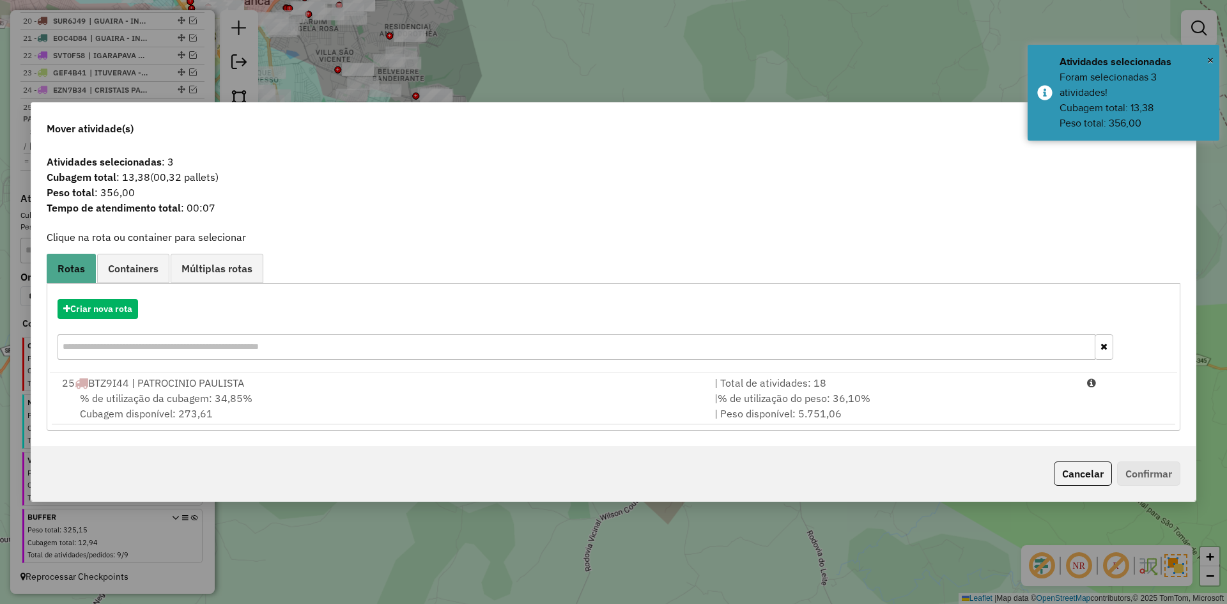
click at [132, 265] on span "Containers" at bounding box center [133, 268] width 50 height 10
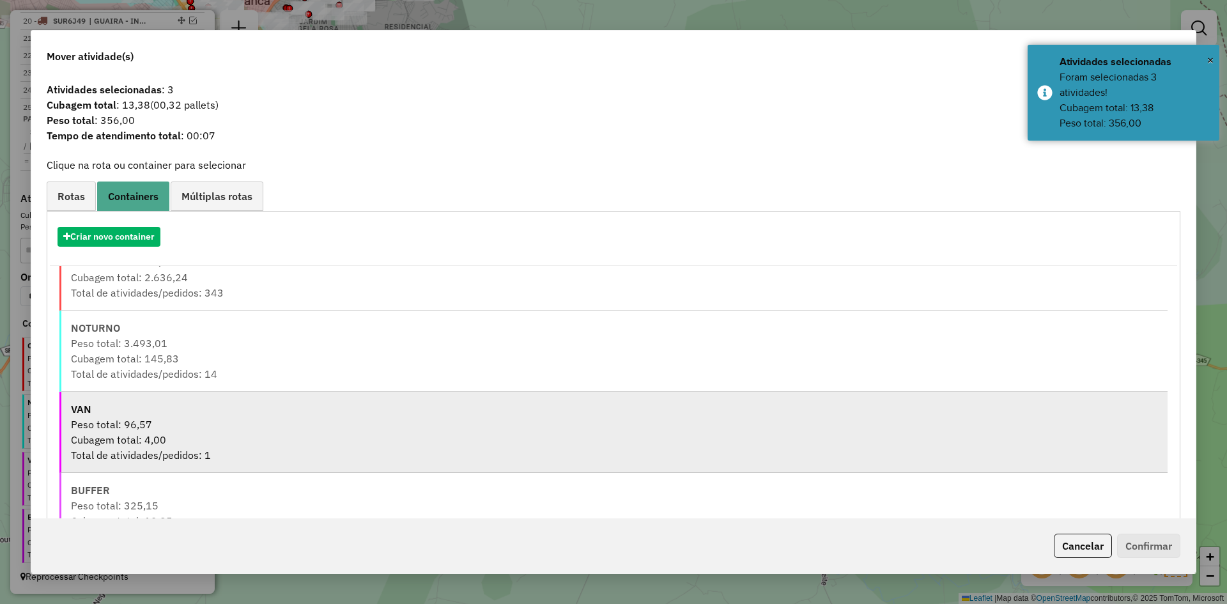
scroll to position [69, 0]
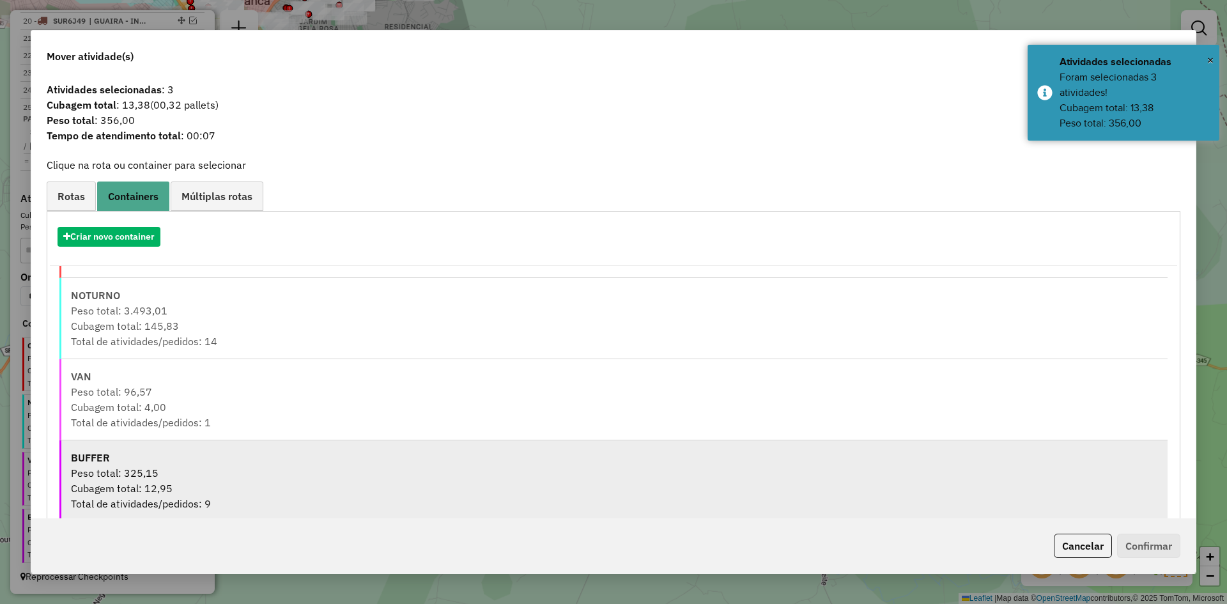
click at [155, 466] on div "Peso total: 325,15" at bounding box center [614, 472] width 1087 height 15
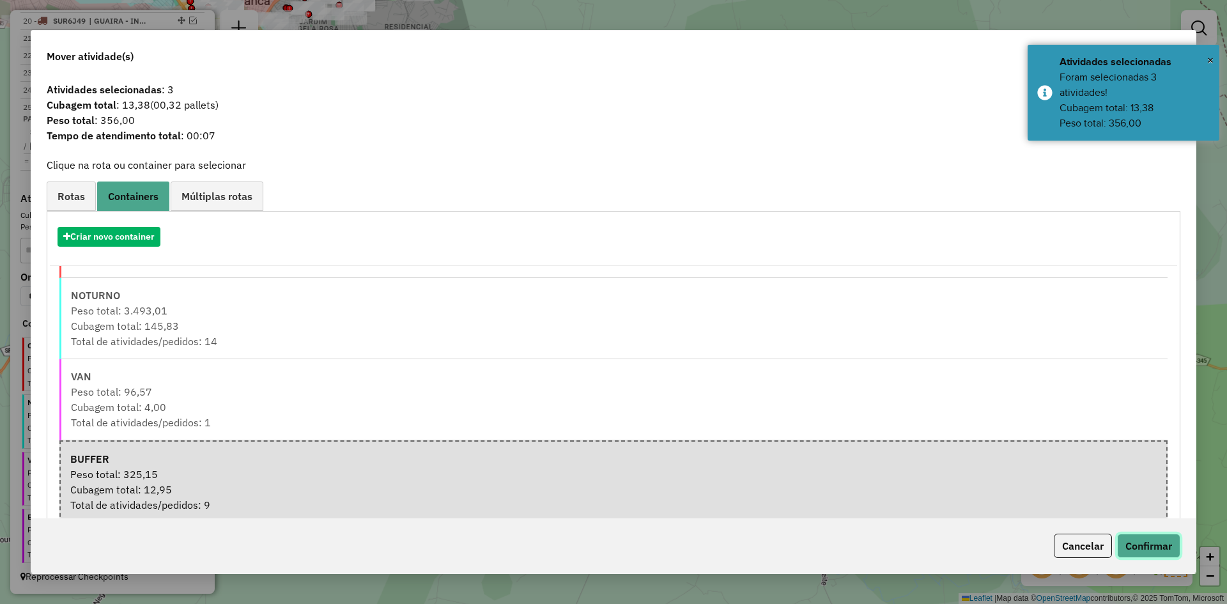
click at [1145, 554] on button "Confirmar" at bounding box center [1148, 546] width 63 height 24
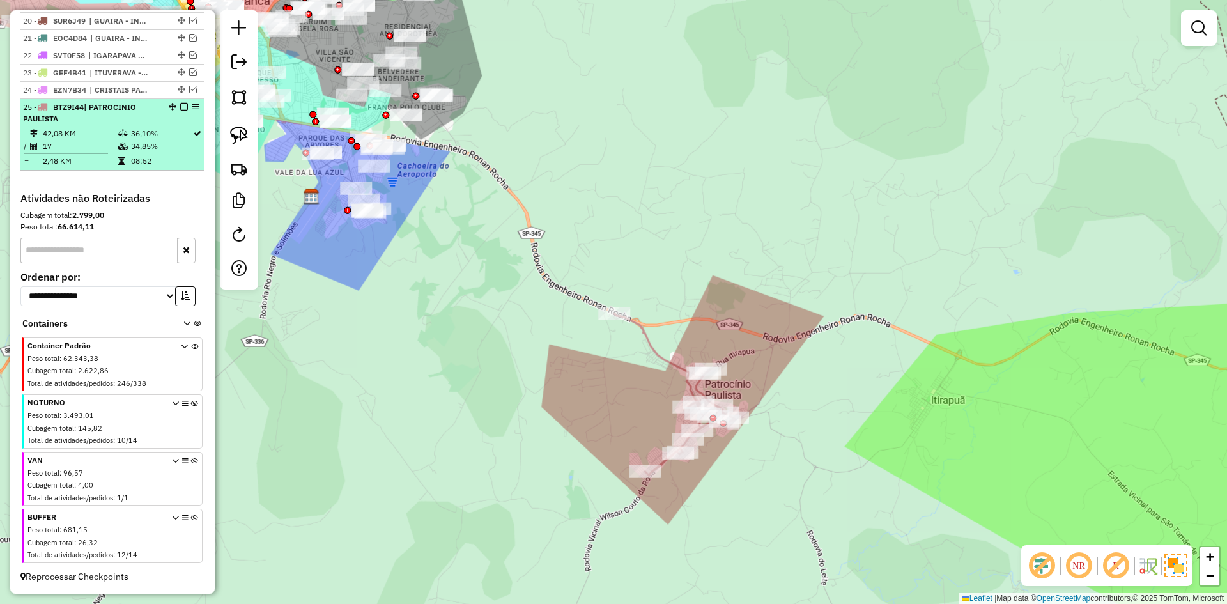
click at [182, 107] on em at bounding box center [184, 107] width 8 height 8
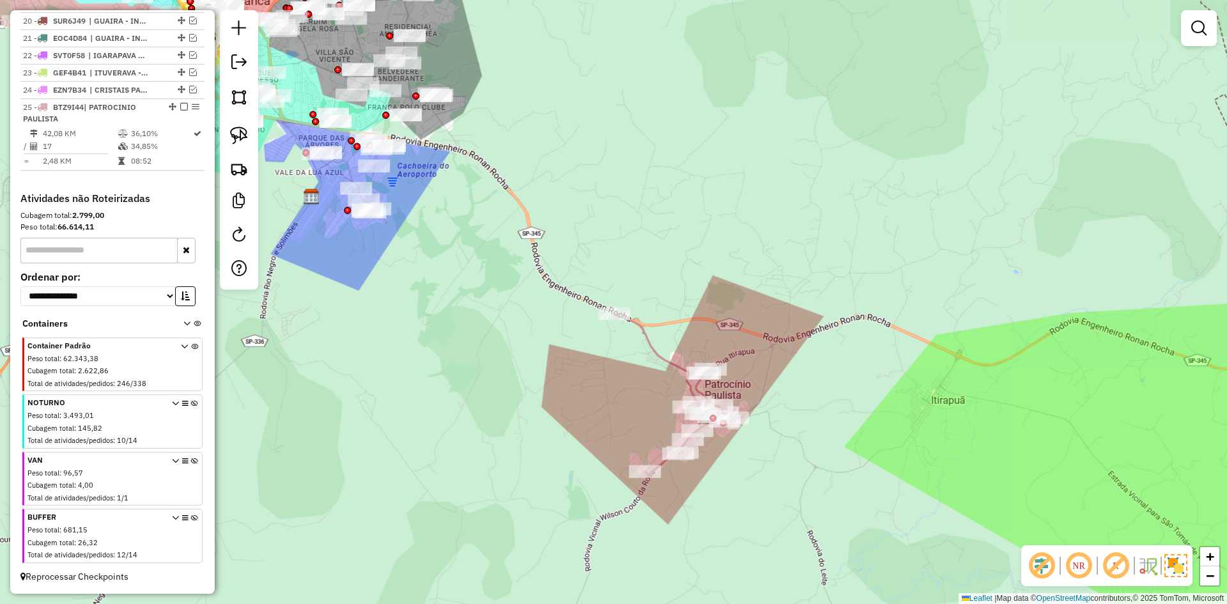
scroll to position [750, 0]
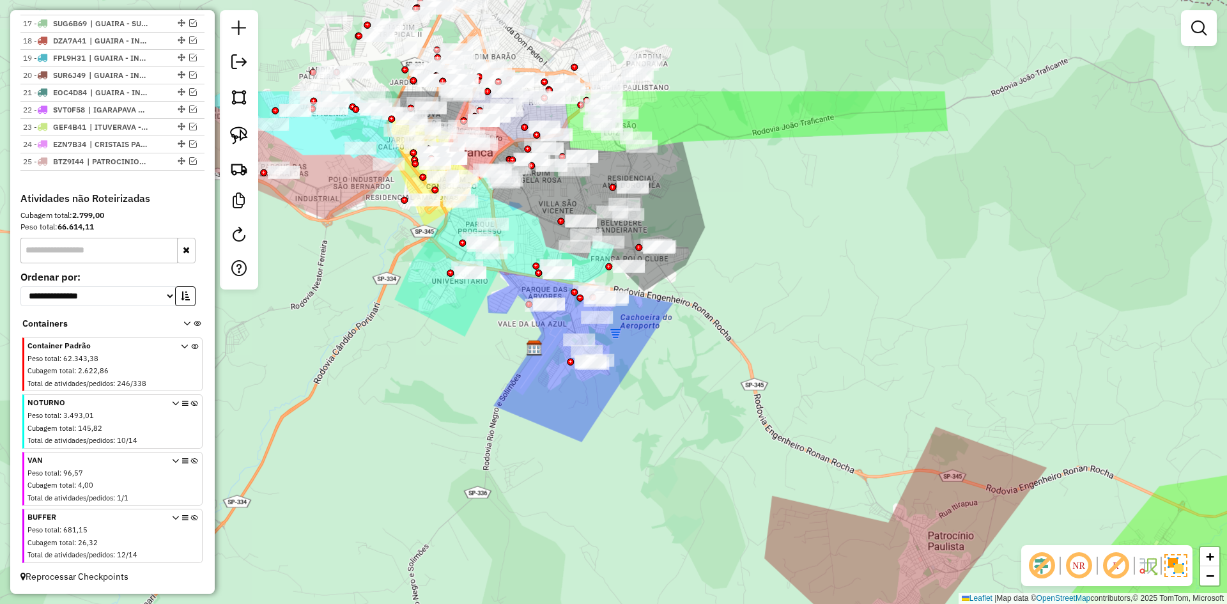
drag, startPoint x: 673, startPoint y: 456, endPoint x: 723, endPoint y: 433, distance: 55.2
click at [751, 445] on div "Janela de atendimento Grade de atendimento Capacidade Transportadoras Veículos …" at bounding box center [613, 302] width 1227 height 604
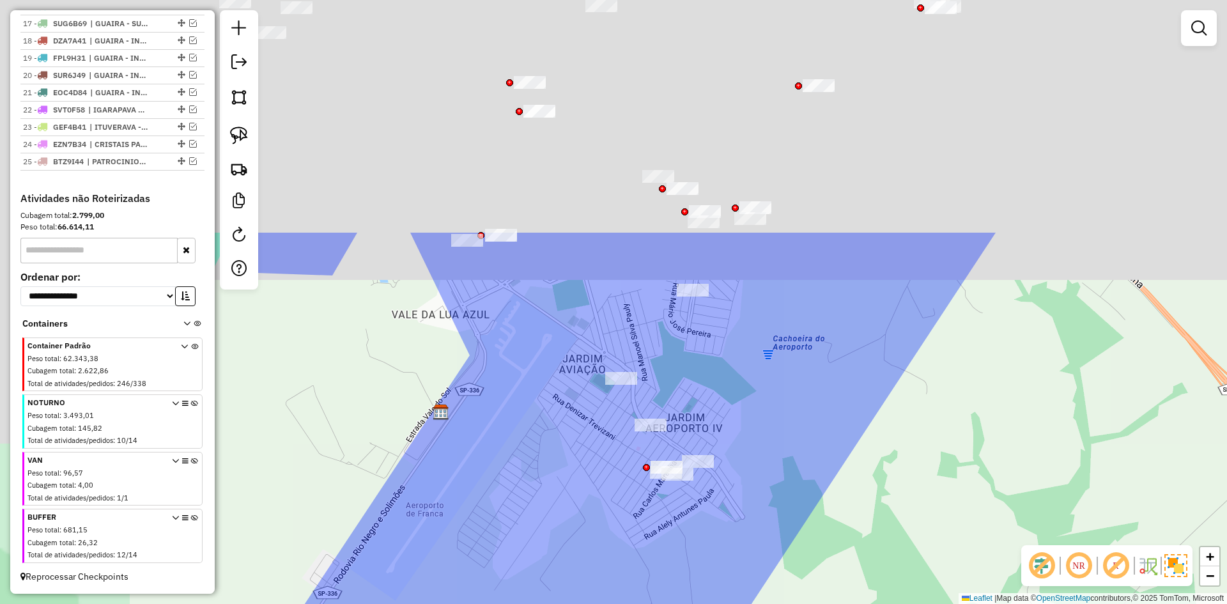
drag, startPoint x: 682, startPoint y: 519, endPoint x: 579, endPoint y: 442, distance: 128.7
click at [882, 603] on html "Aguarde... Pop-up bloqueado! Seu navegador bloqueou automáticamente a abertura …" at bounding box center [613, 302] width 1227 height 604
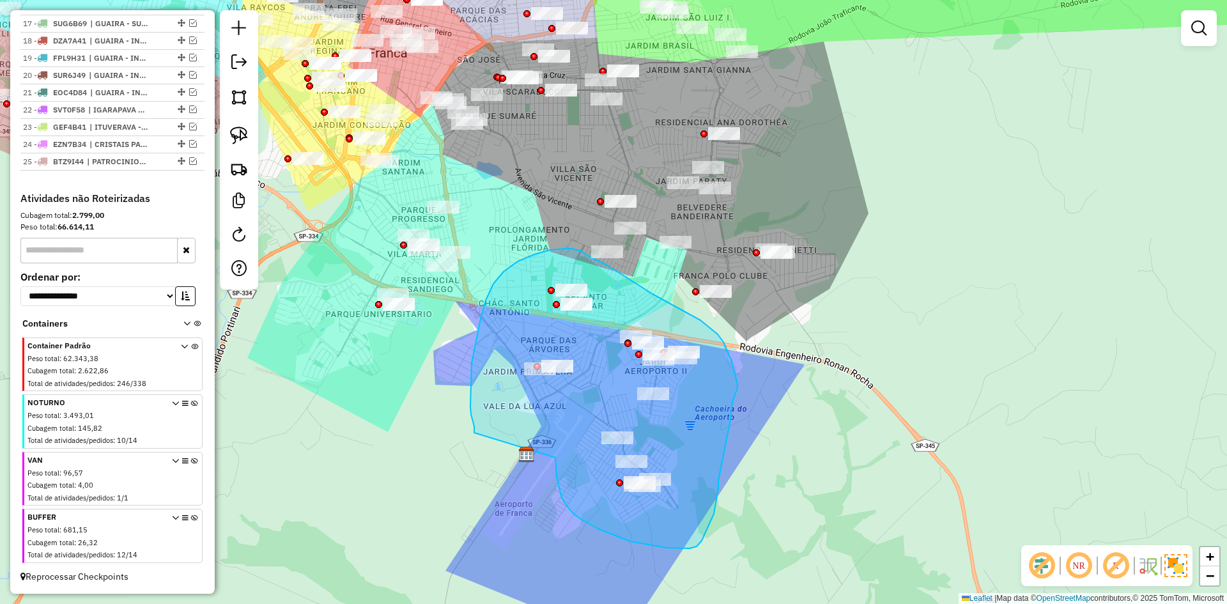
drag, startPoint x: 559, startPoint y: 488, endPoint x: 474, endPoint y: 433, distance: 101.2
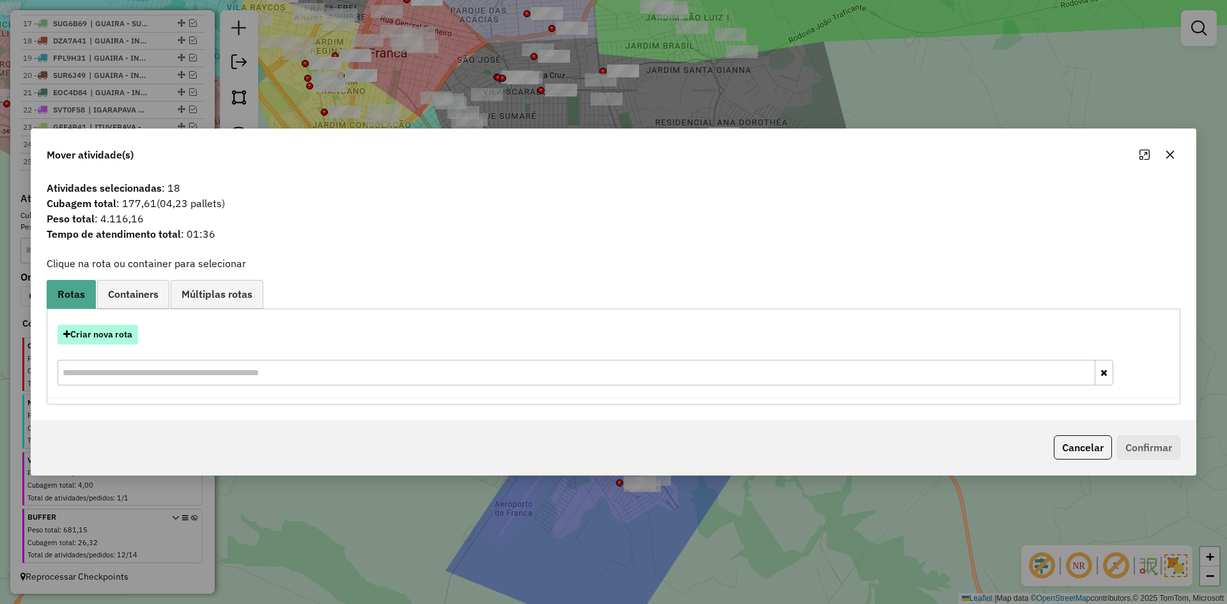
click at [104, 332] on button "Criar nova rota" at bounding box center [98, 335] width 81 height 20
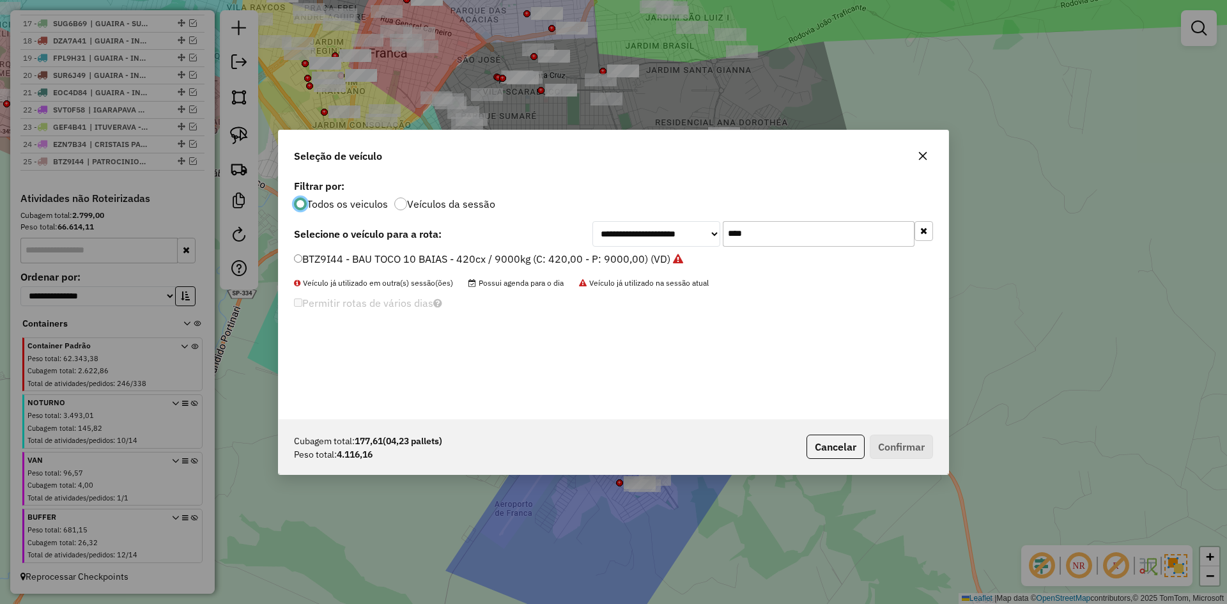
scroll to position [7, 4]
drag, startPoint x: 719, startPoint y: 233, endPoint x: 702, endPoint y: 233, distance: 16.6
click at [702, 233] on div "**********" at bounding box center [763, 234] width 341 height 26
type input "****"
drag, startPoint x: 509, startPoint y: 261, endPoint x: 701, endPoint y: 362, distance: 216.2
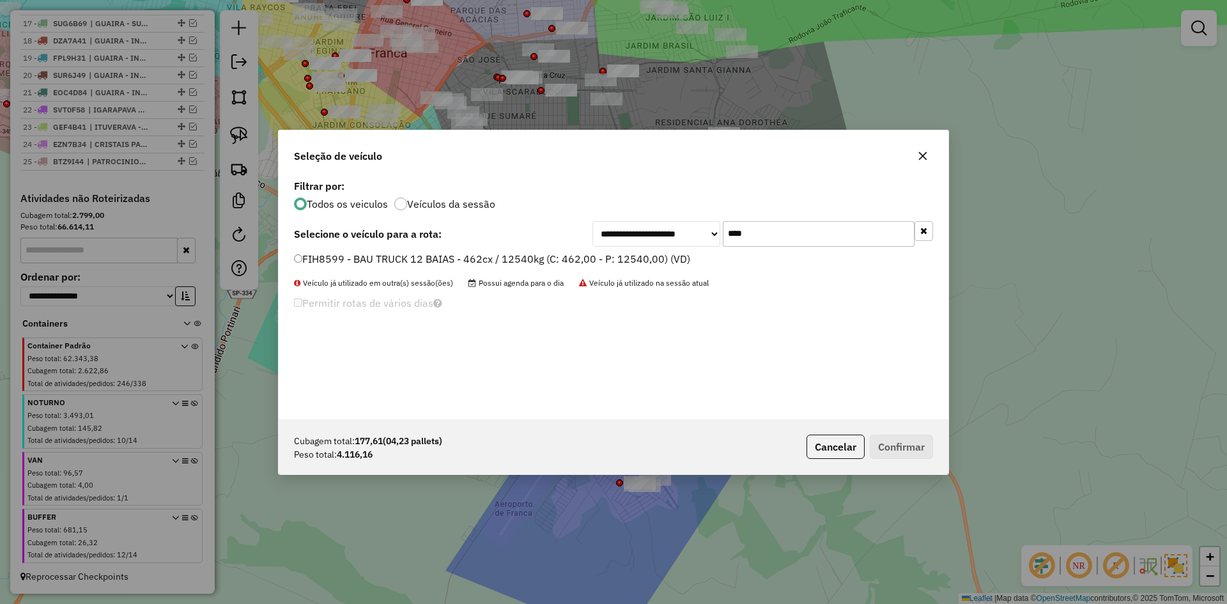
click at [512, 261] on label "FIH8599 - BAU TRUCK 12 BAIAS - 462cx / 12540kg (C: 462,00 - P: 12540,00) (VD)" at bounding box center [492, 258] width 396 height 15
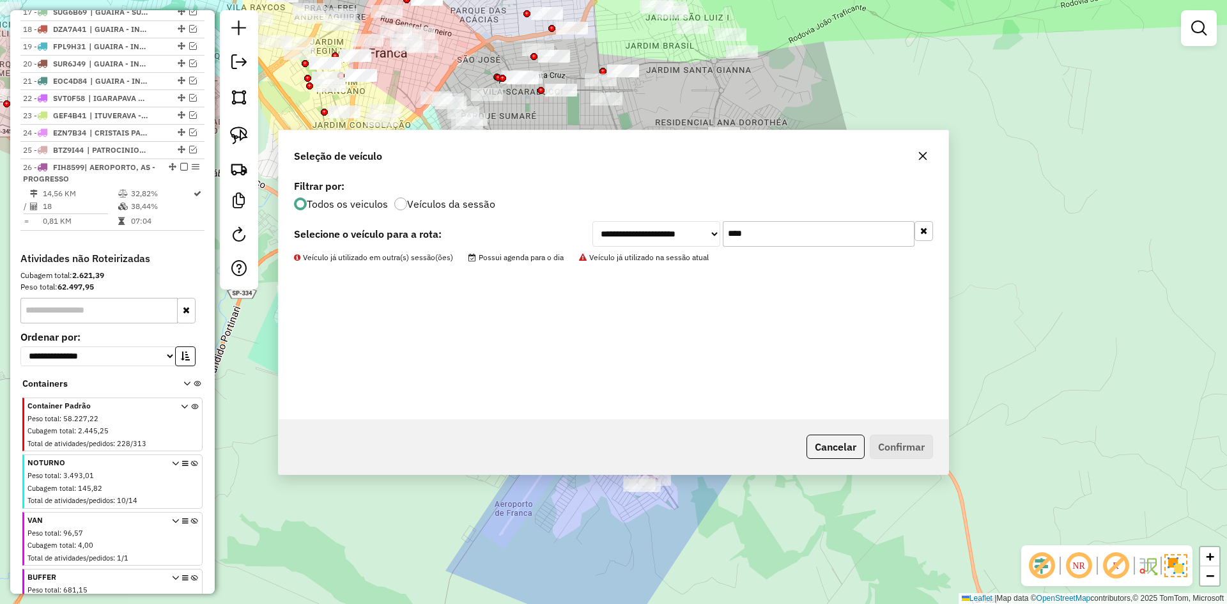
scroll to position [805, 0]
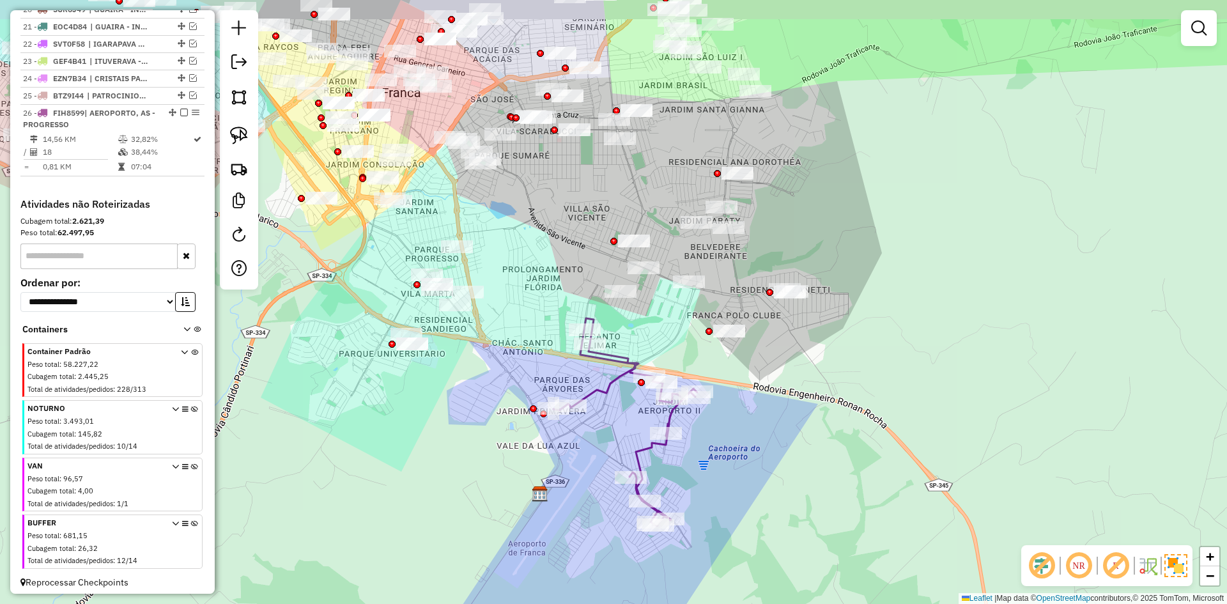
drag, startPoint x: 452, startPoint y: 391, endPoint x: 525, endPoint y: 511, distance: 141.1
click at [525, 511] on div "Janela de atendimento Grade de atendimento Capacidade Transportadoras Veículos …" at bounding box center [613, 302] width 1227 height 604
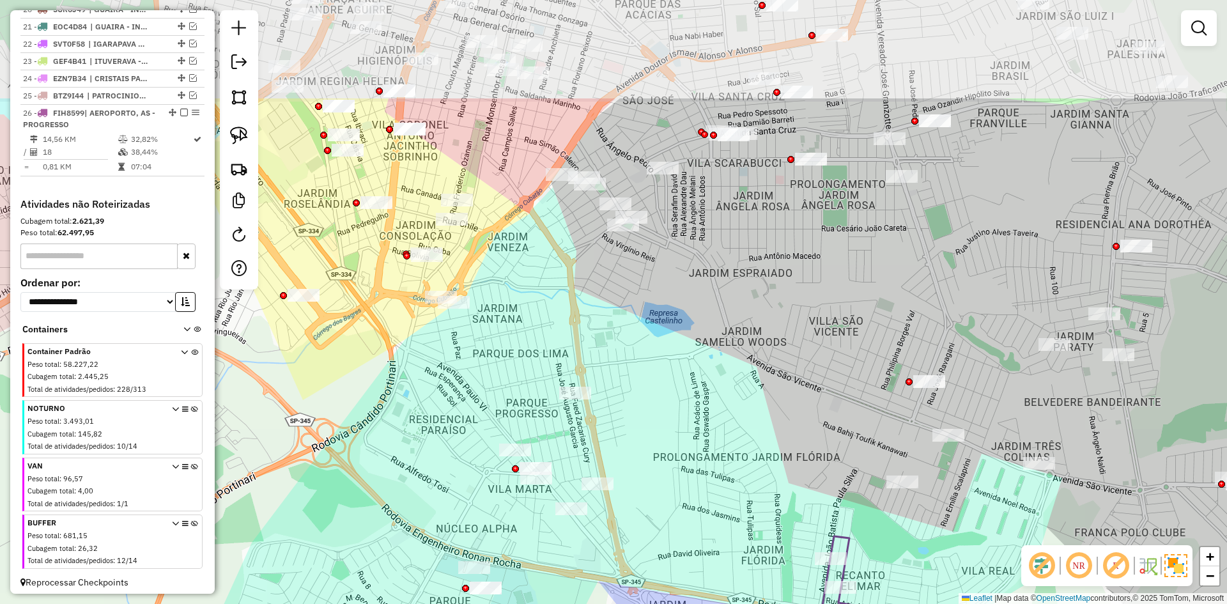
drag, startPoint x: 397, startPoint y: 490, endPoint x: 515, endPoint y: 498, distance: 118.5
click at [500, 519] on div "Janela de atendimento Grade de atendimento Capacidade Transportadoras Veículos …" at bounding box center [613, 302] width 1227 height 604
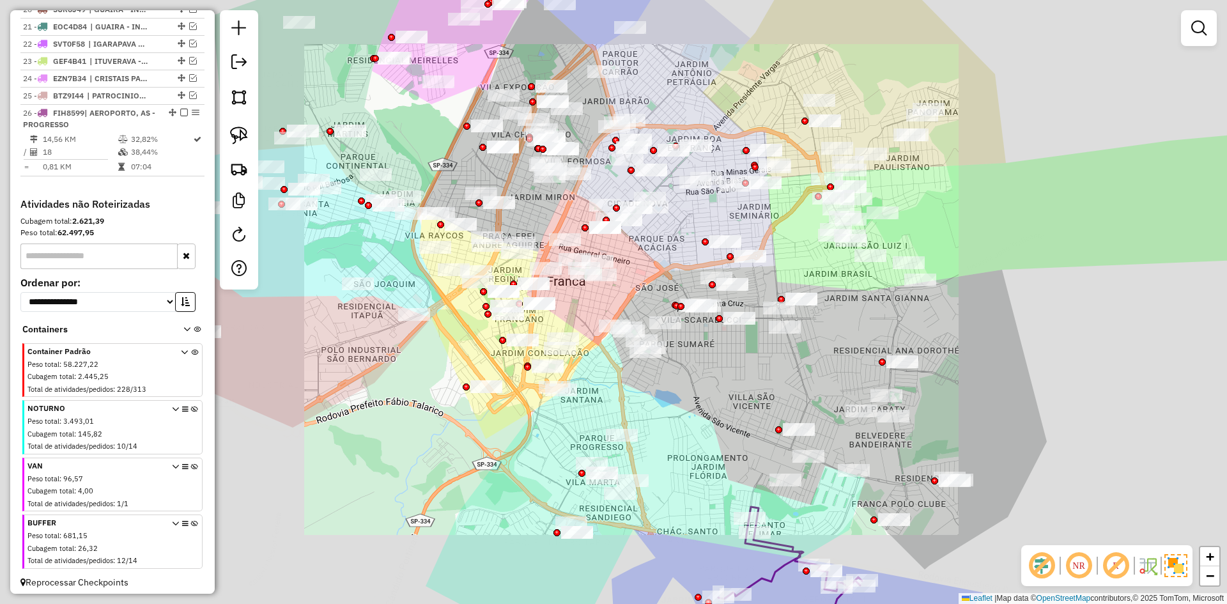
click at [479, 414] on div "Janela de atendimento Grade de atendimento Capacidade Transportadoras Veículos …" at bounding box center [613, 302] width 1227 height 604
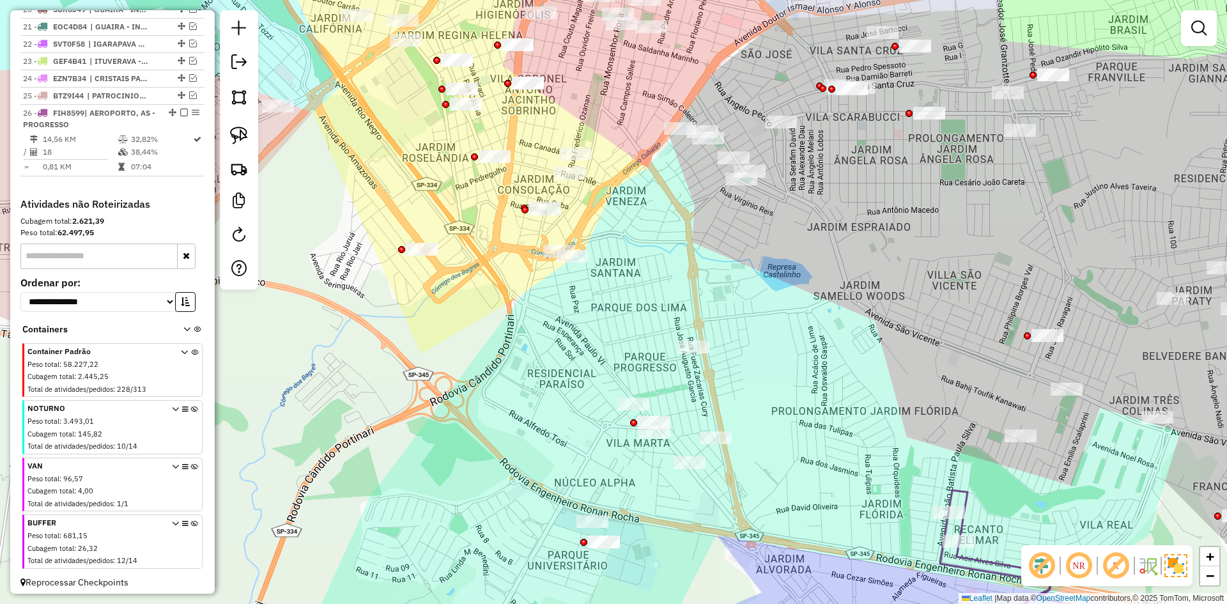
drag, startPoint x: 471, startPoint y: 398, endPoint x: 447, endPoint y: 348, distance: 55.2
click at [447, 348] on div "Janela de atendimento Grade de atendimento Capacidade Transportadoras Veículos …" at bounding box center [613, 302] width 1227 height 604
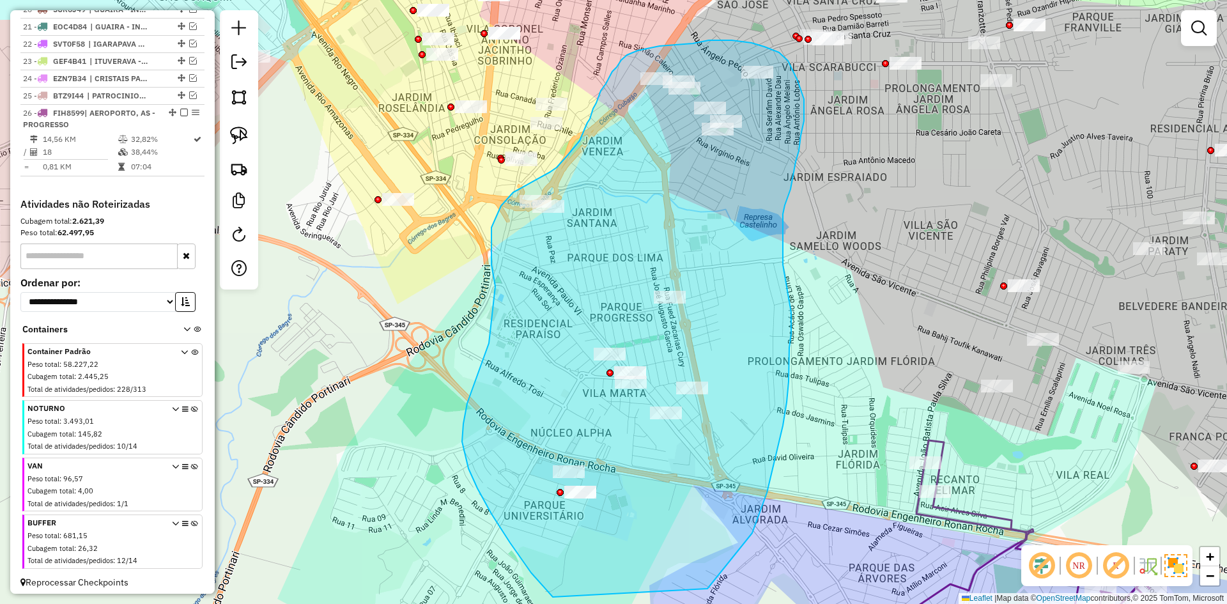
drag, startPoint x: 489, startPoint y: 343, endPoint x: 495, endPoint y: 286, distance: 57.2
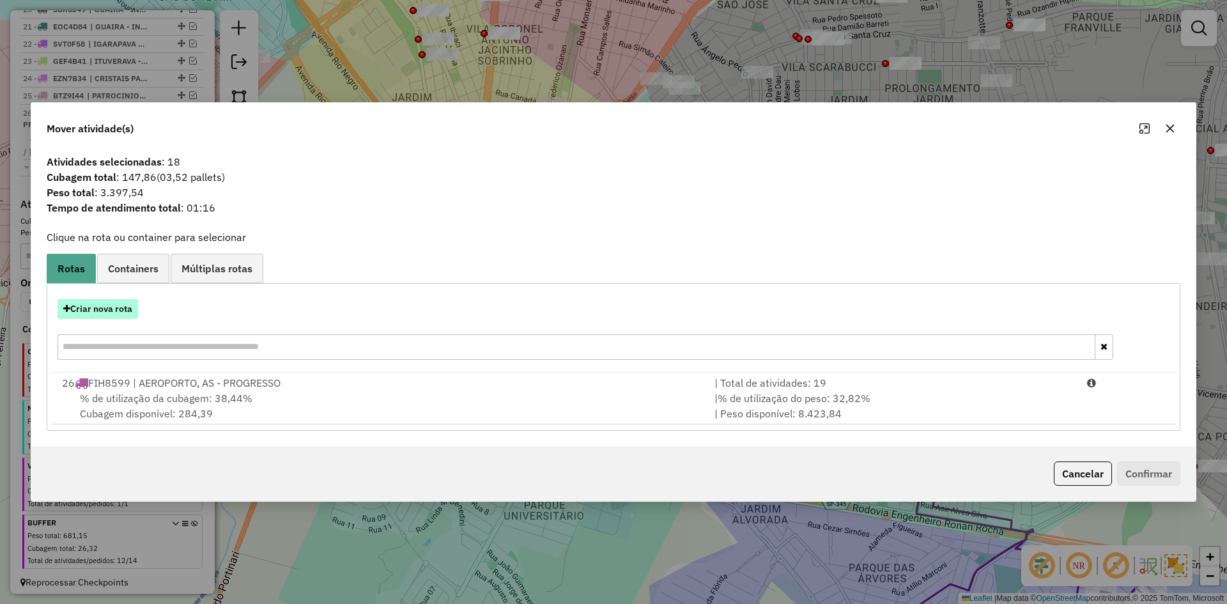
click at [110, 307] on button "Criar nova rota" at bounding box center [98, 309] width 81 height 20
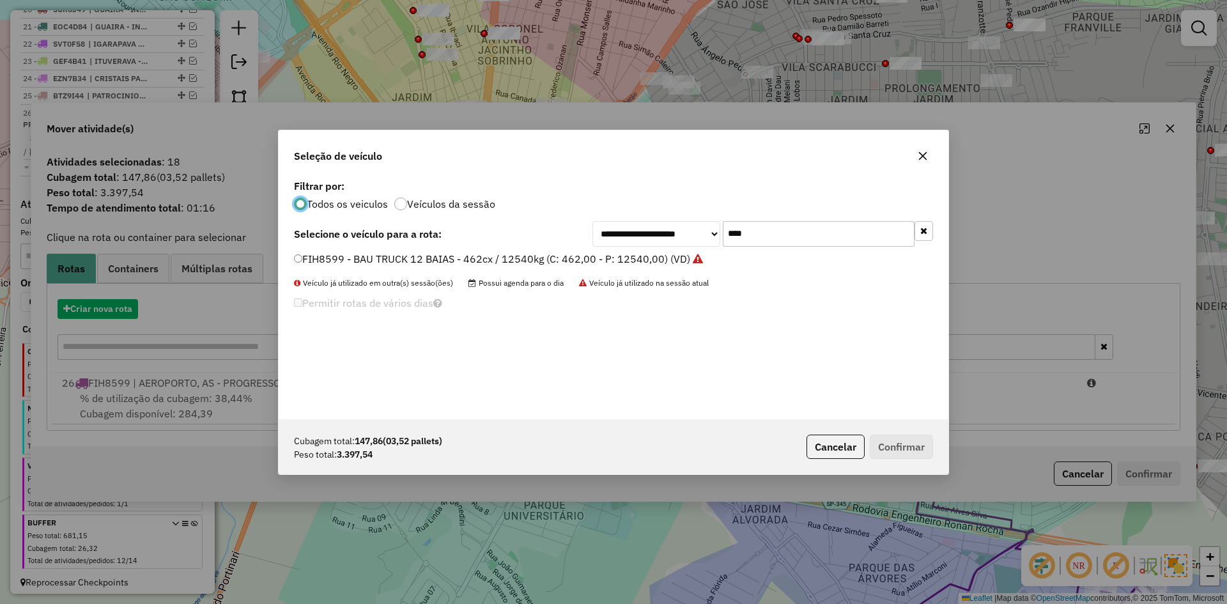
scroll to position [7, 4]
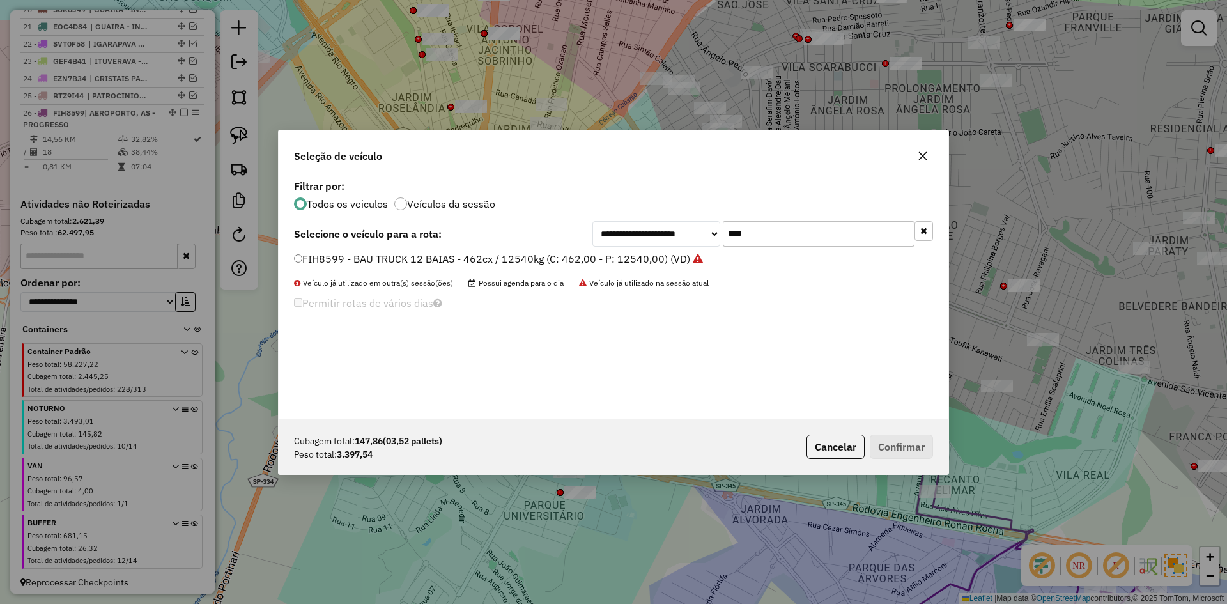
drag, startPoint x: 679, startPoint y: 228, endPoint x: 635, endPoint y: 228, distance: 44.1
click at [635, 228] on div "**********" at bounding box center [763, 234] width 341 height 26
type input "****"
drag, startPoint x: 473, startPoint y: 261, endPoint x: 511, endPoint y: 275, distance: 40.0
click at [473, 261] on label "EZP8J64 - BAU TOCO 10 BAIAS - 420cx / 9000kg (C: 420,00 - P: 9000,00) (VD)" at bounding box center [483, 258] width 378 height 15
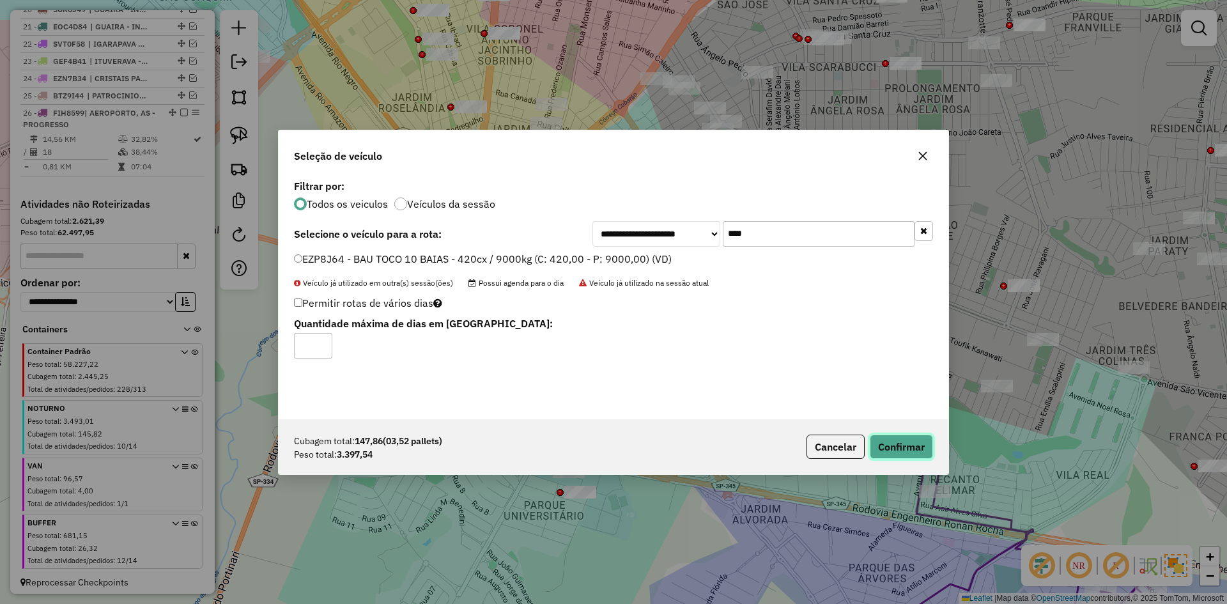
click at [903, 448] on button "Confirmar" at bounding box center [901, 447] width 63 height 24
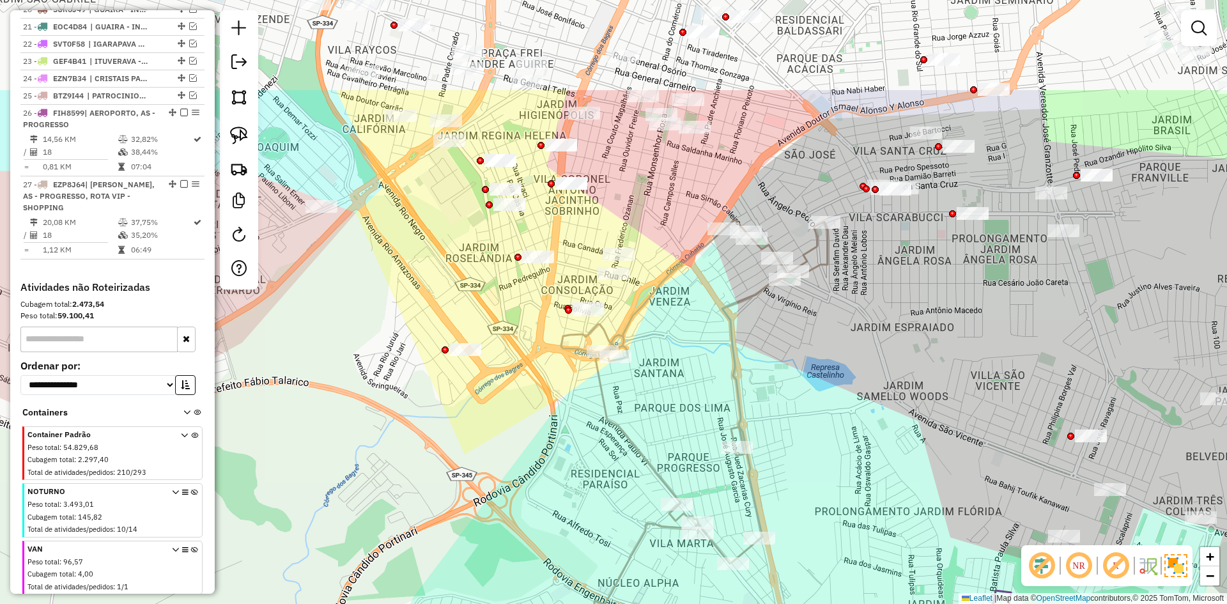
drag, startPoint x: 401, startPoint y: 98, endPoint x: 469, endPoint y: 249, distance: 164.5
click at [469, 249] on div "Janela de atendimento Grade de atendimento Capacidade Transportadoras Veículos …" at bounding box center [613, 302] width 1227 height 604
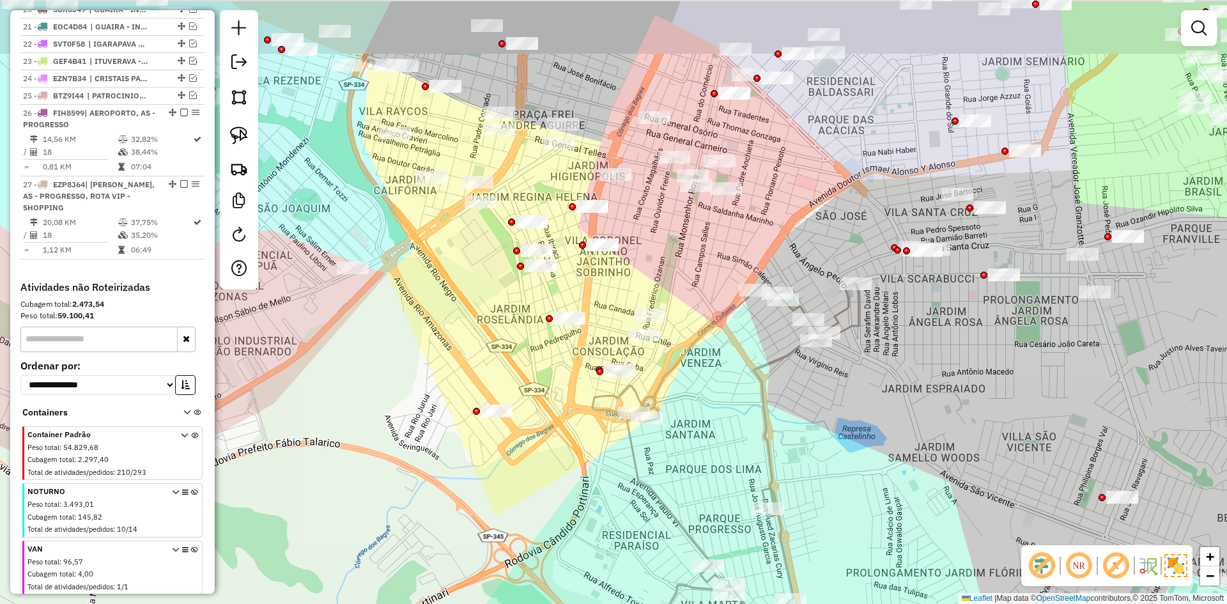
drag, startPoint x: 494, startPoint y: 300, endPoint x: 503, endPoint y: 330, distance: 31.3
click at [508, 332] on div "Janela de atendimento Grade de atendimento Capacidade Transportadoras Veículos …" at bounding box center [613, 302] width 1227 height 604
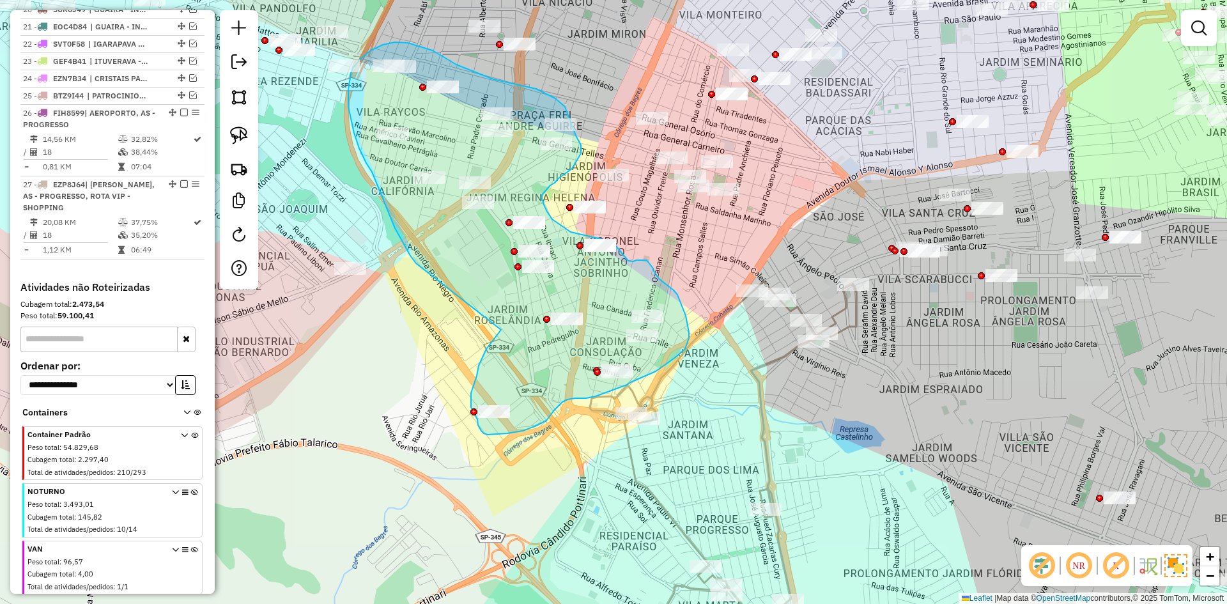
drag, startPoint x: 491, startPoint y: 343, endPoint x: 417, endPoint y: 264, distance: 108.1
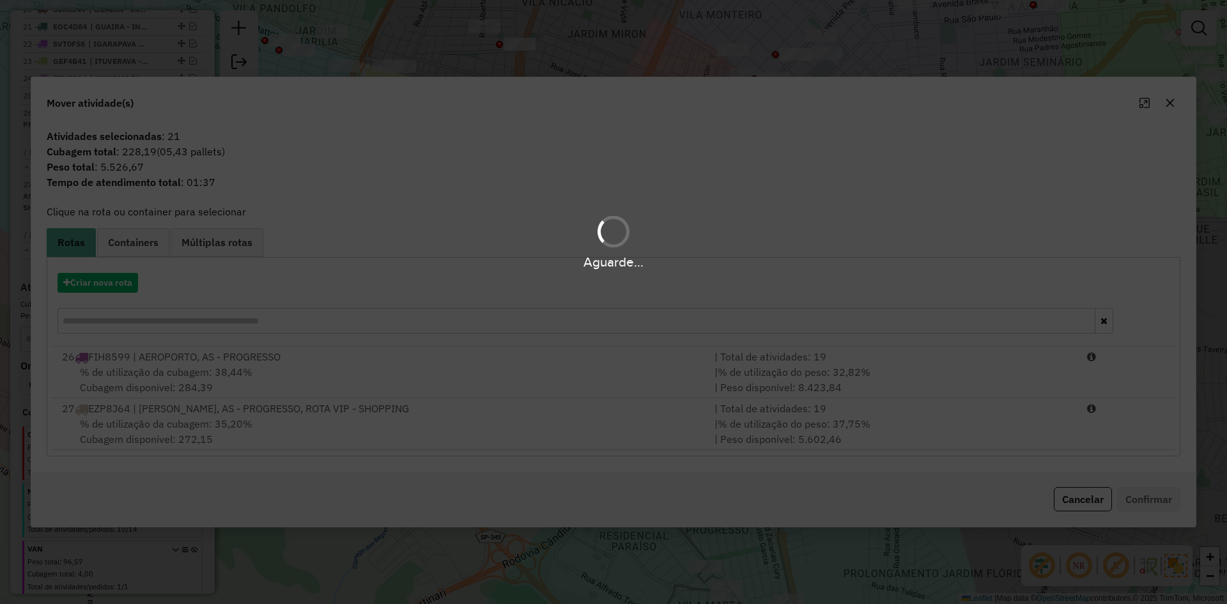
click at [108, 279] on hb-app "Aguarde... Pop-up bloqueado! Seu navegador bloqueou automáticamente a abertura …" at bounding box center [613, 302] width 1227 height 604
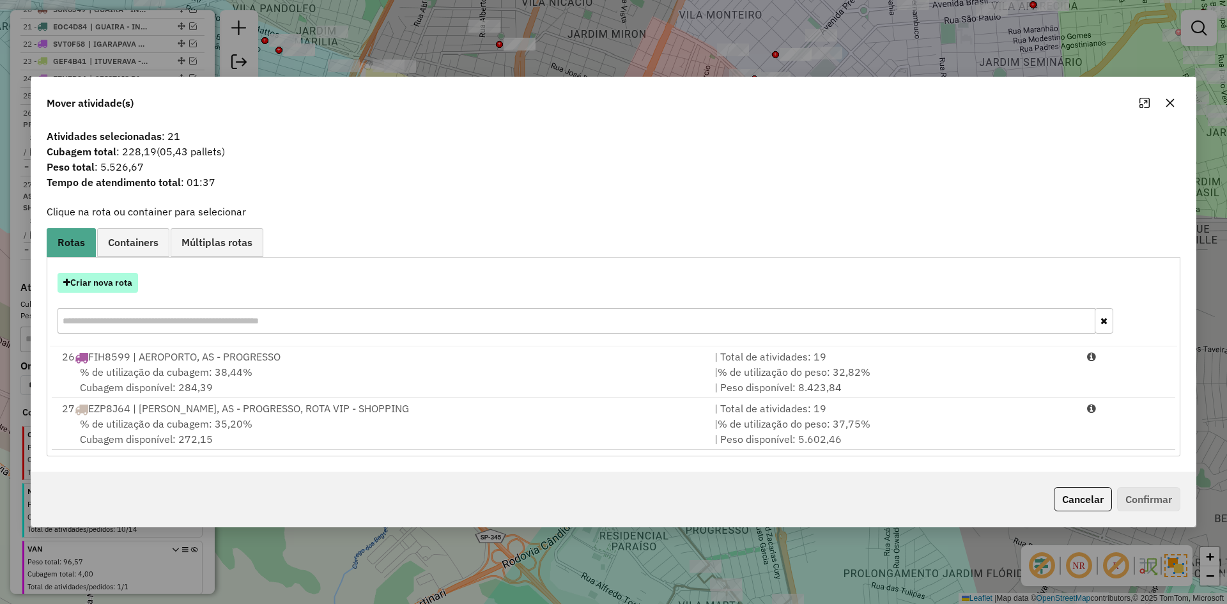
click at [104, 280] on button "Criar nova rota" at bounding box center [98, 283] width 81 height 20
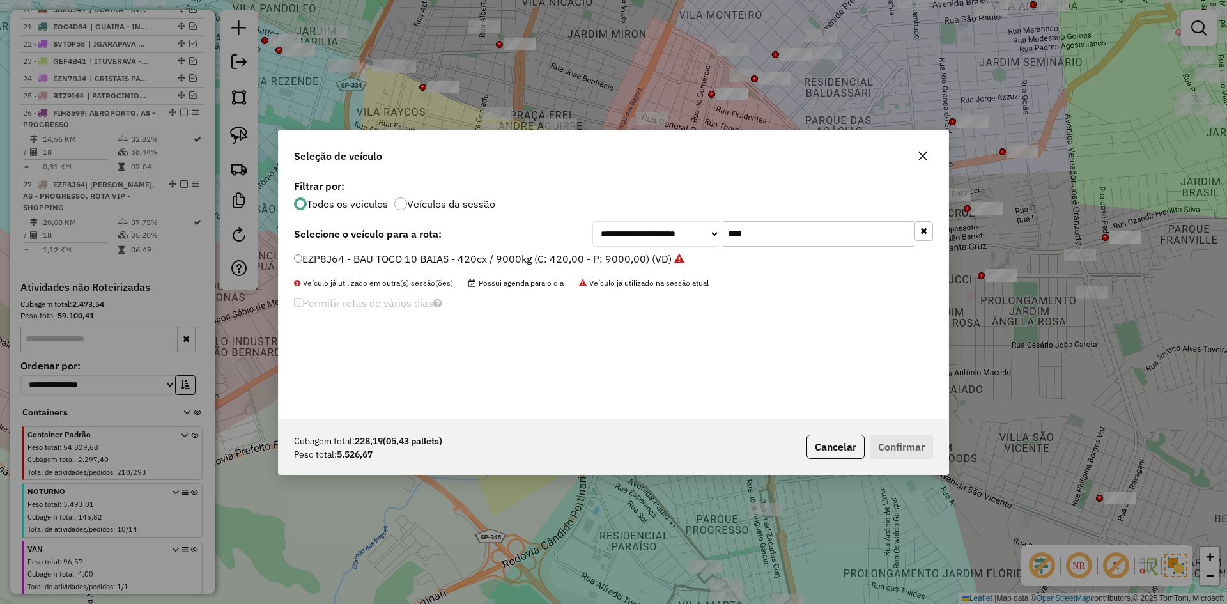
drag, startPoint x: 738, startPoint y: 227, endPoint x: 683, endPoint y: 227, distance: 55.0
click at [683, 227] on div "**********" at bounding box center [763, 234] width 341 height 26
type input "****"
click at [516, 259] on label "BPQ9261 - BAU TOCO 8 BAIAS - 308cx / 8.000kg (C: 252,00 - P: 9000,00) (VD)" at bounding box center [482, 258] width 377 height 15
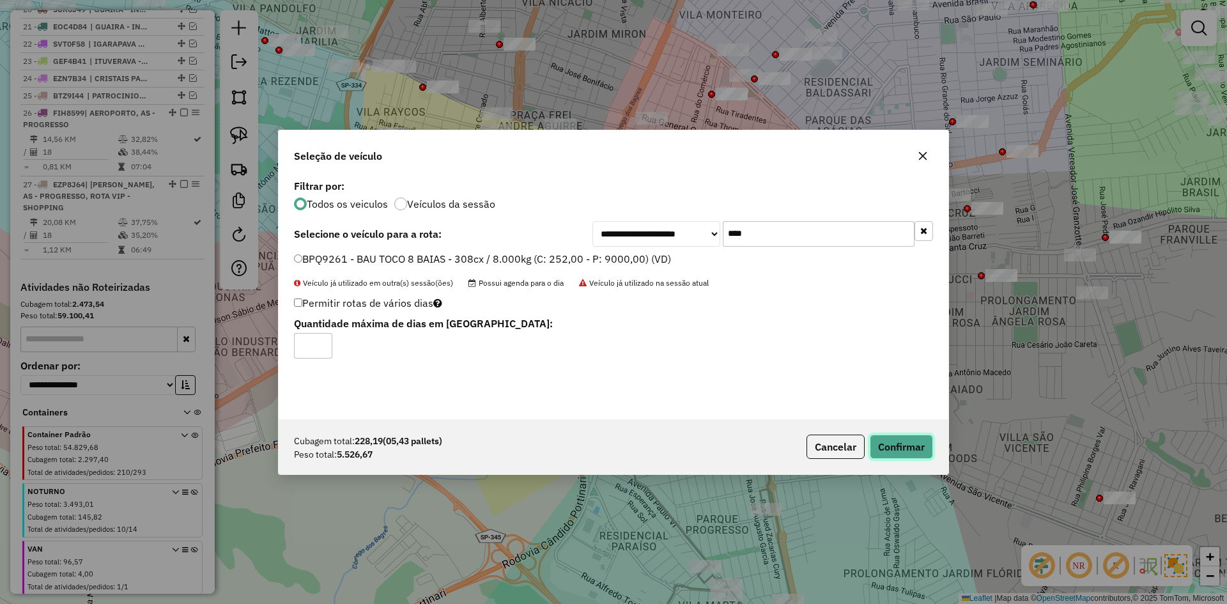
click at [902, 448] on button "Confirmar" at bounding box center [901, 447] width 63 height 24
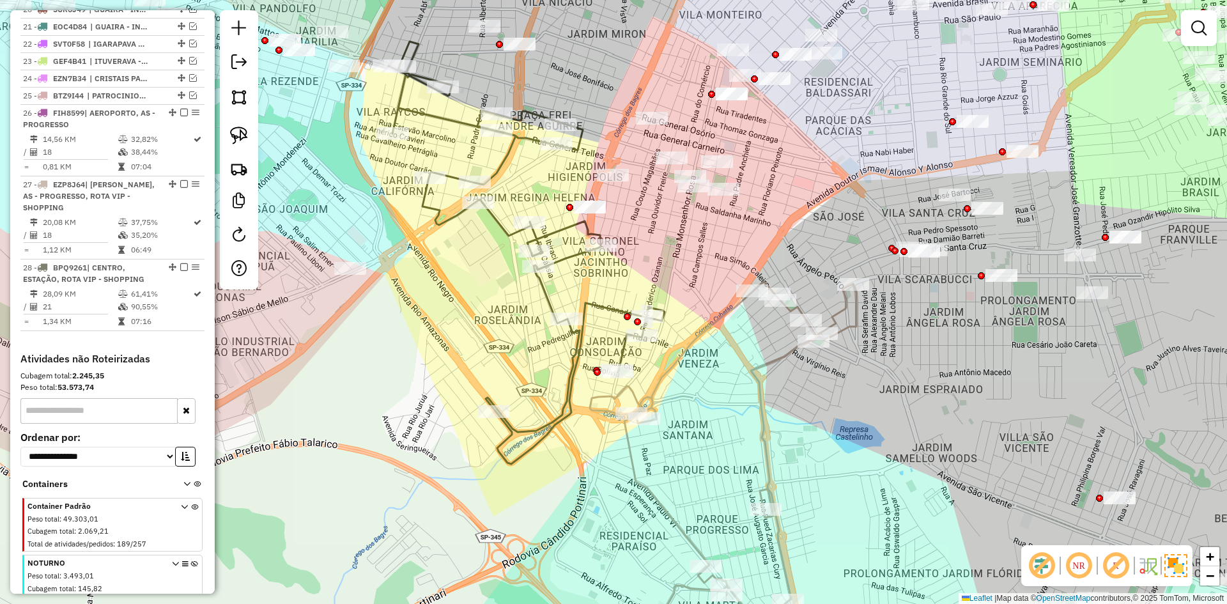
click at [635, 483] on icon at bounding box center [723, 473] width 267 height 384
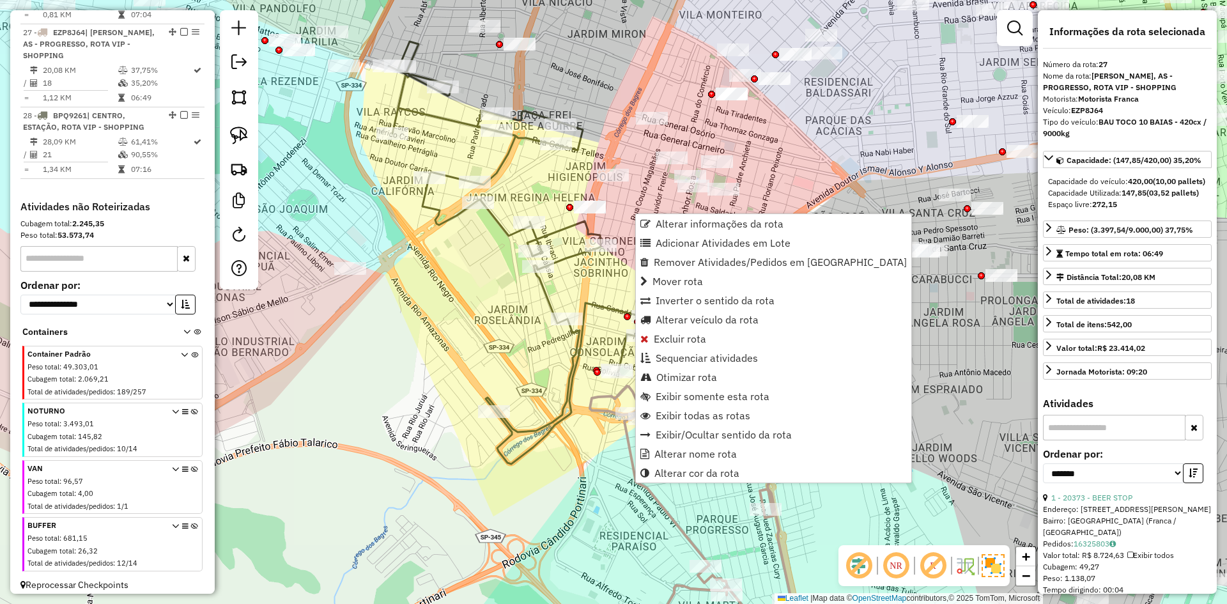
scroll to position [977, 0]
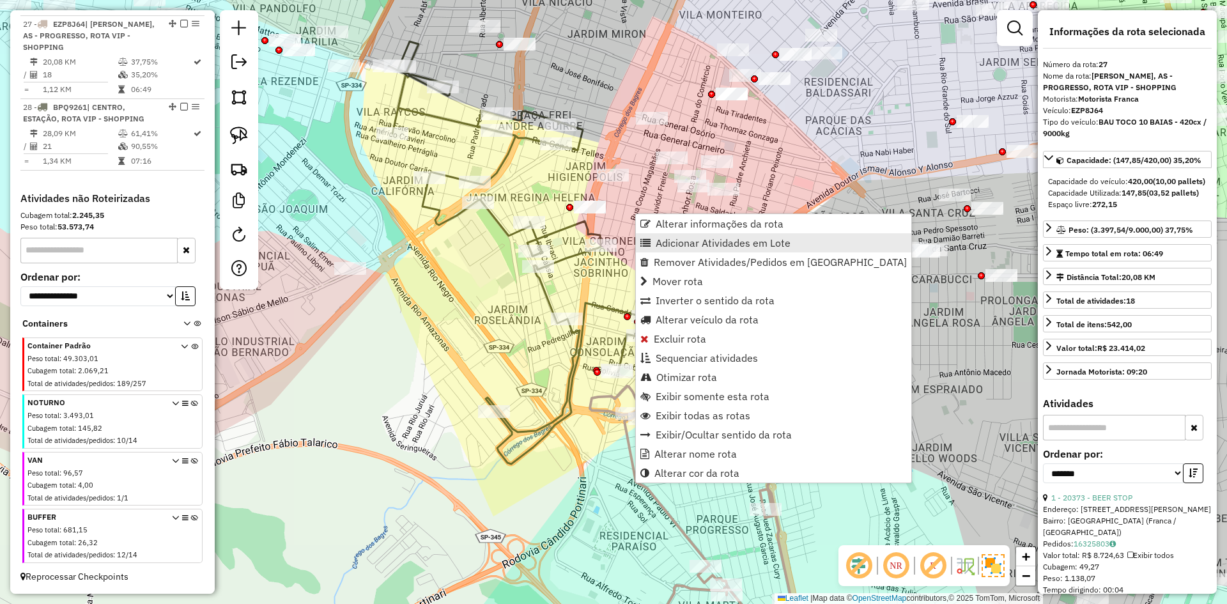
click at [718, 238] on span "Adicionar Atividades em Lote" at bounding box center [723, 243] width 135 height 10
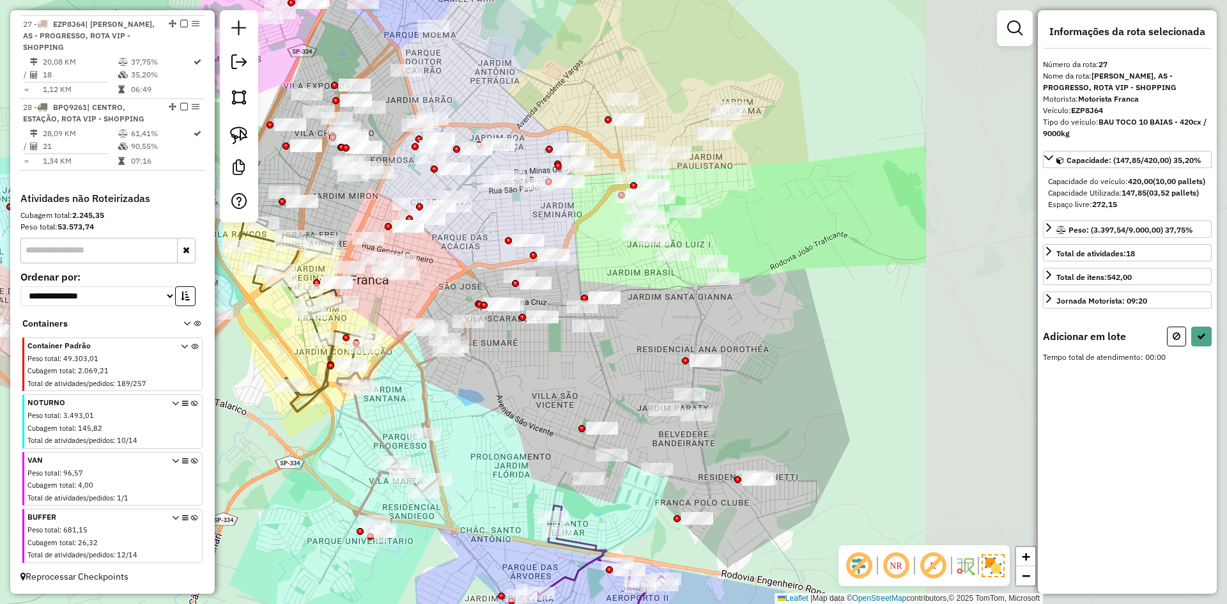
drag, startPoint x: 891, startPoint y: 390, endPoint x: 474, endPoint y: 391, distance: 416.7
click at [474, 391] on div "Janela de atendimento Grade de atendimento Capacidade Transportadoras Veículos …" at bounding box center [613, 302] width 1227 height 604
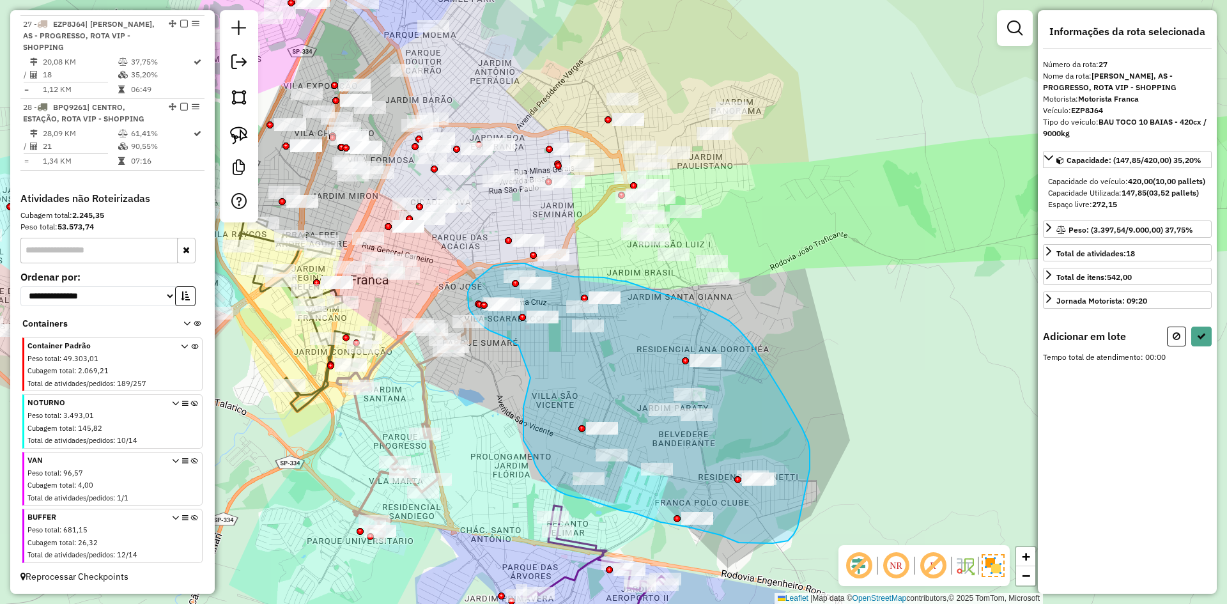
drag, startPoint x: 523, startPoint y: 436, endPoint x: 521, endPoint y: 346, distance: 90.1
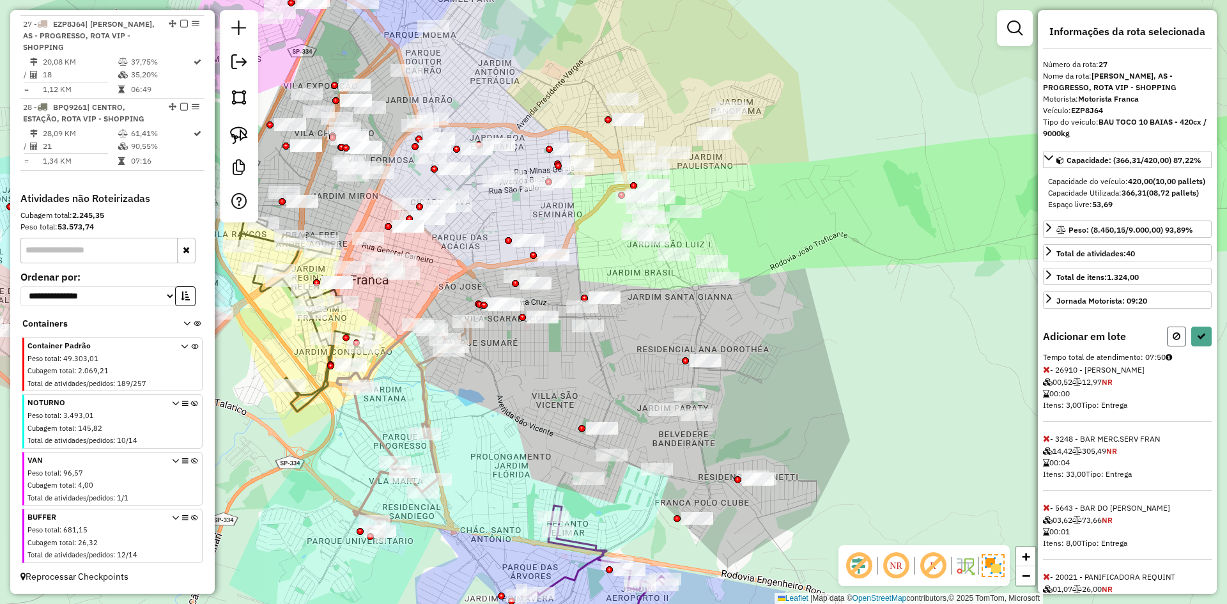
click at [1170, 346] on button at bounding box center [1176, 337] width 19 height 20
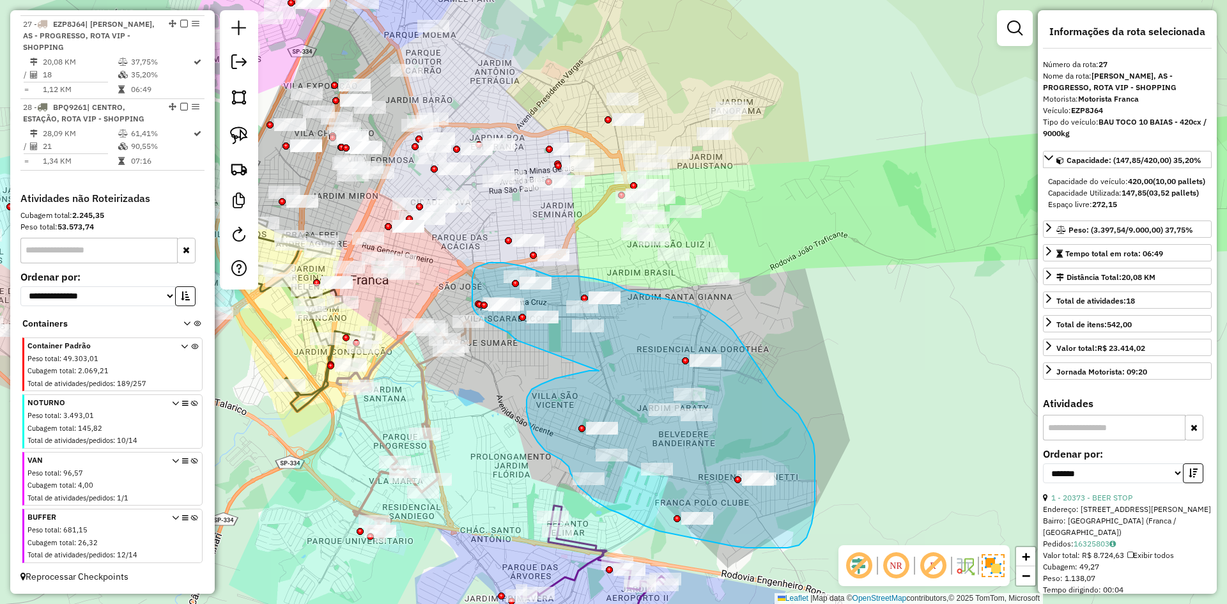
drag, startPoint x: 573, startPoint y: 374, endPoint x: 519, endPoint y: 342, distance: 62.5
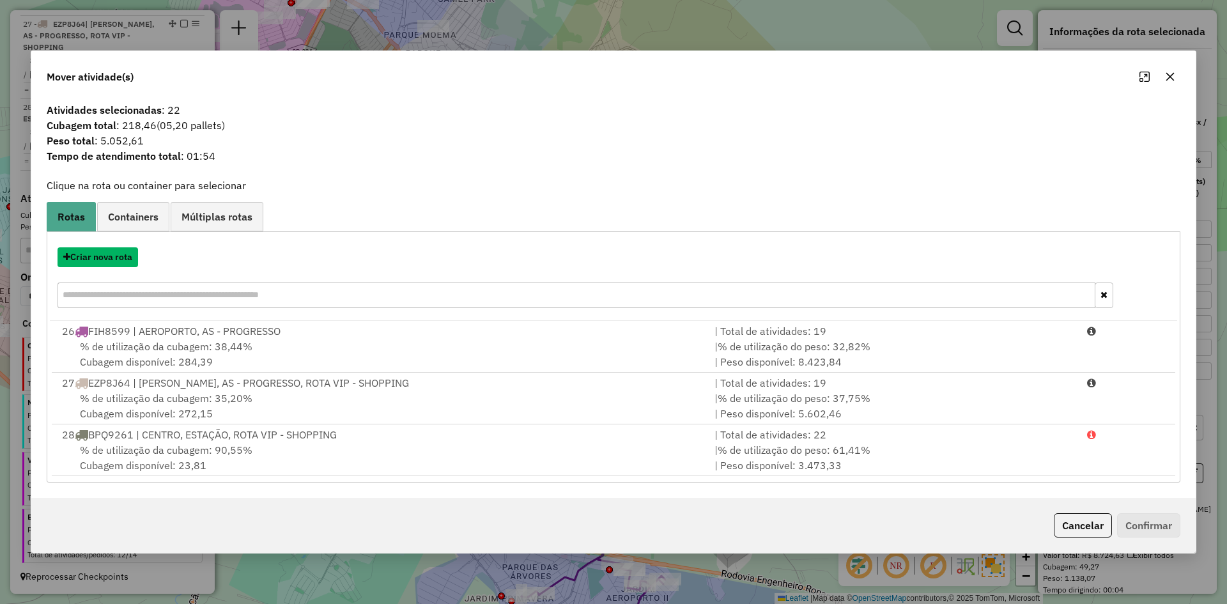
click at [118, 260] on button "Criar nova rota" at bounding box center [98, 257] width 81 height 20
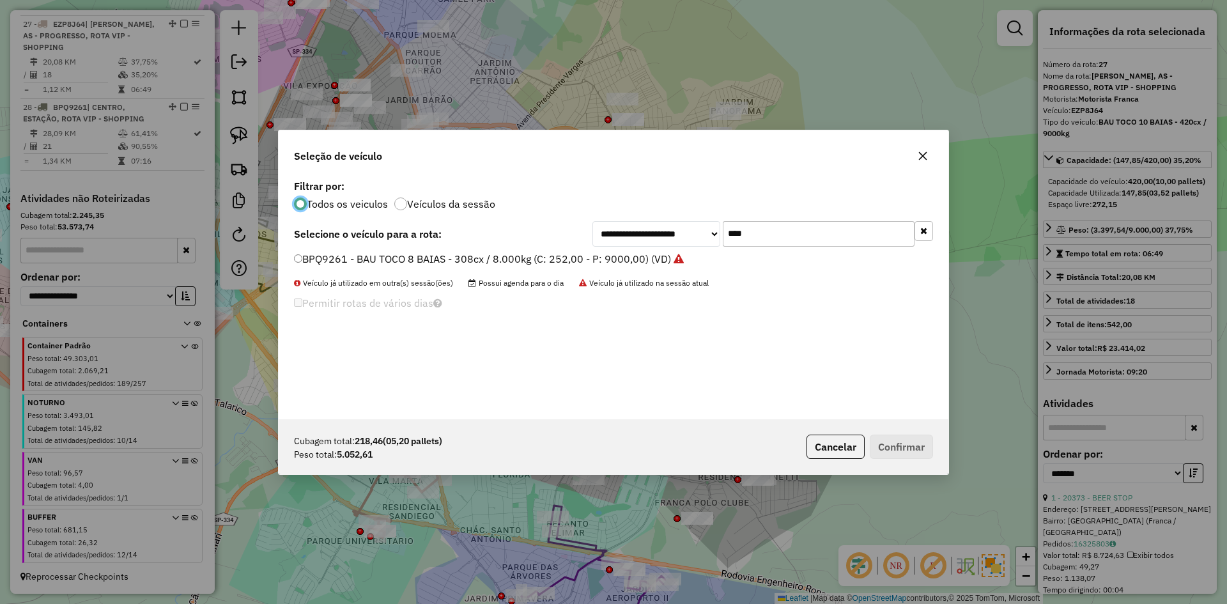
scroll to position [7, 4]
drag, startPoint x: 759, startPoint y: 234, endPoint x: 697, endPoint y: 233, distance: 62.7
click at [697, 233] on div "**********" at bounding box center [763, 234] width 341 height 26
type input "****"
drag, startPoint x: 503, startPoint y: 257, endPoint x: 694, endPoint y: 332, distance: 204.9
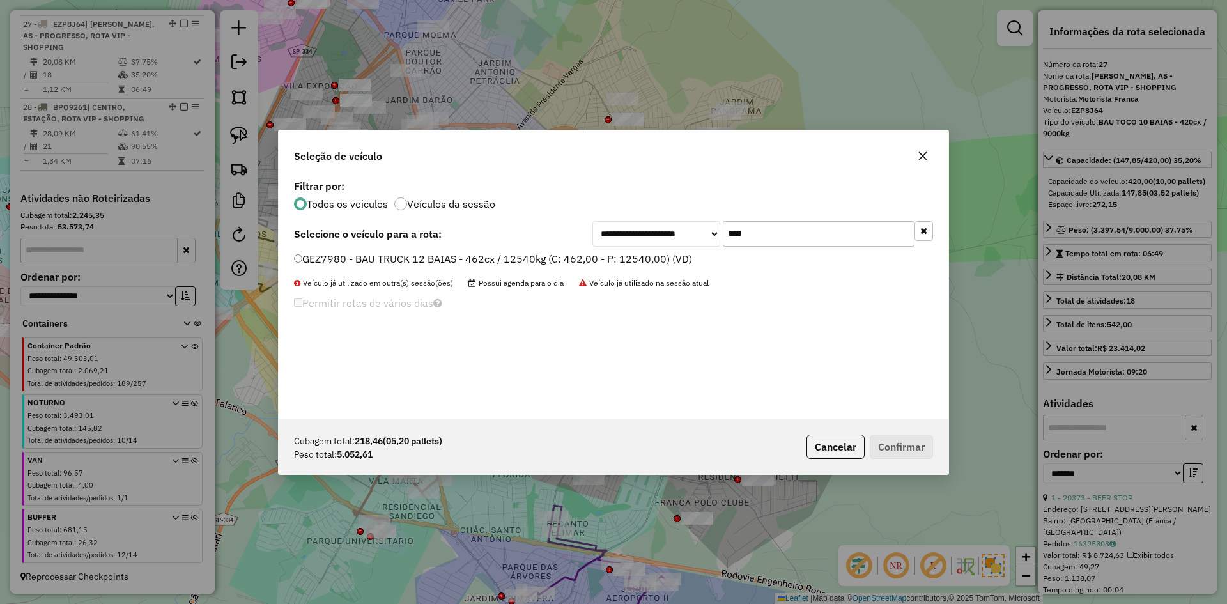
click at [507, 256] on label "GEZ7980 - BAU TRUCK 12 BAIAS - 462cx / 12540kg (C: 462,00 - P: 12540,00) (VD)" at bounding box center [493, 258] width 398 height 15
click at [474, 261] on label "GEZ7980 - BAU TRUCK 12 BAIAS - 462cx / 12540kg (C: 462,00 - P: 12540,00) (VD)" at bounding box center [493, 258] width 398 height 15
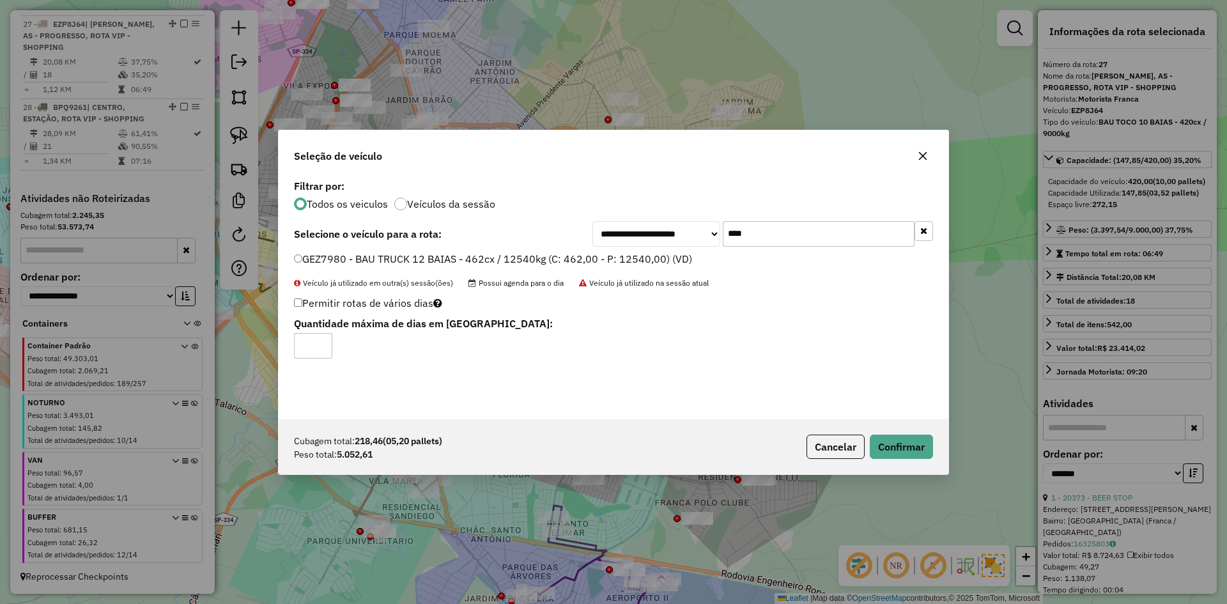
click at [911, 433] on div "Cubagem total: 218,46 (05,20 pallets) Peso total: 5.052,61 Cancelar Confirmar" at bounding box center [614, 446] width 670 height 55
click at [908, 442] on button "Confirmar" at bounding box center [901, 447] width 63 height 24
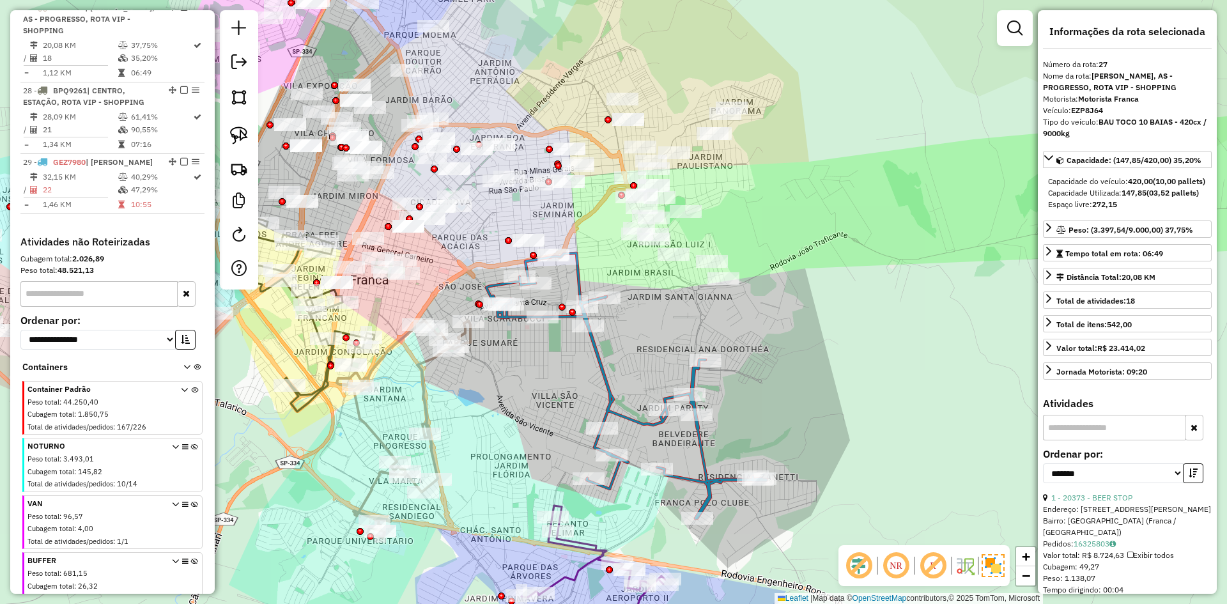
scroll to position [982, 0]
click at [603, 360] on icon at bounding box center [626, 385] width 280 height 265
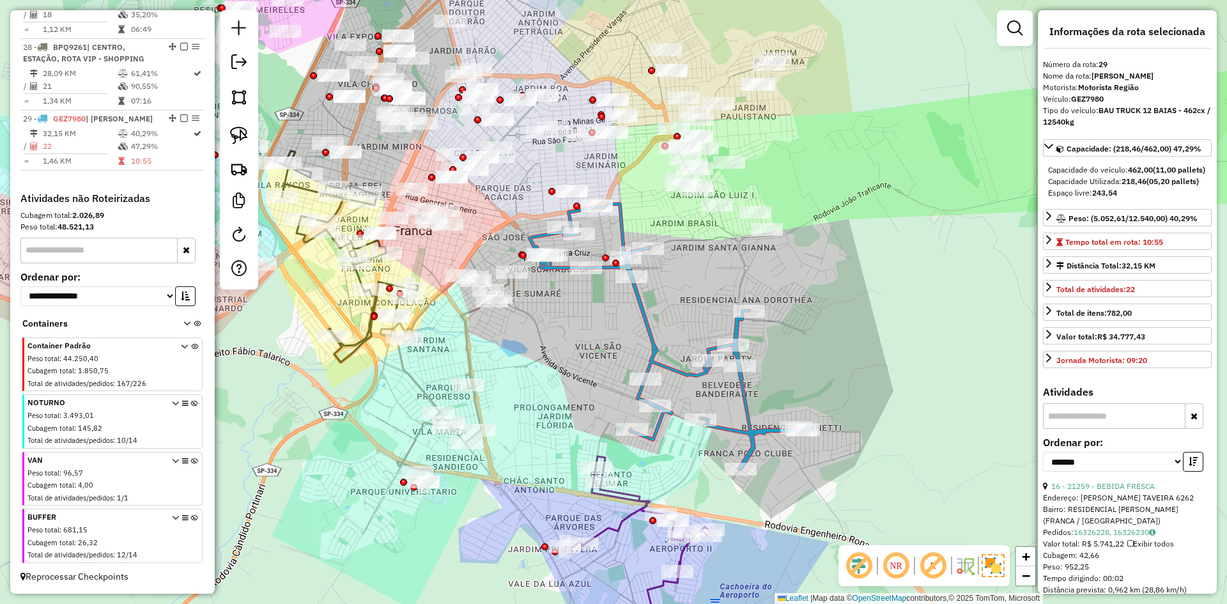
drag, startPoint x: 548, startPoint y: 378, endPoint x: 600, endPoint y: 335, distance: 67.1
click at [598, 332] on div "Janela de atendimento Grade de atendimento Capacidade Transportadoras Veículos …" at bounding box center [613, 302] width 1227 height 604
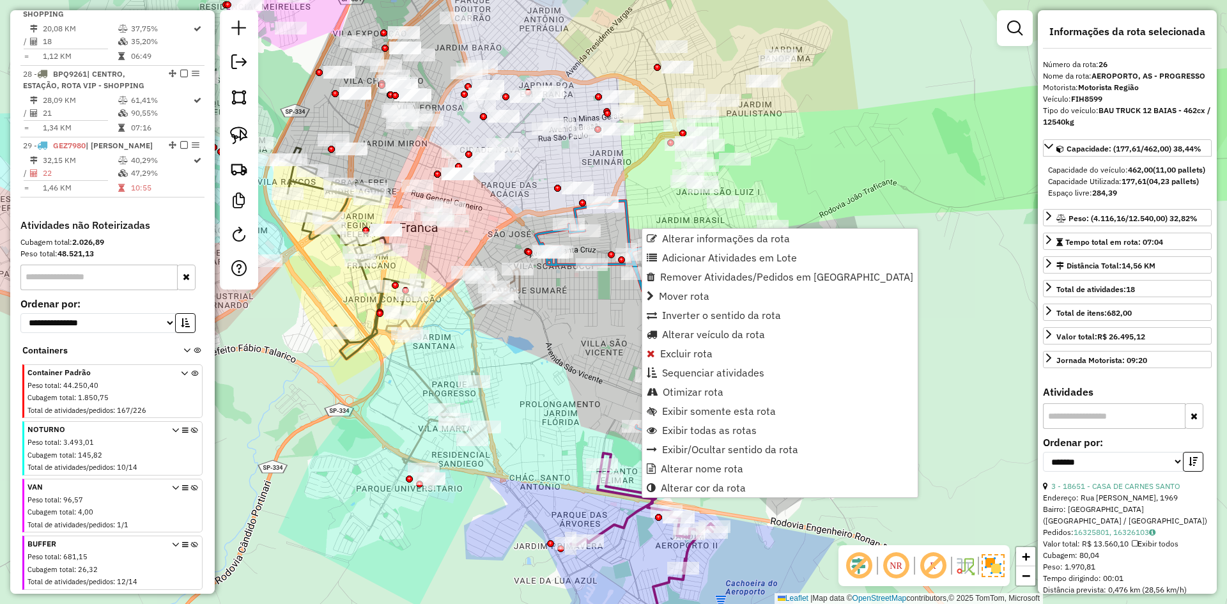
click at [641, 497] on icon at bounding box center [643, 557] width 144 height 208
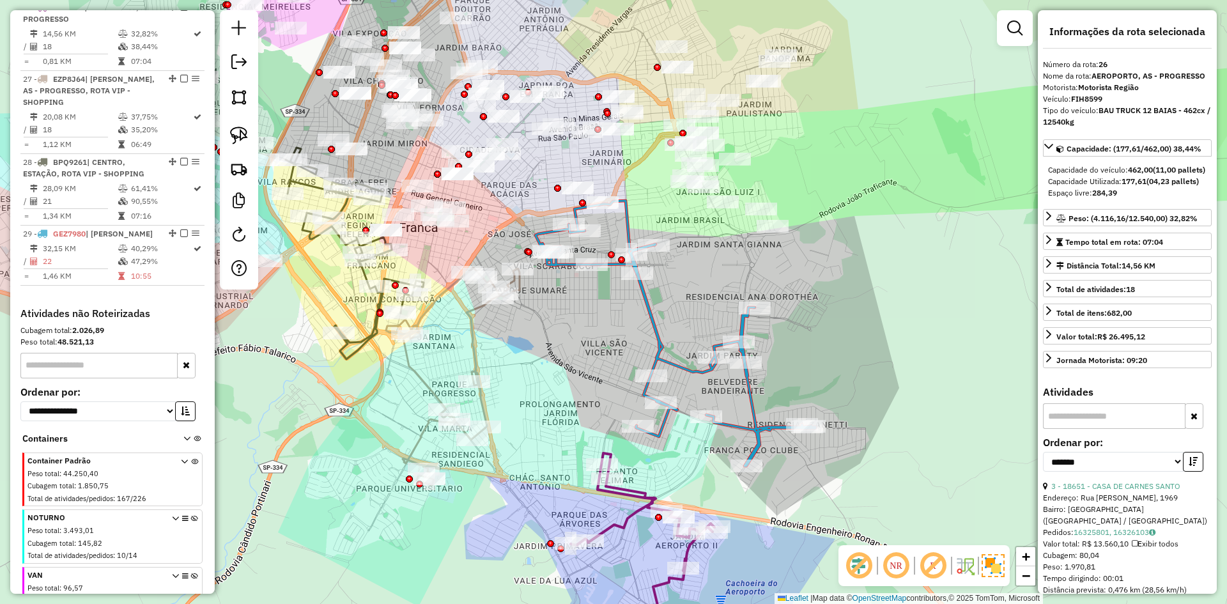
scroll to position [911, 0]
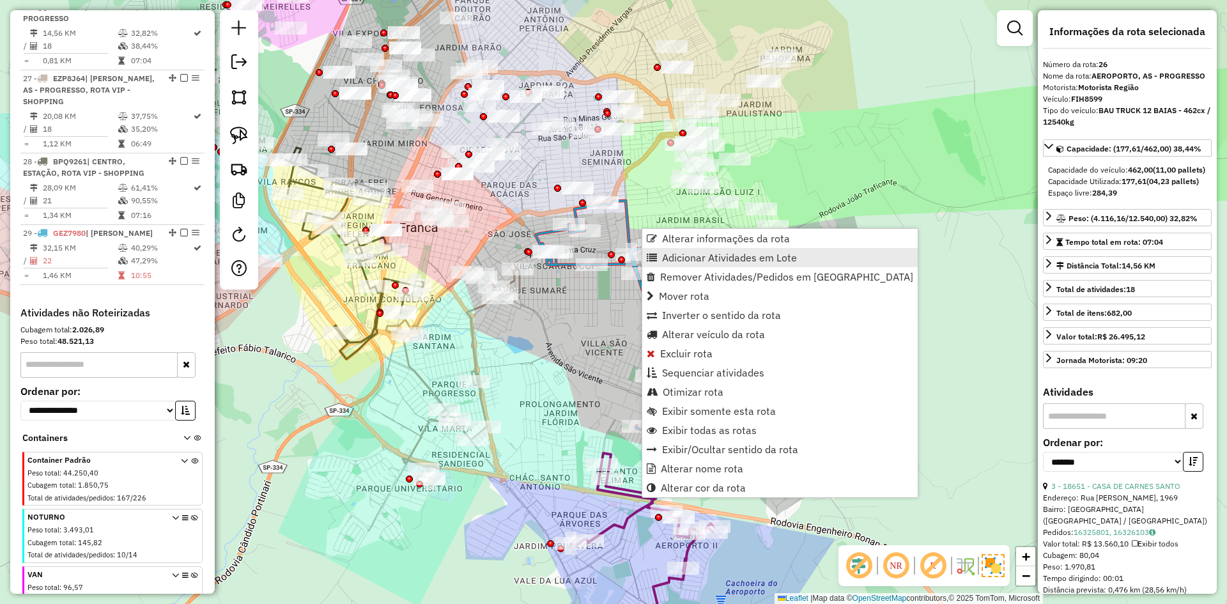
click at [683, 258] on span "Adicionar Atividades em Lote" at bounding box center [729, 257] width 135 height 10
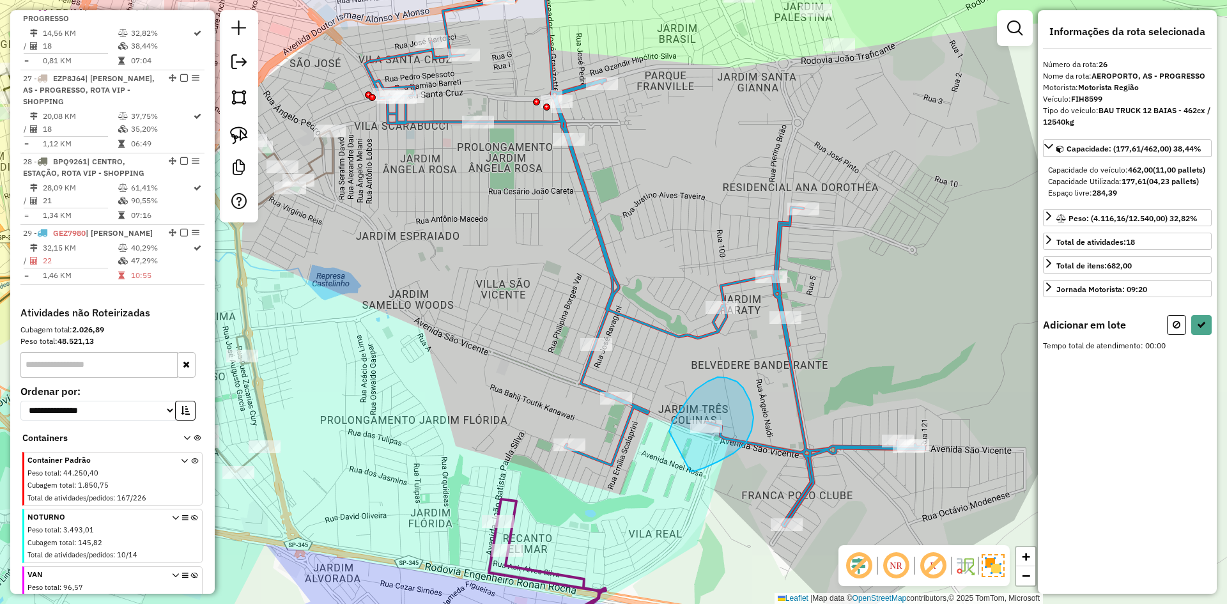
drag, startPoint x: 734, startPoint y: 453, endPoint x: 669, endPoint y: 439, distance: 66.1
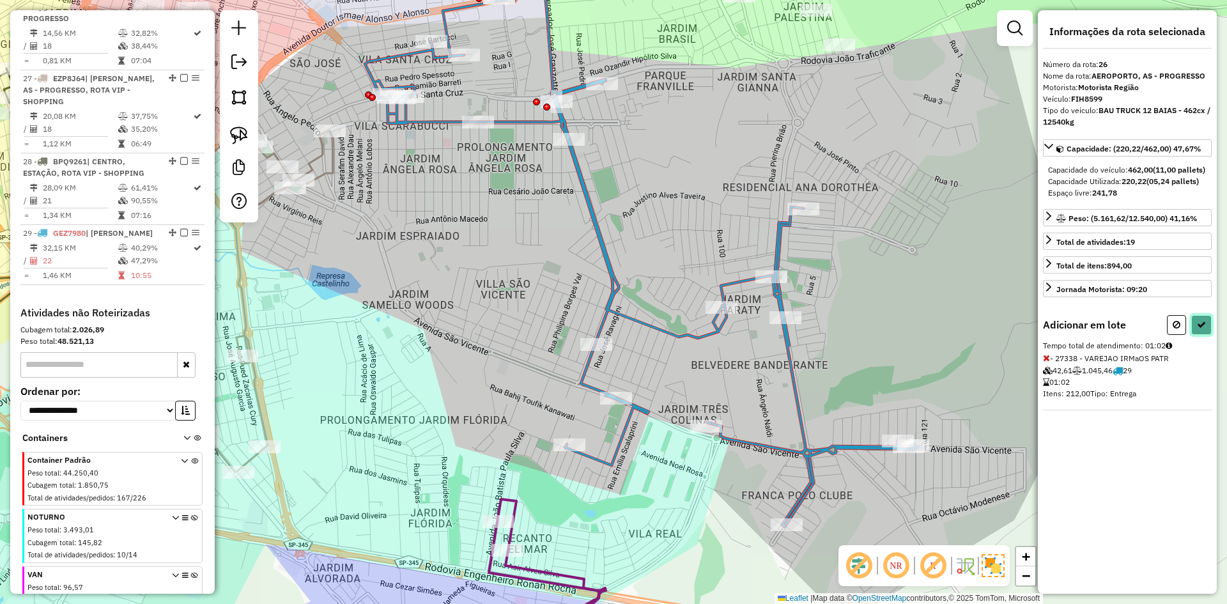
click at [1209, 334] on button at bounding box center [1201, 325] width 20 height 20
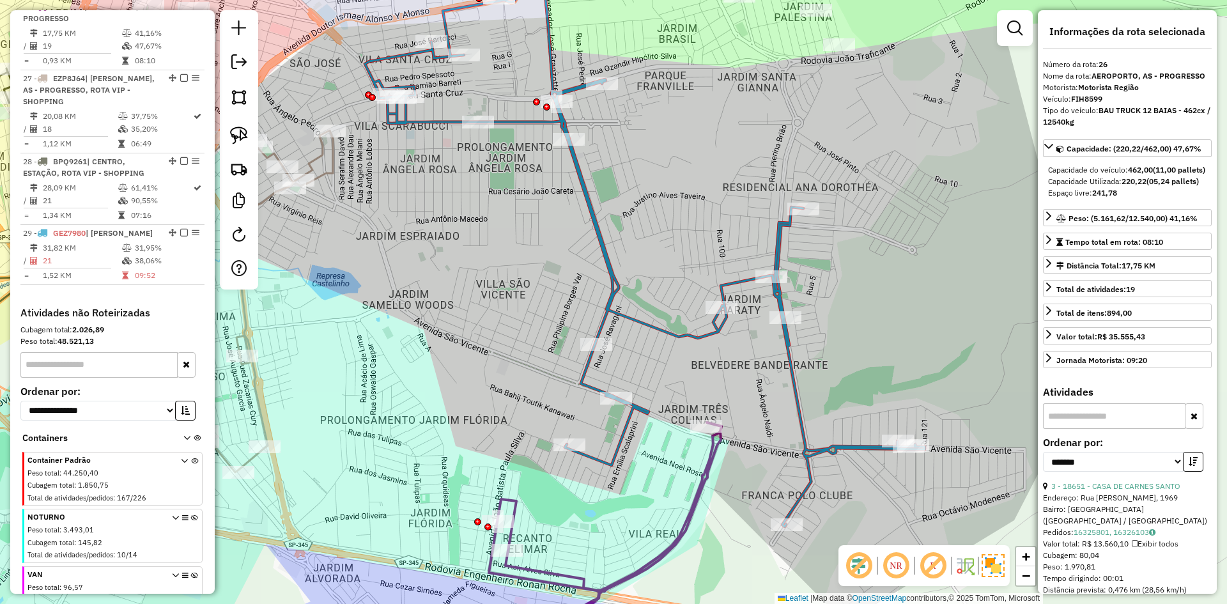
click at [811, 451] on icon at bounding box center [645, 260] width 560 height 533
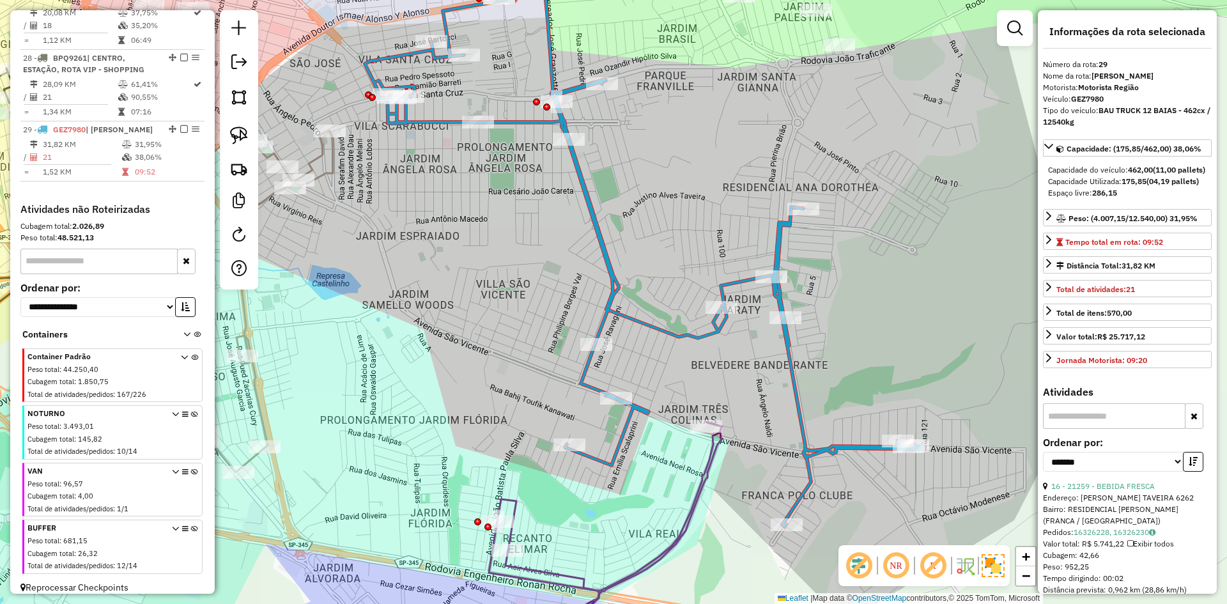
scroll to position [1037, 0]
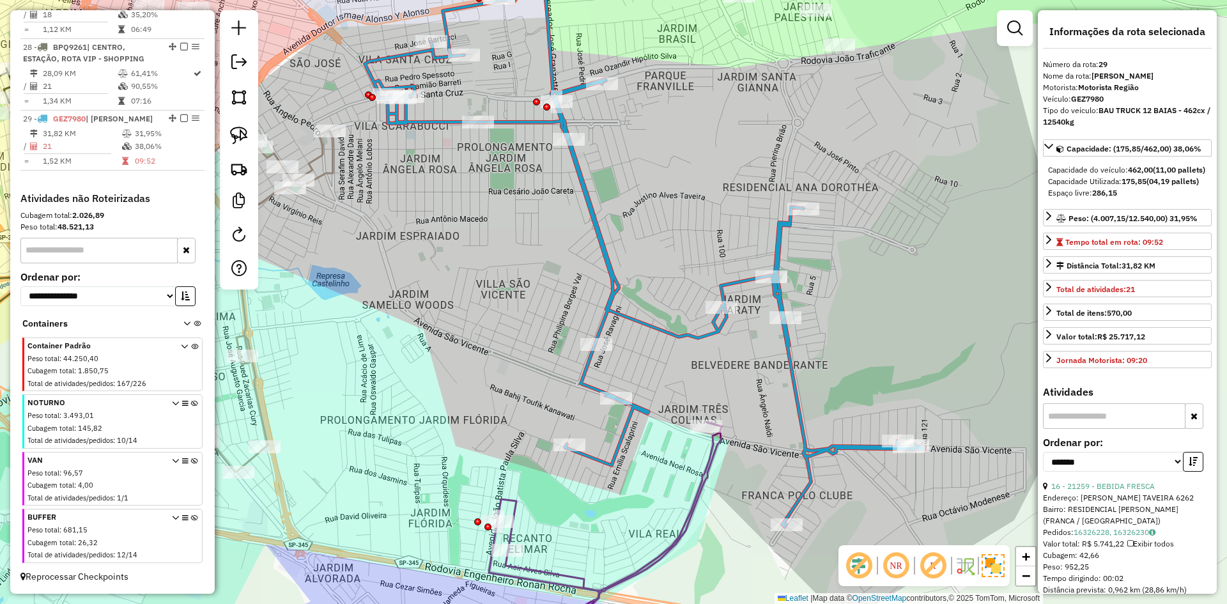
click at [764, 454] on div "Janela de atendimento Grade de atendimento Capacidade Transportadoras Veículos …" at bounding box center [613, 302] width 1227 height 604
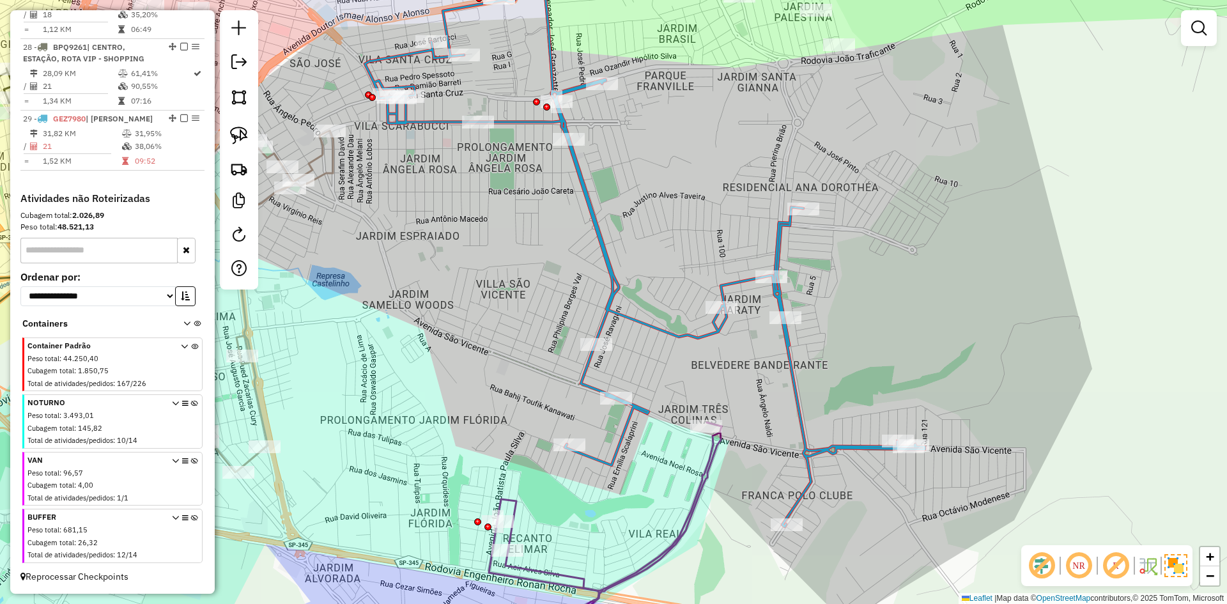
click at [715, 461] on icon at bounding box center [605, 543] width 233 height 242
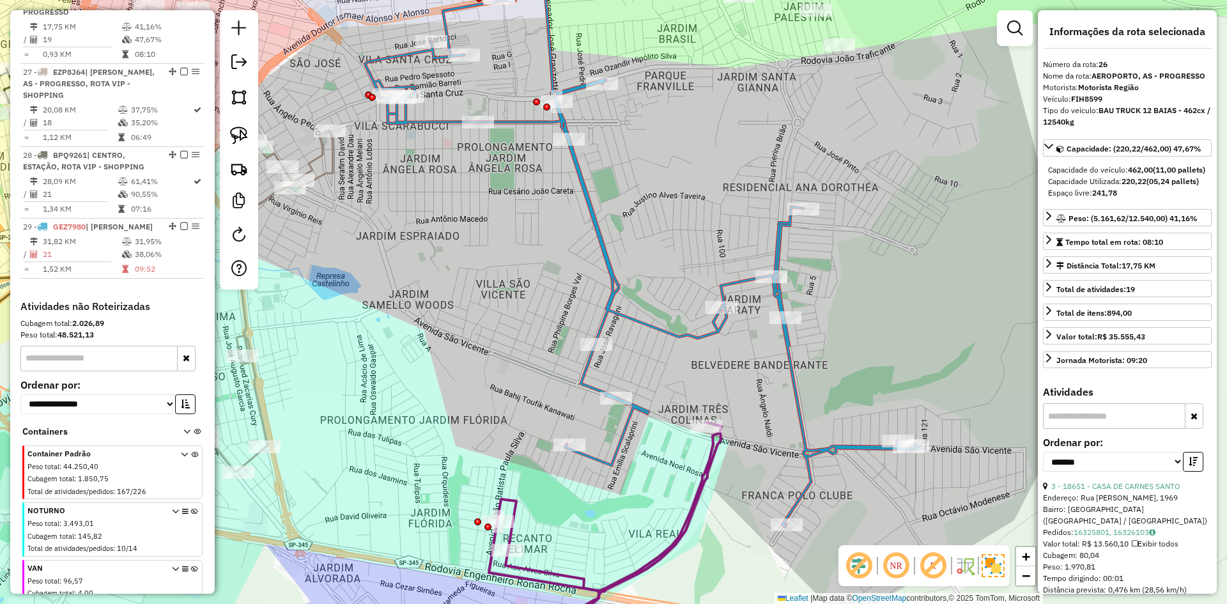
scroll to position [911, 0]
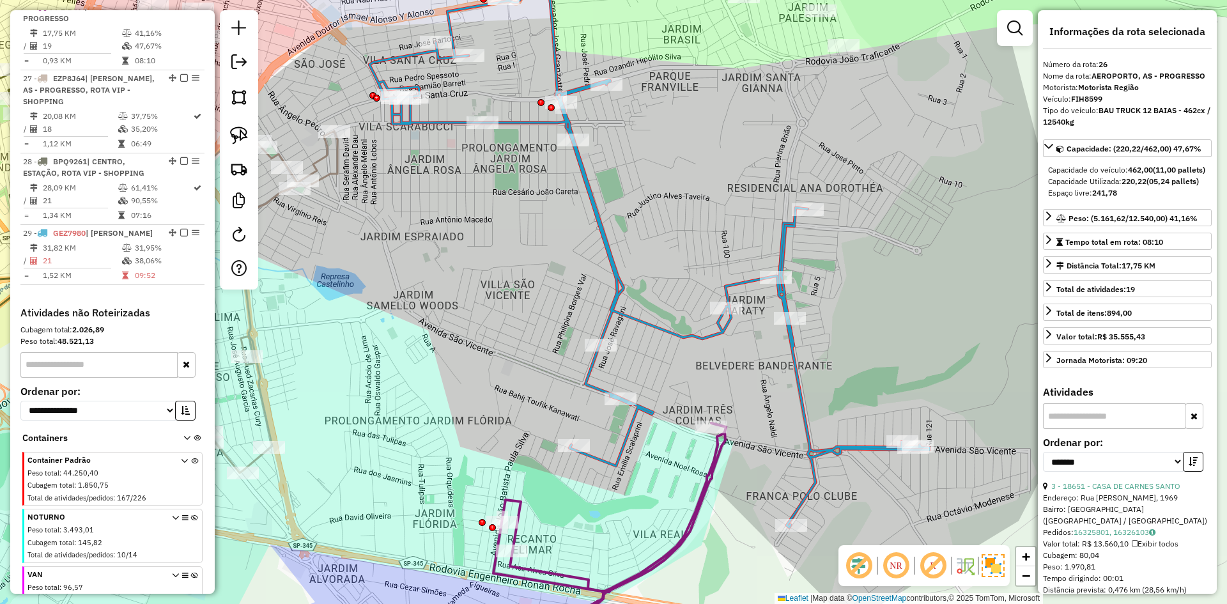
drag, startPoint x: 653, startPoint y: 382, endPoint x: 897, endPoint y: 483, distance: 264.5
click at [899, 484] on div "Janela de atendimento Grade de atendimento Capacidade Transportadoras Veículos …" at bounding box center [613, 302] width 1227 height 604
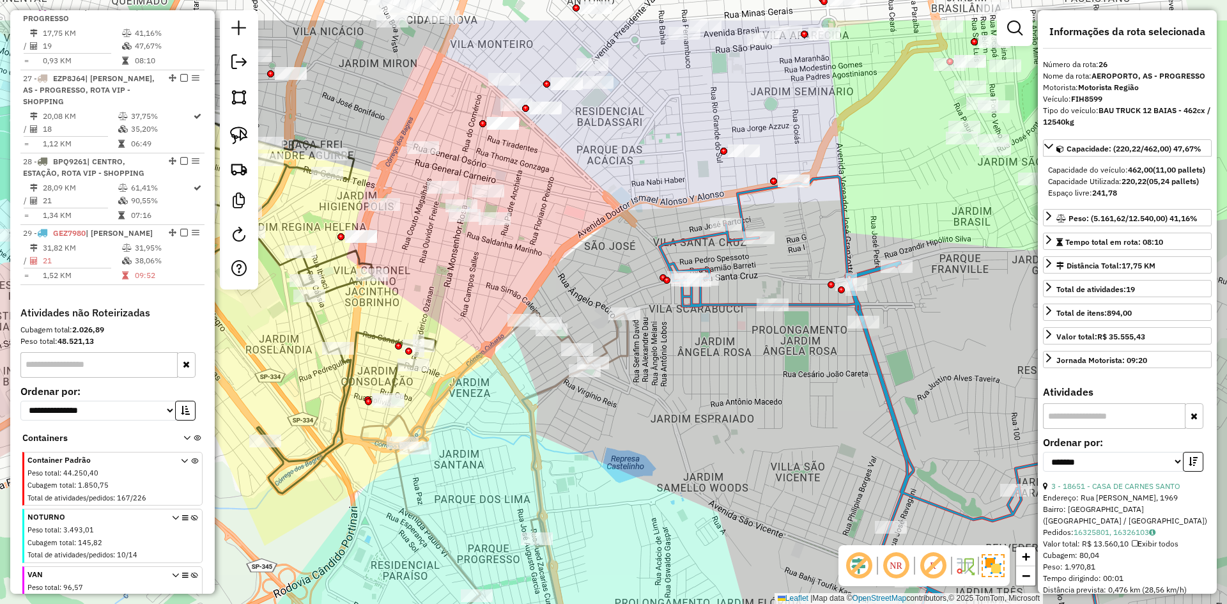
drag, startPoint x: 625, startPoint y: 288, endPoint x: 625, endPoint y: 335, distance: 46.7
click at [653, 334] on div "Janela de atendimento Grade de atendimento Capacidade Transportadoras Veículos …" at bounding box center [613, 302] width 1227 height 604
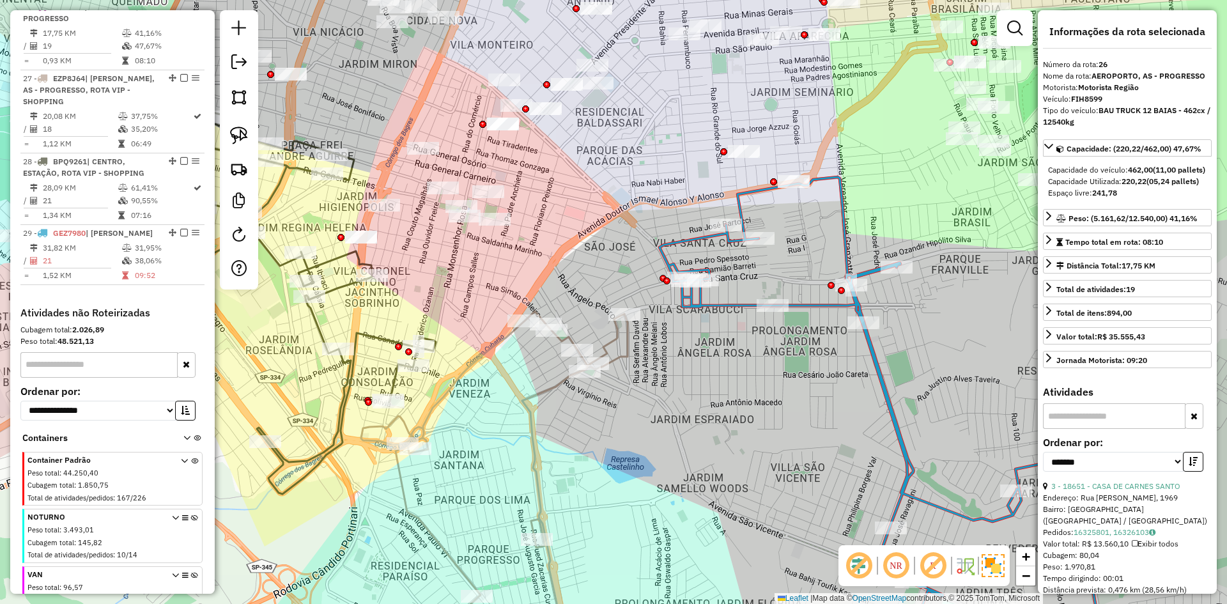
click at [624, 336] on icon at bounding box center [494, 487] width 267 height 353
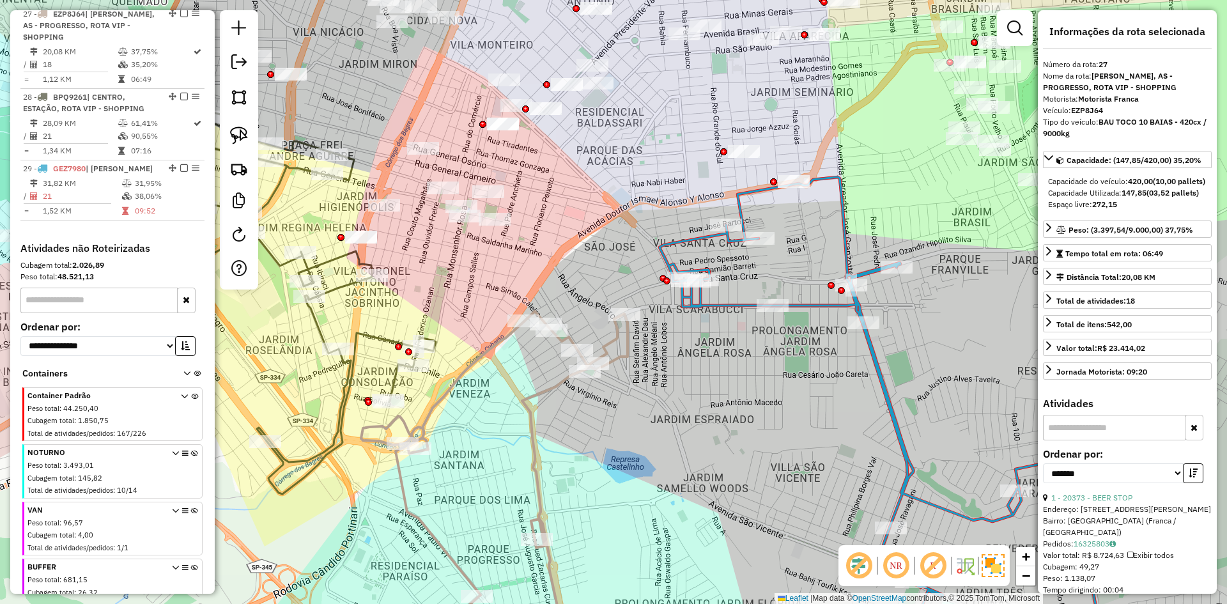
scroll to position [982, 0]
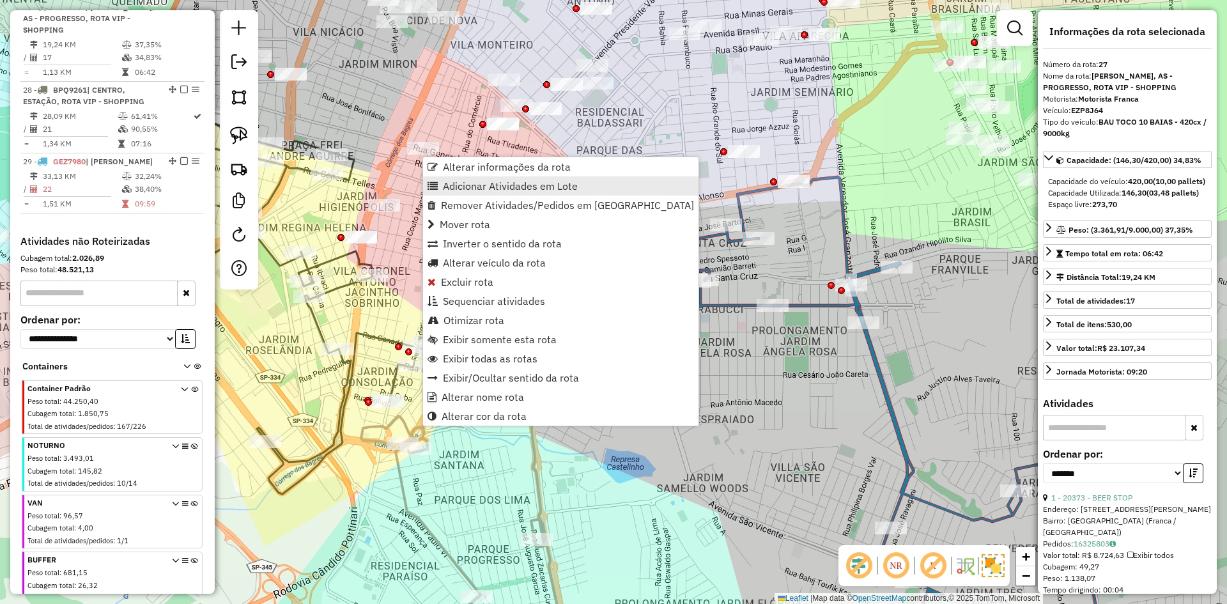
click at [503, 183] on span "Adicionar Atividades em Lote" at bounding box center [510, 186] width 135 height 10
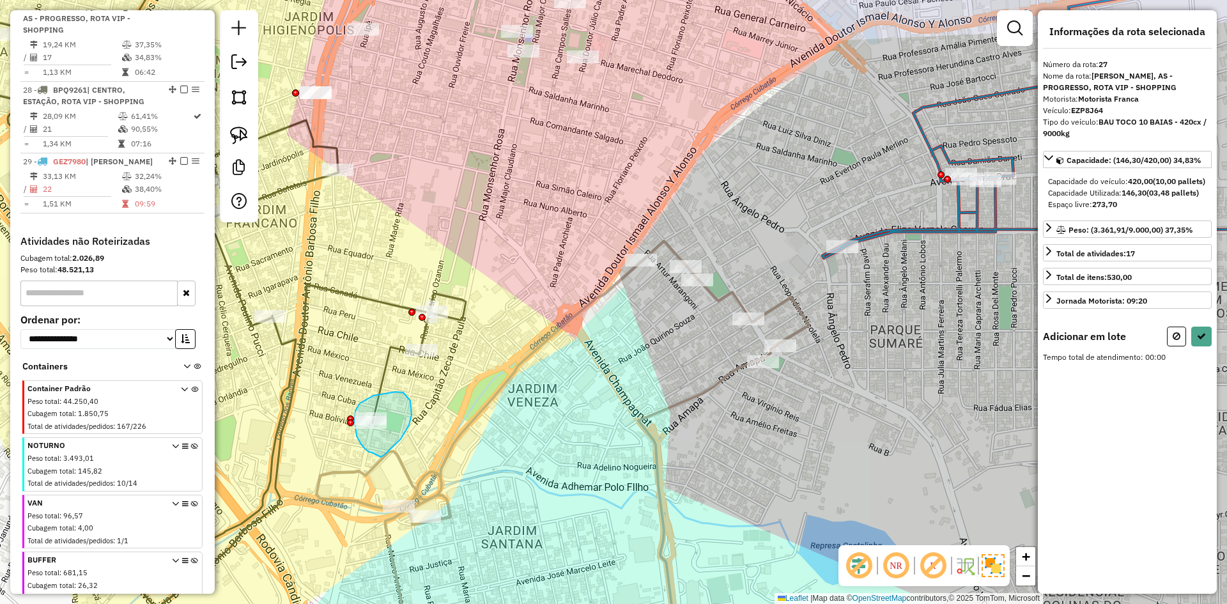
drag, startPoint x: 392, startPoint y: 448, endPoint x: 379, endPoint y: 453, distance: 13.5
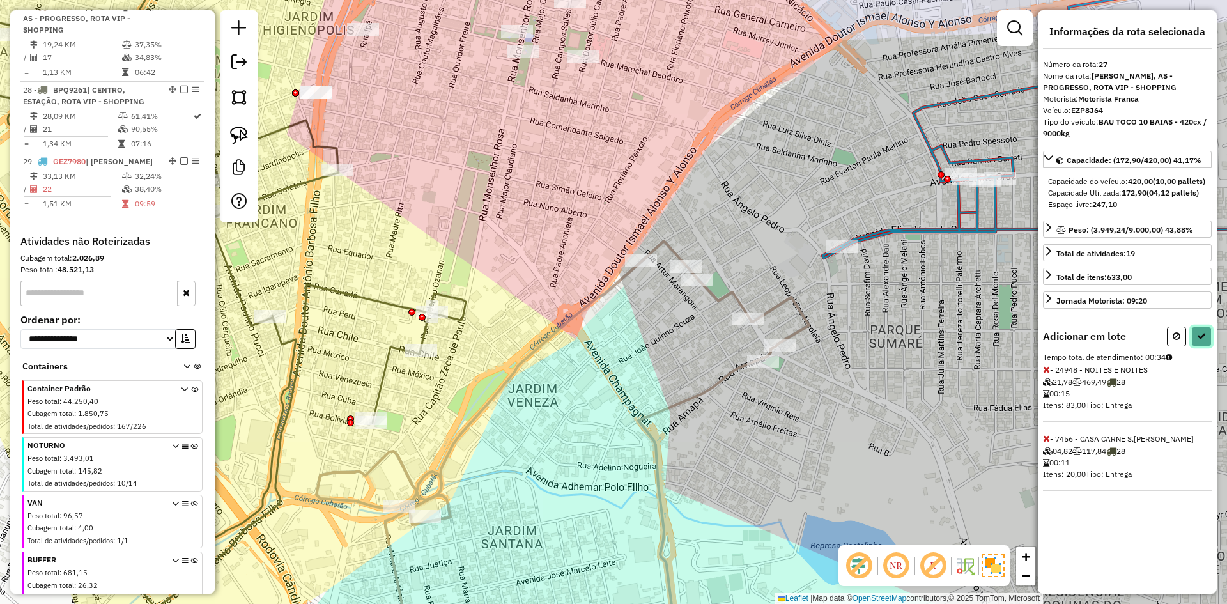
click at [1200, 341] on icon at bounding box center [1201, 336] width 9 height 9
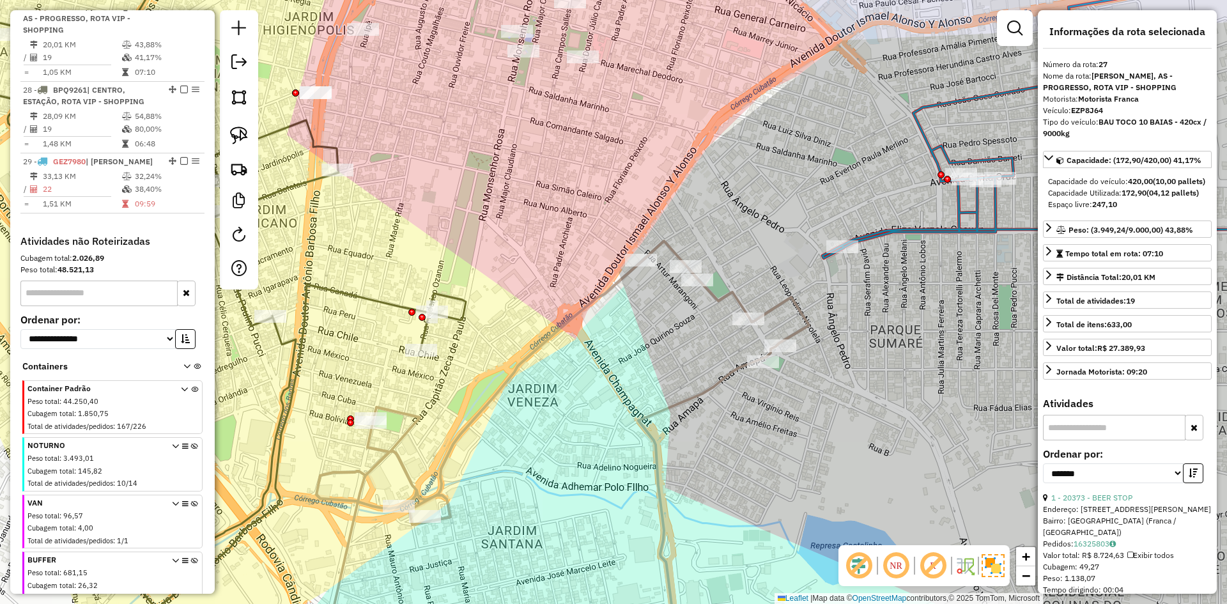
click at [385, 299] on icon at bounding box center [193, 273] width 545 height 666
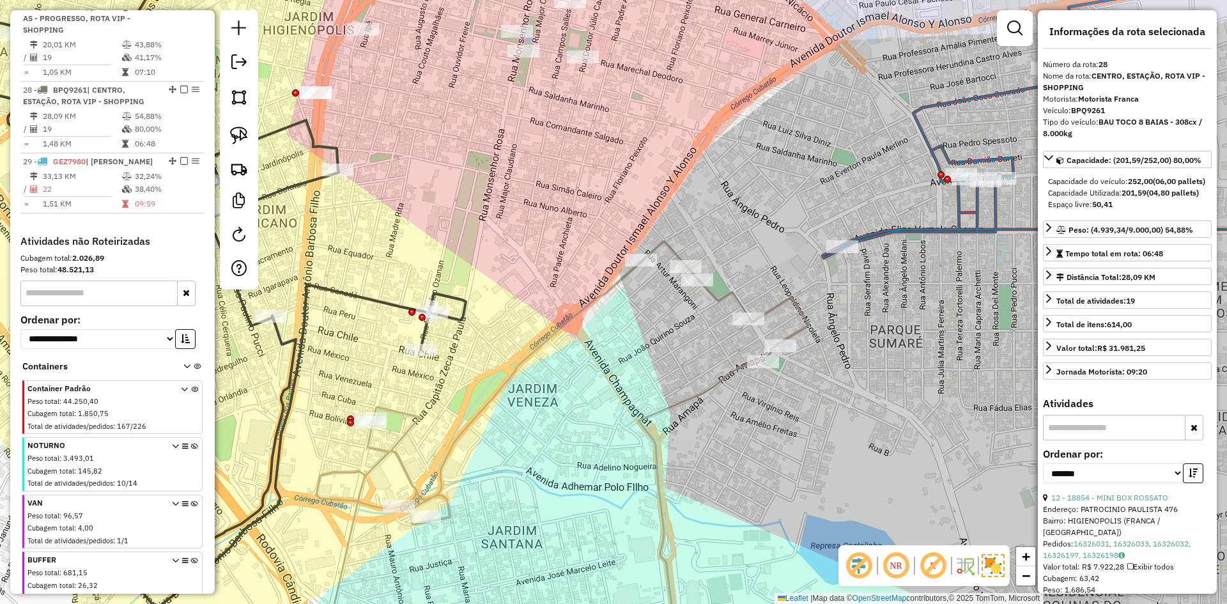
scroll to position [1037, 0]
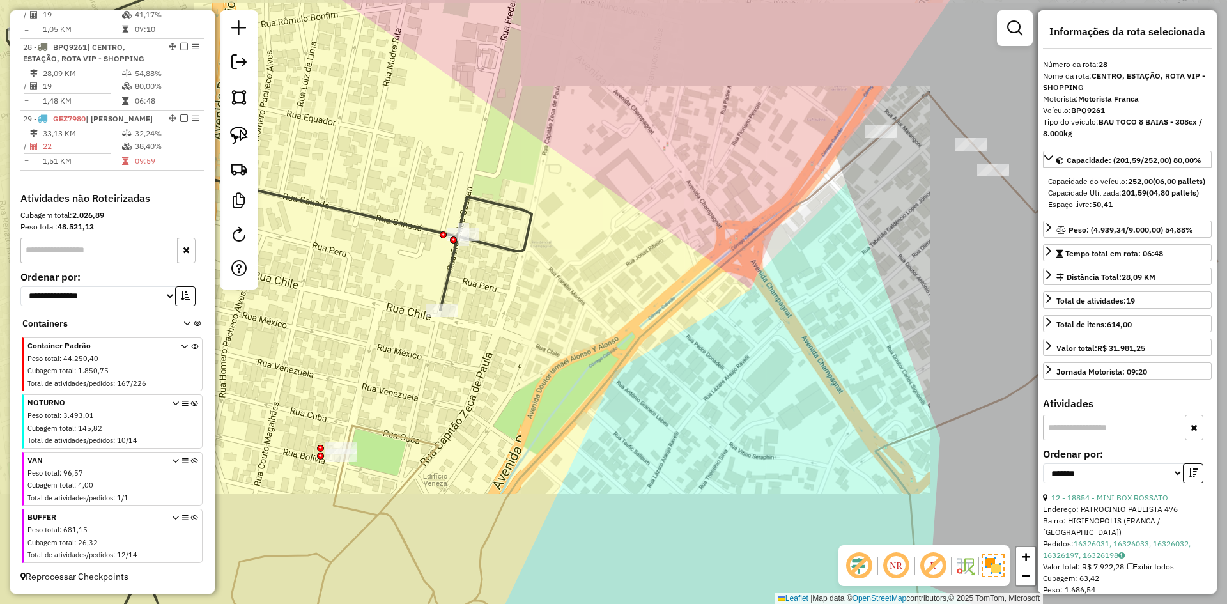
click at [500, 329] on div "Janela de atendimento Grade de atendimento Capacidade Transportadoras Veículos …" at bounding box center [613, 302] width 1227 height 604
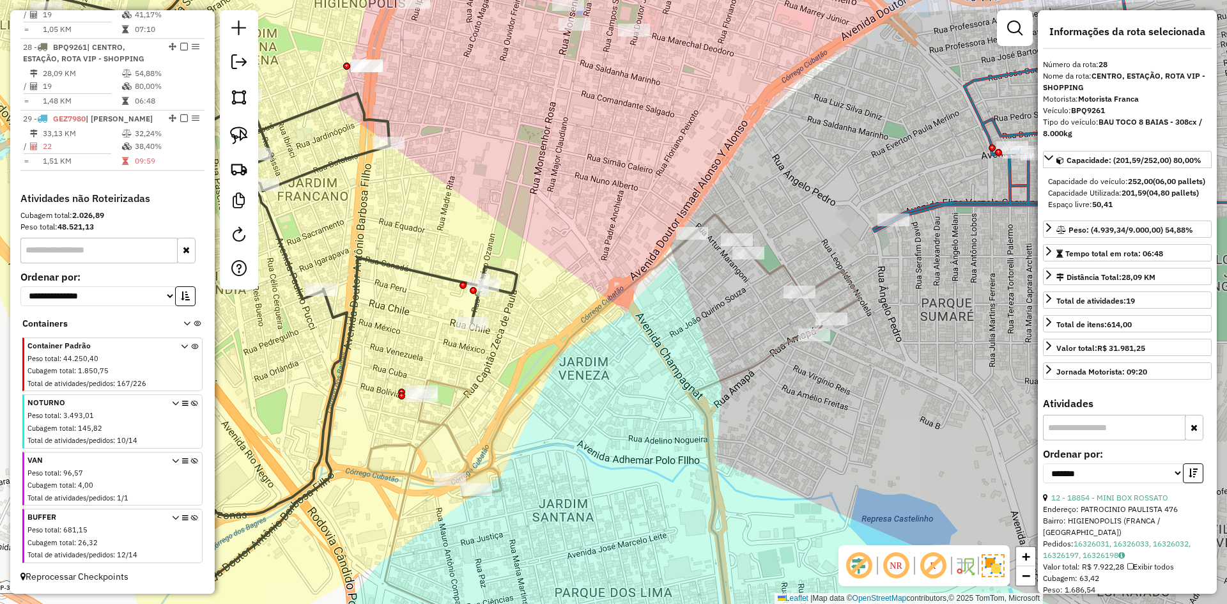
click at [405, 275] on icon at bounding box center [274, 259] width 485 height 639
drag, startPoint x: 408, startPoint y: 275, endPoint x: 411, endPoint y: 270, distance: 6.6
click at [408, 274] on icon at bounding box center [274, 259] width 485 height 639
click at [411, 270] on icon at bounding box center [274, 258] width 485 height 637
click at [413, 264] on icon at bounding box center [274, 258] width 485 height 637
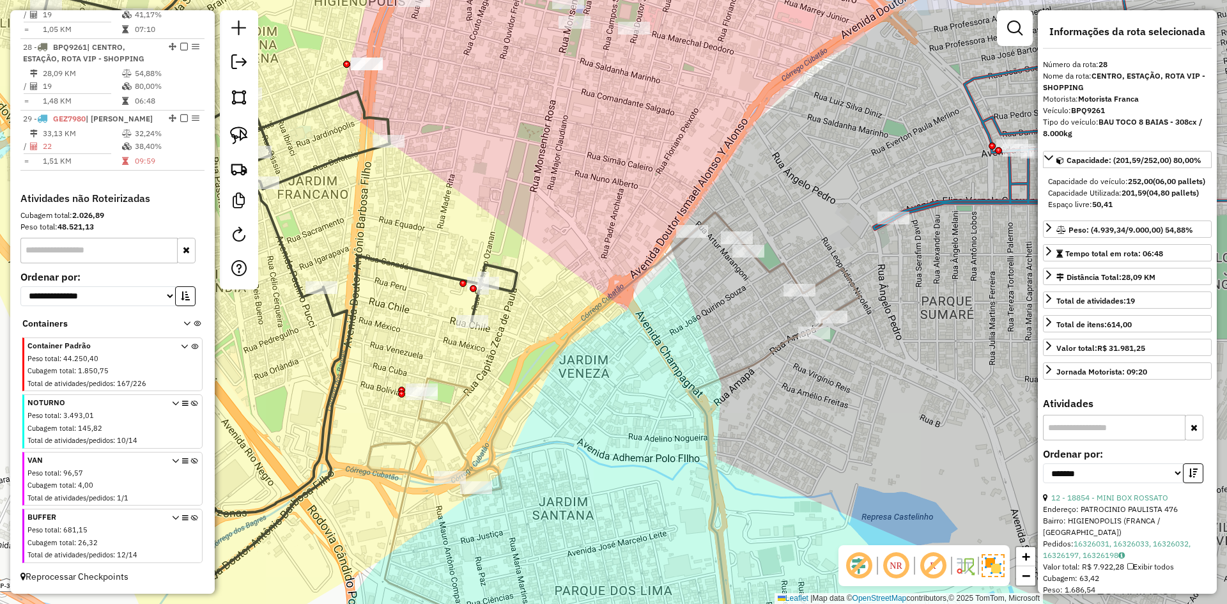
click at [449, 426] on icon at bounding box center [614, 438] width 493 height 453
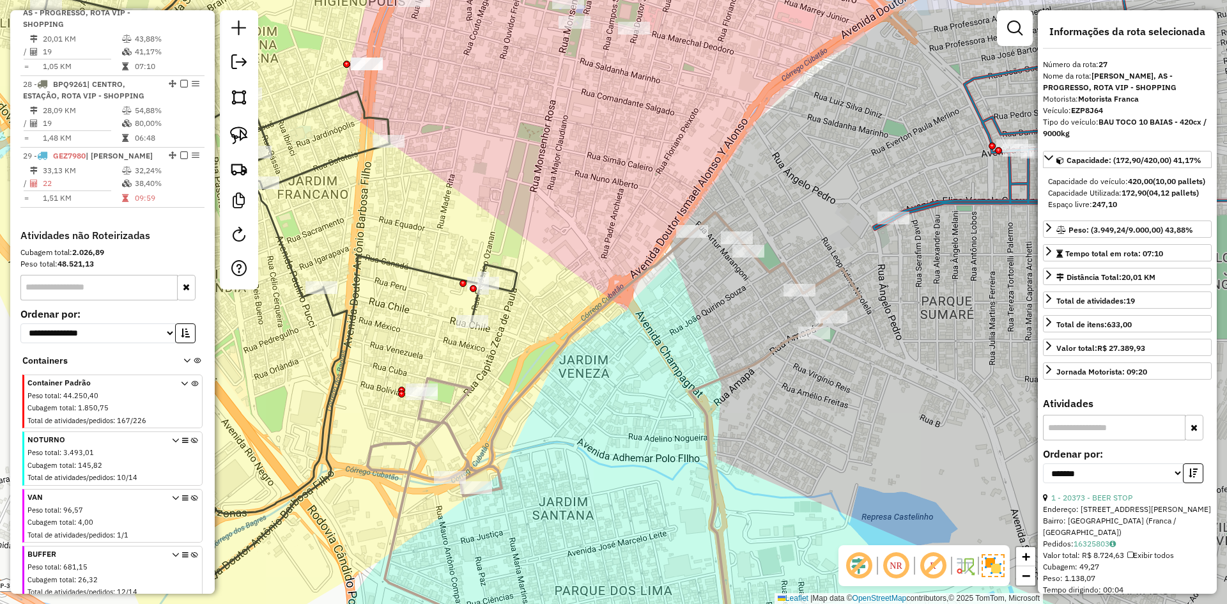
scroll to position [982, 0]
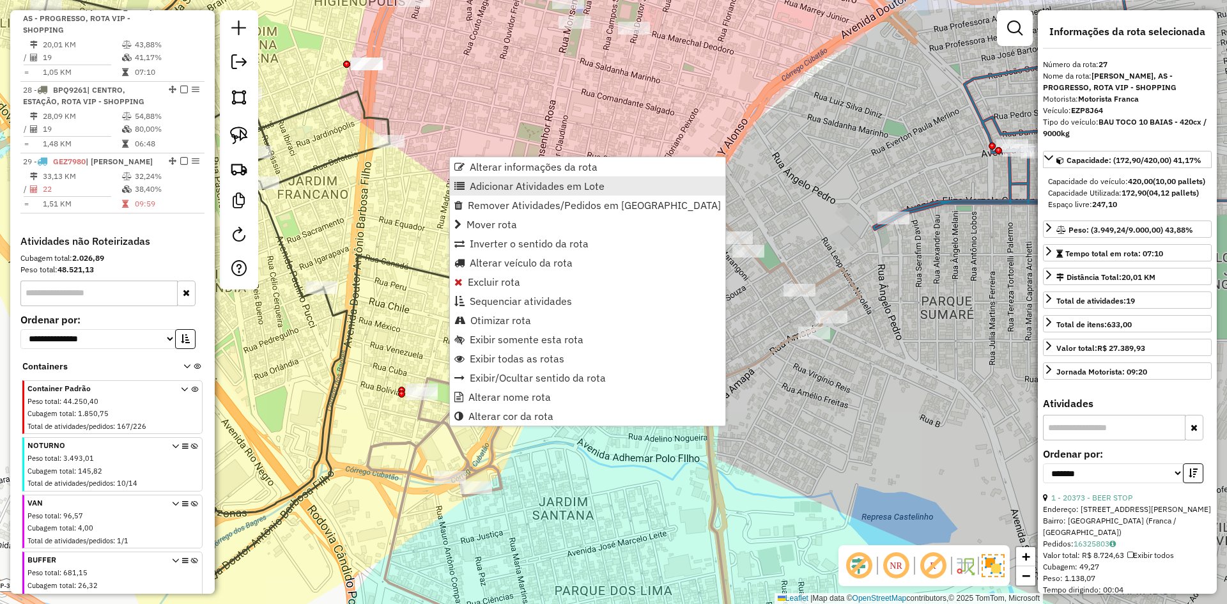
click at [487, 188] on span "Adicionar Atividades em Lote" at bounding box center [537, 186] width 135 height 10
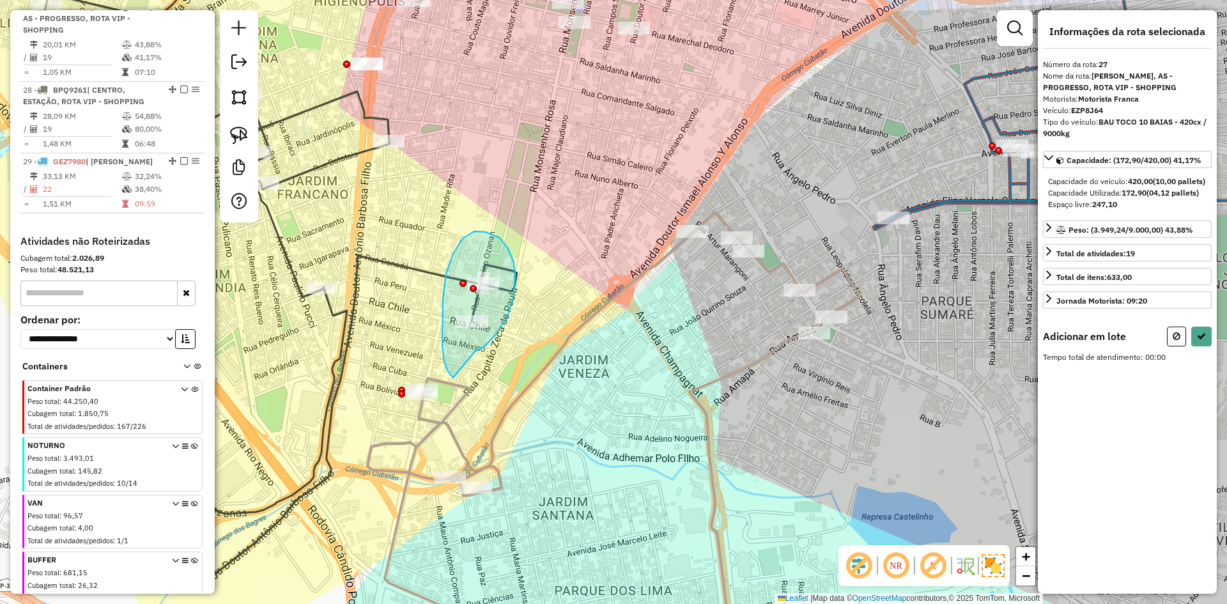
drag, startPoint x: 513, startPoint y: 298, endPoint x: 479, endPoint y: 382, distance: 90.3
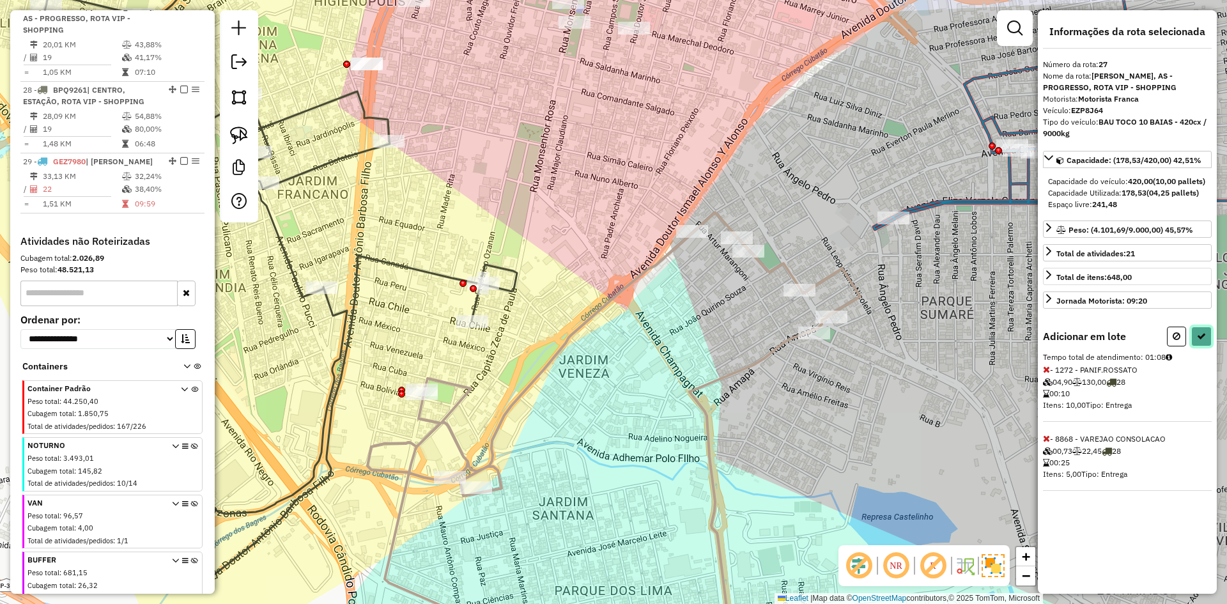
click at [1195, 341] on button at bounding box center [1201, 337] width 20 height 20
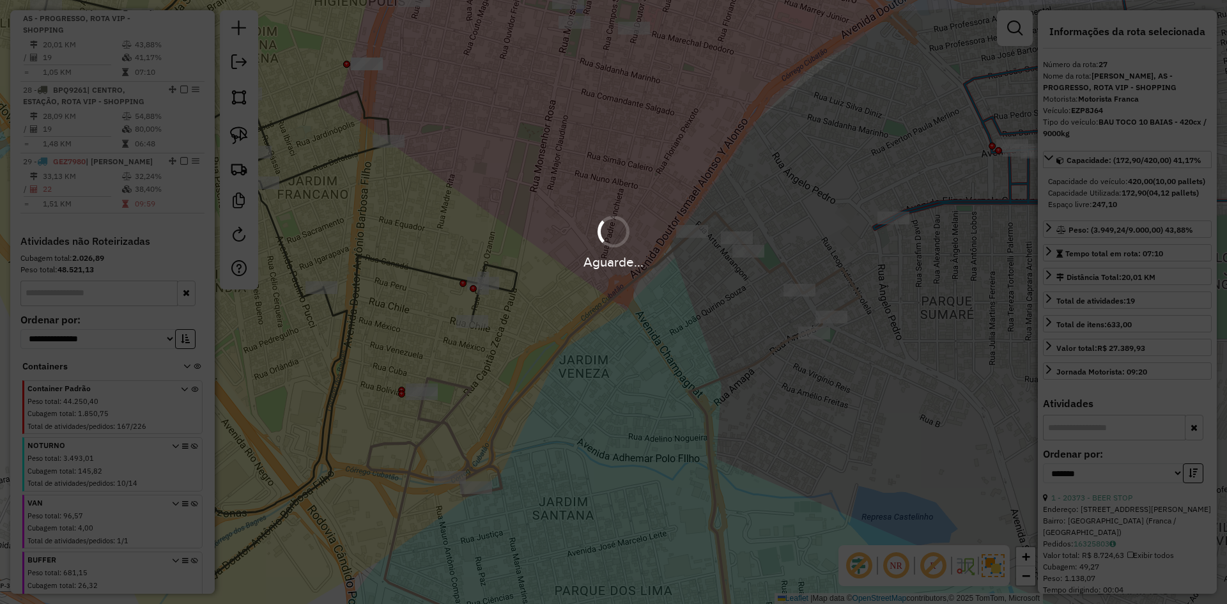
click at [1200, 345] on div "Aguarde..." at bounding box center [613, 302] width 1227 height 604
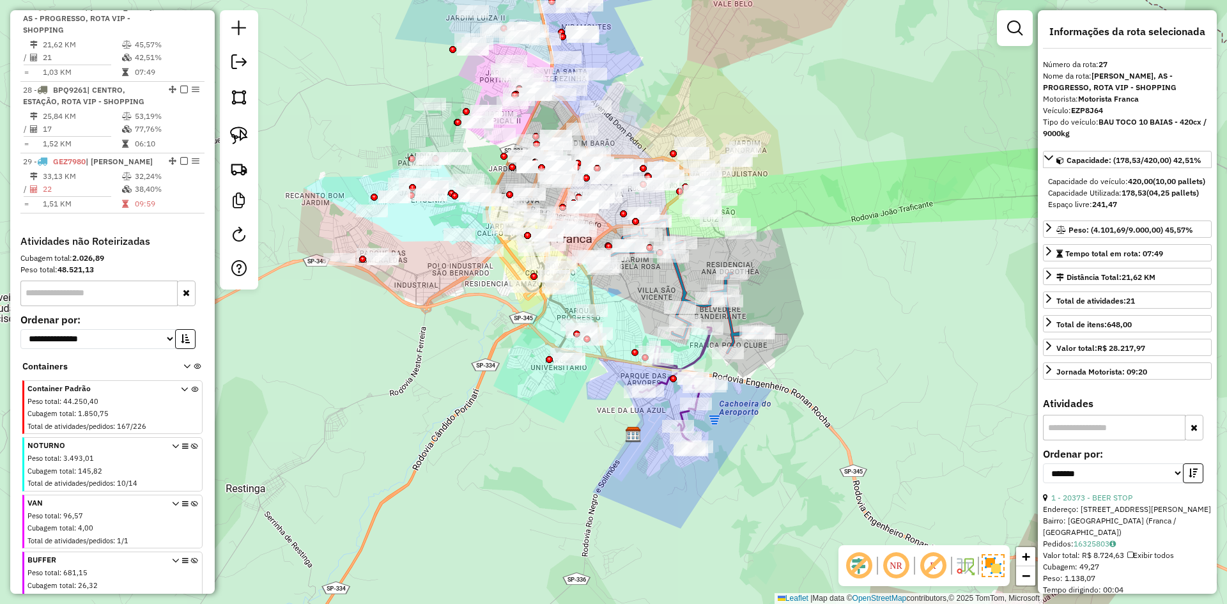
click at [683, 275] on icon at bounding box center [686, 286] width 151 height 133
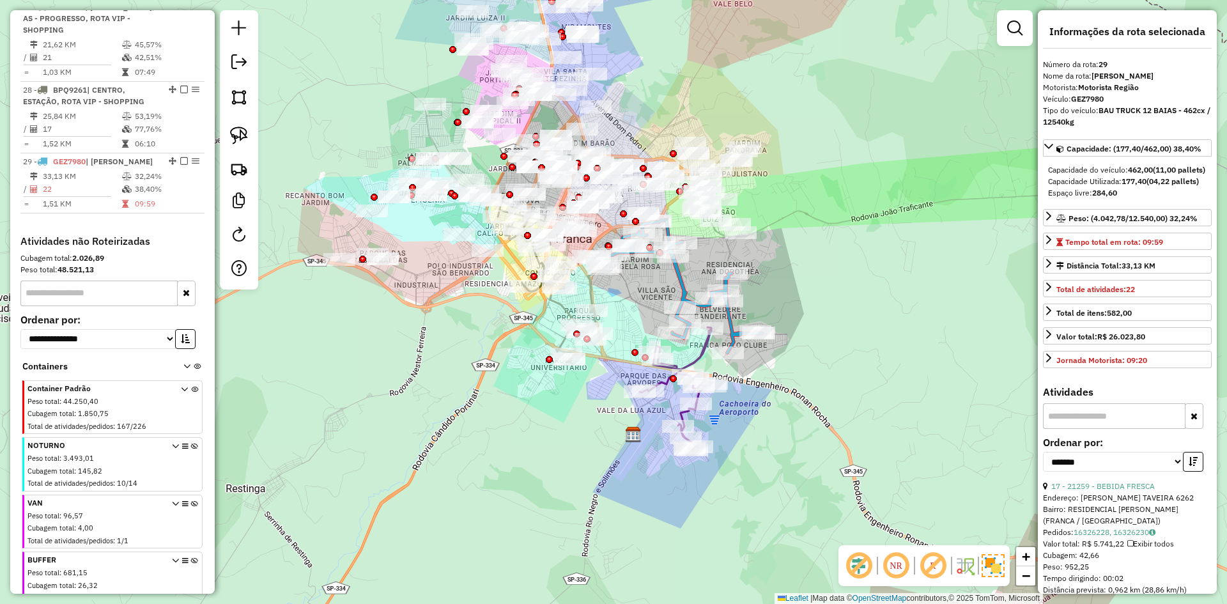
scroll to position [1037, 0]
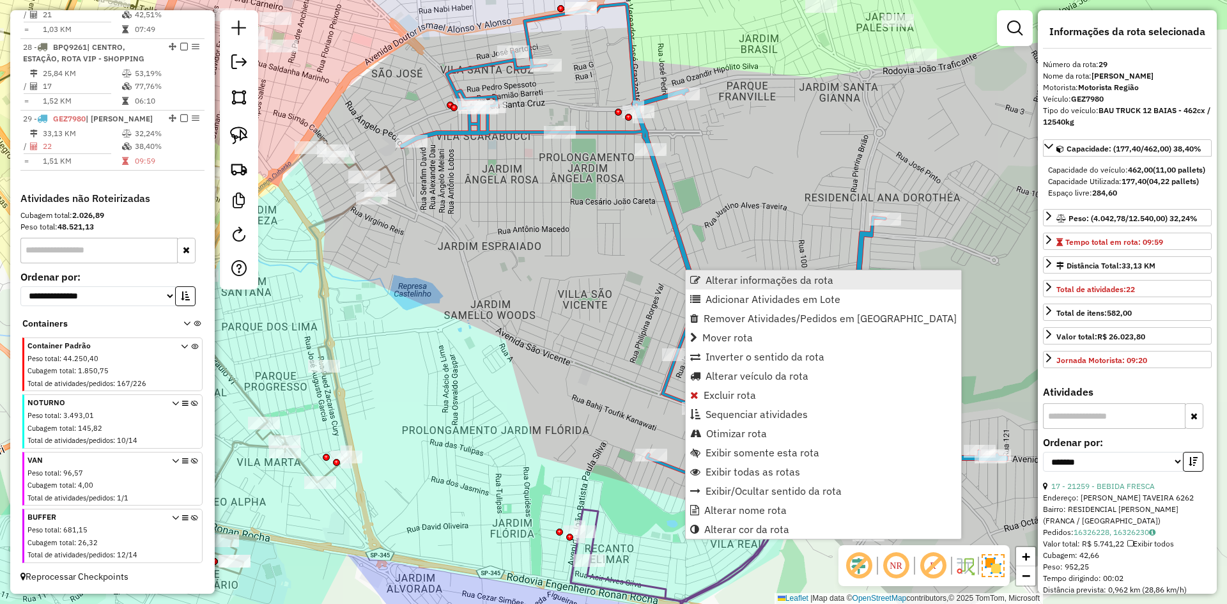
click at [725, 279] on span "Alterar informações da rota" at bounding box center [770, 280] width 128 height 10
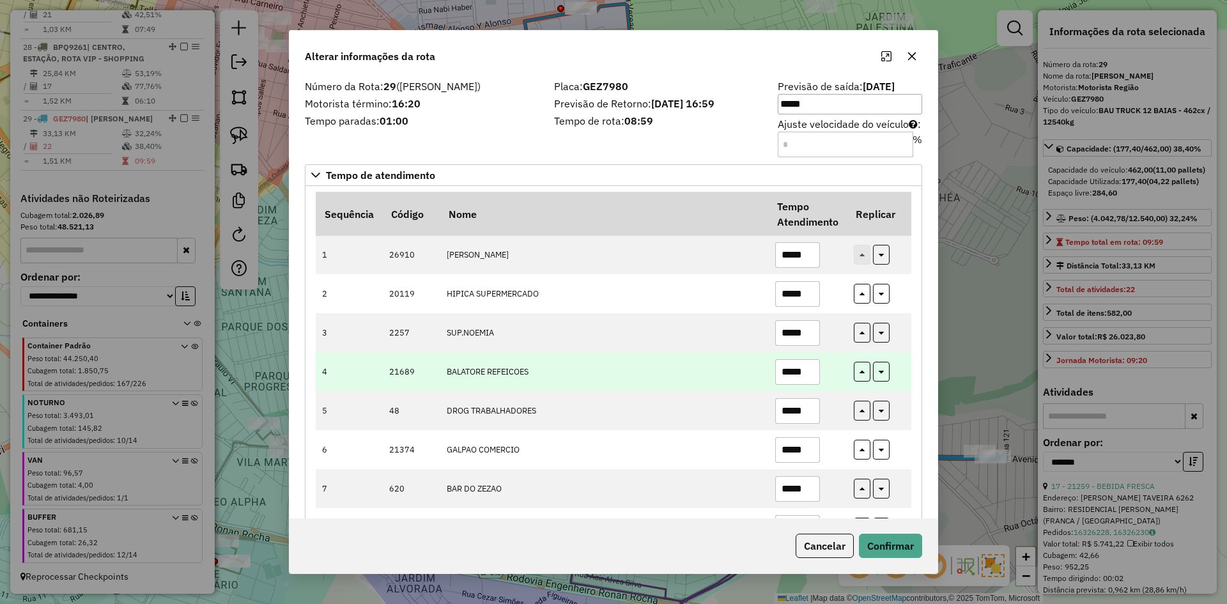
click at [690, 364] on td "BALATORE REFEICOES" at bounding box center [604, 371] width 329 height 39
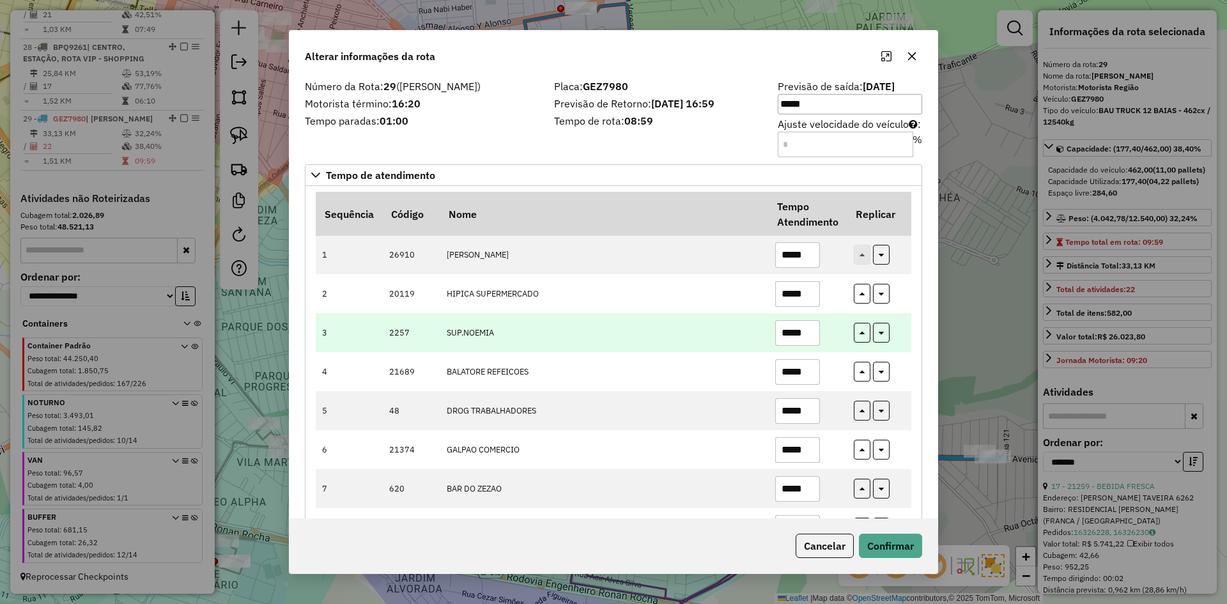
click at [809, 334] on input "*****" at bounding box center [797, 333] width 45 height 26
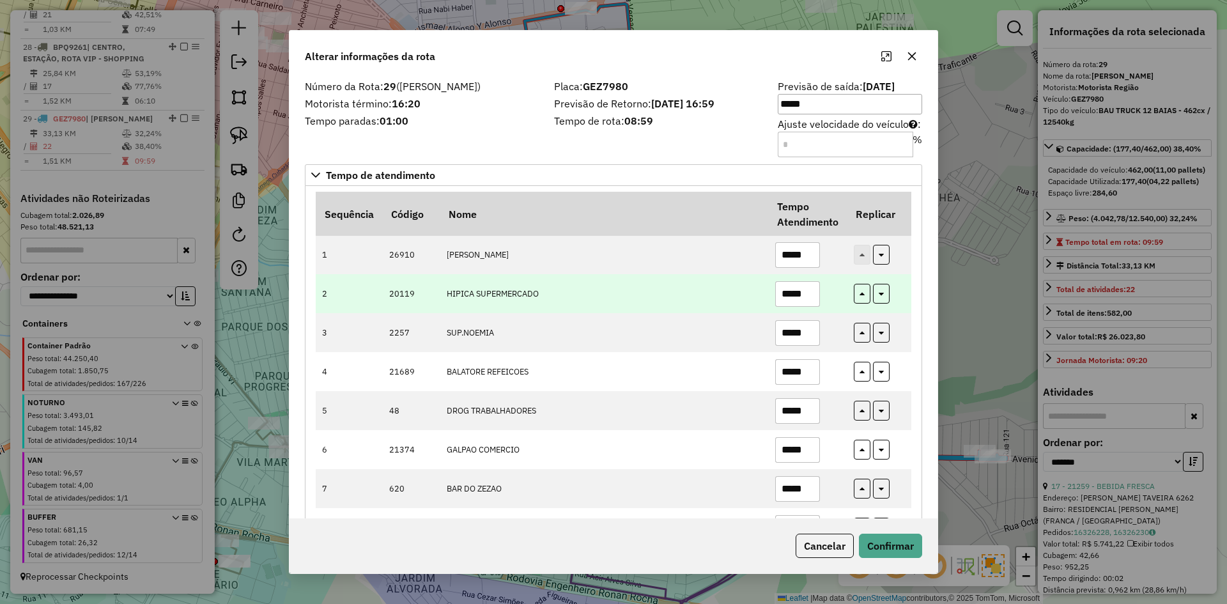
click at [811, 296] on input "*****" at bounding box center [797, 294] width 45 height 26
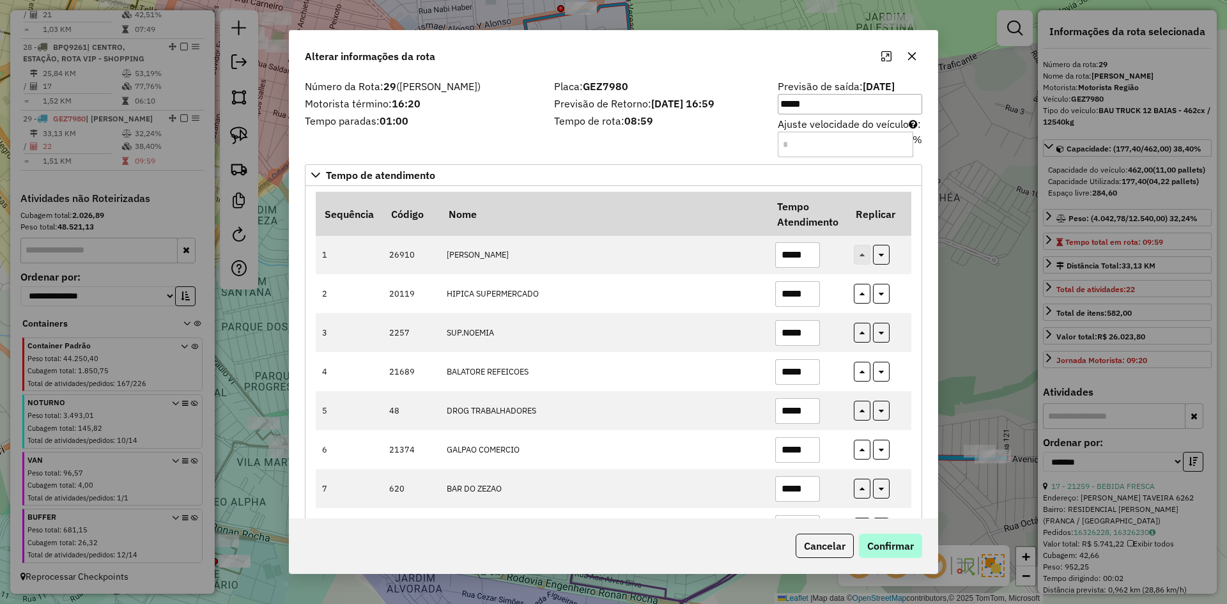
type input "*****"
click at [906, 545] on button "Confirmar" at bounding box center [890, 546] width 63 height 24
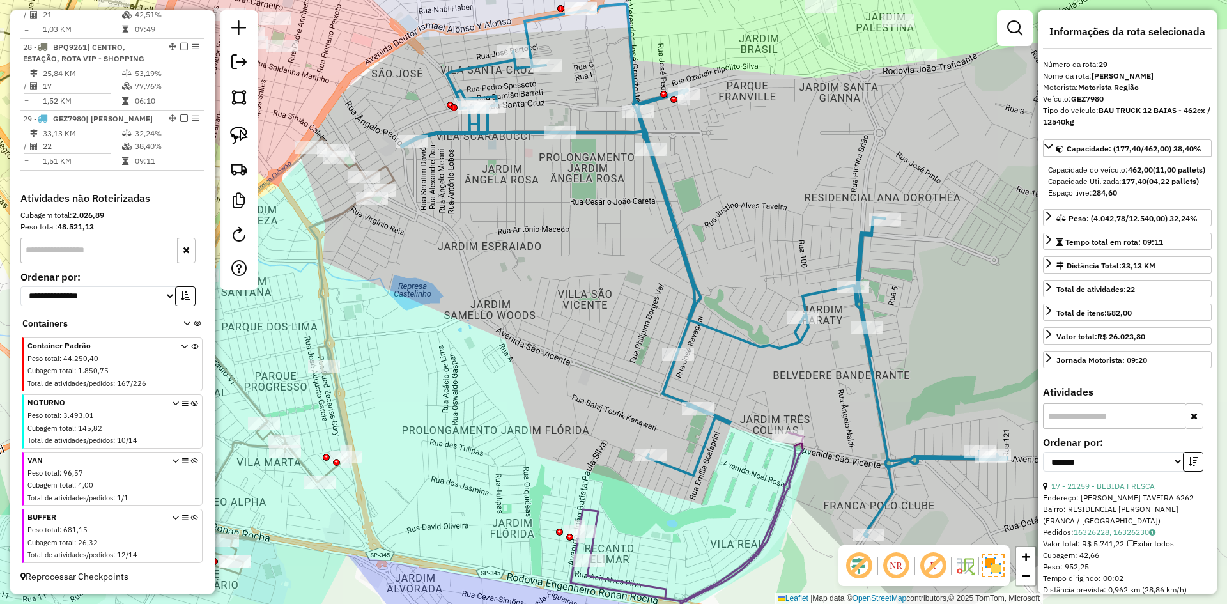
click at [798, 469] on icon at bounding box center [687, 549] width 233 height 232
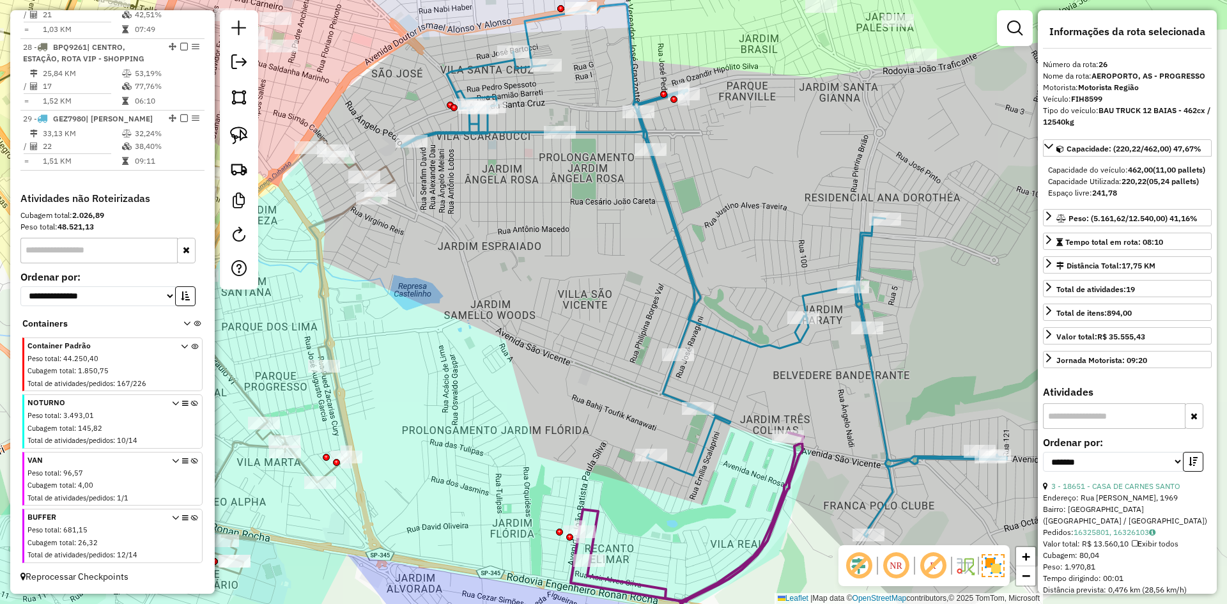
scroll to position [911, 0]
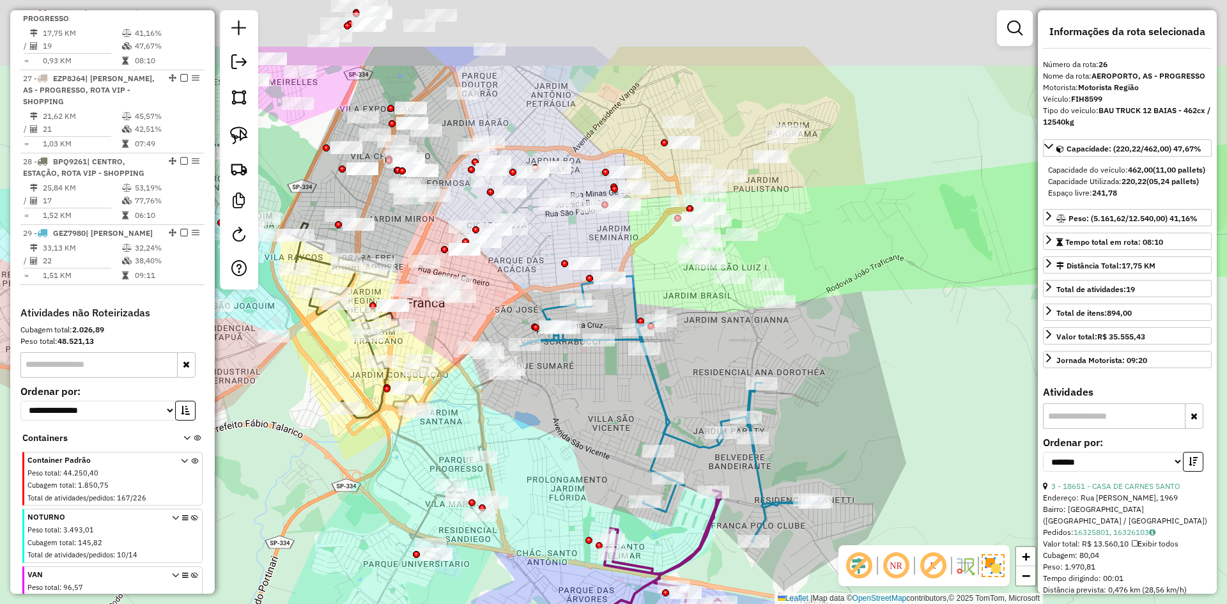
drag, startPoint x: 620, startPoint y: 442, endPoint x: 626, endPoint y: 489, distance: 47.1
click at [626, 489] on div "Janela de atendimento Grade de atendimento Capacidade Transportadoras Veículos …" at bounding box center [613, 302] width 1227 height 604
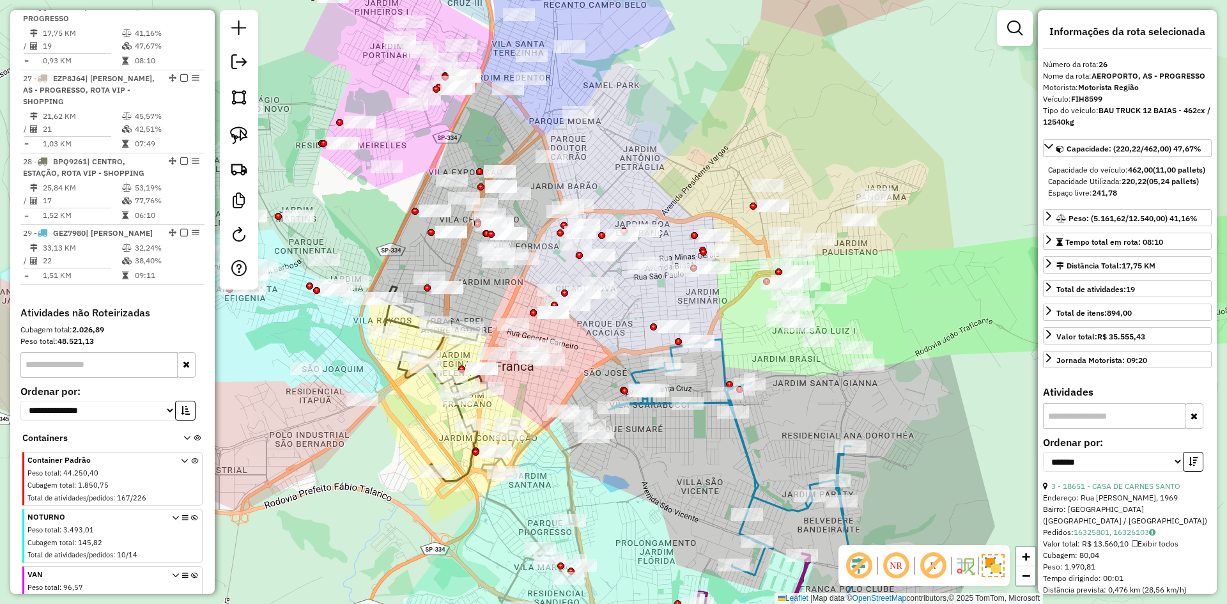
drag, startPoint x: 623, startPoint y: 484, endPoint x: 646, endPoint y: 464, distance: 31.3
click at [706, 502] on div "Janela de atendimento Grade de atendimento Capacidade Transportadoras Veículos …" at bounding box center [613, 302] width 1227 height 604
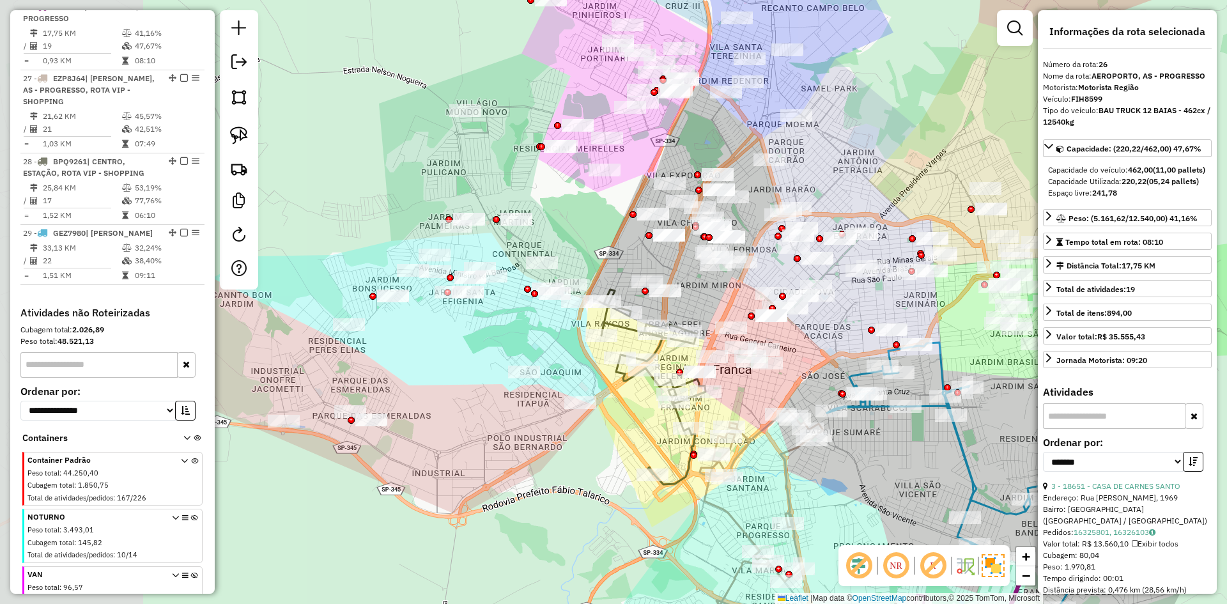
drag, startPoint x: 534, startPoint y: 376, endPoint x: 750, endPoint y: 379, distance: 216.7
click at [750, 379] on div "Janela de atendimento Grade de atendimento Capacidade Transportadoras Veículos …" at bounding box center [613, 302] width 1227 height 604
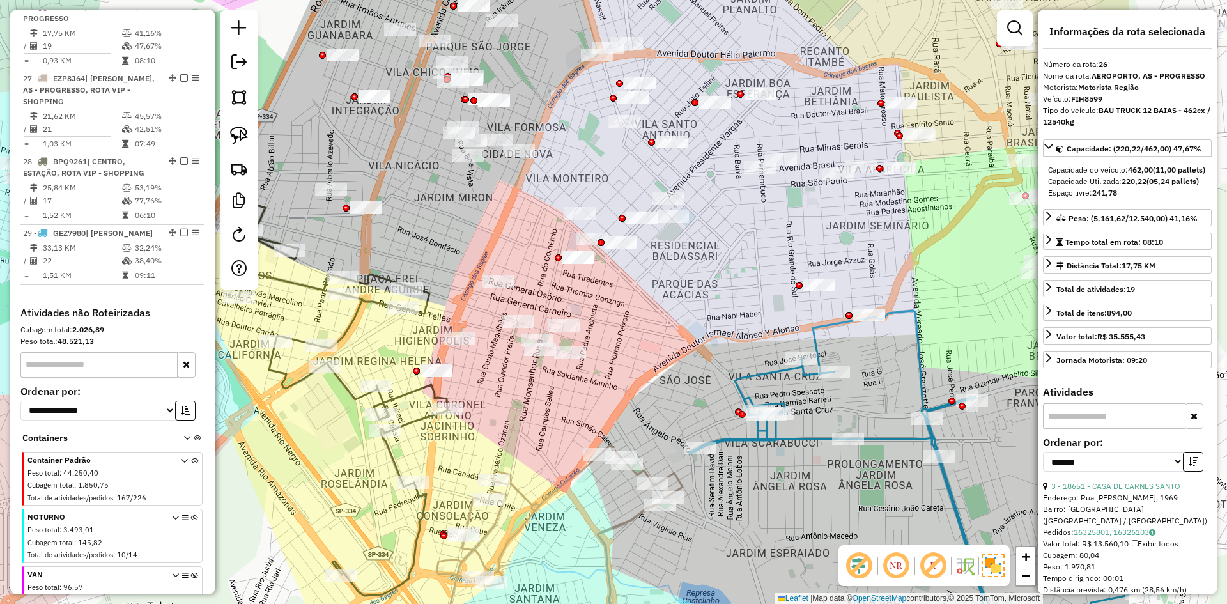
drag, startPoint x: 729, startPoint y: 392, endPoint x: 518, endPoint y: 397, distance: 210.3
click at [518, 397] on div "Janela de atendimento Grade de atendimento Capacidade Transportadoras Veículos …" at bounding box center [613, 302] width 1227 height 604
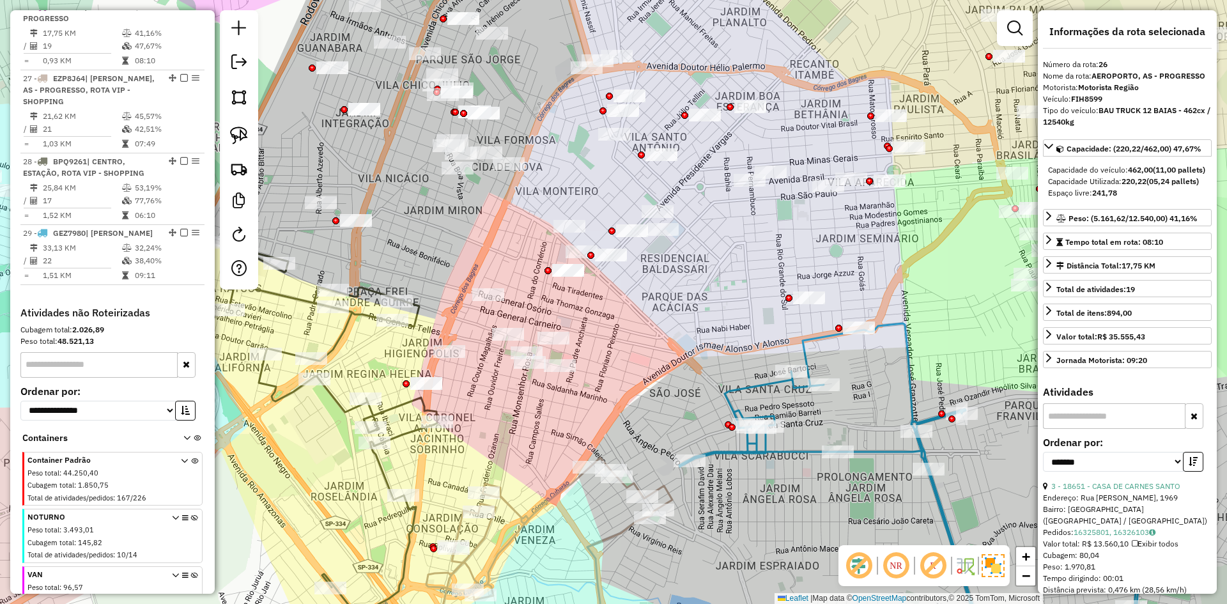
drag, startPoint x: 518, startPoint y: 397, endPoint x: 500, endPoint y: 419, distance: 28.6
click at [500, 419] on div "Janela de atendimento Grade de atendimento Capacidade Transportadoras Veículos …" at bounding box center [613, 302] width 1227 height 604
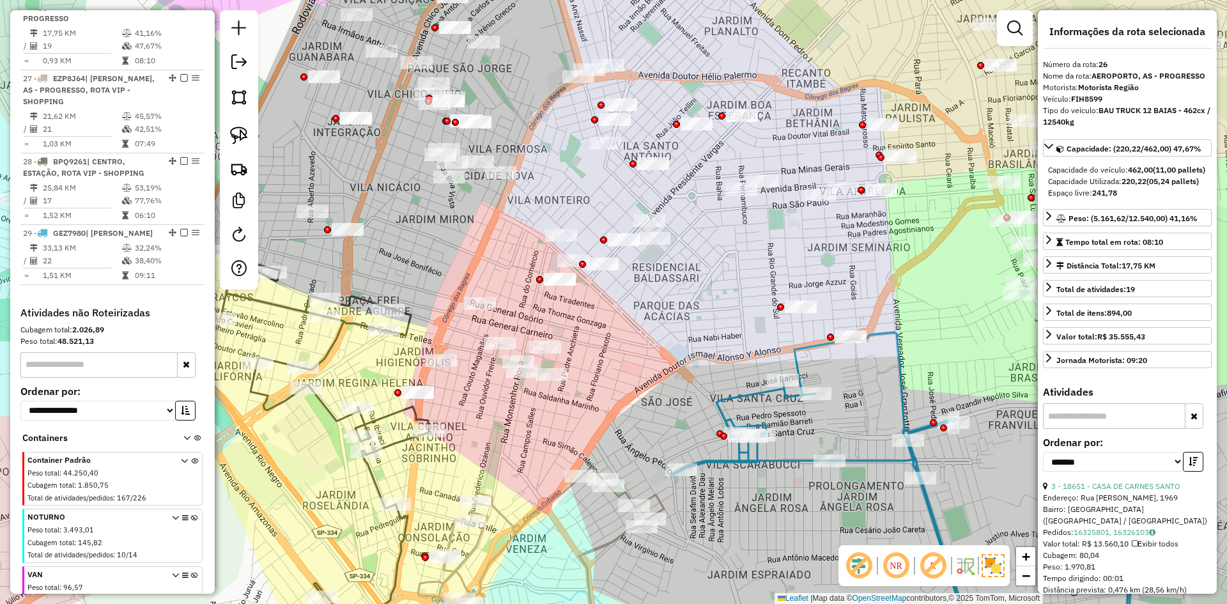
click at [483, 417] on div "Janela de atendimento Grade de atendimento Capacidade Transportadoras Veículos …" at bounding box center [613, 302] width 1227 height 604
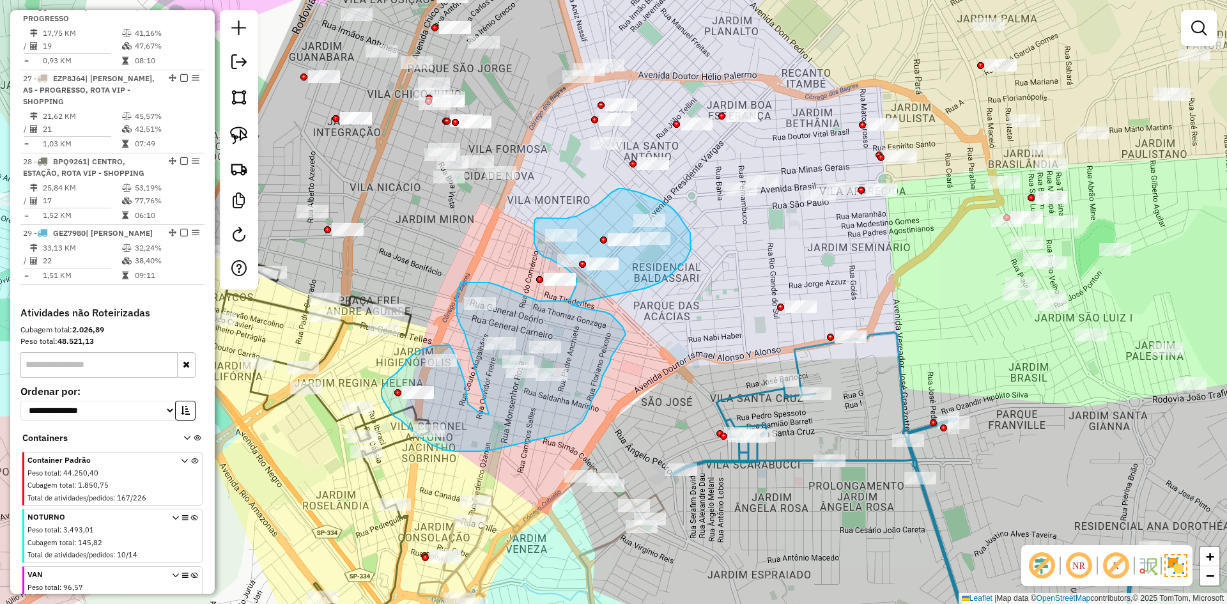
drag, startPoint x: 489, startPoint y: 414, endPoint x: 464, endPoint y: 332, distance: 86.1
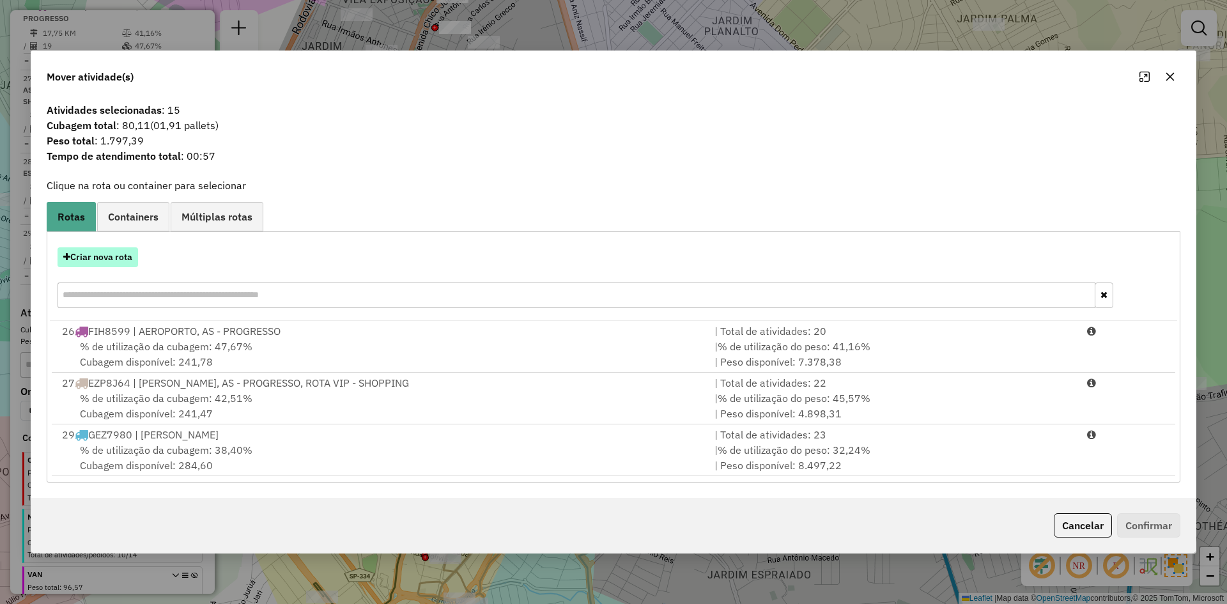
click at [111, 263] on button "Criar nova rota" at bounding box center [98, 257] width 81 height 20
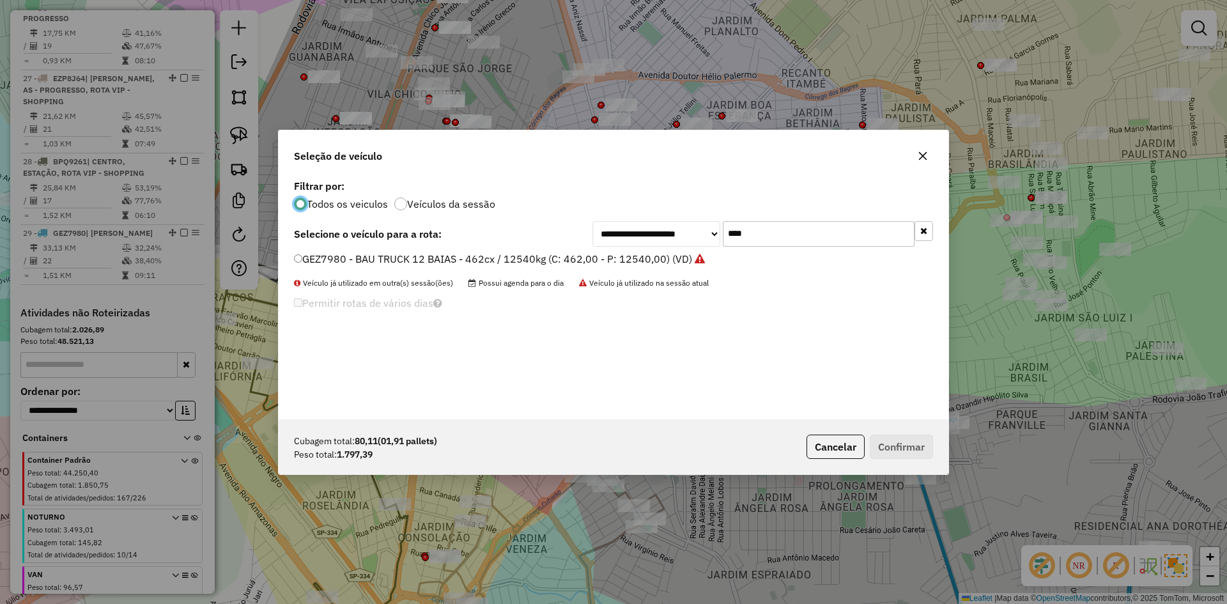
scroll to position [7, 4]
drag, startPoint x: 736, startPoint y: 236, endPoint x: 667, endPoint y: 235, distance: 69.0
click at [665, 235] on div "**********" at bounding box center [763, 234] width 341 height 26
type input "****"
click at [341, 264] on label "FKR5F84 - BAU TRUCK 6 BAIAS - 210cx / 7350kg (C: 210,00 - P: 7350,00) (VD)" at bounding box center [483, 258] width 378 height 15
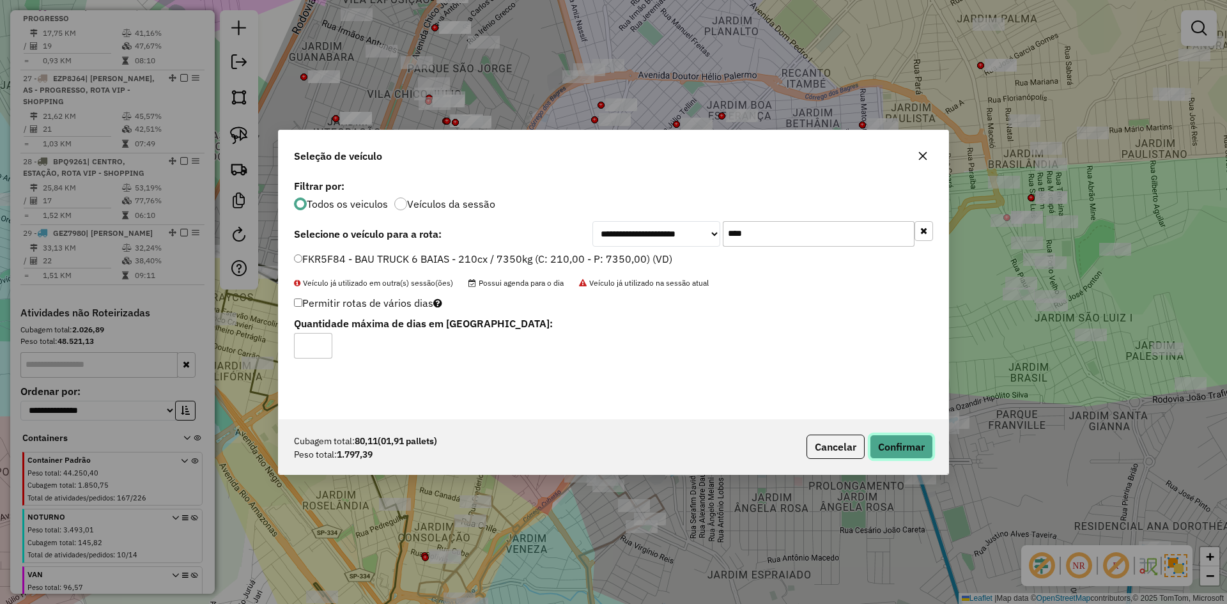
click at [904, 446] on button "Confirmar" at bounding box center [901, 447] width 63 height 24
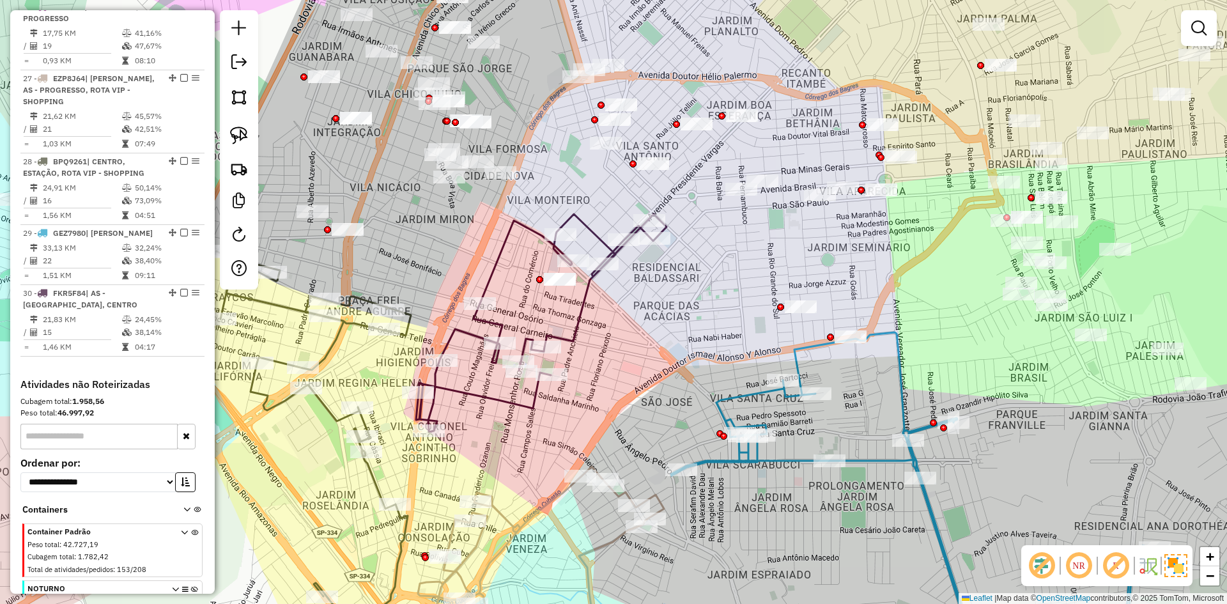
click at [583, 290] on icon at bounding box center [541, 323] width 251 height 218
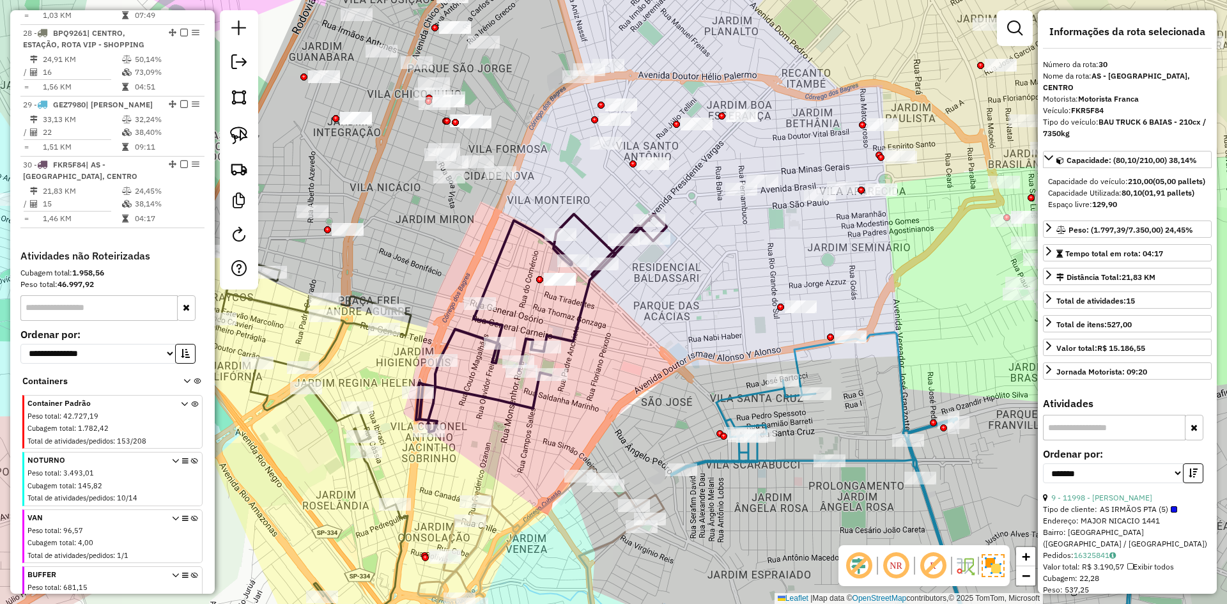
scroll to position [1108, 0]
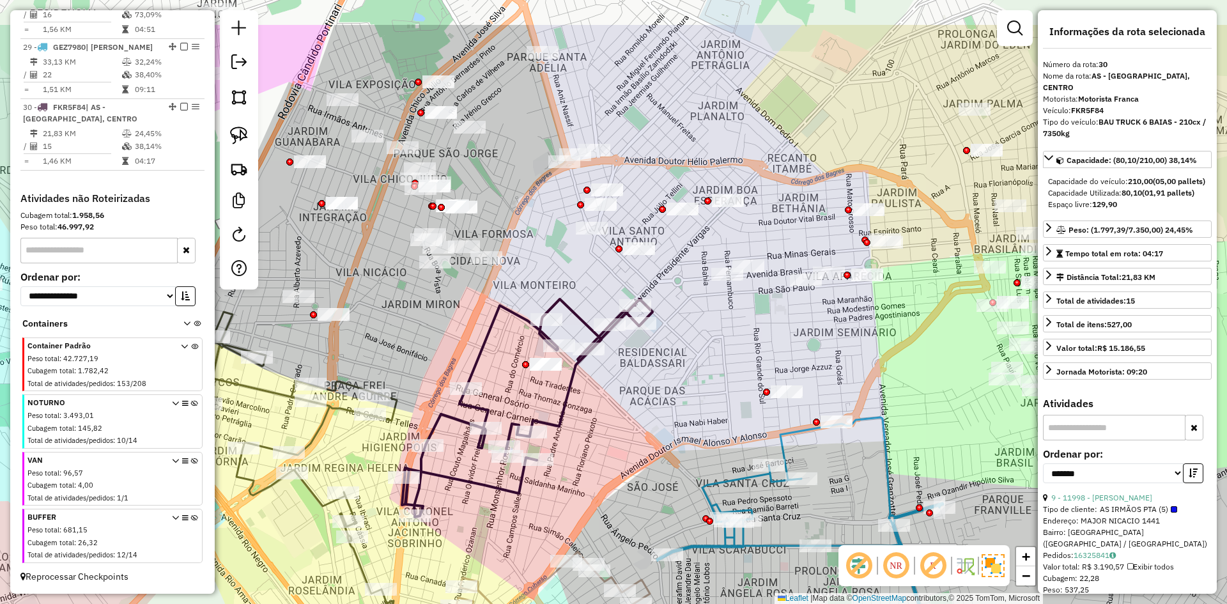
drag, startPoint x: 516, startPoint y: 263, endPoint x: 502, endPoint y: 348, distance: 86.2
click at [502, 348] on div "Janela de atendimento Grade de atendimento Capacidade Transportadoras Veículos …" at bounding box center [613, 302] width 1227 height 604
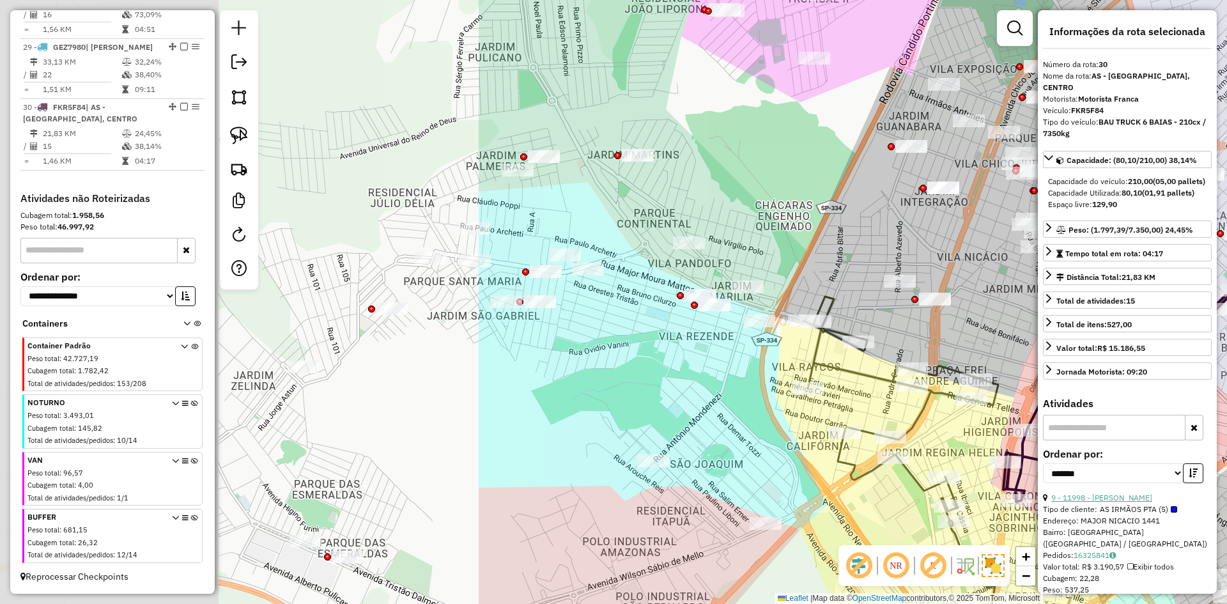
drag, startPoint x: 261, startPoint y: 554, endPoint x: 1091, endPoint y: 497, distance: 832.2
click at [1091, 497] on hb-router-mapa "Informações da Sessão 980571 - [DATE] Criação: [DATE] 12:59 Depósito: Rizatti T…" at bounding box center [613, 302] width 1227 height 604
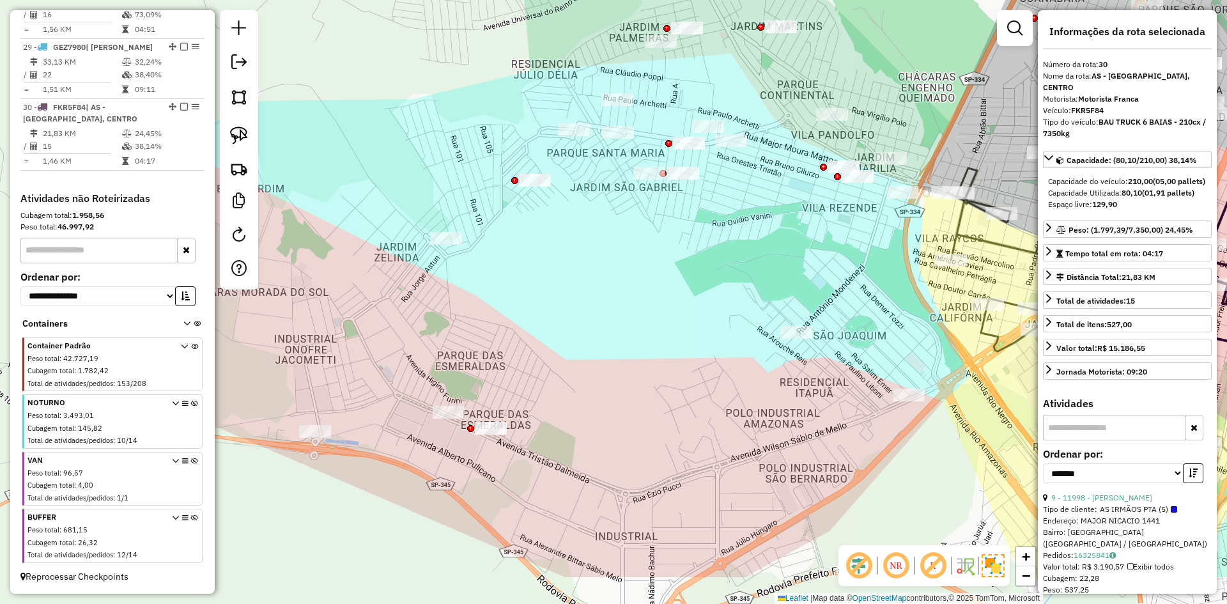
drag, startPoint x: 753, startPoint y: 444, endPoint x: 728, endPoint y: 393, distance: 56.9
click at [728, 393] on div "Janela de atendimento Grade de atendimento Capacidade Transportadoras Veículos …" at bounding box center [613, 302] width 1227 height 604
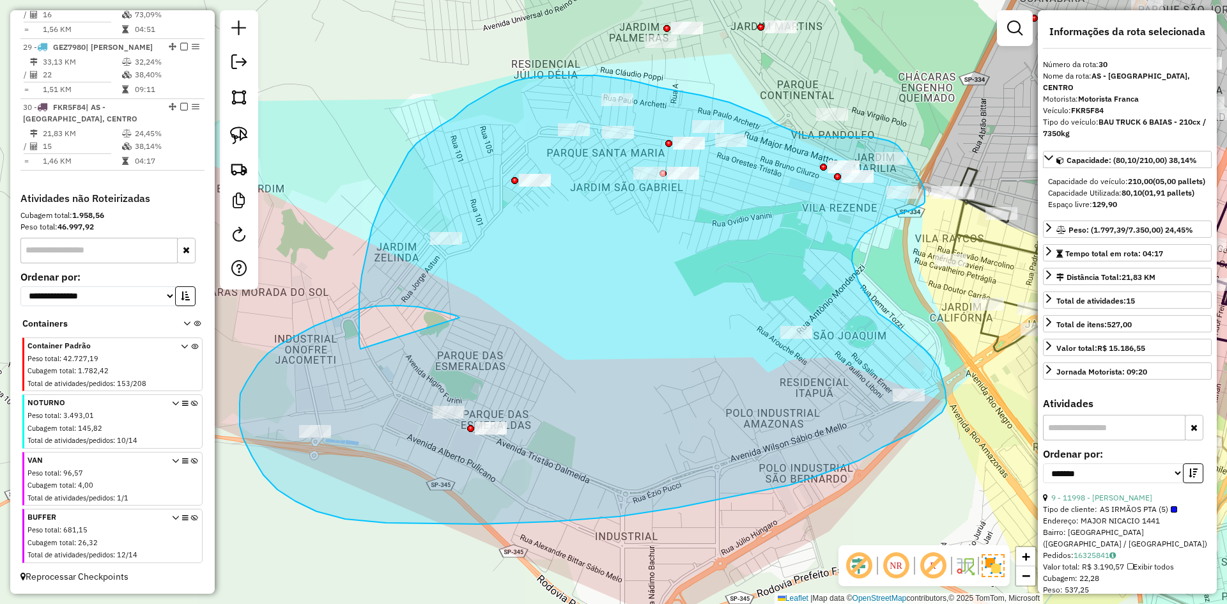
drag, startPoint x: 398, startPoint y: 306, endPoint x: 360, endPoint y: 349, distance: 57.5
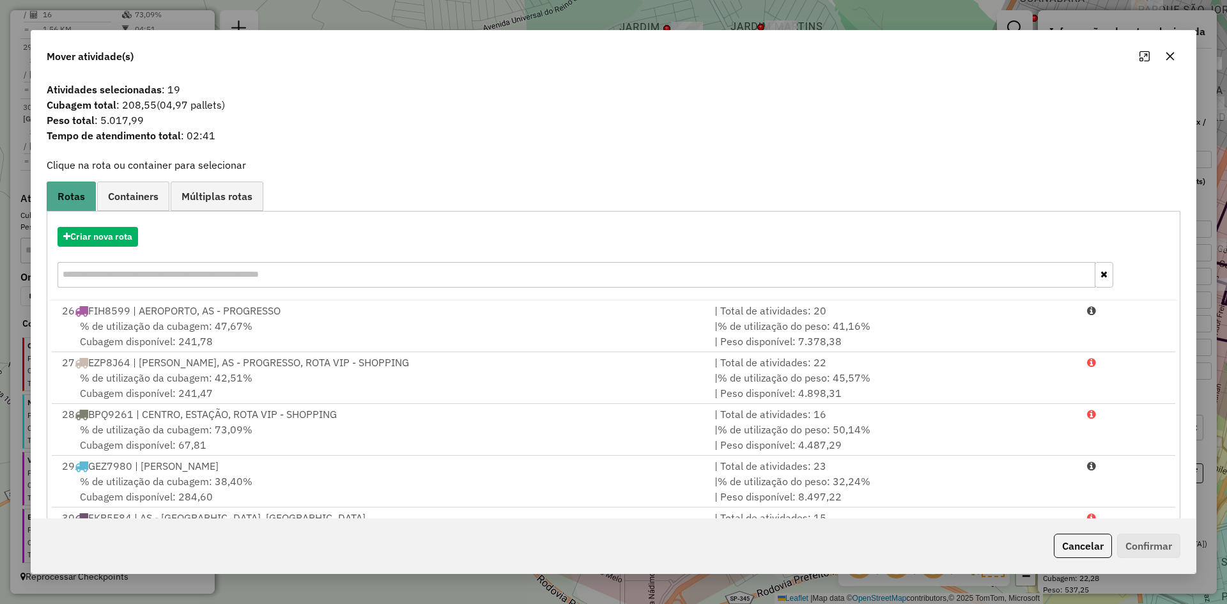
drag, startPoint x: 119, startPoint y: 249, endPoint x: 107, endPoint y: 233, distance: 20.2
click at [116, 247] on div "Criar nova rota" at bounding box center [613, 258] width 1127 height 83
click at [107, 233] on button "Criar nova rota" at bounding box center [98, 237] width 81 height 20
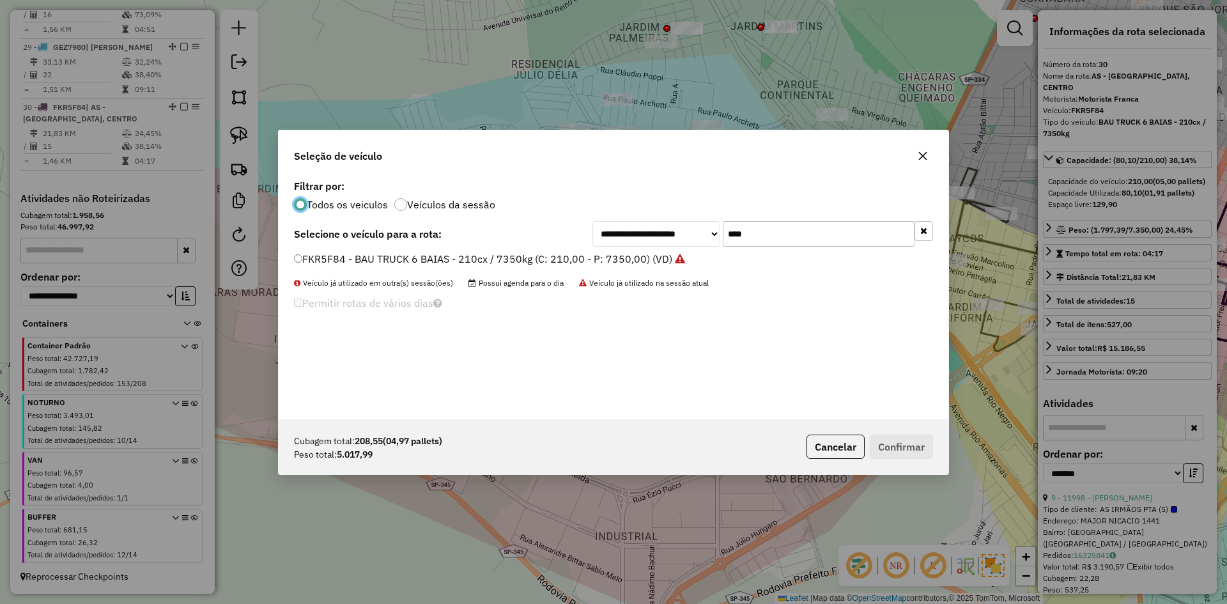
scroll to position [7, 4]
drag, startPoint x: 743, startPoint y: 235, endPoint x: 752, endPoint y: 232, distance: 8.9
click at [754, 233] on input "****" at bounding box center [819, 234] width 192 height 26
click at [780, 228] on input "****" at bounding box center [819, 234] width 192 height 26
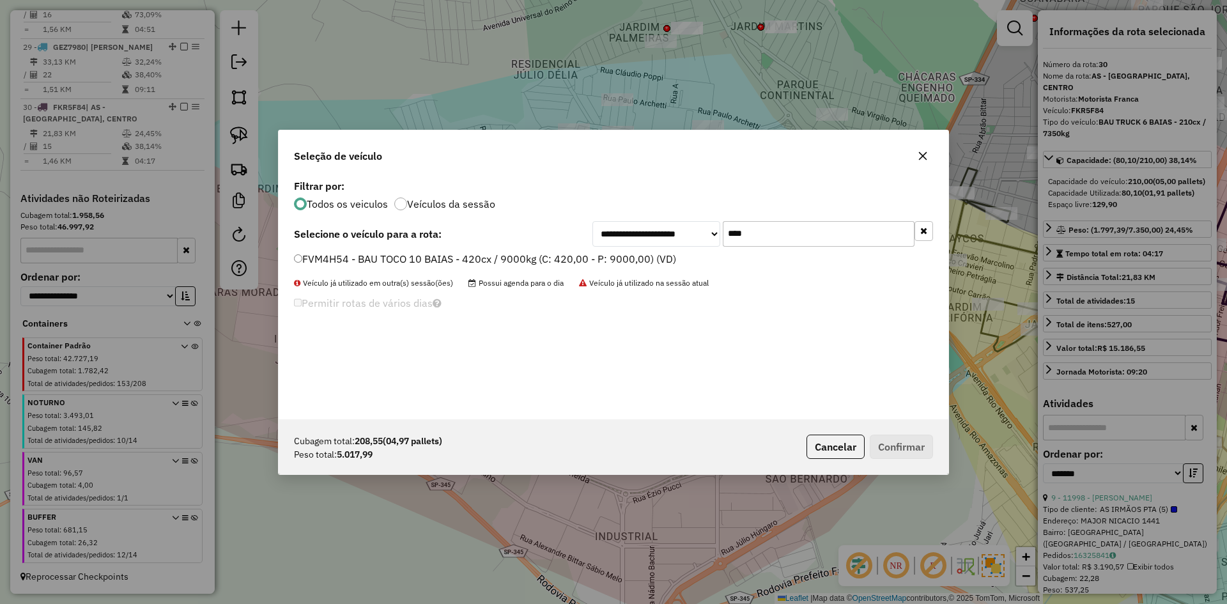
type input "****"
drag, startPoint x: 440, startPoint y: 260, endPoint x: 680, endPoint y: 307, distance: 244.3
click at [440, 260] on label "FVM4H54 - BAU TOCO 10 BAIAS - 420cx / 9000kg (C: 420,00 - P: 9000,00) (VD)" at bounding box center [485, 258] width 382 height 15
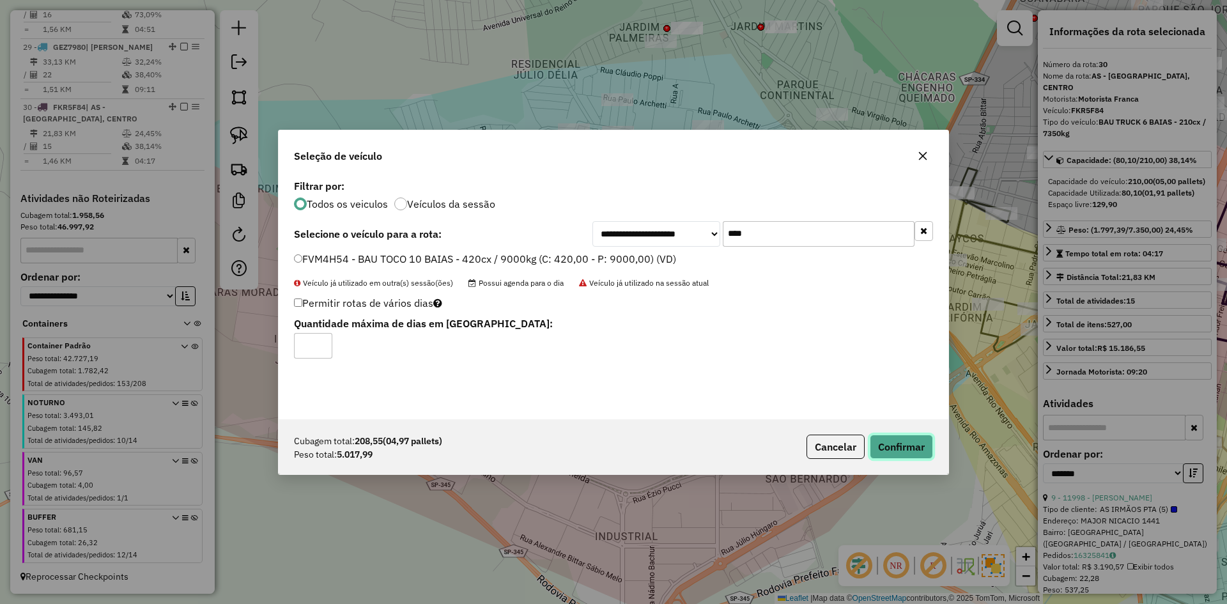
click at [885, 443] on button "Confirmar" at bounding box center [901, 447] width 63 height 24
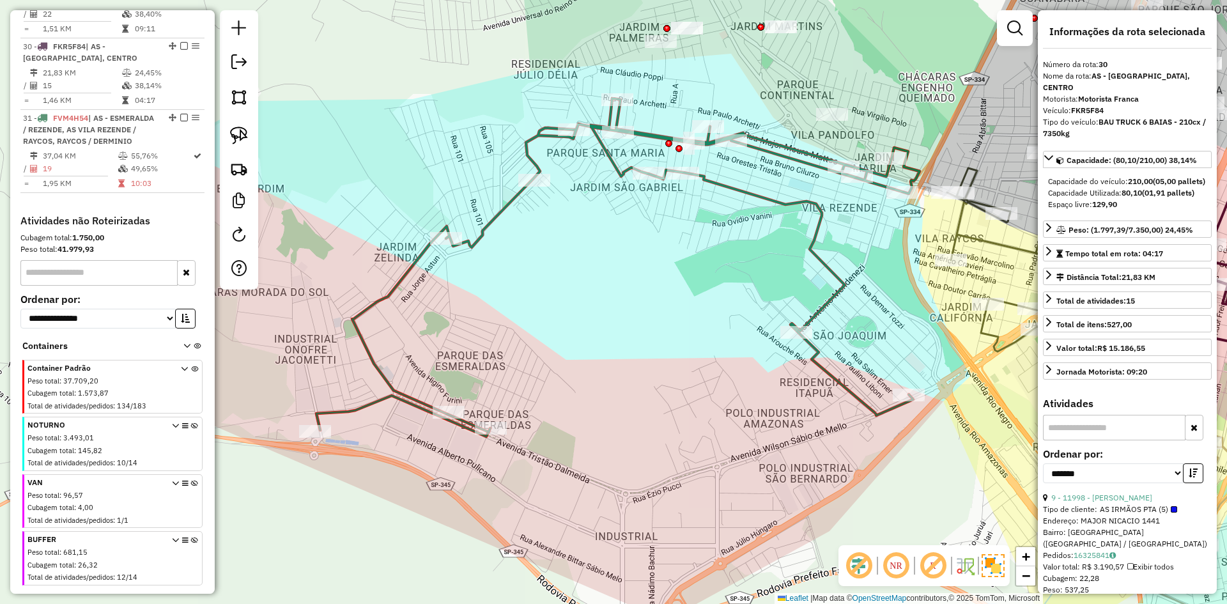
scroll to position [1197, 0]
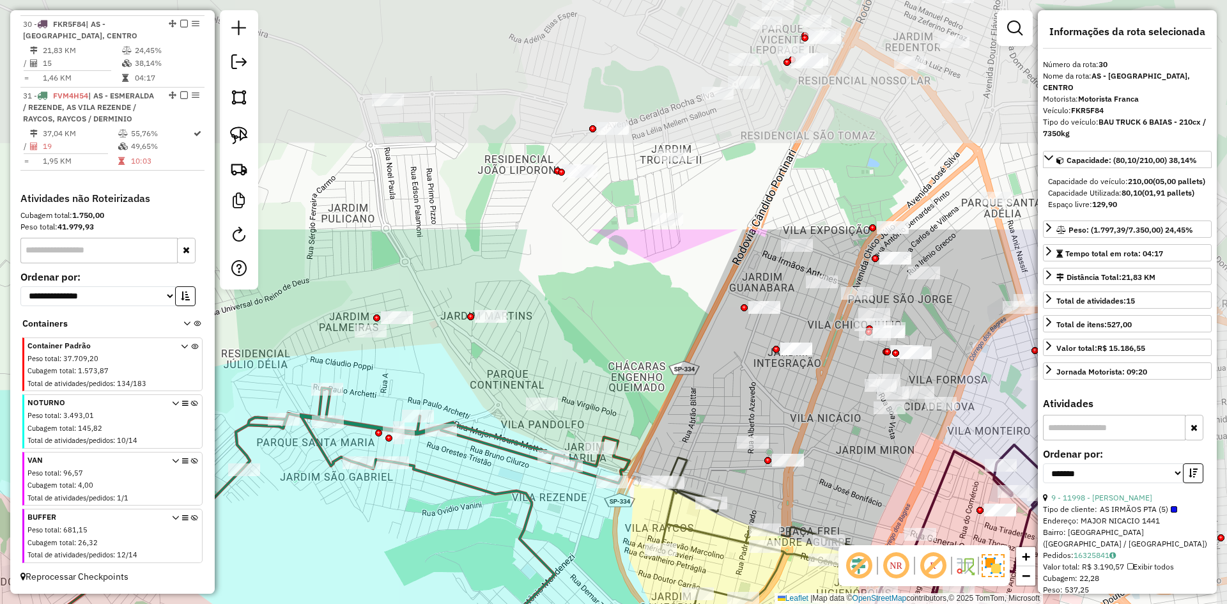
drag, startPoint x: 551, startPoint y: 291, endPoint x: 346, endPoint y: 502, distance: 293.8
click at [339, 513] on div "Janela de atendimento Grade de atendimento Capacidade Transportadoras Veículos …" at bounding box center [613, 302] width 1227 height 604
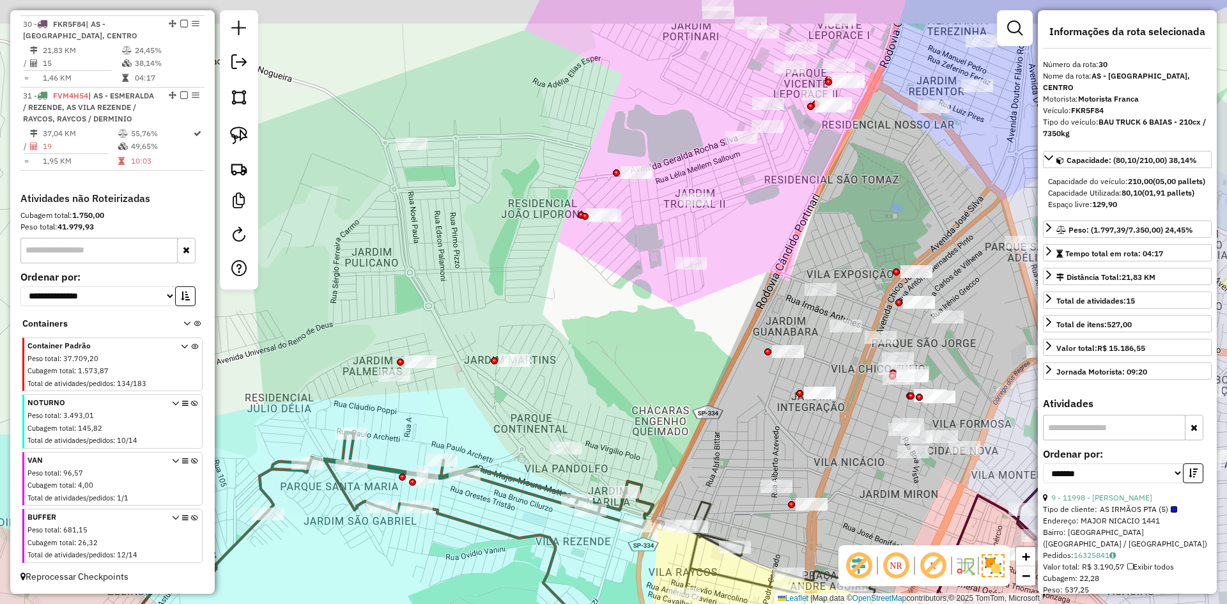
drag, startPoint x: 444, startPoint y: 409, endPoint x: 502, endPoint y: 212, distance: 205.7
click at [454, 431] on div "Janela de atendimento Grade de atendimento Capacidade Transportadoras Veículos …" at bounding box center [613, 302] width 1227 height 604
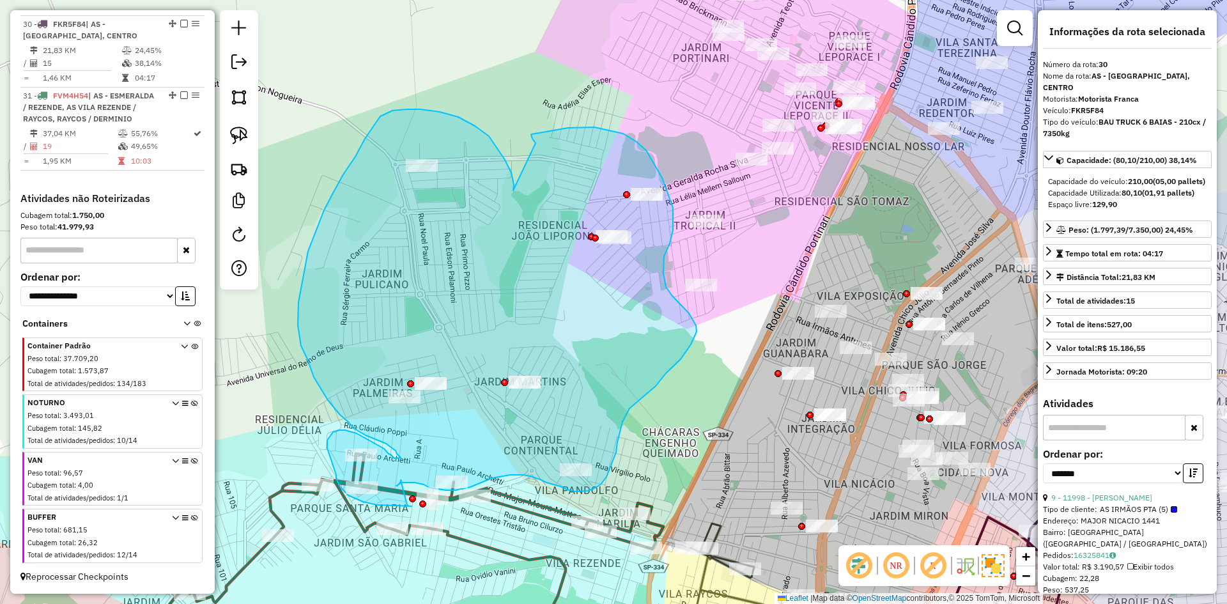
drag, startPoint x: 505, startPoint y: 160, endPoint x: 536, endPoint y: 143, distance: 34.9
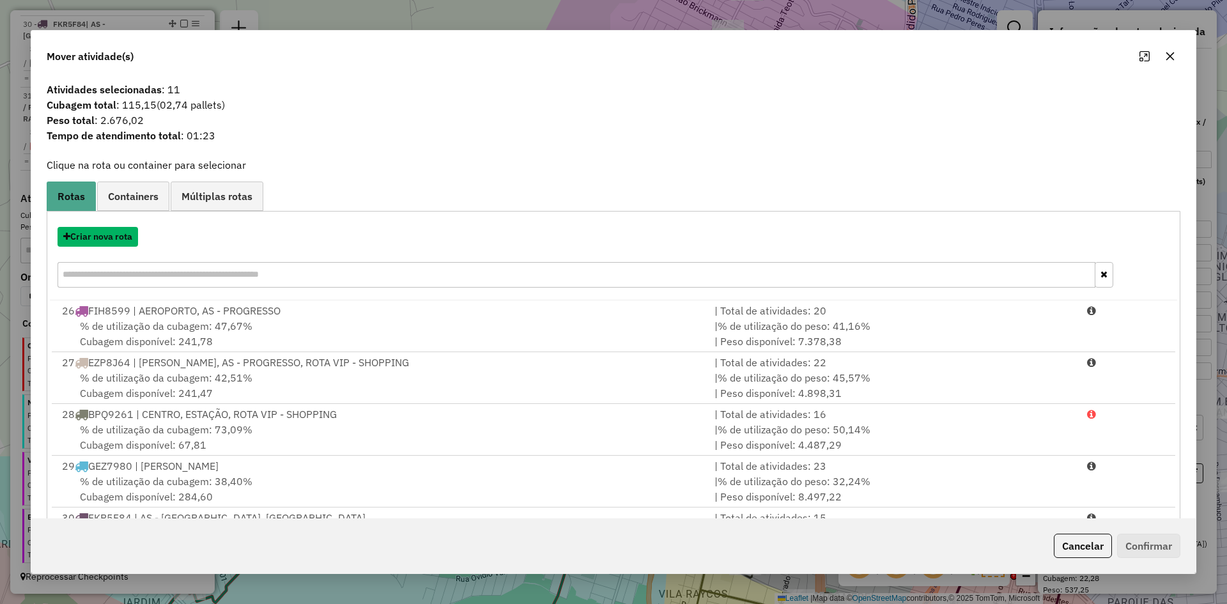
click at [117, 235] on button "Criar nova rota" at bounding box center [98, 237] width 81 height 20
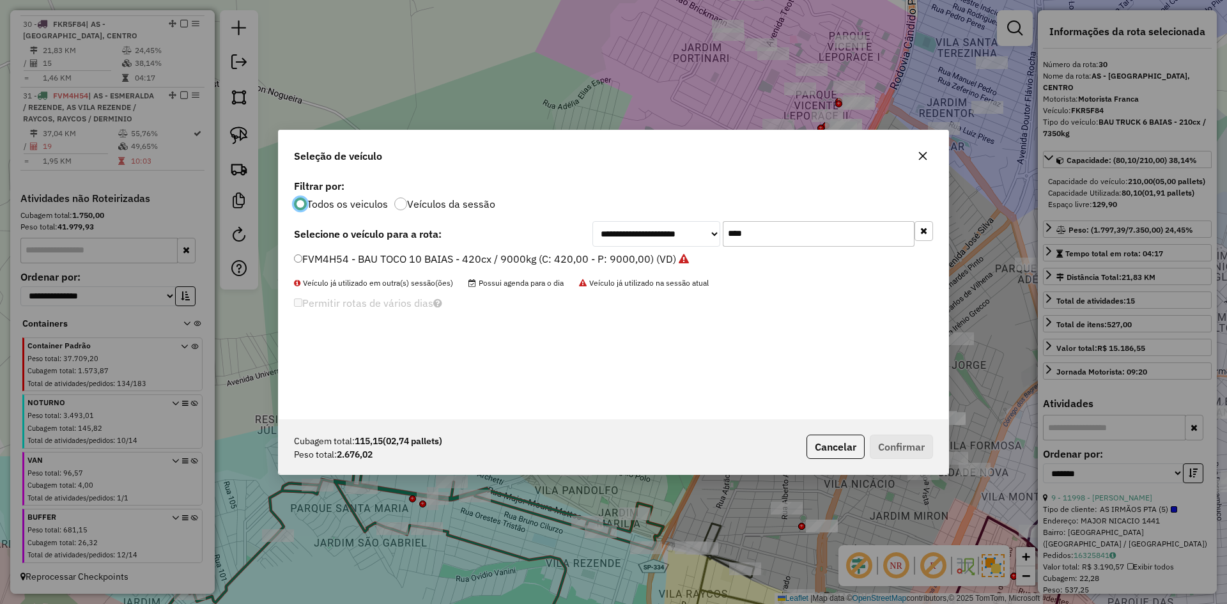
scroll to position [7, 4]
drag, startPoint x: 833, startPoint y: 226, endPoint x: 683, endPoint y: 226, distance: 150.2
click at [683, 226] on div "**********" at bounding box center [763, 234] width 341 height 26
type input "****"
click at [537, 258] on label "FWP2J44 - BAU TOCO 10 BAIAS - 420cx / 9000kg (C: 420,00 - P: 9000,00) (VD)" at bounding box center [484, 258] width 381 height 15
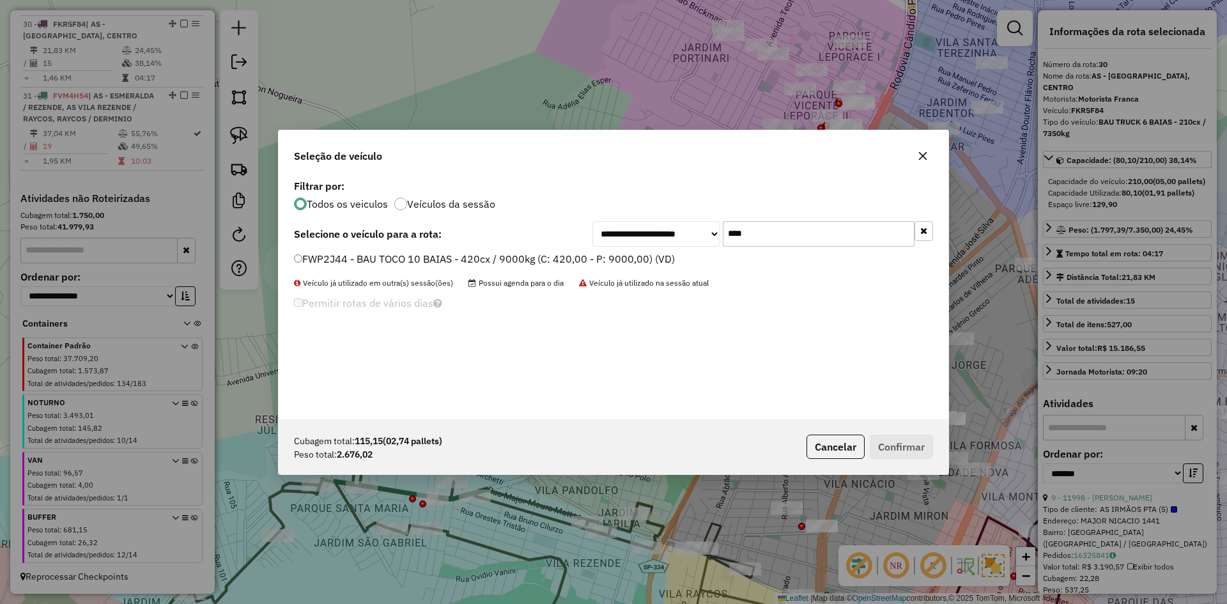
drag, startPoint x: 408, startPoint y: 258, endPoint x: 743, endPoint y: 353, distance: 347.6
click at [413, 258] on label "FWP2J44 - BAU TOCO 10 BAIAS - 420cx / 9000kg (C: 420,00 - P: 9000,00) (VD)" at bounding box center [484, 258] width 381 height 15
click at [338, 259] on label "FWP2J44 - BAU TOCO 10 BAIAS - 420cx / 9000kg (C: 420,00 - P: 9000,00) (VD)" at bounding box center [484, 258] width 381 height 15
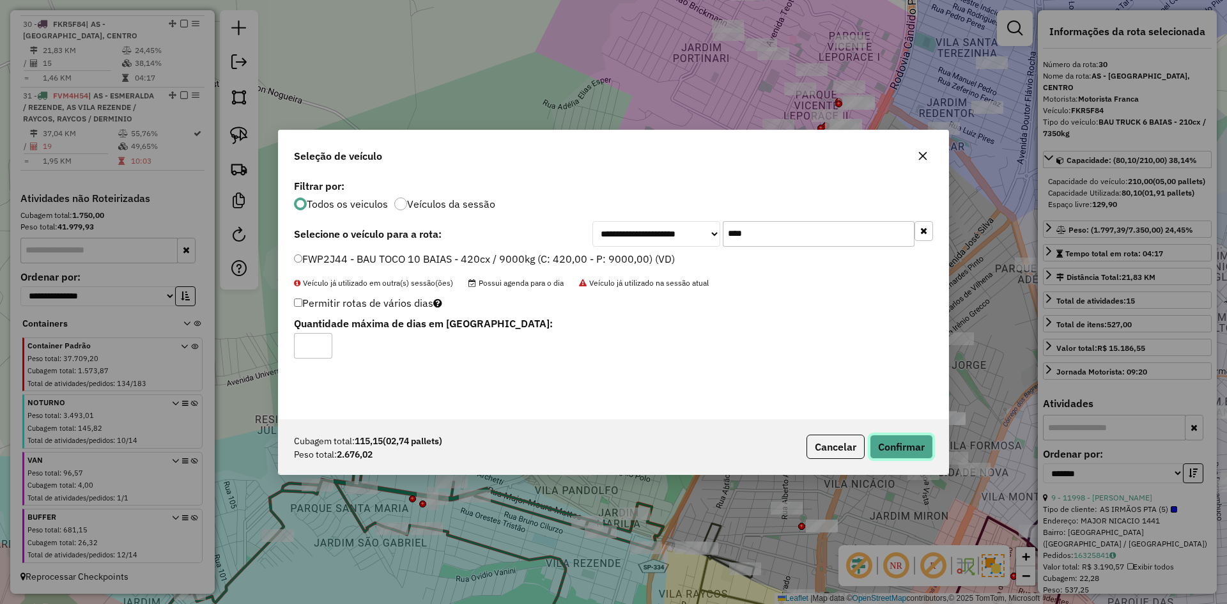
click at [894, 448] on button "Confirmar" at bounding box center [901, 447] width 63 height 24
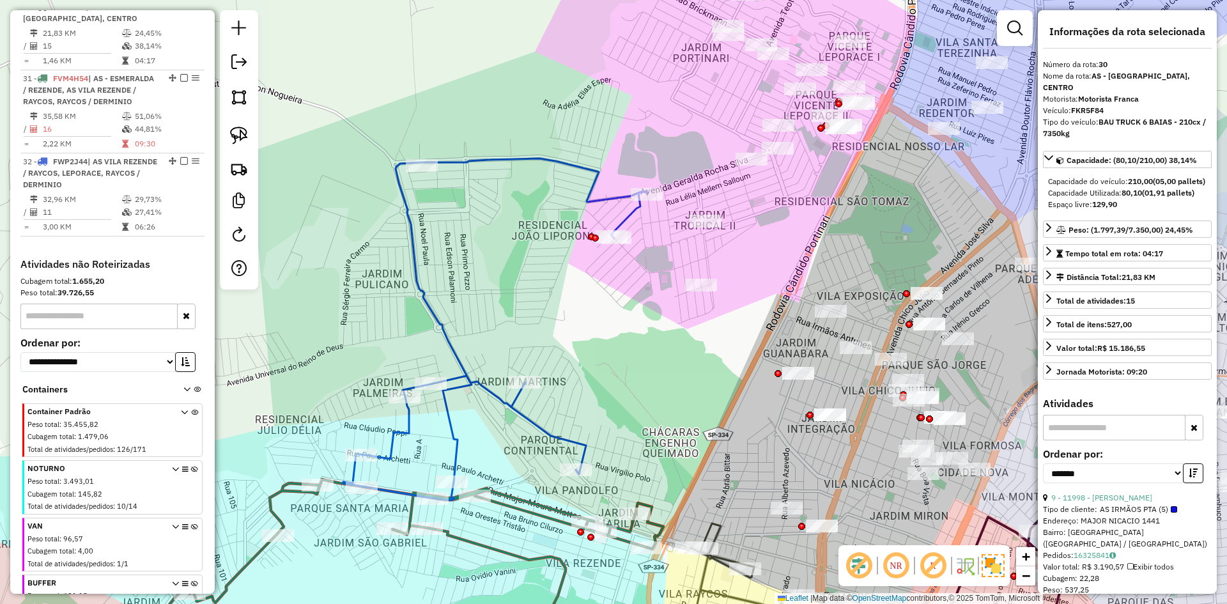
drag, startPoint x: 633, startPoint y: 336, endPoint x: 629, endPoint y: 124, distance: 211.6
click at [629, 124] on div "Janela de atendimento Grade de atendimento Capacidade Transportadoras Veículos …" at bounding box center [613, 302] width 1227 height 604
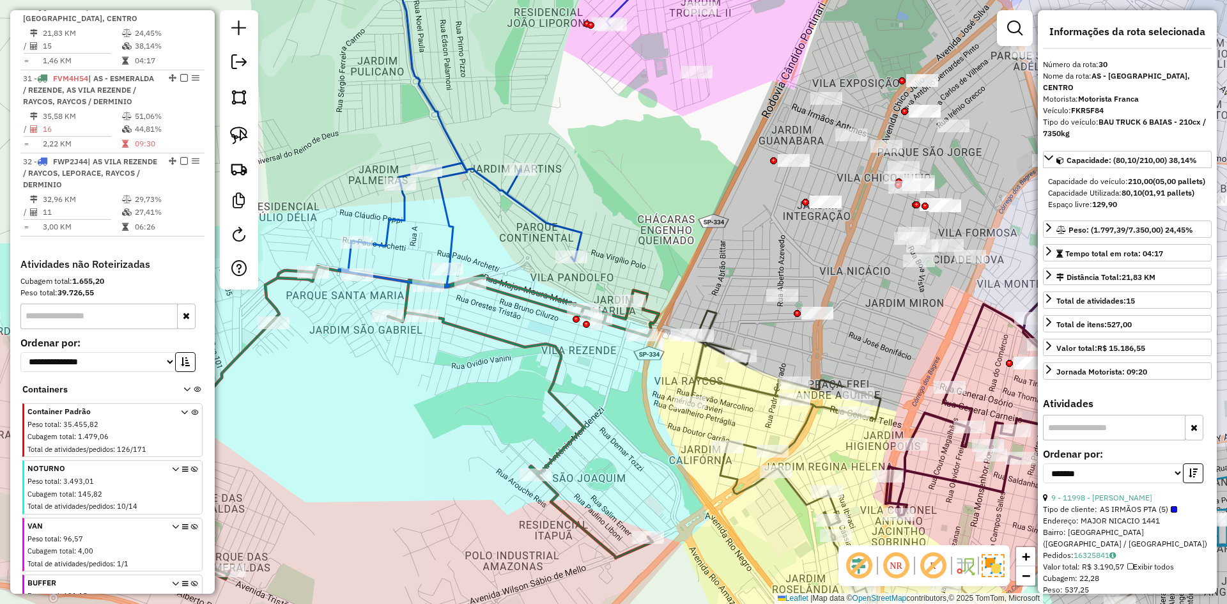
click at [658, 325] on icon at bounding box center [357, 423] width 603 height 313
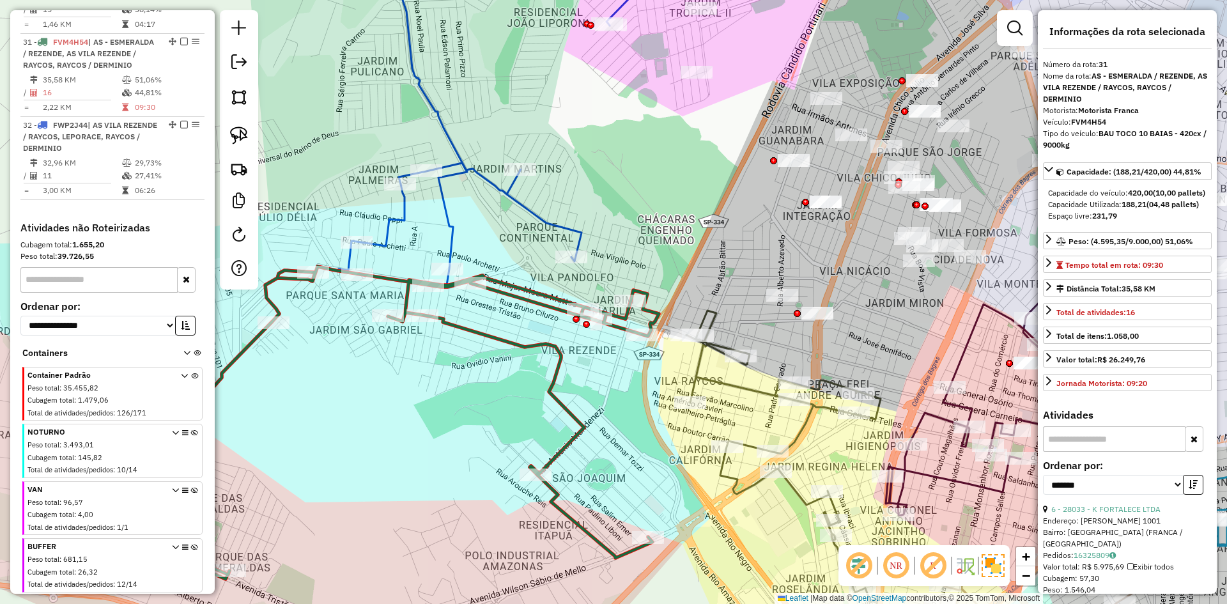
scroll to position [1269, 0]
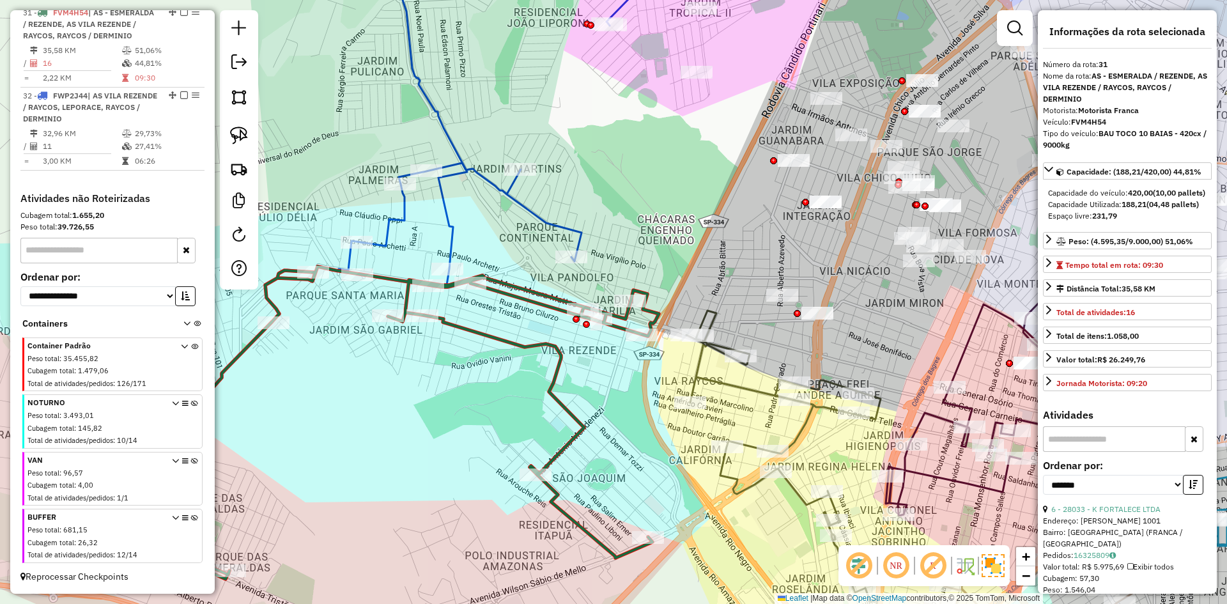
drag, startPoint x: 661, startPoint y: 298, endPoint x: 603, endPoint y: 226, distance: 91.8
click at [603, 226] on div "Janela de atendimento Grade de atendimento Capacidade Transportadoras Veículos …" at bounding box center [613, 302] width 1227 height 604
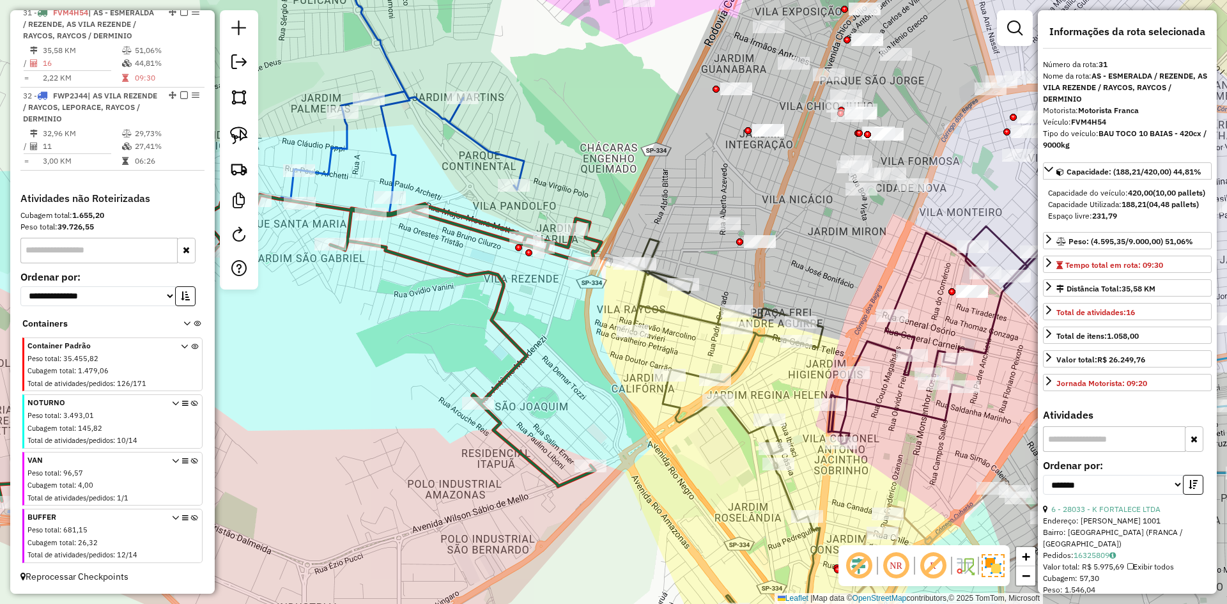
click at [649, 306] on icon at bounding box center [726, 434] width 194 height 391
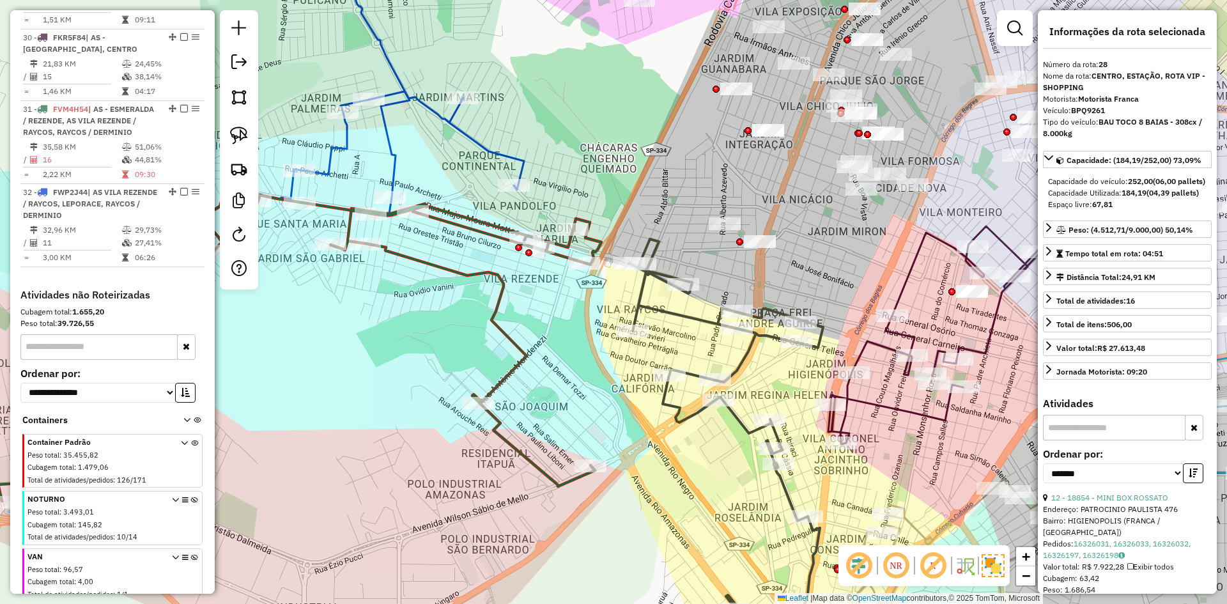
scroll to position [1065, 0]
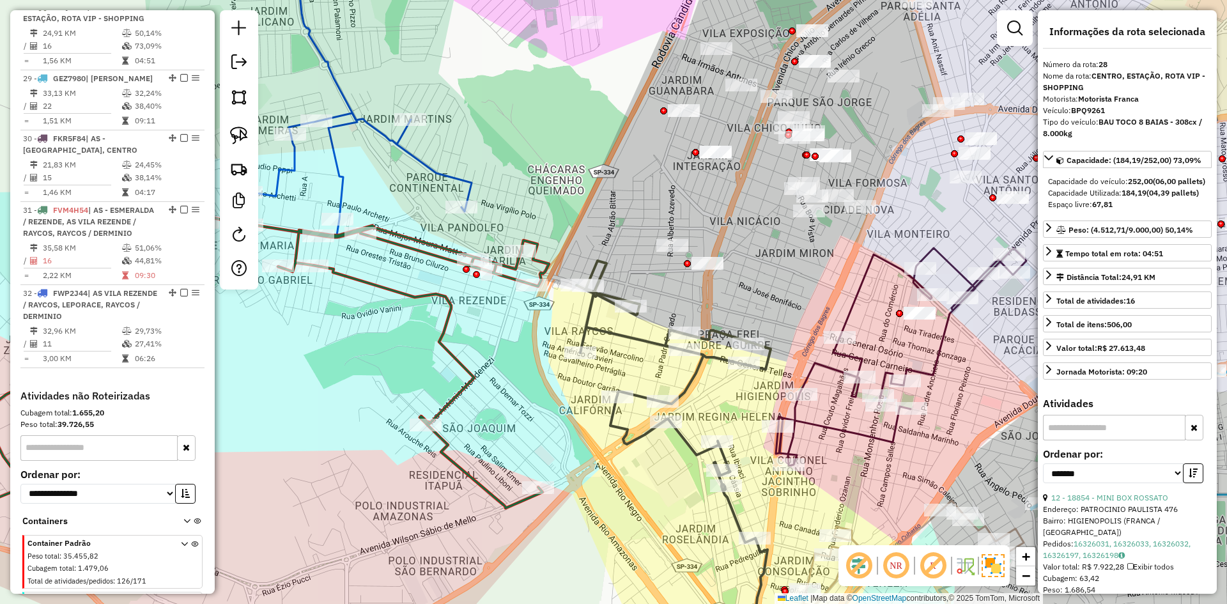
drag, startPoint x: 786, startPoint y: 282, endPoint x: 705, endPoint y: 319, distance: 88.7
click at [705, 319] on div "Janela de atendimento Grade de atendimento Capacidade Transportadoras Veículos …" at bounding box center [613, 302] width 1227 height 604
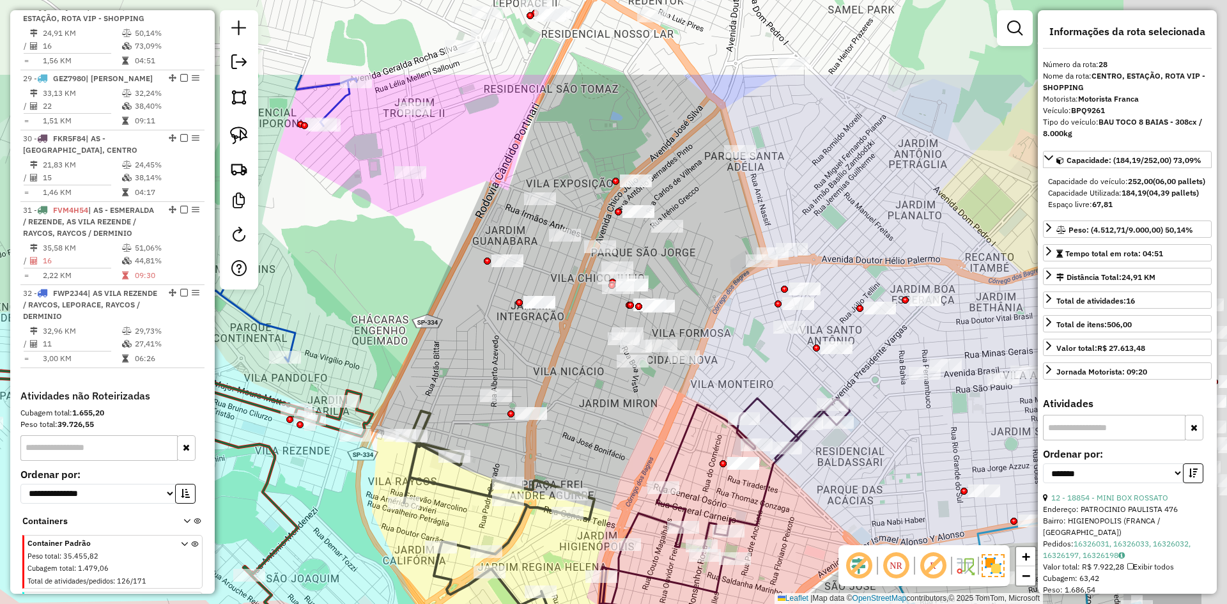
drag, startPoint x: 600, startPoint y: 234, endPoint x: 430, endPoint y: 372, distance: 219.5
click at [446, 372] on div "Janela de atendimento Grade de atendimento Capacidade Transportadoras Veículos …" at bounding box center [613, 302] width 1227 height 604
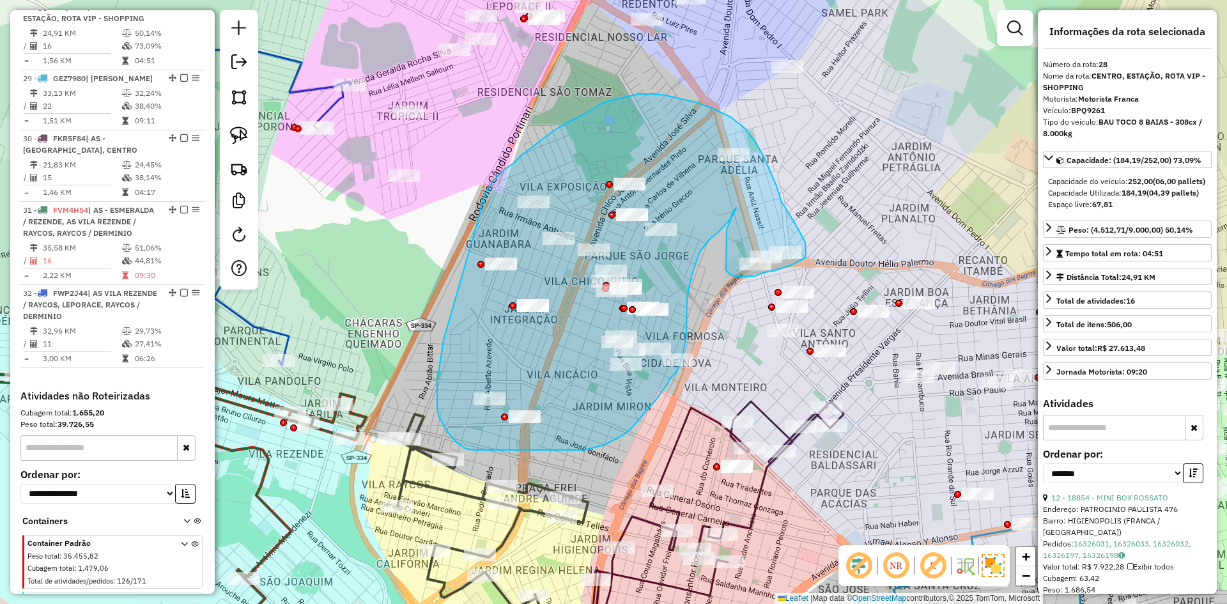
drag, startPoint x: 437, startPoint y: 382, endPoint x: 477, endPoint y: 224, distance: 162.3
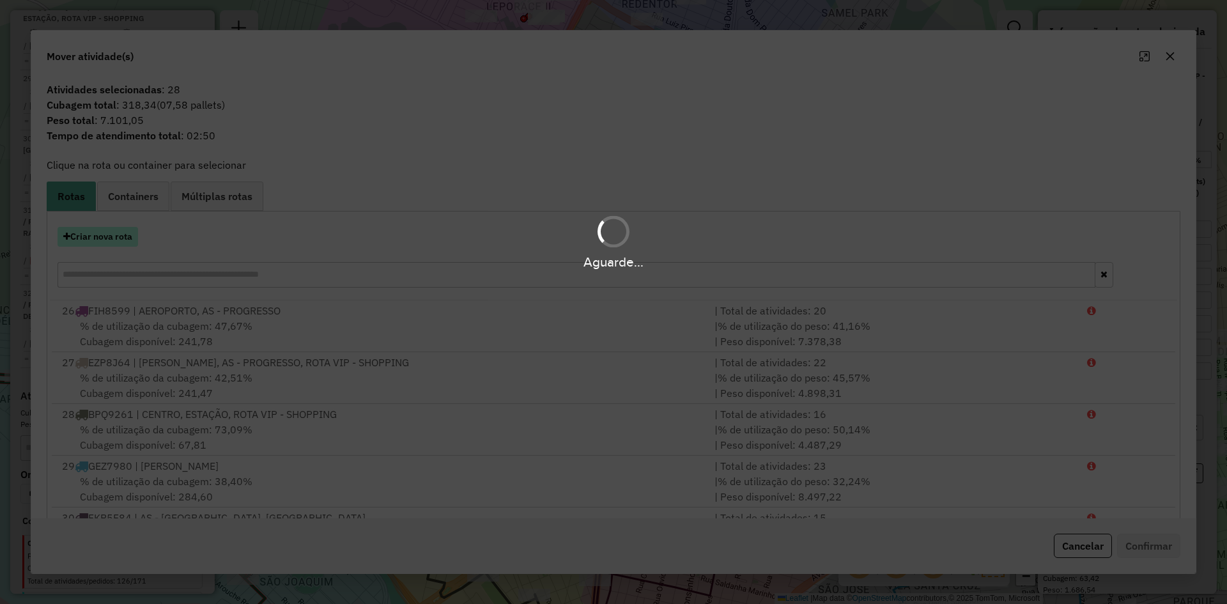
click at [111, 242] on button "Criar nova rota" at bounding box center [98, 237] width 81 height 20
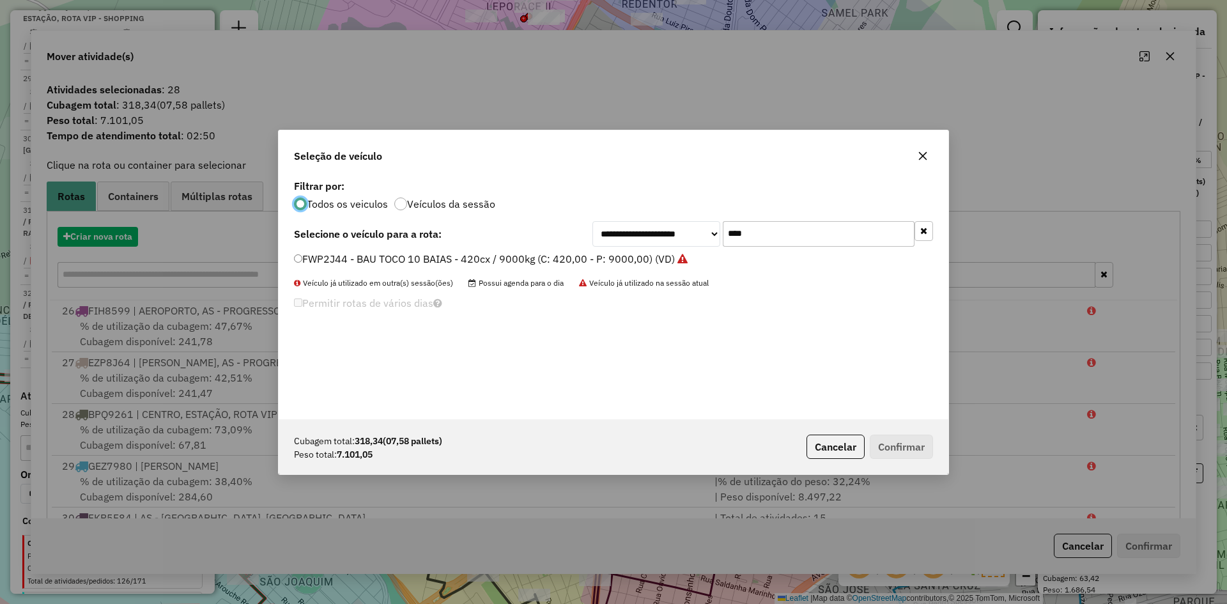
scroll to position [7, 4]
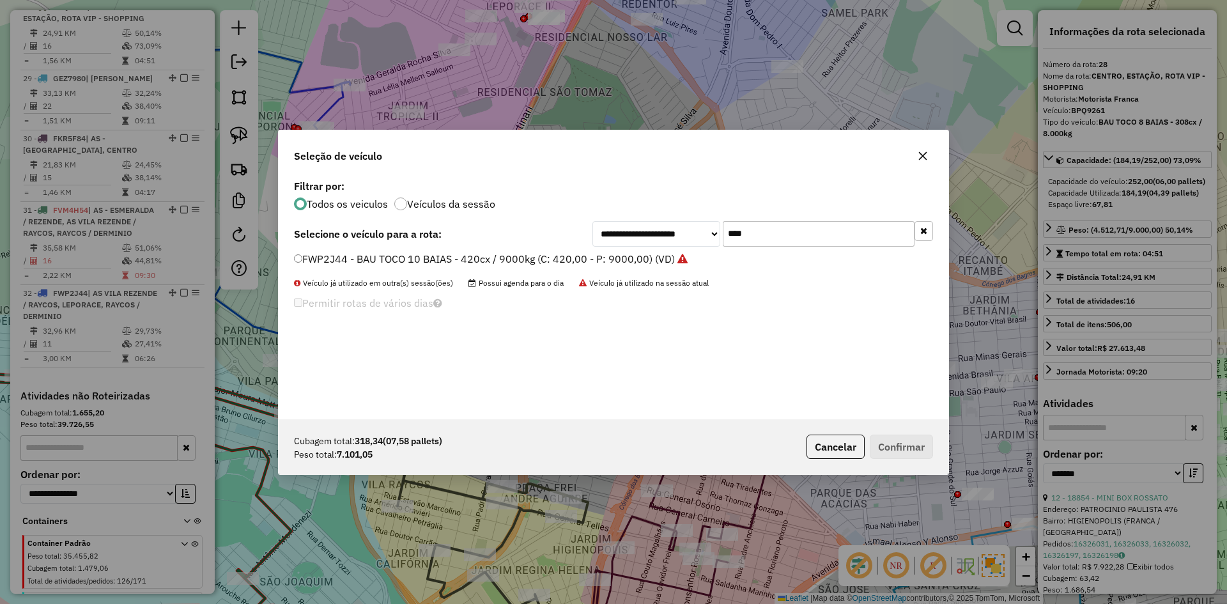
drag, startPoint x: 811, startPoint y: 228, endPoint x: 620, endPoint y: 228, distance: 191.1
click at [620, 228] on div "**********" at bounding box center [763, 234] width 341 height 26
type input "****"
click at [446, 255] on label "FAF8G74 - BAU TOCO 10 BAIAS - 420cx / 9000kg (C: 420,00 - P: 9000,00) (VD)" at bounding box center [483, 258] width 379 height 15
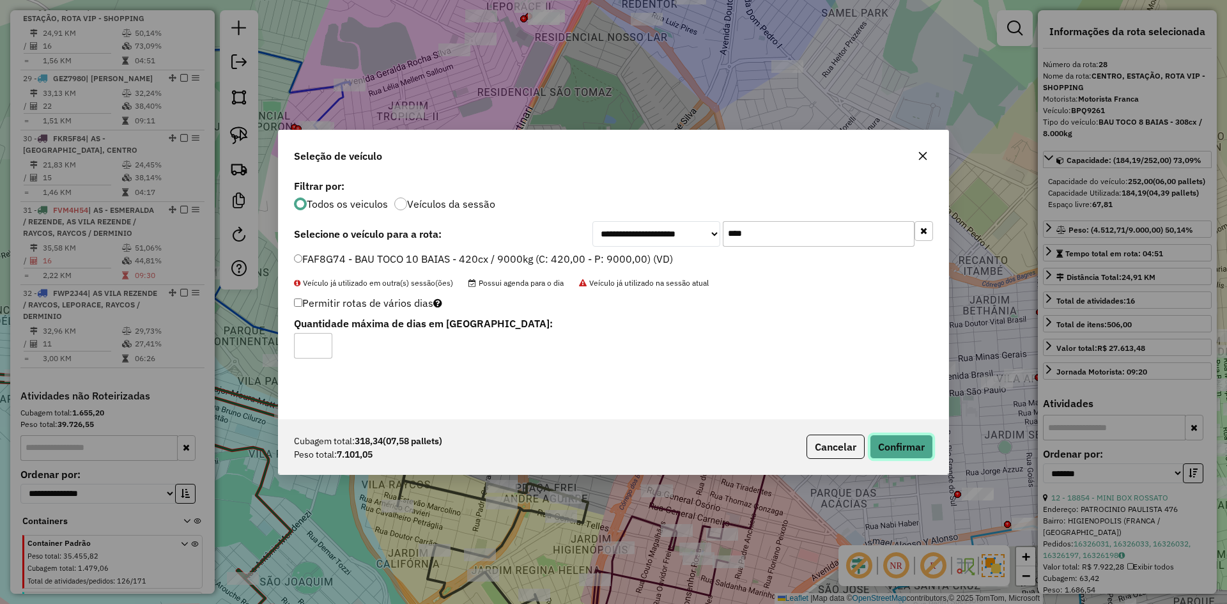
click at [917, 449] on button "Confirmar" at bounding box center [901, 447] width 63 height 24
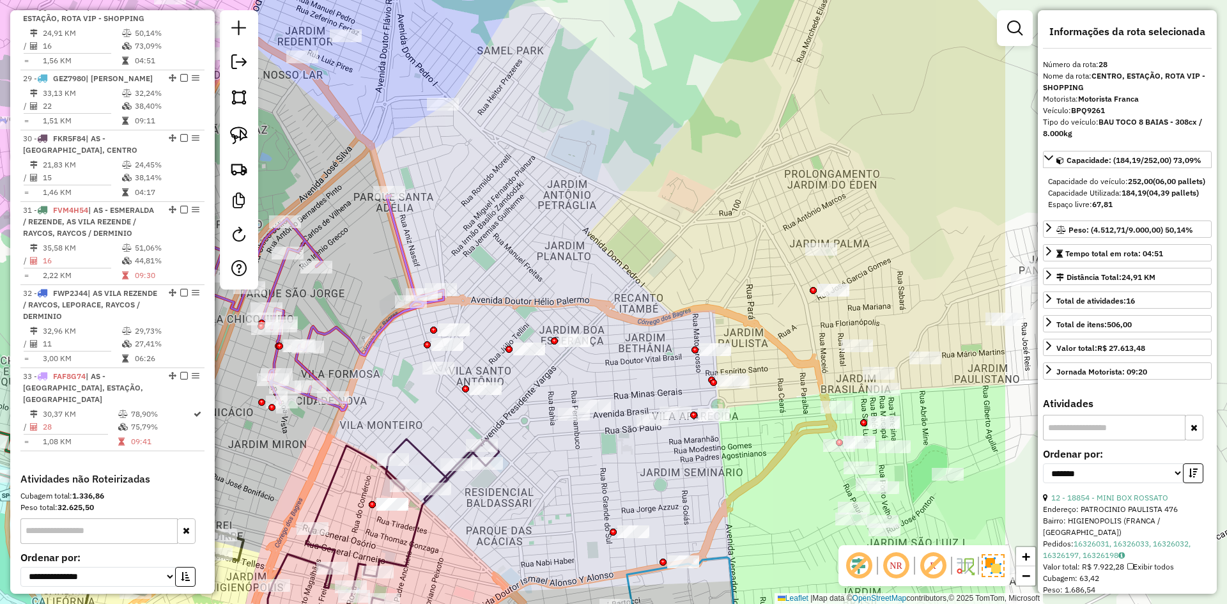
drag, startPoint x: 623, startPoint y: 421, endPoint x: 314, endPoint y: 451, distance: 310.2
click at [314, 451] on div "Janela de atendimento Grade de atendimento Capacidade Transportadoras Veículos …" at bounding box center [613, 302] width 1227 height 604
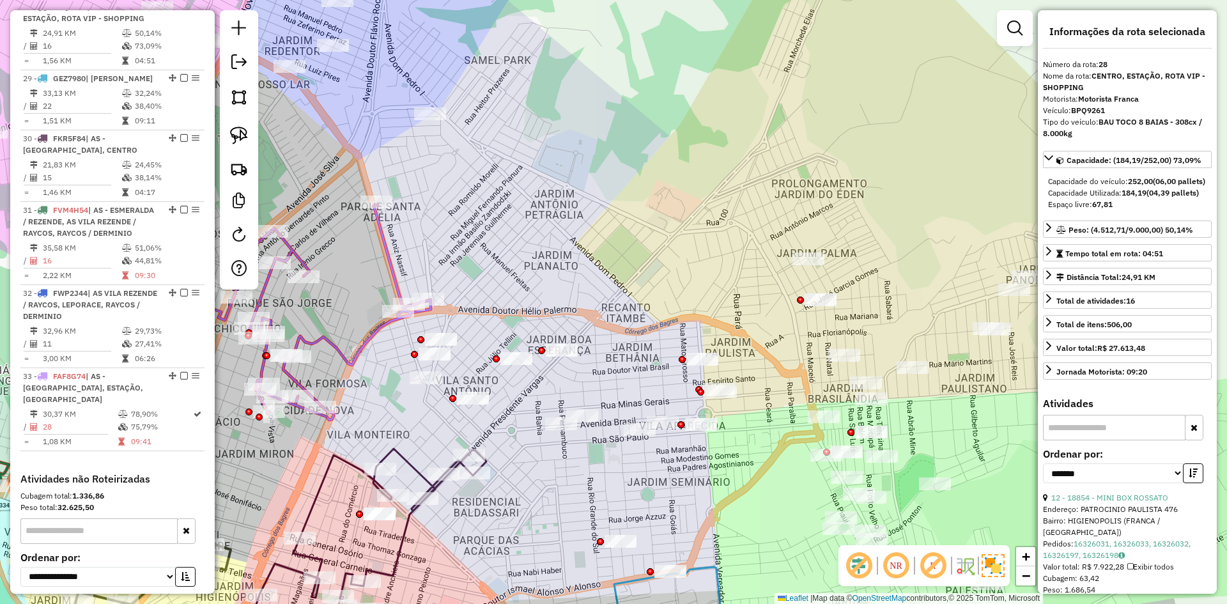
drag, startPoint x: 447, startPoint y: 418, endPoint x: 433, endPoint y: 428, distance: 16.9
click at [433, 428] on div "Janela de atendimento Grade de atendimento Capacidade Transportadoras Veículos …" at bounding box center [613, 302] width 1227 height 604
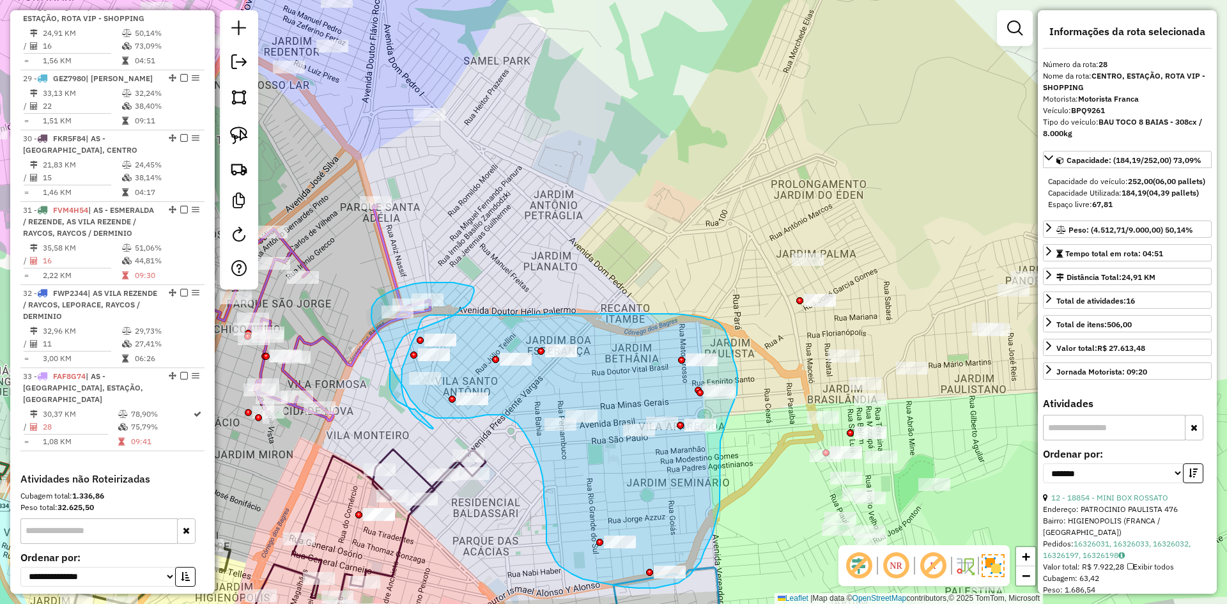
drag, startPoint x: 433, startPoint y: 428, endPoint x: 415, endPoint y: 409, distance: 26.2
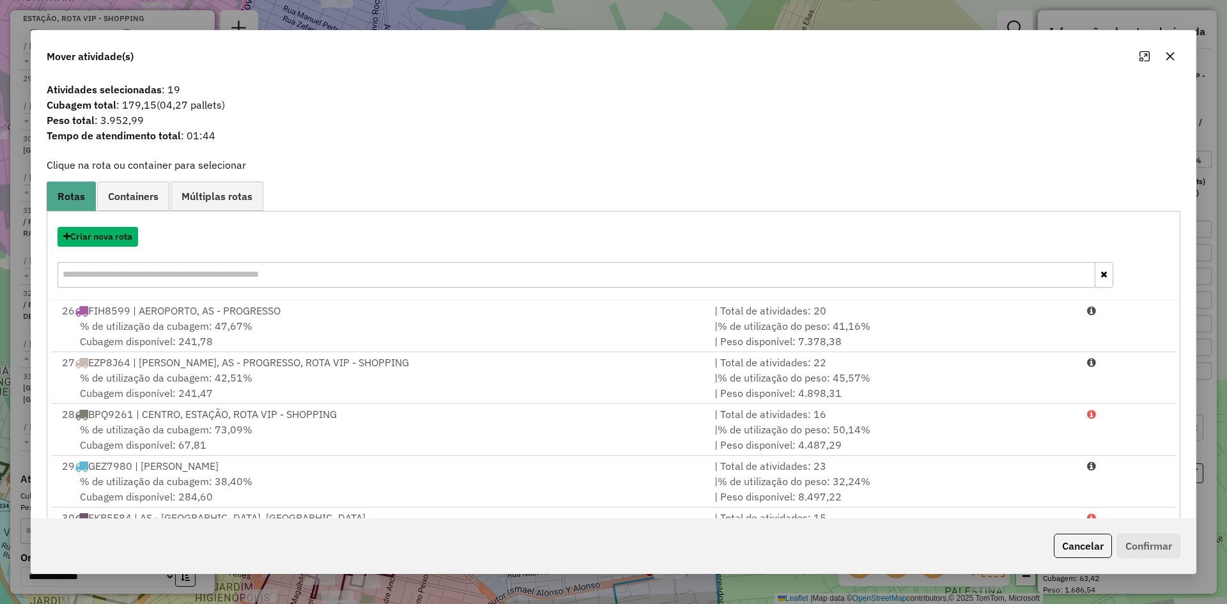
click at [98, 228] on button "Criar nova rota" at bounding box center [98, 237] width 81 height 20
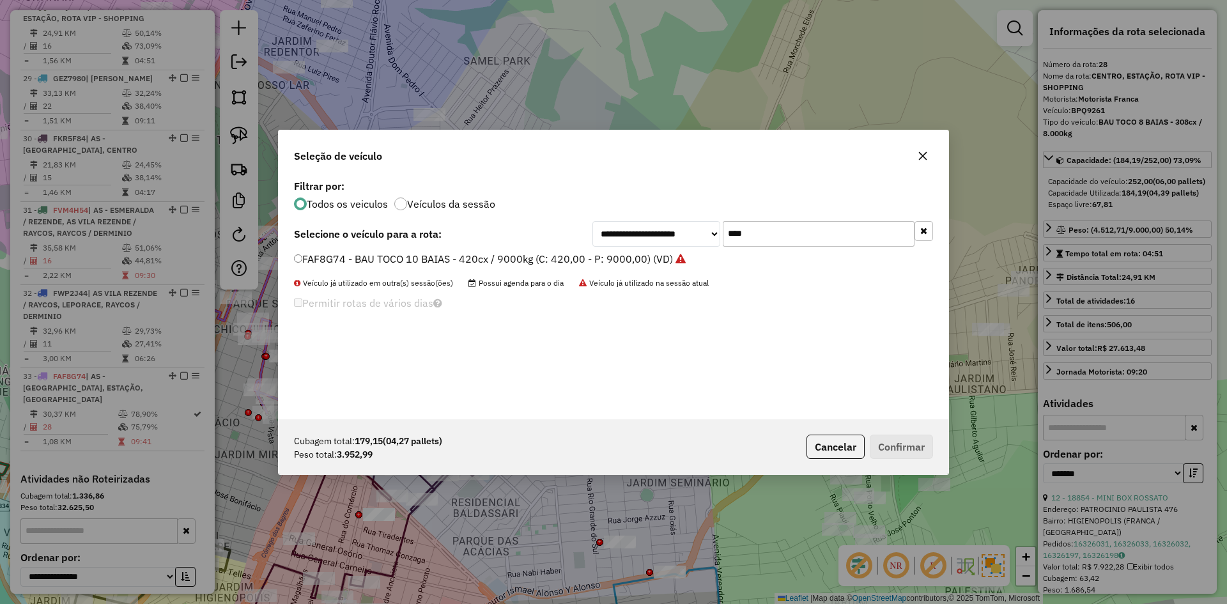
drag, startPoint x: 803, startPoint y: 231, endPoint x: 648, endPoint y: 231, distance: 155.3
click at [648, 231] on div "**********" at bounding box center [763, 234] width 341 height 26
type input "****"
drag, startPoint x: 447, startPoint y: 261, endPoint x: 541, endPoint y: 280, distance: 95.9
click at [447, 261] on label "FKM0F54 - BAU TOCO 10 BAIAS - 420cx / 9000kg (C: 420,00 - P: 9000,00) (VD)" at bounding box center [484, 258] width 381 height 15
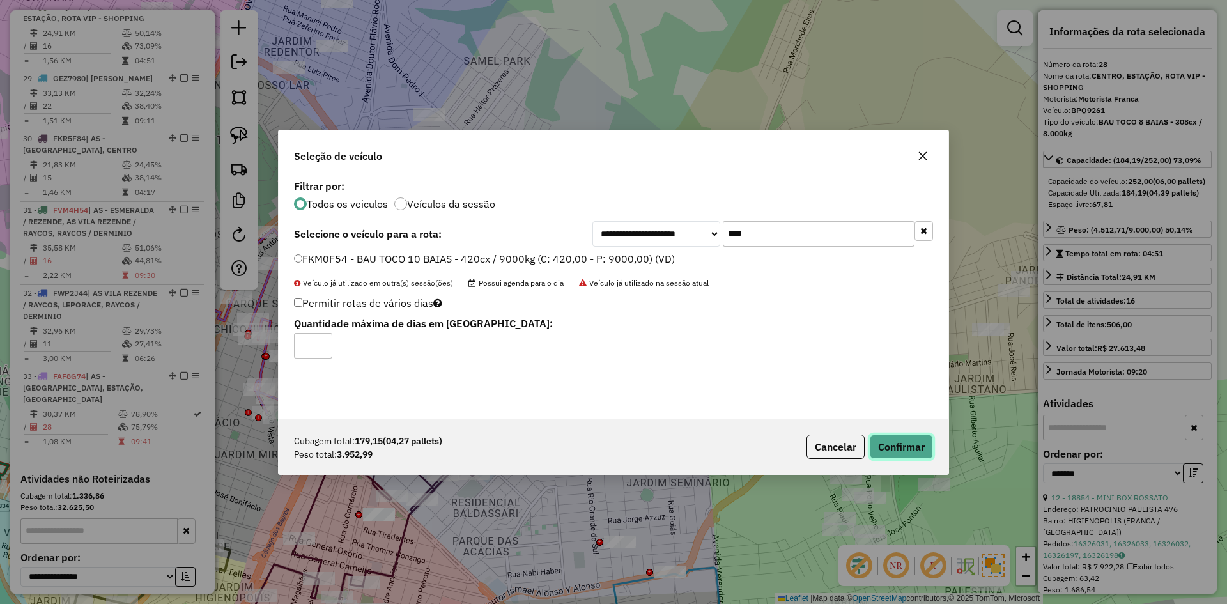
click at [894, 455] on button "Confirmar" at bounding box center [901, 447] width 63 height 24
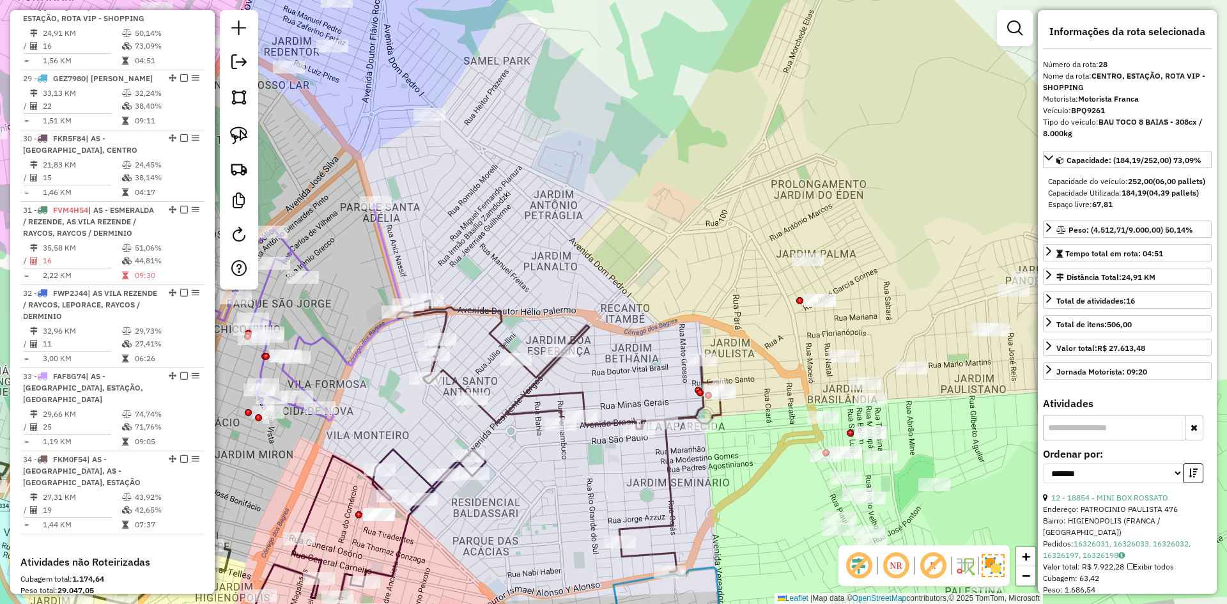
click at [502, 332] on icon at bounding box center [559, 436] width 324 height 272
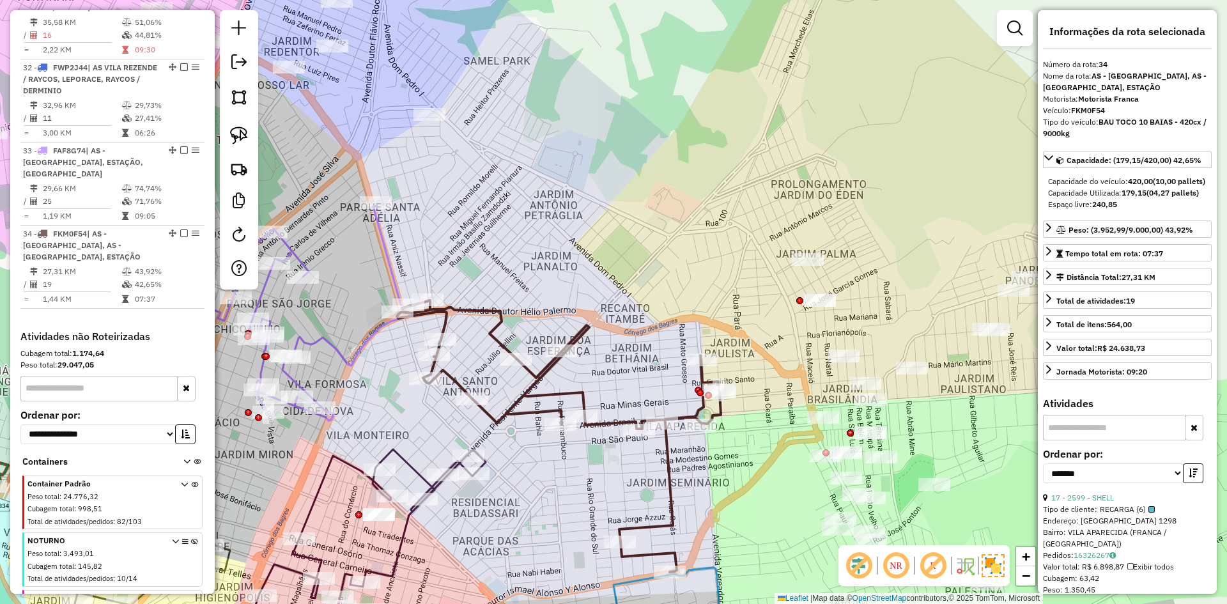
scroll to position [1441, 0]
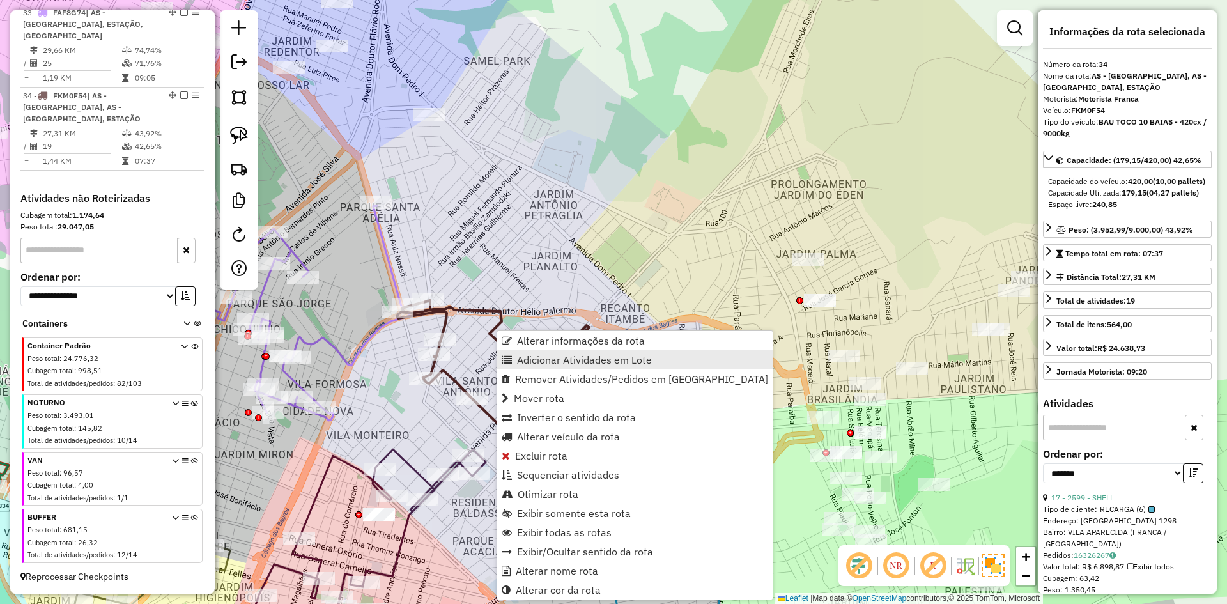
click at [551, 359] on span "Adicionar Atividades em Lote" at bounding box center [584, 360] width 135 height 10
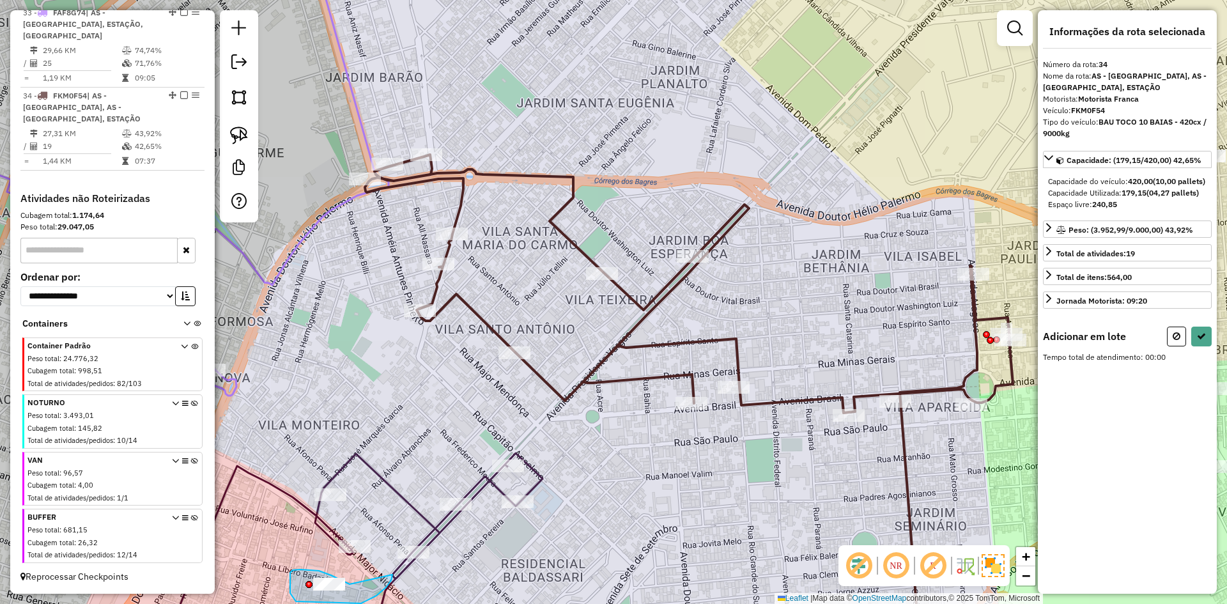
drag, startPoint x: 331, startPoint y: 575, endPoint x: 384, endPoint y: 564, distance: 54.2
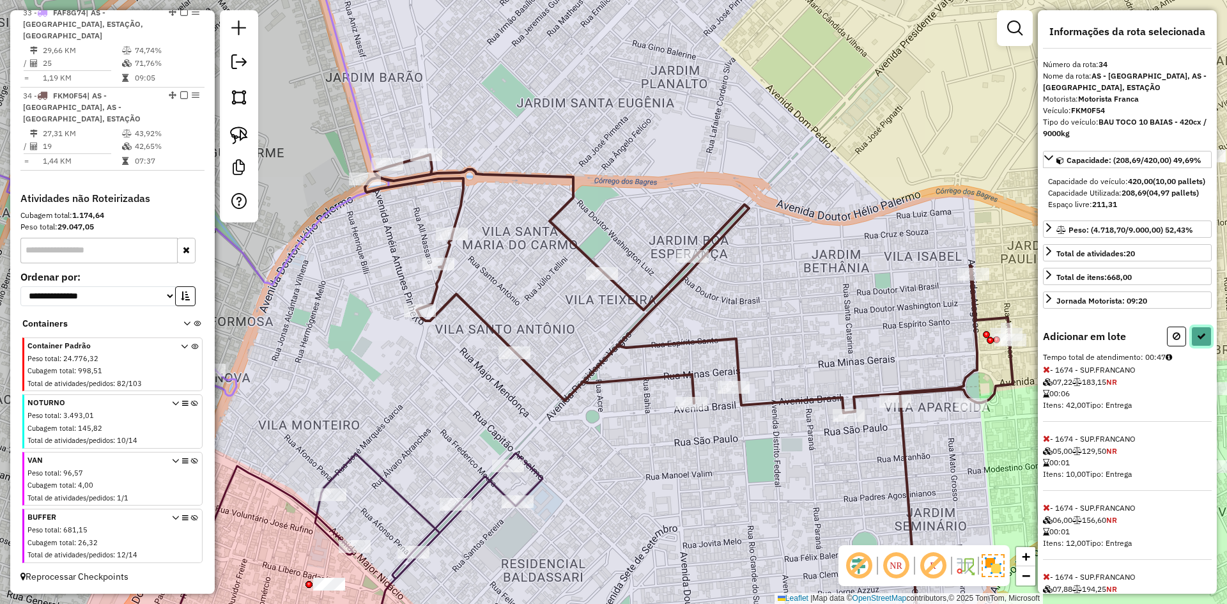
click at [1197, 341] on icon at bounding box center [1201, 336] width 9 height 9
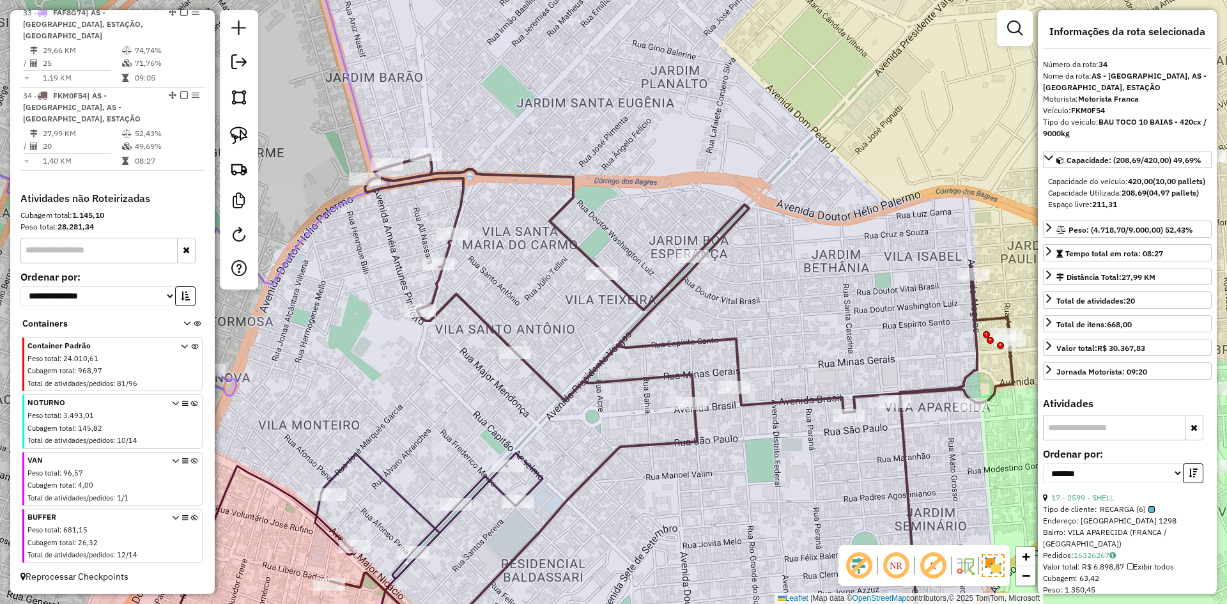
drag, startPoint x: 850, startPoint y: 334, endPoint x: 461, endPoint y: 270, distance: 393.7
click at [461, 272] on div "Rota 34 - Placa FKM0F54 2599 - SHELL Janela de atendimento Grade de atendimento…" at bounding box center [613, 302] width 1227 height 604
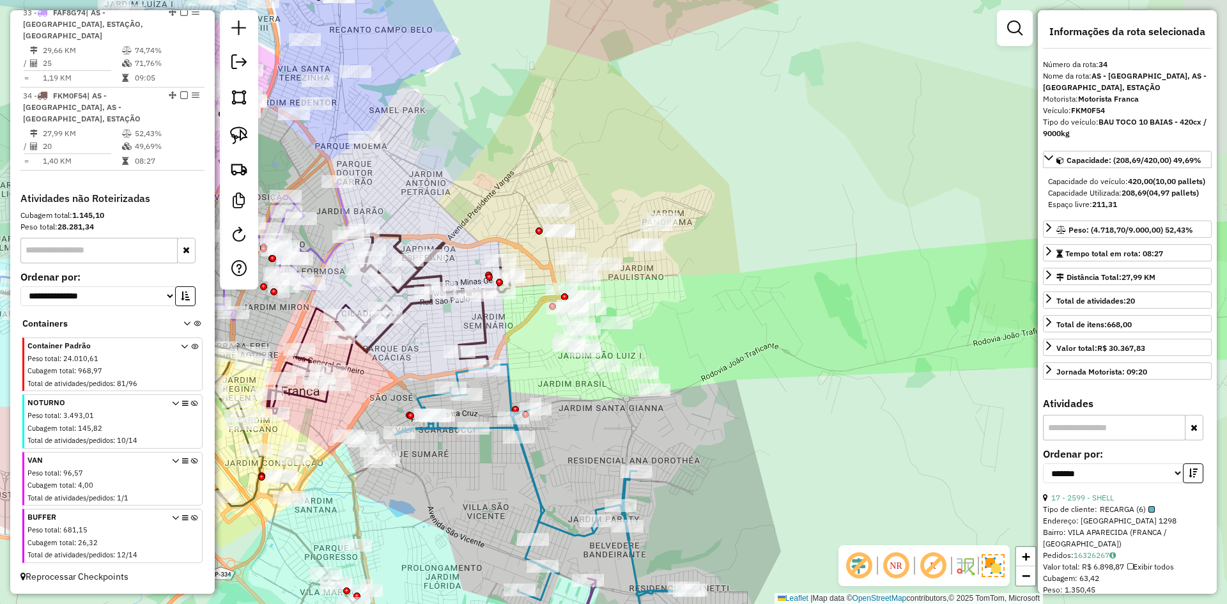
drag, startPoint x: 538, startPoint y: 236, endPoint x: 522, endPoint y: 287, distance: 53.8
click at [522, 288] on div "Janela de atendimento Grade de atendimento Capacidade Transportadoras Veículos …" at bounding box center [613, 302] width 1227 height 604
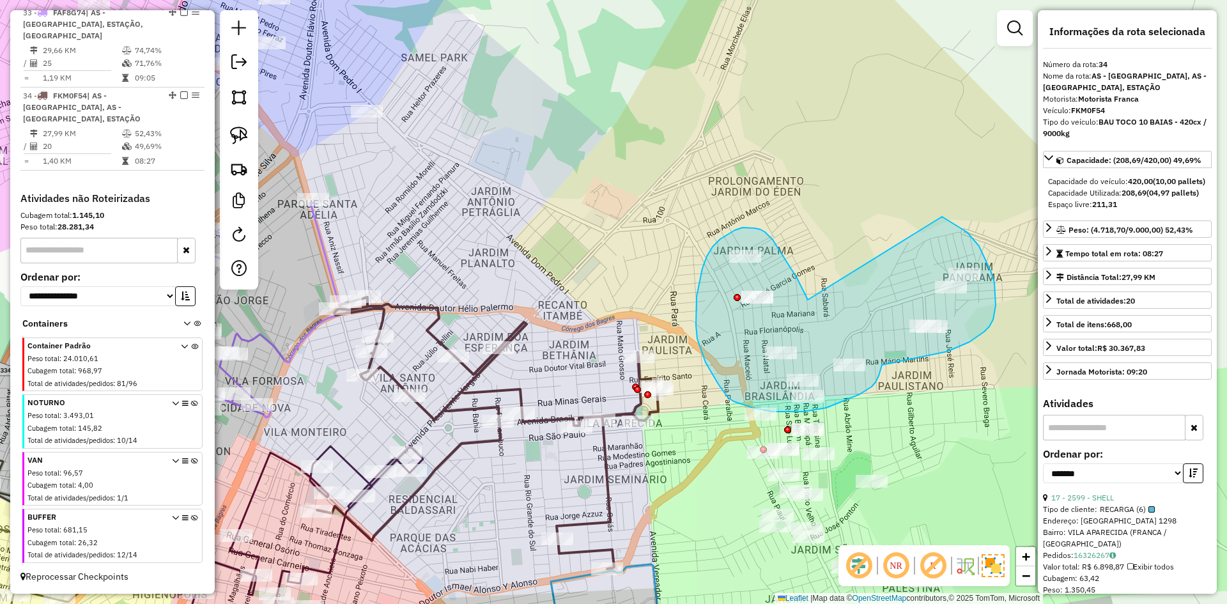
drag, startPoint x: 727, startPoint y: 223, endPoint x: 848, endPoint y: 193, distance: 123.9
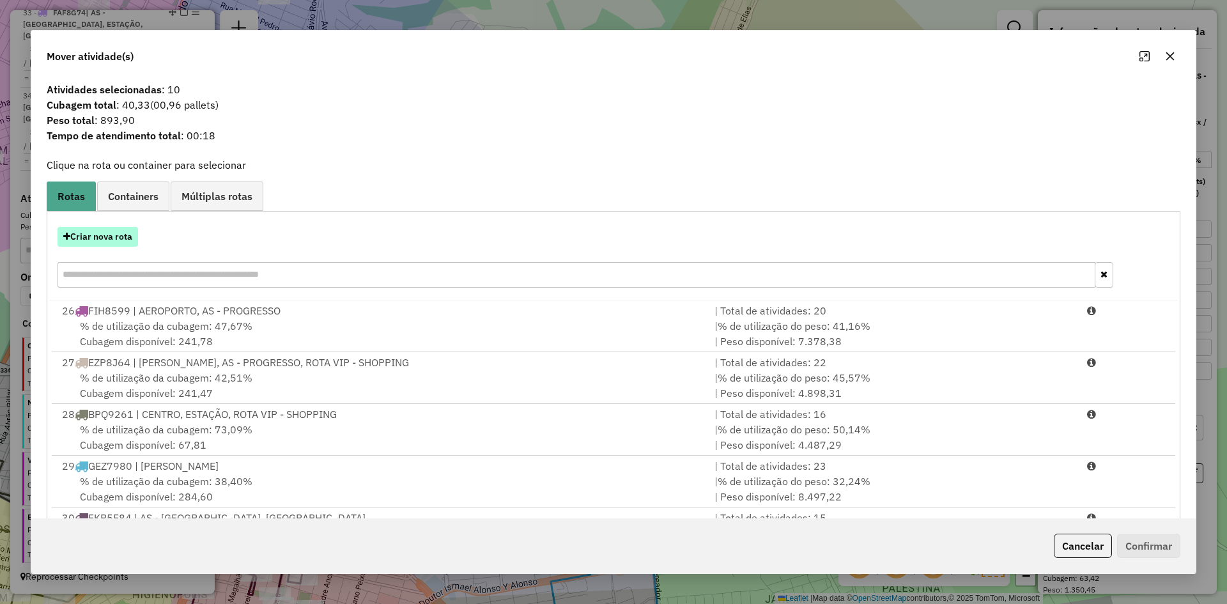
click at [125, 241] on button "Criar nova rota" at bounding box center [98, 237] width 81 height 20
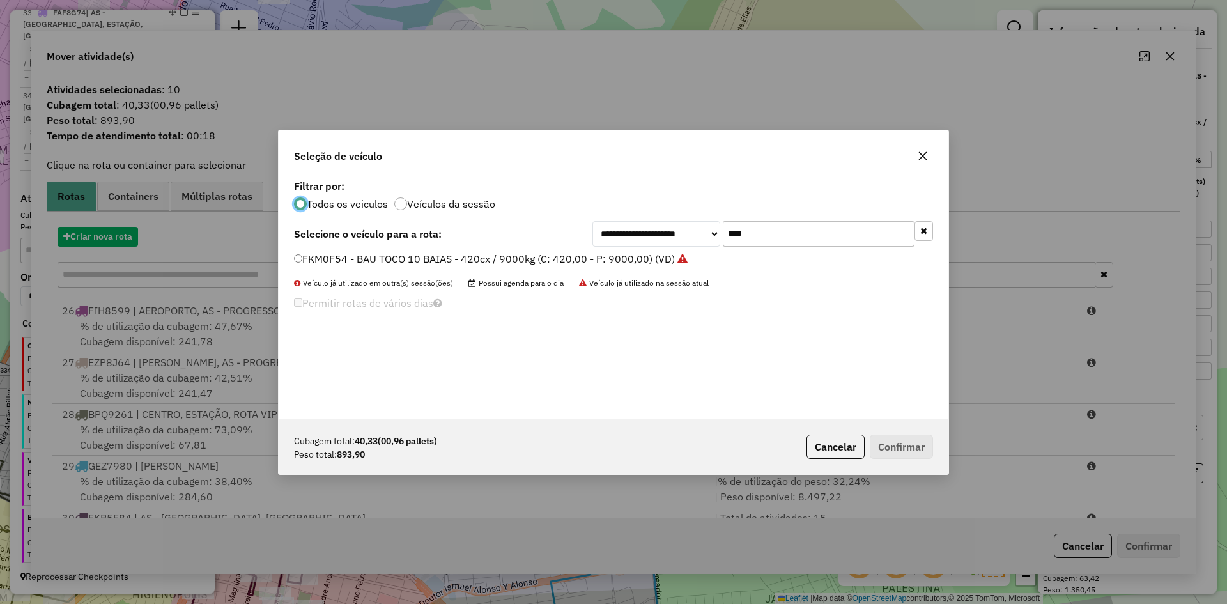
scroll to position [7, 4]
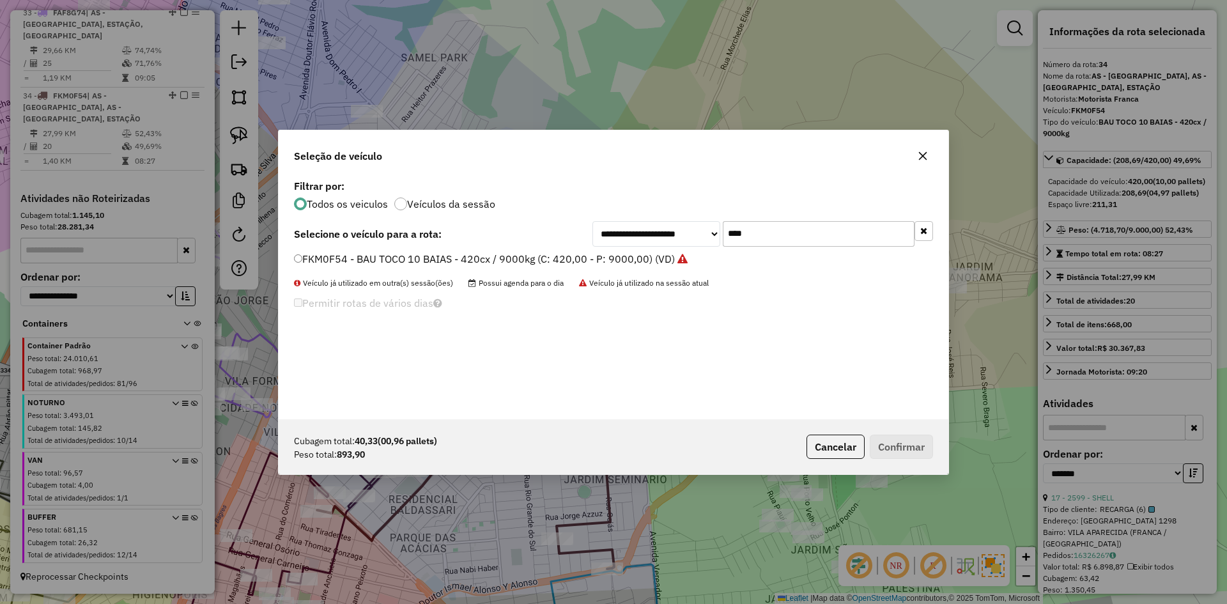
drag, startPoint x: 780, startPoint y: 233, endPoint x: 694, endPoint y: 233, distance: 86.3
click at [694, 233] on div "**********" at bounding box center [763, 234] width 341 height 26
drag, startPoint x: 769, startPoint y: 229, endPoint x: 694, endPoint y: 244, distance: 76.8
click at [694, 244] on div "**********" at bounding box center [763, 234] width 341 height 26
type input "****"
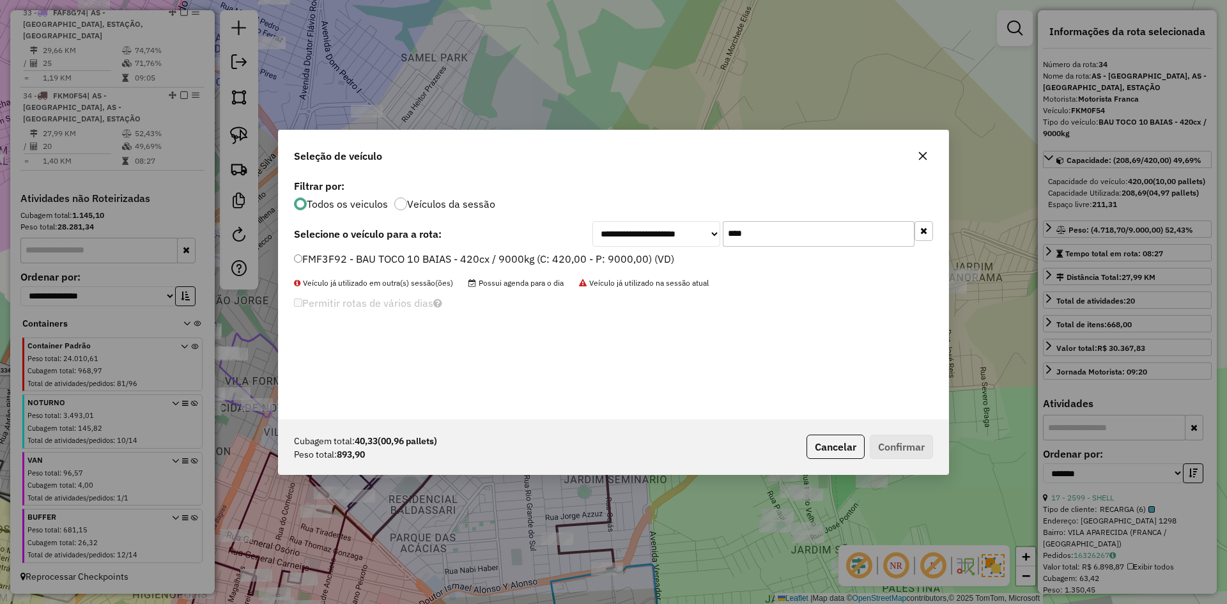
drag, startPoint x: 416, startPoint y: 251, endPoint x: 421, endPoint y: 256, distance: 6.8
click at [416, 251] on label "FMF3F92 - BAU TOCO 10 BAIAS - 420cx / 9000kg (C: 420,00 - P: 9000,00) (VD)" at bounding box center [484, 258] width 380 height 15
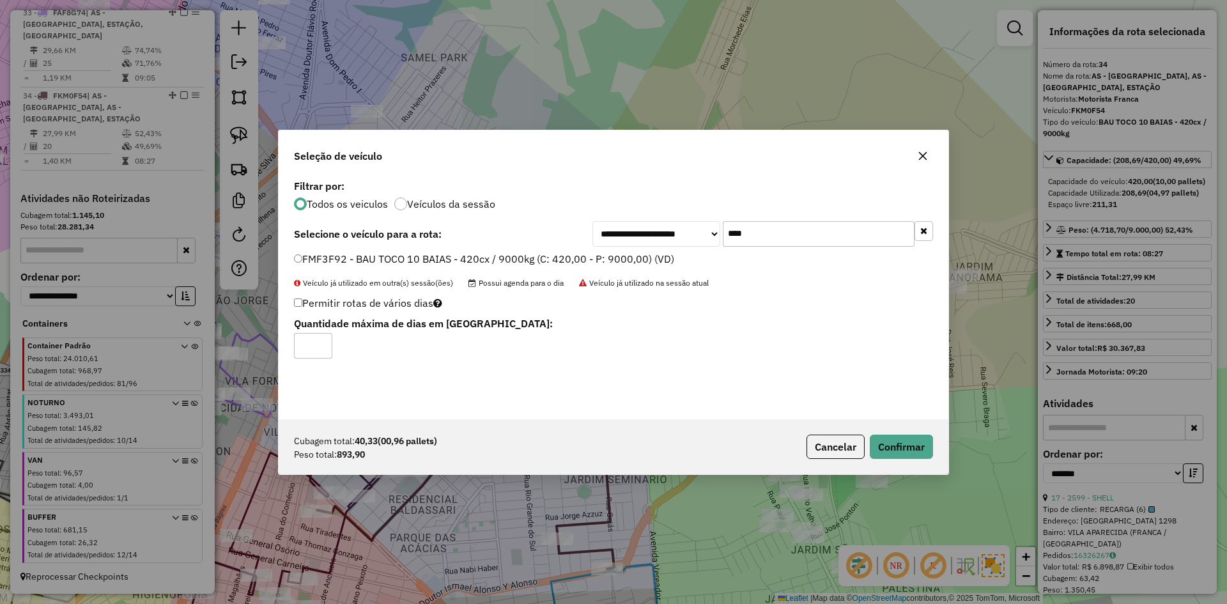
click at [419, 260] on label "FMF3F92 - BAU TOCO 10 BAIAS - 420cx / 9000kg (C: 420,00 - P: 9000,00) (VD)" at bounding box center [484, 258] width 380 height 15
click at [913, 441] on button "Confirmar" at bounding box center [901, 447] width 63 height 24
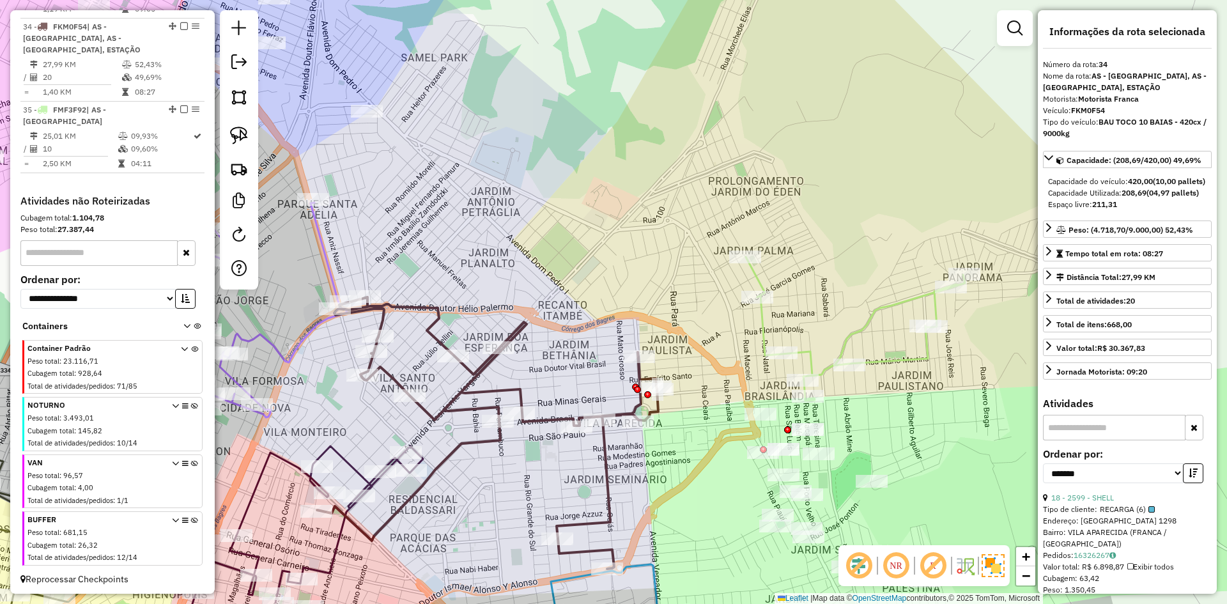
scroll to position [1512, 0]
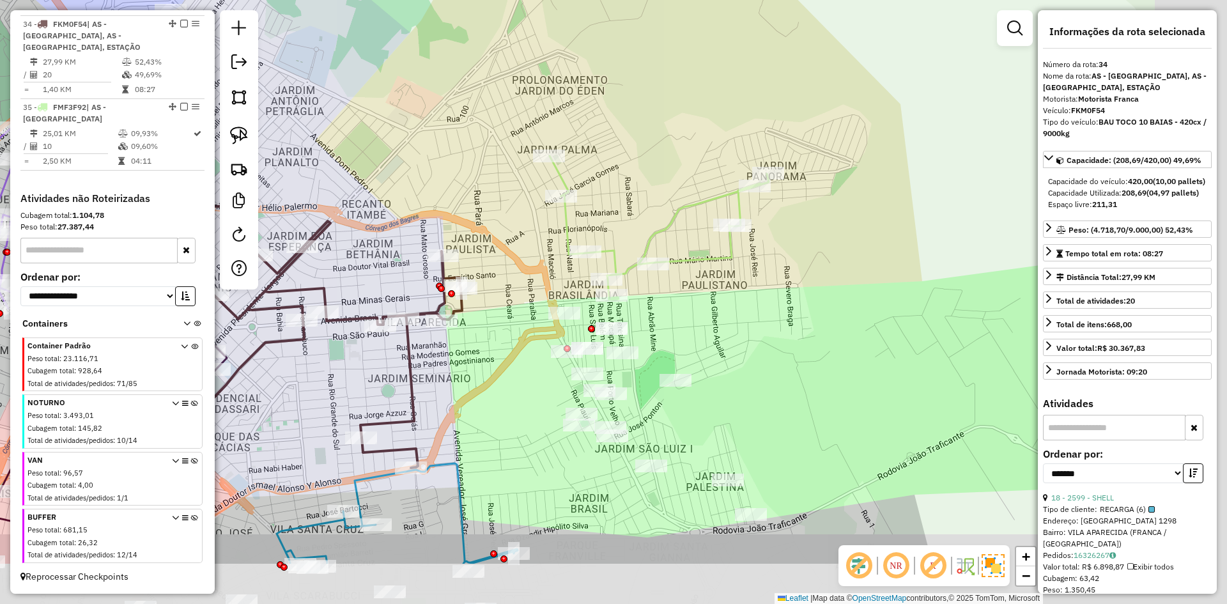
drag, startPoint x: 893, startPoint y: 405, endPoint x: 697, endPoint y: 304, distance: 220.7
click at [697, 304] on div "Janela de atendimento Grade de atendimento Capacidade Transportadoras Veículos …" at bounding box center [613, 302] width 1227 height 604
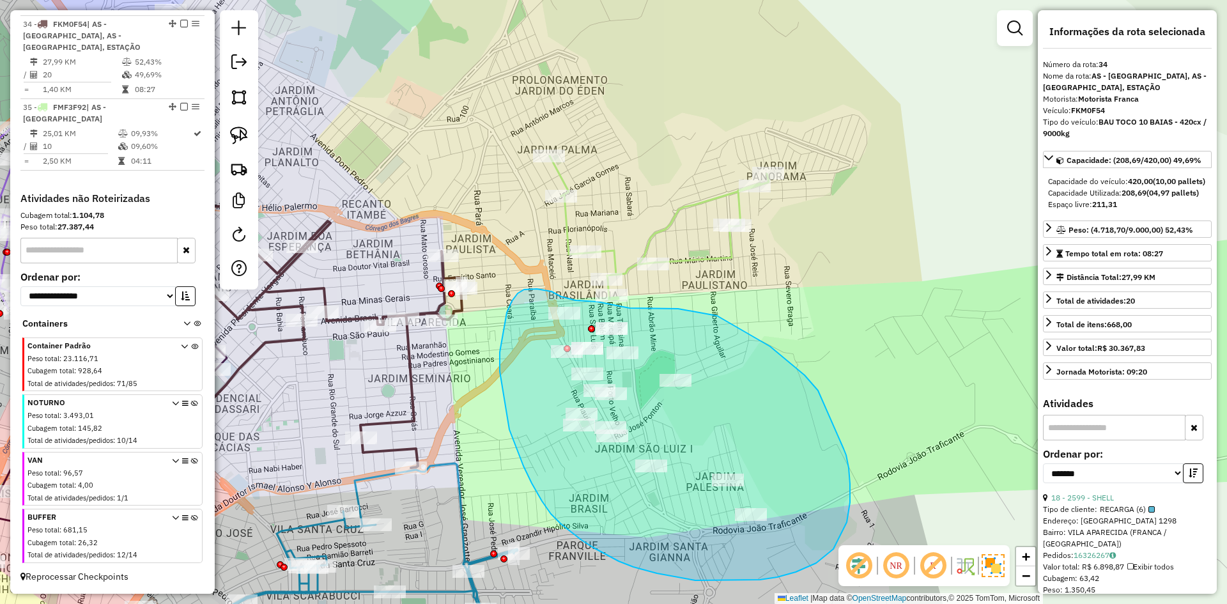
drag, startPoint x: 741, startPoint y: 330, endPoint x: 842, endPoint y: 446, distance: 154.0
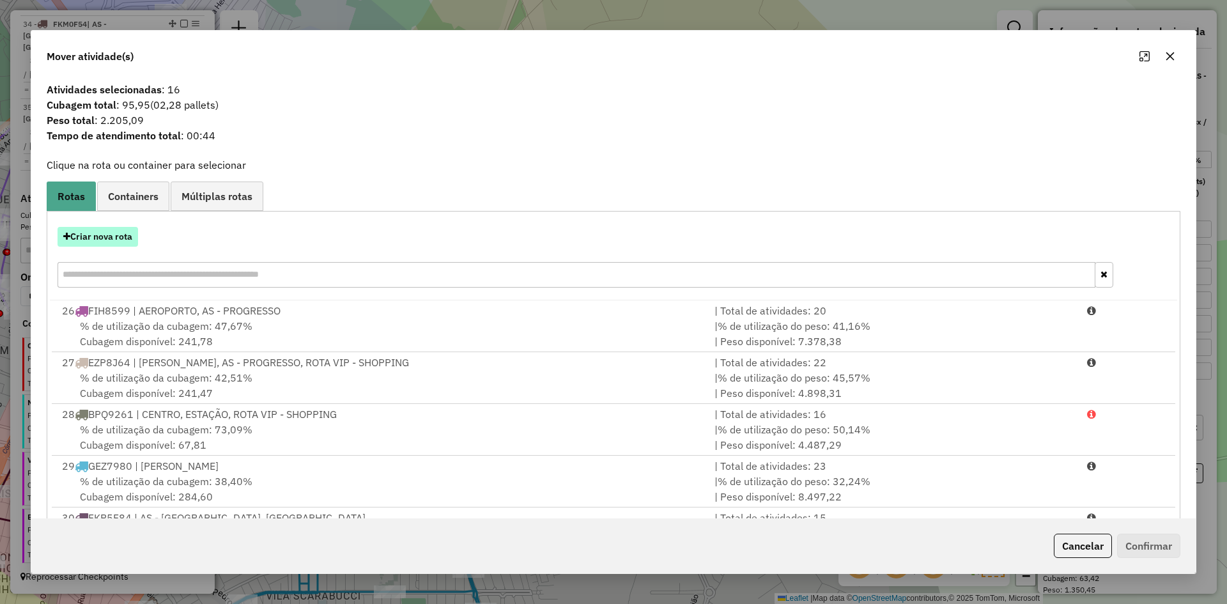
click at [97, 237] on button "Criar nova rota" at bounding box center [98, 237] width 81 height 20
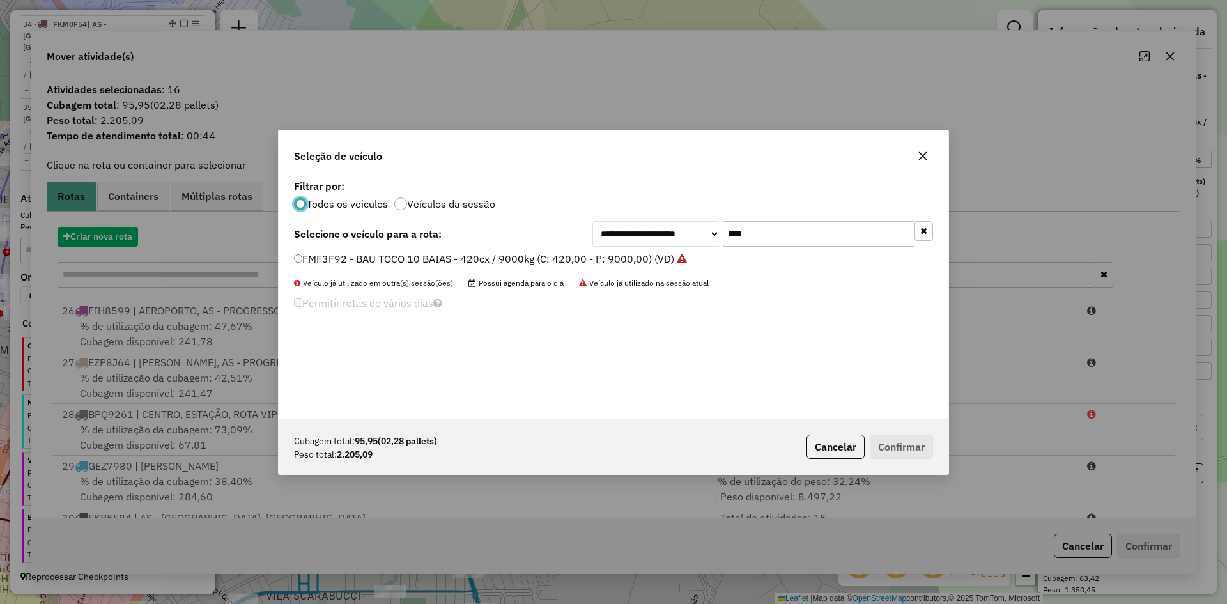
scroll to position [7, 4]
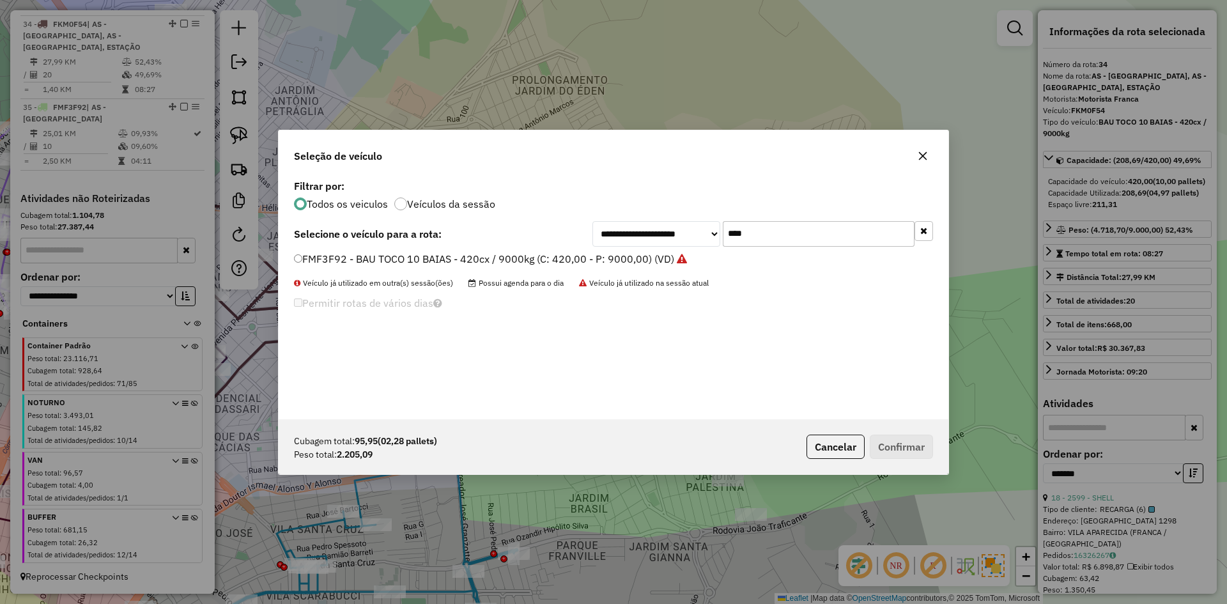
drag, startPoint x: 822, startPoint y: 227, endPoint x: 658, endPoint y: 227, distance: 163.6
click at [658, 227] on div "**********" at bounding box center [763, 234] width 341 height 26
type input "****"
drag, startPoint x: 345, startPoint y: 258, endPoint x: 580, endPoint y: 303, distance: 239.4
click at [346, 258] on label "GKH2E54 - BAU TOCO 10 BAIAS - 420cx / 9000kg (C: 420,00 - P: 9000,00) (VD)" at bounding box center [484, 258] width 381 height 15
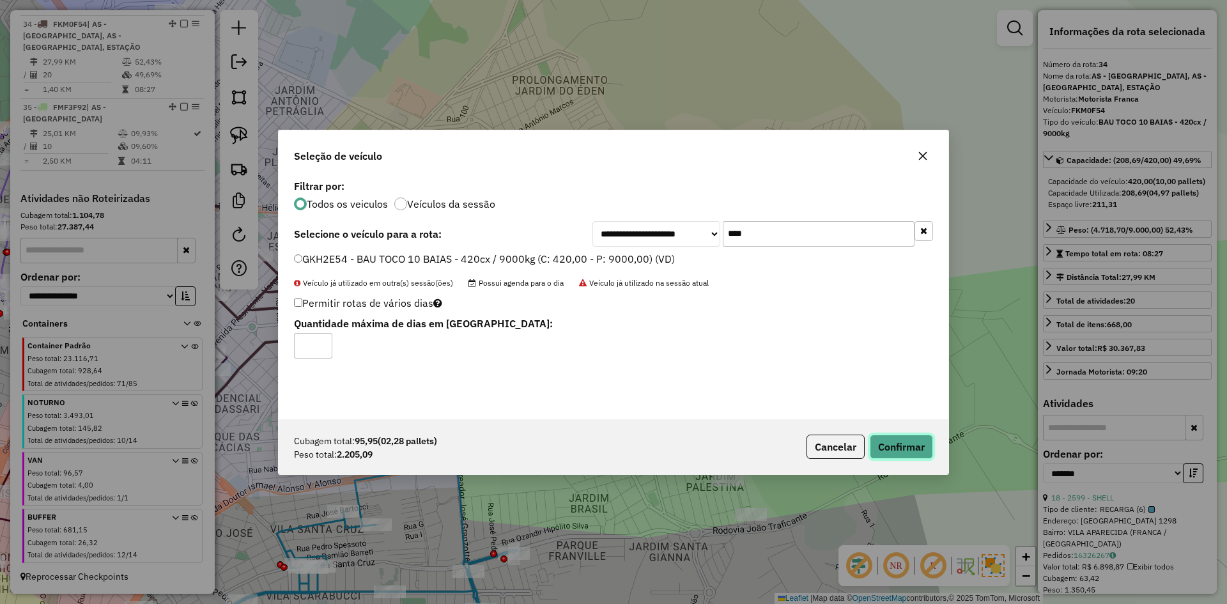
click at [907, 442] on button "Confirmar" at bounding box center [901, 447] width 63 height 24
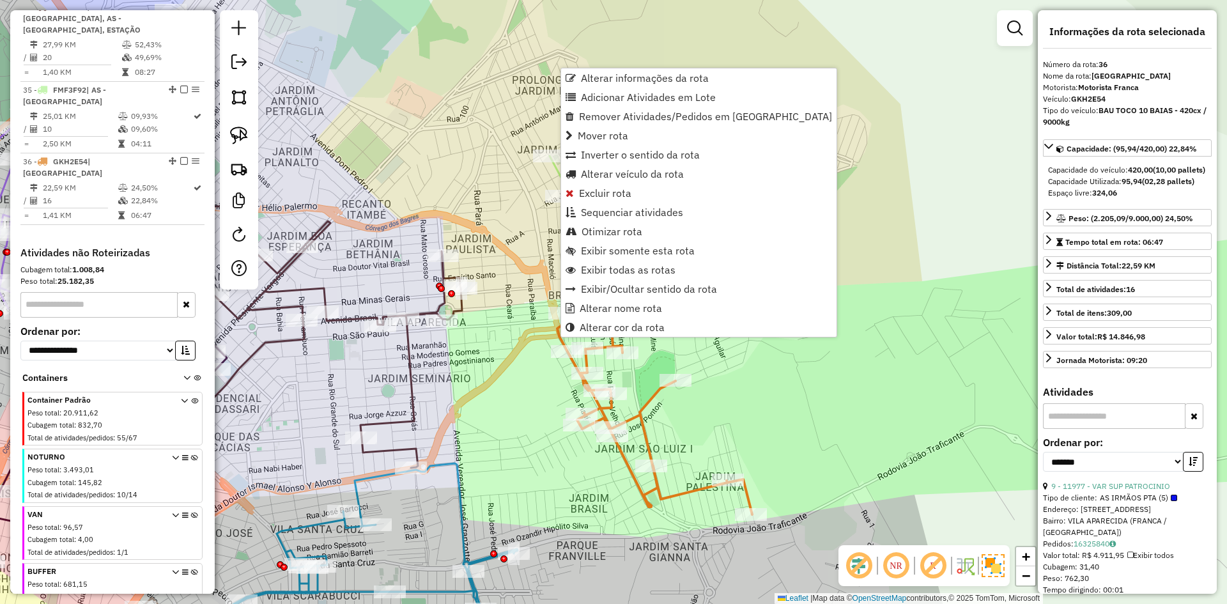
scroll to position [1572, 0]
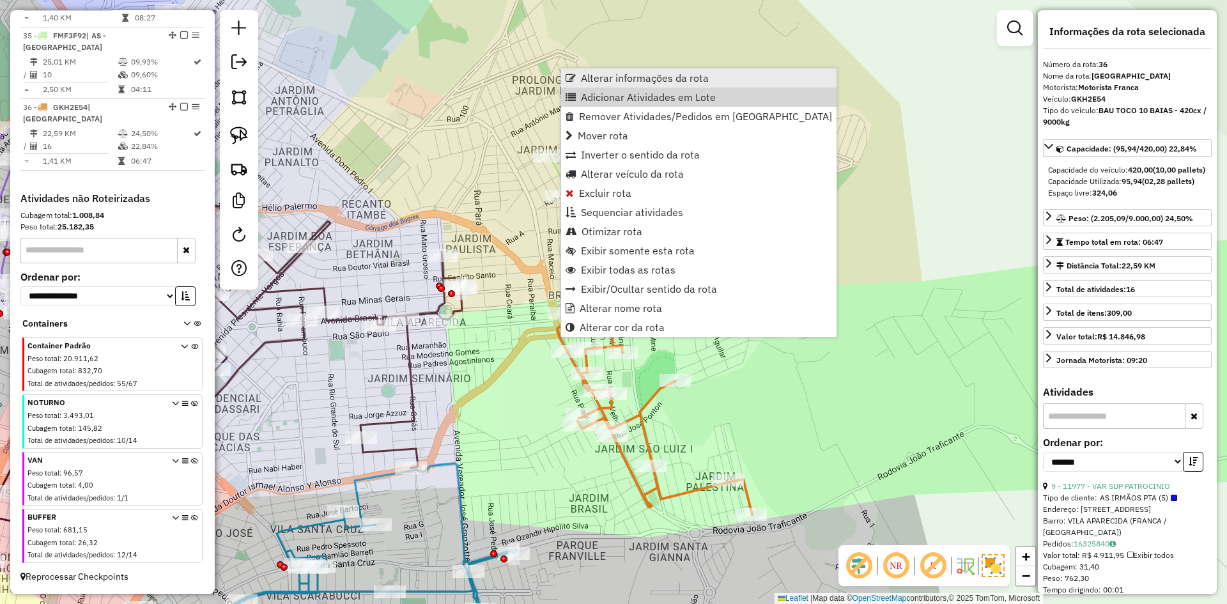
click at [598, 87] on link "Alterar informações da rota" at bounding box center [698, 77] width 275 height 19
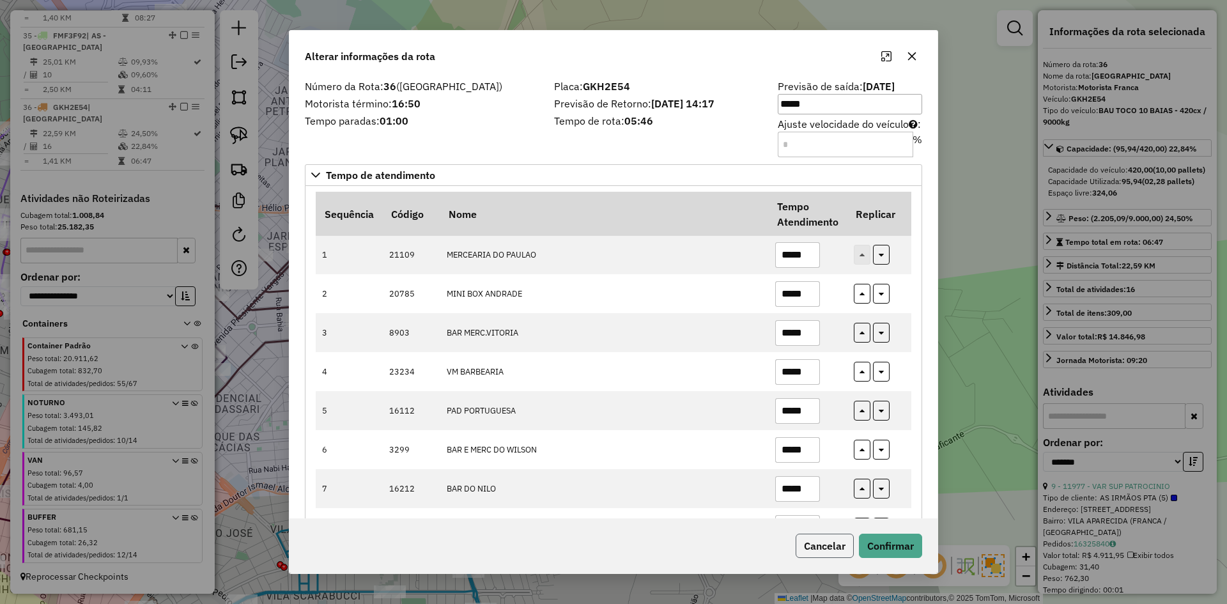
click at [826, 547] on button "Cancelar" at bounding box center [825, 546] width 58 height 24
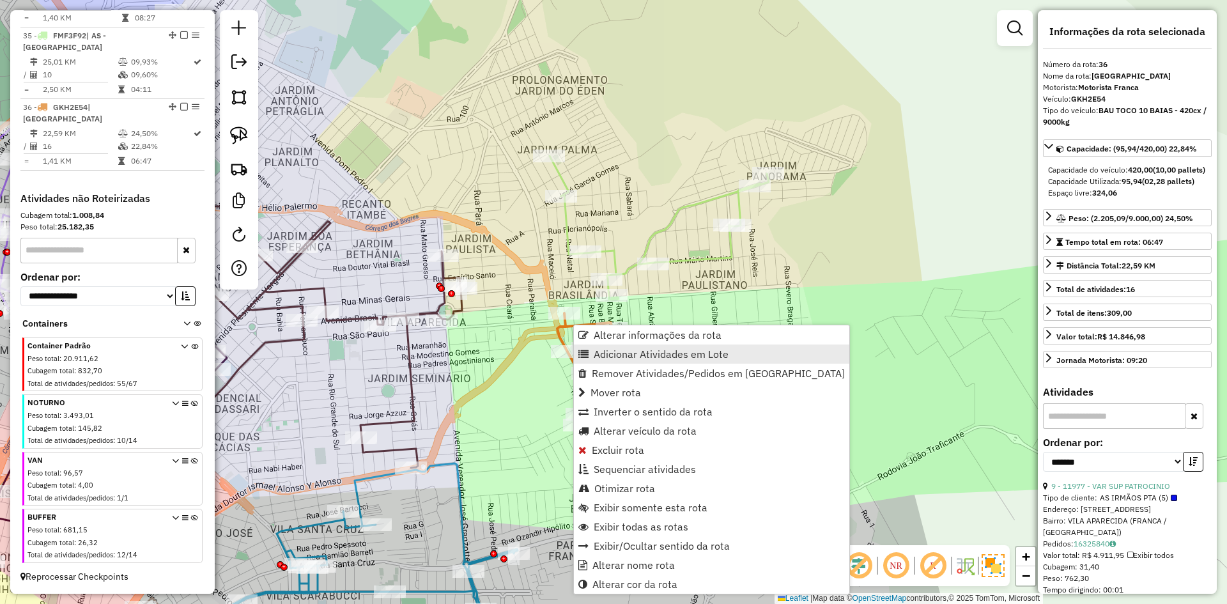
click at [617, 357] on span "Adicionar Atividades em Lote" at bounding box center [661, 354] width 135 height 10
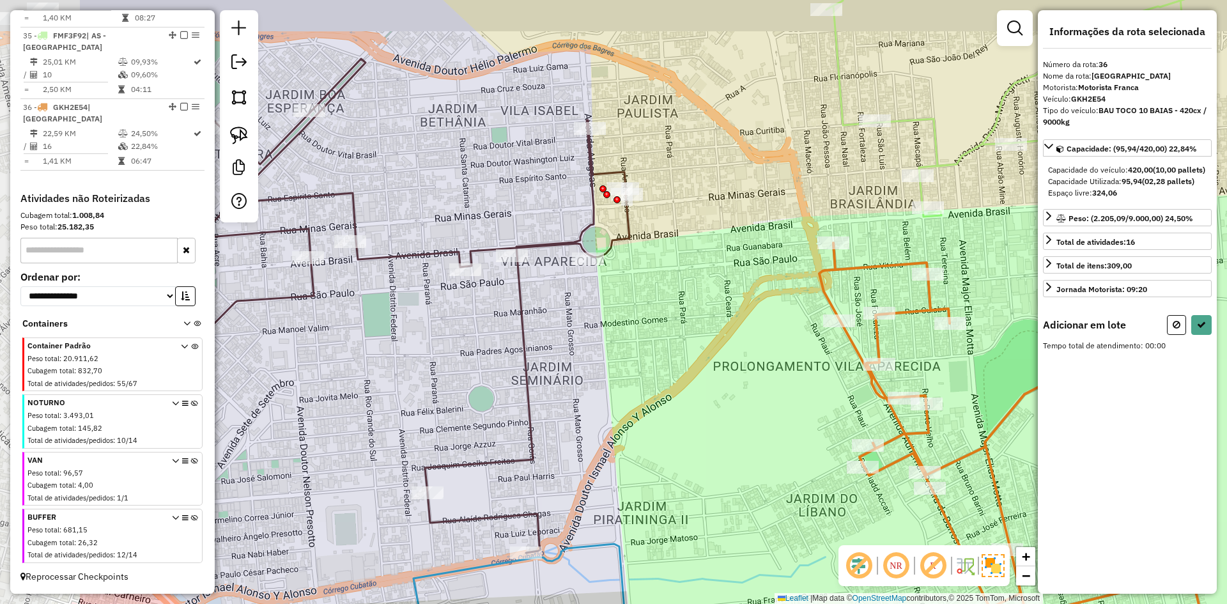
drag, startPoint x: 509, startPoint y: 394, endPoint x: 613, endPoint y: 460, distance: 122.7
click at [613, 460] on div "Janela de atendimento Grade de atendimento Capacidade Transportadoras Veículos …" at bounding box center [613, 302] width 1227 height 604
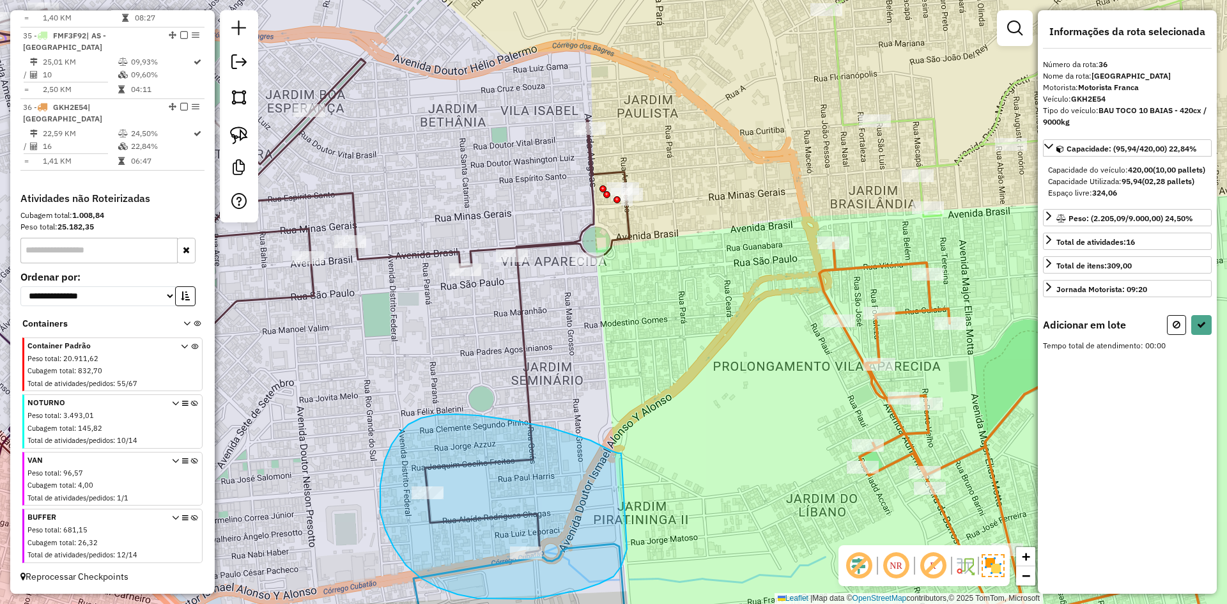
drag, startPoint x: 600, startPoint y: 444, endPoint x: 639, endPoint y: 368, distance: 86.3
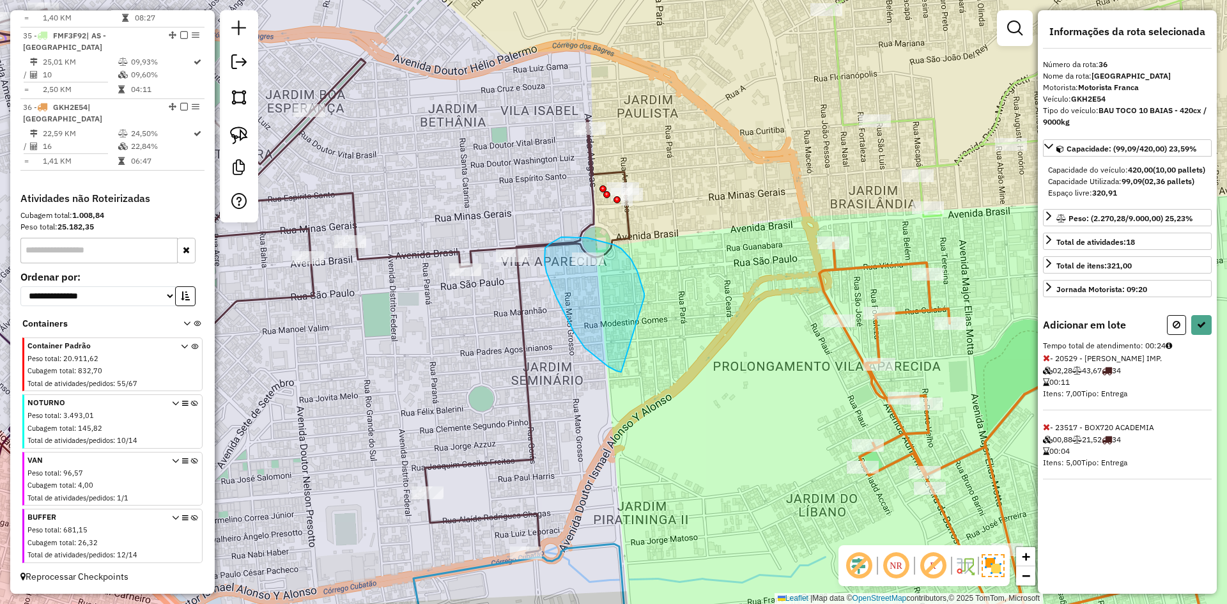
drag, startPoint x: 644, startPoint y: 297, endPoint x: 623, endPoint y: 372, distance: 77.9
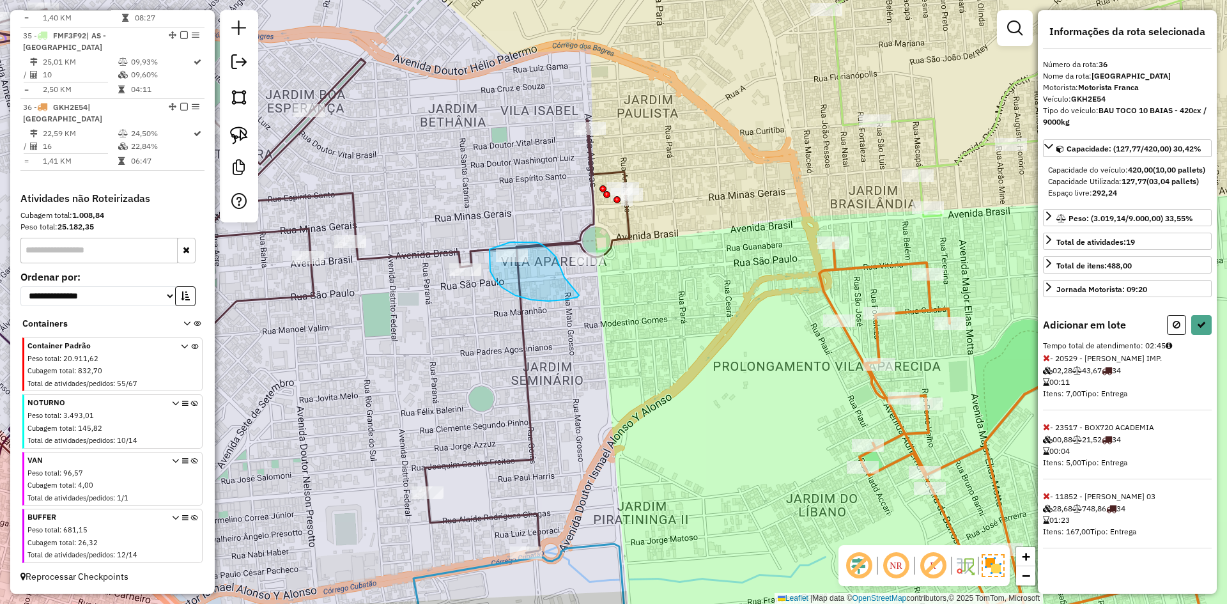
drag, startPoint x: 561, startPoint y: 267, endPoint x: 583, endPoint y: 298, distance: 39.0
click at [1203, 335] on button at bounding box center [1201, 325] width 20 height 20
click at [0, 0] on div "Aguarde..." at bounding box center [0, 0] width 0 height 0
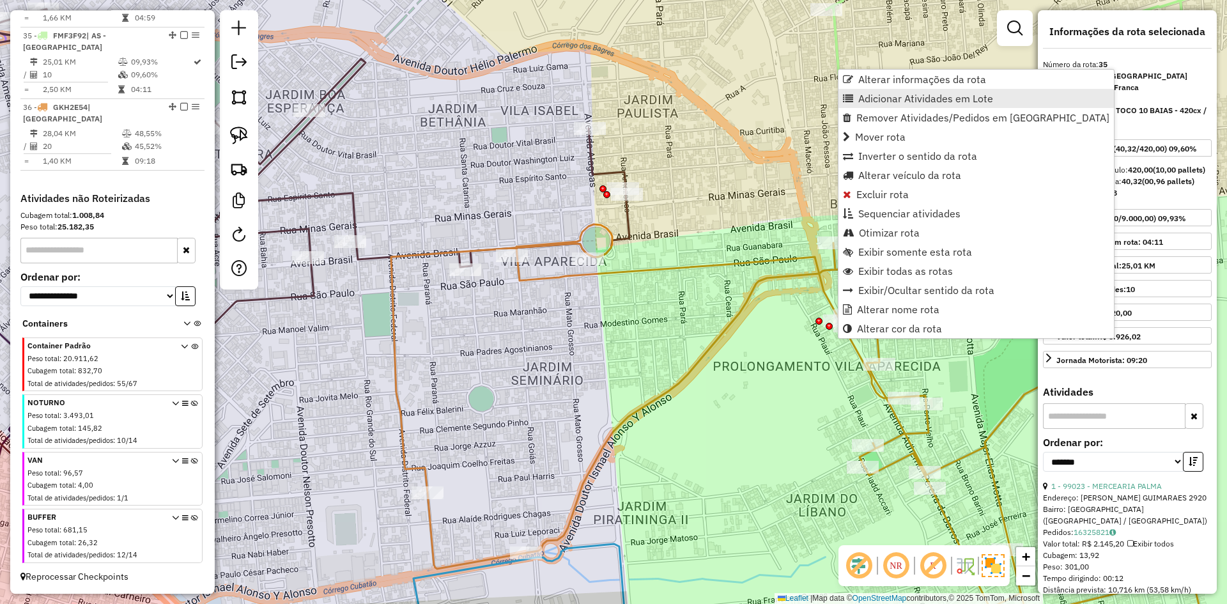
drag, startPoint x: 855, startPoint y: 98, endPoint x: 730, endPoint y: 109, distance: 125.1
click at [853, 98] on link "Adicionar Atividades em Lote" at bounding box center [976, 98] width 275 height 19
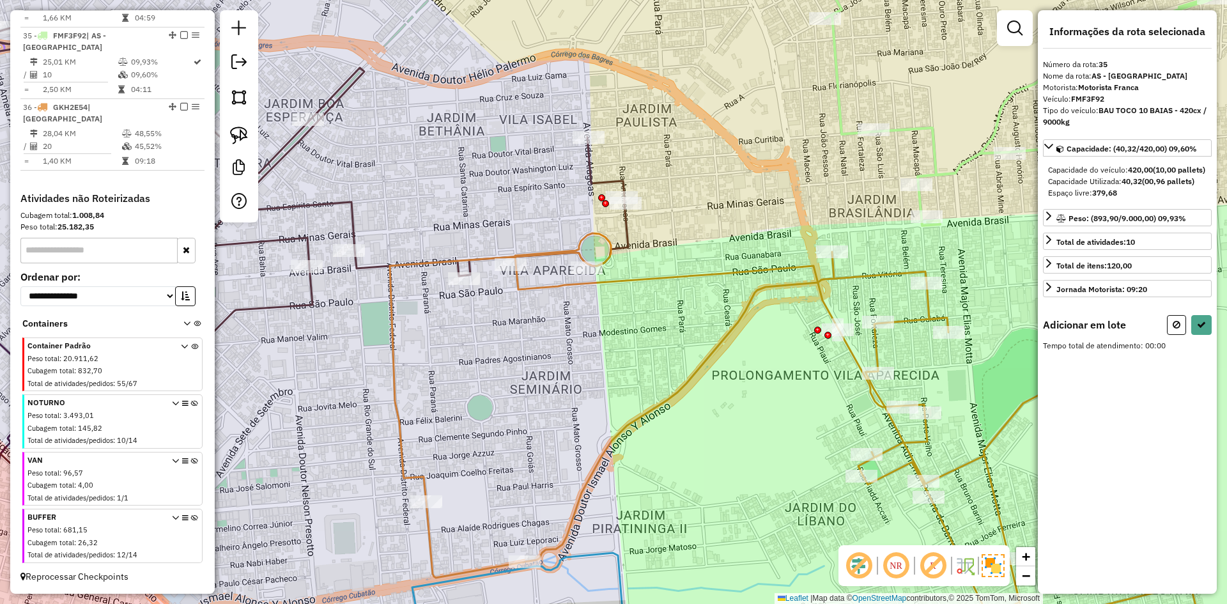
drag, startPoint x: 725, startPoint y: 123, endPoint x: 715, endPoint y: 213, distance: 90.7
click at [716, 213] on div "Janela de atendimento Grade de atendimento Capacidade Transportadoras Veículos …" at bounding box center [613, 302] width 1227 height 604
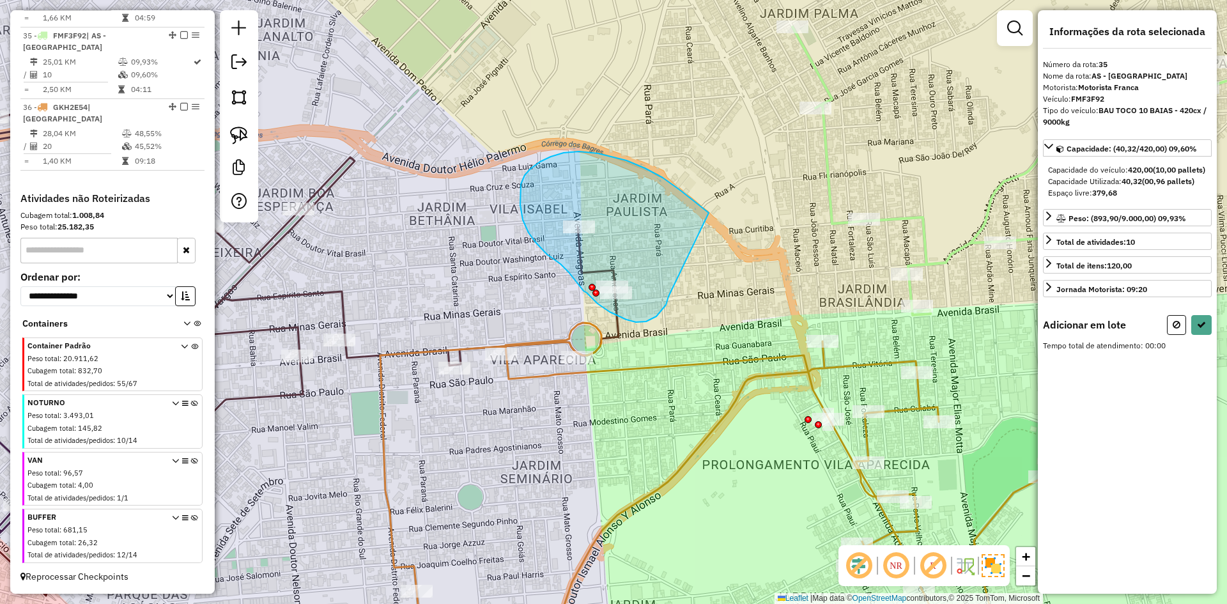
drag, startPoint x: 598, startPoint y: 153, endPoint x: 667, endPoint y: 281, distance: 145.0
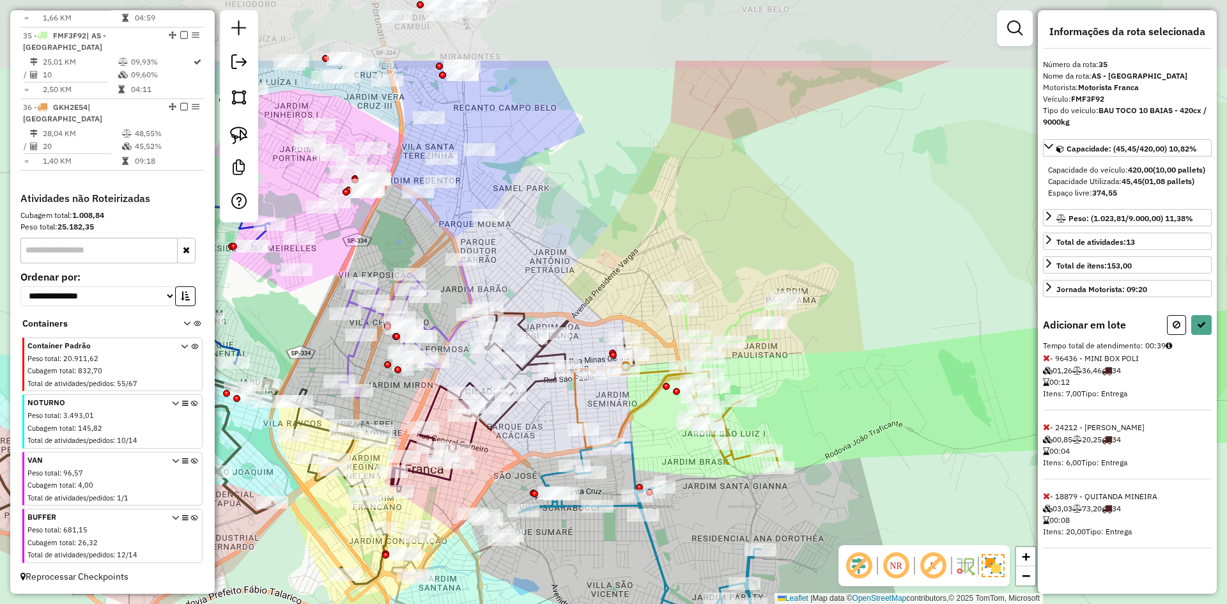
drag, startPoint x: 573, startPoint y: 171, endPoint x: 586, endPoint y: 291, distance: 121.5
click at [586, 291] on div "Janela de atendimento Grade de atendimento Capacidade Transportadoras Veículos …" at bounding box center [613, 302] width 1227 height 604
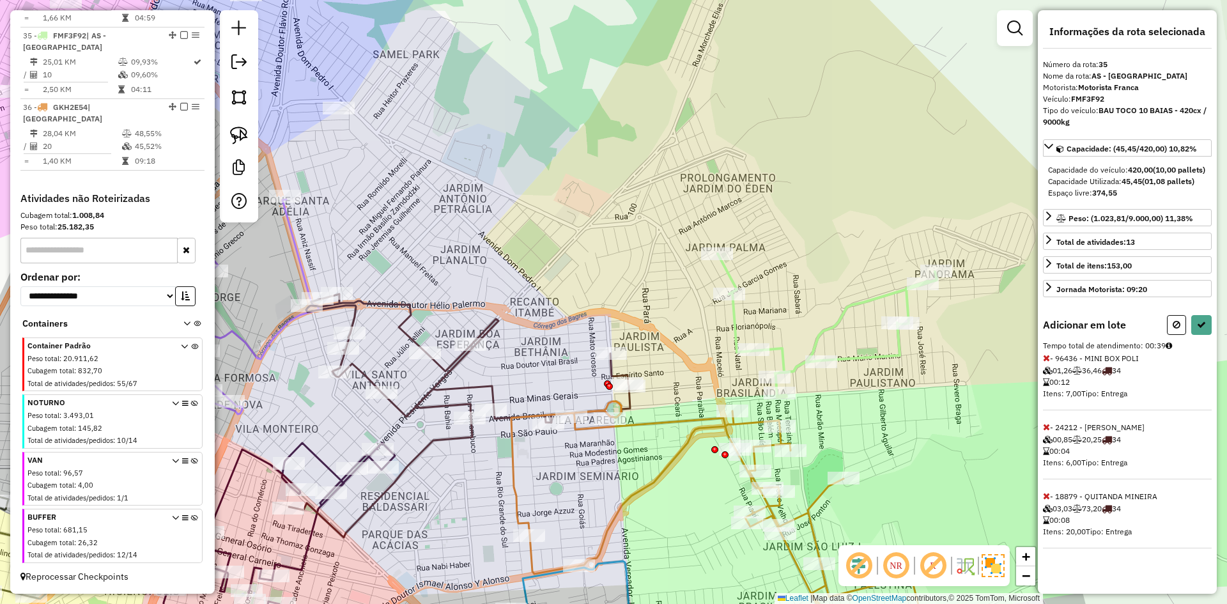
drag, startPoint x: 556, startPoint y: 288, endPoint x: 571, endPoint y: 281, distance: 16.9
click at [539, 282] on div "Janela de atendimento Grade de atendimento Capacidade Transportadoras Veículos …" at bounding box center [613, 302] width 1227 height 604
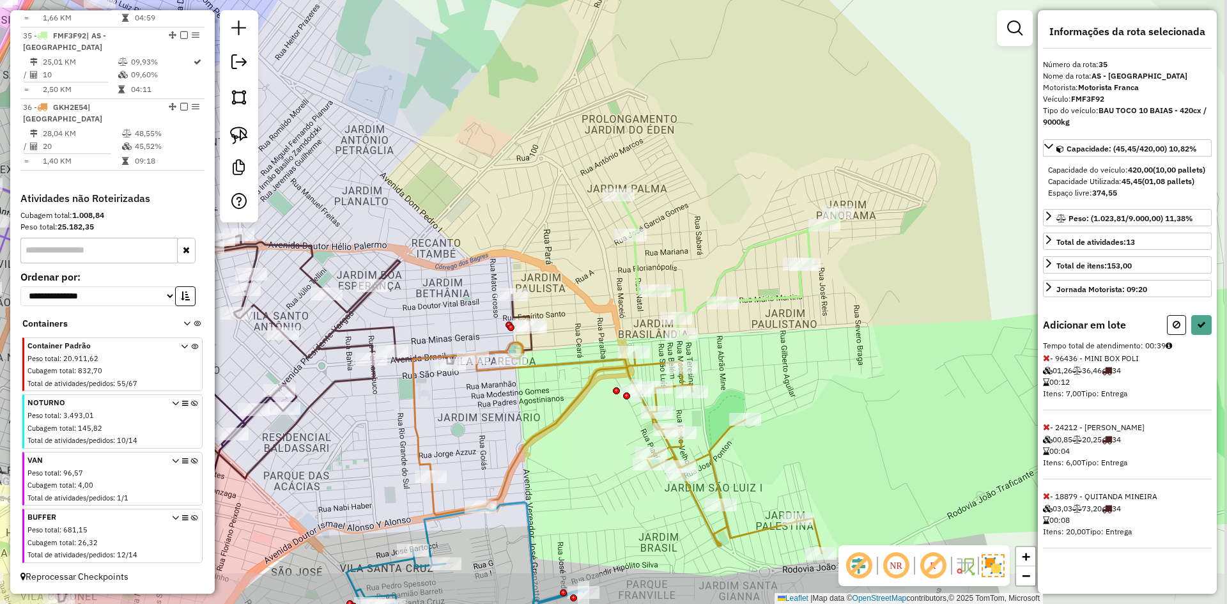
drag, startPoint x: 587, startPoint y: 272, endPoint x: 539, endPoint y: 259, distance: 49.2
click at [513, 227] on div "Janela de atendimento Grade de atendimento Capacidade Transportadoras Veículos …" at bounding box center [613, 302] width 1227 height 604
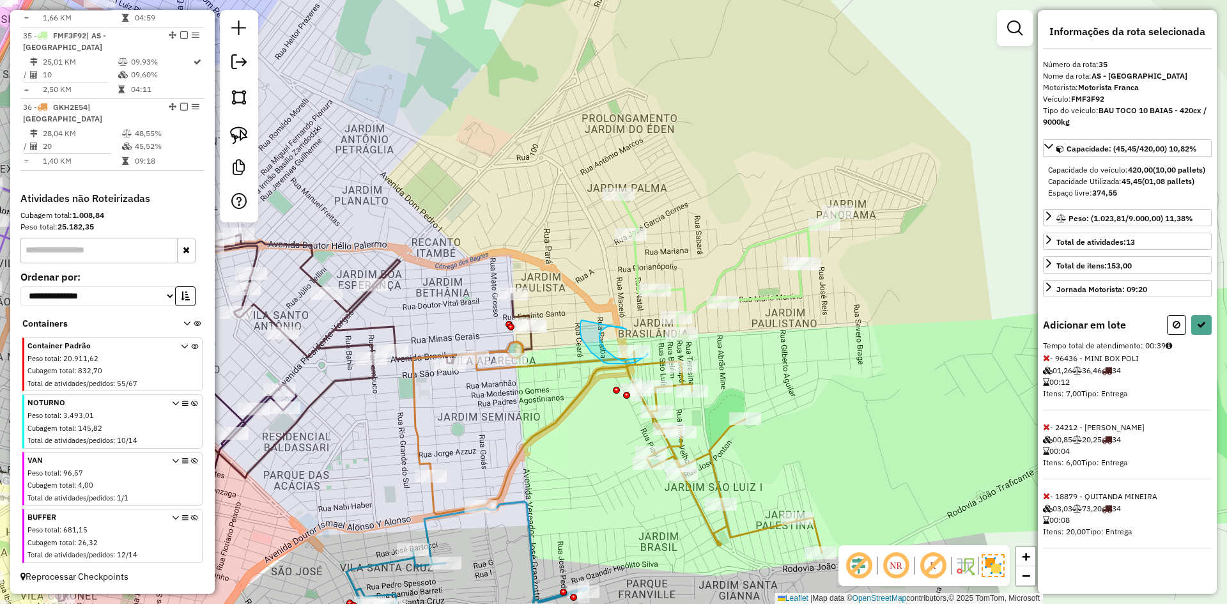
drag, startPoint x: 615, startPoint y: 327, endPoint x: 582, endPoint y: 320, distance: 33.8
click at [1207, 335] on button at bounding box center [1201, 325] width 20 height 20
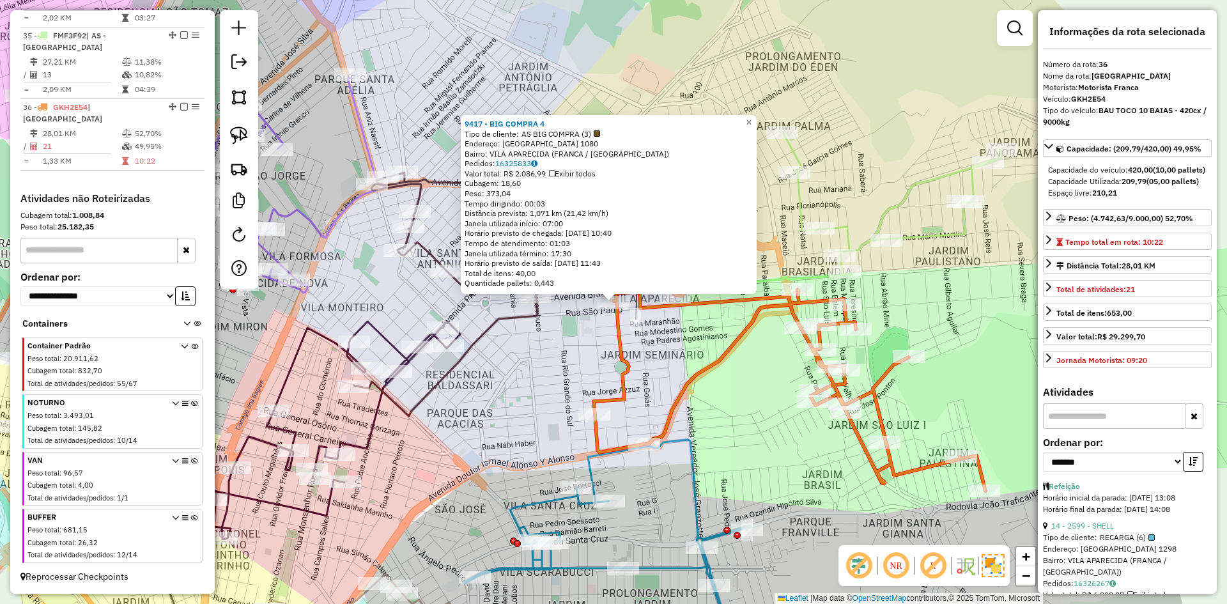
click at [682, 366] on div "9417 - BIG COMPRA 4 Tipo de cliente: AS BIG COMPRA (3) Endereço: [GEOGRAPHIC_DA…" at bounding box center [613, 302] width 1227 height 604
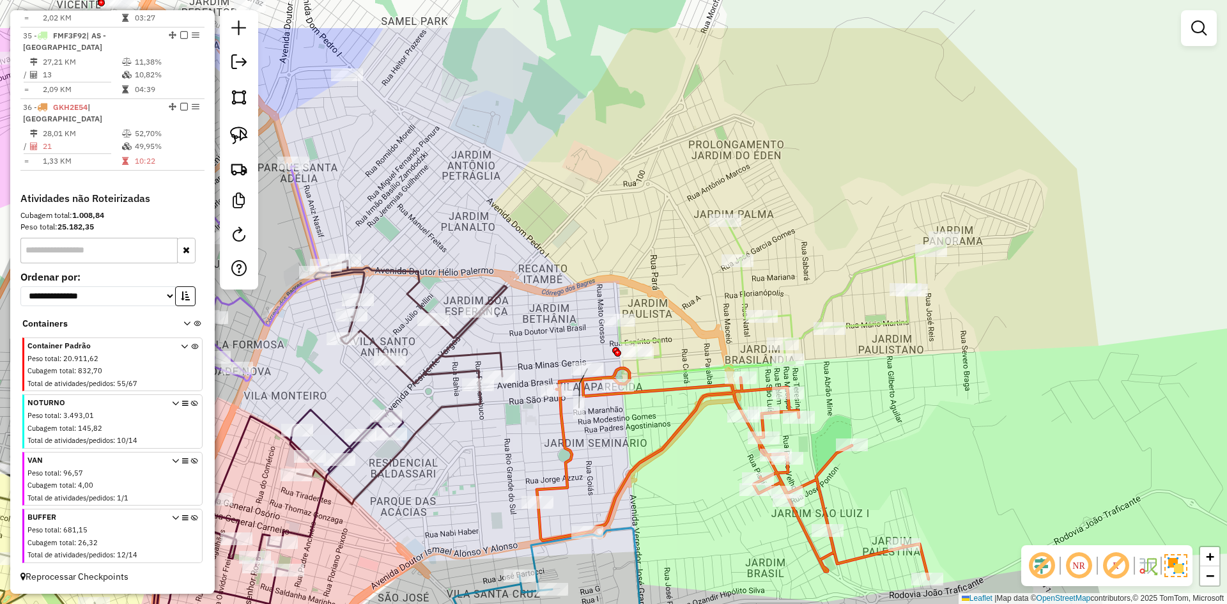
drag, startPoint x: 683, startPoint y: 362, endPoint x: 697, endPoint y: 381, distance: 23.4
click at [626, 448] on div "Janela de atendimento Grade de atendimento Capacidade Transportadoras Veículos …" at bounding box center [613, 302] width 1227 height 604
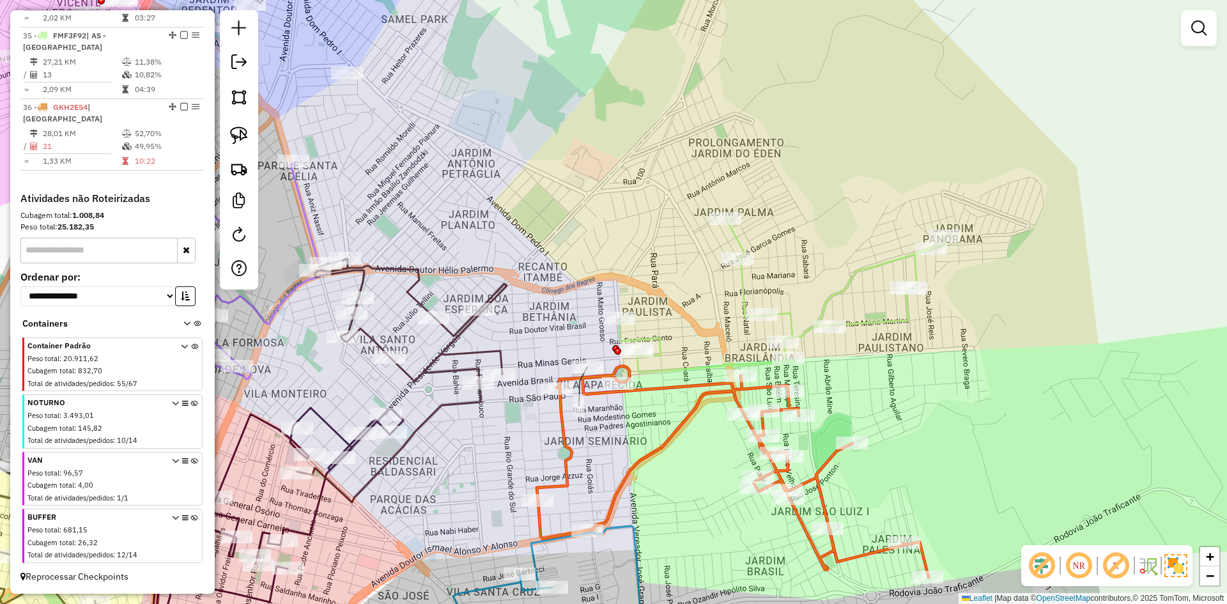
click at [720, 364] on icon at bounding box center [782, 296] width 327 height 154
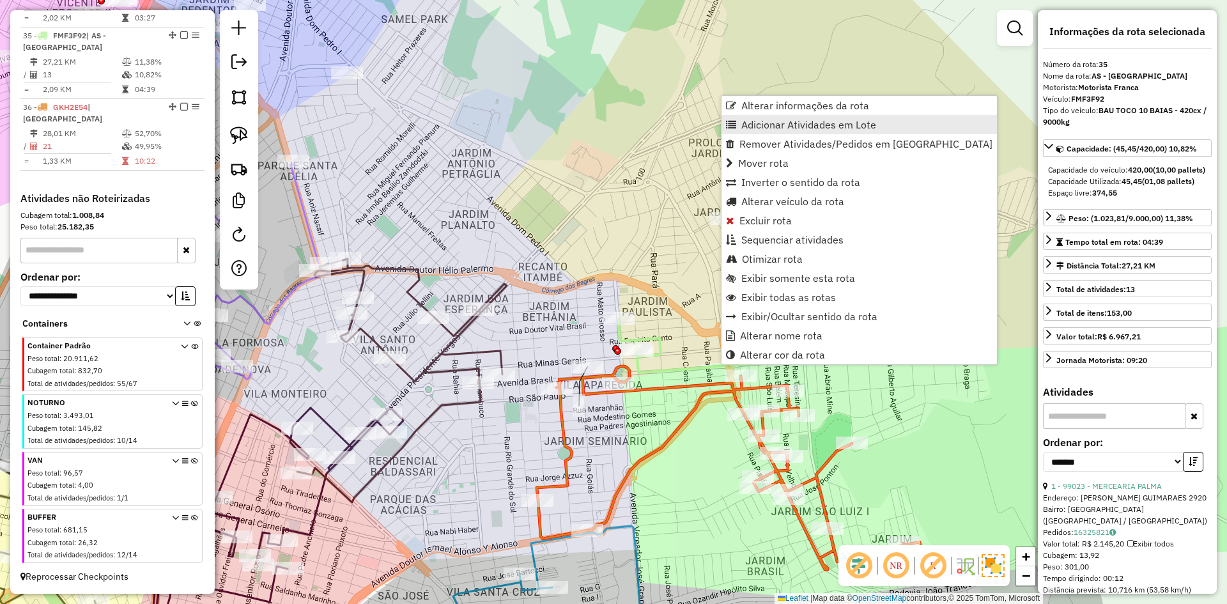
click at [791, 124] on span "Adicionar Atividades em Lote" at bounding box center [808, 125] width 135 height 10
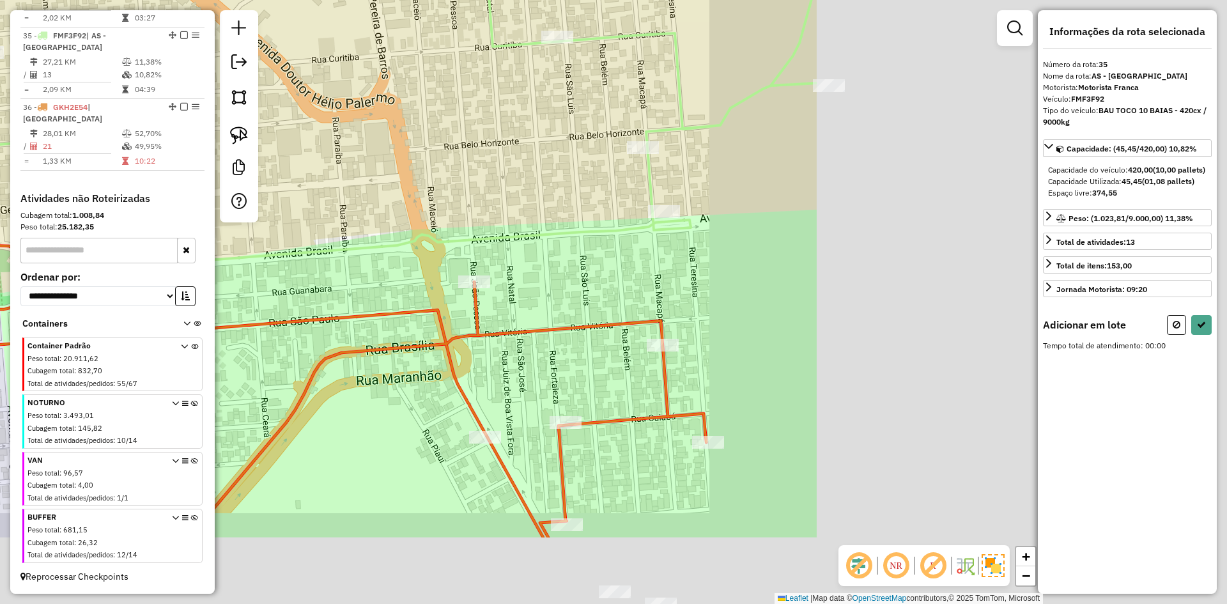
drag, startPoint x: 784, startPoint y: 382, endPoint x: 251, endPoint y: 255, distance: 548.0
click at [251, 255] on icon at bounding box center [401, 41] width 832 height 457
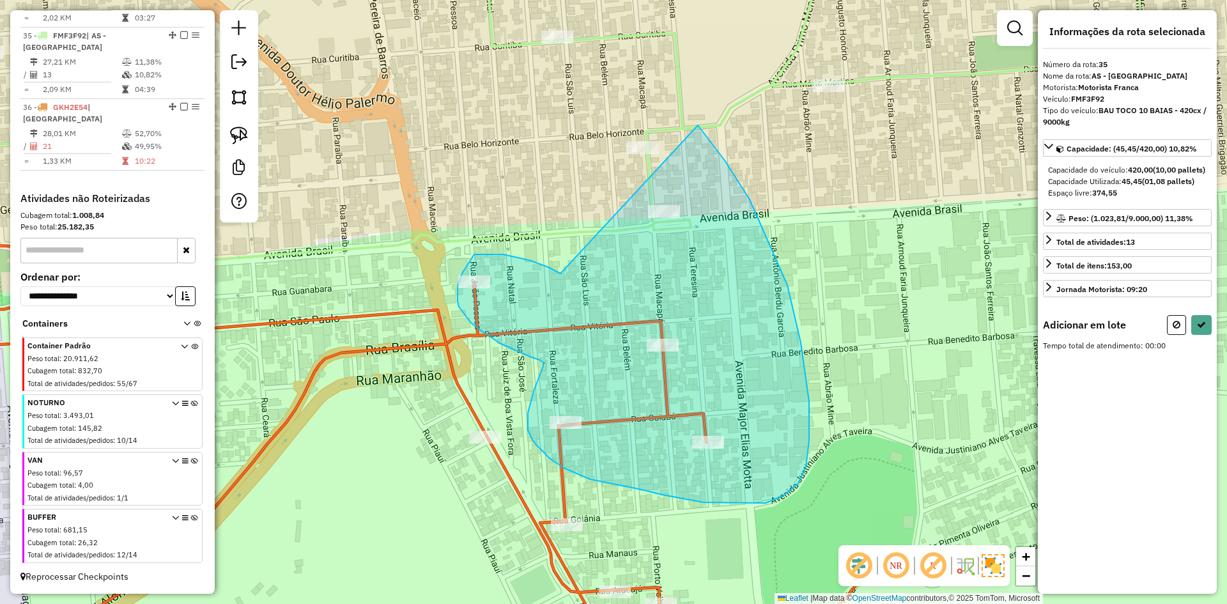
drag, startPoint x: 561, startPoint y: 274, endPoint x: 698, endPoint y: 125, distance: 202.2
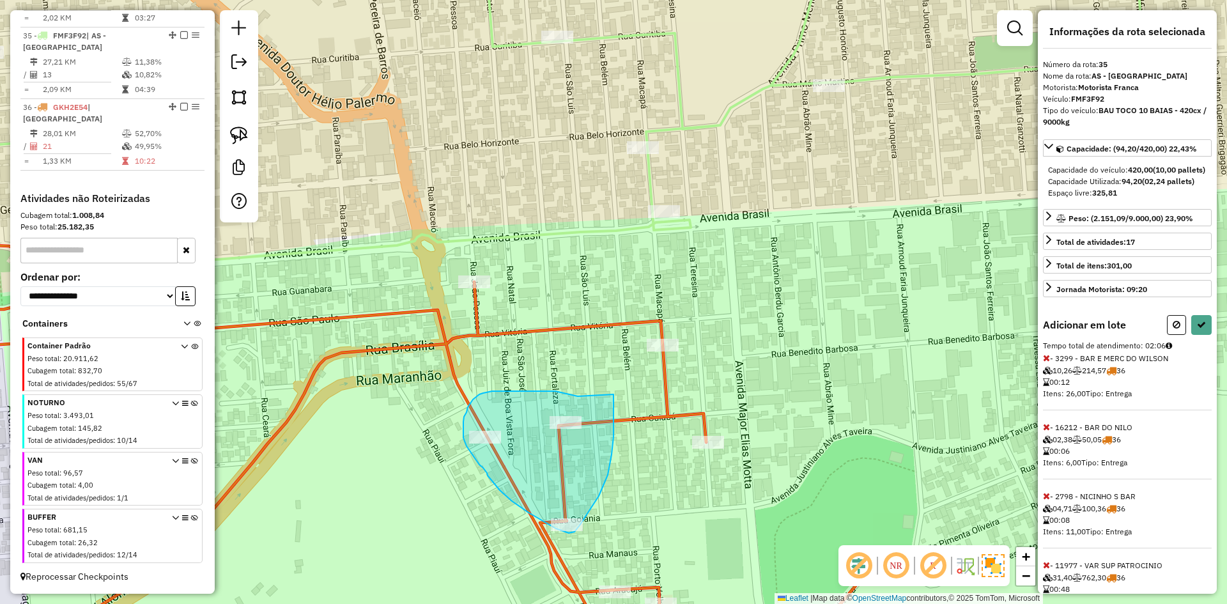
drag, startPoint x: 550, startPoint y: 391, endPoint x: 620, endPoint y: 375, distance: 72.2
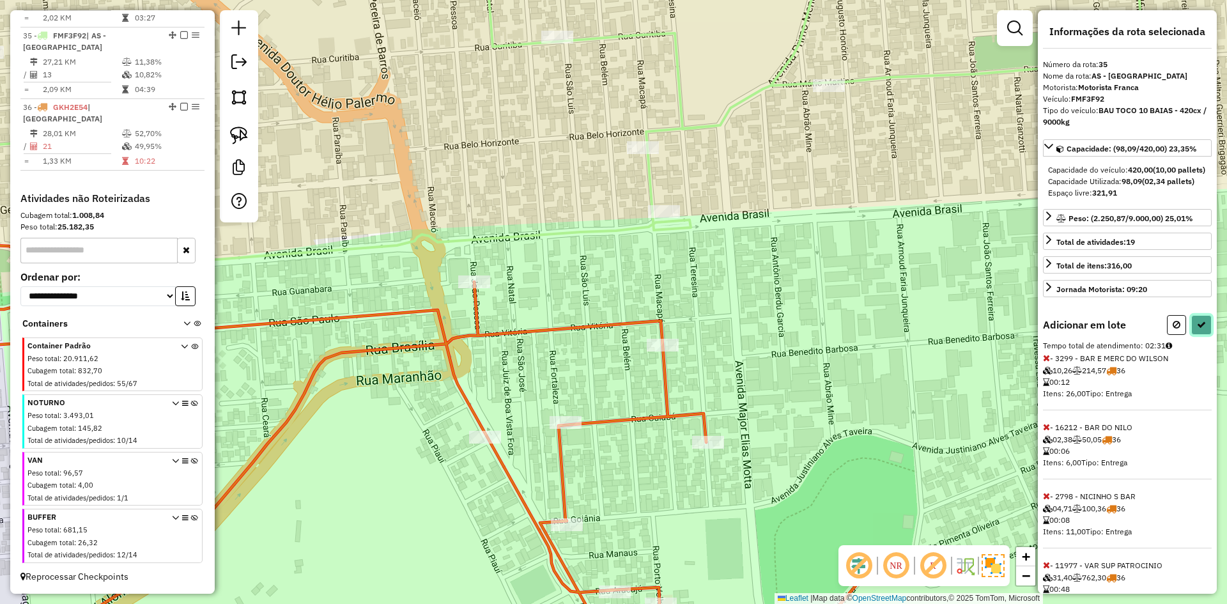
click at [1199, 329] on icon at bounding box center [1201, 324] width 9 height 9
click at [0, 0] on div "Aguarde..." at bounding box center [0, 0] width 0 height 0
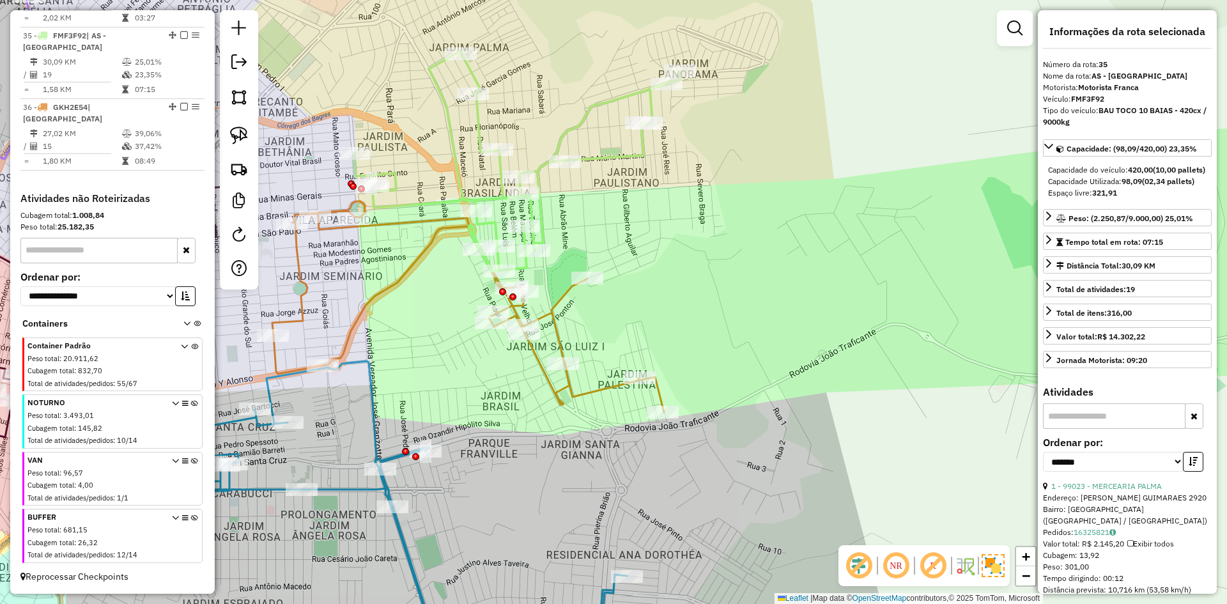
click at [558, 323] on icon at bounding box center [468, 306] width 392 height 211
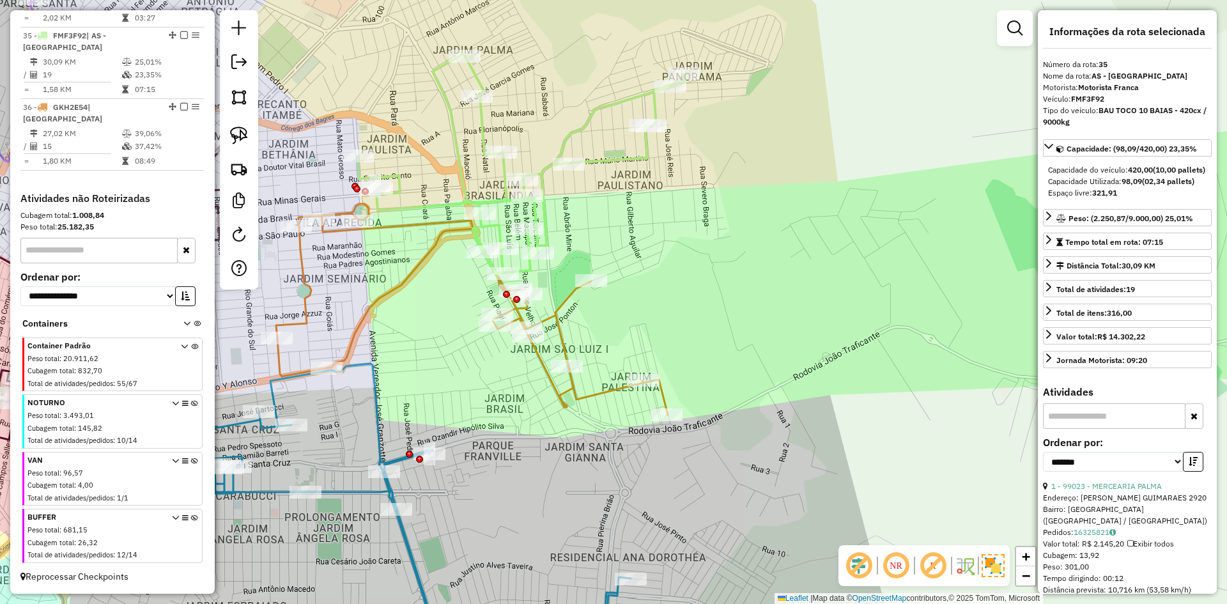
click at [558, 323] on icon at bounding box center [472, 309] width 392 height 211
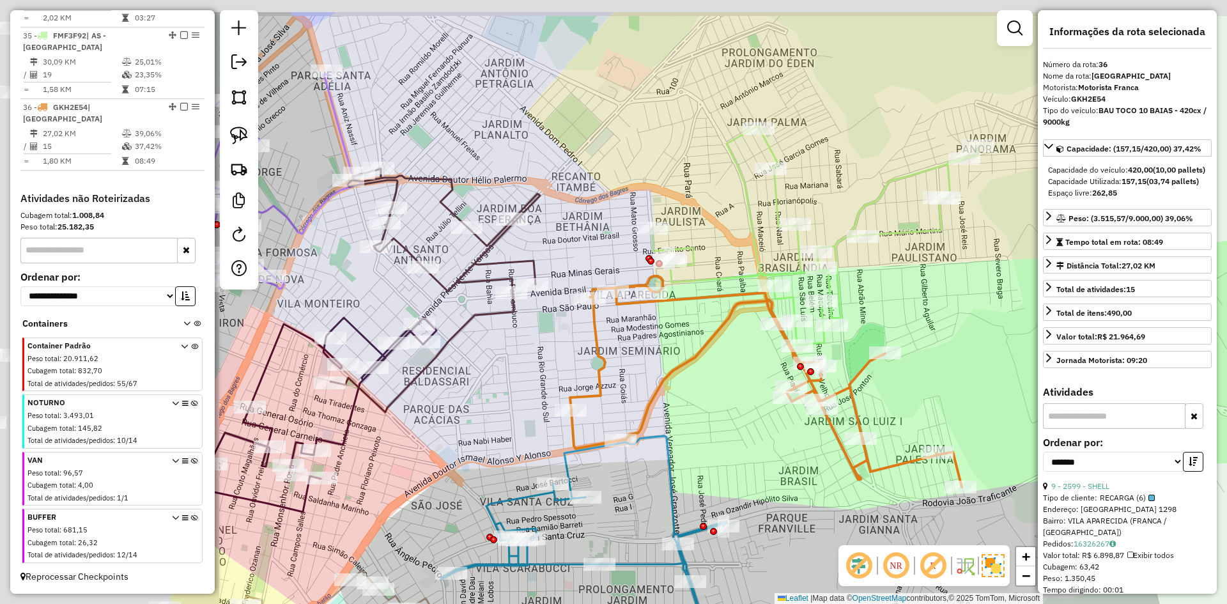
drag, startPoint x: 786, startPoint y: 381, endPoint x: 935, endPoint y: 411, distance: 152.6
click at [938, 412] on div "Janela de atendimento Grade de atendimento Capacidade Transportadoras Veículos …" at bounding box center [613, 302] width 1227 height 604
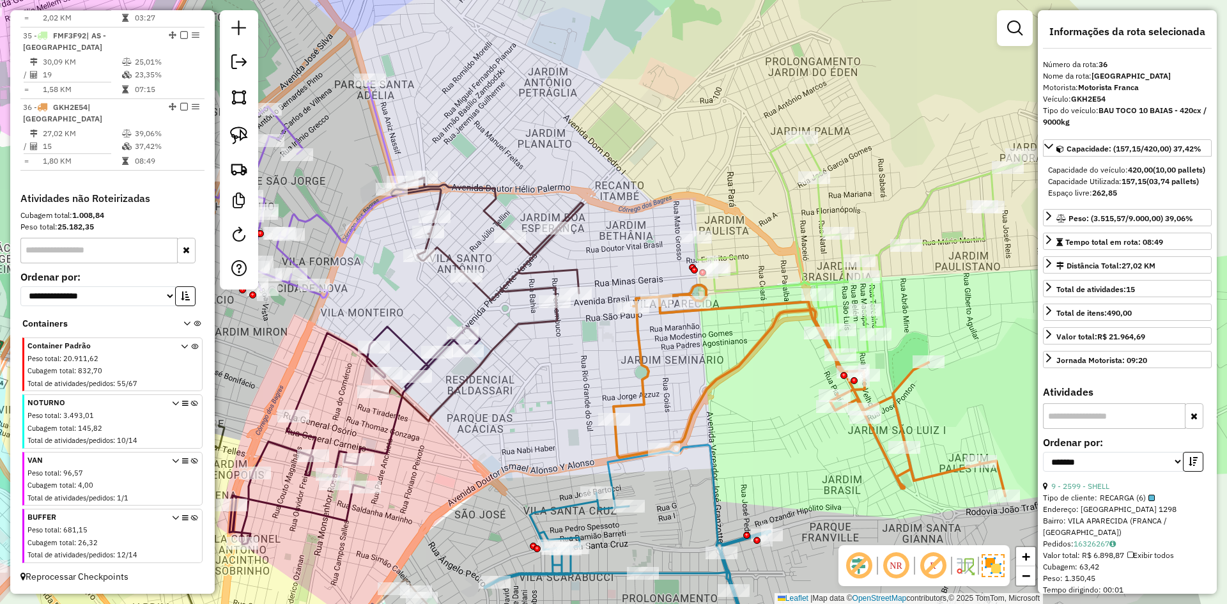
click at [541, 329] on icon at bounding box center [479, 300] width 210 height 244
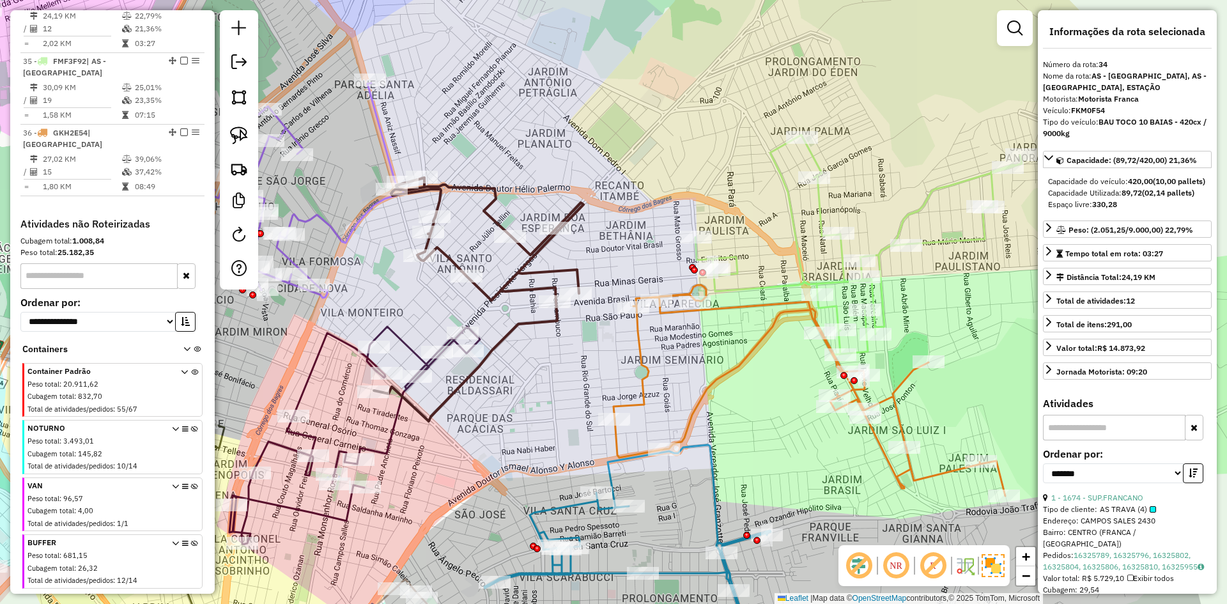
scroll to position [1518, 0]
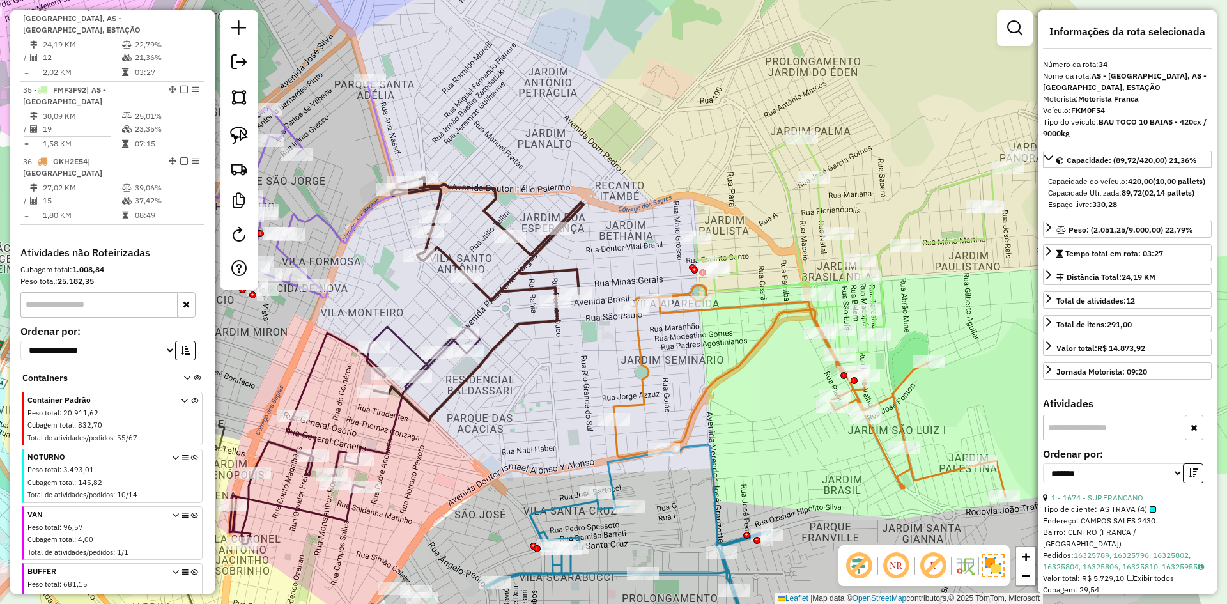
click at [643, 436] on div "Janela de atendimento Grade de atendimento Capacidade Transportadoras Veículos …" at bounding box center [613, 302] width 1227 height 604
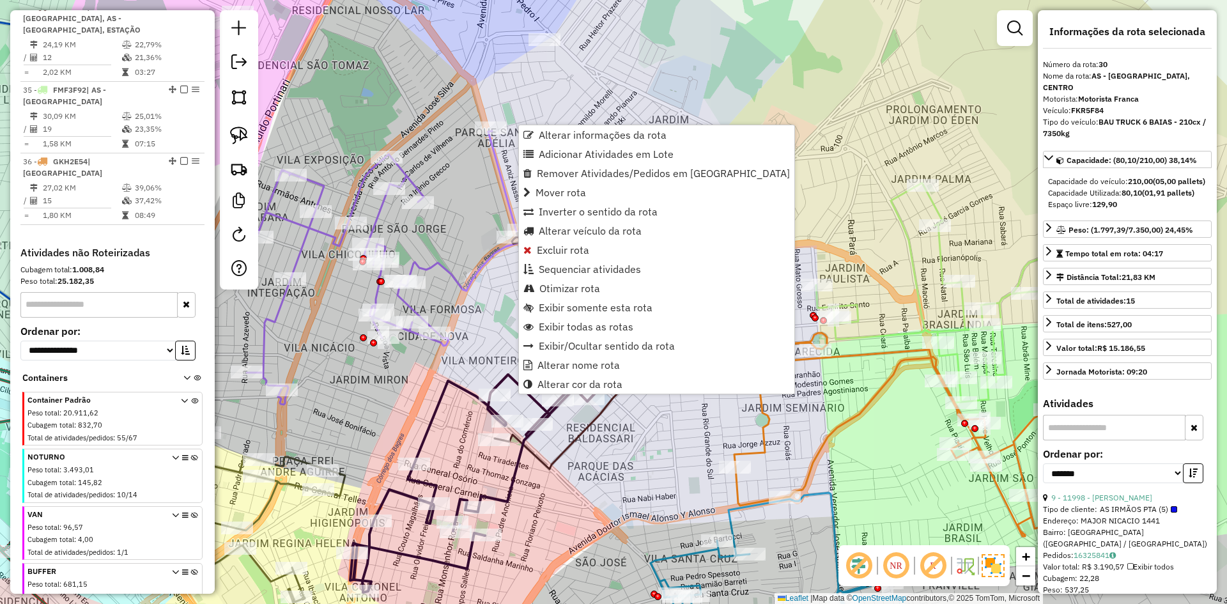
scroll to position [1197, 0]
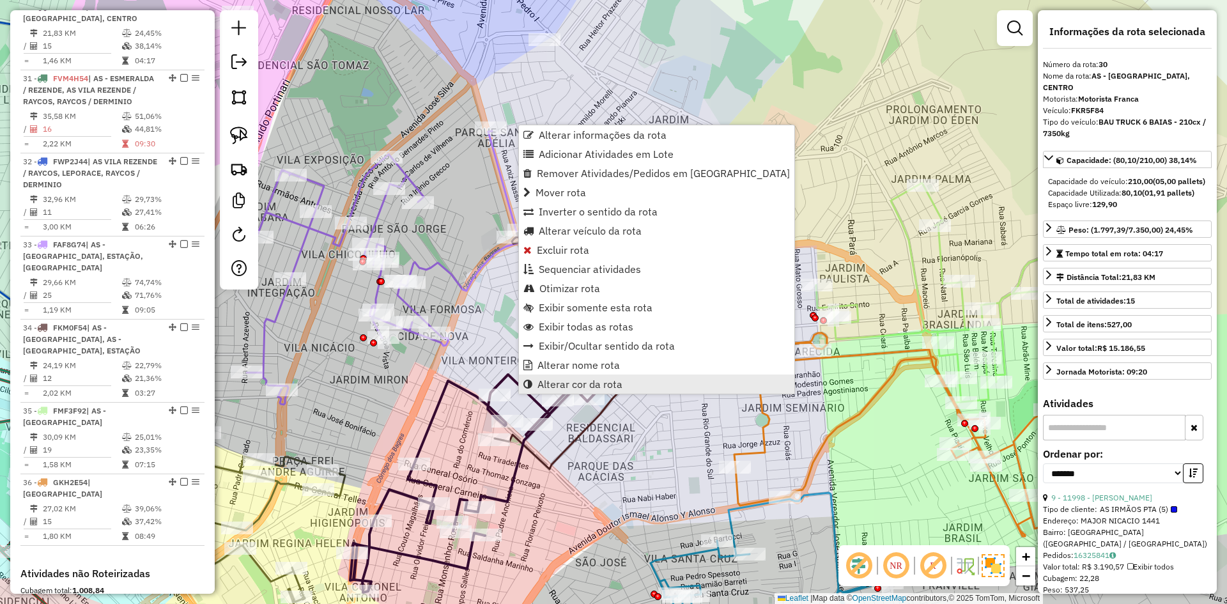
click at [577, 385] on span "Alterar cor da rota" at bounding box center [580, 384] width 85 height 10
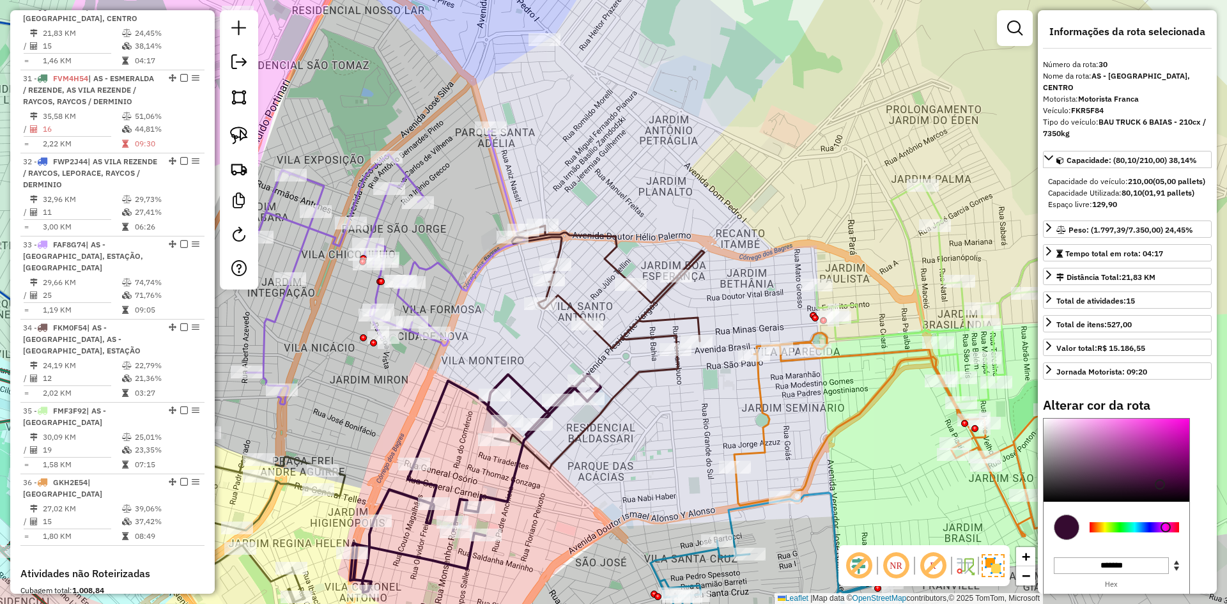
scroll to position [65, 0]
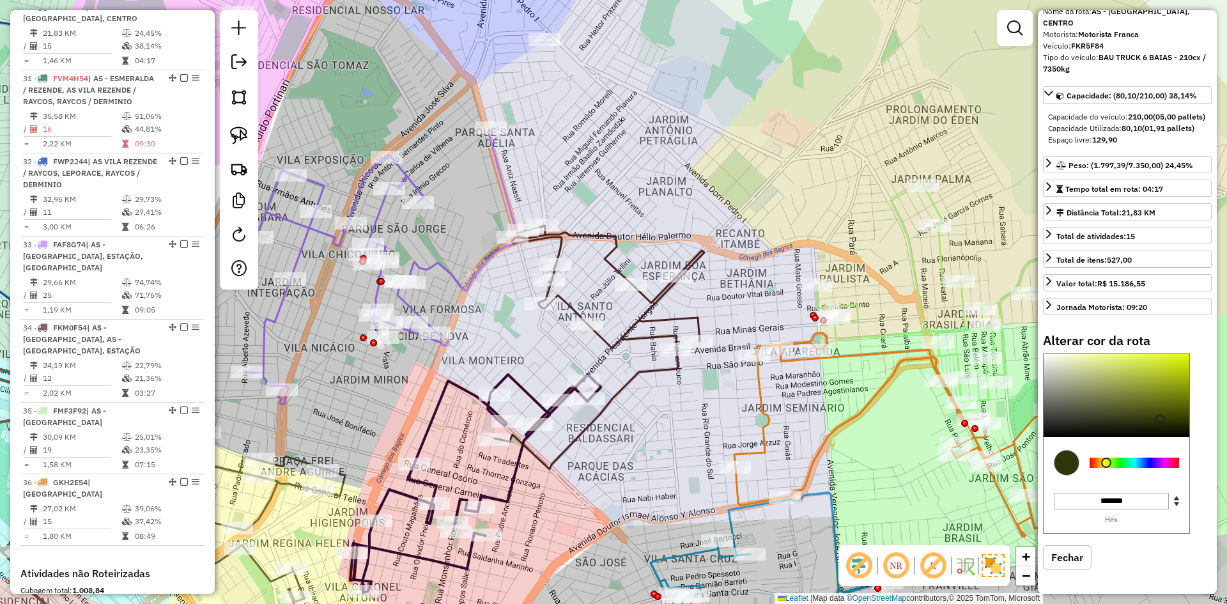
drag, startPoint x: 1107, startPoint y: 465, endPoint x: 1173, endPoint y: 384, distance: 104.5
click at [1106, 463] on div at bounding box center [1134, 463] width 89 height 10
type input "*******"
drag, startPoint x: 1184, startPoint y: 368, endPoint x: 1192, endPoint y: 337, distance: 31.8
click at [1192, 337] on div "Alterar cor da rota C M Y K ** *** ** H S L *** *** * R G B ******* Hex Fechar" at bounding box center [1127, 461] width 169 height 256
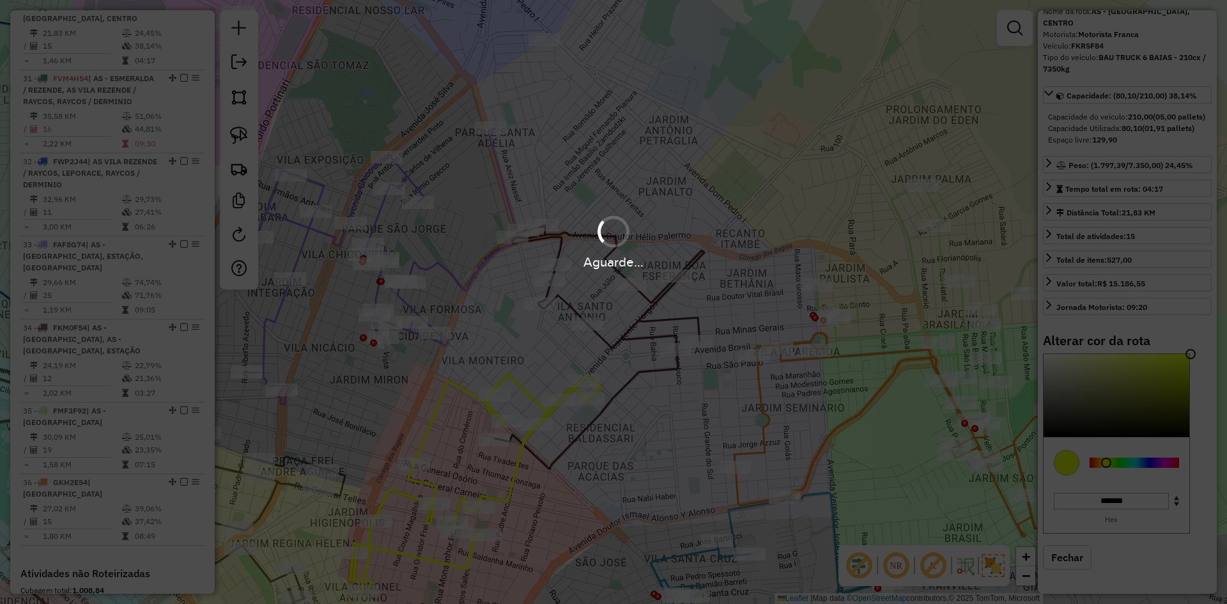
click at [632, 387] on hb-app "Aguarde... Pop-up bloqueado! Seu navegador bloqueou automáticamente a abertura …" at bounding box center [613, 302] width 1227 height 604
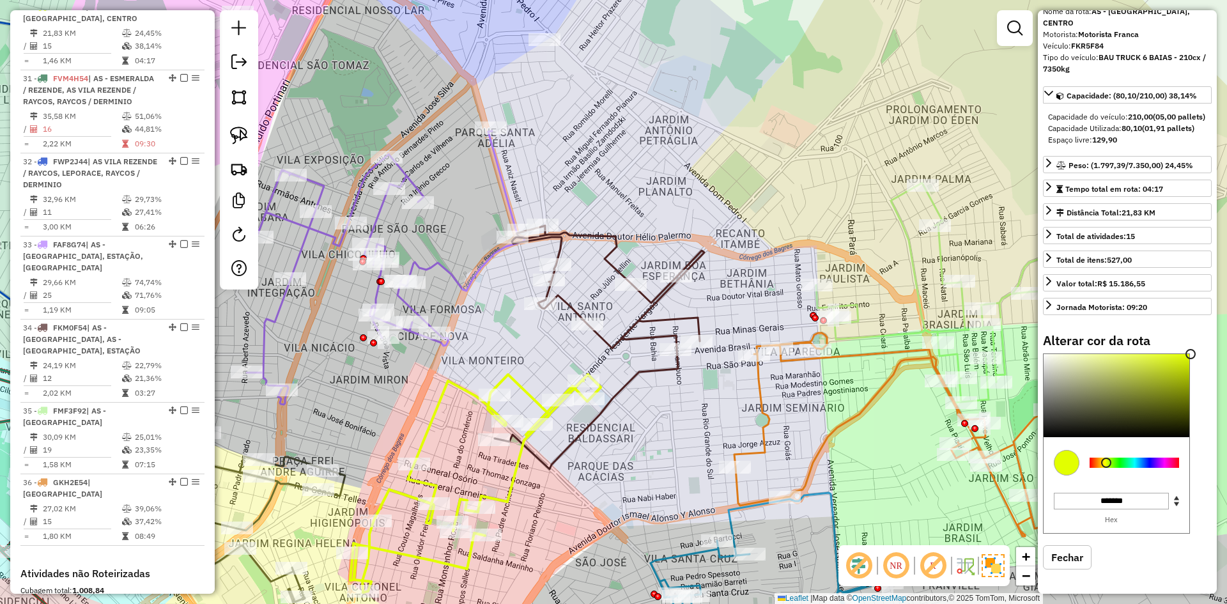
click at [631, 385] on icon at bounding box center [600, 348] width 210 height 244
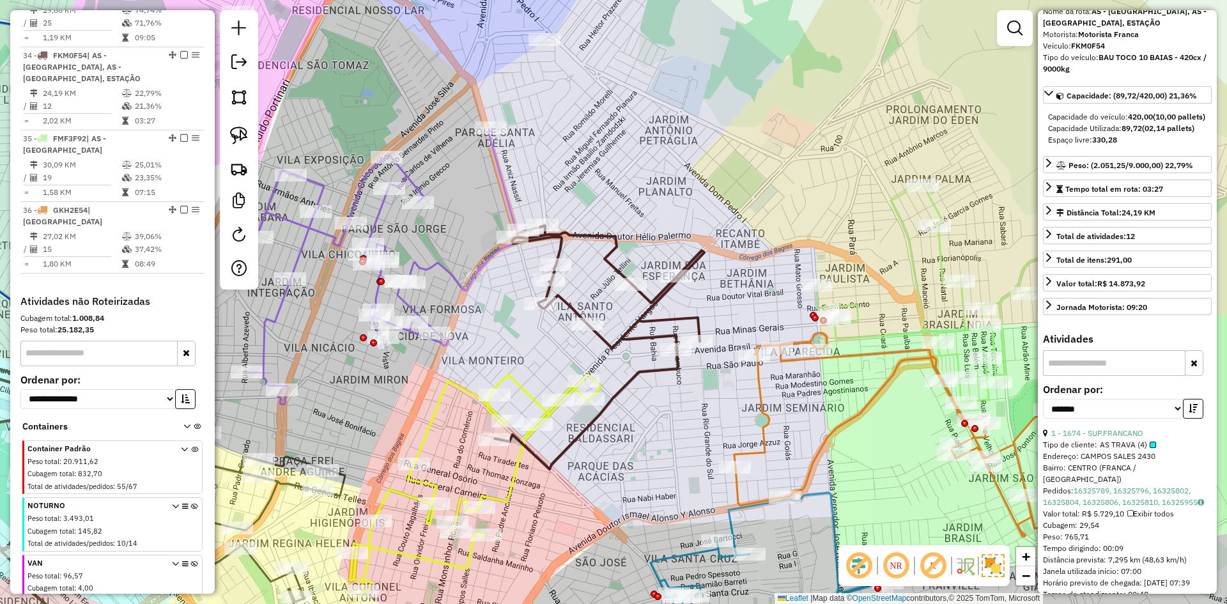
scroll to position [1518, 0]
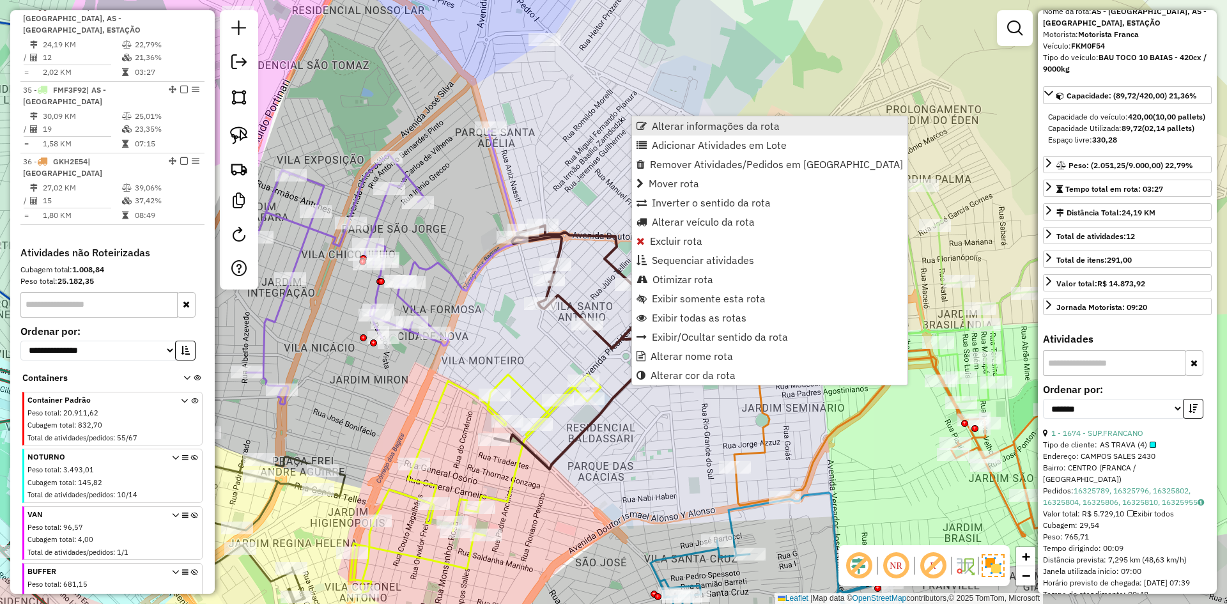
click at [670, 135] on link "Alterar informações da rota" at bounding box center [769, 125] width 275 height 19
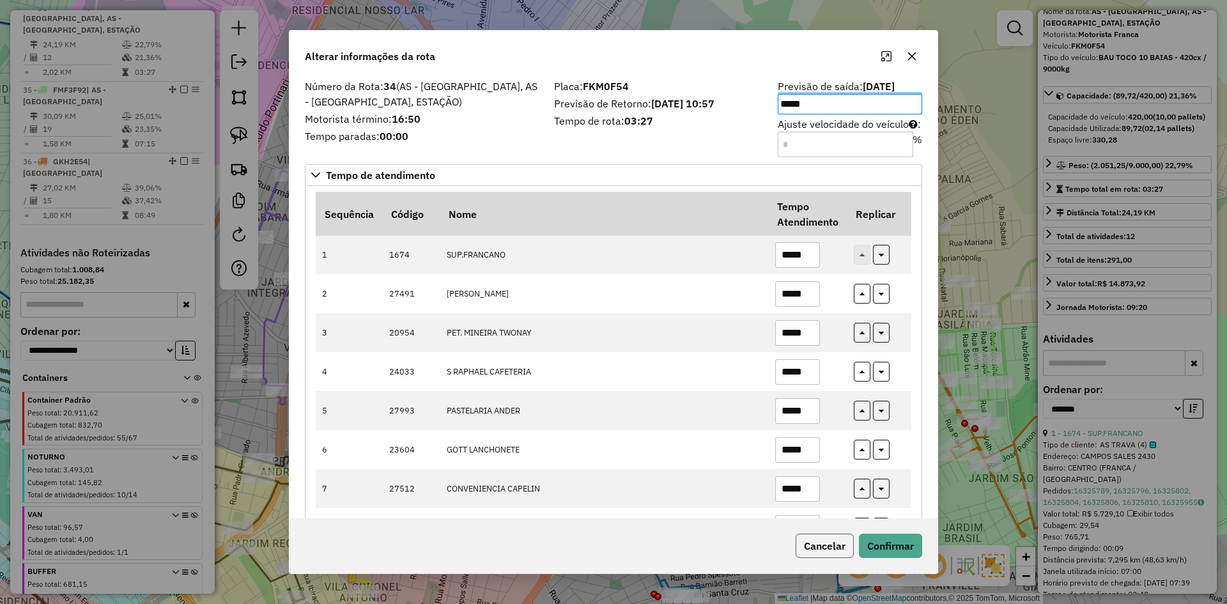
click at [830, 543] on button "Cancelar" at bounding box center [825, 546] width 58 height 24
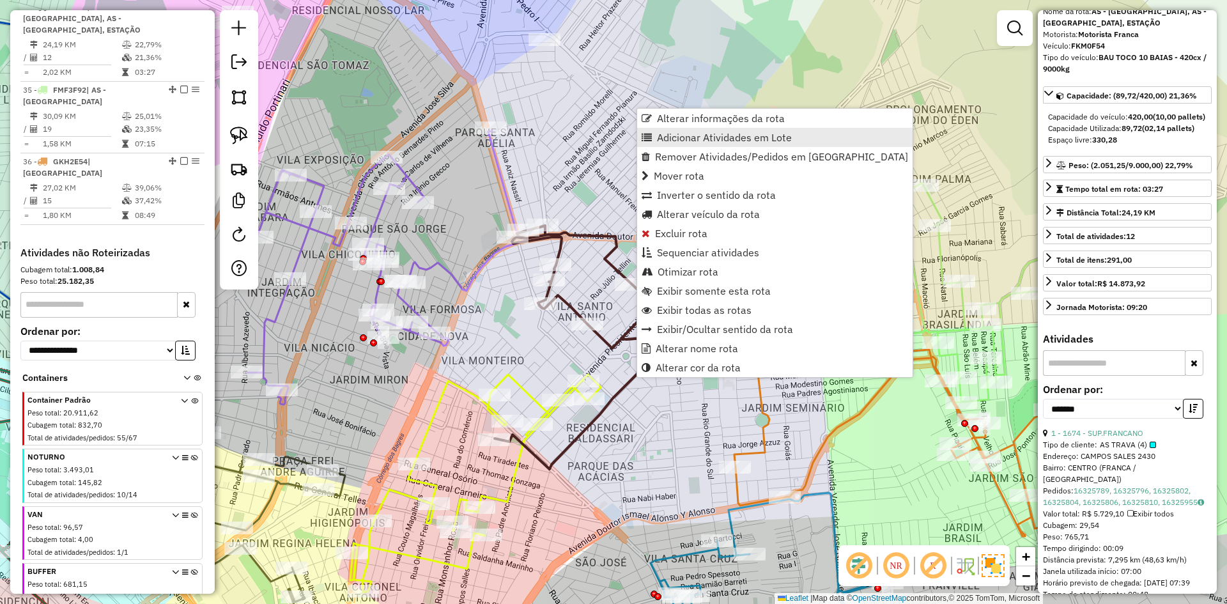
click at [695, 138] on span "Adicionar Atividades em Lote" at bounding box center [724, 137] width 135 height 10
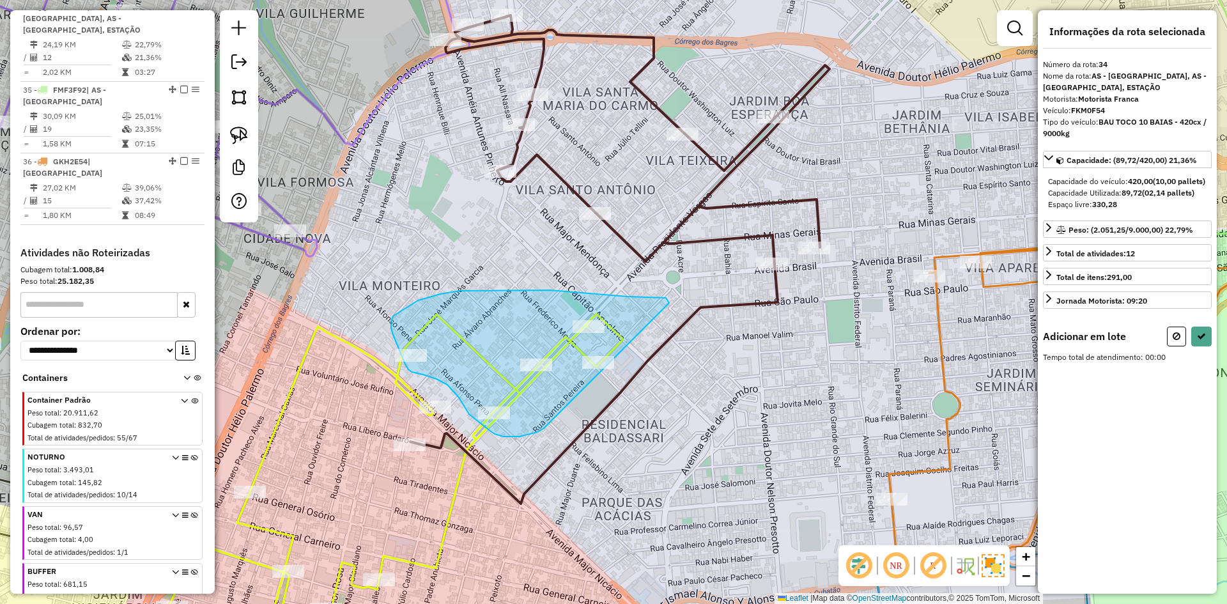
drag, startPoint x: 548, startPoint y: 424, endPoint x: 676, endPoint y: 307, distance: 172.8
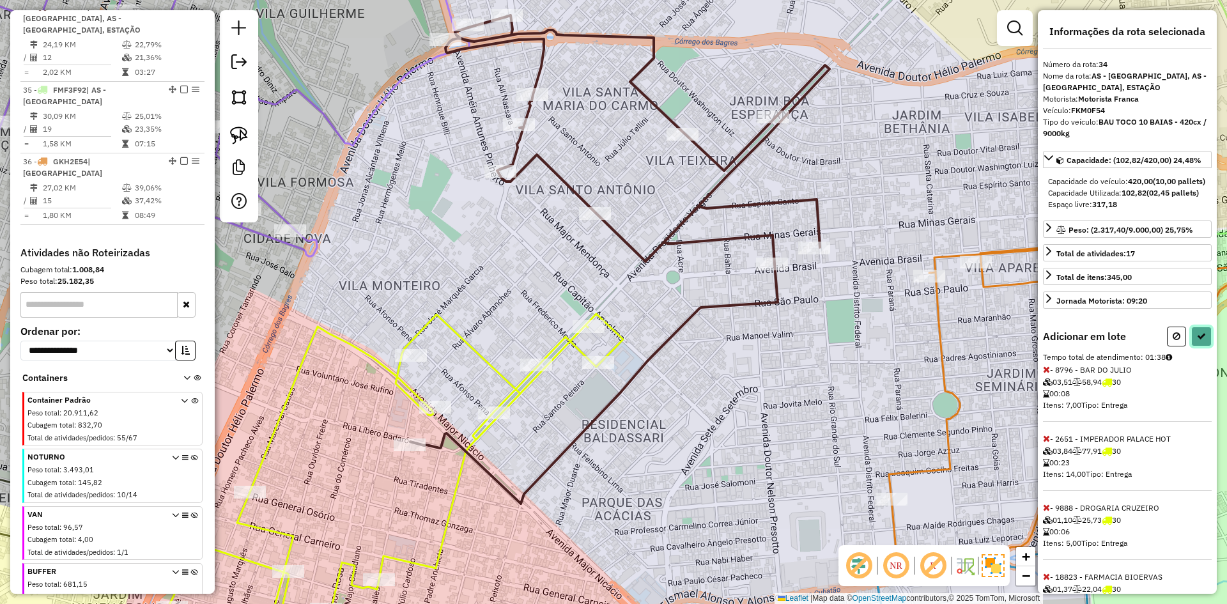
click at [1201, 341] on icon at bounding box center [1201, 336] width 9 height 9
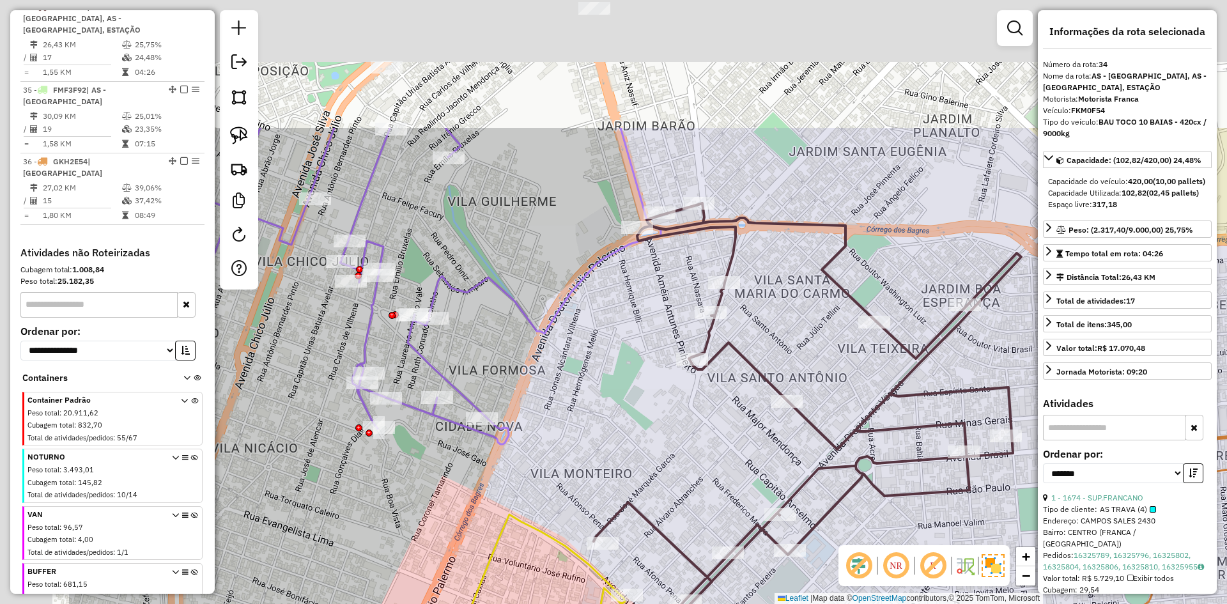
drag, startPoint x: 413, startPoint y: 217, endPoint x: 702, endPoint y: 374, distance: 329.2
click at [633, 422] on div "Janela de atendimento Grade de atendimento Capacidade Transportadoras Veículos …" at bounding box center [613, 302] width 1227 height 604
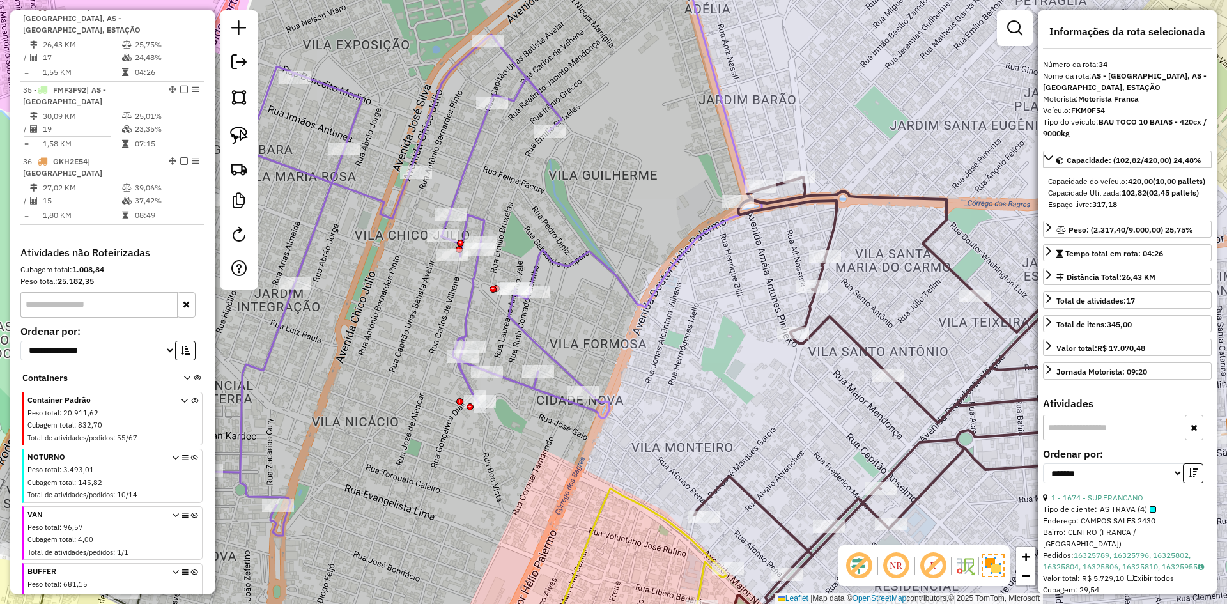
click at [628, 283] on icon at bounding box center [484, 262] width 555 height 548
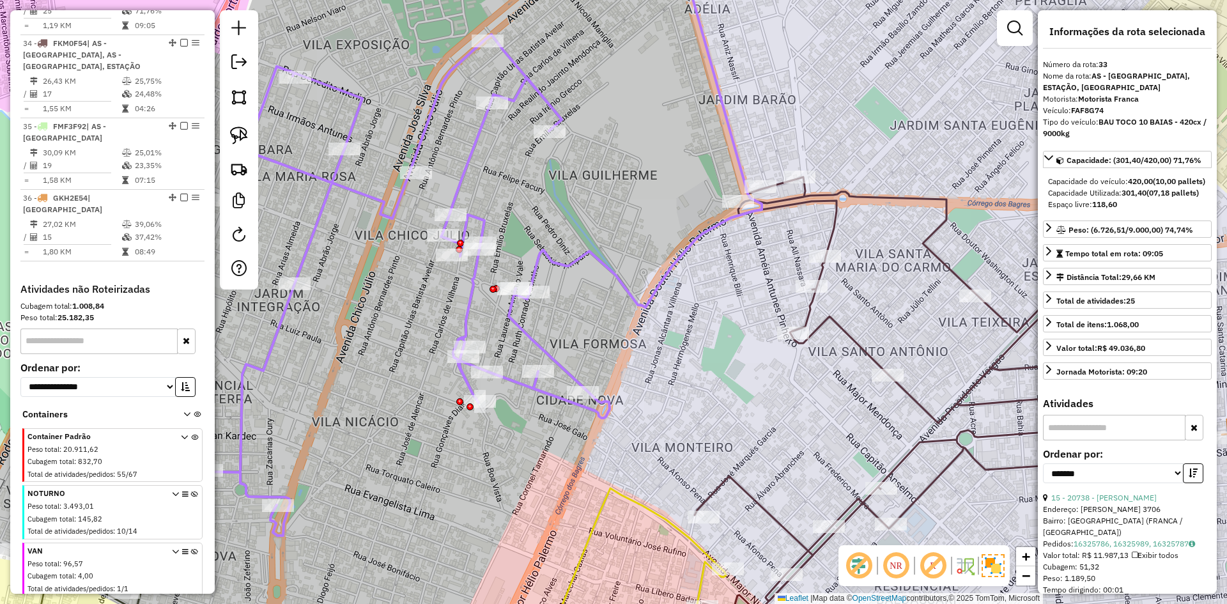
scroll to position [1446, 0]
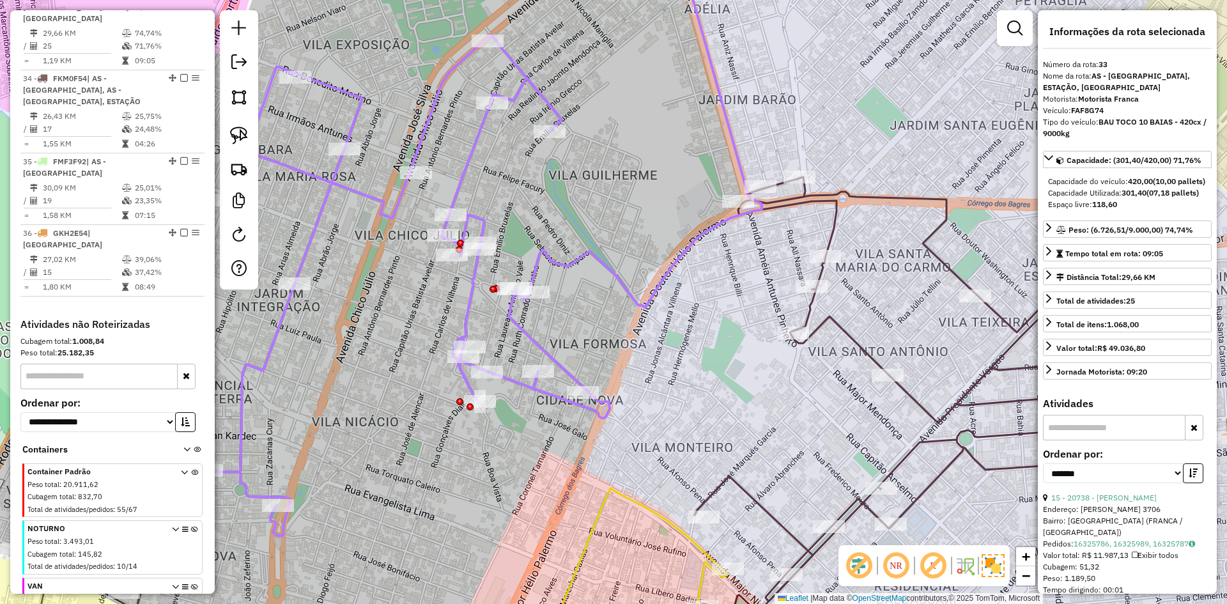
click at [839, 235] on icon at bounding box center [909, 406] width 428 height 458
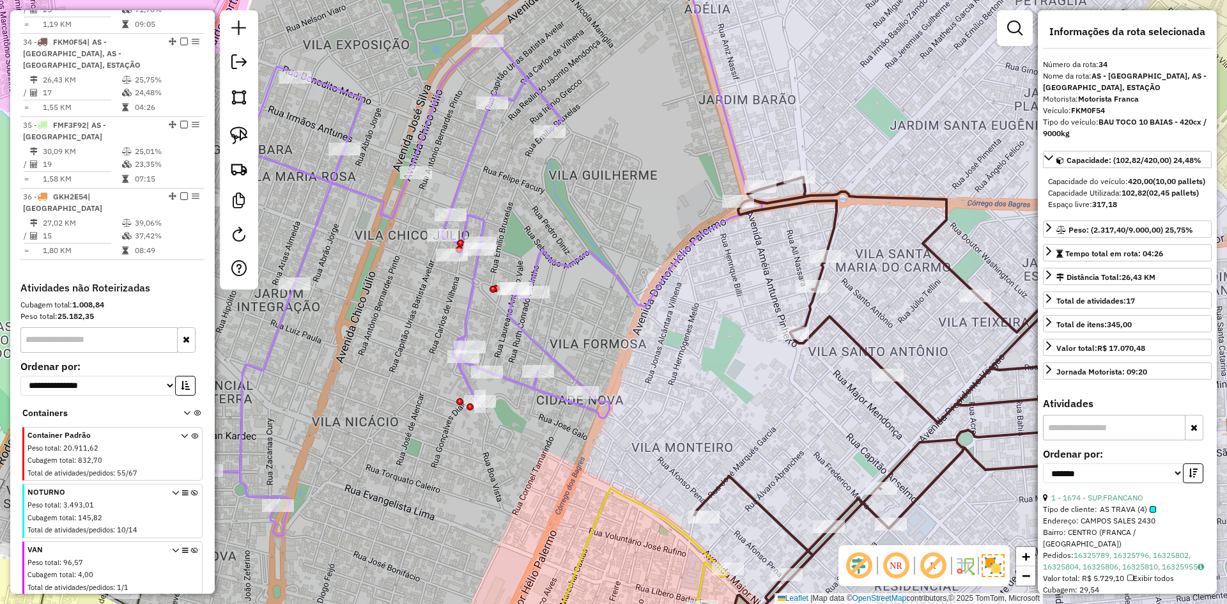
scroll to position [1518, 0]
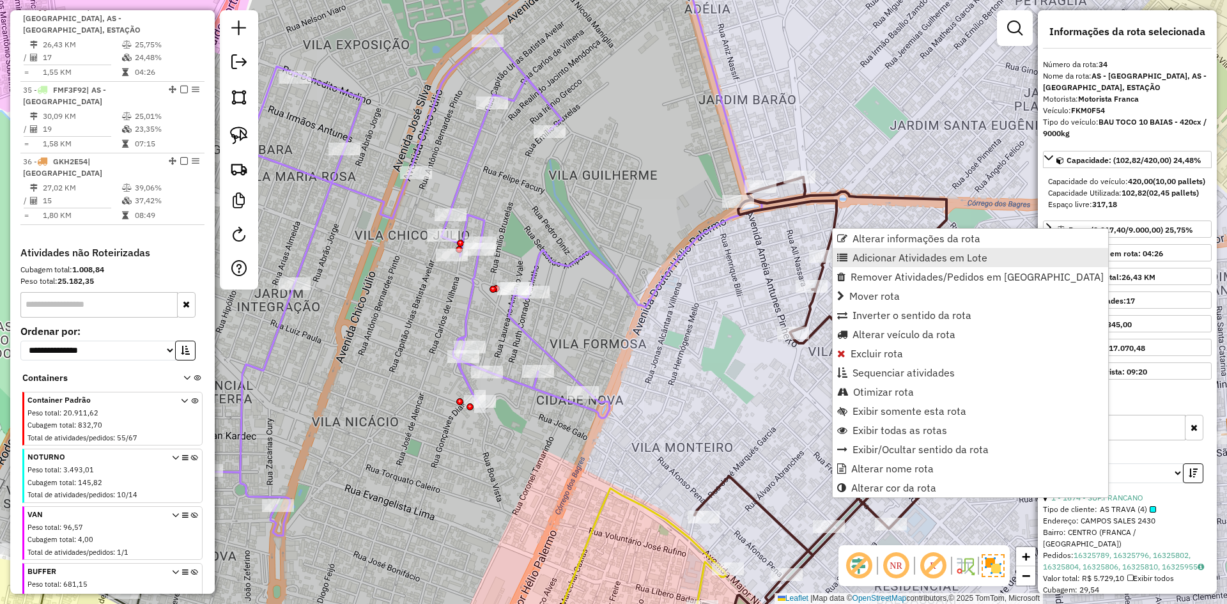
click at [866, 252] on span "Adicionar Atividades em Lote" at bounding box center [920, 257] width 135 height 10
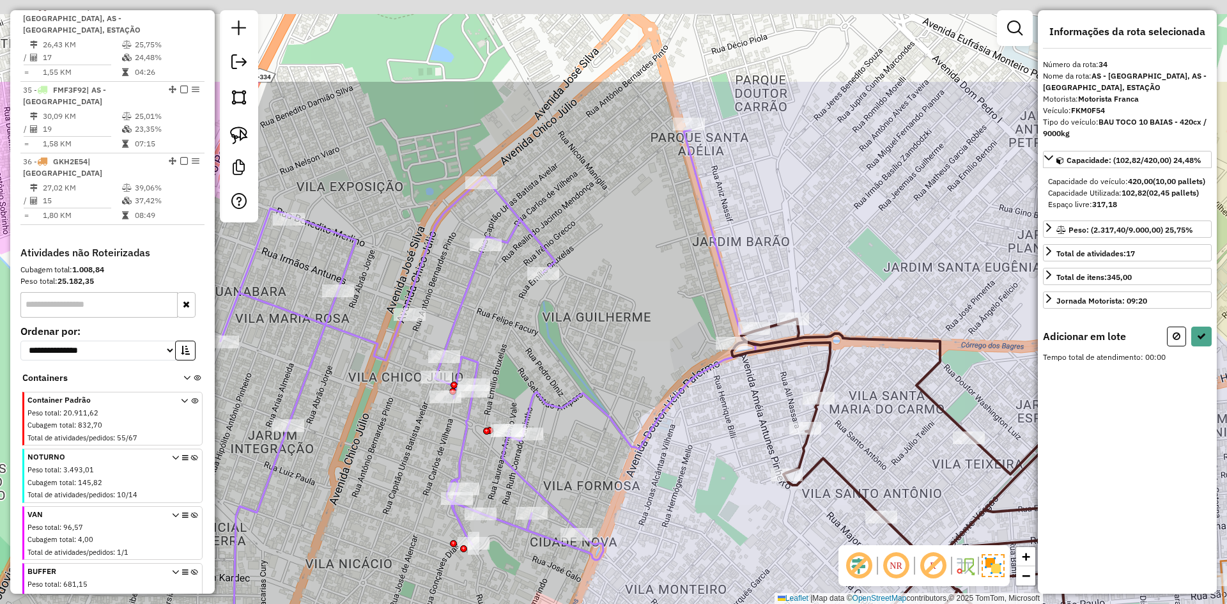
drag, startPoint x: 626, startPoint y: 100, endPoint x: 620, endPoint y: 242, distance: 142.0
click at [620, 242] on div "Janela de atendimento Grade de atendimento Capacidade Transportadoras Veículos …" at bounding box center [613, 302] width 1227 height 604
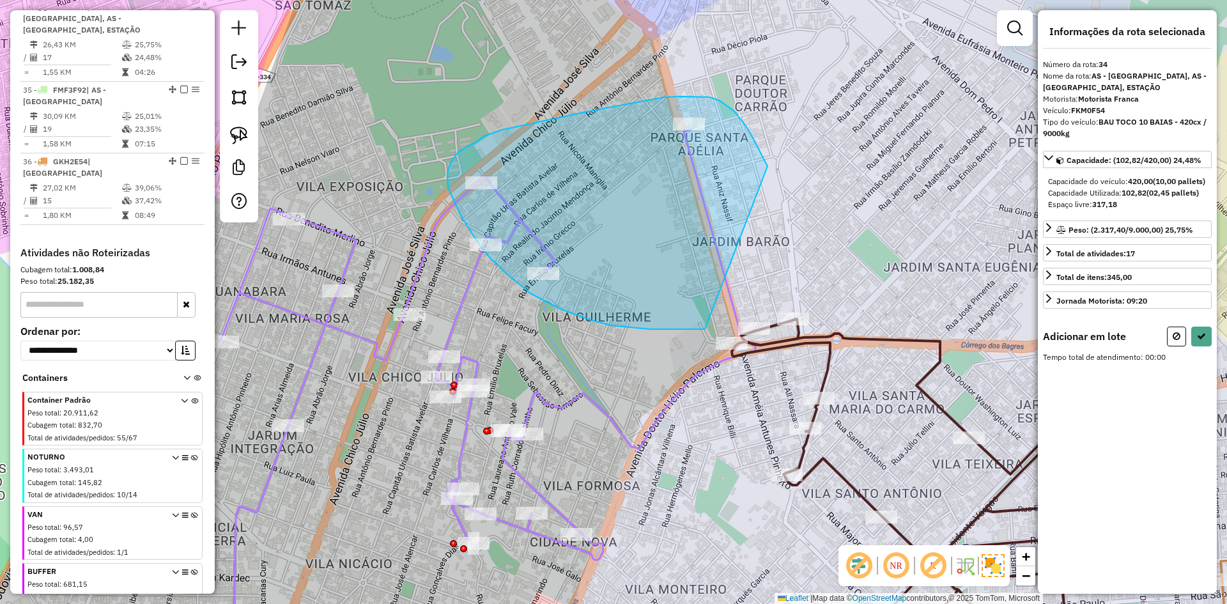
drag, startPoint x: 766, startPoint y: 163, endPoint x: 704, endPoint y: 330, distance: 178.0
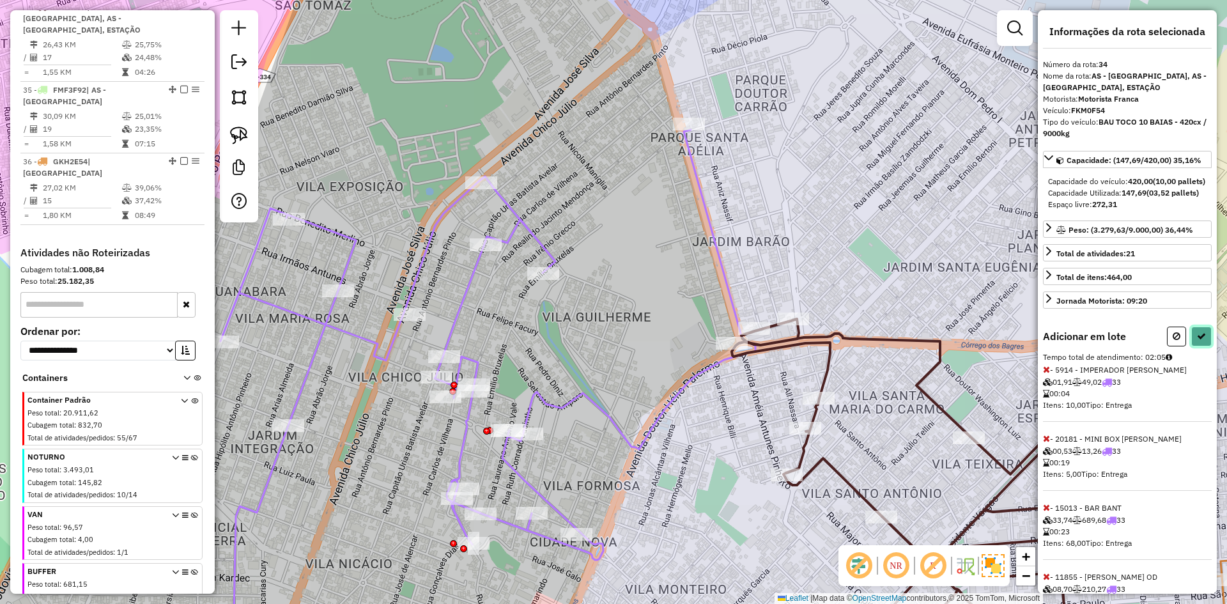
click at [1199, 341] on icon at bounding box center [1201, 336] width 9 height 9
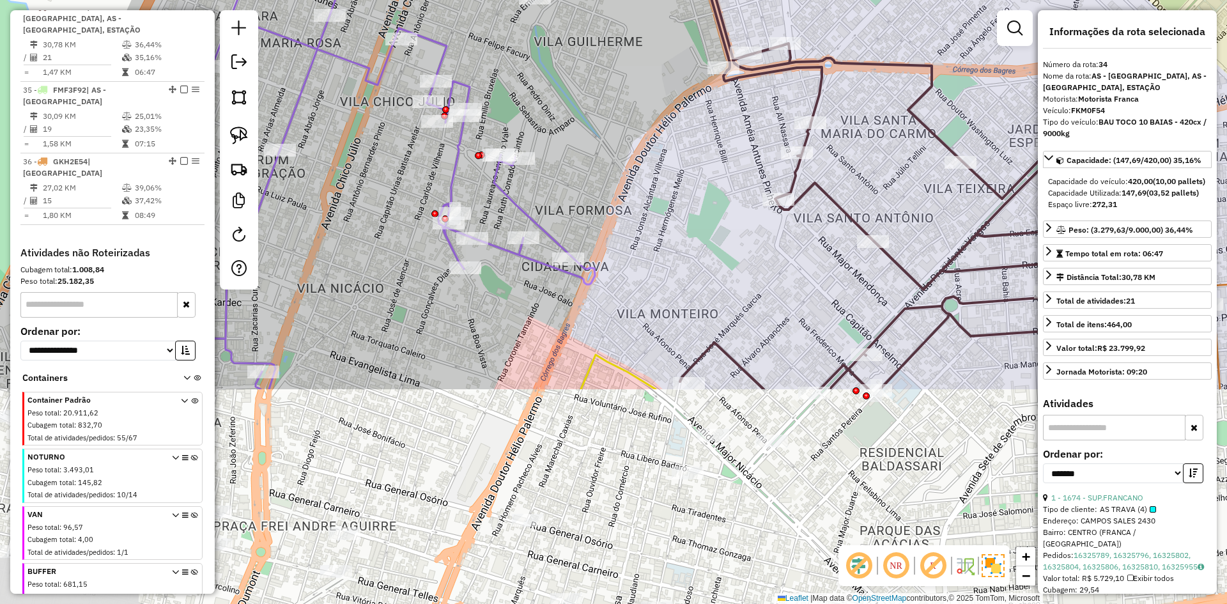
drag, startPoint x: 636, startPoint y: 304, endPoint x: 718, endPoint y: 378, distance: 110.0
click at [667, 191] on div "Janela de atendimento Grade de atendimento Capacidade Transportadoras Veículos …" at bounding box center [613, 302] width 1227 height 604
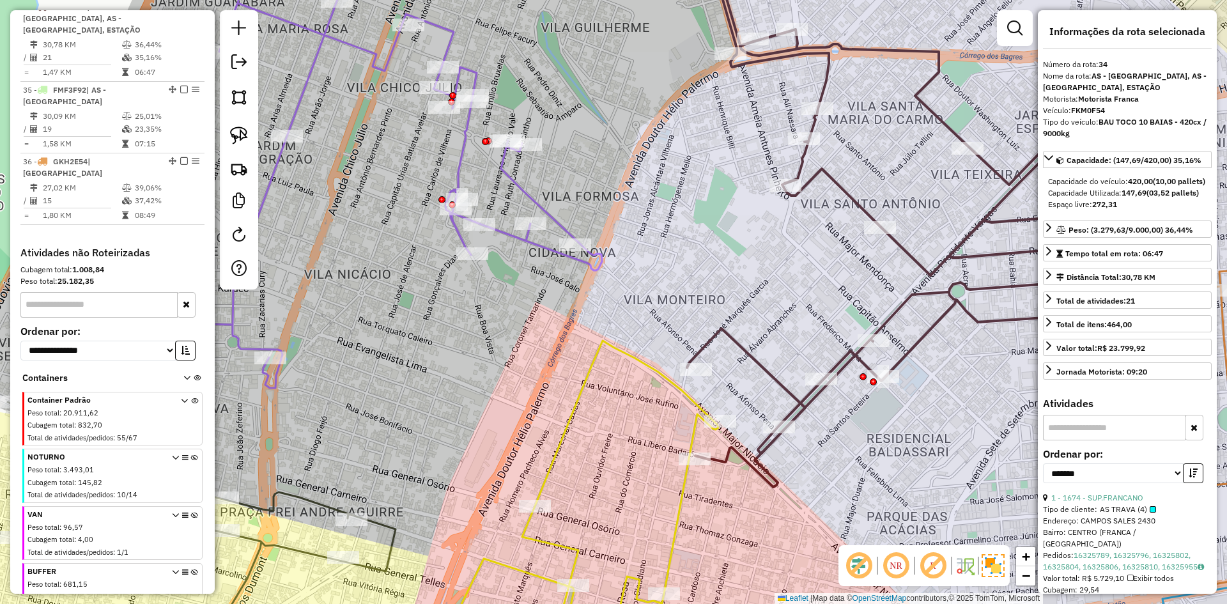
click at [651, 368] on icon at bounding box center [582, 503] width 274 height 324
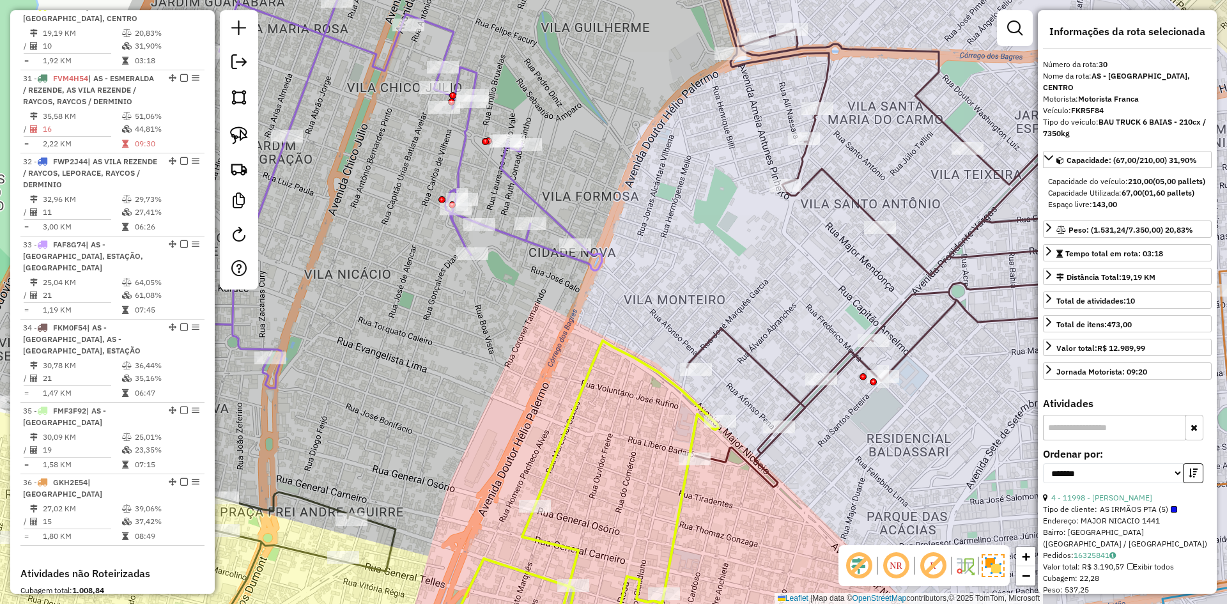
click at [537, 243] on icon at bounding box center [400, 164] width 403 height 448
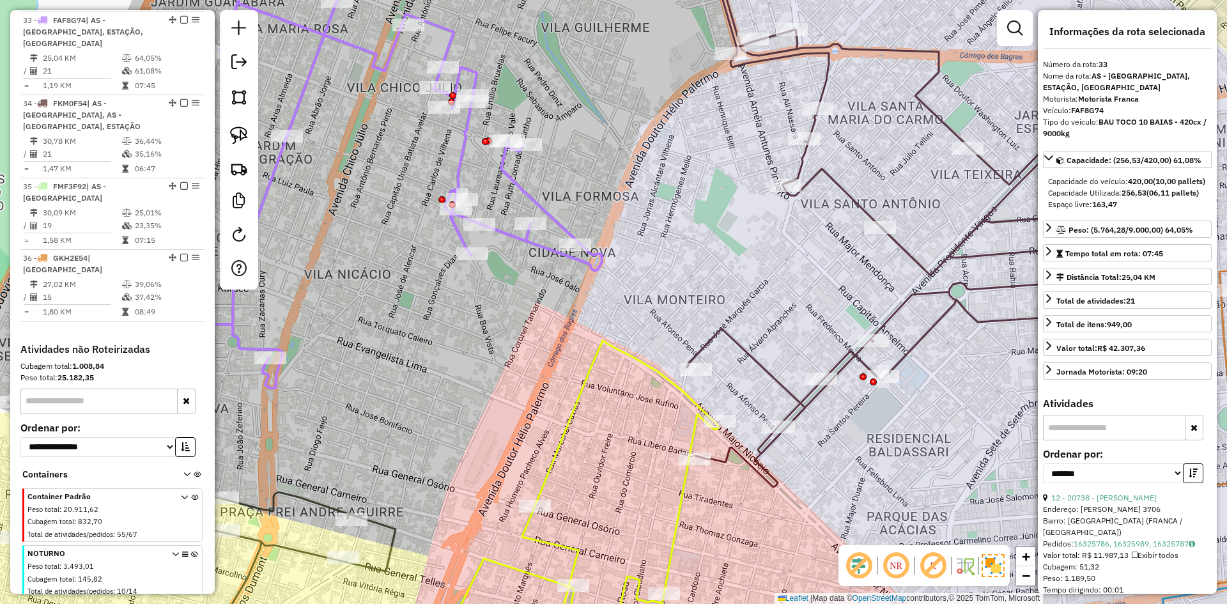
scroll to position [1446, 0]
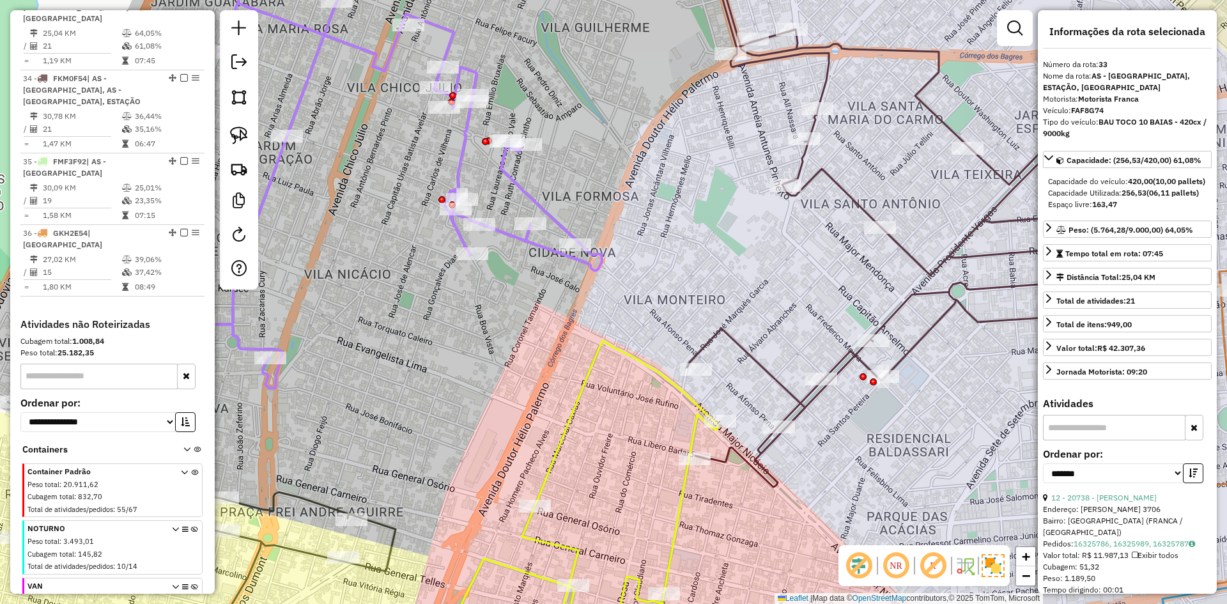
click at [598, 347] on icon at bounding box center [582, 503] width 274 height 324
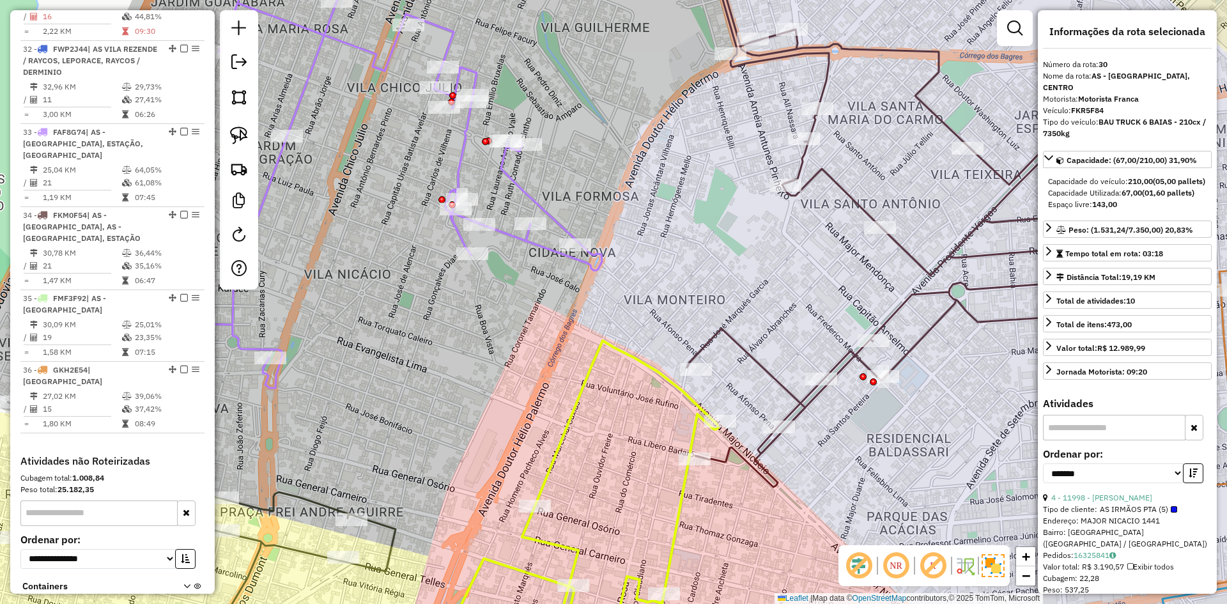
scroll to position [1197, 0]
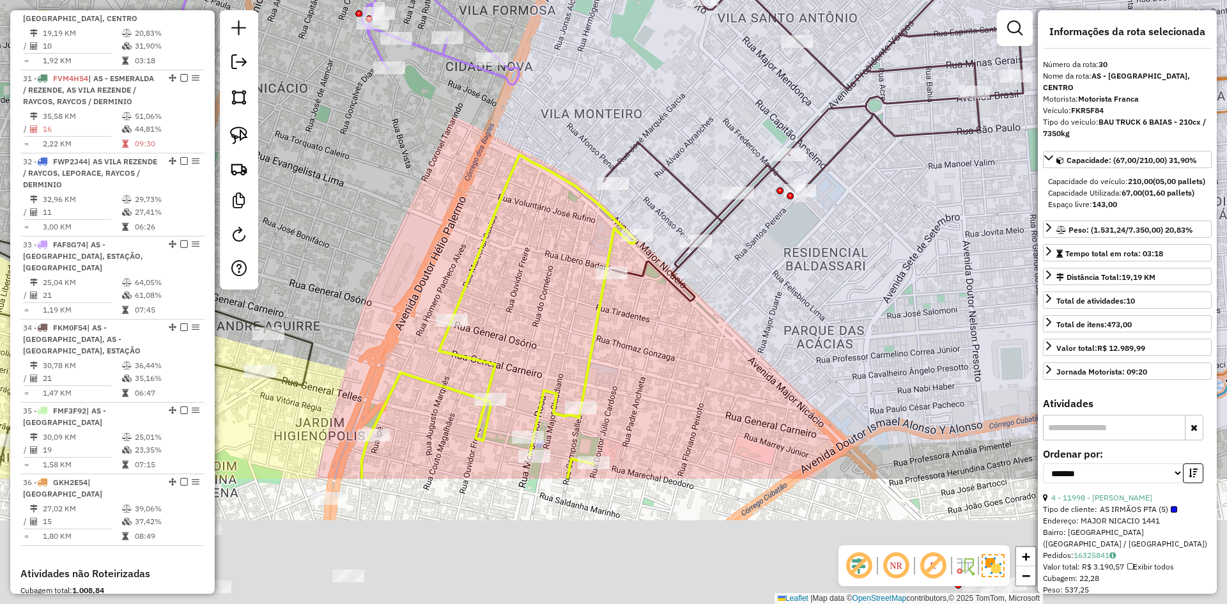
drag, startPoint x: 523, startPoint y: 215, endPoint x: 576, endPoint y: 304, distance: 103.2
click at [500, 147] on div "Janela de atendimento Grade de atendimento Capacidade Transportadoras Veículos …" at bounding box center [613, 302] width 1227 height 604
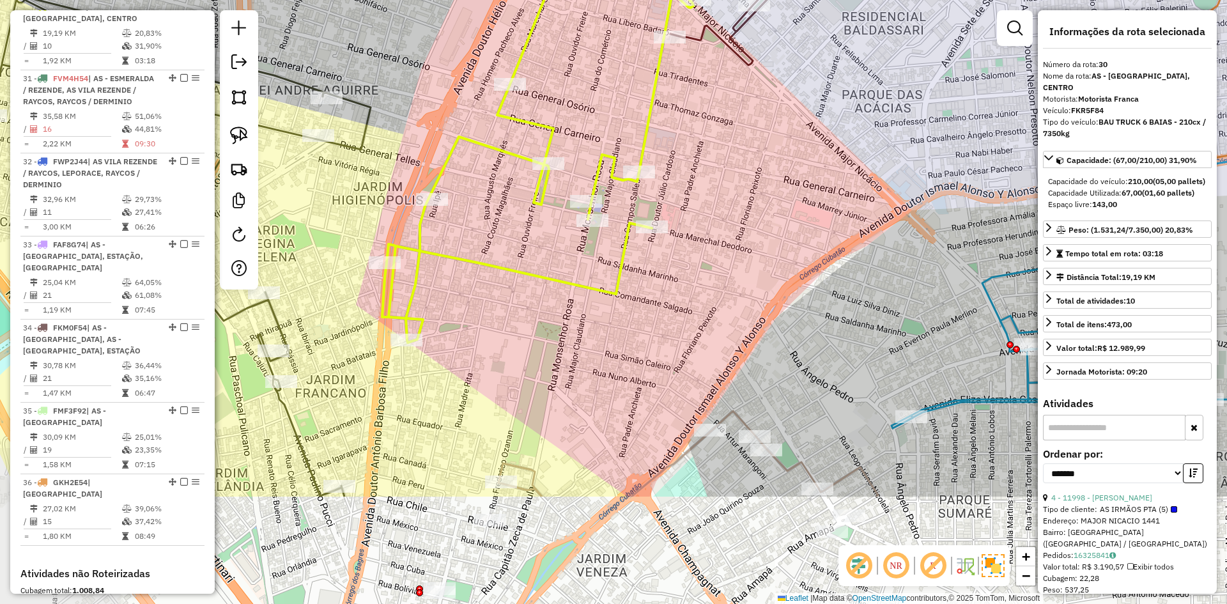
drag, startPoint x: 599, startPoint y: 314, endPoint x: 683, endPoint y: 151, distance: 183.2
click at [683, 151] on div "Janela de atendimento Grade de atendimento Capacidade Transportadoras Veículos …" at bounding box center [613, 302] width 1227 height 604
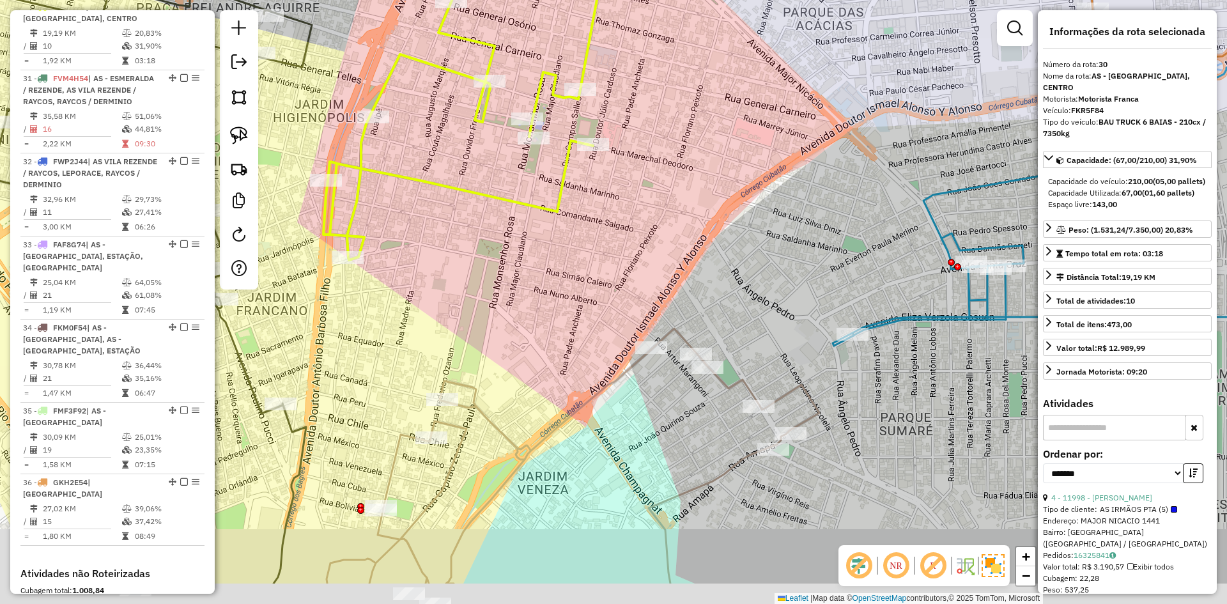
drag, startPoint x: 622, startPoint y: 294, endPoint x: 585, endPoint y: 233, distance: 71.4
click at [585, 233] on div "Janela de atendimento Grade de atendimento Capacidade Transportadoras Veículos …" at bounding box center [613, 302] width 1227 height 604
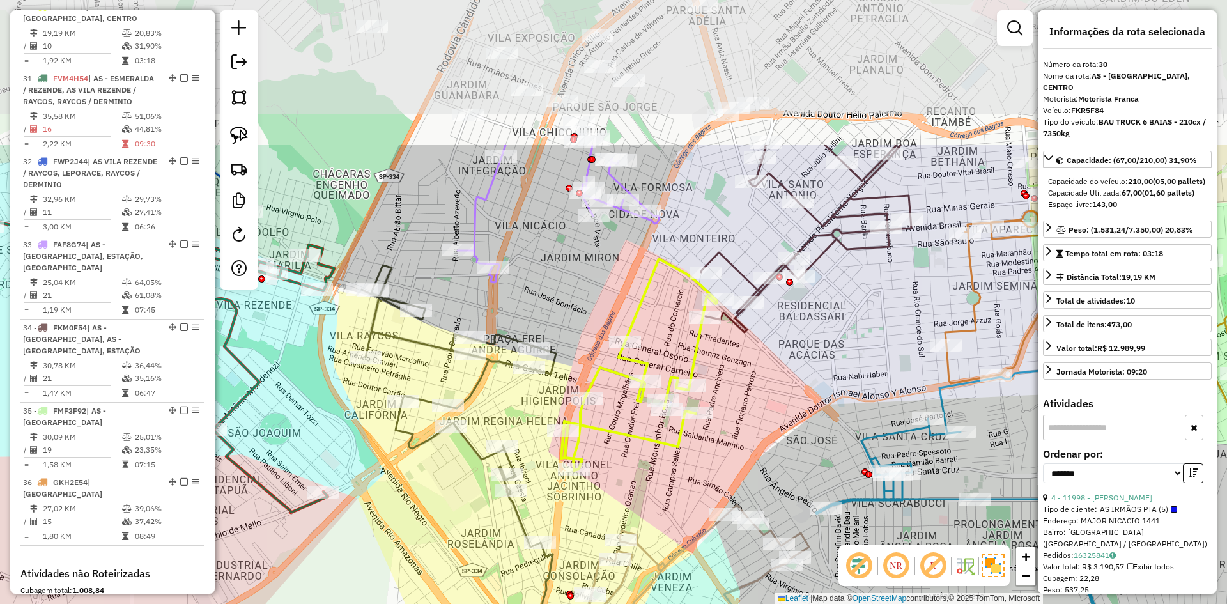
drag, startPoint x: 570, startPoint y: 318, endPoint x: 628, endPoint y: 472, distance: 165.0
click at [639, 484] on div "Janela de atendimento Grade de atendimento Capacidade Transportadoras Veículos …" at bounding box center [613, 302] width 1227 height 604
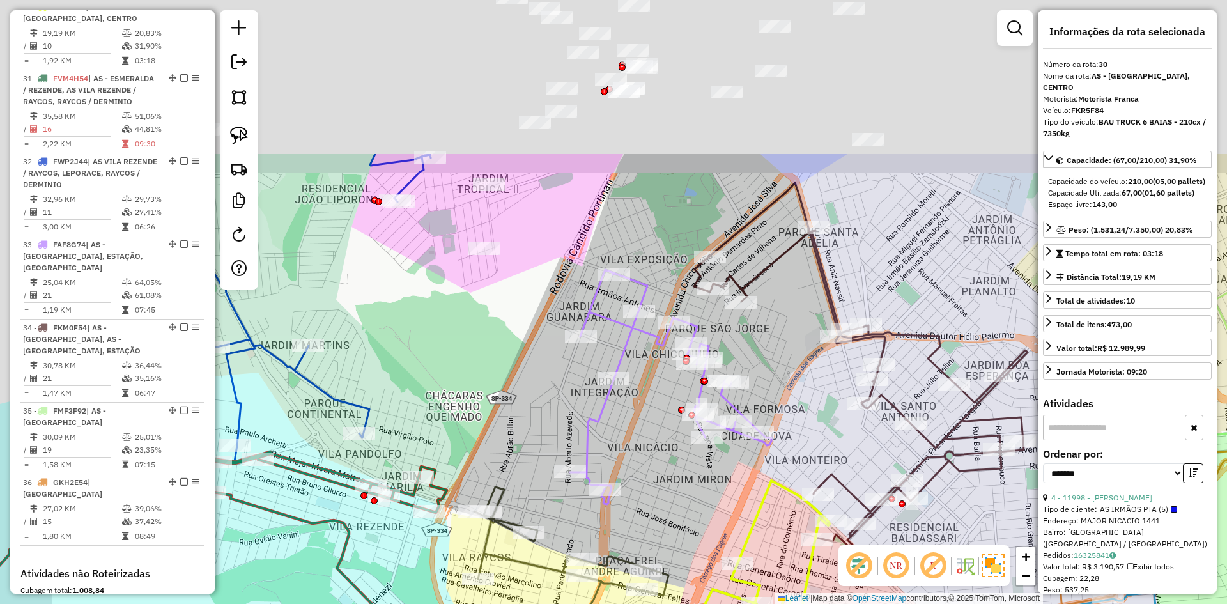
drag, startPoint x: 570, startPoint y: 391, endPoint x: 649, endPoint y: 569, distance: 195.4
click at [662, 603] on div "Rota 28 - Placa BPQ9261 22461 - OCUS MANIA Janela de atendimento Grade de atend…" at bounding box center [613, 302] width 1227 height 604
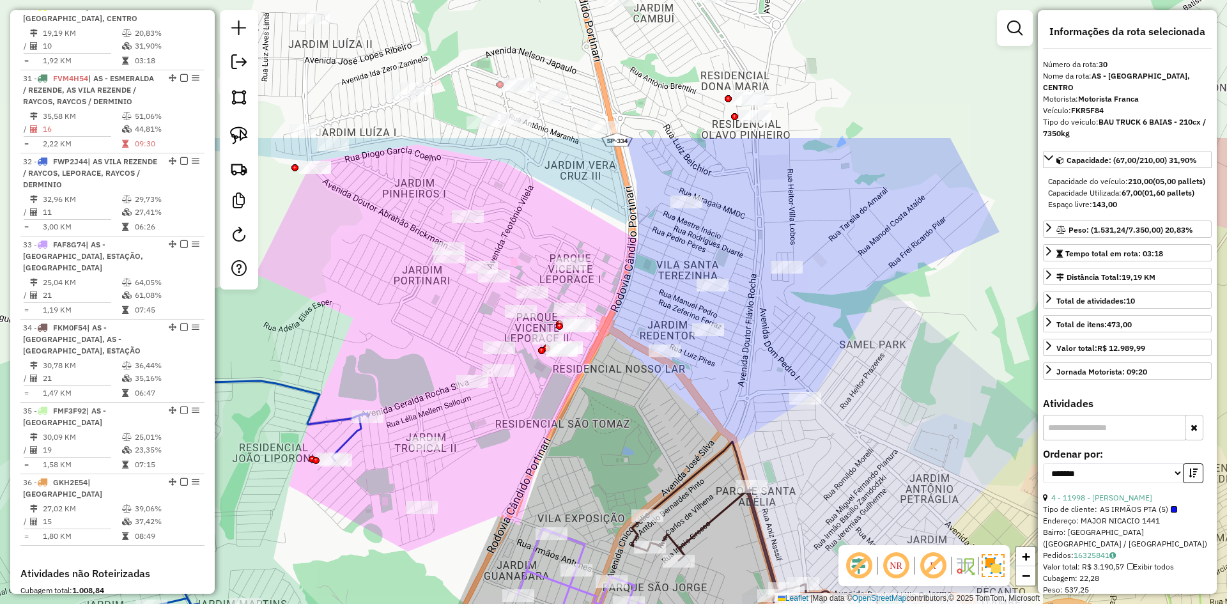
drag, startPoint x: 533, startPoint y: 364, endPoint x: 442, endPoint y: 559, distance: 214.5
click at [442, 559] on div "Rota 28 - Placa BPQ9261 22461 - OCUS MANIA Janela de atendimento Grade de atend…" at bounding box center [613, 302] width 1227 height 604
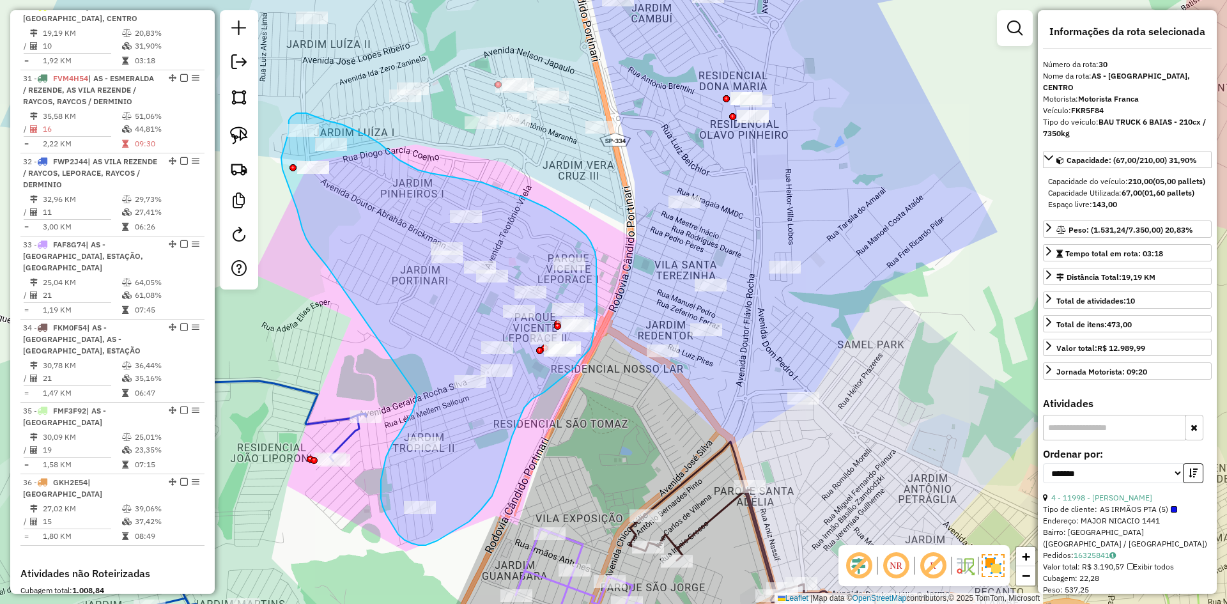
drag, startPoint x: 417, startPoint y: 394, endPoint x: 338, endPoint y: 282, distance: 137.2
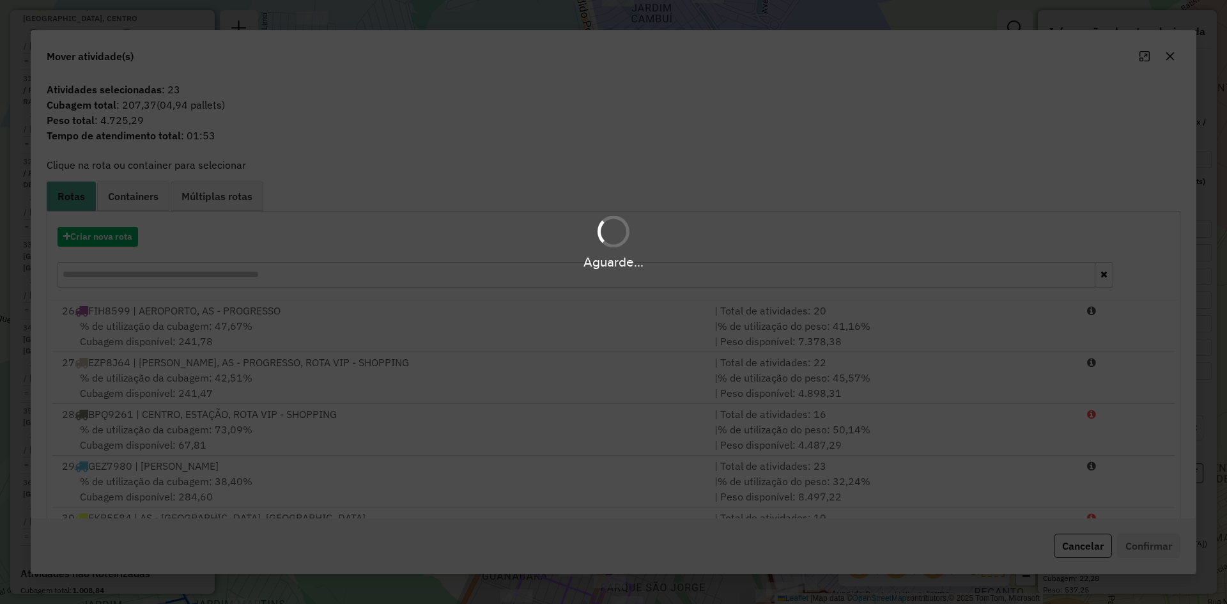
click at [89, 241] on div "Aguarde..." at bounding box center [613, 241] width 1227 height 61
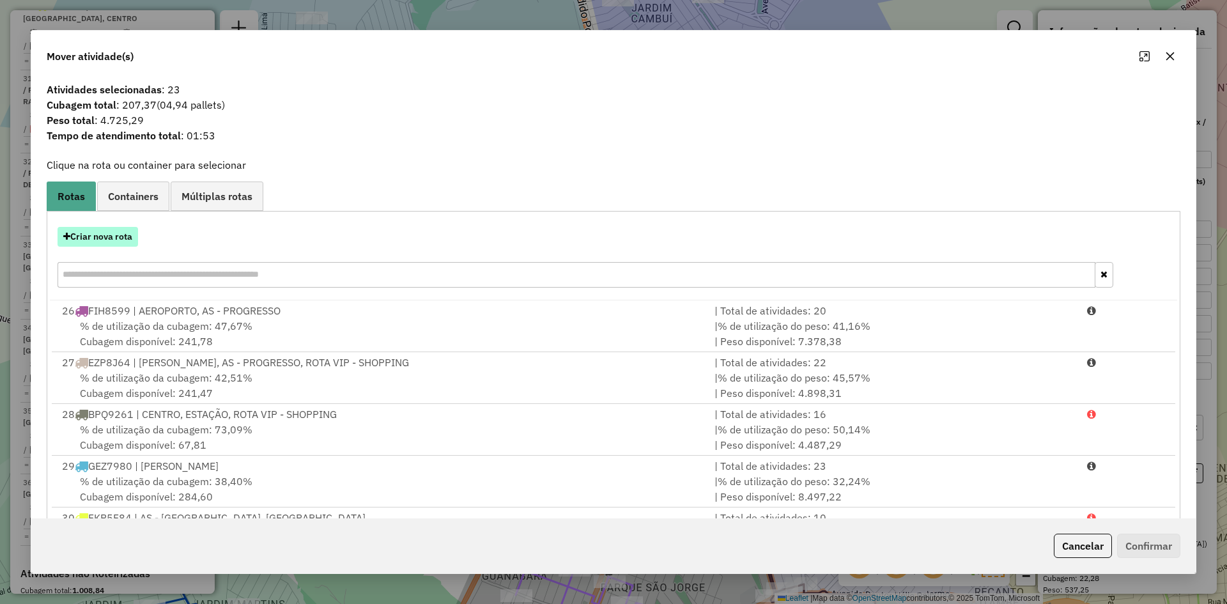
click at [99, 244] on button "Criar nova rota" at bounding box center [98, 237] width 81 height 20
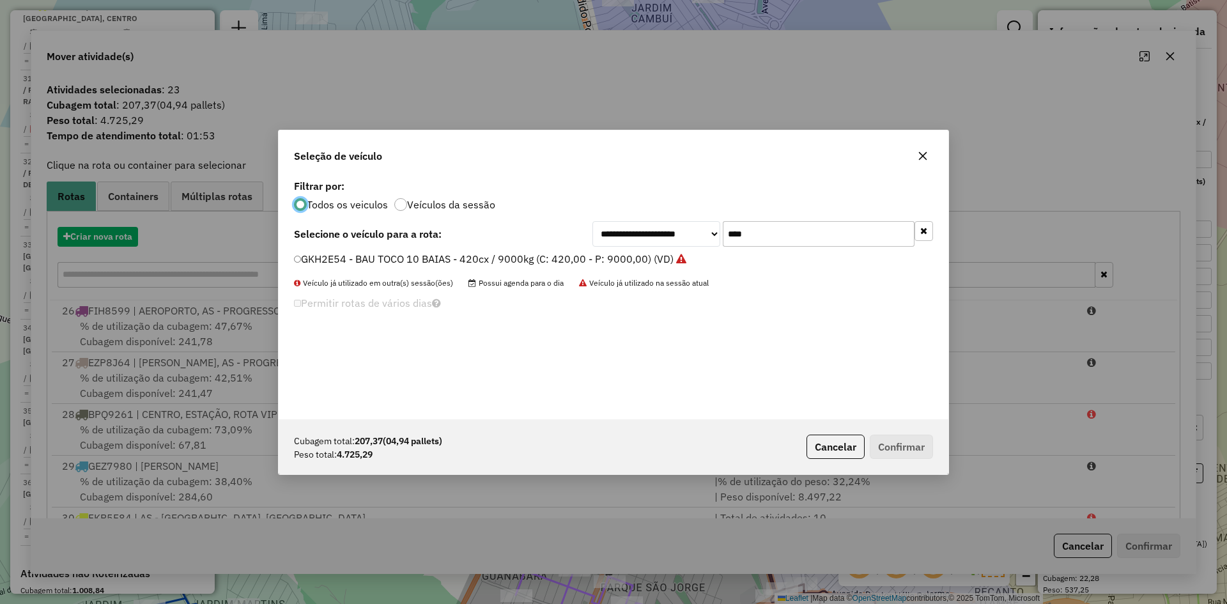
scroll to position [7, 4]
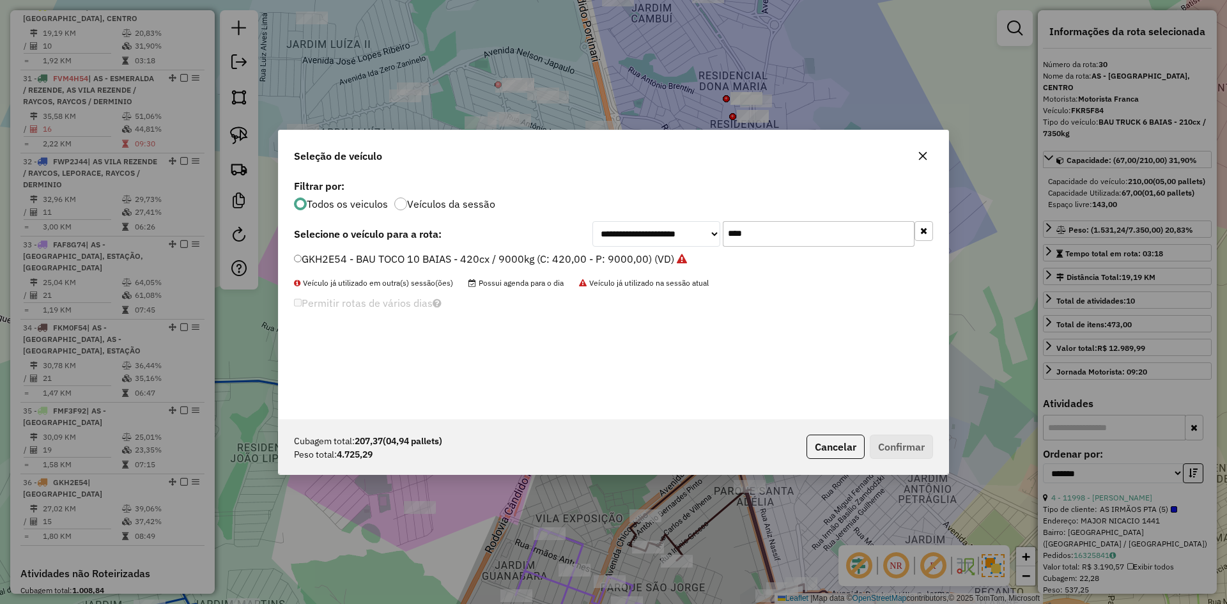
click at [649, 221] on div "**********" at bounding box center [763, 234] width 341 height 26
type input "****"
click at [463, 256] on label "FYB8I33 - BAU TOCO 10 BAIAS - 420cx / 9000kg (C: 420,00 - P: 9000,00) (VD)" at bounding box center [482, 258] width 376 height 15
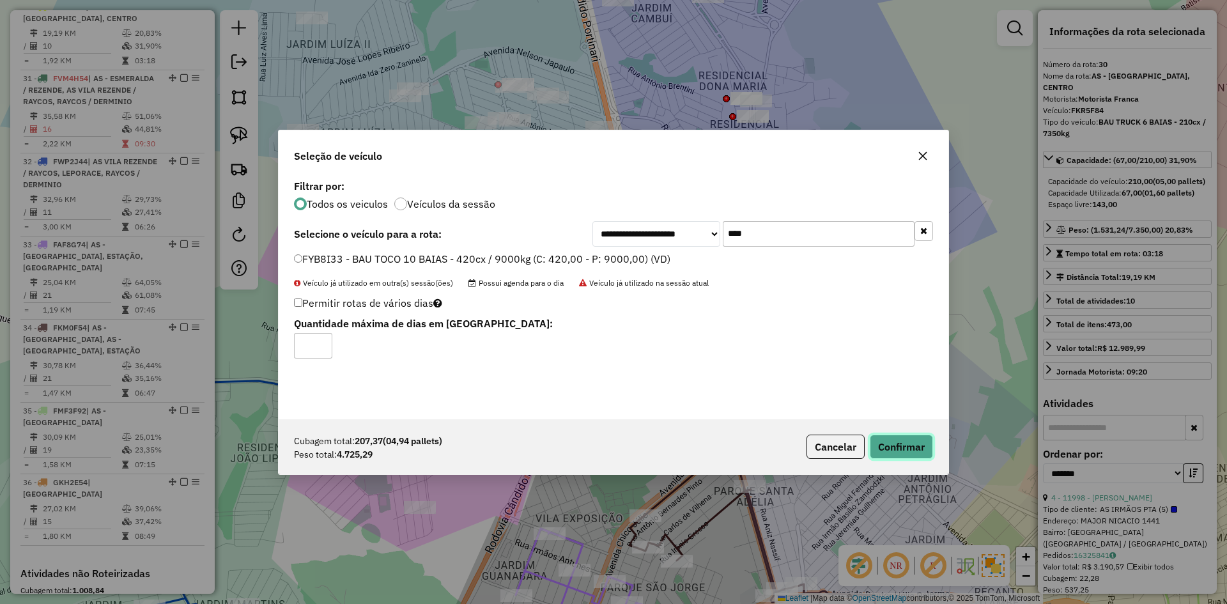
click at [891, 449] on button "Confirmar" at bounding box center [901, 447] width 63 height 24
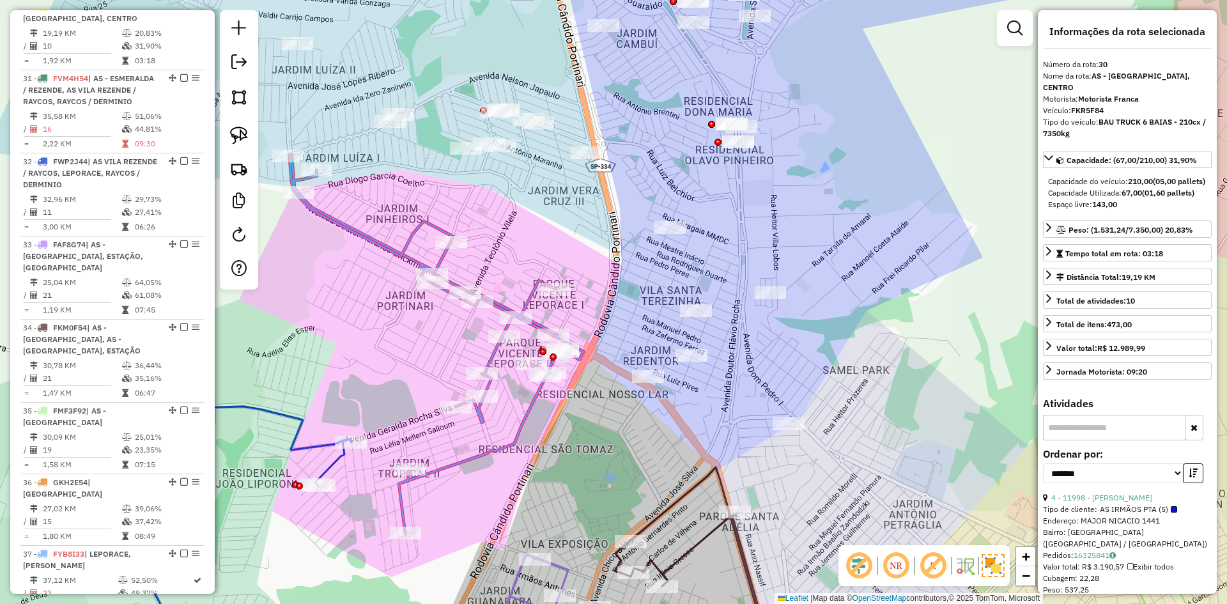
drag, startPoint x: 590, startPoint y: 251, endPoint x: 484, endPoint y: 382, distance: 168.2
click at [484, 382] on div "Rota 28 - Placa BPQ9261 22461 - OCUS MANIA Janela de atendimento Grade de atend…" at bounding box center [613, 302] width 1227 height 604
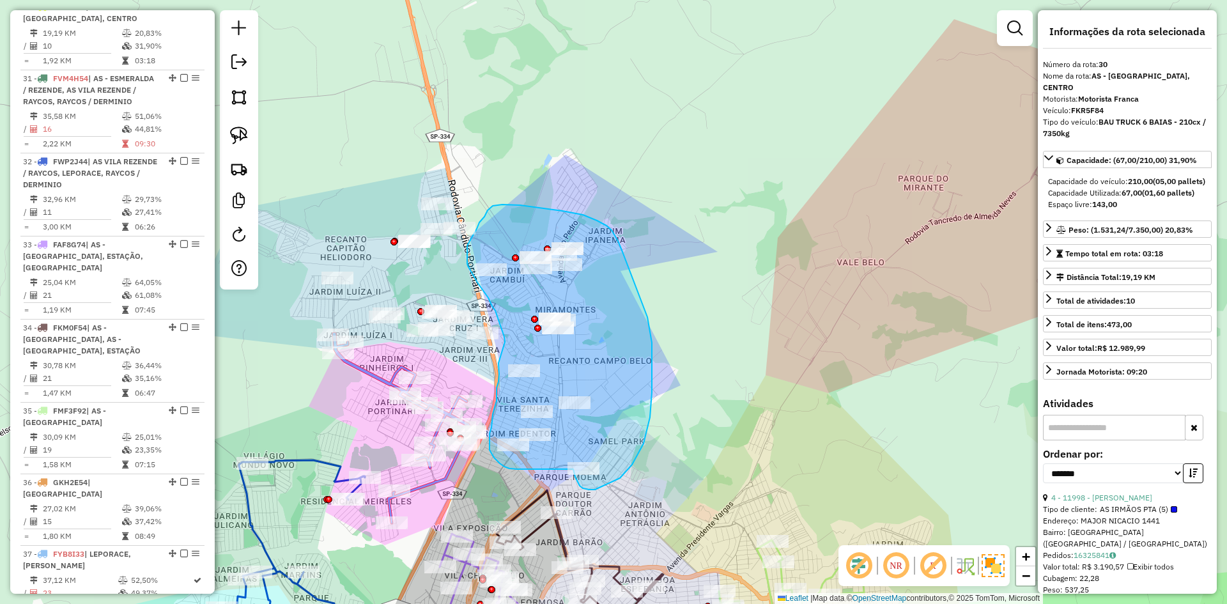
drag, startPoint x: 496, startPoint y: 405, endPoint x: 505, endPoint y: 342, distance: 63.9
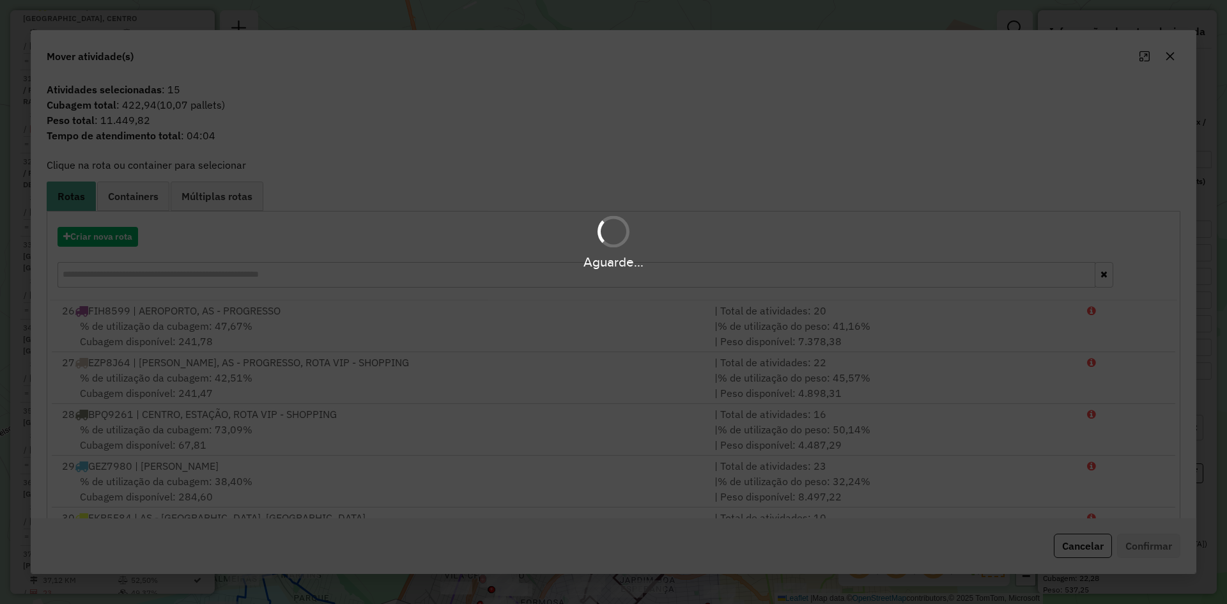
click at [112, 247] on hb-app "Aguarde... Pop-up bloqueado! Seu navegador bloqueou automáticamente a abertura …" at bounding box center [613, 302] width 1227 height 604
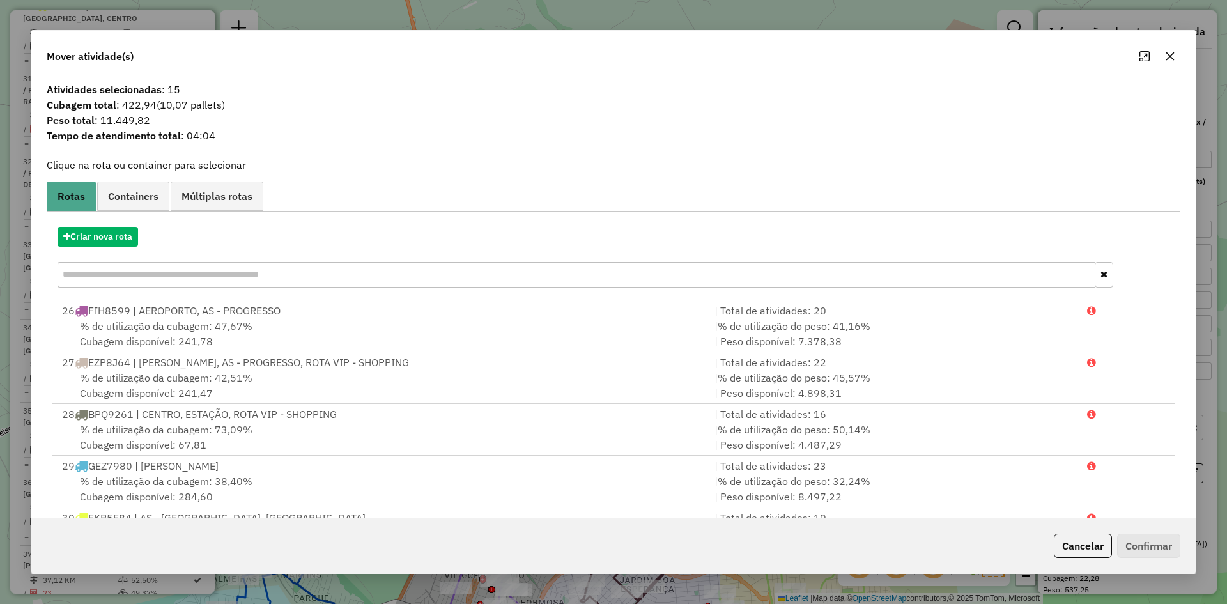
click at [112, 247] on div "Criar nova rota" at bounding box center [613, 258] width 1127 height 83
click at [114, 229] on button "Criar nova rota" at bounding box center [98, 237] width 81 height 20
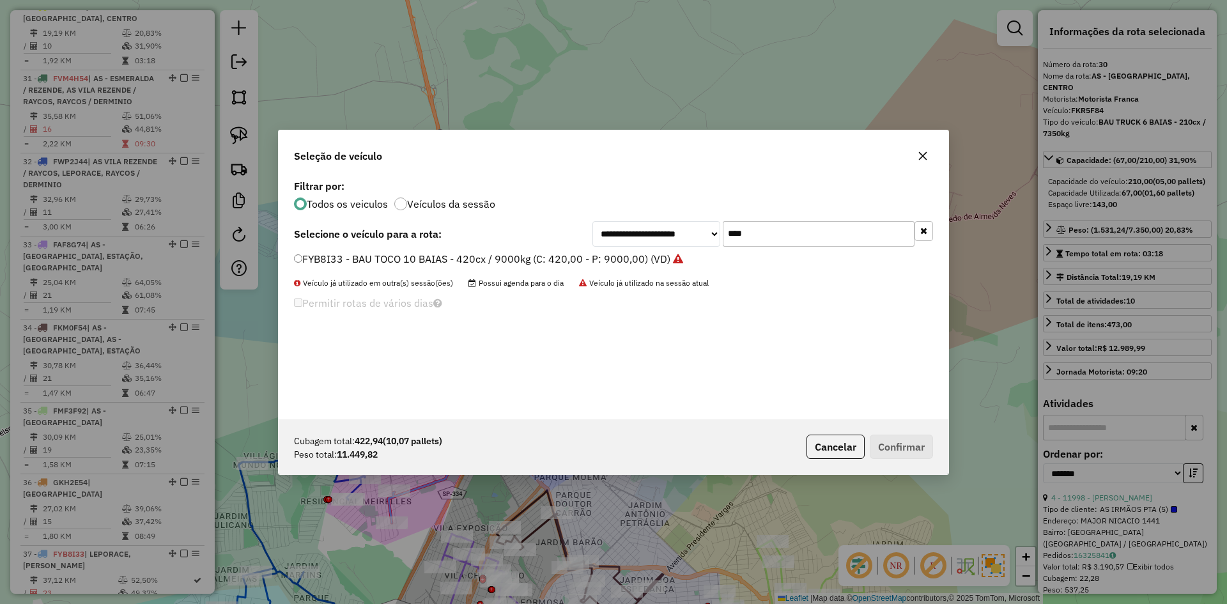
drag, startPoint x: 763, startPoint y: 231, endPoint x: 701, endPoint y: 229, distance: 62.0
click at [701, 229] on div "**********" at bounding box center [763, 234] width 341 height 26
type input "****"
drag, startPoint x: 387, startPoint y: 257, endPoint x: 487, endPoint y: 277, distance: 102.4
click at [387, 257] on label "FYP6J43 - BAU TOCO 10 BAIAS - 420cx / 9000kg (C: 420,00 - P: 9000,00) (VD)" at bounding box center [483, 258] width 378 height 15
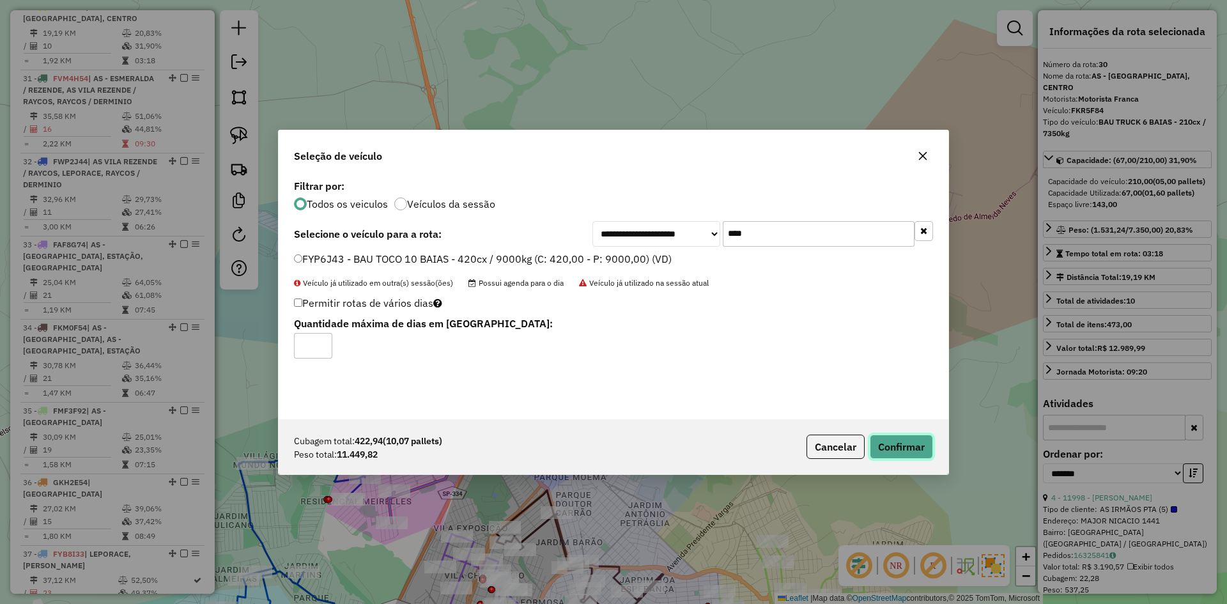
click at [883, 441] on button "Confirmar" at bounding box center [901, 447] width 63 height 24
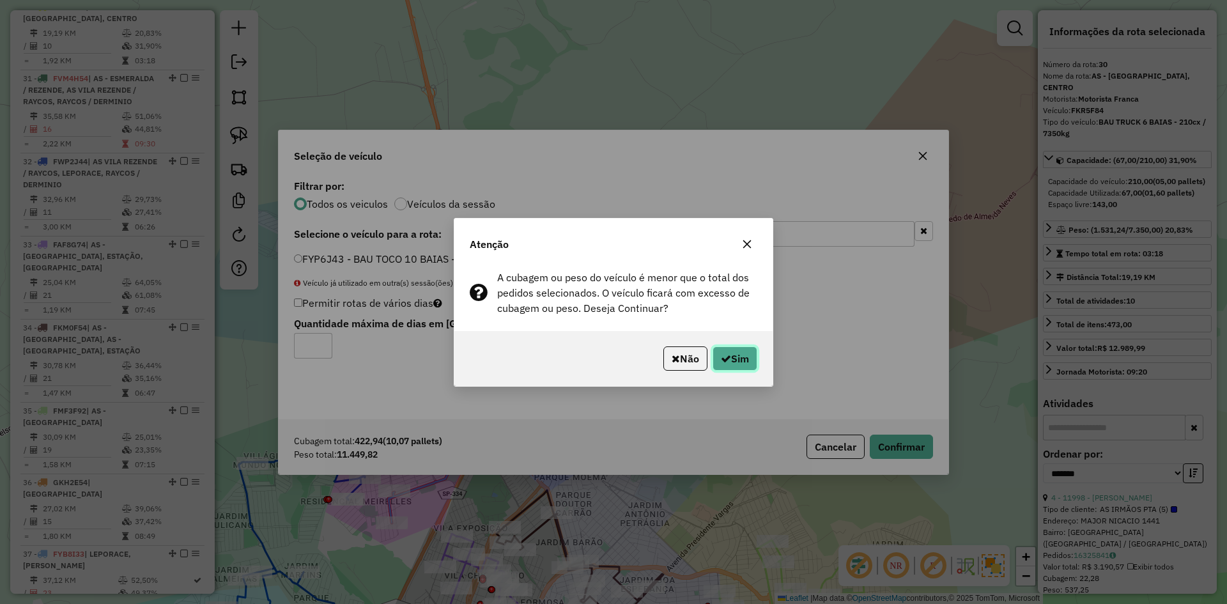
click at [728, 362] on icon "button" at bounding box center [726, 358] width 10 height 10
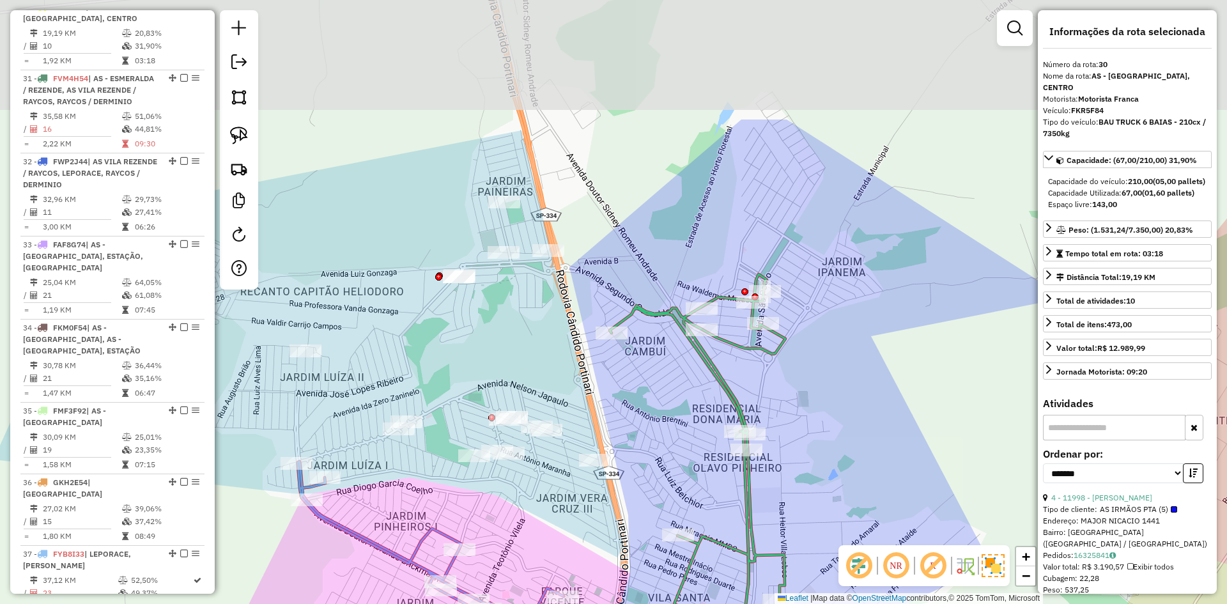
drag, startPoint x: 405, startPoint y: 340, endPoint x: 385, endPoint y: 503, distance: 164.3
click at [385, 503] on div "Rota 28 - Placa BPQ9261 22461 - OCUS MANIA Janela de atendimento Grade de atend…" at bounding box center [613, 302] width 1227 height 604
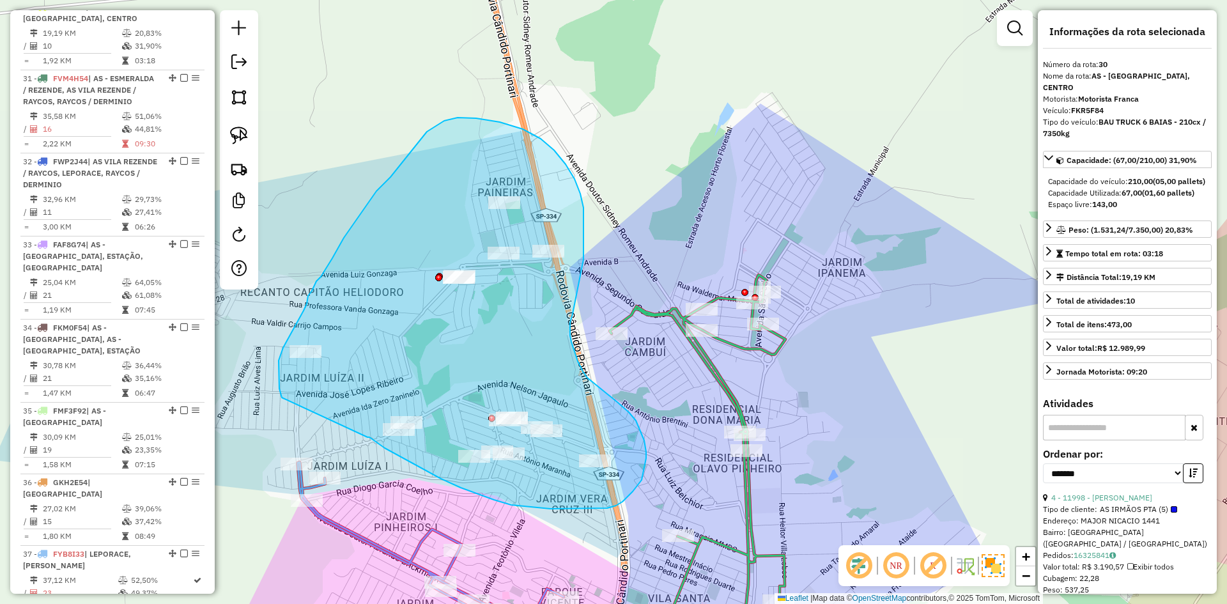
drag, startPoint x: 368, startPoint y: 437, endPoint x: 297, endPoint y: 425, distance: 72.0
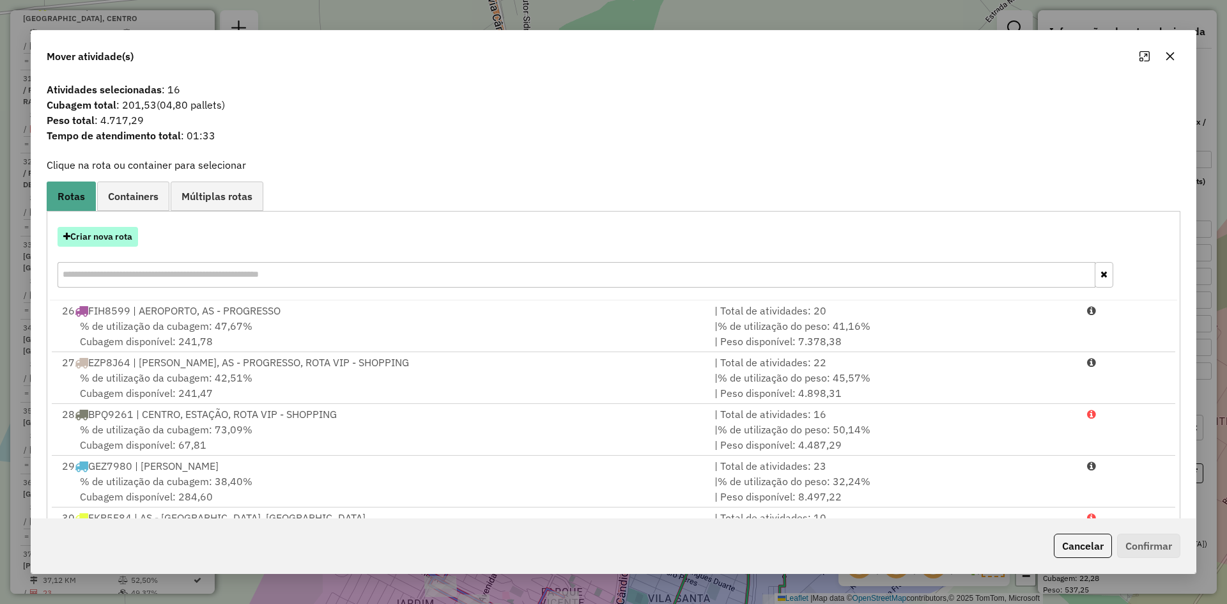
click at [112, 231] on button "Criar nova rota" at bounding box center [98, 237] width 81 height 20
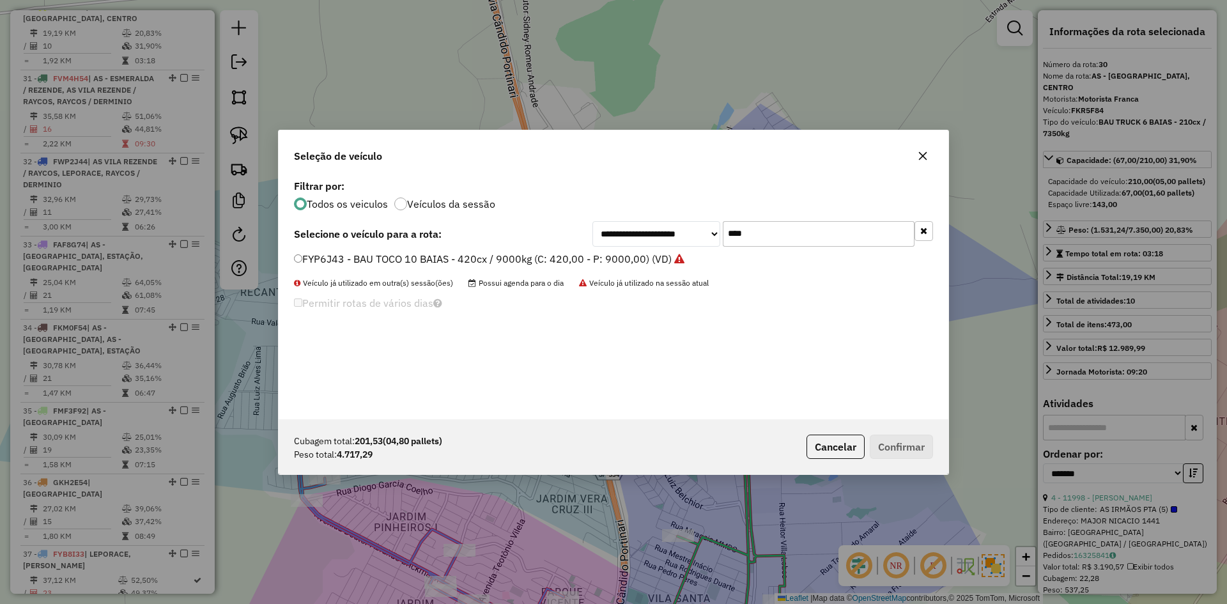
drag, startPoint x: 754, startPoint y: 223, endPoint x: 667, endPoint y: 228, distance: 86.4
click at [665, 229] on div "**********" at bounding box center [763, 234] width 341 height 26
type input "****"
click at [424, 255] on label "GHY0I34 - BAU TOCO 10 BAIAS - 420cx / 9000kg (C: 420,00 - P: 9000,00) (VD)" at bounding box center [483, 258] width 378 height 15
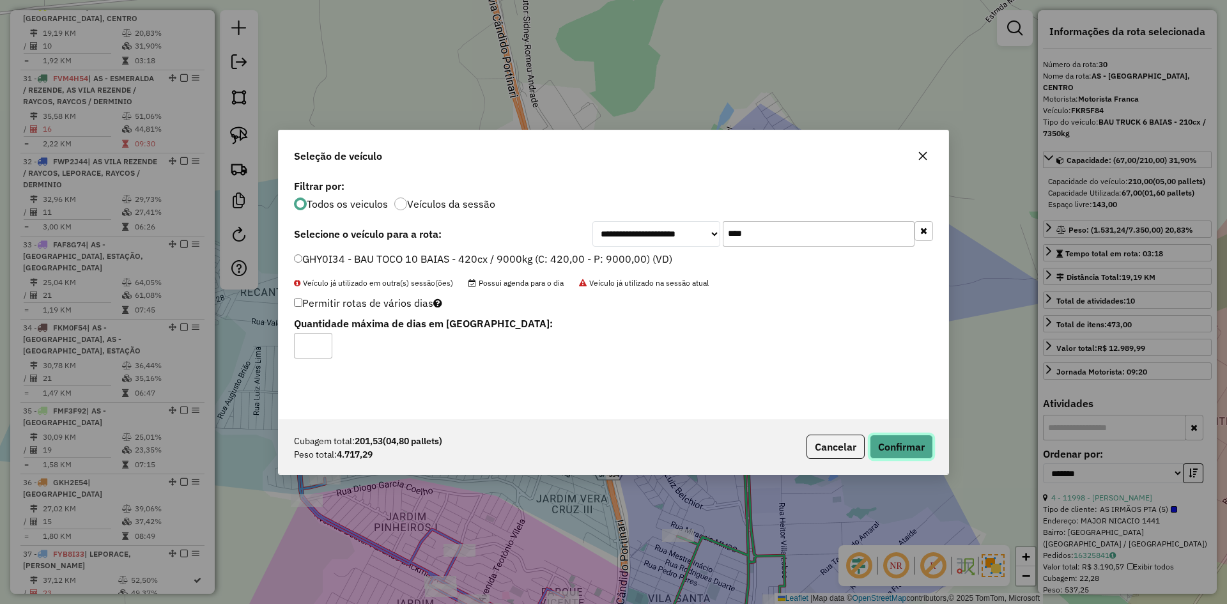
click at [910, 442] on button "Confirmar" at bounding box center [901, 447] width 63 height 24
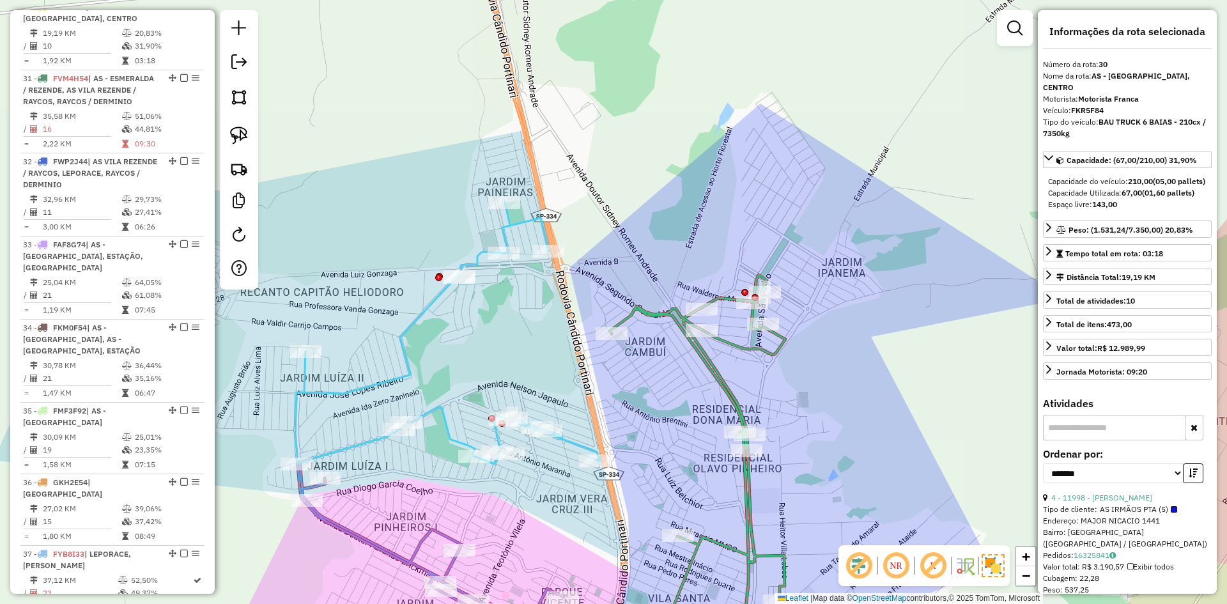
click at [732, 385] on icon at bounding box center [698, 470] width 176 height 390
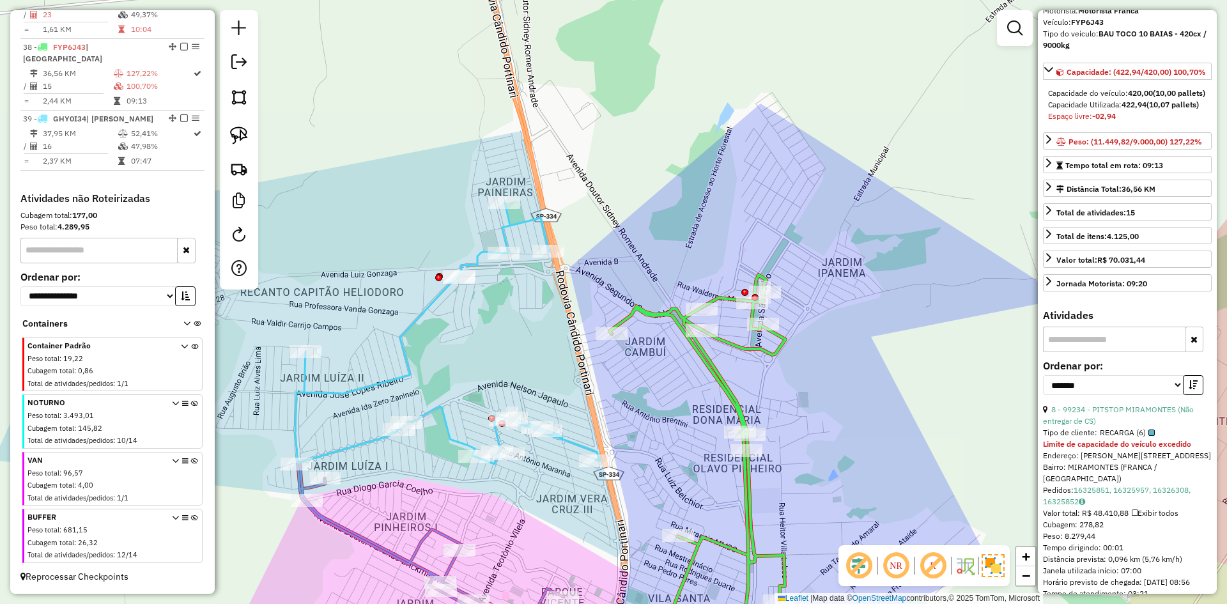
scroll to position [107, 0]
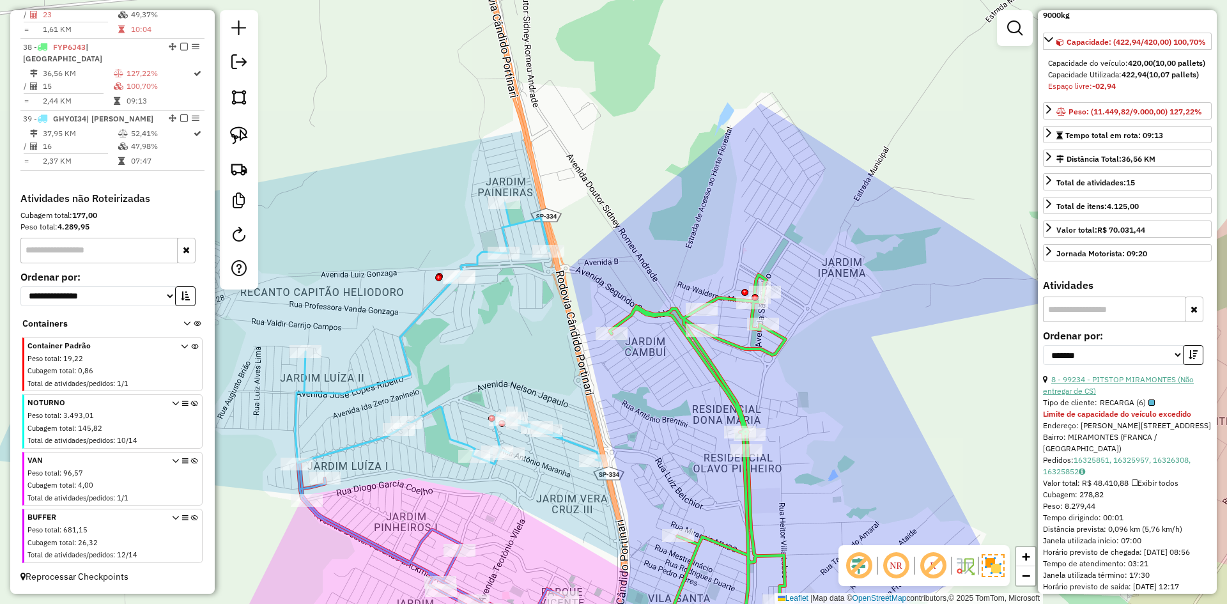
click at [1143, 396] on link "8 - 99234 - PITSTOP MIRAMONTES (Não entregar de CS)" at bounding box center [1118, 385] width 151 height 21
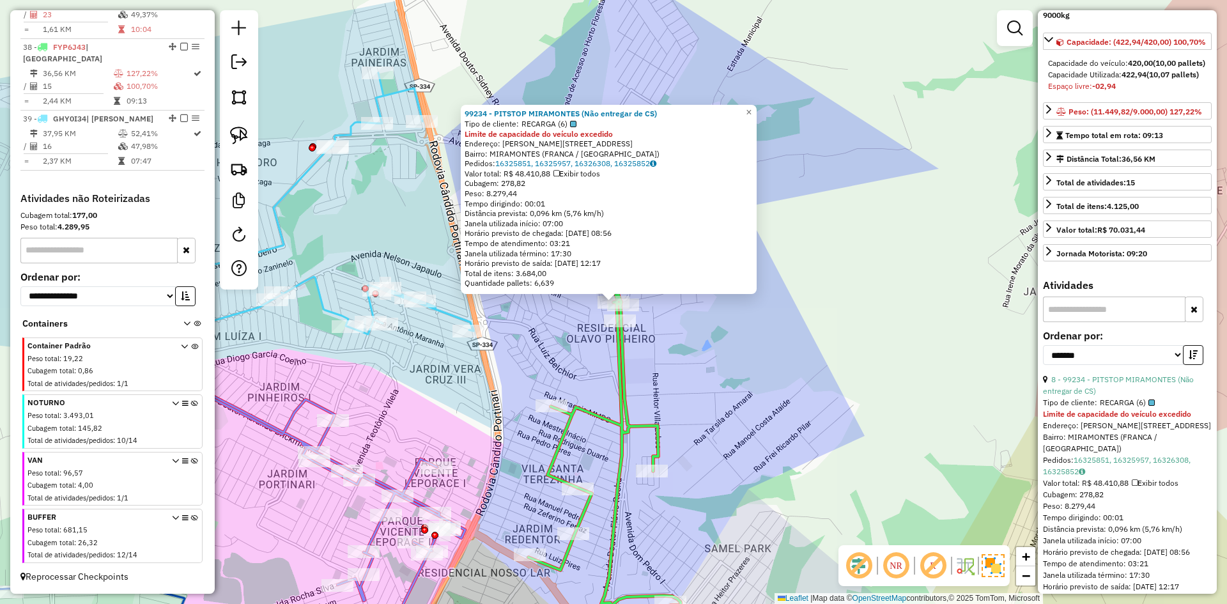
drag, startPoint x: 709, startPoint y: 409, endPoint x: 702, endPoint y: 407, distance: 7.3
click at [707, 410] on div "99234 - PITSTOP MIRAMONTES (Não entregar de CS) Tipo de cliente: RECARGA (6) Li…" at bounding box center [613, 302] width 1227 height 604
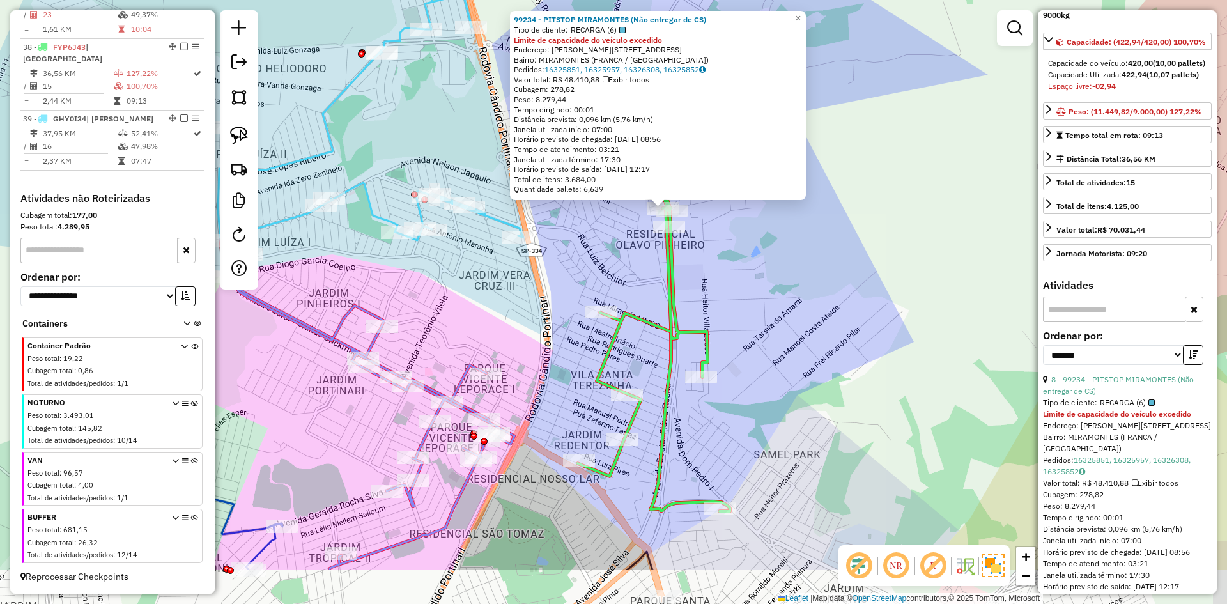
drag, startPoint x: 701, startPoint y: 407, endPoint x: 752, endPoint y: 313, distance: 107.5
click at [752, 313] on div "99234 - PITSTOP MIRAMONTES (Não entregar de CS) Tipo de cliente: RECARGA (6) Li…" at bounding box center [613, 302] width 1227 height 604
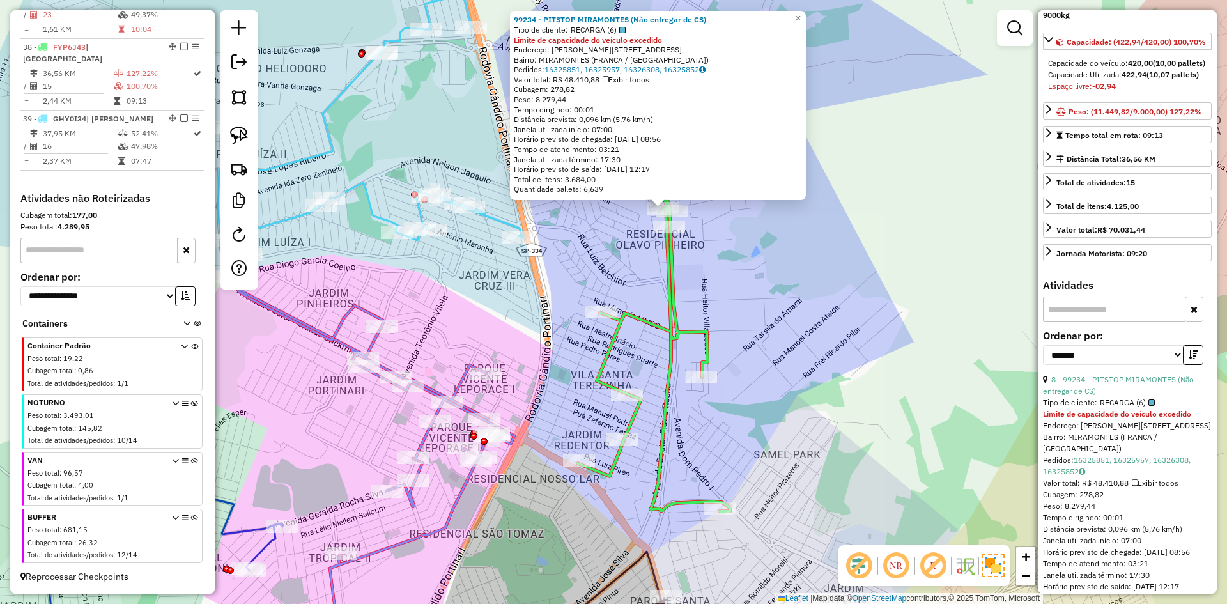
click at [505, 220] on icon at bounding box center [370, 109] width 305 height 261
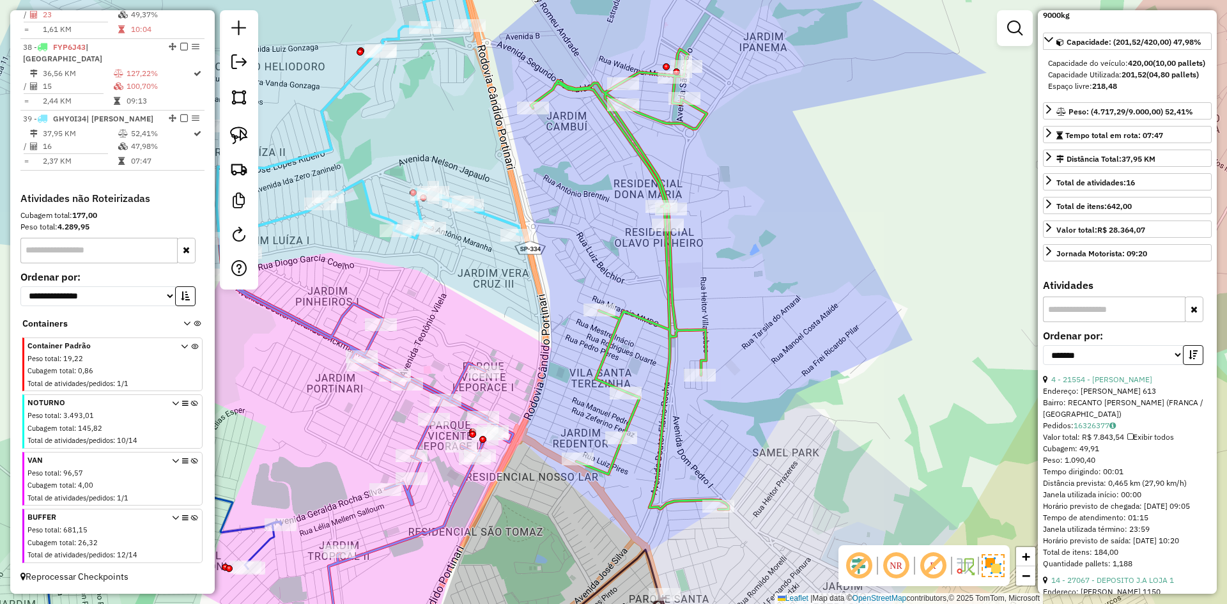
drag, startPoint x: 568, startPoint y: 238, endPoint x: 522, endPoint y: 160, distance: 90.5
click at [522, 160] on div "Janela de atendimento Grade de atendimento Capacidade Transportadoras Veículos …" at bounding box center [613, 302] width 1227 height 604
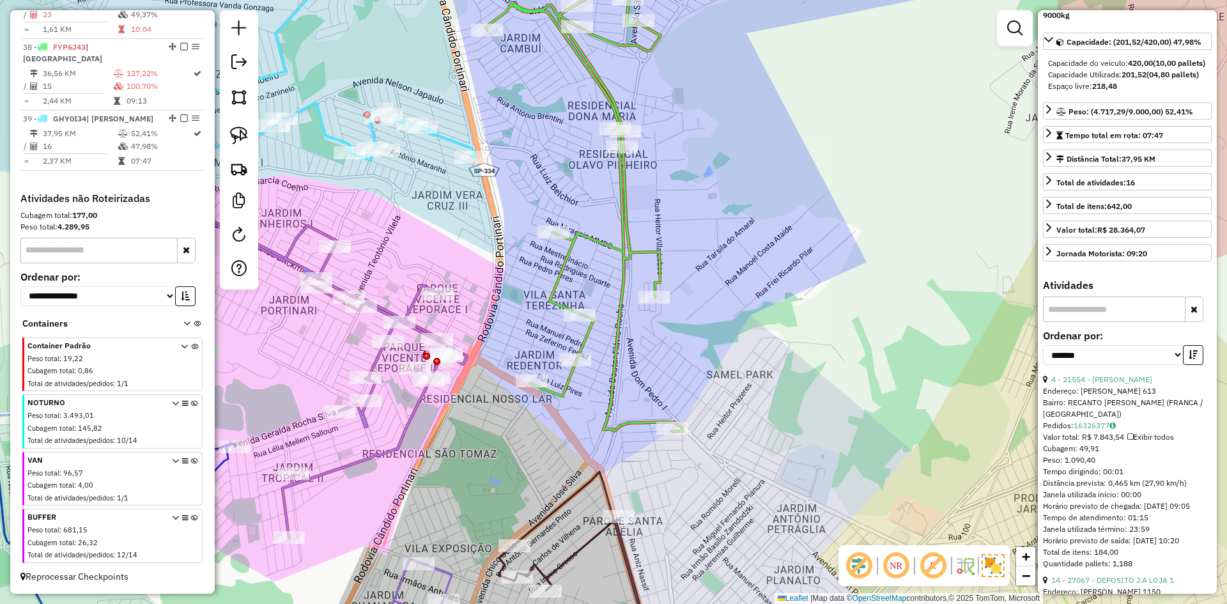
click at [585, 487] on icon at bounding box center [666, 568] width 334 height 193
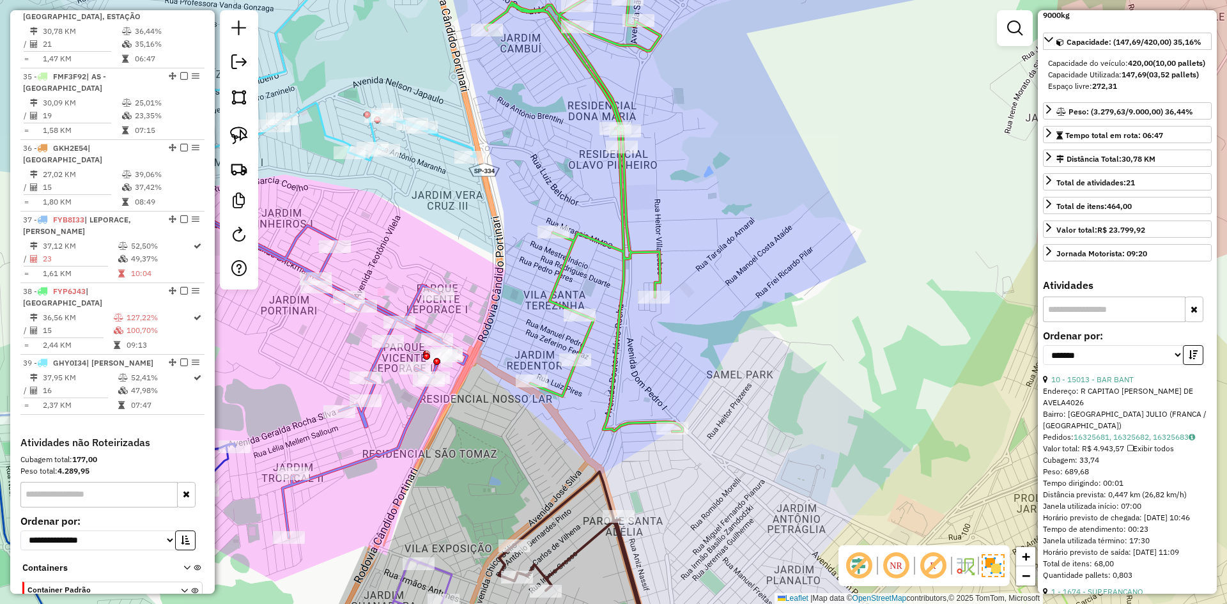
scroll to position [1518, 0]
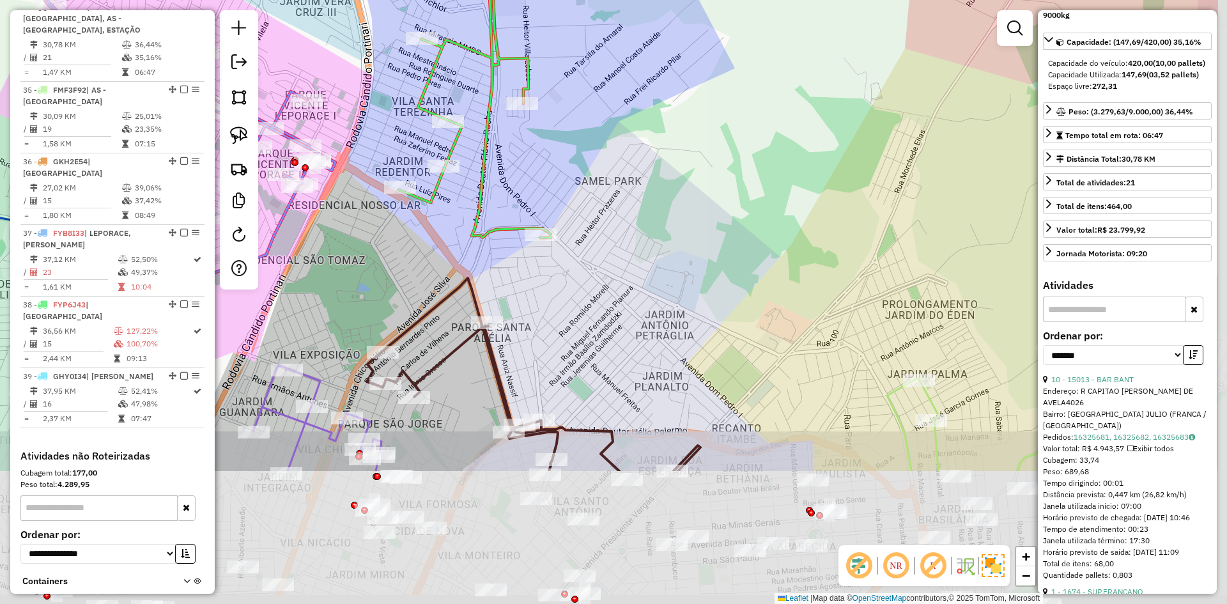
drag, startPoint x: 539, startPoint y: 463, endPoint x: 407, endPoint y: 263, distance: 240.4
click at [407, 263] on div "Janela de atendimento Grade de atendimento Capacidade Transportadoras Veículos …" at bounding box center [613, 302] width 1227 height 604
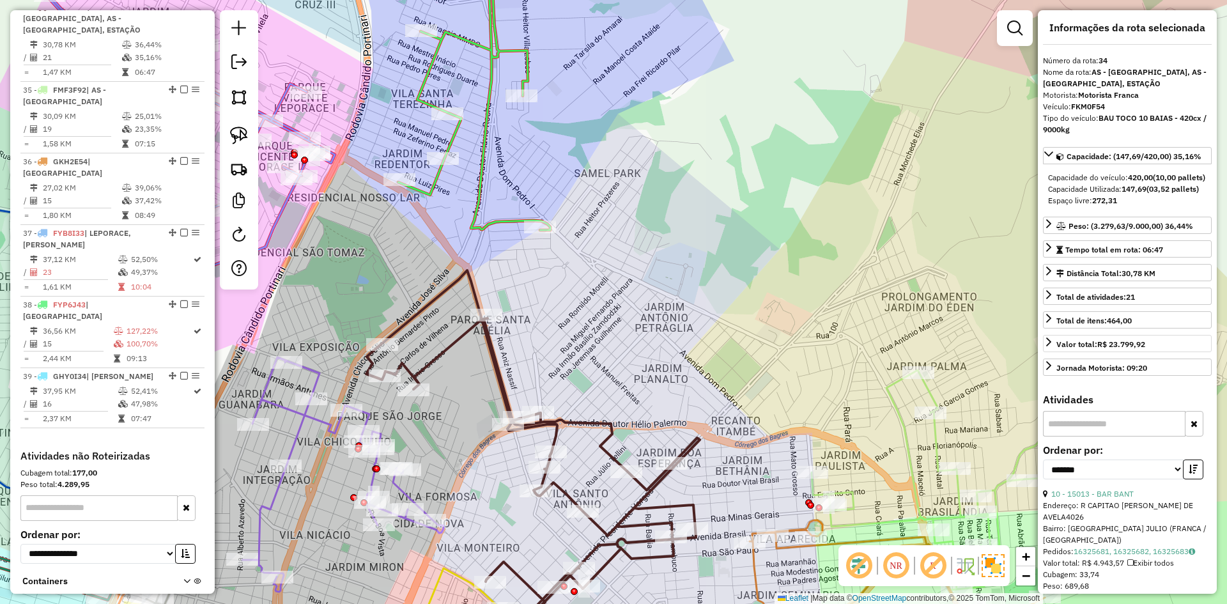
scroll to position [0, 0]
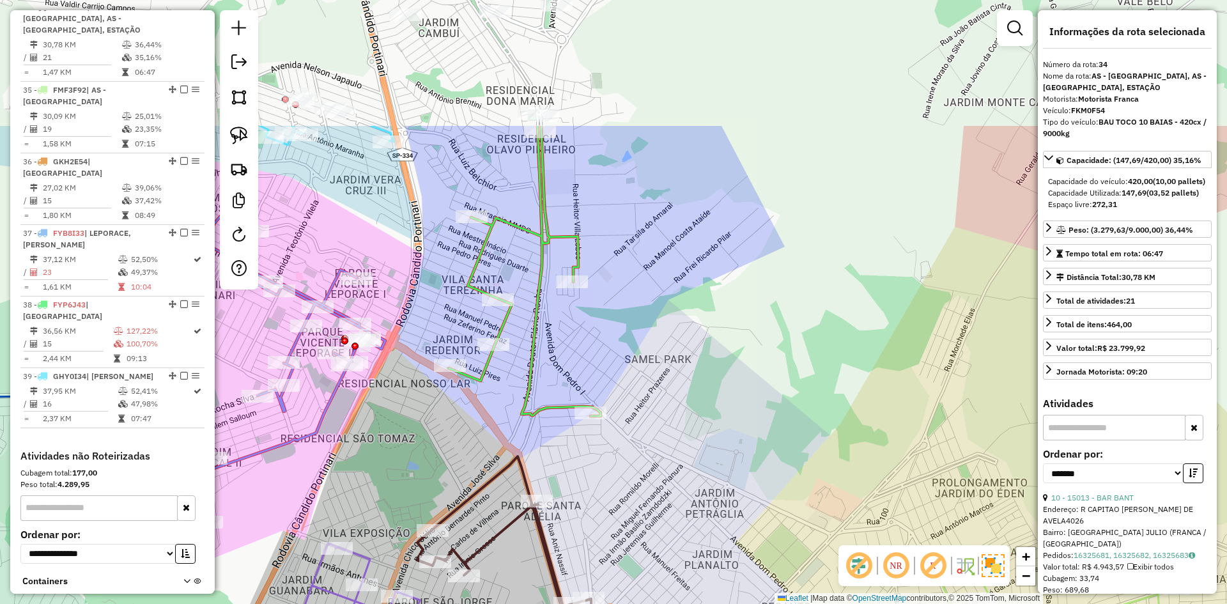
drag, startPoint x: 635, startPoint y: 336, endPoint x: 686, endPoint y: 522, distance: 192.7
click at [686, 522] on div "Janela de atendimento Grade de atendimento Capacidade Transportadoras Veículos …" at bounding box center [613, 302] width 1227 height 604
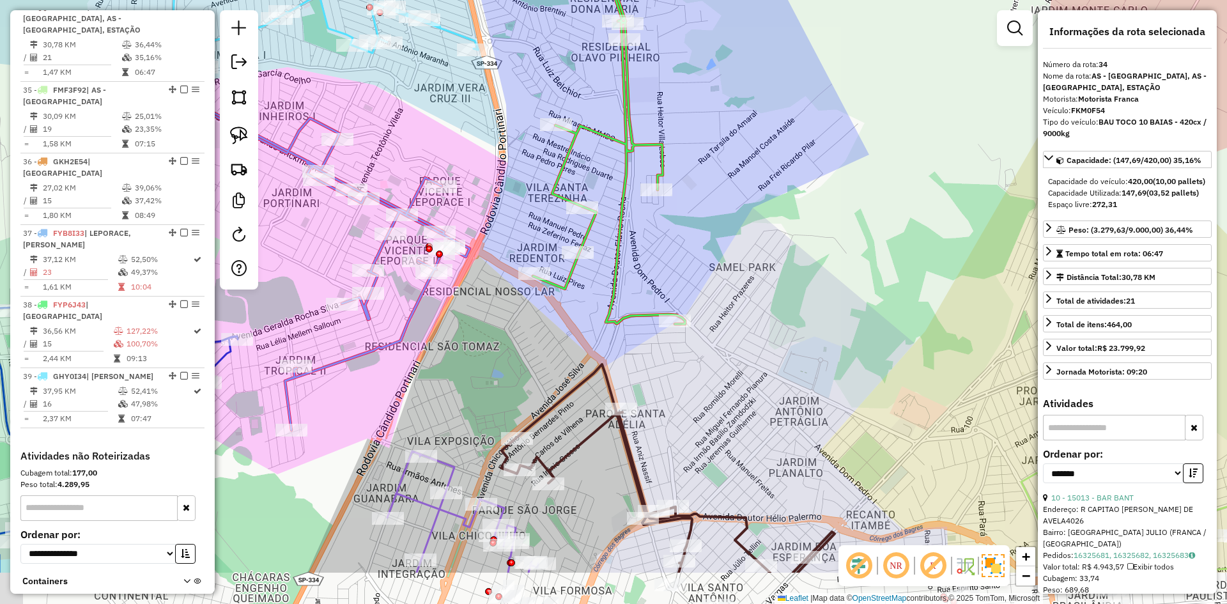
drag, startPoint x: 593, startPoint y: 499, endPoint x: 568, endPoint y: 403, distance: 99.7
click at [677, 407] on div "Janela de atendimento Grade de atendimento Capacidade Transportadoras Veículos …" at bounding box center [613, 302] width 1227 height 604
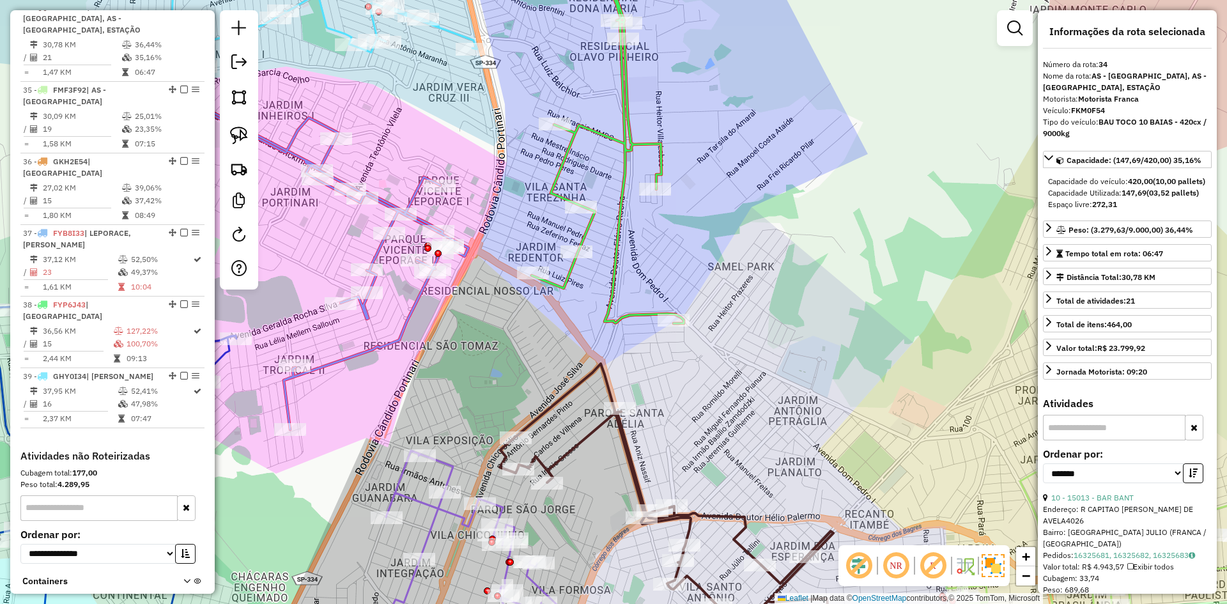
click at [587, 371] on icon at bounding box center [667, 514] width 334 height 301
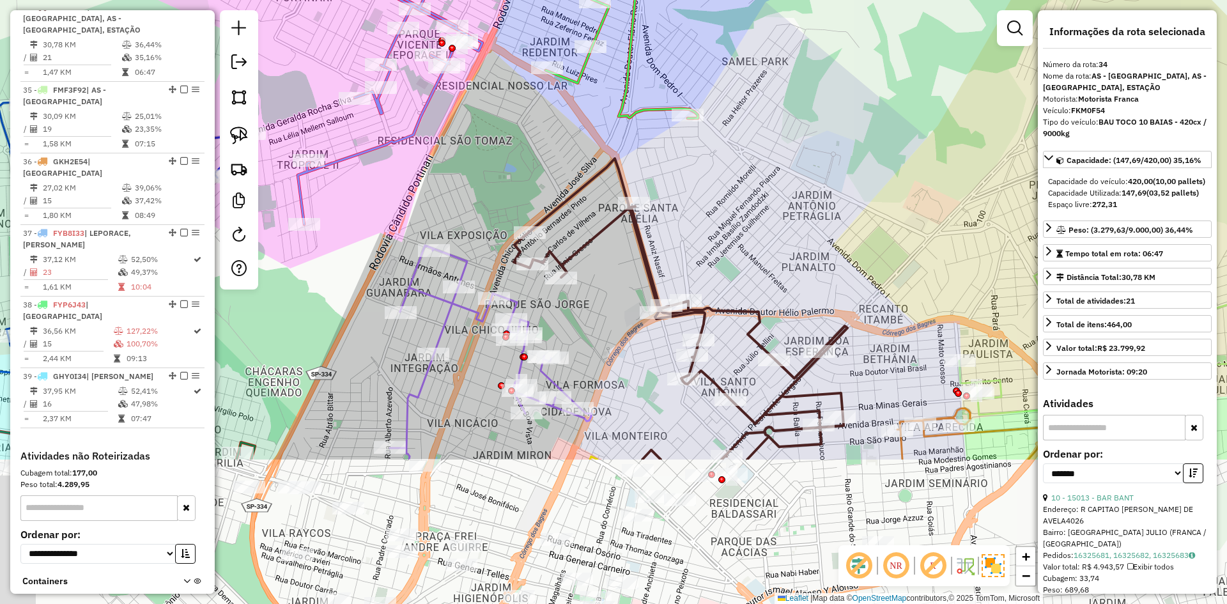
drag, startPoint x: 711, startPoint y: 210, endPoint x: 742, endPoint y: 217, distance: 32.2
click at [714, 192] on div "Janela de atendimento Grade de atendimento Capacidade Transportadoras Veículos …" at bounding box center [613, 302] width 1227 height 604
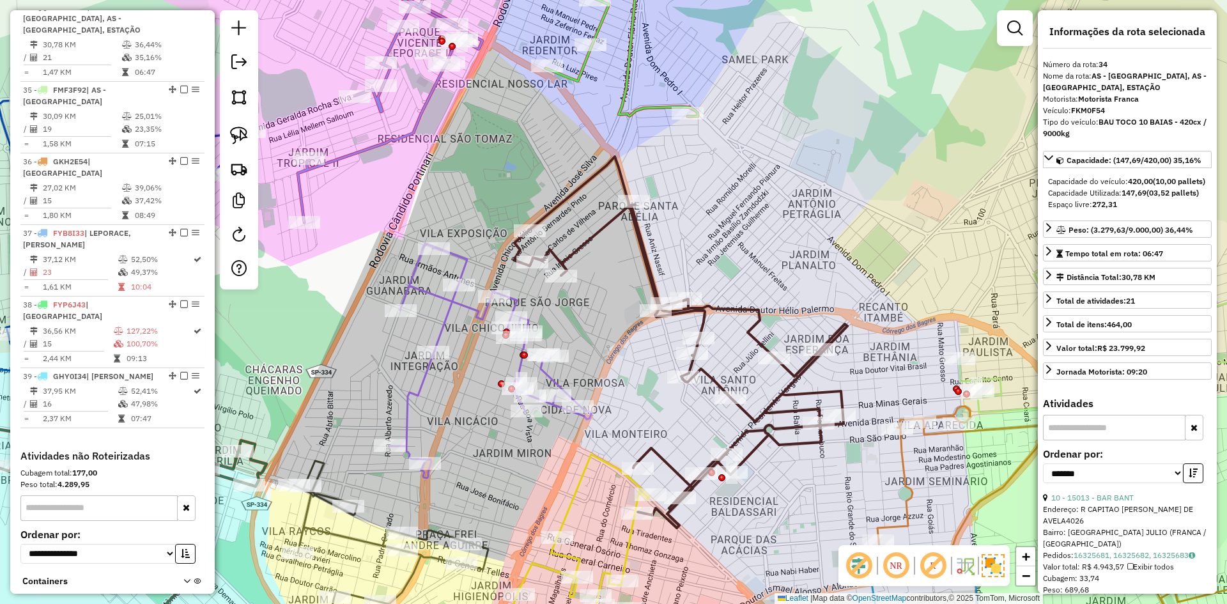
drag, startPoint x: 753, startPoint y: 228, endPoint x: 712, endPoint y: 162, distance: 78.1
click at [712, 162] on div "Janela de atendimento Grade de atendimento Capacidade Transportadoras Veículos …" at bounding box center [613, 302] width 1227 height 604
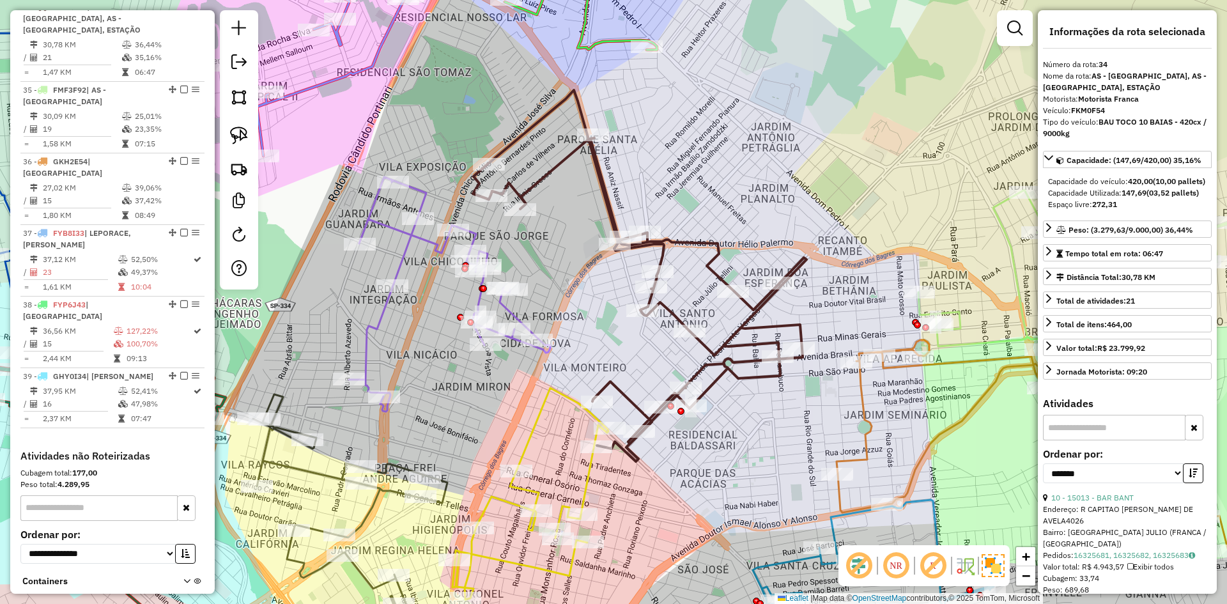
click at [557, 390] on icon at bounding box center [531, 494] width 156 height 212
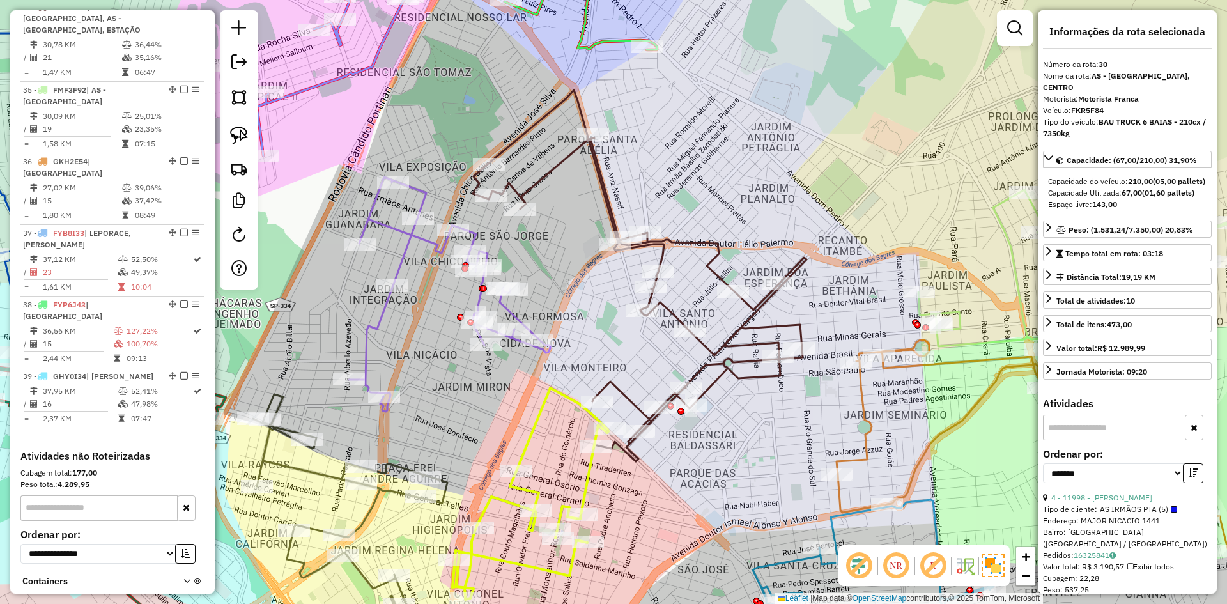
scroll to position [1197, 0]
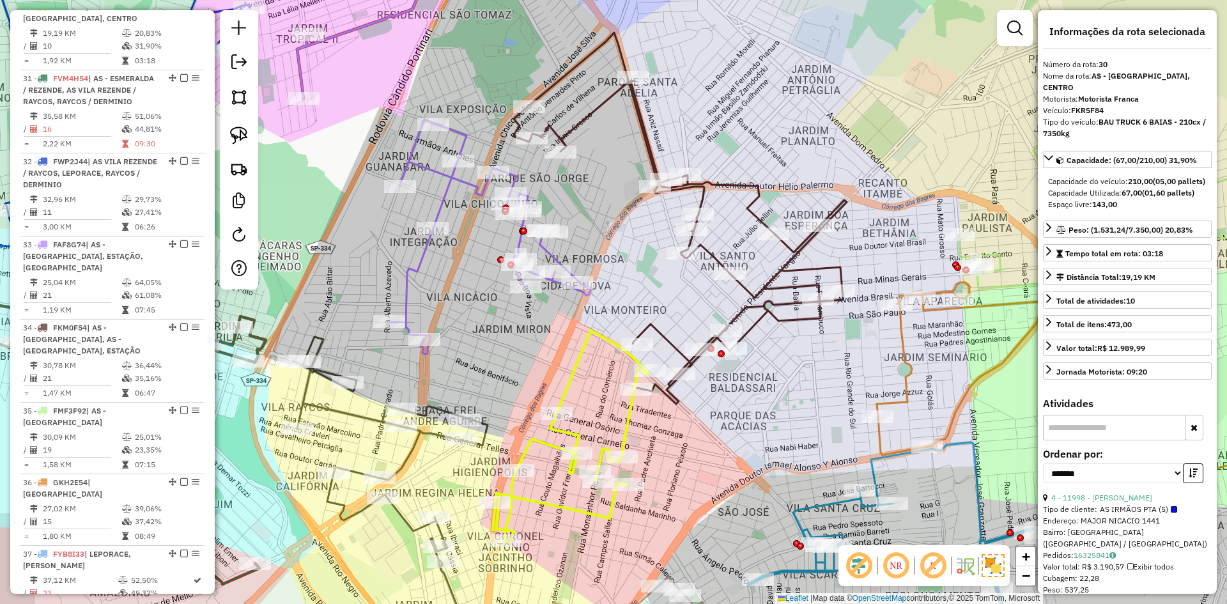
drag, startPoint x: 639, startPoint y: 274, endPoint x: 723, endPoint y: 190, distance: 118.4
click at [723, 190] on div "Janela de atendimento Grade de atendimento Capacidade Transportadoras Veículos …" at bounding box center [613, 302] width 1227 height 604
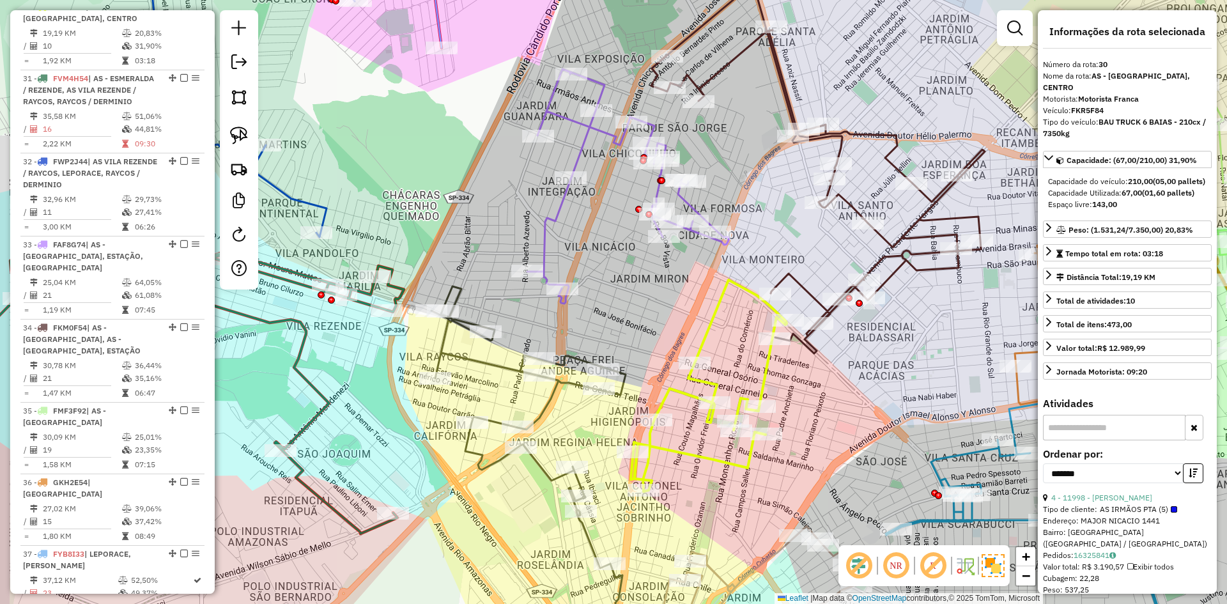
drag, startPoint x: 572, startPoint y: 255, endPoint x: 814, endPoint y: 402, distance: 283.4
click at [825, 407] on div "Janela de atendimento Grade de atendimento Capacidade Transportadoras Veículos …" at bounding box center [613, 302] width 1227 height 604
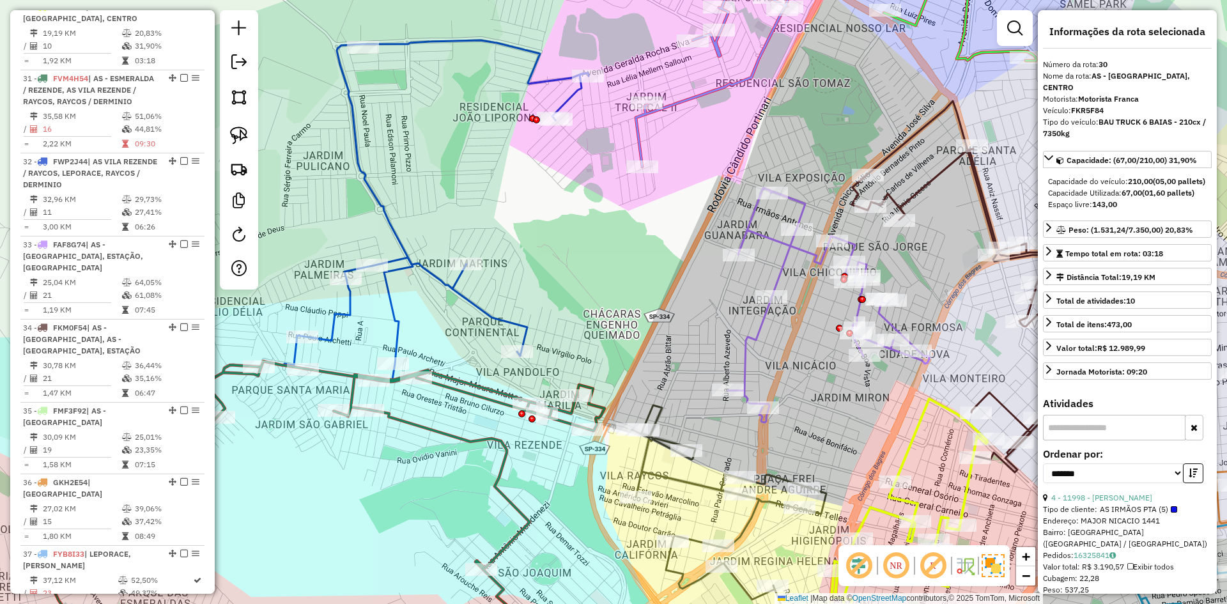
click at [488, 324] on icon at bounding box center [436, 210] width 304 height 341
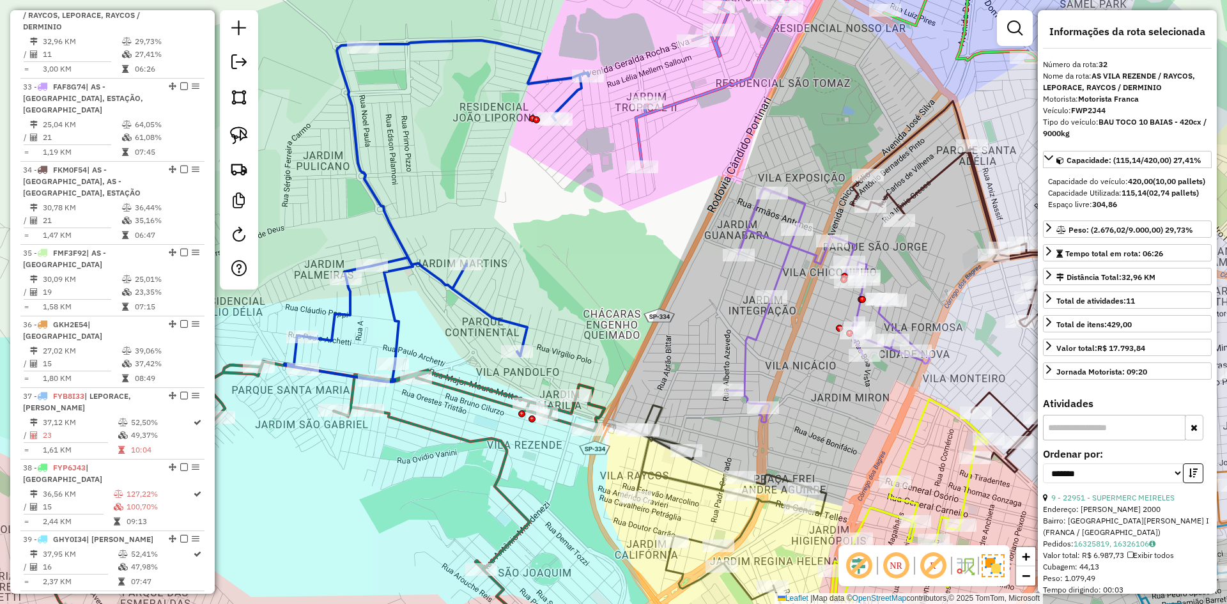
scroll to position [1363, 0]
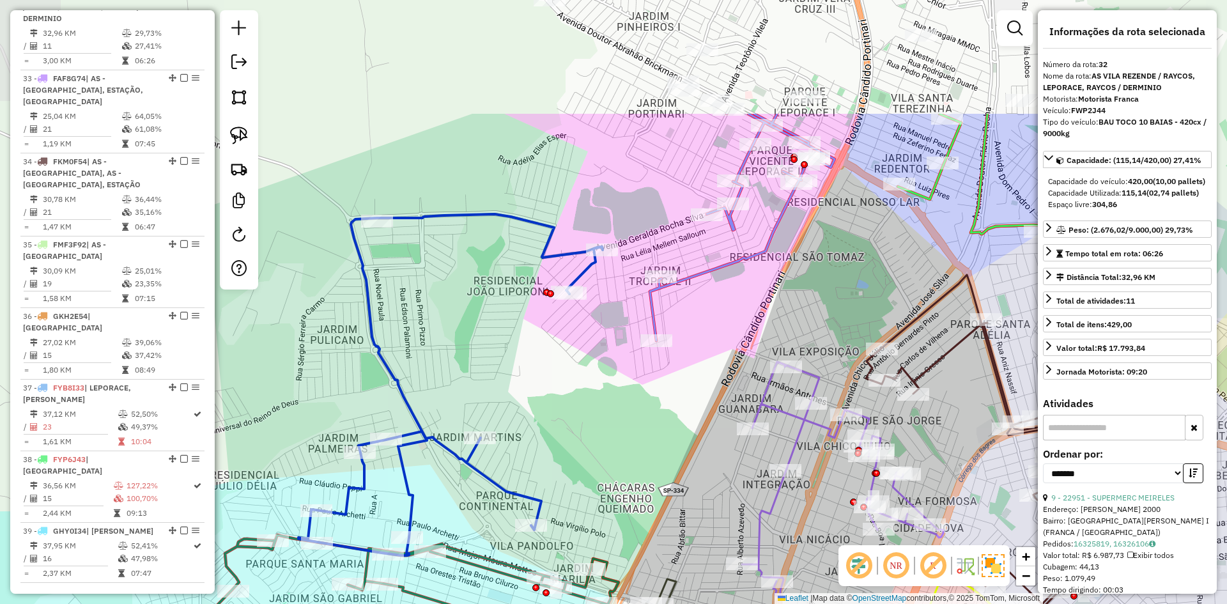
drag, startPoint x: 511, startPoint y: 233, endPoint x: 525, endPoint y: 407, distance: 174.4
click at [525, 407] on div "Janela de atendimento Grade de atendimento Capacidade Transportadoras Veículos …" at bounding box center [613, 302] width 1227 height 604
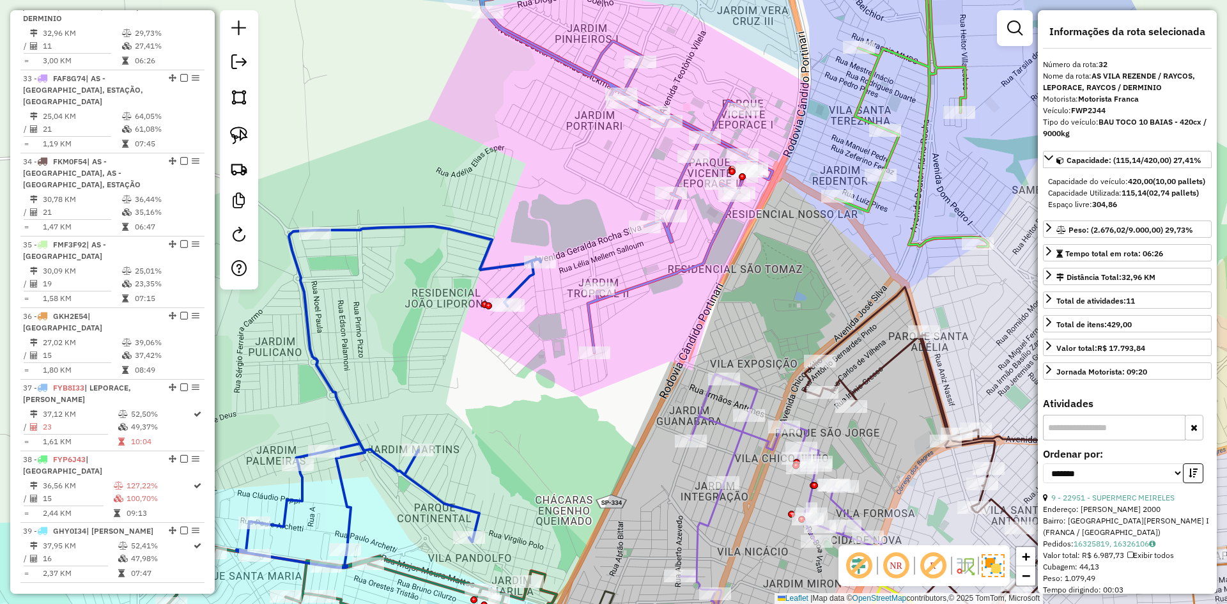
drag, startPoint x: 500, startPoint y: 400, endPoint x: 455, endPoint y: 420, distance: 49.5
click at [455, 420] on div "Janela de atendimento Grade de atendimento Capacidade Transportadoras Veículos …" at bounding box center [613, 302] width 1227 height 604
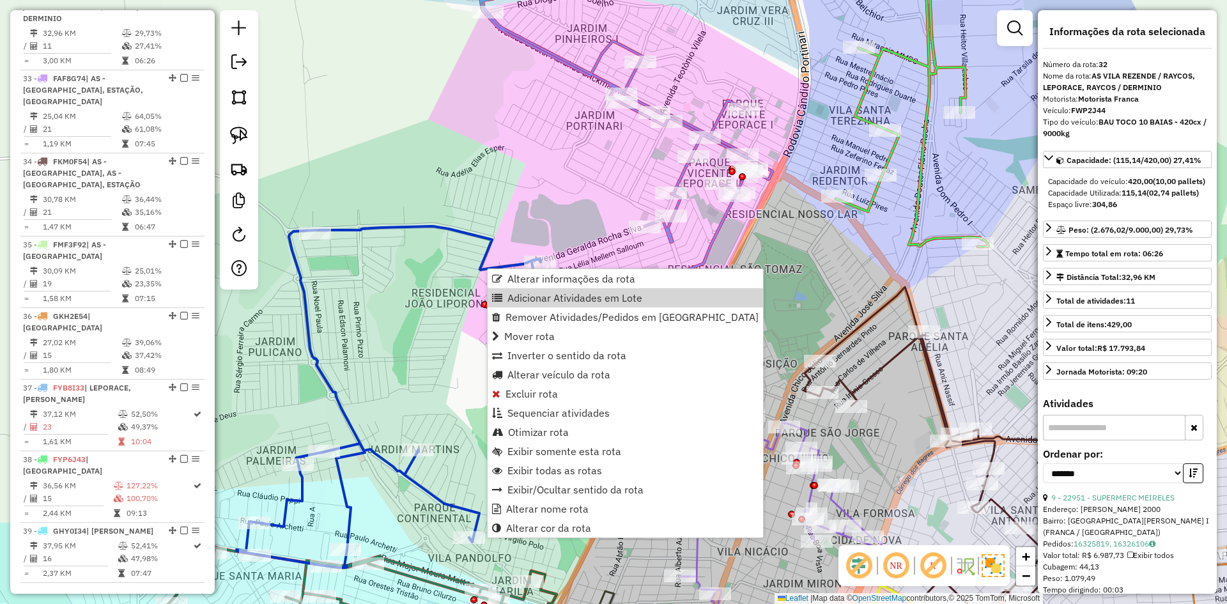
drag, startPoint x: 528, startPoint y: 302, endPoint x: 538, endPoint y: 303, distance: 9.6
click at [528, 303] on span "Adicionar Atividades em Lote" at bounding box center [575, 298] width 135 height 10
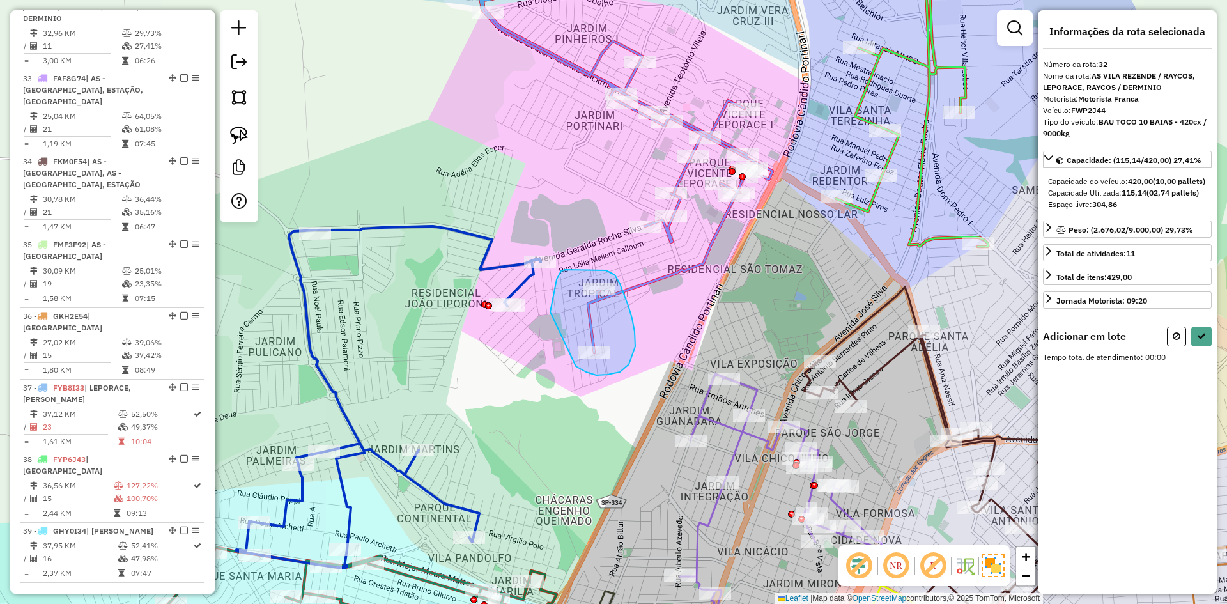
drag, startPoint x: 580, startPoint y: 368, endPoint x: 546, endPoint y: 336, distance: 47.0
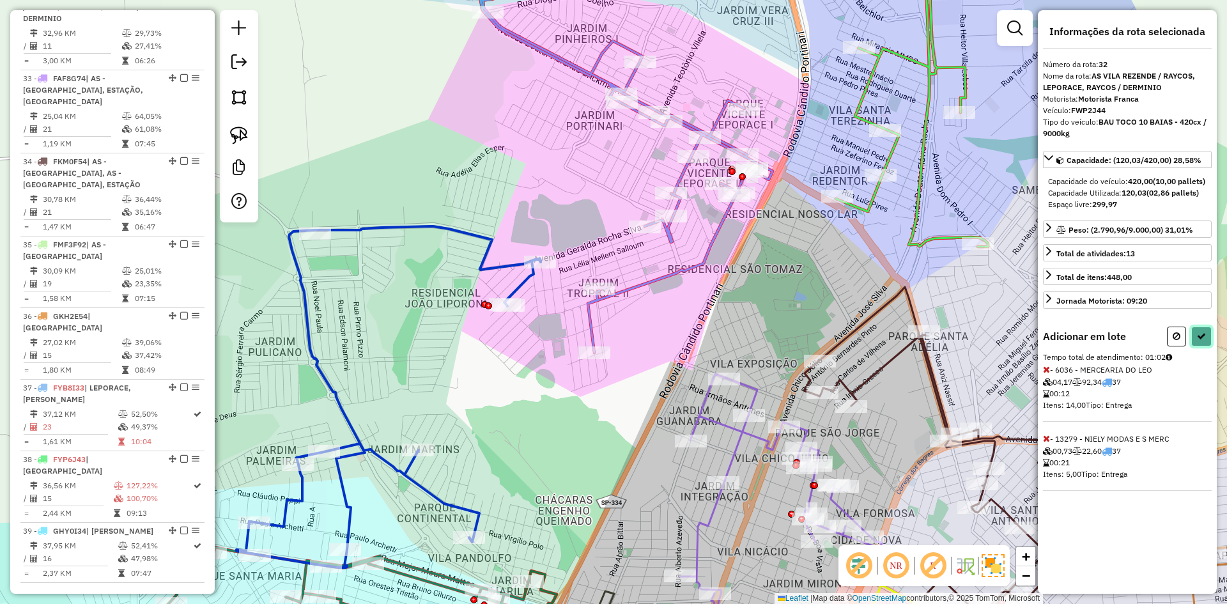
click at [1202, 341] on icon at bounding box center [1201, 336] width 9 height 9
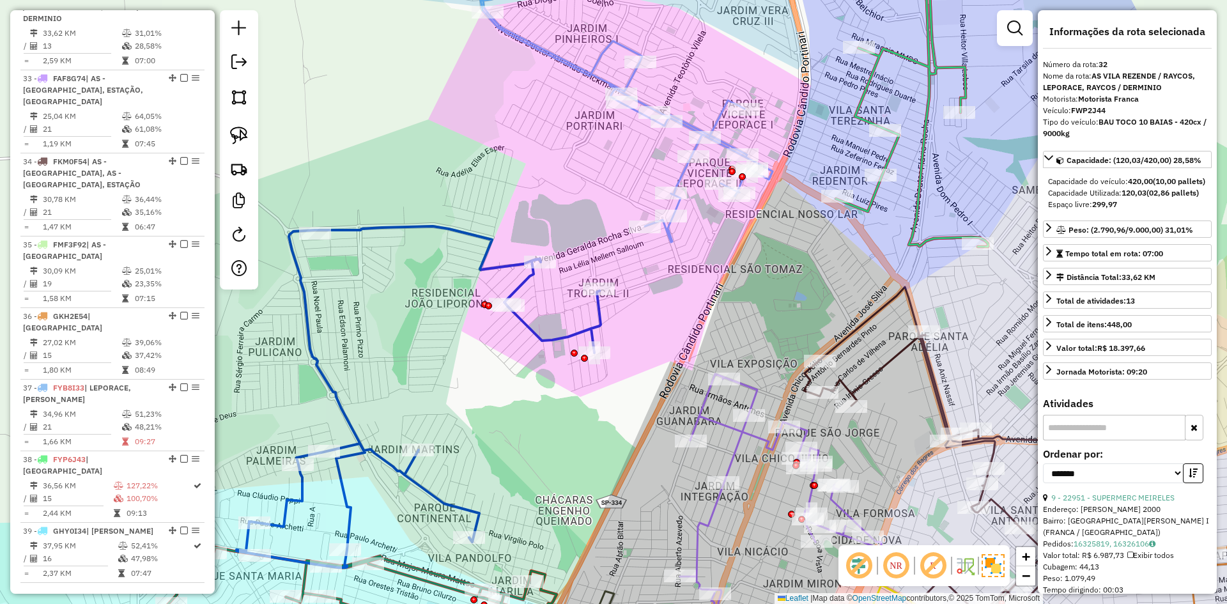
click at [688, 178] on icon at bounding box center [626, 108] width 294 height 268
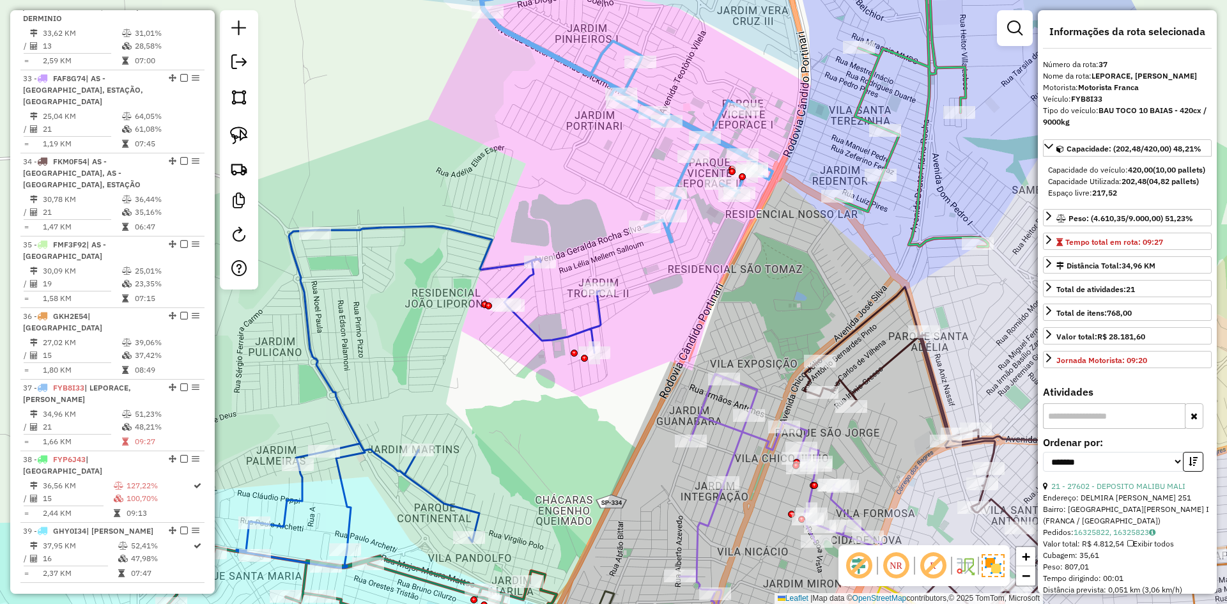
scroll to position [1733, 0]
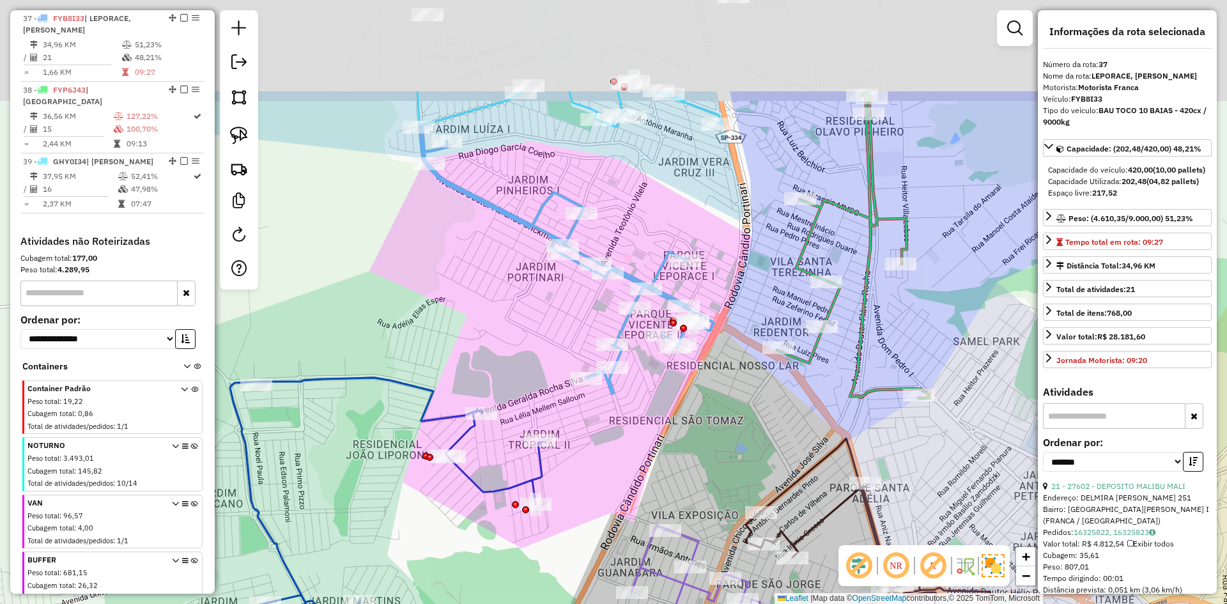
drag, startPoint x: 712, startPoint y: 258, endPoint x: 657, endPoint y: 392, distance: 145.0
click at [657, 392] on div "Janela de atendimento Grade de atendimento Capacidade Transportadoras Veículos …" at bounding box center [613, 302] width 1227 height 604
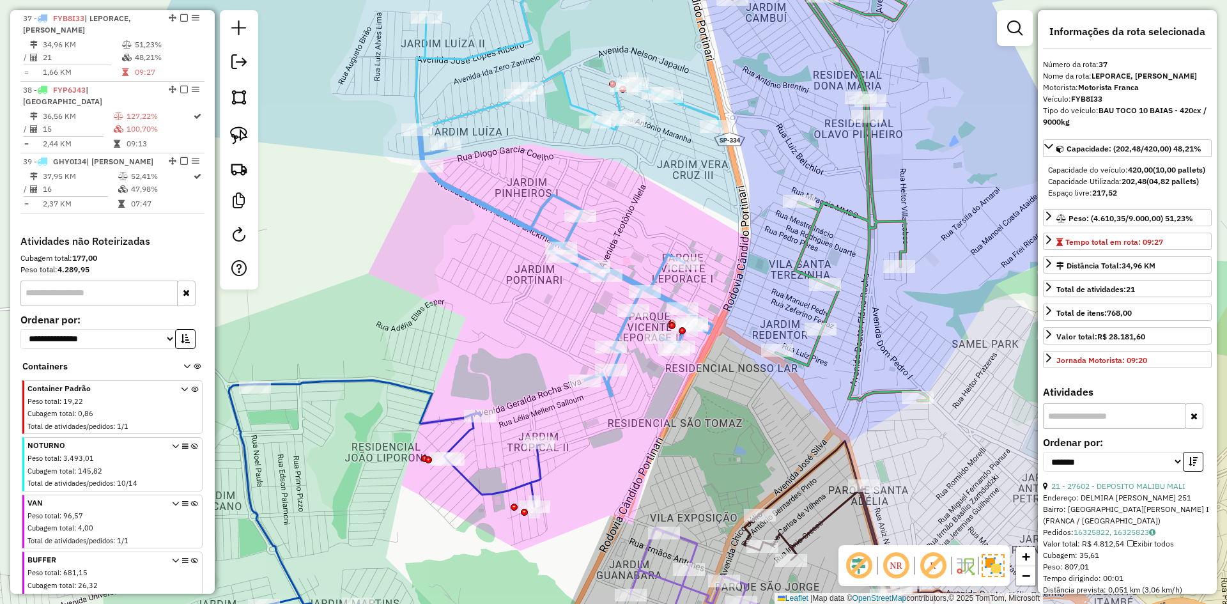
click at [811, 357] on icon at bounding box center [830, 171] width 198 height 460
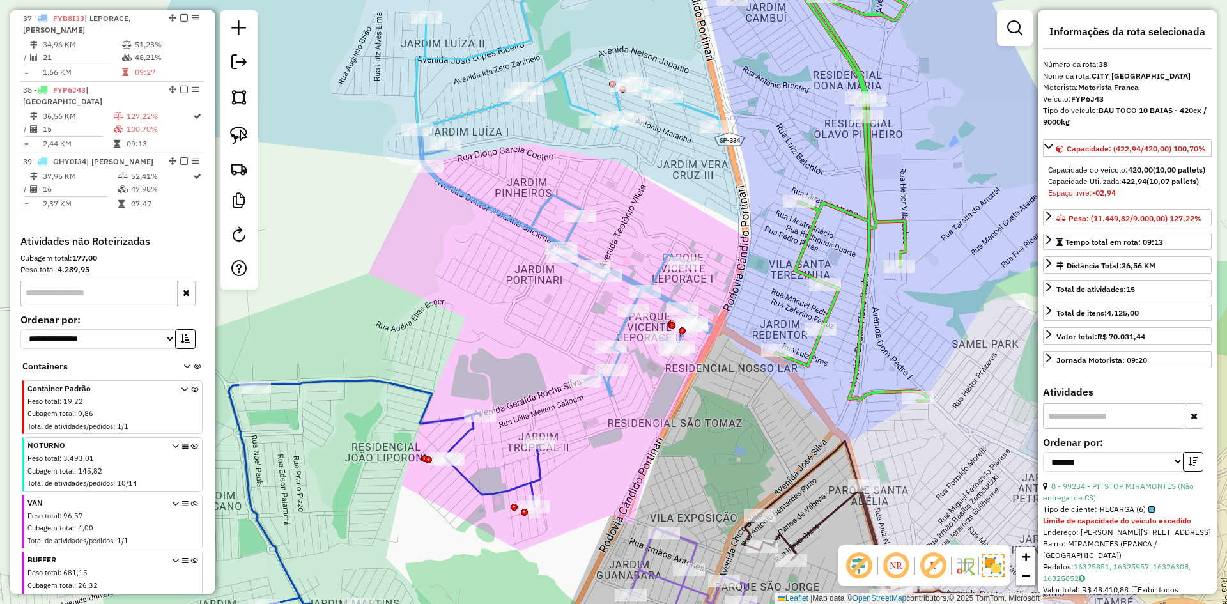
scroll to position [1776, 0]
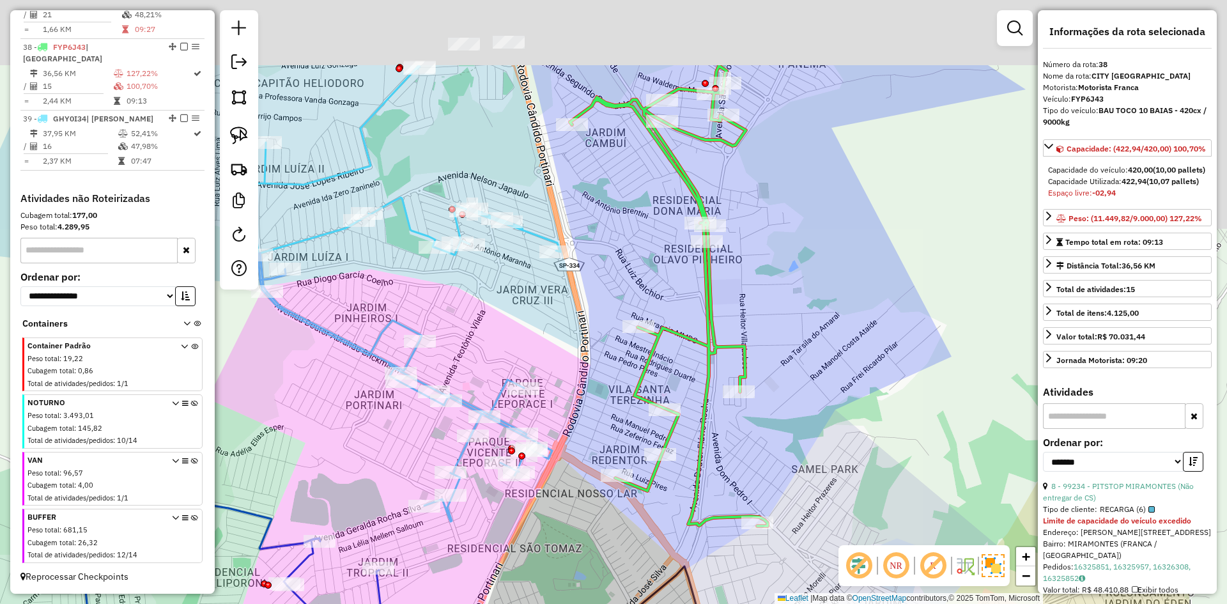
drag, startPoint x: 843, startPoint y: 378, endPoint x: 692, endPoint y: 399, distance: 153.0
click at [683, 497] on div "Janela de atendimento Grade de atendimento Capacidade Transportadoras Veículos …" at bounding box center [613, 302] width 1227 height 604
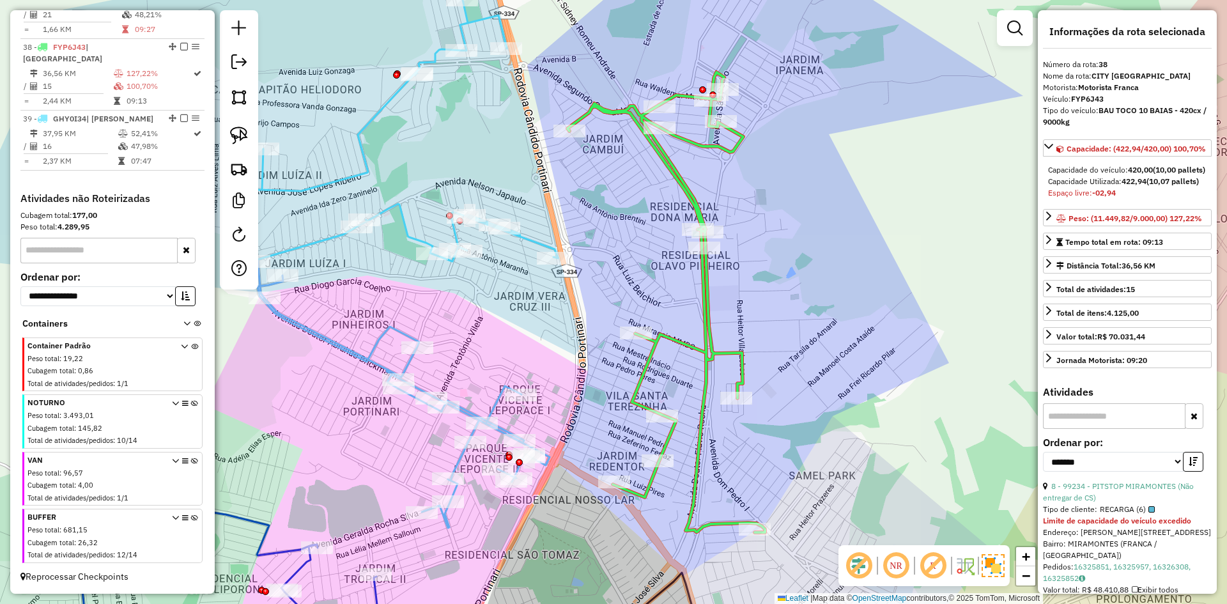
drag, startPoint x: 719, startPoint y: 268, endPoint x: 678, endPoint y: 339, distance: 82.8
click at [678, 339] on div "Janela de atendimento Grade de atendimento Capacidade Transportadoras Veículos …" at bounding box center [613, 302] width 1227 height 604
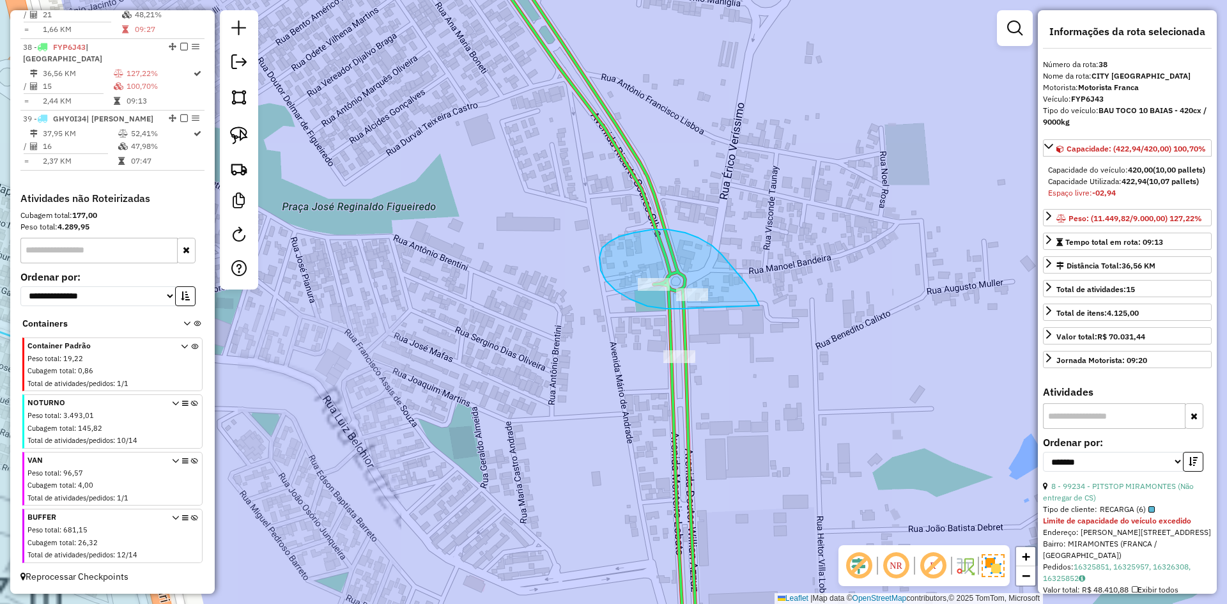
drag, startPoint x: 668, startPoint y: 229, endPoint x: 761, endPoint y: 283, distance: 107.7
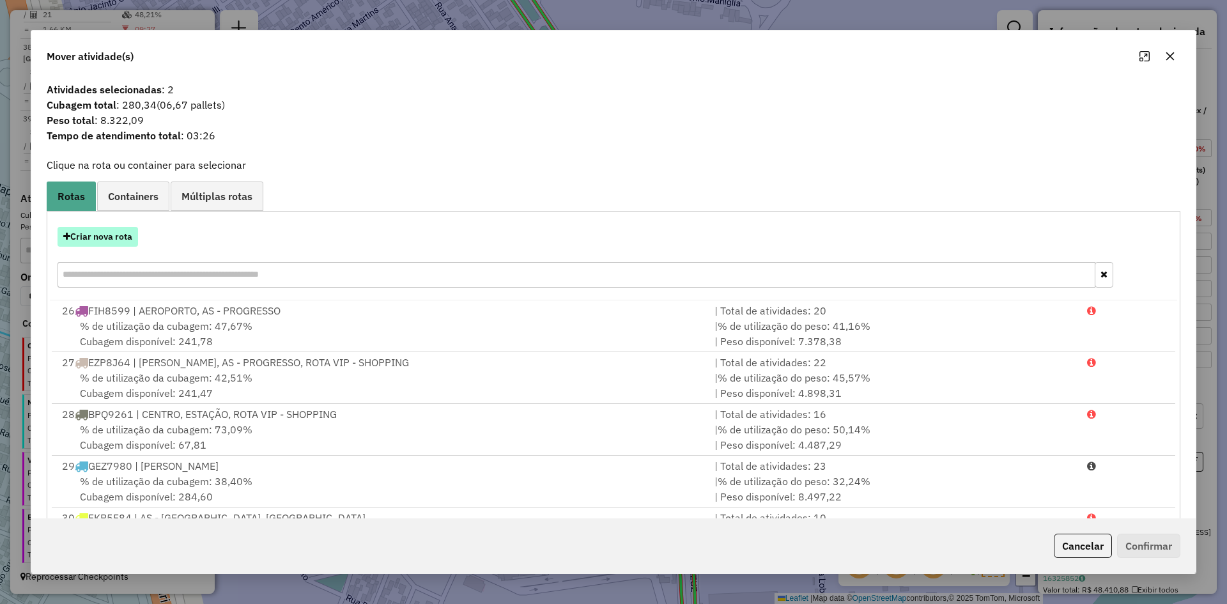
click at [105, 242] on button "Criar nova rota" at bounding box center [98, 237] width 81 height 20
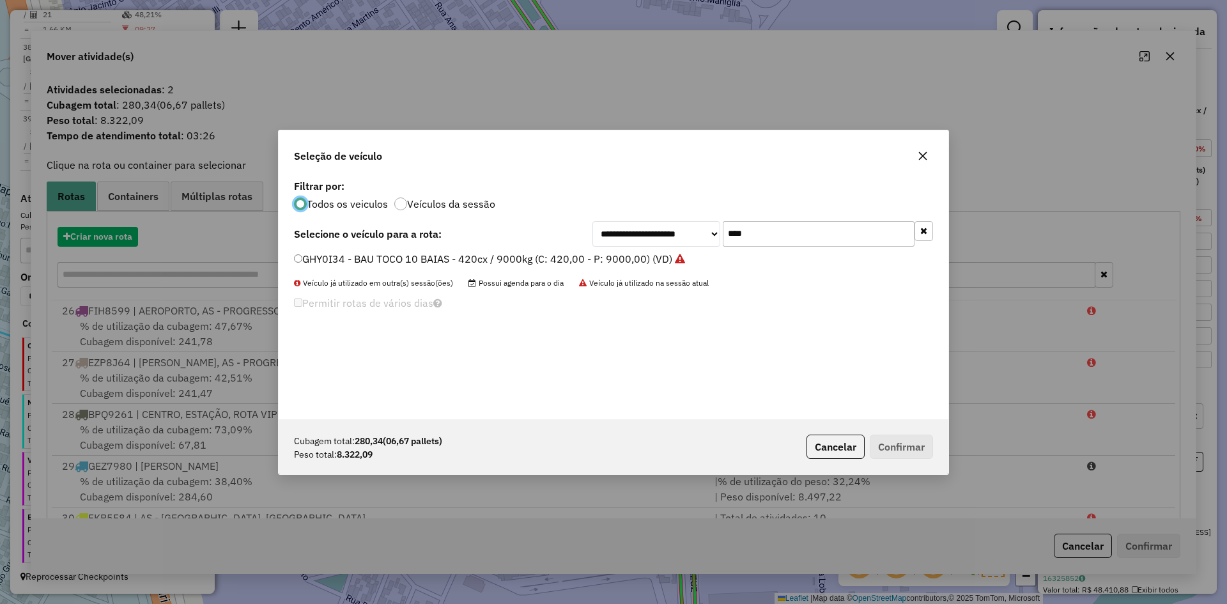
scroll to position [7, 4]
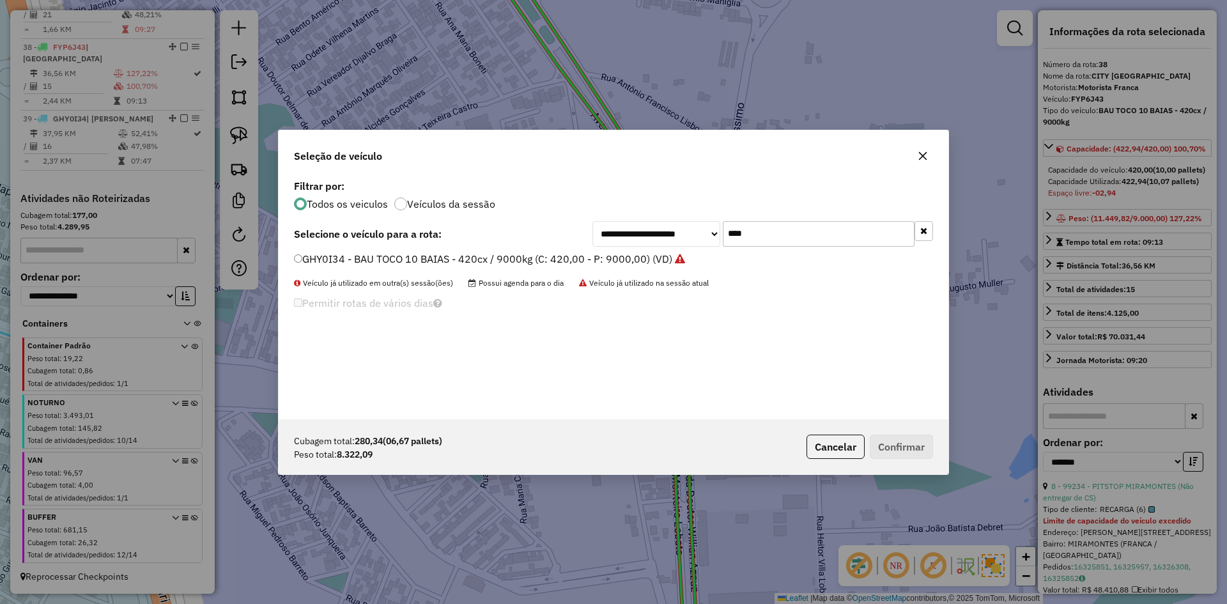
drag, startPoint x: 768, startPoint y: 235, endPoint x: 670, endPoint y: 234, distance: 97.8
click at [670, 234] on div "**********" at bounding box center [763, 234] width 341 height 26
type input "****"
click at [430, 254] on label "GJU8040 - BAU TOCO 10 BAIAS - 392cx / 9000kg (C: 392,00 - P: 9000,00) (VD)" at bounding box center [484, 258] width 380 height 15
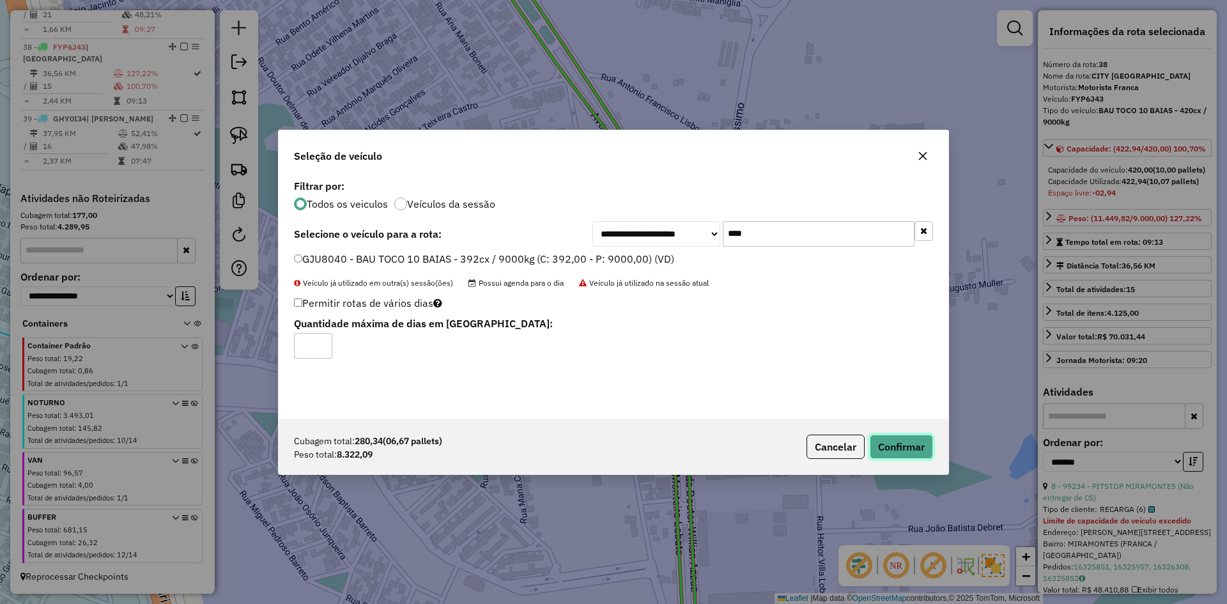
click at [913, 441] on button "Confirmar" at bounding box center [901, 447] width 63 height 24
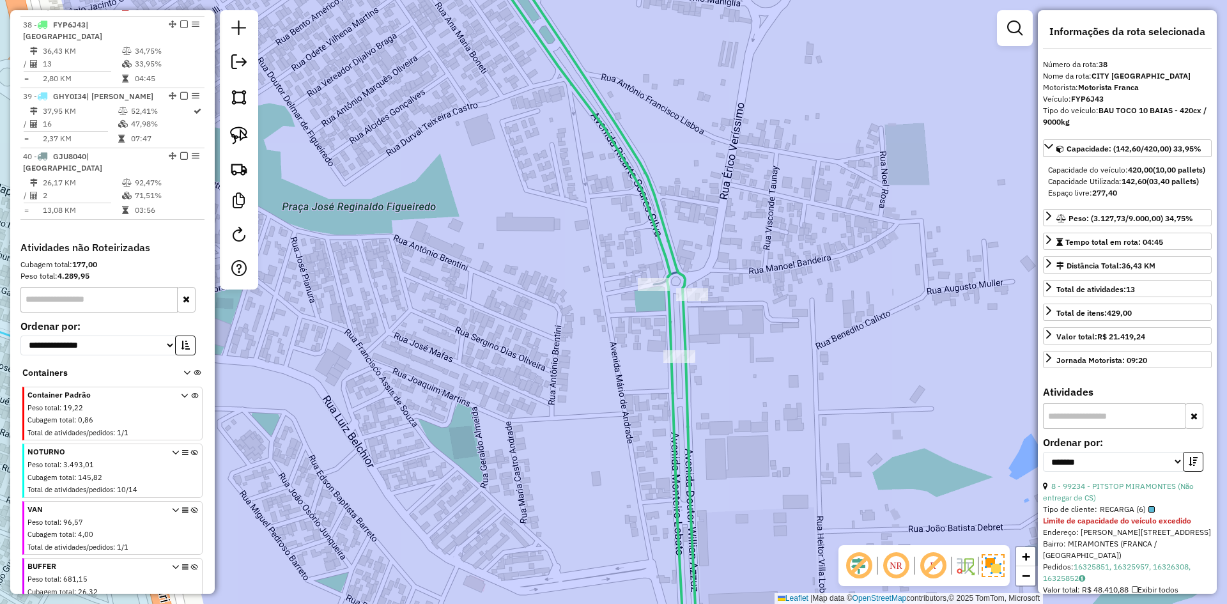
scroll to position [1804, 0]
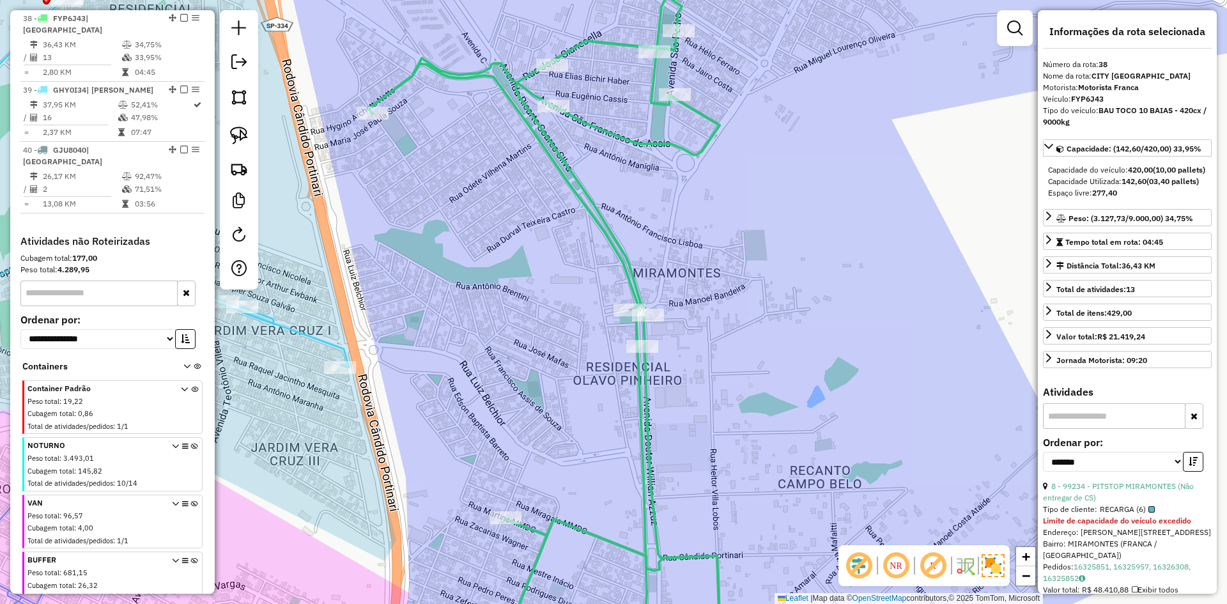
click at [645, 373] on icon at bounding box center [544, 330] width 351 height 669
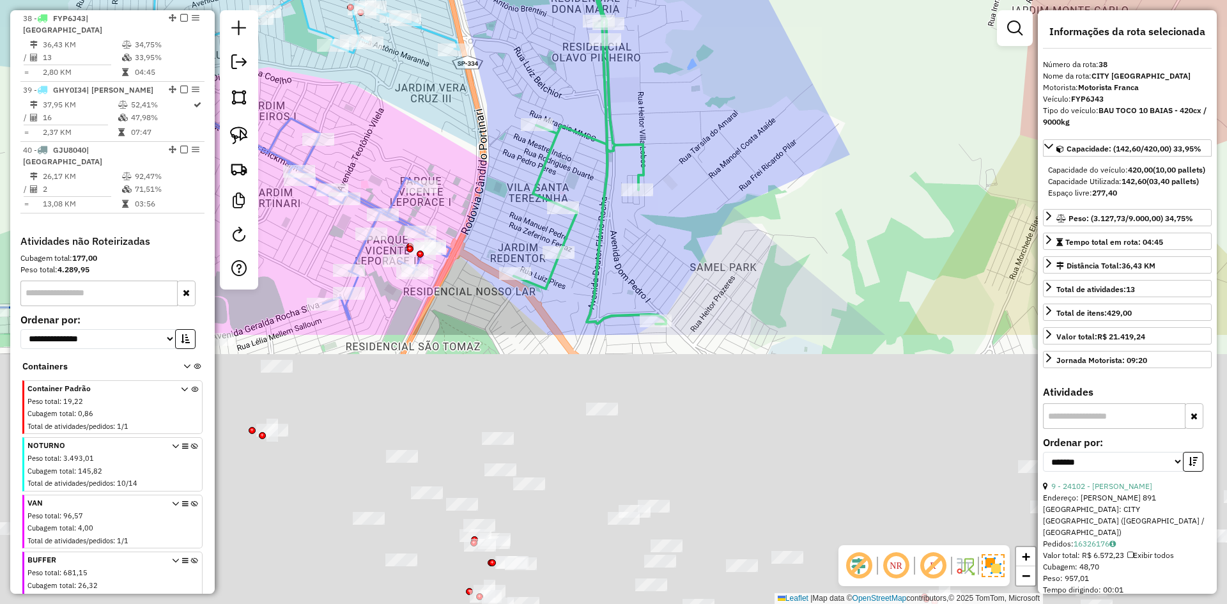
drag, startPoint x: 757, startPoint y: 463, endPoint x: 709, endPoint y: 72, distance: 394.8
click at [708, 73] on div "Janela de atendimento Grade de atendimento Capacidade Transportadoras Veículos …" at bounding box center [613, 302] width 1227 height 604
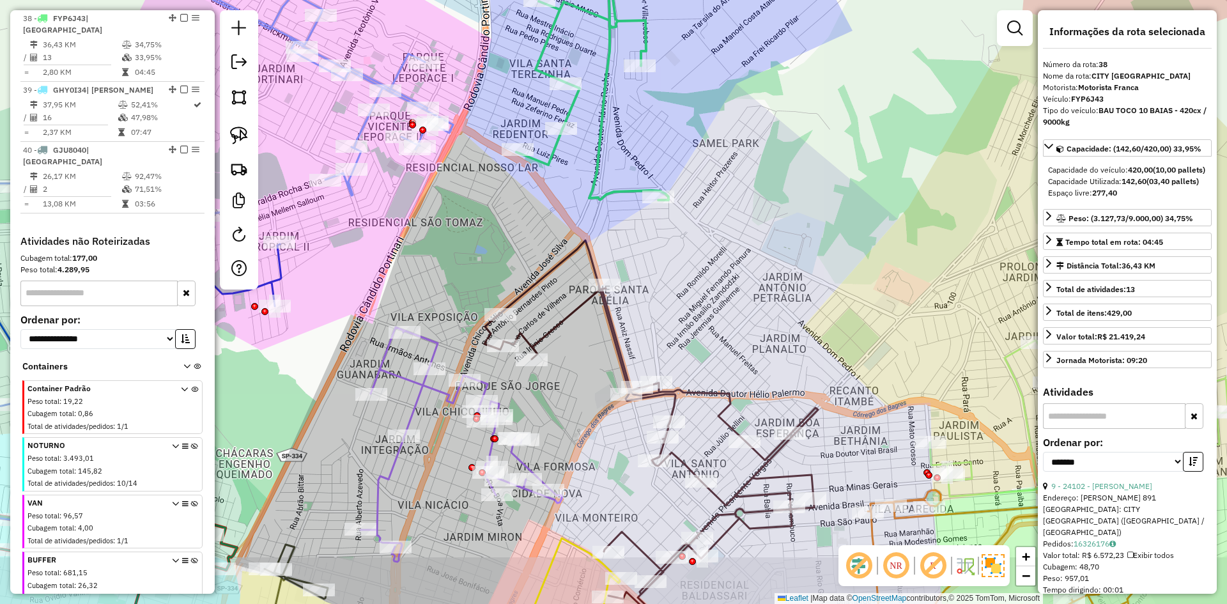
drag, startPoint x: 699, startPoint y: 322, endPoint x: 699, endPoint y: 309, distance: 12.8
click at [699, 309] on div "Janela de atendimento Grade de atendimento Capacidade Transportadoras Veículos …" at bounding box center [613, 302] width 1227 height 604
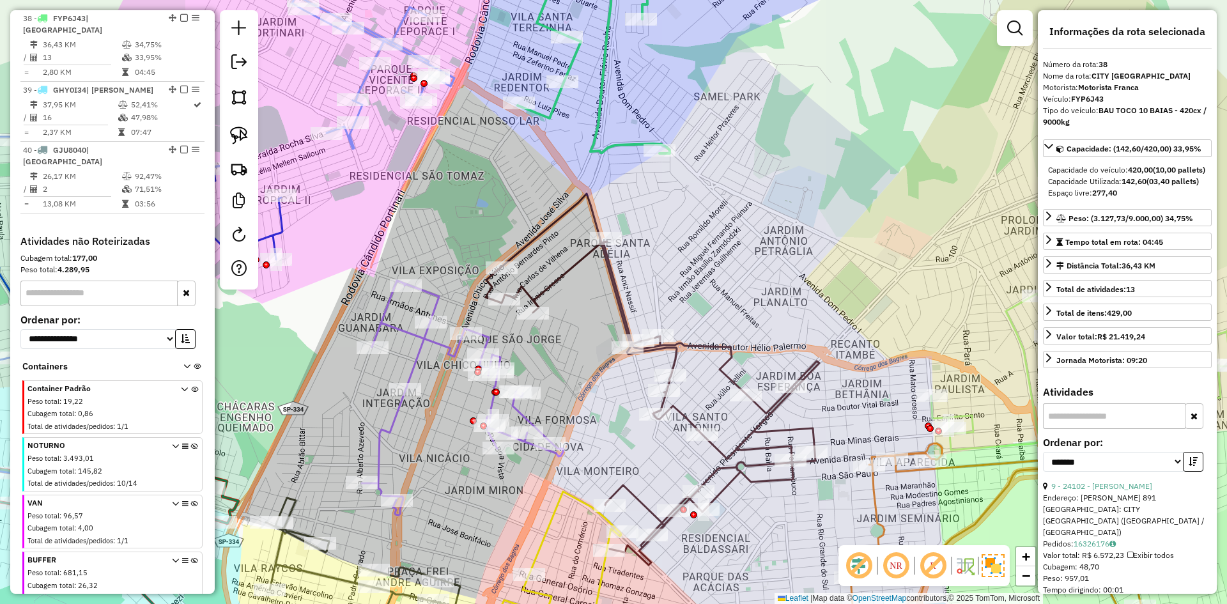
drag, startPoint x: 713, startPoint y: 277, endPoint x: 740, endPoint y: 107, distance: 171.4
click at [738, 107] on div "Janela de atendimento Grade de atendimento Capacidade Transportadoras Veículos …" at bounding box center [613, 302] width 1227 height 604
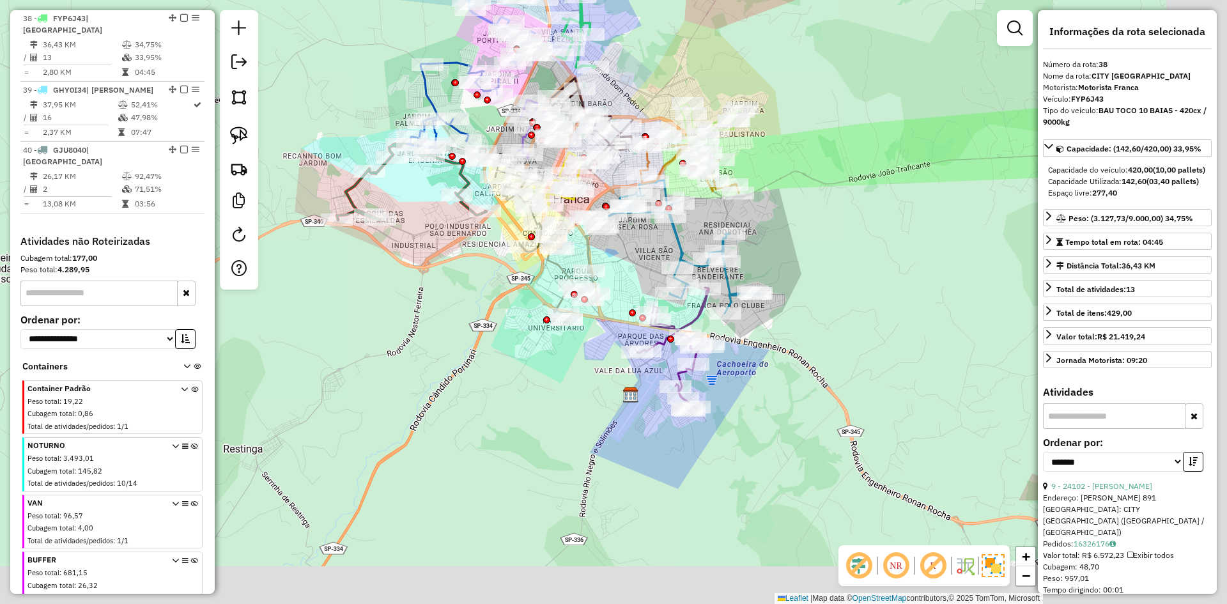
drag, startPoint x: 822, startPoint y: 424, endPoint x: 630, endPoint y: 257, distance: 254.6
click at [630, 257] on div "Janela de atendimento Grade de atendimento Capacidade Transportadoras Veículos …" at bounding box center [613, 302] width 1227 height 604
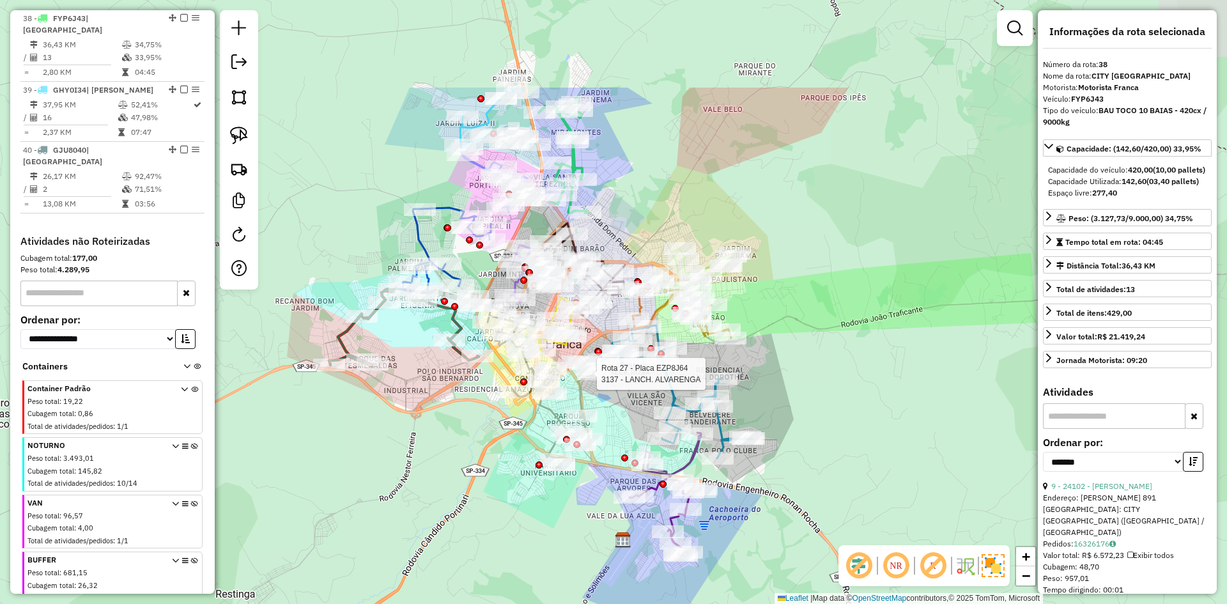
drag, startPoint x: 630, startPoint y: 257, endPoint x: 620, endPoint y: 412, distance: 155.6
click at [625, 417] on div "Rota 27 - Placa EZP8J64 3137 - LANCH. ALVARENGA Janela de atendimento Grade de …" at bounding box center [613, 302] width 1227 height 604
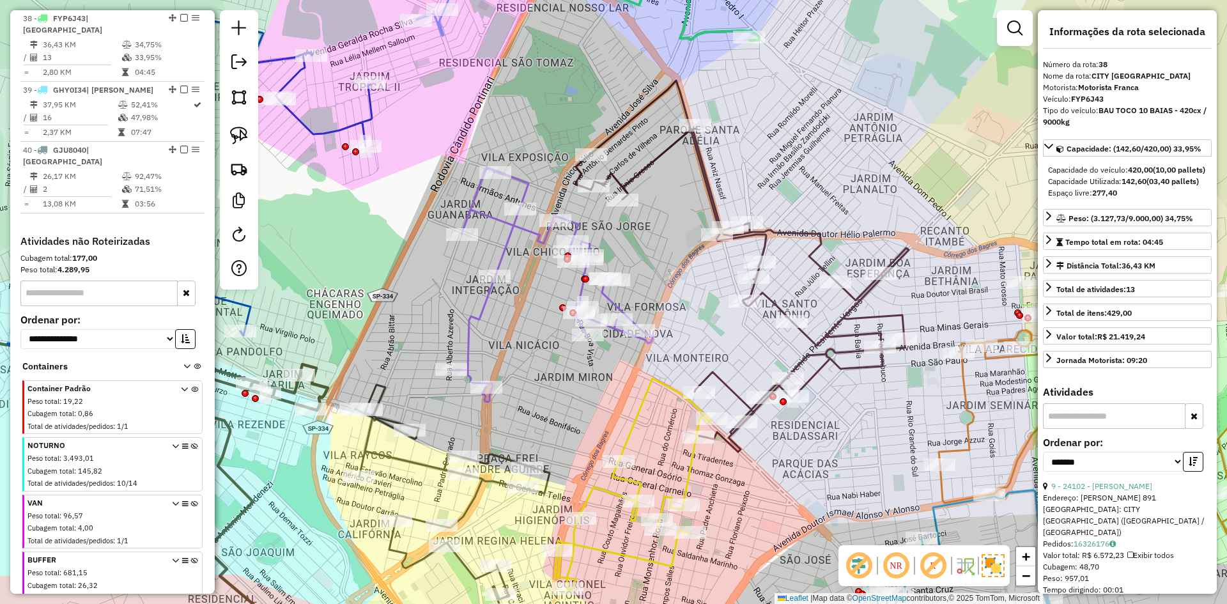
click at [770, 307] on icon at bounding box center [742, 266] width 334 height 371
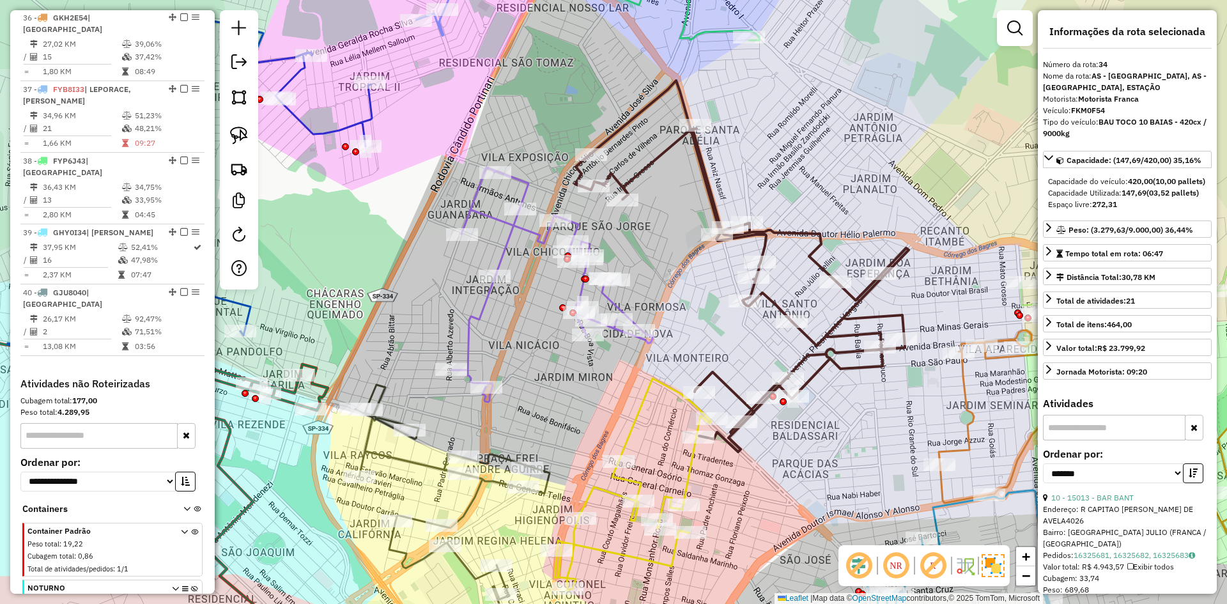
scroll to position [1518, 0]
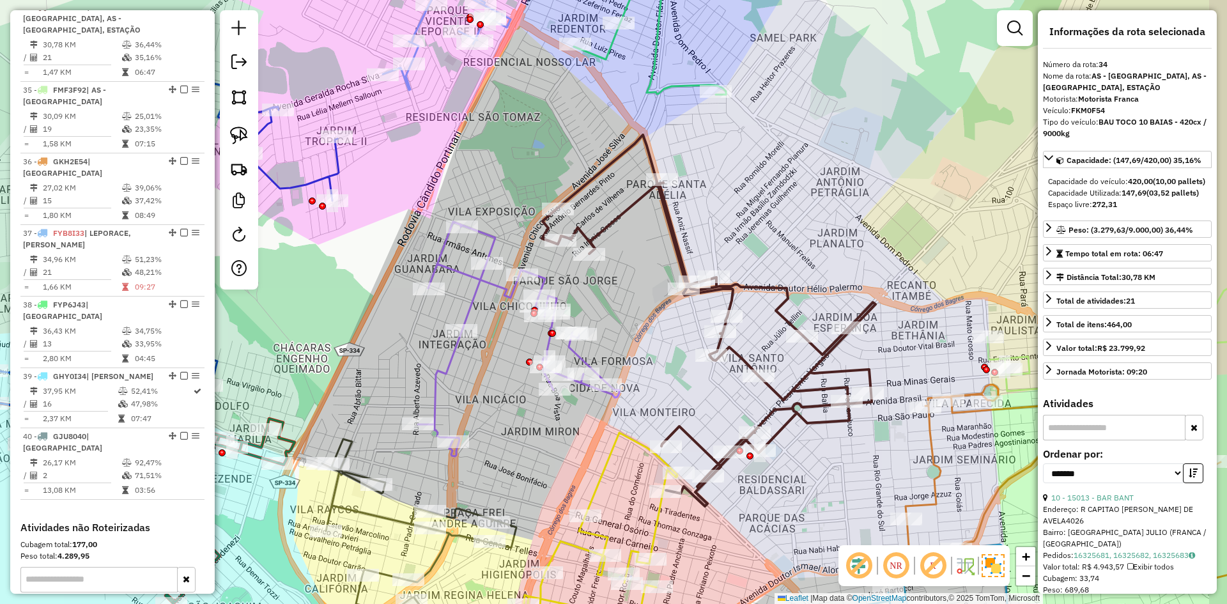
drag, startPoint x: 708, startPoint y: 351, endPoint x: 672, endPoint y: 409, distance: 68.0
click at [672, 409] on div "Janela de atendimento Grade de atendimento Capacidade Transportadoras Veículos …" at bounding box center [613, 302] width 1227 height 604
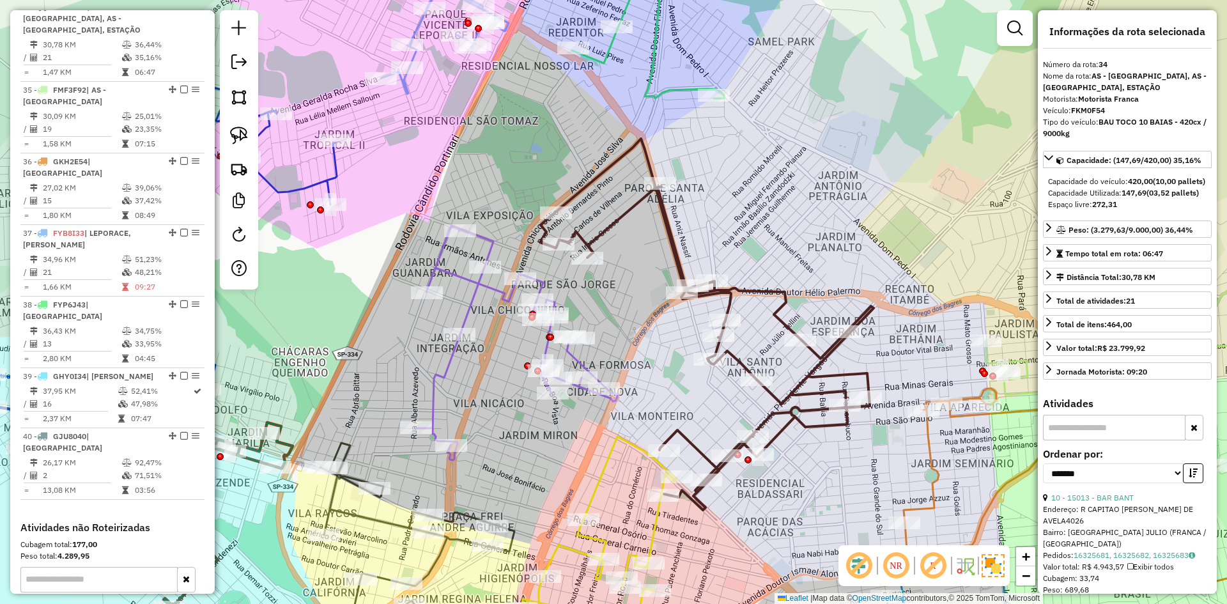
drag, startPoint x: 471, startPoint y: 278, endPoint x: 401, endPoint y: 243, distance: 78.6
click at [414, 246] on div "Janela de atendimento Grade de atendimento Capacidade Transportadoras Veículos …" at bounding box center [613, 302] width 1227 height 604
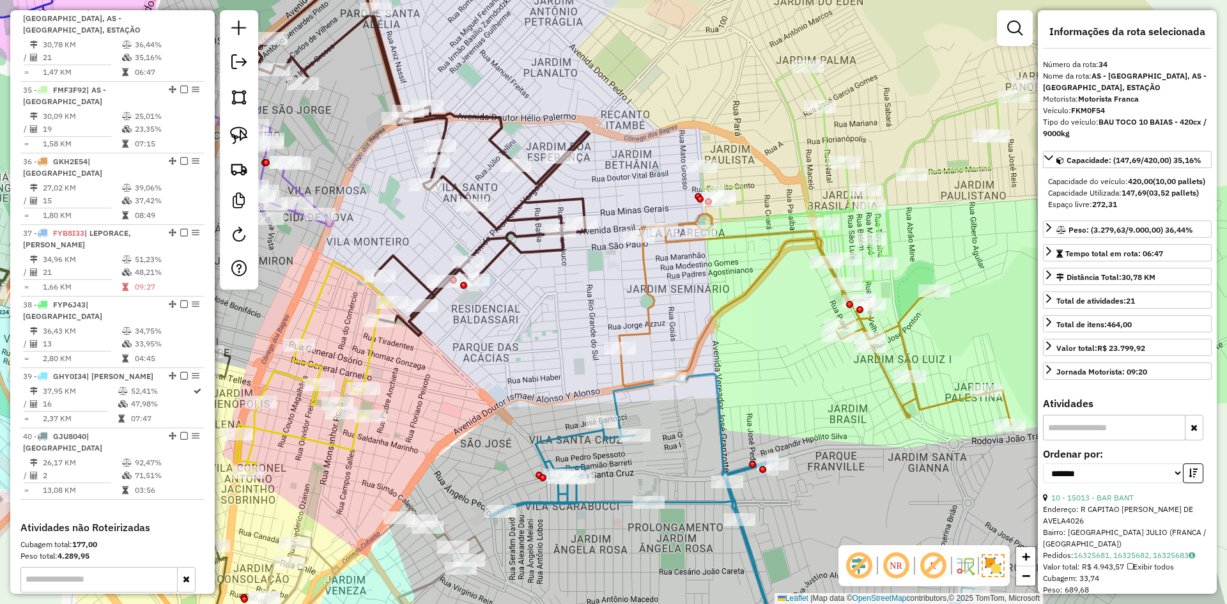
click at [800, 185] on icon at bounding box center [864, 174] width 327 height 220
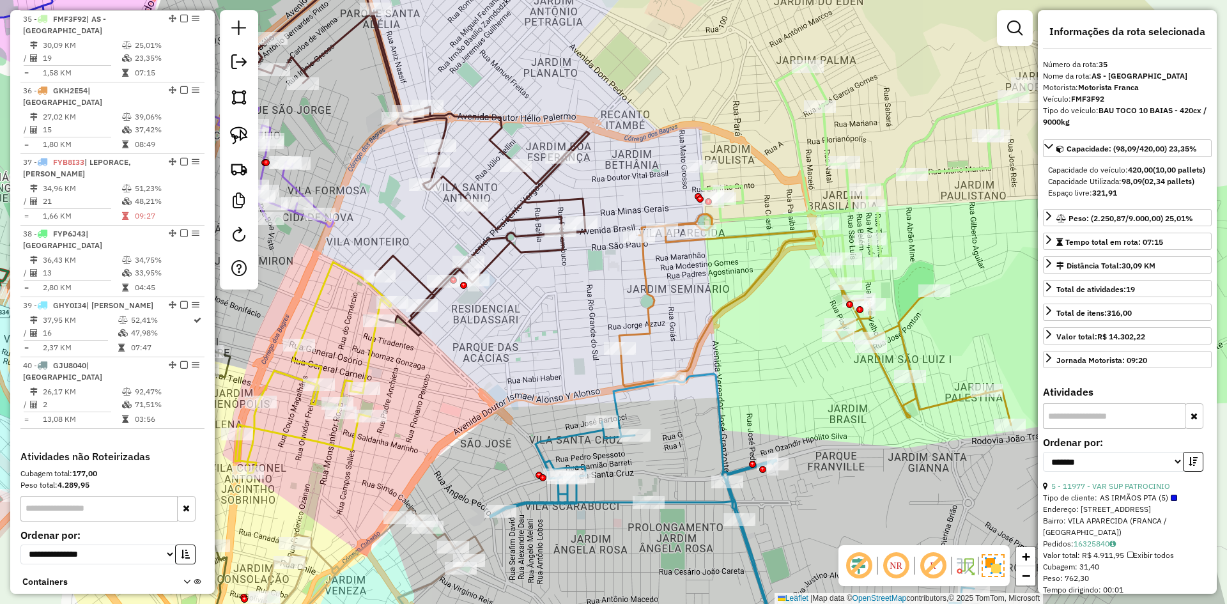
scroll to position [1601, 0]
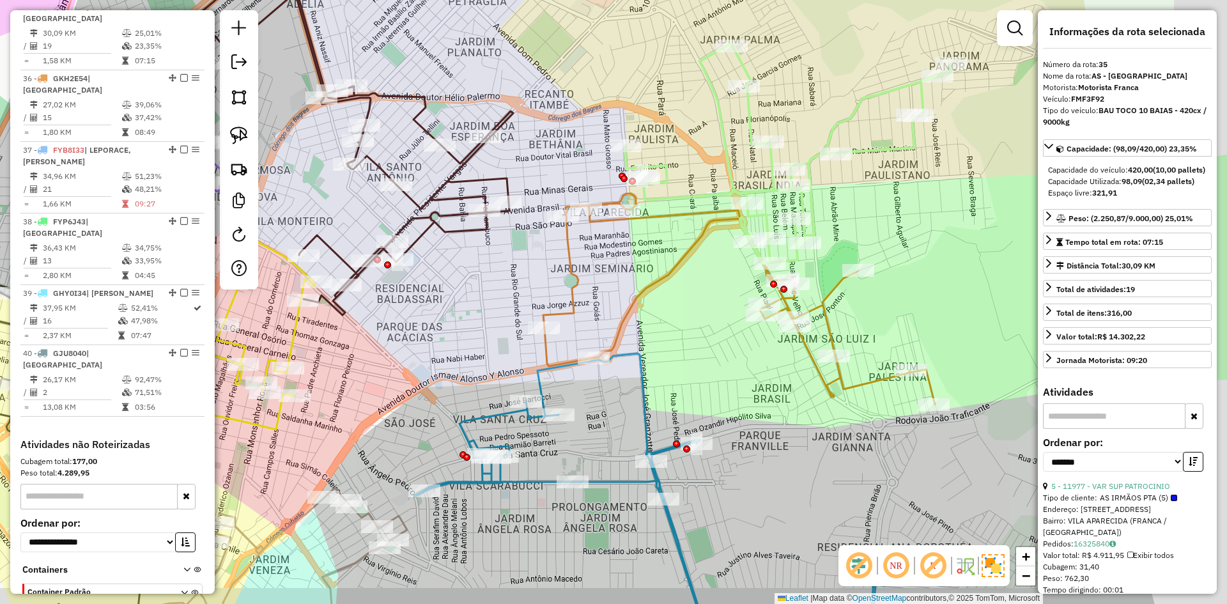
drag, startPoint x: 797, startPoint y: 183, endPoint x: 718, endPoint y: 160, distance: 81.9
click at [718, 160] on icon at bounding box center [788, 153] width 327 height 220
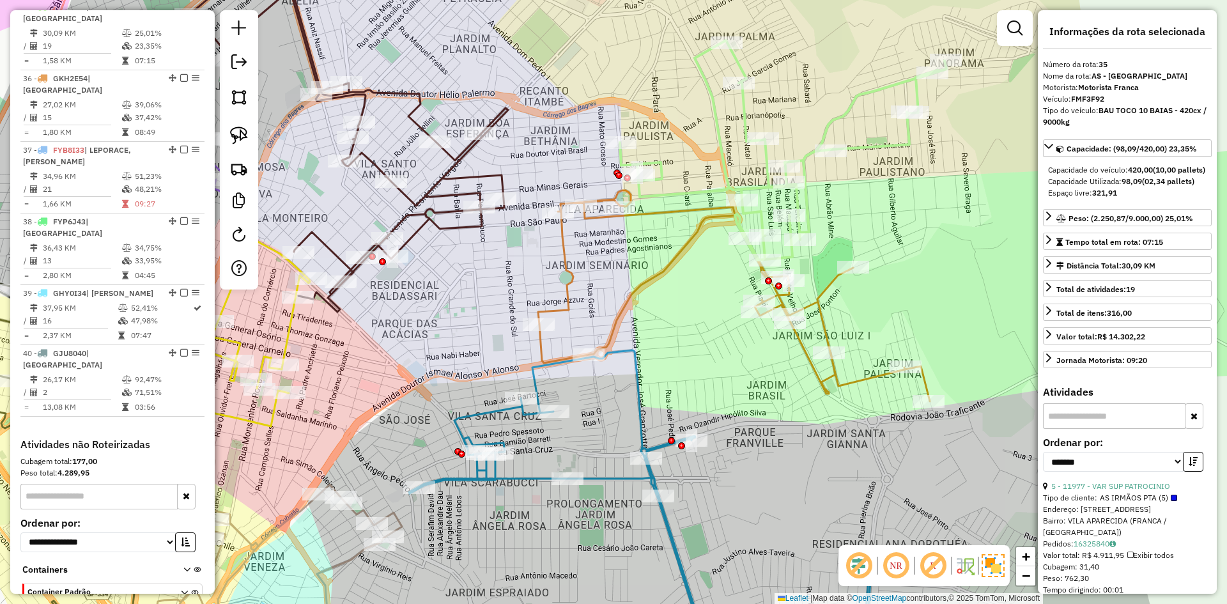
click at [655, 246] on div "Janela de atendimento Grade de atendimento Capacidade Transportadoras Veículos …" at bounding box center [613, 302] width 1227 height 604
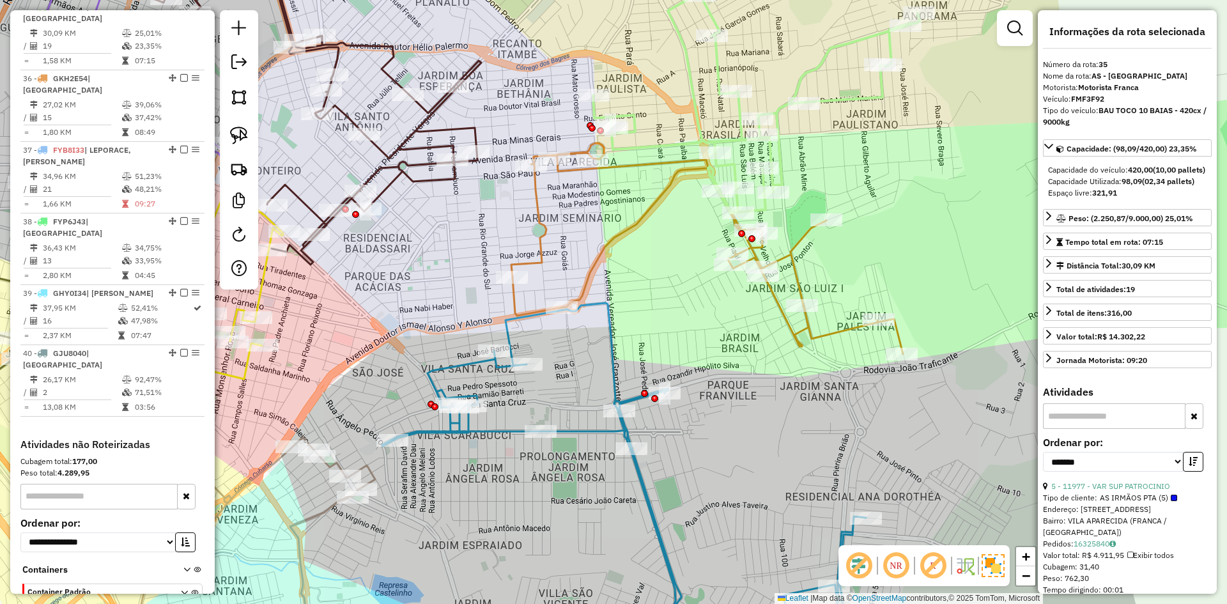
click at [807, 334] on icon at bounding box center [707, 248] width 392 height 211
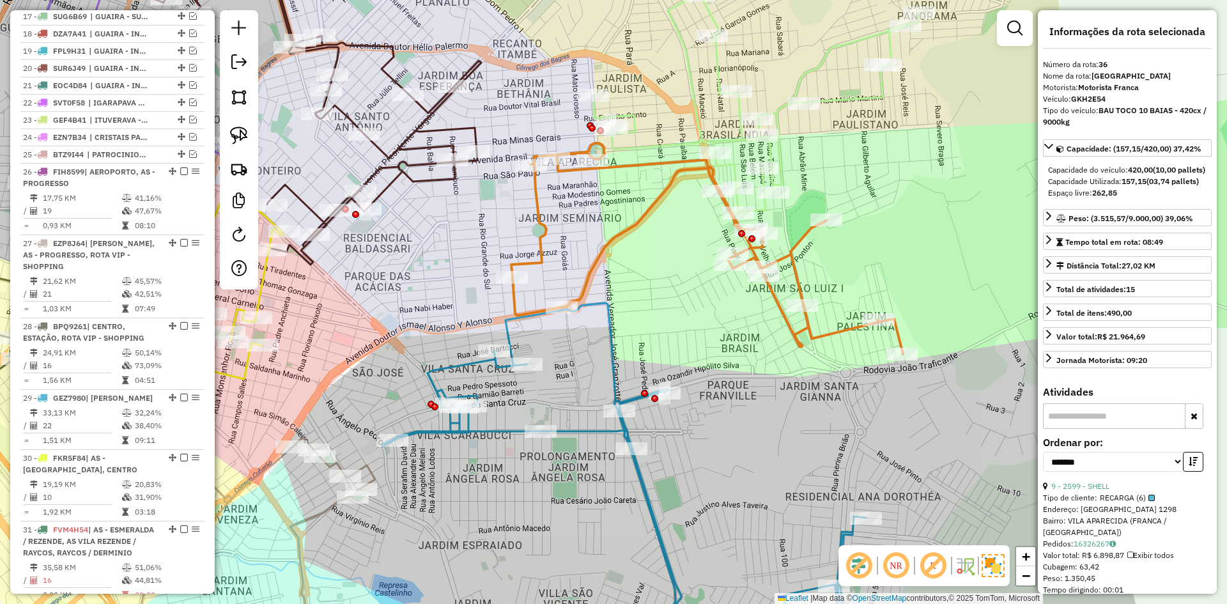
scroll to position [1065, 0]
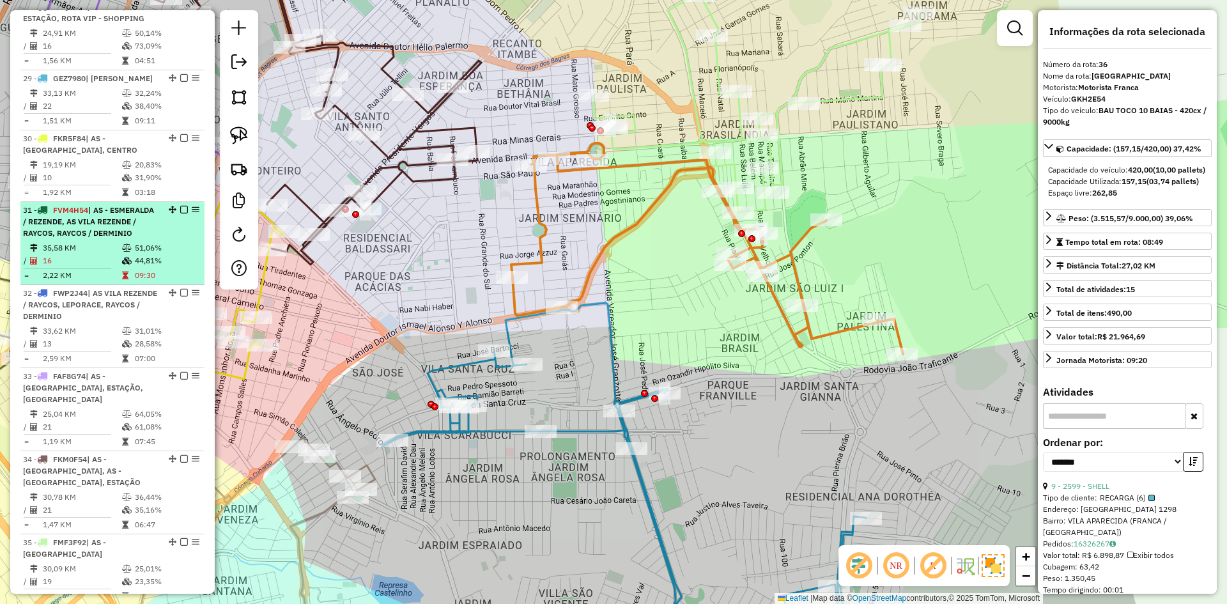
click at [128, 267] on td at bounding box center [127, 260] width 13 height 13
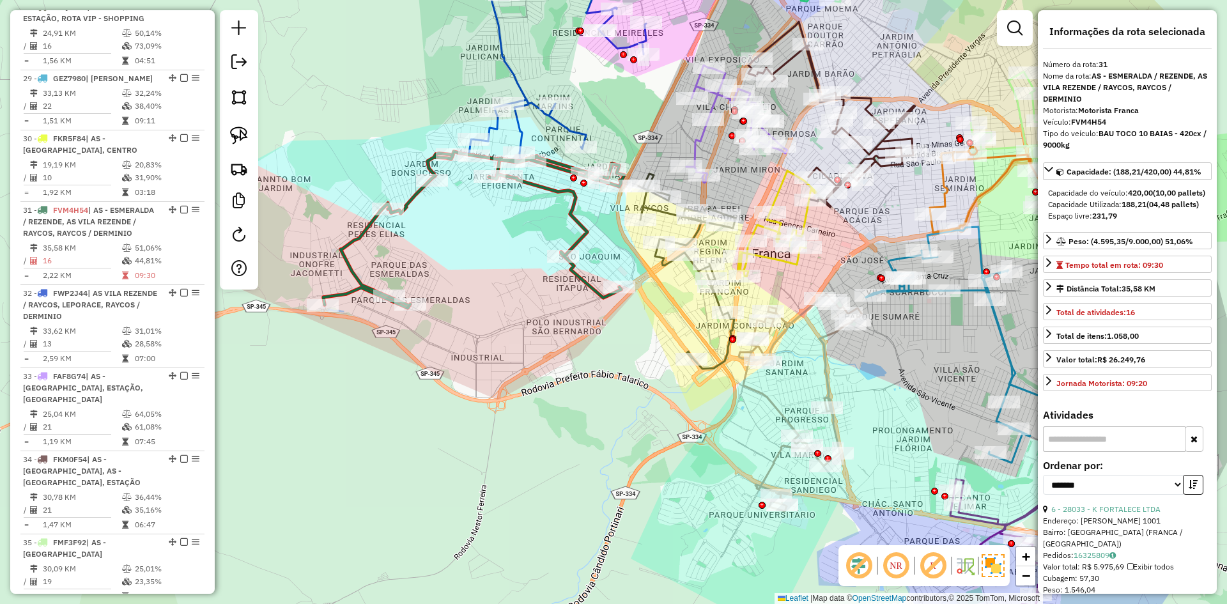
click at [409, 193] on icon at bounding box center [473, 229] width 301 height 157
click at [409, 205] on icon at bounding box center [475, 229] width 301 height 157
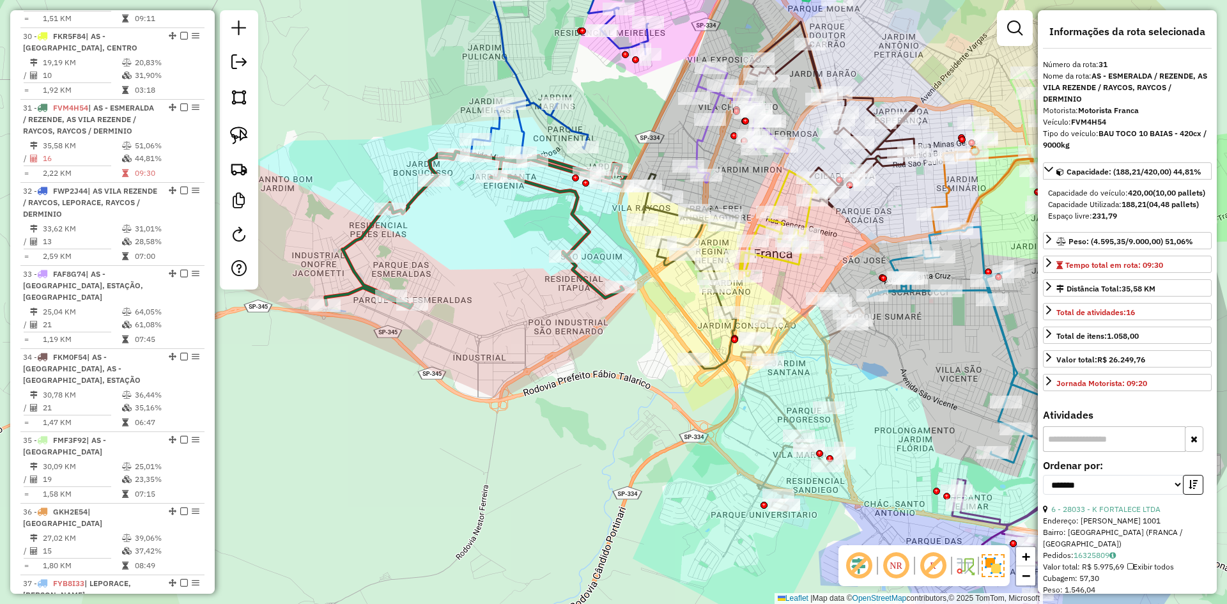
scroll to position [1269, 0]
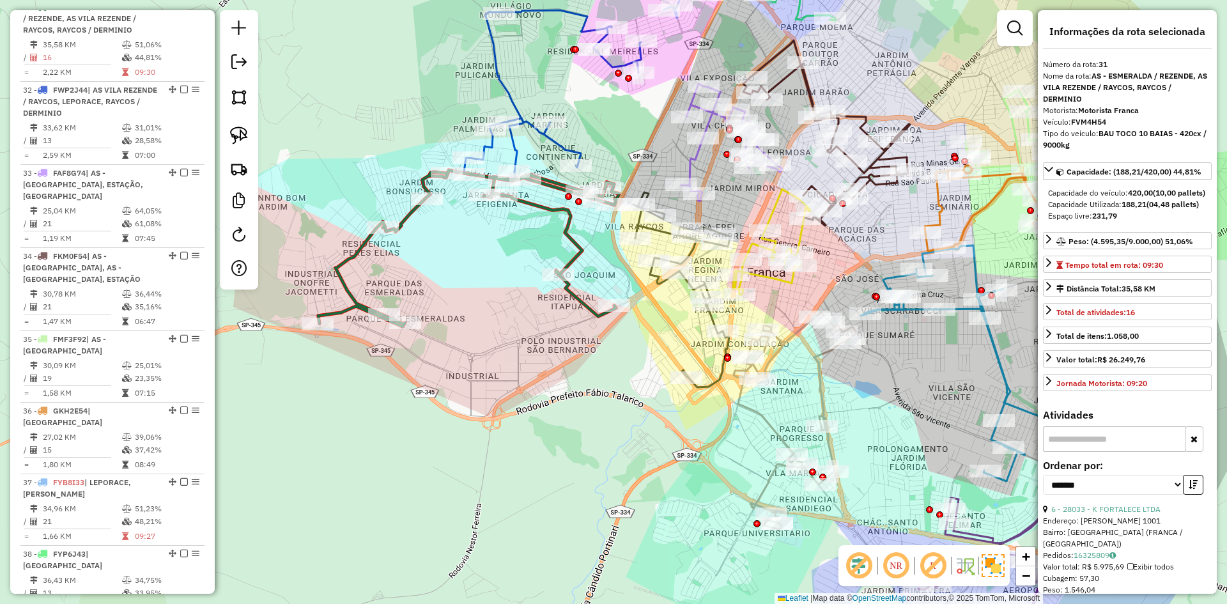
drag, startPoint x: 501, startPoint y: 258, endPoint x: 433, endPoint y: 430, distance: 185.6
click at [417, 455] on div "Janela de atendimento Grade de atendimento Capacidade Transportadoras Veículos …" at bounding box center [613, 302] width 1227 height 604
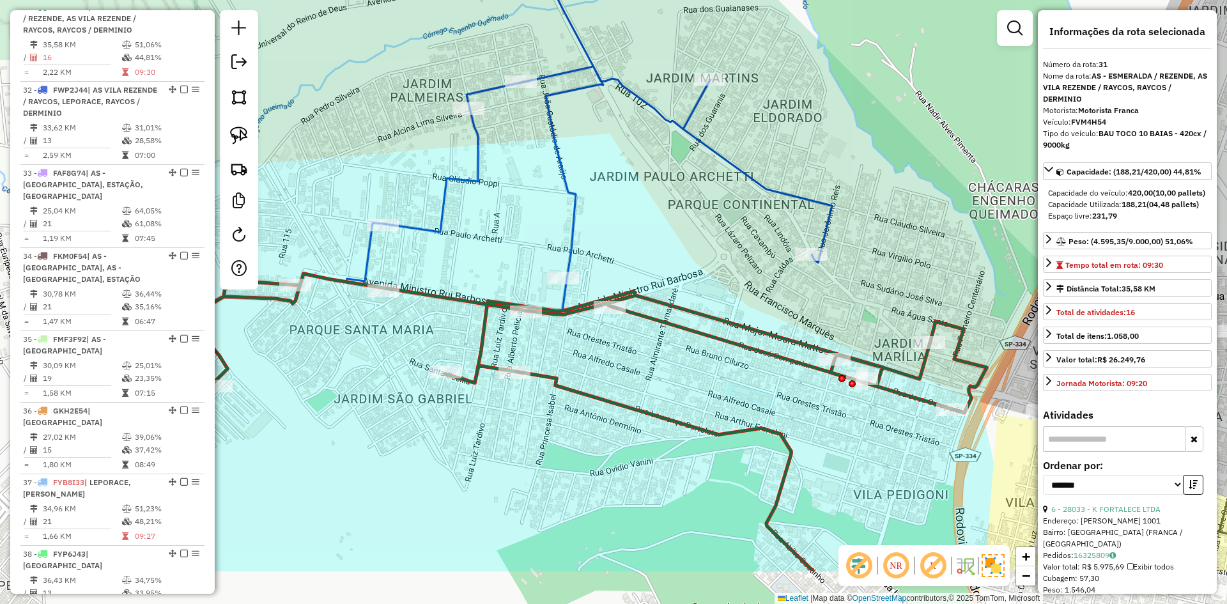
drag, startPoint x: 623, startPoint y: 266, endPoint x: 766, endPoint y: 296, distance: 146.9
click at [766, 296] on div "Janela de atendimento Grade de atendimento Capacidade Transportadoras Veículos …" at bounding box center [613, 302] width 1227 height 604
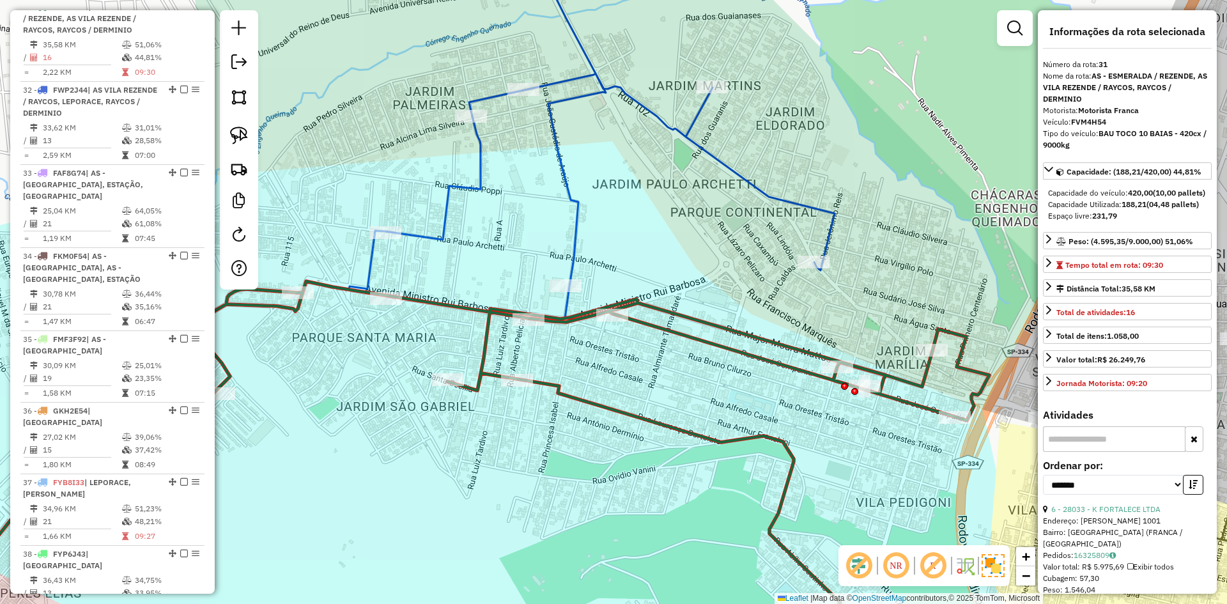
click at [571, 234] on icon at bounding box center [592, 131] width 486 height 382
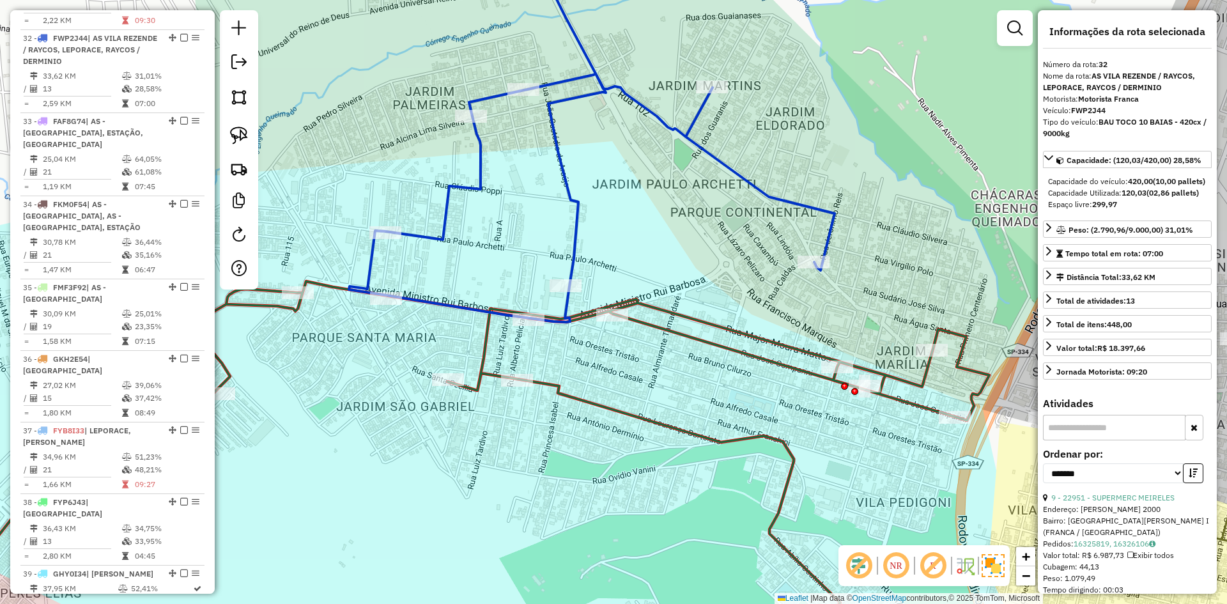
scroll to position [1363, 0]
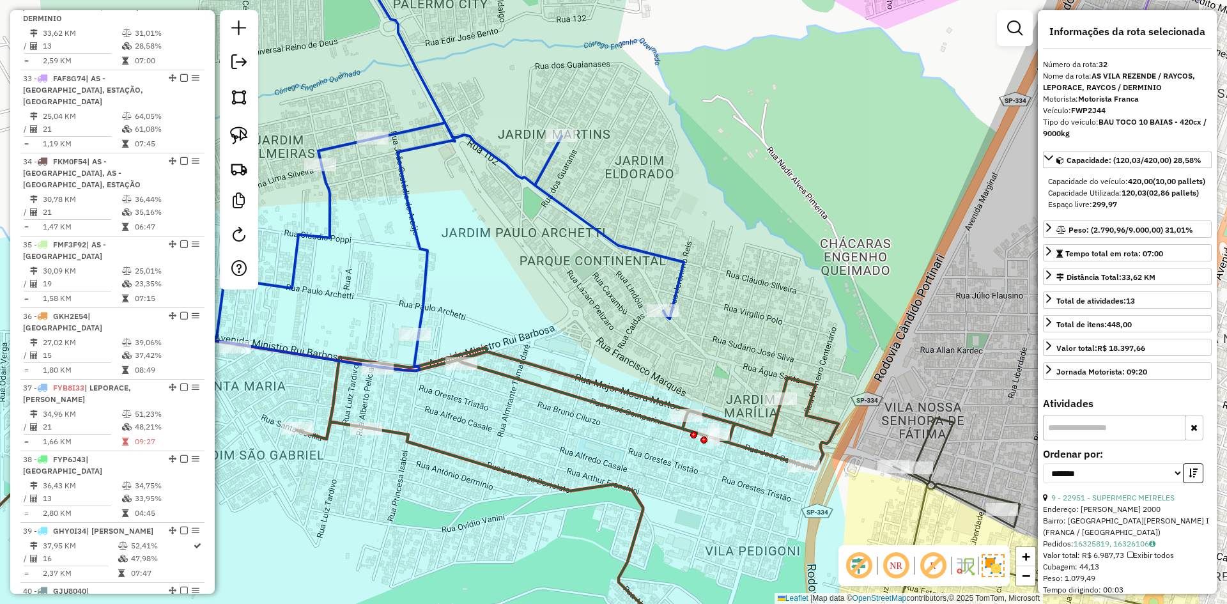
drag, startPoint x: 624, startPoint y: 272, endPoint x: 502, endPoint y: 291, distance: 122.9
click at [502, 291] on div "Janela de atendimento Grade de atendimento Capacidade Transportadoras Veículos …" at bounding box center [613, 302] width 1227 height 604
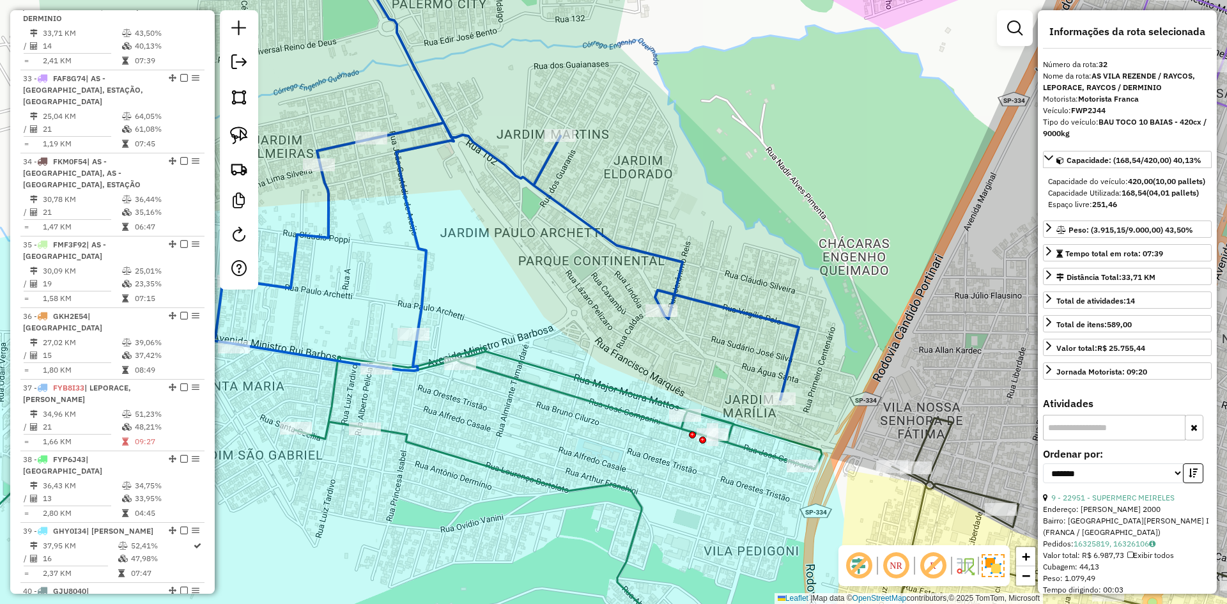
click at [573, 371] on icon at bounding box center [349, 497] width 945 height 335
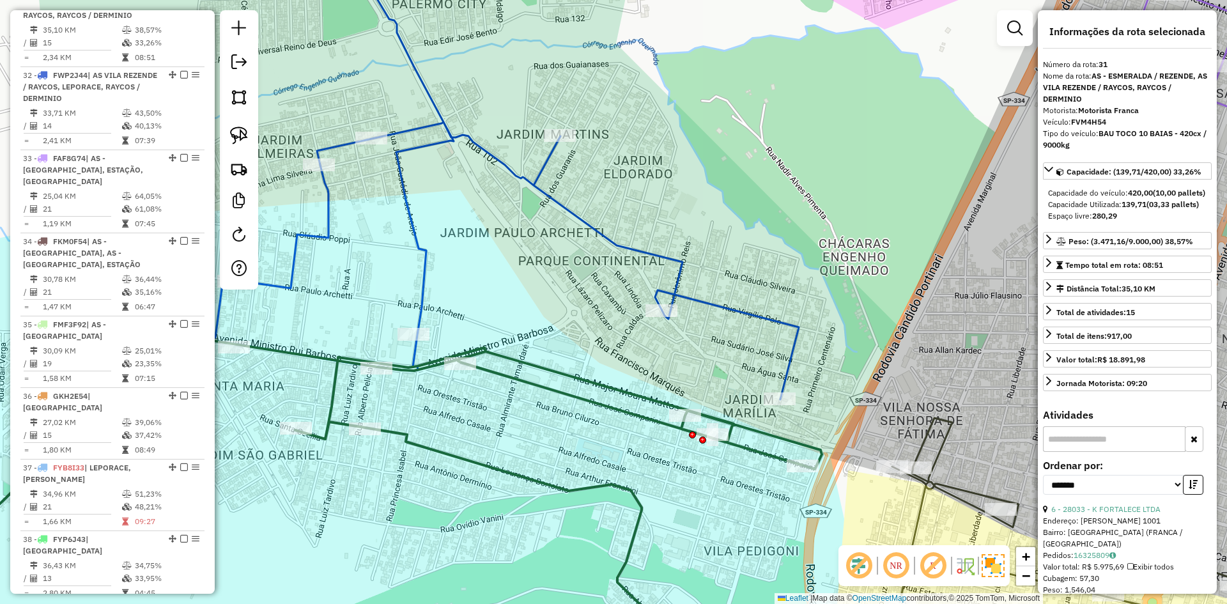
scroll to position [1269, 0]
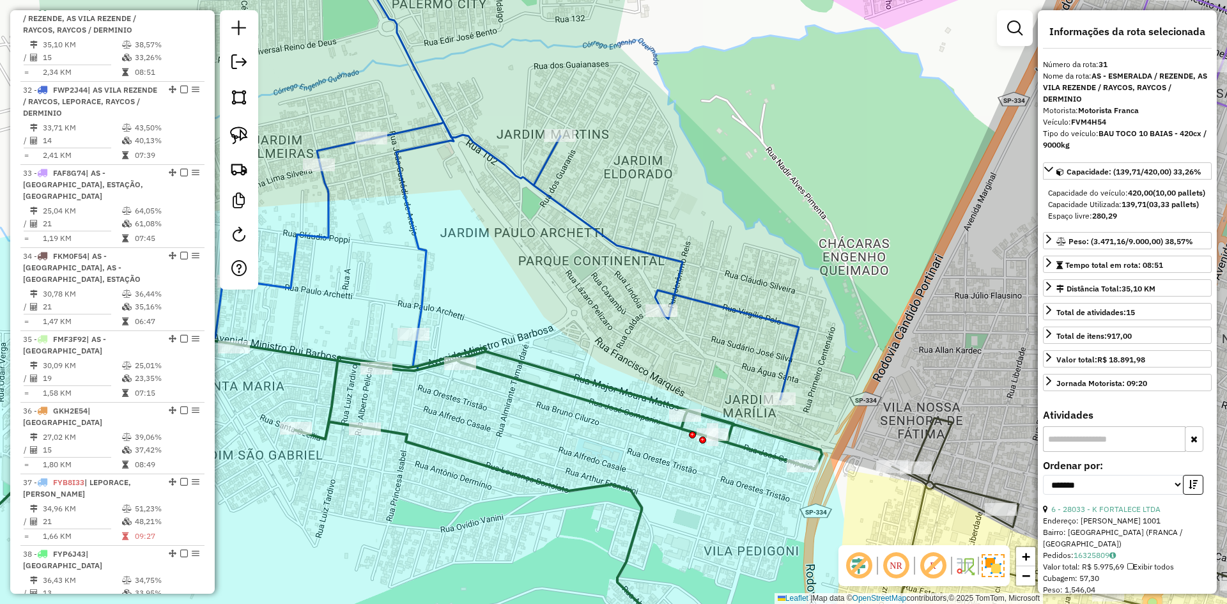
drag, startPoint x: 573, startPoint y: 343, endPoint x: 542, endPoint y: 350, distance: 31.3
click at [542, 350] on div "Janela de atendimento Grade de atendimento Capacidade Transportadoras Veículos …" at bounding box center [613, 302] width 1227 height 604
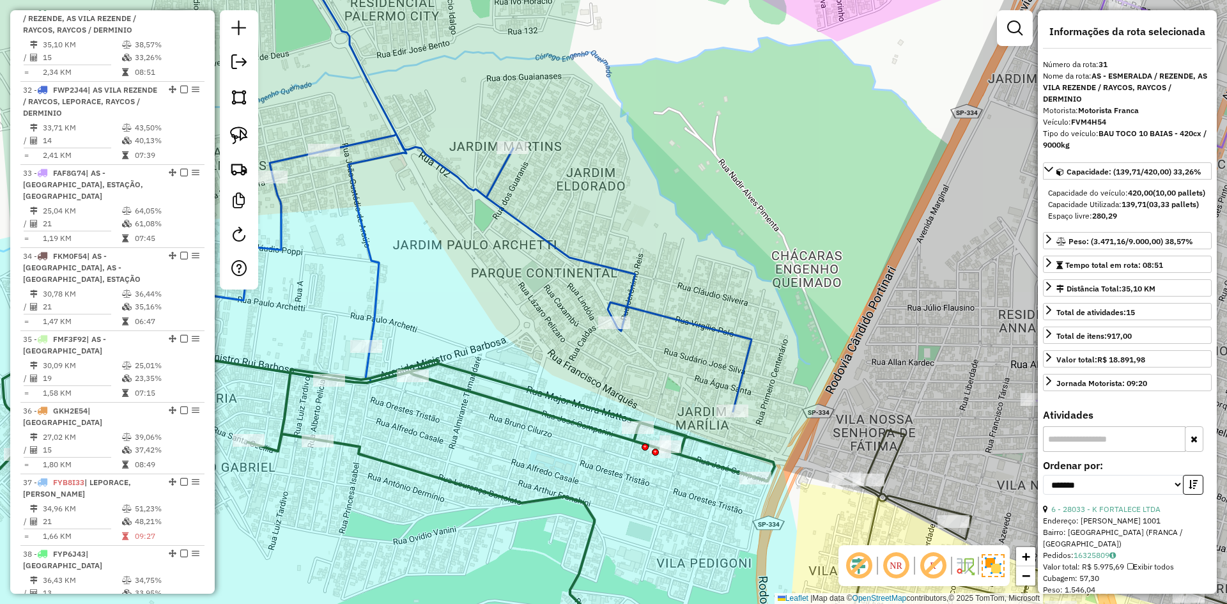
click at [635, 297] on icon at bounding box center [508, 176] width 717 height 472
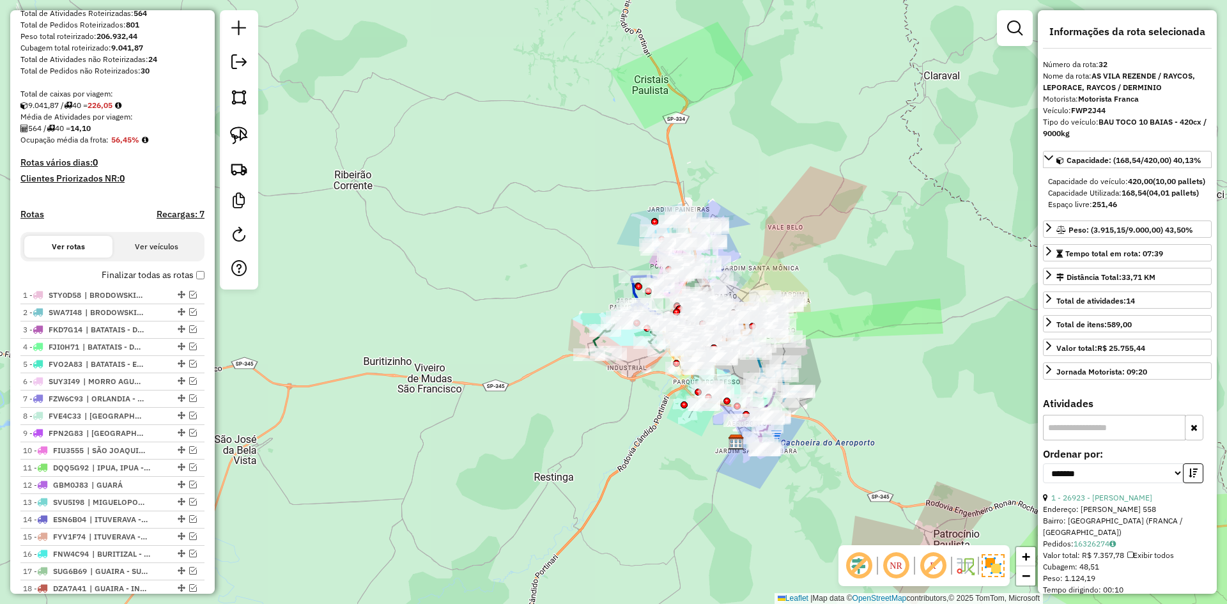
scroll to position [724, 0]
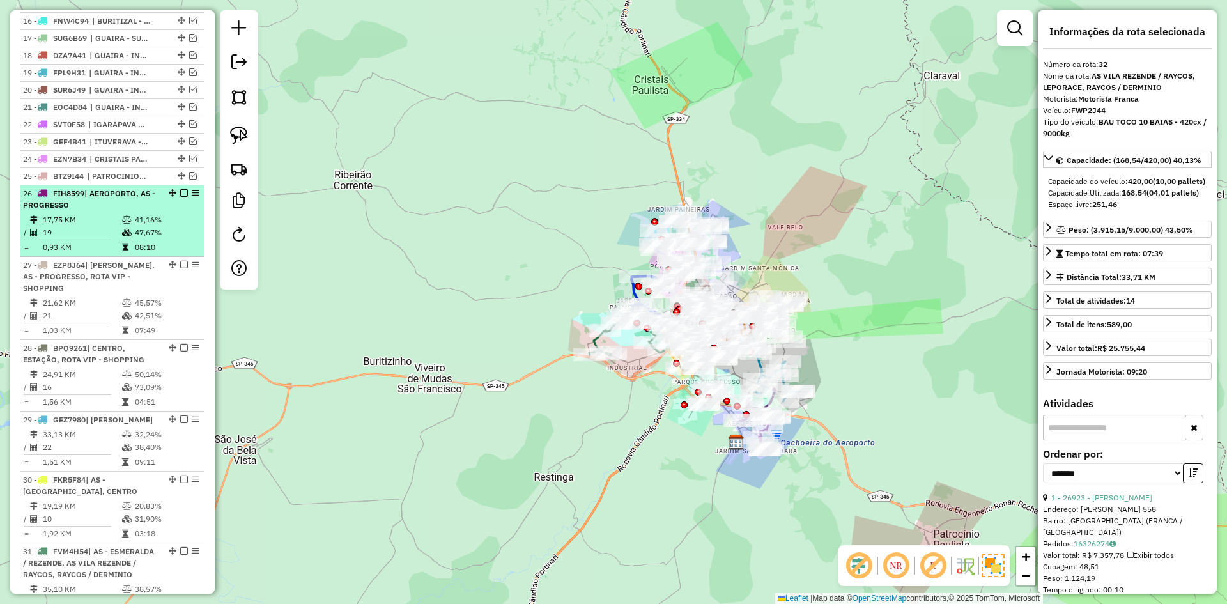
click at [156, 239] on td "47,67%" at bounding box center [166, 232] width 65 height 13
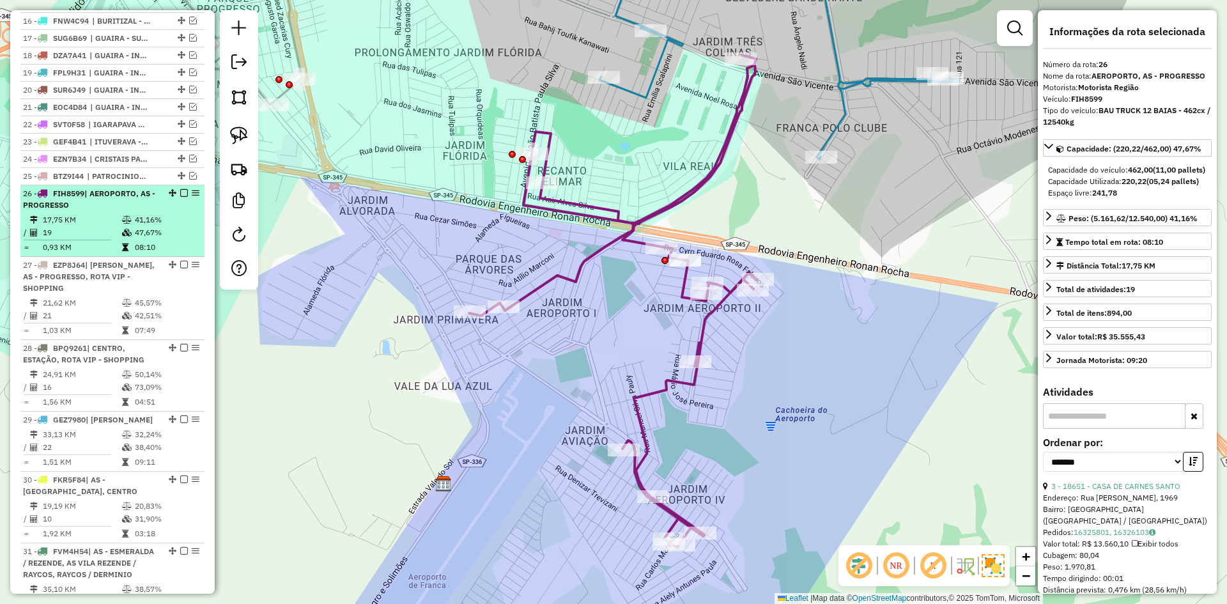
click at [181, 197] on em at bounding box center [184, 193] width 8 height 8
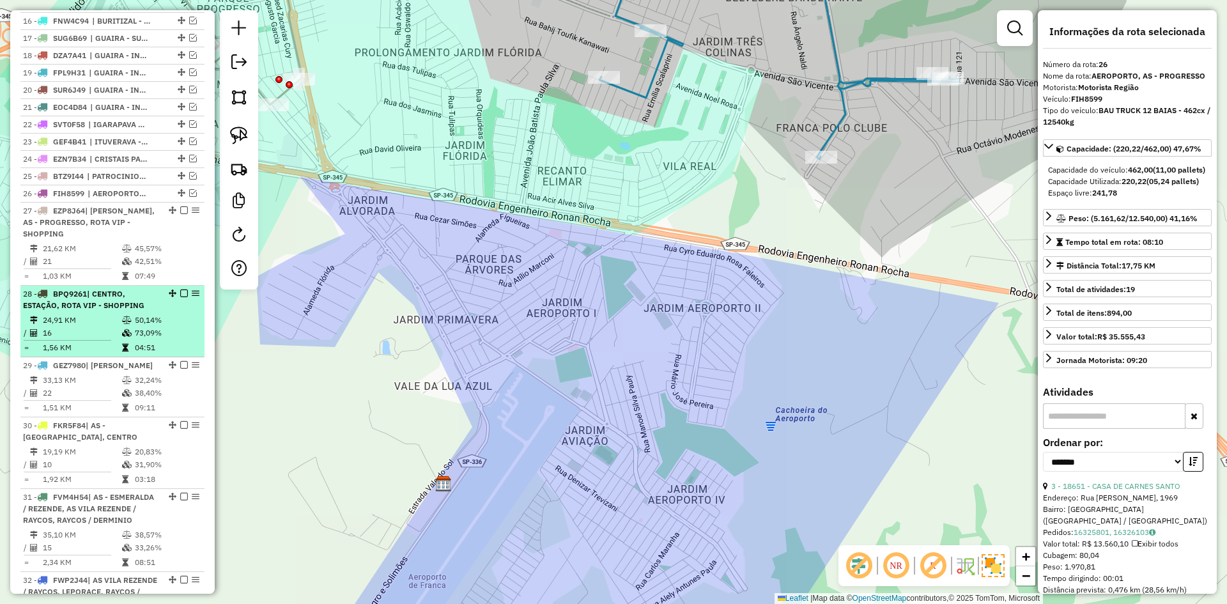
click at [146, 323] on li "28 - BPQ9261 | CENTRO, ESTAÇÃO, ROTA VIP - SHOPPING 24,91 KM 50,14% / 16 73,09%…" at bounding box center [112, 322] width 184 height 72
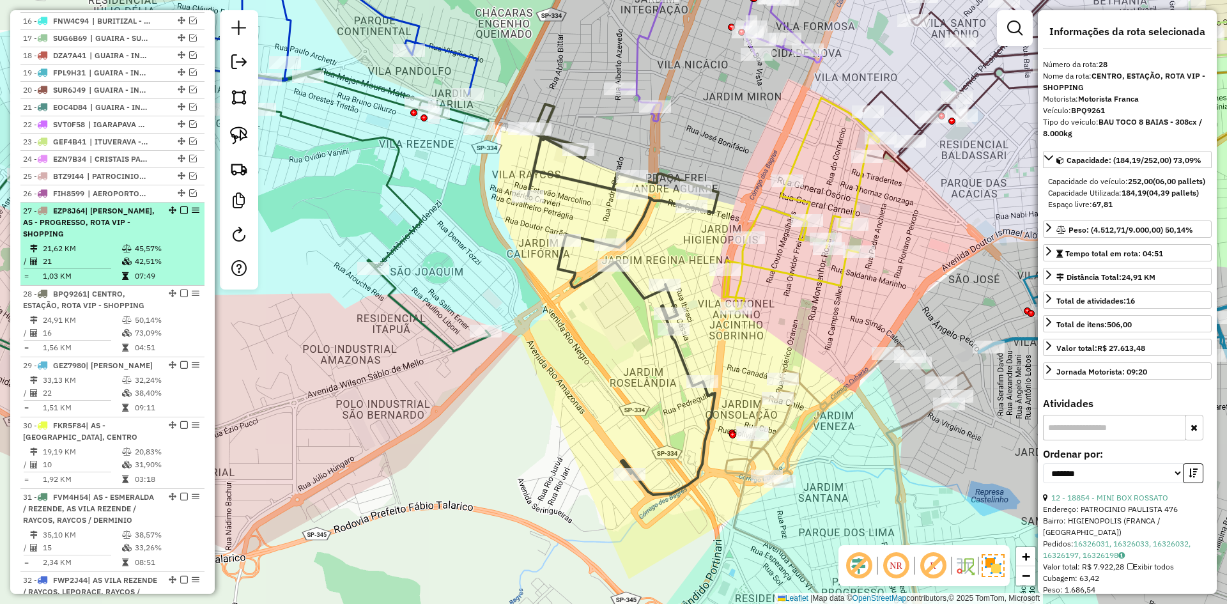
click at [181, 214] on em at bounding box center [184, 210] width 8 height 8
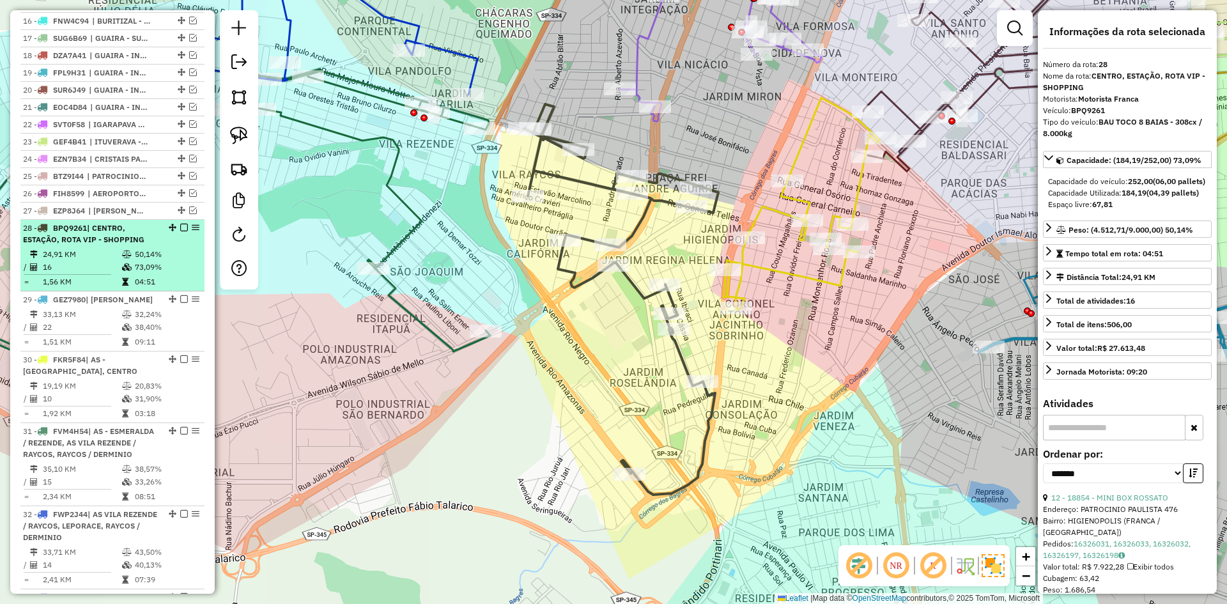
click at [164, 245] on div "28 - BPQ9261 | CENTRO, ESTAÇÃO, ROTA VIP - SHOPPING" at bounding box center [112, 233] width 179 height 23
click at [174, 261] on td "50,14%" at bounding box center [166, 254] width 65 height 13
click at [181, 231] on em at bounding box center [184, 228] width 8 height 8
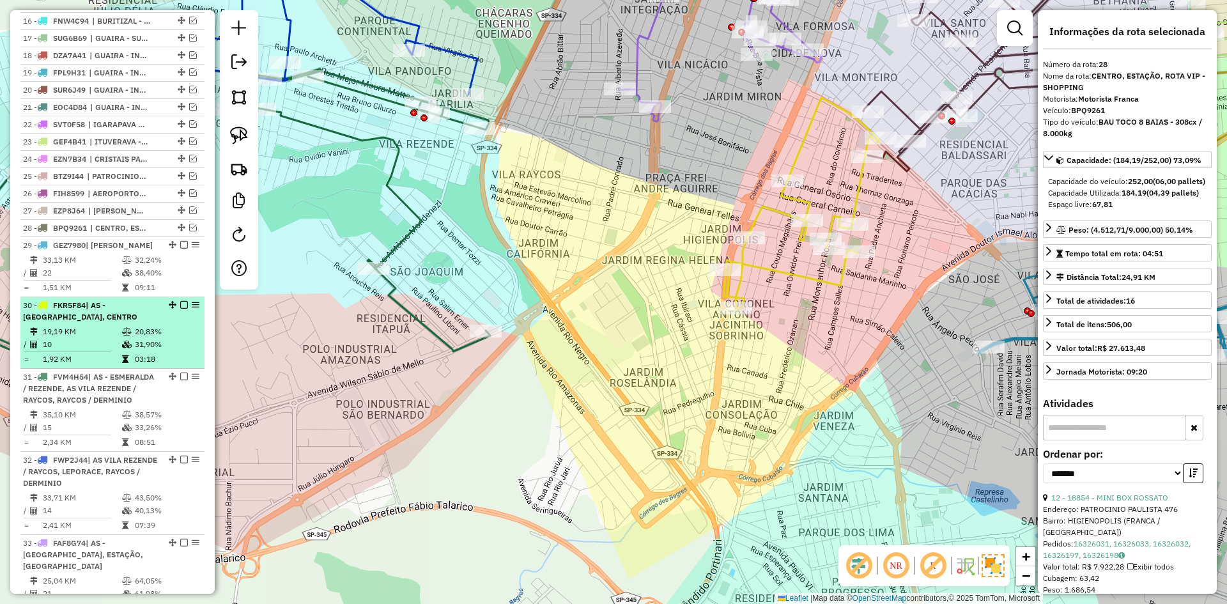
click at [151, 323] on div "30 - FKR5F84 | AS - [GEOGRAPHIC_DATA], [GEOGRAPHIC_DATA]" at bounding box center [91, 311] width 136 height 23
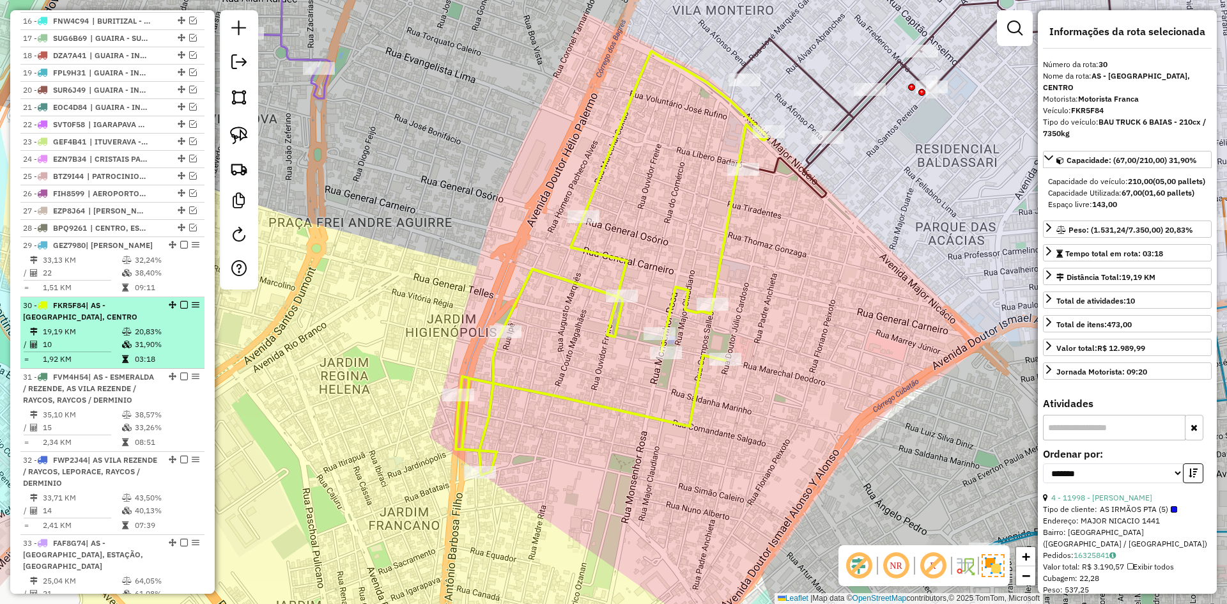
click at [182, 309] on em at bounding box center [184, 305] width 8 height 8
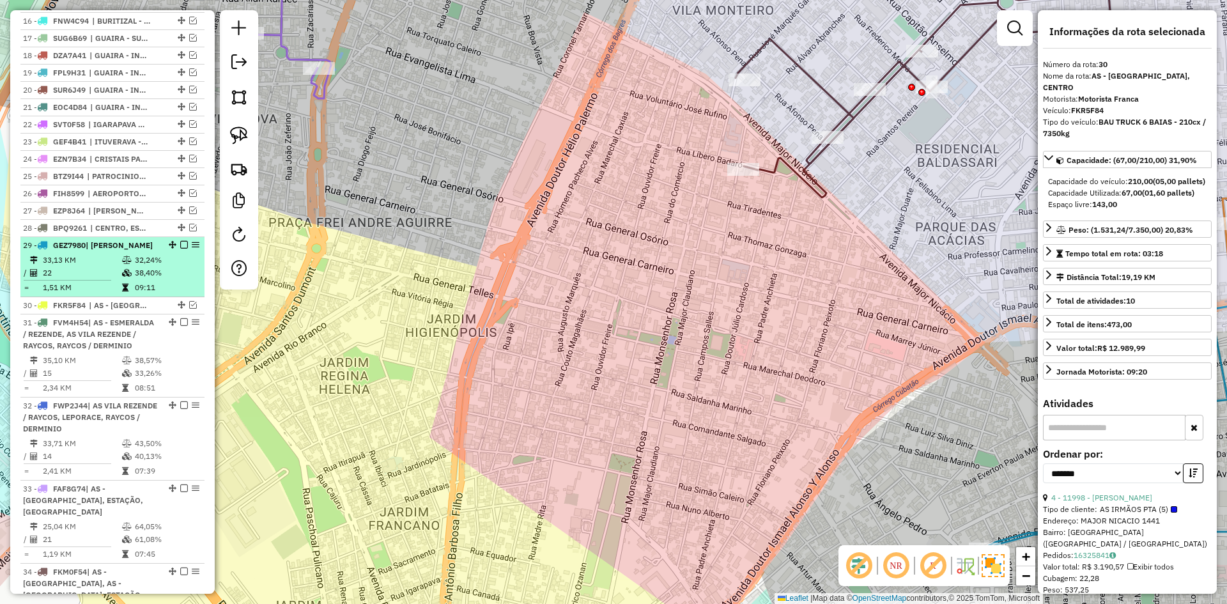
click at [137, 279] on td "38,40%" at bounding box center [166, 273] width 65 height 13
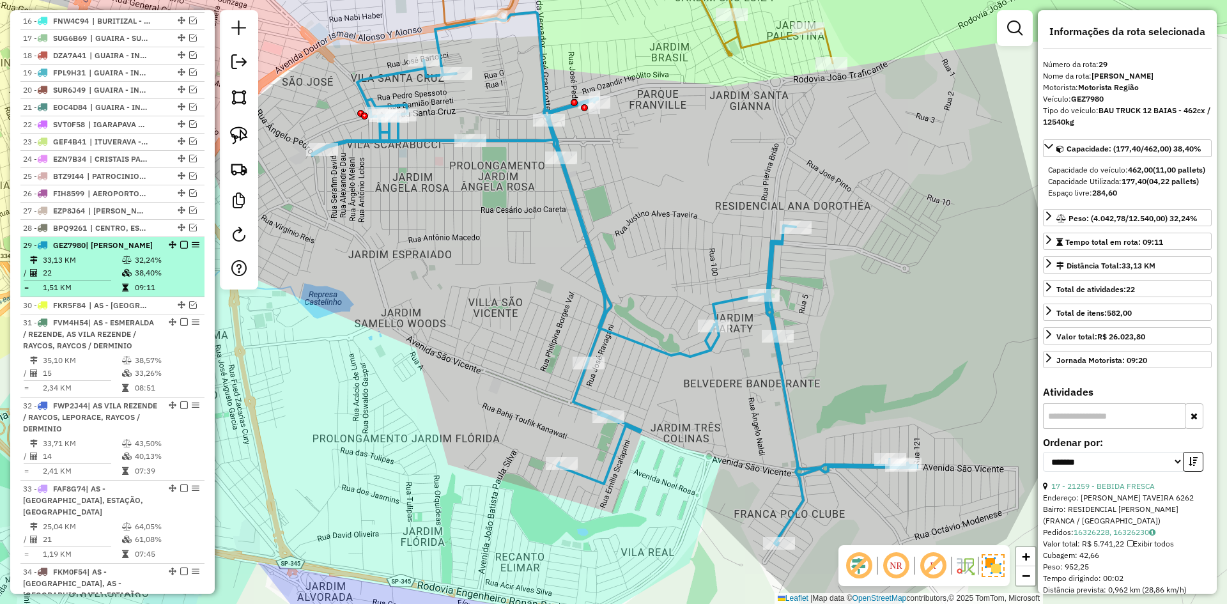
click at [181, 249] on em at bounding box center [184, 245] width 8 height 8
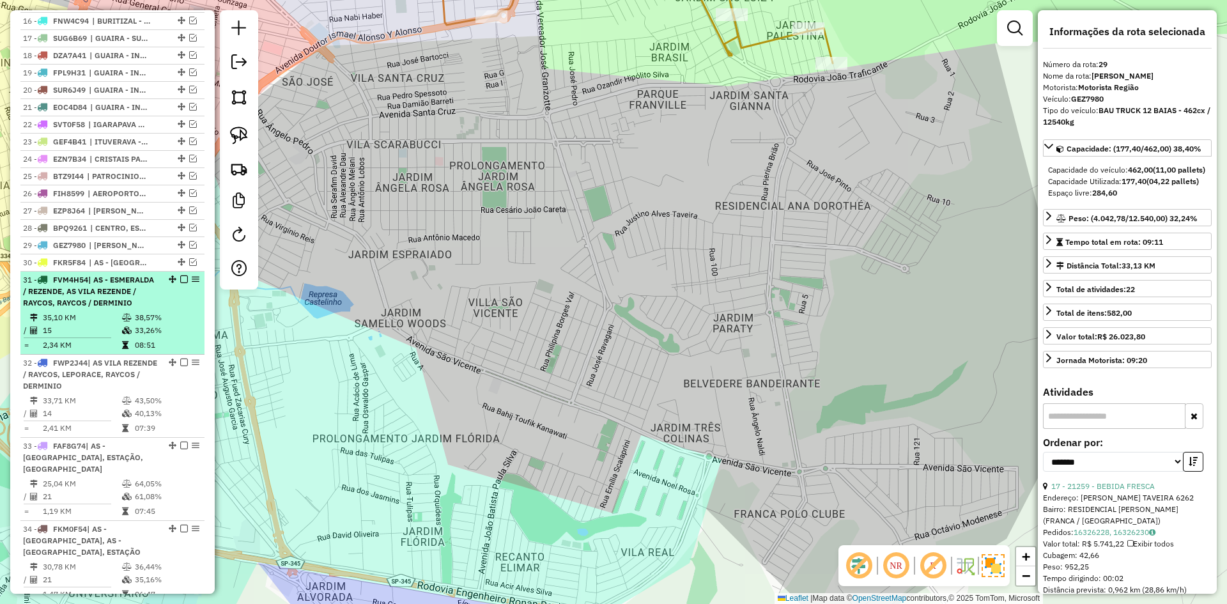
click at [172, 309] on div "31 - FVM4H54 | AS - ESMERALDA / REZENDE, AS VILA REZENDE / RAYCOS, RAYCOS / DER…" at bounding box center [112, 291] width 179 height 35
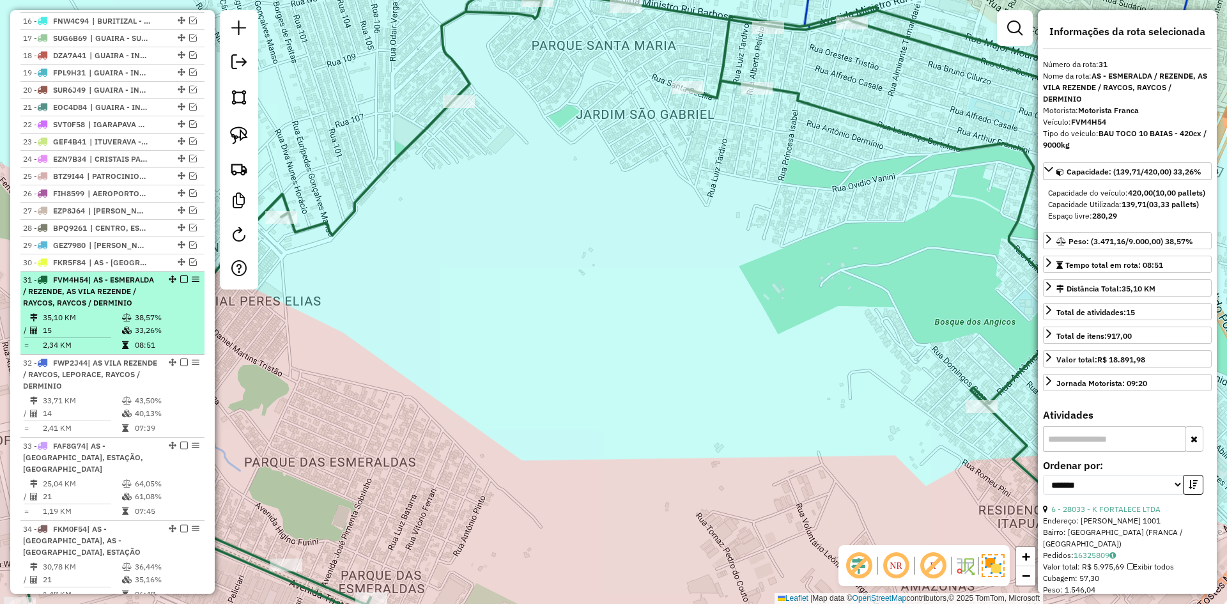
click at [183, 283] on em at bounding box center [184, 279] width 8 height 8
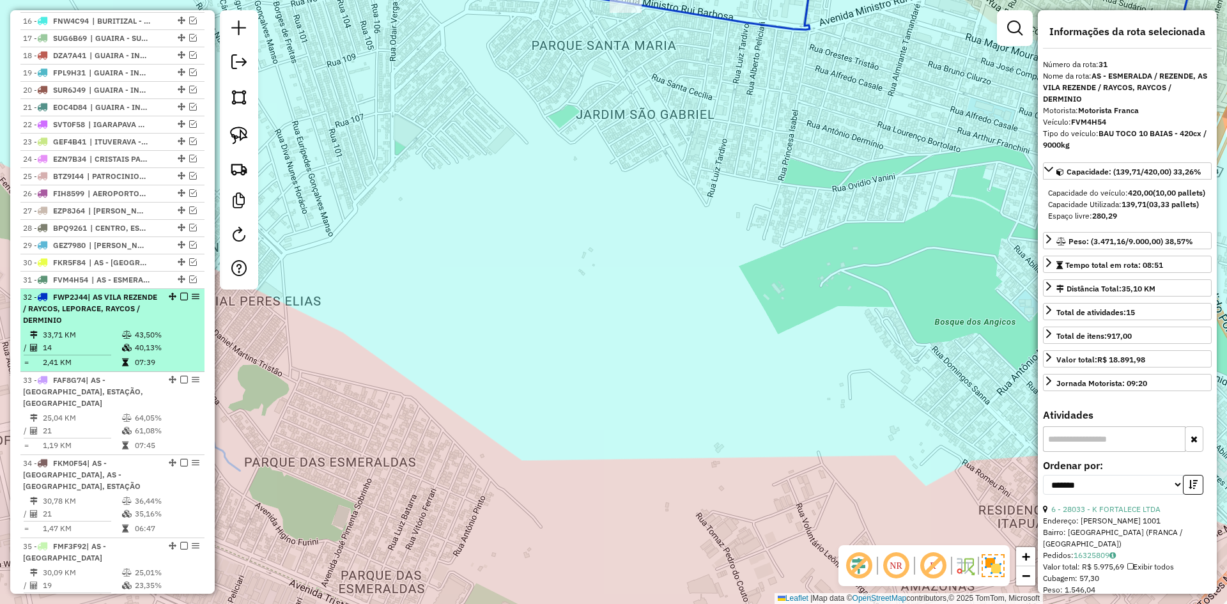
click at [164, 341] on td "43,50%" at bounding box center [166, 335] width 65 height 13
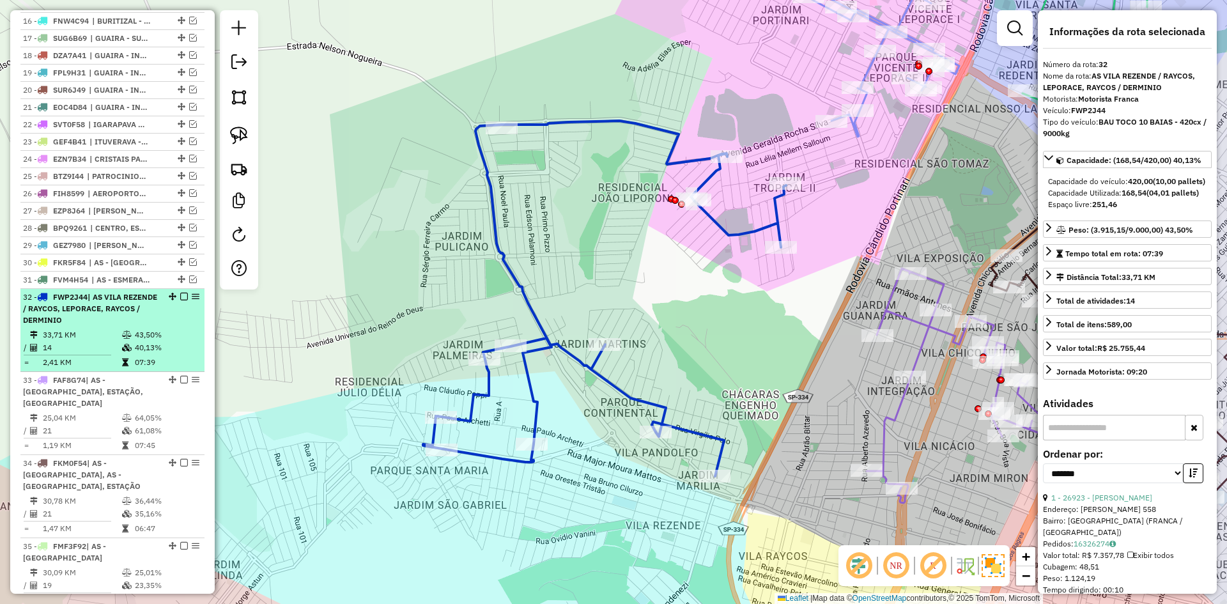
click at [183, 300] on em at bounding box center [184, 297] width 8 height 8
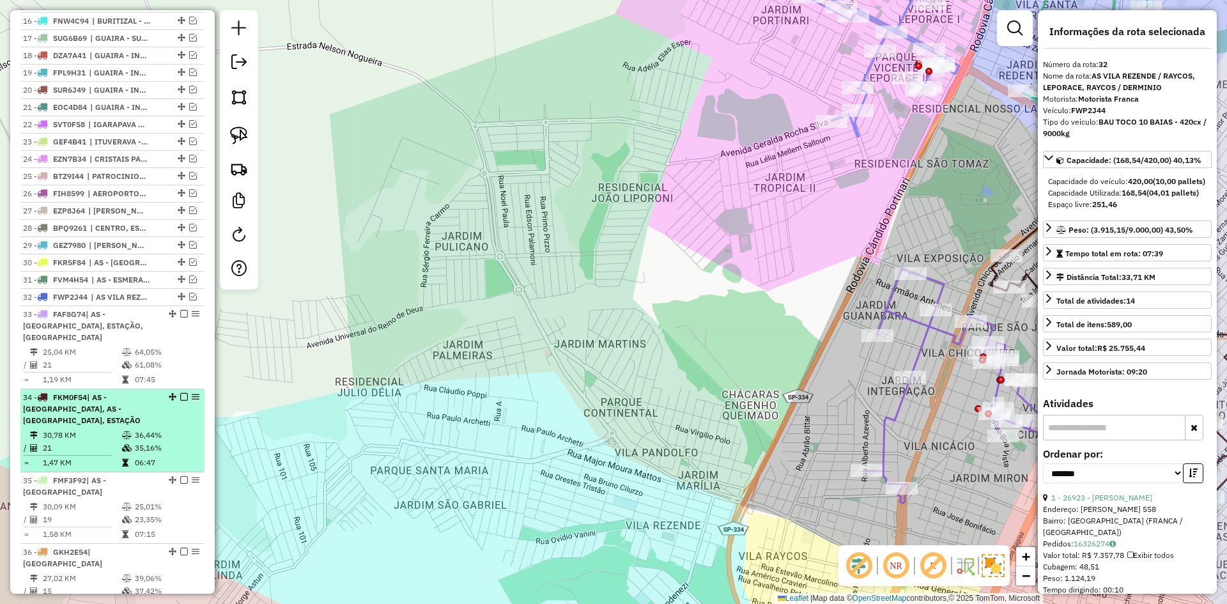
click at [159, 413] on div "34 - FKM0F54 | AS - [GEOGRAPHIC_DATA], AS - [GEOGRAPHIC_DATA], ESTAÇÃO" at bounding box center [112, 409] width 179 height 35
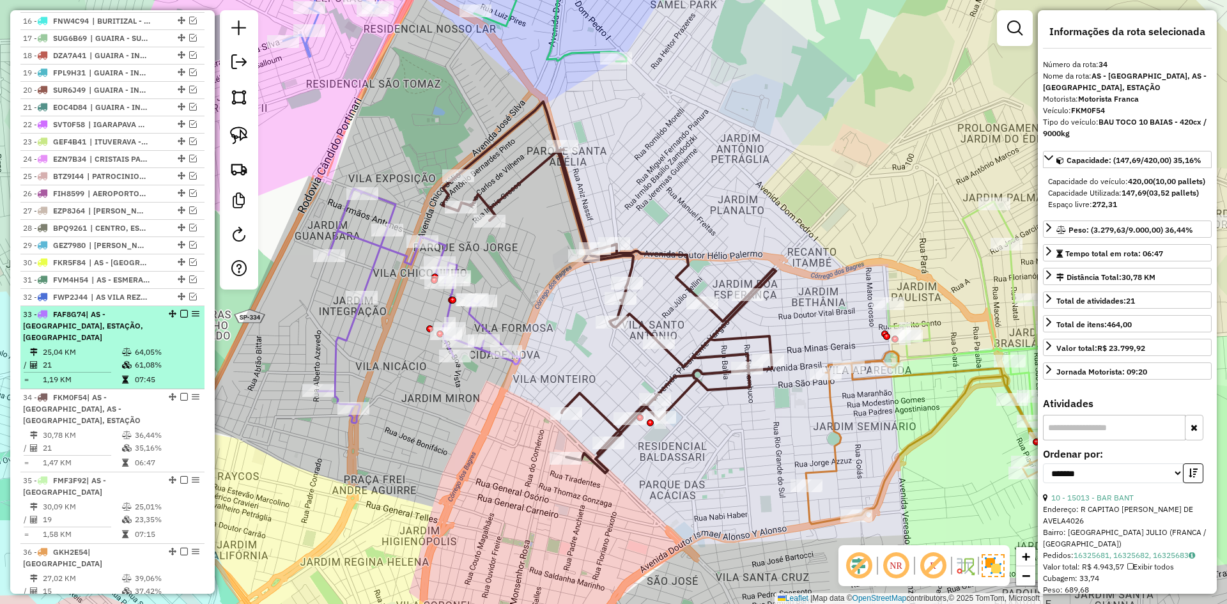
click at [183, 318] on em at bounding box center [184, 314] width 8 height 8
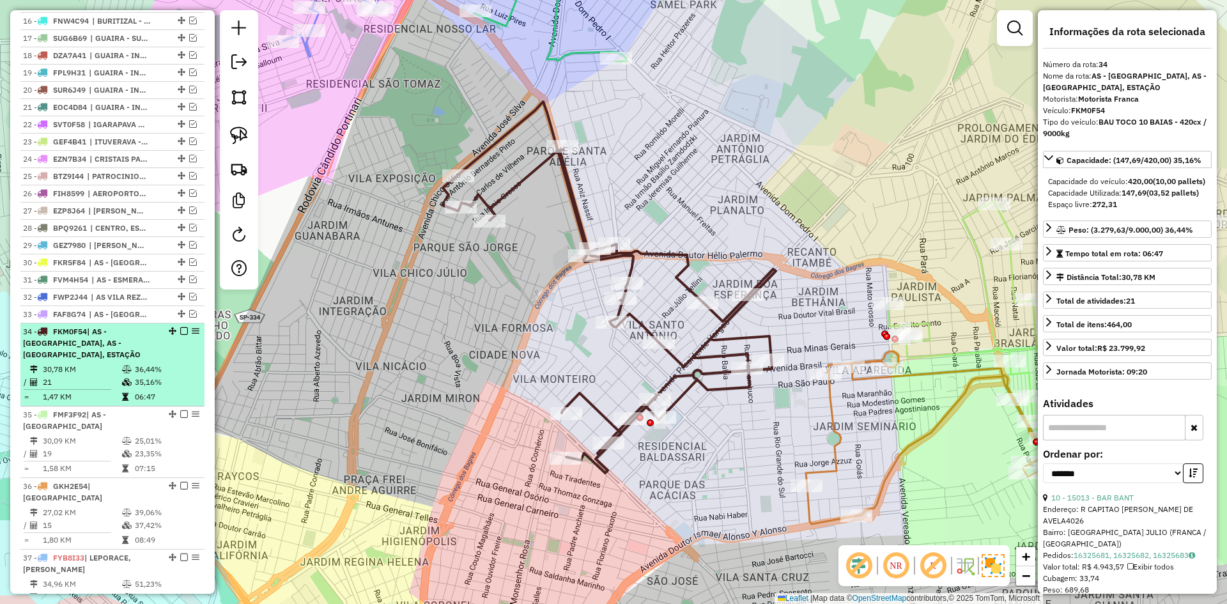
click at [157, 375] on td "36,44%" at bounding box center [166, 369] width 65 height 13
click at [174, 360] on div "34 - FKM0F54 | AS - [GEOGRAPHIC_DATA], AS - [GEOGRAPHIC_DATA], ESTAÇÃO" at bounding box center [112, 343] width 179 height 35
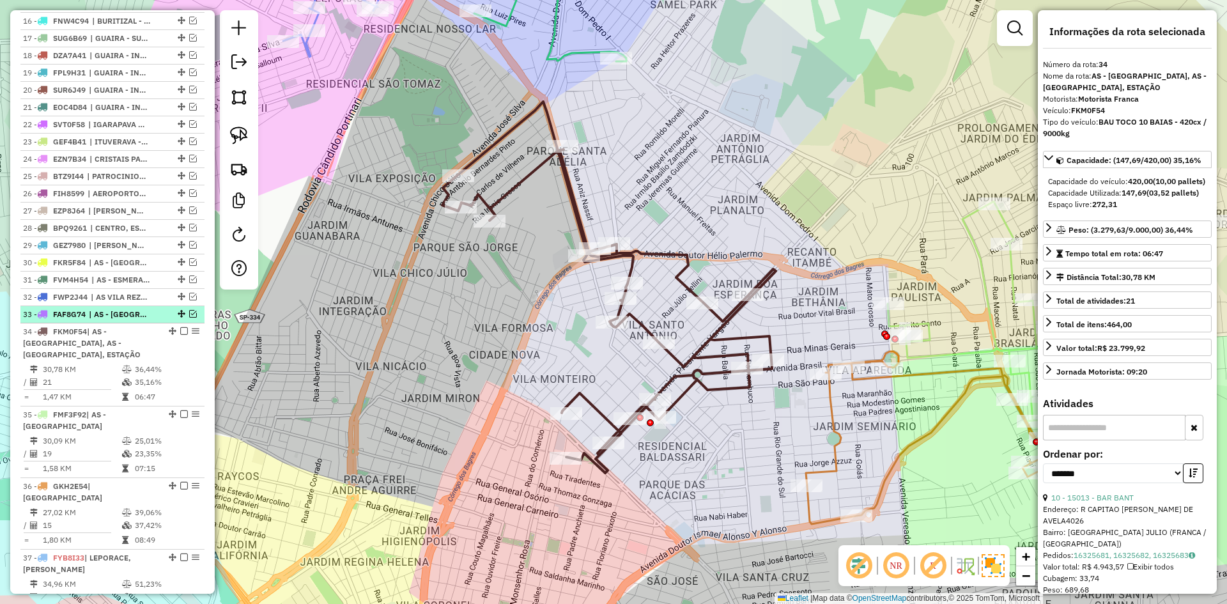
click at [134, 320] on span "| AS - [GEOGRAPHIC_DATA], ESTAÇÃO, [GEOGRAPHIC_DATA]" at bounding box center [118, 315] width 59 height 12
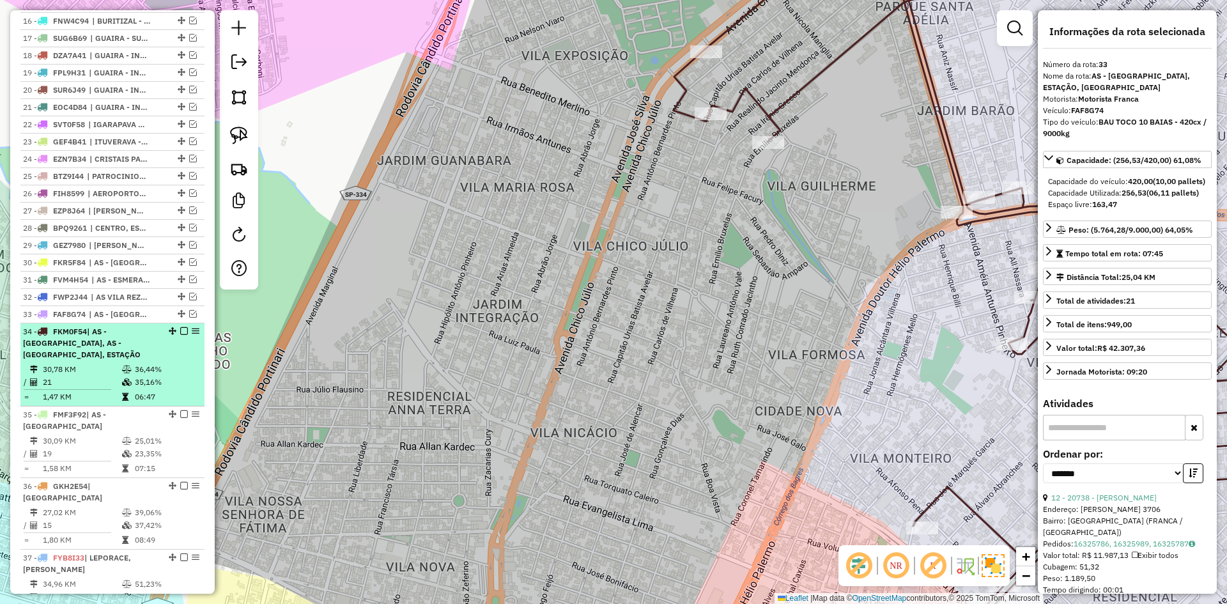
click at [180, 335] on em at bounding box center [184, 331] width 8 height 8
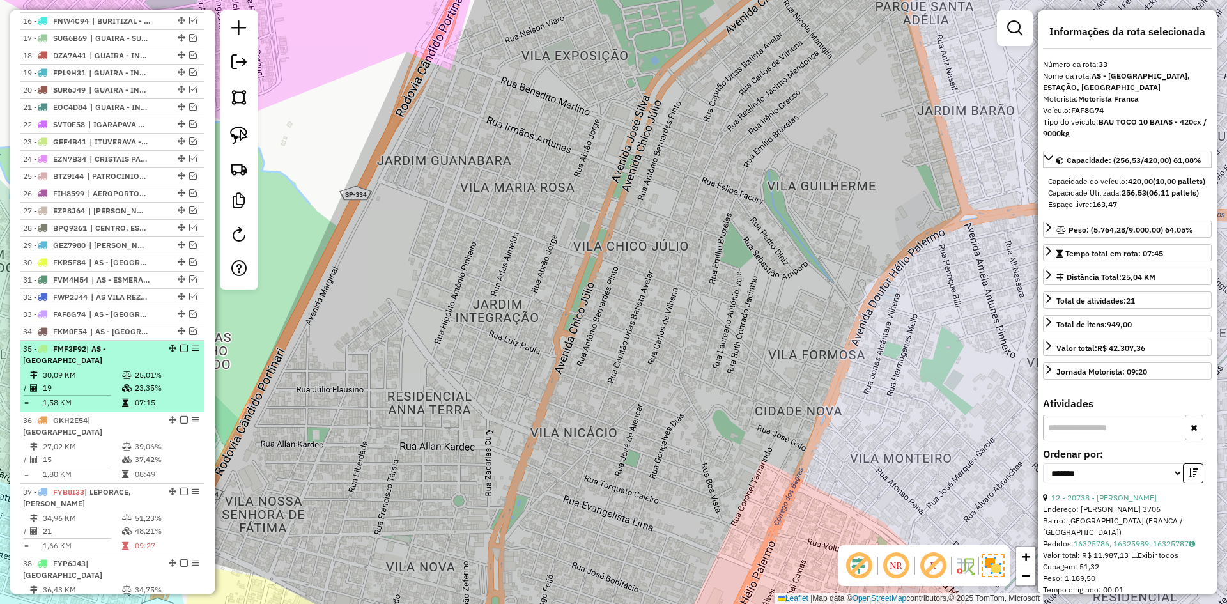
click at [185, 394] on td "23,35%" at bounding box center [166, 388] width 65 height 13
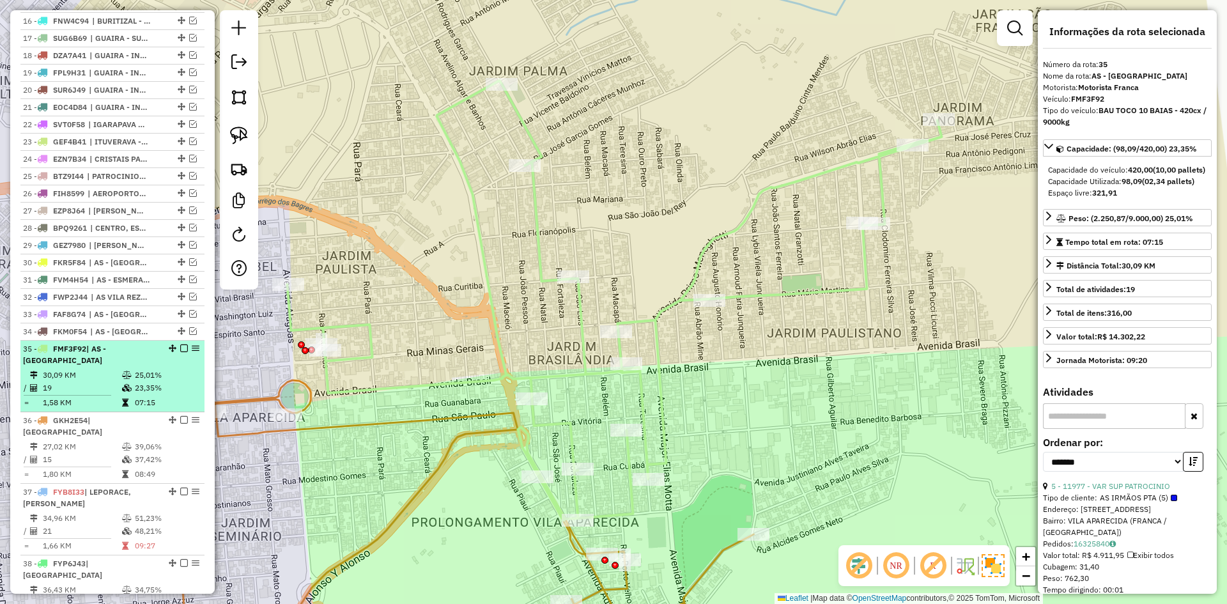
click at [185, 352] on div at bounding box center [180, 349] width 38 height 8
click at [180, 352] on em at bounding box center [184, 349] width 8 height 8
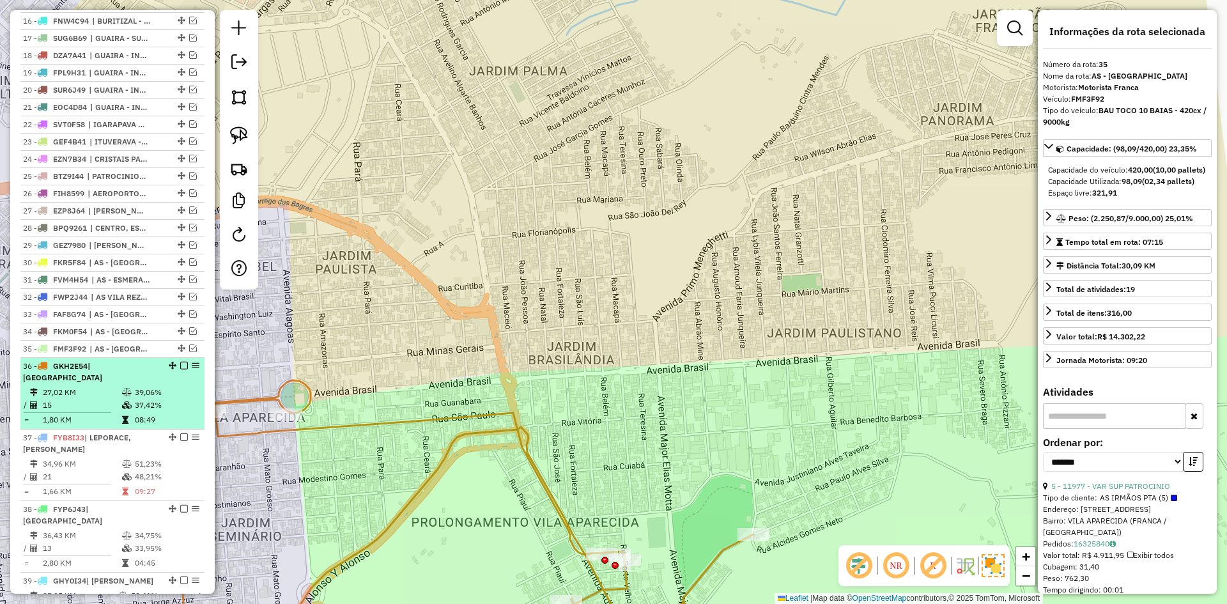
click at [156, 380] on div "36 - GKH2E54 | [GEOGRAPHIC_DATA]" at bounding box center [112, 371] width 179 height 23
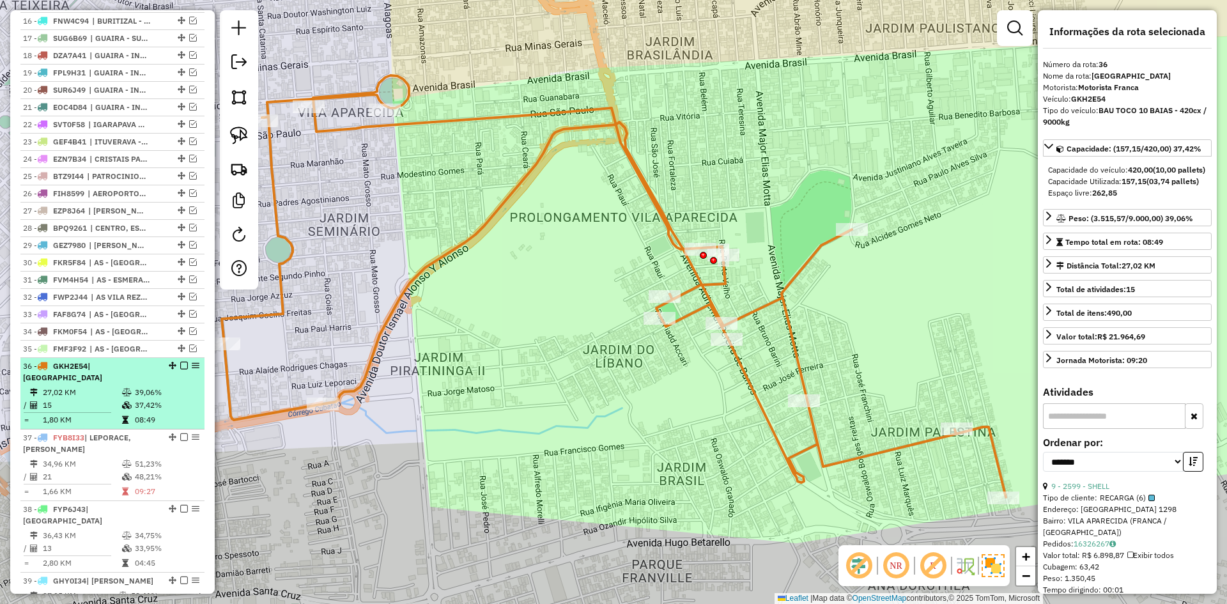
click at [182, 369] on em at bounding box center [184, 366] width 8 height 8
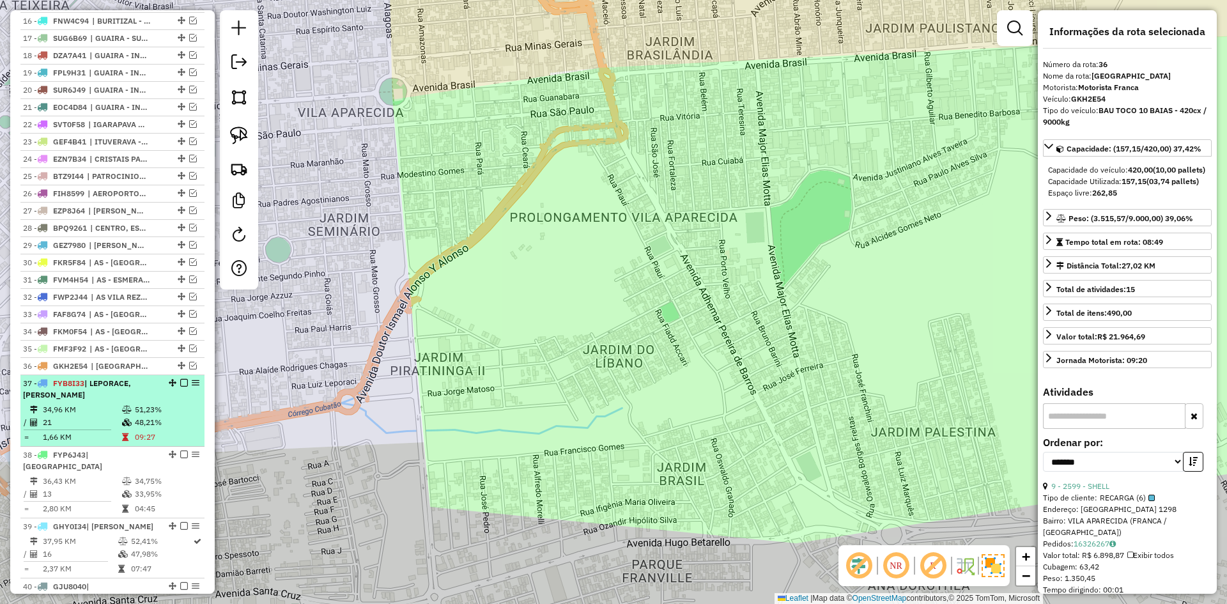
click at [165, 401] on div "37 - FYB8I33 | LEPORACE, [PERSON_NAME]" at bounding box center [112, 389] width 179 height 23
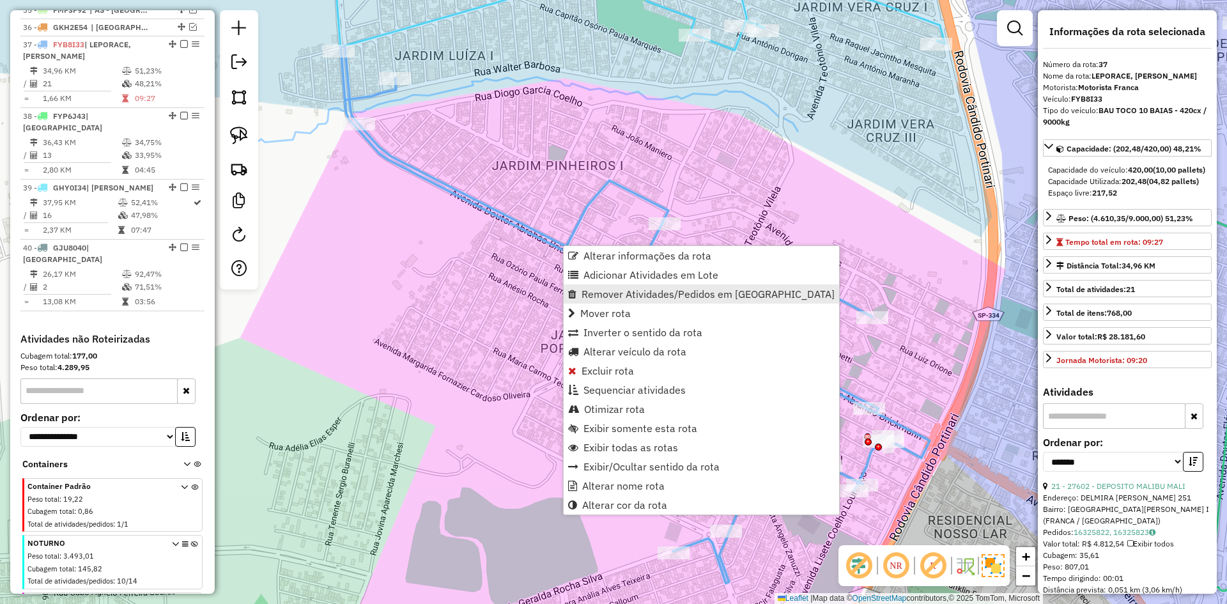
scroll to position [1101, 0]
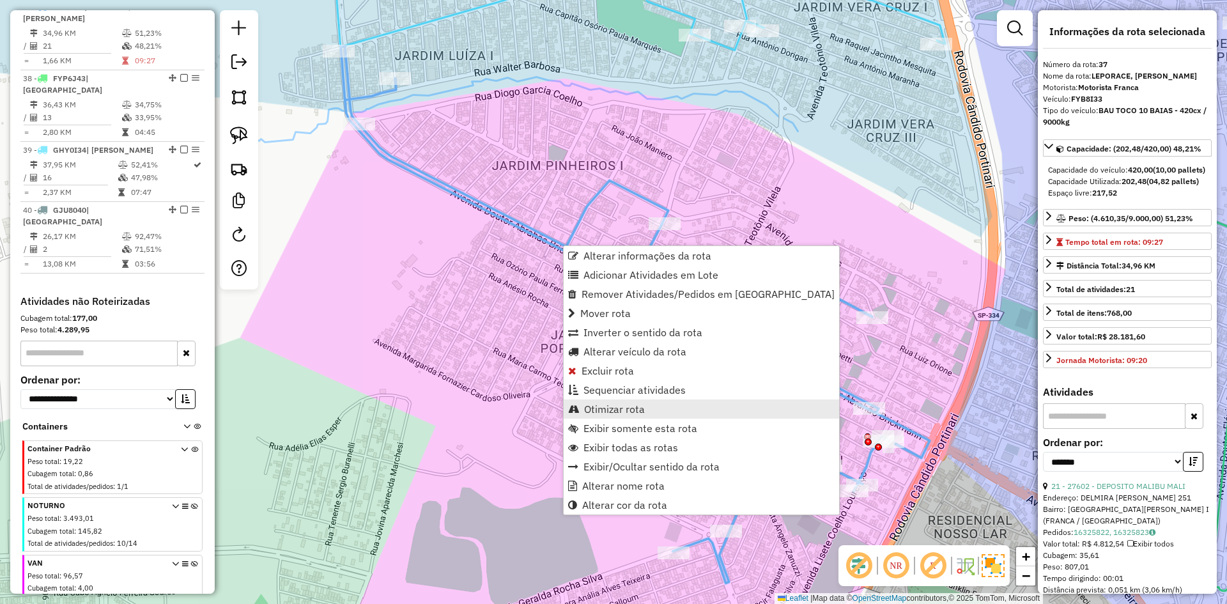
click at [602, 414] on span "Otimizar rota" at bounding box center [614, 409] width 61 height 10
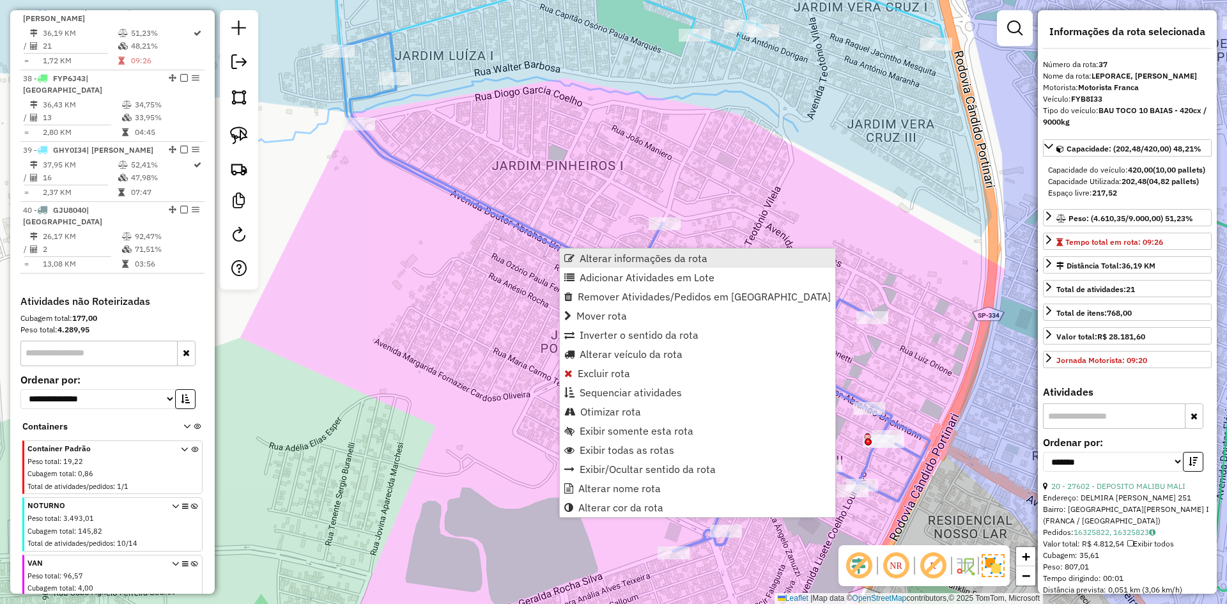
click at [595, 250] on link "Alterar informações da rota" at bounding box center [697, 258] width 275 height 19
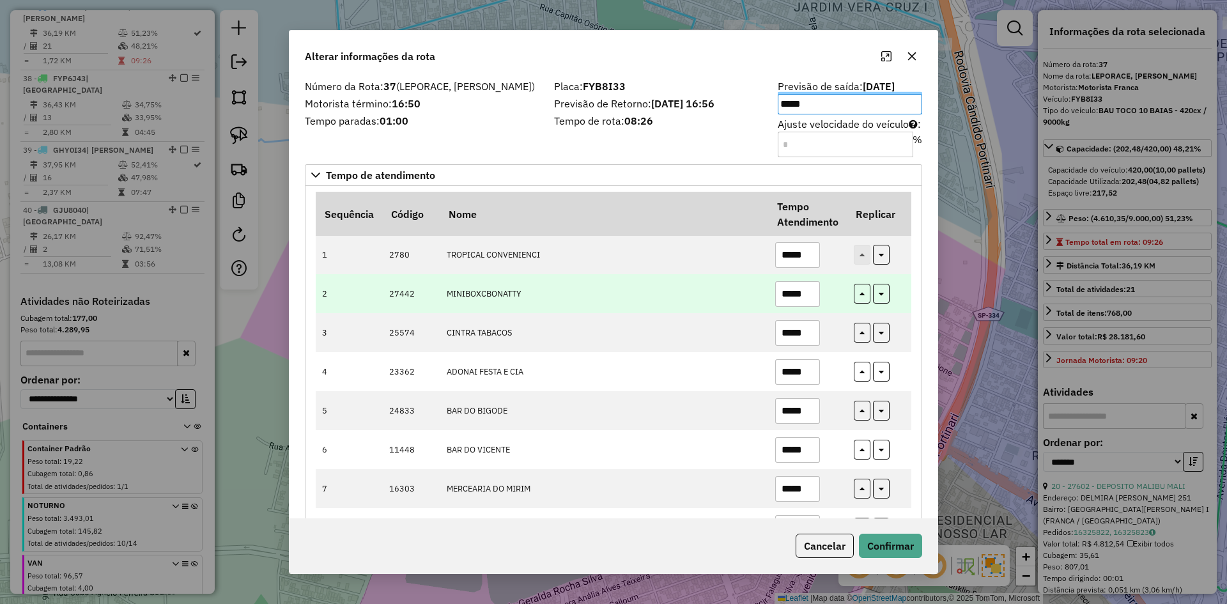
click at [814, 294] on input "*****" at bounding box center [797, 294] width 45 height 26
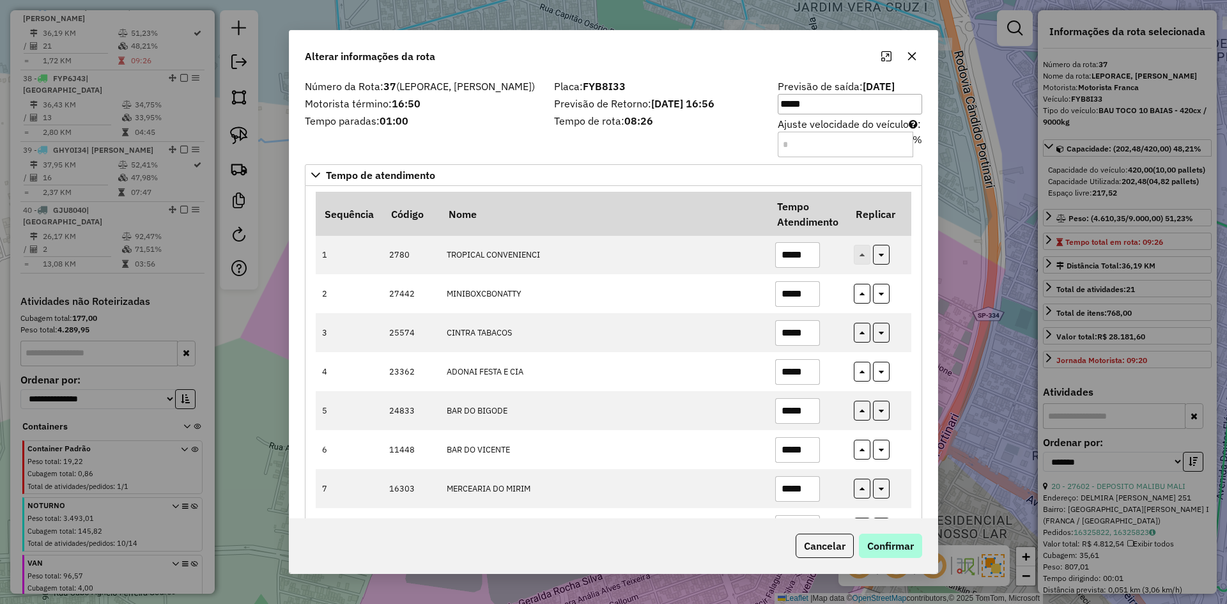
type input "*****"
click at [904, 549] on button "Confirmar" at bounding box center [890, 546] width 63 height 24
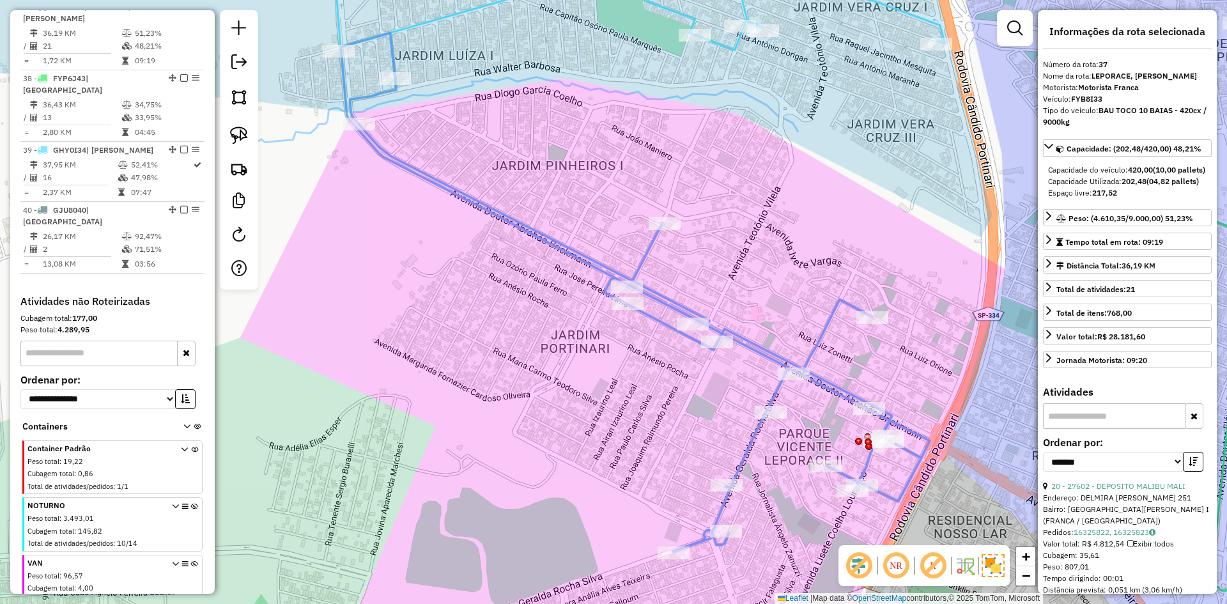
drag, startPoint x: 182, startPoint y: 15, endPoint x: 177, endPoint y: 22, distance: 8.2
click at [182, 10] on em at bounding box center [184, 7] width 8 height 8
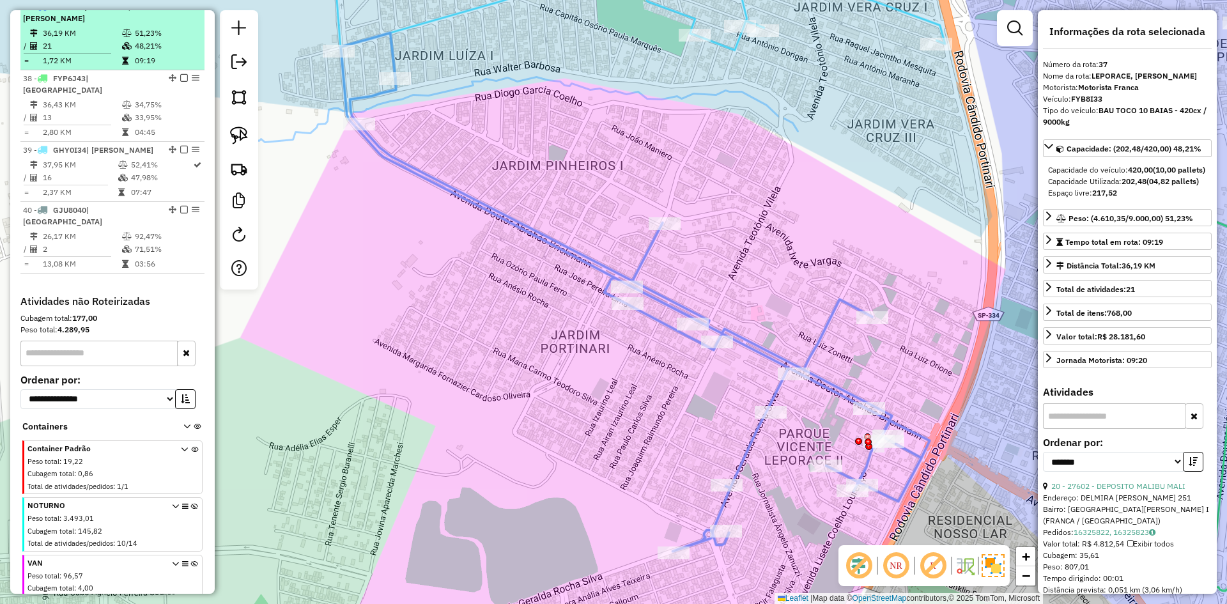
scroll to position [1046, 0]
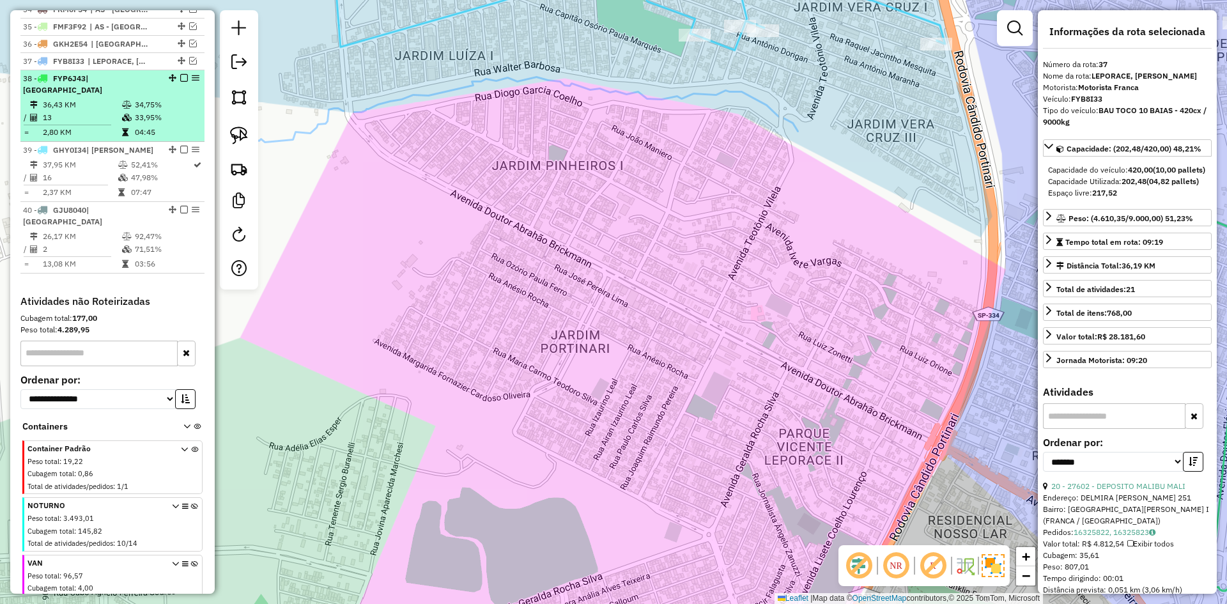
click at [139, 96] on div "38 - FYP6J43 | [GEOGRAPHIC_DATA]" at bounding box center [91, 84] width 136 height 23
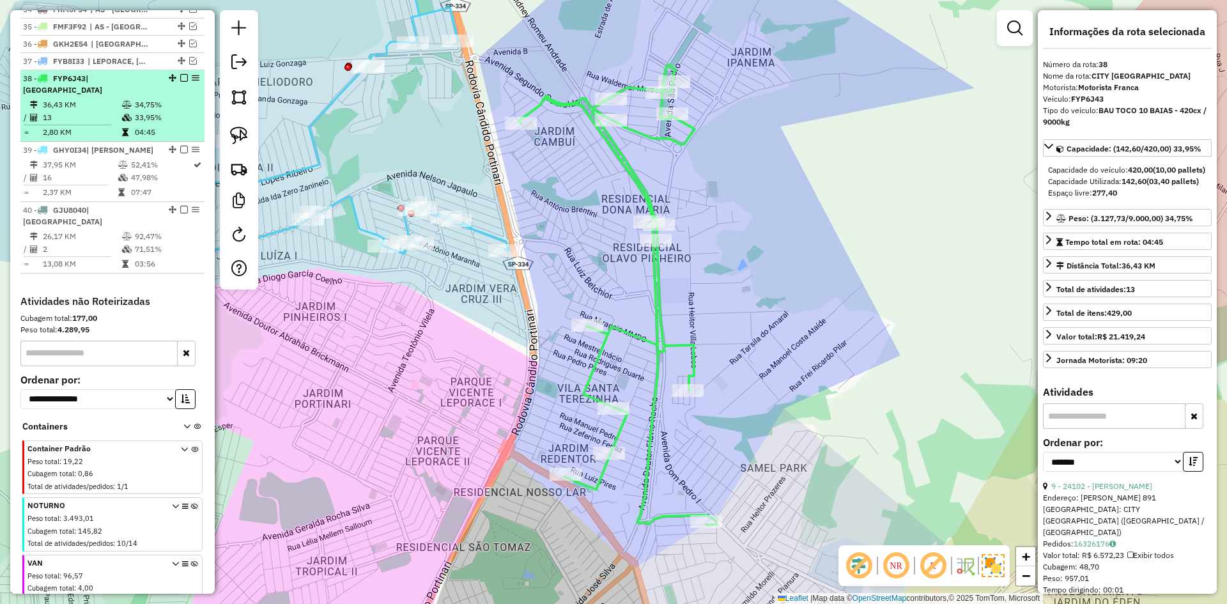
click at [181, 82] on em at bounding box center [184, 78] width 8 height 8
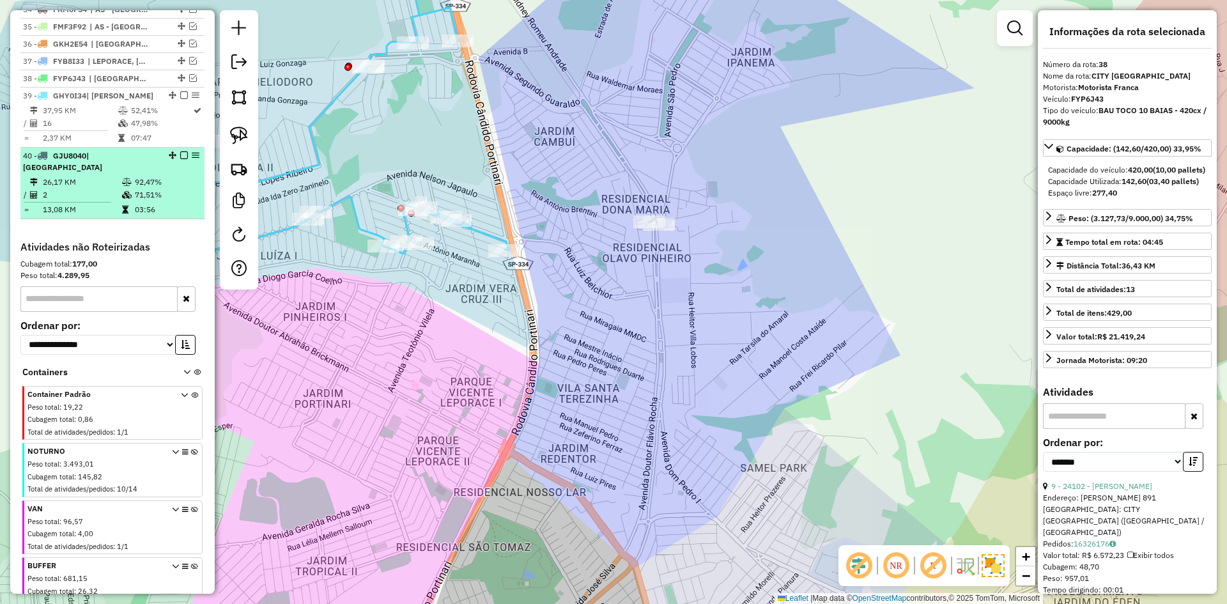
click at [177, 189] on td "92,47%" at bounding box center [166, 182] width 65 height 13
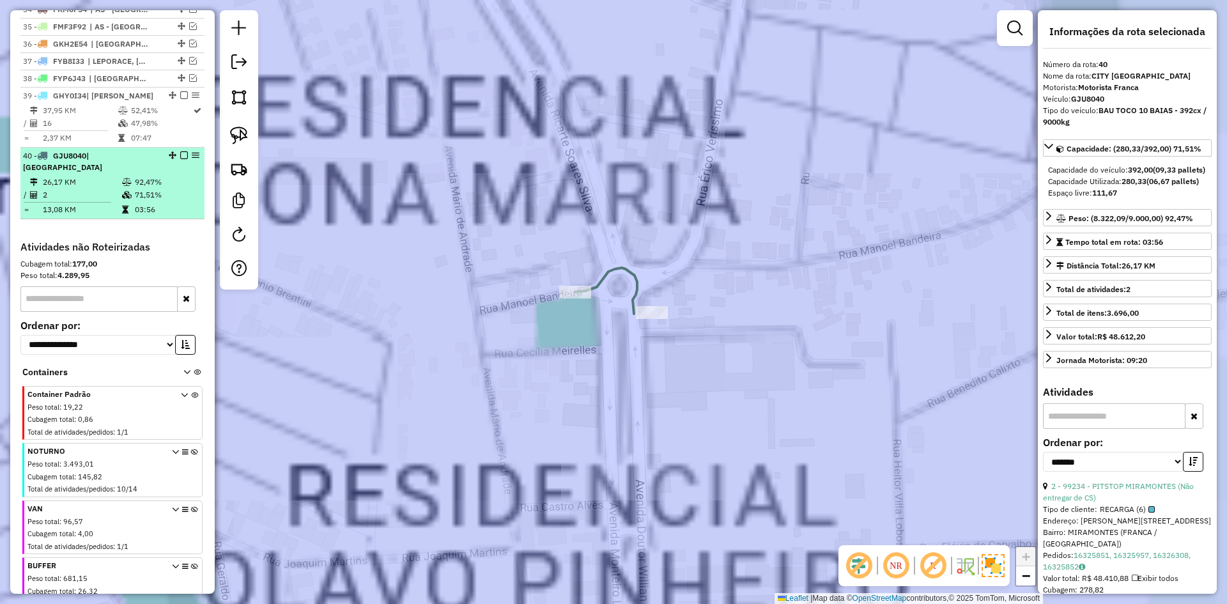
click at [181, 159] on em at bounding box center [184, 155] width 8 height 8
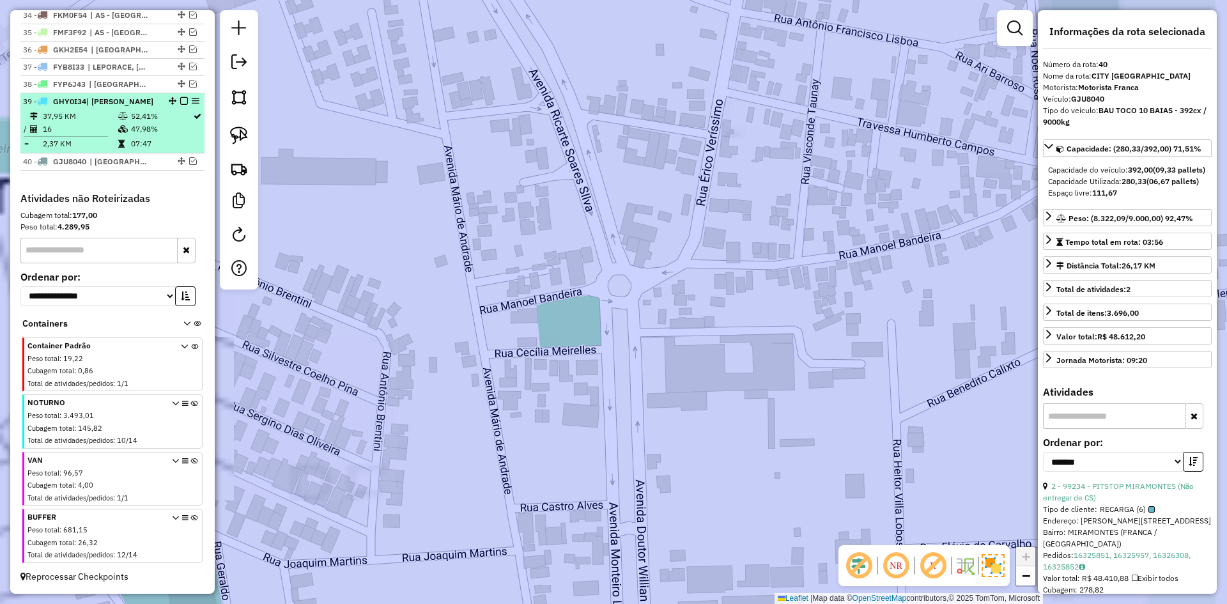
click at [152, 136] on td "47,98%" at bounding box center [161, 129] width 62 height 13
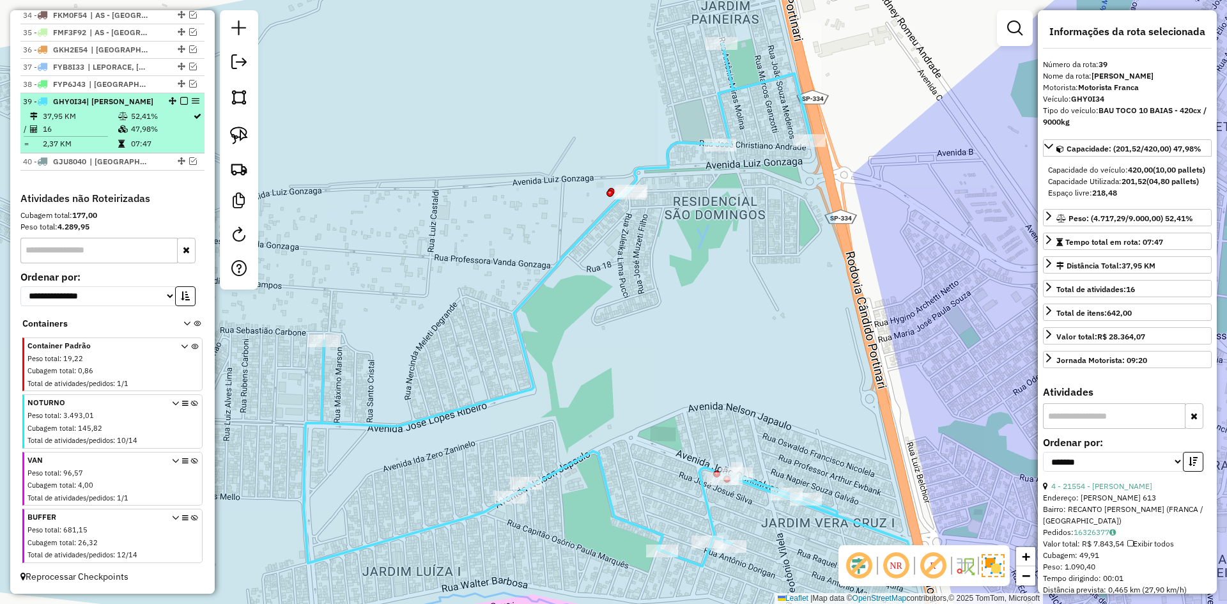
click at [180, 105] on em at bounding box center [184, 101] width 8 height 8
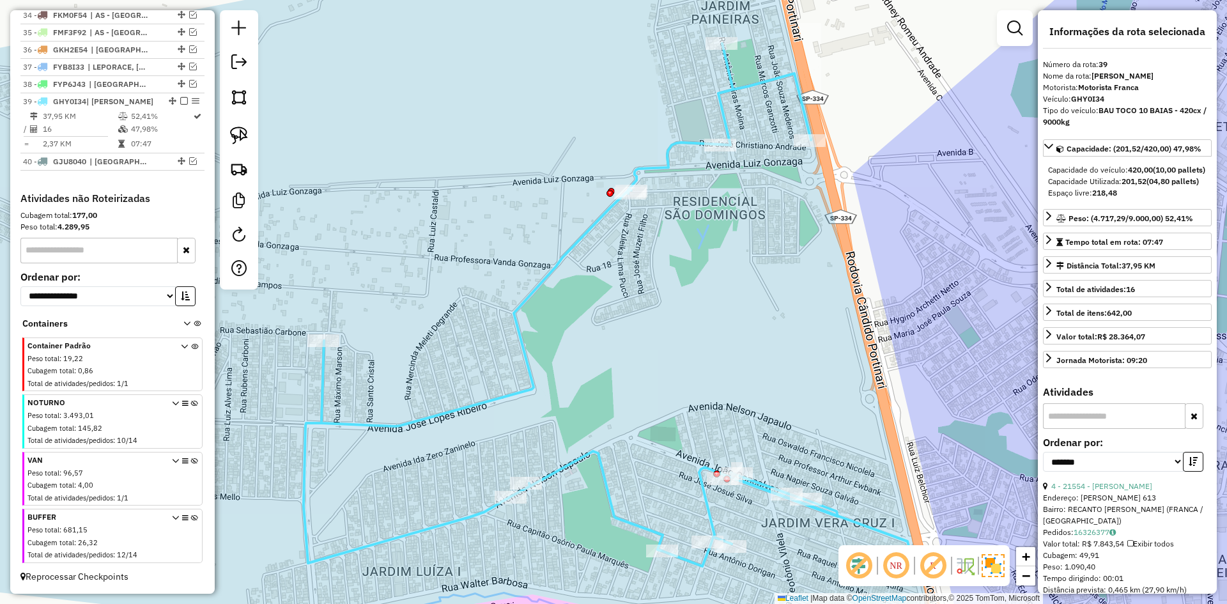
scroll to position [1009, 0]
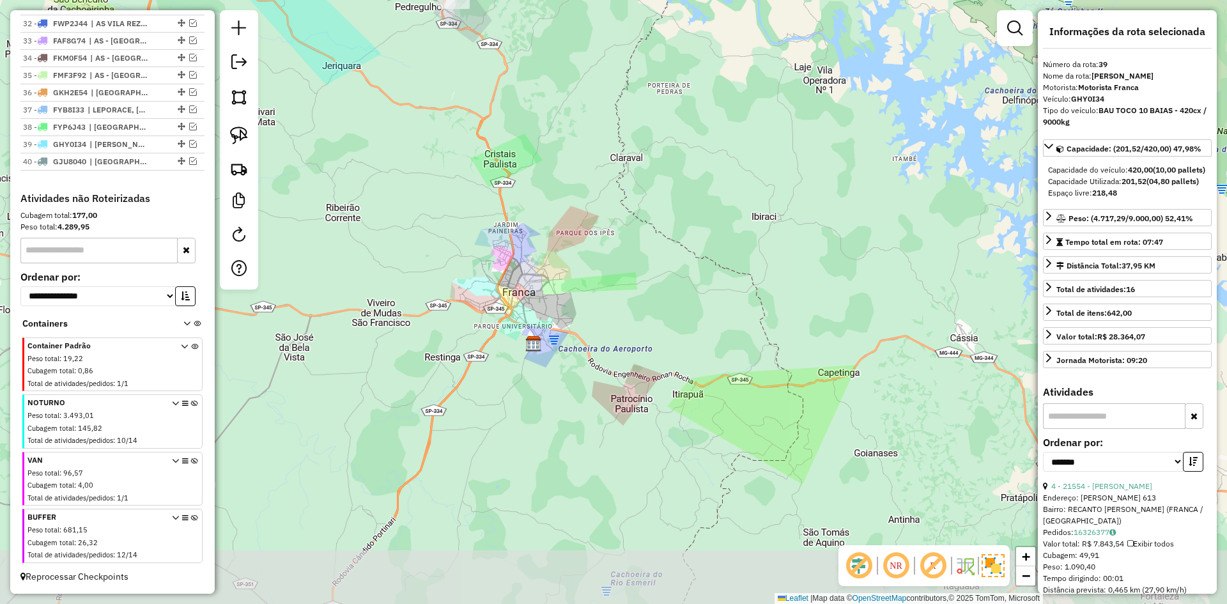
drag, startPoint x: 545, startPoint y: 286, endPoint x: 260, endPoint y: 358, distance: 294.7
click at [538, 291] on div "Janela de atendimento Grade de atendimento Capacidade Transportadoras Veículos …" at bounding box center [613, 302] width 1227 height 604
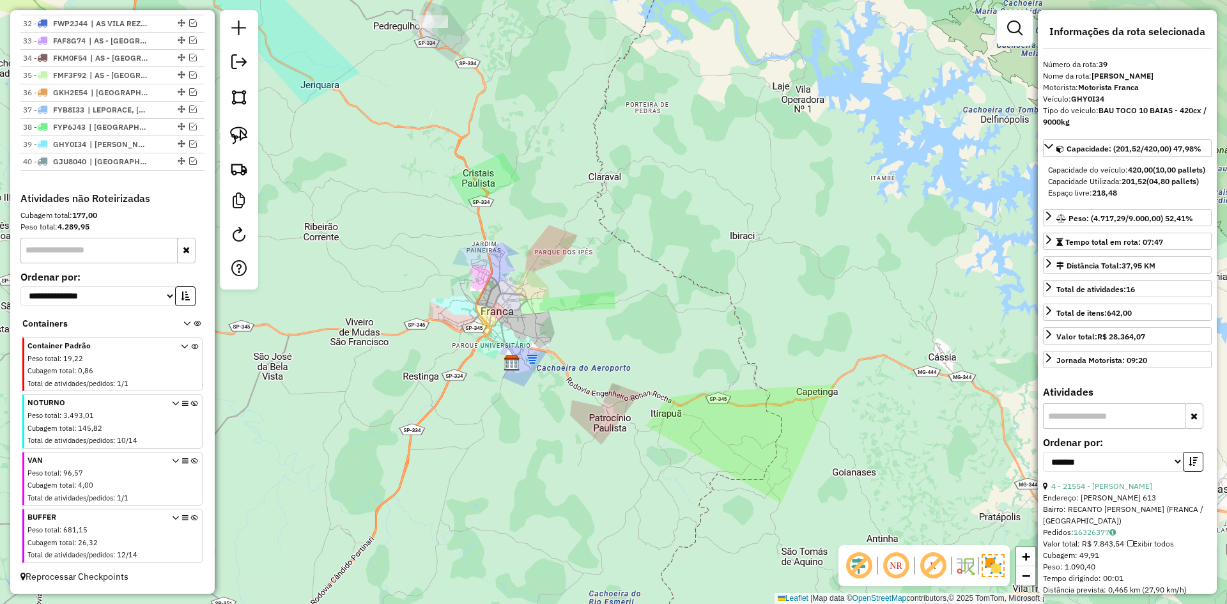
drag, startPoint x: 463, startPoint y: 183, endPoint x: 469, endPoint y: 187, distance: 6.6
click at [466, 187] on div "Janela de atendimento Grade de atendimento Capacidade Transportadoras Veículos …" at bounding box center [613, 302] width 1227 height 604
click at [504, 143] on div "Janela de atendimento Grade de atendimento Capacidade Transportadoras Veículos …" at bounding box center [613, 302] width 1227 height 604
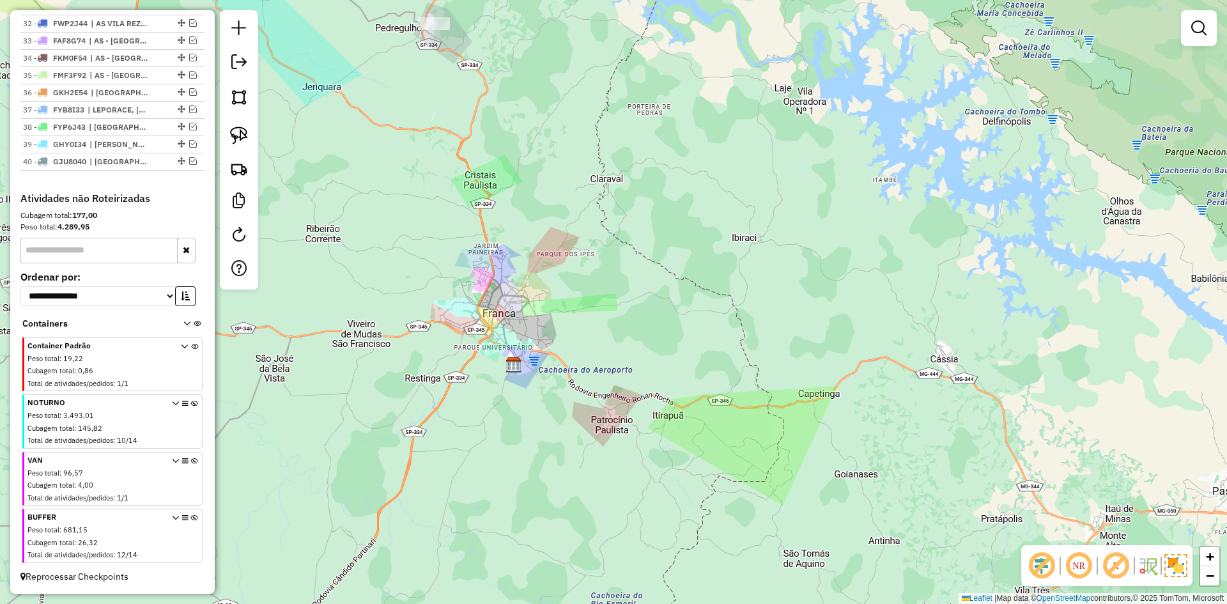
click at [192, 461] on icon at bounding box center [194, 482] width 7 height 48
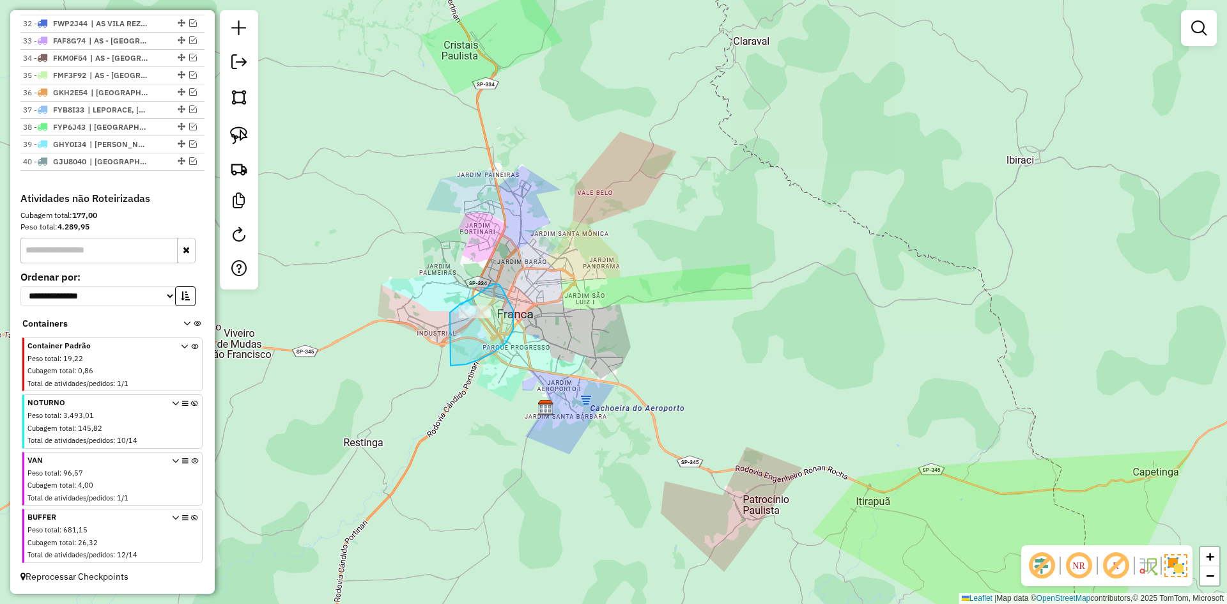
drag, startPoint x: 456, startPoint y: 366, endPoint x: 450, endPoint y: 313, distance: 53.4
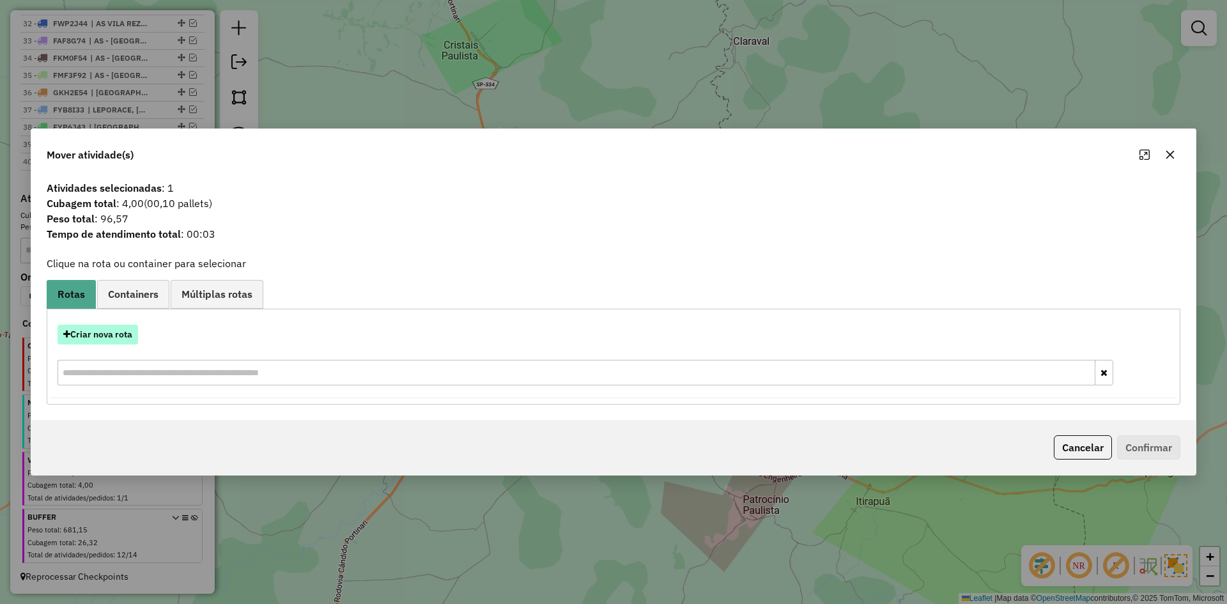
click at [123, 329] on button "Criar nova rota" at bounding box center [98, 335] width 81 height 20
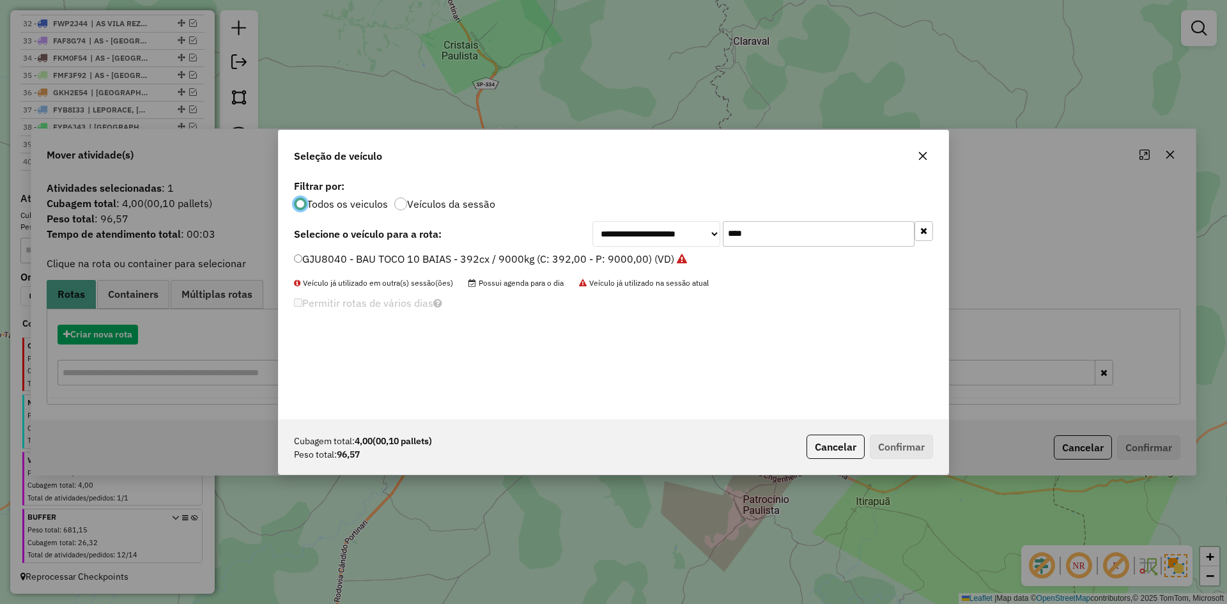
scroll to position [7, 4]
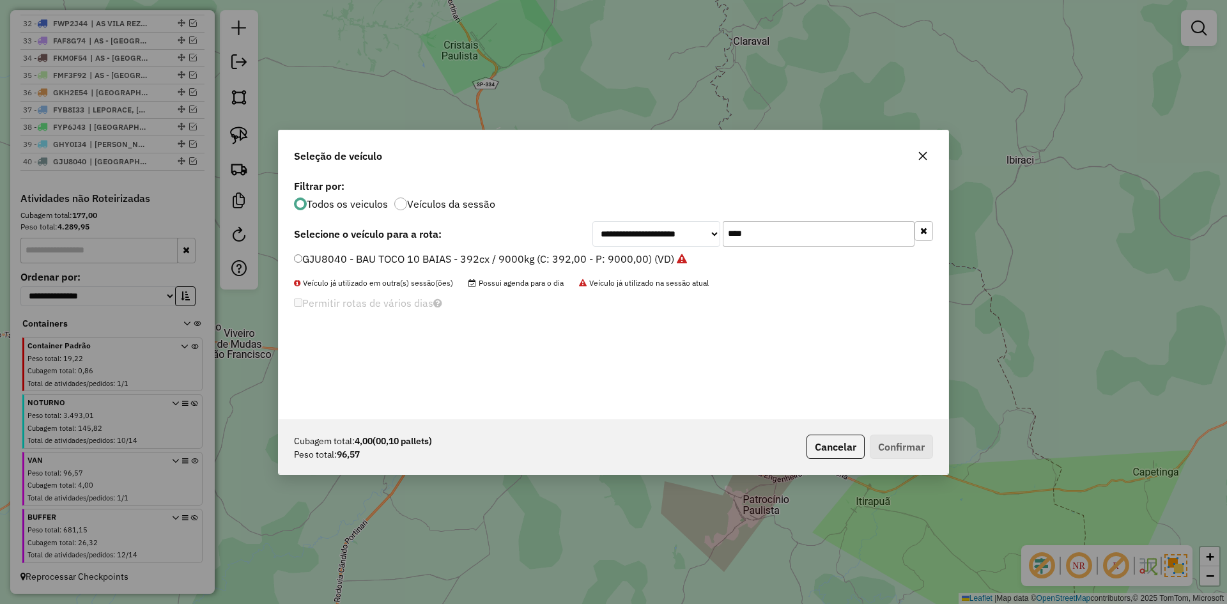
drag, startPoint x: 778, startPoint y: 229, endPoint x: 712, endPoint y: 238, distance: 66.4
click at [712, 238] on div "**********" at bounding box center [763, 234] width 341 height 26
type input "****"
click at [359, 263] on label "BYP5E78 - VAN - 42cx / 1500kg (C: 56,00 - P: 1500,00) (VD)" at bounding box center [439, 258] width 290 height 15
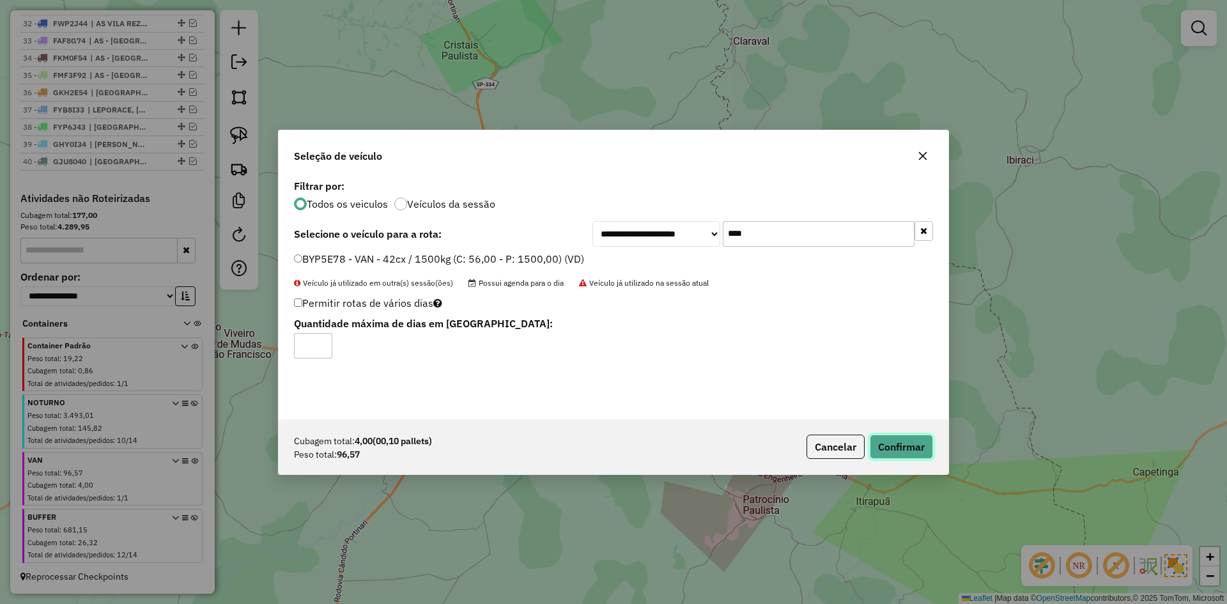
click at [898, 458] on button "Confirmar" at bounding box center [901, 447] width 63 height 24
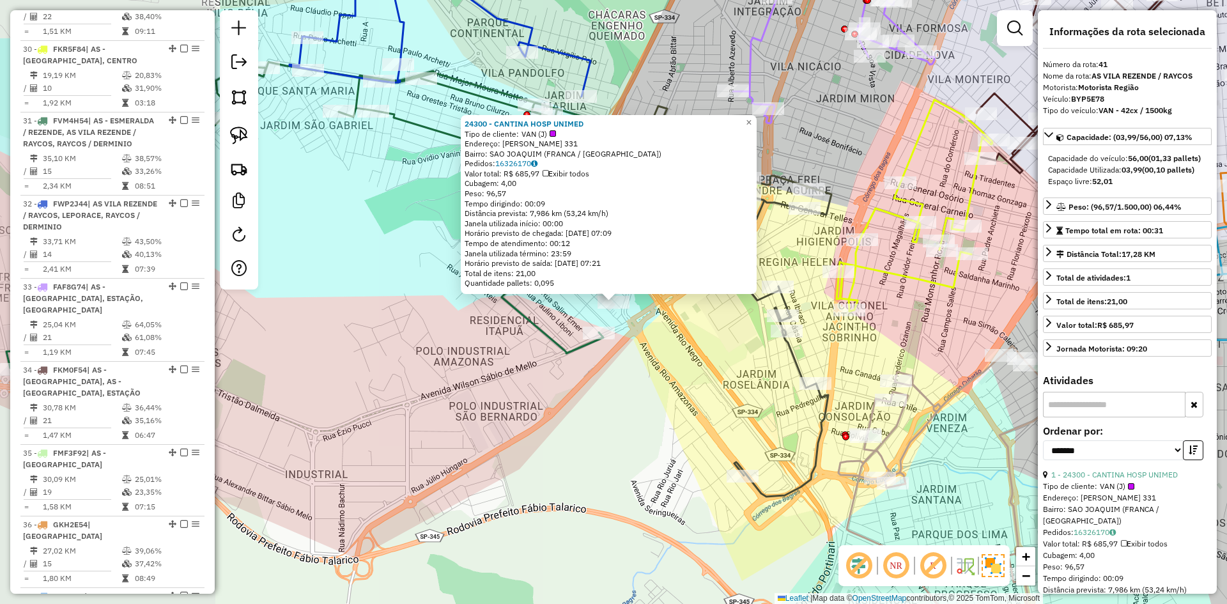
scroll to position [3374, 0]
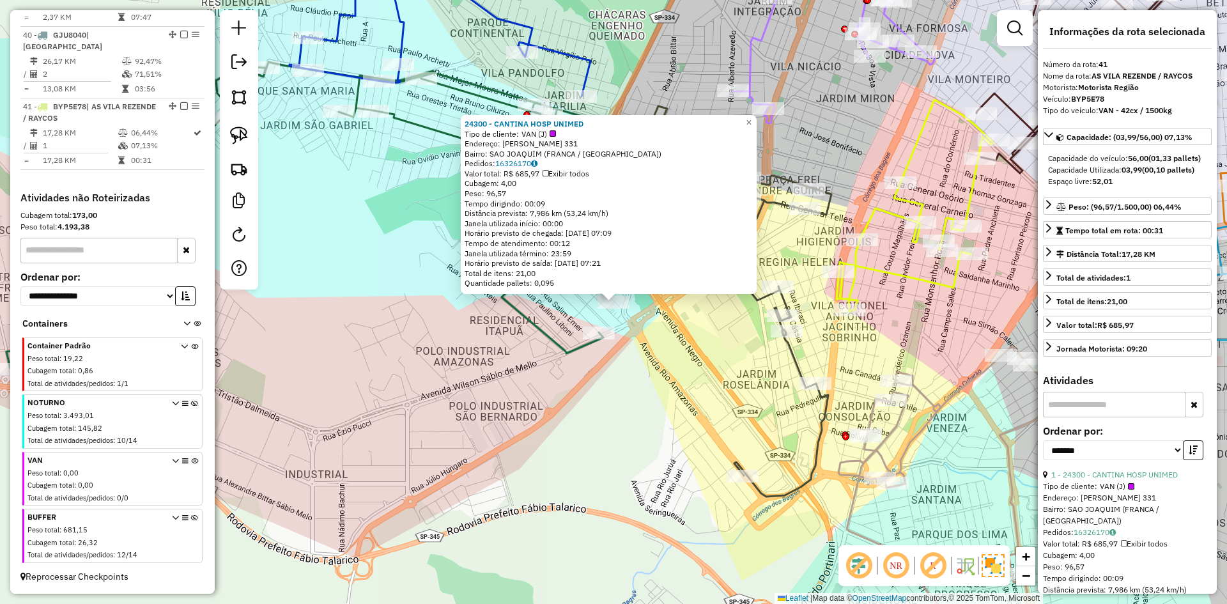
click at [627, 359] on div "24300 - CANTINA HOSP UNIMED Tipo de cliente: VAN (J) Endereço: [PERSON_NAME] 33…" at bounding box center [613, 302] width 1227 height 604
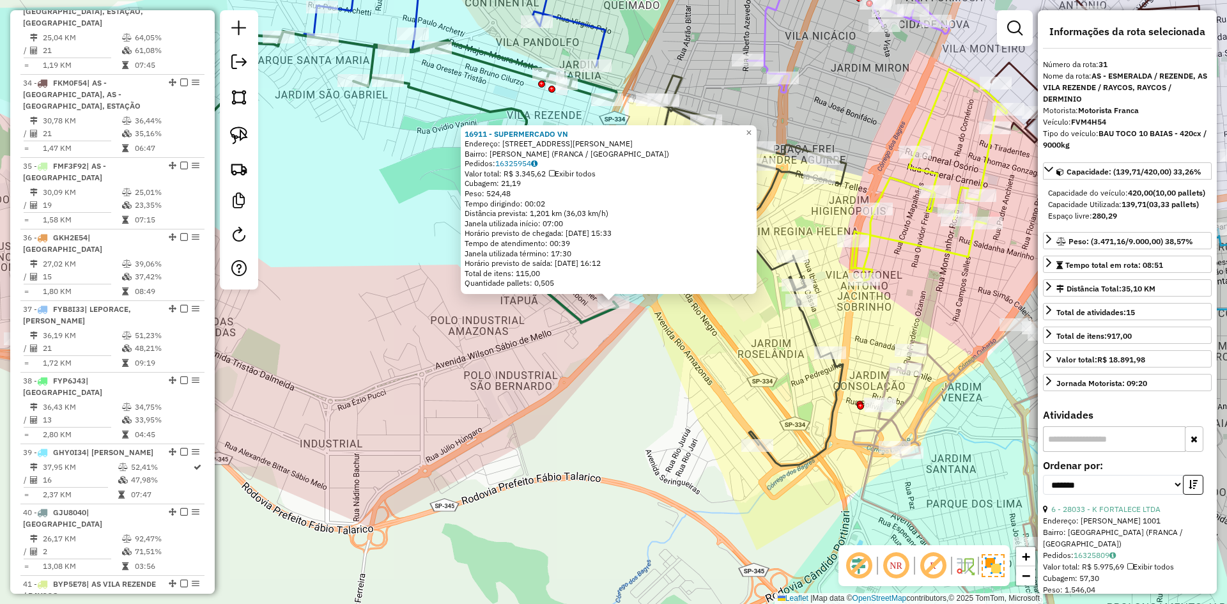
scroll to position [2723, 0]
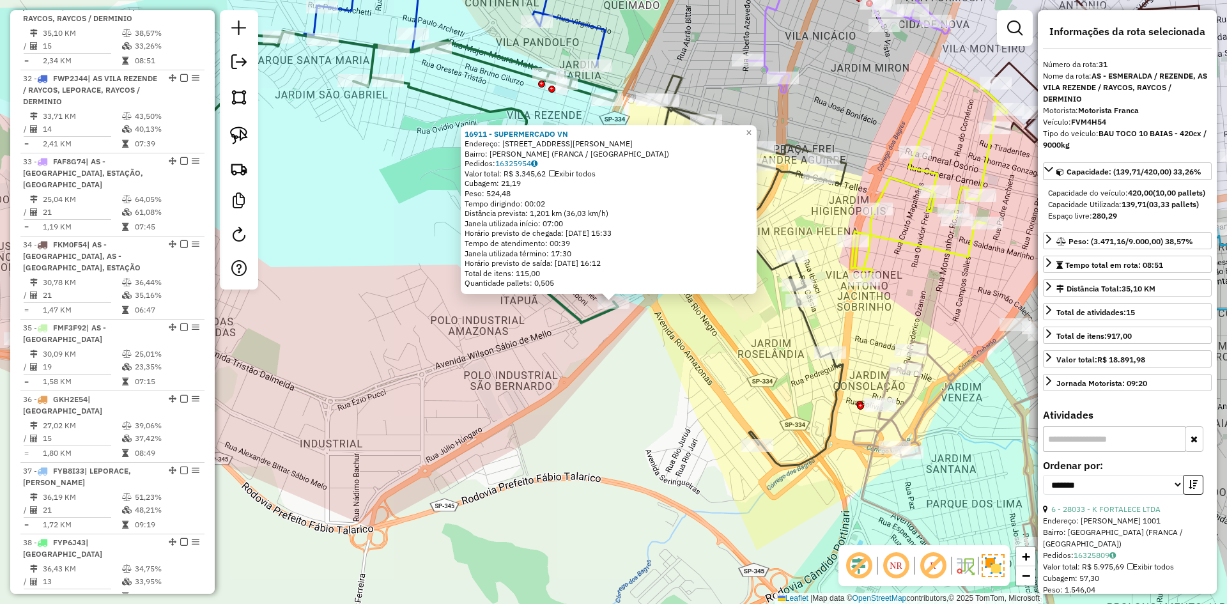
click at [626, 331] on div "16911 - SUPERMERCADO VN Endereço: AV [PERSON_NAME] 1330 Bairro: [GEOGRAPHIC_DAT…" at bounding box center [613, 302] width 1227 height 604
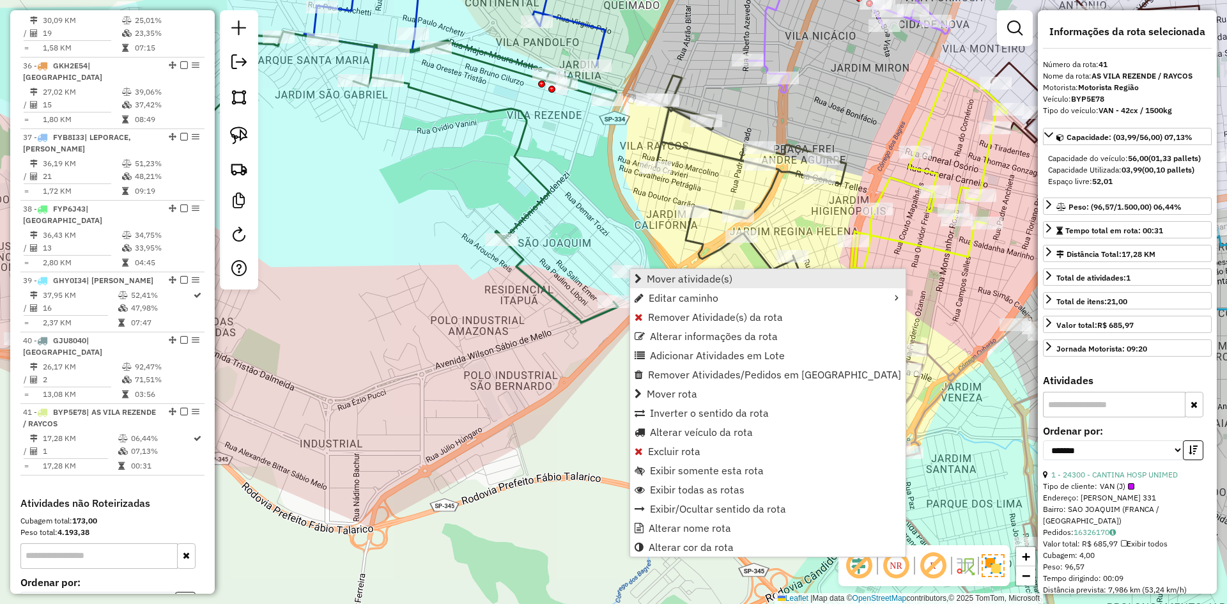
scroll to position [3374, 0]
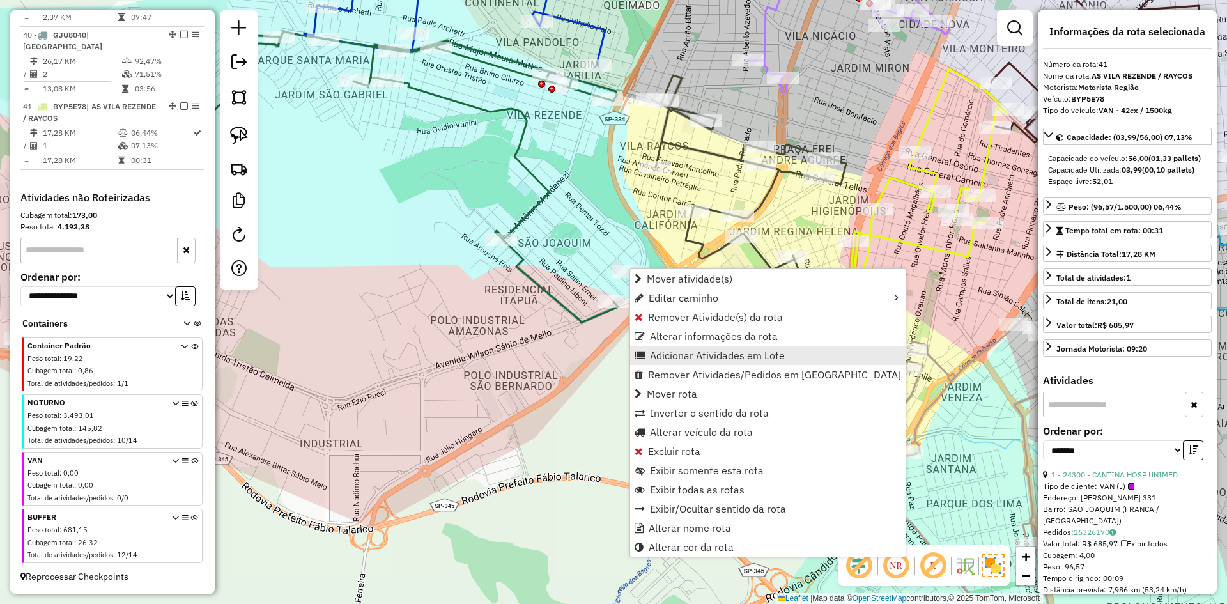
click at [672, 352] on span "Adicionar Atividades em Lote" at bounding box center [717, 355] width 135 height 10
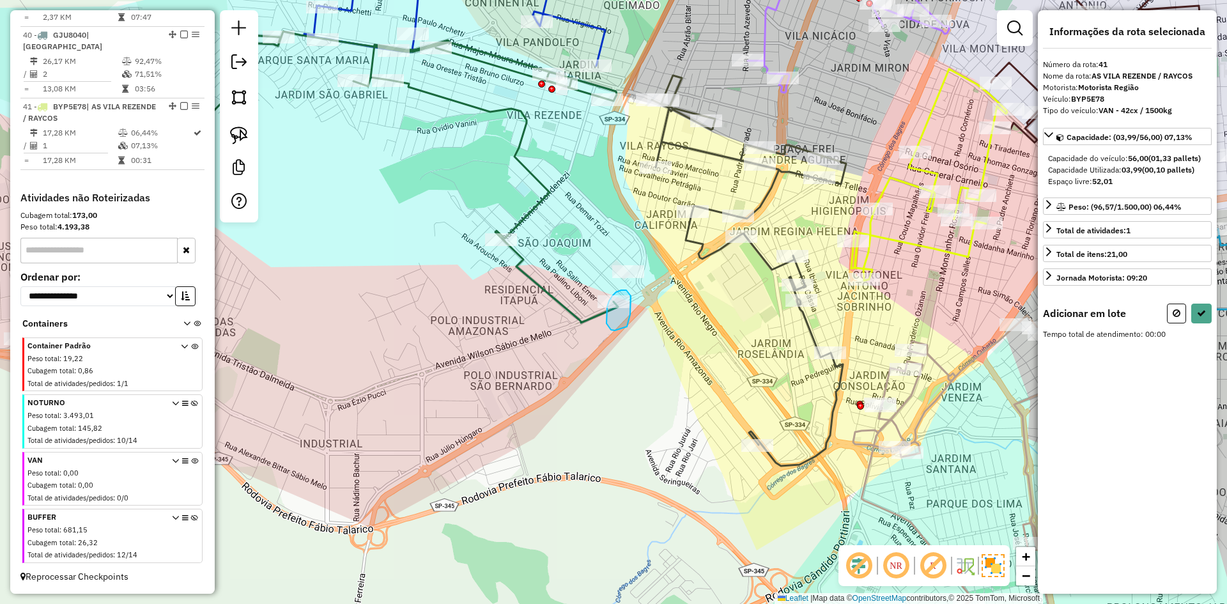
drag, startPoint x: 630, startPoint y: 314, endPoint x: 734, endPoint y: 336, distance: 106.4
click at [1205, 321] on button at bounding box center [1201, 314] width 20 height 20
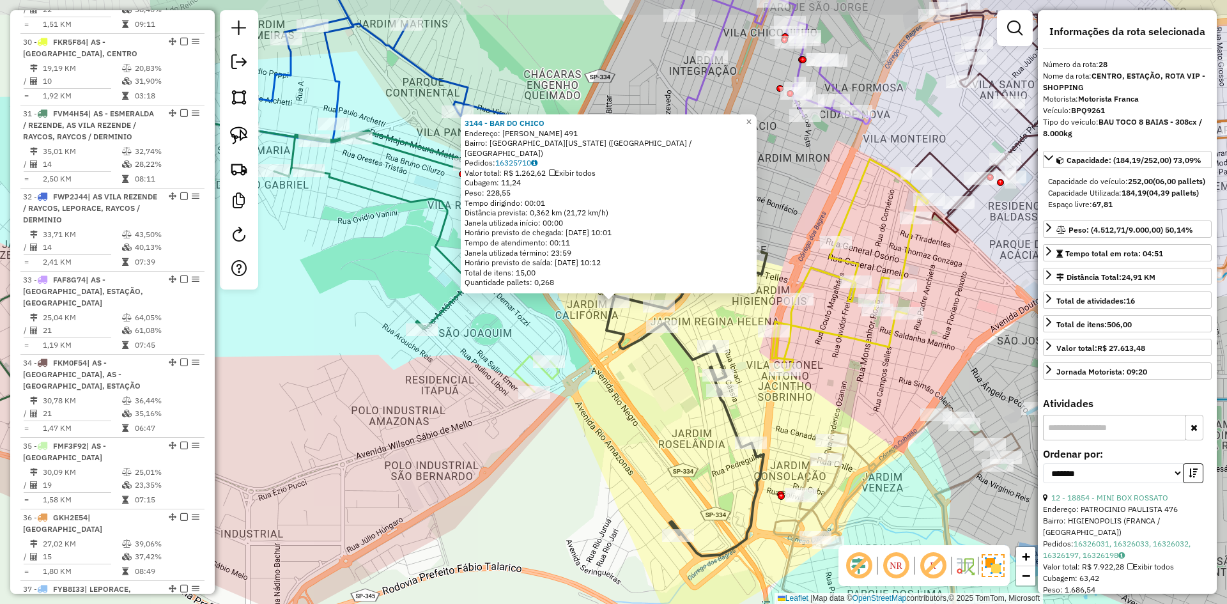
scroll to position [2504, 0]
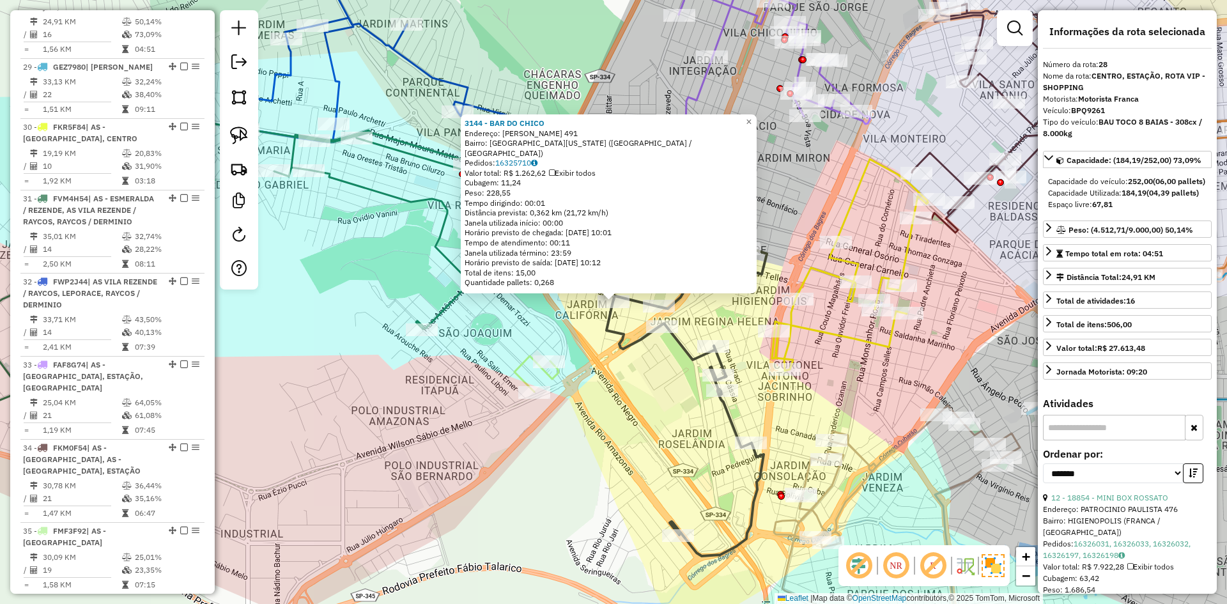
click at [597, 308] on div "Rota 28 - Placa BPQ9261 3144 - [GEOGRAPHIC_DATA] 3144 - [GEOGRAPHIC_DATA] Ender…" at bounding box center [613, 302] width 1227 height 604
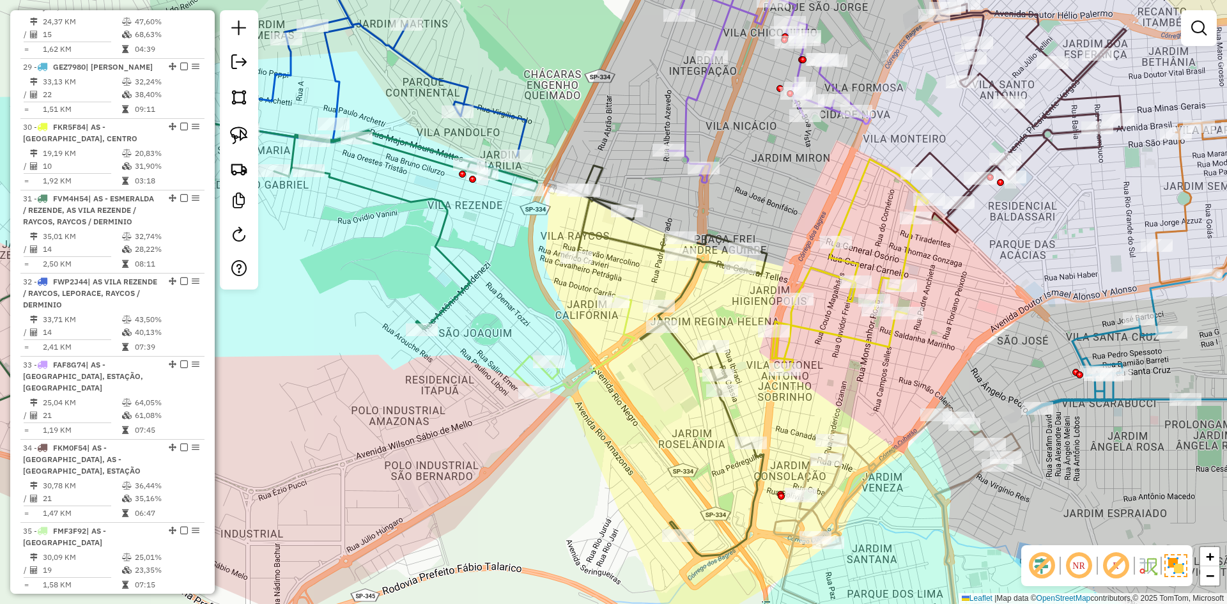
click at [686, 281] on icon at bounding box center [670, 361] width 194 height 391
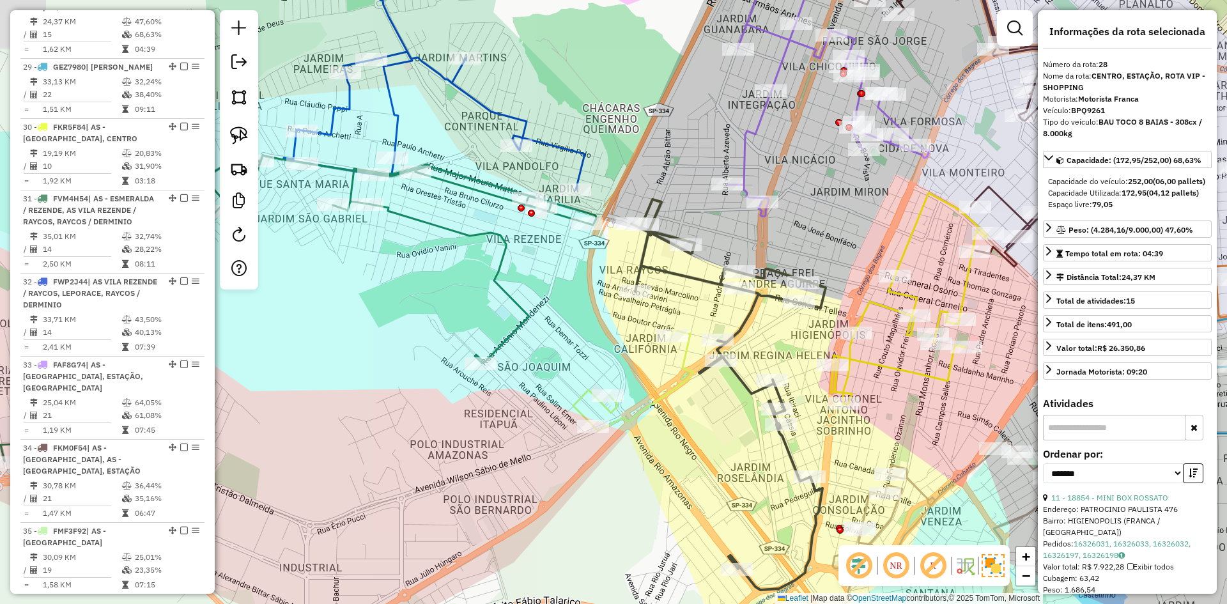
drag, startPoint x: 661, startPoint y: 283, endPoint x: 720, endPoint y: 318, distance: 68.7
click at [720, 318] on div "Janela de atendimento Grade de atendimento Capacidade Transportadoras Veículos …" at bounding box center [613, 302] width 1227 height 604
click at [520, 325] on icon at bounding box center [299, 312] width 596 height 313
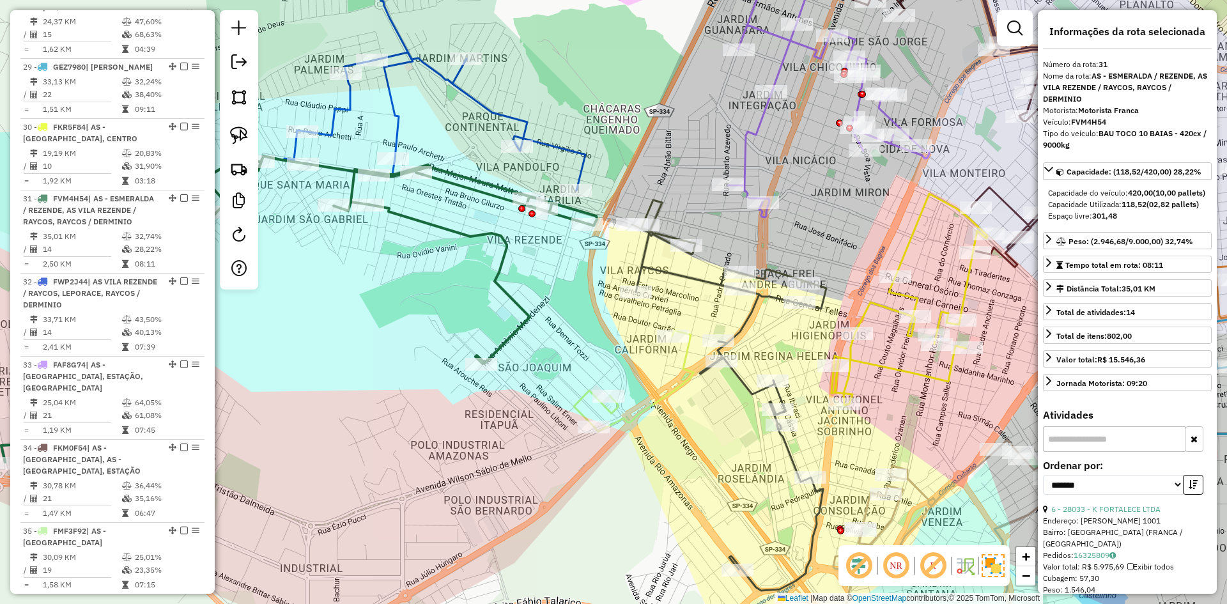
scroll to position [2708, 0]
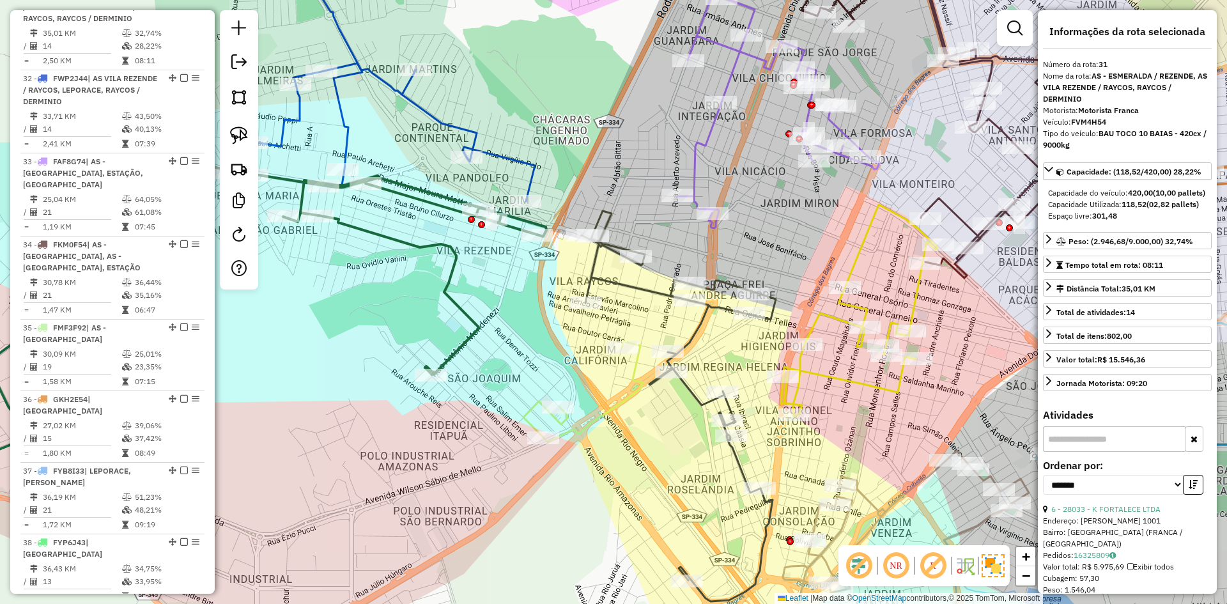
drag, startPoint x: 561, startPoint y: 339, endPoint x: 511, endPoint y: 350, distance: 51.7
click at [511, 350] on div "Janela de atendimento Grade de atendimento Capacidade Transportadoras Veículos …" at bounding box center [613, 302] width 1227 height 604
click at [605, 418] on icon at bounding box center [583, 391] width 120 height 101
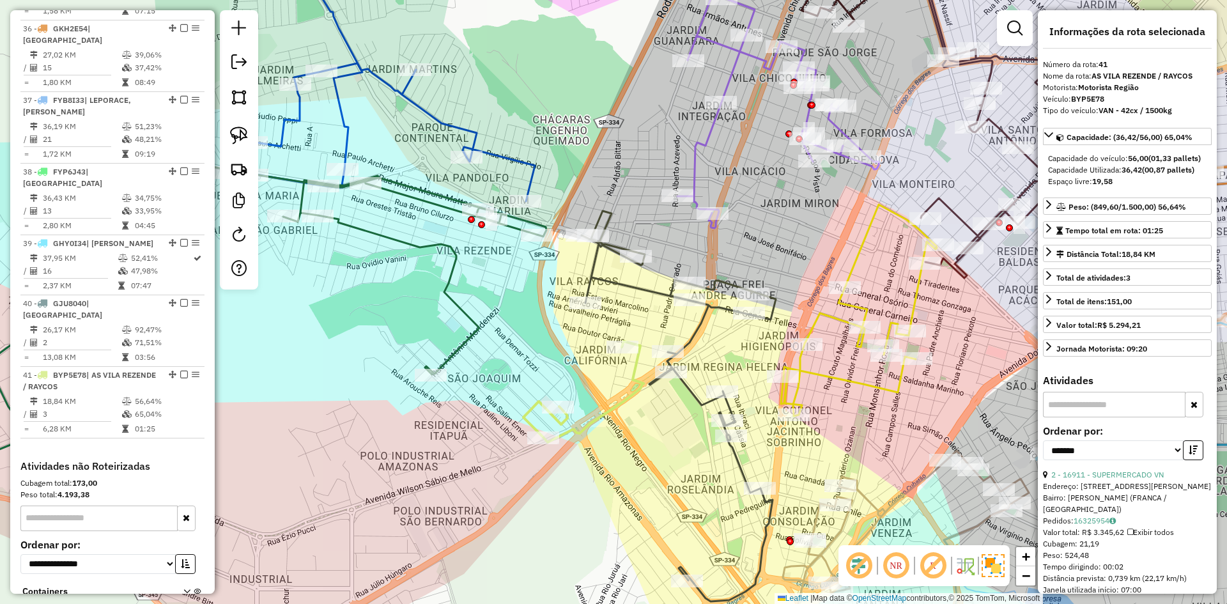
scroll to position [3358, 0]
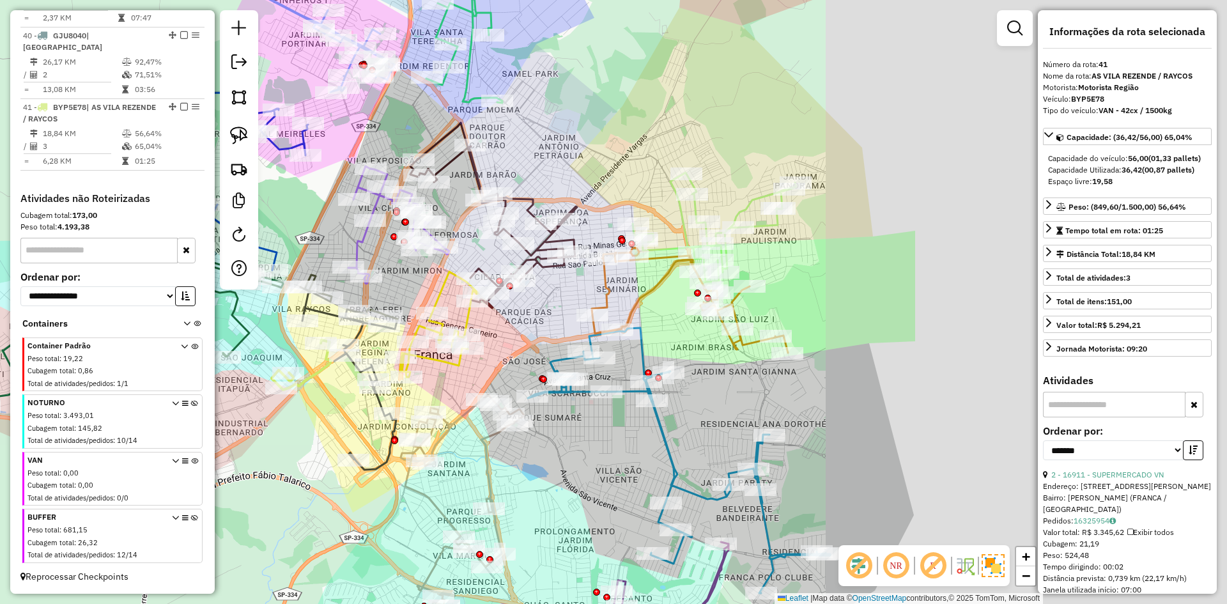
drag, startPoint x: 843, startPoint y: 267, endPoint x: 408, endPoint y: 288, distance: 435.1
click at [408, 288] on div "Janela de atendimento Grade de atendimento Capacidade Transportadoras Veículos …" at bounding box center [613, 302] width 1227 height 604
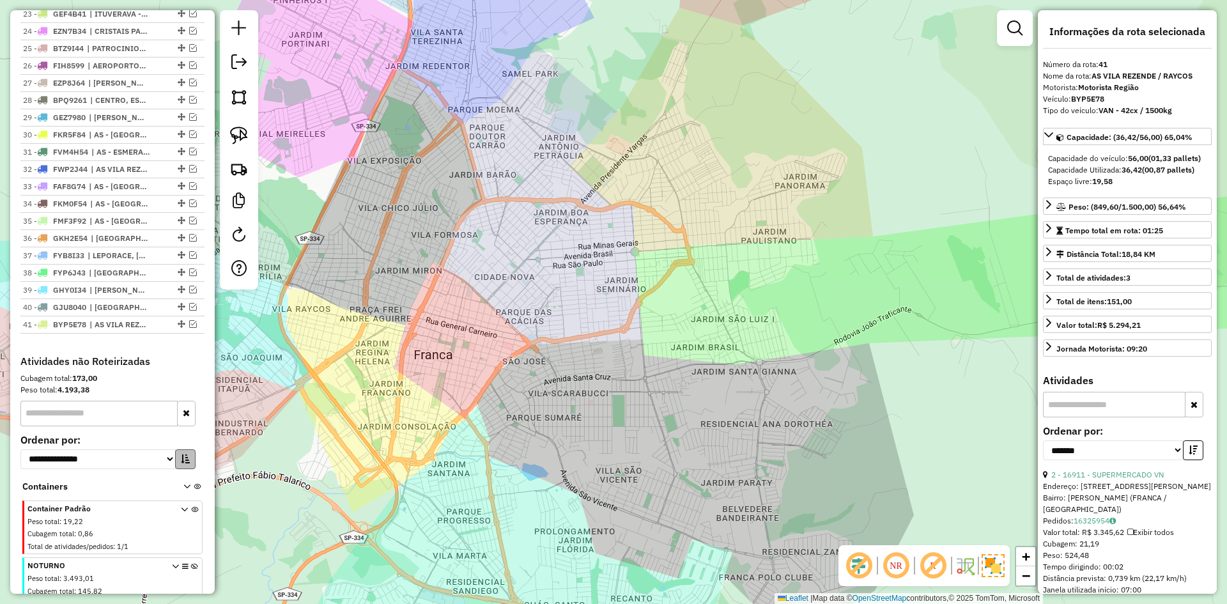
scroll to position [1027, 0]
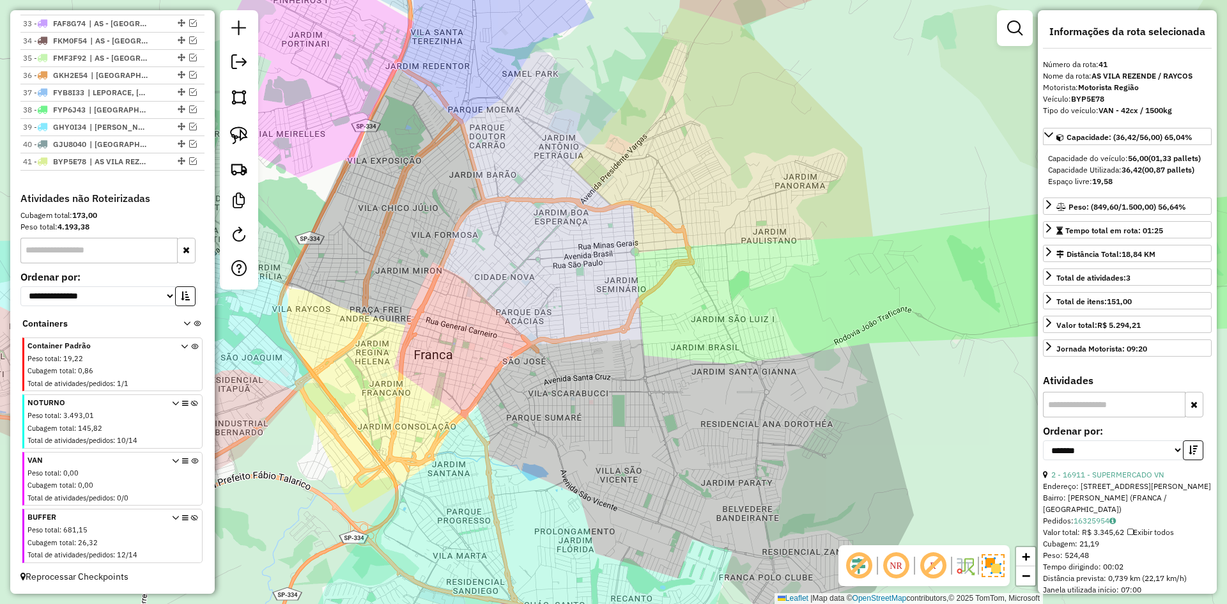
click at [191, 405] on icon at bounding box center [194, 424] width 7 height 48
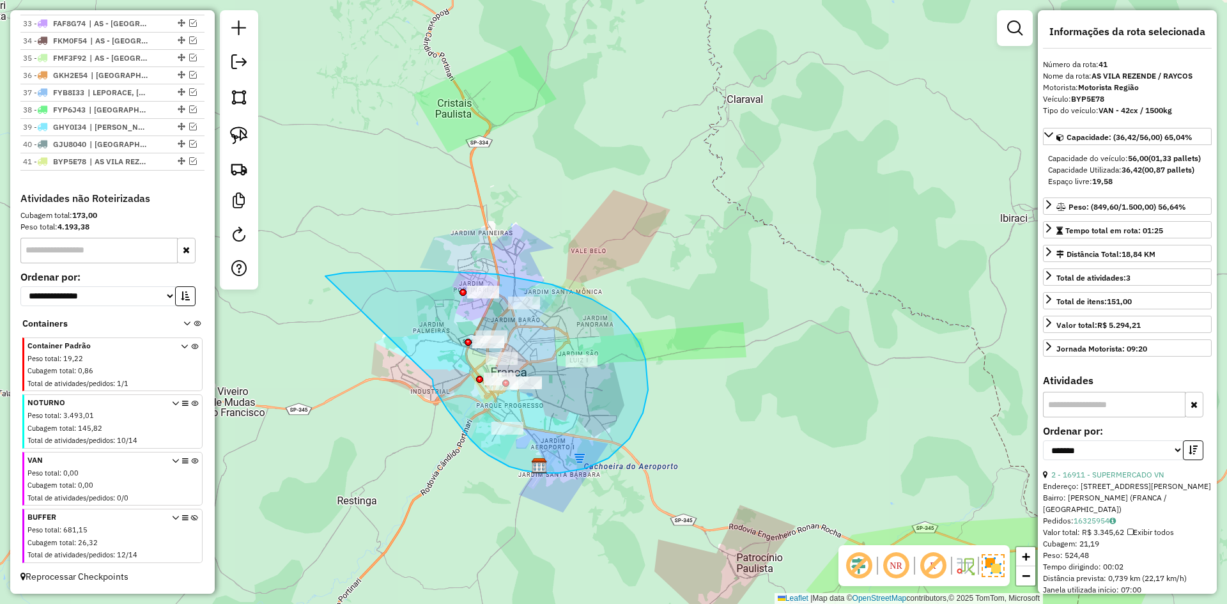
drag, startPoint x: 433, startPoint y: 380, endPoint x: 318, endPoint y: 279, distance: 153.1
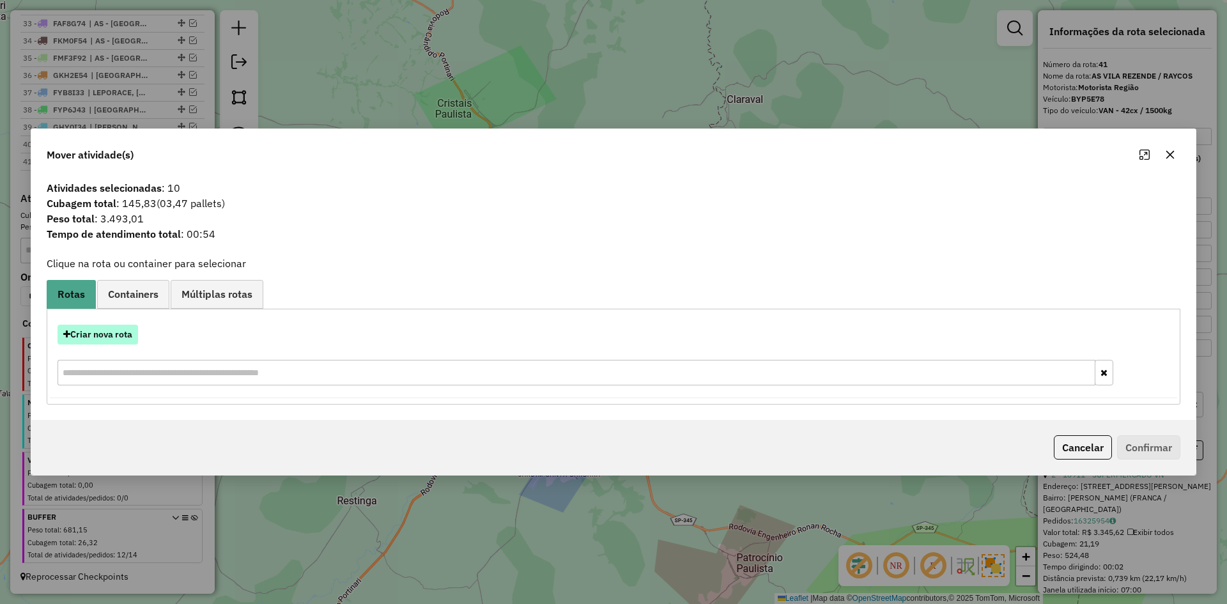
click at [119, 332] on button "Criar nova rota" at bounding box center [98, 335] width 81 height 20
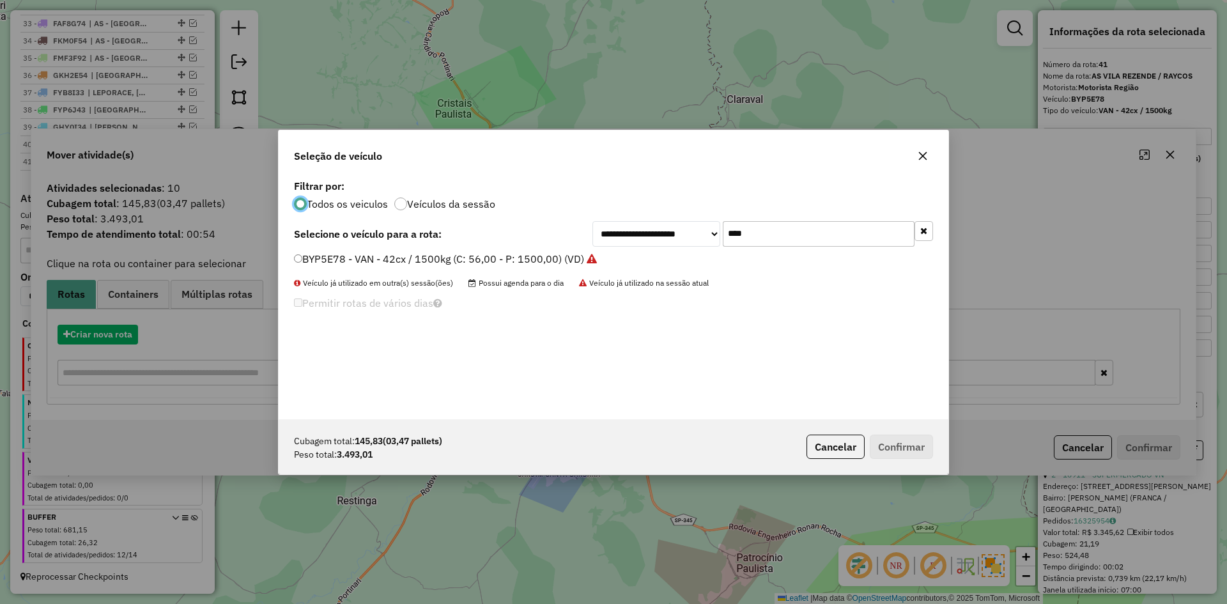
scroll to position [7, 4]
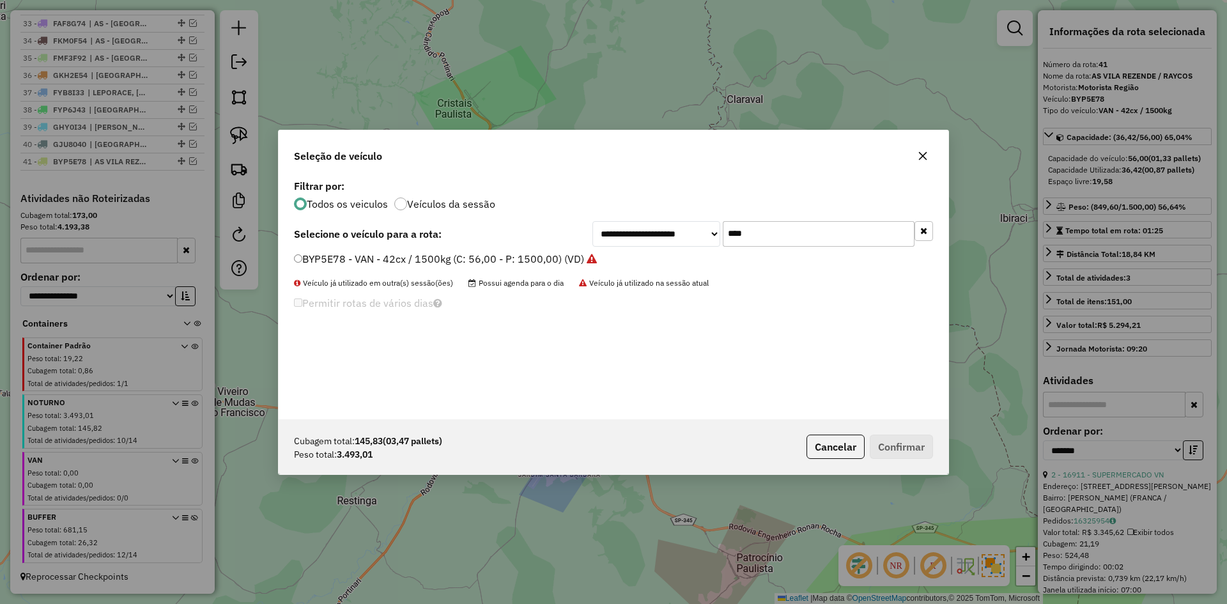
drag, startPoint x: 795, startPoint y: 231, endPoint x: 655, endPoint y: 231, distance: 140.0
click at [655, 231] on div "**********" at bounding box center [763, 234] width 341 height 26
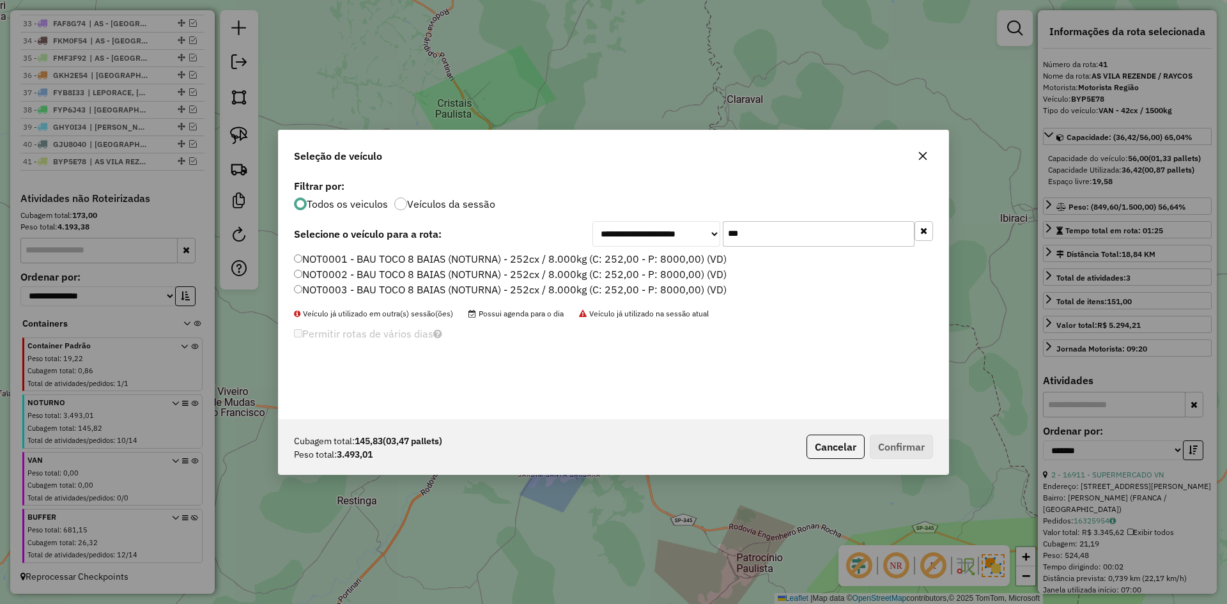
type input "***"
click at [433, 260] on label "NOT0001 - BAU TOCO 8 BAIAS (NOTURNA) - 252cx / 8.000kg (C: 252,00 - P: 8000,00)…" at bounding box center [510, 258] width 433 height 15
click at [888, 449] on button "Confirmar" at bounding box center [901, 447] width 63 height 24
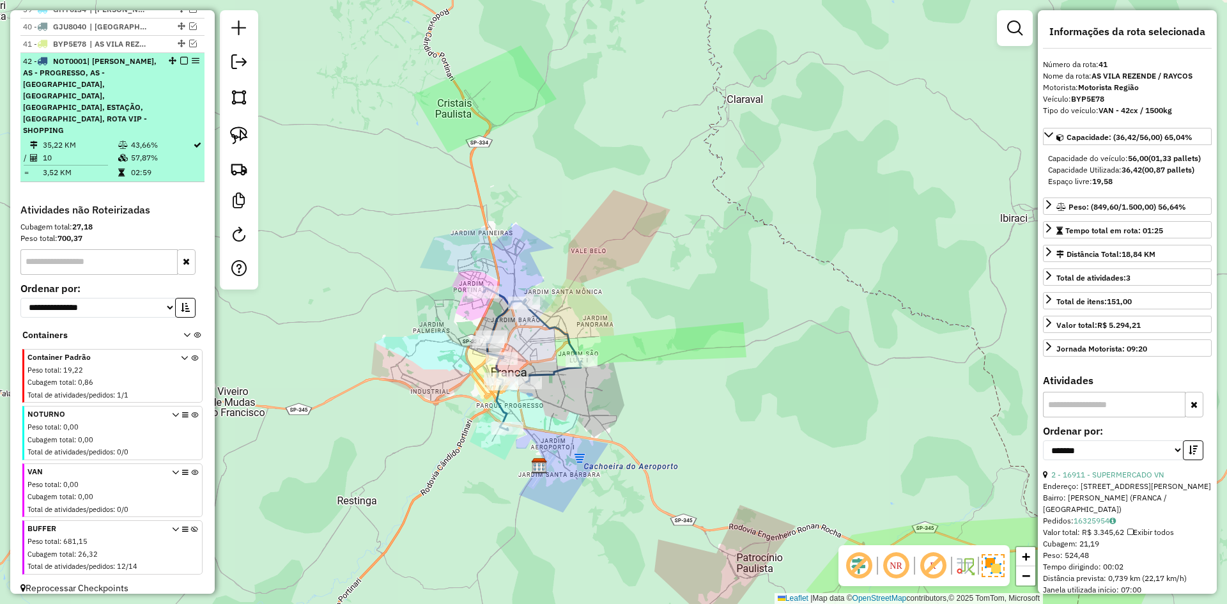
scroll to position [1026, 0]
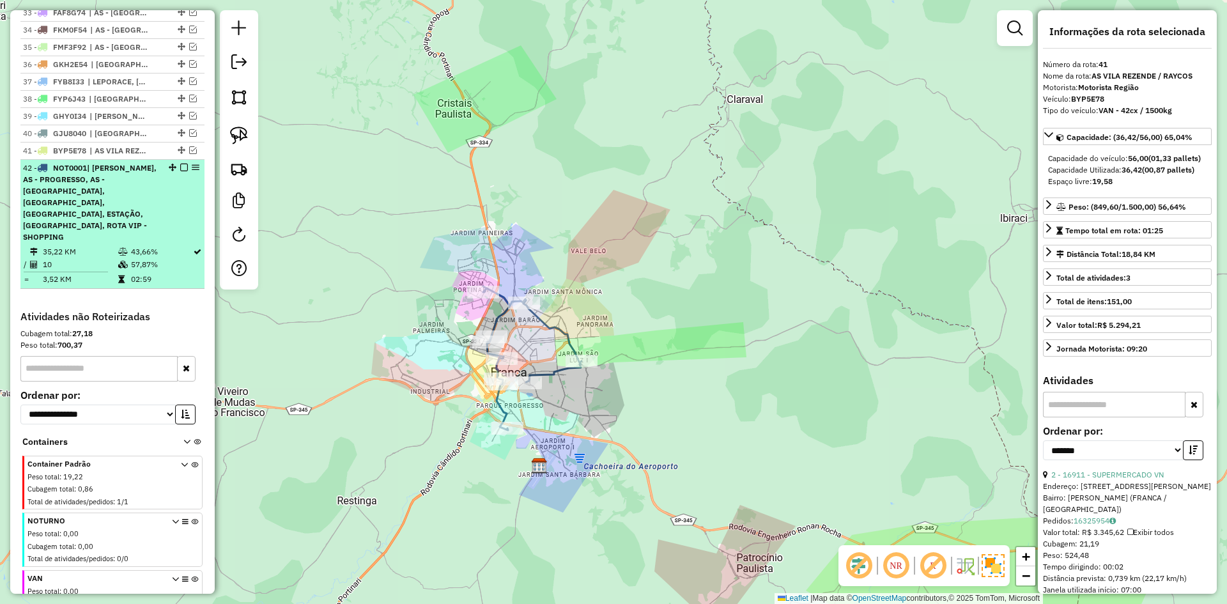
click at [183, 171] on em at bounding box center [184, 168] width 8 height 8
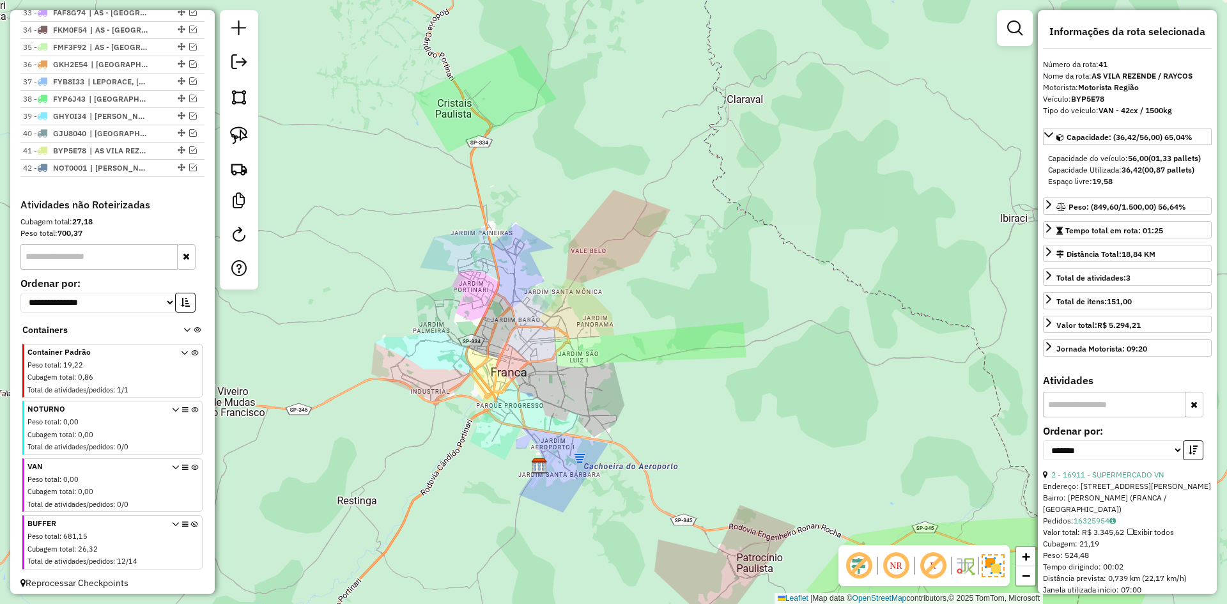
scroll to position [1044, 0]
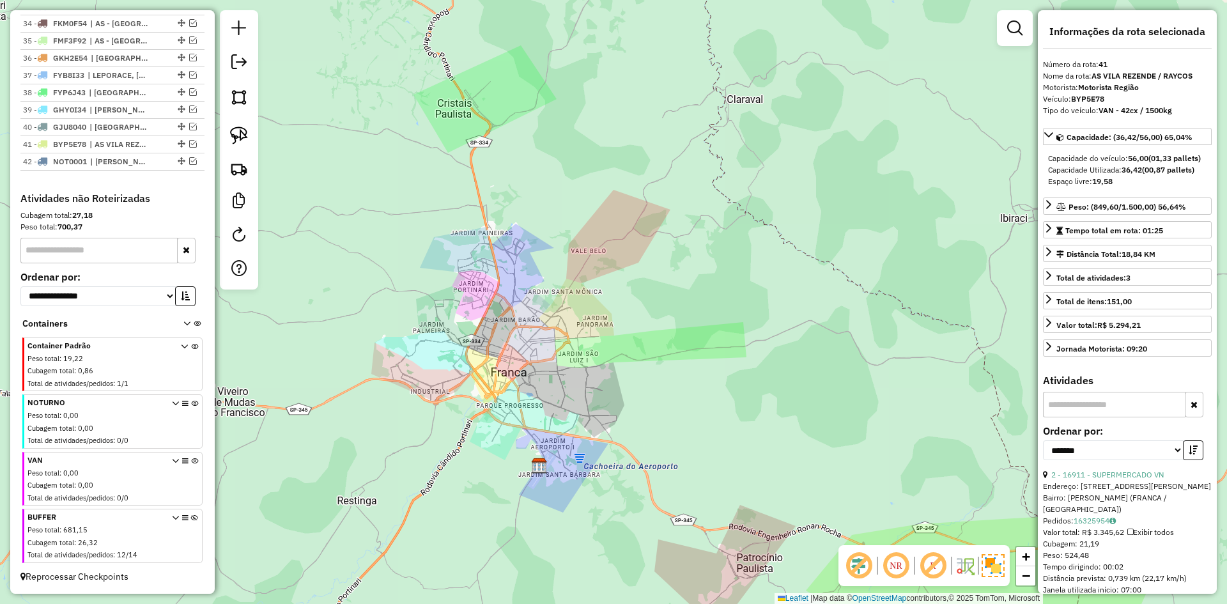
click at [191, 521] on icon at bounding box center [194, 539] width 7 height 48
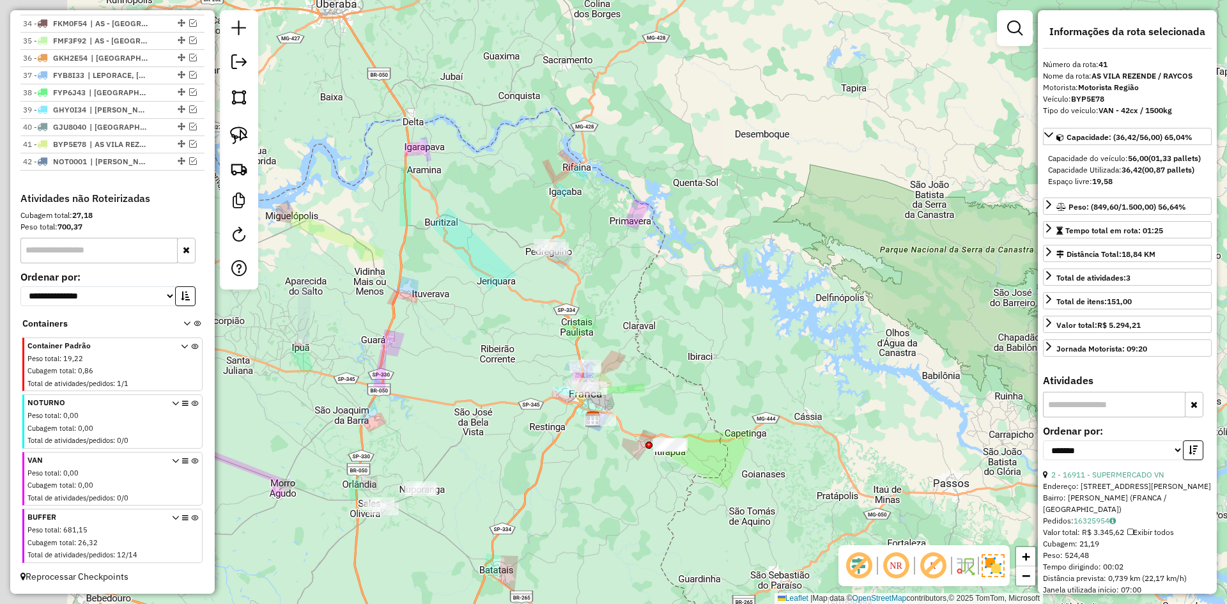
drag, startPoint x: 499, startPoint y: 429, endPoint x: 541, endPoint y: 362, distance: 79.1
click at [534, 412] on div "Janela de atendimento Grade de atendimento Capacidade Transportadoras Veículos …" at bounding box center [613, 302] width 1227 height 604
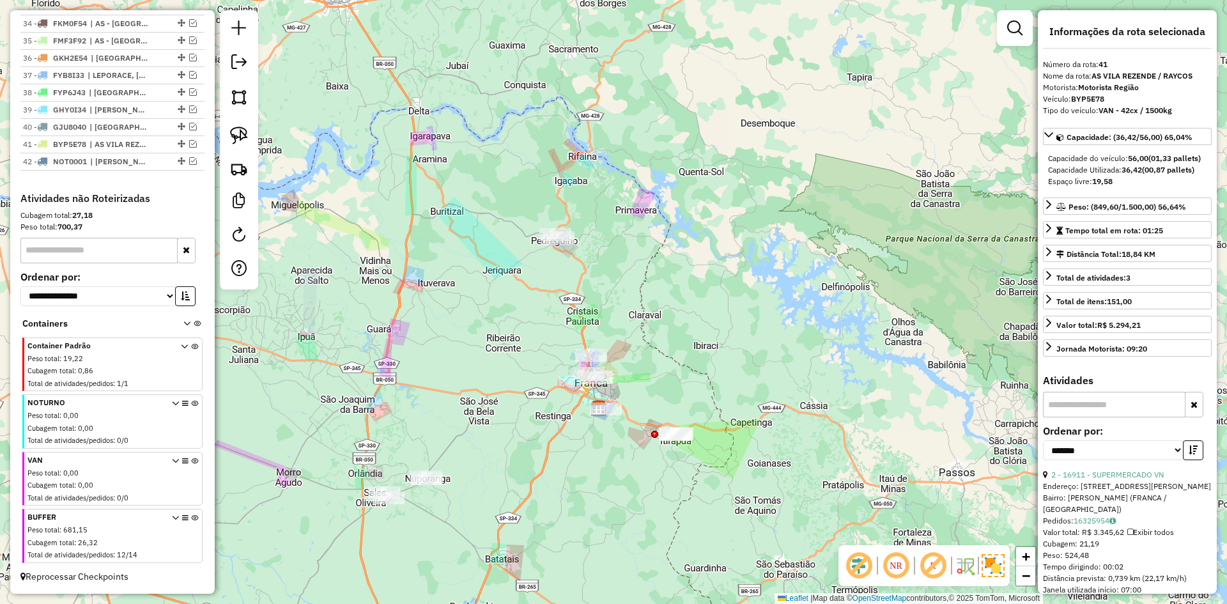
click at [554, 244] on div at bounding box center [559, 237] width 32 height 13
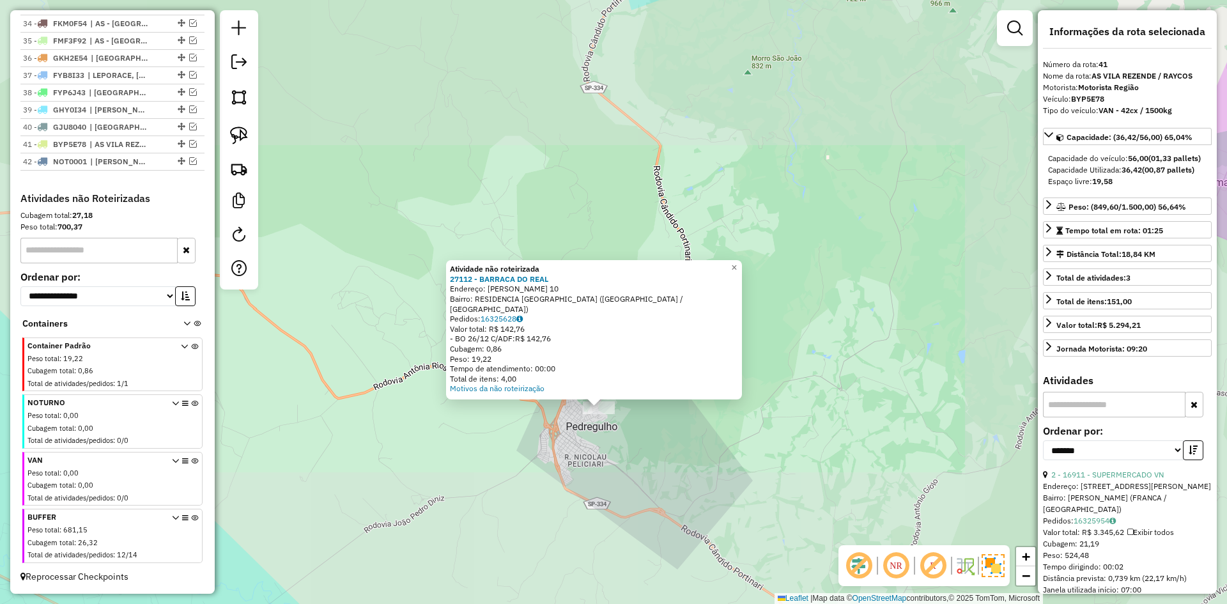
click at [606, 465] on div "Atividade não roteirizada 27112 - BARRACA DO REAL Endereço: [PERSON_NAME] 10 Ba…" at bounding box center [613, 302] width 1227 height 604
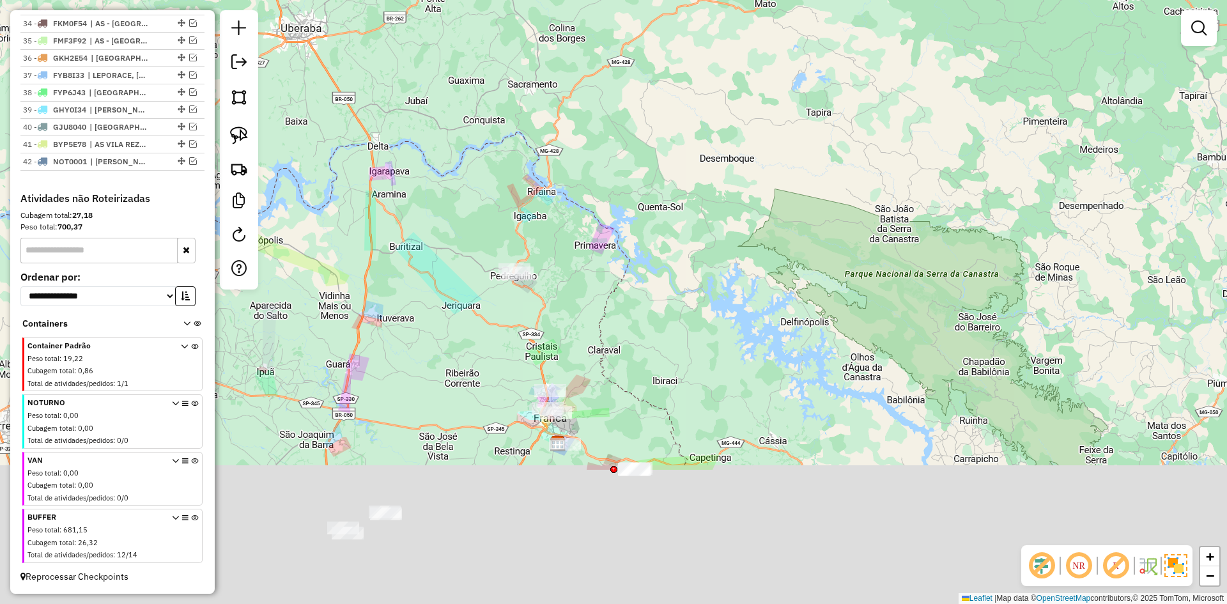
drag, startPoint x: 621, startPoint y: 262, endPoint x: 623, endPoint y: 212, distance: 50.6
click at [622, 213] on div "Janela de atendimento Grade de atendimento Capacidade Transportadoras Veículos …" at bounding box center [613, 302] width 1227 height 604
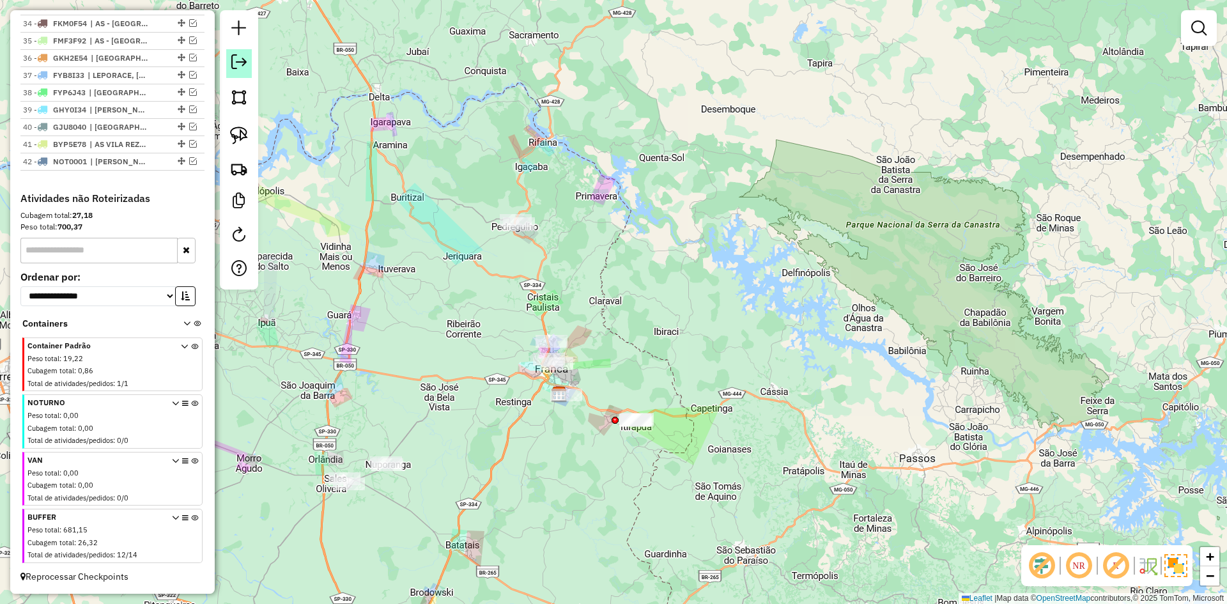
click at [240, 67] on em at bounding box center [238, 61] width 15 height 15
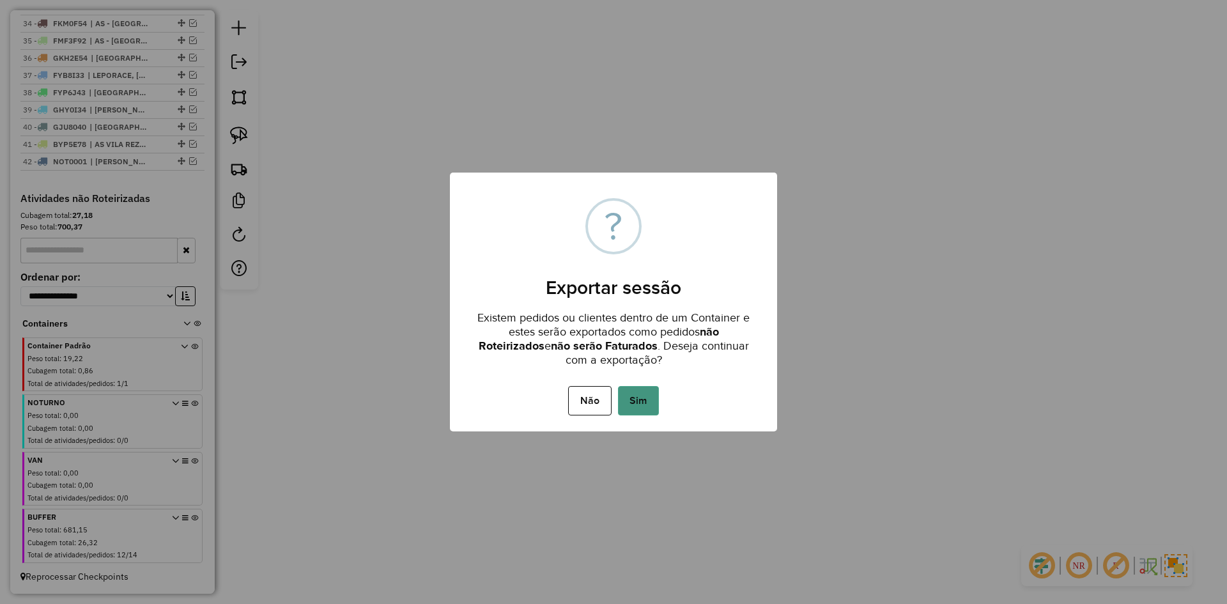
click at [641, 410] on button "Sim" at bounding box center [638, 400] width 41 height 29
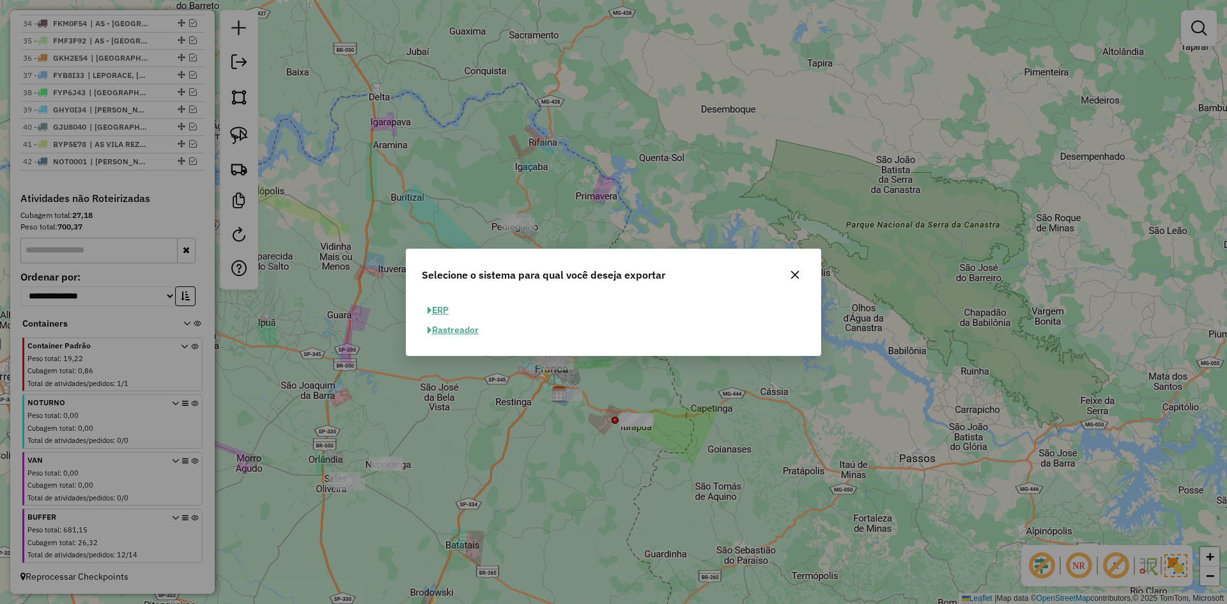
click at [440, 307] on button "ERP" at bounding box center [438, 310] width 33 height 20
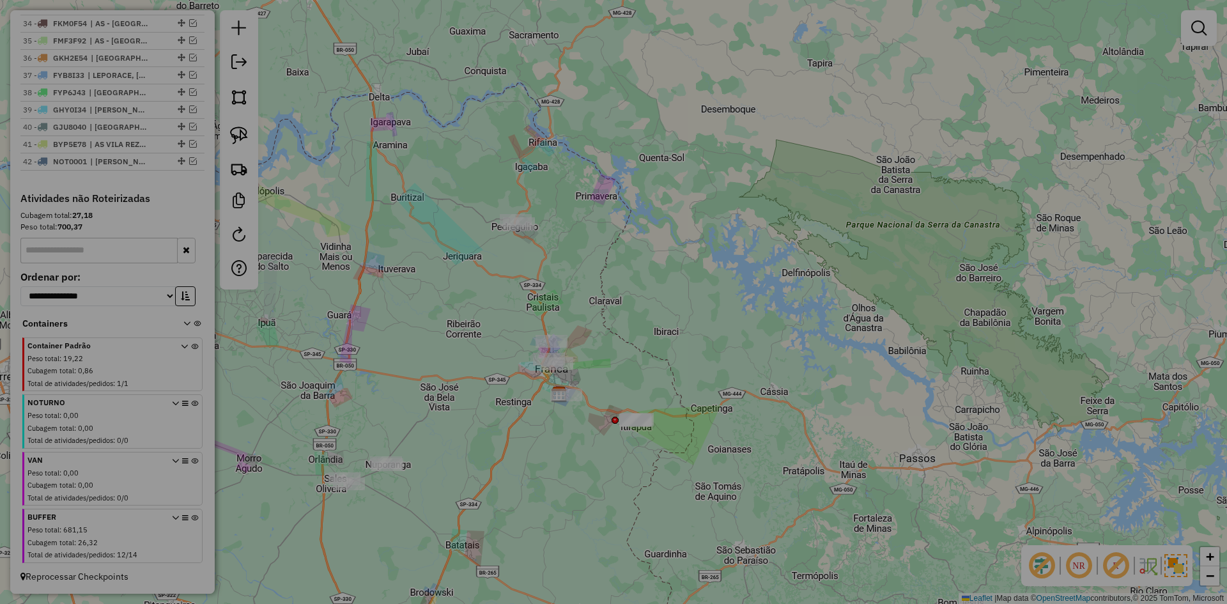
select select "**"
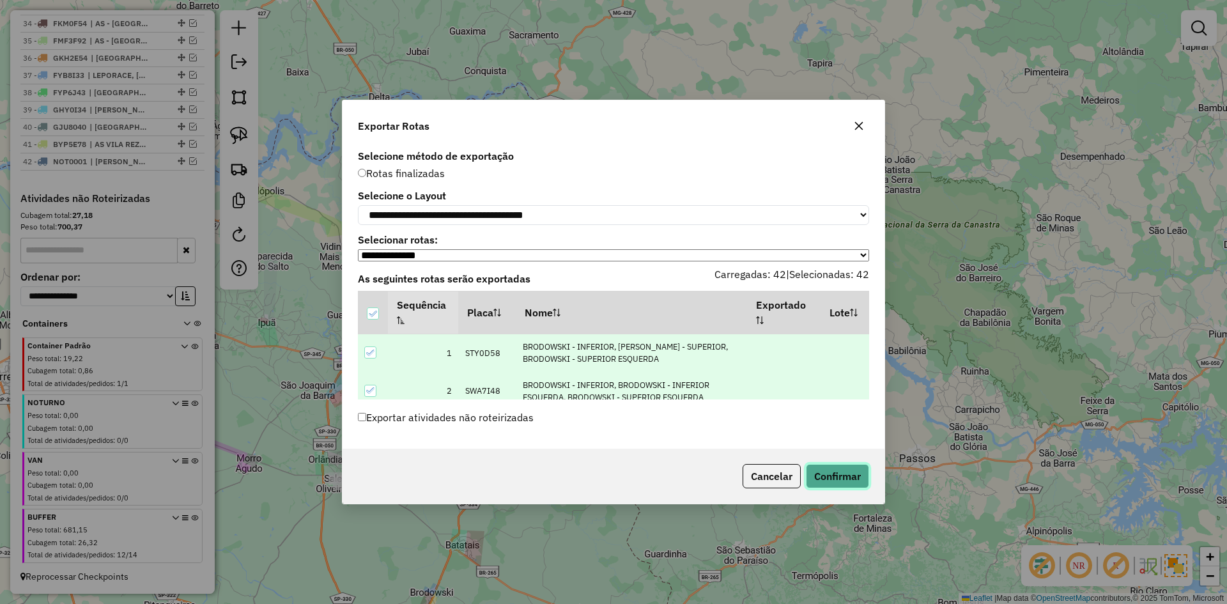
click at [857, 483] on button "Confirmar" at bounding box center [837, 476] width 63 height 24
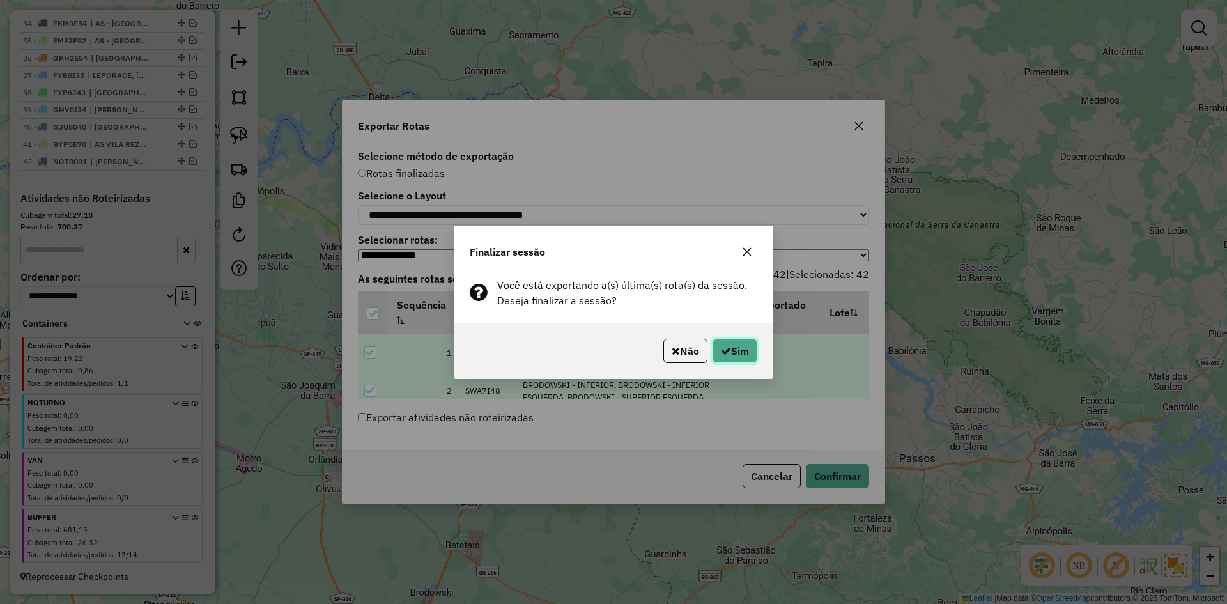
click at [734, 350] on button "Sim" at bounding box center [735, 351] width 45 height 24
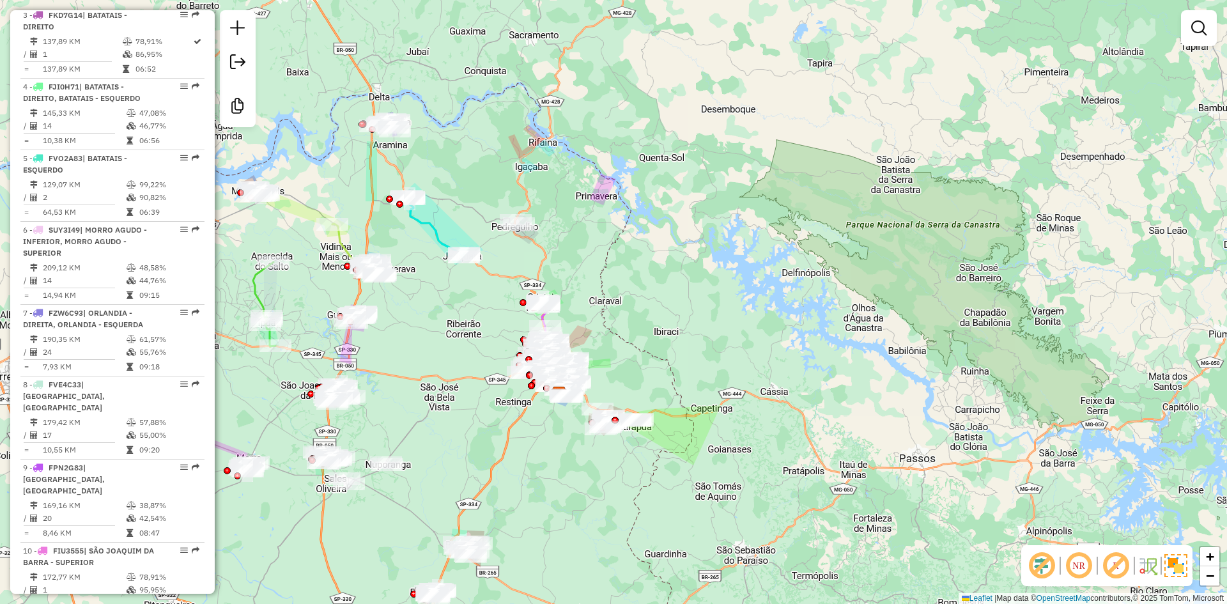
scroll to position [0, 0]
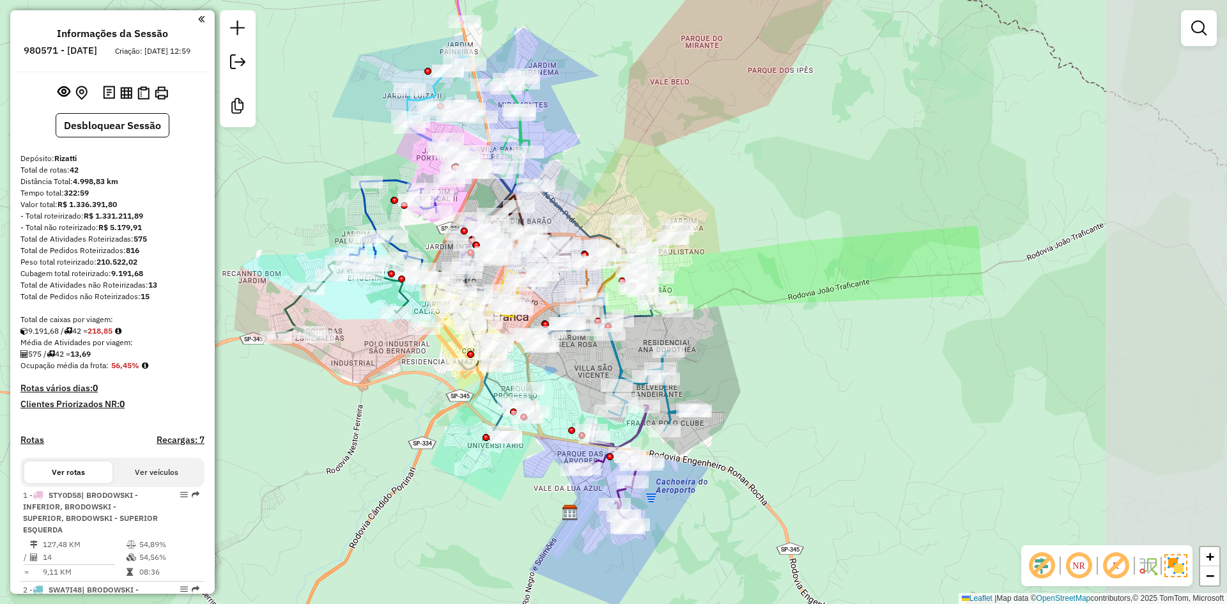
drag, startPoint x: 587, startPoint y: 397, endPoint x: 418, endPoint y: 374, distance: 170.9
click at [416, 375] on div "Janela de atendimento Grade de atendimento Capacidade Transportadoras Veículos …" at bounding box center [613, 302] width 1227 height 604
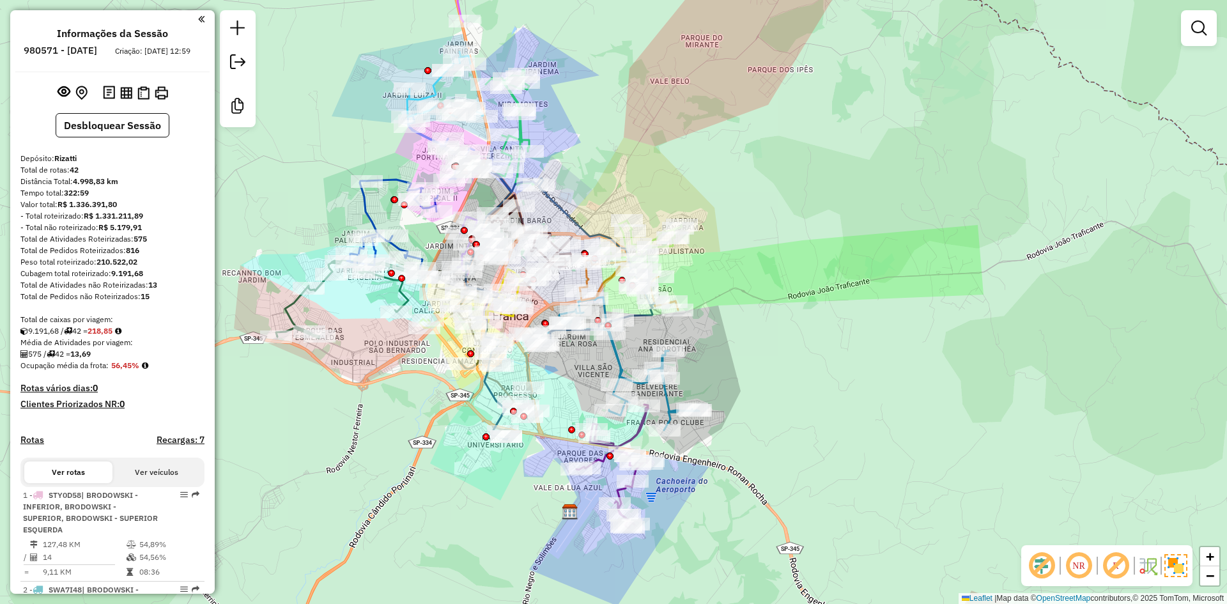
drag, startPoint x: 417, startPoint y: 371, endPoint x: 380, endPoint y: 391, distance: 42.6
click at [380, 391] on div "Janela de atendimento Grade de atendimento Capacidade Transportadoras Veículos …" at bounding box center [613, 302] width 1227 height 604
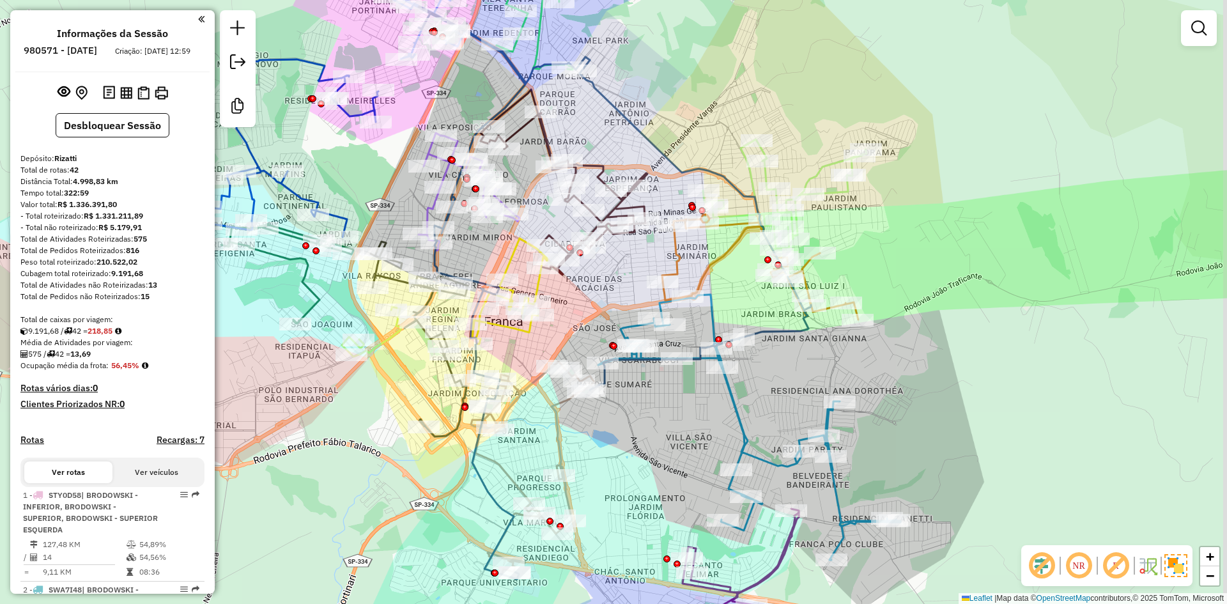
drag, startPoint x: 404, startPoint y: 352, endPoint x: 431, endPoint y: 380, distance: 38.9
click at [373, 411] on div "Janela de atendimento Grade de atendimento Capacidade Transportadoras Veículos …" at bounding box center [613, 302] width 1227 height 604
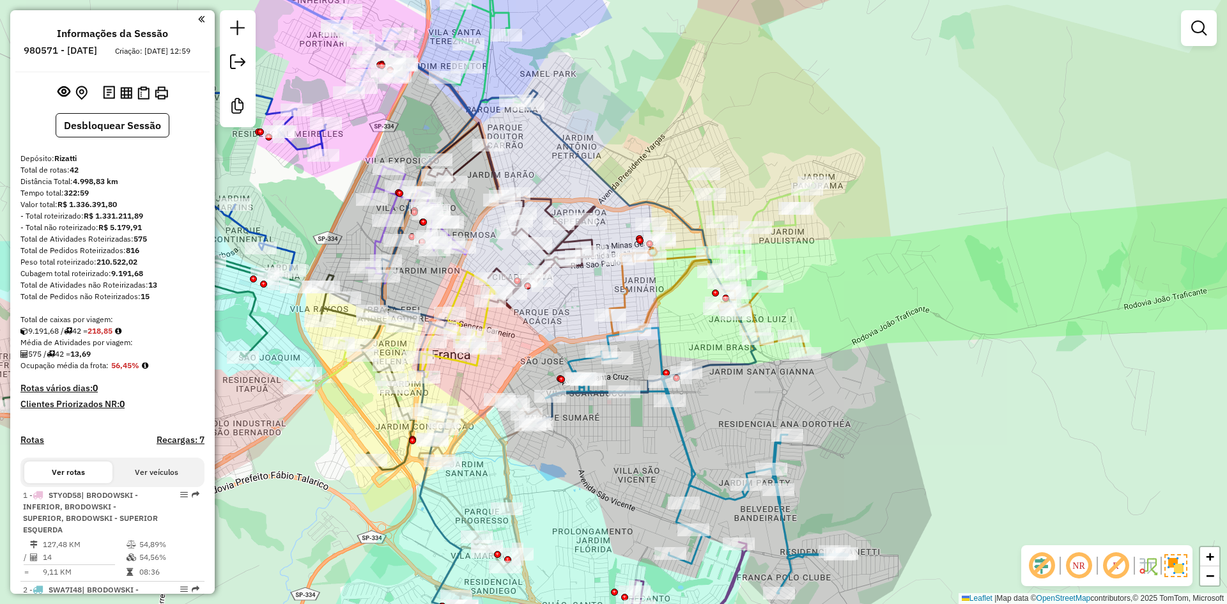
drag, startPoint x: 434, startPoint y: 380, endPoint x: 390, endPoint y: 394, distance: 46.3
click at [390, 394] on div at bounding box center [393, 387] width 32 height 13
click at [360, 400] on div "Rota 28 - Placa BPQ9261 15964 - RAFAS VAREJAO Janela de atendimento Grade de at…" at bounding box center [613, 302] width 1227 height 604
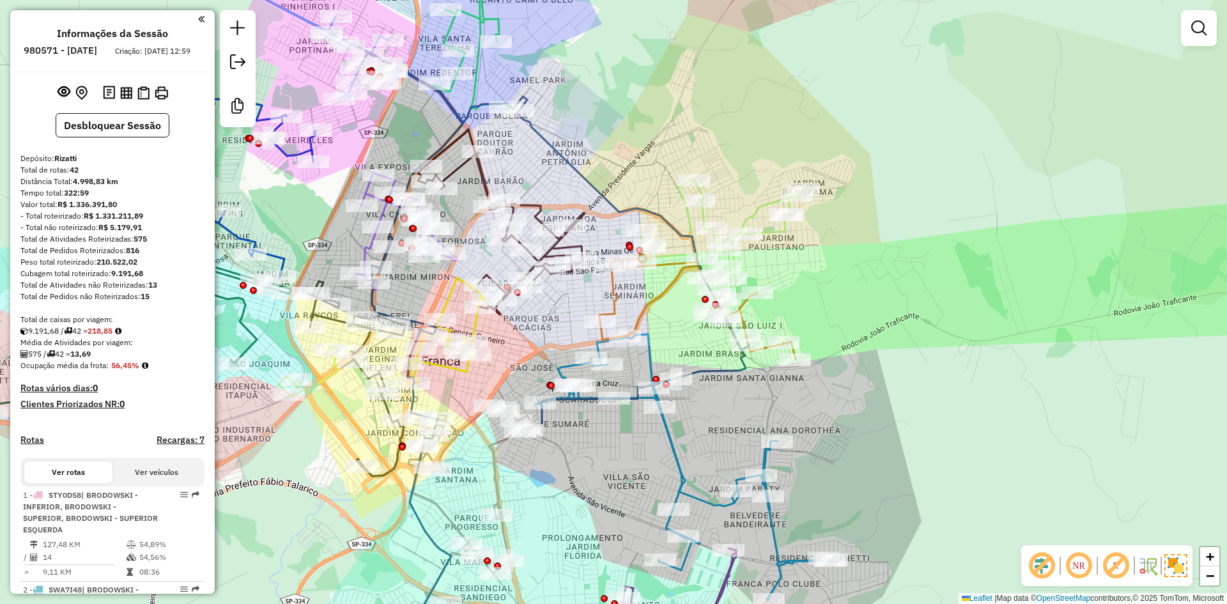
click at [471, 361] on div at bounding box center [476, 354] width 32 height 13
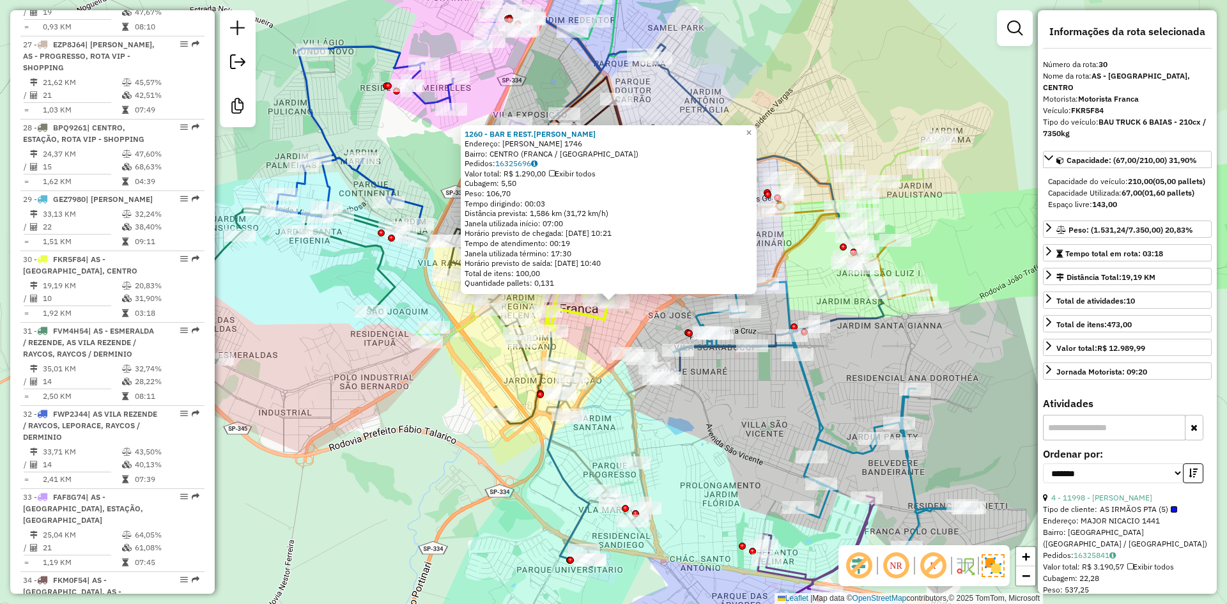
scroll to position [2645, 0]
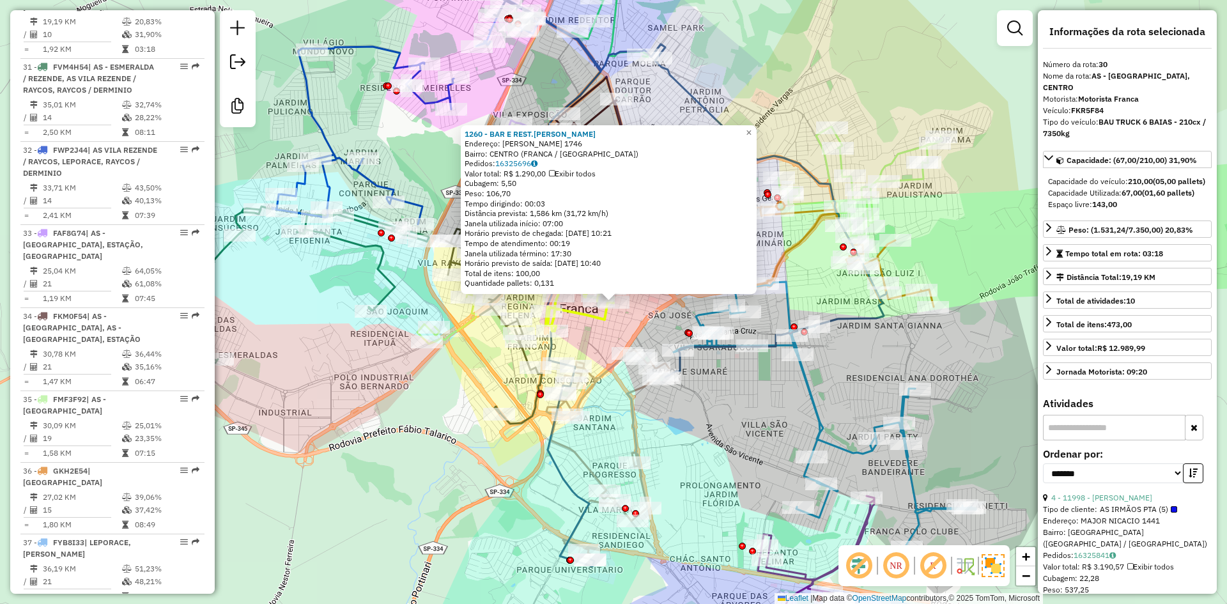
click at [419, 363] on div "Rota 28 - Placa BPQ9261 15964 - [PERSON_NAME] 1260 - BAR E REST.[PERSON_NAME]: …" at bounding box center [613, 302] width 1227 height 604
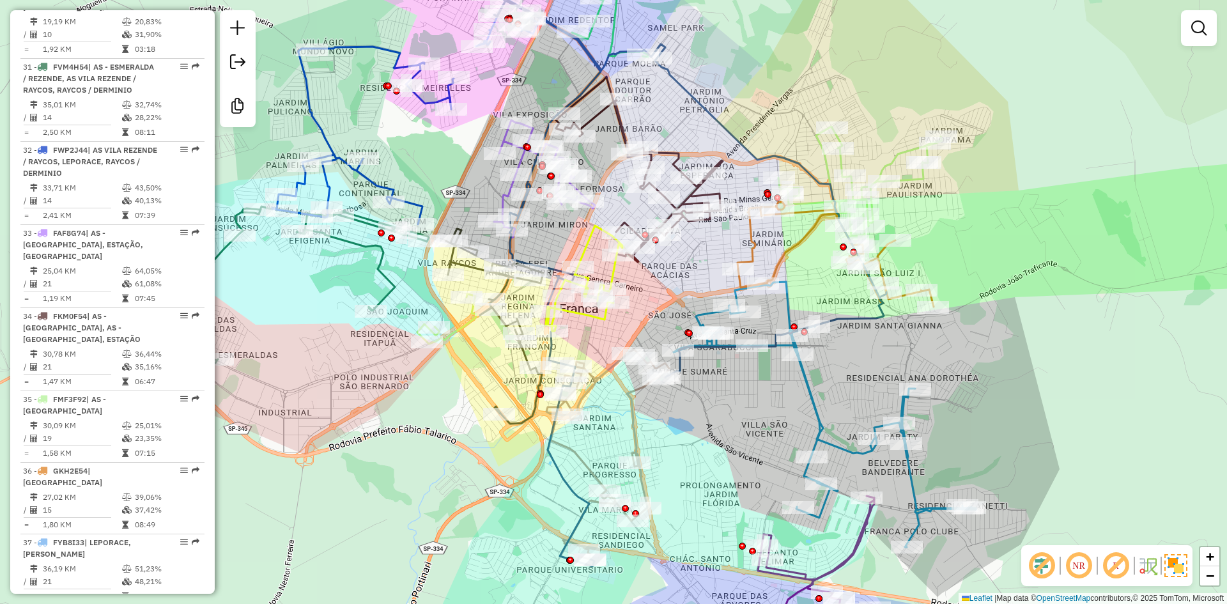
click at [410, 376] on div "1260 - BAR E REST.[PERSON_NAME]: [PERSON_NAME] 1746 Bairro: [GEOGRAPHIC_DATA] (…" at bounding box center [613, 302] width 1227 height 604
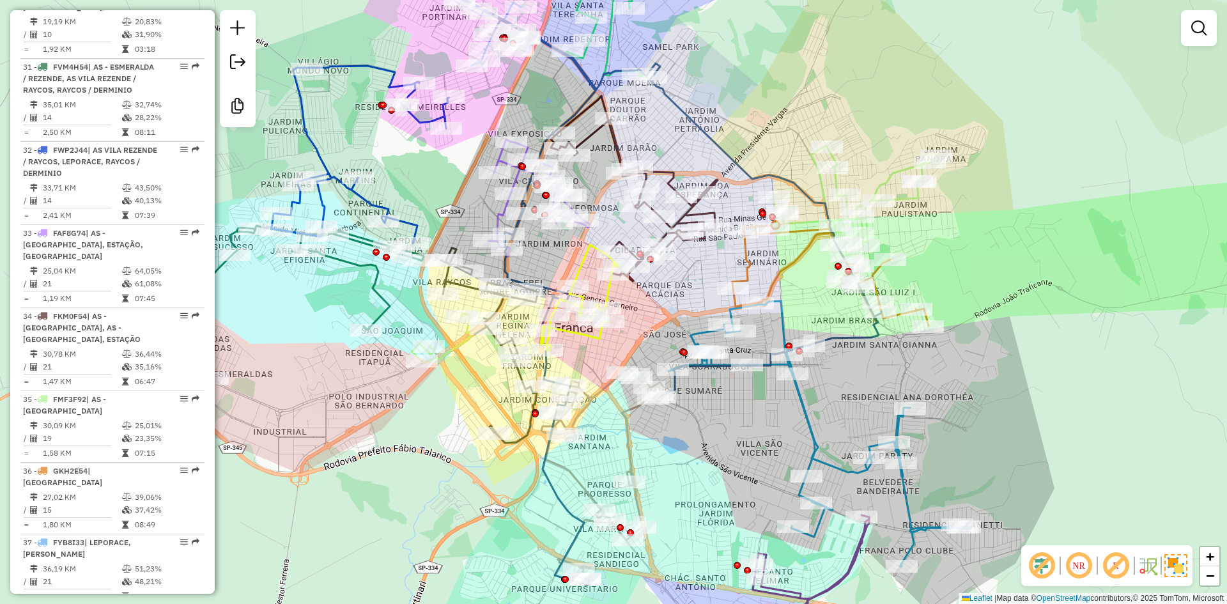
drag, startPoint x: 392, startPoint y: 383, endPoint x: 387, endPoint y: 402, distance: 19.8
click at [387, 402] on div "Janela de atendimento Grade de atendimento Capacidade Transportadoras Veículos …" at bounding box center [613, 302] width 1227 height 604
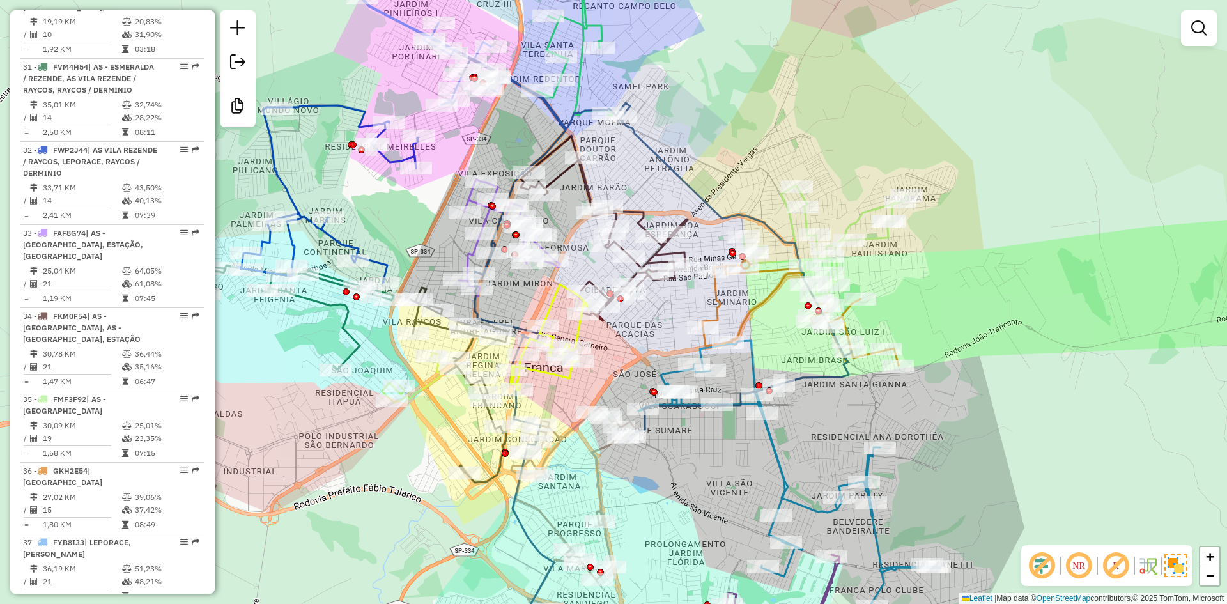
drag, startPoint x: 660, startPoint y: 311, endPoint x: 630, endPoint y: 323, distance: 32.2
click at [626, 357] on div "Janela de atendimento Grade de atendimento Capacidade Transportadoras Veículos …" at bounding box center [613, 302] width 1227 height 604
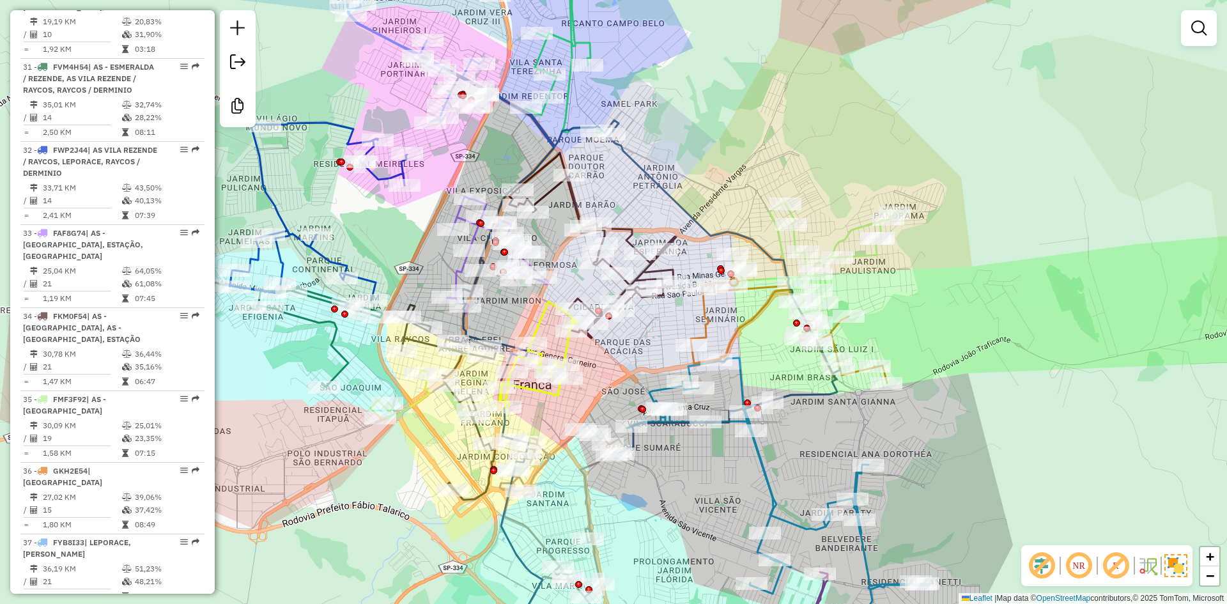
click at [609, 191] on div "Janela de atendimento Grade de atendimento Capacidade Transportadoras Veículos …" at bounding box center [613, 302] width 1227 height 604
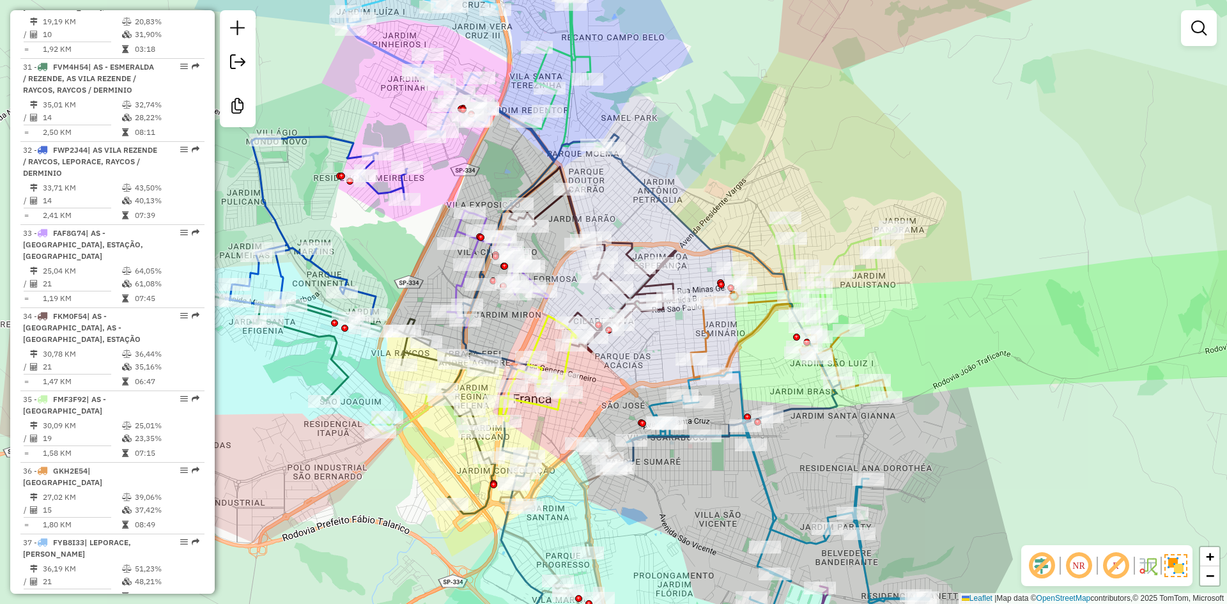
drag, startPoint x: 696, startPoint y: 157, endPoint x: 686, endPoint y: 222, distance: 65.4
click at [684, 225] on div "Janela de atendimento Grade de atendimento Capacidade Transportadoras Veículos …" at bounding box center [613, 302] width 1227 height 604
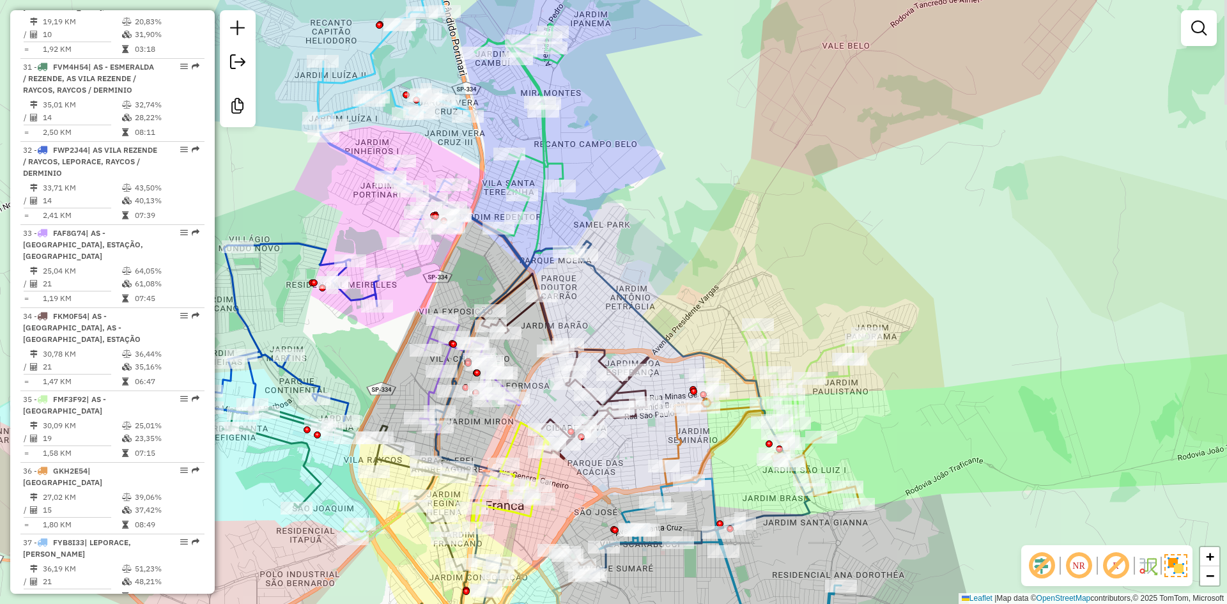
drag, startPoint x: 708, startPoint y: 151, endPoint x: 688, endPoint y: 222, distance: 73.2
click at [688, 222] on div "Janela de atendimento Grade de atendimento Capacidade Transportadoras Veículos …" at bounding box center [613, 302] width 1227 height 604
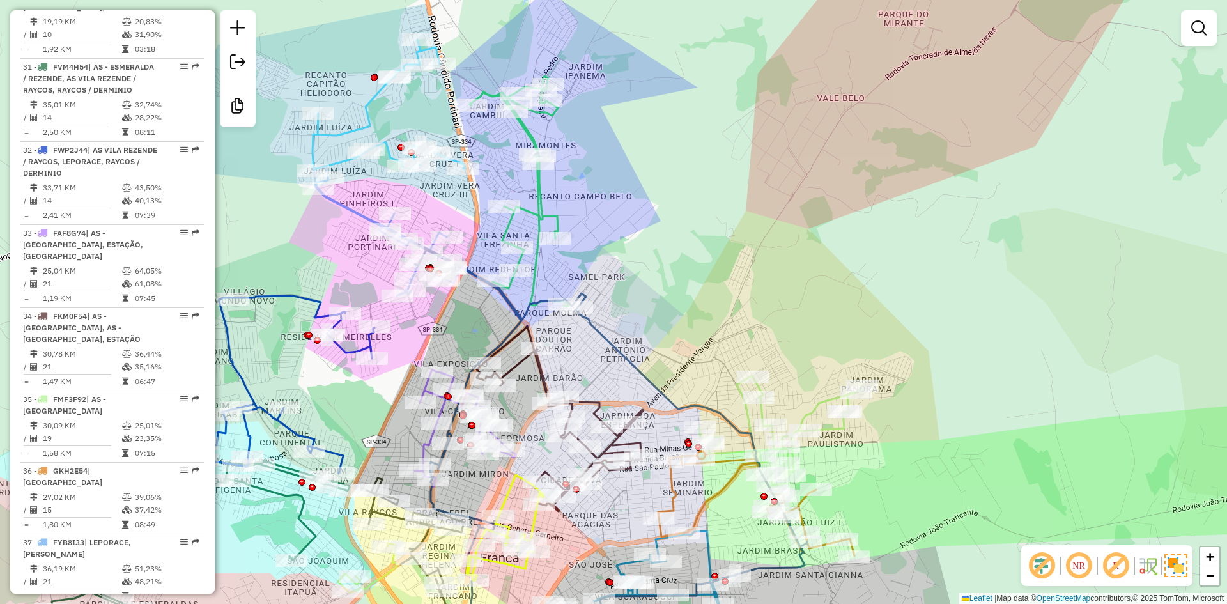
drag, startPoint x: 688, startPoint y: 156, endPoint x: 683, endPoint y: 212, distance: 55.9
click at [683, 212] on div "Janela de atendimento Grade de atendimento Capacidade Transportadoras Veículos …" at bounding box center [613, 302] width 1227 height 604
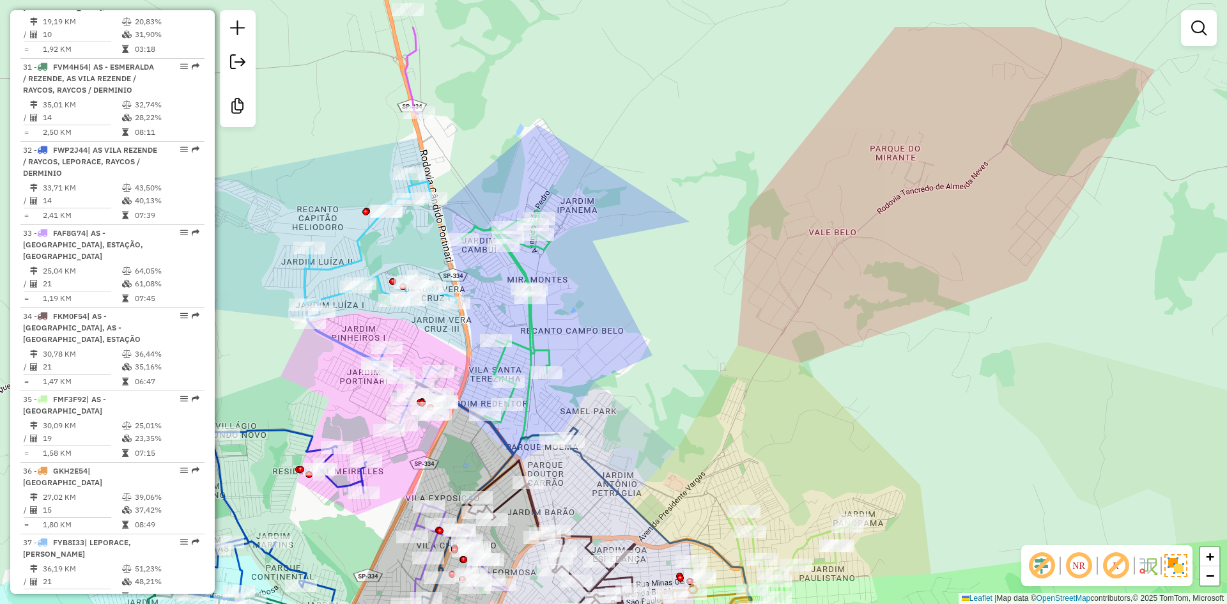
drag, startPoint x: 666, startPoint y: 194, endPoint x: 626, endPoint y: 208, distance: 42.7
click at [663, 280] on div "Janela de atendimento Grade de atendimento Capacidade Transportadoras Veículos …" at bounding box center [613, 302] width 1227 height 604
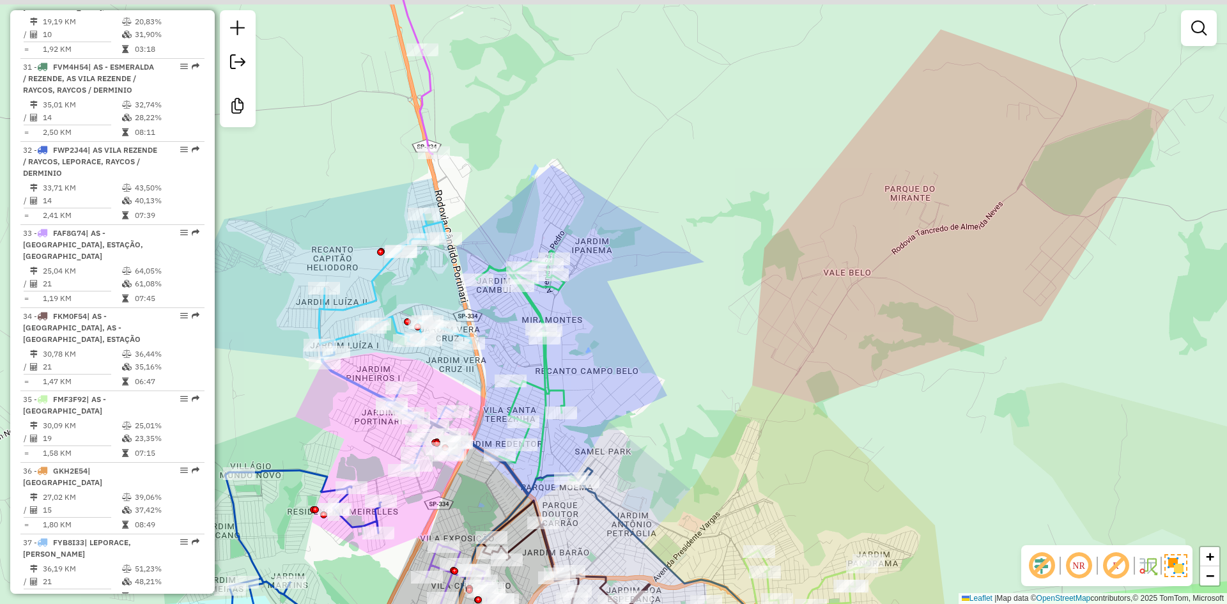
drag, startPoint x: 607, startPoint y: 205, endPoint x: 640, endPoint y: 295, distance: 96.3
click at [640, 295] on div "Janela de atendimento Grade de atendimento Capacidade Transportadoras Veículos …" at bounding box center [613, 302] width 1227 height 604
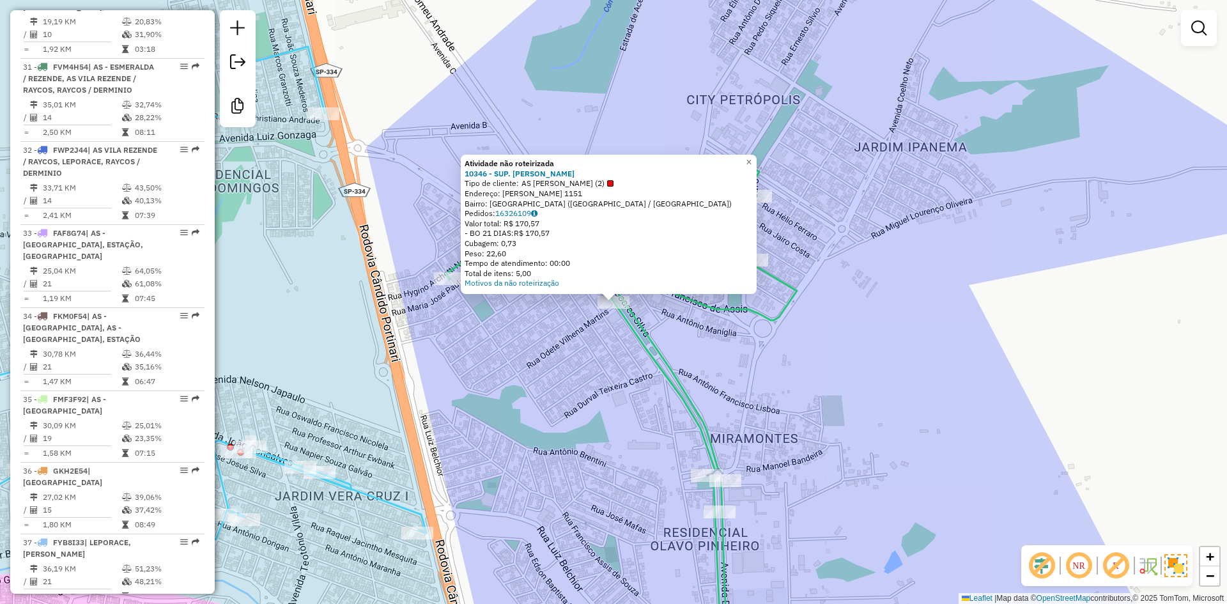
click at [564, 362] on div "Atividade não roteirizada 10346 - SUP. TIAOZINHO III Tipo de cliente: AS TIAOZI…" at bounding box center [613, 302] width 1227 height 604
click at [523, 245] on div "Cubagem: 0,73" at bounding box center [609, 243] width 288 height 10
drag, startPoint x: 639, startPoint y: 189, endPoint x: 682, endPoint y: 135, distance: 69.1
click at [642, 188] on div "Atividade não roteirizada 10346 - SUP. [PERSON_NAME] Tipo de cliente: AS TIAOZI…" at bounding box center [609, 224] width 288 height 130
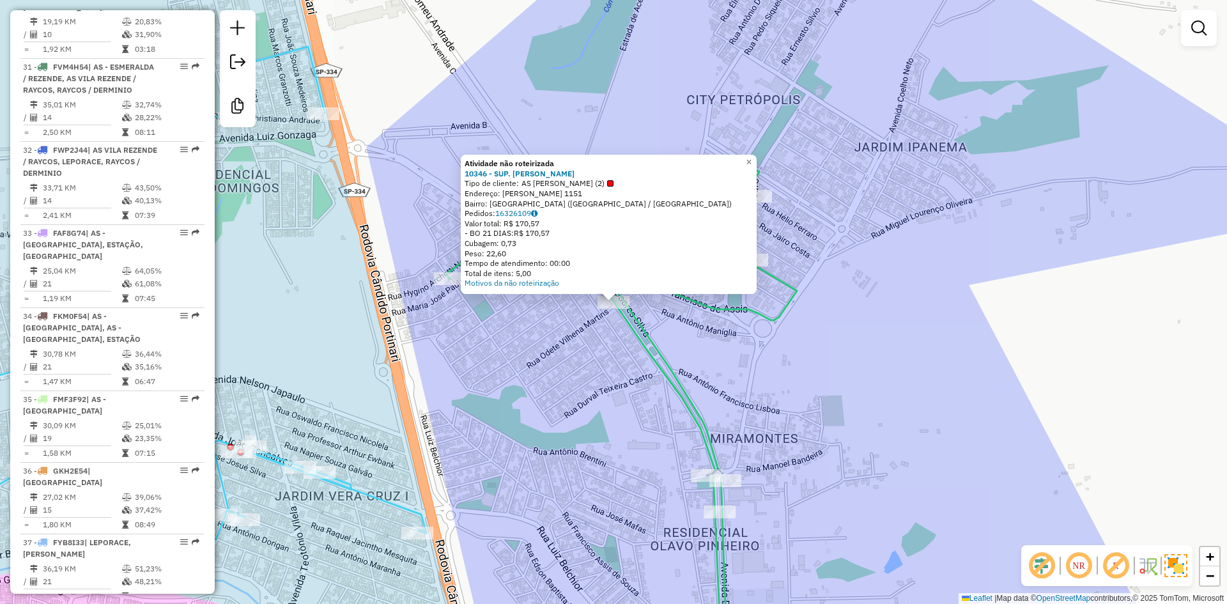
drag, startPoint x: 682, startPoint y: 103, endPoint x: 307, endPoint y: 1, distance: 388.1
click at [669, 102] on div "Atividade não roteirizada 10346 - SUP. TIAOZINHO III Tipo de cliente: AS TIAOZI…" at bounding box center [613, 302] width 1227 height 604
